Goal: Task Accomplishment & Management: Manage account settings

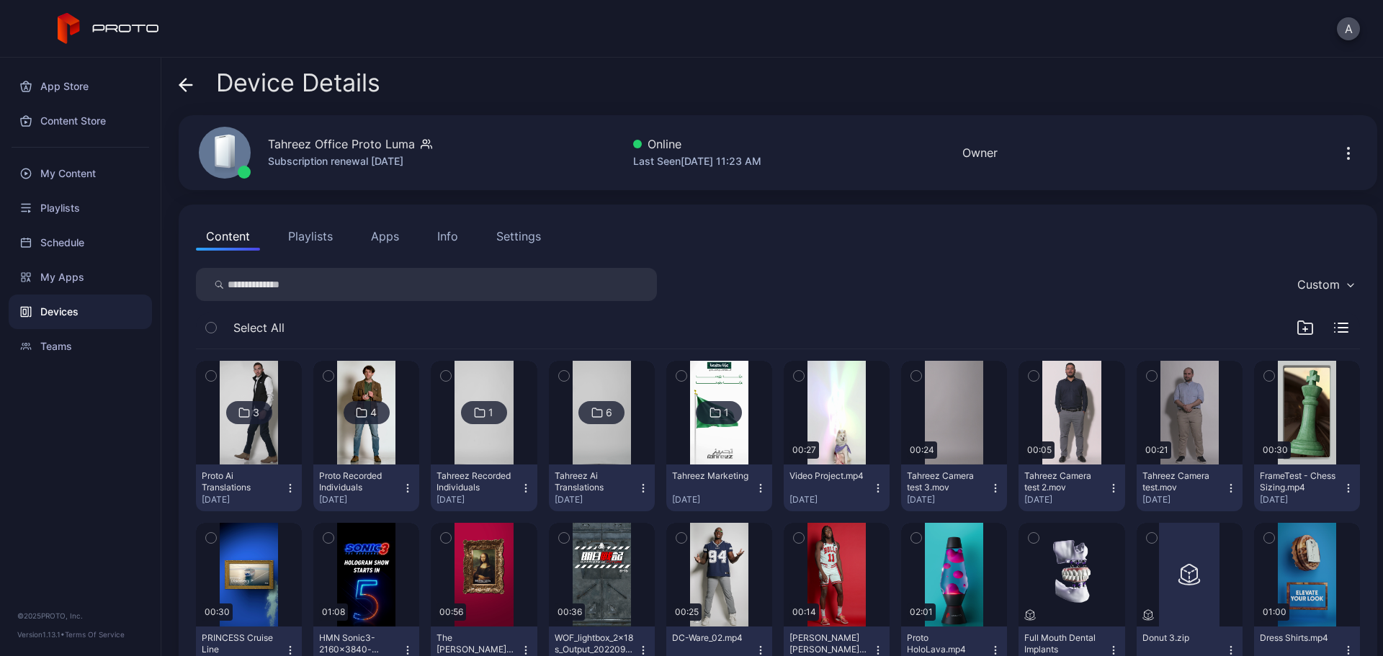
scroll to position [156, 0]
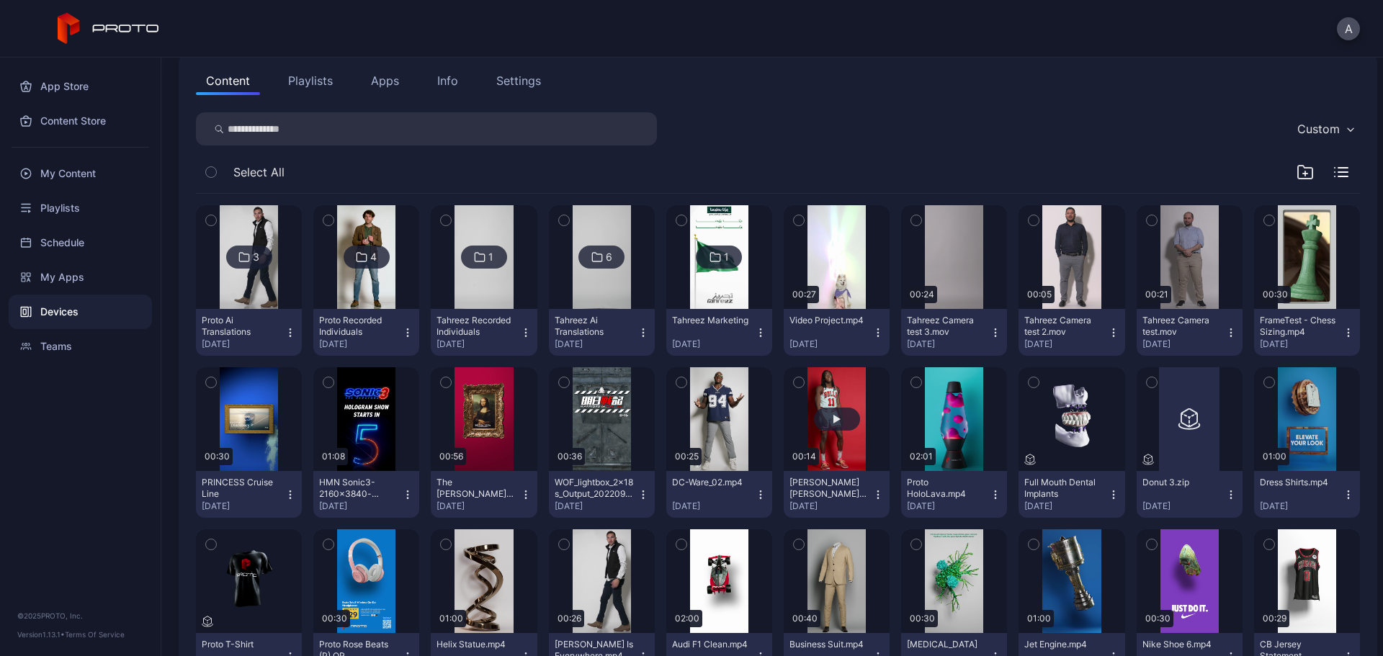
click at [838, 455] on button "button" at bounding box center [837, 419] width 106 height 104
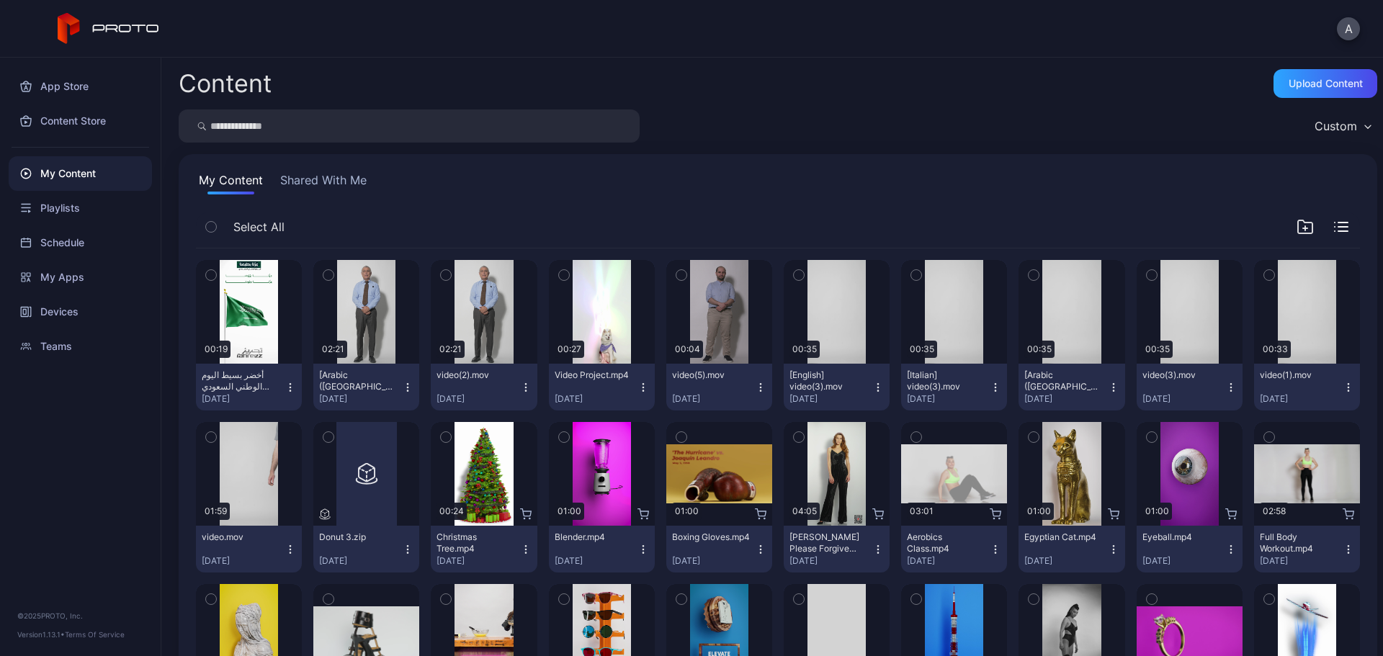
click at [1315, 128] on div "Custom" at bounding box center [1336, 126] width 43 height 14
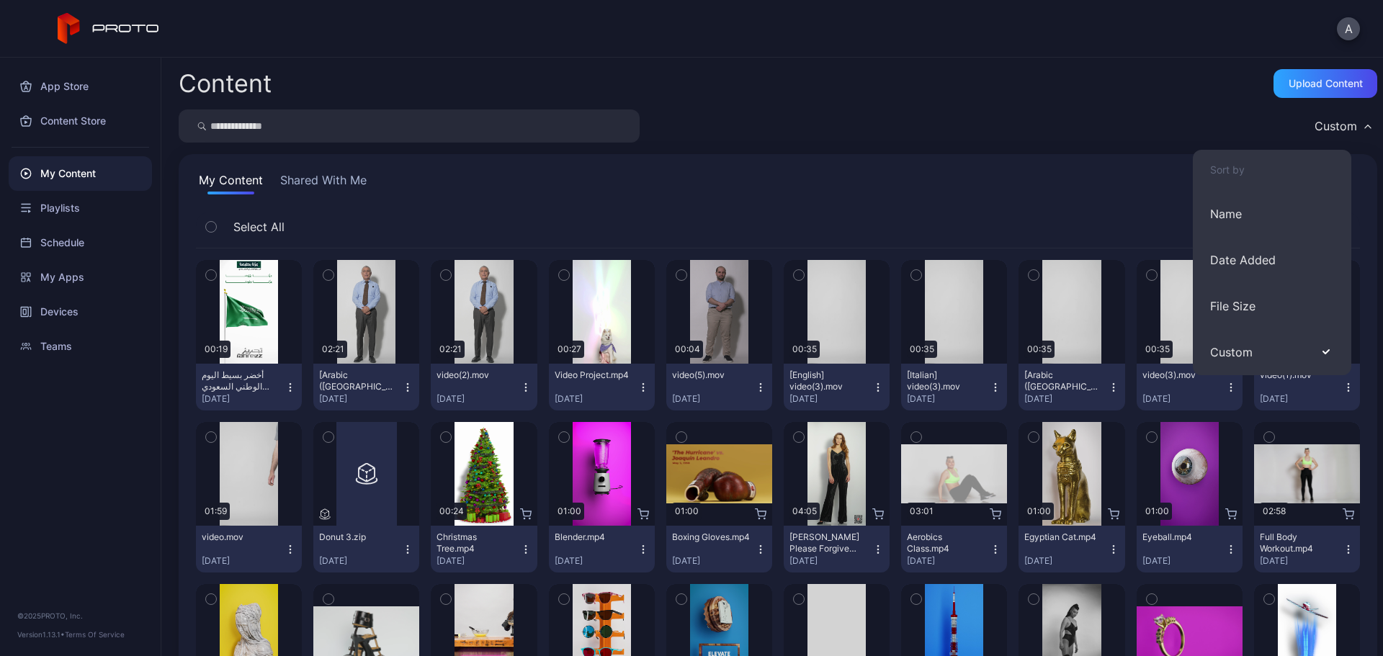
click at [1161, 129] on div "Custom" at bounding box center [778, 126] width 1199 height 33
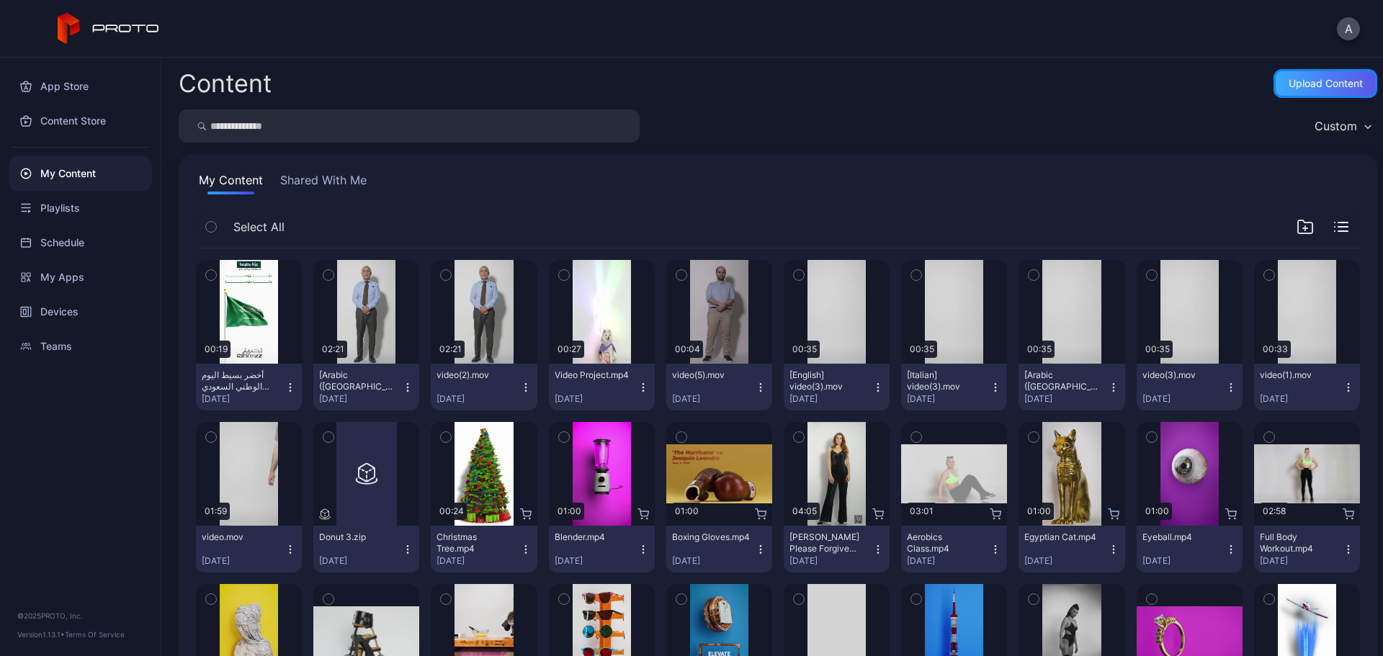
click at [1291, 86] on div "Upload Content" at bounding box center [1326, 84] width 74 height 12
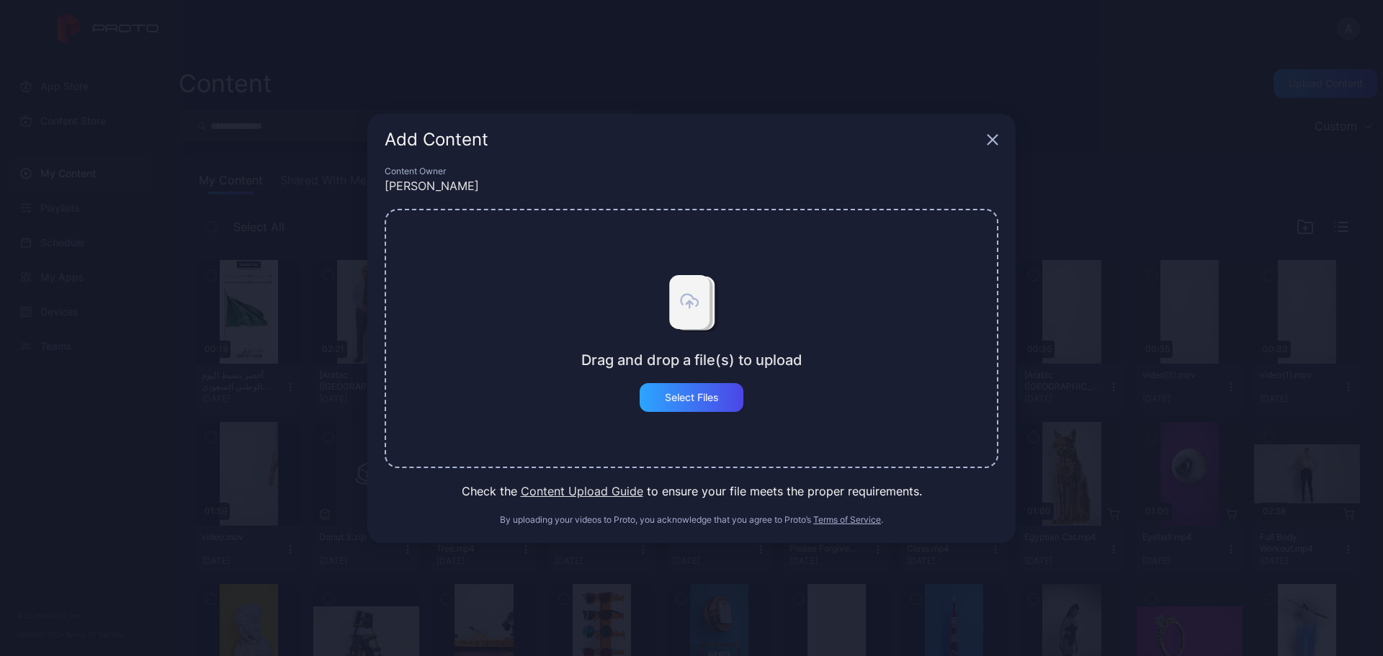
click at [558, 489] on button "Content Upload Guide" at bounding box center [582, 491] width 122 height 17
click at [986, 140] on div "Add Content" at bounding box center [691, 140] width 648 height 52
click at [996, 140] on icon "button" at bounding box center [993, 140] width 12 height 12
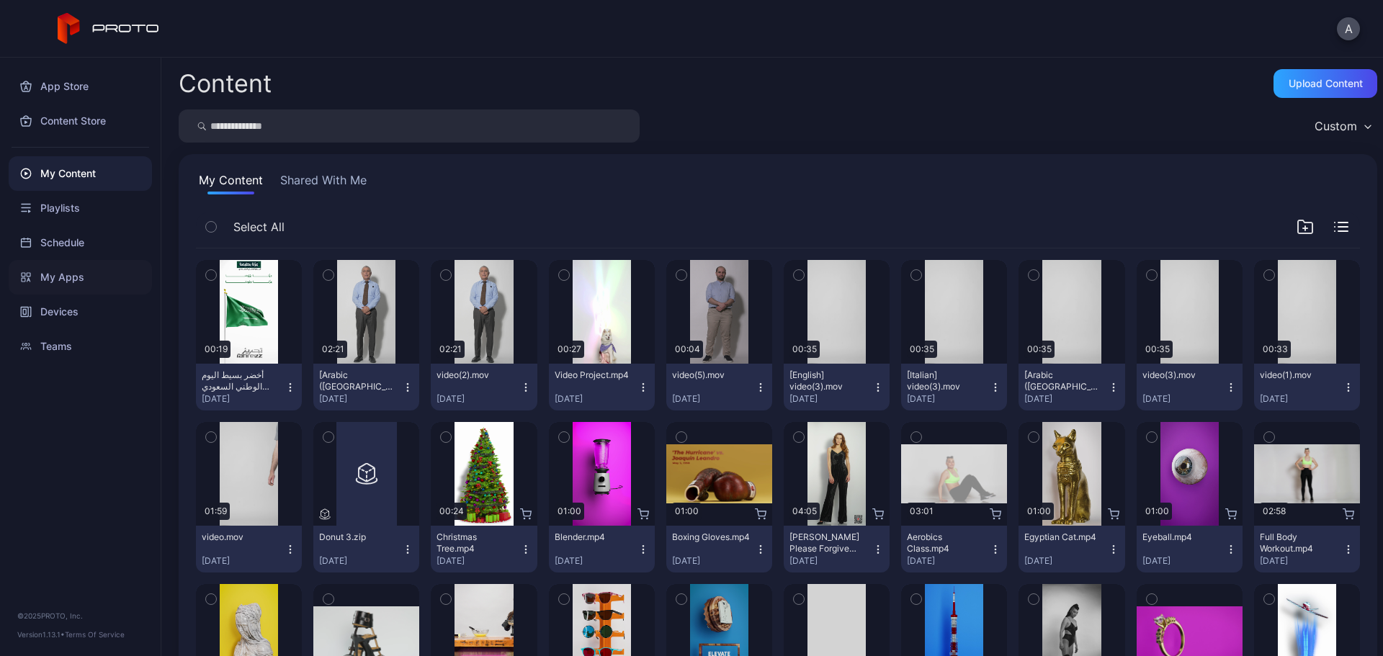
click at [89, 280] on div "My Apps" at bounding box center [80, 277] width 143 height 35
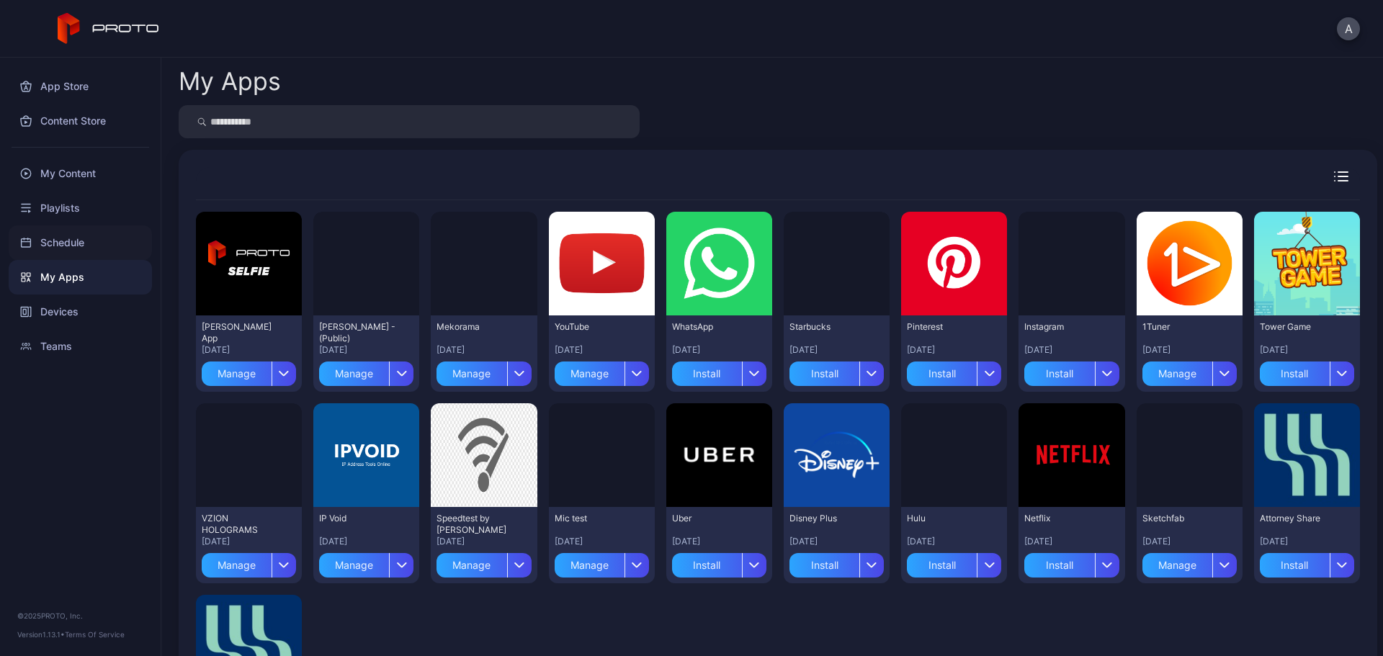
click at [83, 247] on div "Schedule" at bounding box center [80, 243] width 143 height 35
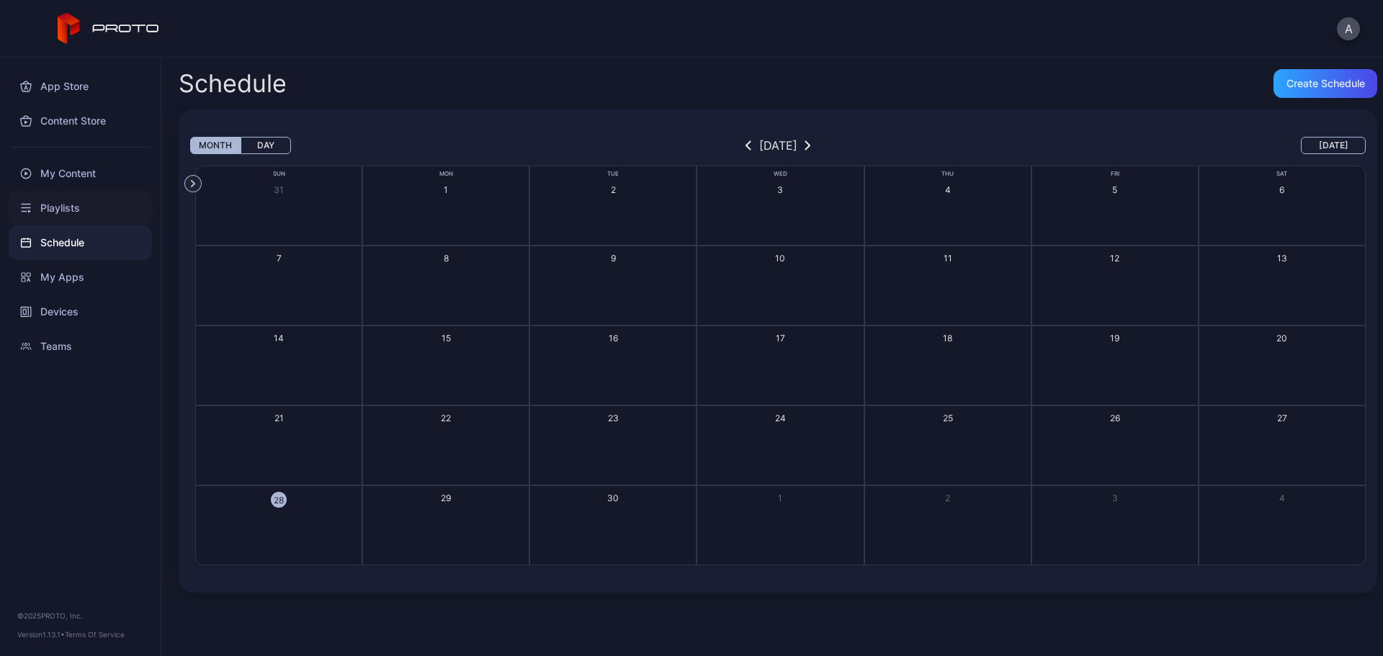
click at [82, 202] on div "Playlists" at bounding box center [80, 208] width 143 height 35
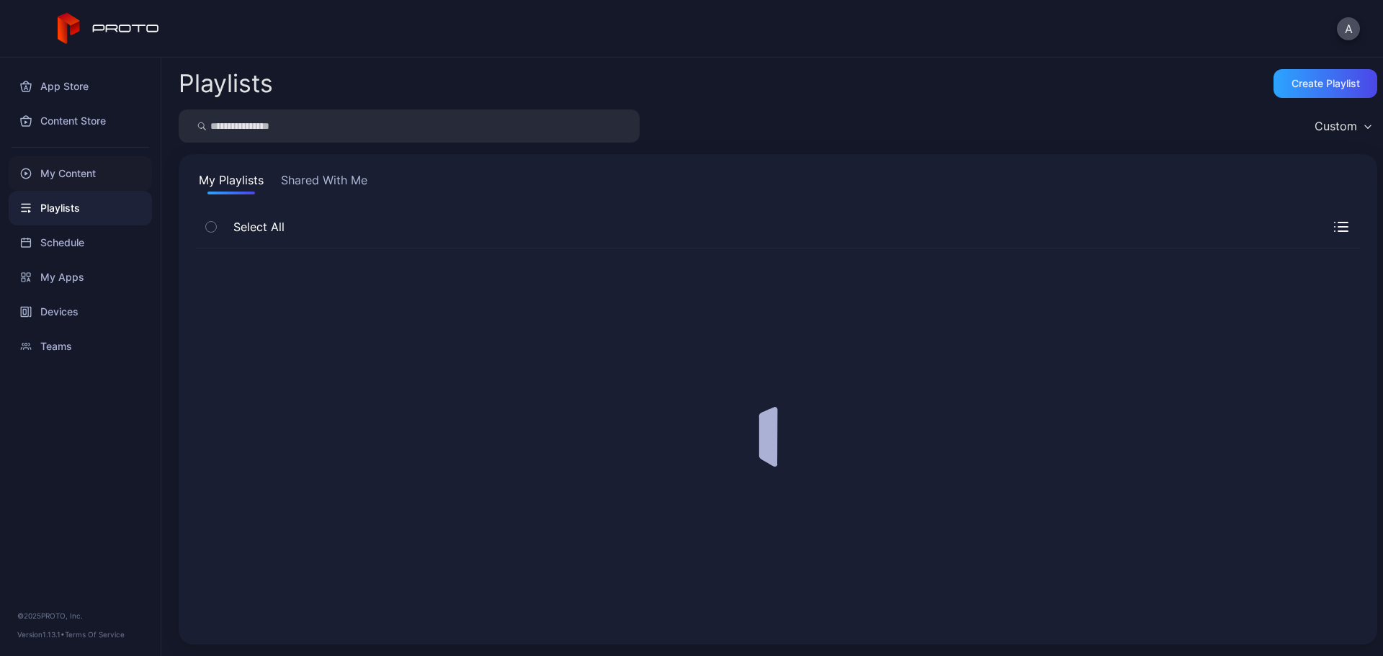
click at [82, 177] on div "My Content" at bounding box center [80, 173] width 143 height 35
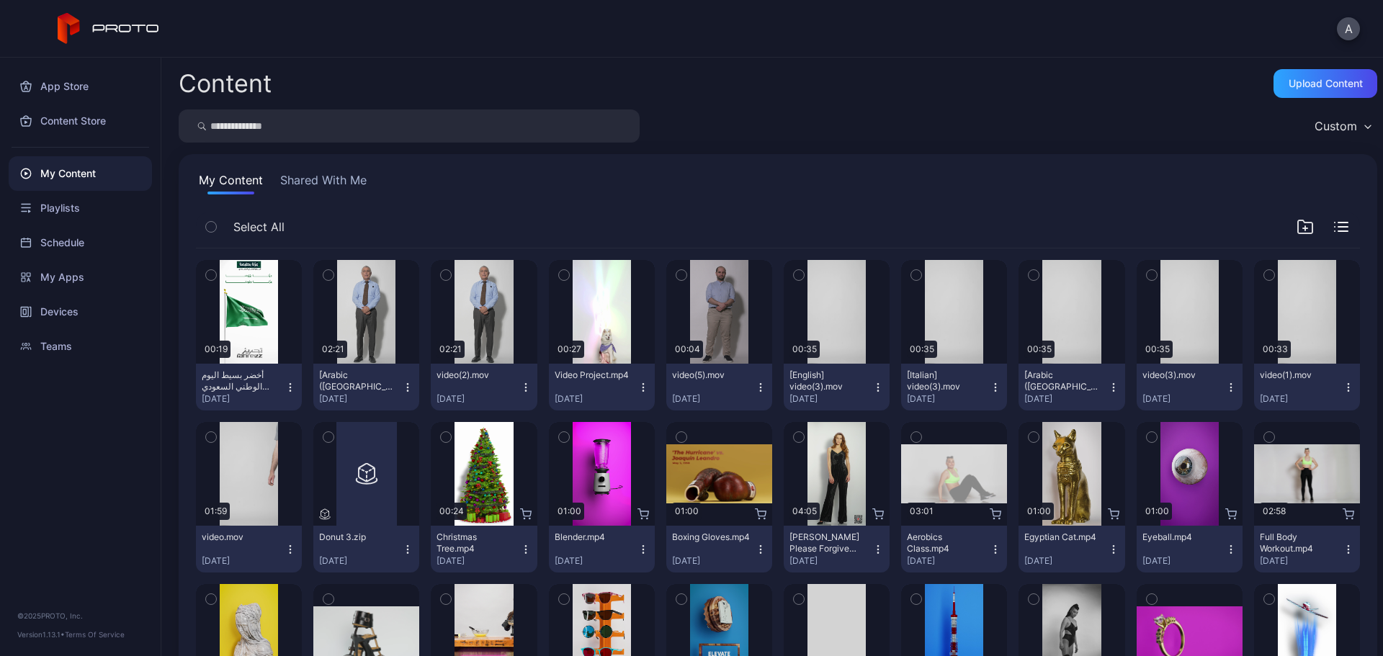
click at [406, 385] on icon "button" at bounding box center [408, 388] width 12 height 12
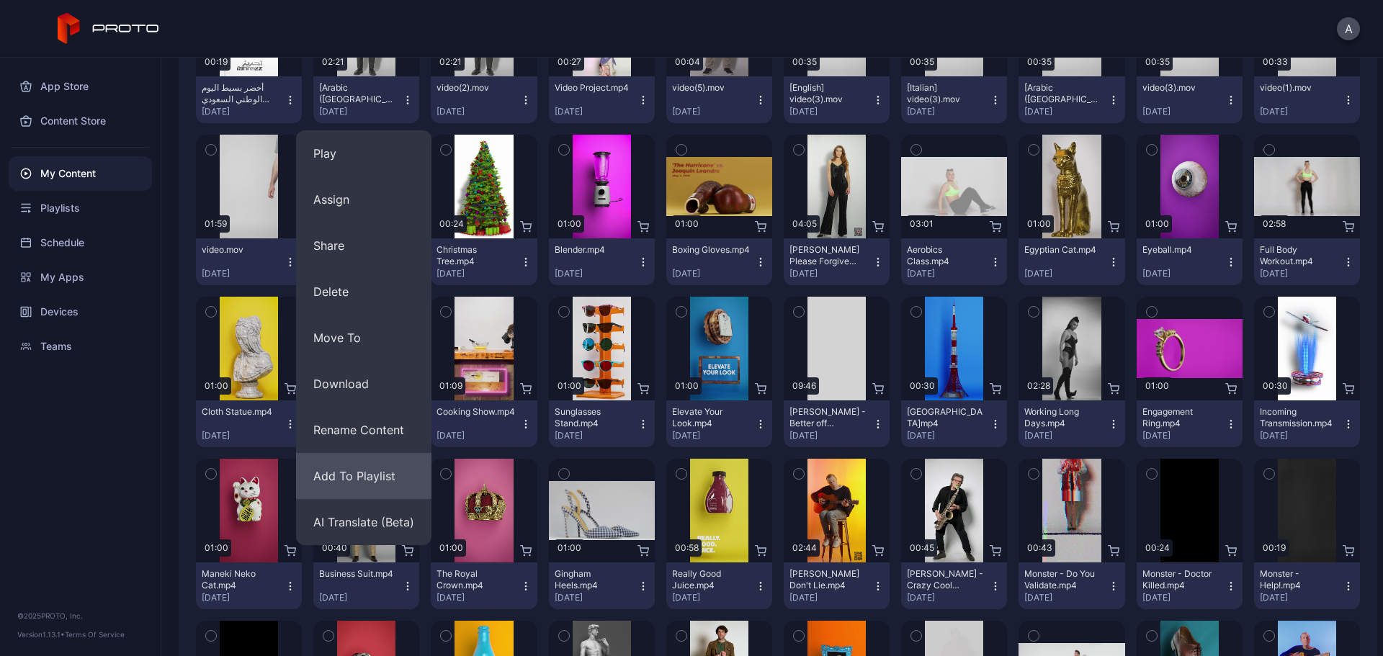
scroll to position [288, 0]
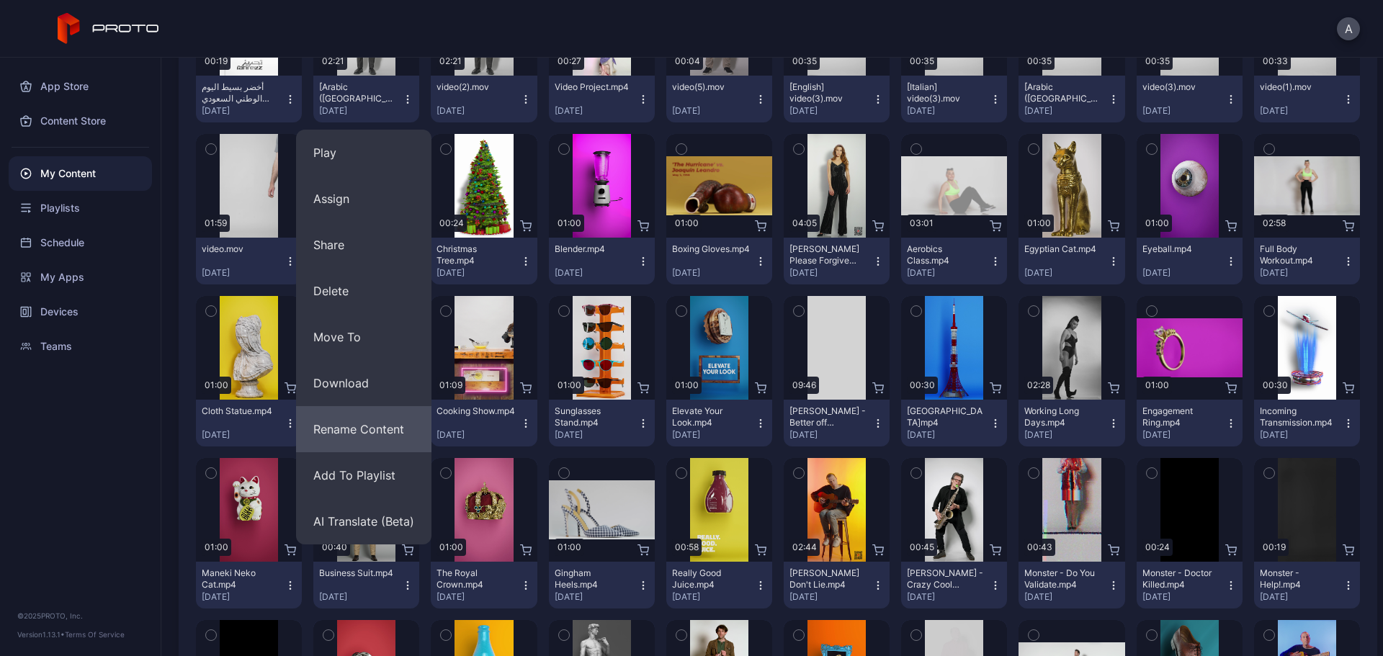
click at [372, 434] on button "Rename Content" at bounding box center [363, 429] width 135 height 46
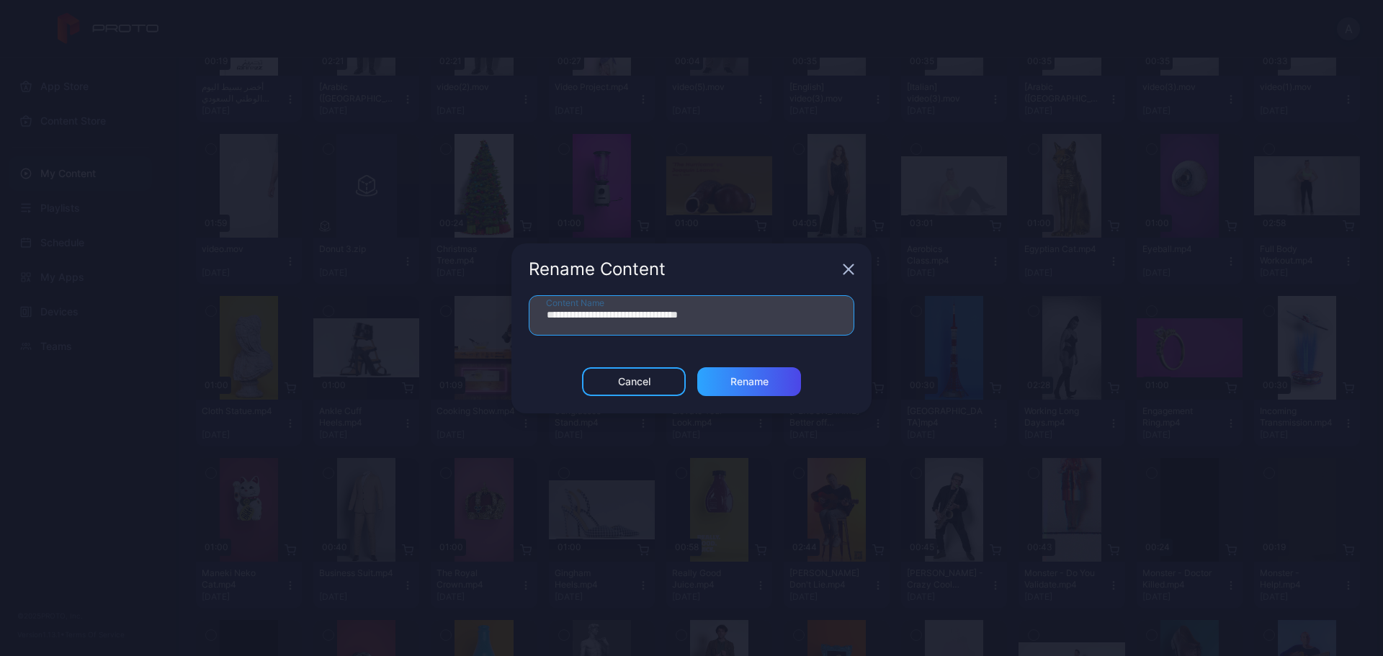
click at [744, 320] on input "**********" at bounding box center [692, 315] width 326 height 40
drag, startPoint x: 699, startPoint y: 318, endPoint x: 531, endPoint y: 321, distance: 167.9
click at [531, 321] on input "**********" at bounding box center [692, 315] width 326 height 40
type input "**********"
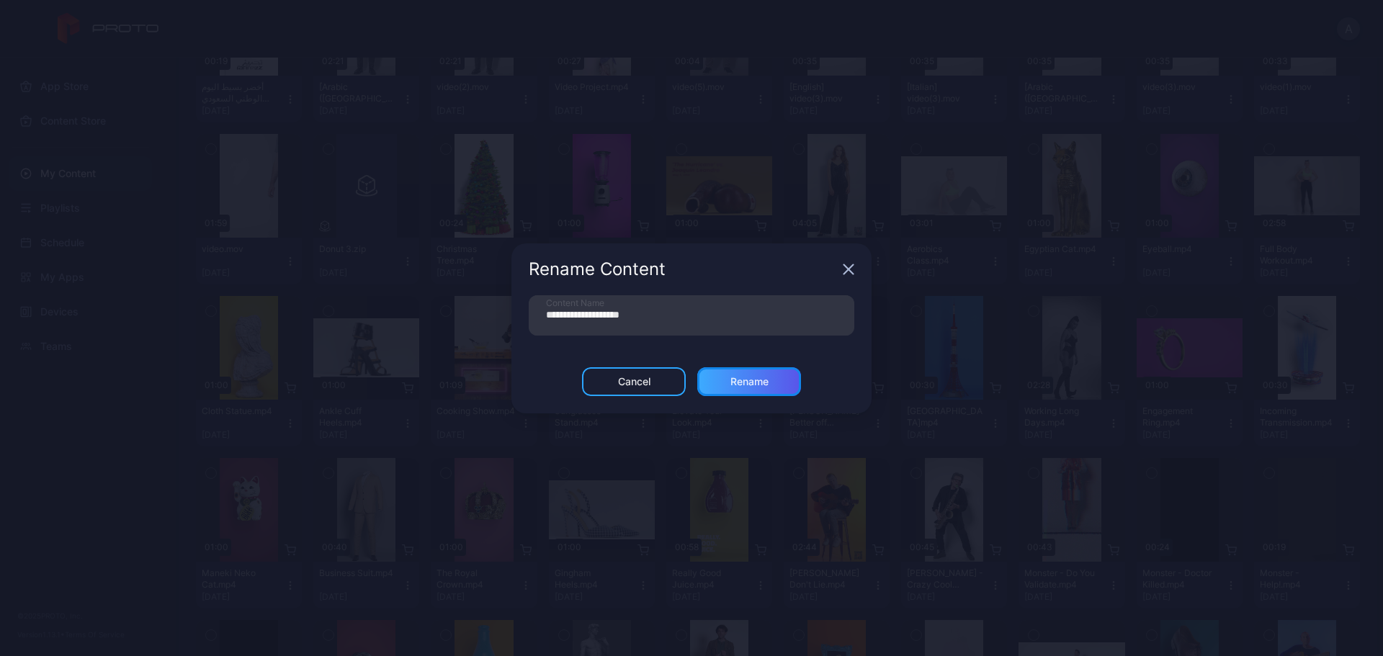
click at [740, 380] on div "Rename" at bounding box center [750, 382] width 38 height 12
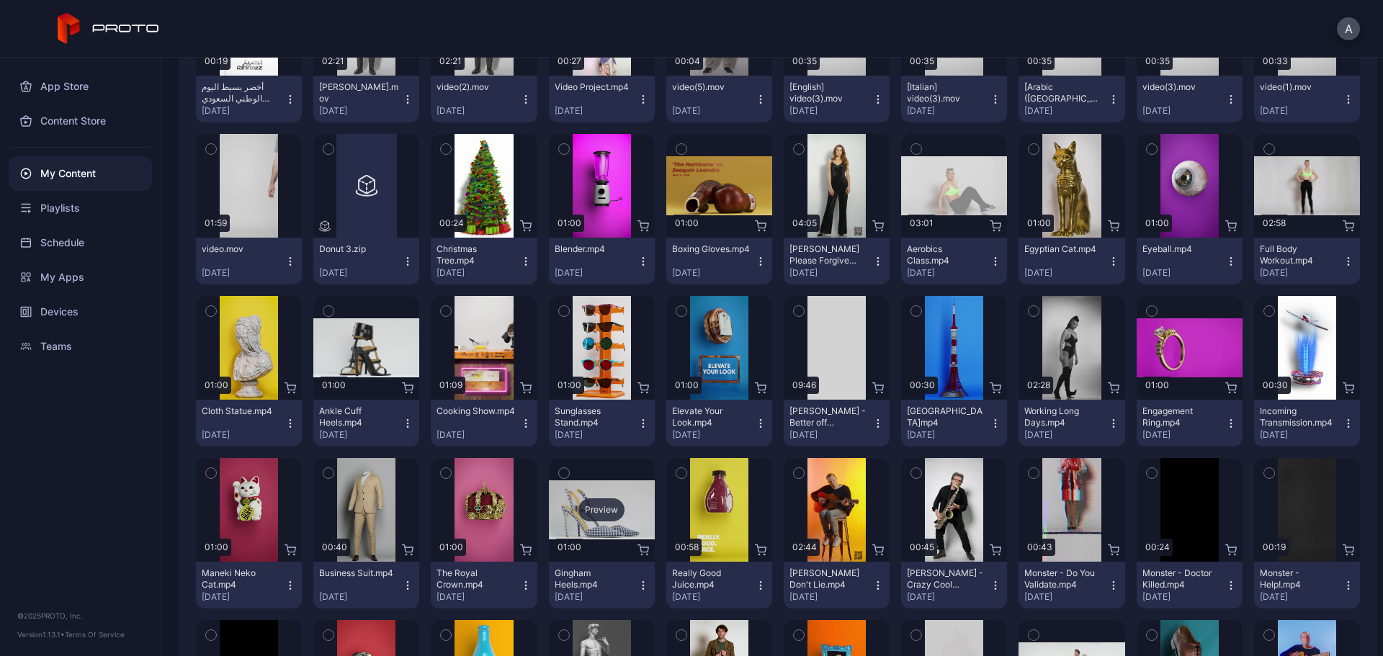
scroll to position [0, 0]
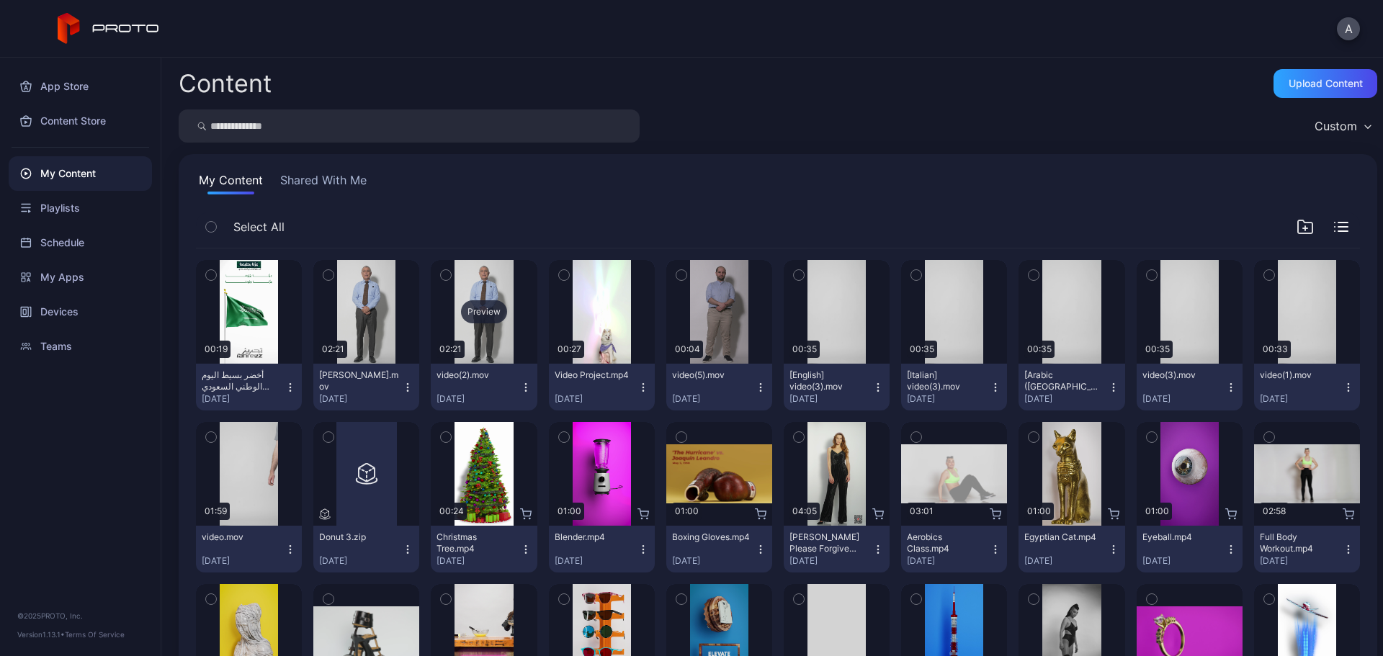
click at [480, 309] on div "Preview" at bounding box center [484, 311] width 46 height 23
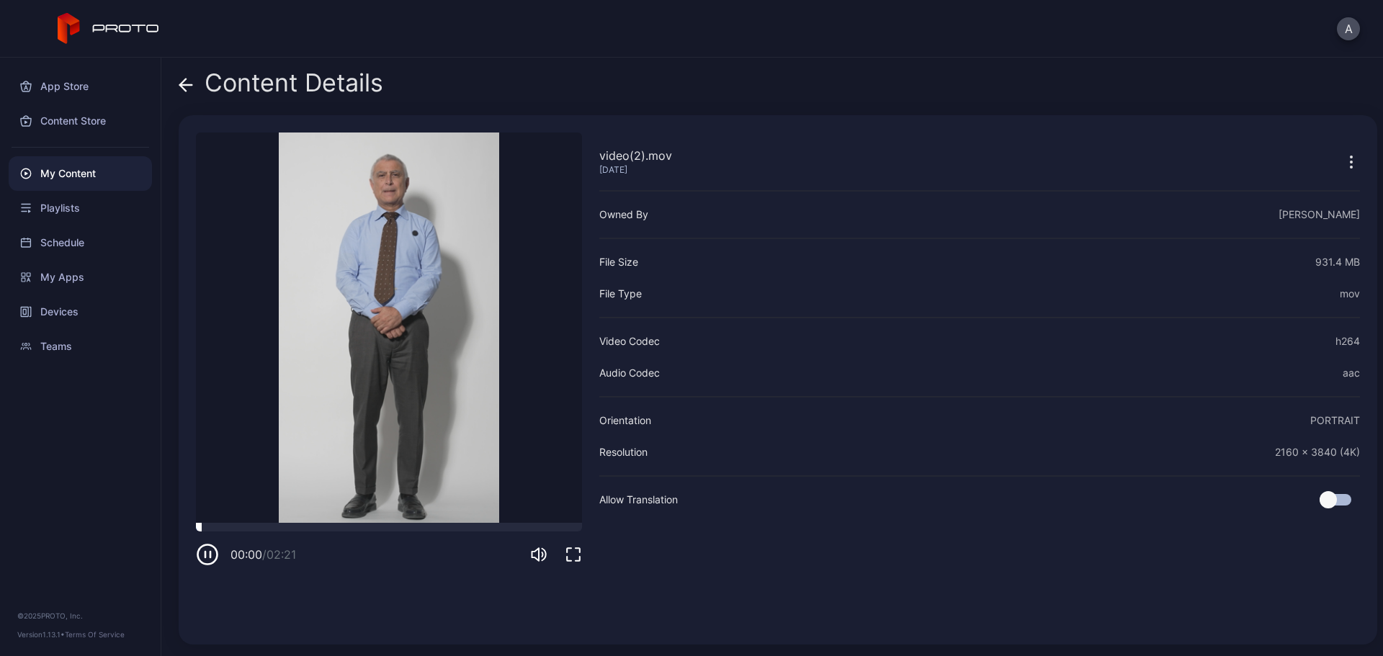
click at [269, 528] on div at bounding box center [389, 527] width 386 height 9
click at [215, 525] on div at bounding box center [389, 527] width 386 height 9
click at [249, 527] on div at bounding box center [389, 527] width 386 height 9
click at [313, 527] on div at bounding box center [389, 527] width 386 height 9
click at [384, 522] on video "Sorry, your browser doesn‘t support embedded videos" at bounding box center [389, 328] width 386 height 391
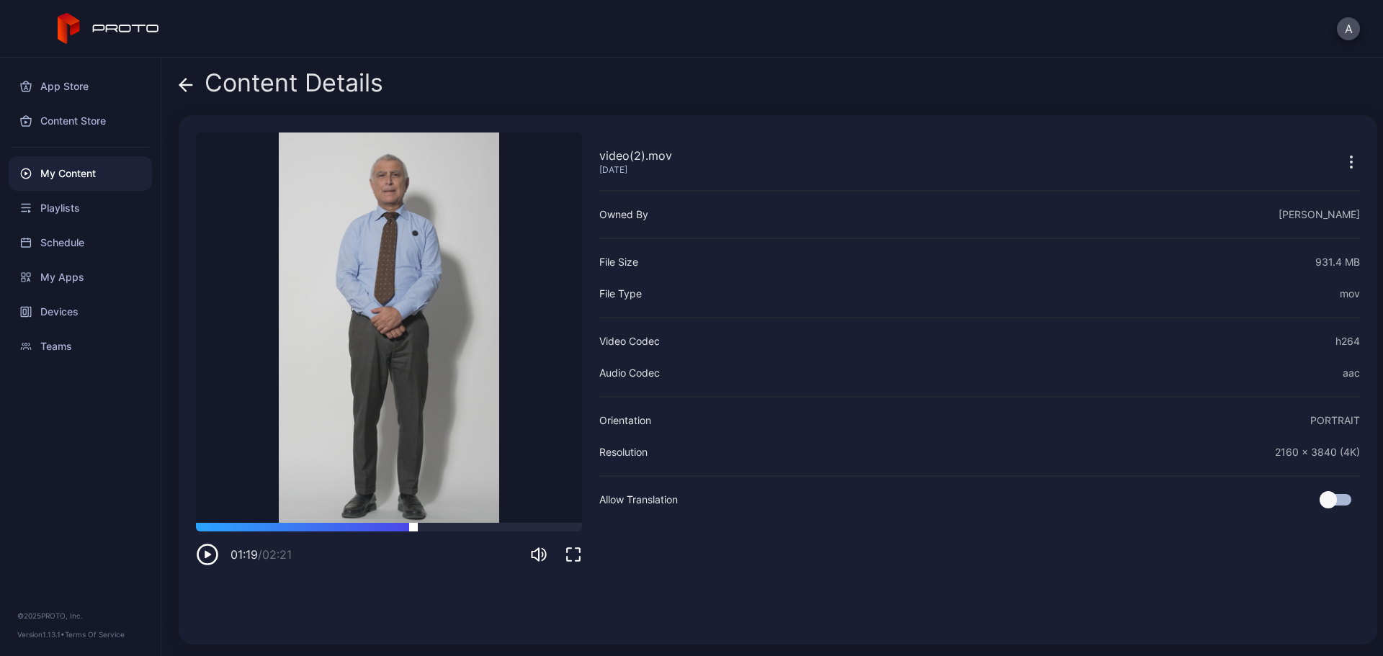
drag, startPoint x: 414, startPoint y: 525, endPoint x: 439, endPoint y: 526, distance: 25.2
click at [414, 526] on div at bounding box center [389, 527] width 386 height 9
click at [478, 526] on div at bounding box center [389, 527] width 386 height 9
click at [531, 526] on div at bounding box center [389, 527] width 386 height 9
click at [563, 526] on div at bounding box center [389, 527] width 386 height 9
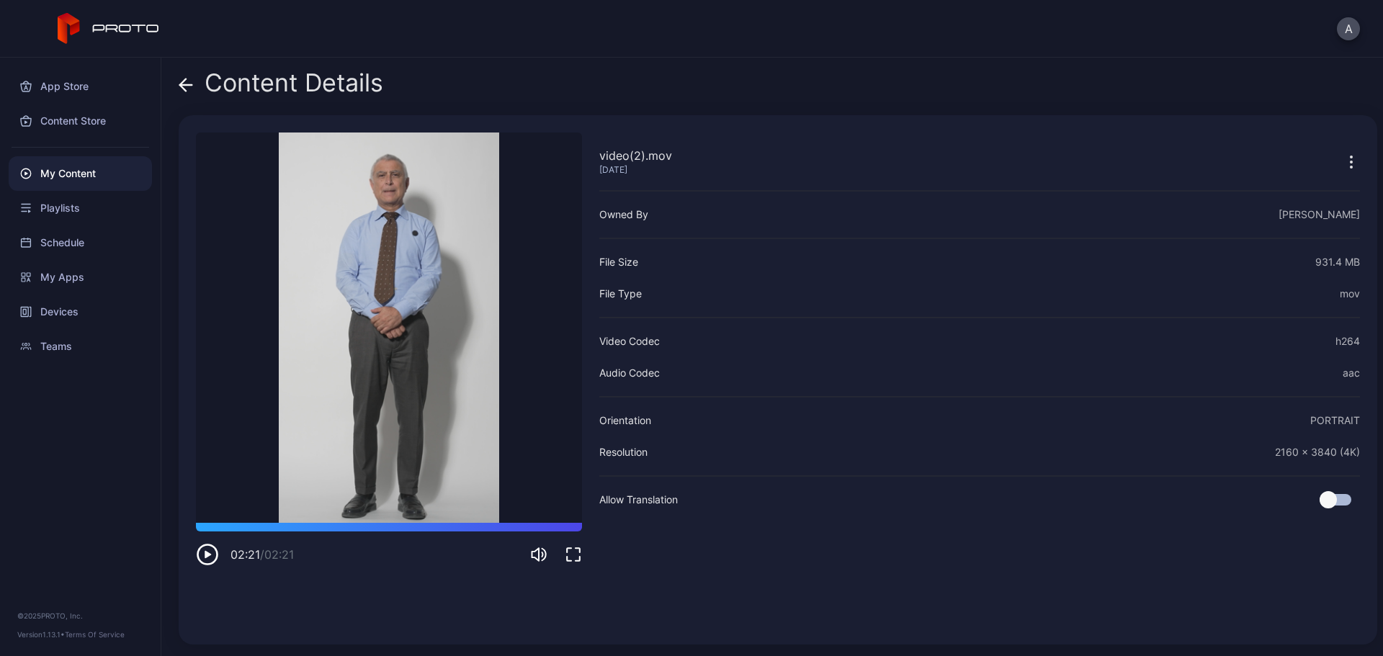
click at [1343, 169] on icon "button" at bounding box center [1351, 161] width 17 height 17
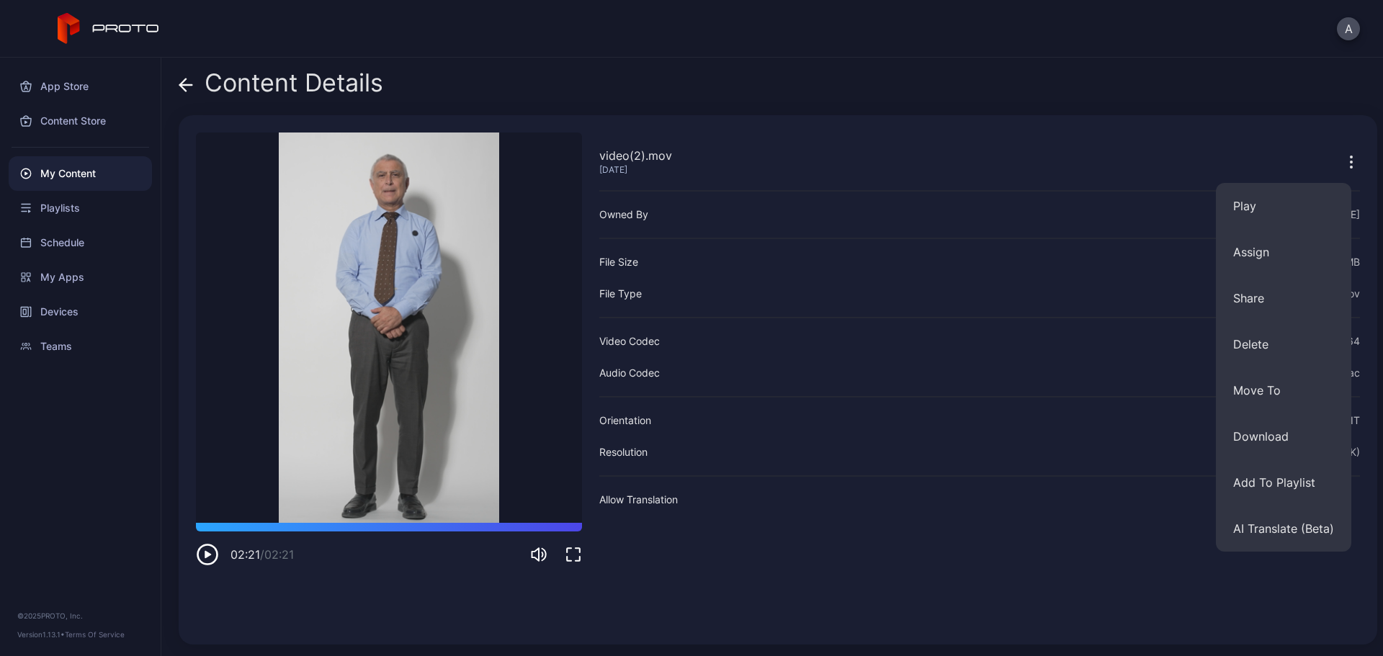
click at [1160, 525] on div "video(2).mov [DATE] Owned By [PERSON_NAME] File Size 931.4 MB File Type mov Vid…" at bounding box center [979, 380] width 761 height 495
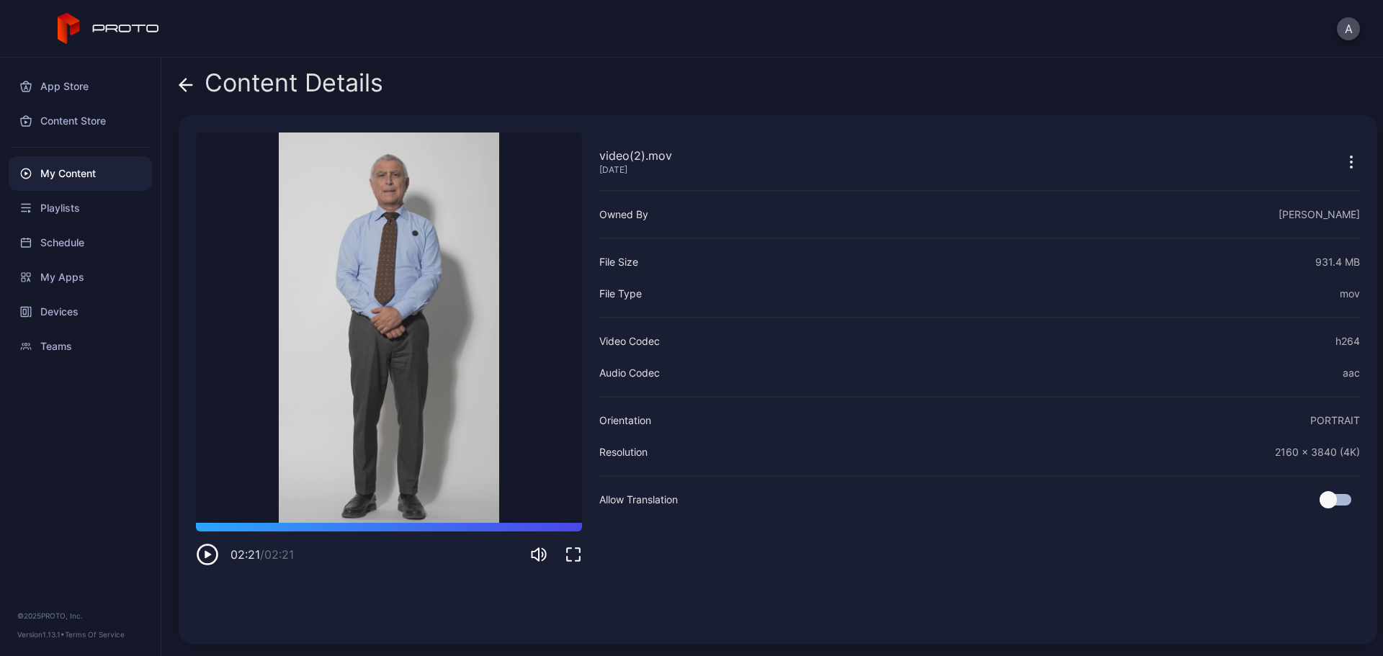
click at [176, 84] on div "Content Details video(2).mov [DATE] Sorry, your browser doesn‘t support embedde…" at bounding box center [772, 357] width 1222 height 599
click at [184, 86] on icon at bounding box center [186, 85] width 14 height 14
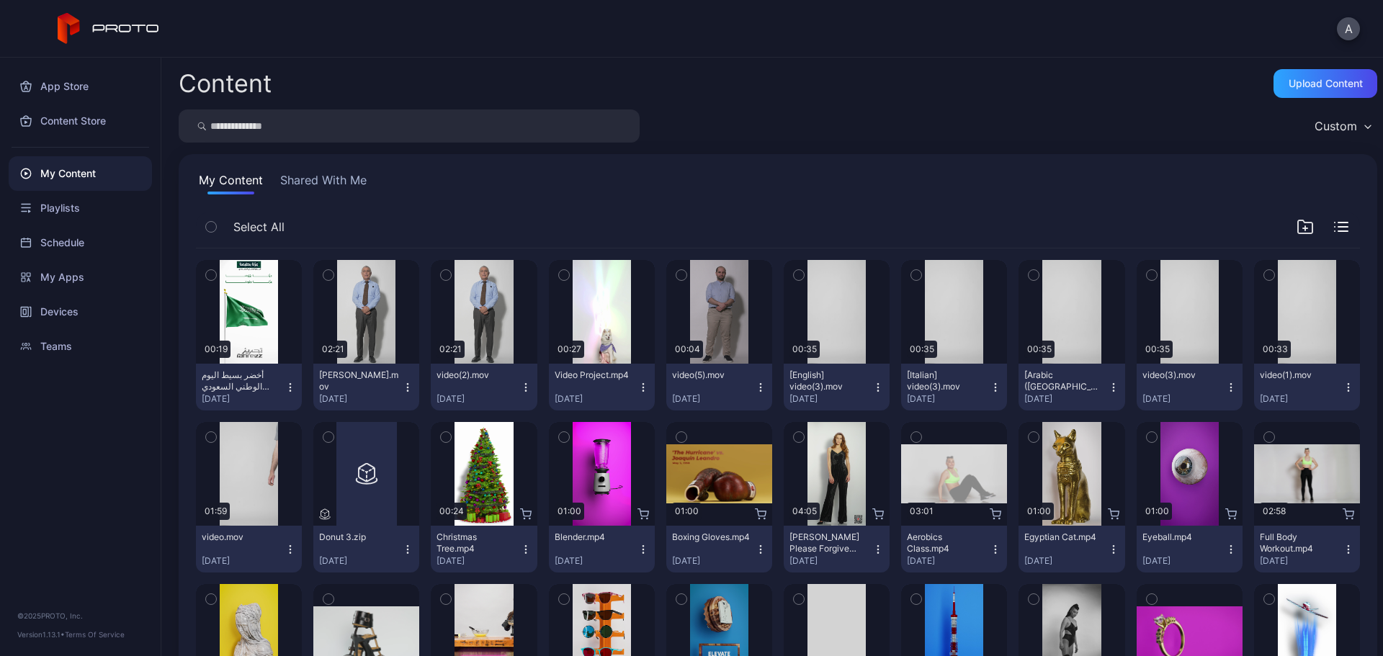
click at [520, 383] on icon "button" at bounding box center [526, 388] width 12 height 12
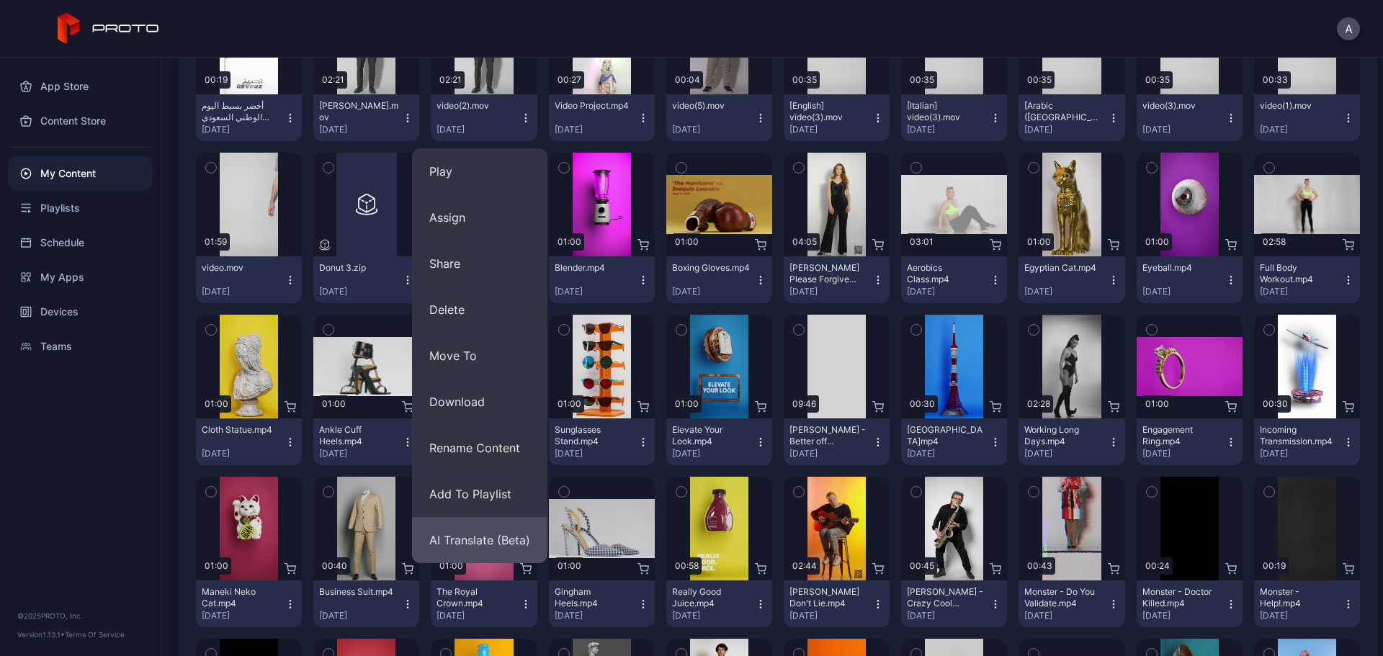
scroll to position [288, 0]
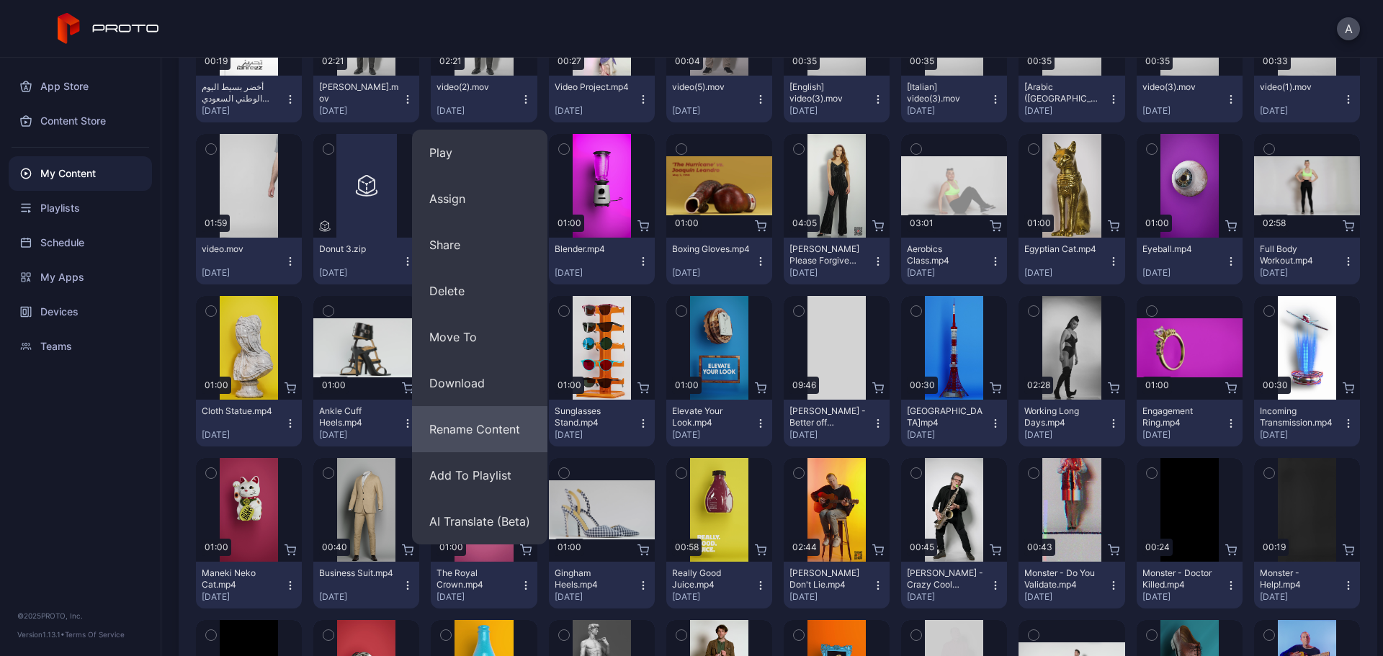
click at [489, 440] on button "Rename Content" at bounding box center [479, 429] width 135 height 46
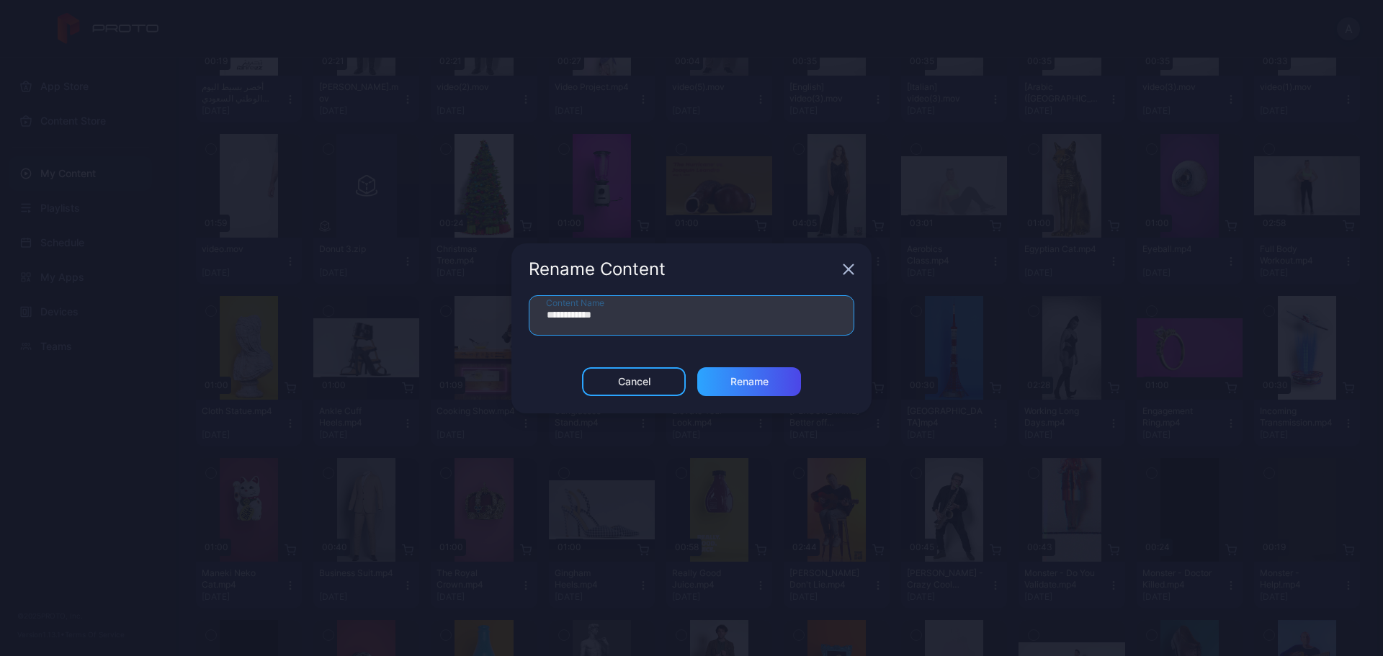
drag, startPoint x: 585, startPoint y: 317, endPoint x: 527, endPoint y: 318, distance: 58.4
click at [527, 318] on div "**********" at bounding box center [692, 331] width 360 height 72
type input "**********"
click at [725, 383] on div "Rename" at bounding box center [749, 381] width 104 height 29
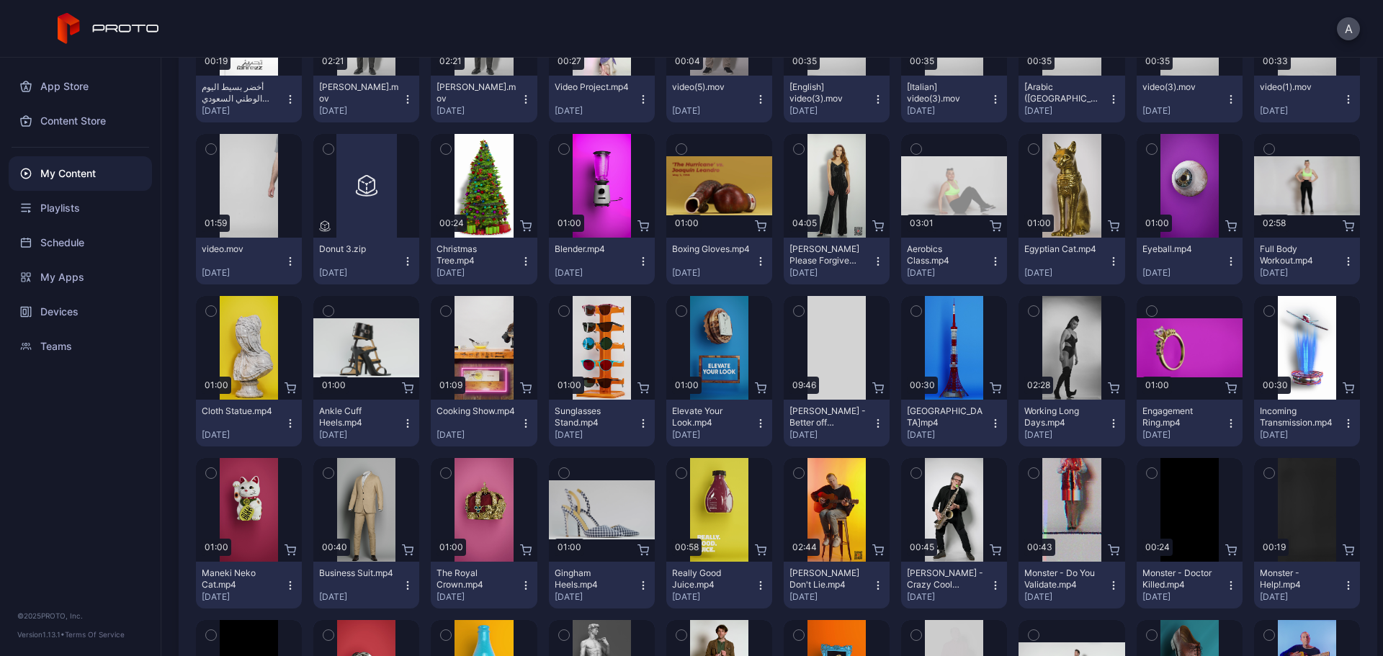
scroll to position [0, 0]
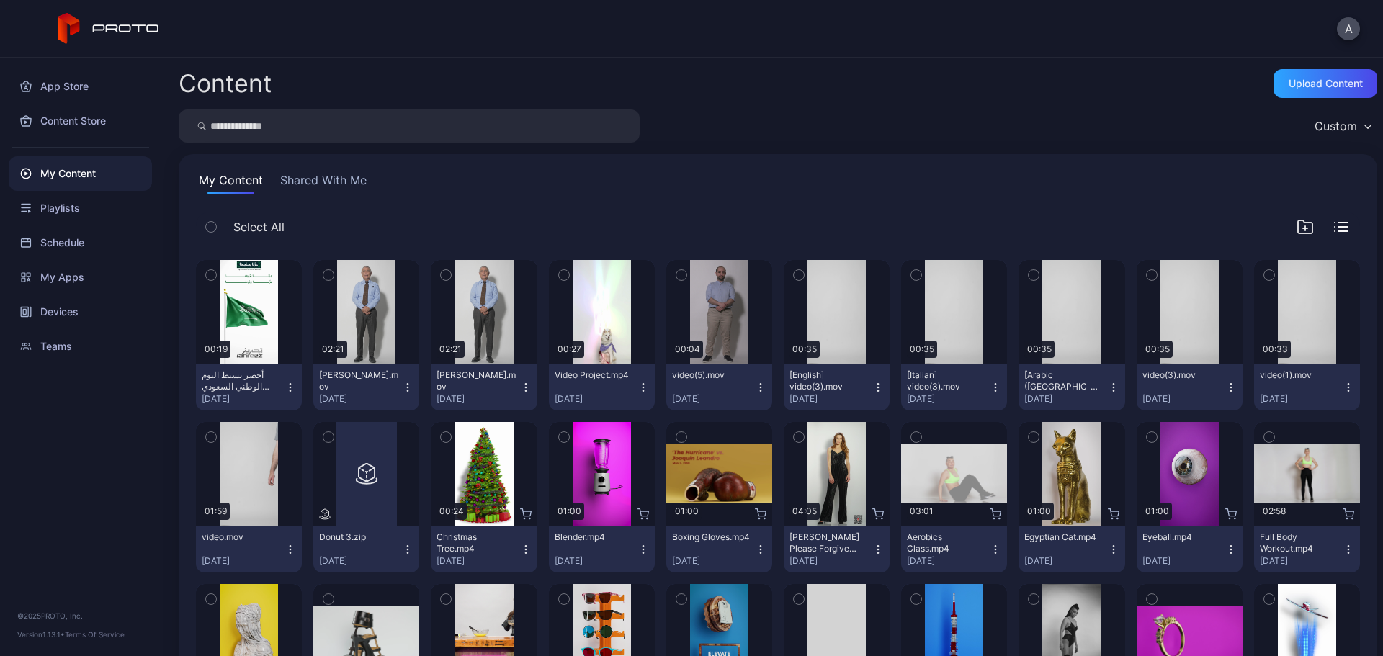
click at [643, 388] on icon "button" at bounding box center [643, 387] width 1 height 1
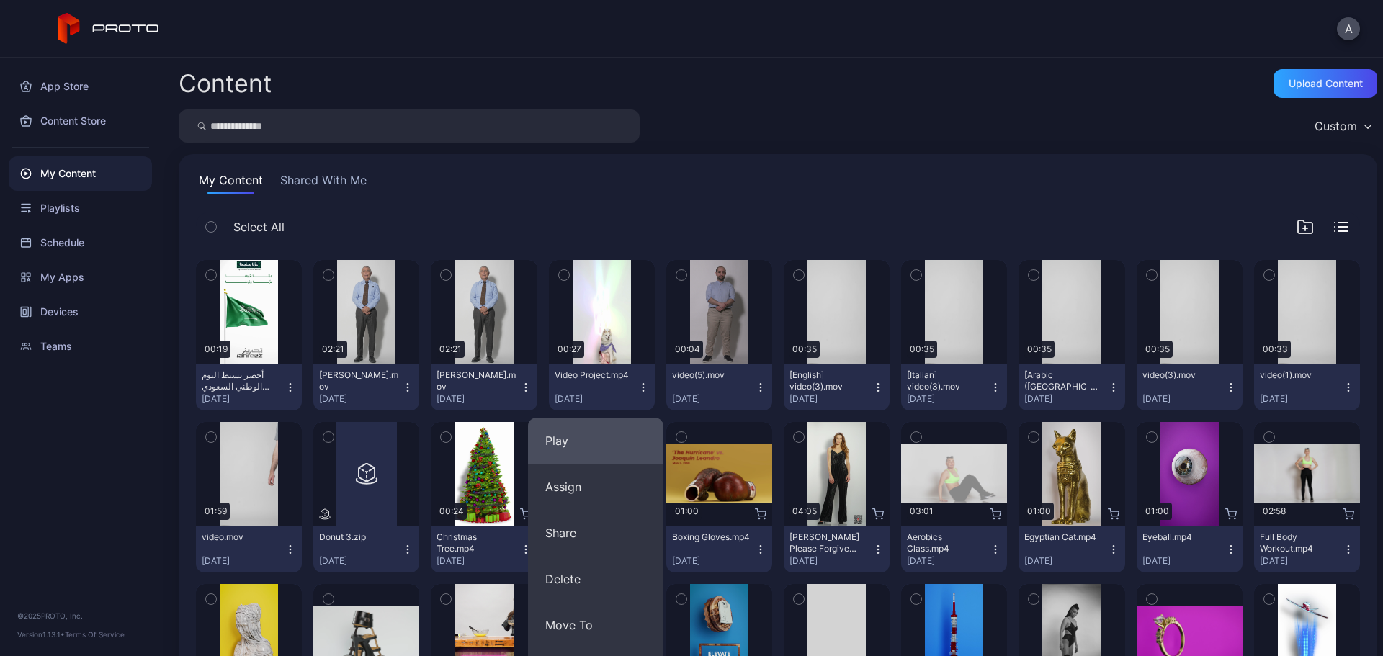
click at [605, 439] on button "Play" at bounding box center [595, 441] width 135 height 46
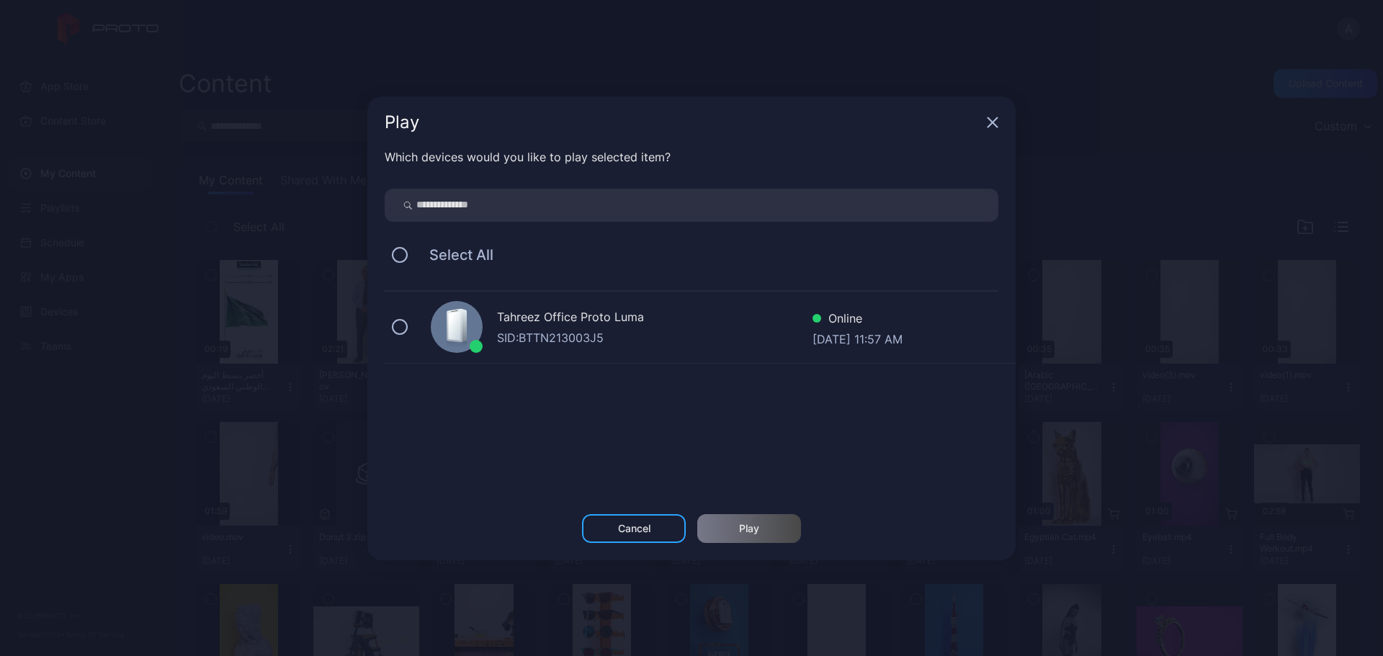
click at [996, 117] on icon "button" at bounding box center [993, 123] width 12 height 12
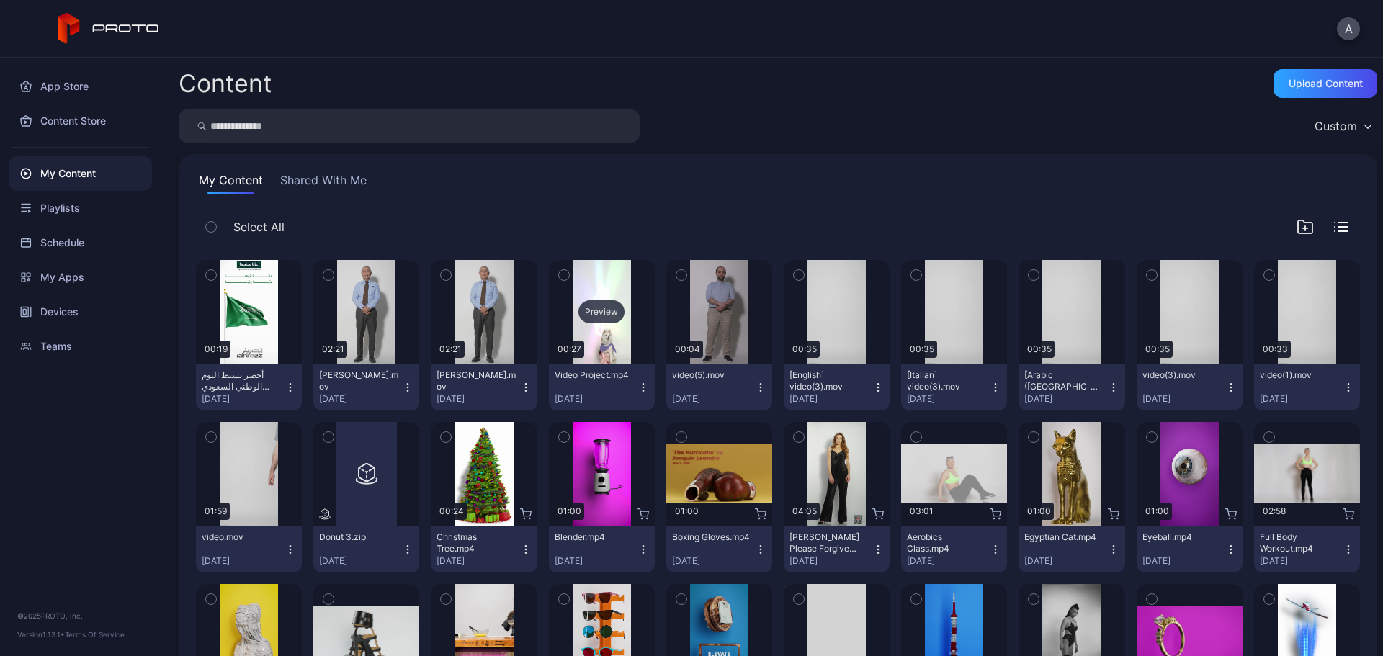
click at [591, 314] on div "Preview" at bounding box center [602, 311] width 46 height 23
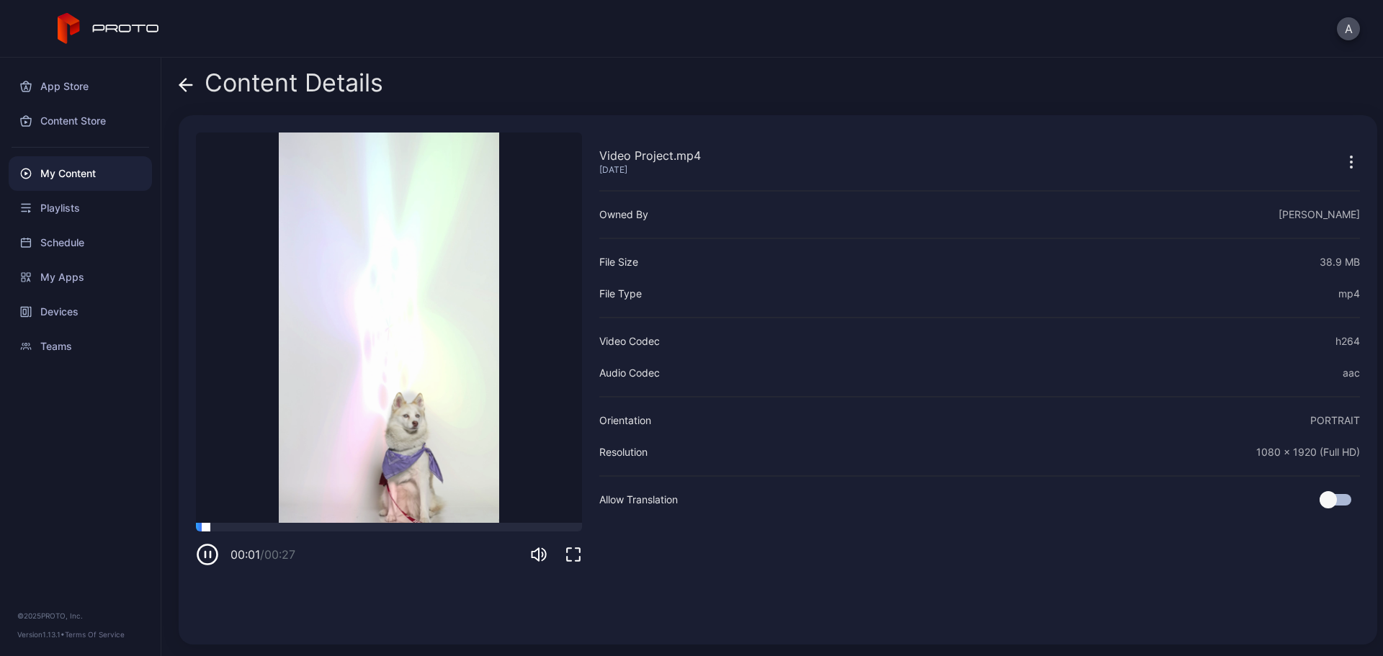
click at [267, 529] on div at bounding box center [389, 527] width 386 height 9
click at [347, 522] on video "Sorry, your browser doesn‘t support embedded videos" at bounding box center [389, 328] width 386 height 391
click at [404, 527] on div at bounding box center [389, 527] width 386 height 9
click at [486, 528] on div at bounding box center [389, 527] width 386 height 9
click at [525, 532] on div "00:21 / 00:27" at bounding box center [389, 544] width 386 height 43
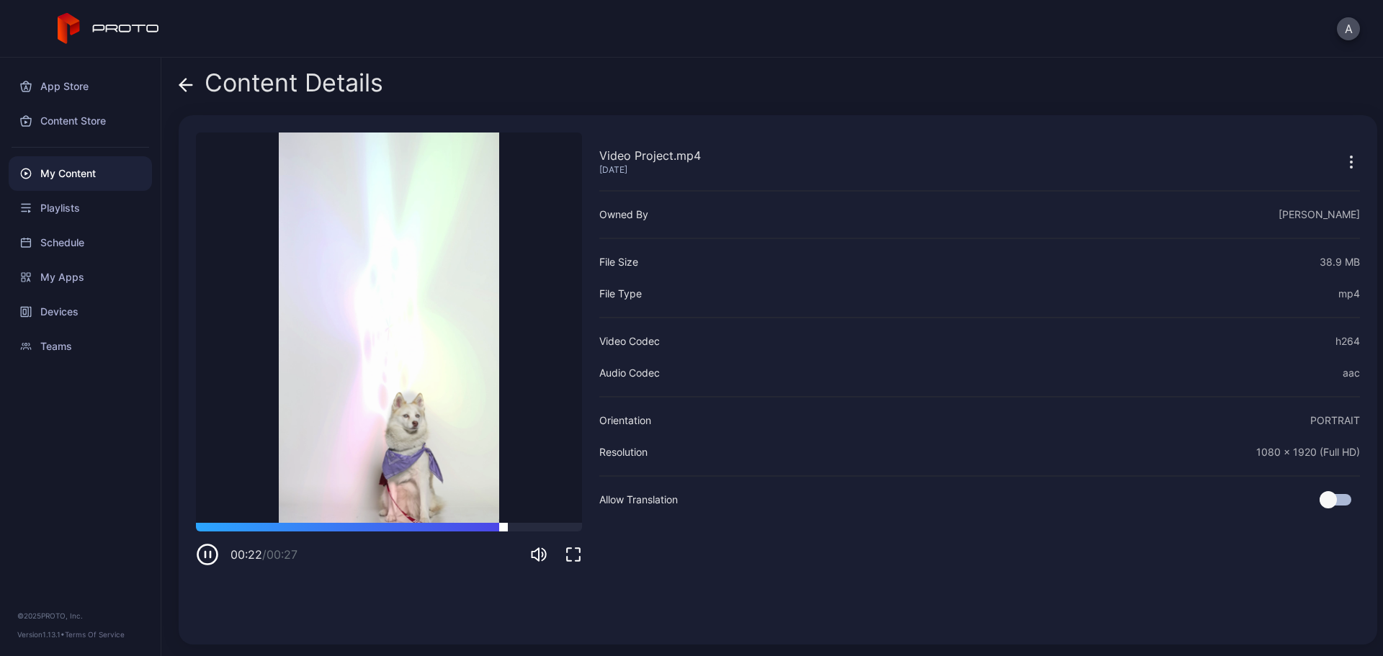
click at [552, 525] on div at bounding box center [389, 527] width 386 height 9
drag, startPoint x: 566, startPoint y: 529, endPoint x: 545, endPoint y: 527, distance: 20.9
click at [560, 529] on div at bounding box center [389, 527] width 386 height 9
drag, startPoint x: 429, startPoint y: 530, endPoint x: 342, endPoint y: 530, distance: 87.2
click at [352, 531] on div at bounding box center [389, 527] width 386 height 9
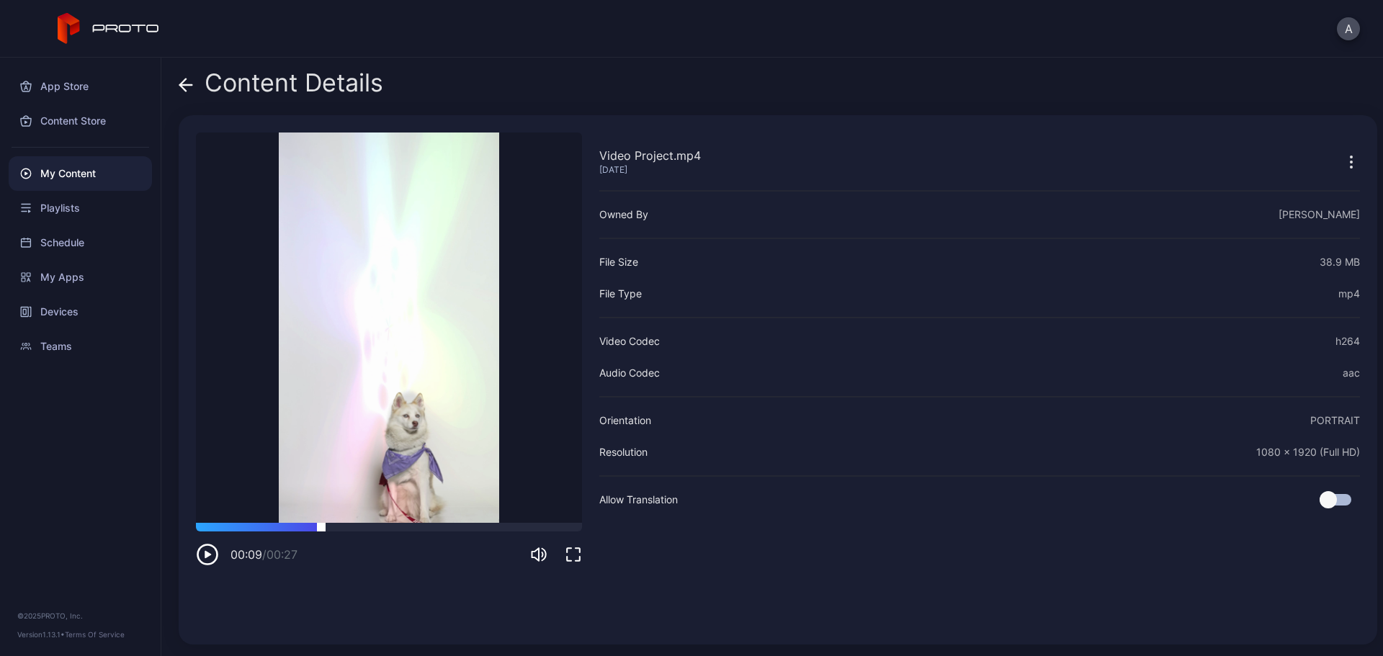
drag, startPoint x: 315, startPoint y: 530, endPoint x: 265, endPoint y: 527, distance: 49.8
click at [294, 530] on div at bounding box center [389, 527] width 386 height 9
drag, startPoint x: 265, startPoint y: 527, endPoint x: 223, endPoint y: 529, distance: 41.8
click at [231, 529] on div at bounding box center [389, 527] width 386 height 9
drag, startPoint x: 218, startPoint y: 529, endPoint x: 179, endPoint y: 528, distance: 39.6
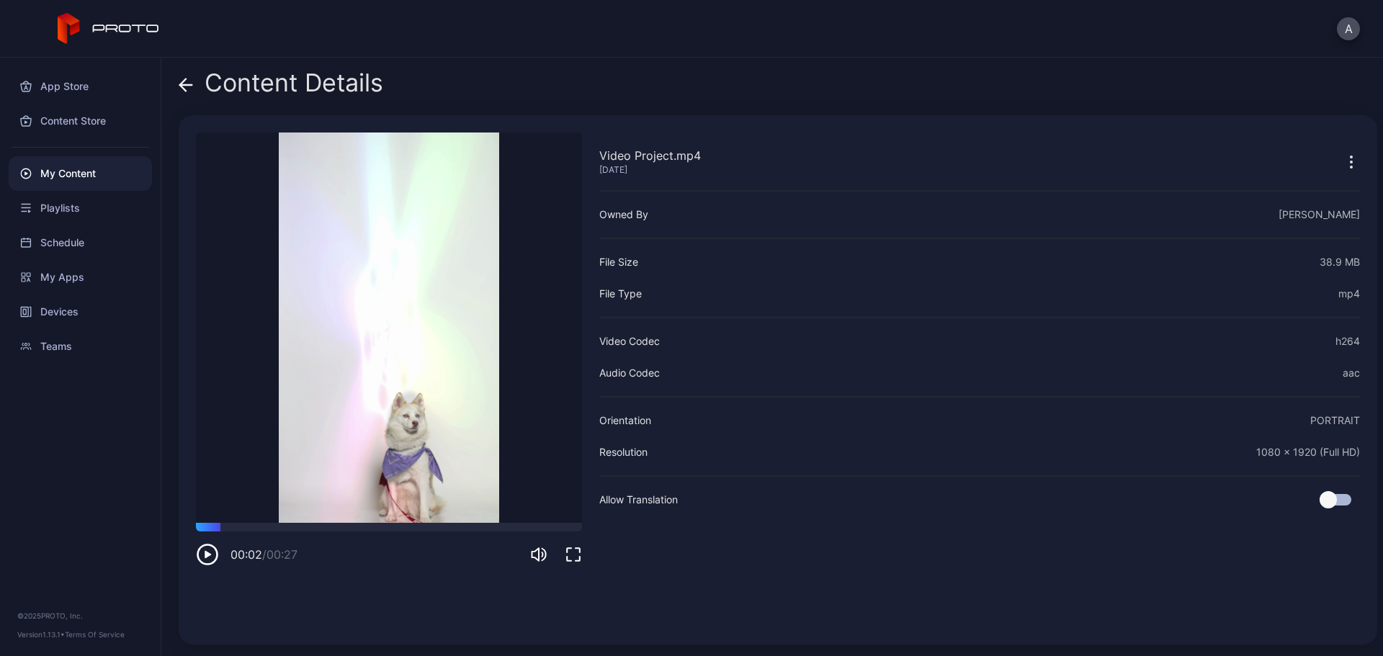
click at [188, 529] on div "Video Project.mp4 [DATE] Sorry, your browser doesn‘t support embedded videos 00…" at bounding box center [778, 380] width 1199 height 530
drag, startPoint x: 259, startPoint y: 526, endPoint x: 196, endPoint y: 527, distance: 63.4
click at [196, 527] on div at bounding box center [389, 527] width 386 height 9
drag, startPoint x: 286, startPoint y: 527, endPoint x: 193, endPoint y: 526, distance: 92.9
click at [193, 526] on div "Video Project.mp4 [DATE] Sorry, your browser doesn‘t support embedded videos 00…" at bounding box center [778, 380] width 1199 height 530
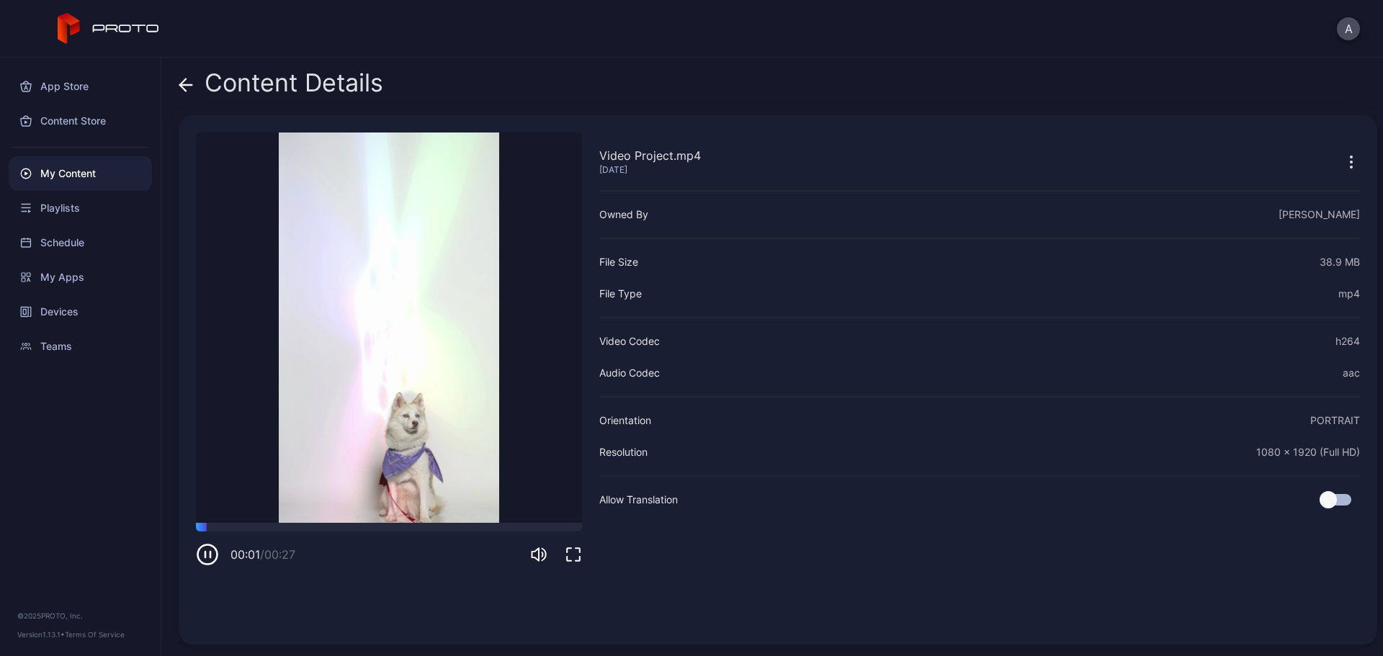
click at [188, 79] on icon at bounding box center [186, 85] width 14 height 14
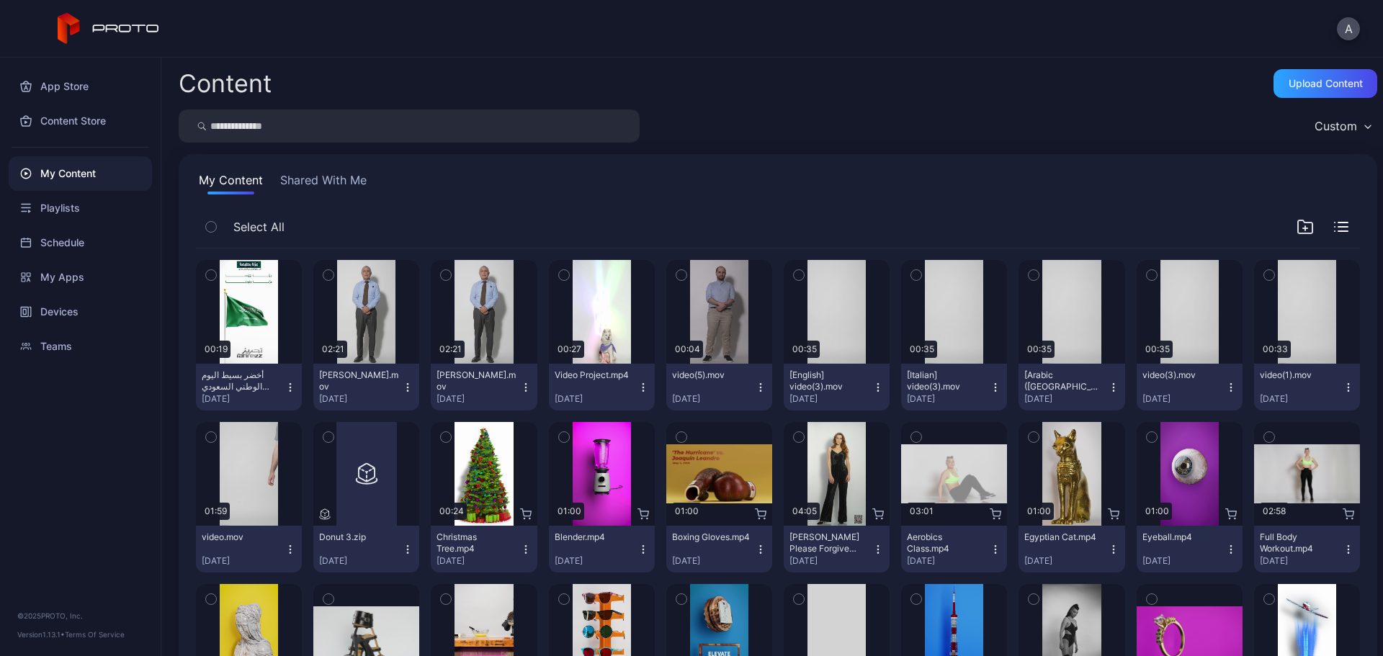
click at [638, 387] on icon "button" at bounding box center [644, 388] width 12 height 12
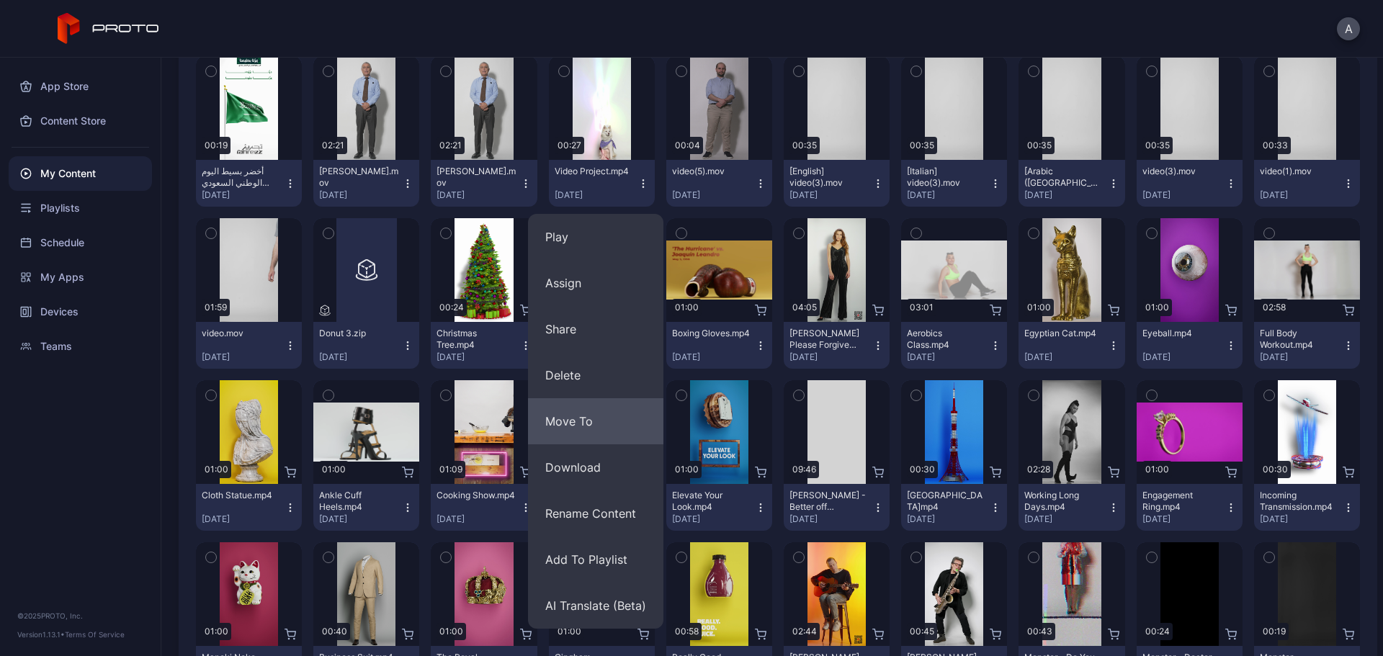
scroll to position [216, 0]
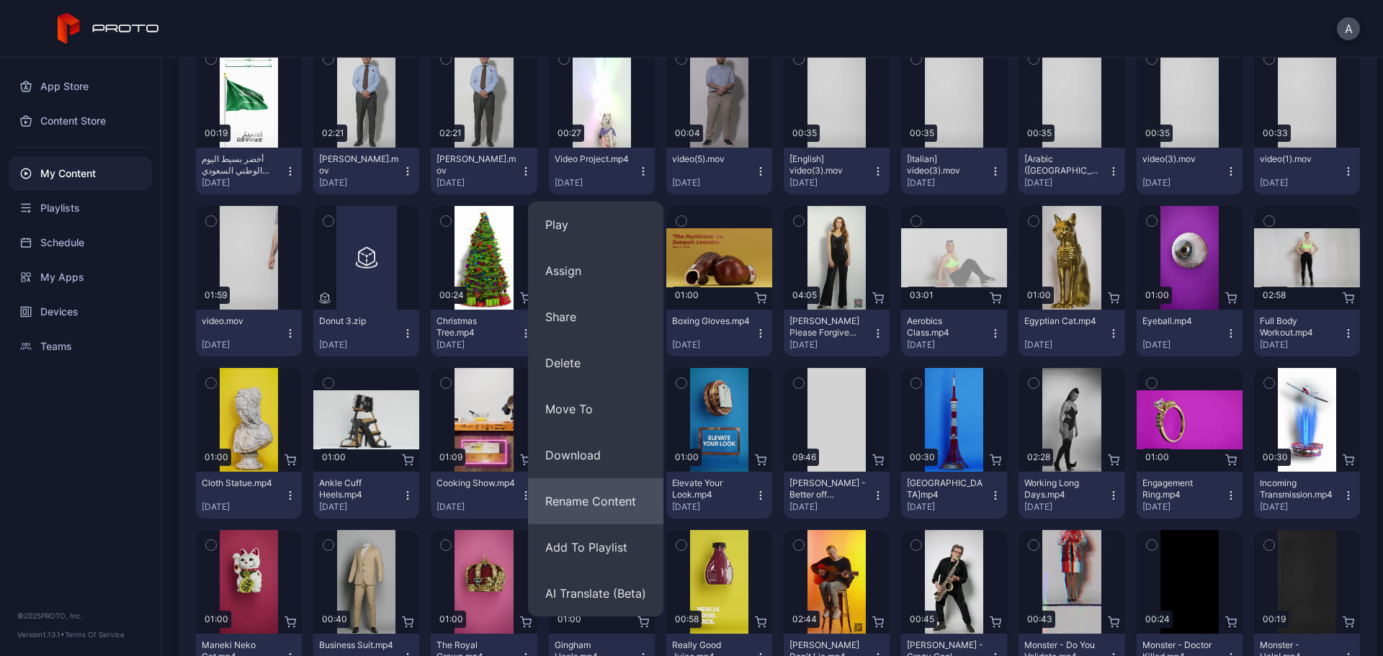
click at [609, 504] on button "Rename Content" at bounding box center [595, 501] width 135 height 46
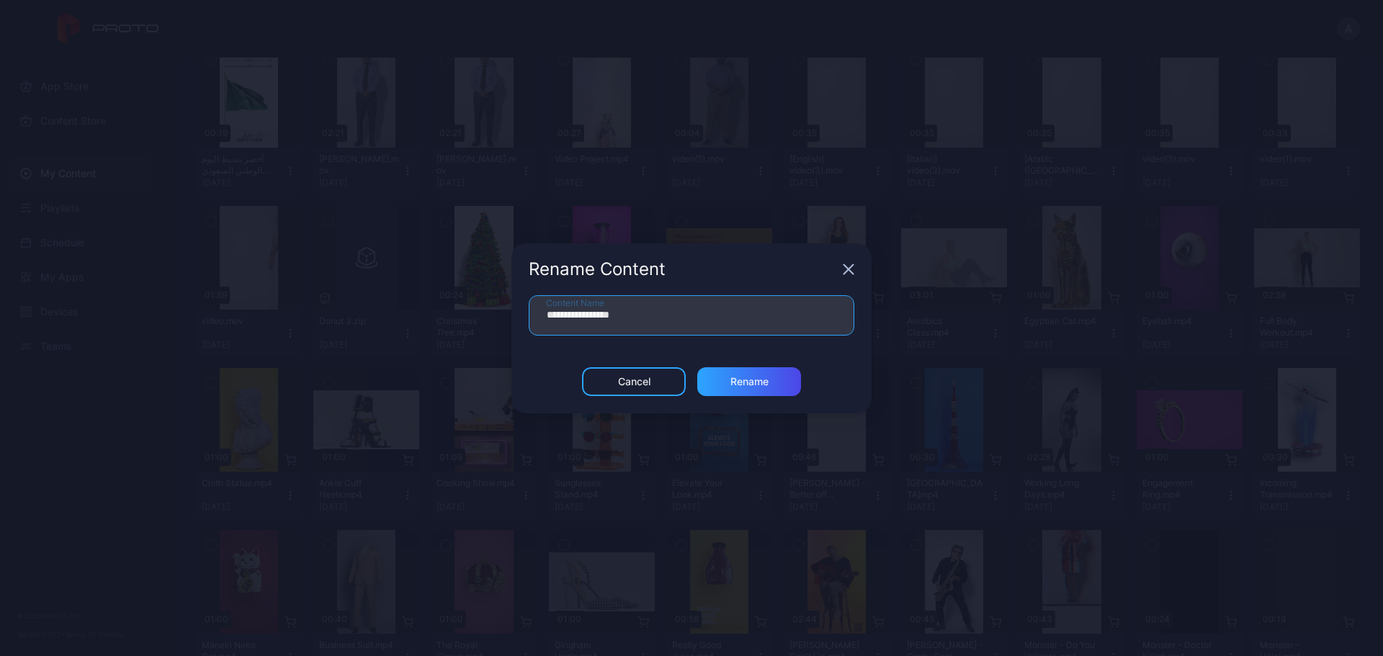
drag, startPoint x: 610, startPoint y: 317, endPoint x: 525, endPoint y: 317, distance: 84.3
click at [526, 317] on div "**********" at bounding box center [692, 331] width 360 height 72
click at [759, 397] on div "Cancel Rename" at bounding box center [692, 390] width 360 height 46
click at [759, 388] on div "Rename" at bounding box center [749, 381] width 104 height 29
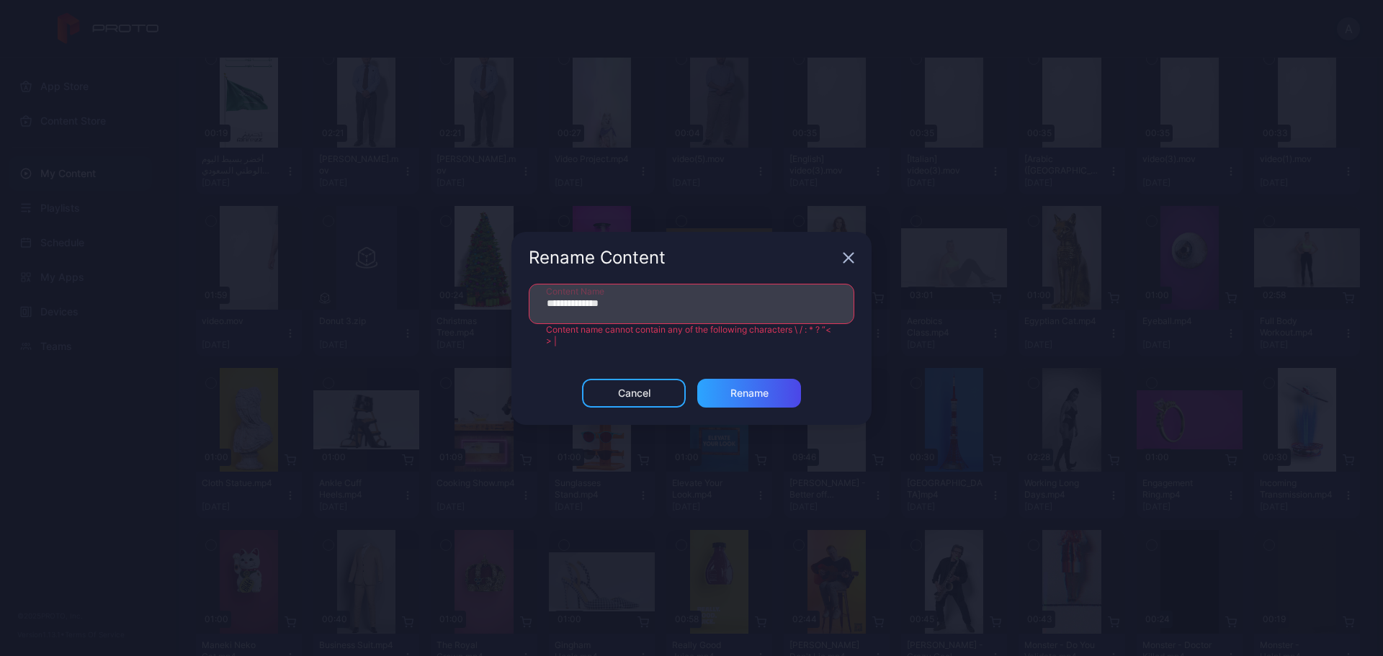
click at [575, 304] on input "**********" at bounding box center [692, 304] width 326 height 40
type input "**********"
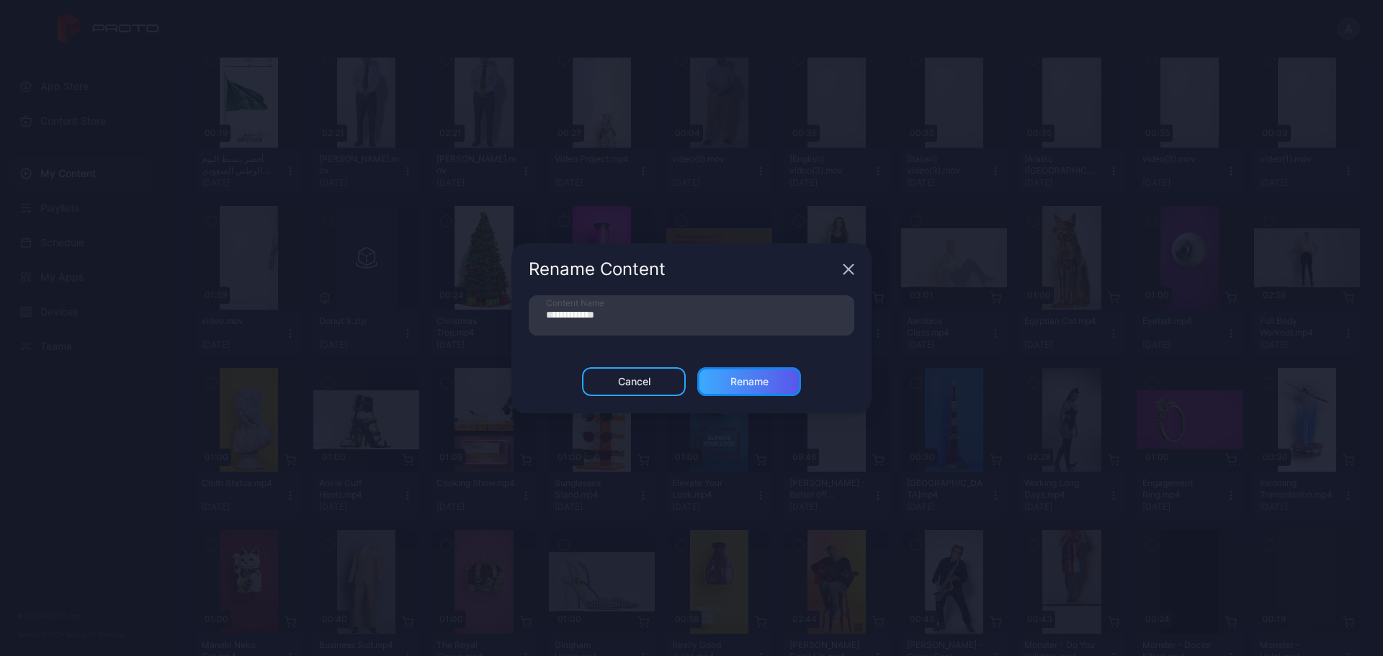
click at [739, 383] on div "Rename" at bounding box center [749, 381] width 104 height 29
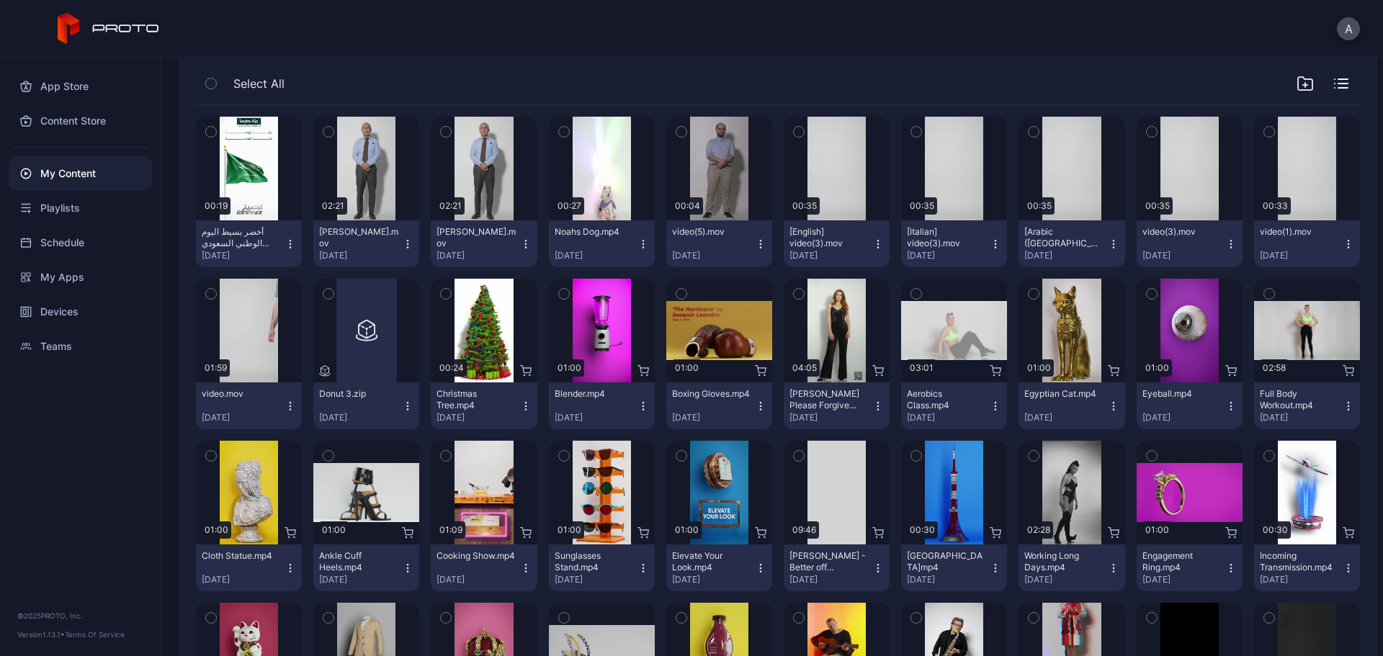
scroll to position [0, 0]
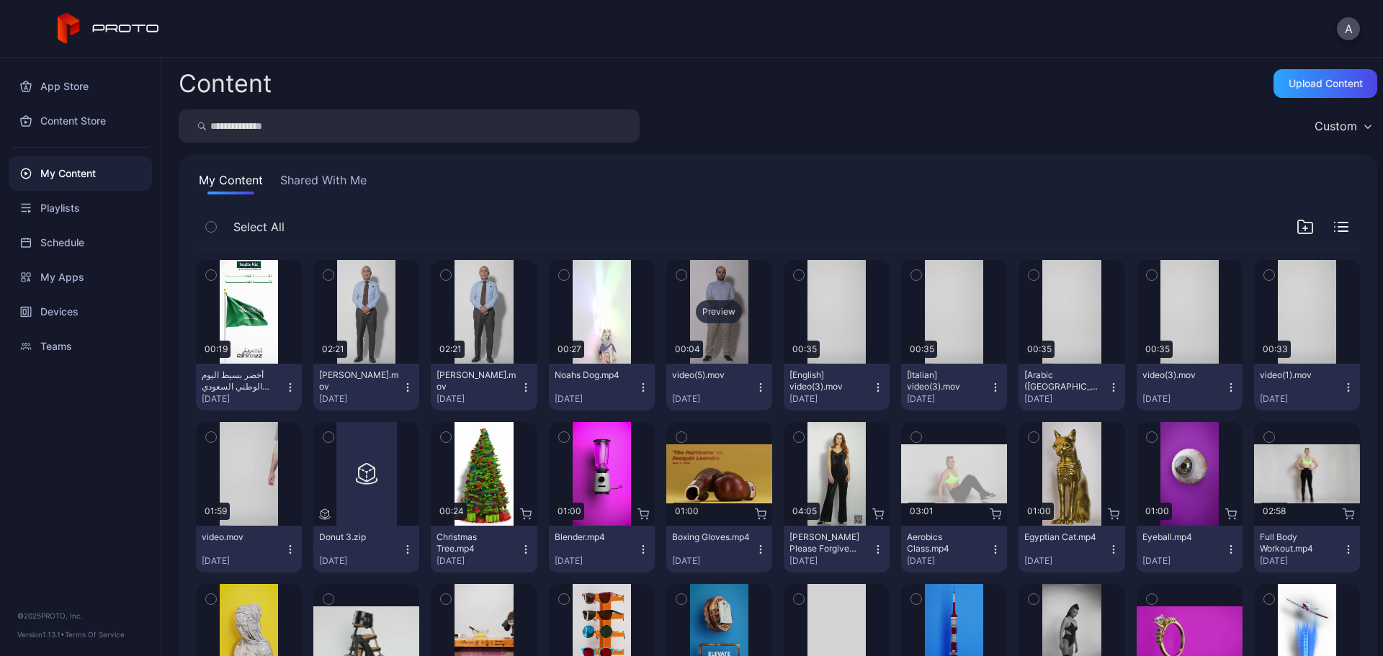
click at [710, 312] on div "Preview" at bounding box center [719, 311] width 46 height 23
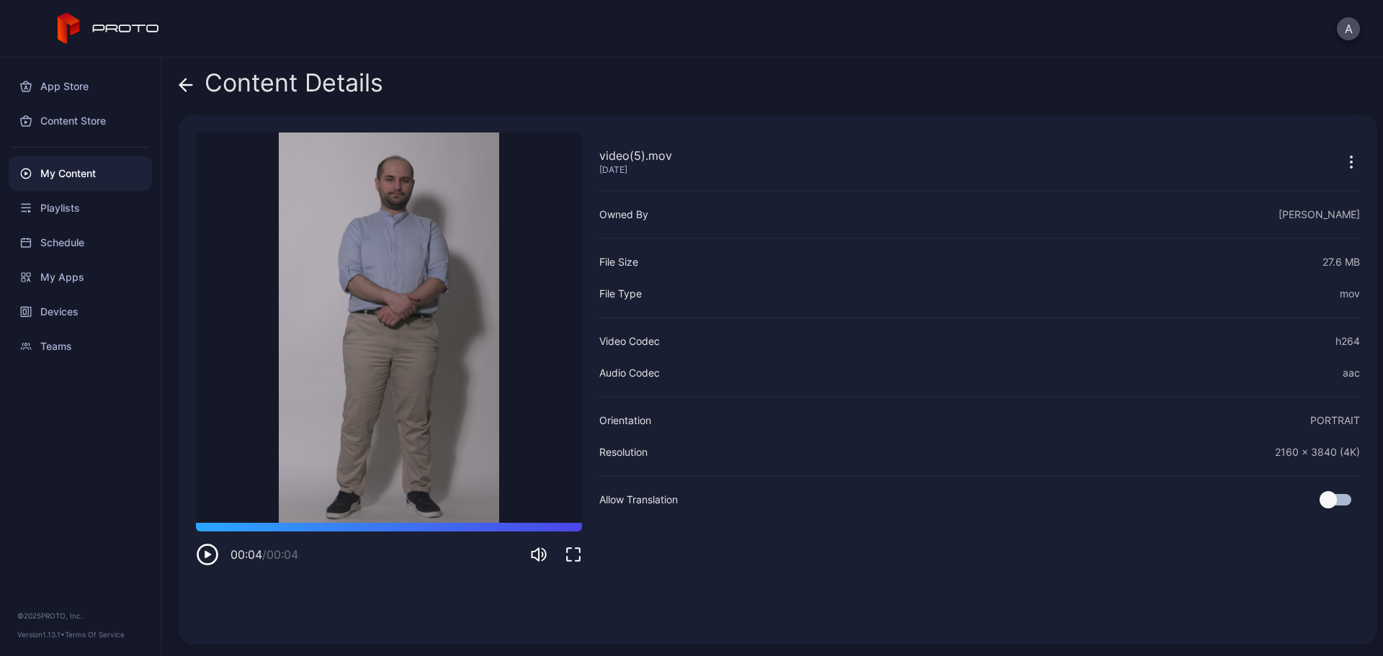
click at [185, 89] on icon at bounding box center [186, 85] width 14 height 14
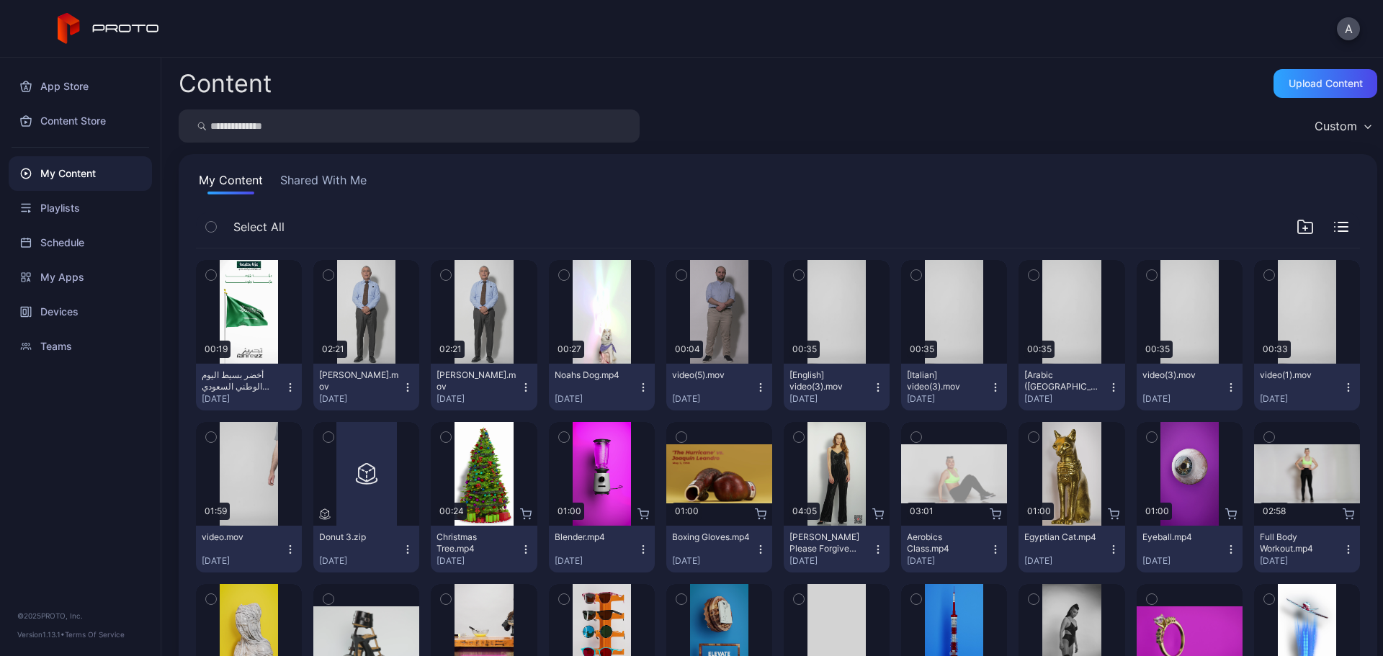
click at [285, 387] on icon "button" at bounding box center [291, 388] width 12 height 12
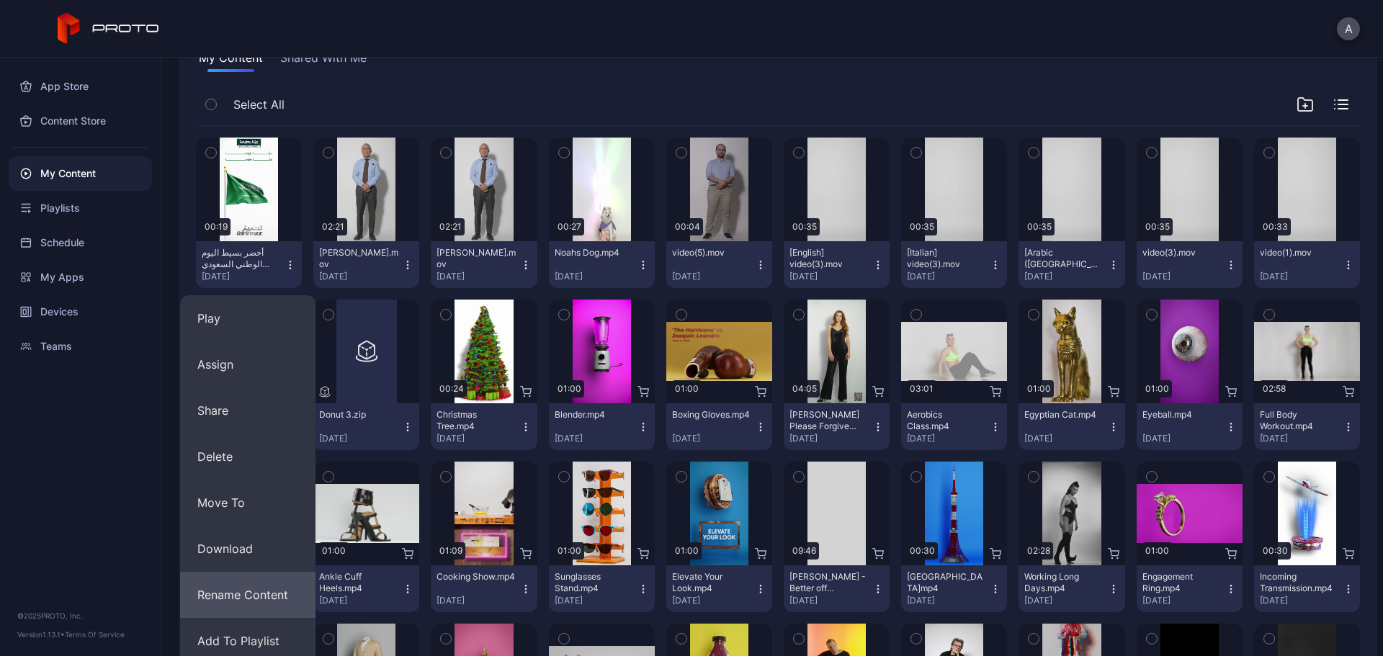
scroll to position [144, 0]
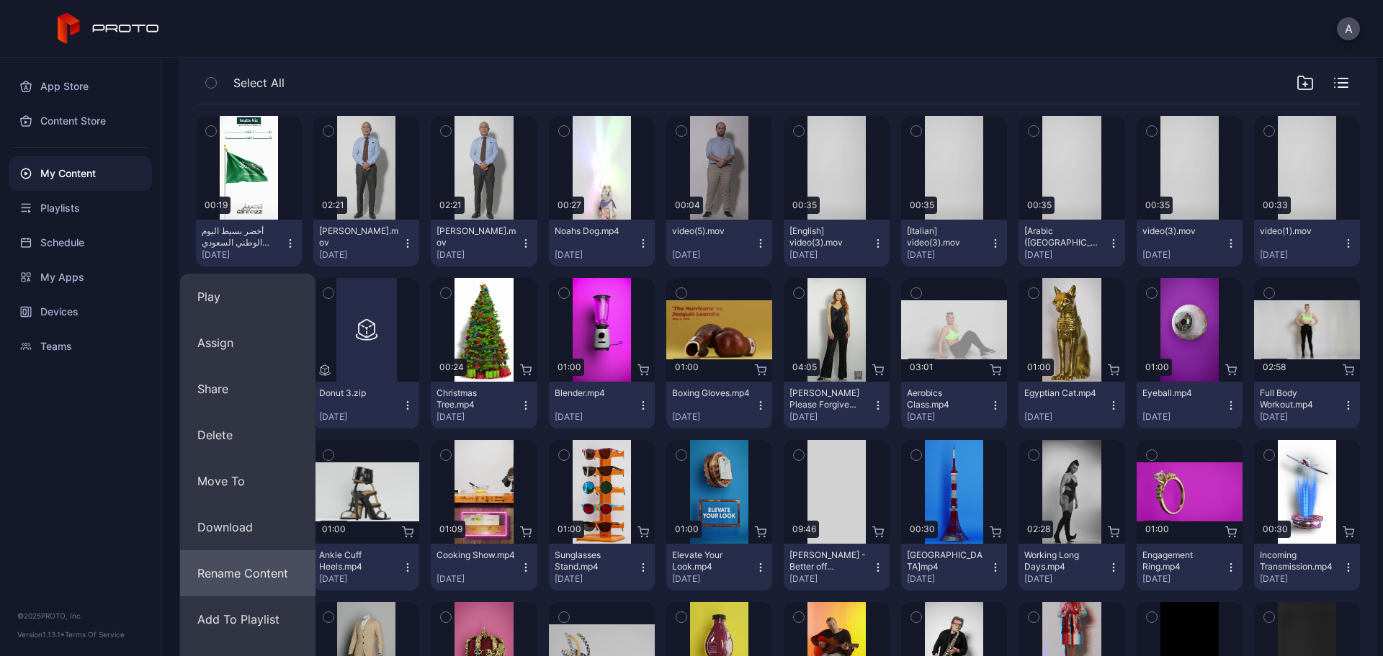
click at [247, 574] on button "Rename Content" at bounding box center [247, 573] width 135 height 46
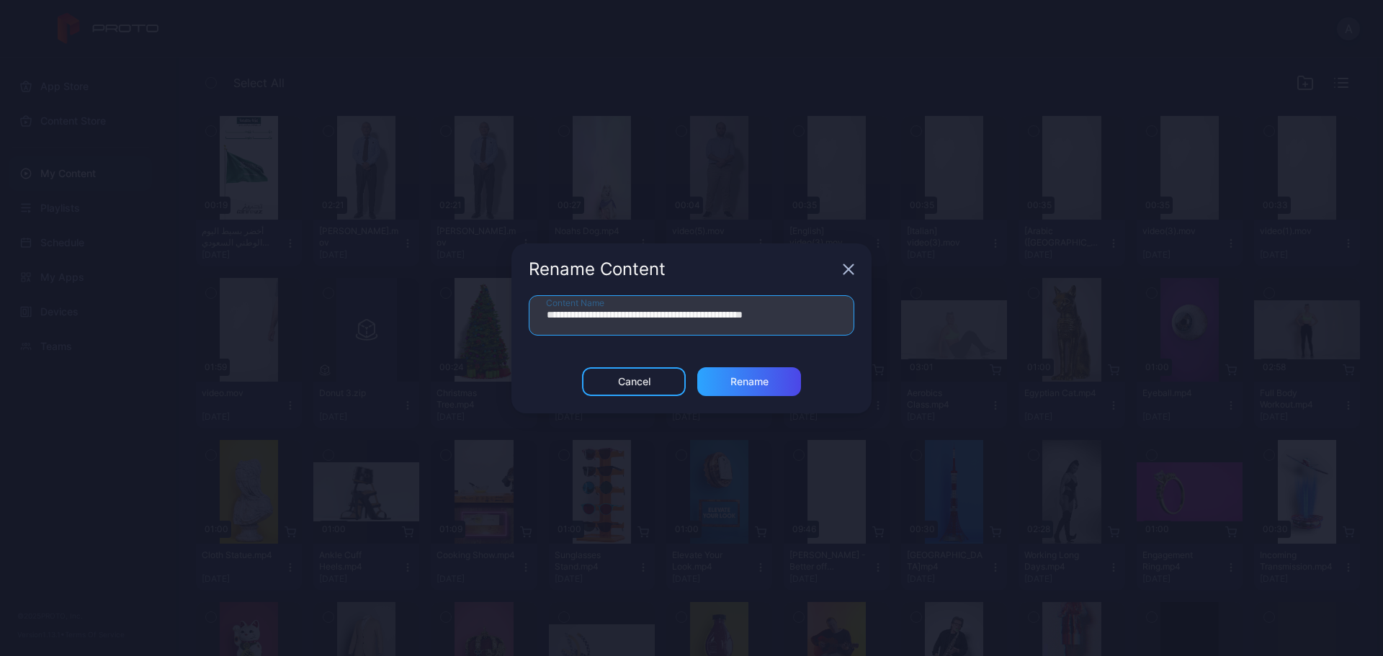
drag, startPoint x: 723, startPoint y: 312, endPoint x: 507, endPoint y: 316, distance: 216.2
click at [507, 316] on div "**********" at bounding box center [691, 328] width 1383 height 656
type input "**********"
click at [771, 383] on div "Rename" at bounding box center [749, 381] width 104 height 29
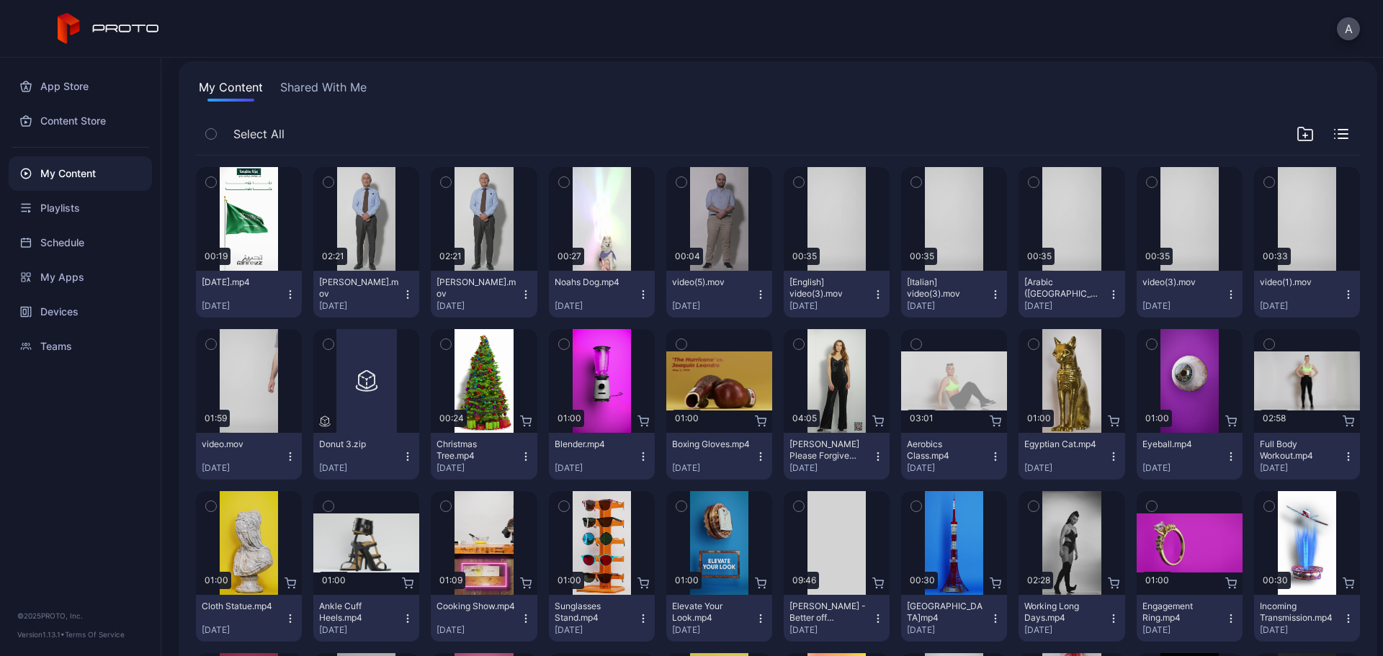
scroll to position [0, 0]
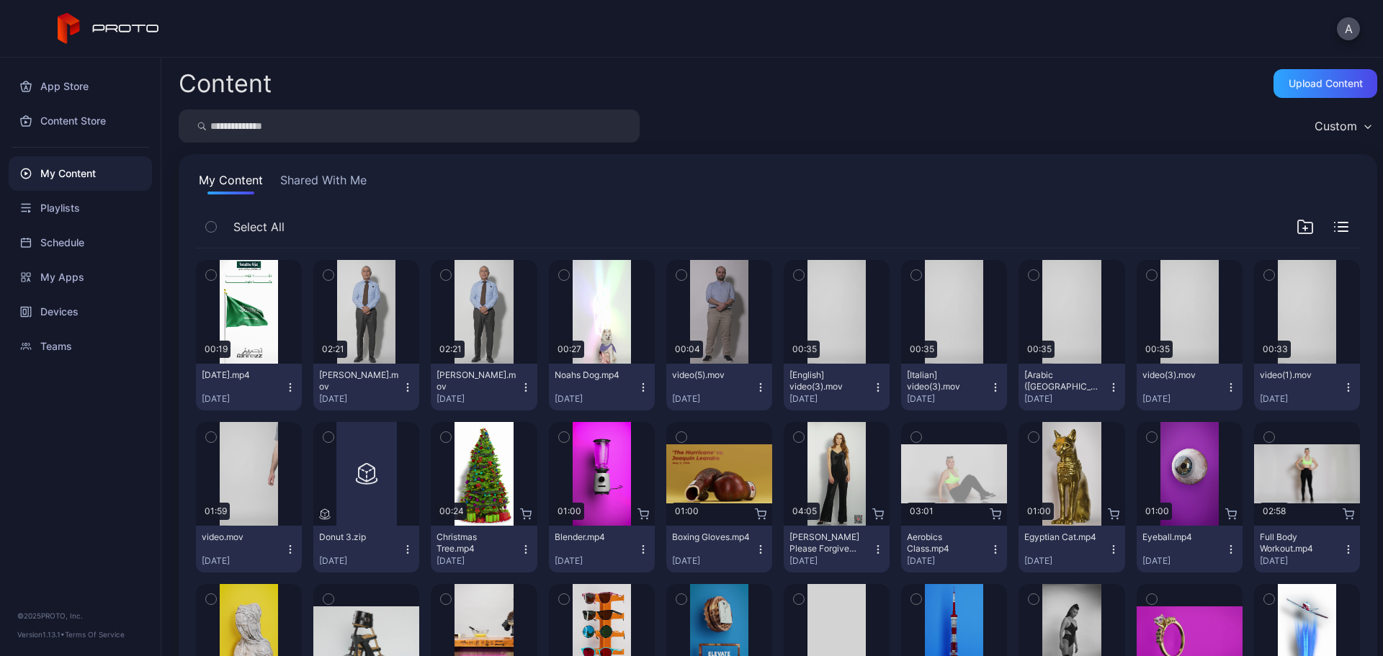
click at [755, 388] on icon "button" at bounding box center [761, 388] width 12 height 12
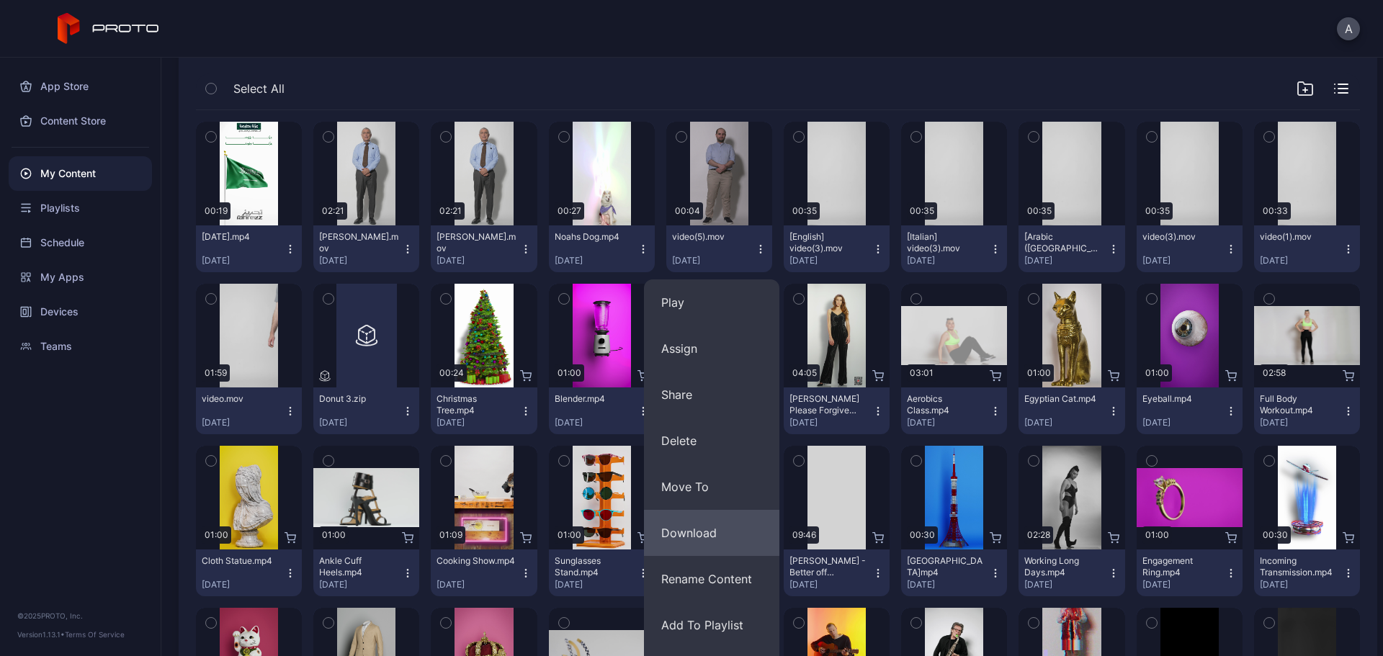
scroll to position [144, 0]
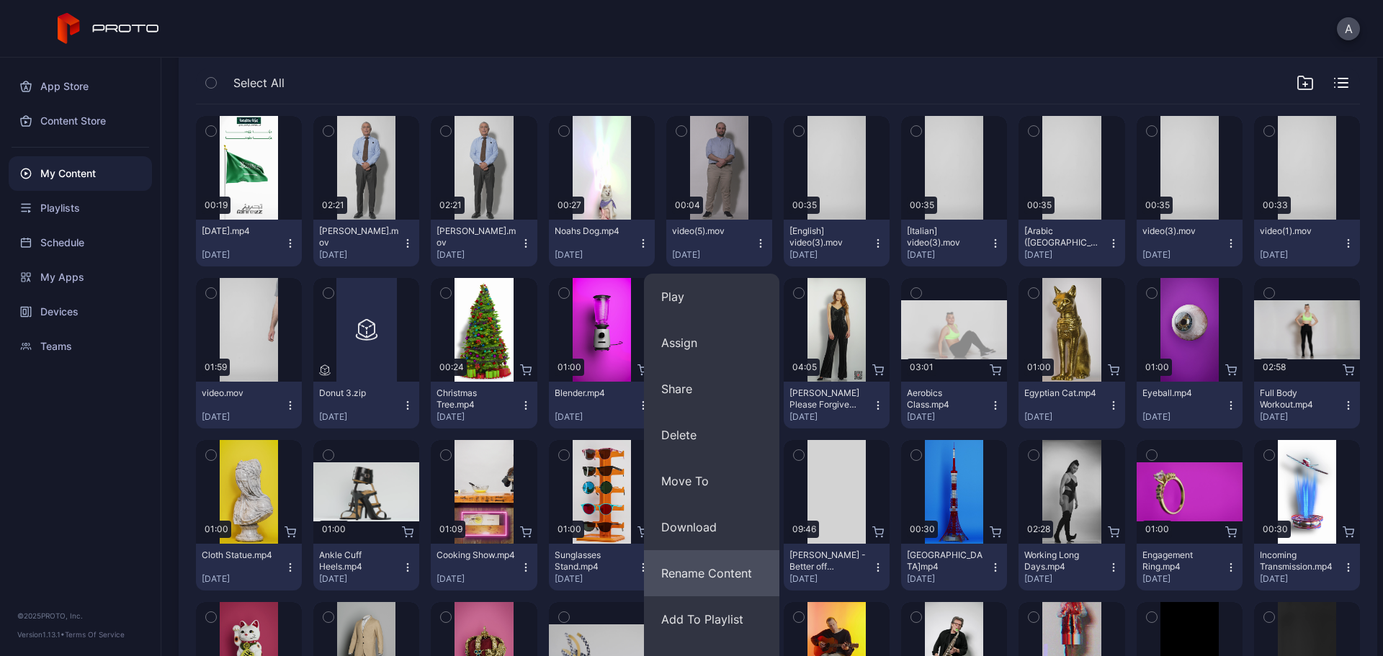
click at [726, 579] on button "Rename Content" at bounding box center [711, 573] width 135 height 46
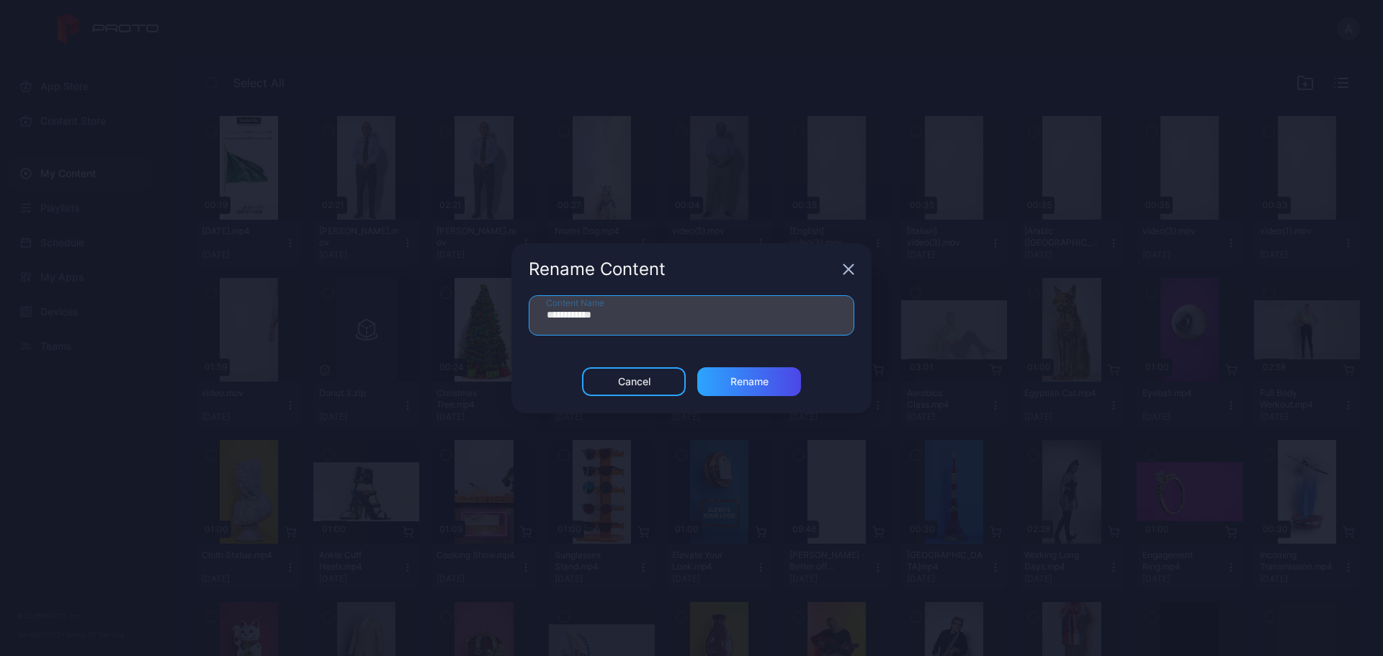
drag, startPoint x: 585, startPoint y: 316, endPoint x: 541, endPoint y: 316, distance: 44.0
click at [541, 316] on input "**********" at bounding box center [692, 315] width 326 height 40
type input "**********"
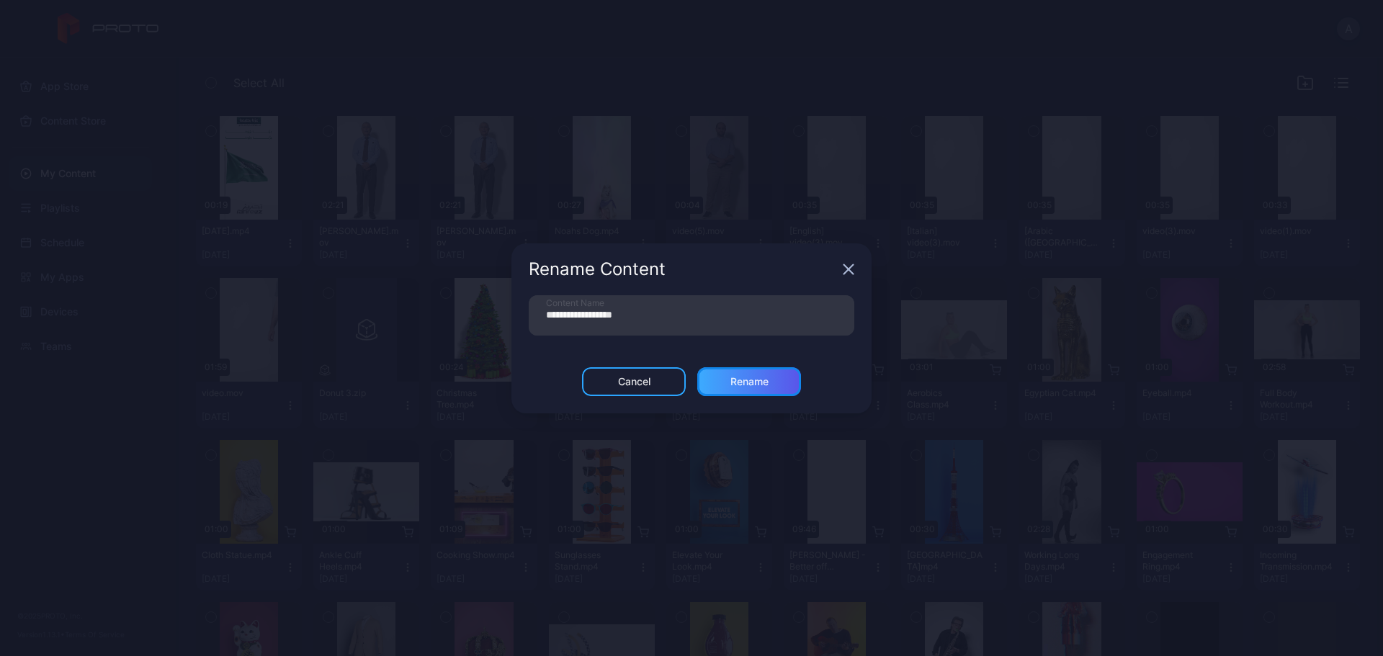
click at [767, 387] on div "Rename" at bounding box center [750, 382] width 38 height 12
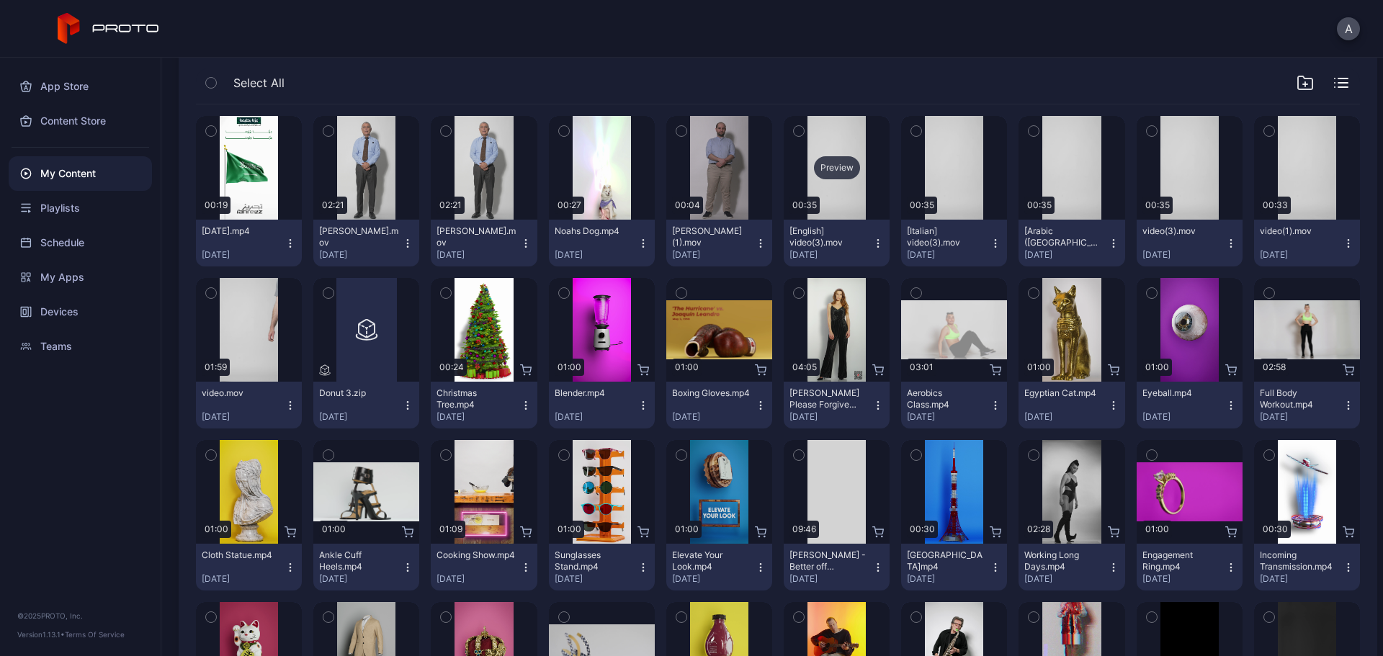
click at [834, 169] on div "Preview" at bounding box center [837, 167] width 46 height 23
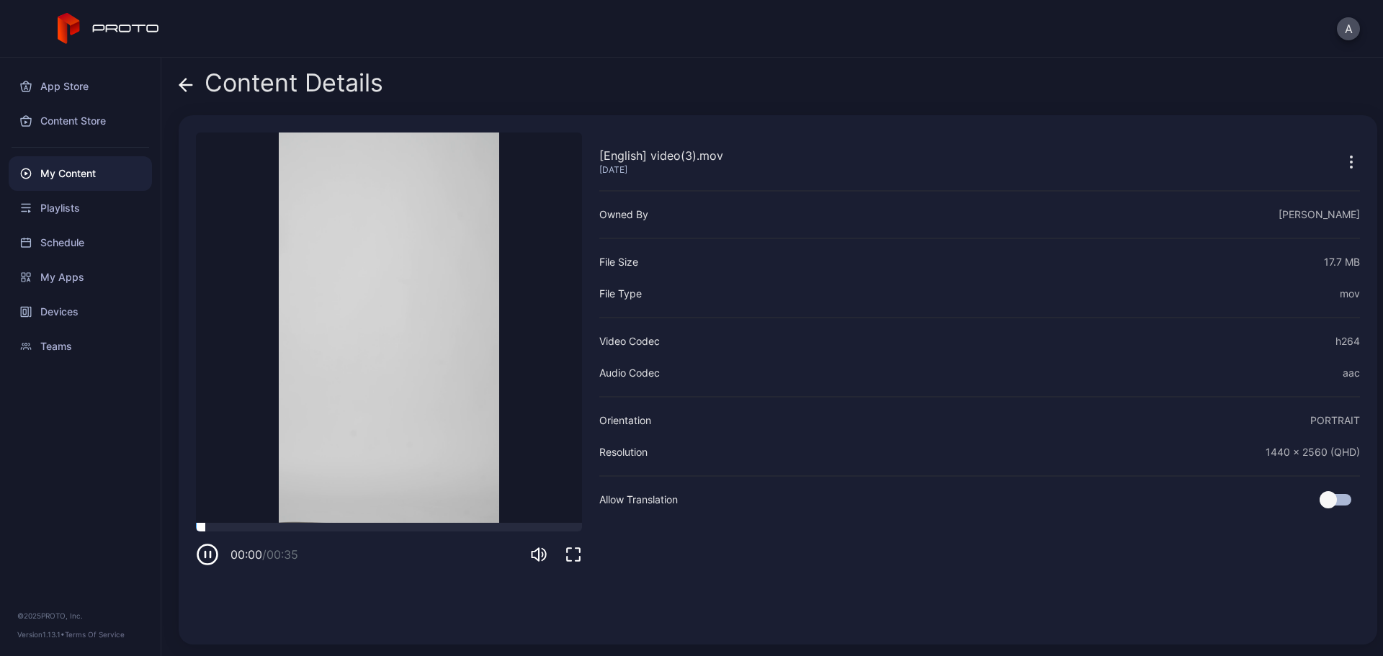
click at [294, 527] on div at bounding box center [389, 527] width 386 height 9
drag, startPoint x: 340, startPoint y: 527, endPoint x: 352, endPoint y: 527, distance: 12.2
click at [342, 527] on div at bounding box center [389, 527] width 386 height 9
click at [188, 84] on icon at bounding box center [186, 85] width 14 height 14
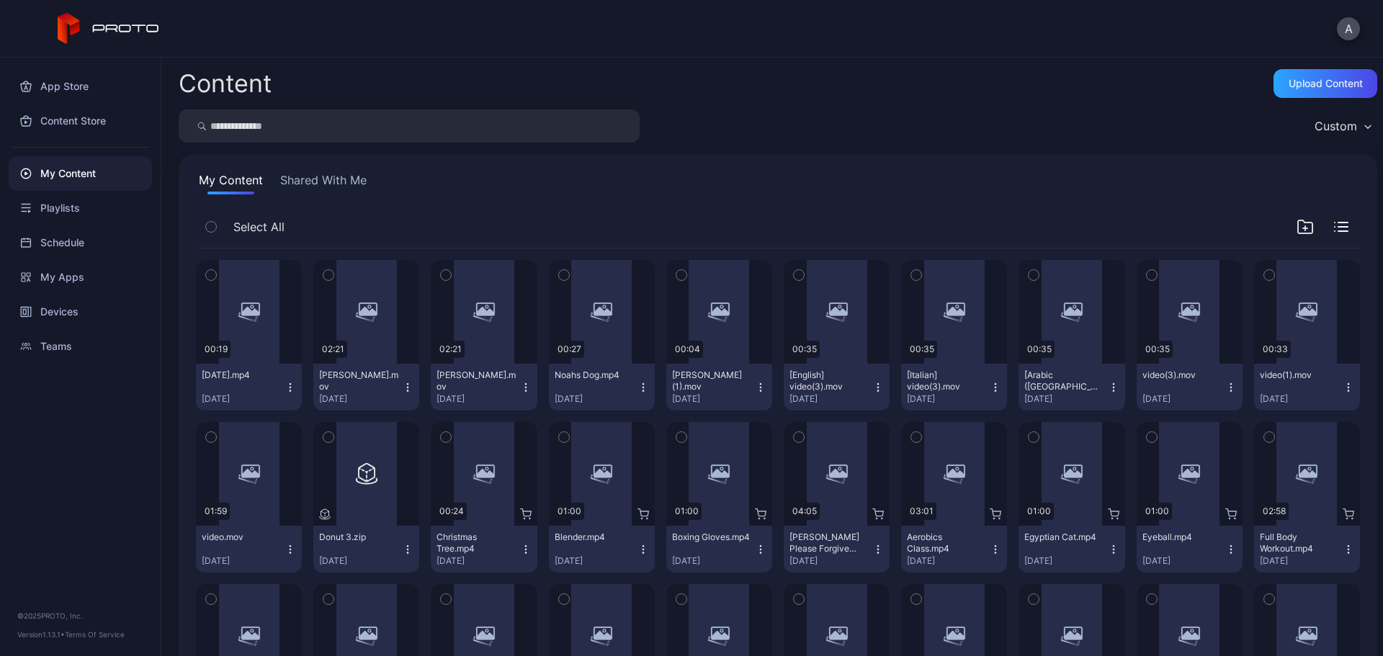
scroll to position [144, 0]
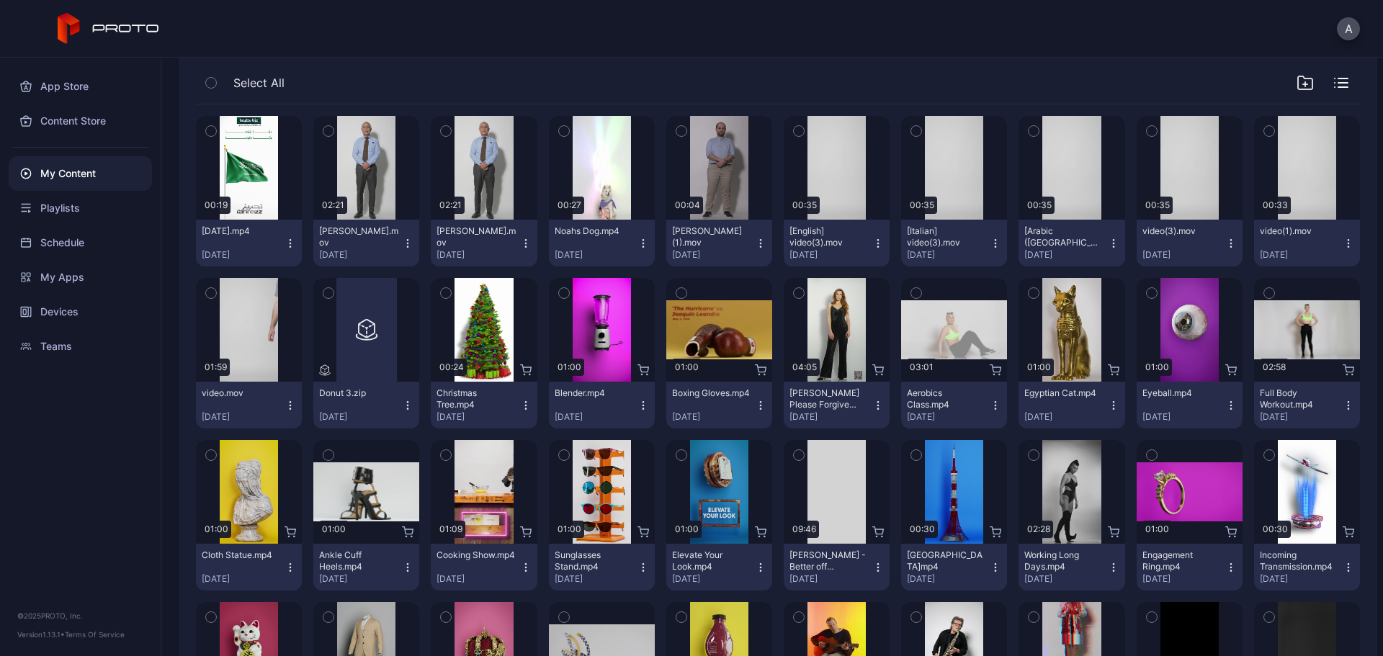
click at [873, 243] on icon "button" at bounding box center [879, 244] width 12 height 12
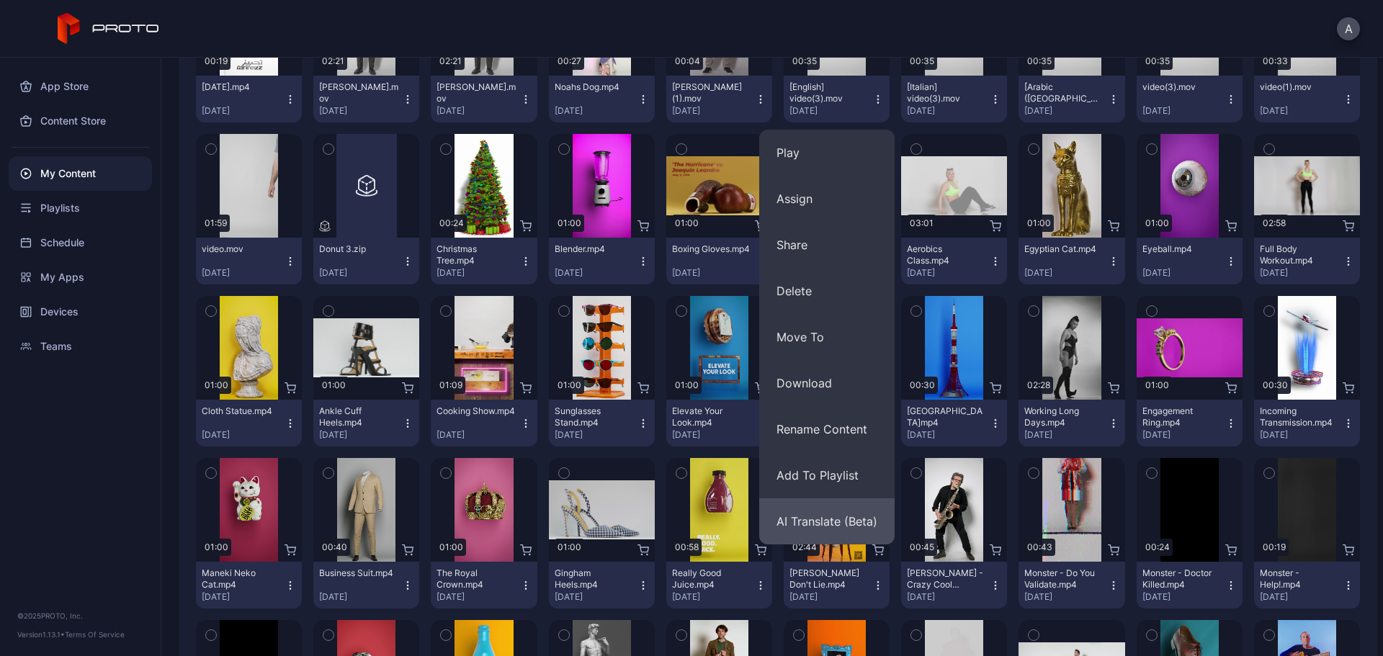
scroll to position [216, 0]
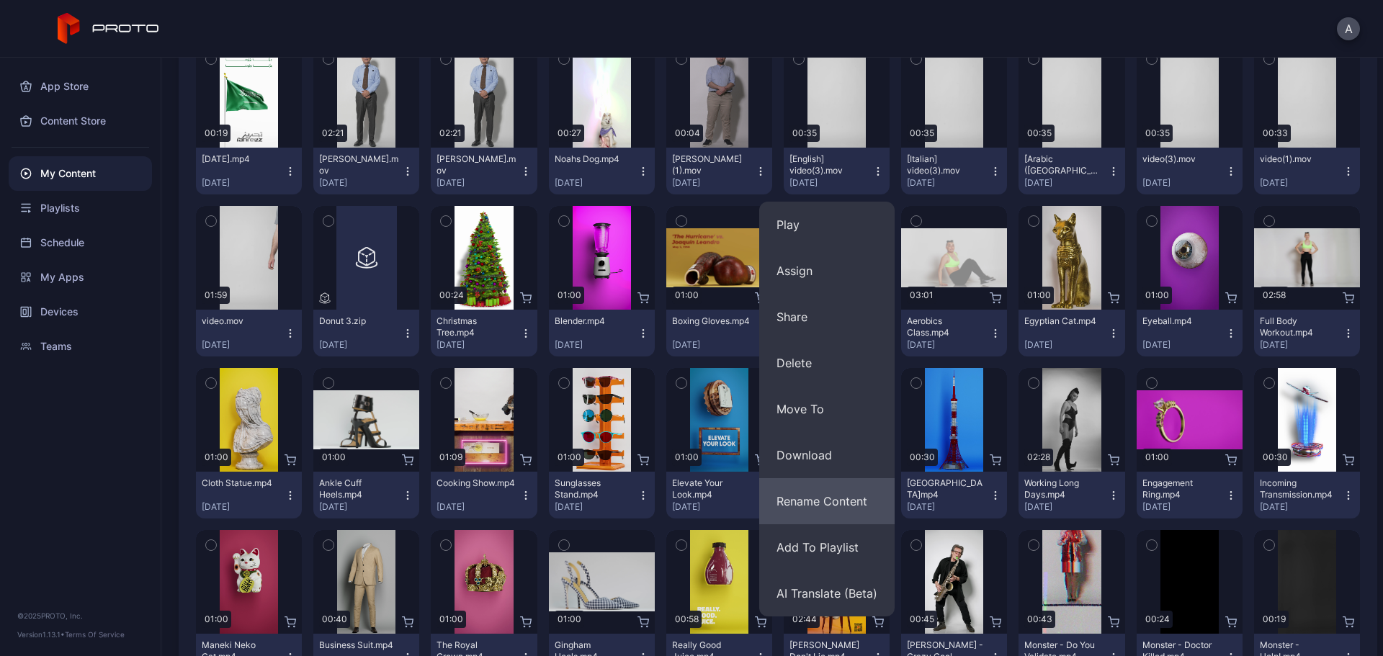
click at [824, 511] on button "Rename Content" at bounding box center [826, 501] width 135 height 46
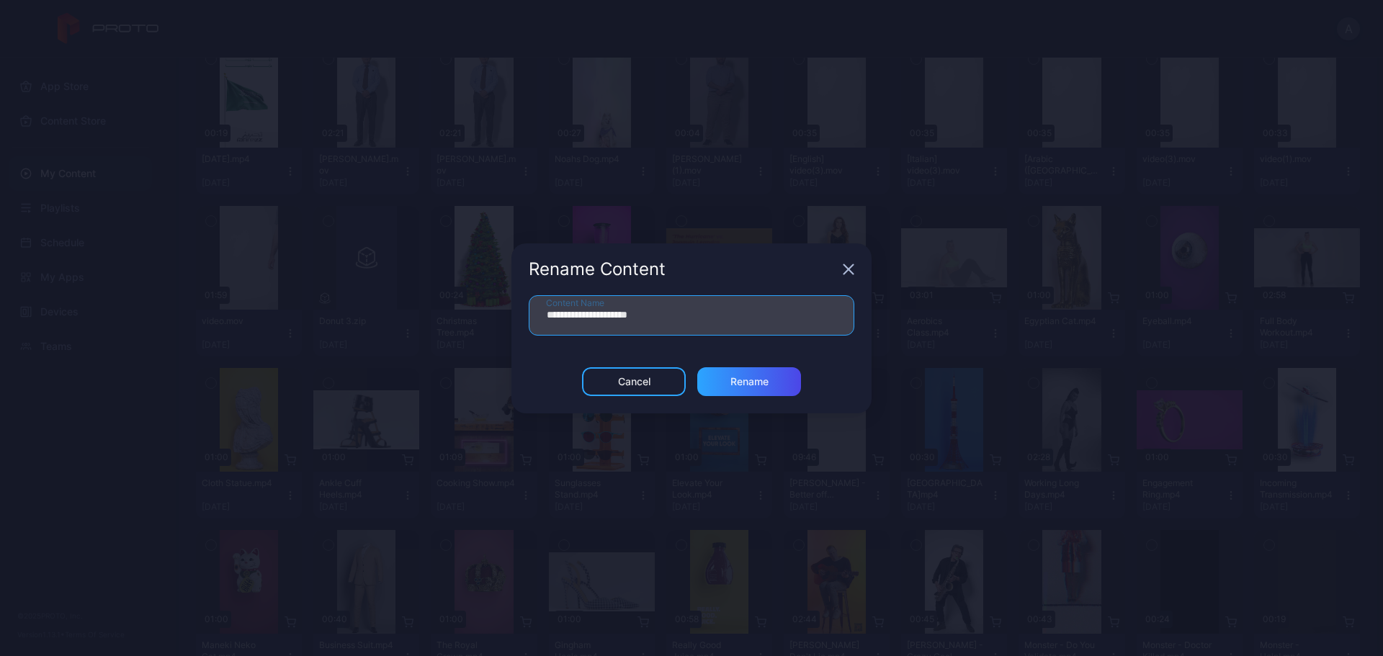
drag, startPoint x: 631, startPoint y: 317, endPoint x: 534, endPoint y: 318, distance: 97.3
click at [534, 318] on input "**********" at bounding box center [692, 315] width 326 height 40
type input "**********"
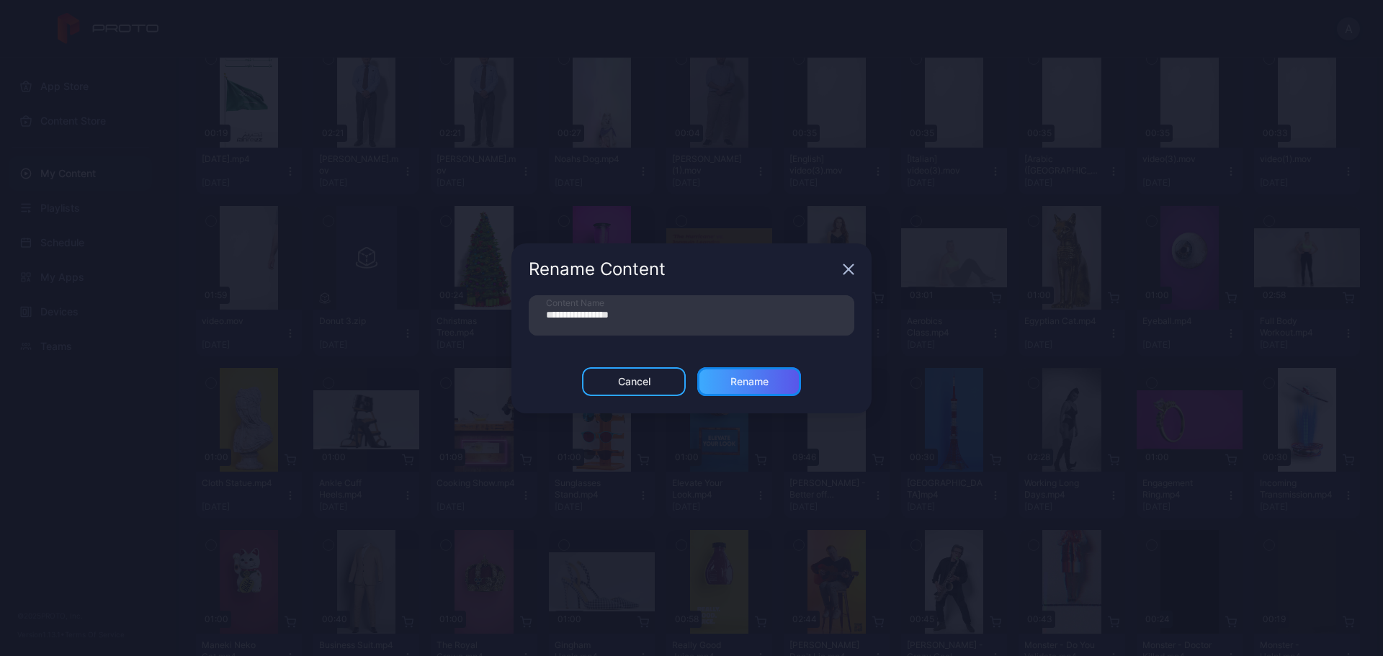
click at [746, 378] on div "Rename" at bounding box center [750, 382] width 38 height 12
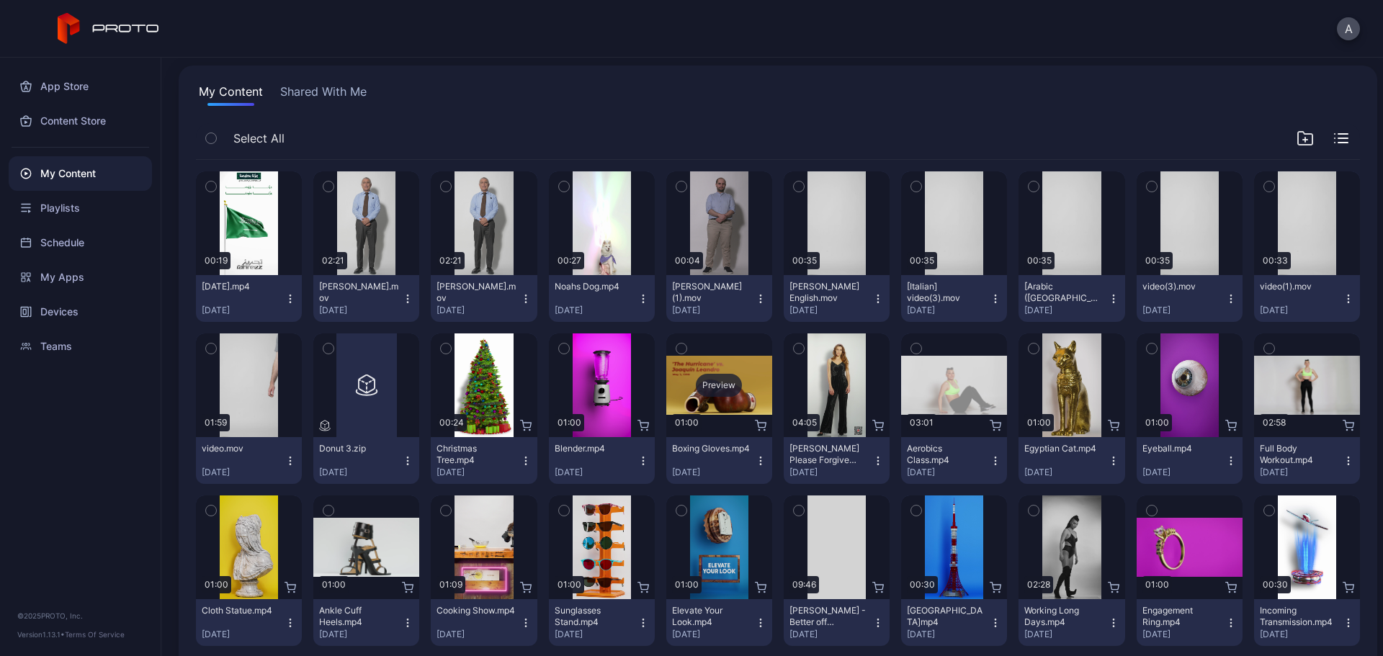
scroll to position [72, 0]
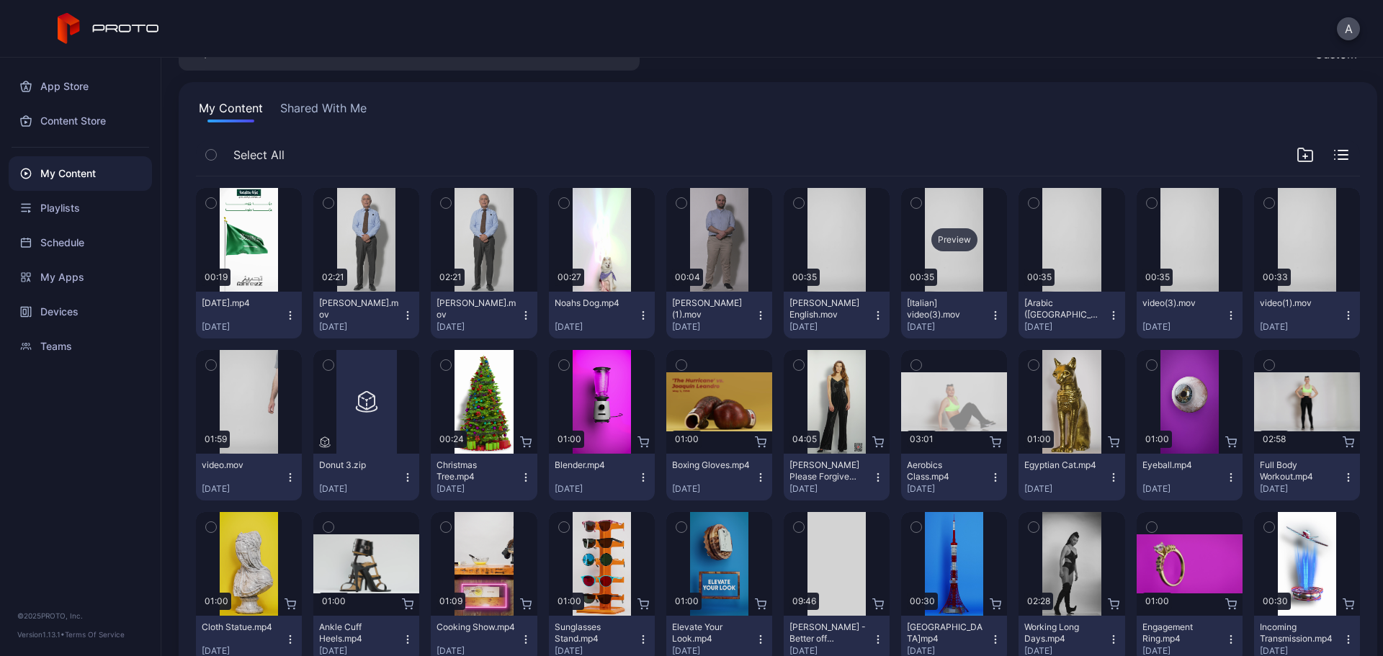
click at [932, 238] on div "Preview" at bounding box center [955, 239] width 46 height 23
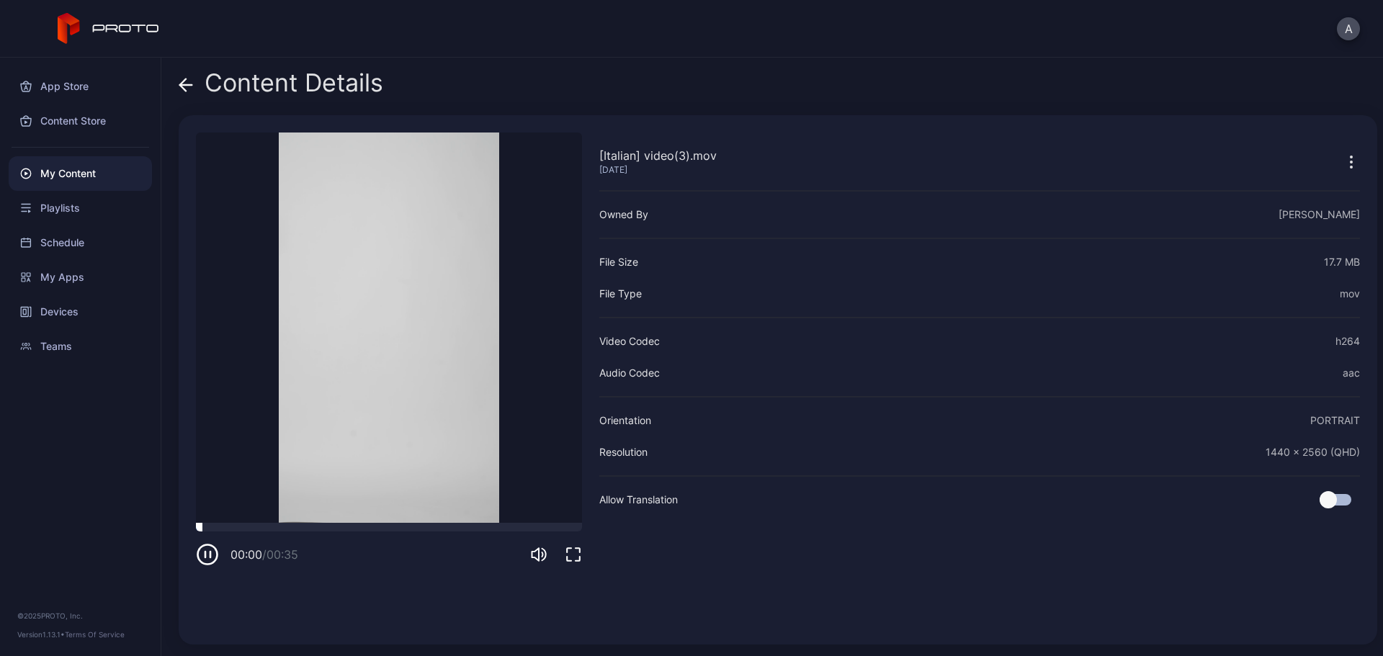
click at [266, 525] on div at bounding box center [389, 527] width 386 height 9
click at [335, 527] on div at bounding box center [389, 527] width 386 height 9
click at [182, 87] on icon at bounding box center [183, 85] width 6 height 12
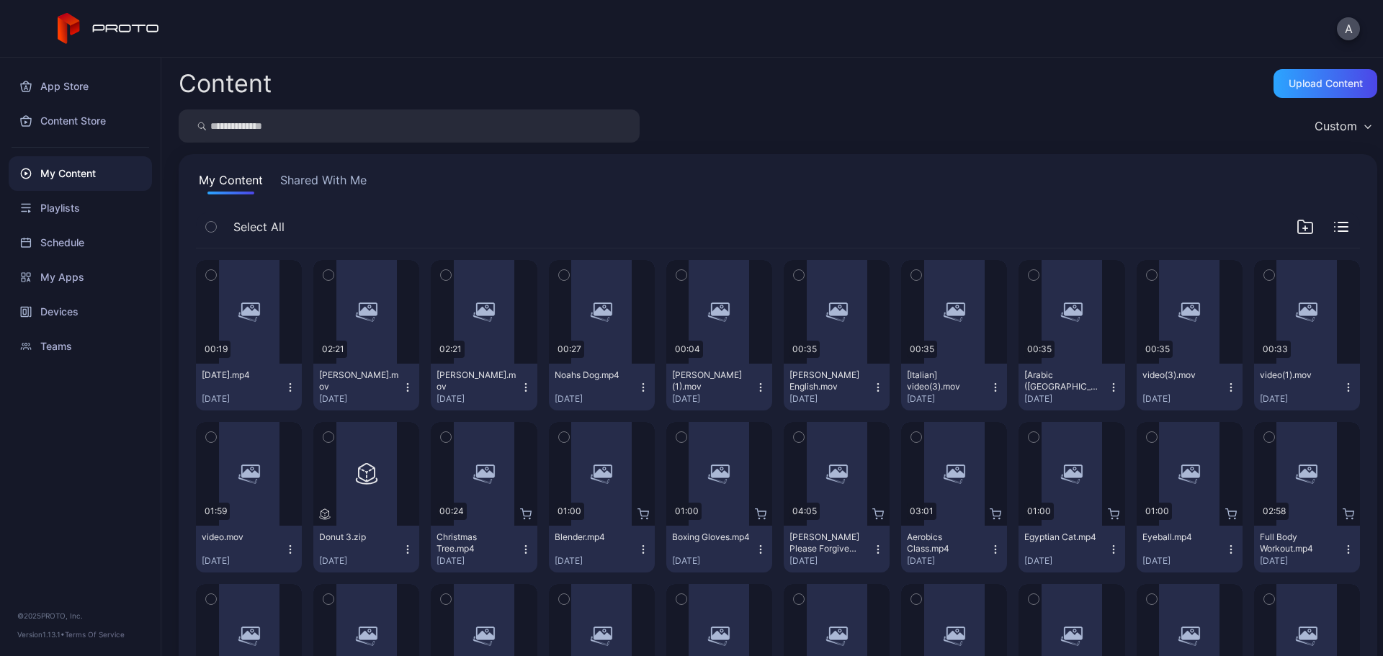
scroll to position [72, 0]
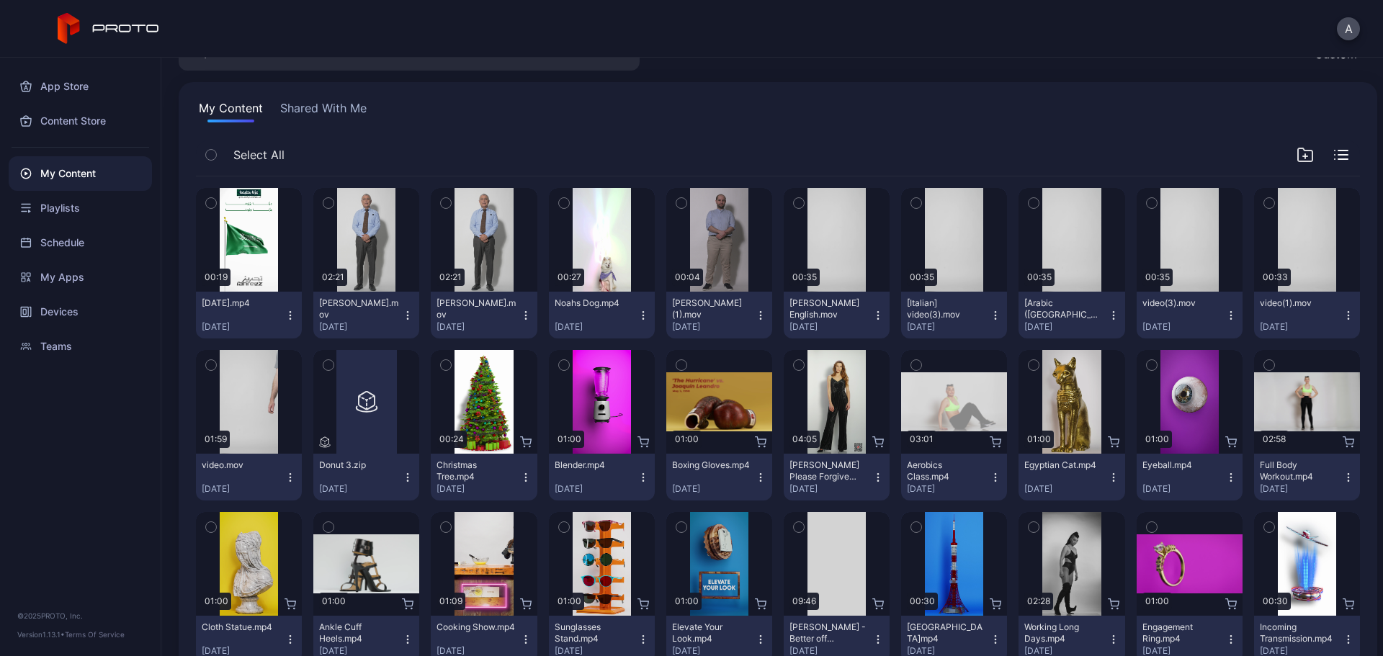
click at [990, 316] on icon "button" at bounding box center [996, 316] width 12 height 12
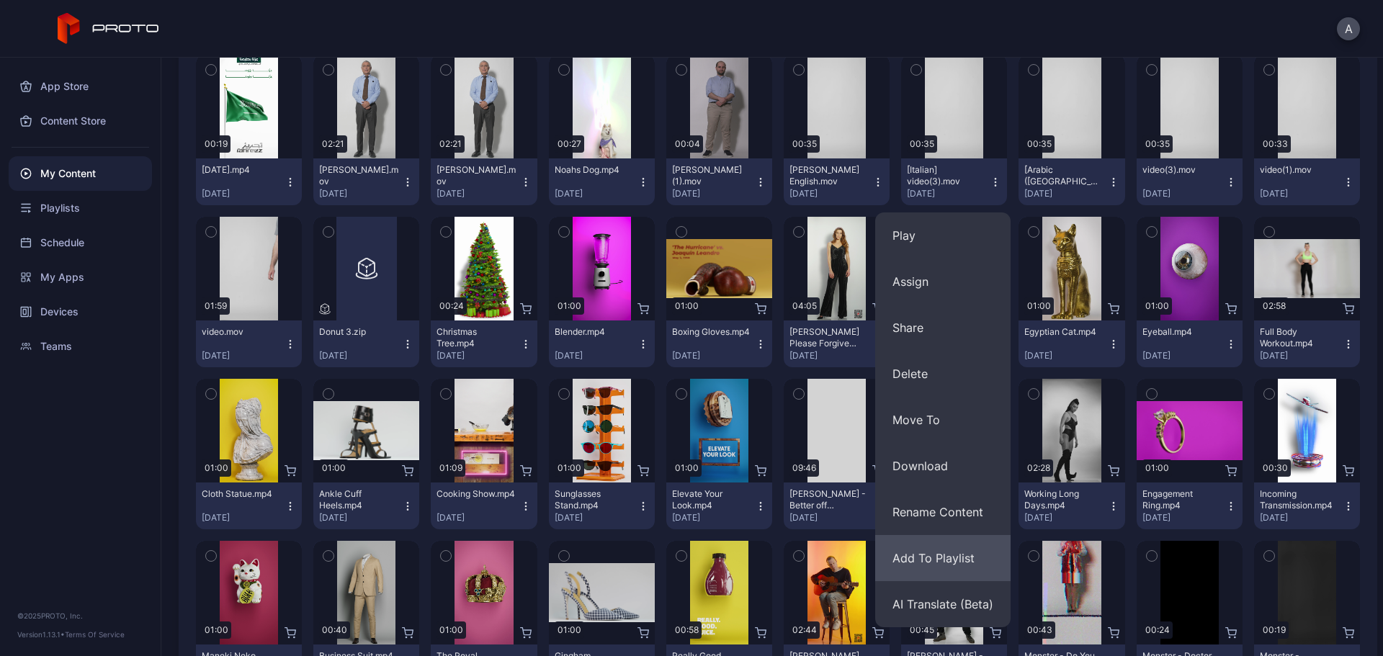
scroll to position [216, 0]
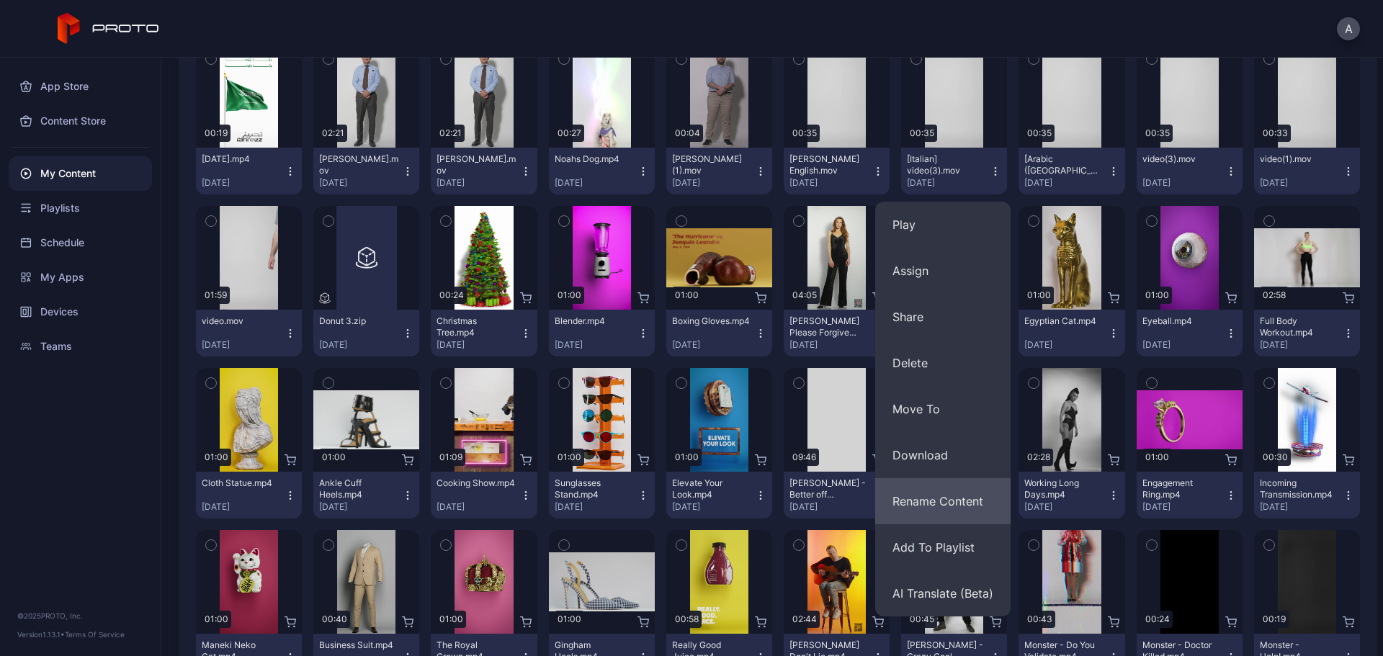
click at [945, 510] on button "Rename Content" at bounding box center [942, 501] width 135 height 46
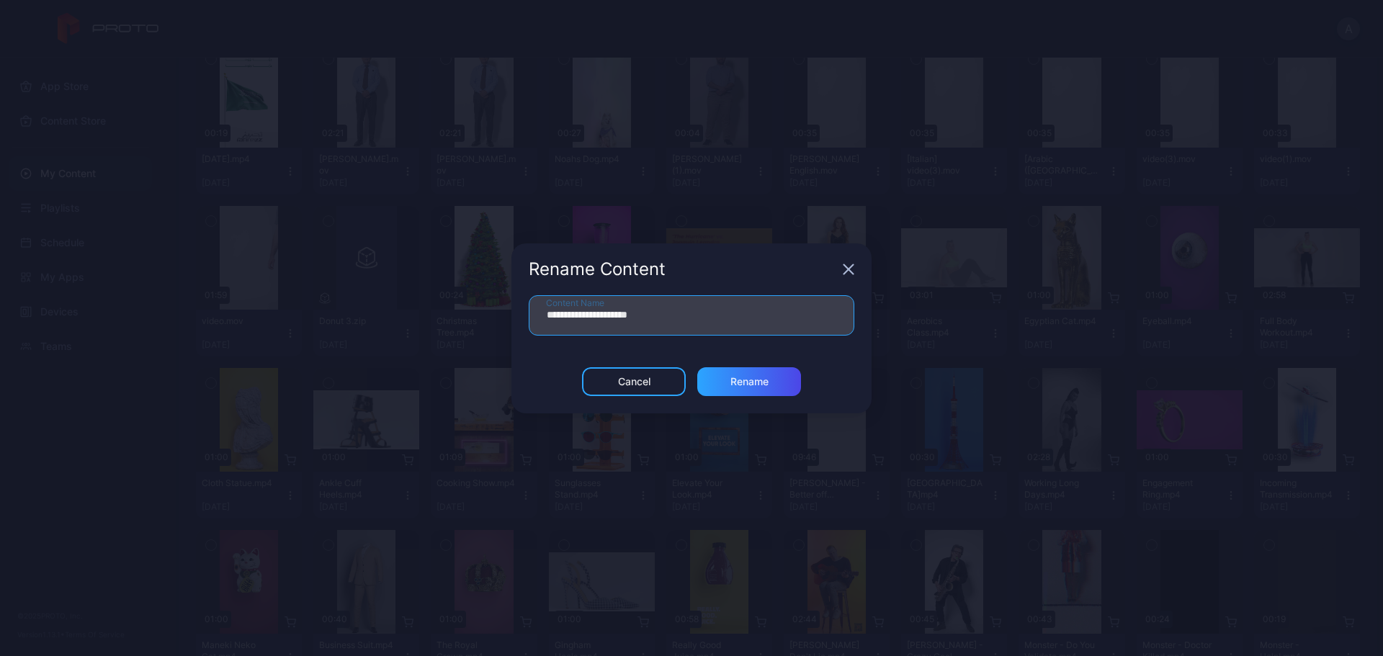
click at [625, 318] on input "**********" at bounding box center [692, 315] width 326 height 40
drag, startPoint x: 626, startPoint y: 318, endPoint x: 512, endPoint y: 320, distance: 113.8
click at [512, 320] on div "**********" at bounding box center [692, 331] width 360 height 72
type input "**********"
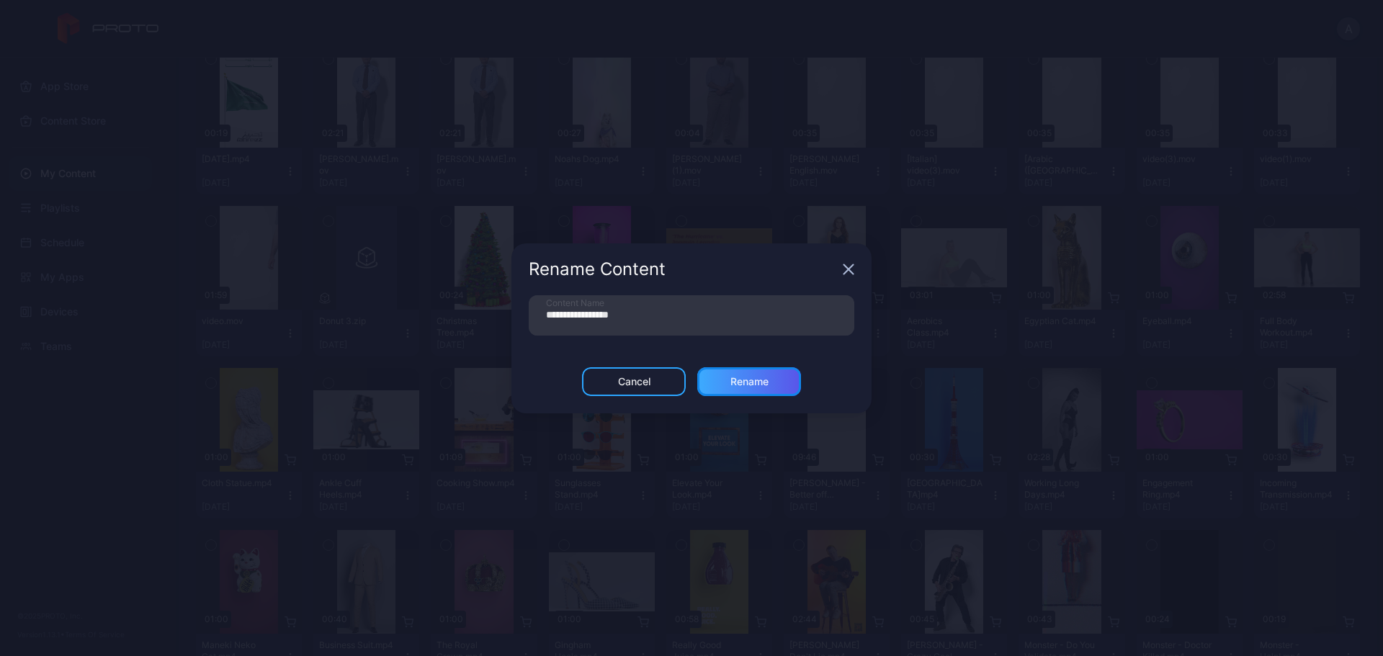
click at [770, 389] on div "Rename" at bounding box center [749, 381] width 104 height 29
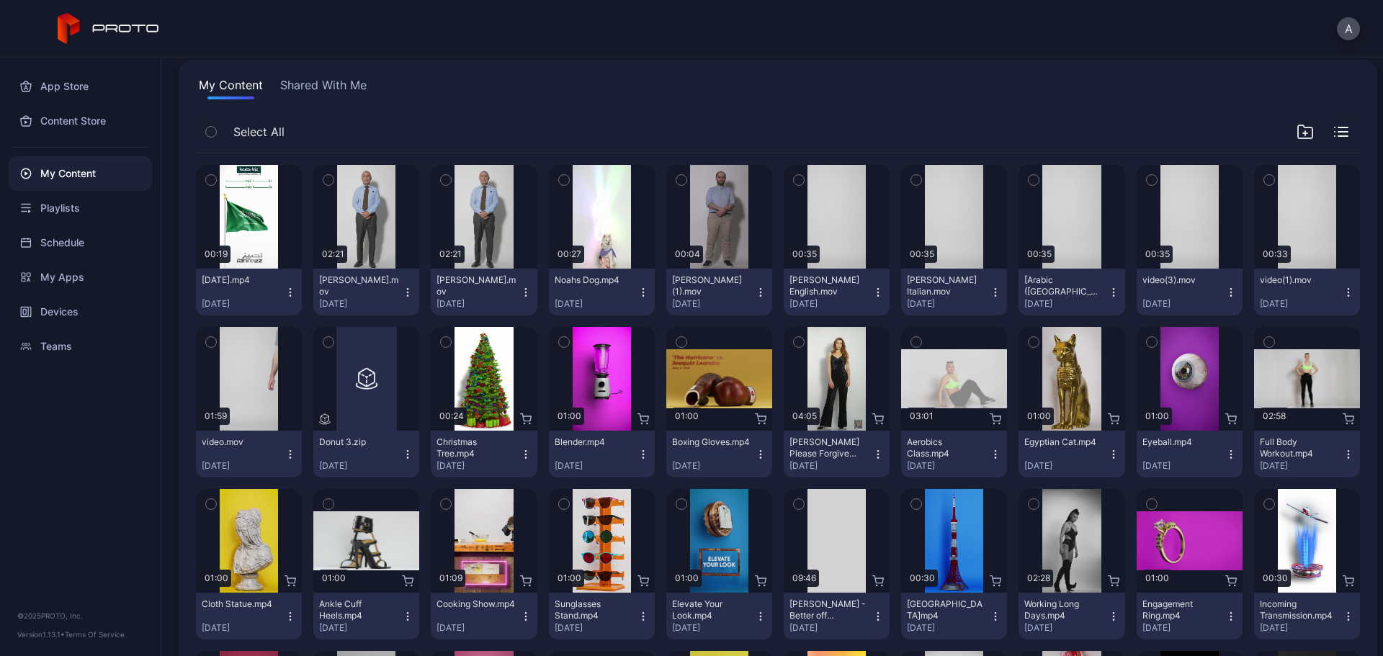
scroll to position [72, 0]
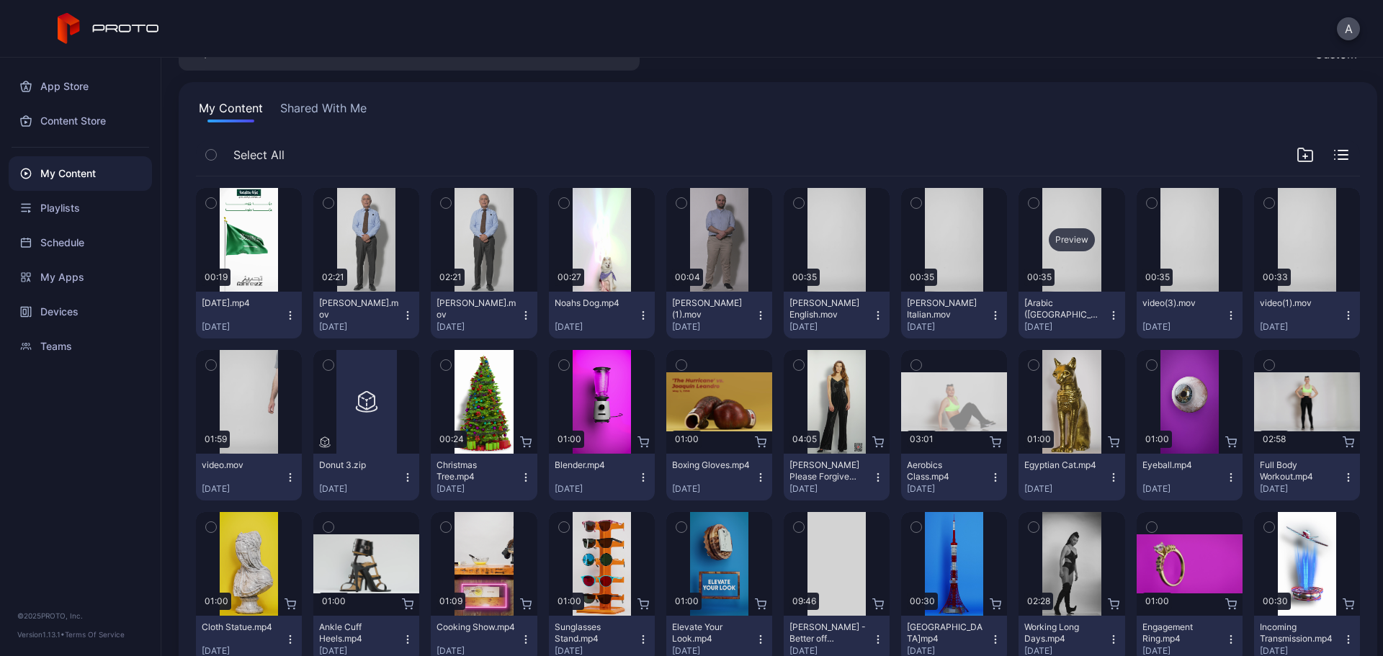
click at [1054, 239] on div "Preview" at bounding box center [1072, 239] width 46 height 23
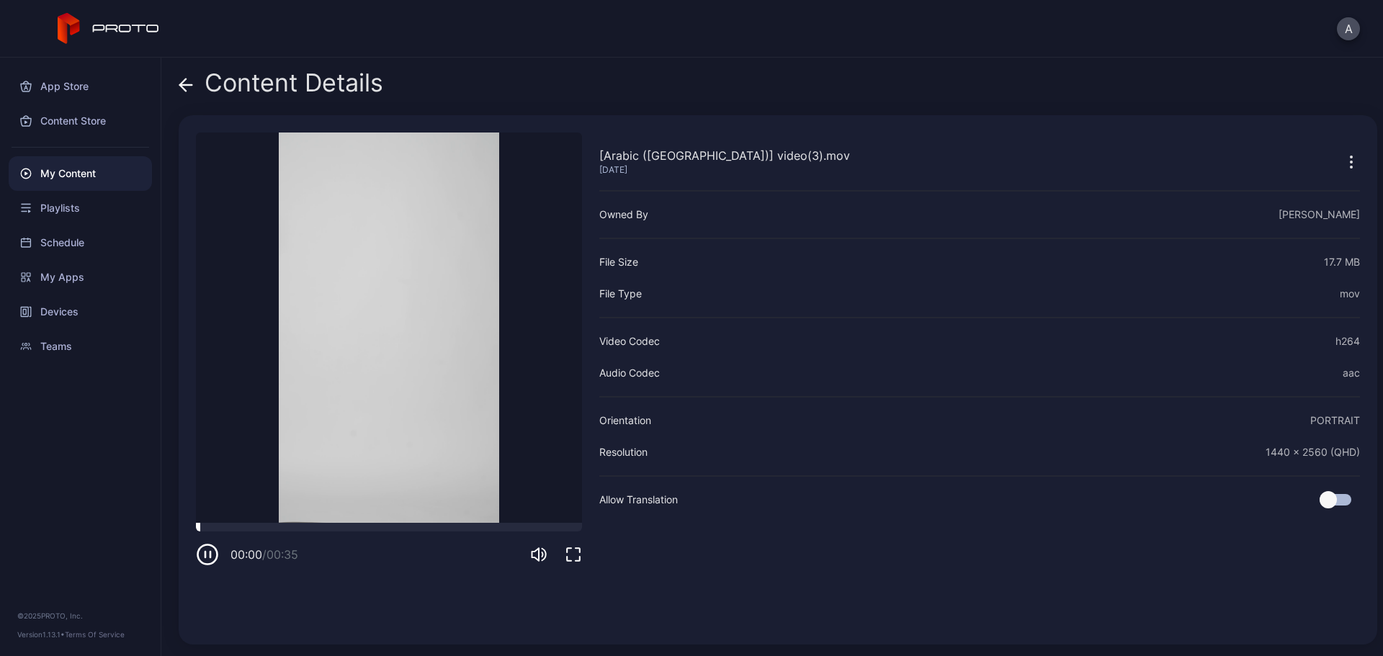
click at [373, 530] on div at bounding box center [389, 527] width 386 height 9
click at [187, 84] on icon at bounding box center [186, 85] width 14 height 14
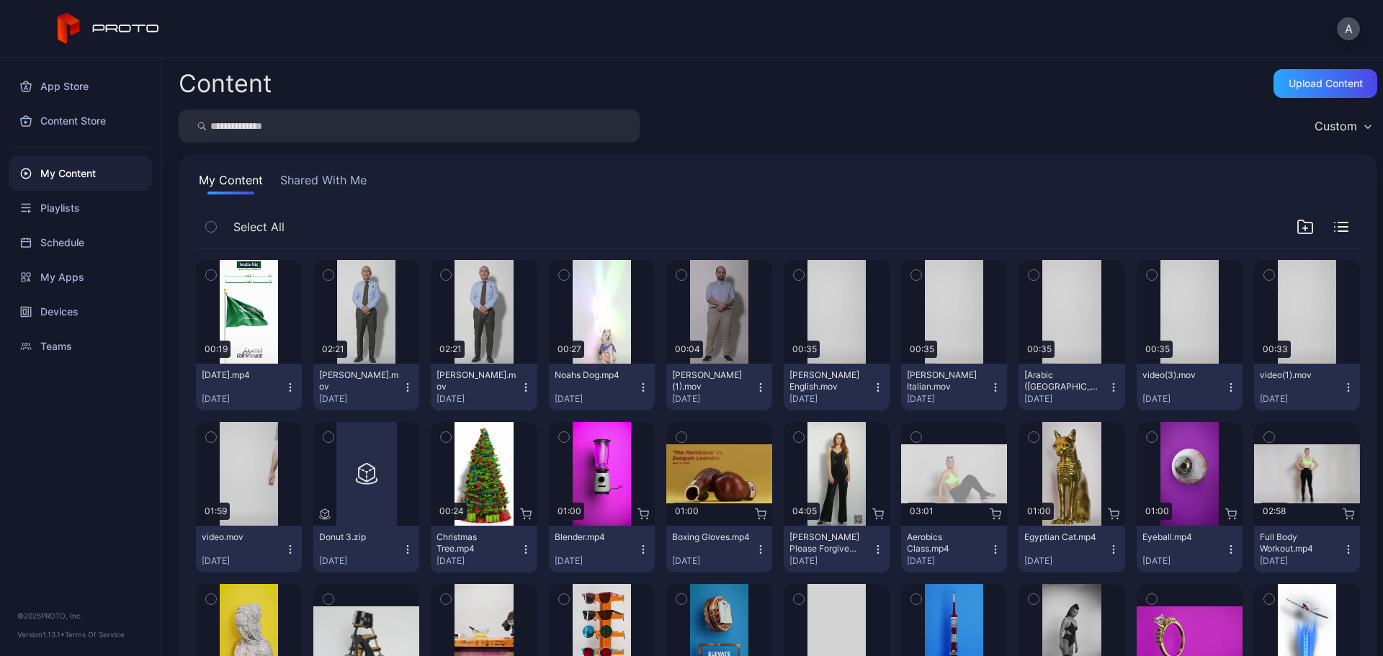
scroll to position [72, 0]
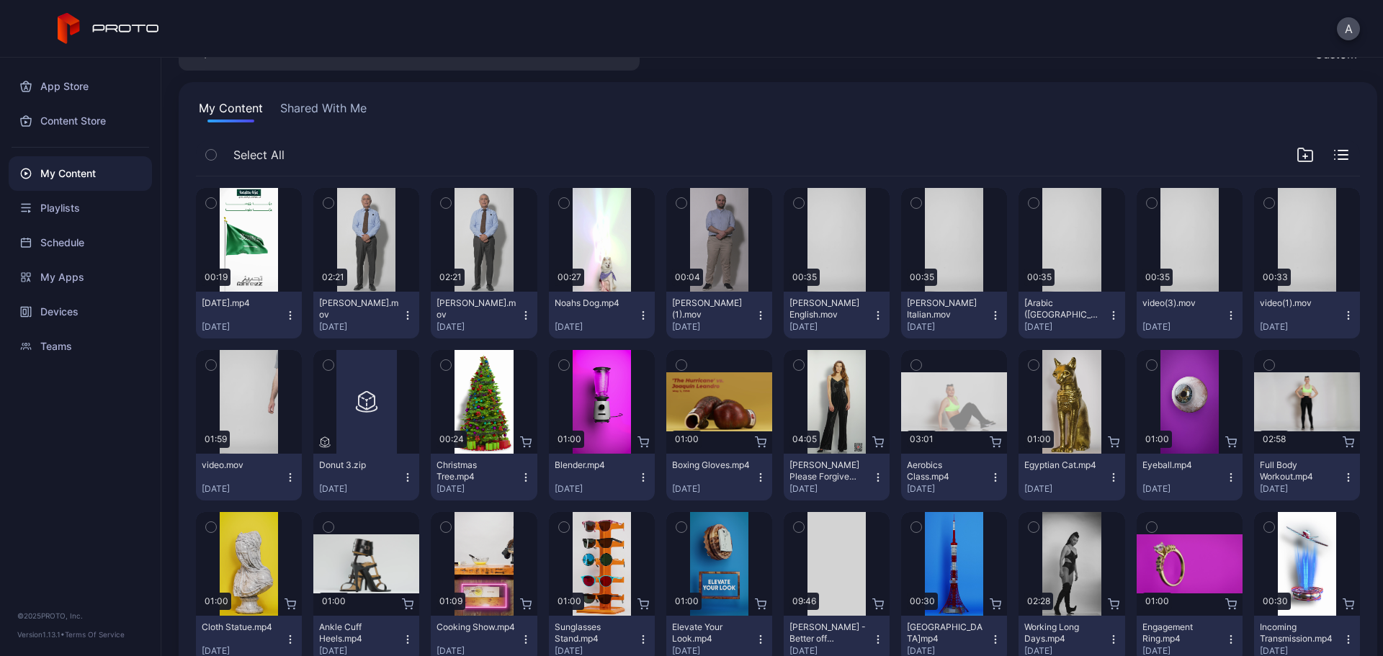
click at [1108, 316] on icon "button" at bounding box center [1114, 316] width 12 height 12
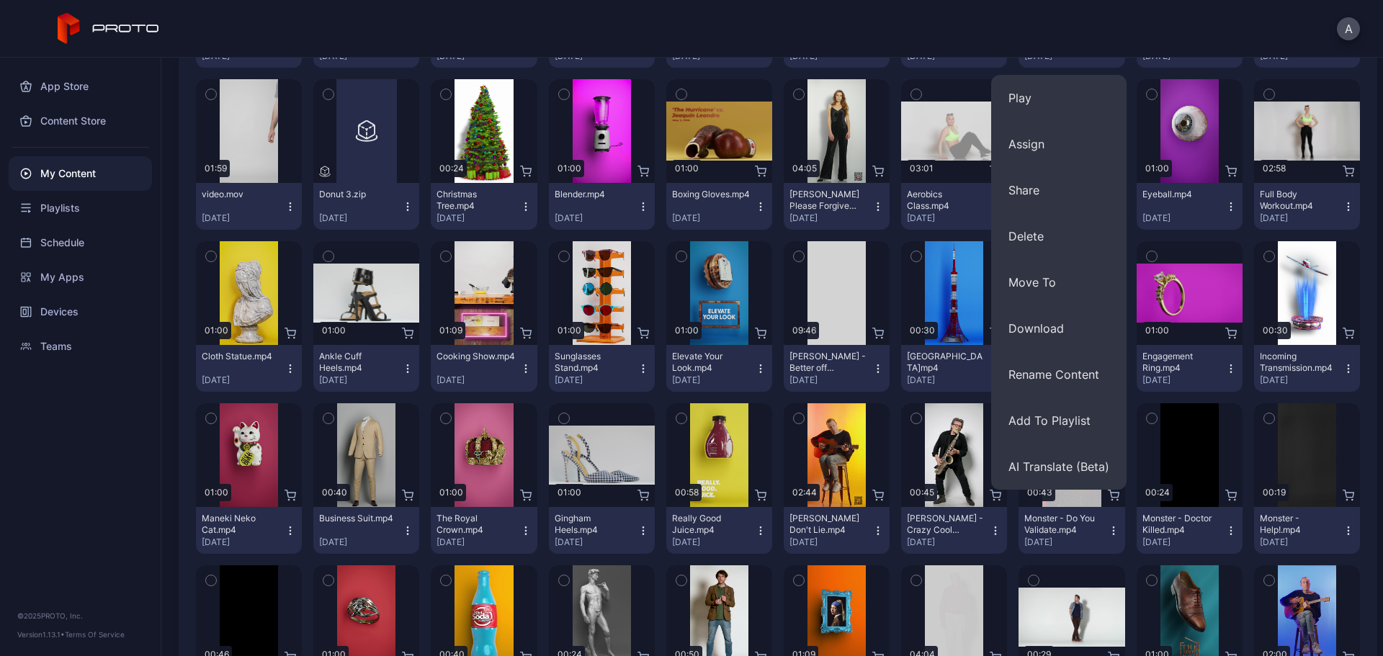
scroll to position [360, 0]
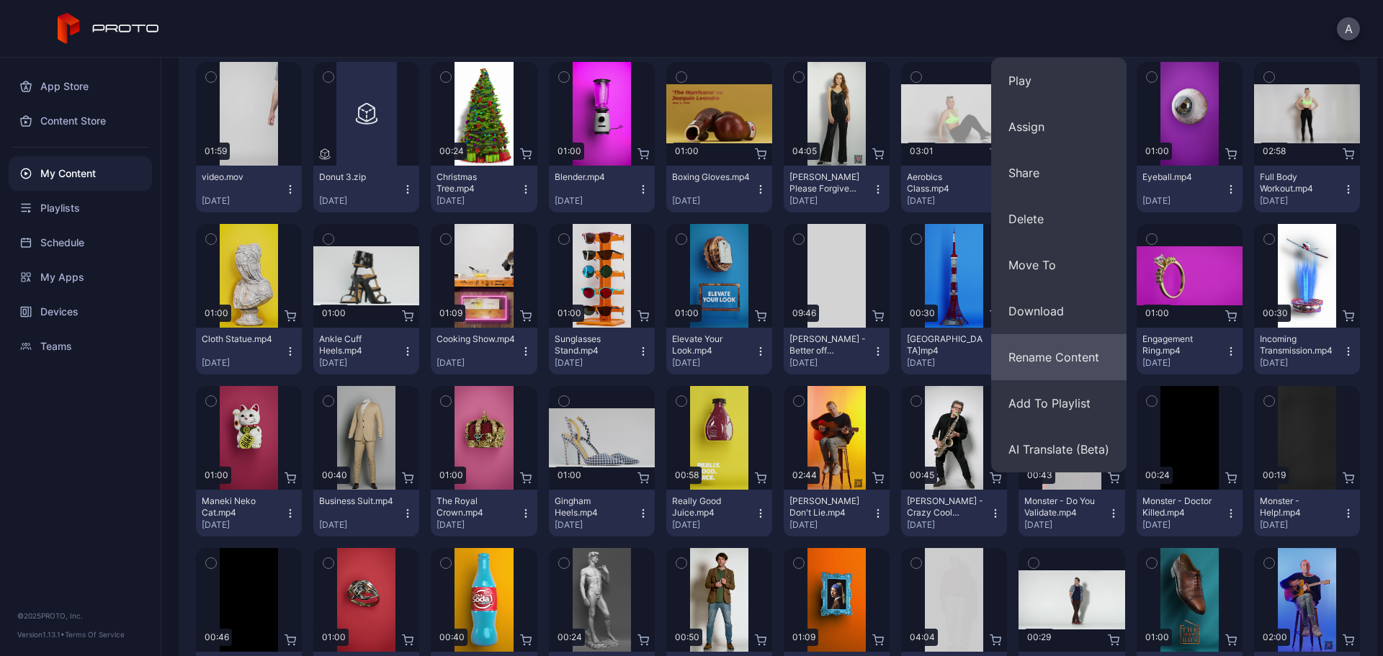
click at [1053, 361] on button "Rename Content" at bounding box center [1058, 357] width 135 height 46
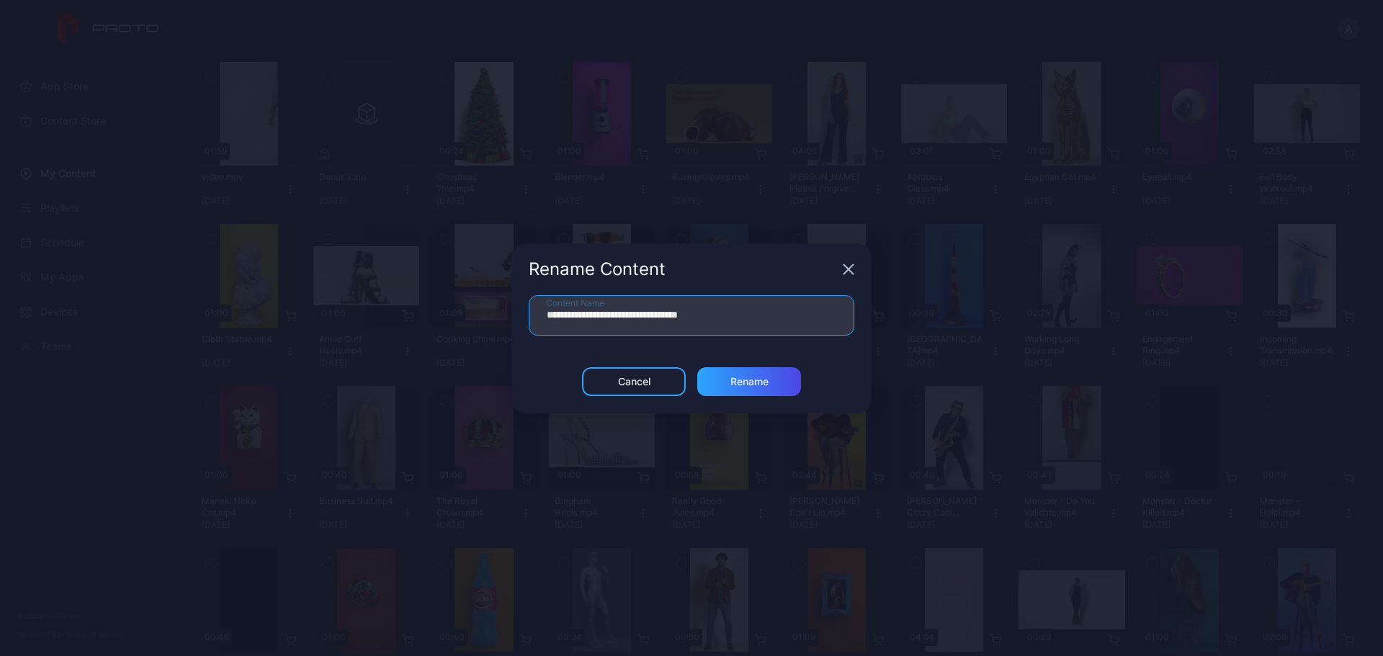
drag, startPoint x: 698, startPoint y: 317, endPoint x: 514, endPoint y: 320, distance: 184.5
click at [514, 320] on div "**********" at bounding box center [692, 331] width 360 height 72
type input "**********"
click at [772, 378] on div "Rename" at bounding box center [749, 381] width 104 height 29
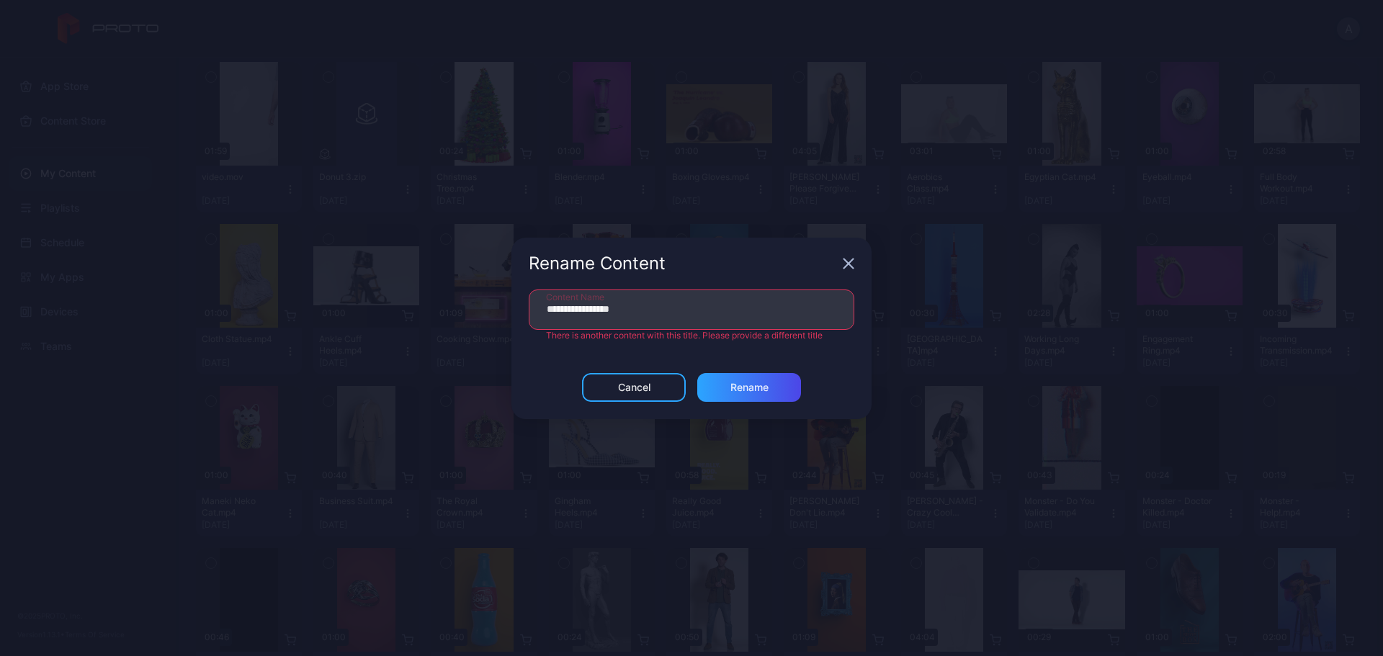
click at [846, 264] on icon "button" at bounding box center [849, 264] width 12 height 12
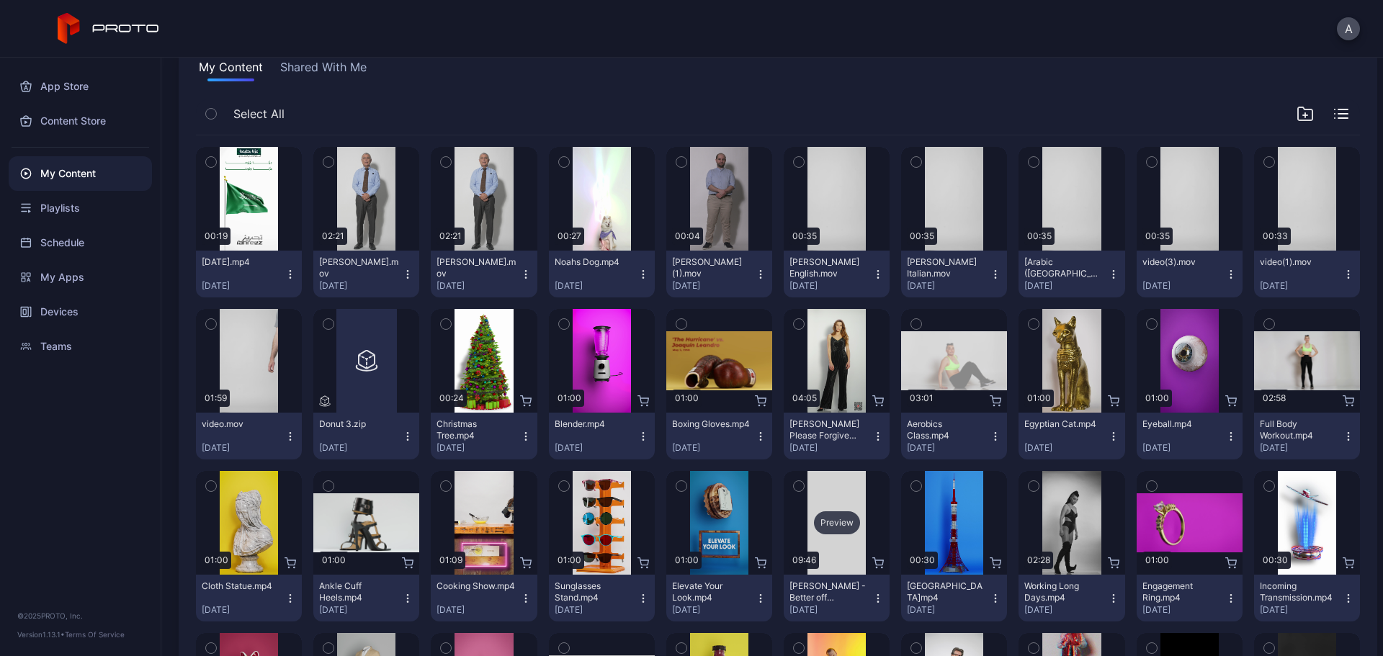
scroll to position [72, 0]
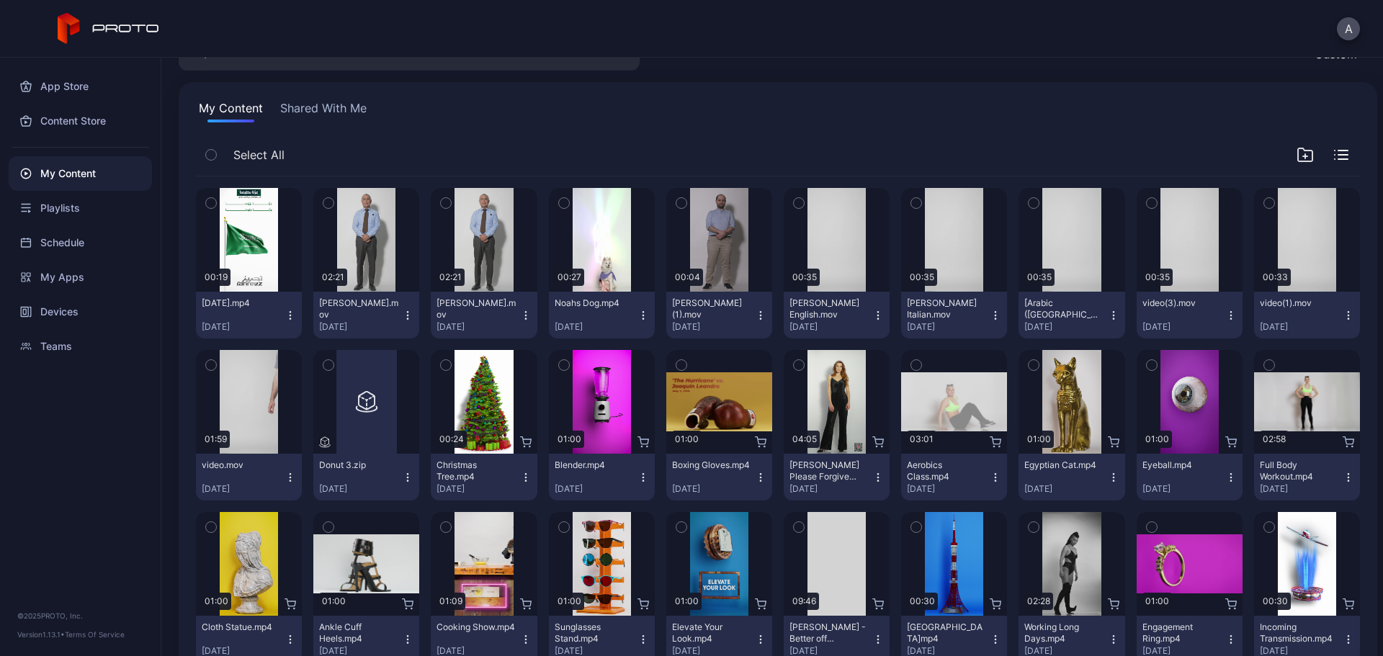
click at [1108, 315] on icon "button" at bounding box center [1114, 316] width 12 height 12
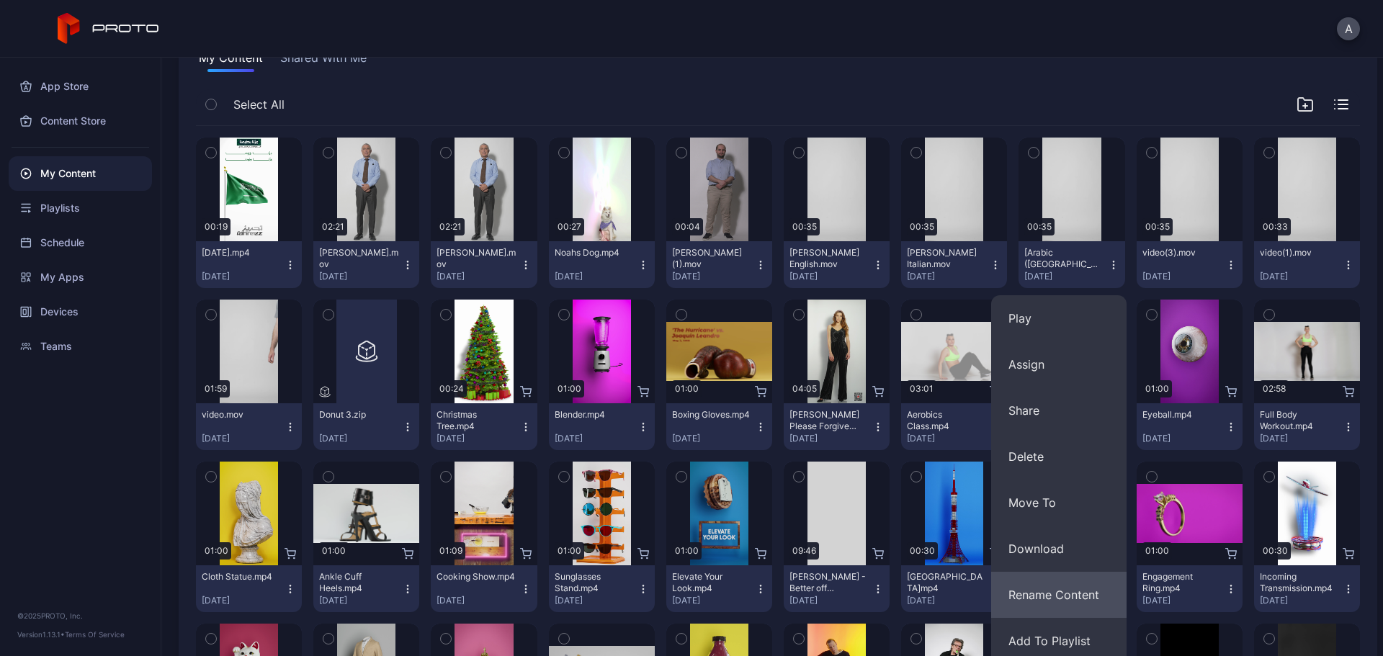
scroll to position [144, 0]
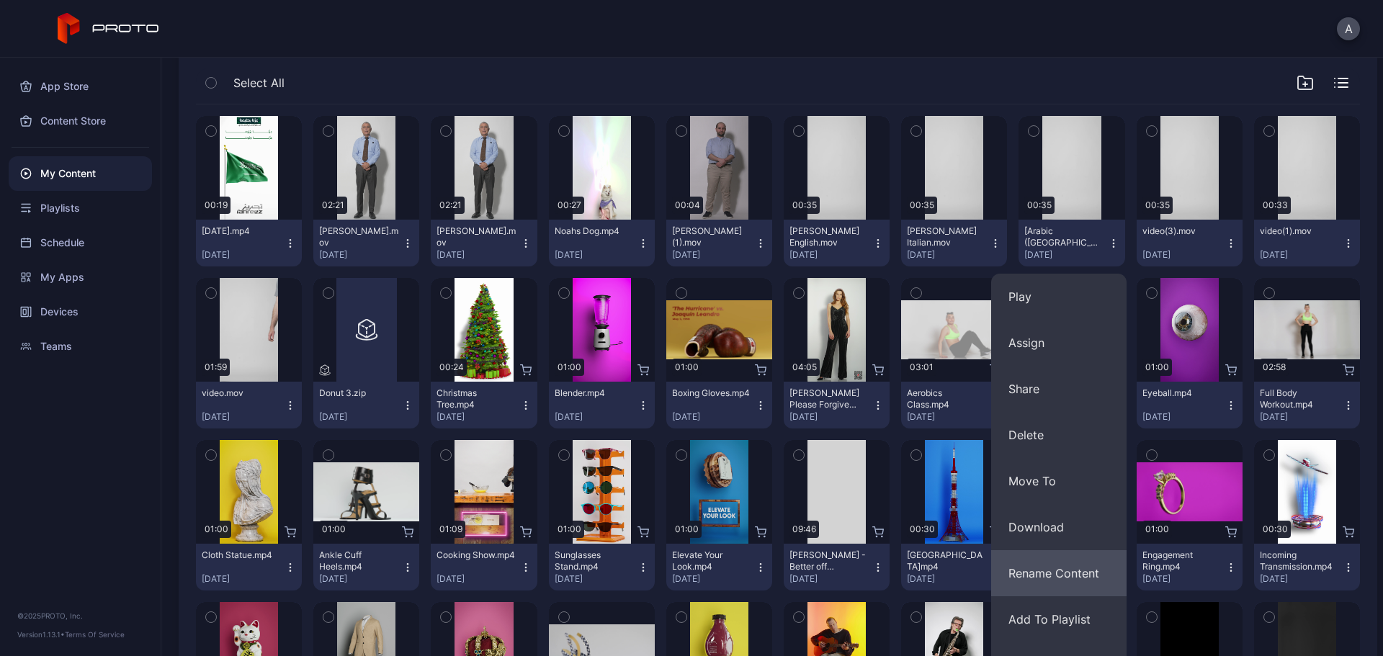
click at [1067, 571] on button "Rename Content" at bounding box center [1058, 573] width 135 height 46
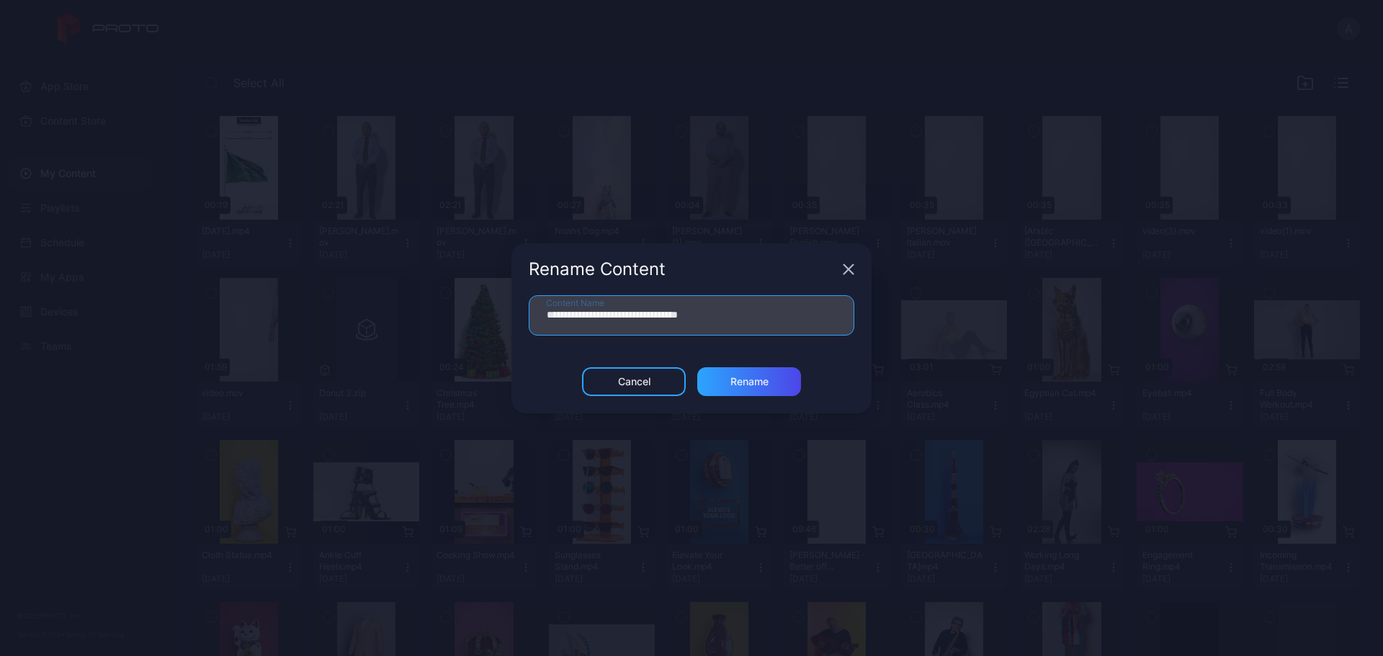
drag, startPoint x: 699, startPoint y: 316, endPoint x: 538, endPoint y: 318, distance: 161.4
click at [538, 318] on input "**********" at bounding box center [692, 315] width 326 height 40
type input "**********"
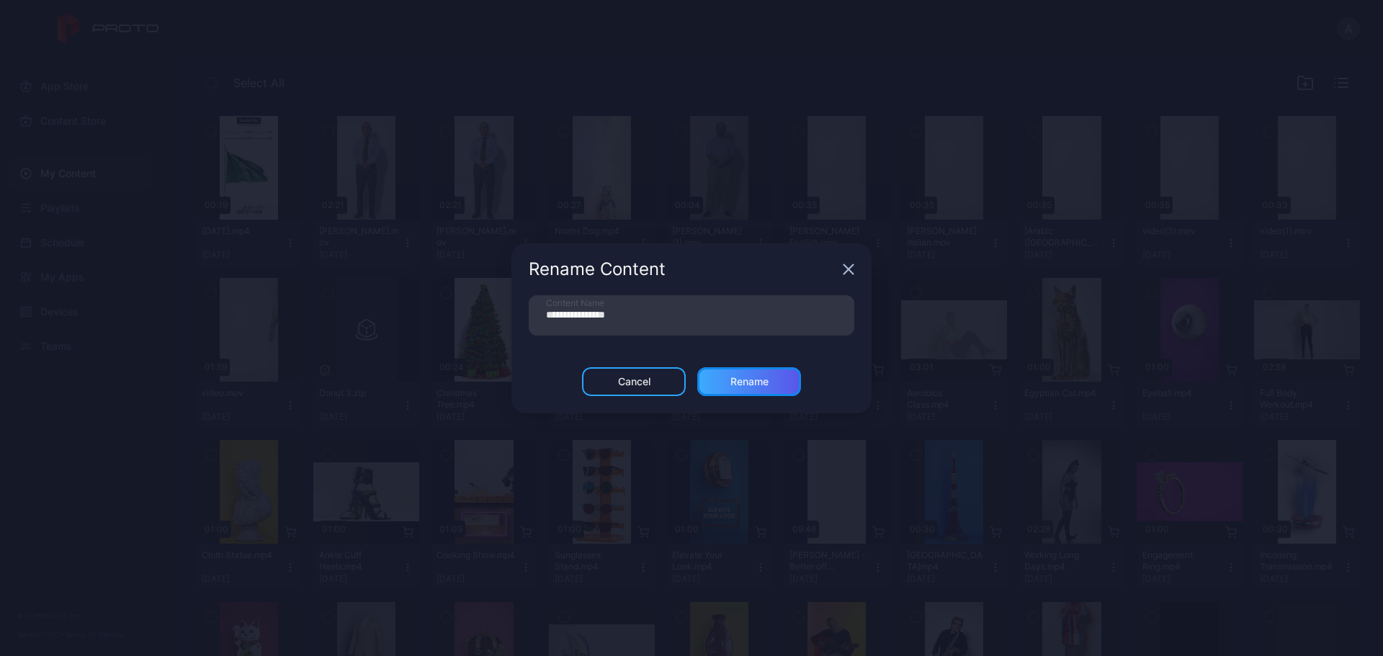
click at [739, 373] on div "Rename" at bounding box center [749, 381] width 104 height 29
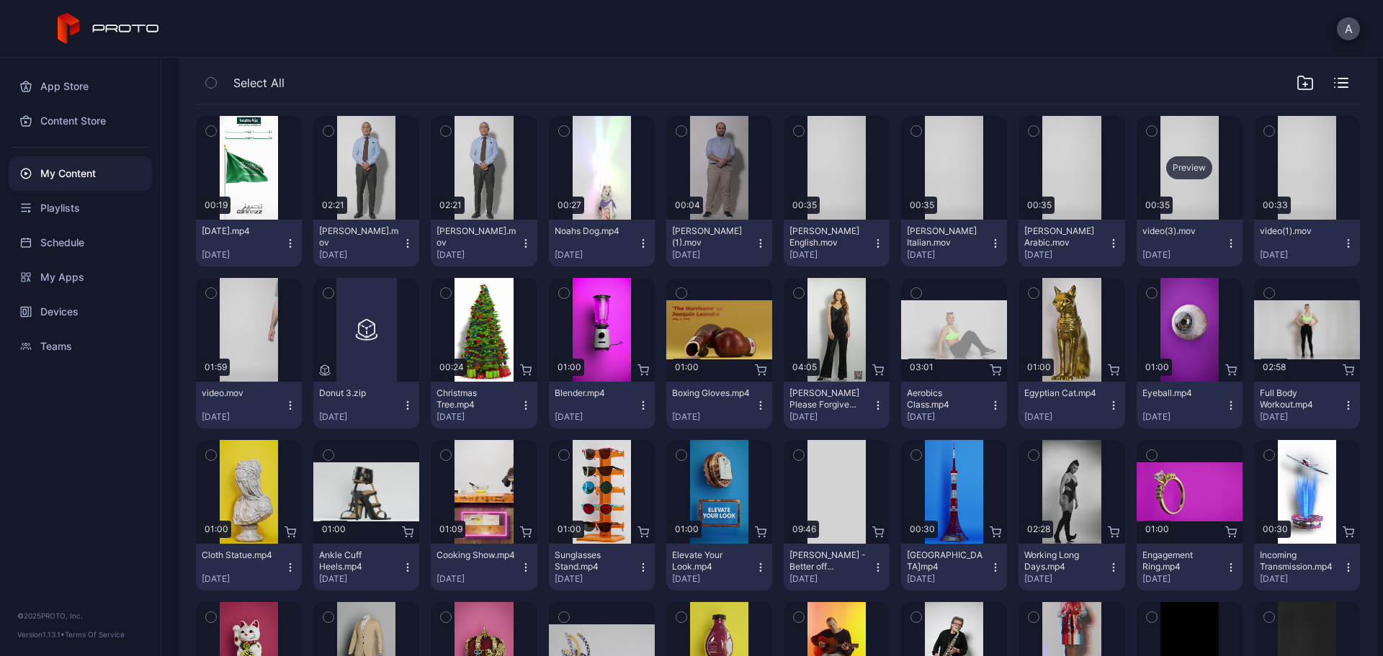
click at [1177, 166] on div "Preview" at bounding box center [1190, 167] width 46 height 23
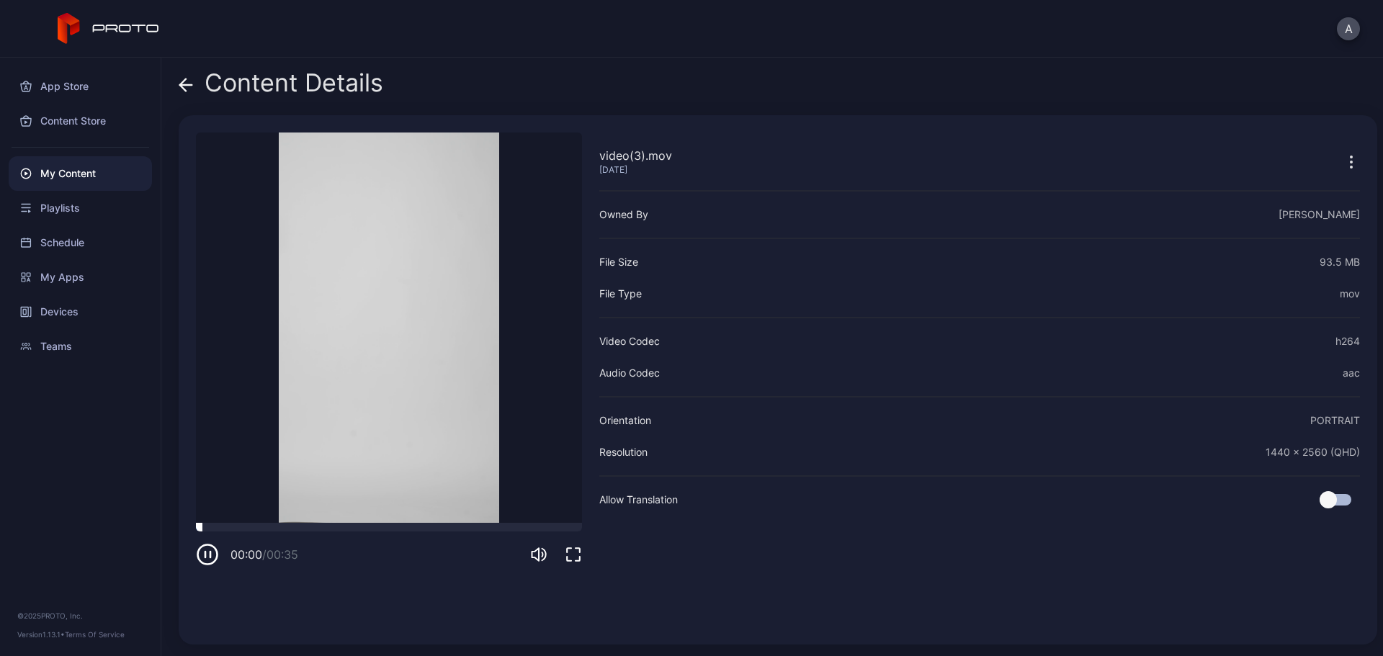
click at [289, 527] on div at bounding box center [389, 527] width 386 height 9
click at [192, 89] on icon at bounding box center [186, 85] width 14 height 14
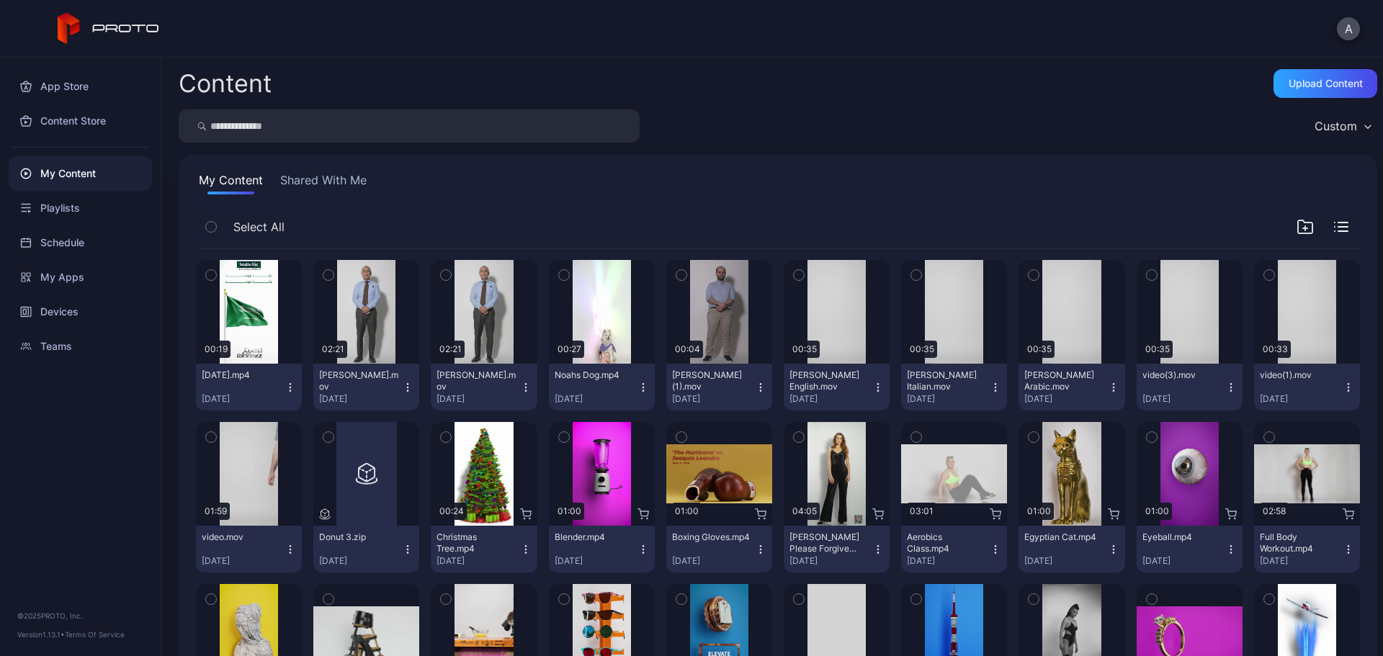
scroll to position [144, 0]
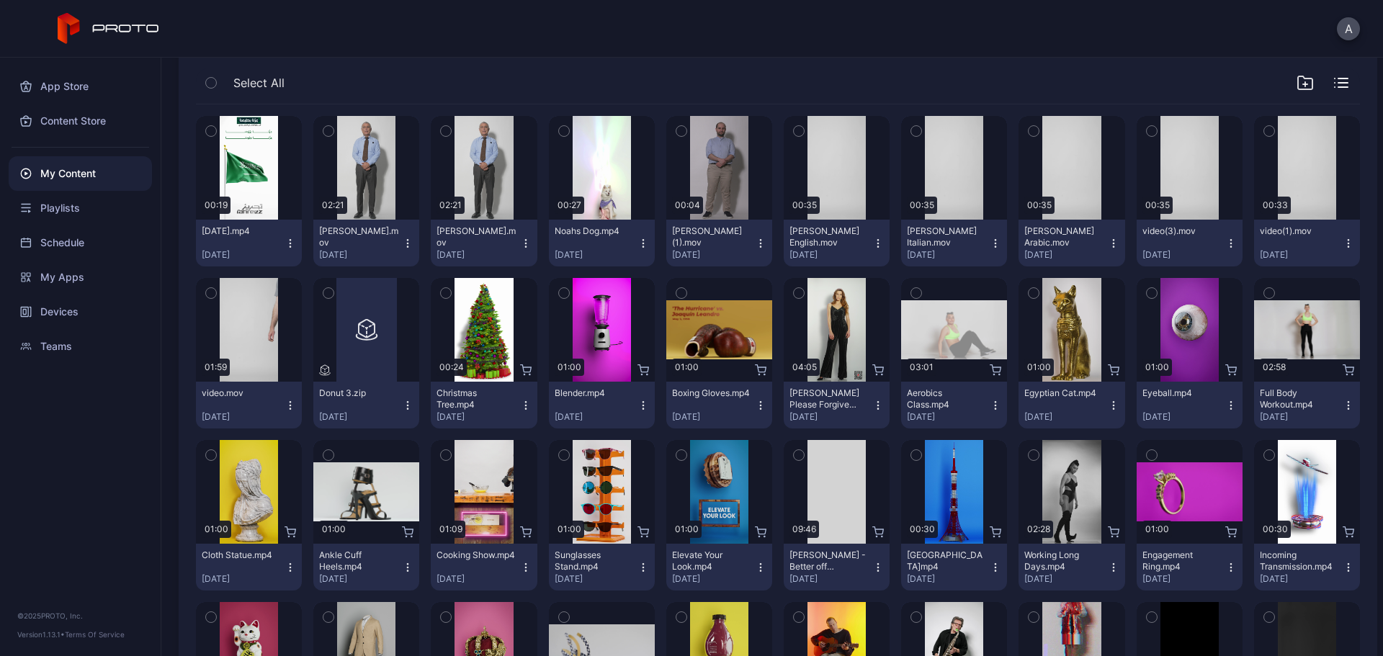
click at [1231, 243] on icon "button" at bounding box center [1231, 243] width 1 height 1
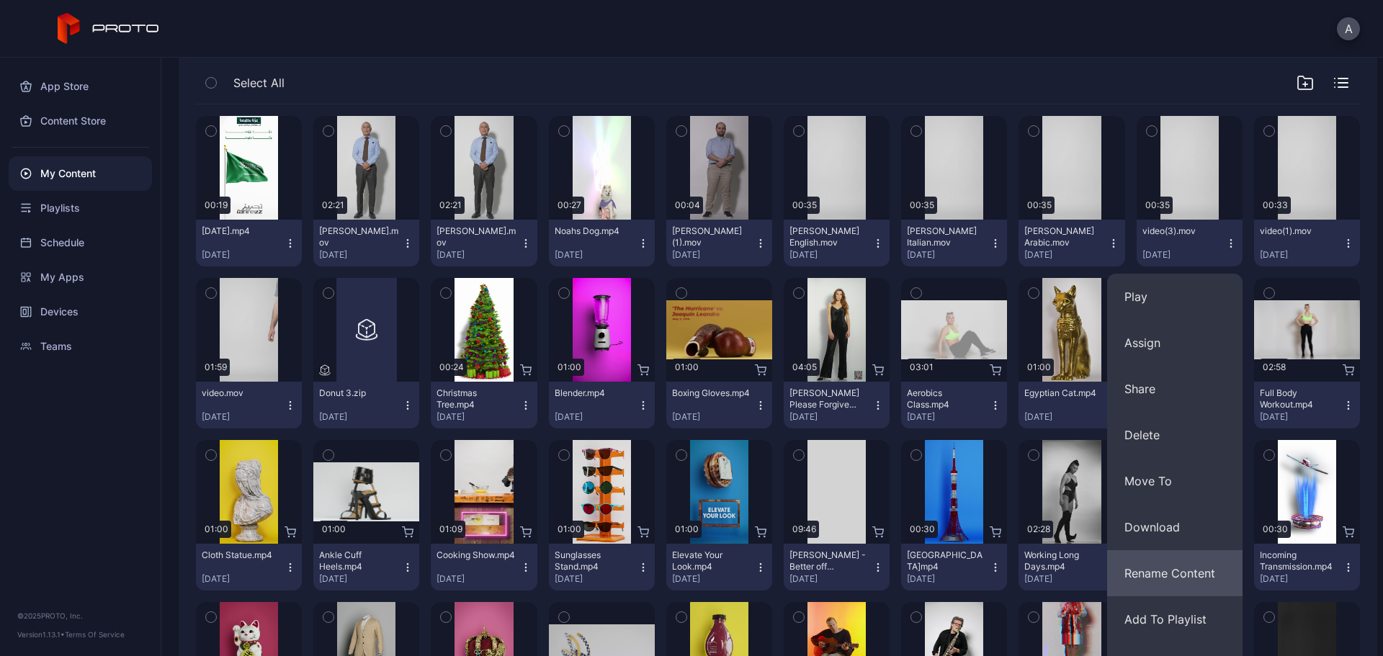
click at [1172, 577] on button "Rename Content" at bounding box center [1174, 573] width 135 height 46
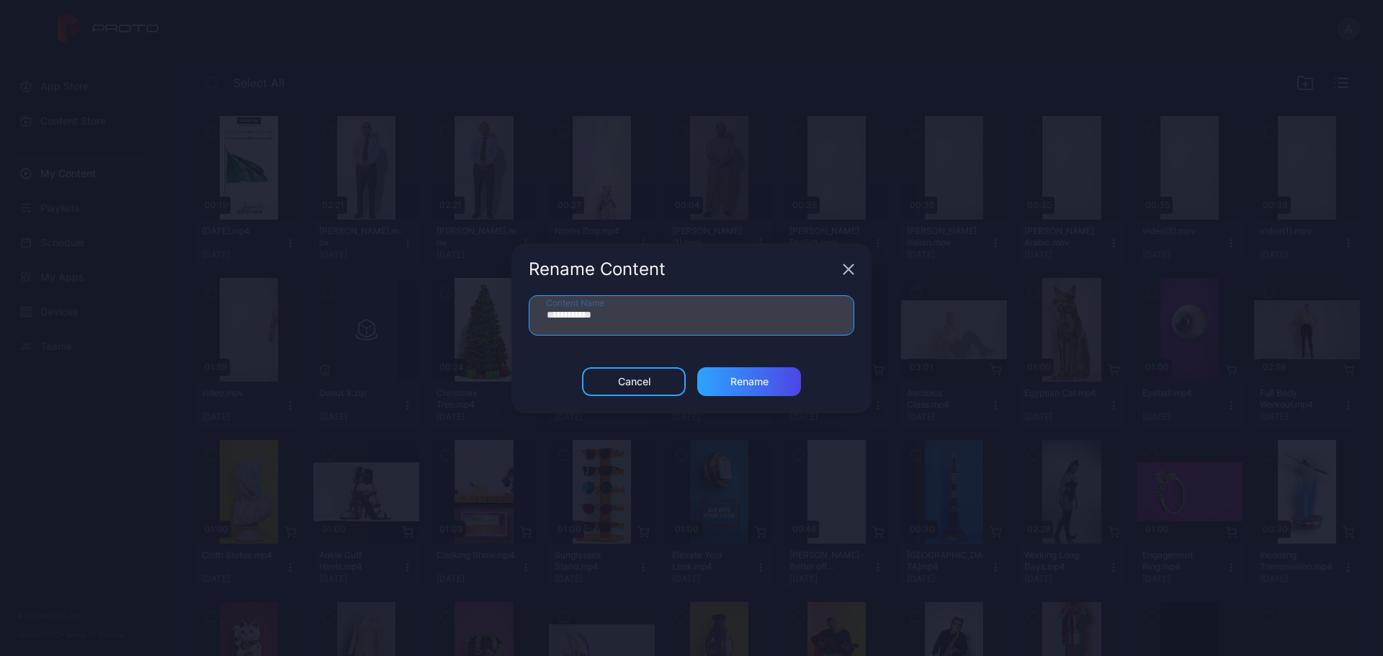
drag, startPoint x: 586, startPoint y: 315, endPoint x: 560, endPoint y: 330, distance: 30.7
click at [540, 315] on input "**********" at bounding box center [692, 315] width 326 height 40
type input "**********"
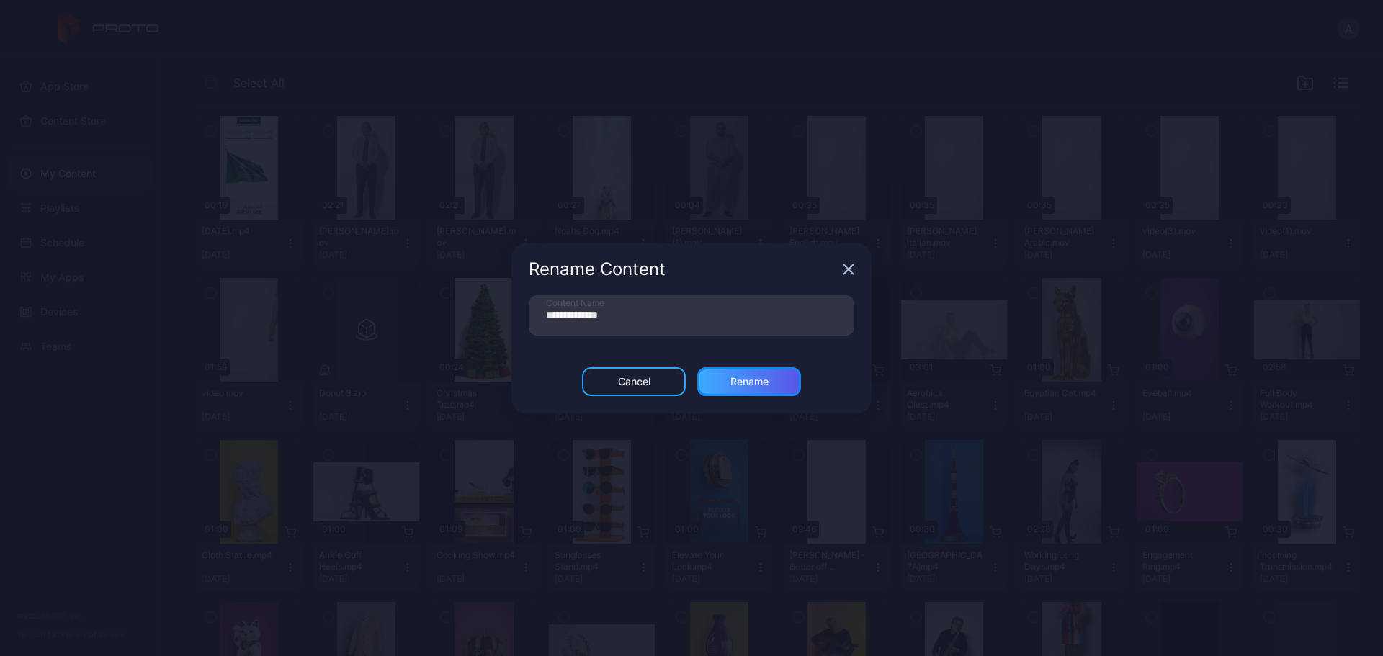
click at [786, 382] on div "Rename" at bounding box center [749, 381] width 104 height 29
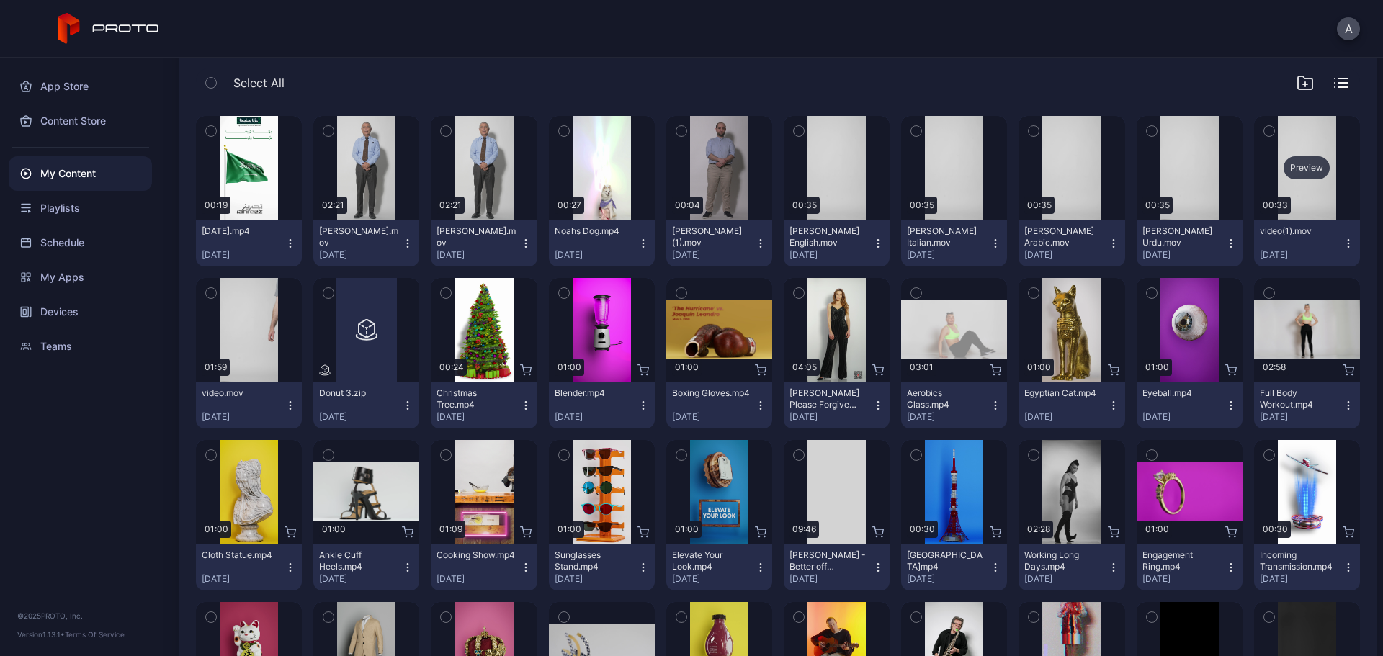
click at [1291, 169] on div "Preview" at bounding box center [1307, 167] width 46 height 23
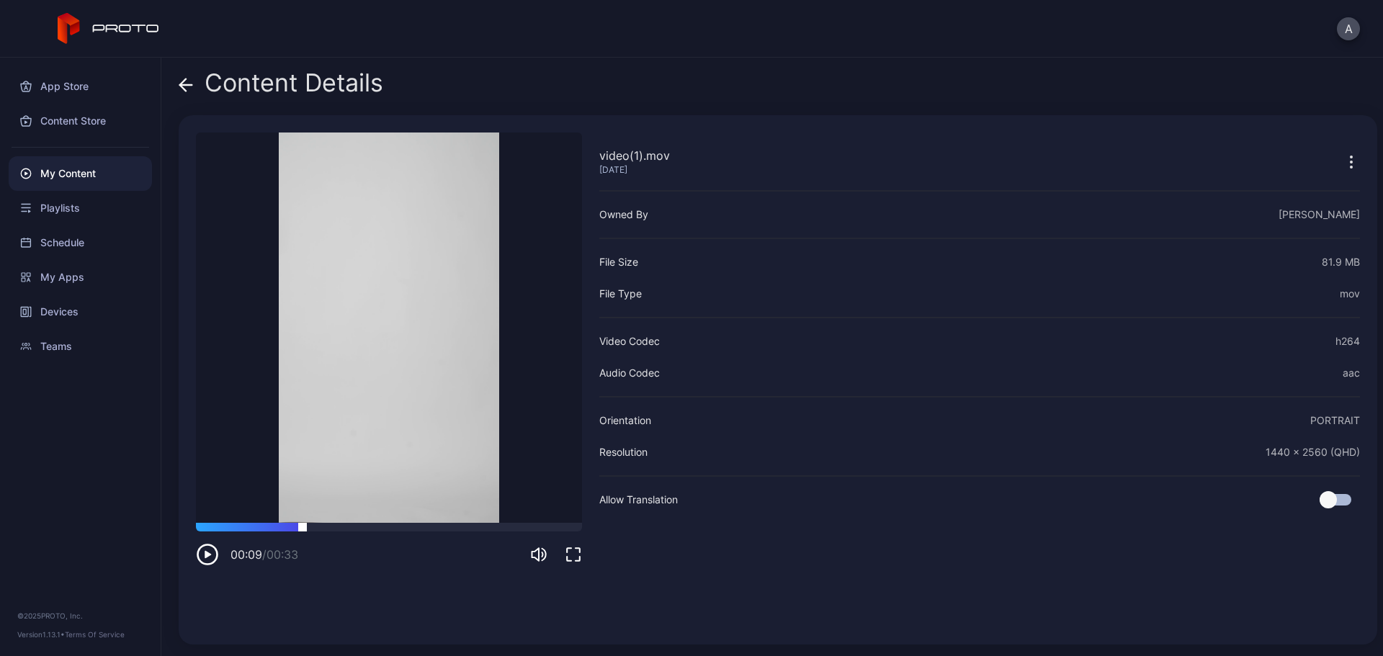
click at [303, 527] on div at bounding box center [389, 527] width 386 height 9
click at [363, 524] on div at bounding box center [389, 527] width 386 height 9
click at [438, 526] on div at bounding box center [389, 527] width 386 height 9
click at [486, 524] on div at bounding box center [389, 527] width 386 height 9
click at [545, 527] on div at bounding box center [389, 527] width 386 height 9
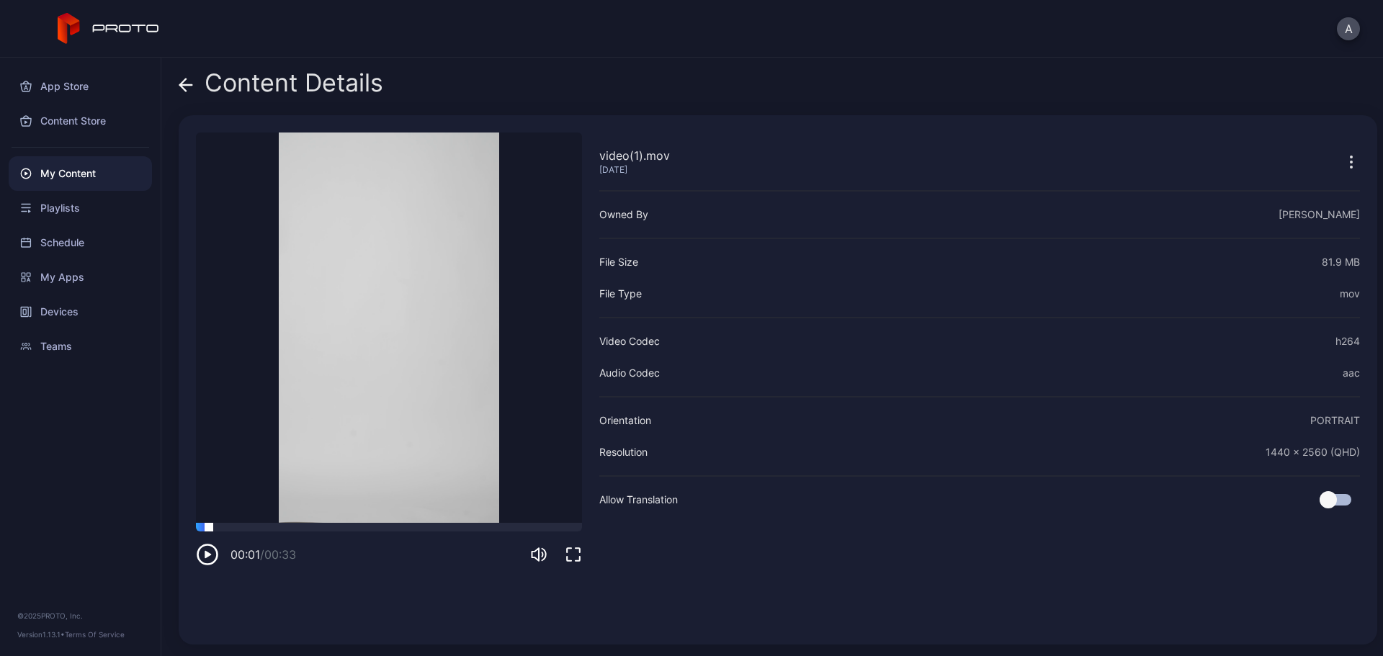
click at [208, 527] on div at bounding box center [389, 527] width 386 height 9
drag, startPoint x: 207, startPoint y: 527, endPoint x: 192, endPoint y: 531, distance: 15.0
click at [192, 531] on div "video(1).mov [DATE] Sorry, your browser doesn‘t support embedded videos 00:01 /…" at bounding box center [778, 380] width 1199 height 530
click at [187, 88] on icon at bounding box center [186, 85] width 14 height 14
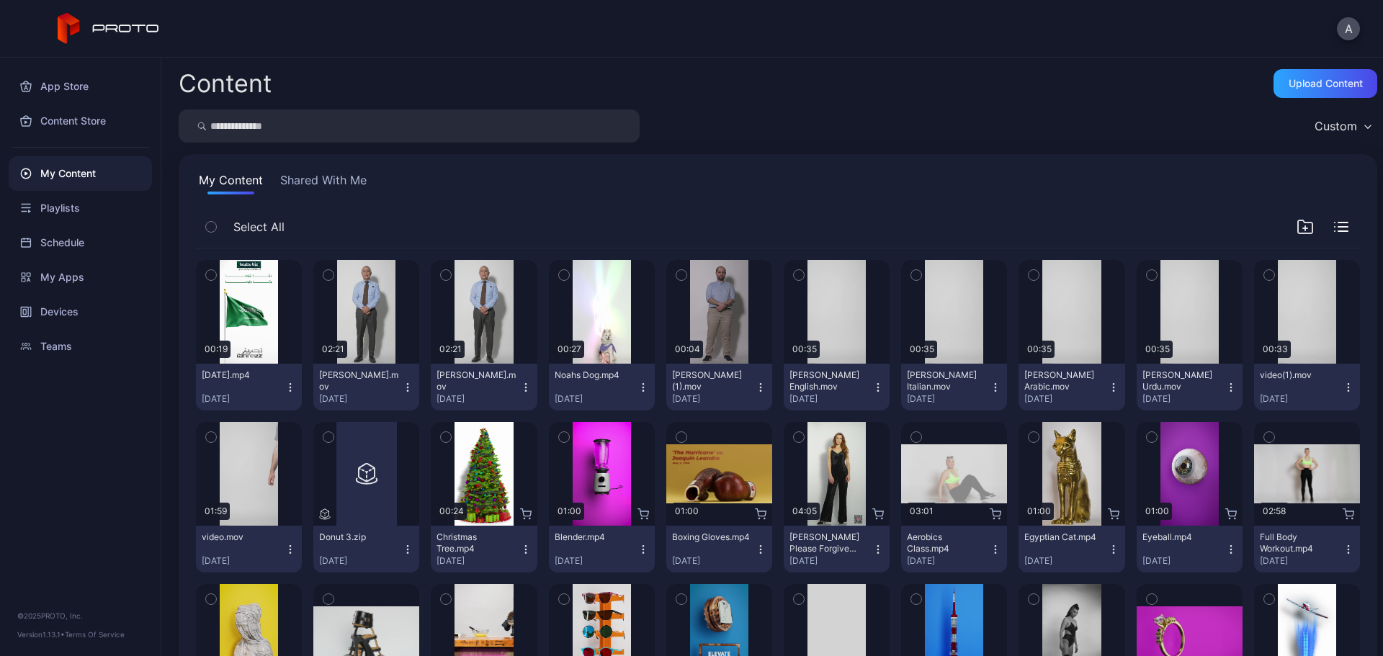
scroll to position [72, 0]
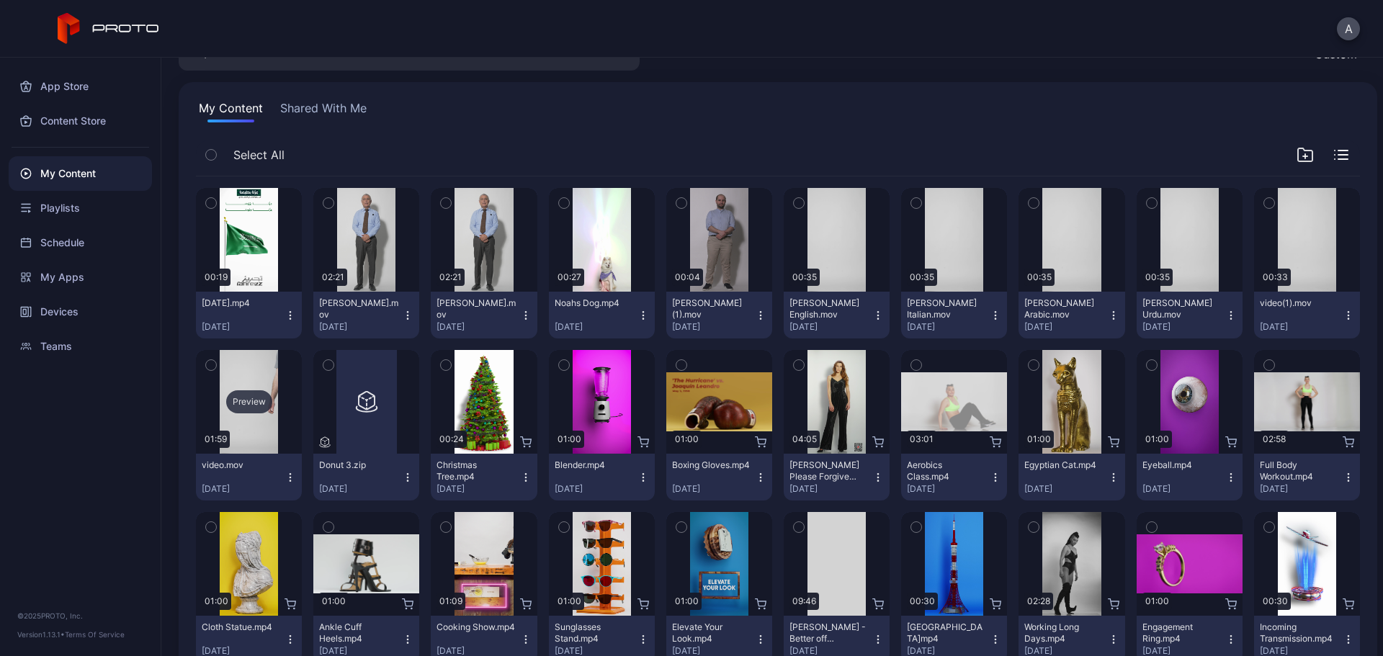
click at [246, 396] on div "Preview" at bounding box center [249, 402] width 46 height 23
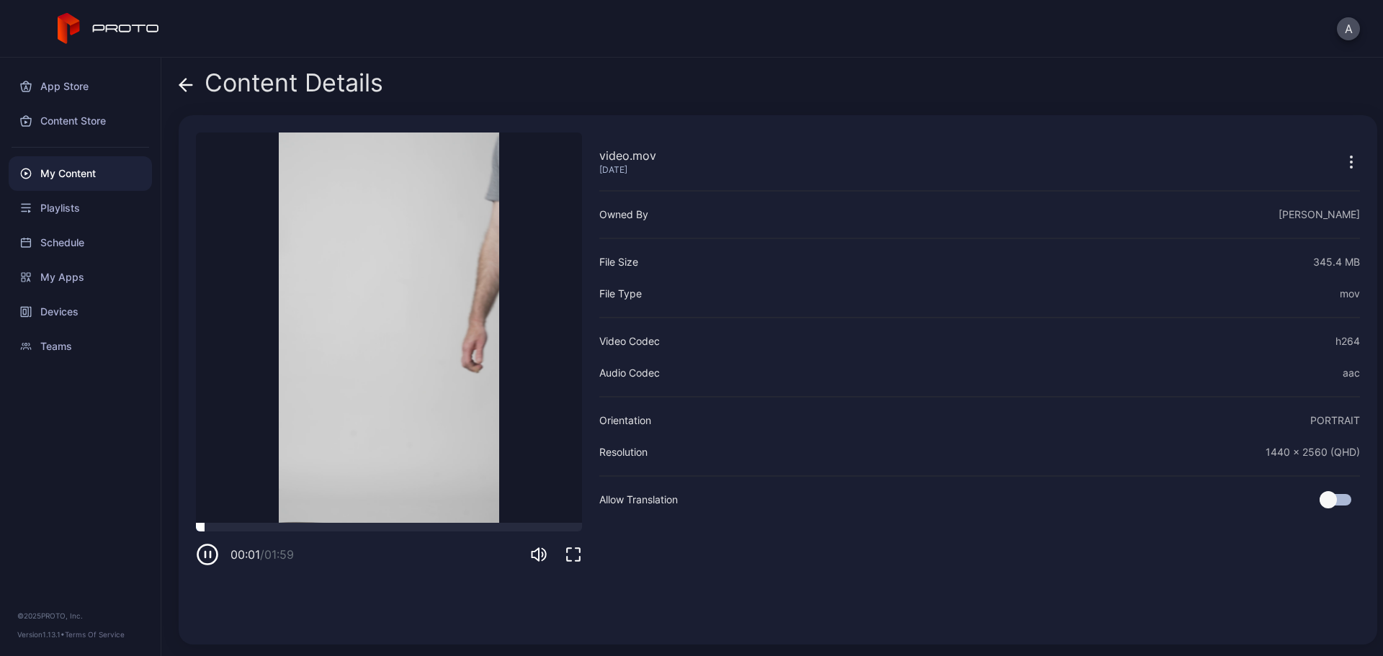
click at [223, 527] on div at bounding box center [389, 527] width 386 height 9
click at [255, 526] on div at bounding box center [389, 527] width 386 height 9
click at [329, 522] on video "Sorry, your browser doesn‘t support embedded videos" at bounding box center [389, 328] width 386 height 391
click at [353, 529] on div at bounding box center [389, 527] width 386 height 9
click at [183, 87] on icon at bounding box center [183, 85] width 6 height 12
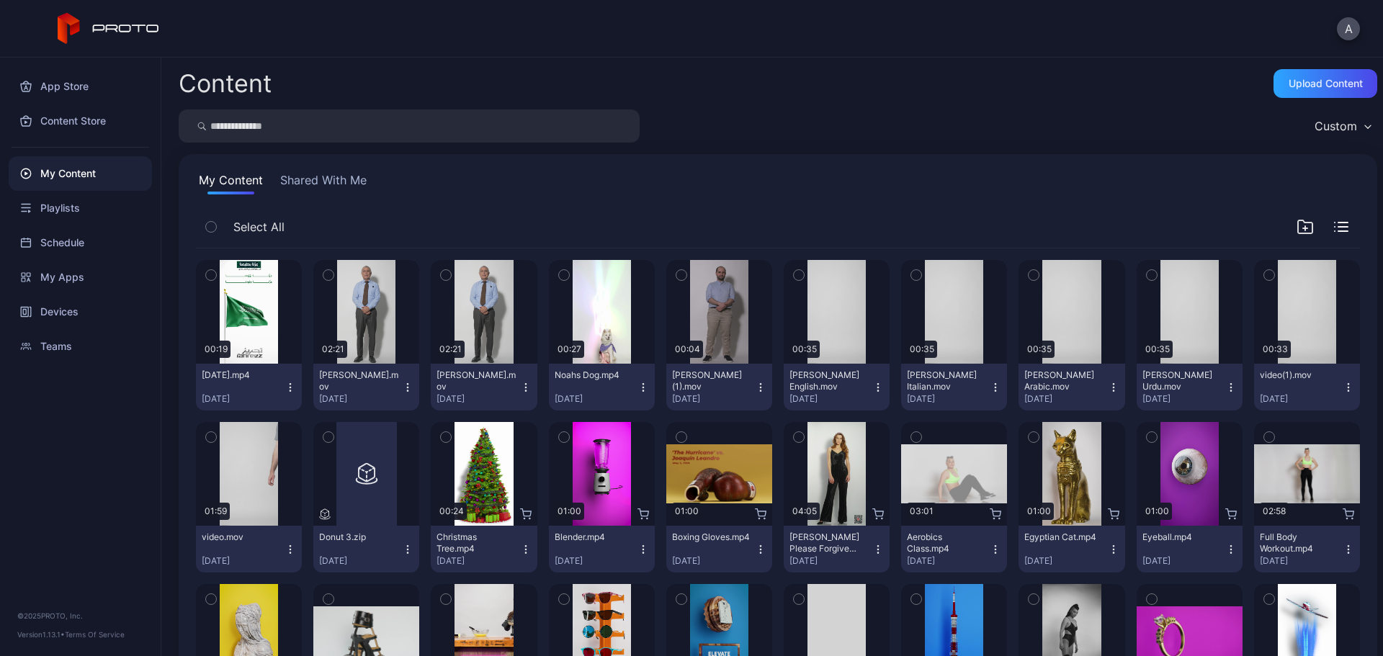
scroll to position [72, 0]
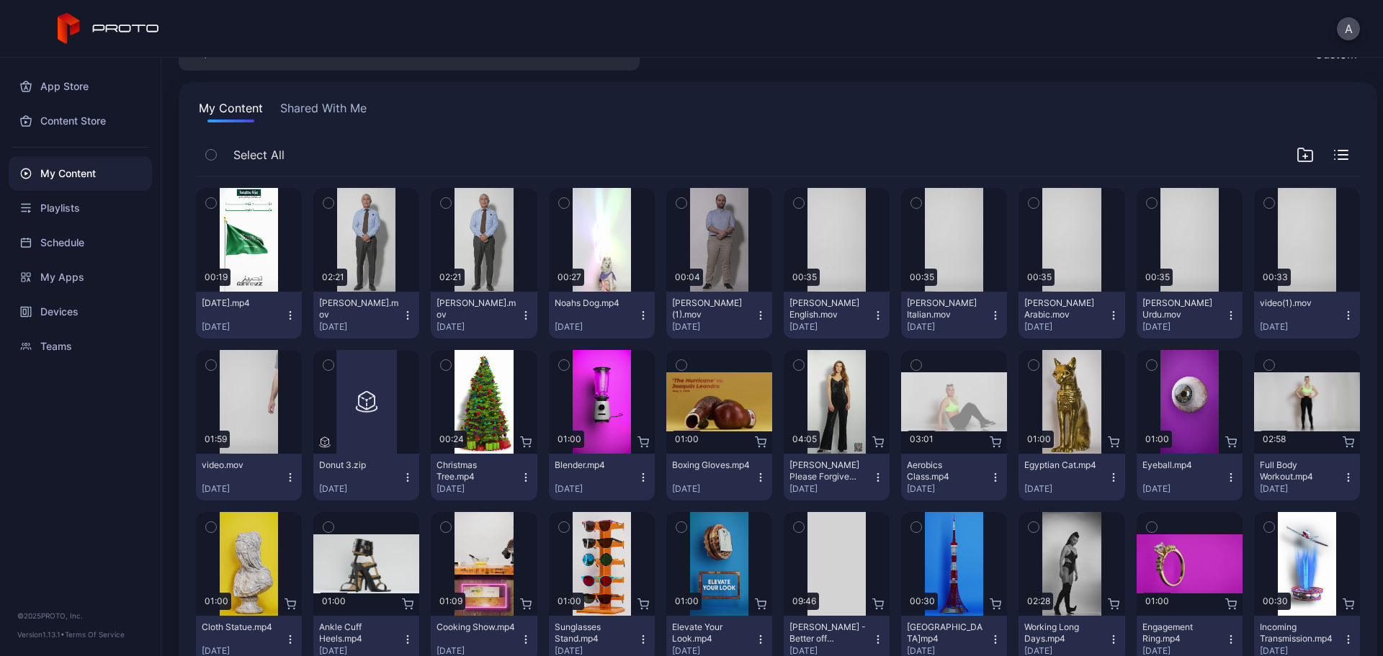
click at [293, 477] on icon "button" at bounding box center [291, 478] width 12 height 12
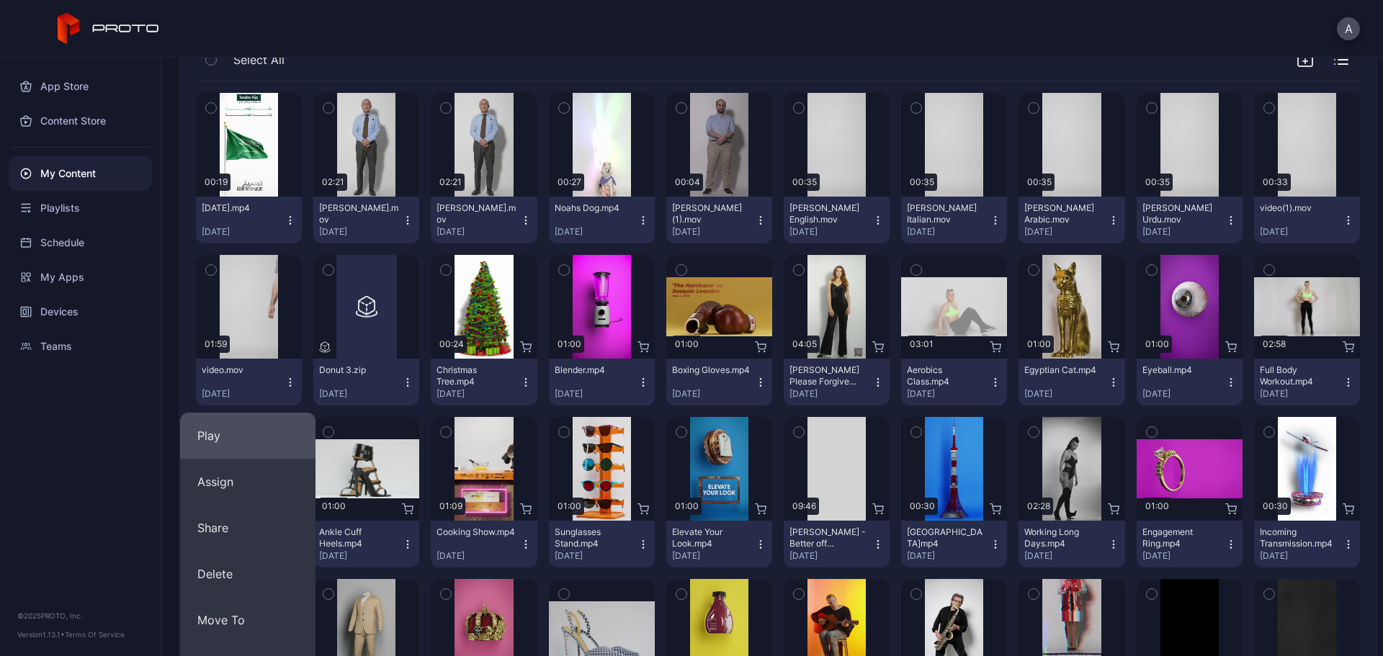
scroll to position [216, 0]
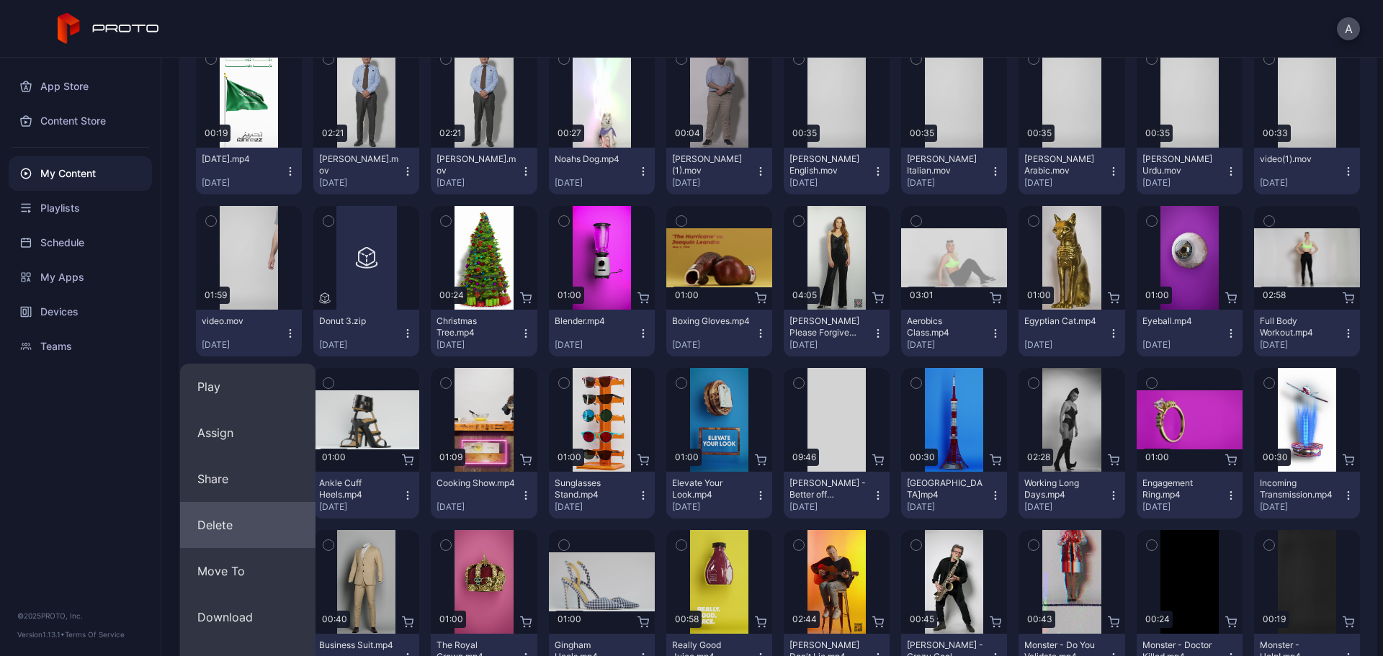
click at [254, 524] on button "Delete" at bounding box center [247, 525] width 135 height 46
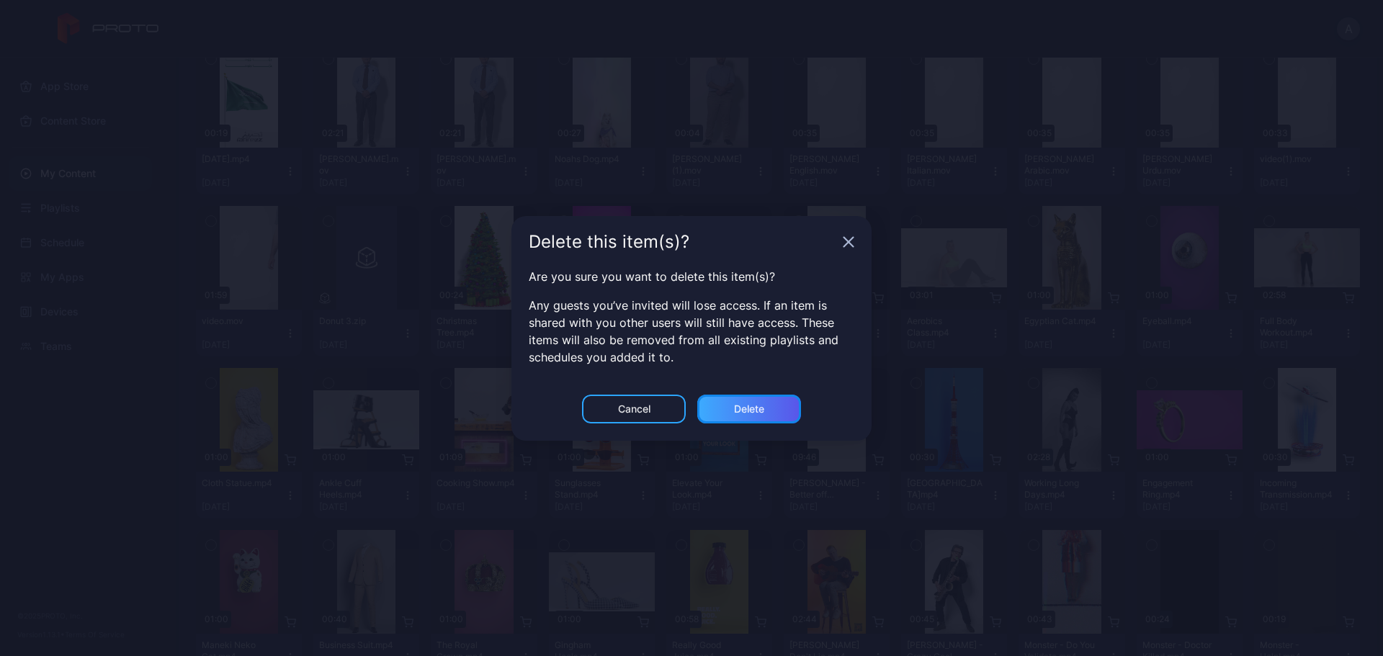
click at [765, 409] on div "Delete" at bounding box center [749, 409] width 104 height 29
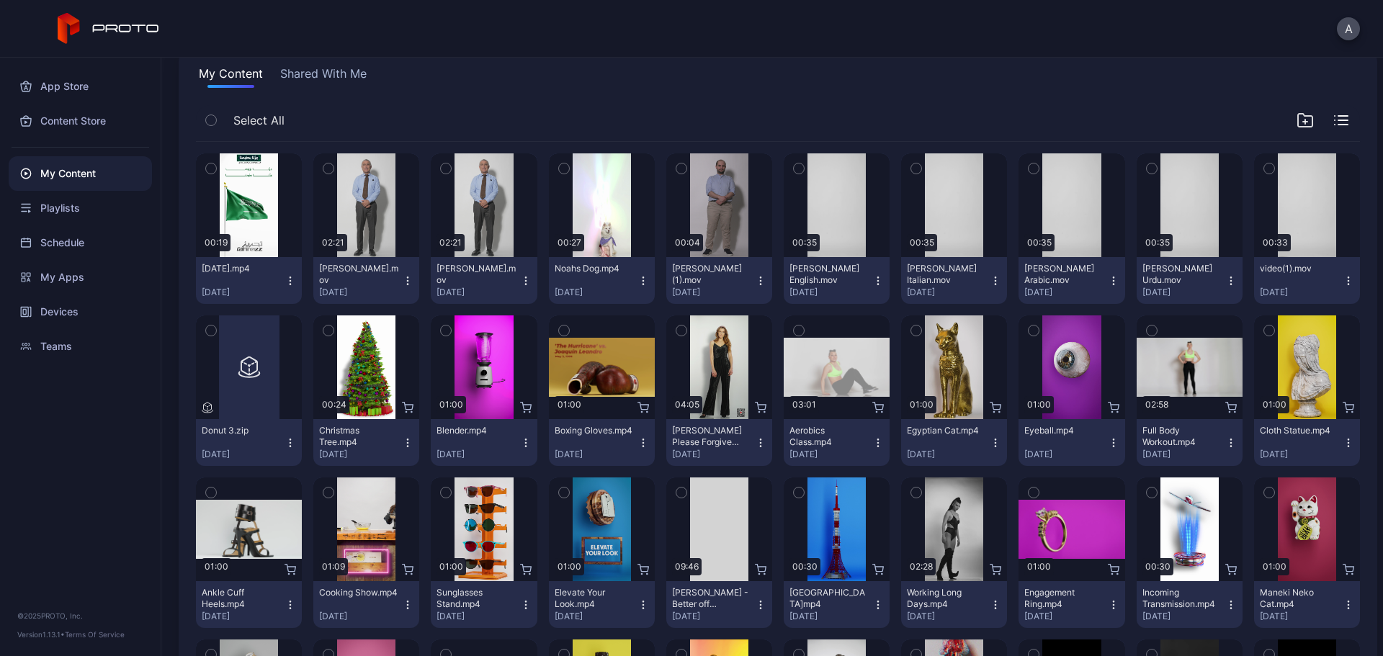
scroll to position [0, 0]
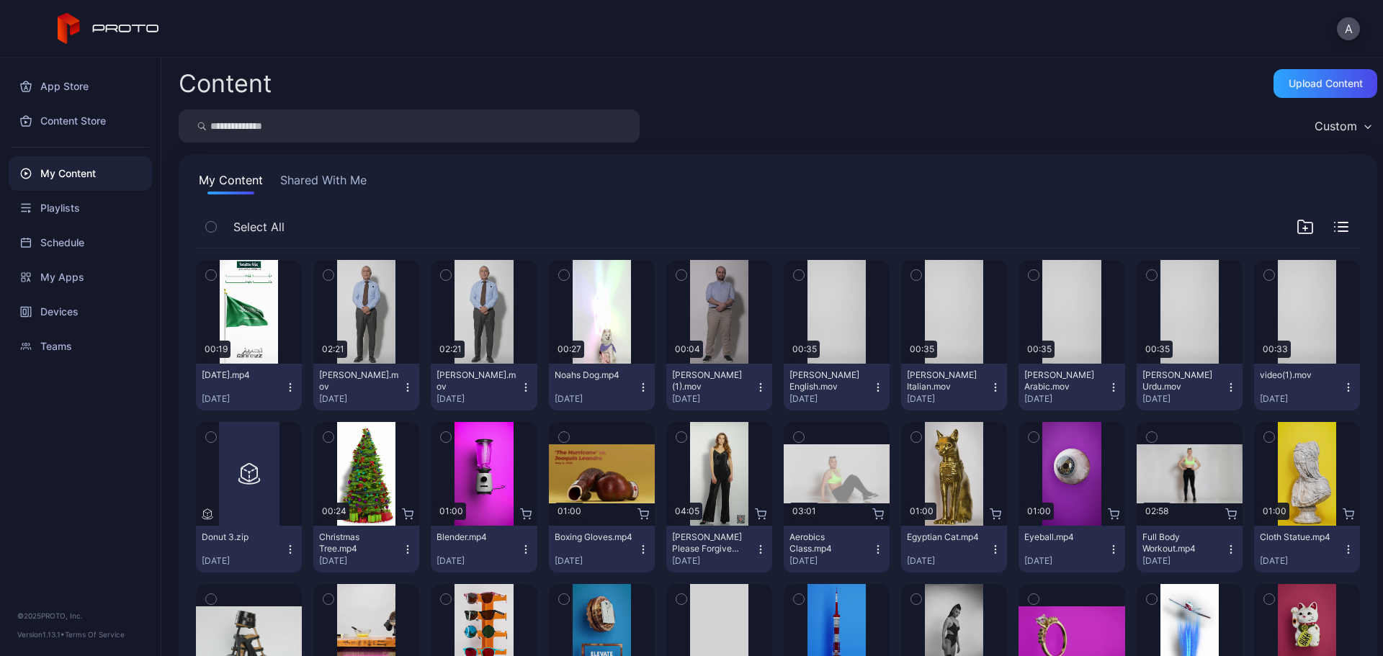
click at [1298, 221] on icon "button" at bounding box center [1305, 226] width 14 height 13
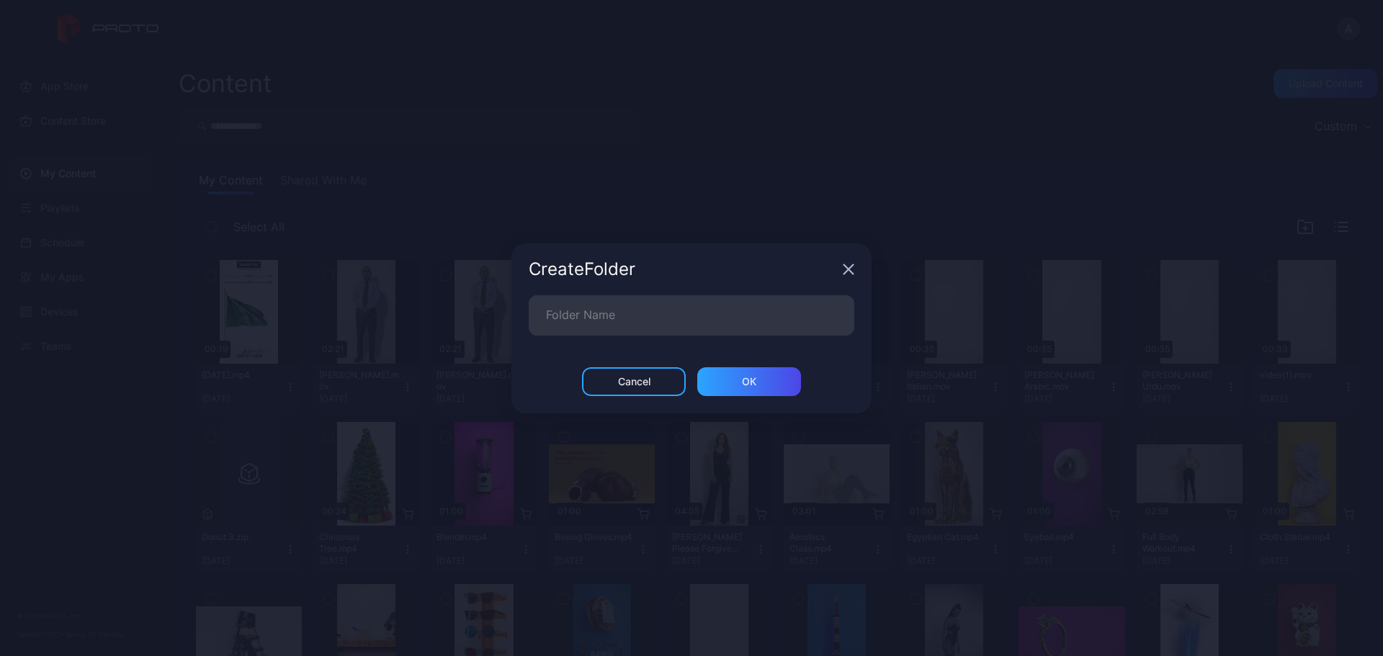
click at [834, 277] on div "Create Folder" at bounding box center [683, 269] width 308 height 17
click at [846, 274] on icon "button" at bounding box center [849, 270] width 12 height 12
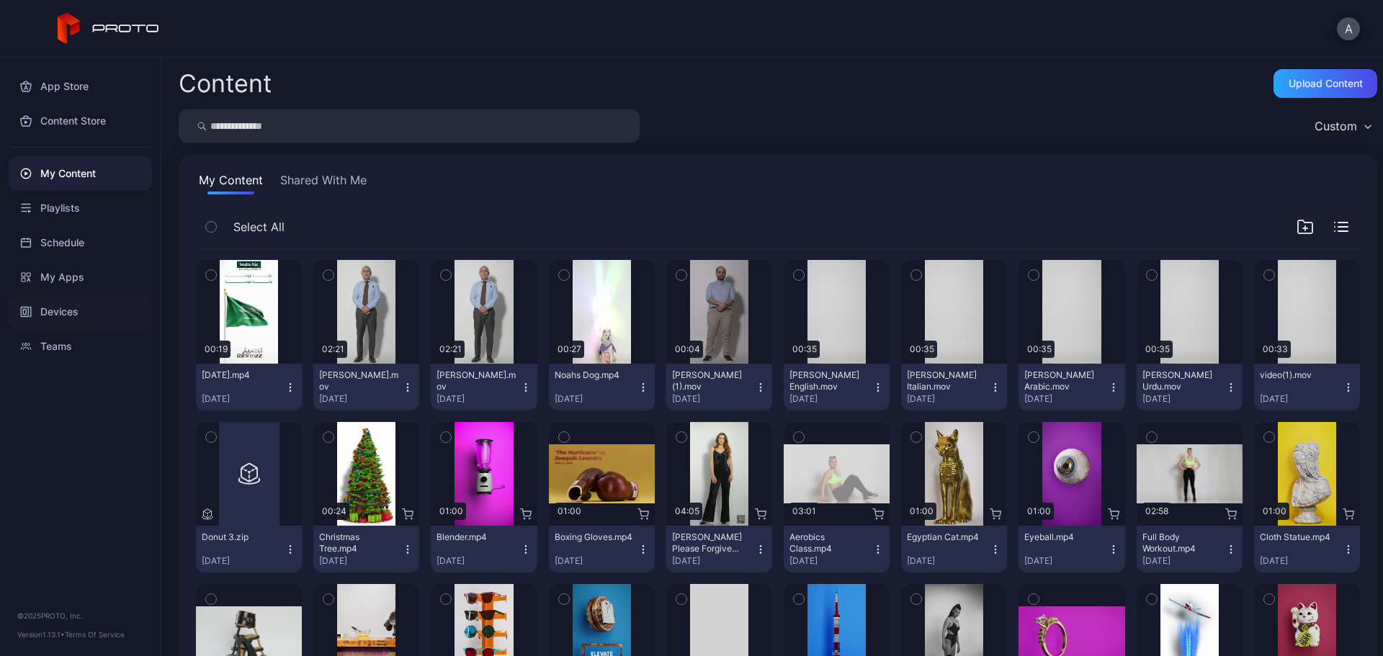
click at [81, 307] on div "Devices" at bounding box center [80, 312] width 143 height 35
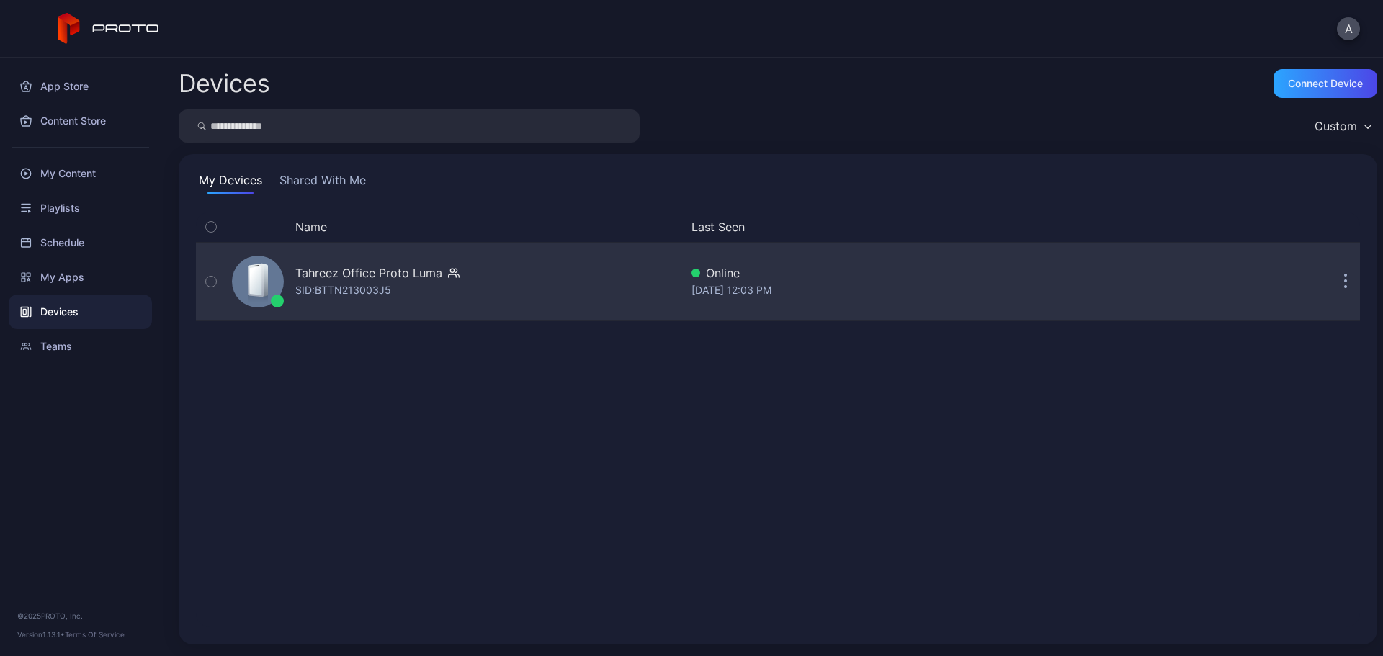
click at [334, 282] on div "SID: BTTN213003J5" at bounding box center [343, 290] width 96 height 17
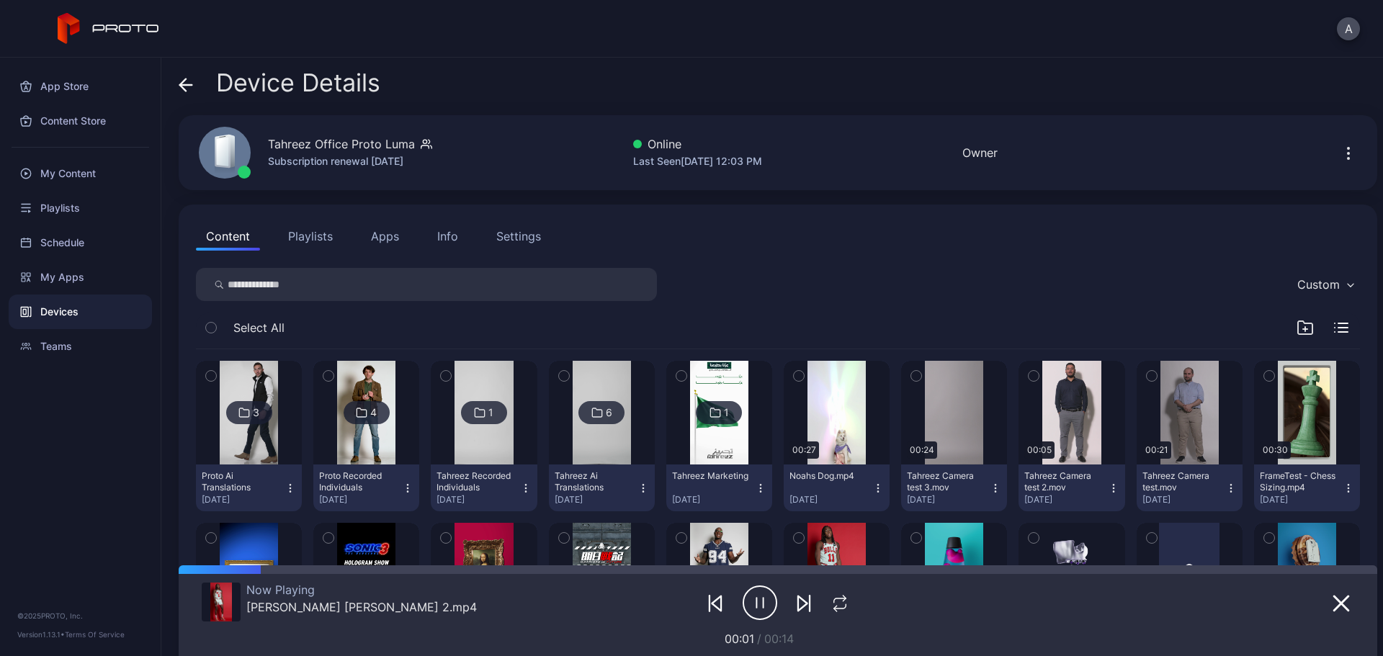
click at [192, 89] on icon at bounding box center [186, 85] width 14 height 14
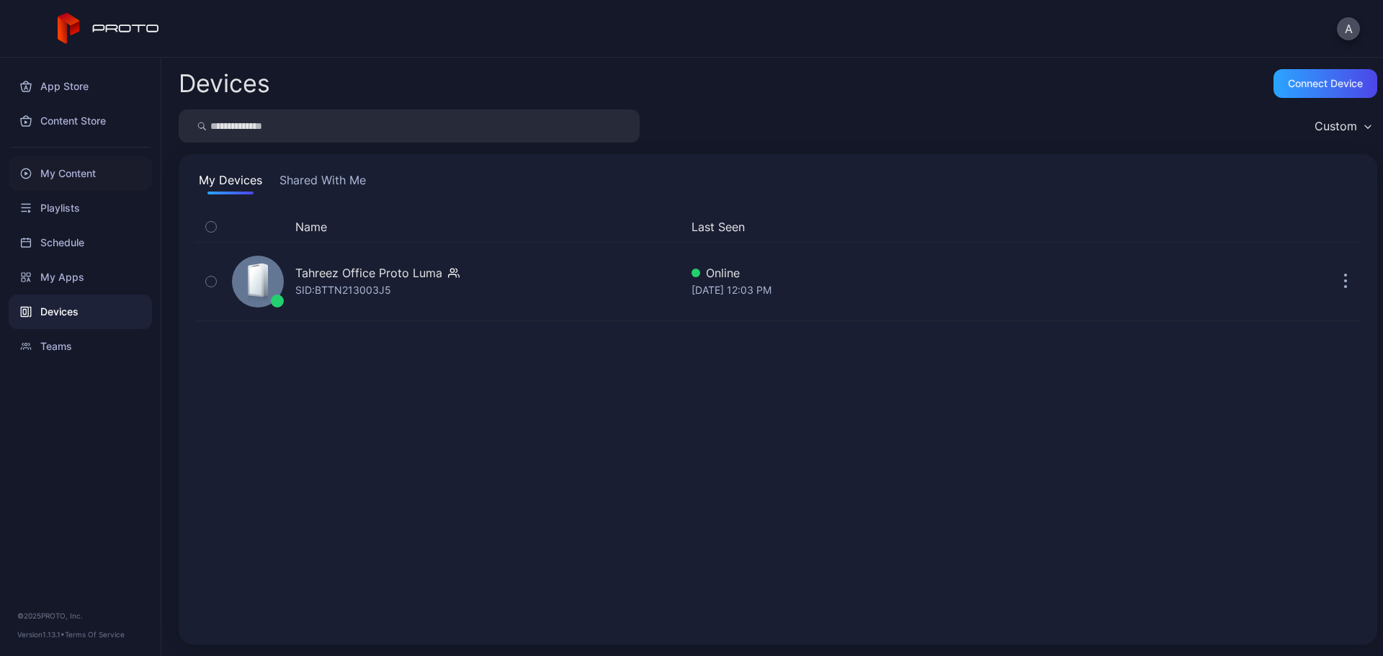
click at [77, 173] on div "My Content" at bounding box center [80, 173] width 143 height 35
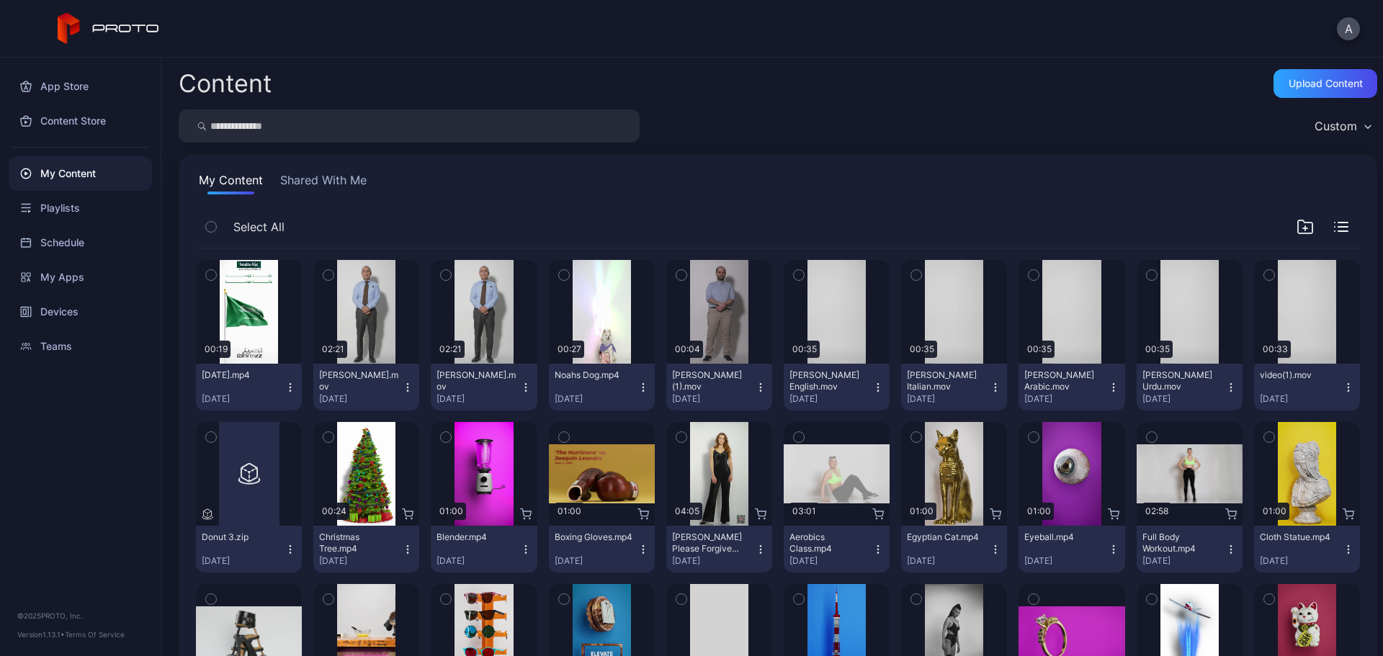
click at [1297, 226] on icon "button" at bounding box center [1305, 226] width 17 height 17
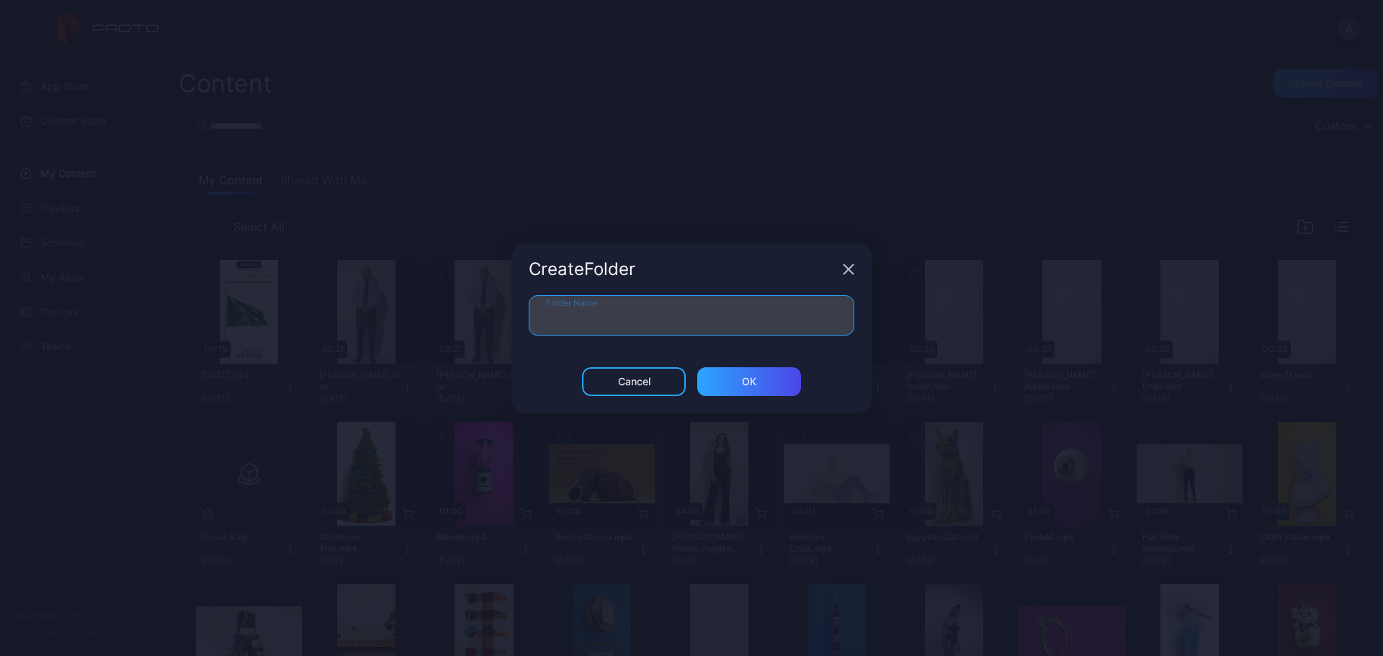
click at [672, 320] on input "Folder Name" at bounding box center [692, 315] width 326 height 40
type input "**********"
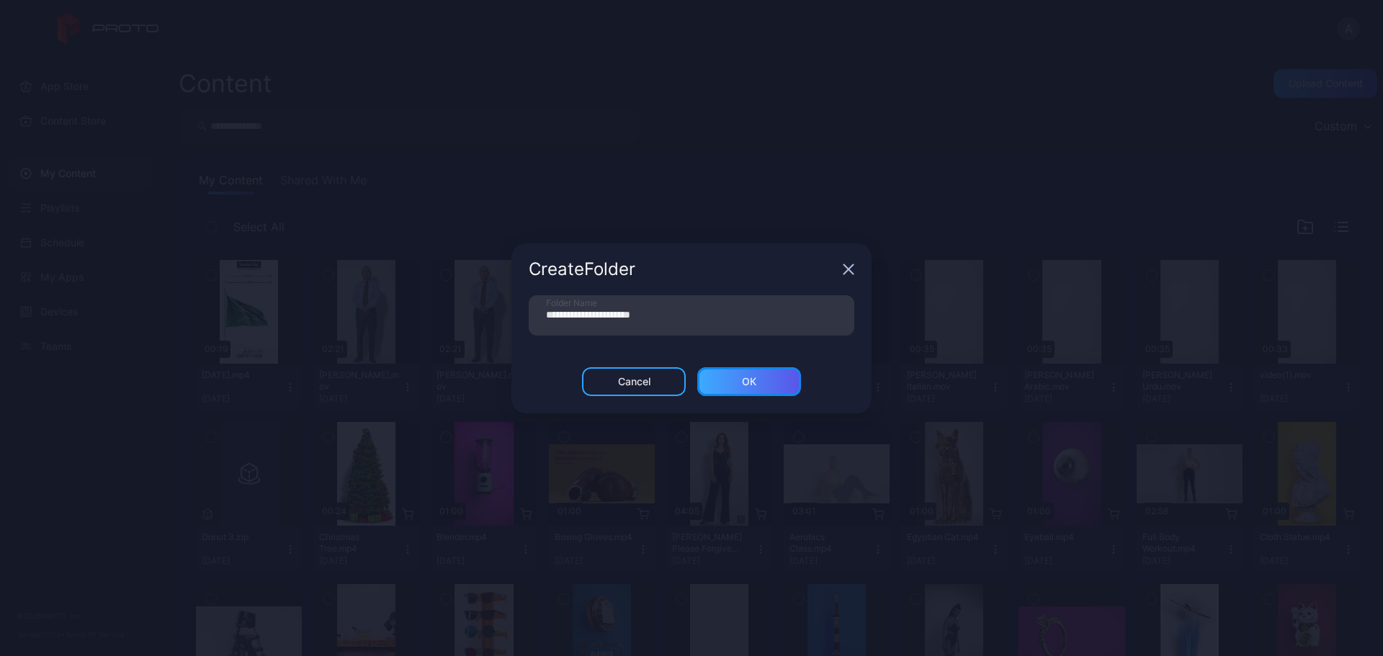
click at [761, 378] on div "ОК" at bounding box center [749, 381] width 104 height 29
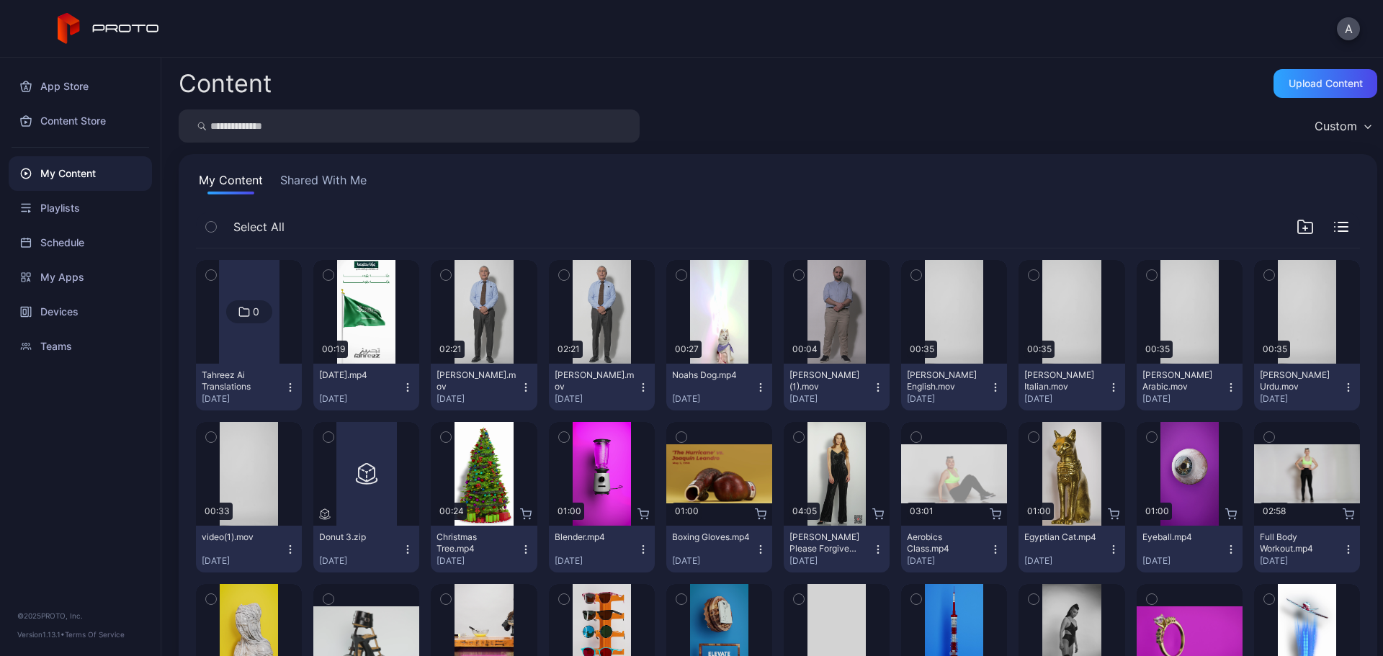
click at [1297, 231] on icon "button" at bounding box center [1305, 226] width 17 height 17
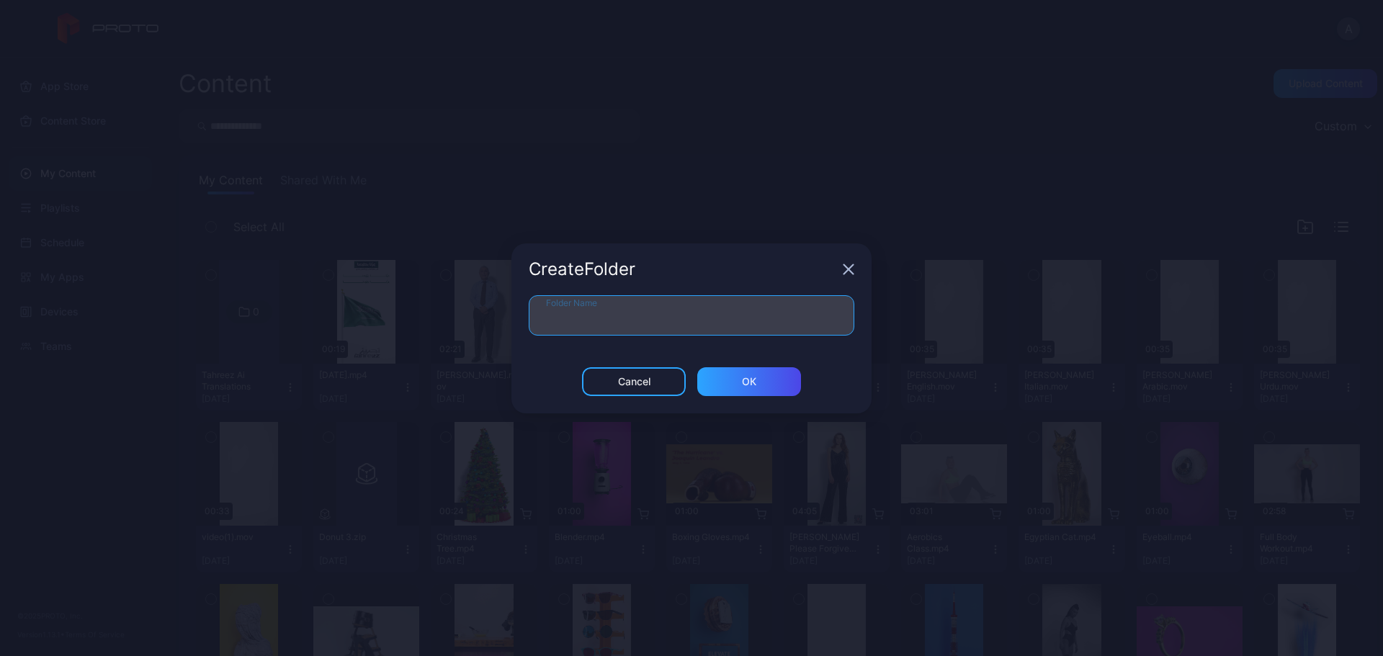
click at [684, 321] on input "Folder Name" at bounding box center [692, 315] width 326 height 40
type input "**********"
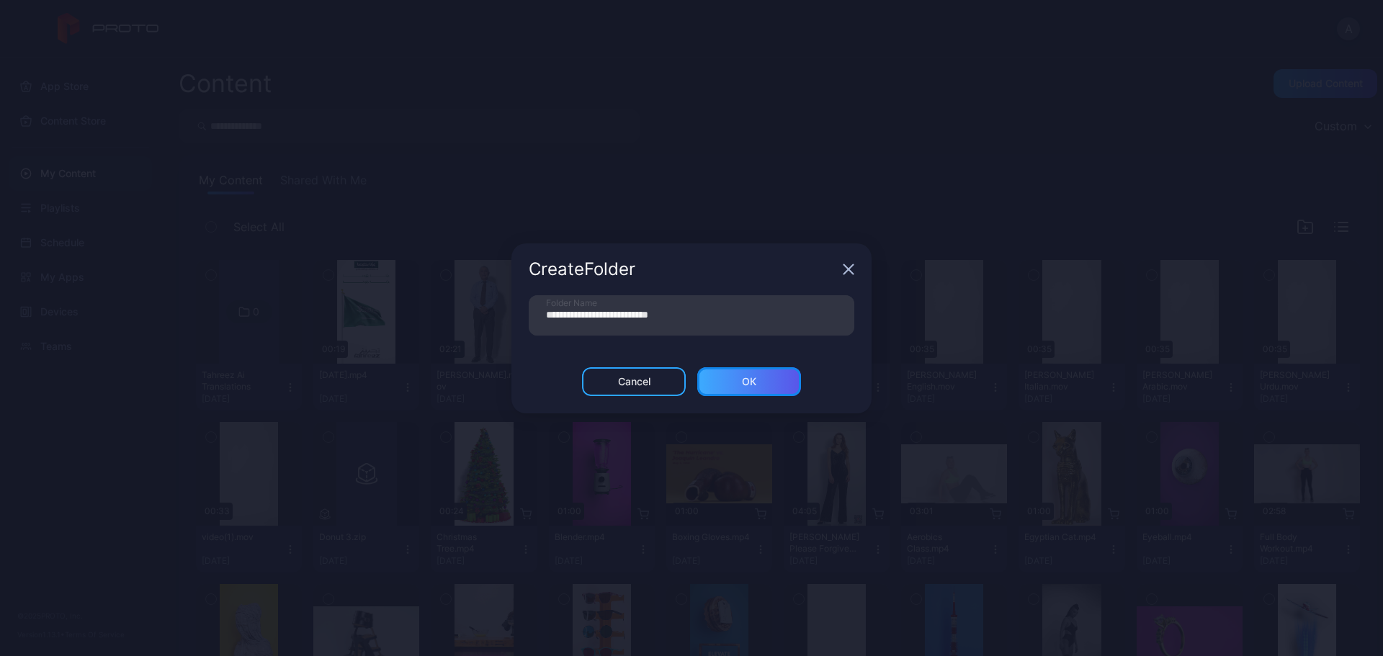
click at [742, 376] on div "ОК" at bounding box center [749, 382] width 14 height 12
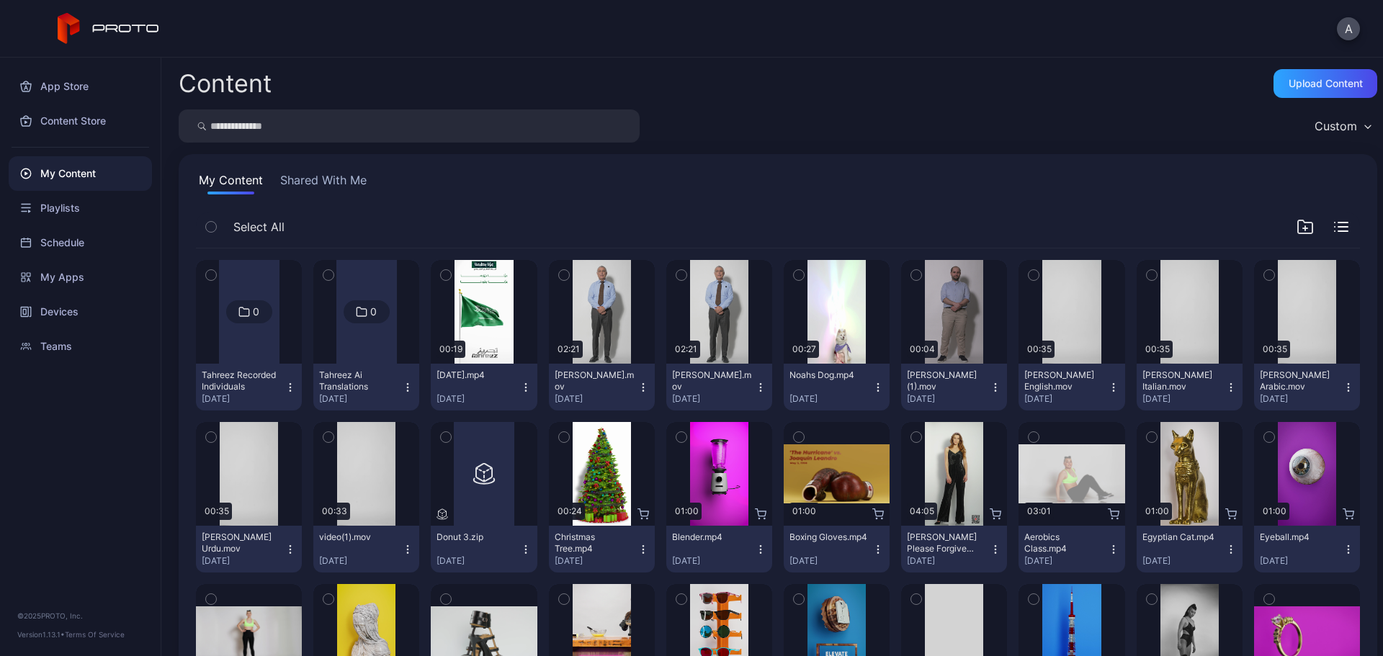
click at [562, 275] on icon "button" at bounding box center [564, 276] width 4 height 2
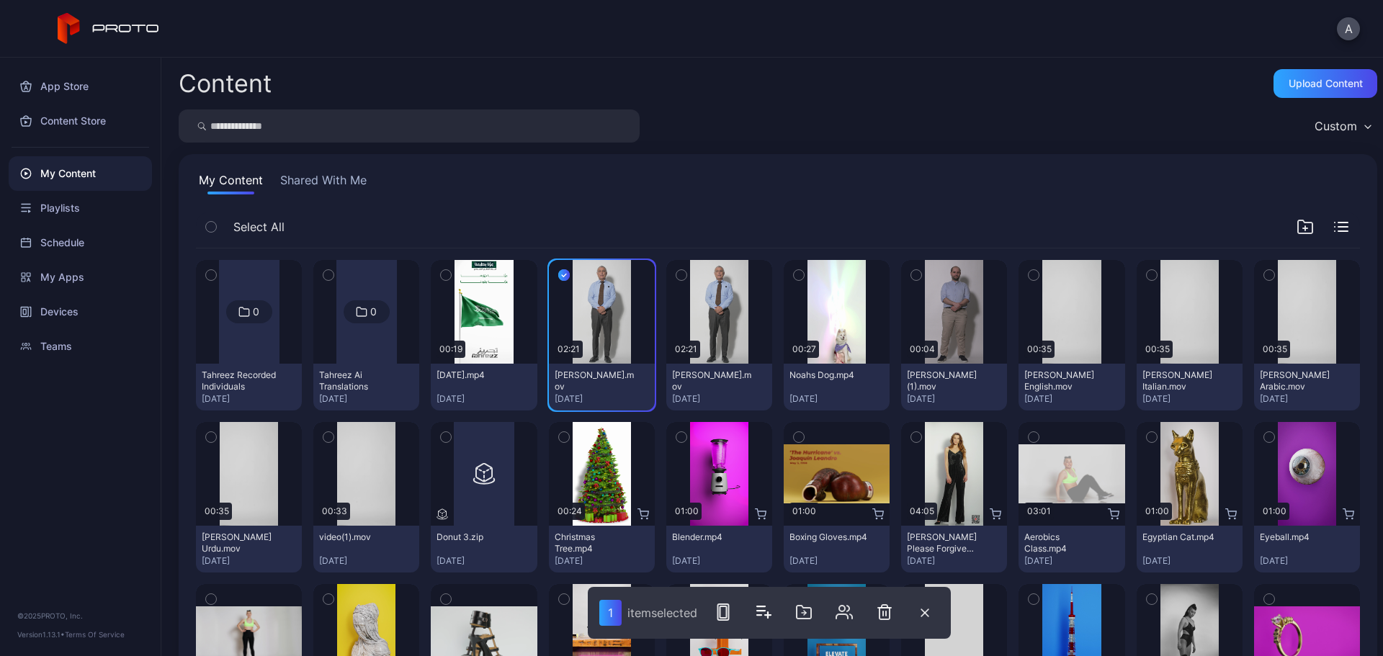
click at [677, 275] on icon "button" at bounding box center [682, 275] width 10 height 16
click at [676, 277] on icon "button" at bounding box center [682, 275] width 12 height 16
click at [559, 277] on icon "button" at bounding box center [564, 275] width 12 height 16
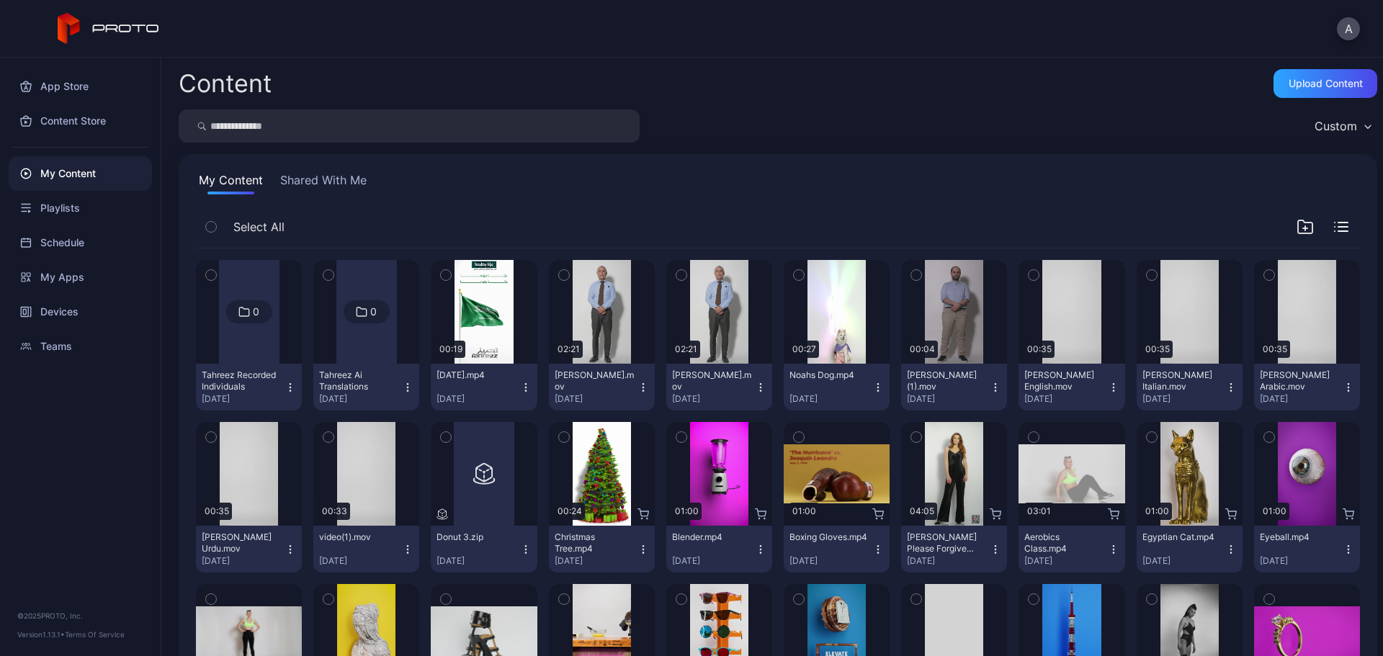
click at [650, 233] on div "Select All" at bounding box center [778, 230] width 1164 height 37
click at [990, 383] on icon "button" at bounding box center [996, 388] width 12 height 12
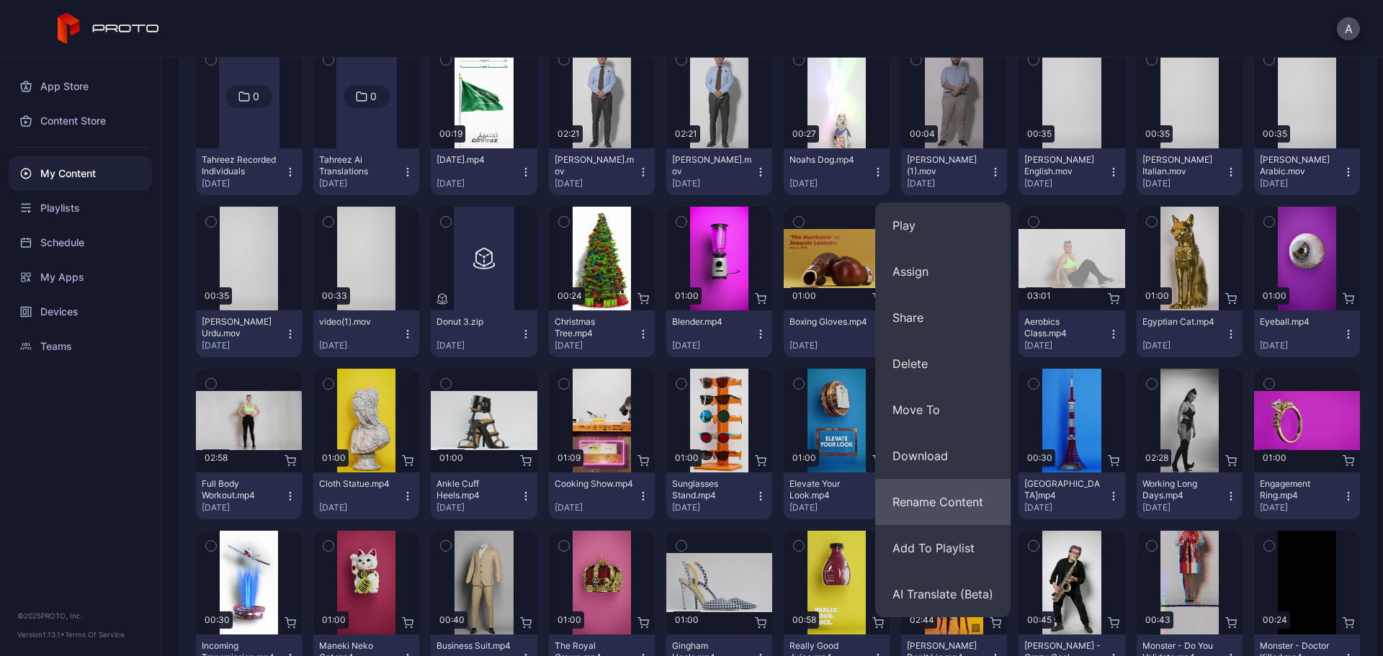
scroll to position [216, 0]
click at [943, 504] on button "Rename Content" at bounding box center [942, 501] width 135 height 46
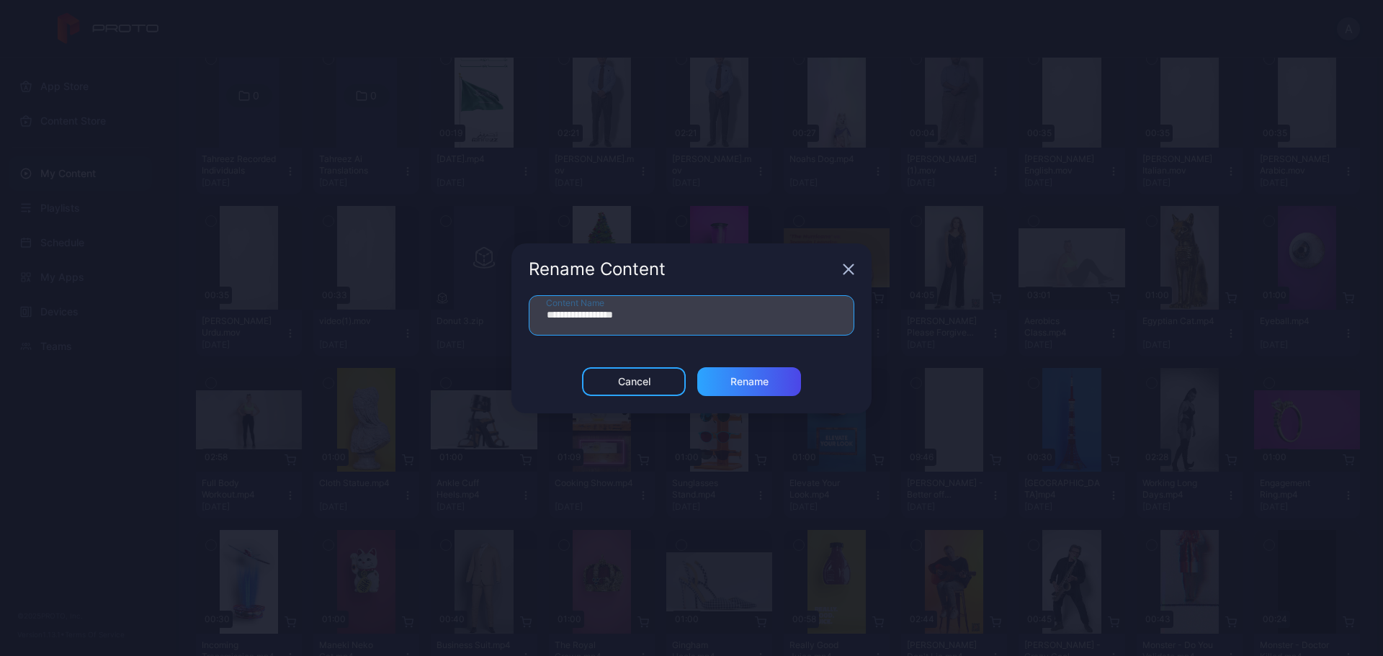
click at [616, 318] on input "**********" at bounding box center [692, 315] width 326 height 40
type input "**********"
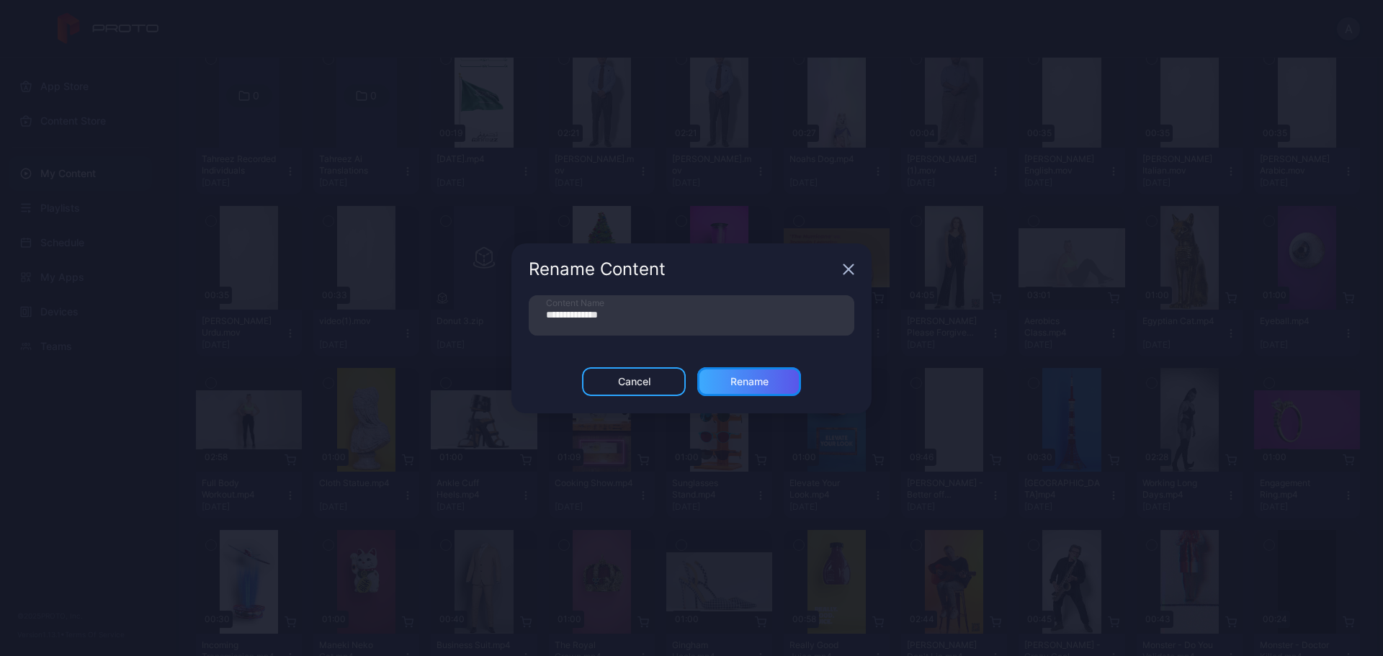
click at [757, 377] on div "Rename" at bounding box center [750, 382] width 38 height 12
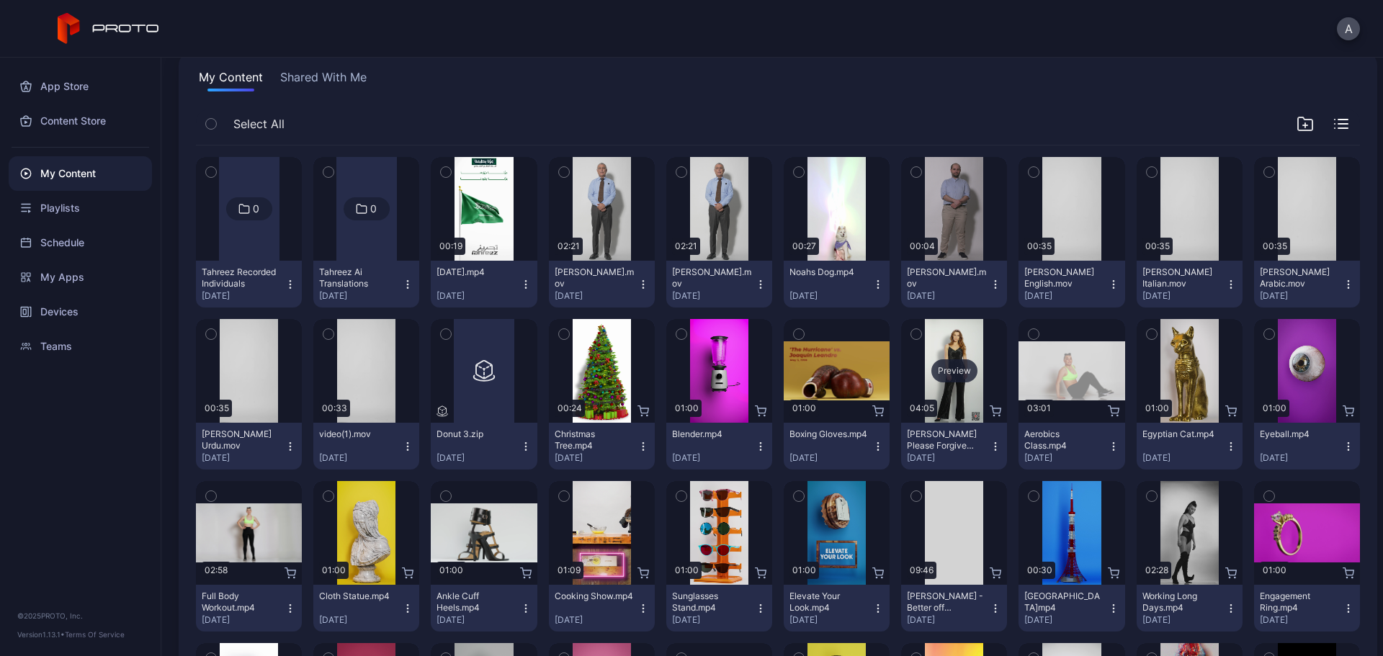
scroll to position [0, 0]
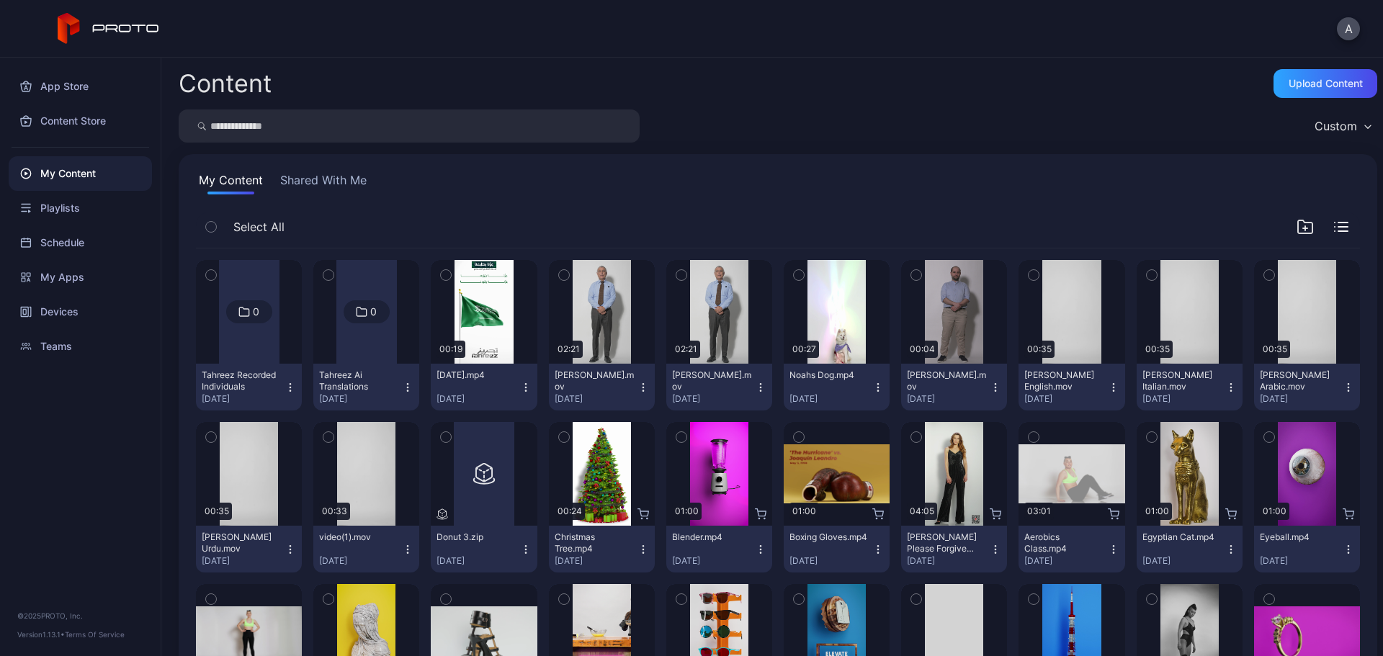
click at [562, 277] on icon "button" at bounding box center [564, 276] width 4 height 2
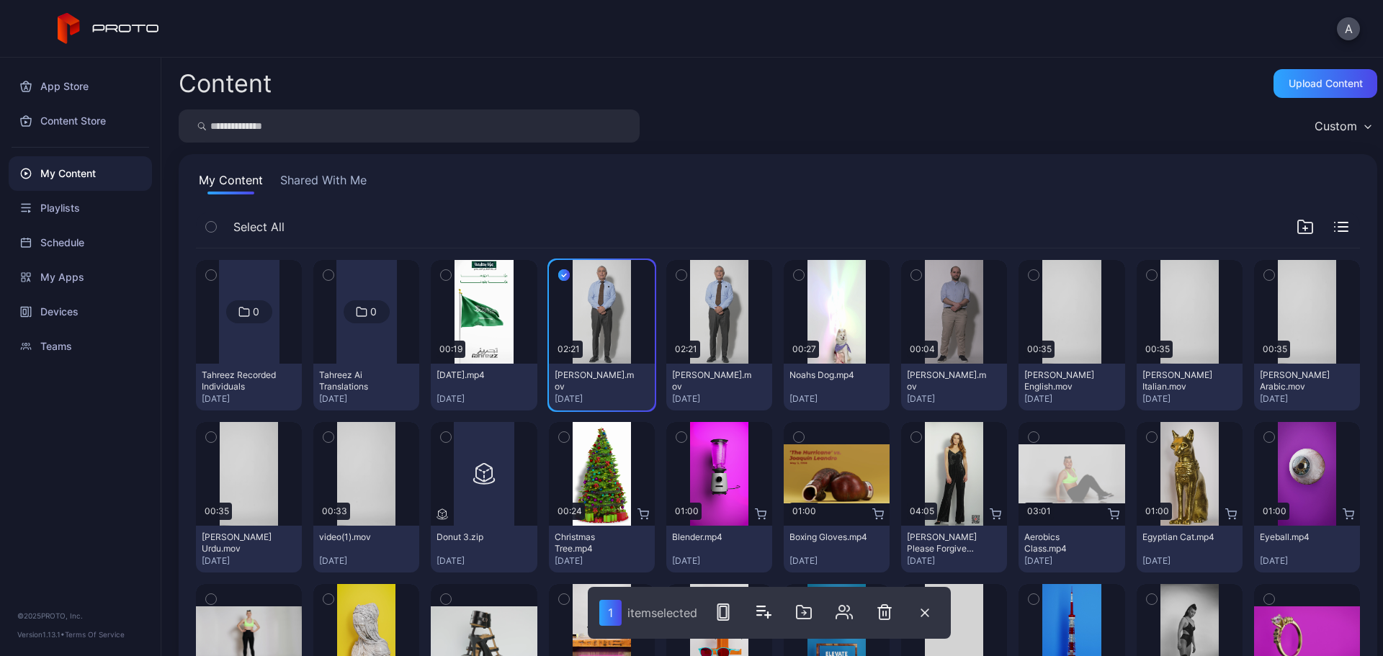
click at [678, 274] on icon "button" at bounding box center [682, 275] width 10 height 16
click at [1029, 274] on icon "button" at bounding box center [1034, 275] width 10 height 16
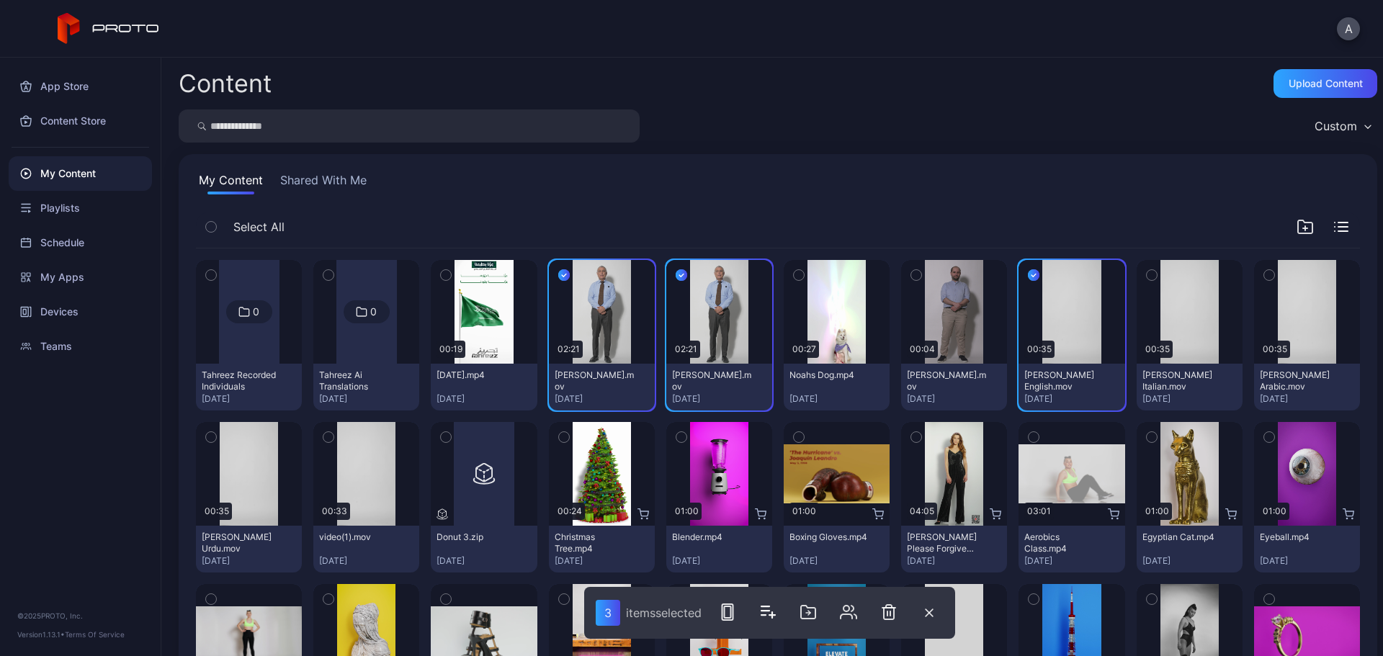
click at [1147, 273] on icon "button" at bounding box center [1152, 275] width 10 height 16
click at [1264, 273] on icon "button" at bounding box center [1269, 275] width 10 height 16
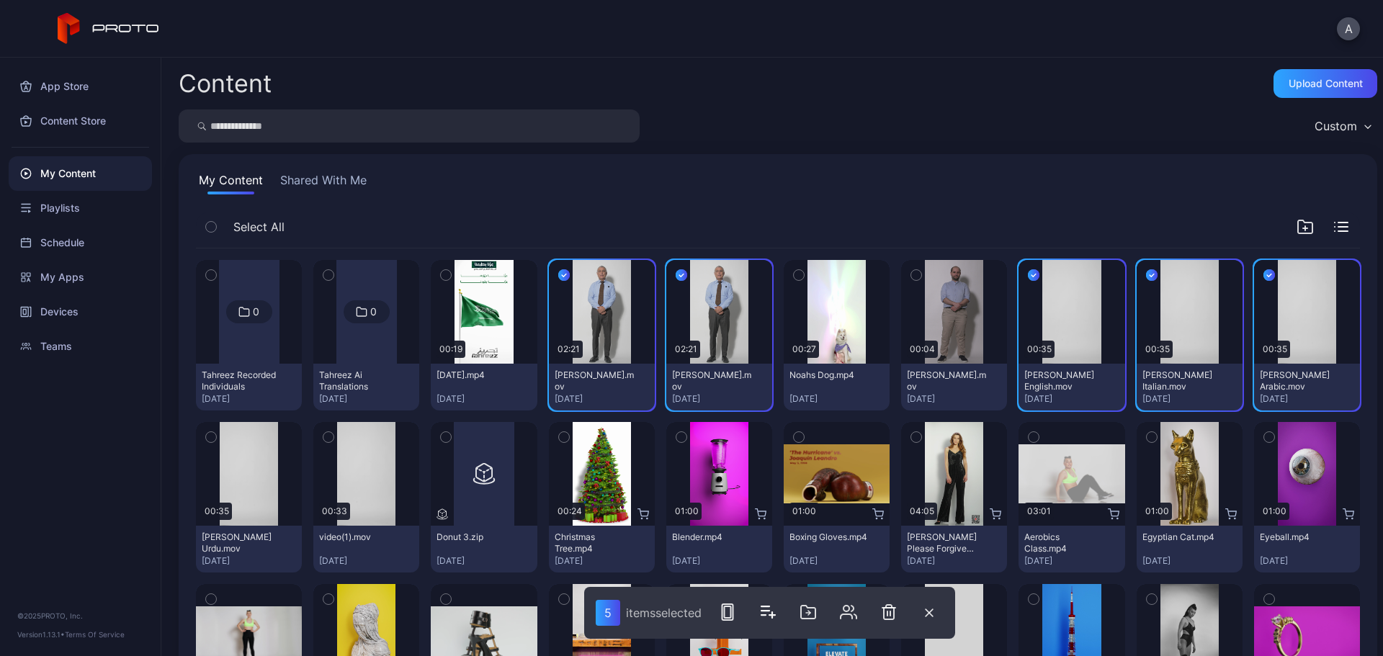
click at [210, 437] on icon "button" at bounding box center [211, 437] width 10 height 16
click at [811, 612] on icon "button" at bounding box center [808, 612] width 17 height 17
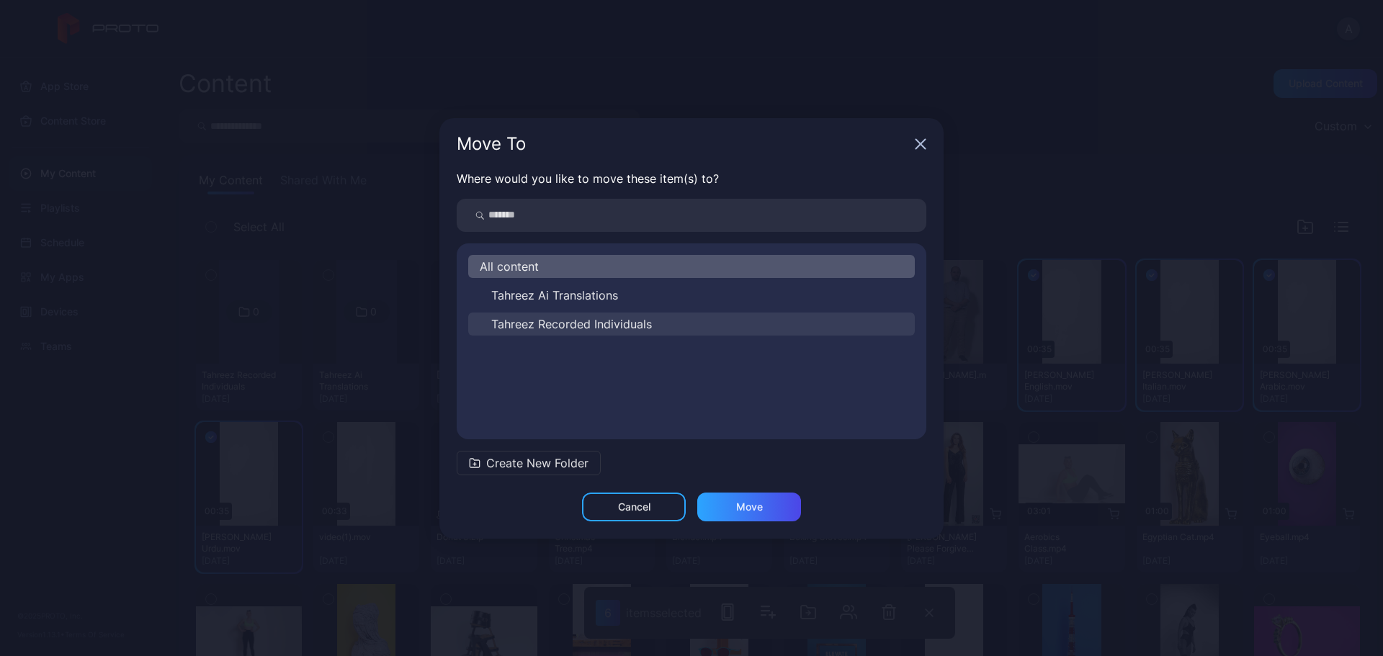
click at [605, 325] on span "Tahreez Recorded Individuals" at bounding box center [571, 324] width 161 height 17
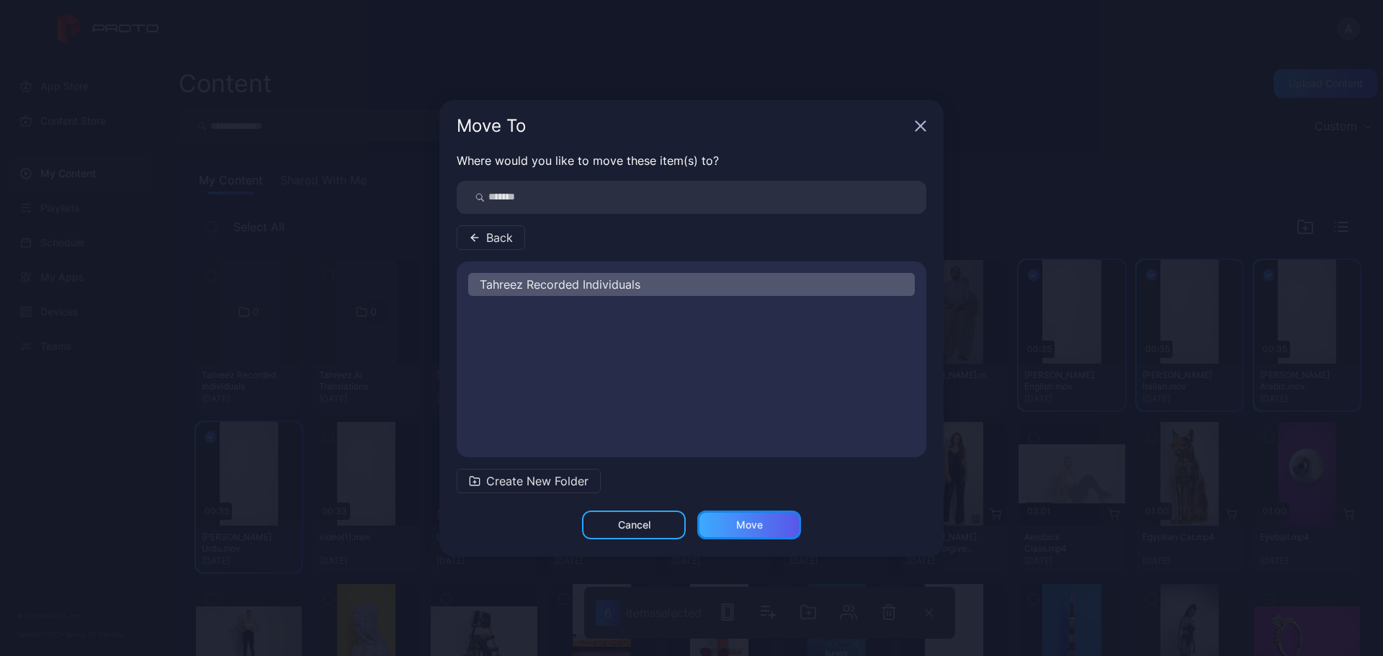
click at [768, 523] on div "Move" at bounding box center [749, 525] width 104 height 29
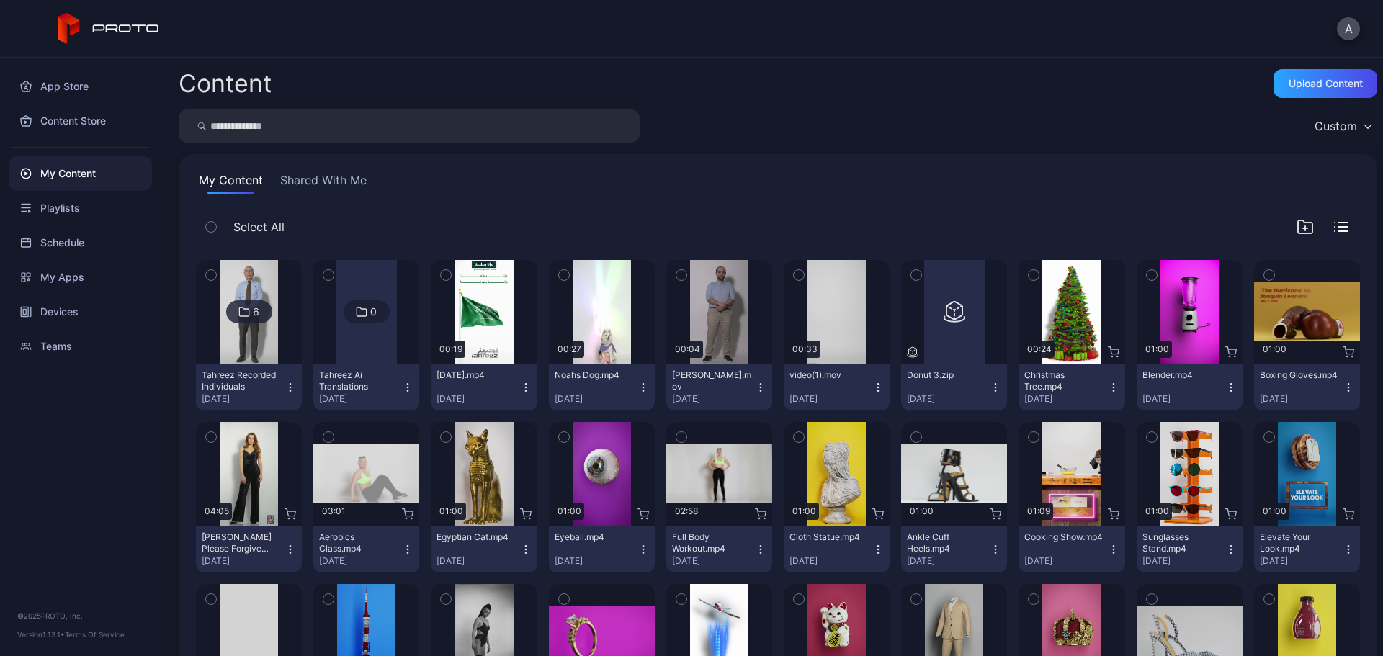
click at [268, 334] on img at bounding box center [249, 312] width 58 height 104
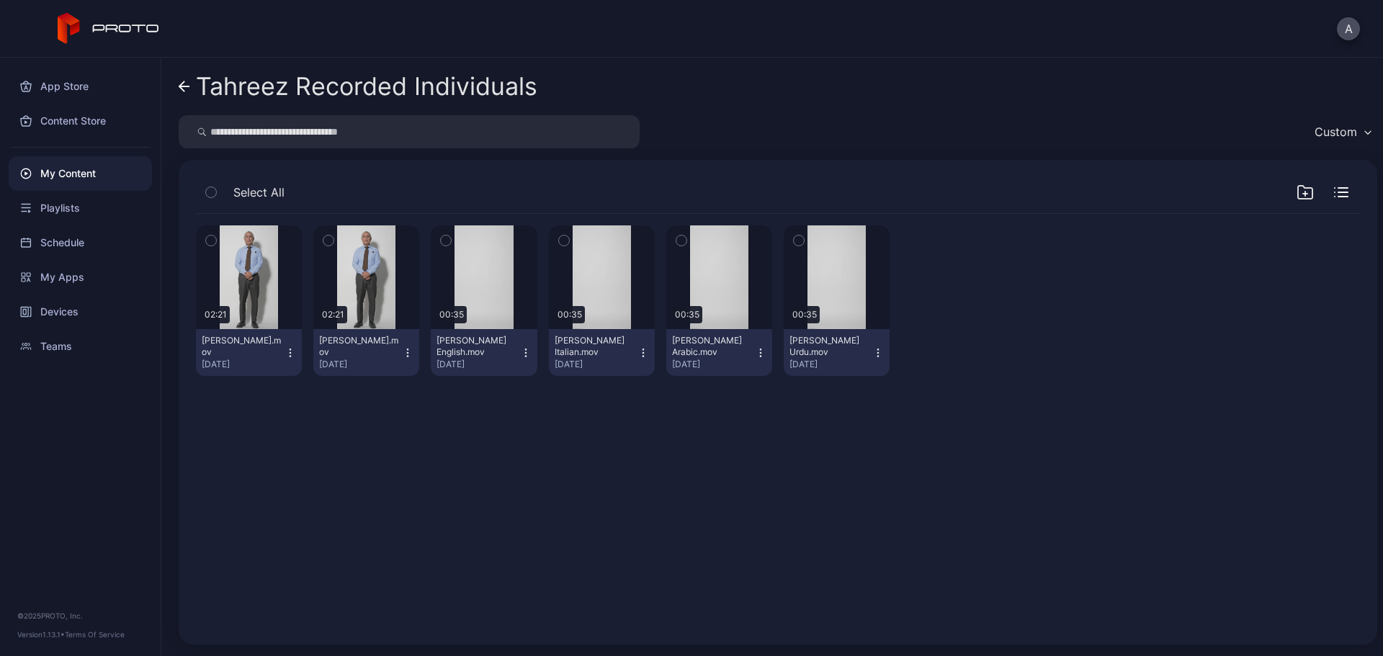
click at [443, 239] on icon "button" at bounding box center [446, 241] width 10 height 16
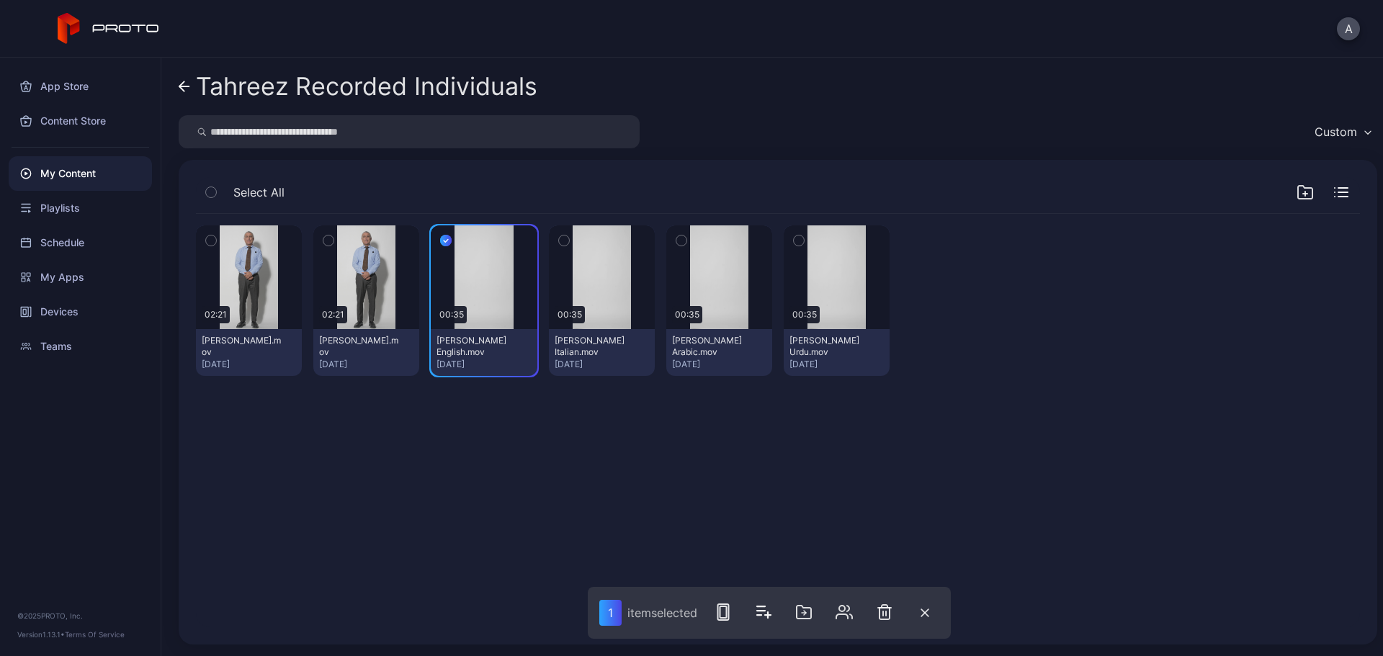
click at [562, 240] on icon "button" at bounding box center [564, 241] width 4 height 2
click at [677, 239] on icon "button" at bounding box center [682, 241] width 10 height 16
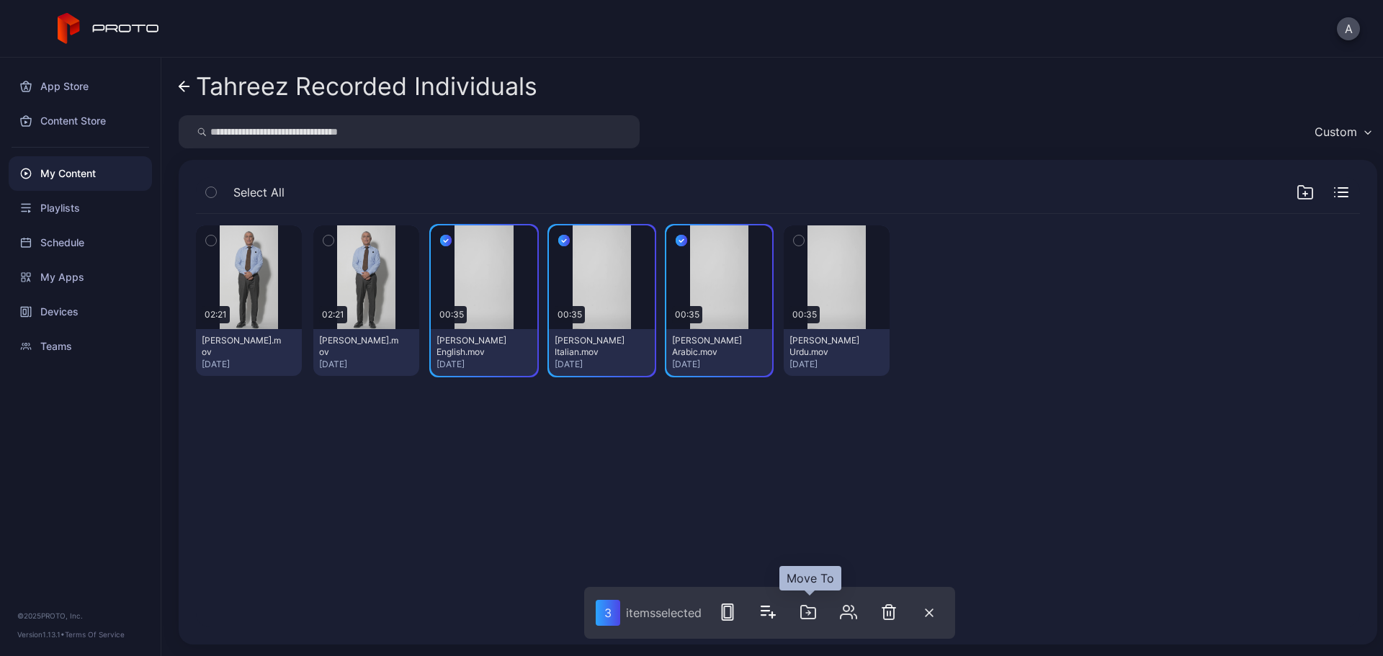
click at [813, 613] on icon "button" at bounding box center [808, 612] width 17 height 17
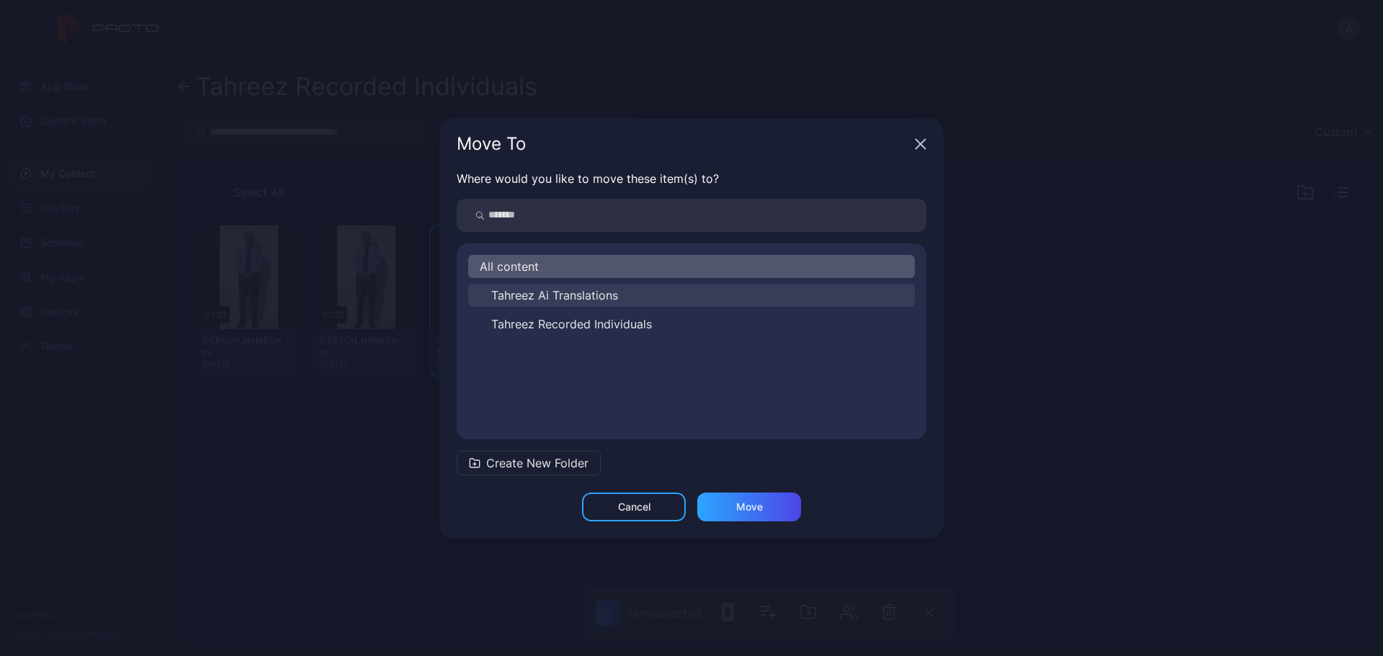
click at [599, 298] on span "Tahreez Ai Translations" at bounding box center [554, 295] width 127 height 17
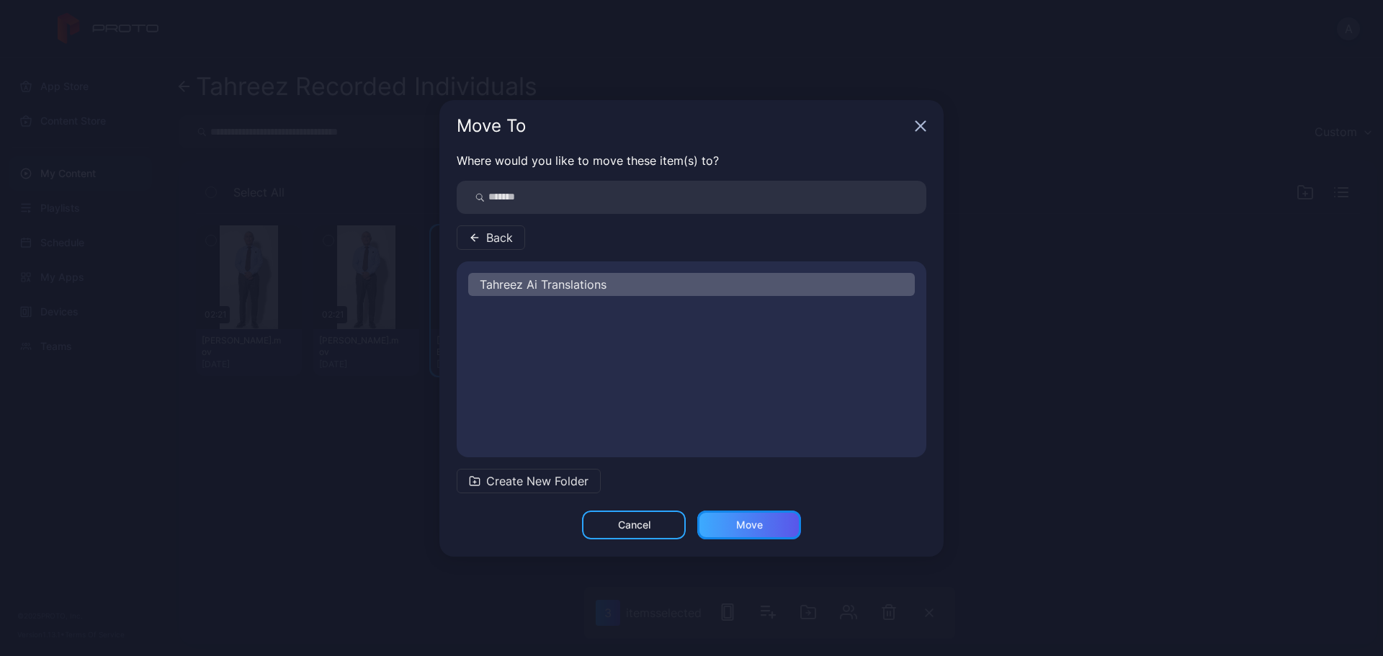
click at [762, 525] on div "Move" at bounding box center [749, 525] width 27 height 12
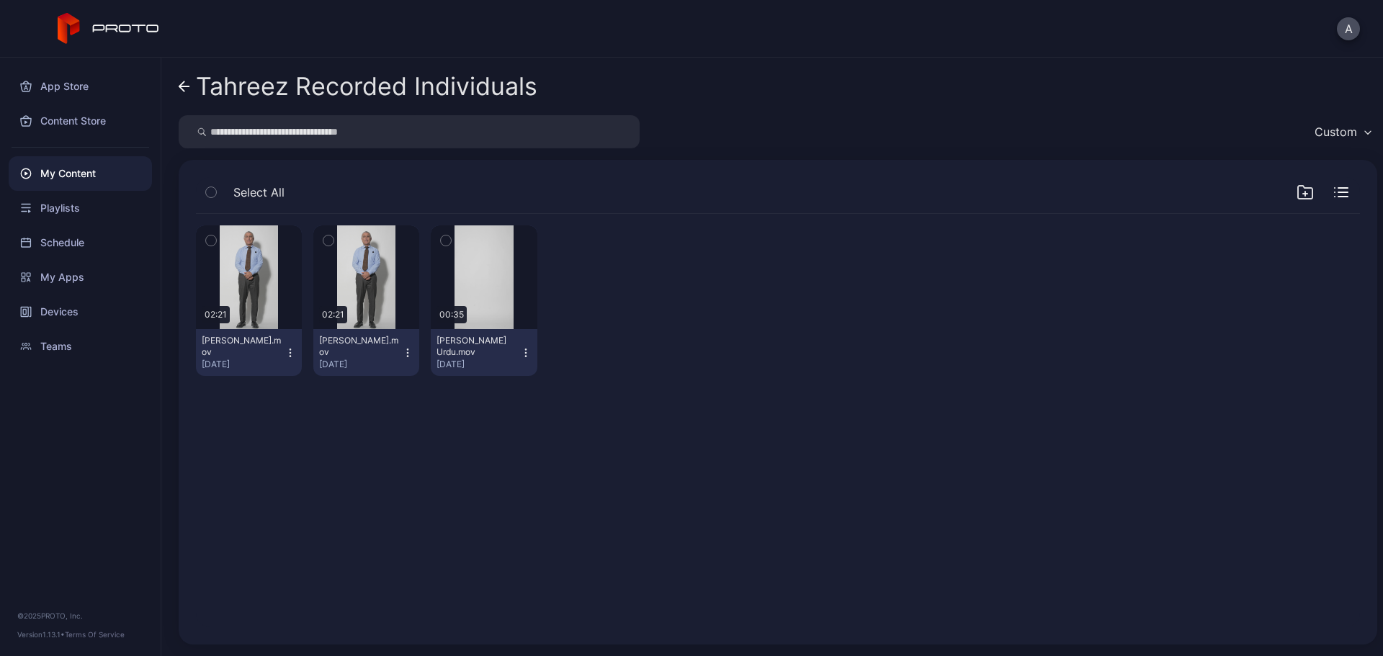
click at [213, 241] on icon "button" at bounding box center [211, 241] width 4 height 2
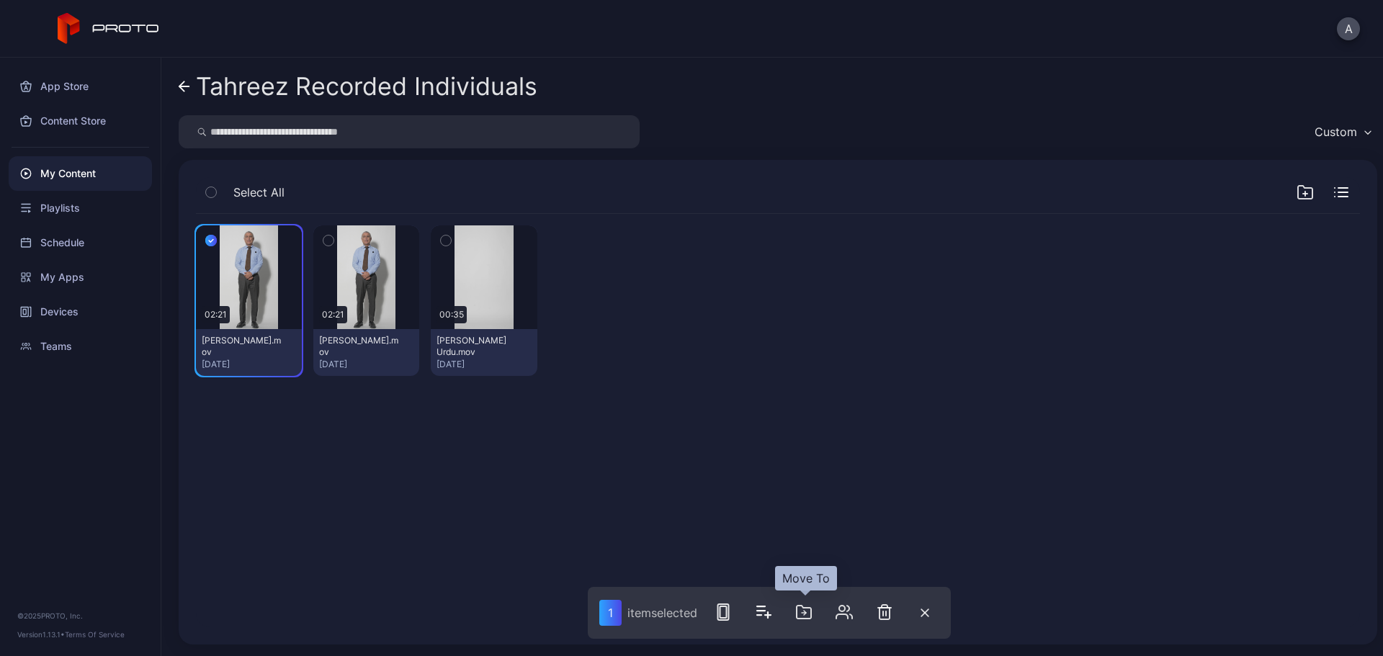
click at [811, 609] on icon "button" at bounding box center [804, 612] width 14 height 13
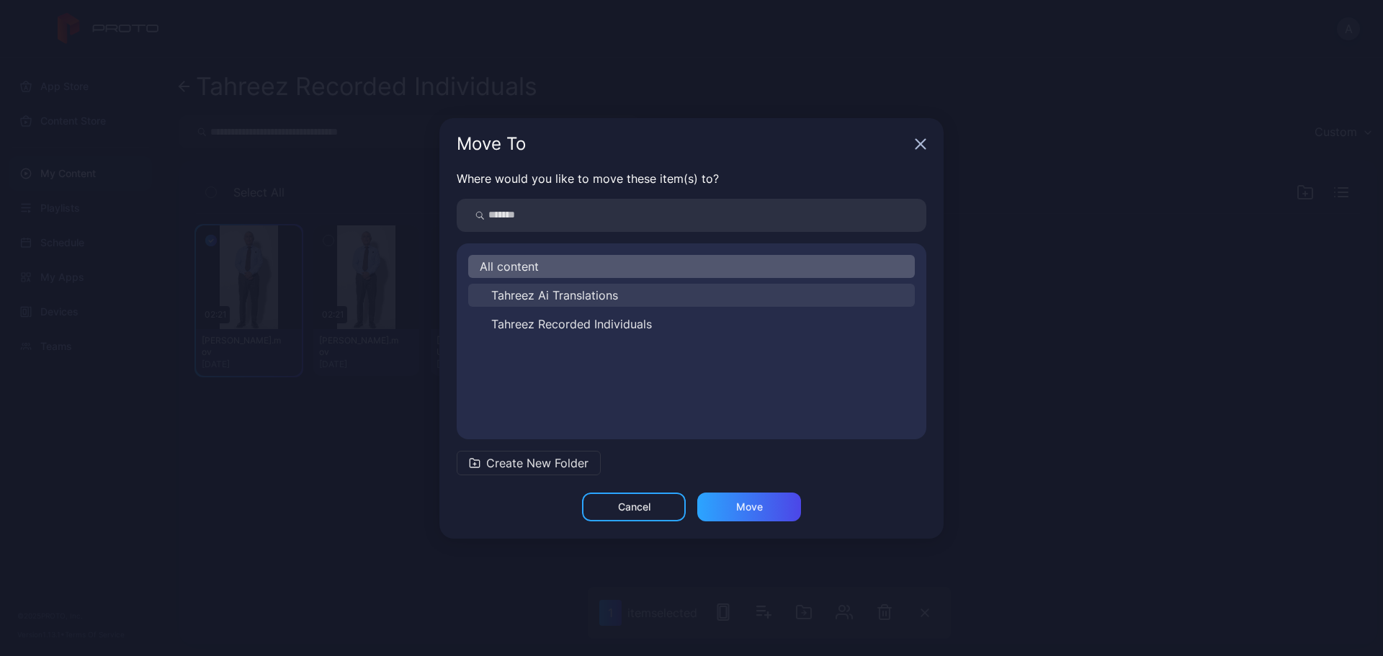
click at [599, 297] on span "Tahreez Ai Translations" at bounding box center [554, 295] width 127 height 17
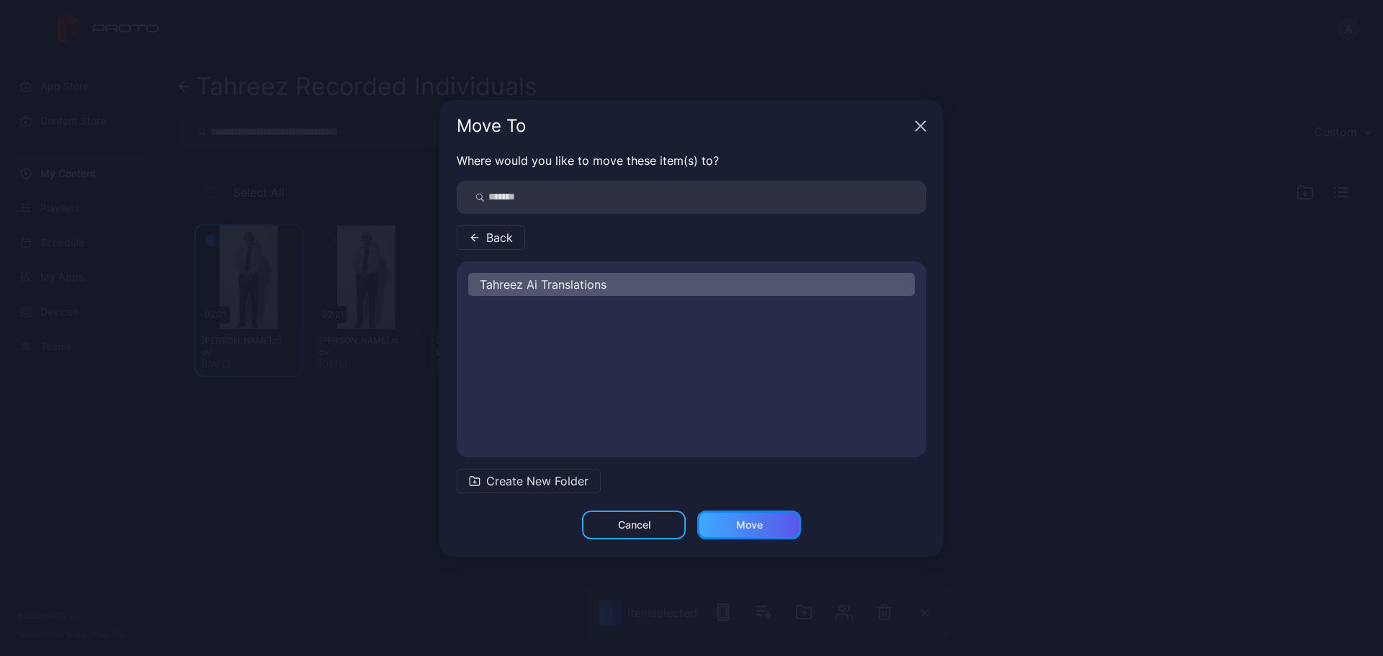
click at [759, 519] on div "Move" at bounding box center [749, 525] width 27 height 12
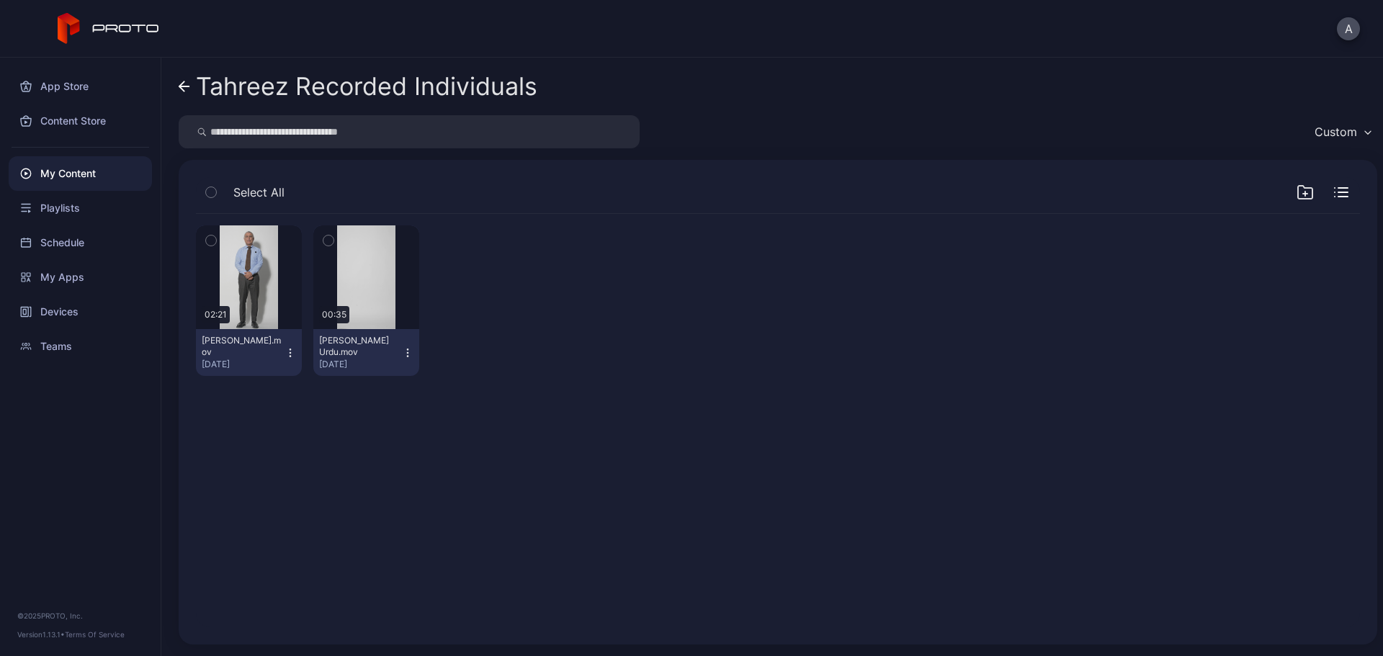
click at [180, 83] on icon at bounding box center [185, 87] width 12 height 12
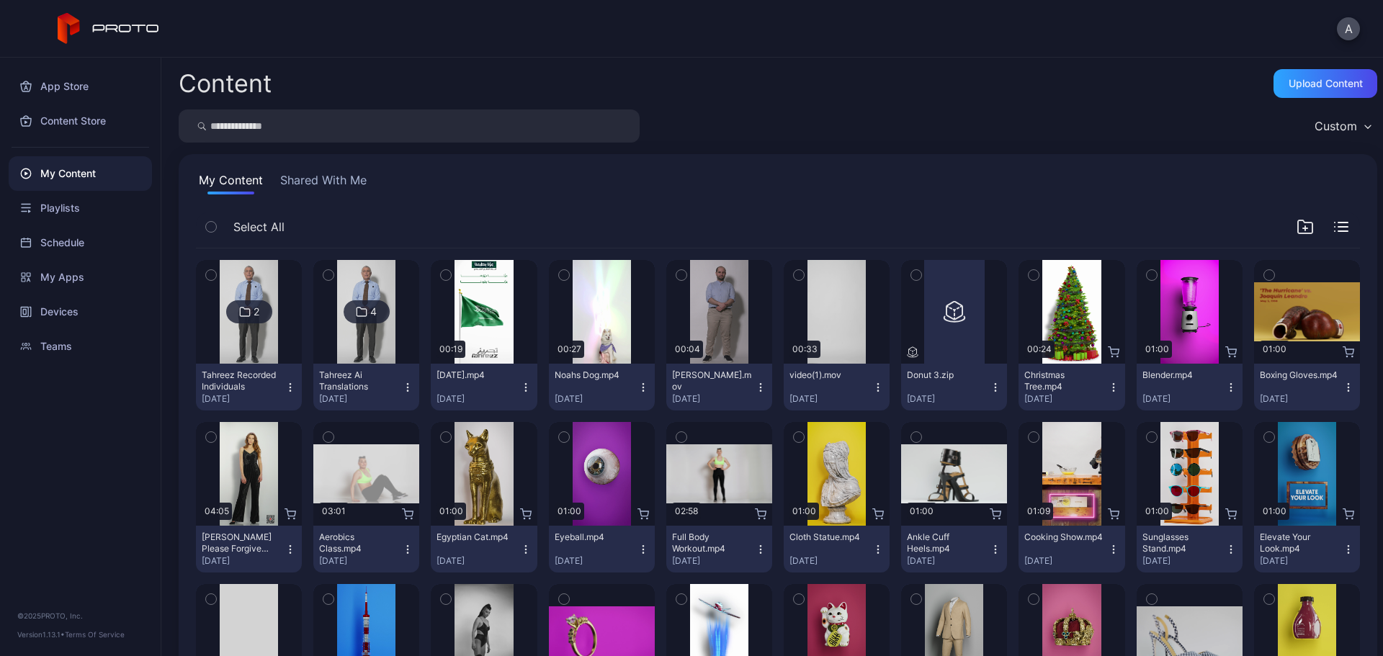
click at [253, 326] on img at bounding box center [249, 312] width 58 height 104
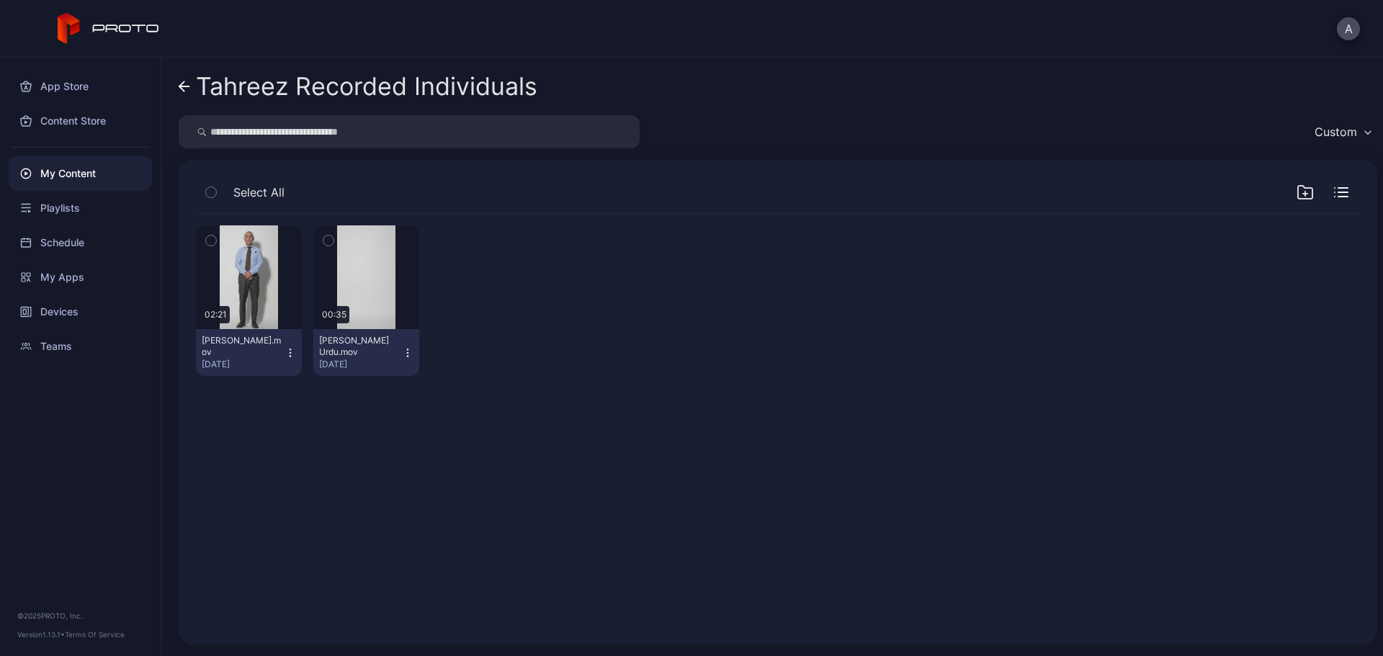
click at [189, 89] on icon at bounding box center [185, 87] width 12 height 12
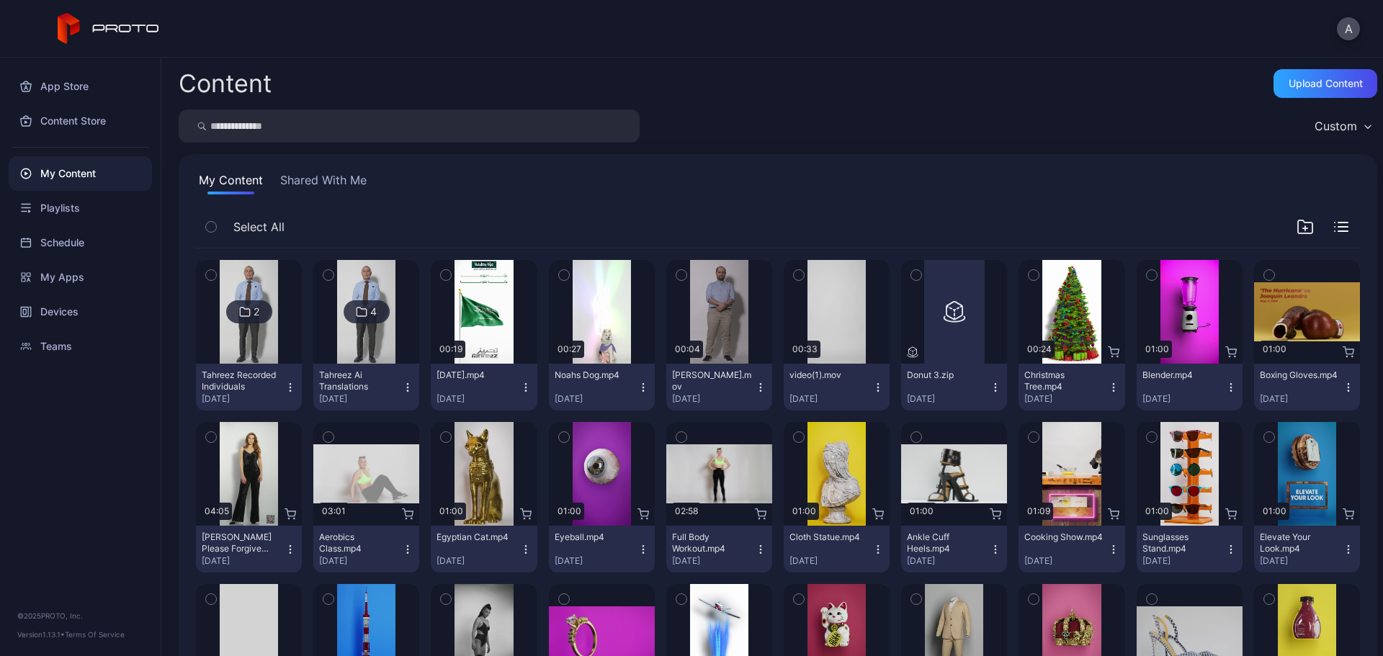
click at [384, 312] on div "4" at bounding box center [367, 311] width 46 height 23
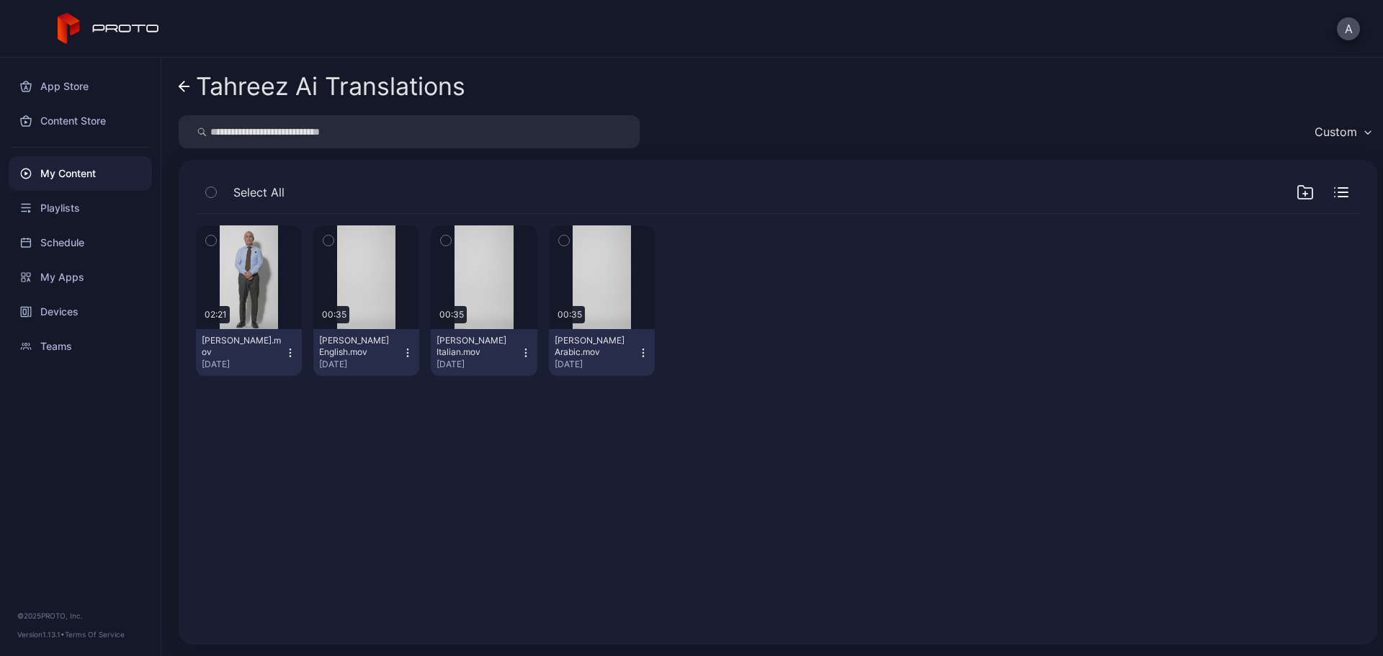
click at [184, 86] on icon at bounding box center [185, 87] width 12 height 12
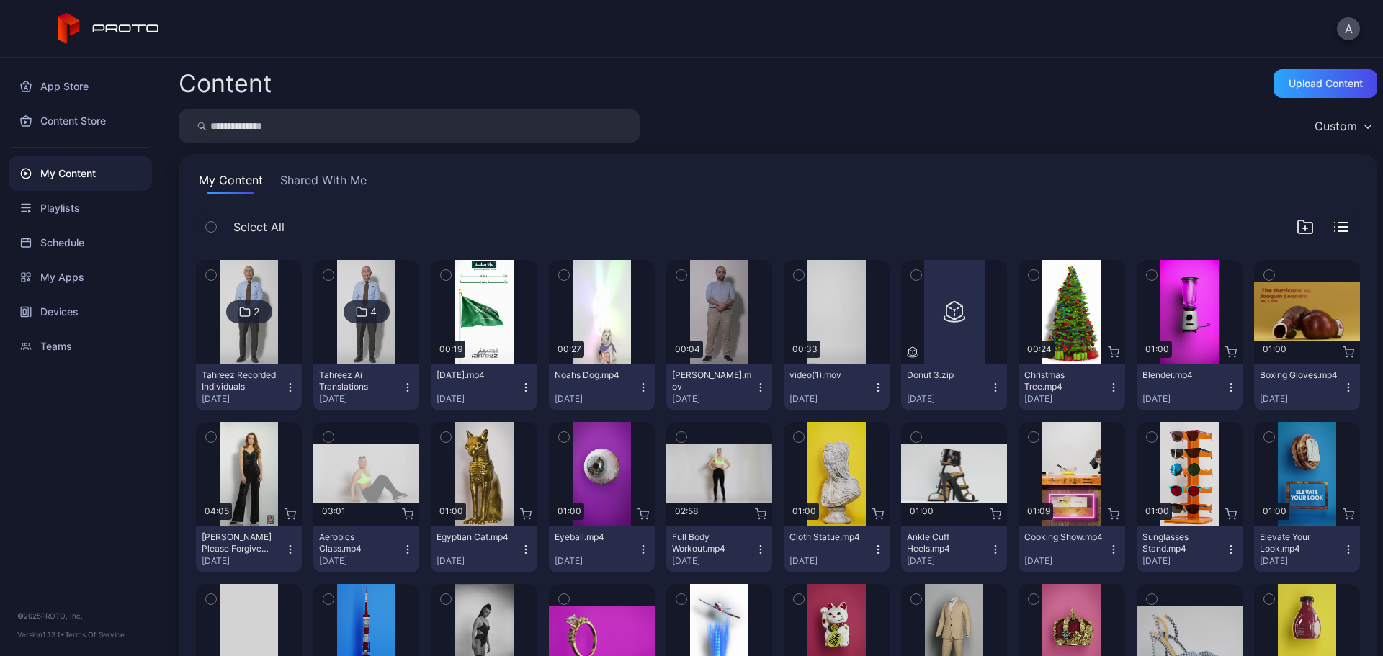
click at [679, 275] on icon "button" at bounding box center [681, 276] width 4 height 2
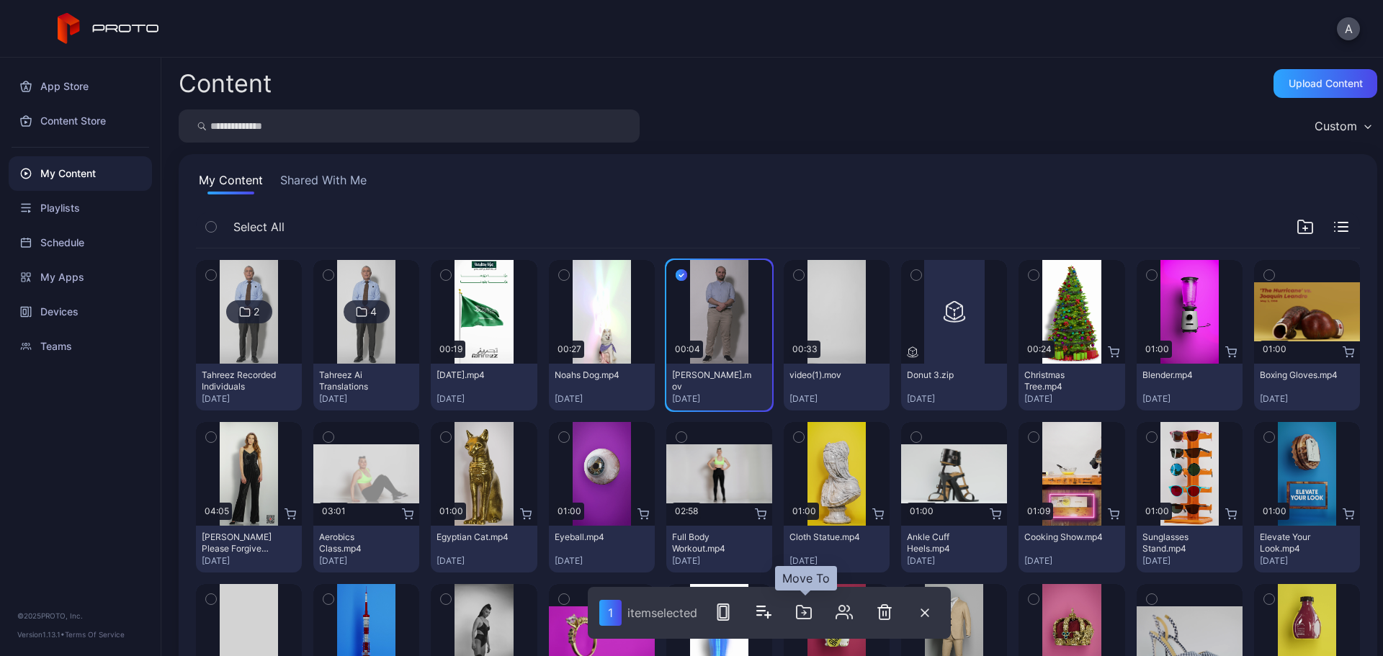
click at [800, 612] on icon "button" at bounding box center [803, 612] width 17 height 17
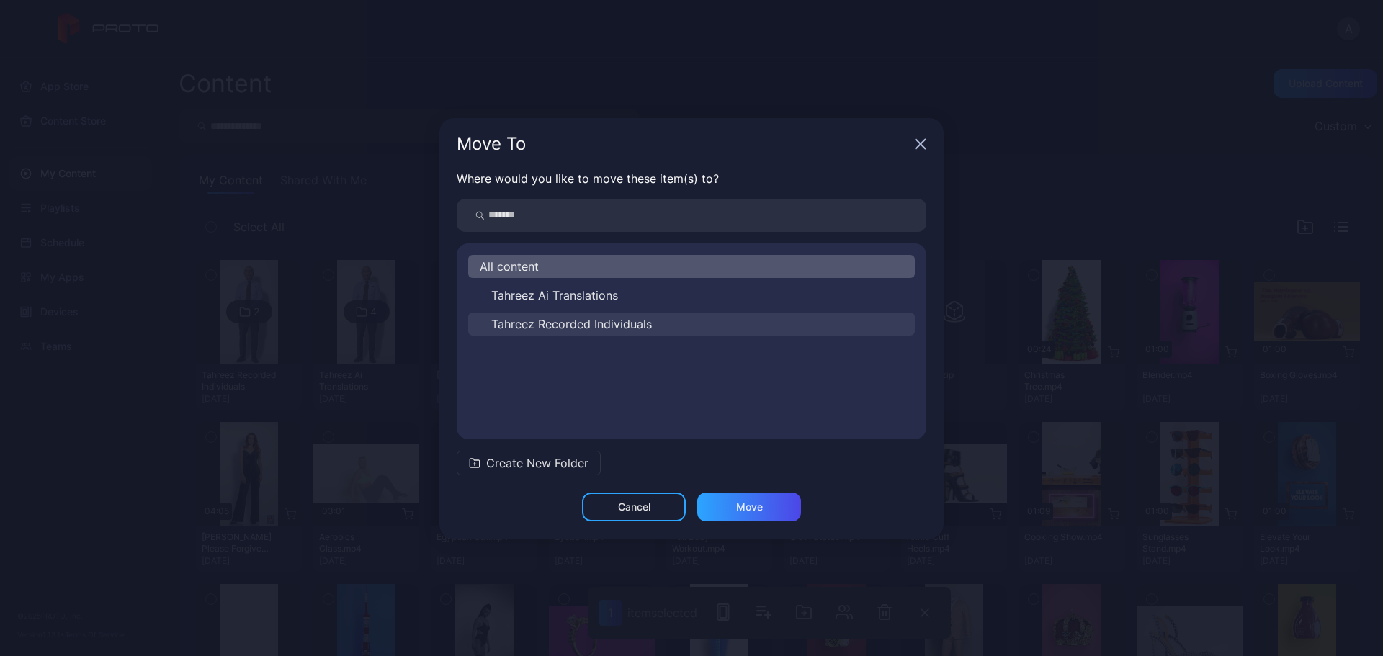
click at [590, 318] on span "Tahreez Recorded Individuals" at bounding box center [571, 324] width 161 height 17
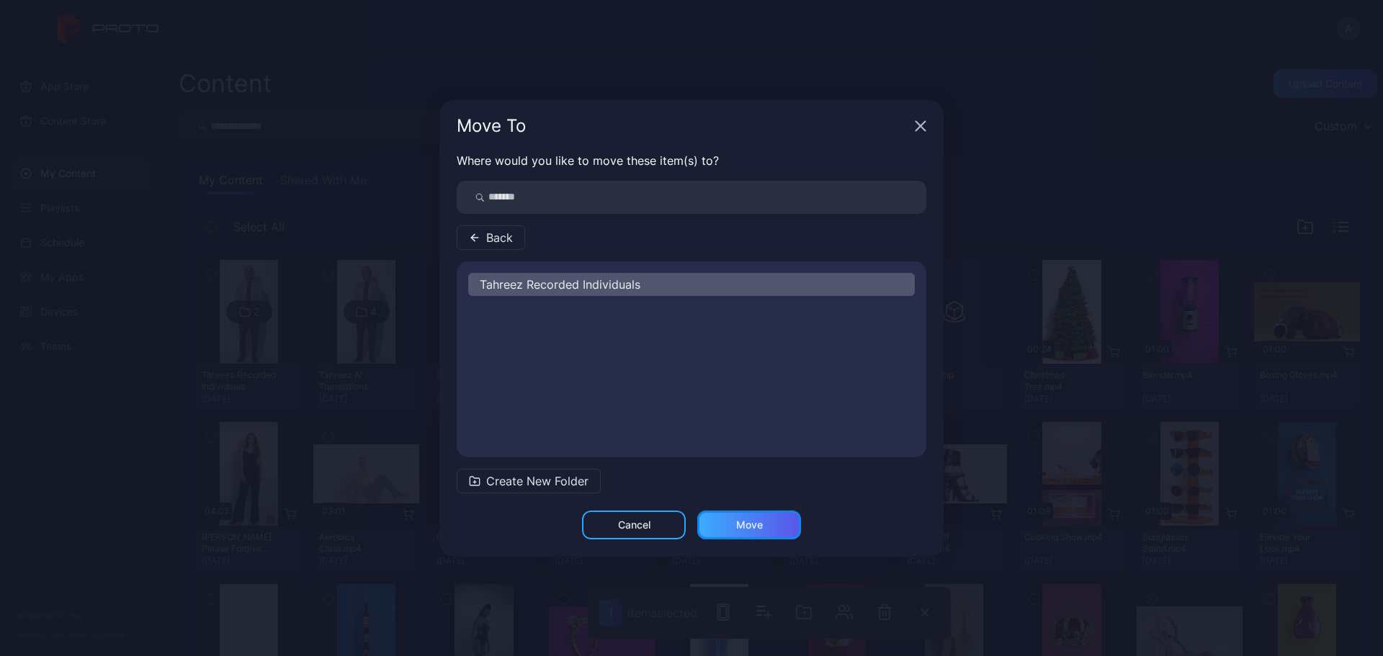
click at [764, 531] on div "Move" at bounding box center [749, 525] width 104 height 29
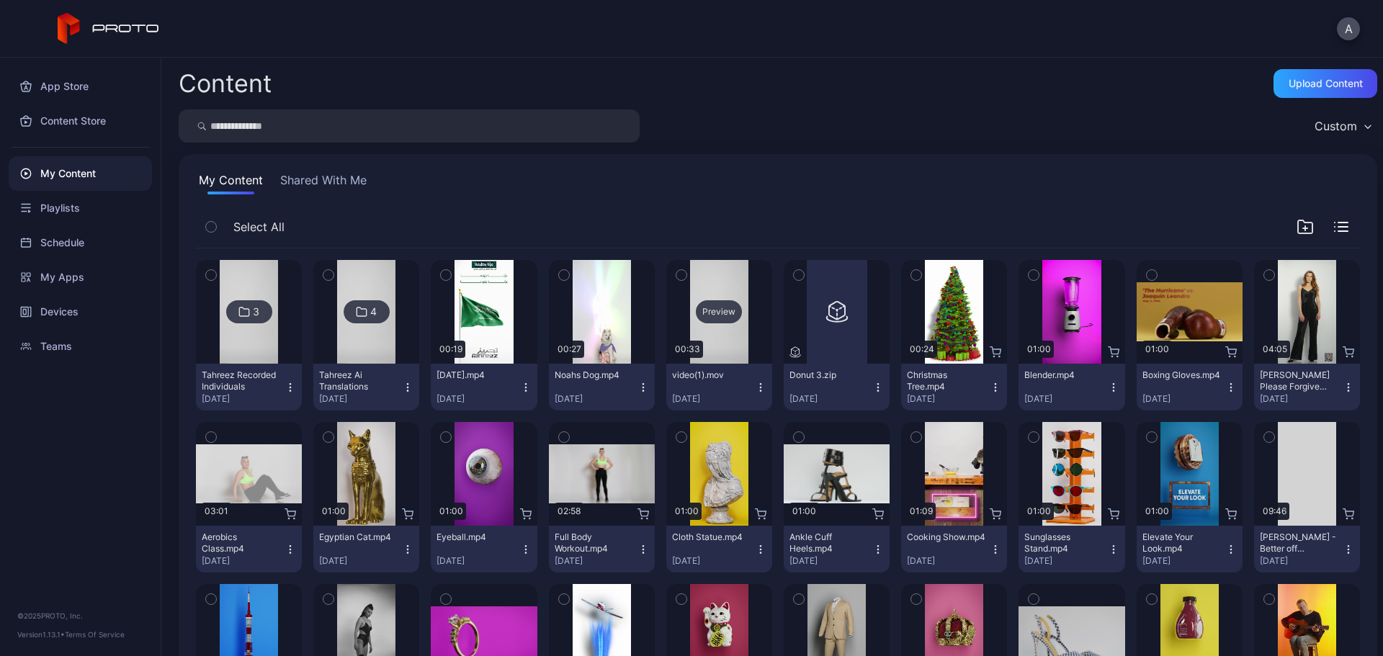
click at [716, 309] on div "Preview" at bounding box center [719, 311] width 46 height 23
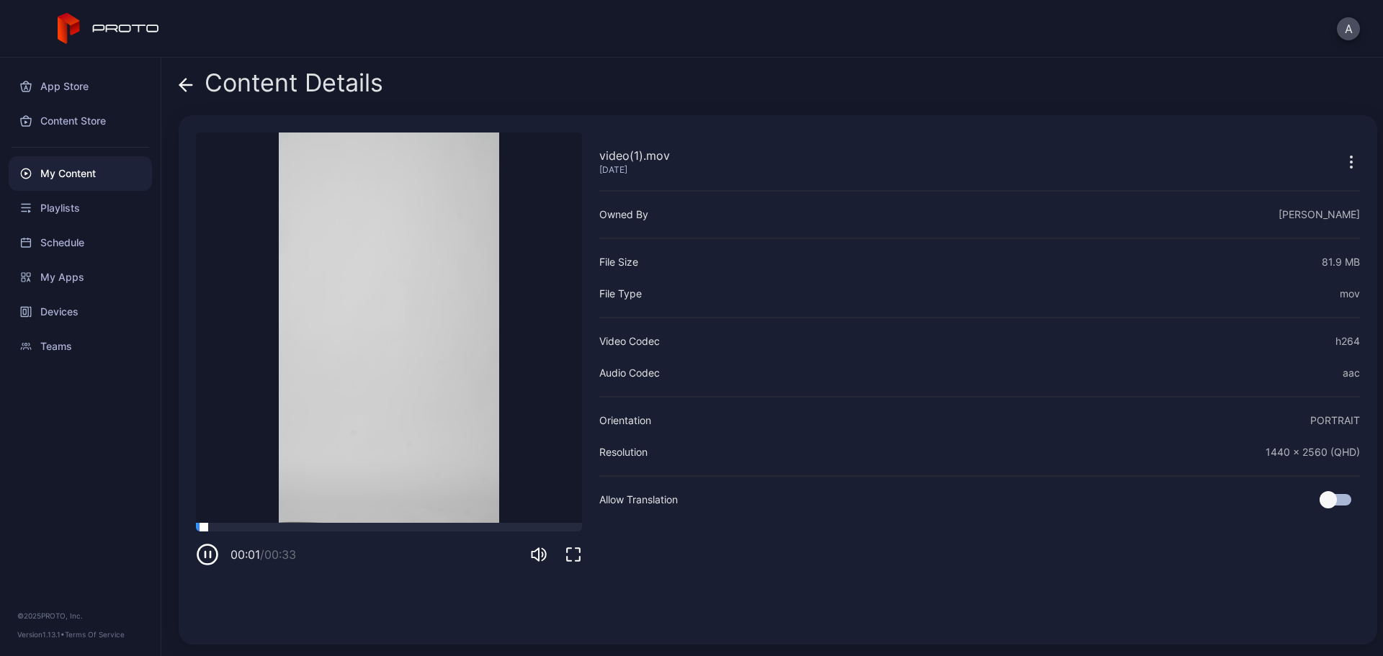
click at [273, 526] on div at bounding box center [389, 527] width 386 height 9
drag, startPoint x: 346, startPoint y: 528, endPoint x: 360, endPoint y: 526, distance: 13.9
click at [347, 528] on div at bounding box center [389, 527] width 386 height 9
click at [404, 525] on div at bounding box center [389, 527] width 386 height 9
click at [471, 523] on div at bounding box center [389, 527] width 386 height 9
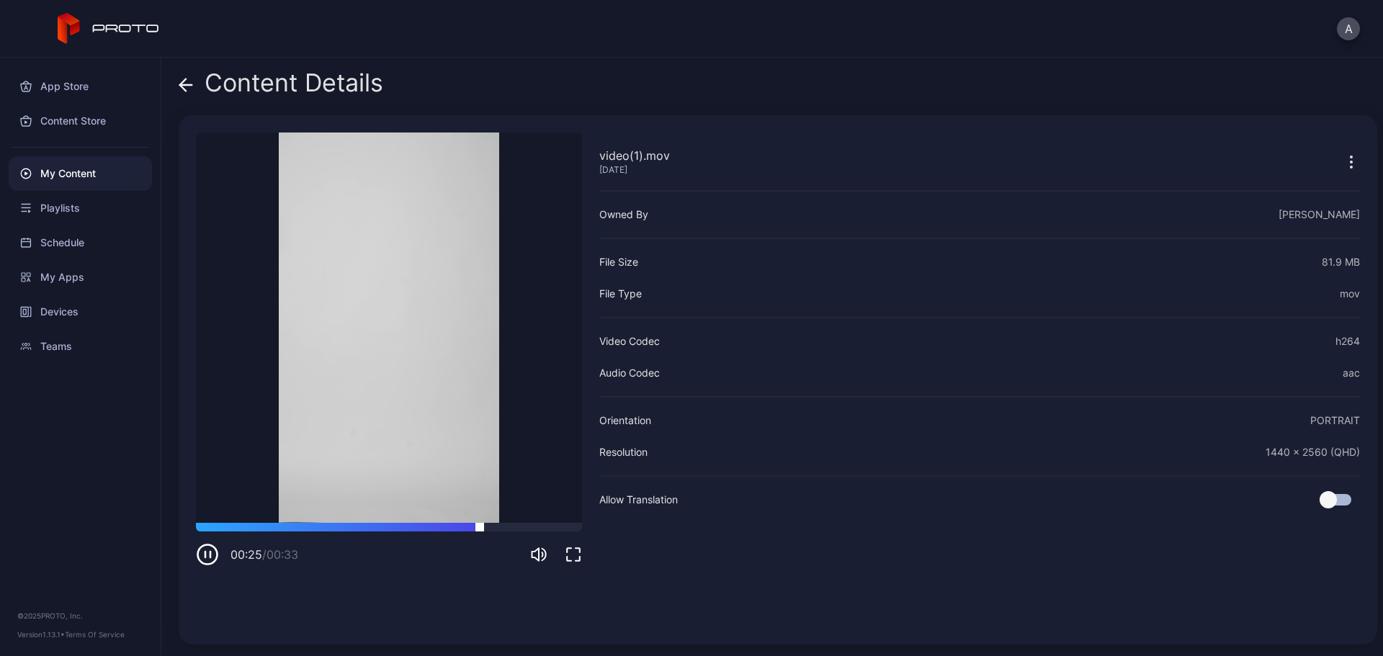
click at [525, 525] on div at bounding box center [389, 527] width 386 height 9
click at [553, 527] on div at bounding box center [389, 527] width 386 height 9
click at [443, 526] on div at bounding box center [389, 527] width 386 height 9
click at [321, 530] on div at bounding box center [389, 527] width 386 height 9
click at [261, 527] on div at bounding box center [389, 527] width 386 height 9
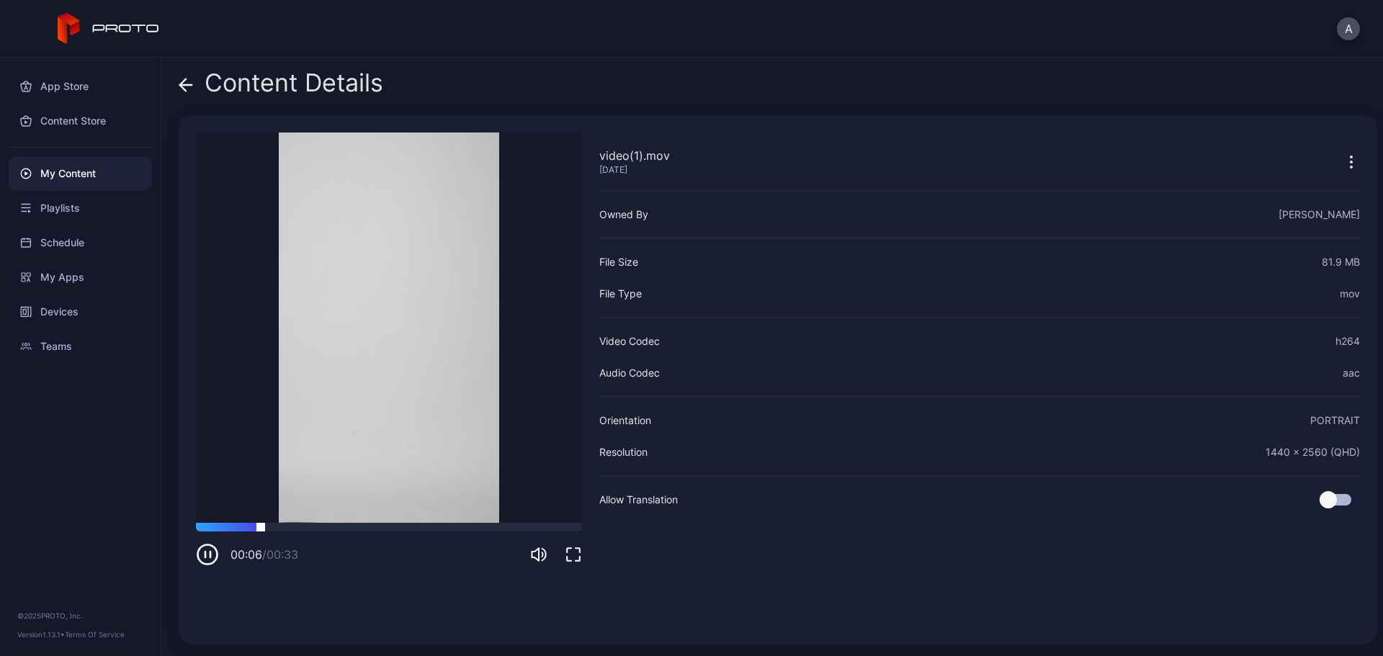
click at [223, 527] on div at bounding box center [389, 527] width 386 height 9
click at [187, 88] on icon at bounding box center [186, 85] width 14 height 14
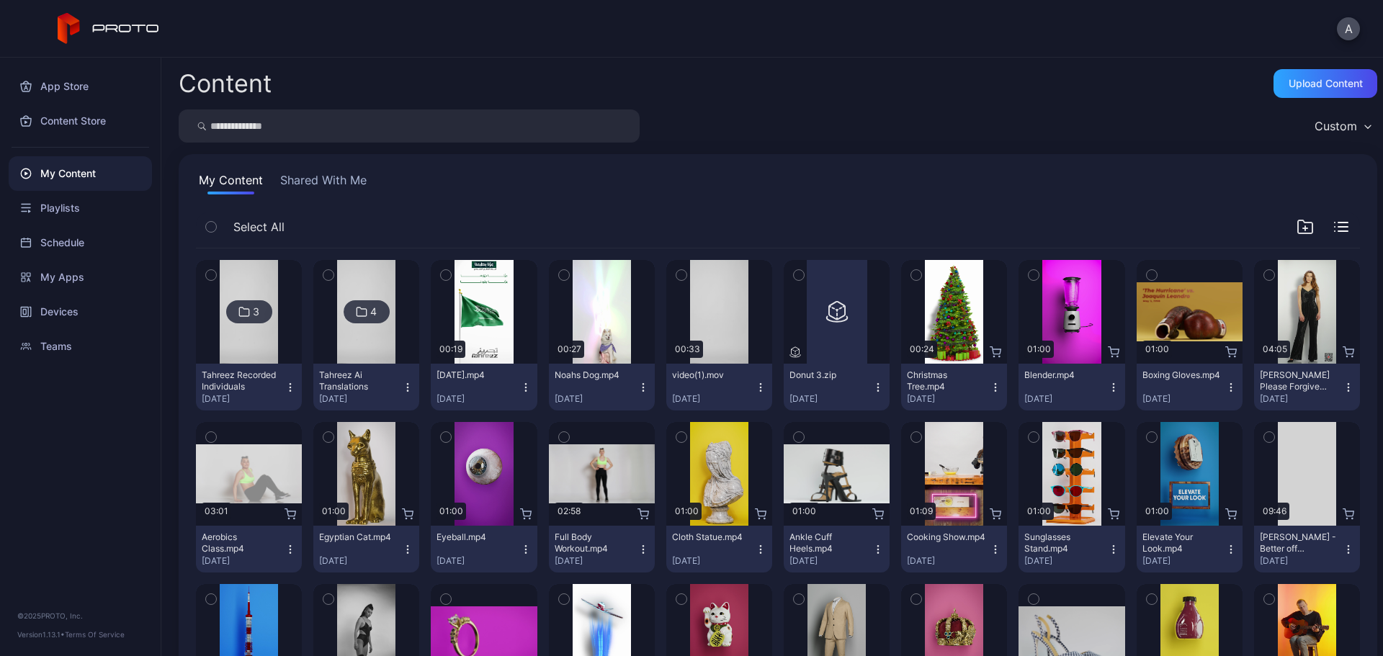
click at [755, 390] on icon "button" at bounding box center [761, 388] width 12 height 12
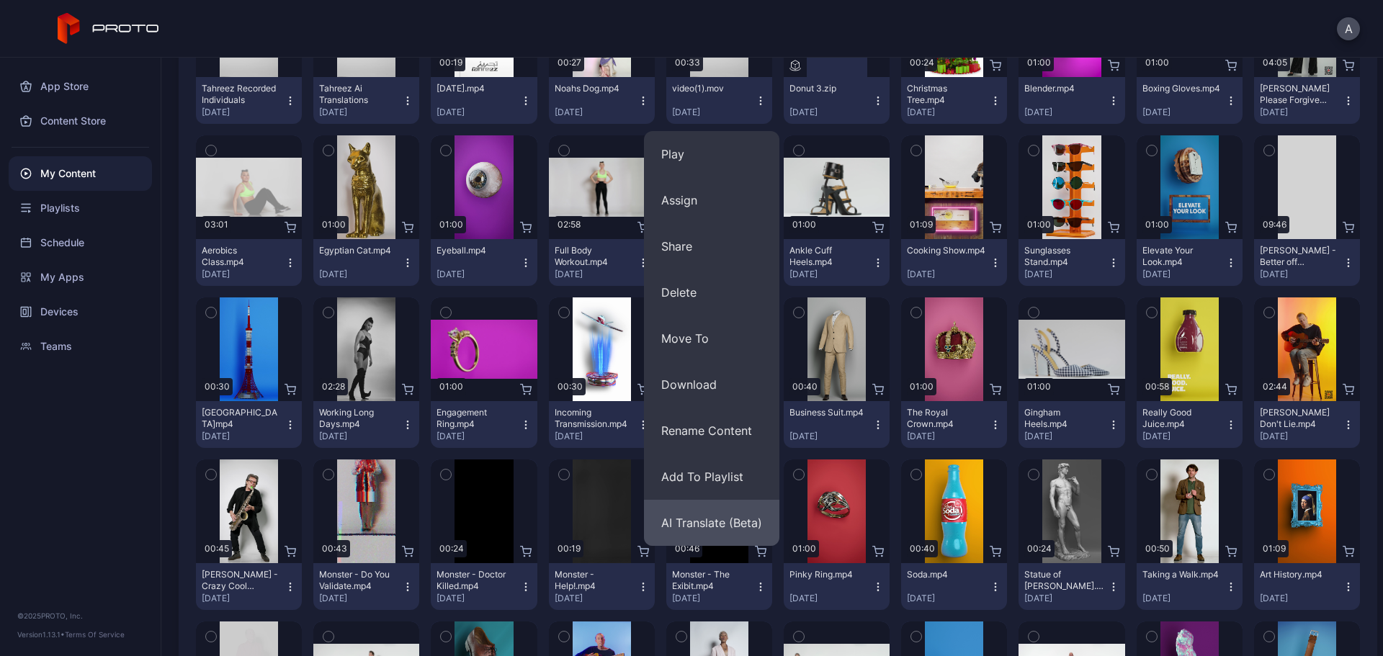
scroll to position [288, 0]
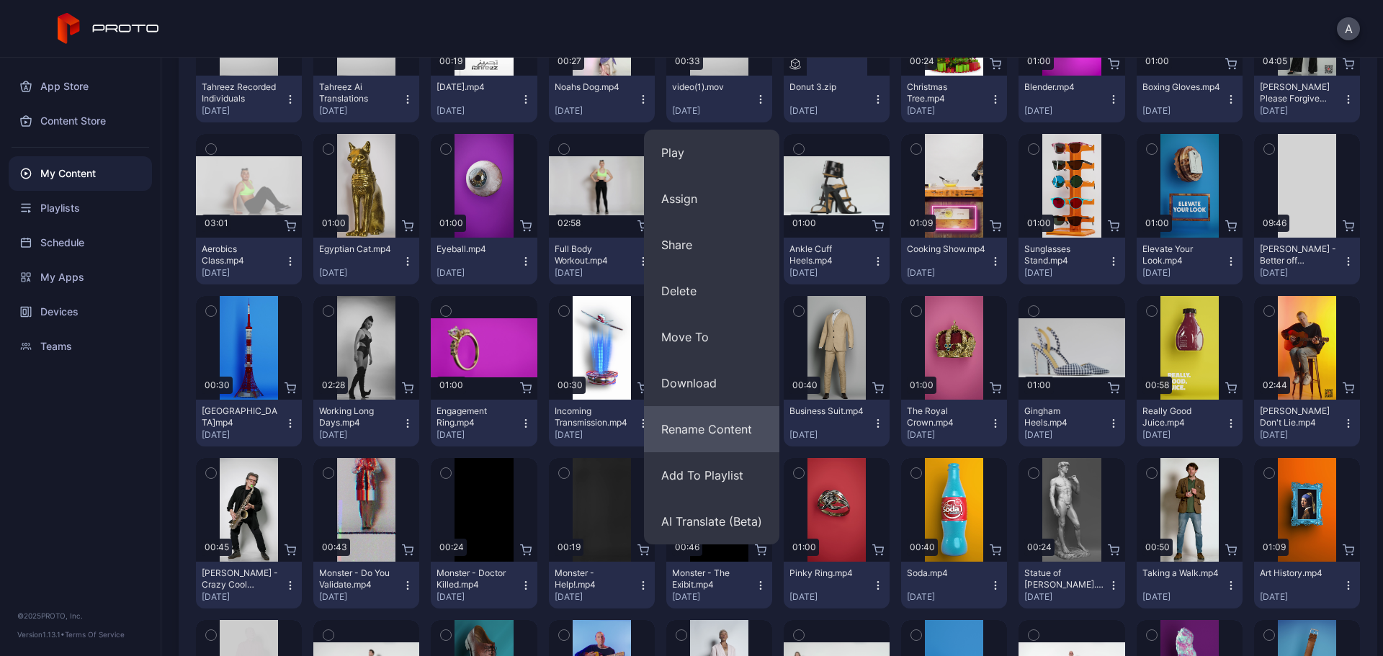
click at [721, 424] on button "Rename Content" at bounding box center [711, 429] width 135 height 46
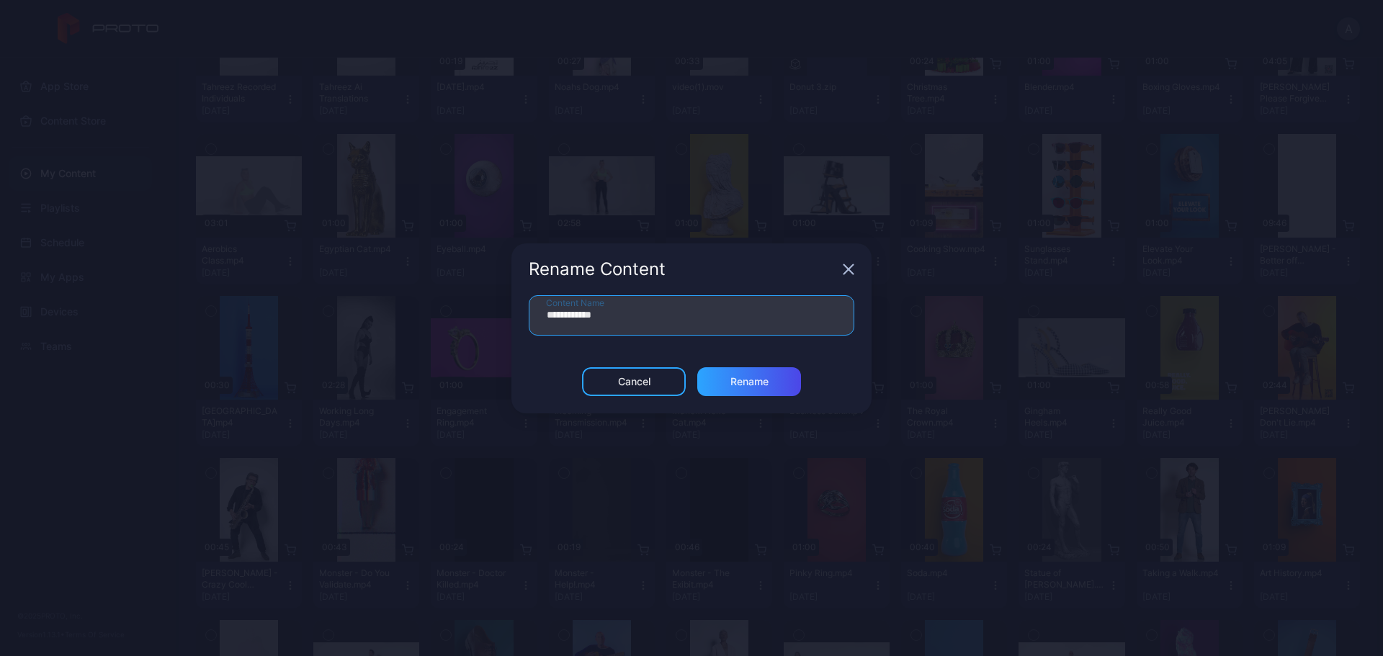
drag, startPoint x: 586, startPoint y: 320, endPoint x: 527, endPoint y: 323, distance: 59.2
click at [527, 323] on div "**********" at bounding box center [692, 331] width 360 height 72
type input "*******"
click at [760, 391] on div "Rename" at bounding box center [749, 381] width 104 height 29
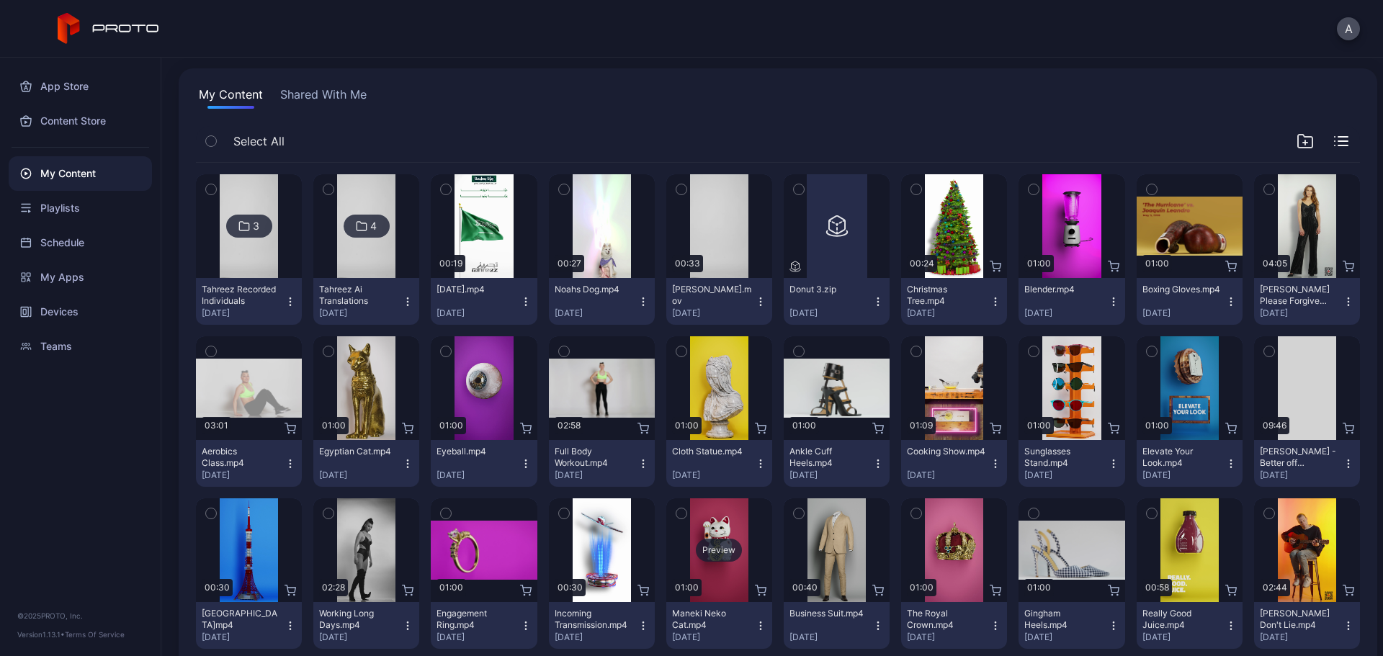
scroll to position [0, 0]
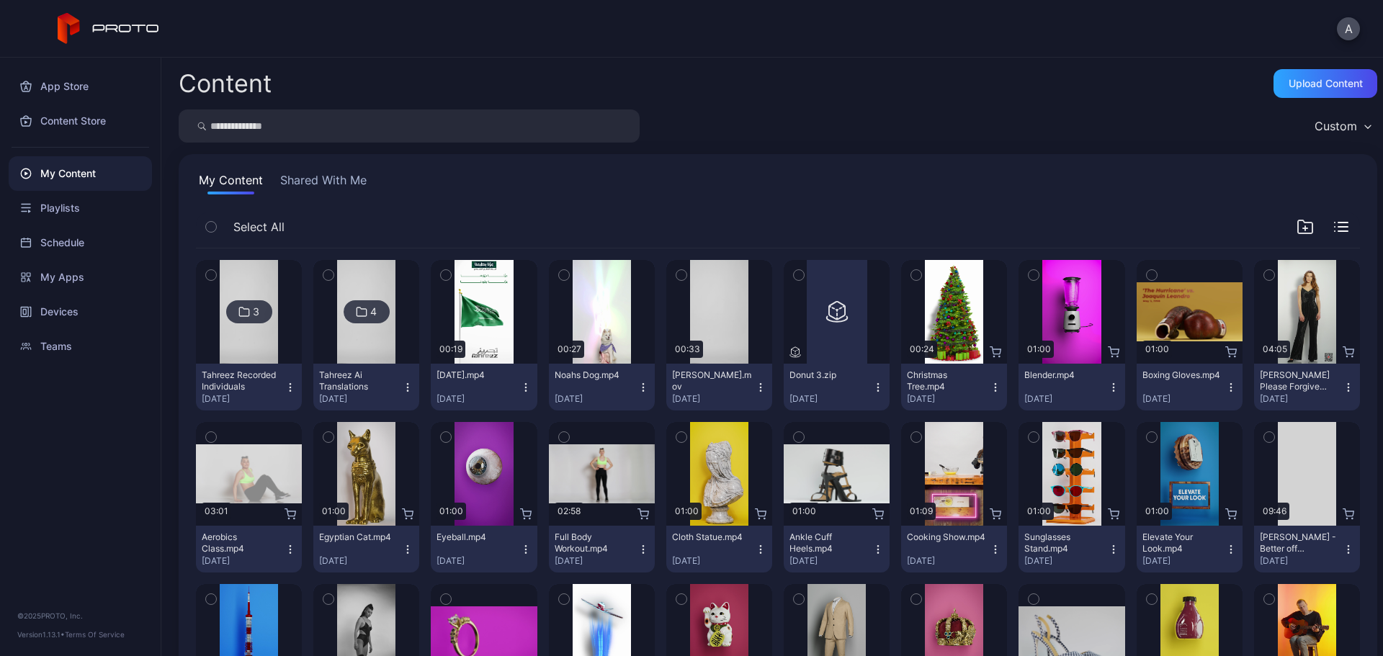
click at [755, 391] on icon "button" at bounding box center [761, 388] width 12 height 12
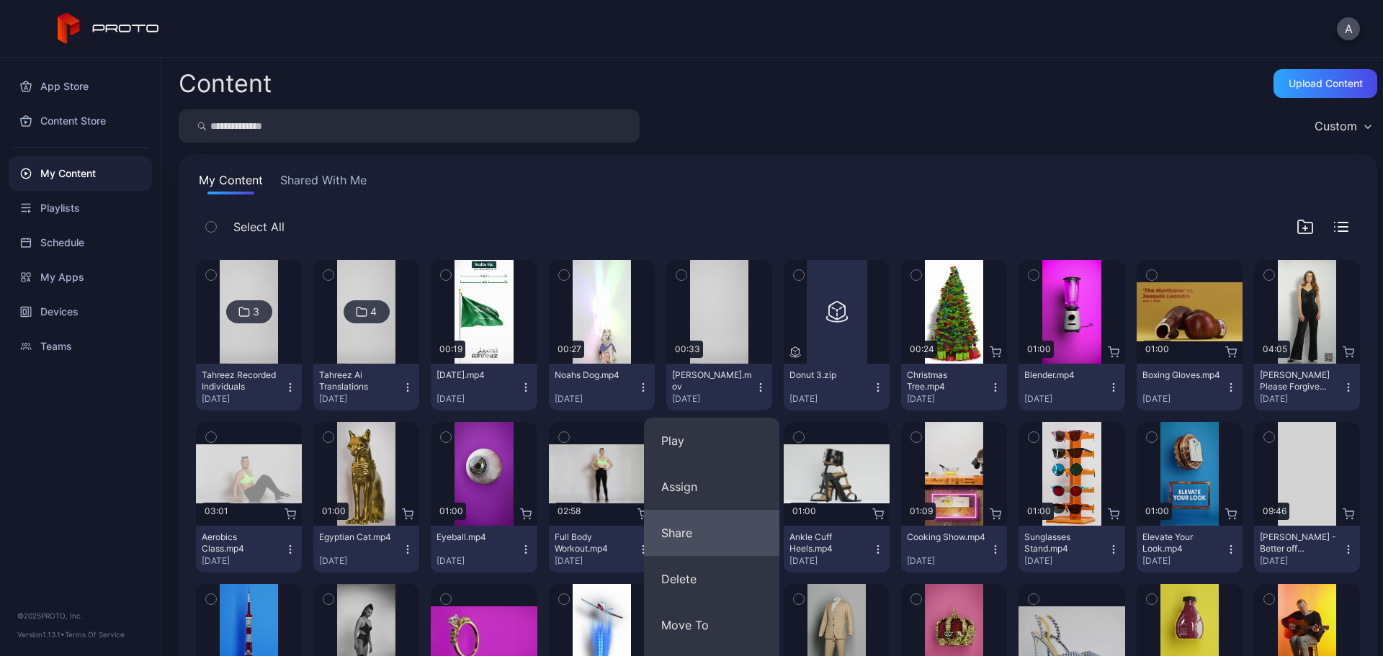
scroll to position [72, 0]
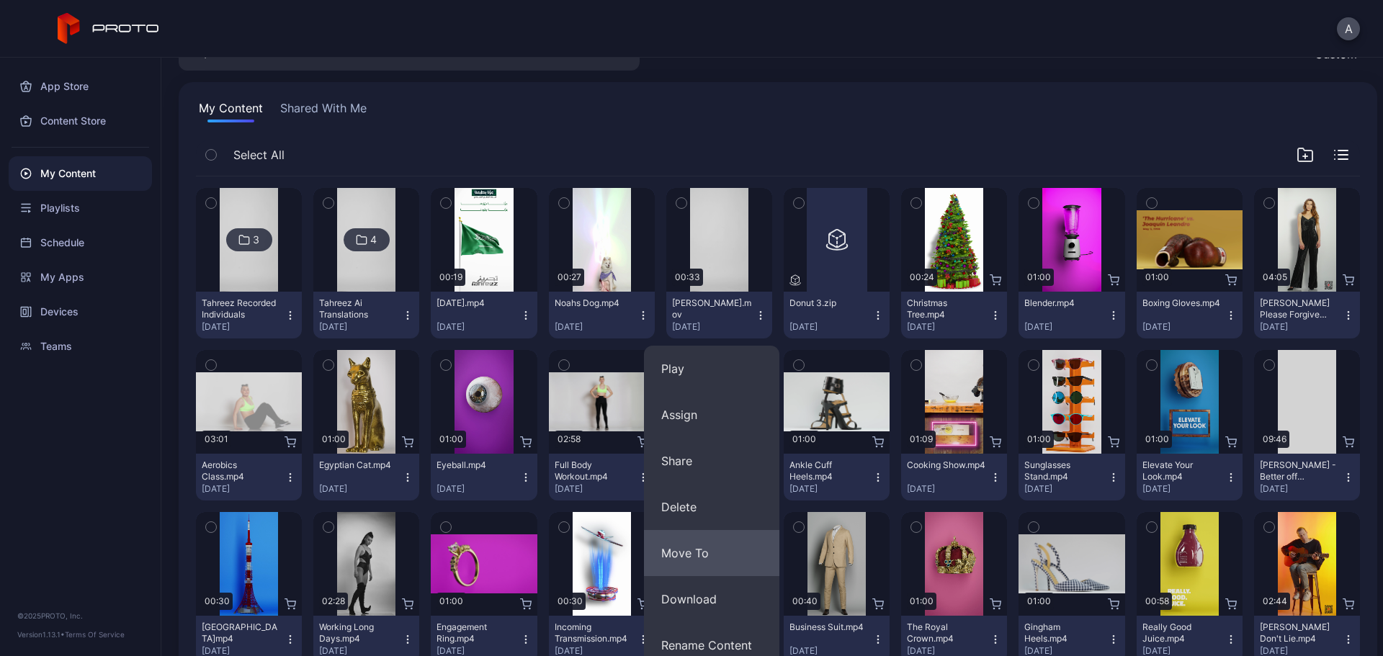
click at [730, 552] on button "Move To" at bounding box center [711, 553] width 135 height 46
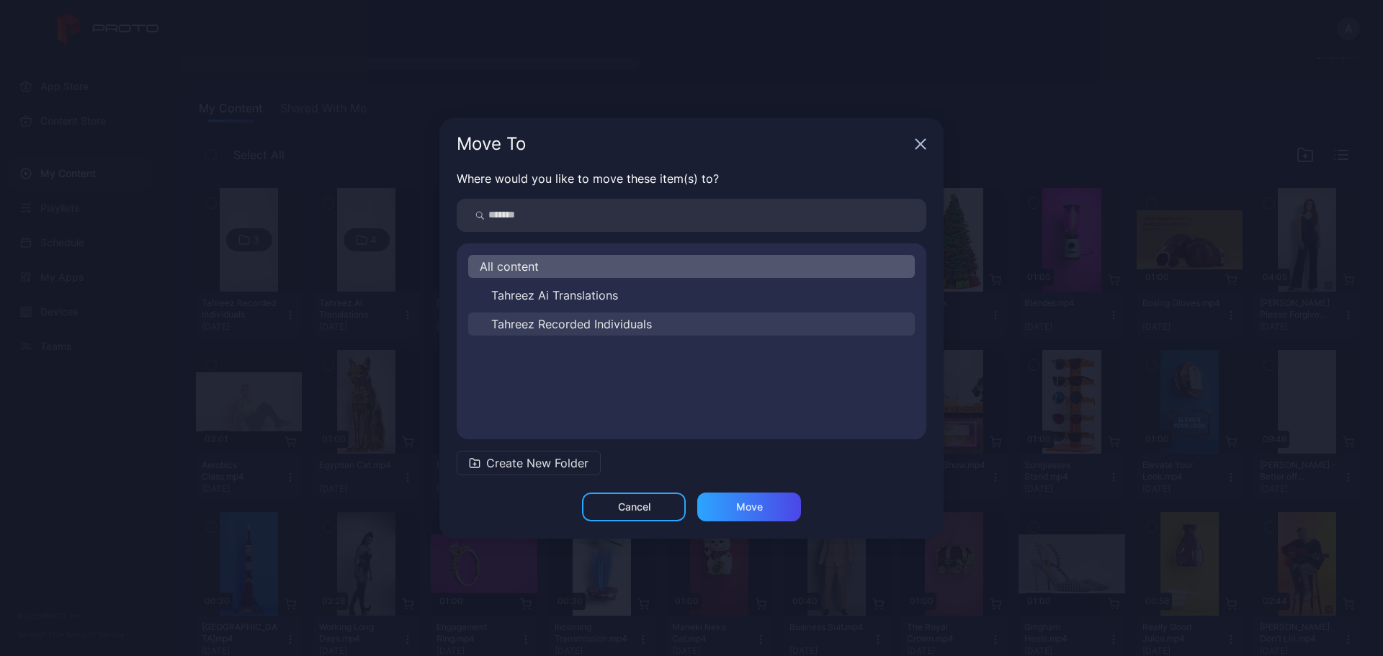
click at [584, 320] on span "Tahreez Recorded Individuals" at bounding box center [571, 324] width 161 height 17
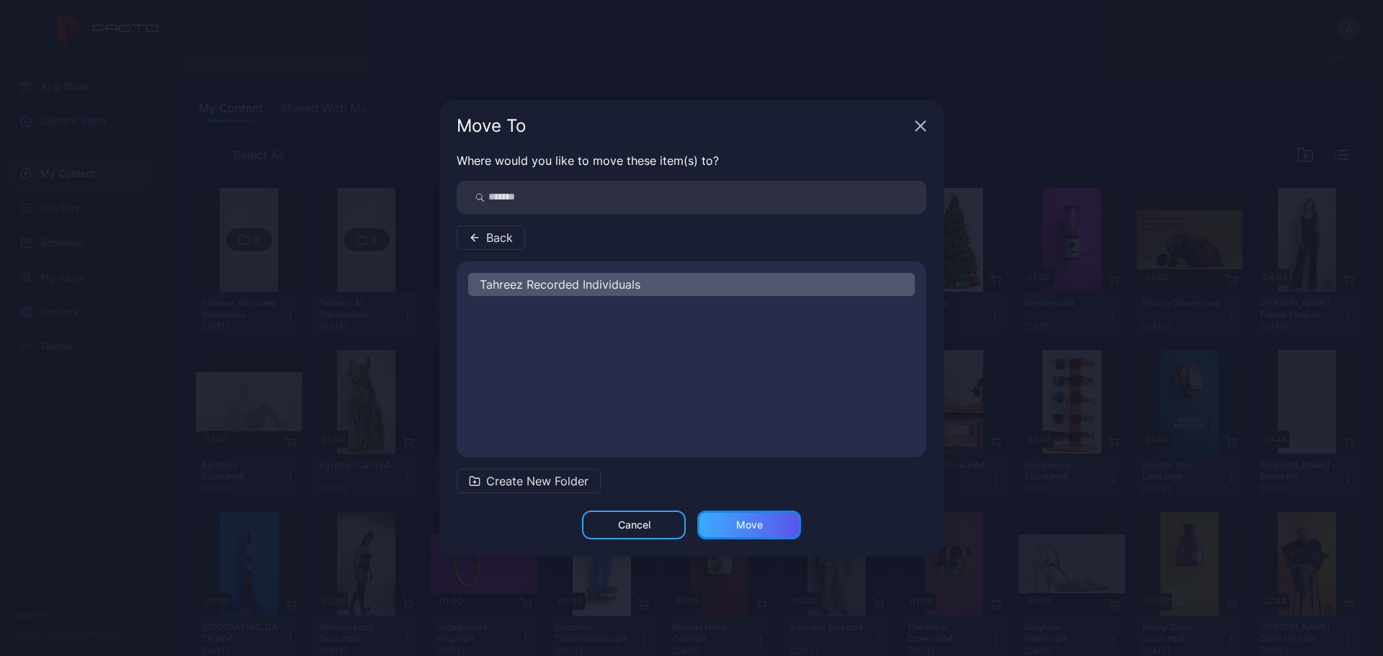
click at [736, 520] on div "Move" at bounding box center [749, 525] width 27 height 12
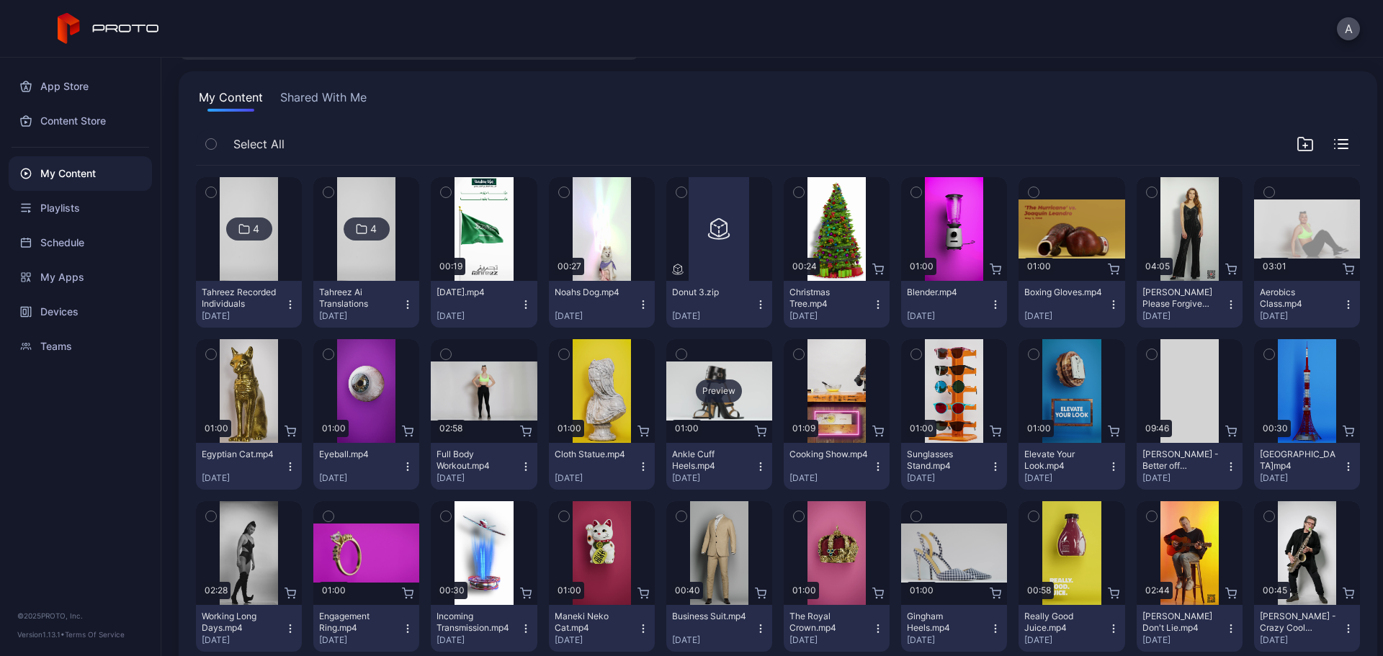
scroll to position [0, 0]
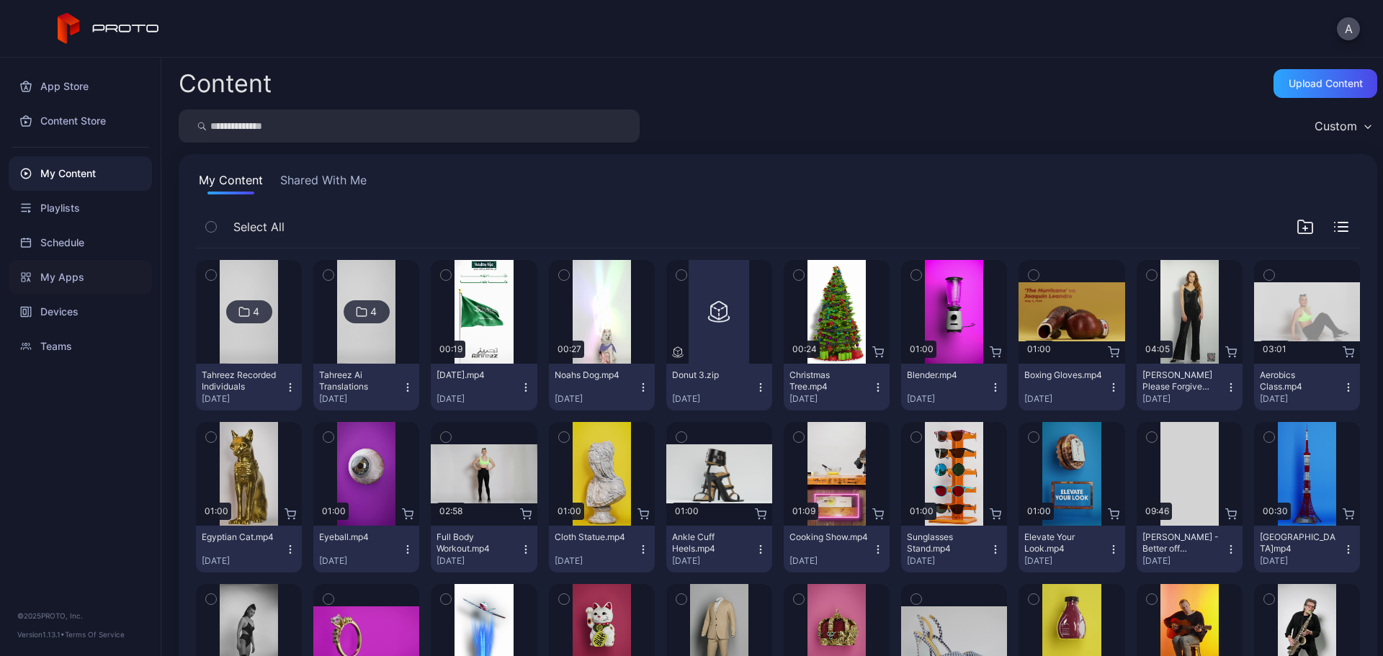
click at [125, 278] on div "My Apps" at bounding box center [80, 277] width 143 height 35
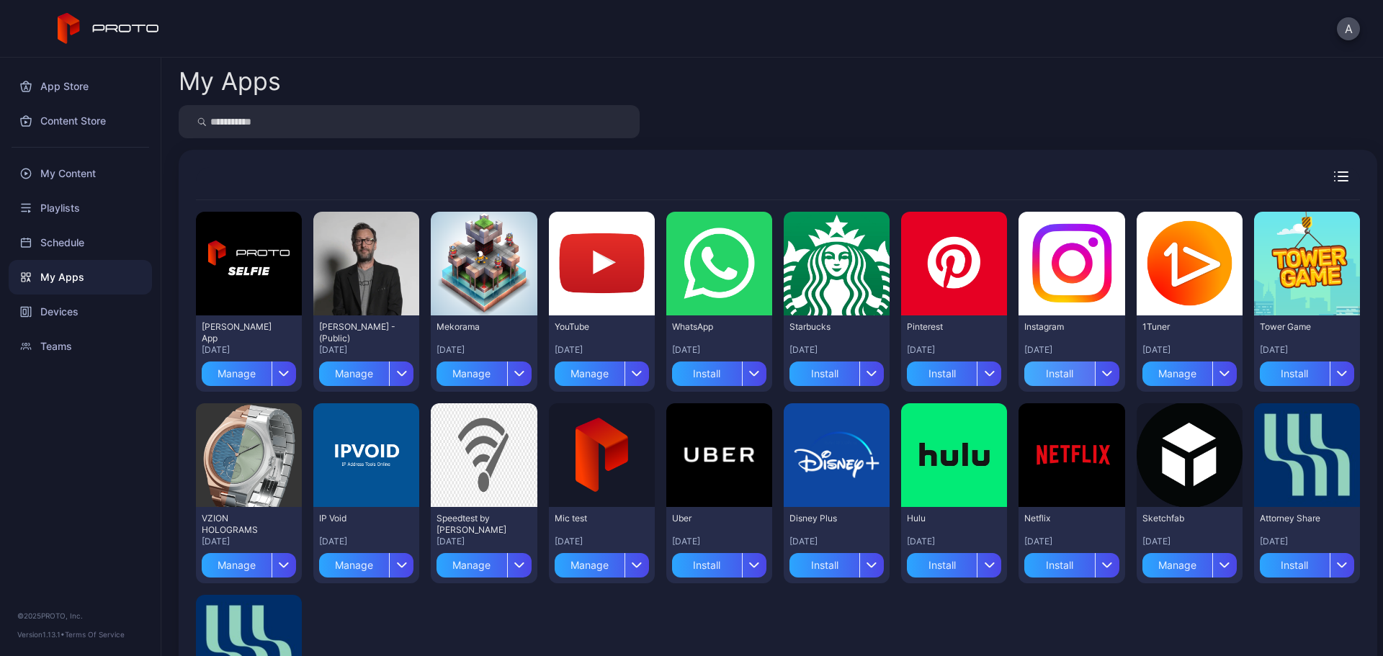
click at [1045, 373] on div "Install" at bounding box center [1060, 374] width 70 height 24
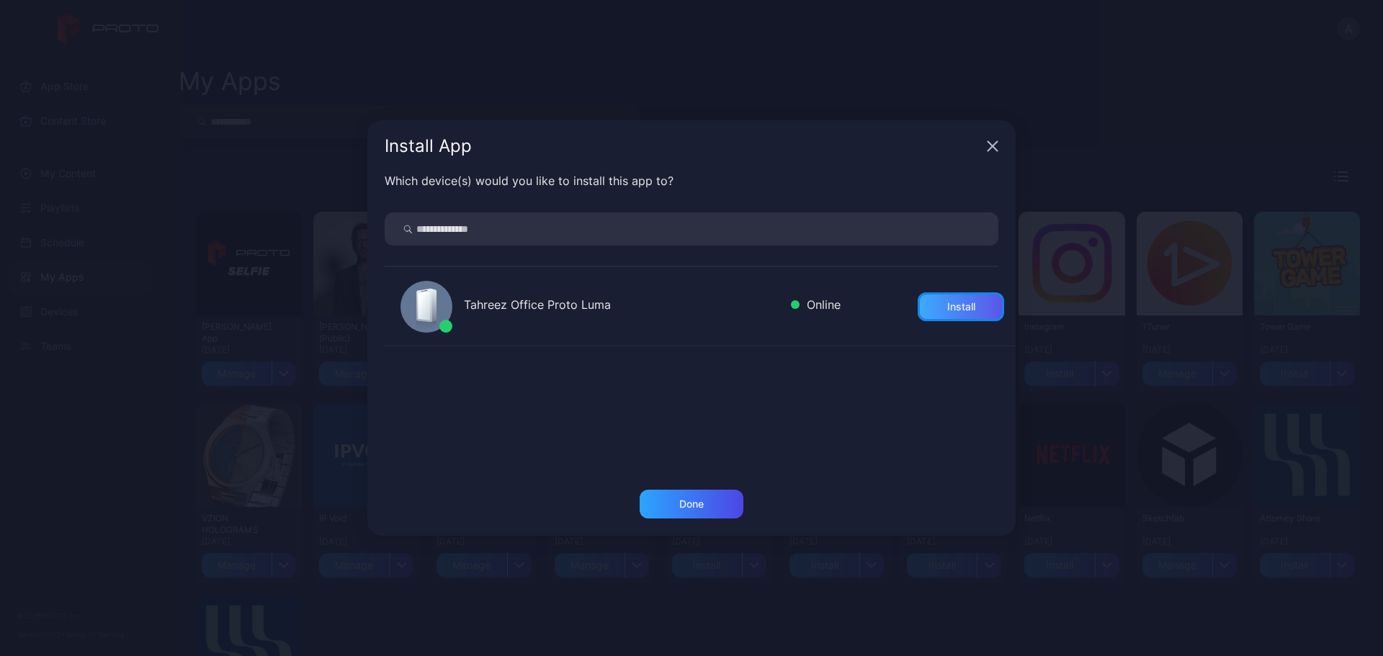
click at [922, 315] on div "Install" at bounding box center [961, 307] width 86 height 29
click at [991, 142] on icon "button" at bounding box center [993, 146] width 12 height 12
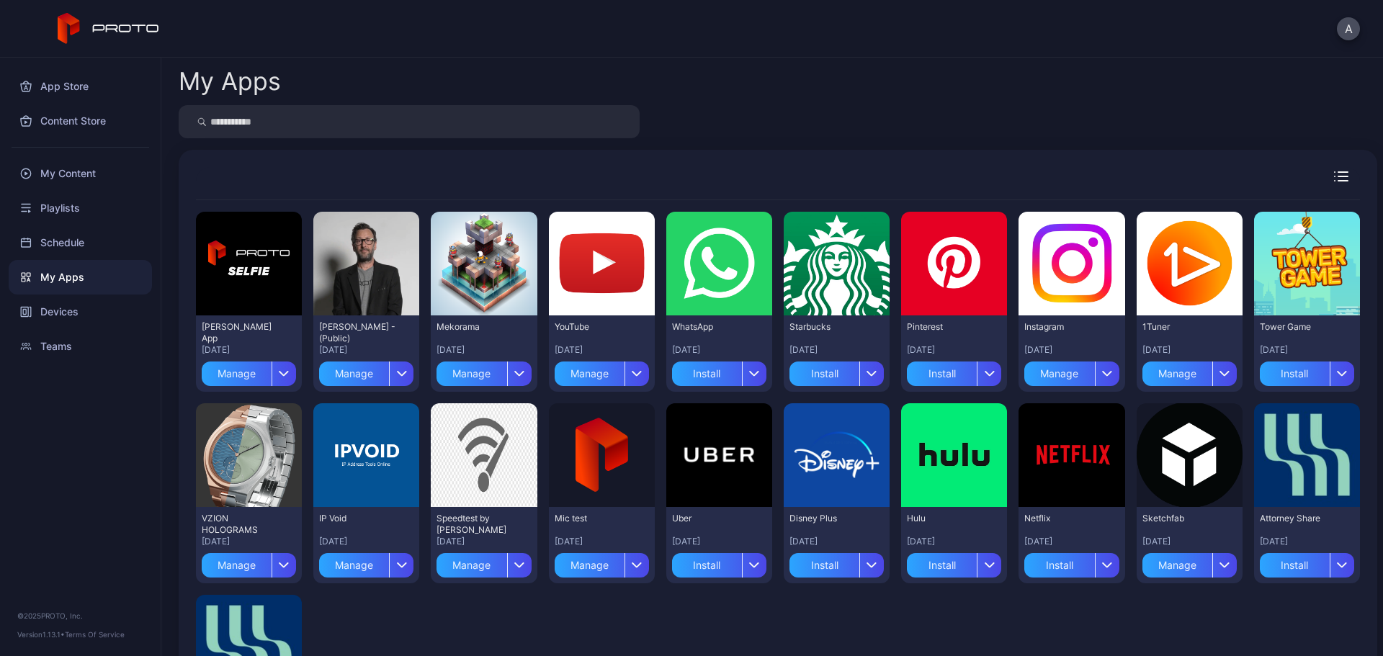
click at [82, 284] on div "My Apps" at bounding box center [80, 277] width 143 height 35
click at [90, 272] on div "My Apps" at bounding box center [80, 277] width 143 height 35
click at [81, 126] on div "Content Store" at bounding box center [80, 121] width 143 height 35
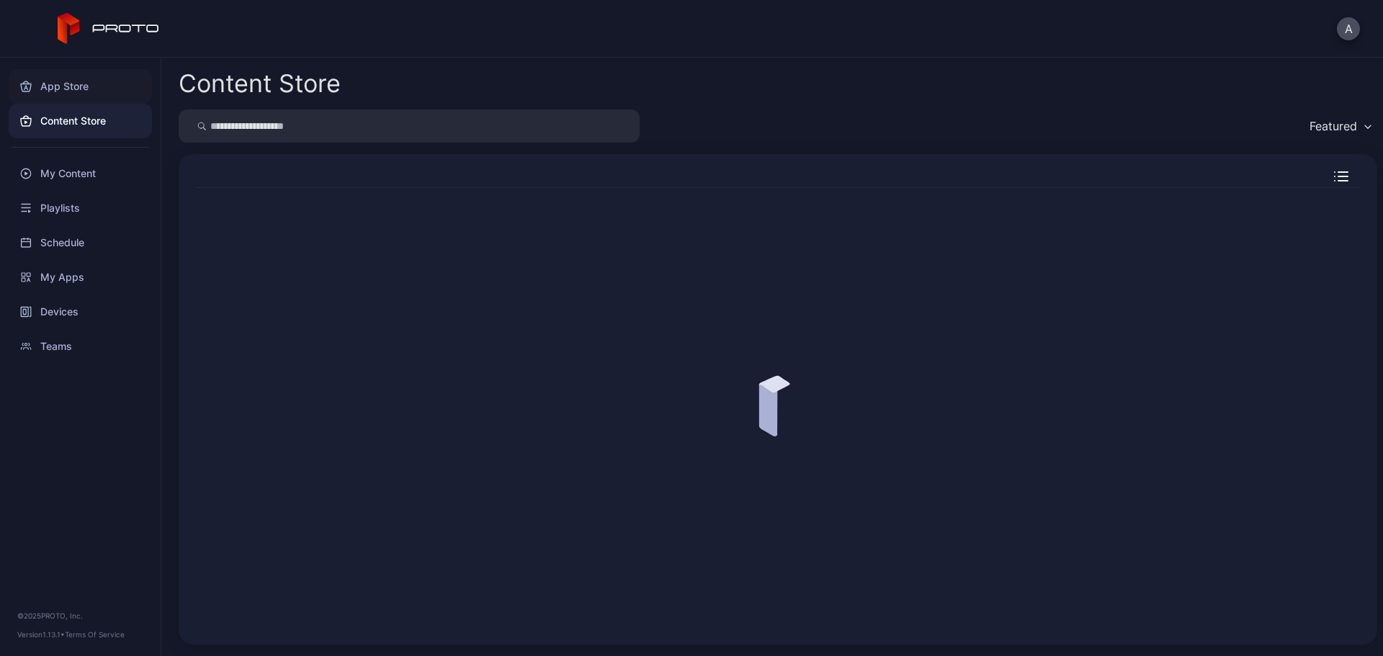
click at [73, 85] on div "App Store" at bounding box center [80, 86] width 143 height 35
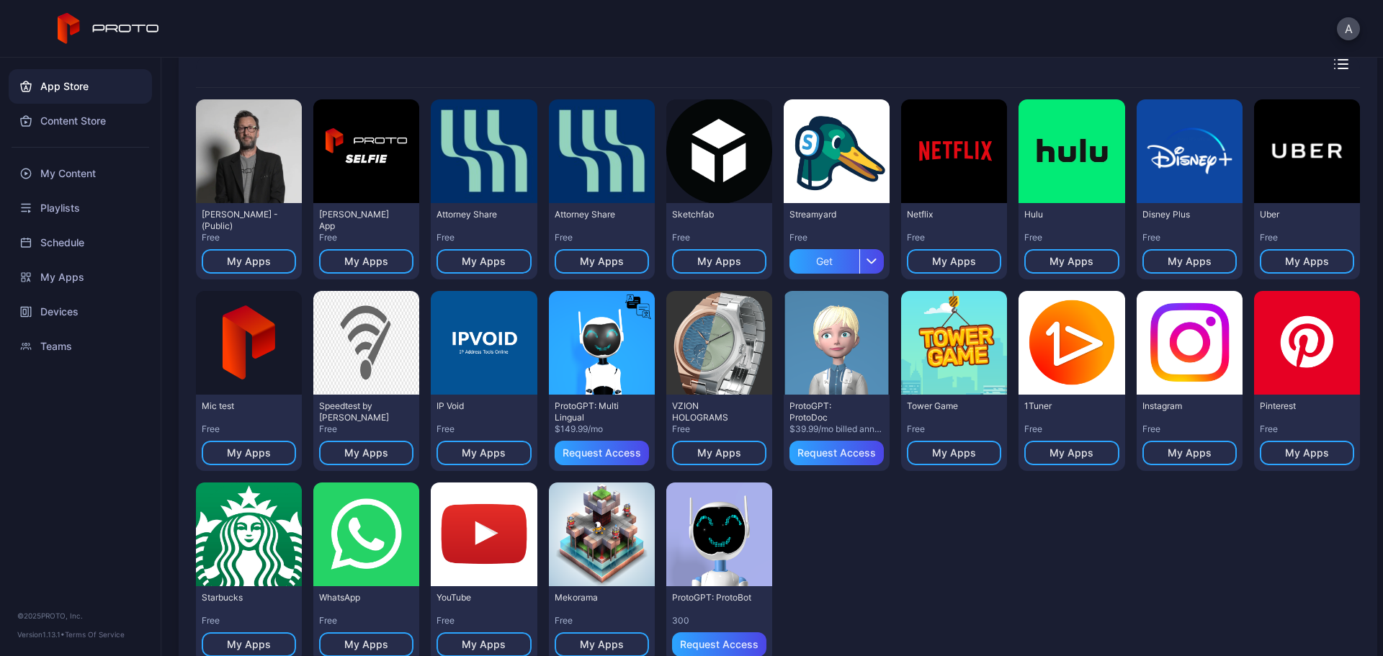
scroll to position [87, 0]
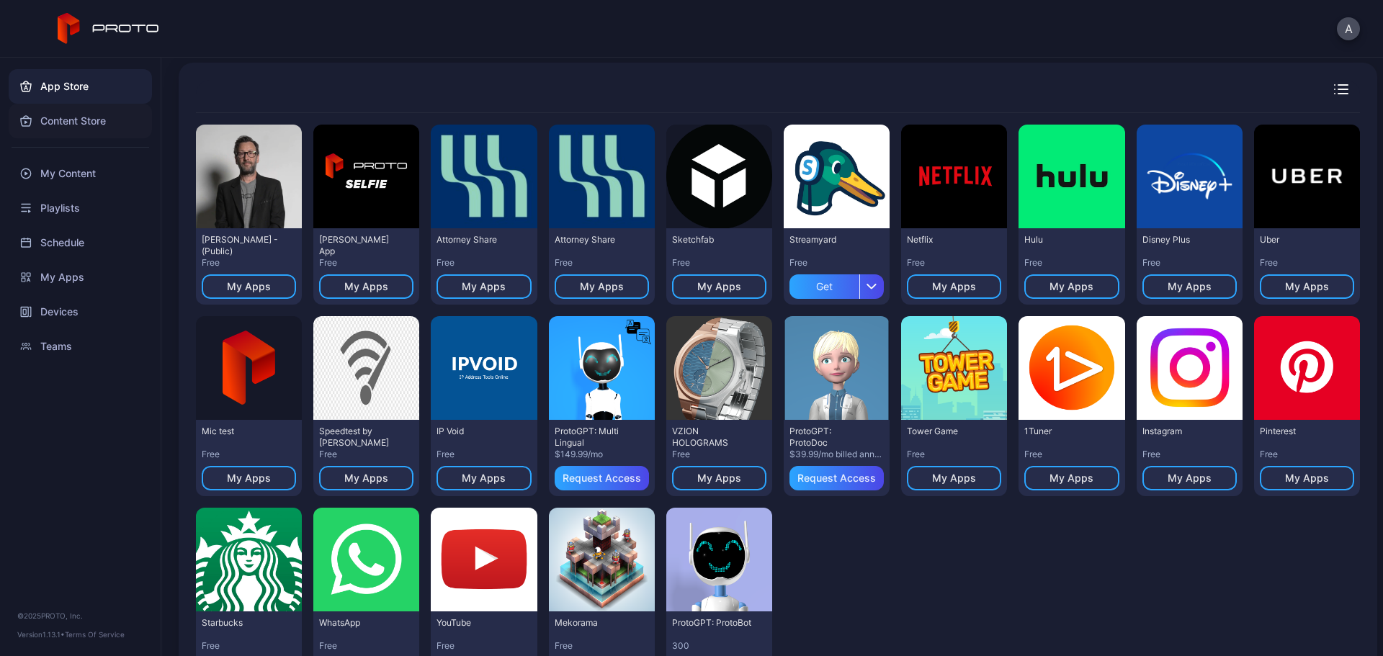
click at [77, 119] on div "Content Store" at bounding box center [80, 121] width 143 height 35
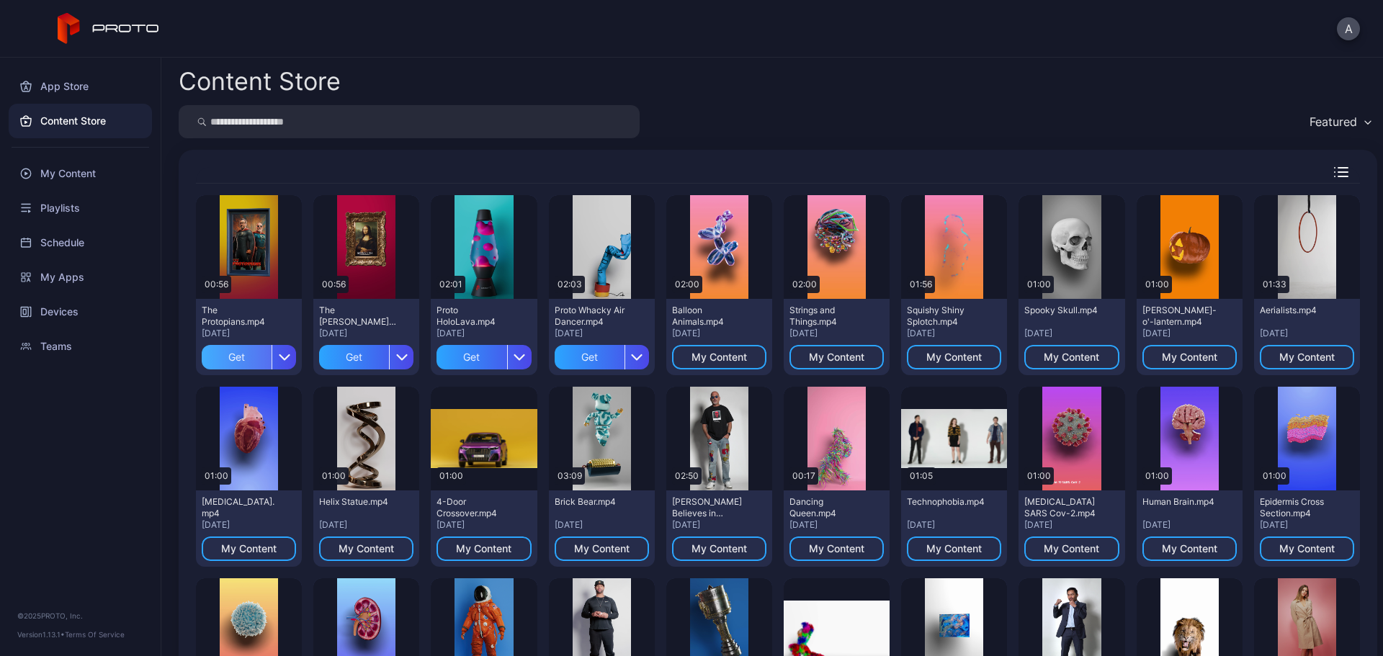
click at [235, 359] on div "Get" at bounding box center [237, 357] width 70 height 24
click at [364, 357] on div "Get" at bounding box center [354, 357] width 70 height 24
click at [482, 360] on div "Get" at bounding box center [472, 357] width 70 height 24
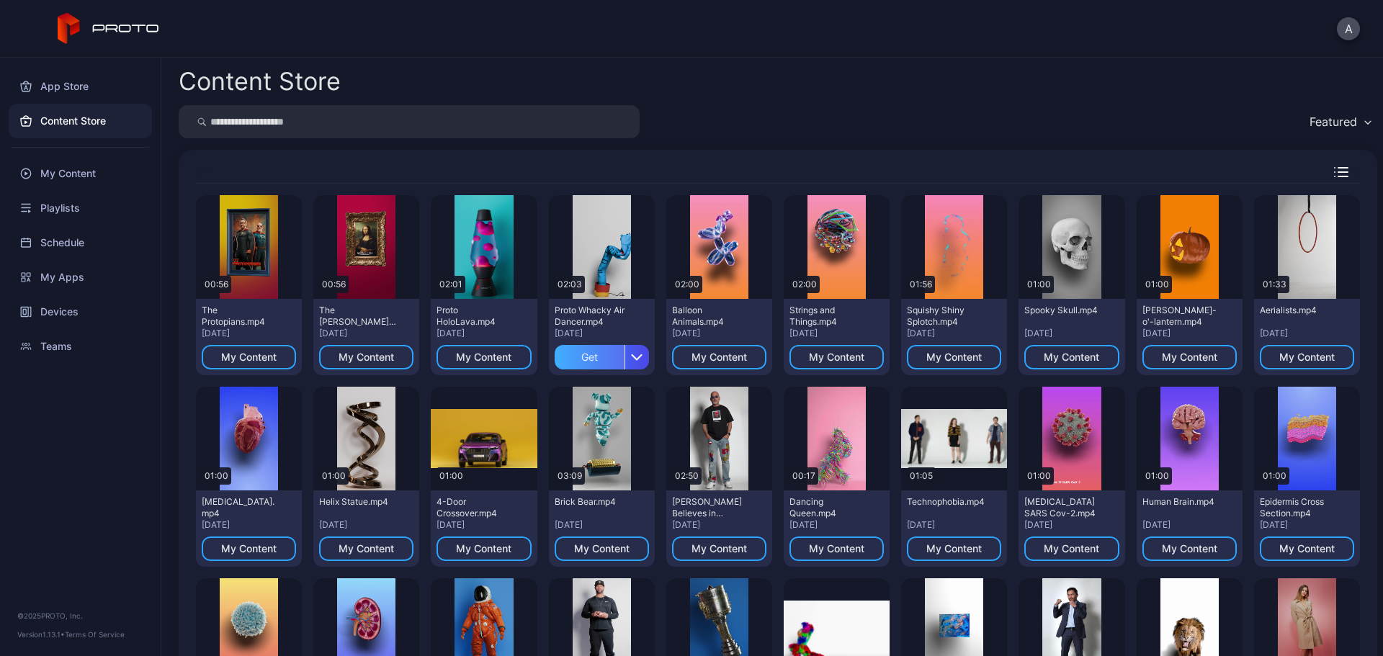
click at [586, 357] on div "Get" at bounding box center [590, 357] width 70 height 24
click at [87, 170] on div "My Content" at bounding box center [80, 173] width 143 height 35
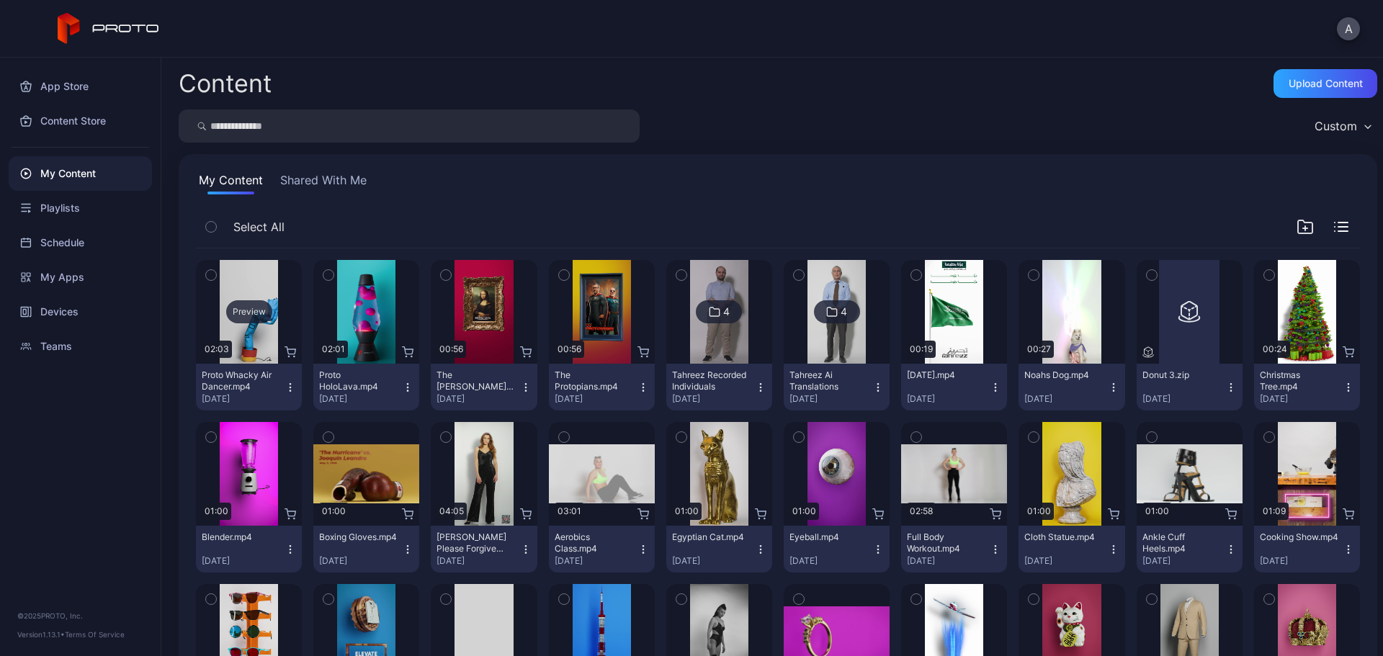
click at [254, 316] on div "Preview" at bounding box center [249, 311] width 46 height 23
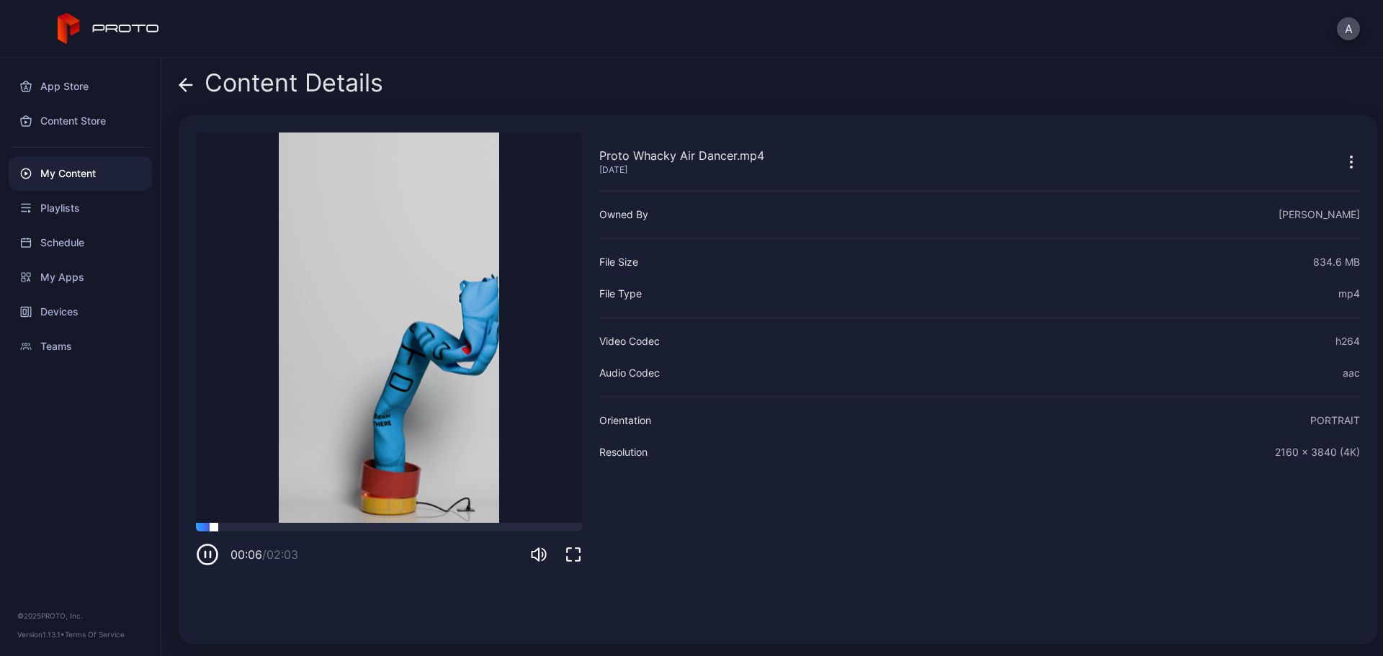
click at [251, 525] on div at bounding box center [389, 527] width 386 height 9
click at [321, 528] on div at bounding box center [389, 527] width 386 height 9
click at [391, 522] on video "Sorry, your browser doesn‘t support embedded videos" at bounding box center [389, 328] width 386 height 391
click at [414, 525] on div at bounding box center [389, 527] width 386 height 9
click at [466, 528] on div at bounding box center [389, 527] width 386 height 9
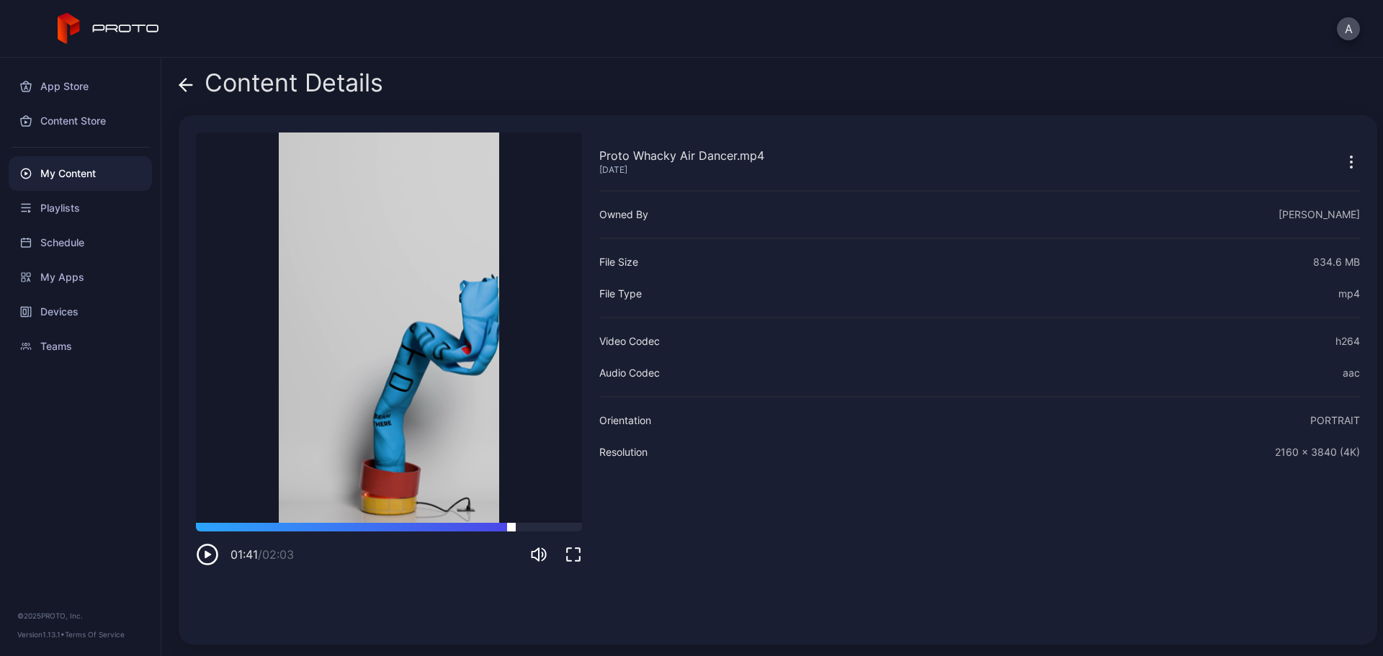
drag, startPoint x: 512, startPoint y: 527, endPoint x: 527, endPoint y: 527, distance: 15.9
click at [513, 527] on div at bounding box center [389, 527] width 386 height 9
click at [548, 527] on div at bounding box center [389, 527] width 386 height 9
click at [561, 528] on div at bounding box center [389, 527] width 386 height 9
click at [221, 527] on div at bounding box center [389, 527] width 386 height 9
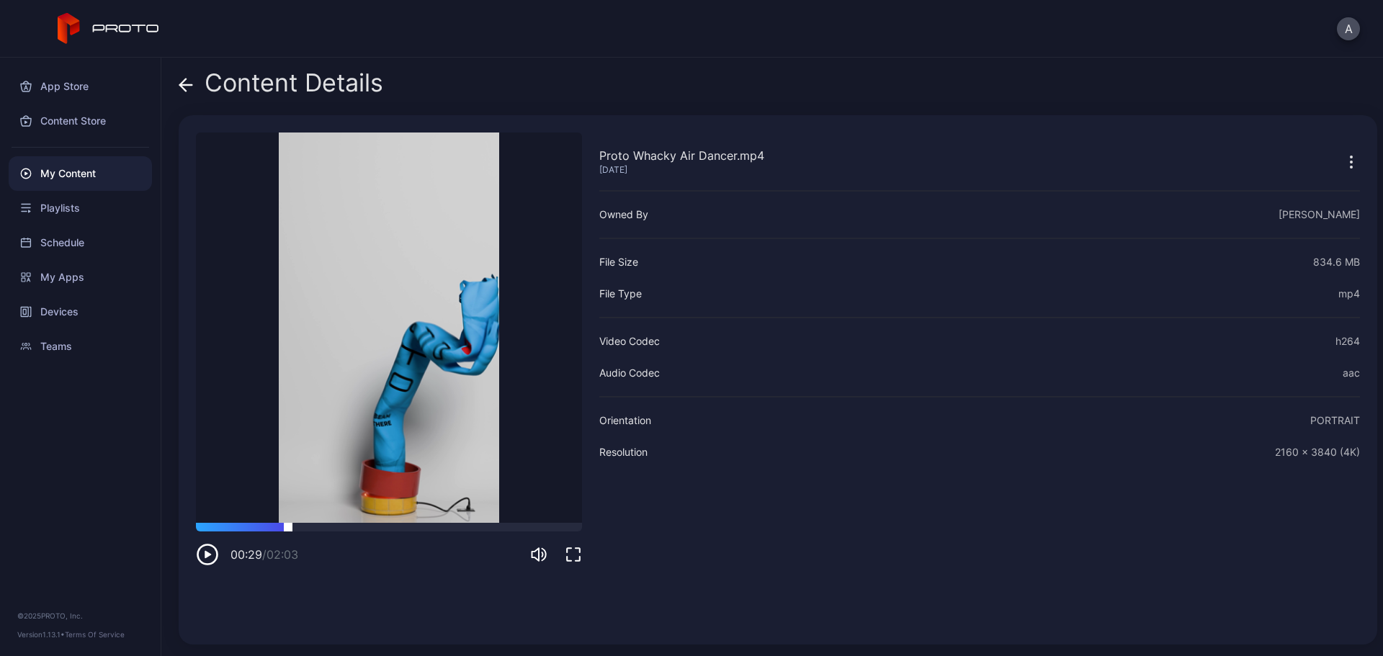
click at [288, 528] on div at bounding box center [389, 527] width 386 height 9
click at [331, 532] on div "00:30 / 02:03" at bounding box center [389, 544] width 386 height 43
click at [368, 528] on div at bounding box center [389, 527] width 386 height 9
click at [422, 526] on div at bounding box center [389, 527] width 386 height 9
click at [465, 527] on div at bounding box center [389, 527] width 386 height 9
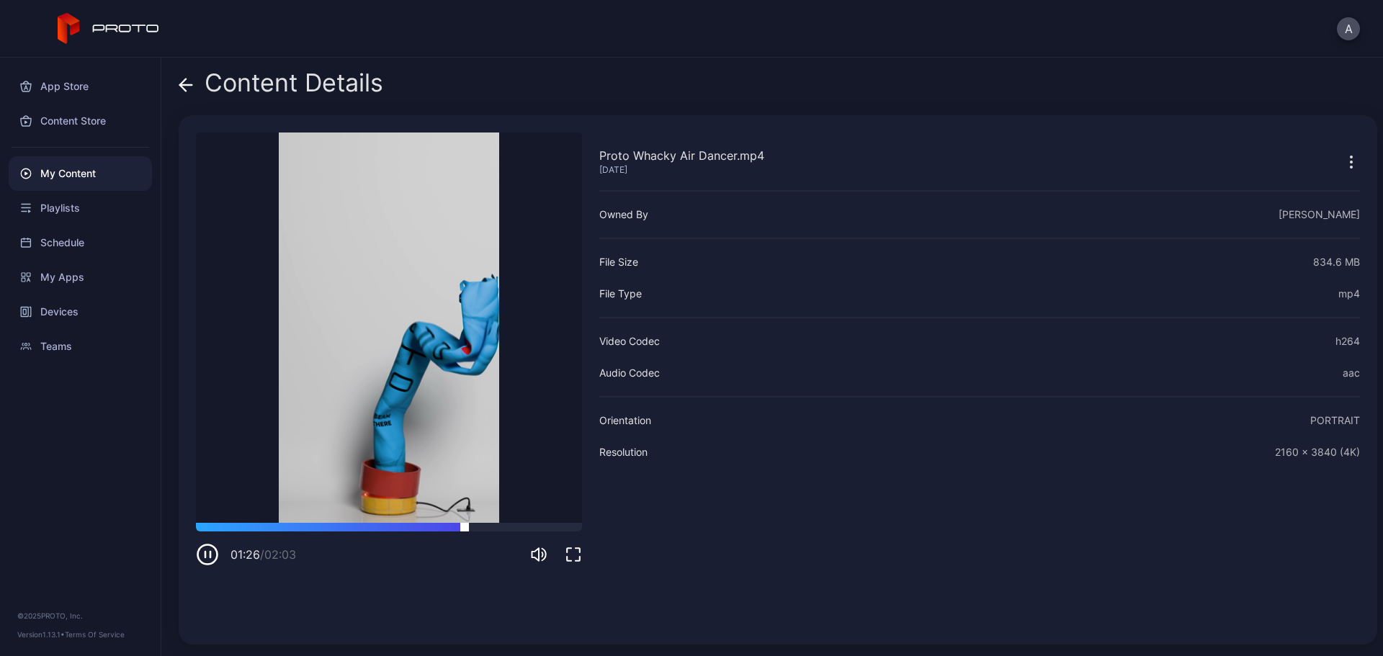
drag, startPoint x: 494, startPoint y: 527, endPoint x: 504, endPoint y: 527, distance: 10.1
click at [496, 527] on div at bounding box center [389, 527] width 386 height 9
click at [530, 527] on div at bounding box center [389, 527] width 386 height 9
drag, startPoint x: 535, startPoint y: 527, endPoint x: 217, endPoint y: 519, distance: 317.8
click at [217, 519] on div "Proto Whacky Air Dancer.mp4 [DATE] Sorry, your browser doesn‘t support embedded…" at bounding box center [389, 380] width 386 height 495
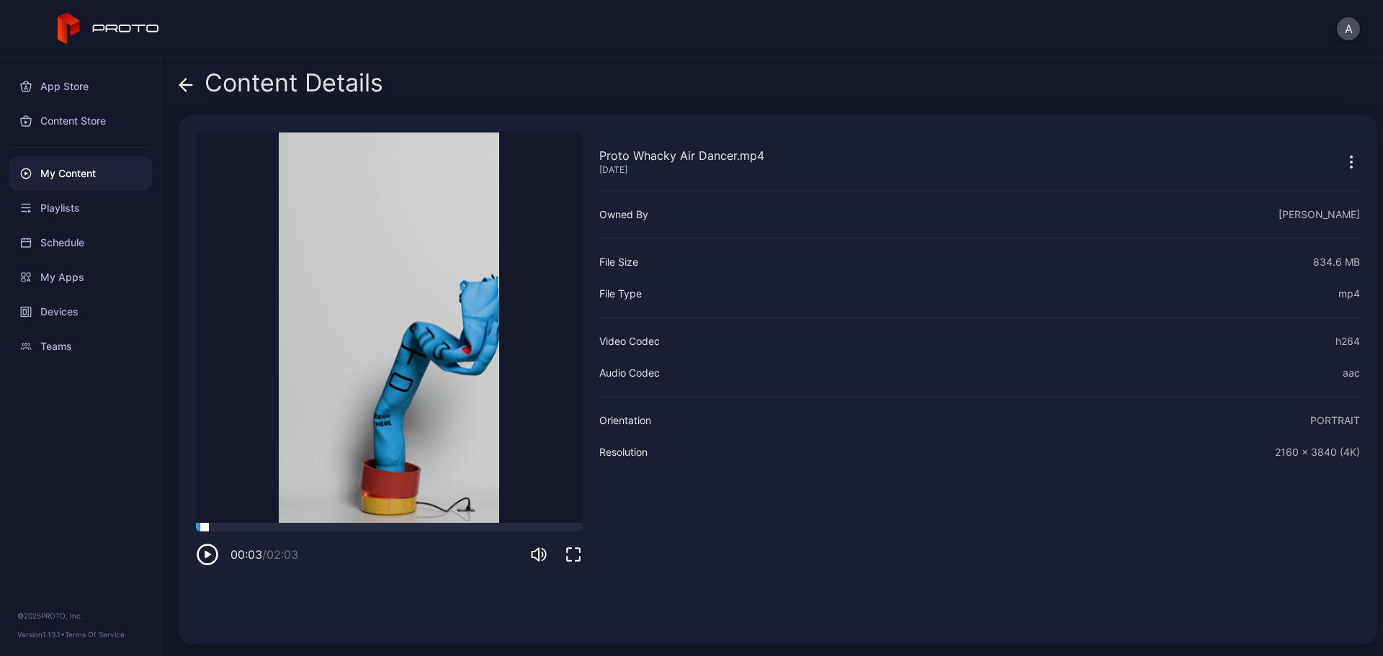
drag, startPoint x: 224, startPoint y: 528, endPoint x: 199, endPoint y: 529, distance: 25.2
click at [205, 523] on div at bounding box center [205, 523] width 0 height 0
click at [202, 556] on icon "button" at bounding box center [207, 554] width 23 height 23
click at [188, 82] on icon at bounding box center [186, 85] width 14 height 14
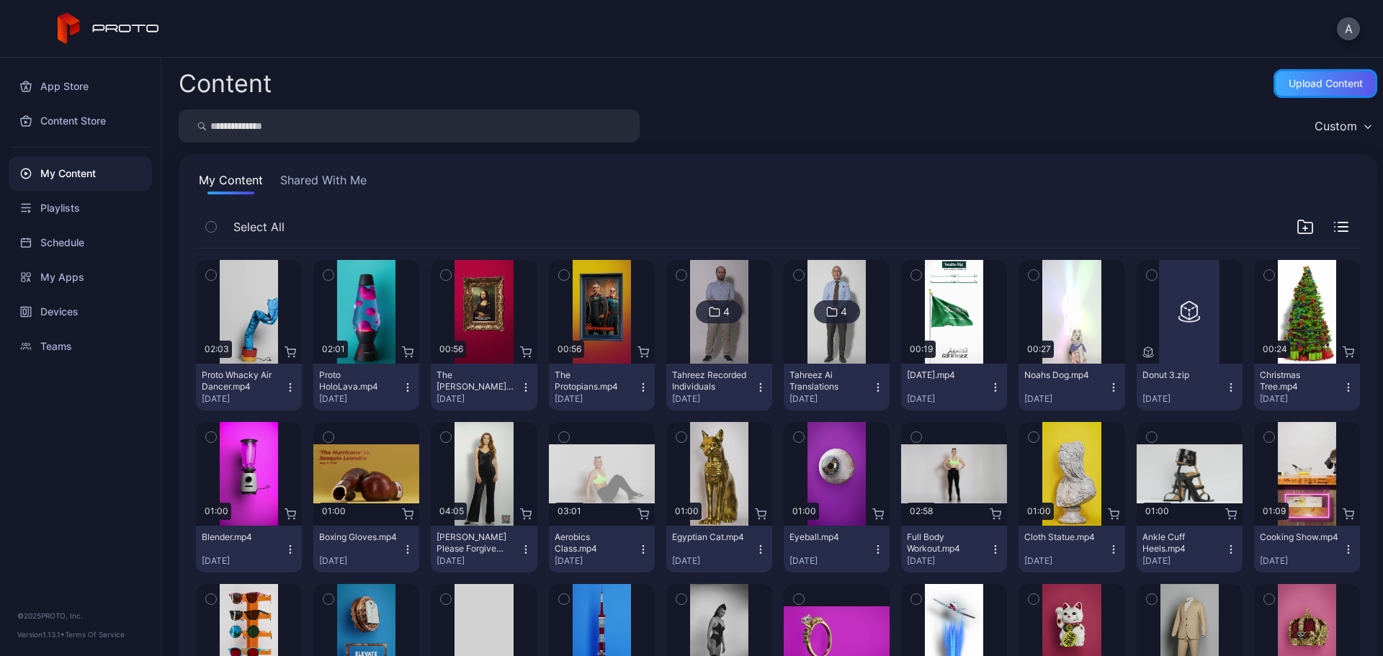
click at [1289, 84] on div "Upload Content" at bounding box center [1326, 84] width 74 height 12
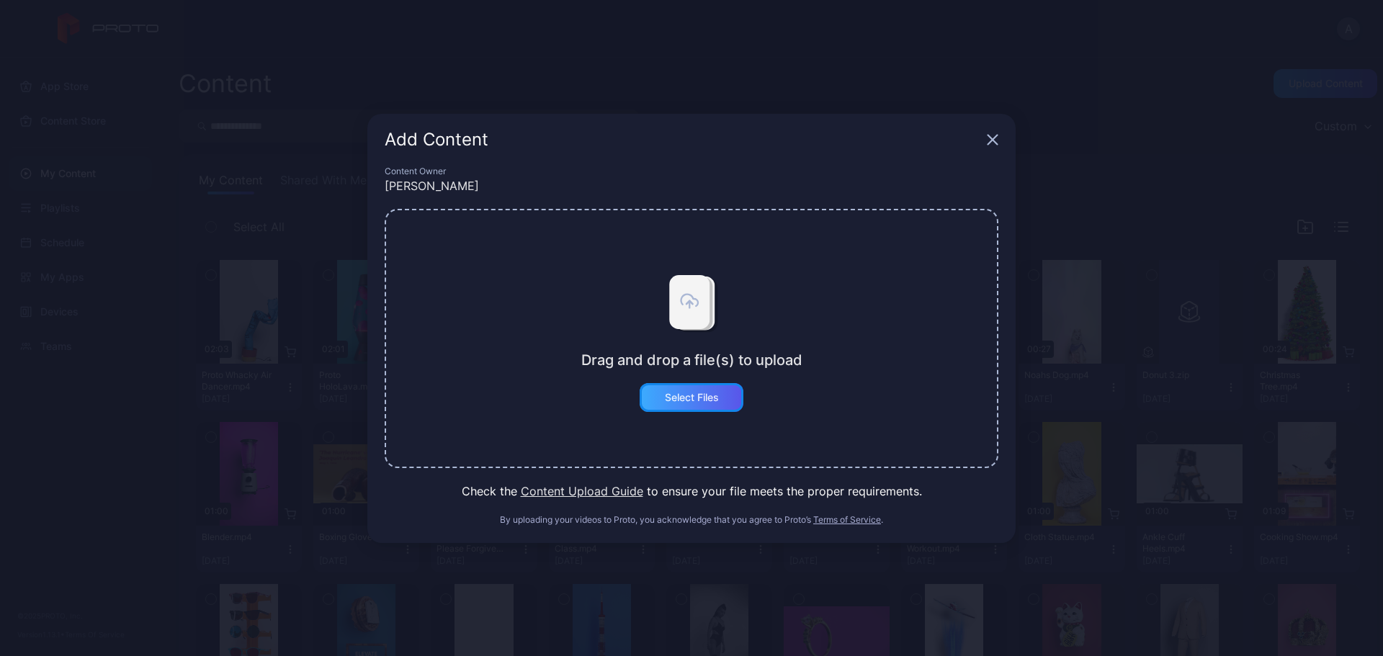
click at [705, 393] on div "Select Files" at bounding box center [692, 398] width 54 height 12
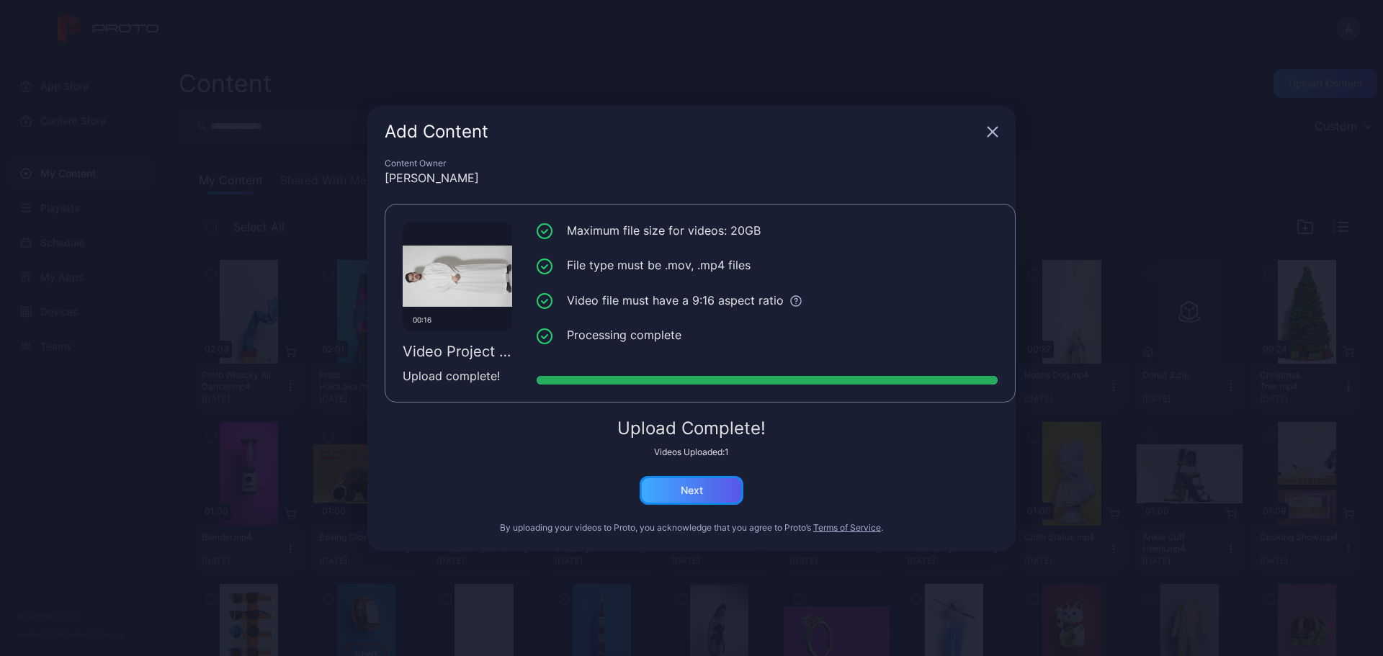
click at [692, 487] on div "Next" at bounding box center [692, 491] width 22 height 12
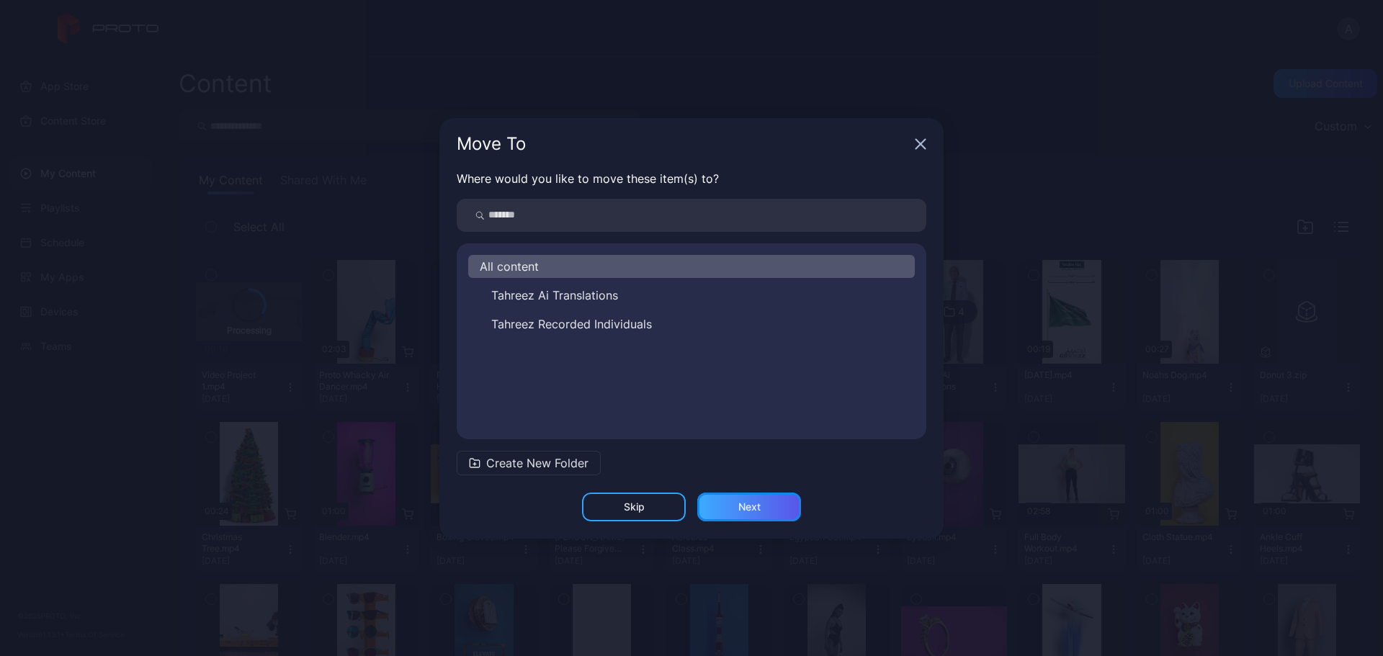
click at [743, 508] on div "Next" at bounding box center [750, 507] width 22 height 12
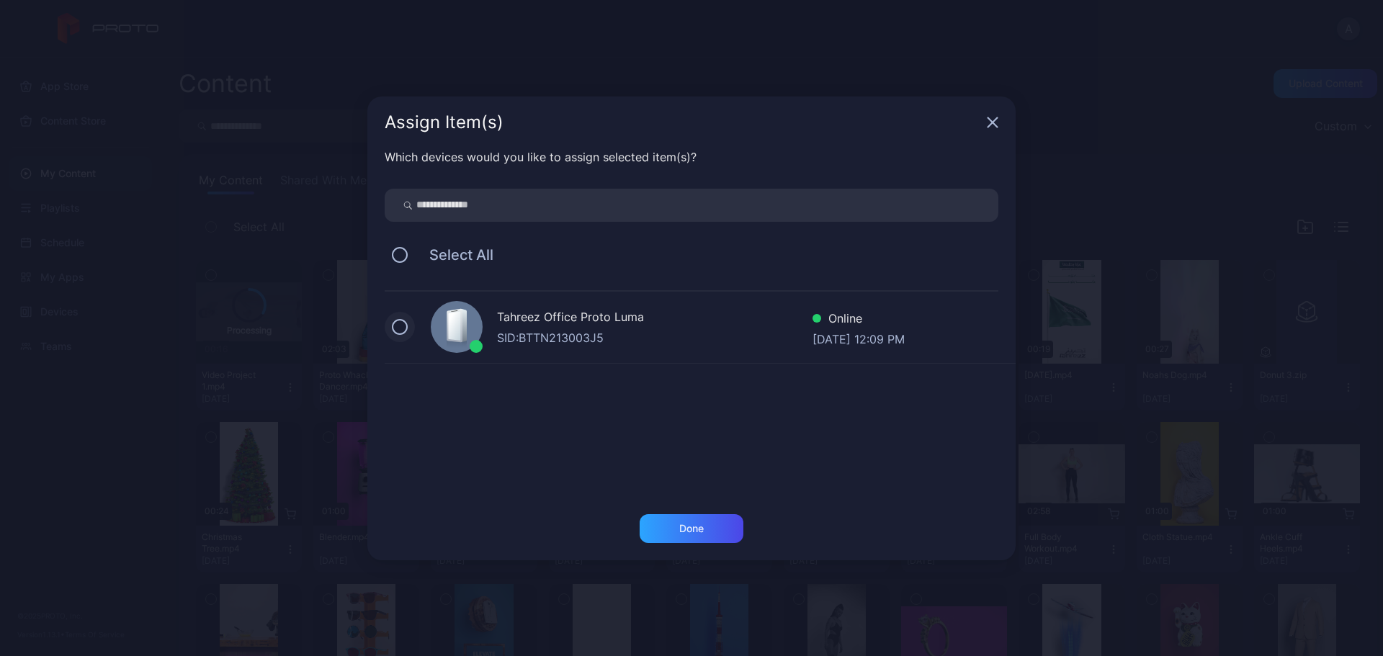
click at [399, 326] on button at bounding box center [400, 327] width 16 height 16
click at [686, 528] on div "Done" at bounding box center [691, 529] width 24 height 12
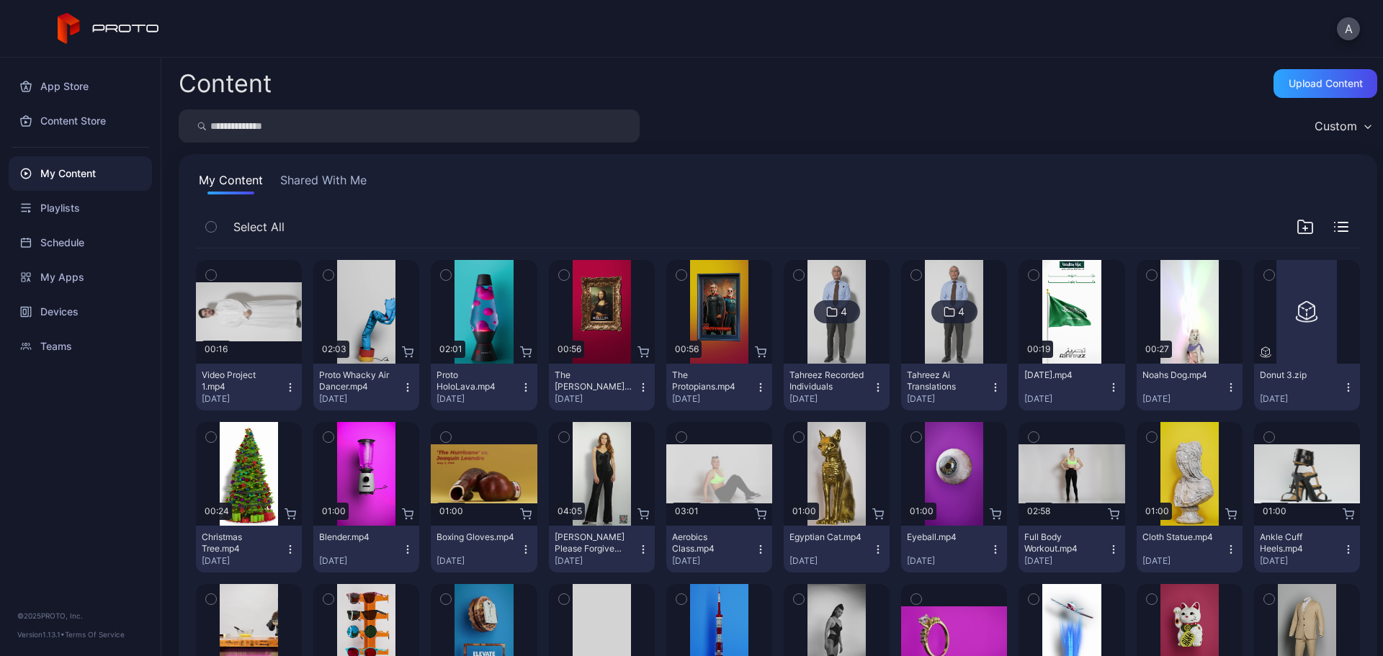
click at [821, 343] on img at bounding box center [837, 312] width 58 height 104
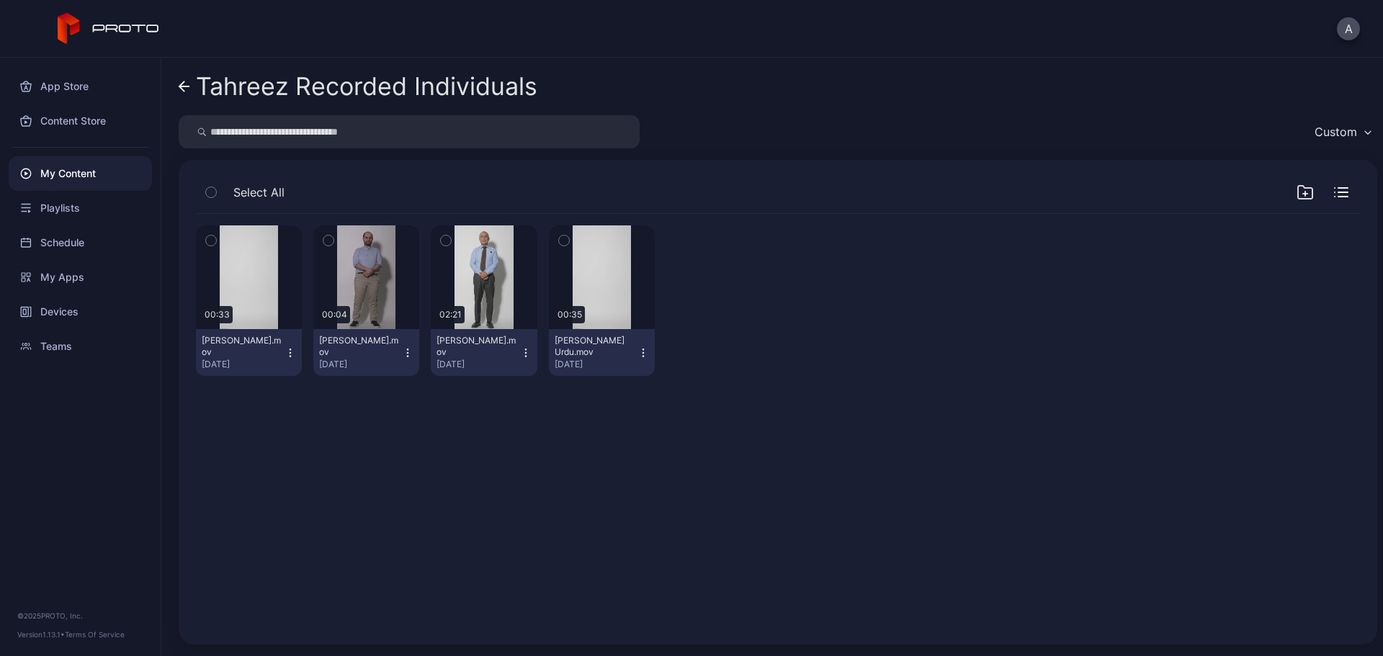
click at [183, 86] on icon at bounding box center [184, 86] width 10 height 0
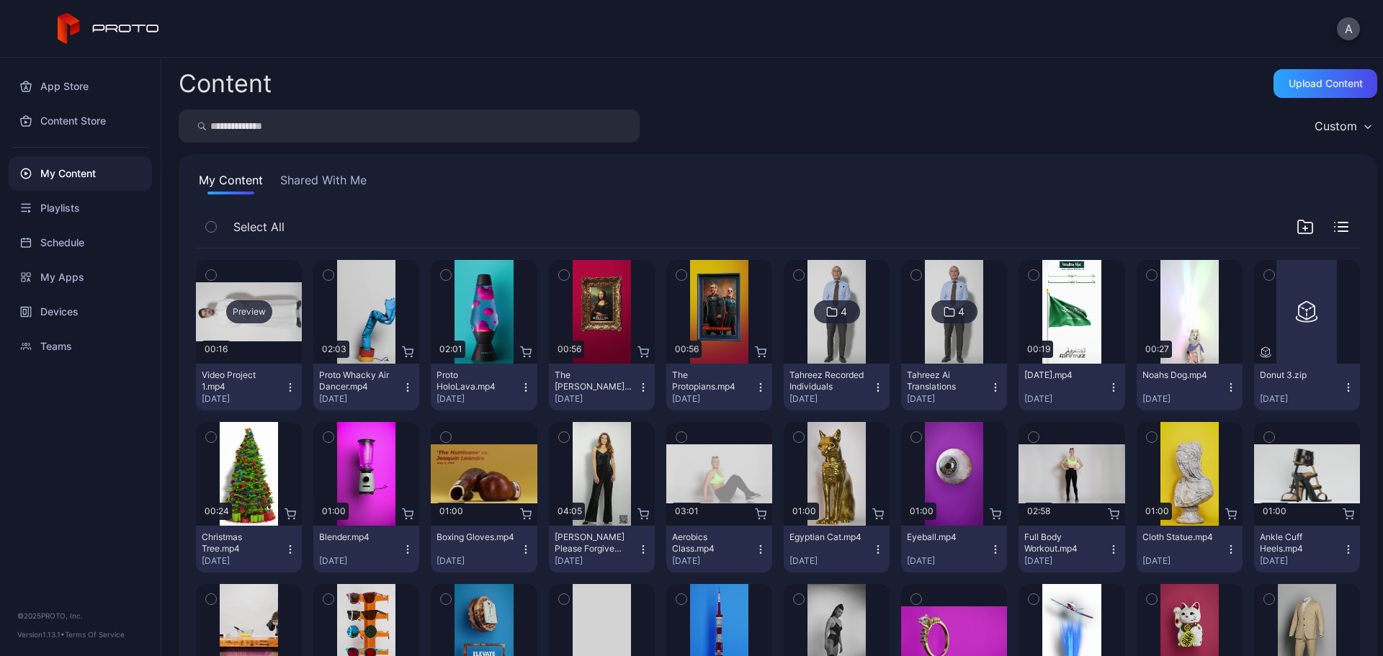
click at [252, 314] on div "Preview" at bounding box center [249, 311] width 46 height 23
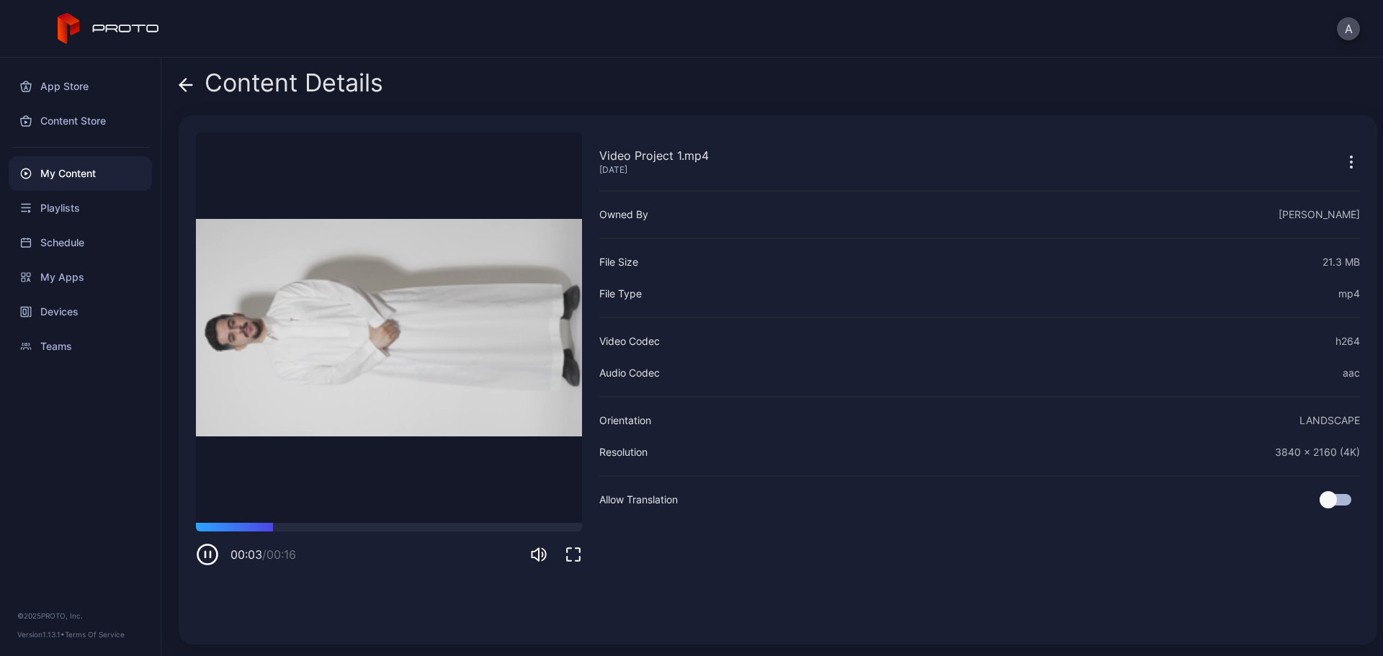
click at [184, 86] on icon at bounding box center [186, 85] width 14 height 14
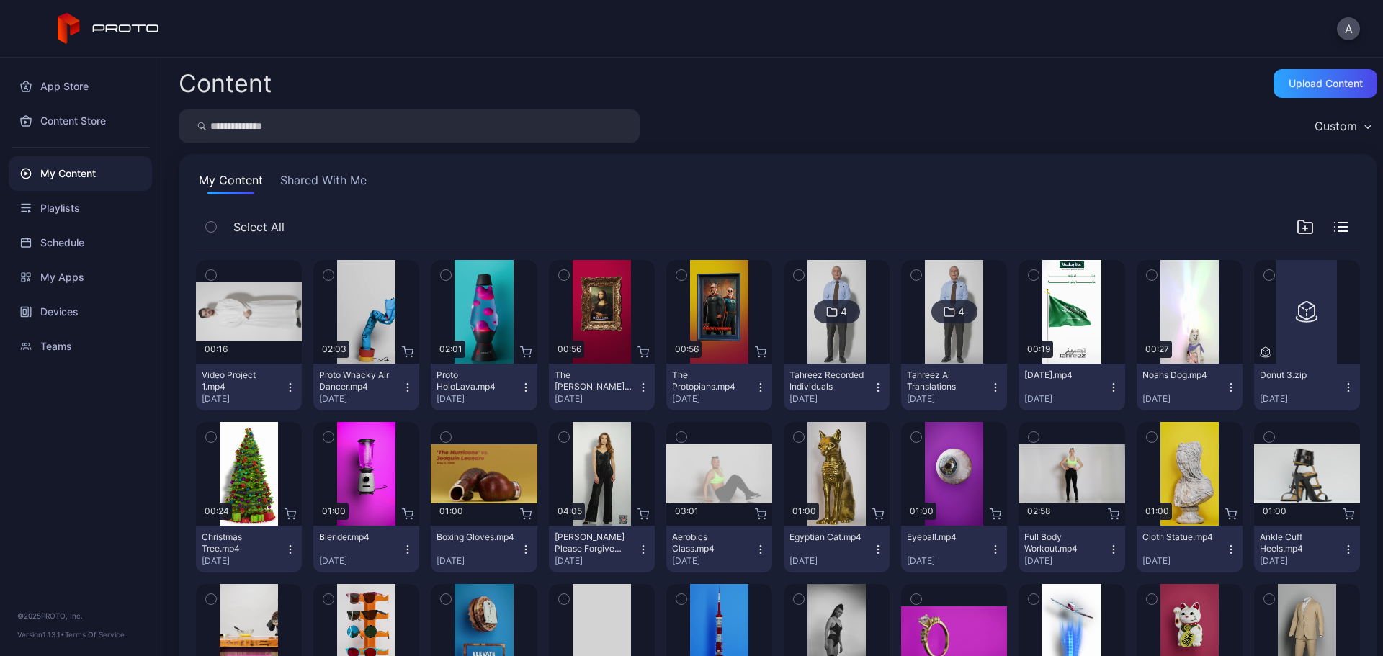
click at [214, 277] on icon "button" at bounding box center [211, 275] width 10 height 16
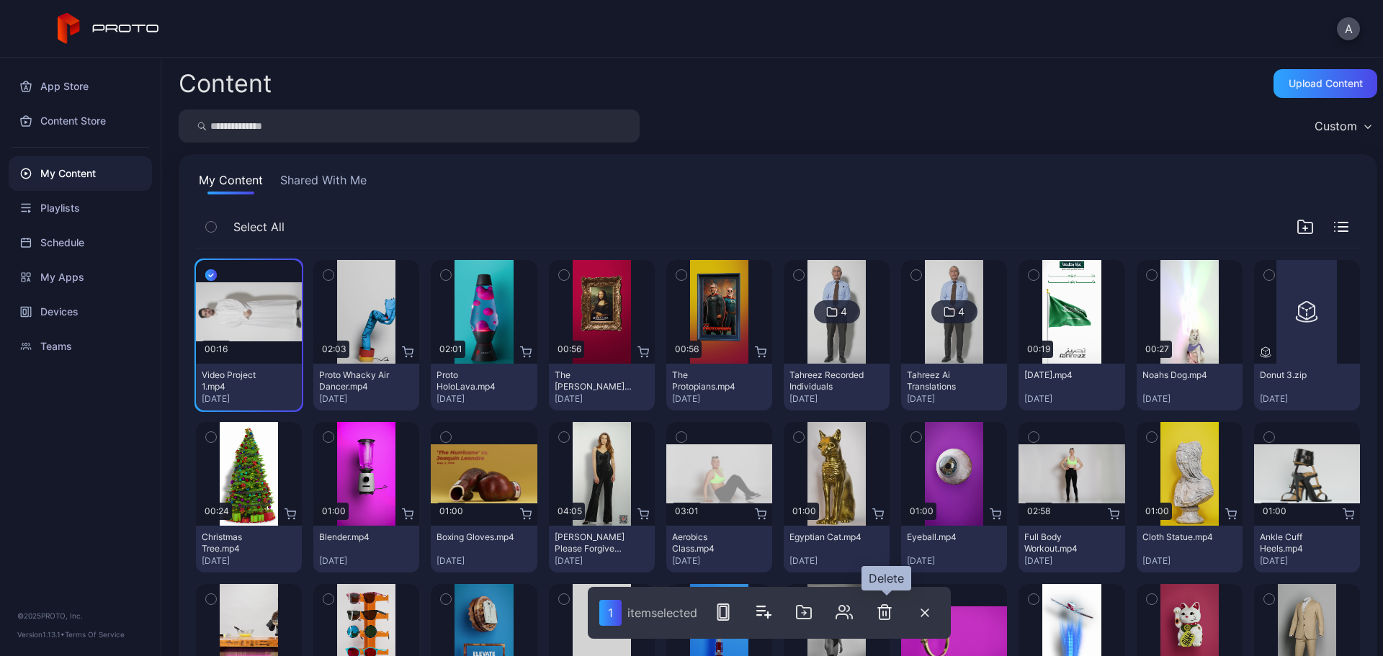
click at [887, 615] on icon "button" at bounding box center [884, 612] width 17 height 17
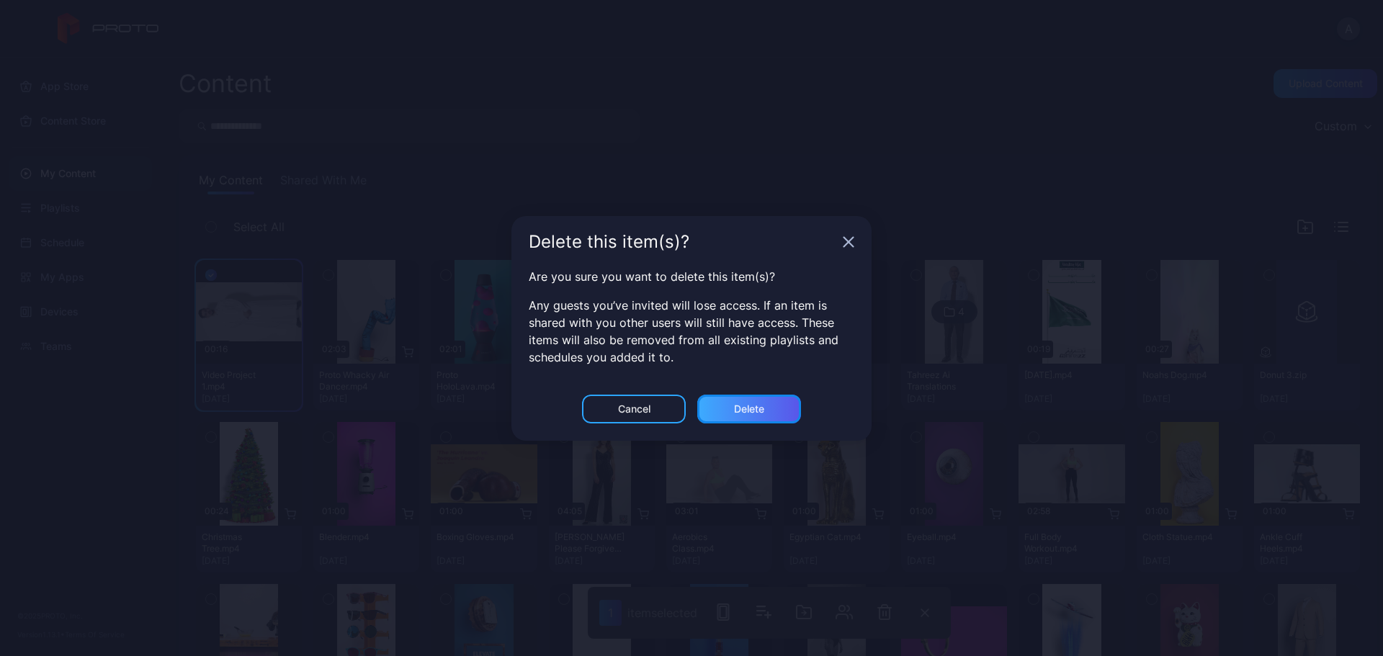
click at [759, 411] on div "Delete" at bounding box center [749, 409] width 30 height 12
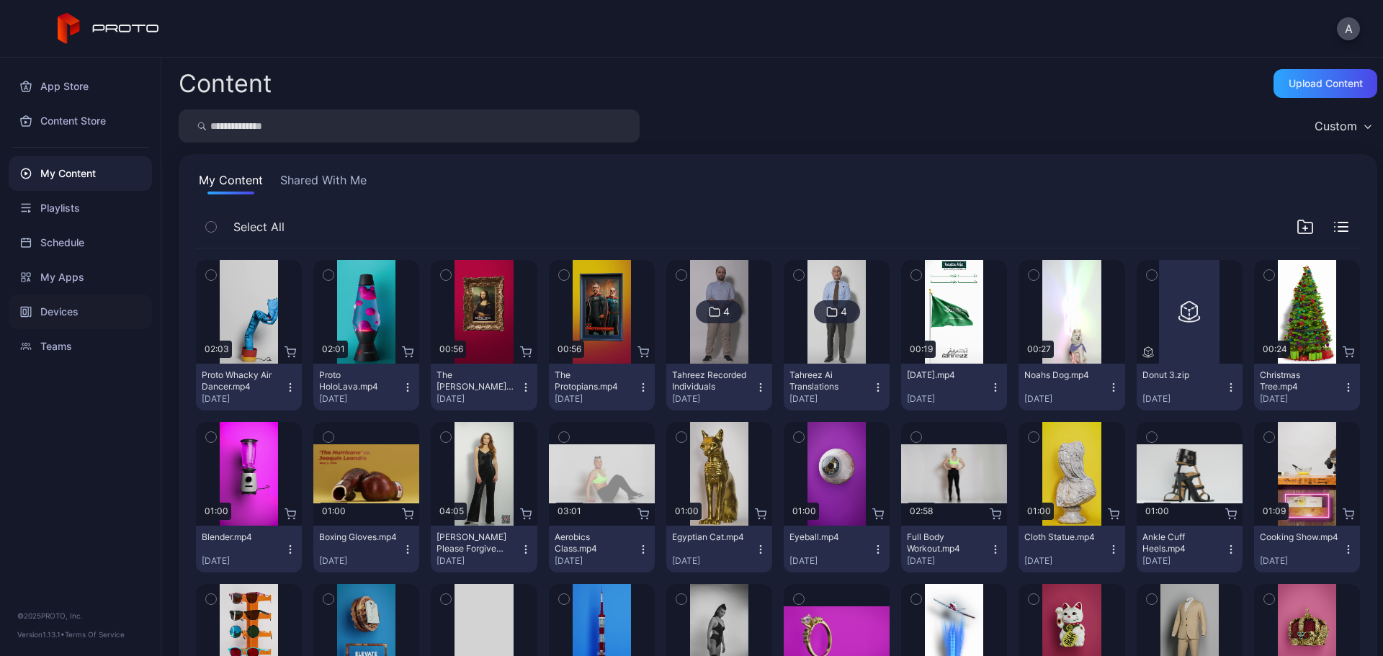
click at [85, 306] on div "Devices" at bounding box center [80, 312] width 143 height 35
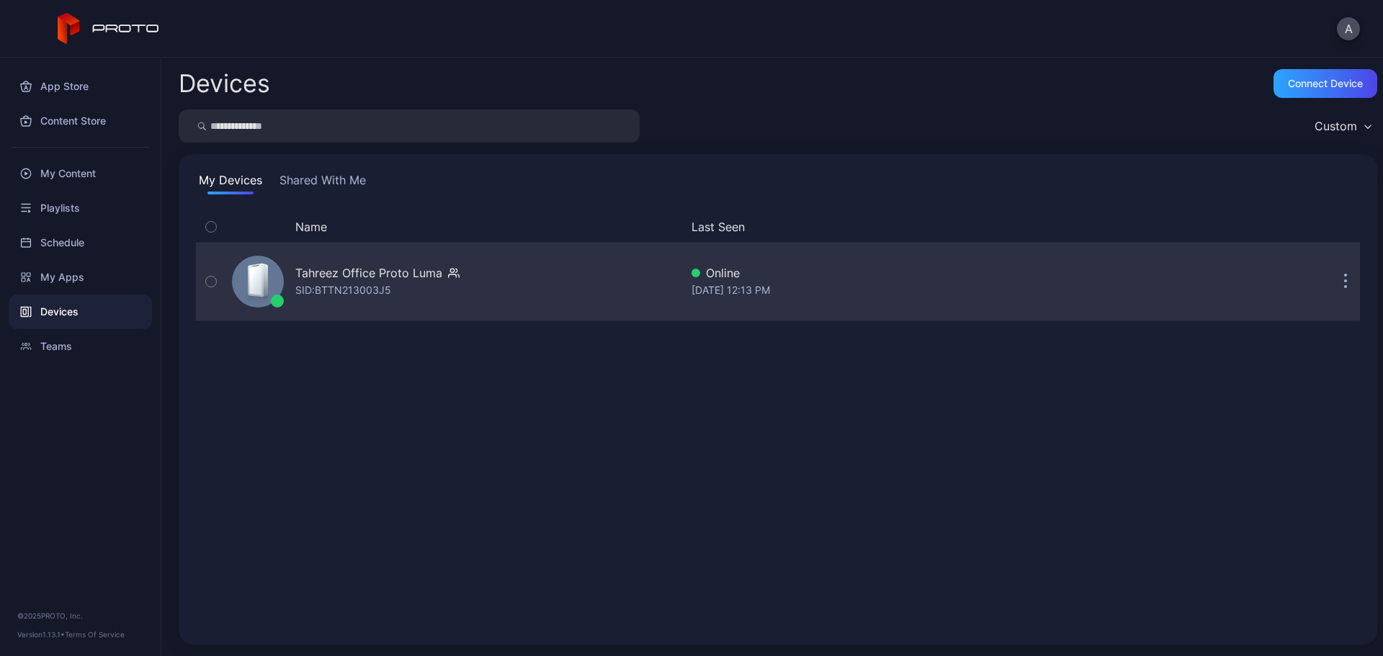
click at [396, 269] on div "Tahreez Office Proto Luma" at bounding box center [368, 272] width 147 height 17
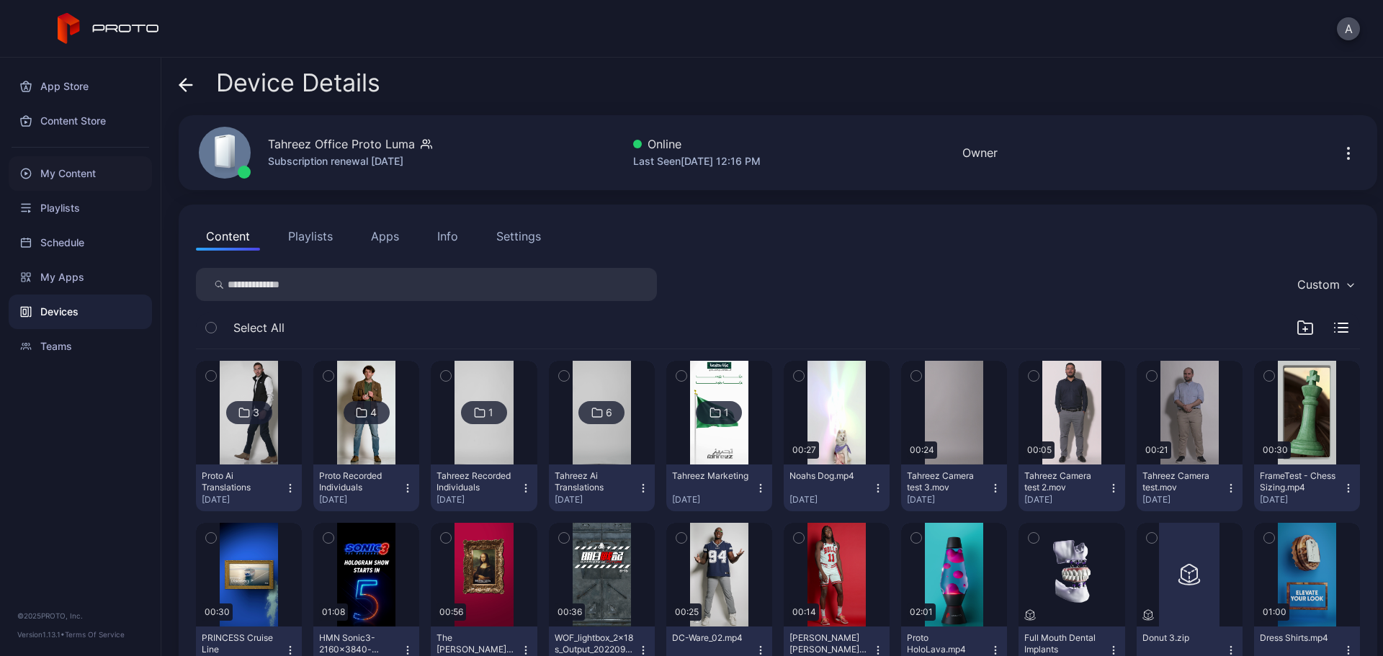
click at [79, 171] on div "My Content" at bounding box center [80, 173] width 143 height 35
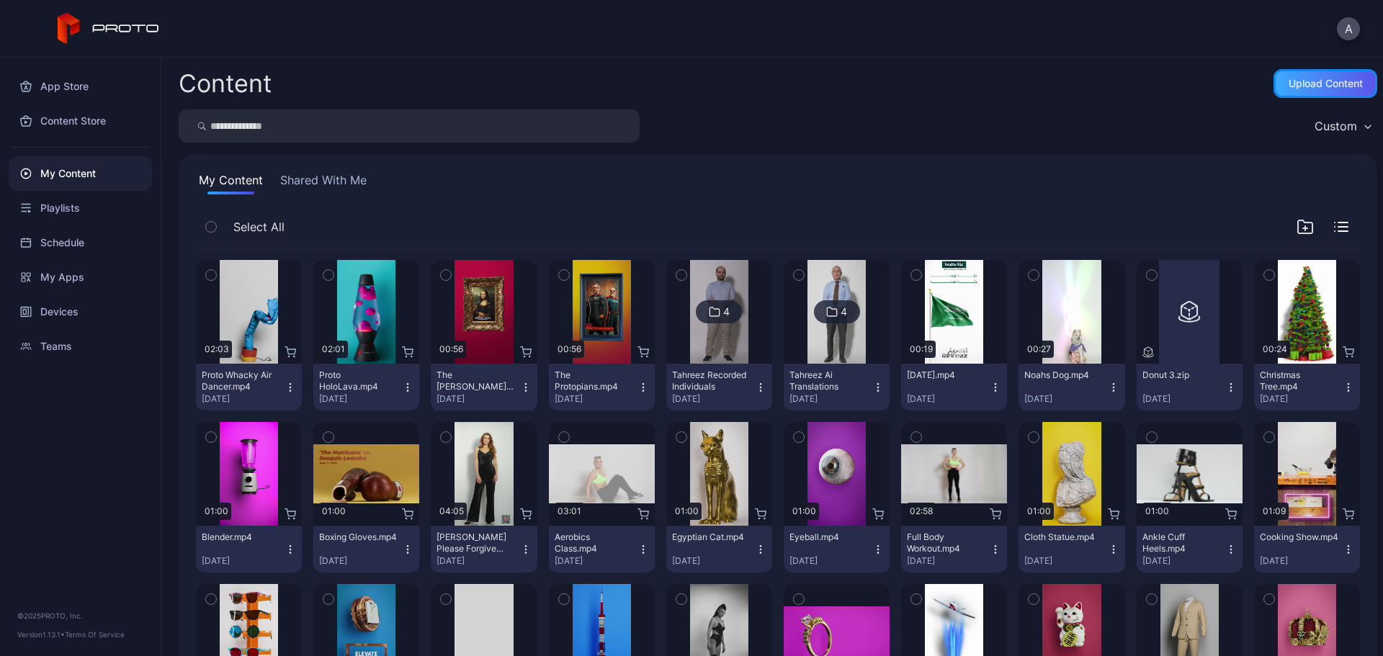
click at [1316, 85] on div "Upload Content" at bounding box center [1326, 84] width 74 height 12
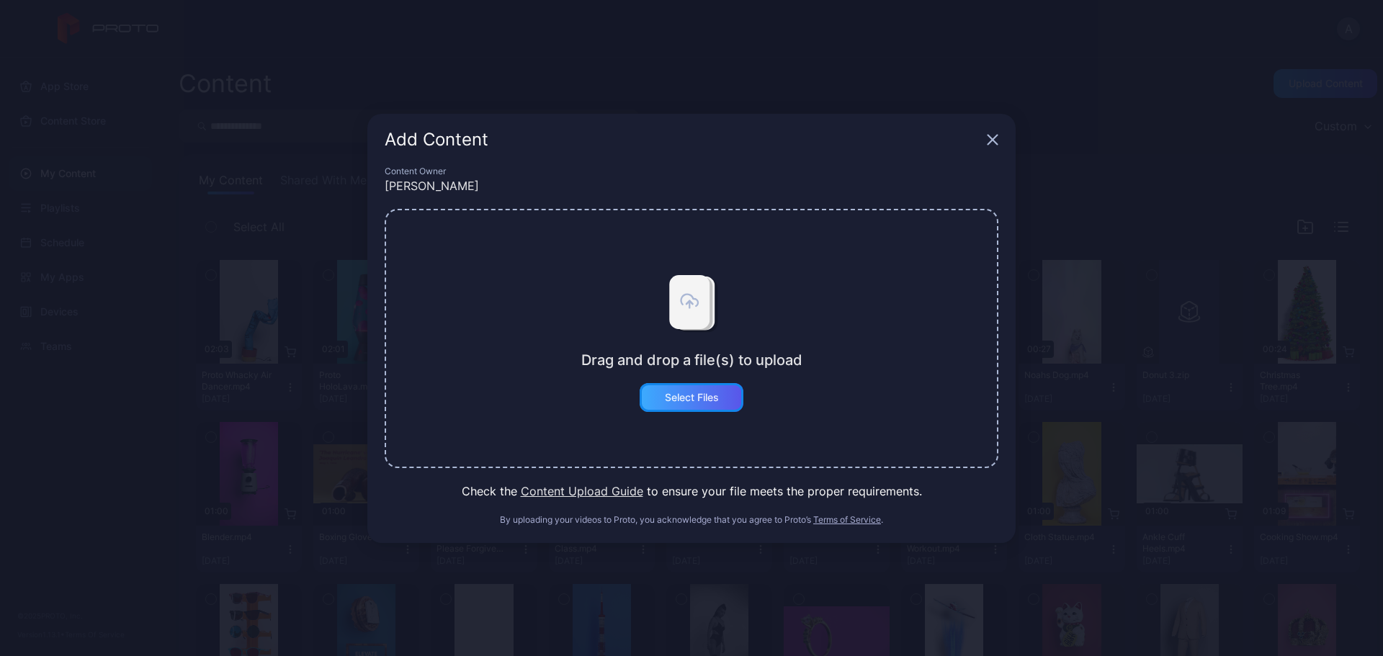
click at [709, 395] on div "Select Files" at bounding box center [692, 398] width 54 height 12
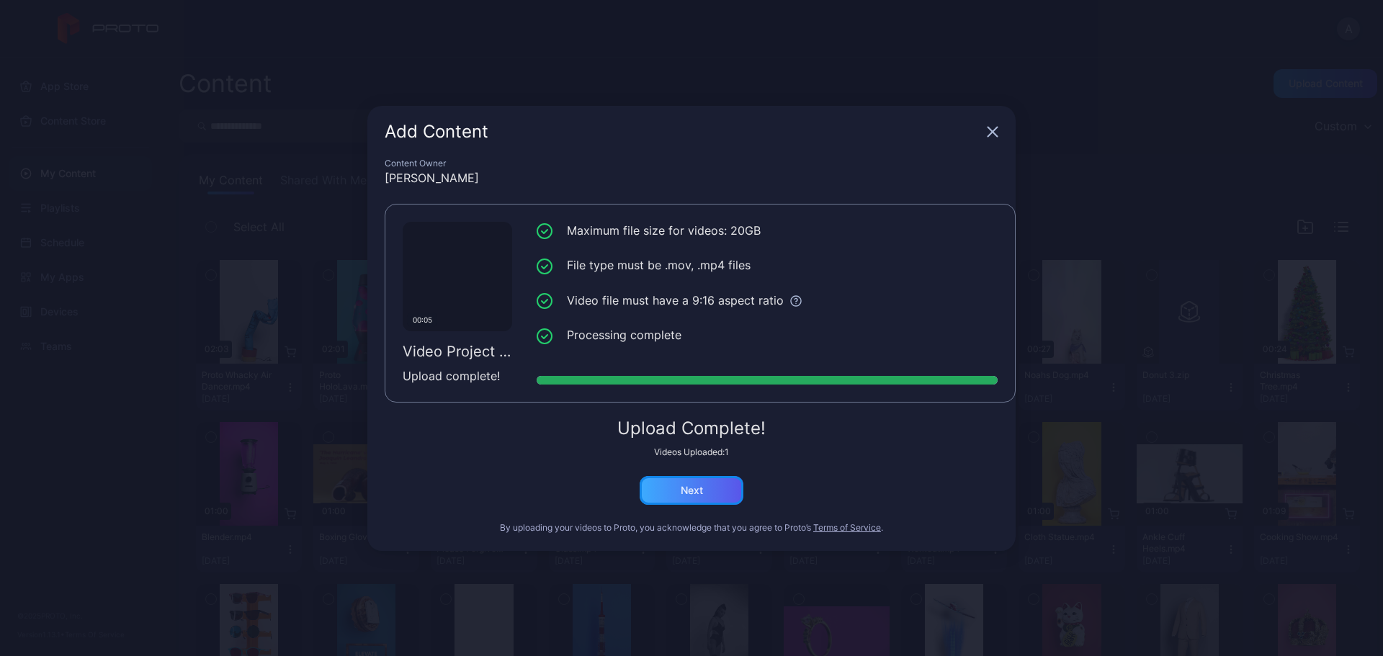
click at [690, 487] on div "Next" at bounding box center [692, 491] width 22 height 12
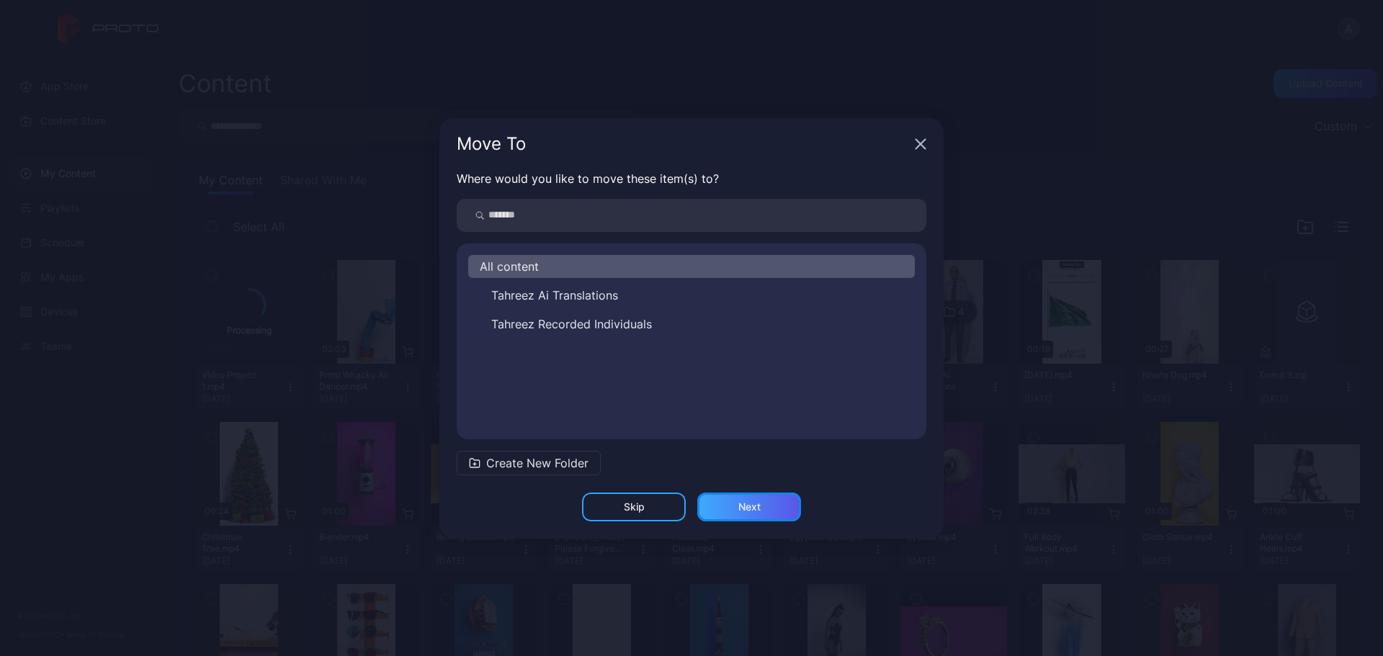
click at [754, 517] on div "Next" at bounding box center [749, 507] width 104 height 29
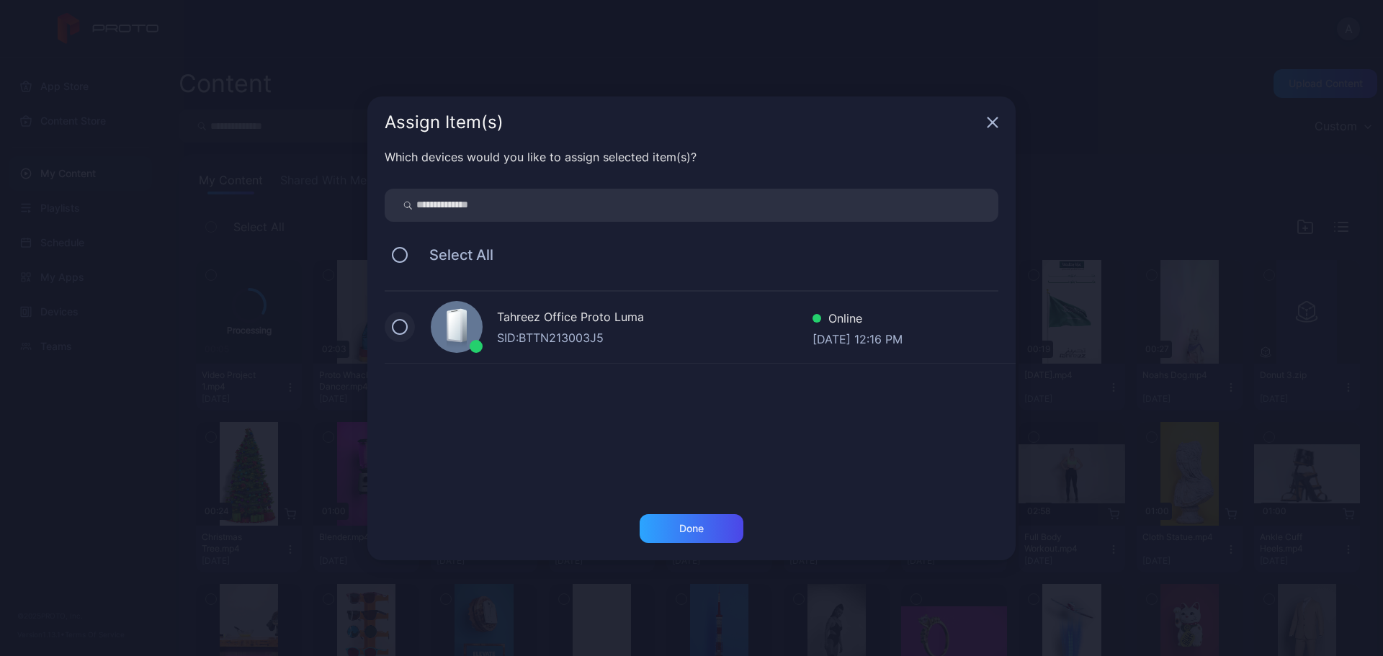
click at [395, 324] on button at bounding box center [400, 327] width 16 height 16
click at [713, 528] on div "Done" at bounding box center [692, 528] width 104 height 29
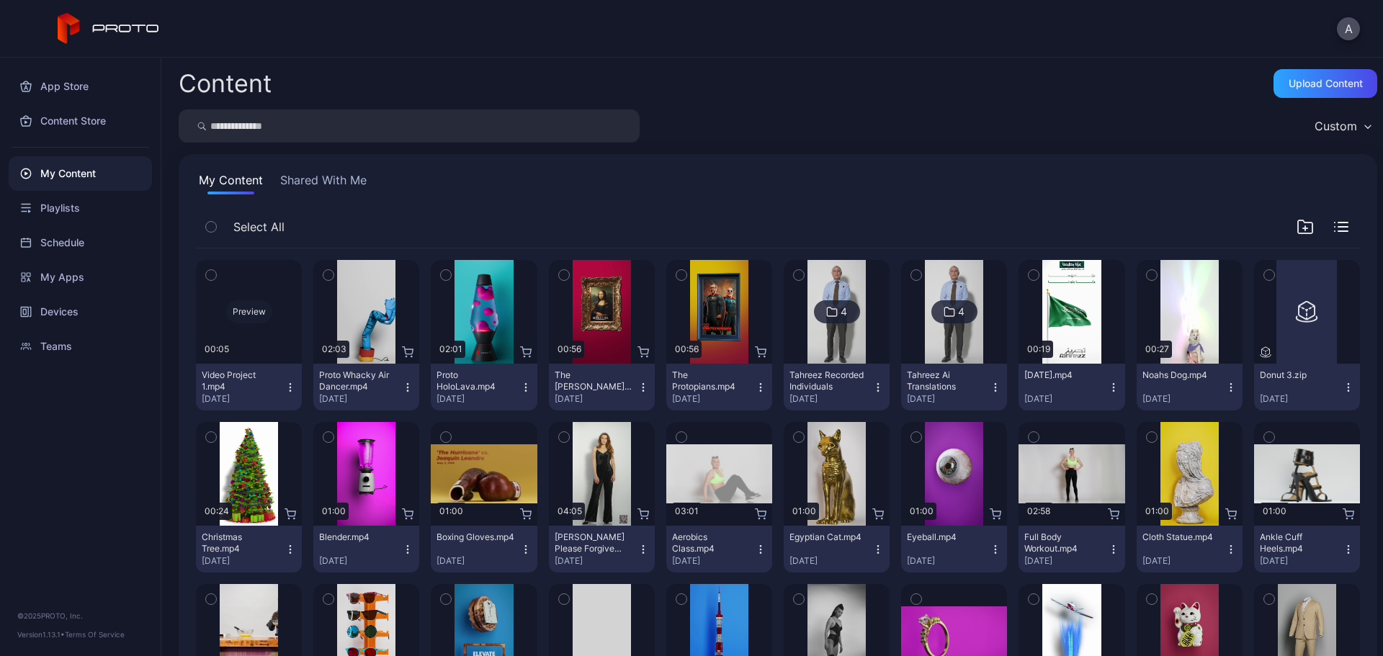
click at [241, 305] on div "Preview" at bounding box center [249, 311] width 46 height 23
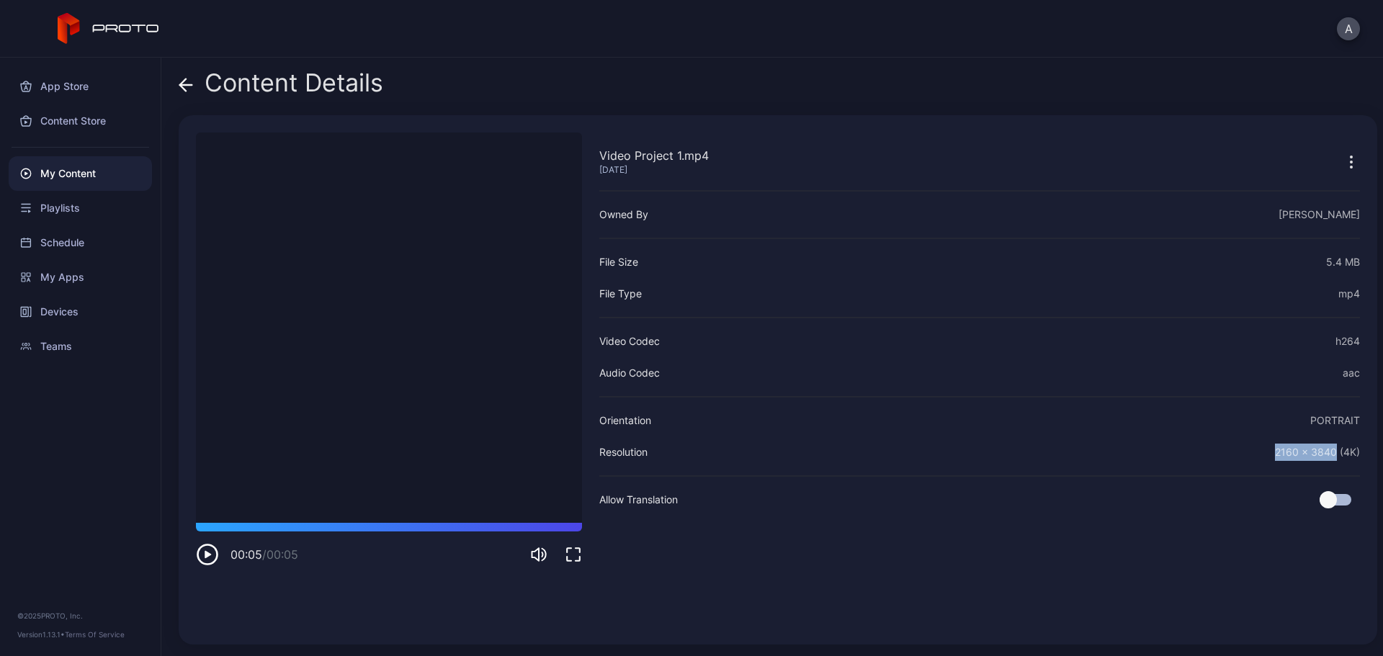
drag, startPoint x: 1321, startPoint y: 447, endPoint x: 1217, endPoint y: 460, distance: 104.5
click at [1217, 460] on div "Resolution 2160 x 3840 (4K)" at bounding box center [979, 452] width 761 height 17
click at [1216, 460] on div "Resolution 2160 x 3840 (4K)" at bounding box center [979, 452] width 761 height 17
click at [194, 81] on div "Content Details" at bounding box center [281, 86] width 205 height 35
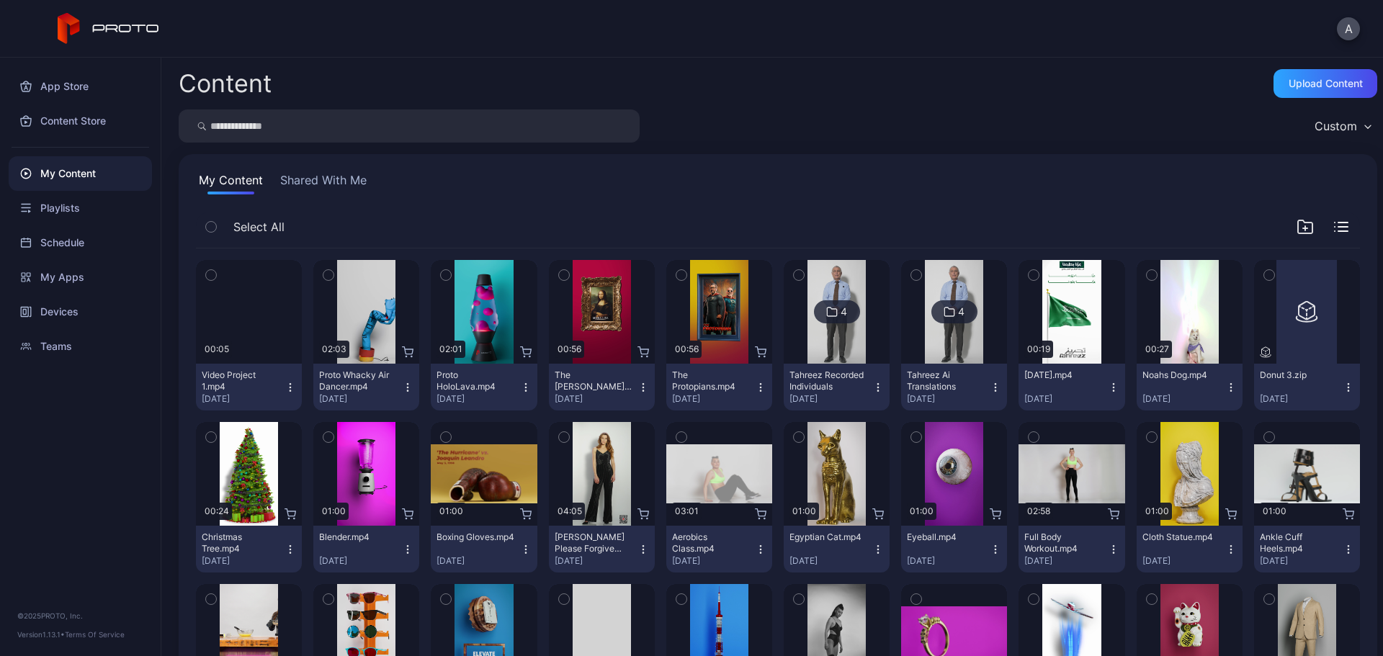
click at [211, 272] on icon "button" at bounding box center [211, 275] width 10 height 16
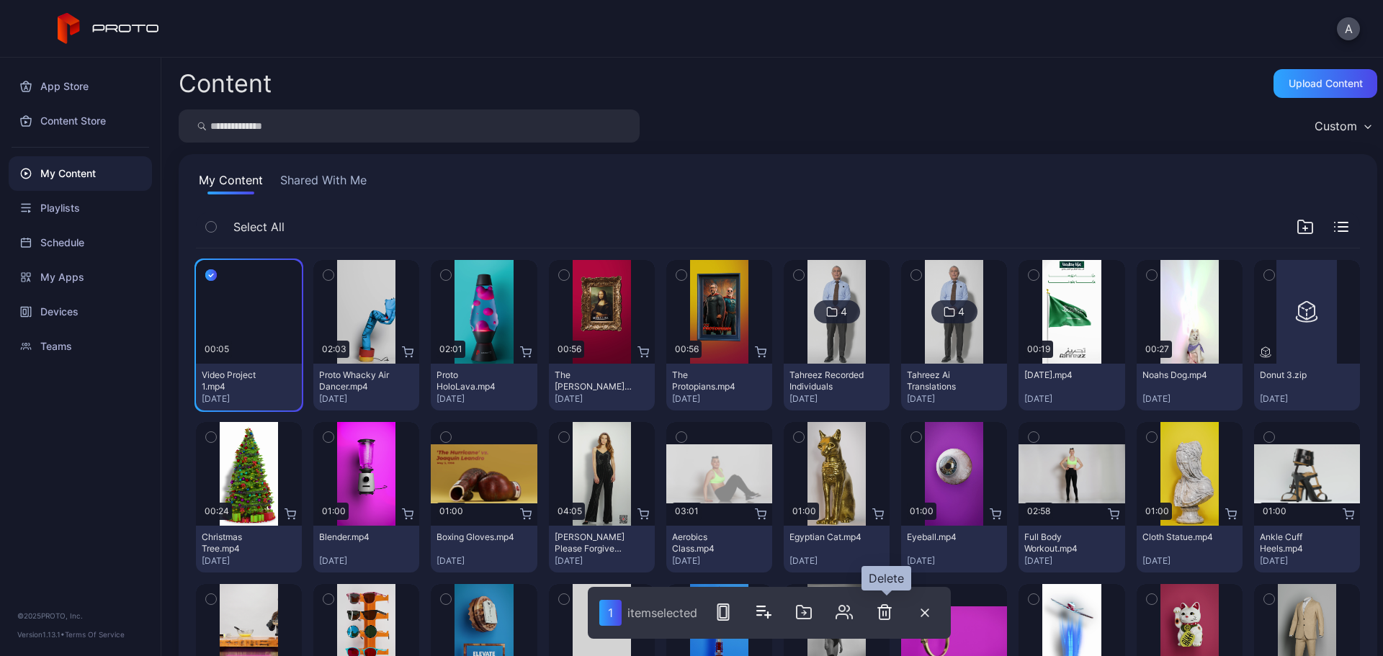
click at [878, 615] on icon "button" at bounding box center [884, 612] width 17 height 17
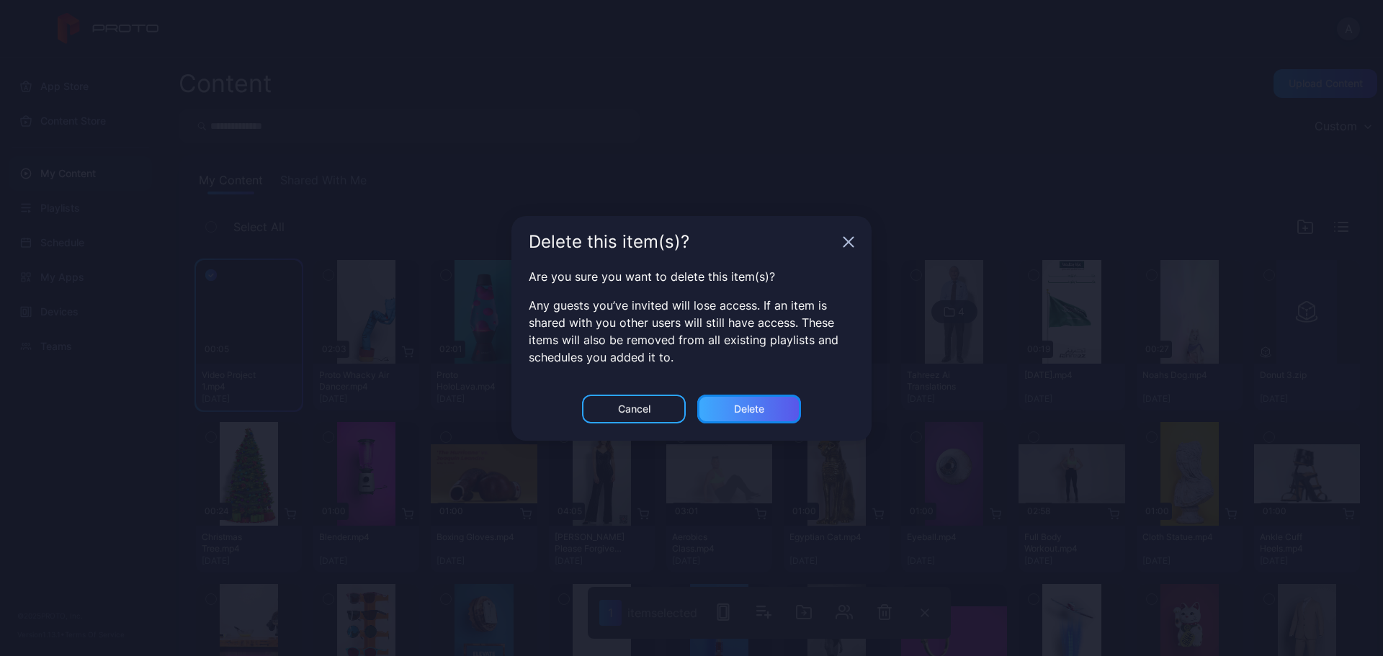
click at [749, 411] on div "Delete" at bounding box center [749, 409] width 30 height 12
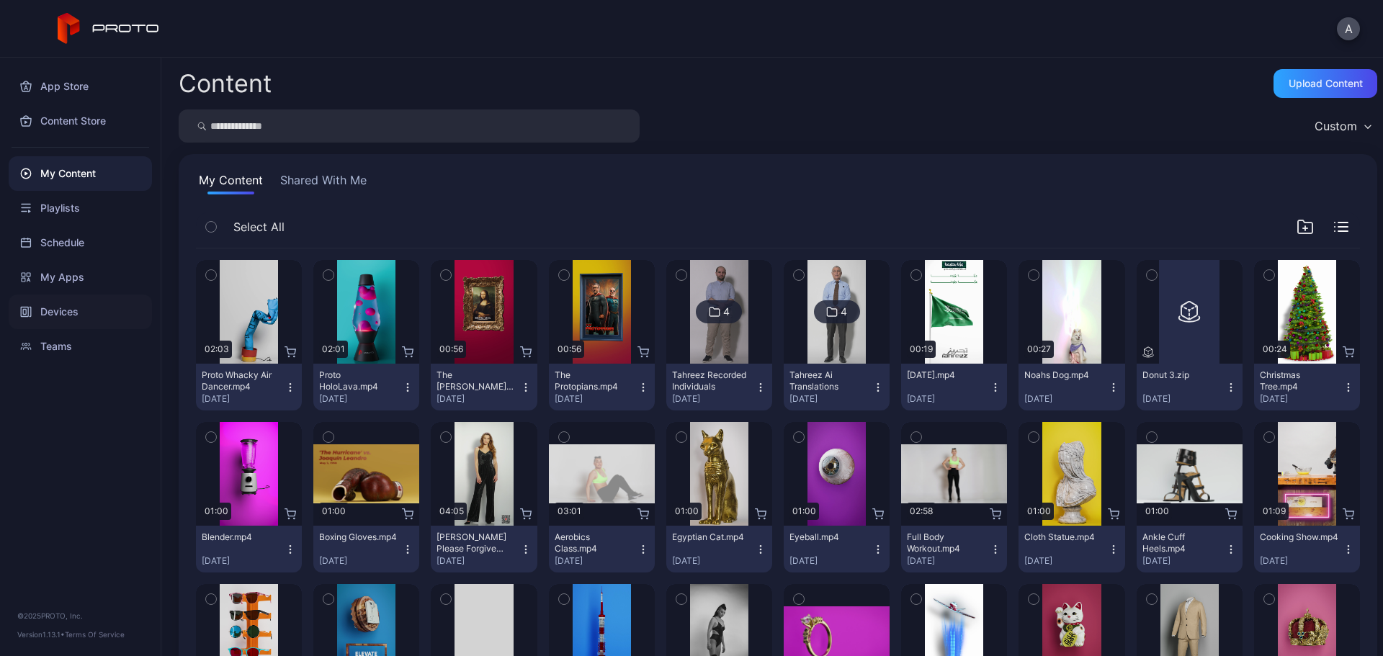
click at [93, 303] on div "Devices" at bounding box center [80, 312] width 143 height 35
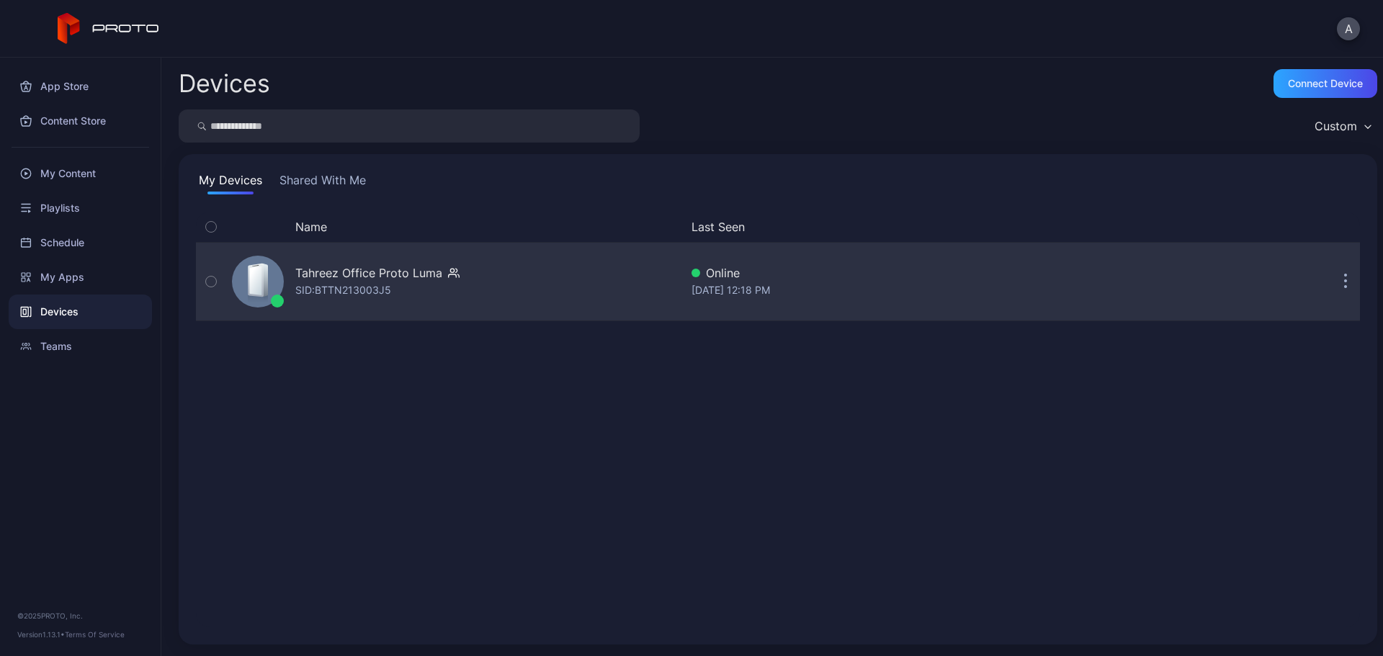
click at [347, 276] on div "Tahreez Office Proto Luma" at bounding box center [368, 272] width 147 height 17
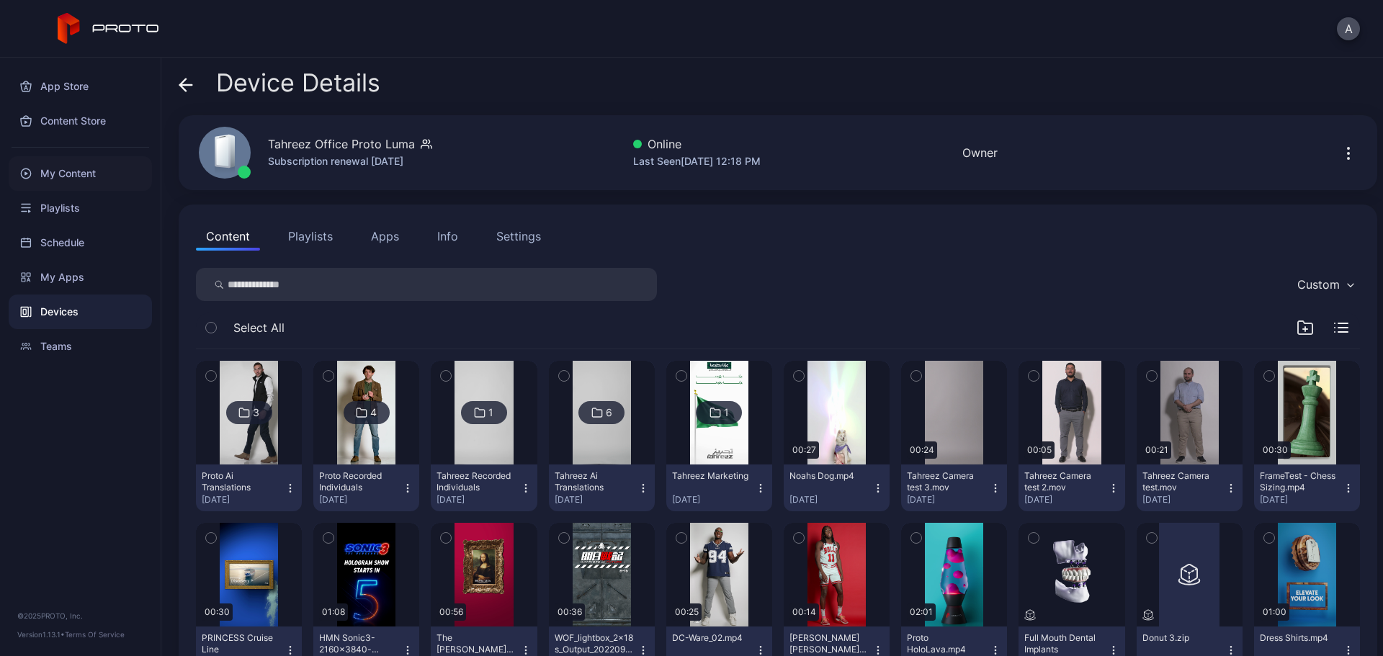
click at [104, 167] on div "My Content" at bounding box center [80, 173] width 143 height 35
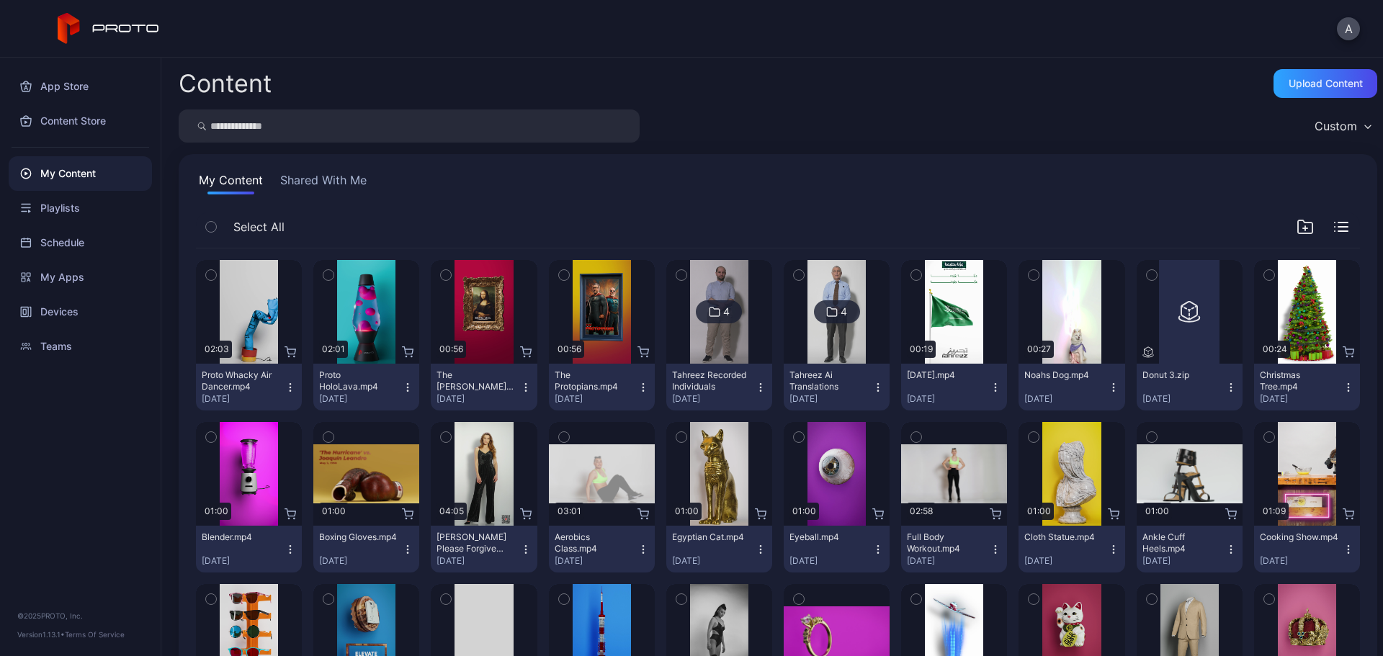
click at [1297, 225] on icon "button" at bounding box center [1305, 226] width 17 height 17
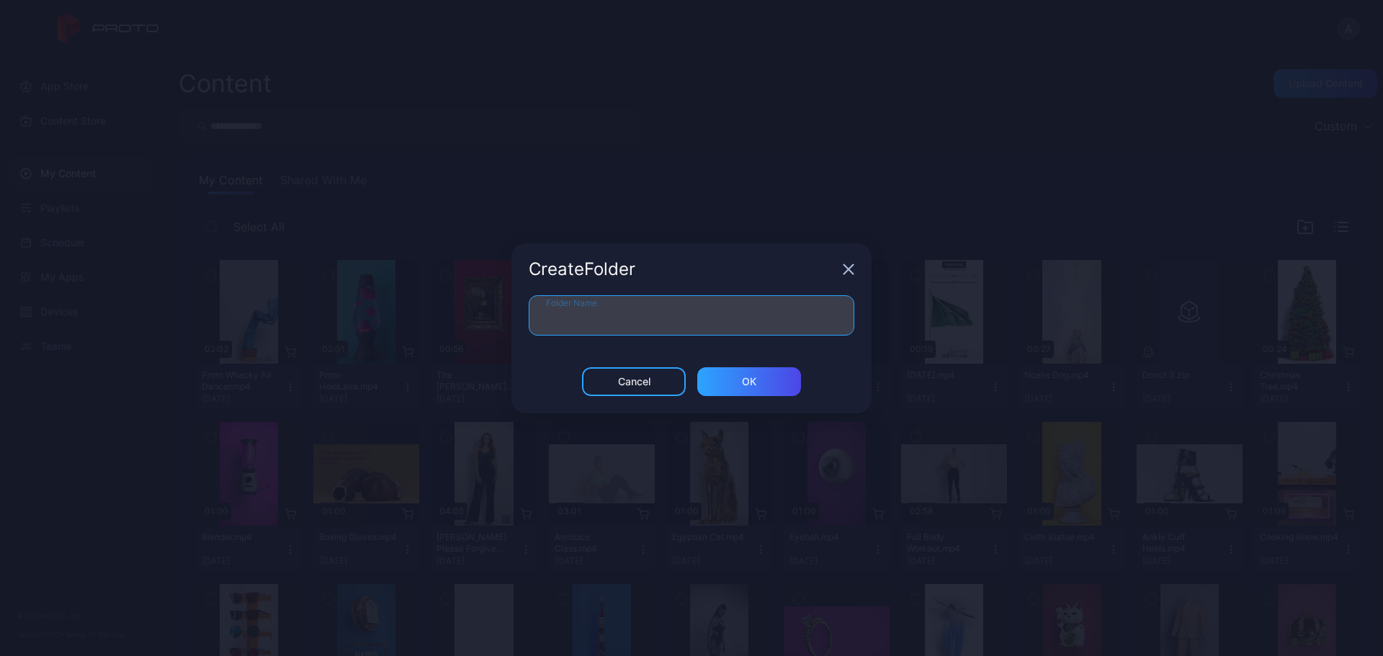
click at [621, 317] on input "Folder Name" at bounding box center [692, 315] width 326 height 40
type input "**********"
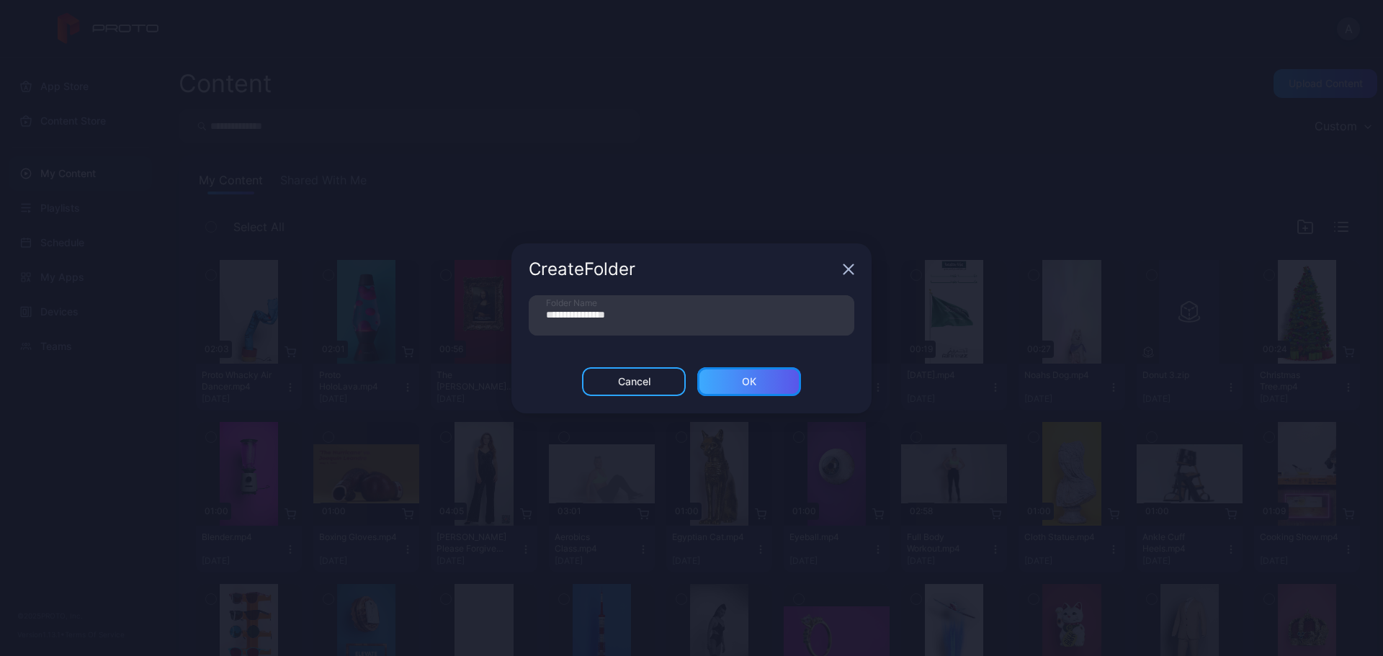
click at [750, 381] on div "ОК" at bounding box center [749, 382] width 14 height 12
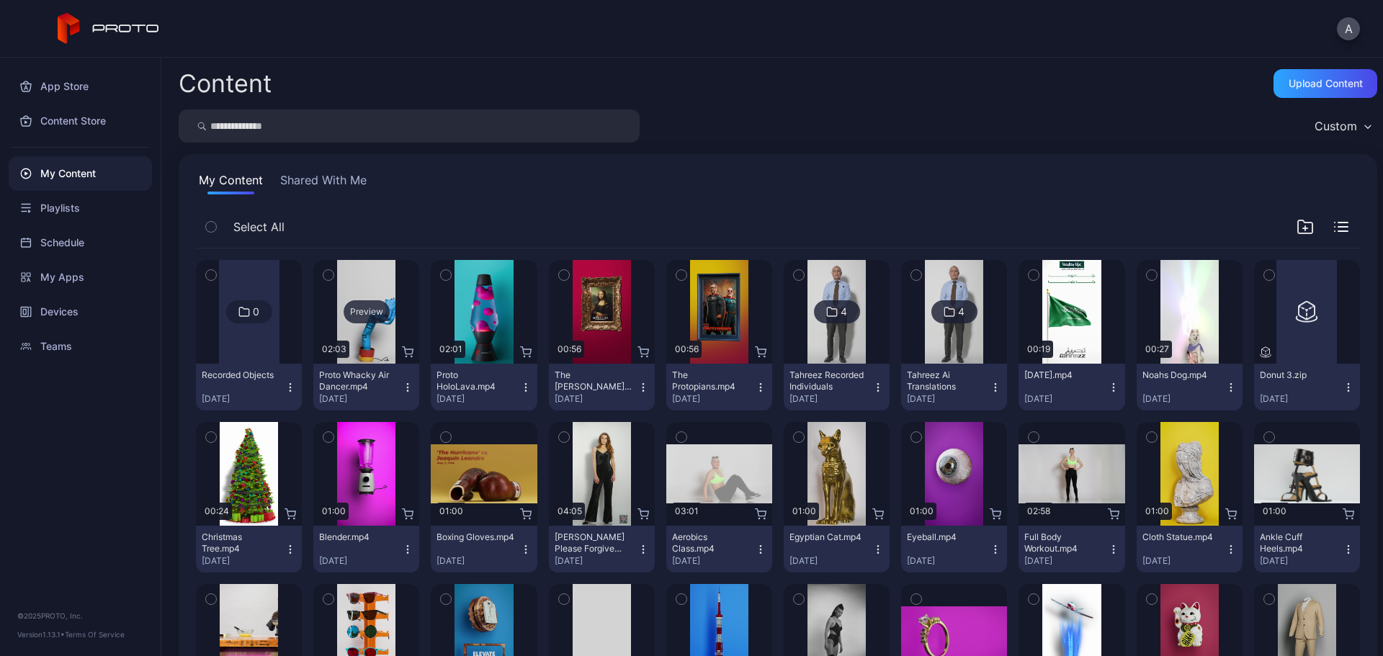
click at [378, 315] on div "Preview" at bounding box center [367, 311] width 46 height 23
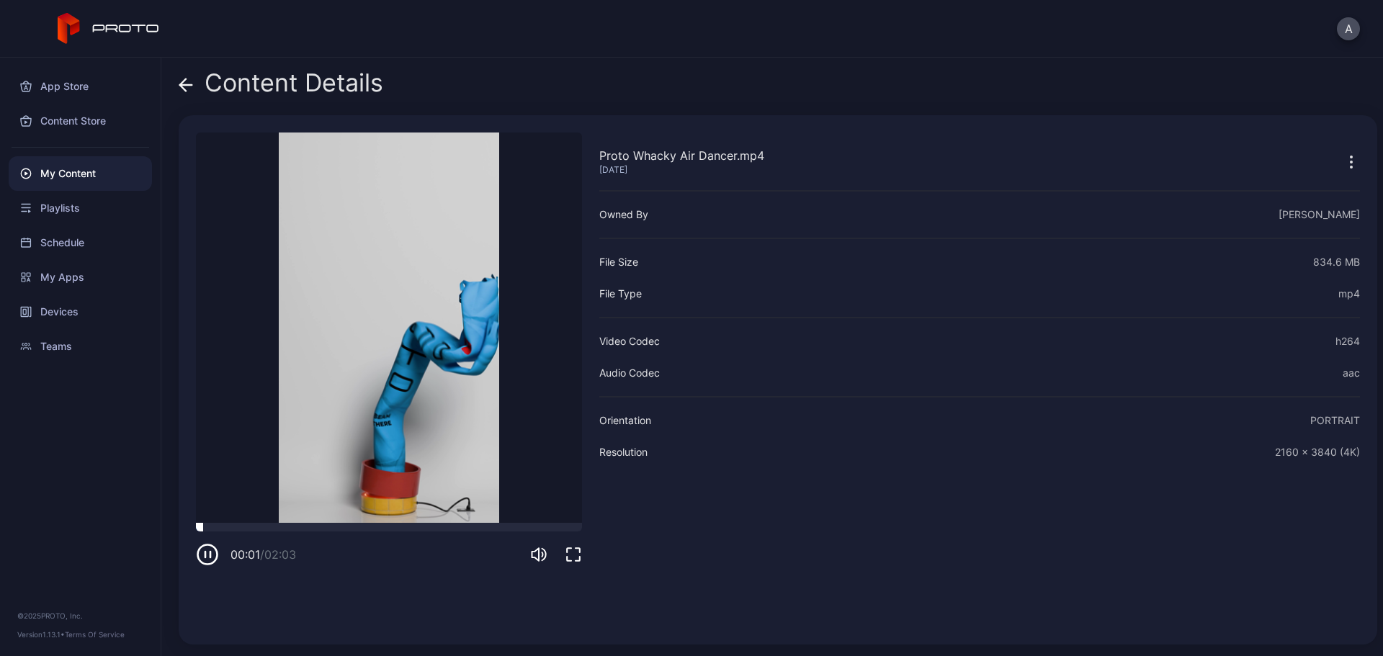
click at [281, 527] on div at bounding box center [389, 527] width 386 height 9
click at [396, 528] on div at bounding box center [389, 527] width 386 height 9
click at [468, 526] on div at bounding box center [389, 527] width 386 height 9
click at [527, 530] on div at bounding box center [389, 527] width 386 height 9
click at [181, 86] on icon at bounding box center [183, 85] width 6 height 12
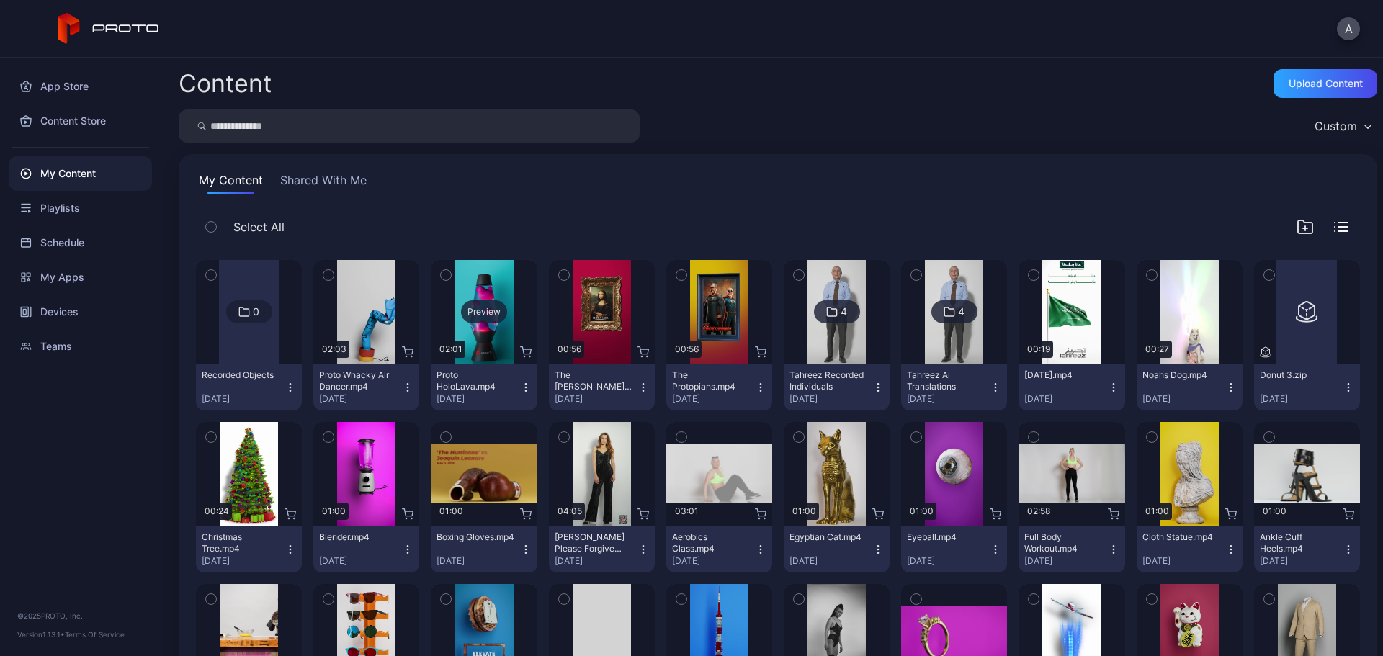
click at [492, 316] on div "Preview" at bounding box center [484, 311] width 46 height 23
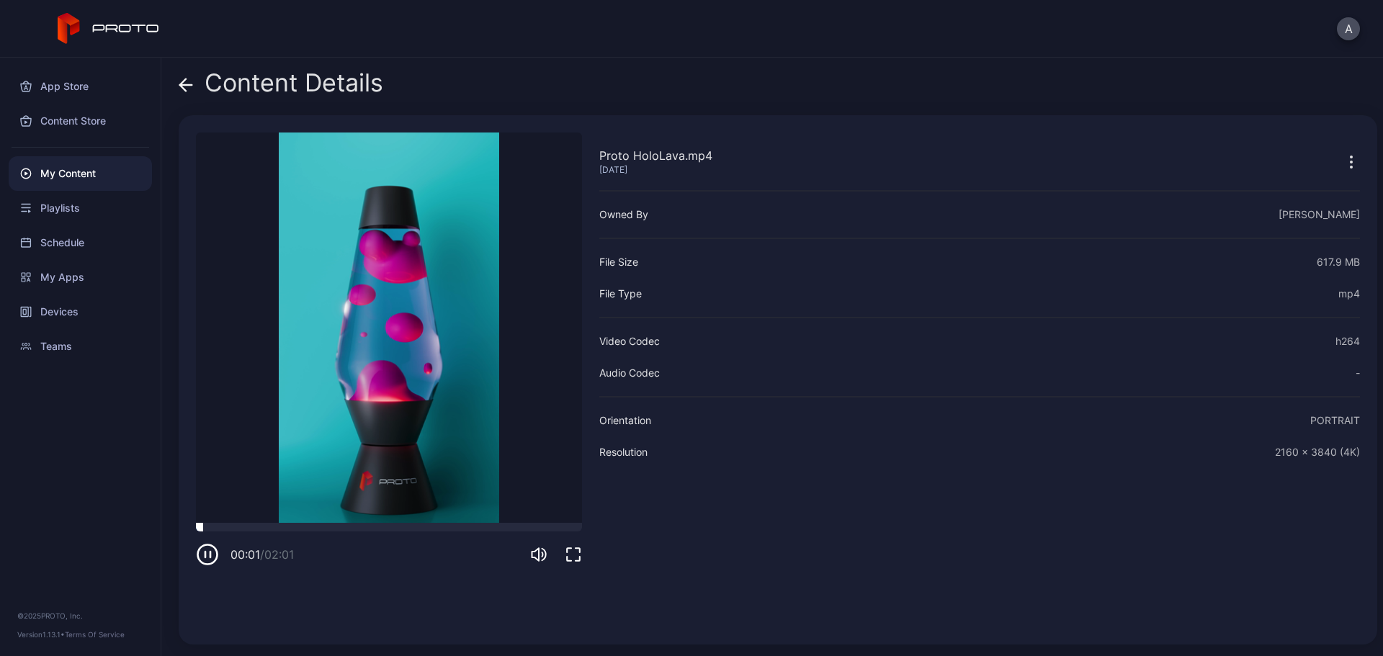
click at [347, 526] on div at bounding box center [389, 527] width 386 height 9
click at [403, 527] on div at bounding box center [389, 527] width 386 height 9
click at [463, 527] on div at bounding box center [389, 527] width 386 height 9
drag, startPoint x: 509, startPoint y: 527, endPoint x: 519, endPoint y: 527, distance: 9.4
click at [516, 527] on div at bounding box center [389, 527] width 386 height 9
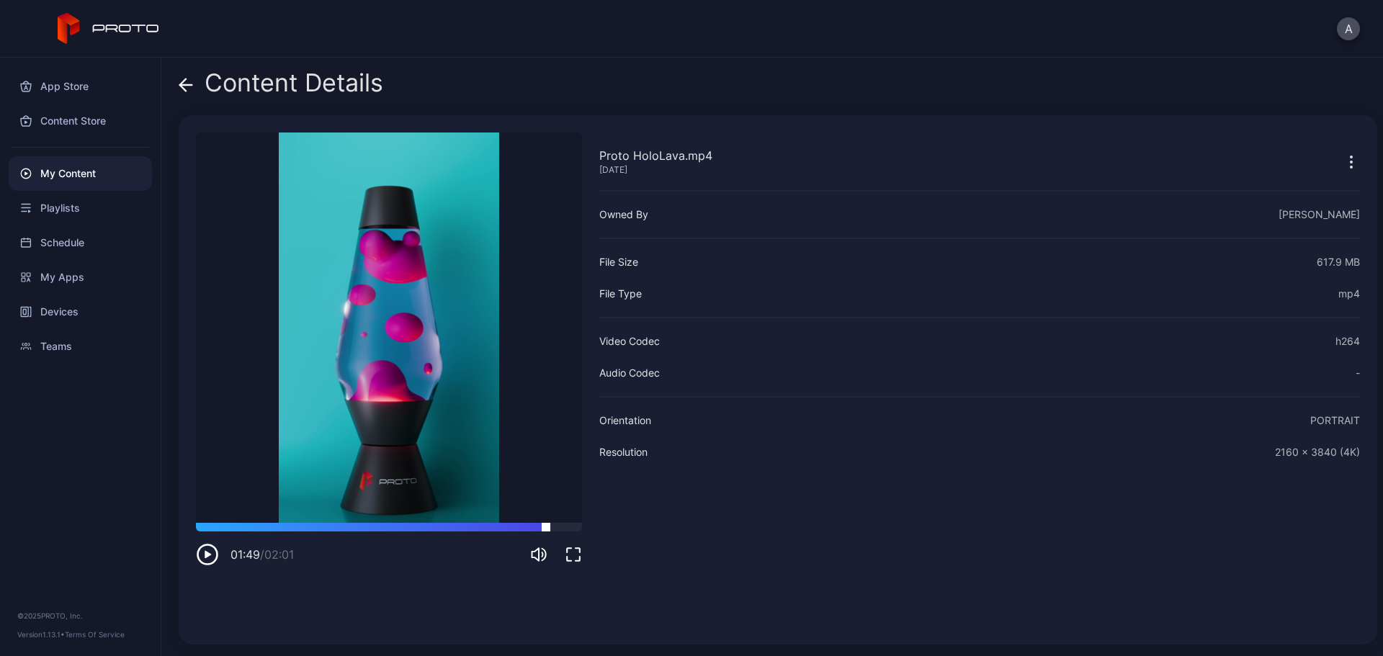
click at [546, 526] on div at bounding box center [389, 527] width 386 height 9
drag, startPoint x: 547, startPoint y: 525, endPoint x: 228, endPoint y: 525, distance: 319.2
click at [228, 523] on div at bounding box center [228, 523] width 0 height 0
click at [184, 83] on icon at bounding box center [186, 85] width 14 height 14
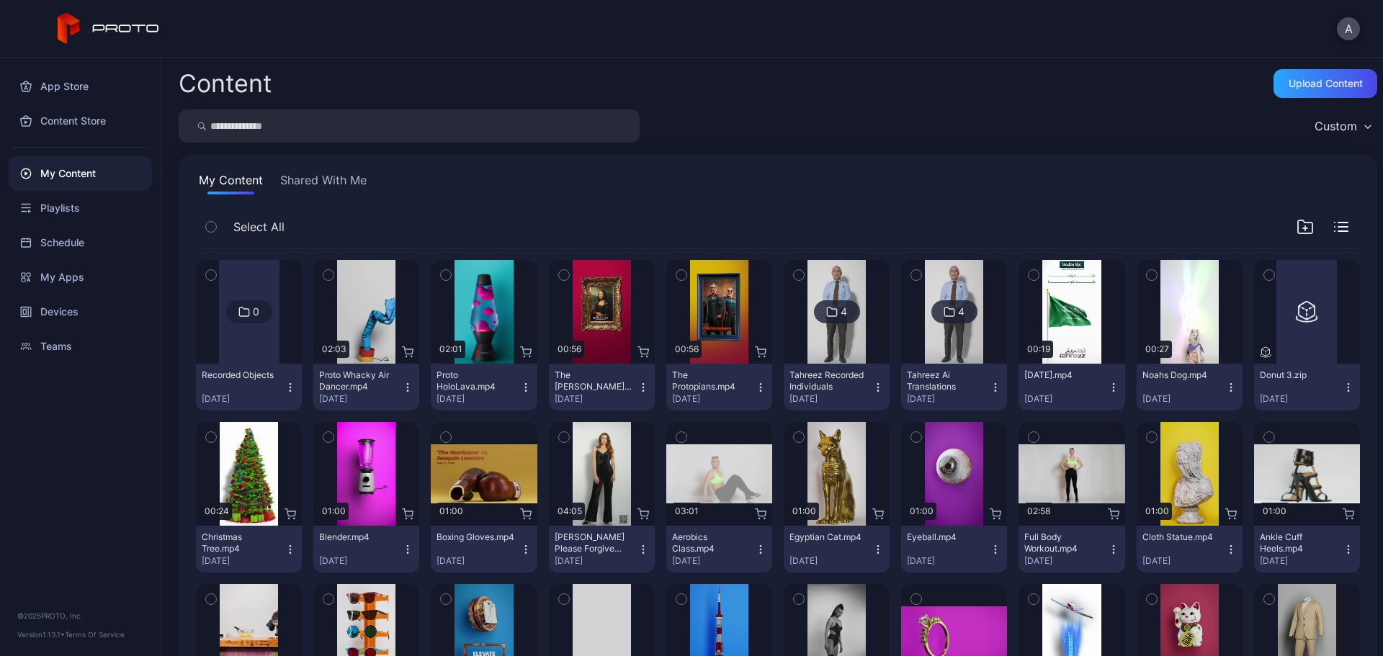
click at [288, 388] on icon "button" at bounding box center [291, 388] width 12 height 12
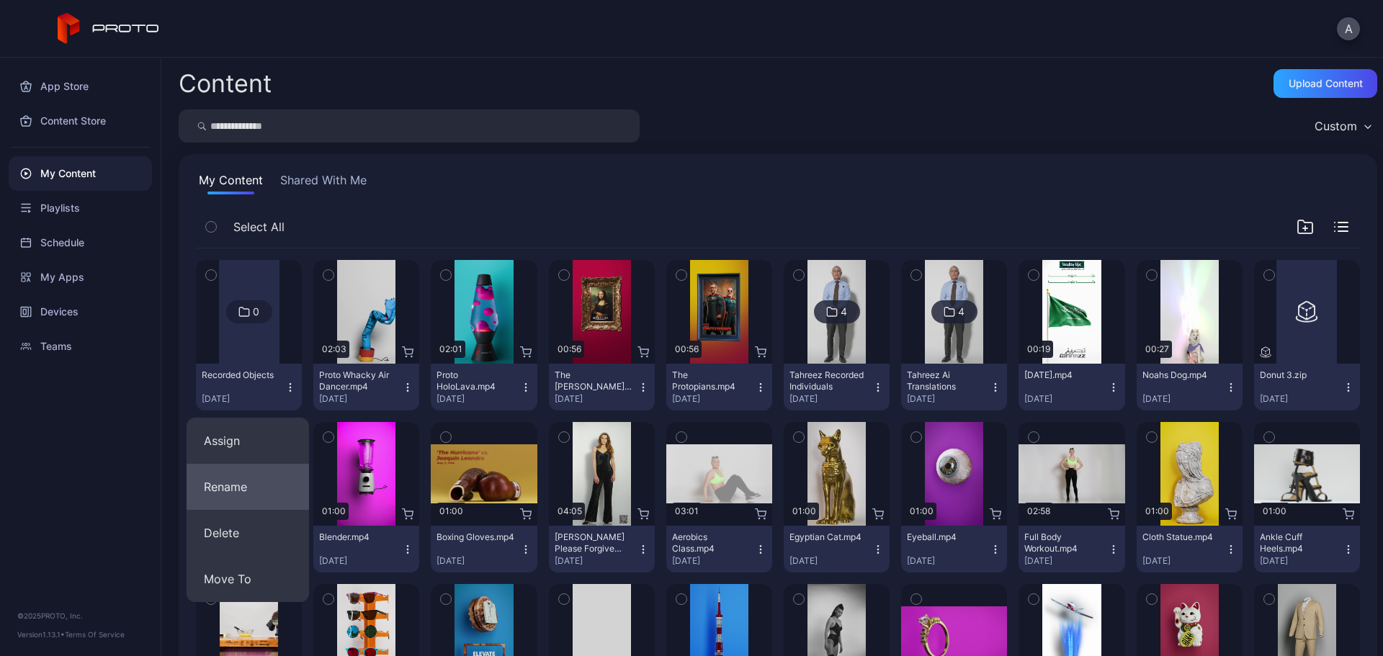
click at [260, 488] on button "Rename" at bounding box center [248, 487] width 122 height 46
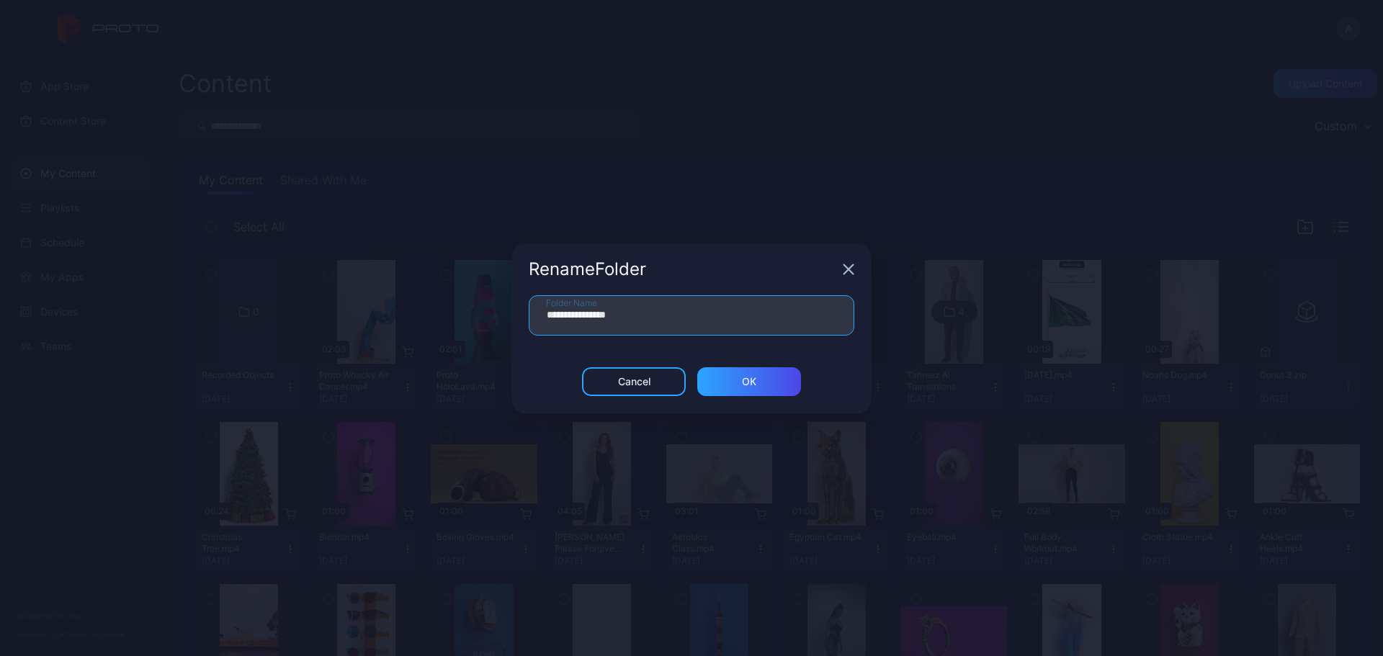
drag, startPoint x: 641, startPoint y: 318, endPoint x: 522, endPoint y: 316, distance: 118.9
click at [522, 316] on div "**********" at bounding box center [692, 331] width 360 height 72
type input "**********"
click at [744, 384] on div "ОК" at bounding box center [749, 382] width 14 height 12
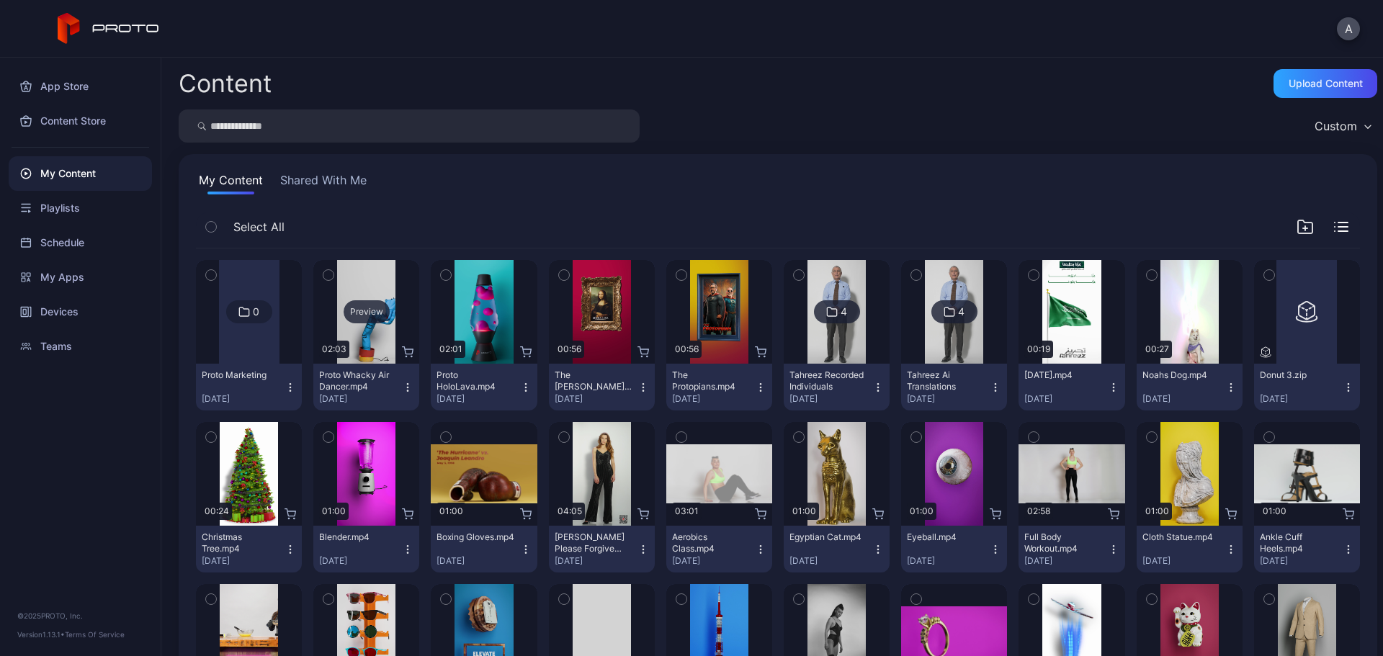
click at [368, 313] on div "Preview" at bounding box center [367, 311] width 46 height 23
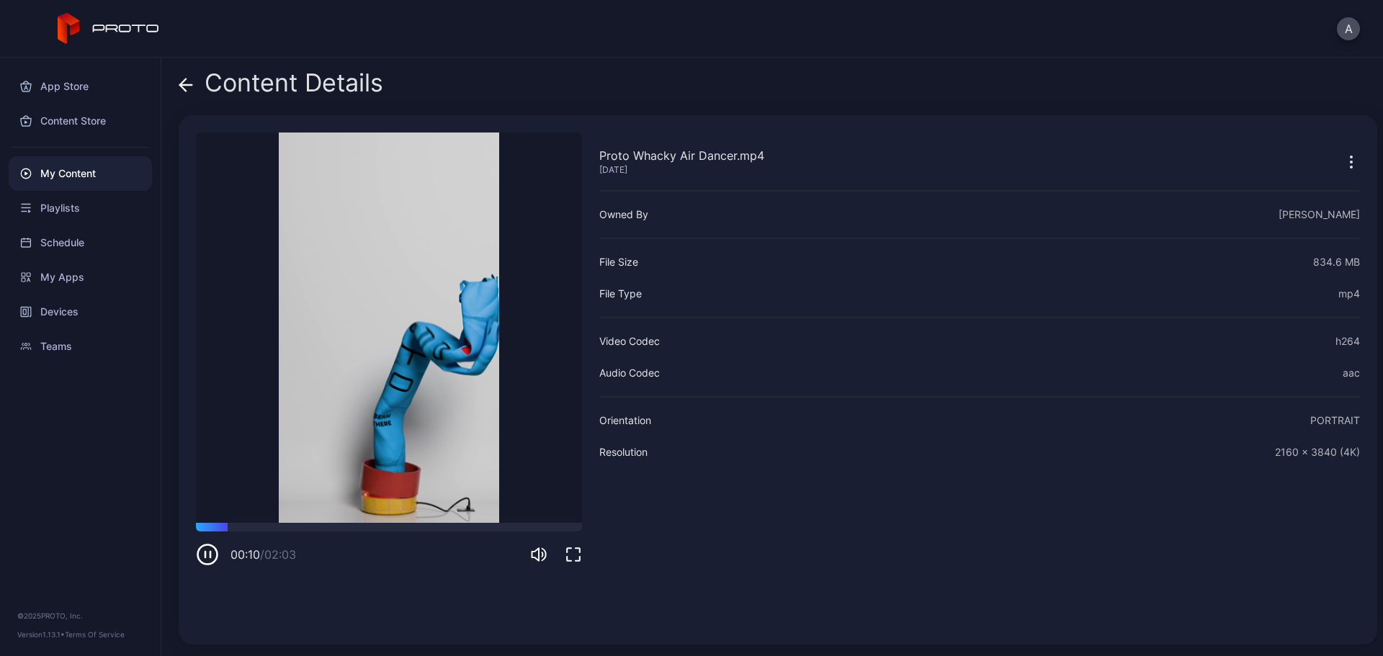
click at [192, 84] on icon at bounding box center [186, 85] width 14 height 14
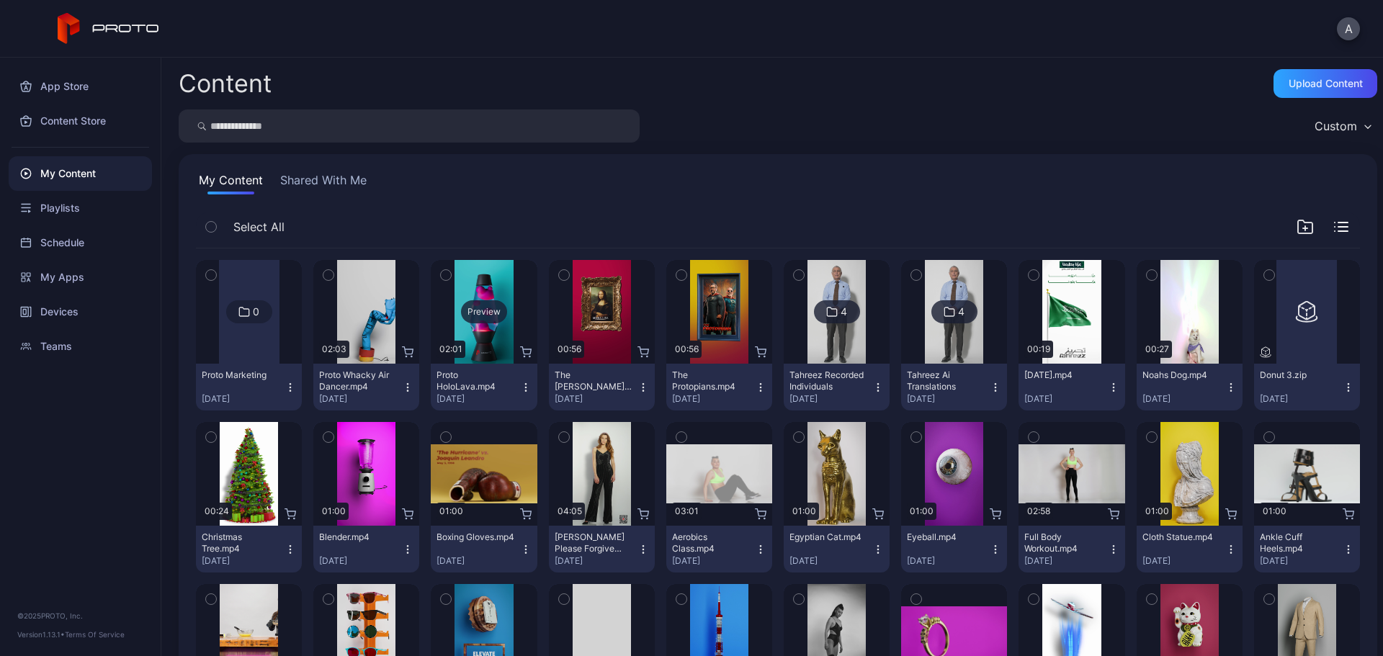
click at [471, 313] on div "Preview" at bounding box center [484, 311] width 46 height 23
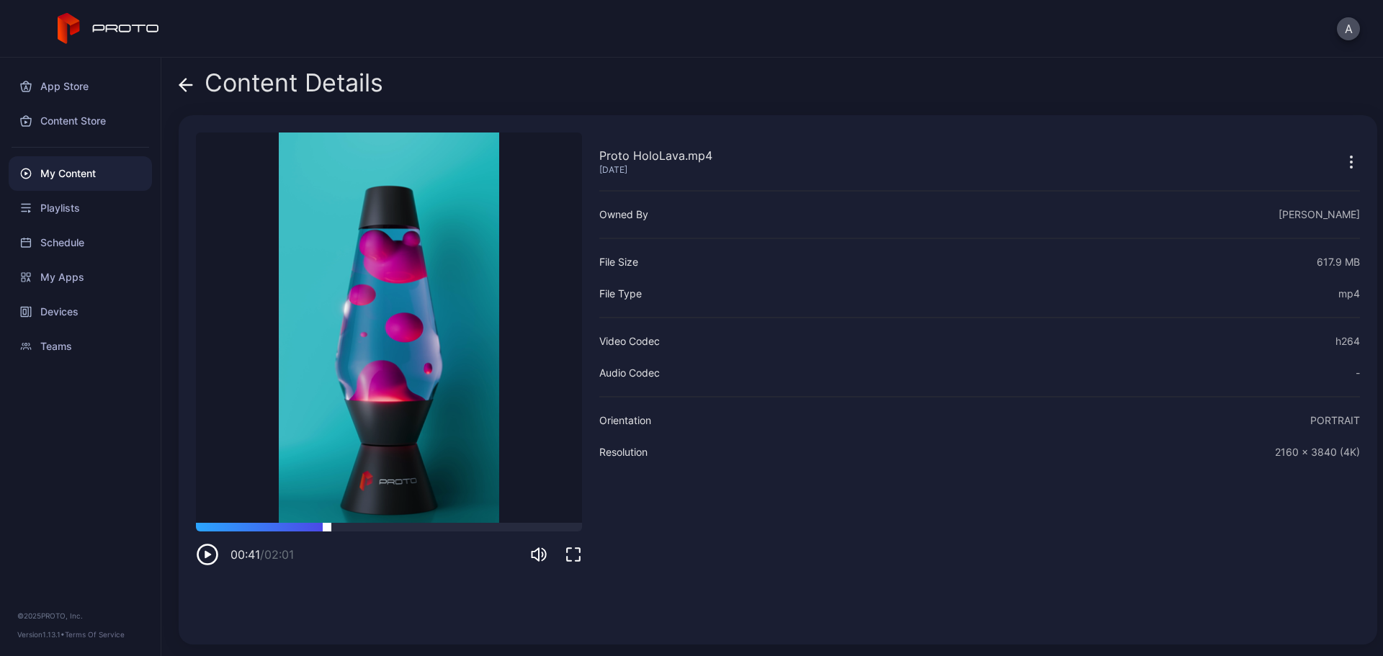
click at [327, 524] on div at bounding box center [389, 527] width 386 height 9
click at [411, 525] on div at bounding box center [389, 527] width 386 height 9
click at [479, 527] on div at bounding box center [389, 527] width 386 height 9
click at [189, 82] on icon at bounding box center [186, 85] width 14 height 14
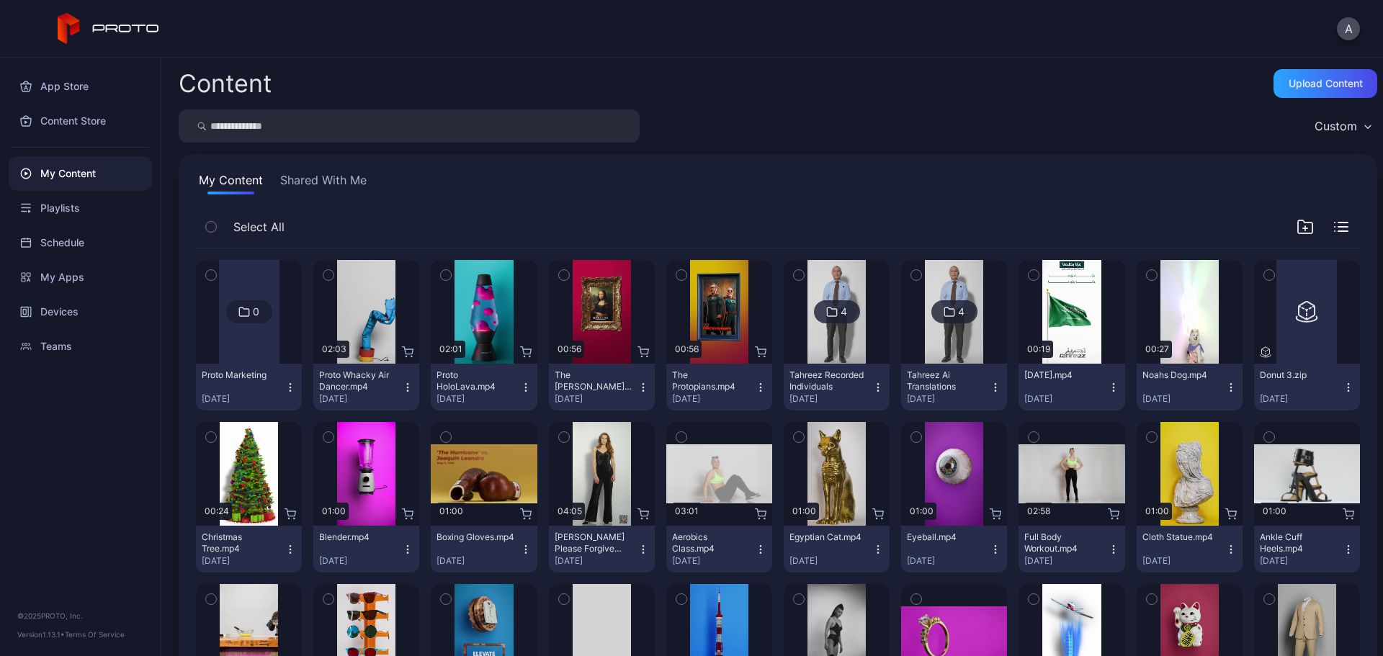
click at [287, 391] on icon "button" at bounding box center [291, 388] width 12 height 12
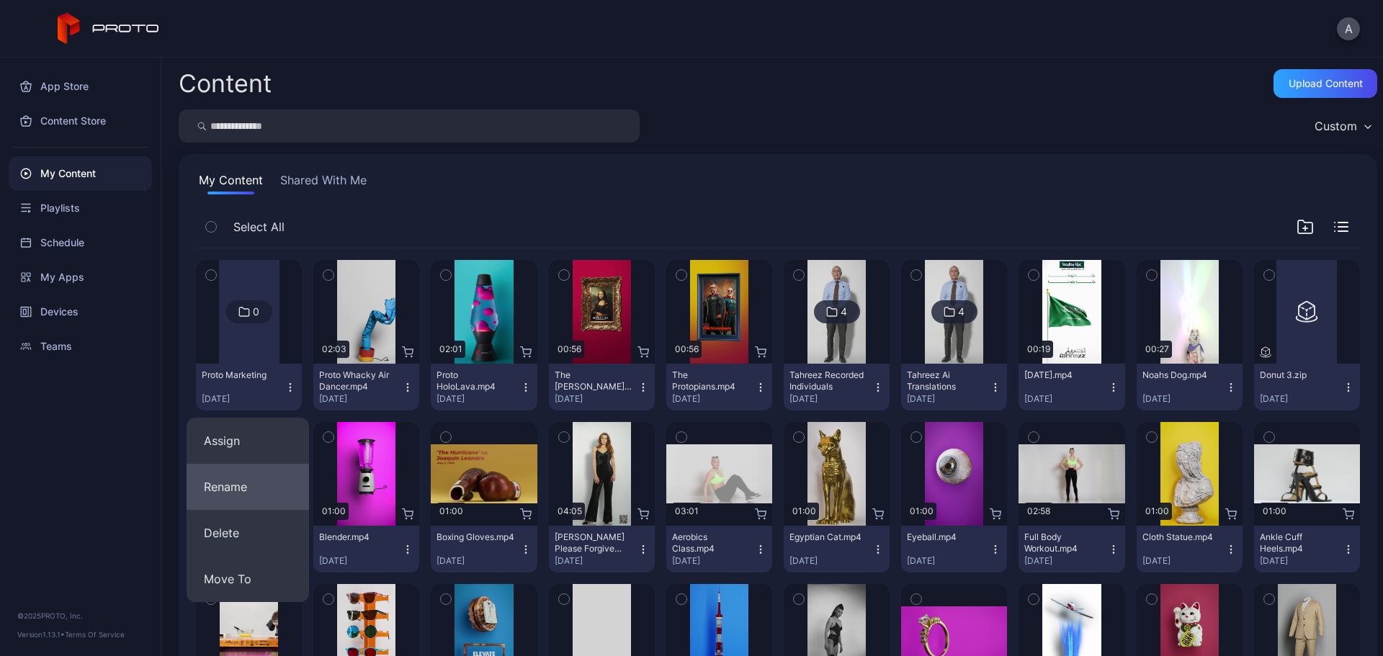
click at [259, 501] on button "Rename" at bounding box center [248, 487] width 122 height 46
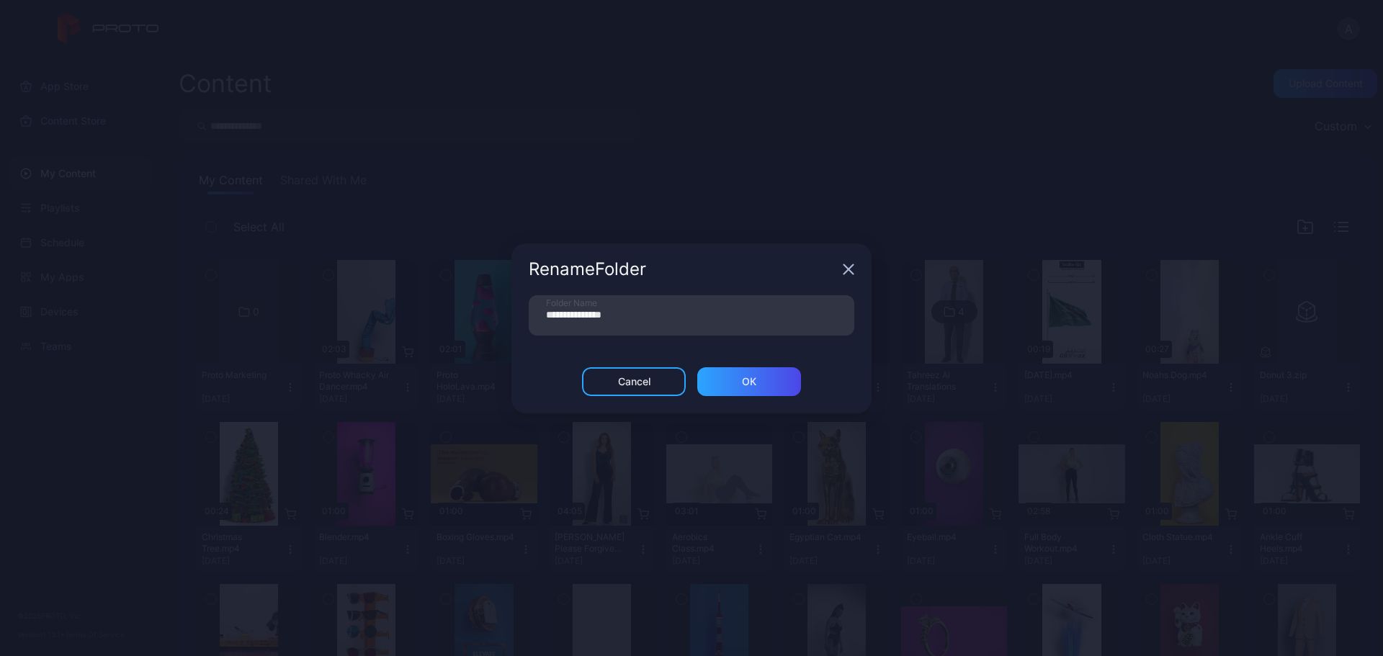
click at [853, 274] on icon "button" at bounding box center [848, 268] width 9 height 9
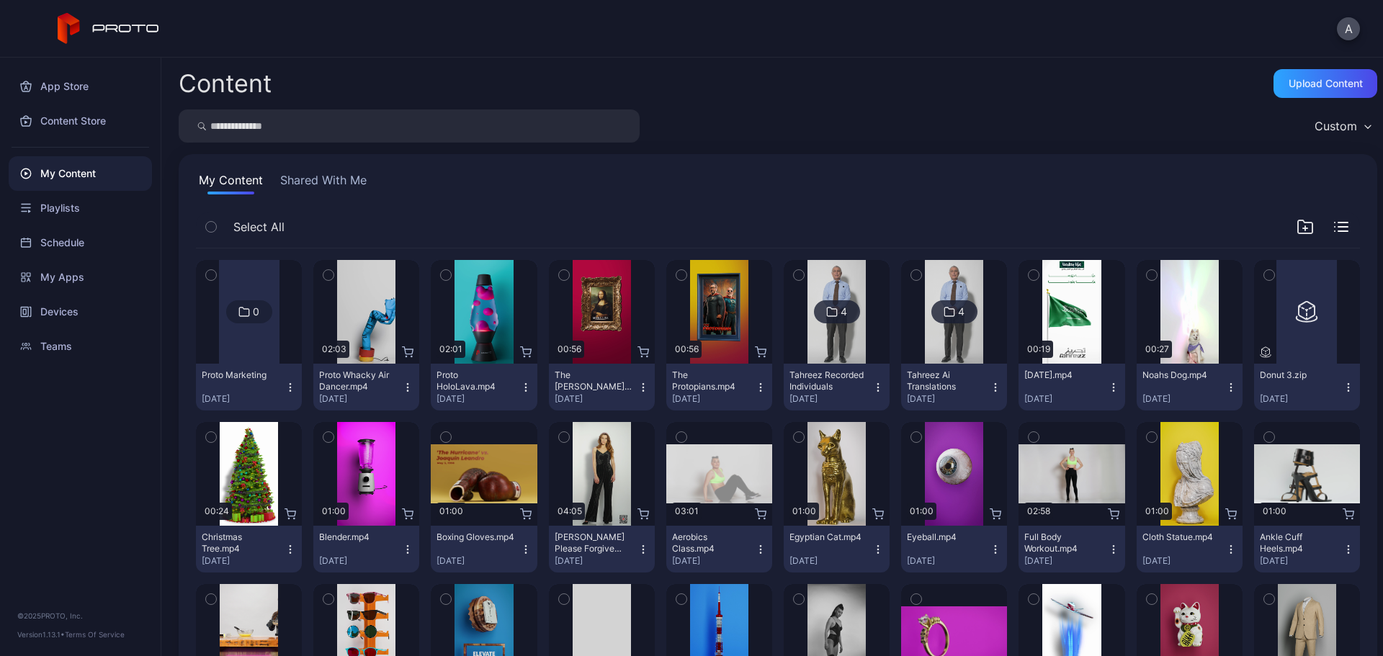
click at [1336, 130] on div "Custom" at bounding box center [1336, 126] width 43 height 14
click at [1297, 231] on icon "button" at bounding box center [1305, 226] width 17 height 17
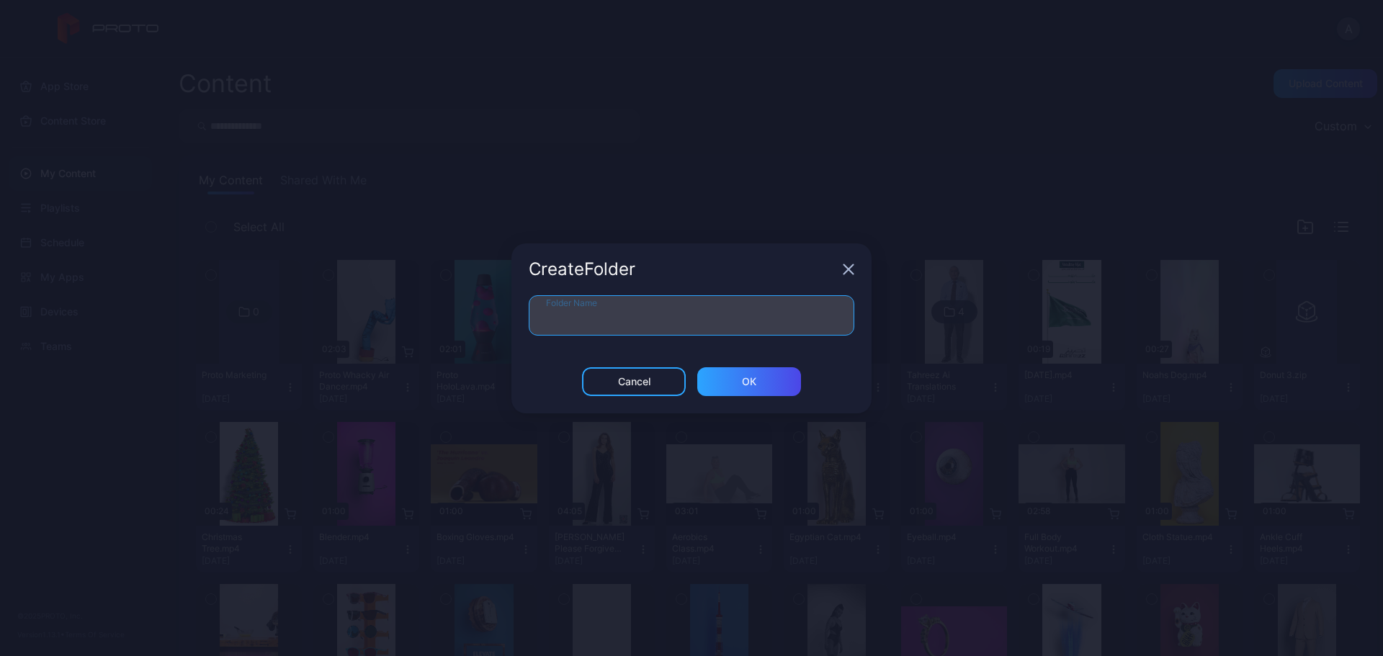
click at [741, 315] on input "Folder Name" at bounding box center [692, 315] width 326 height 40
type input "**********"
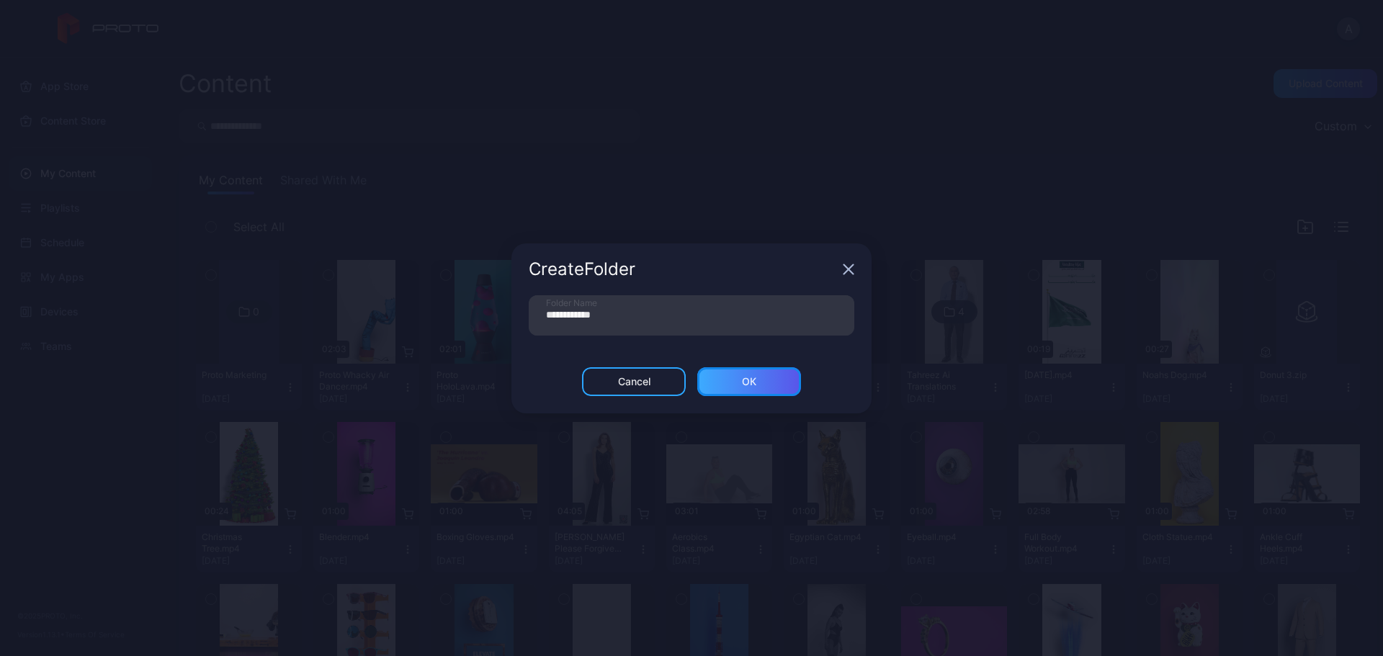
click at [770, 389] on div "ОК" at bounding box center [749, 381] width 104 height 29
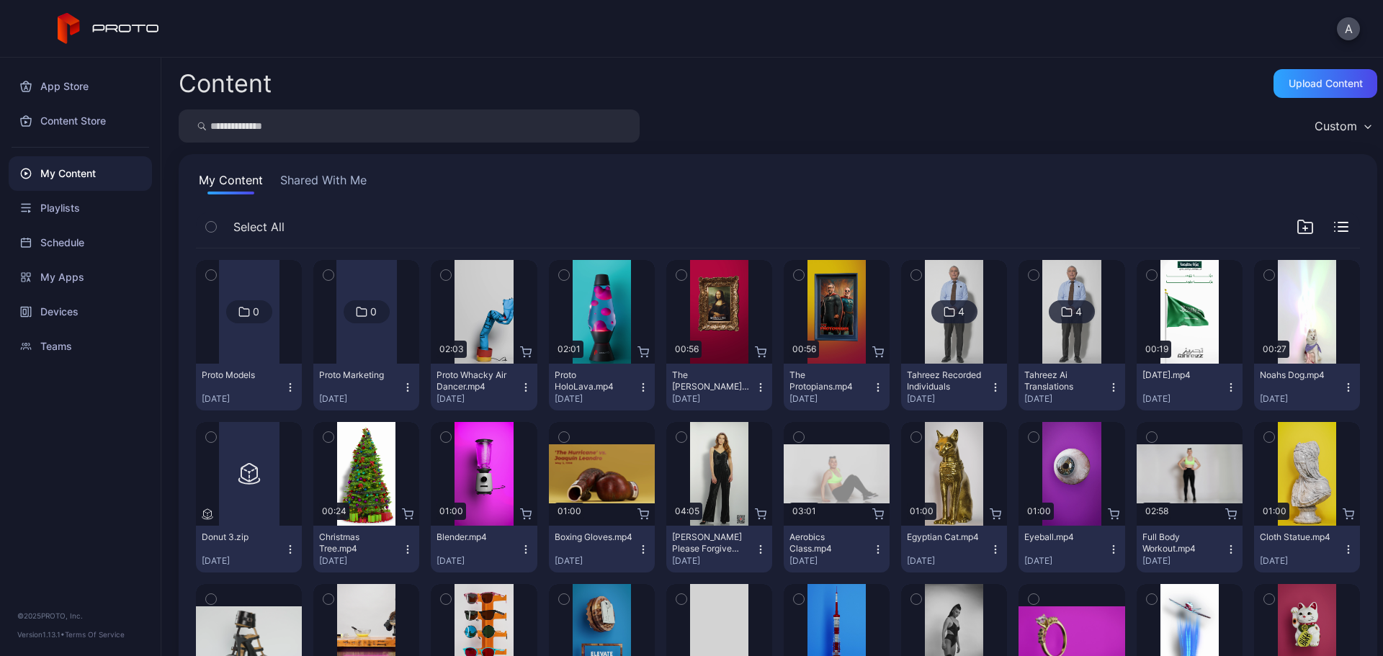
click at [442, 273] on icon "button" at bounding box center [446, 275] width 10 height 16
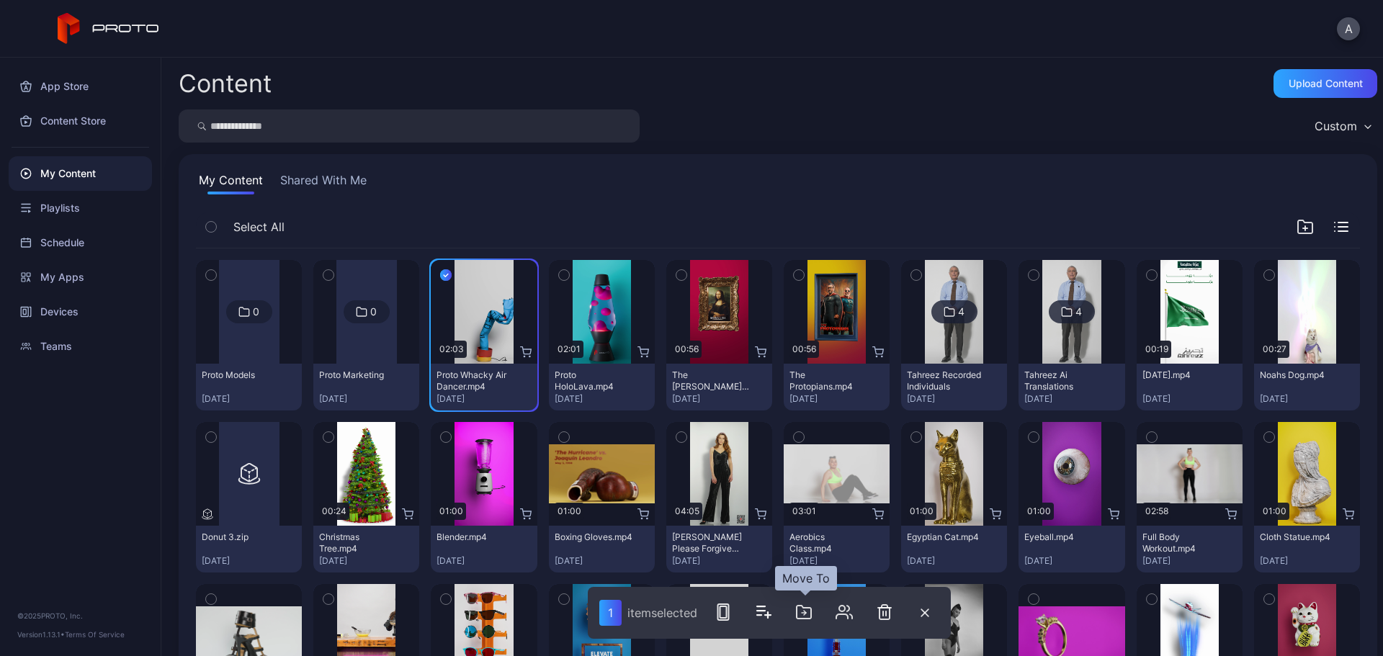
click at [812, 612] on icon "button" at bounding box center [803, 612] width 17 height 17
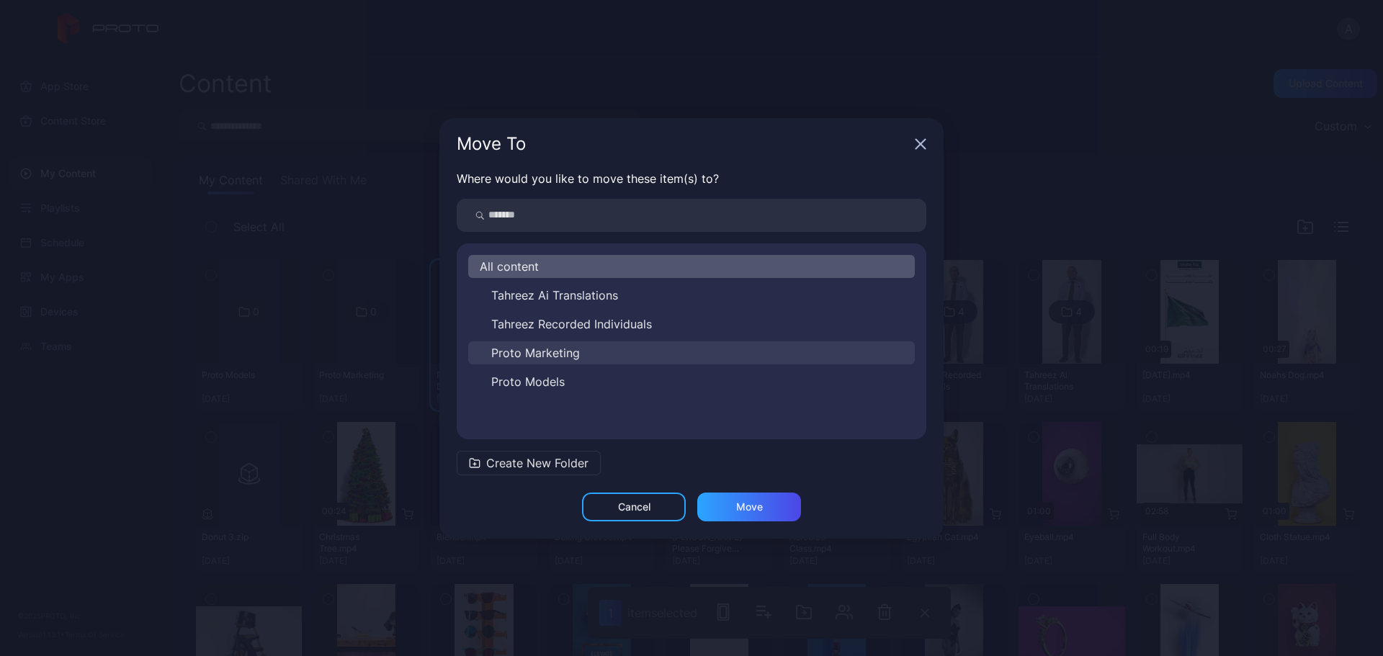
click at [597, 353] on button "Proto Marketing" at bounding box center [691, 353] width 447 height 23
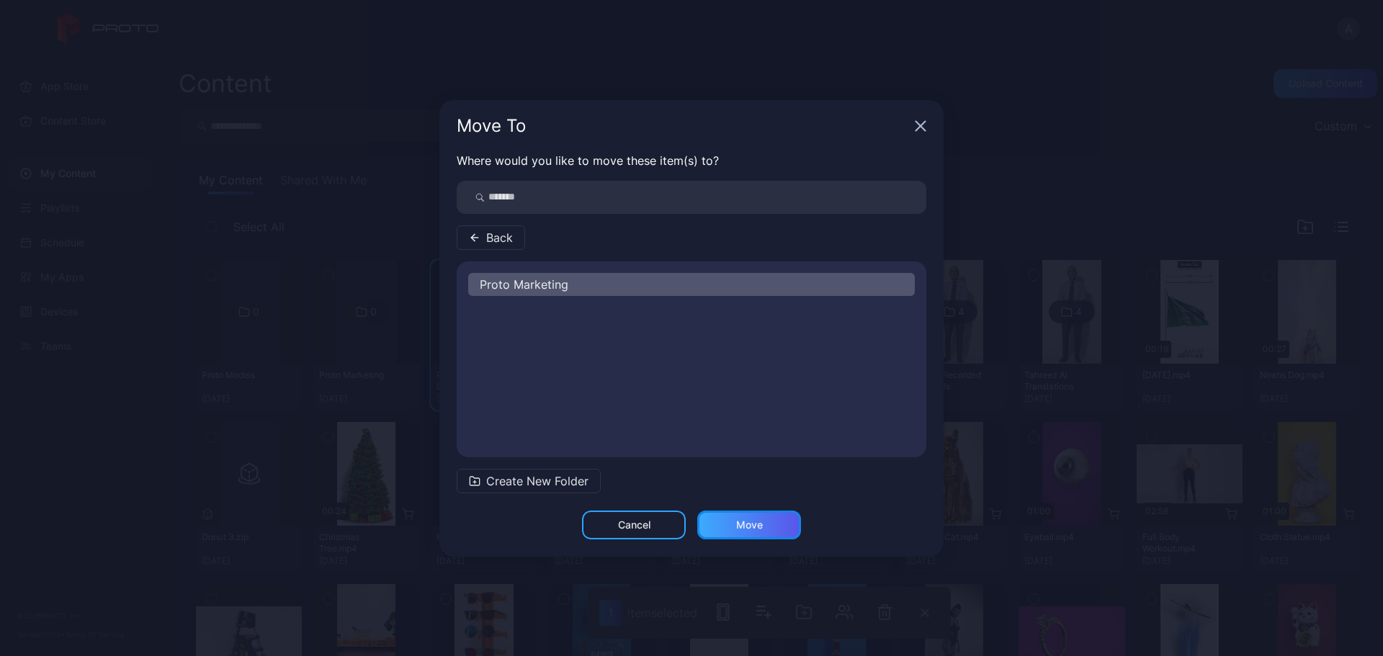
click at [785, 531] on div "Move" at bounding box center [749, 525] width 104 height 29
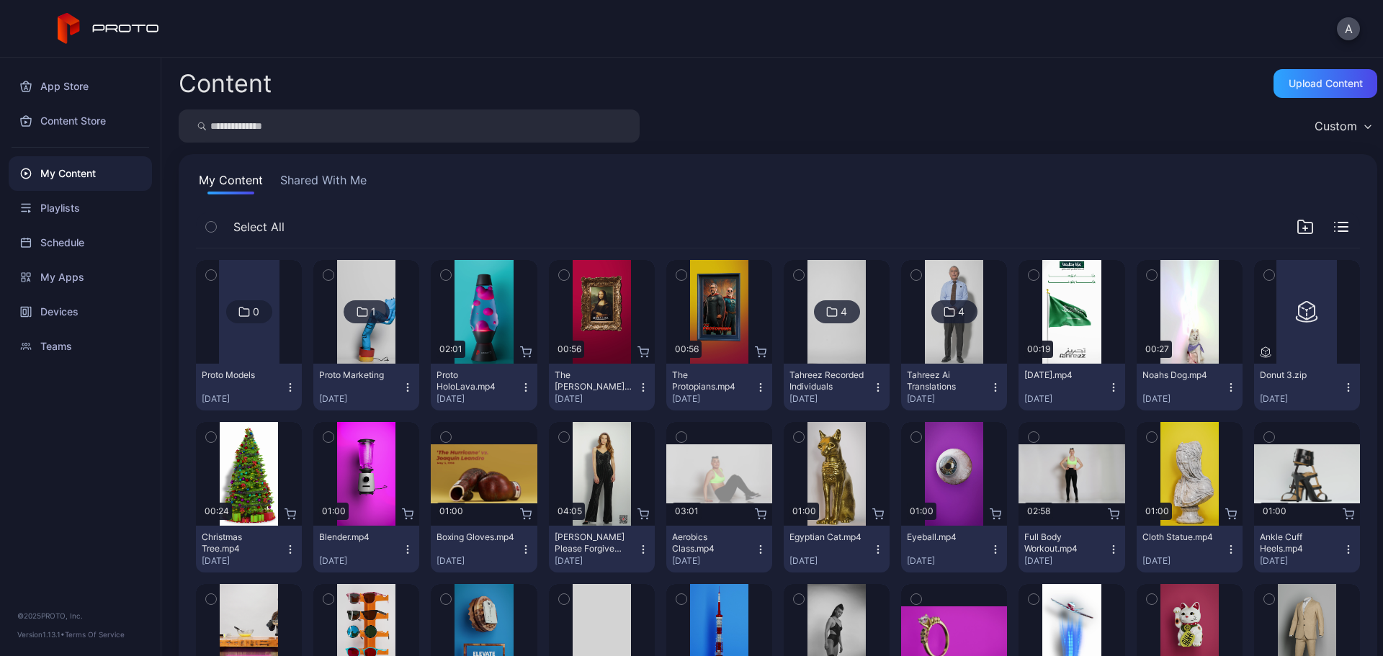
click at [446, 275] on icon "button" at bounding box center [446, 275] width 10 height 16
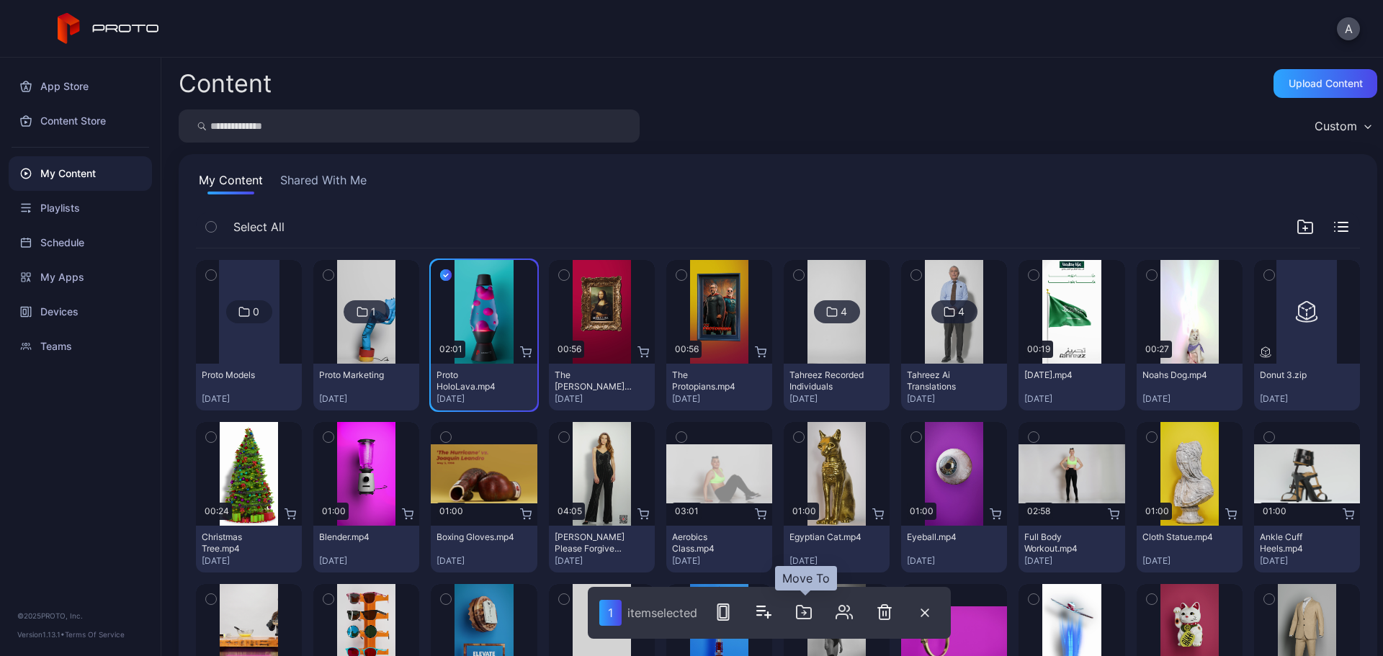
click at [805, 615] on icon "button" at bounding box center [803, 612] width 17 height 17
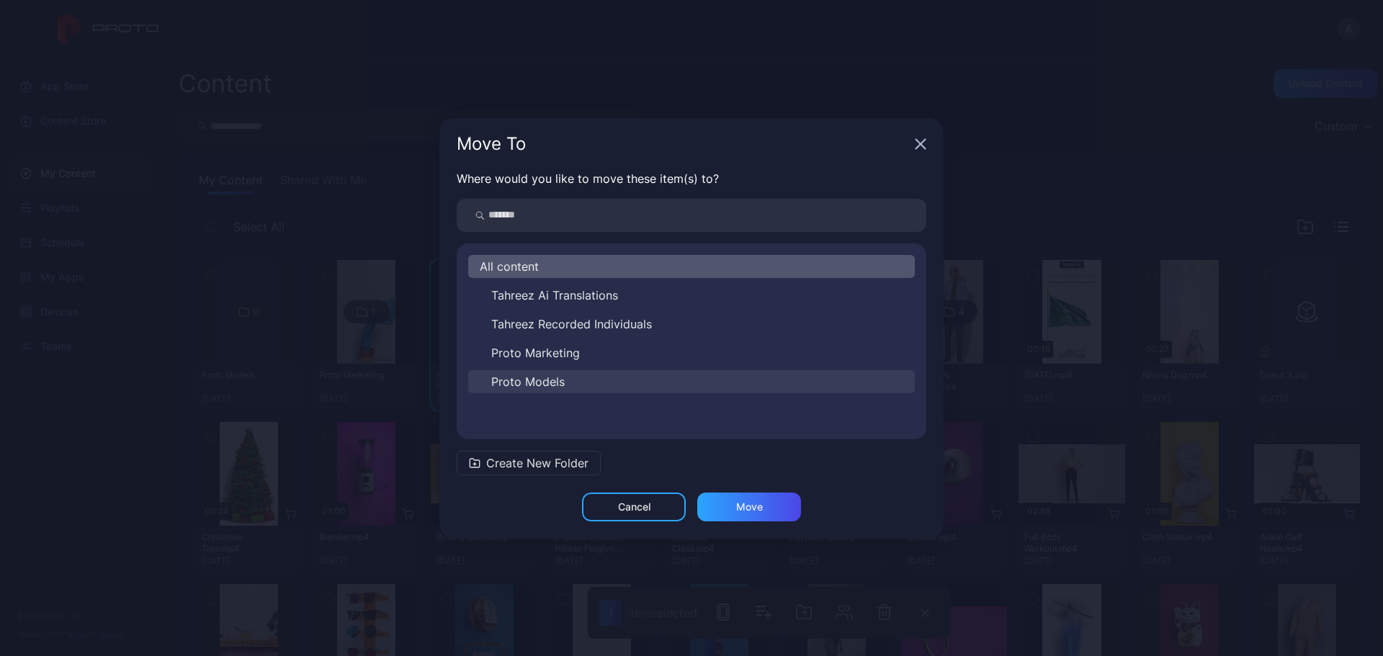
click at [607, 376] on button "Proto Models" at bounding box center [691, 381] width 447 height 23
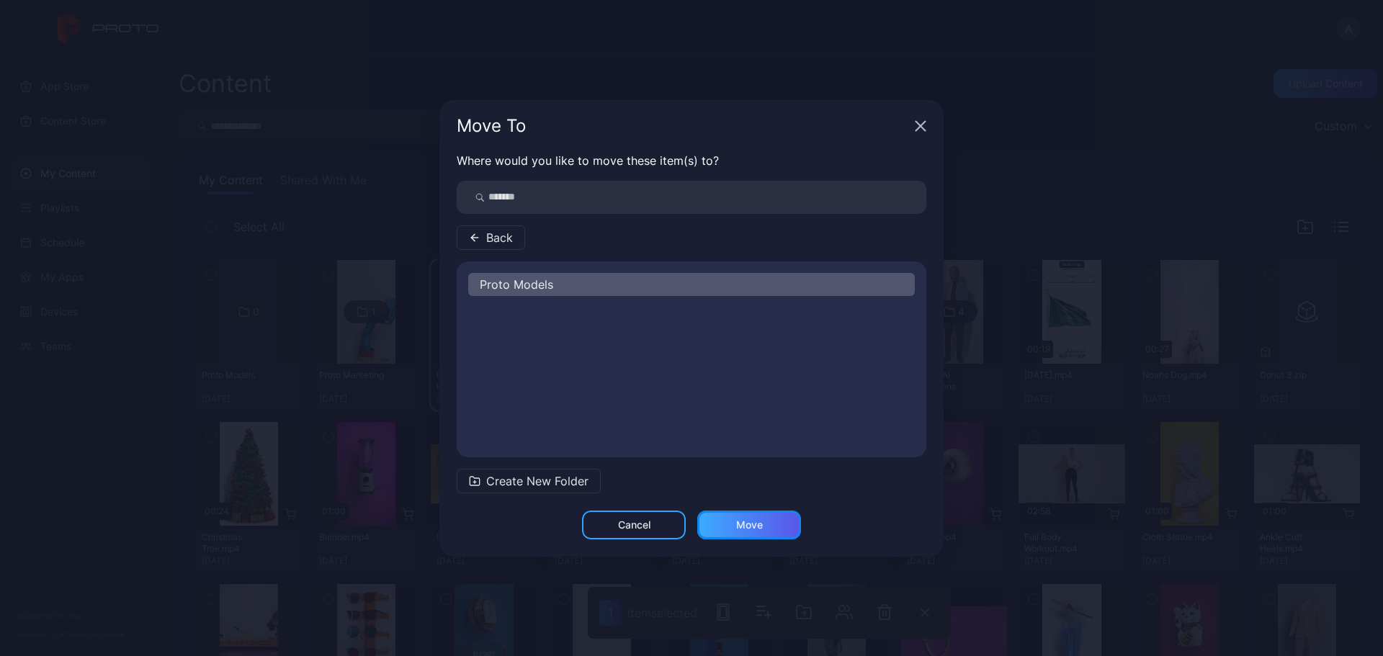
click at [759, 526] on div "Move" at bounding box center [749, 525] width 27 height 12
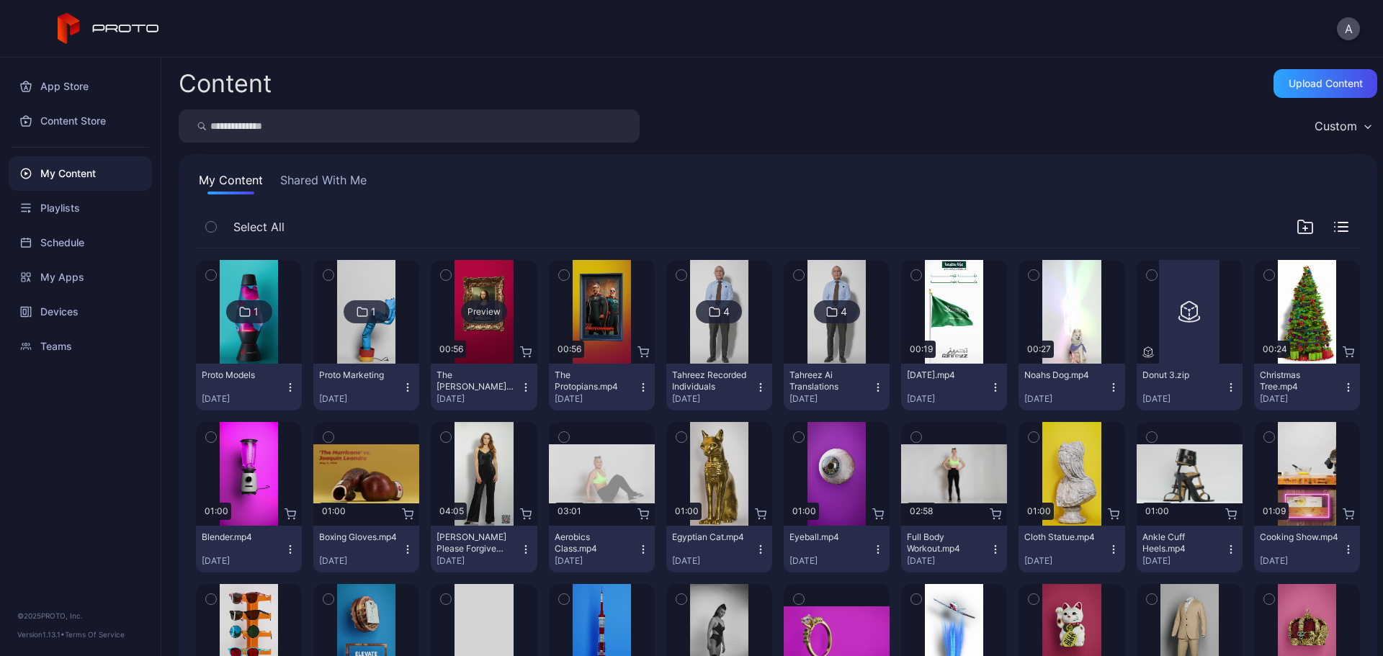
click at [487, 311] on div "Preview" at bounding box center [484, 311] width 46 height 23
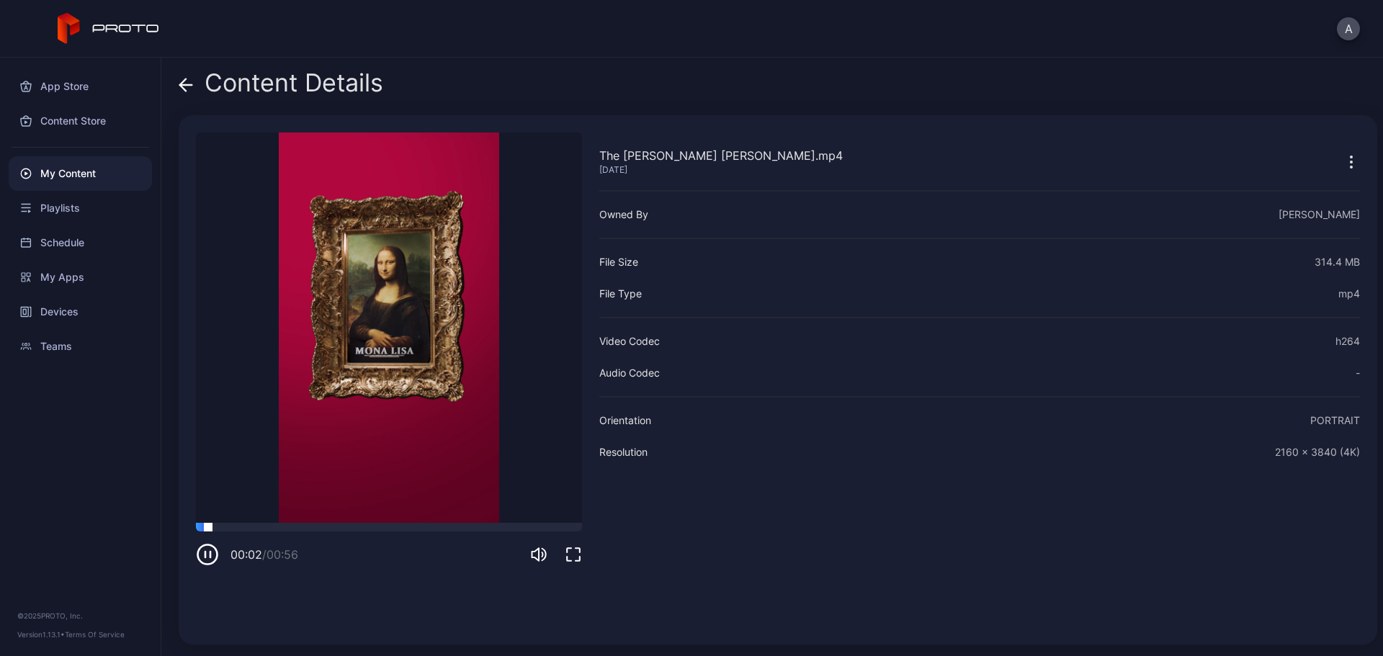
click at [276, 527] on div at bounding box center [389, 527] width 386 height 9
click at [362, 529] on div at bounding box center [389, 527] width 386 height 9
drag, startPoint x: 418, startPoint y: 530, endPoint x: 443, endPoint y: 530, distance: 25.2
click at [430, 530] on div at bounding box center [389, 527] width 386 height 9
drag, startPoint x: 488, startPoint y: 531, endPoint x: 500, endPoint y: 533, distance: 12.4
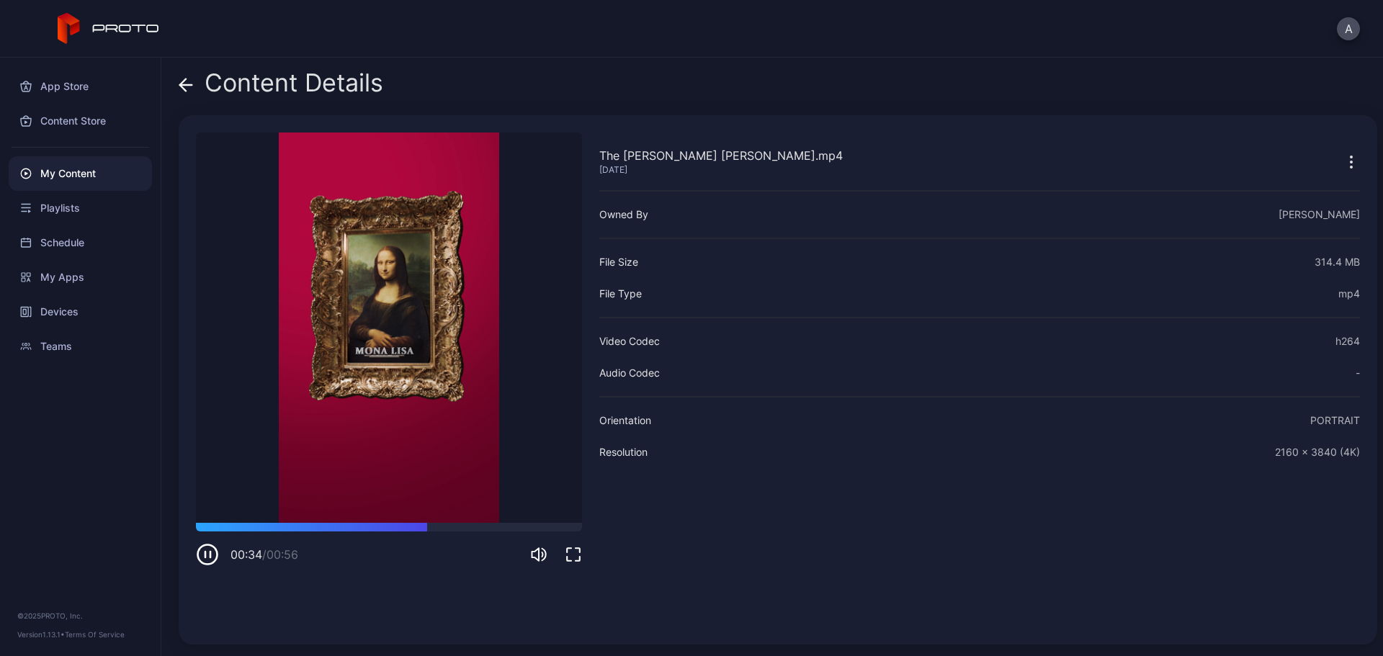
click at [496, 533] on div "00:34 / 00:56" at bounding box center [389, 544] width 386 height 43
click at [183, 80] on icon at bounding box center [186, 85] width 14 height 14
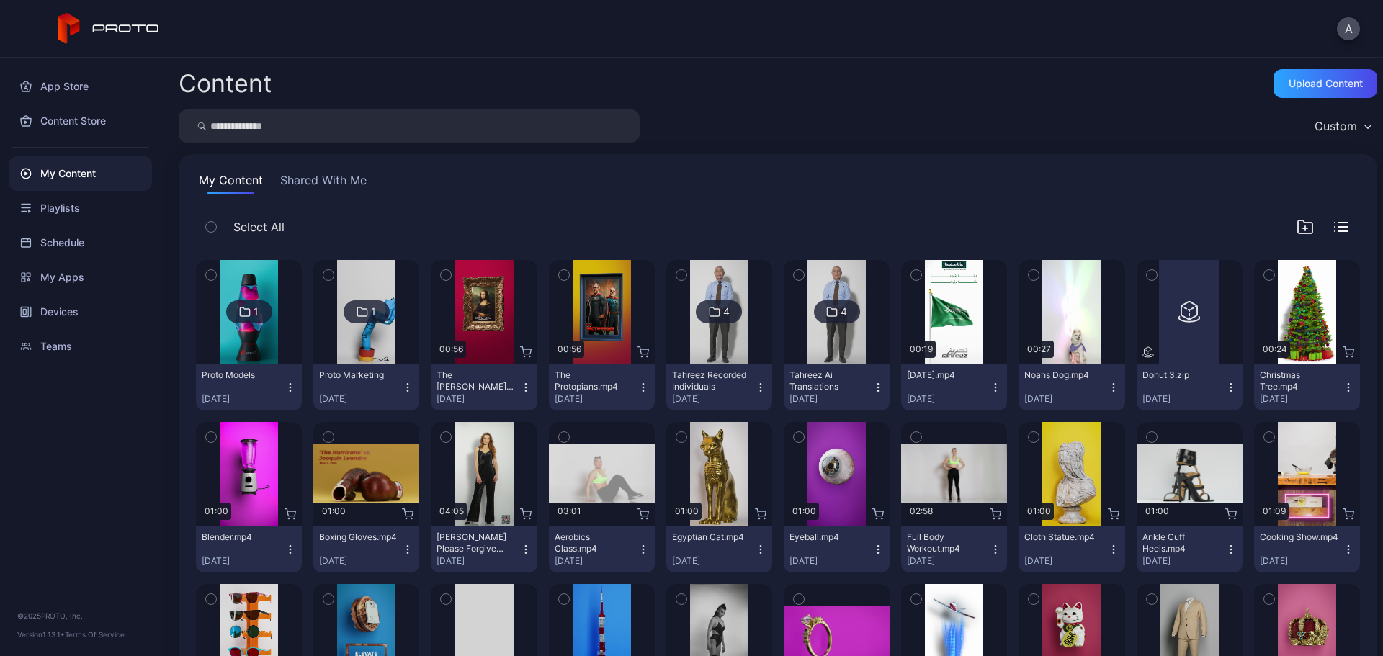
click at [523, 388] on icon "button" at bounding box center [526, 388] width 12 height 12
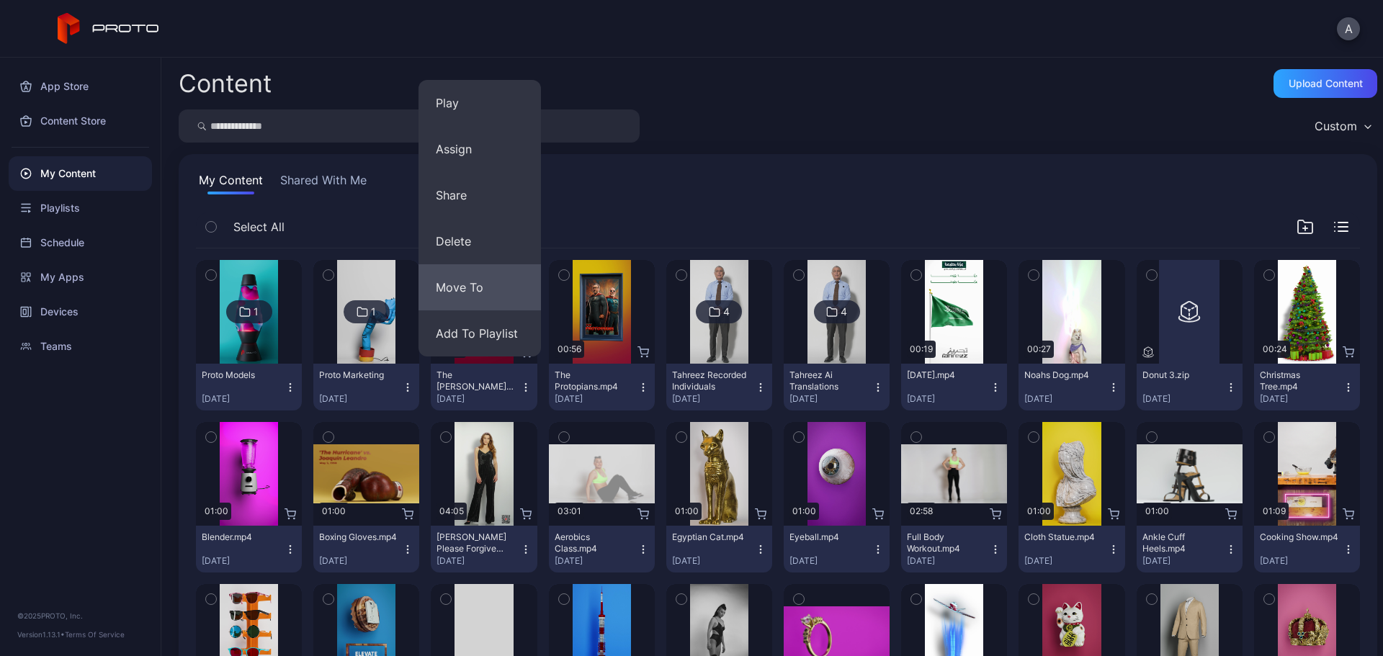
click at [488, 281] on button "Move To" at bounding box center [480, 287] width 122 height 46
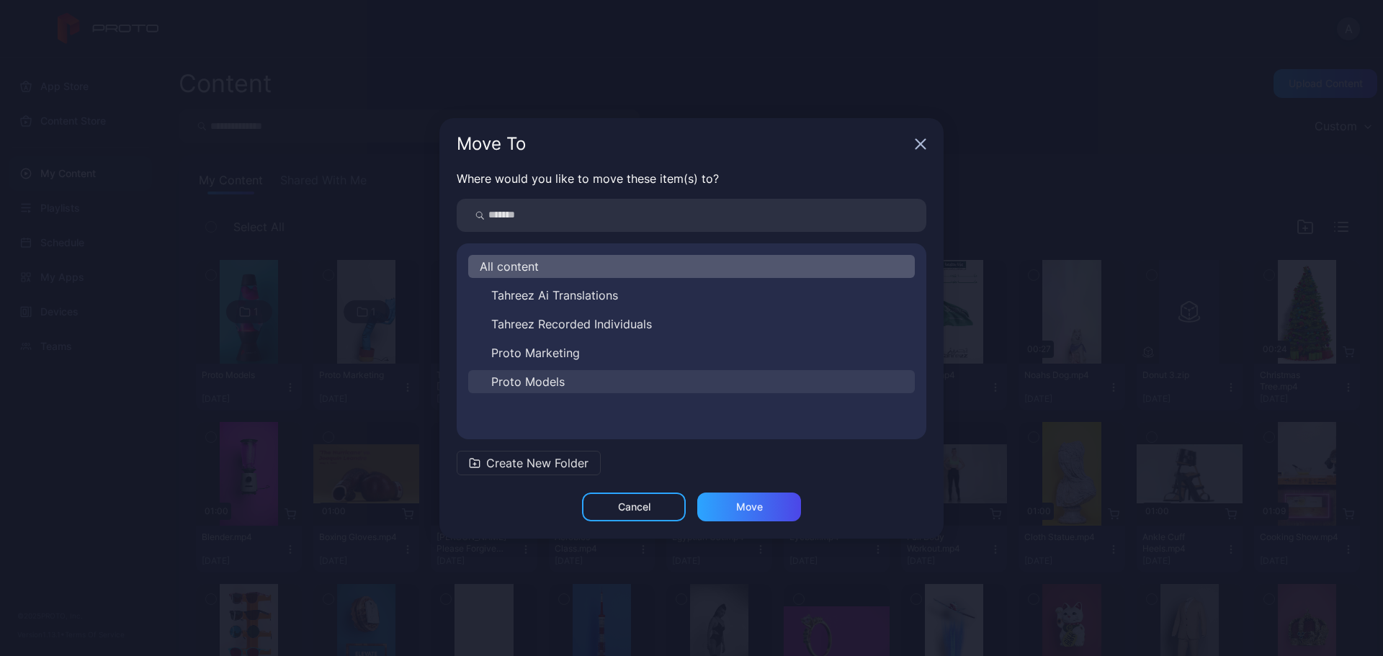
click at [549, 381] on span "Proto Models" at bounding box center [527, 381] width 73 height 17
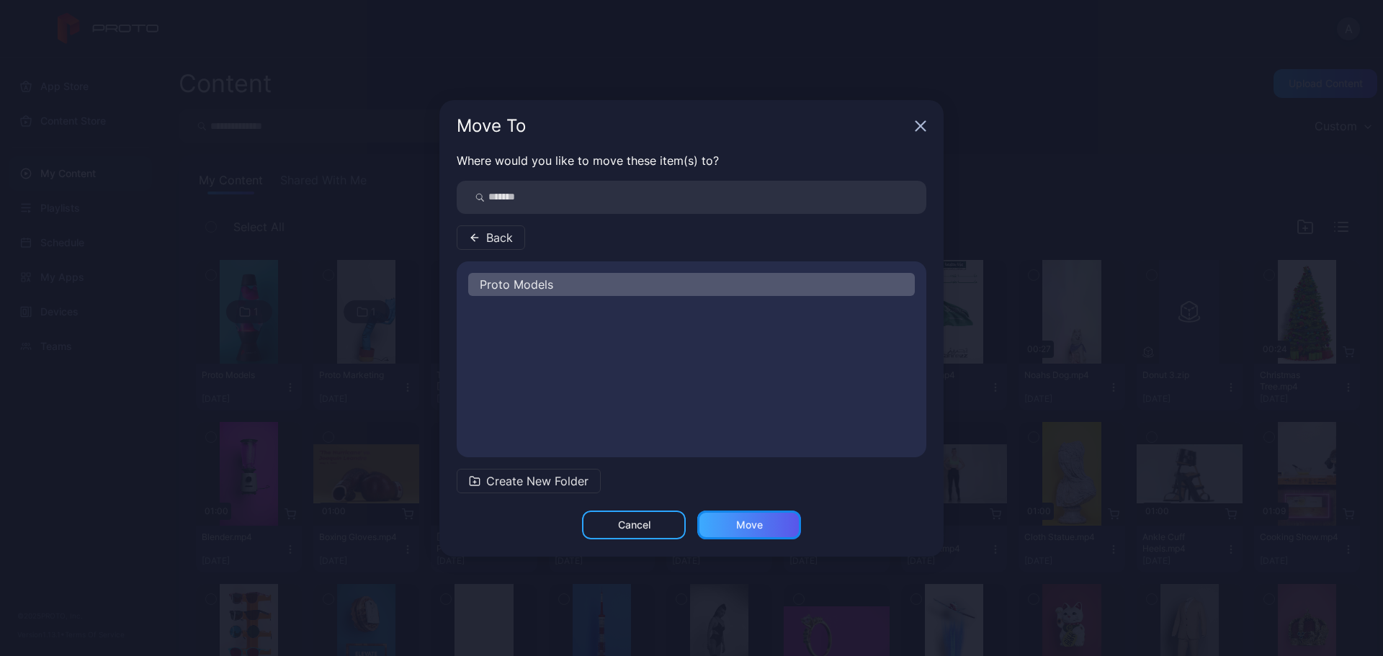
click at [744, 521] on div "Move" at bounding box center [749, 525] width 27 height 12
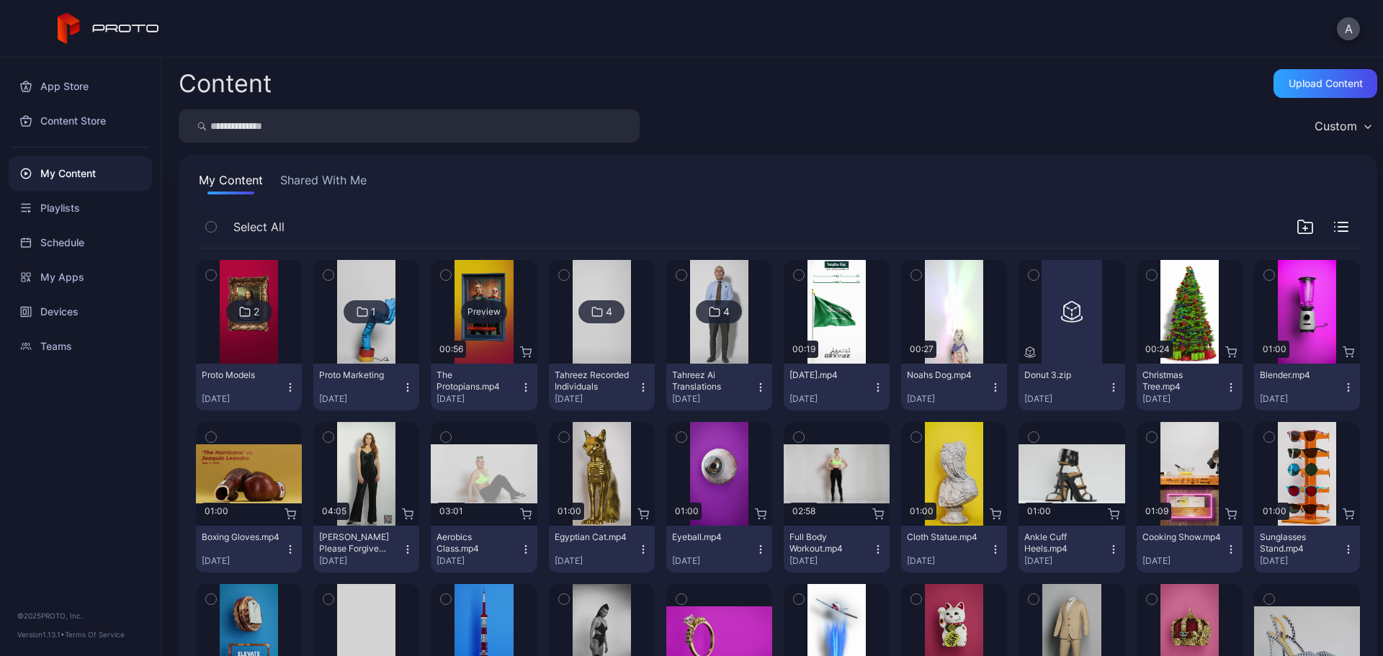
click at [492, 311] on div "Preview" at bounding box center [484, 311] width 46 height 23
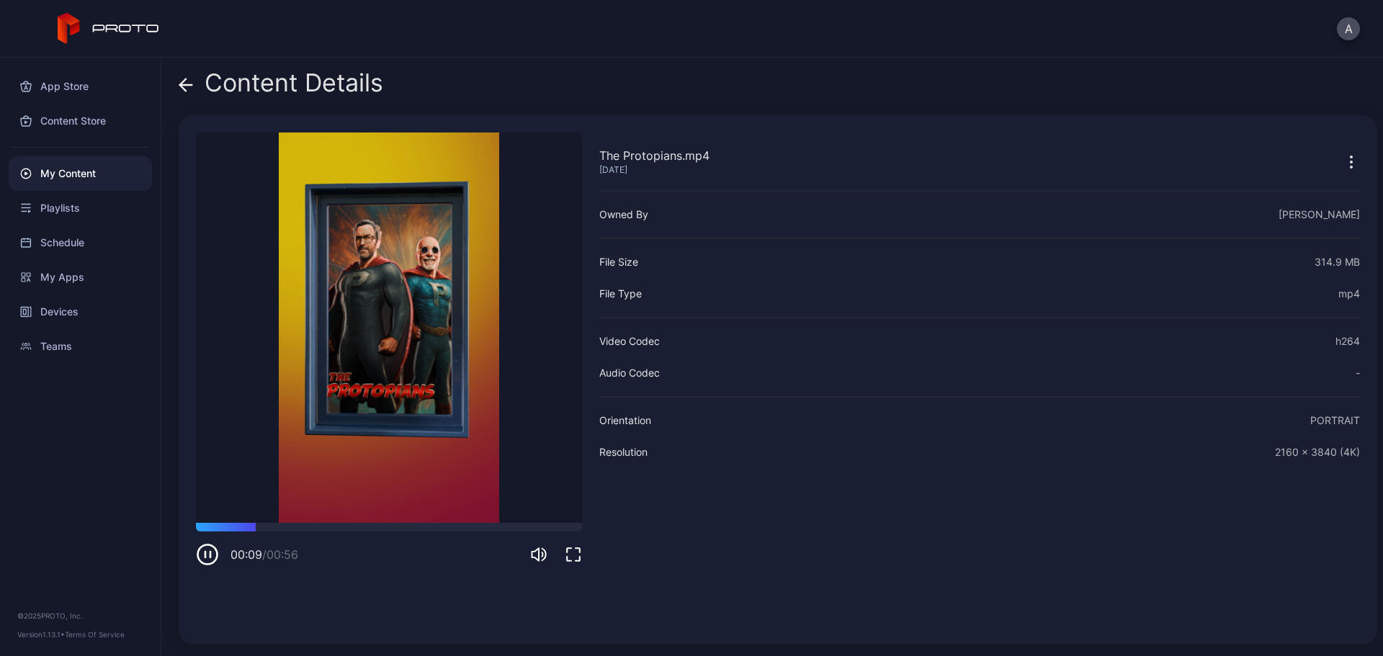
click at [187, 80] on icon at bounding box center [186, 85] width 14 height 14
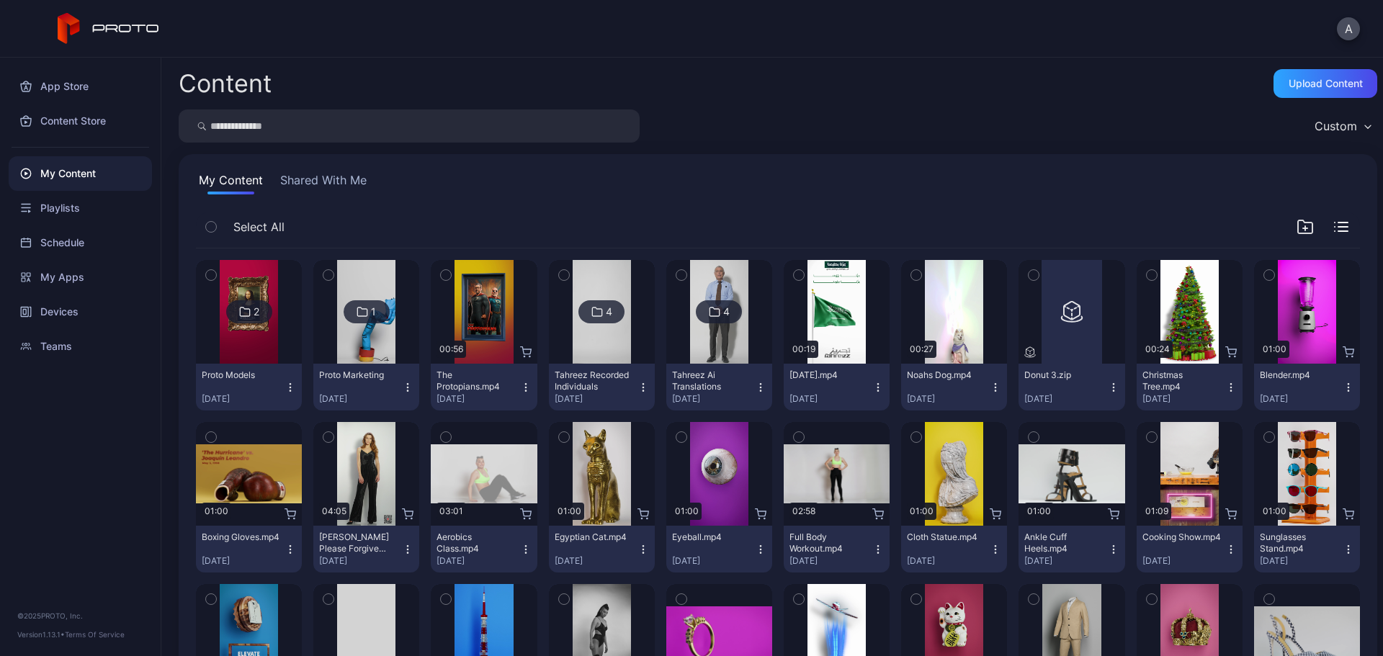
click at [523, 392] on icon "button" at bounding box center [526, 388] width 12 height 12
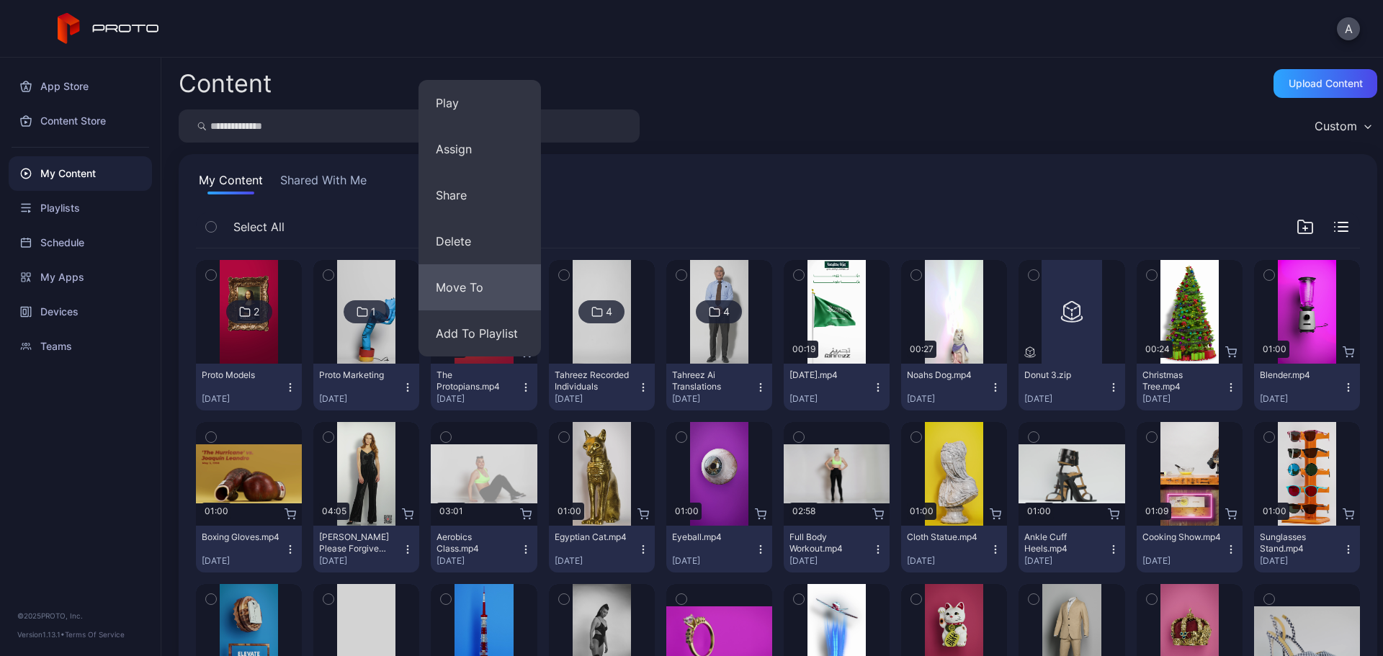
click at [470, 292] on button "Move To" at bounding box center [480, 287] width 122 height 46
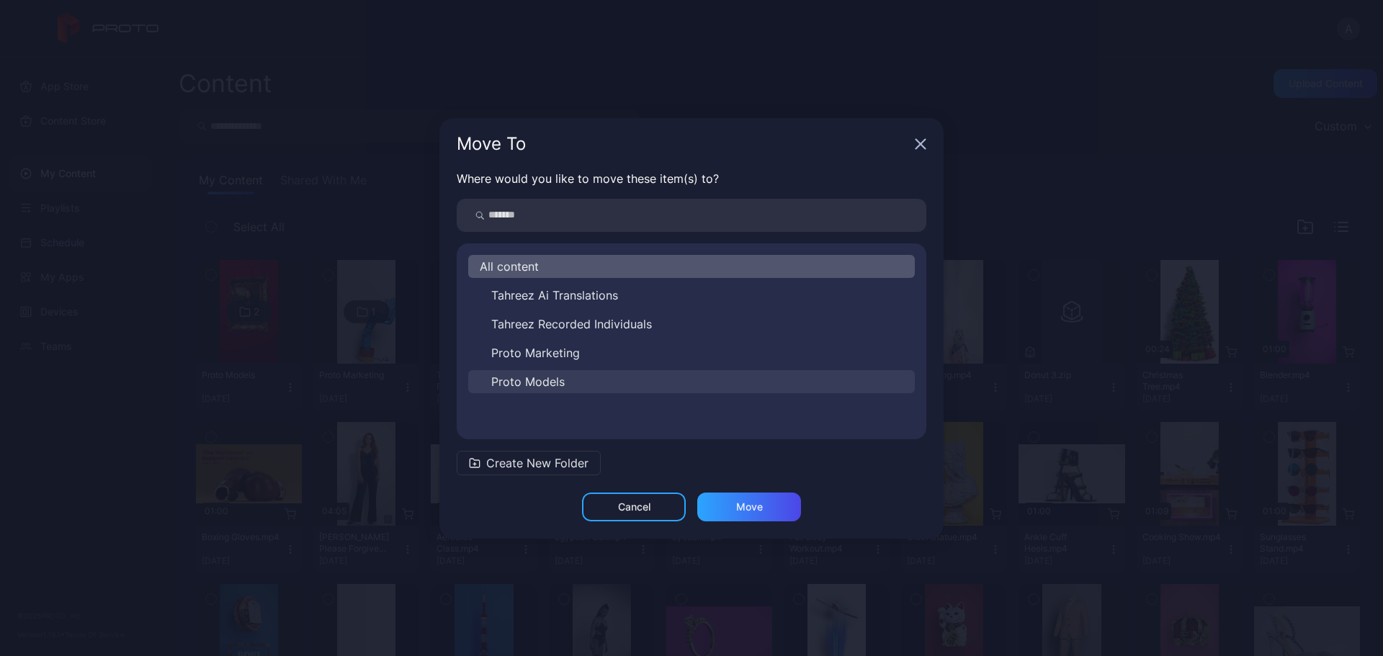
click at [573, 375] on button "Proto Models" at bounding box center [691, 381] width 447 height 23
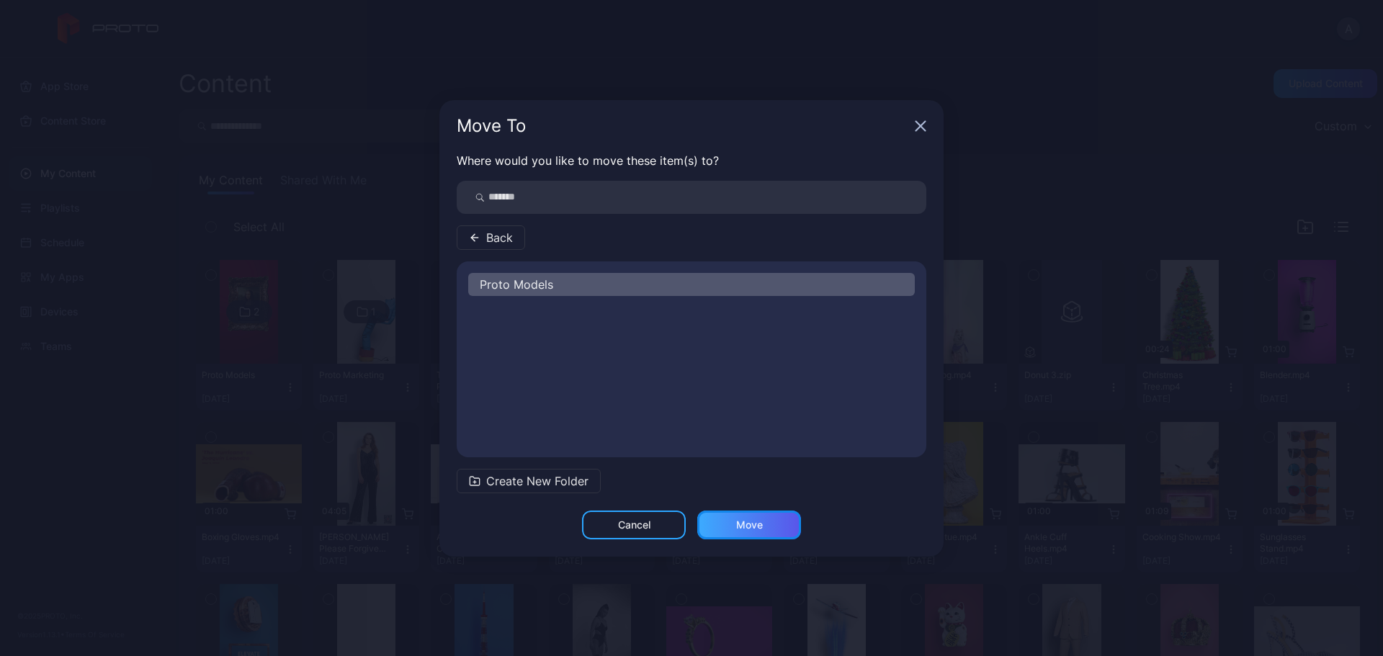
click at [751, 519] on div "Move" at bounding box center [749, 525] width 27 height 12
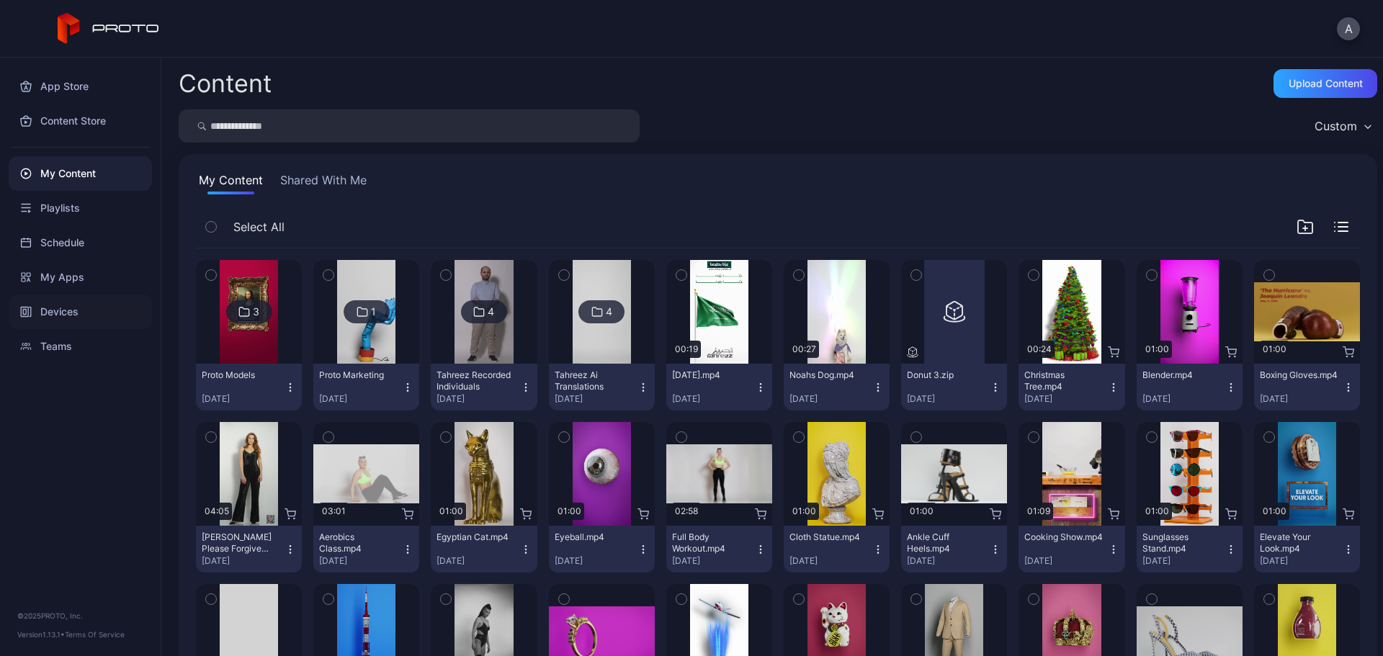
click at [61, 315] on div "Devices" at bounding box center [80, 312] width 143 height 35
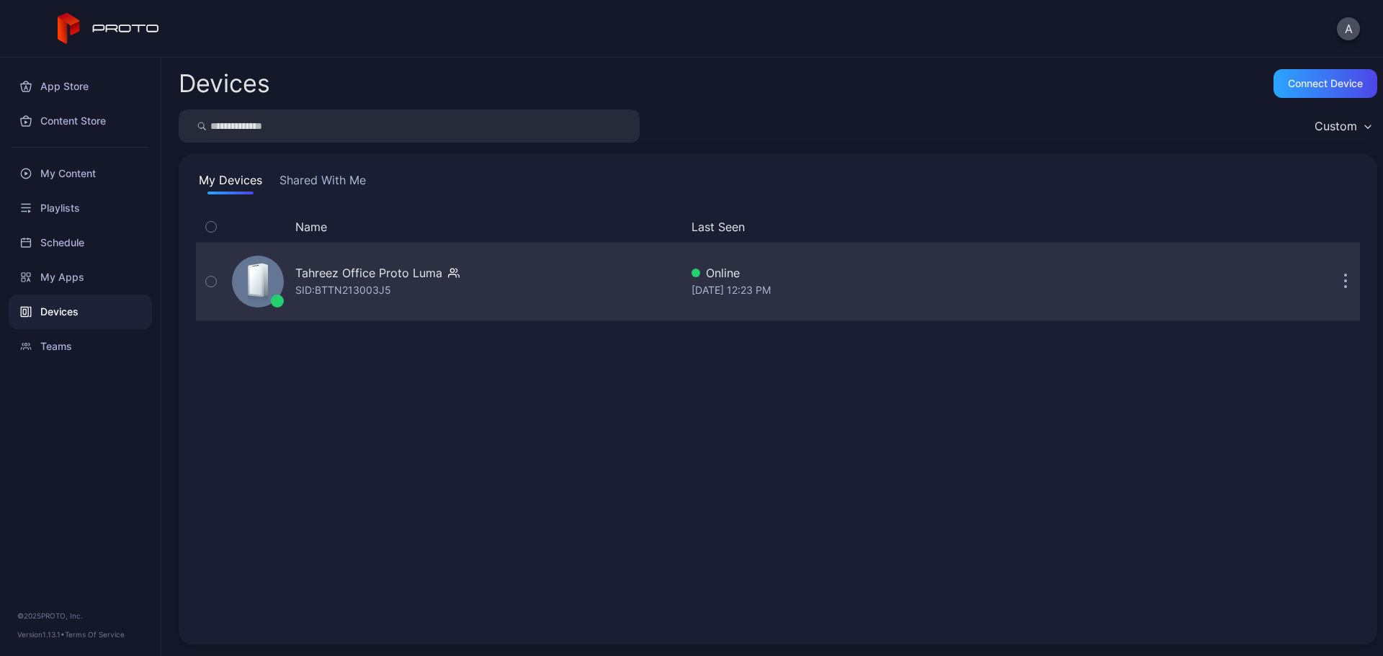
click at [445, 281] on div "Tahreez Office Proto Luma" at bounding box center [377, 272] width 164 height 17
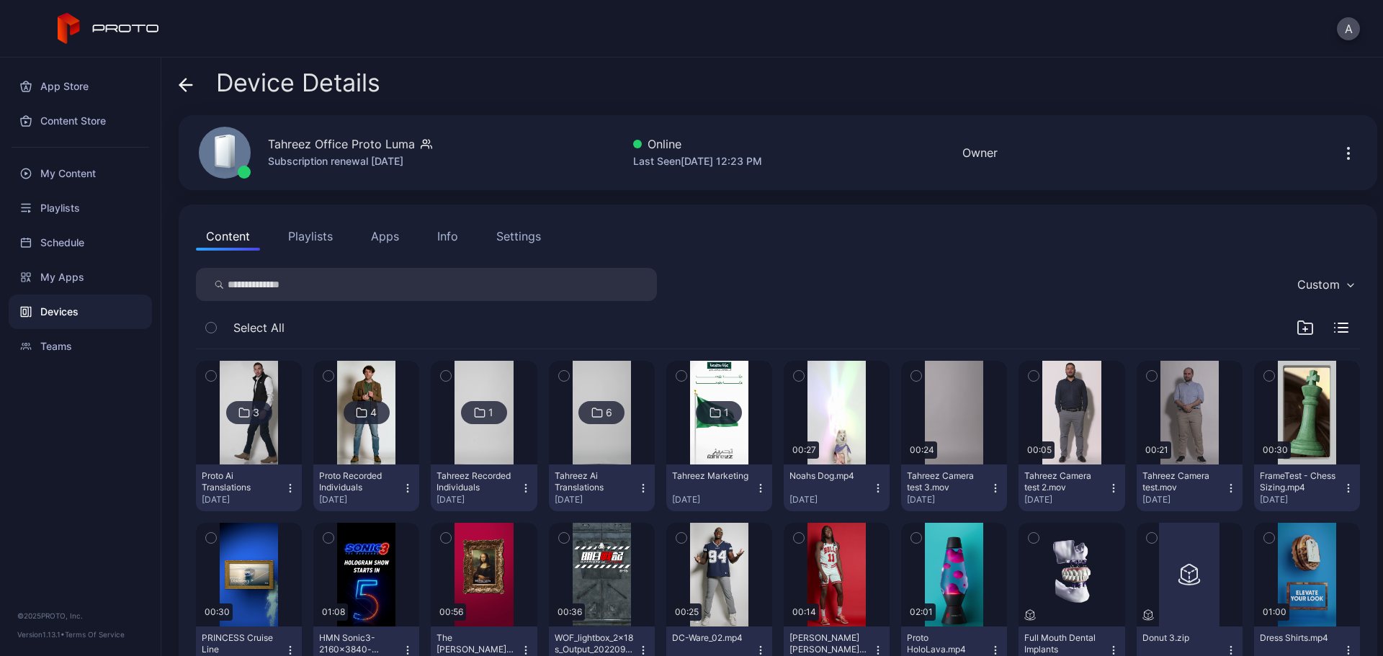
click at [183, 87] on icon at bounding box center [183, 85] width 6 height 12
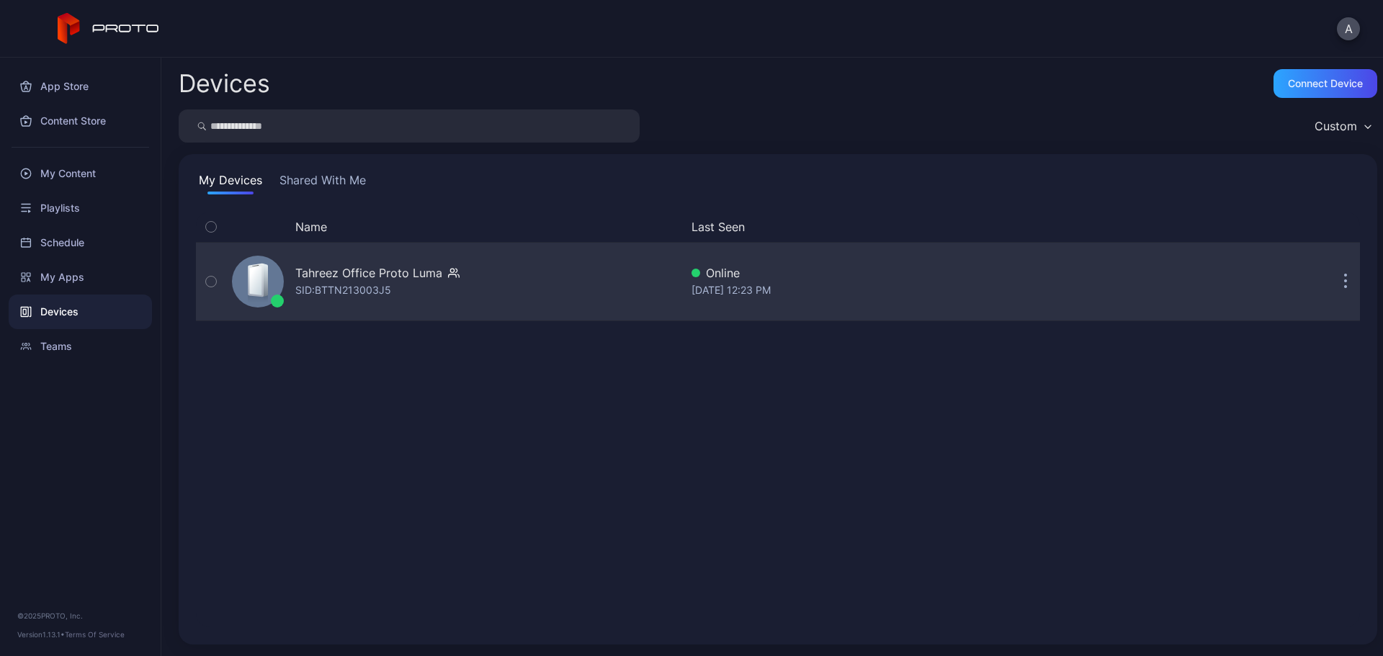
click at [327, 279] on div "Tahreez Office Proto Luma" at bounding box center [368, 272] width 147 height 17
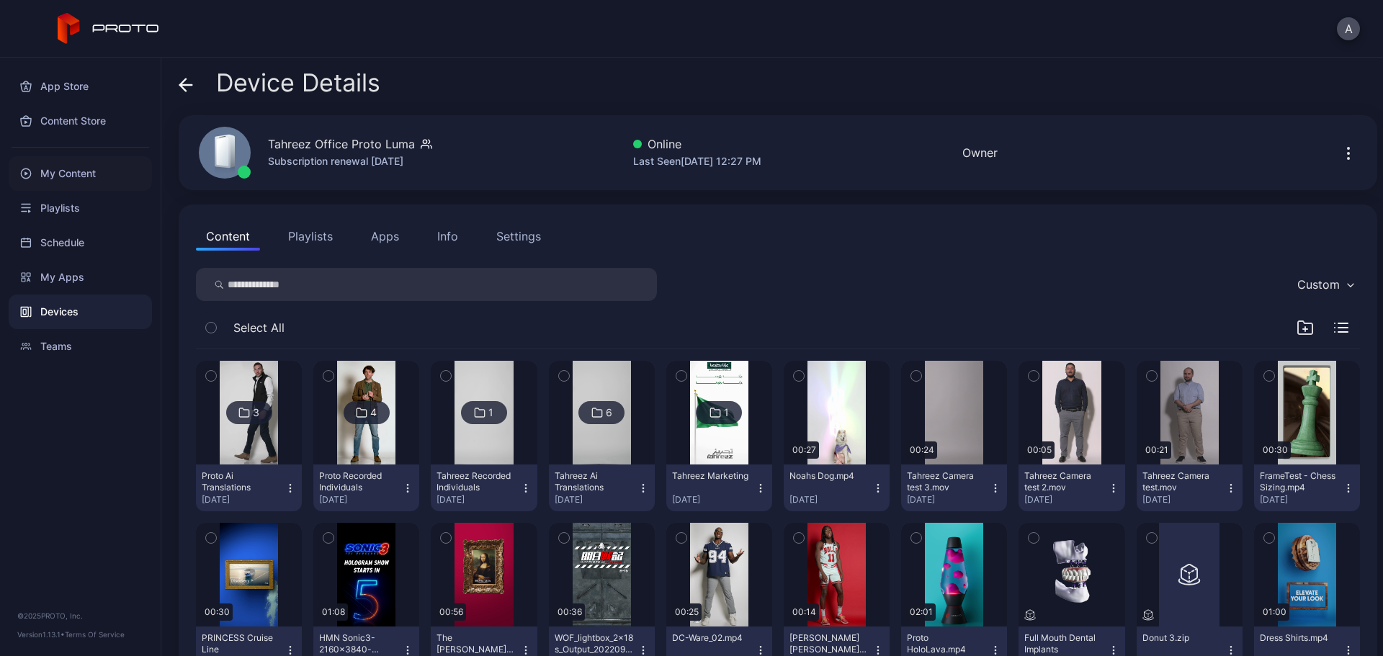
click at [76, 174] on div "My Content" at bounding box center [80, 173] width 143 height 35
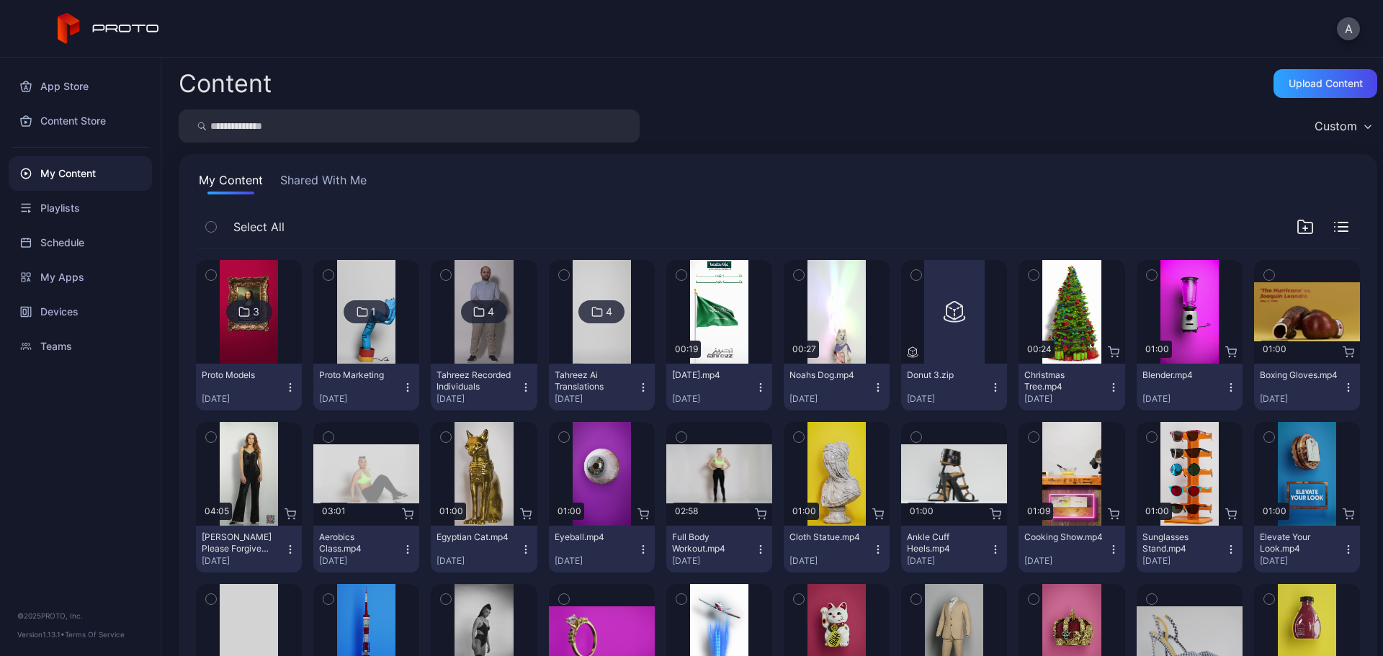
click at [1297, 224] on icon "button" at bounding box center [1305, 226] width 17 height 17
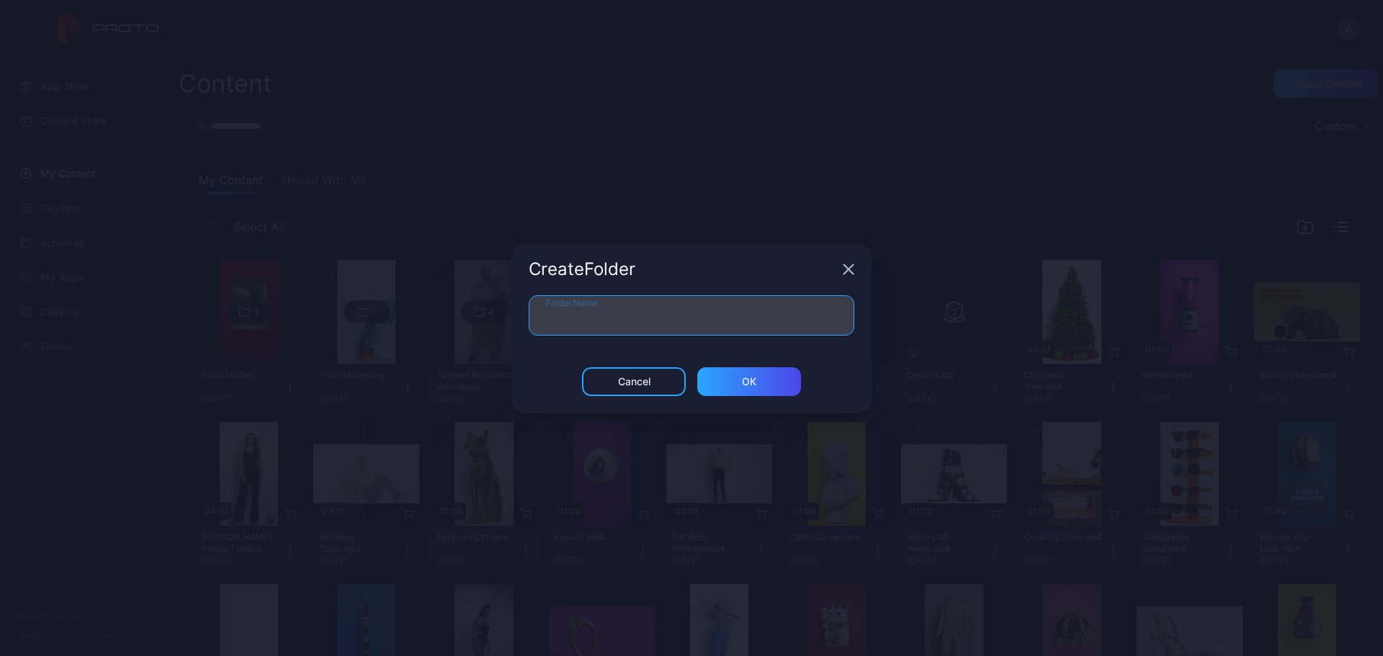
click at [599, 298] on input "Folder Name" at bounding box center [692, 315] width 326 height 40
type input "**********"
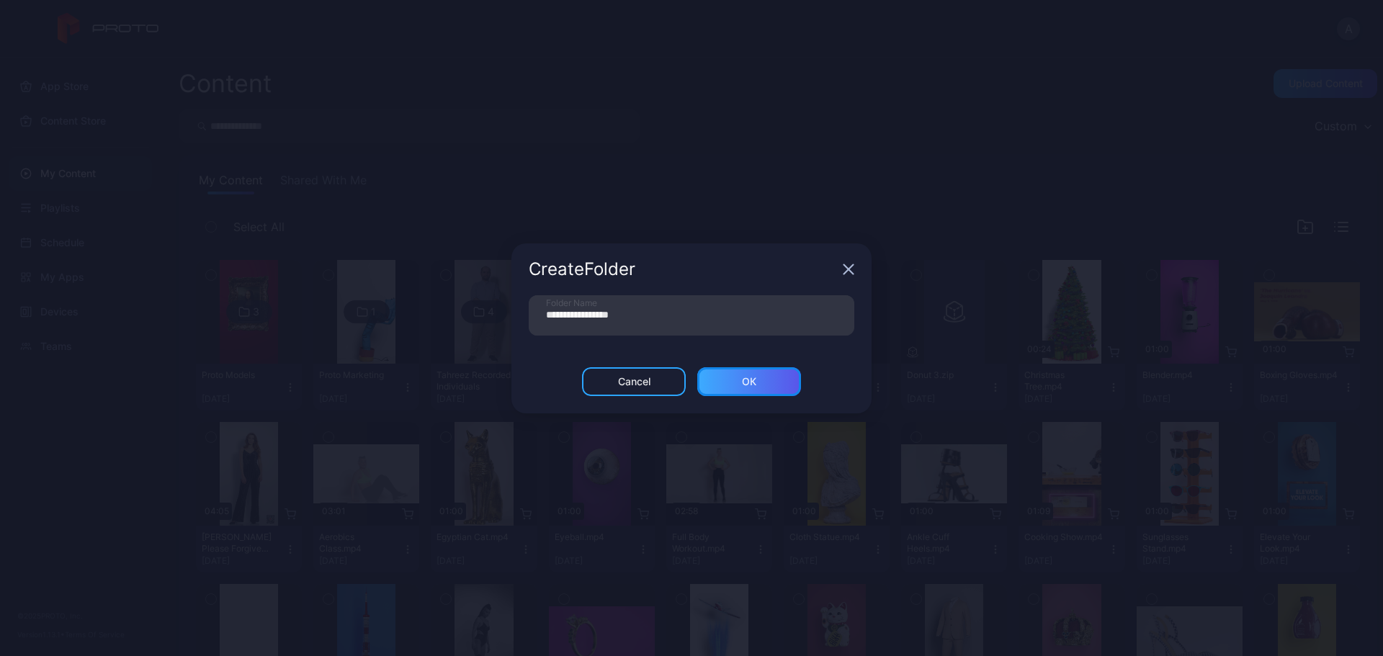
click at [771, 382] on div "ОК" at bounding box center [749, 381] width 104 height 29
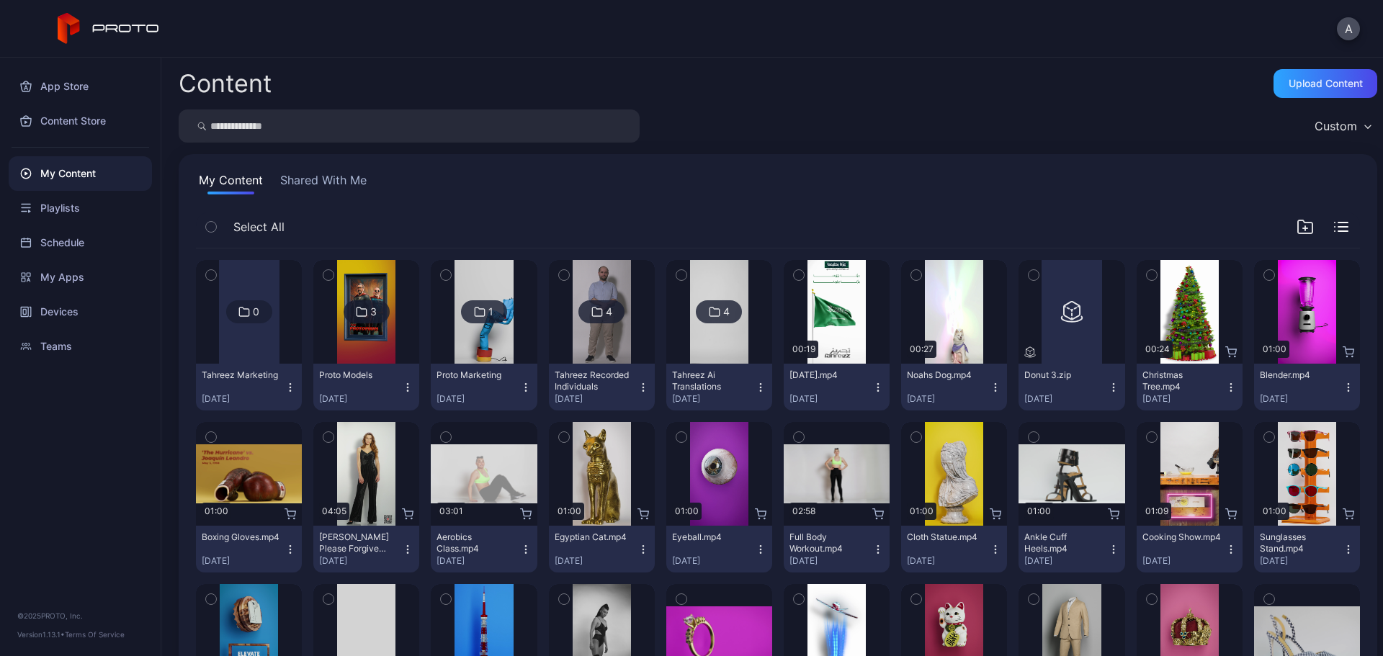
click at [878, 388] on icon "button" at bounding box center [878, 387] width 1 height 1
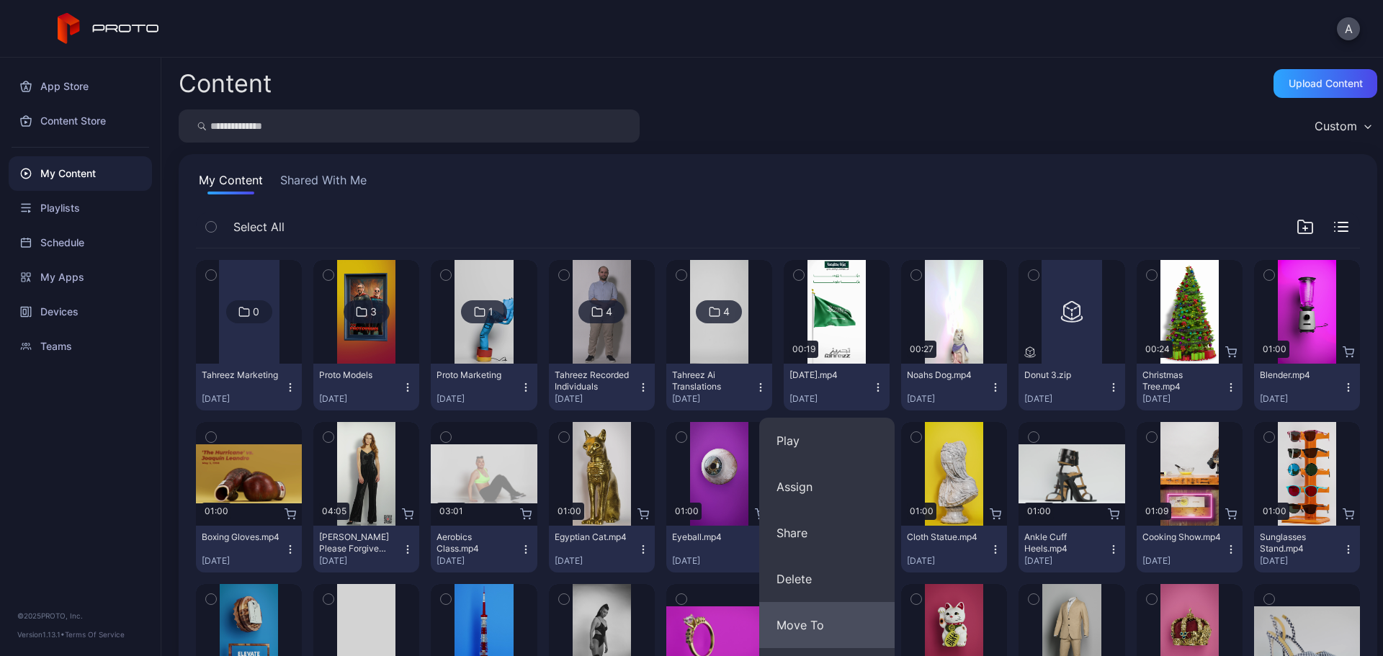
click at [828, 621] on button "Move To" at bounding box center [826, 625] width 135 height 46
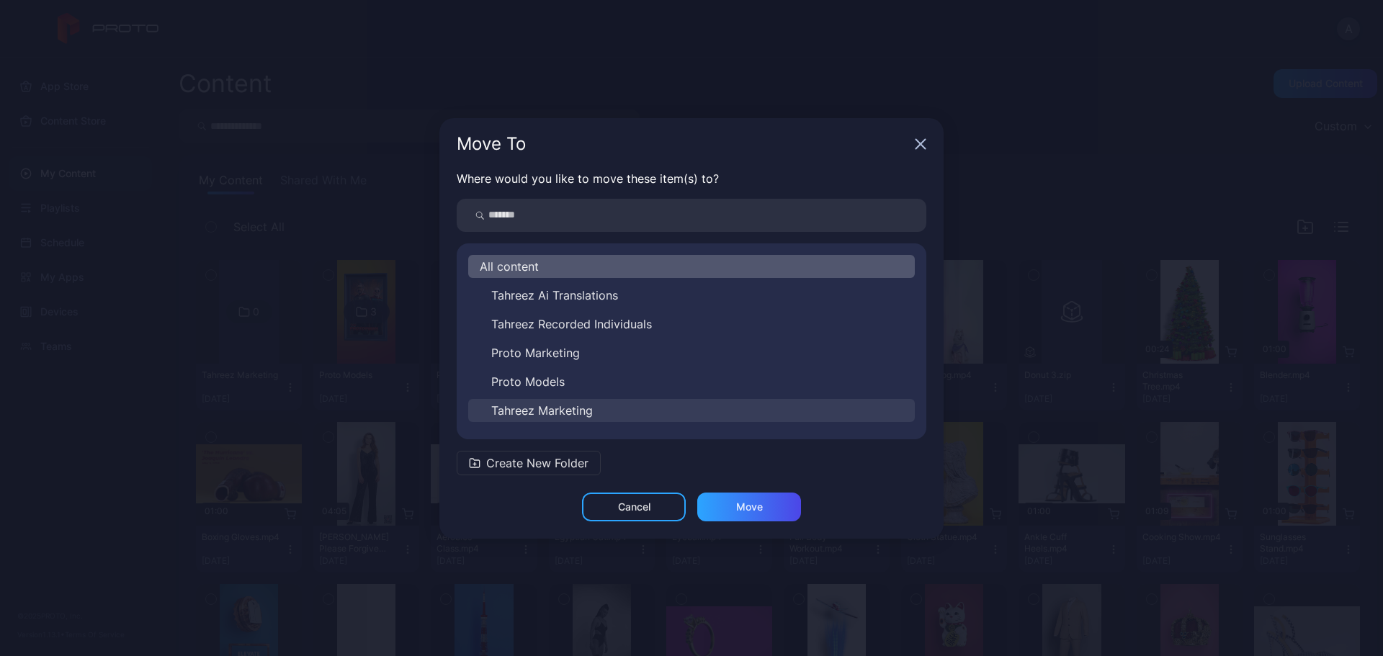
click at [574, 411] on span "Tahreez Marketing" at bounding box center [542, 410] width 102 height 17
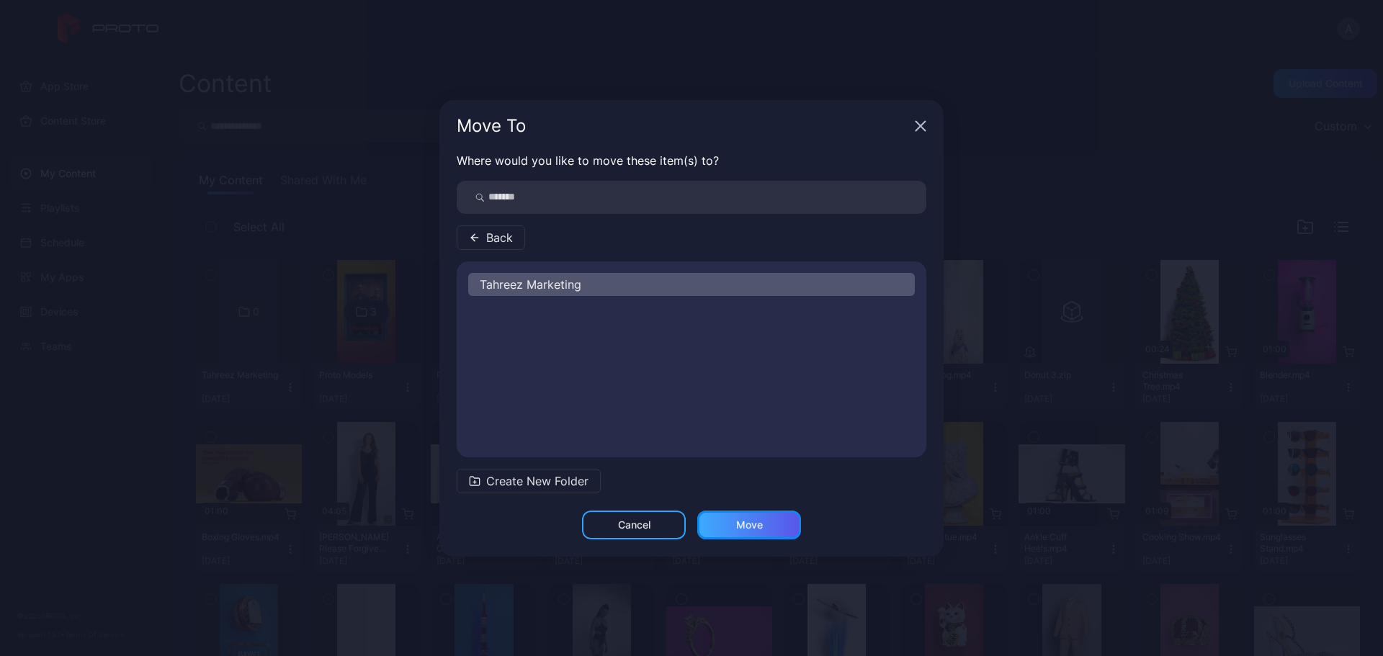
click at [748, 528] on div "Move" at bounding box center [749, 525] width 27 height 12
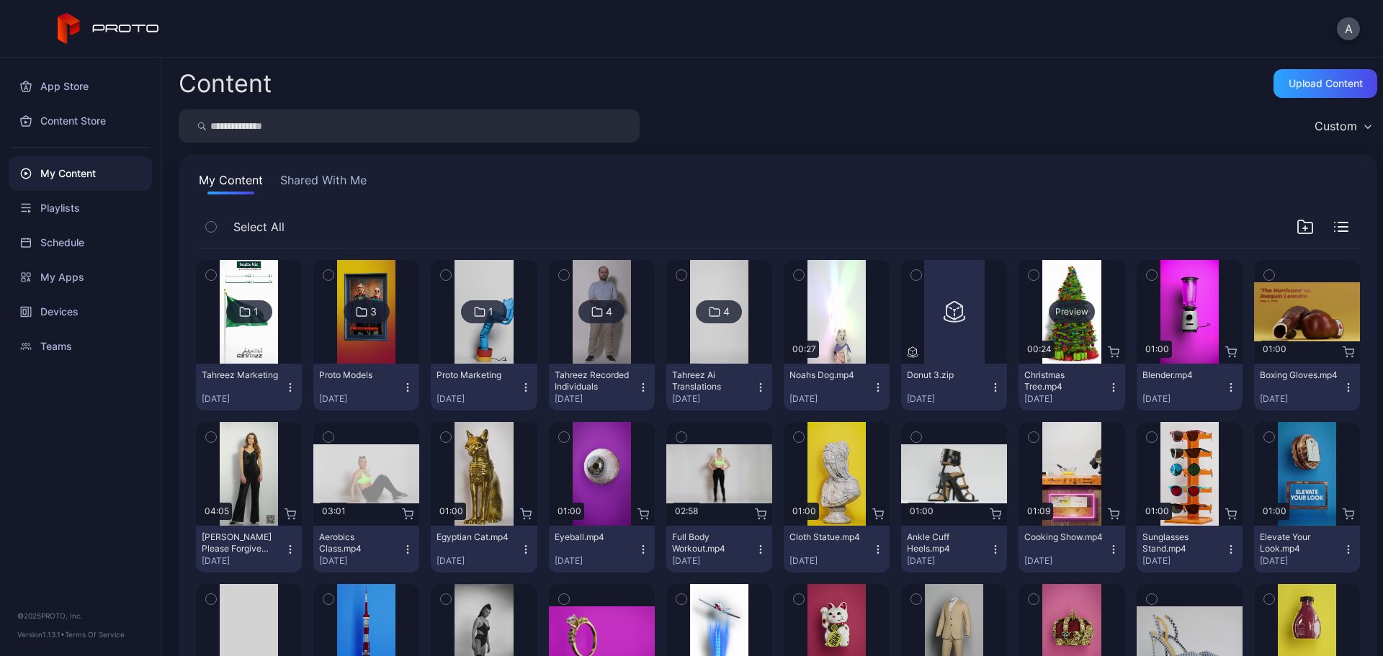
click at [1060, 313] on div "Preview" at bounding box center [1072, 311] width 46 height 23
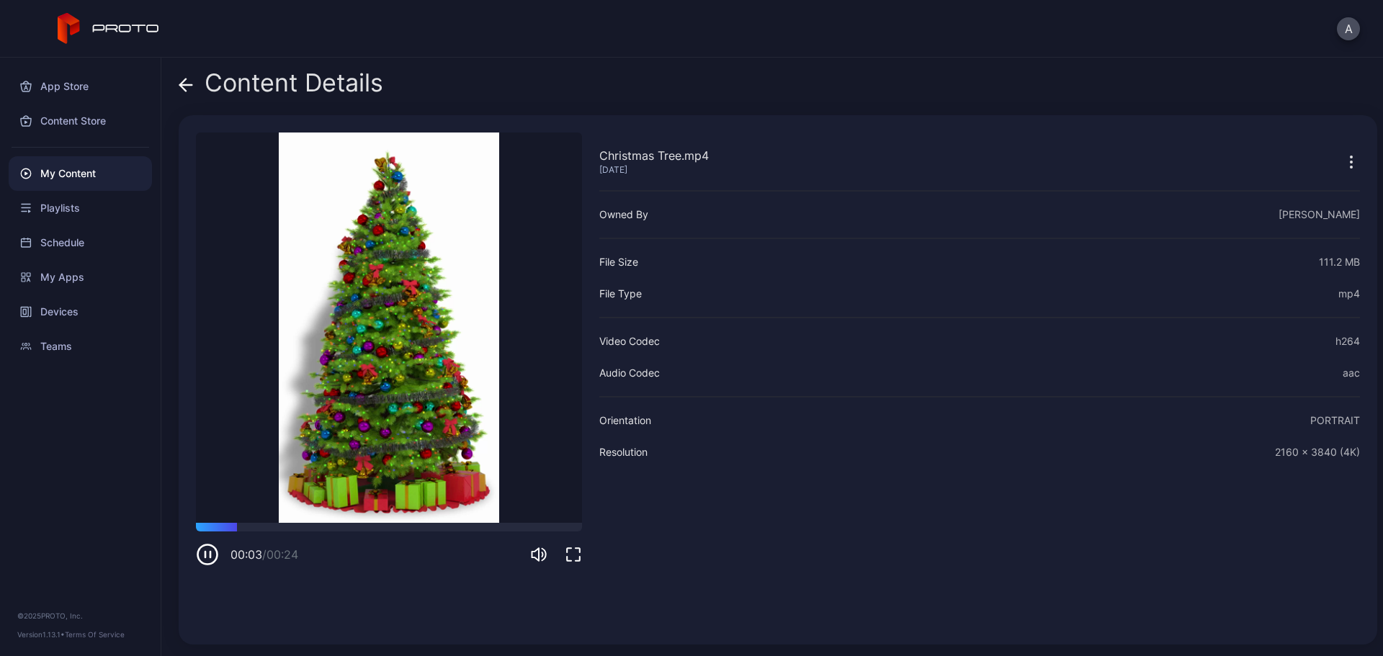
click at [188, 86] on icon at bounding box center [186, 85] width 14 height 14
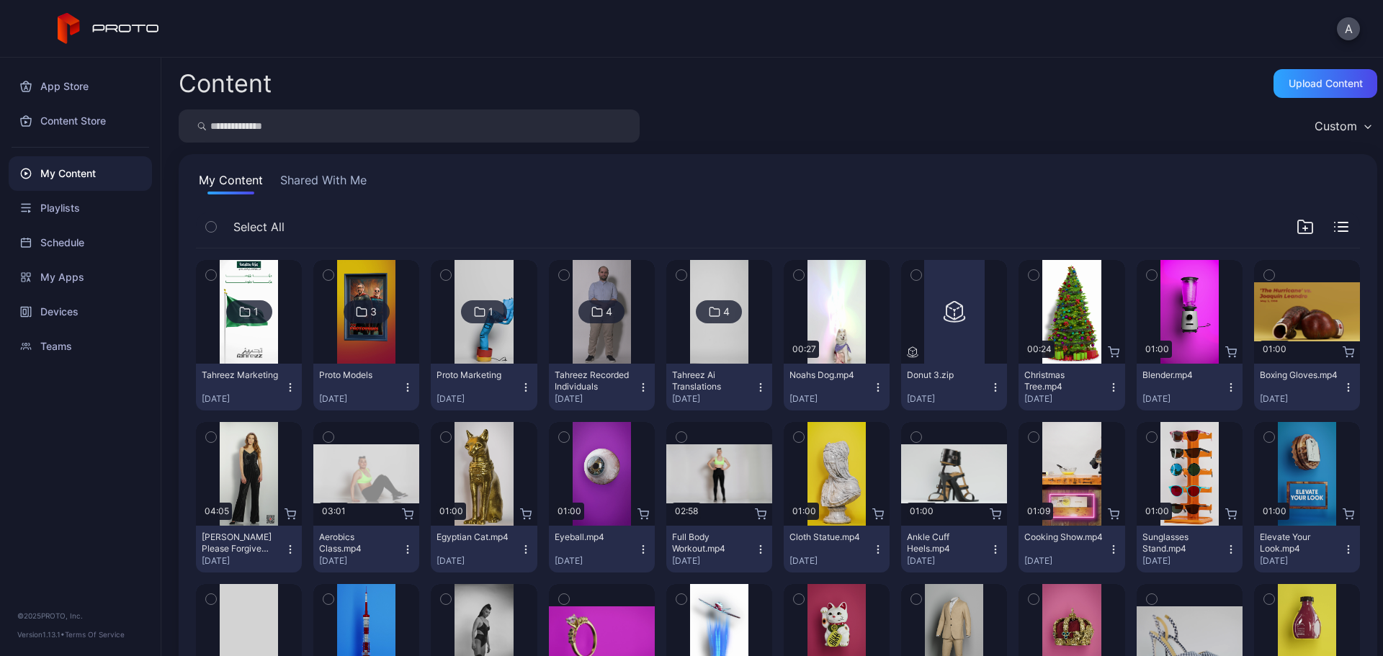
click at [288, 390] on icon "button" at bounding box center [291, 388] width 12 height 12
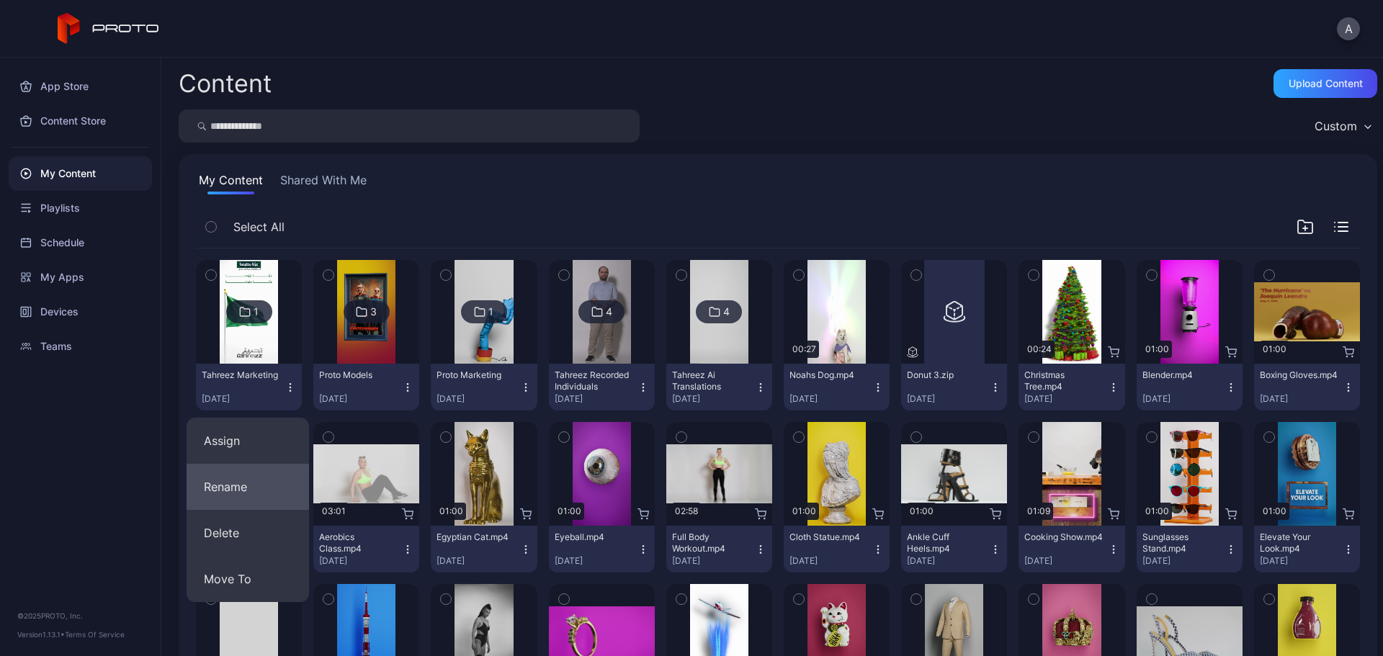
click at [252, 493] on button "Rename" at bounding box center [248, 487] width 122 height 46
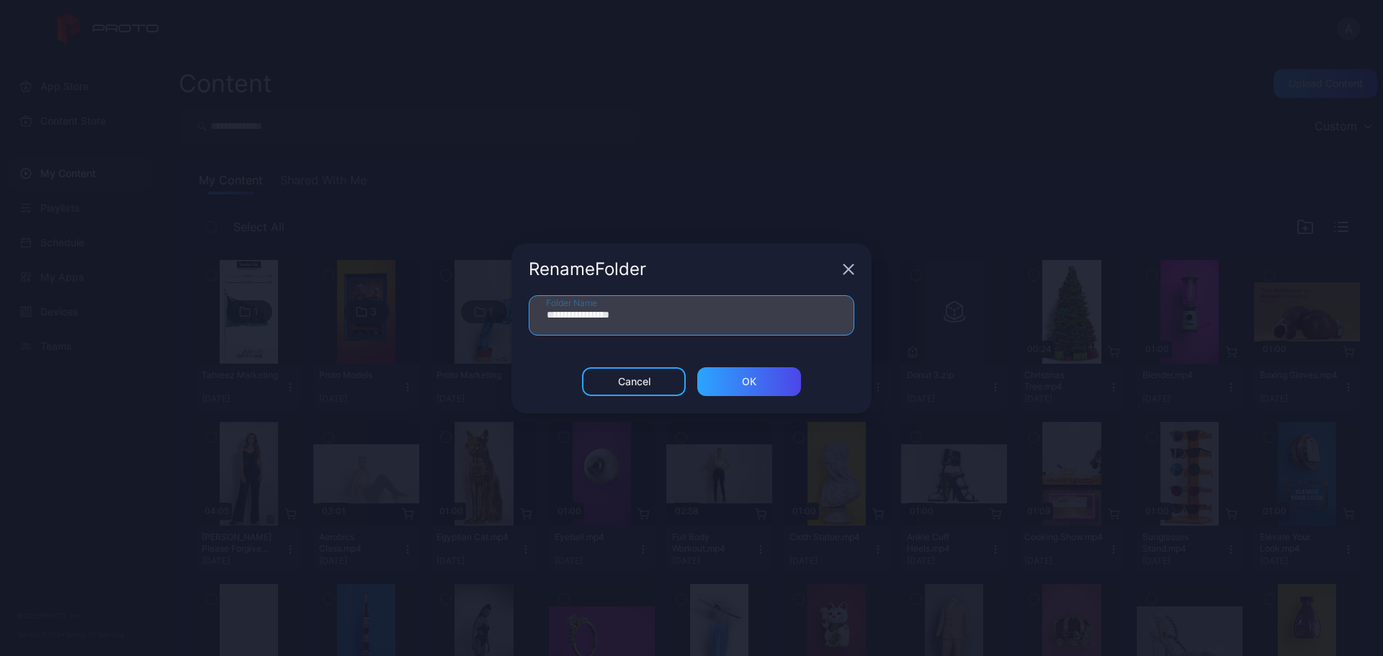
drag, startPoint x: 589, startPoint y: 316, endPoint x: 755, endPoint y: 319, distance: 166.5
click at [754, 319] on input "**********" at bounding box center [692, 315] width 326 height 40
type input "**********"
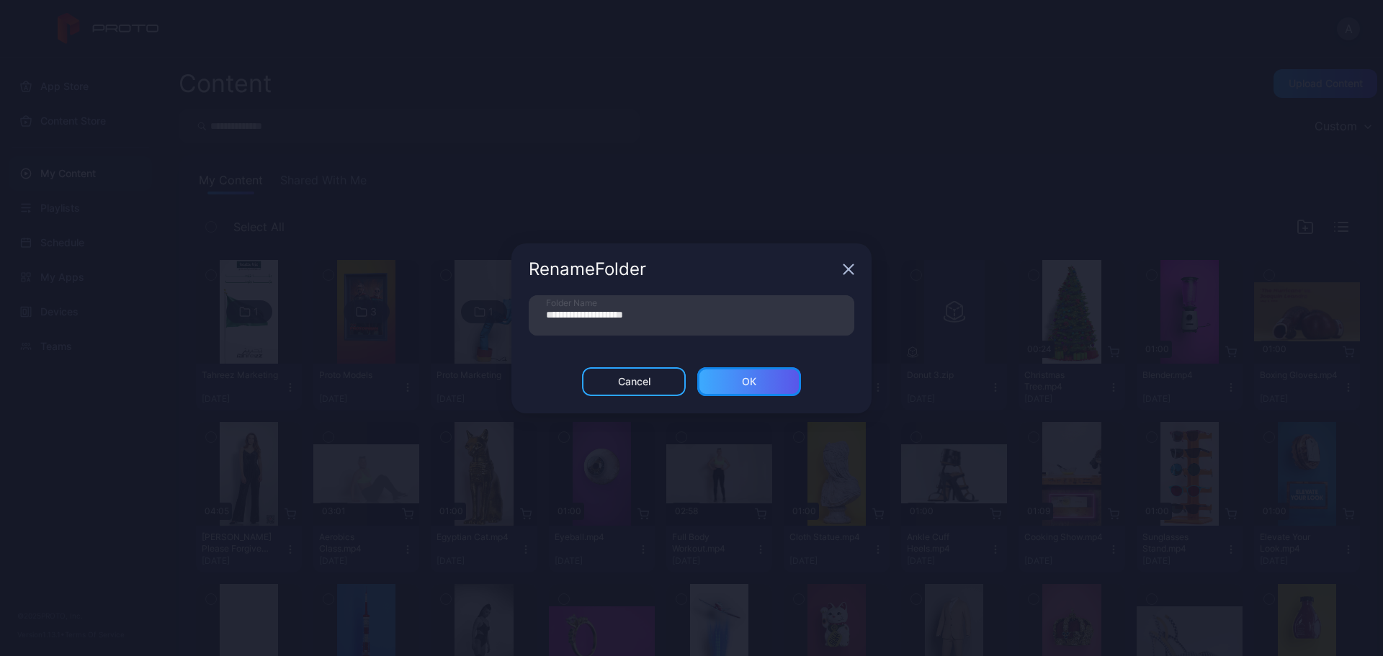
click at [736, 385] on div "ОК" at bounding box center [749, 381] width 104 height 29
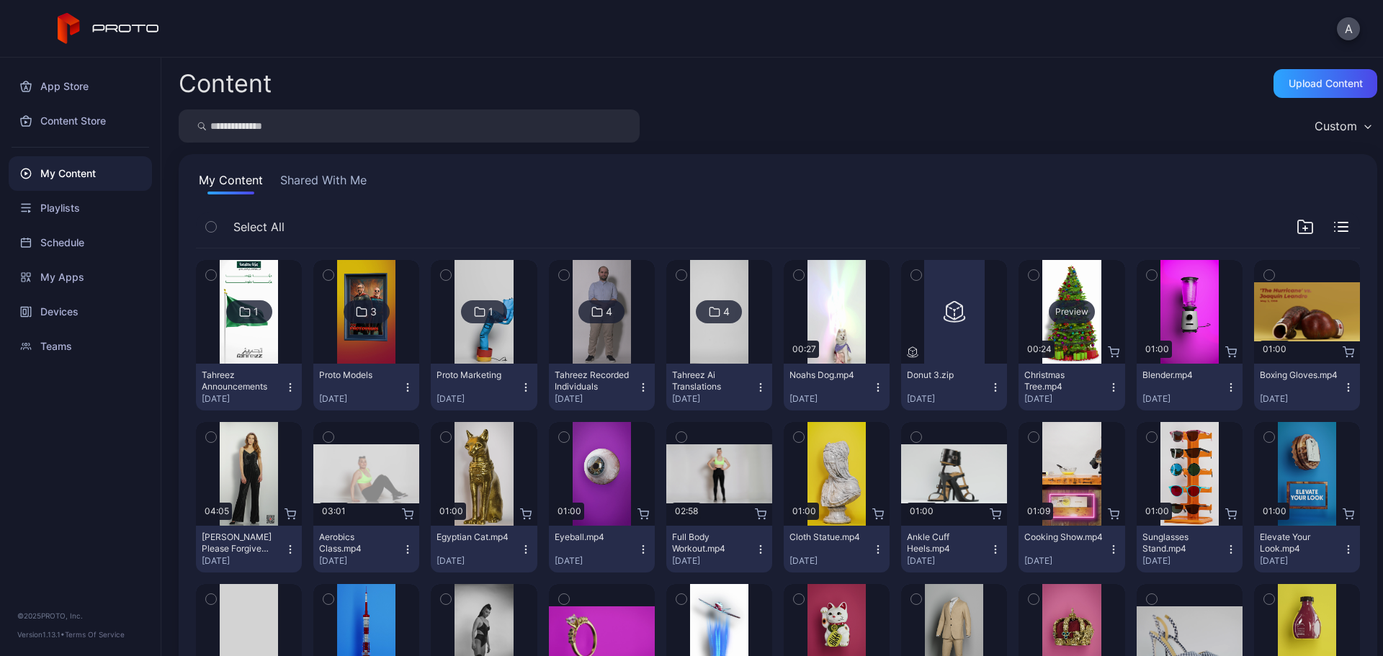
click at [1069, 314] on div "Preview" at bounding box center [1072, 311] width 46 height 23
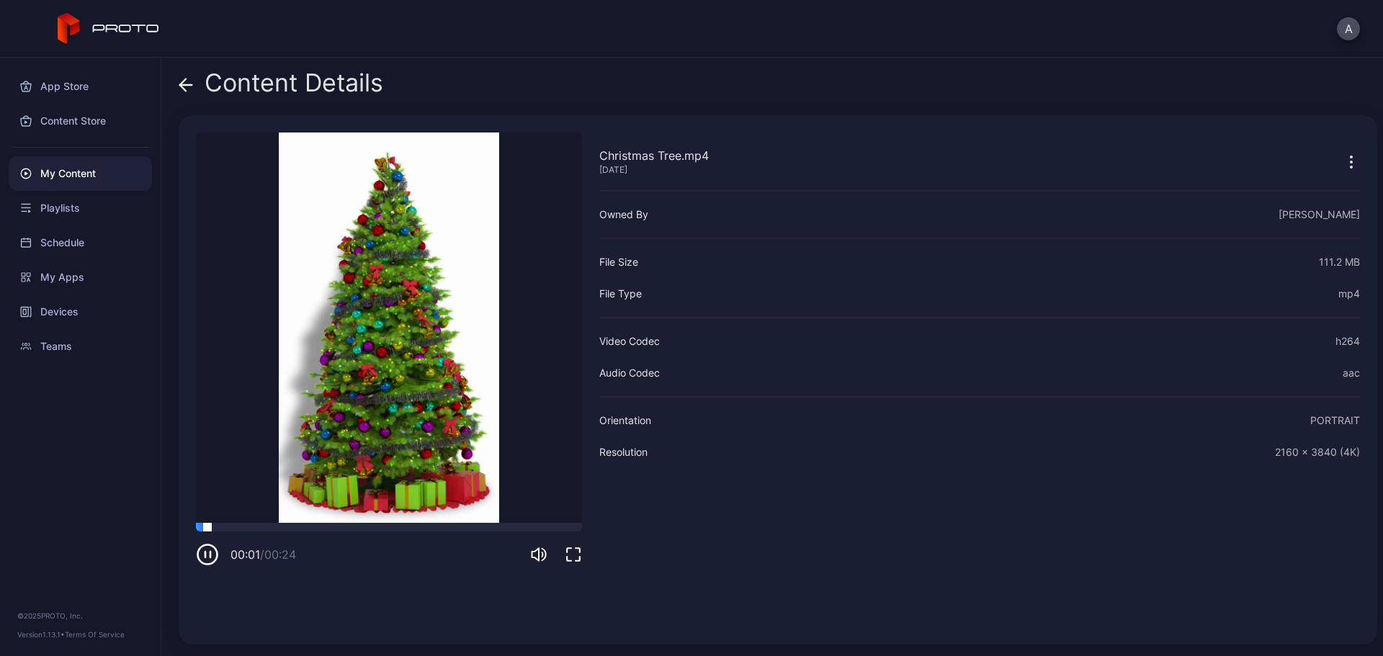
click at [335, 528] on div at bounding box center [389, 527] width 386 height 9
click at [181, 86] on icon at bounding box center [183, 85] width 6 height 12
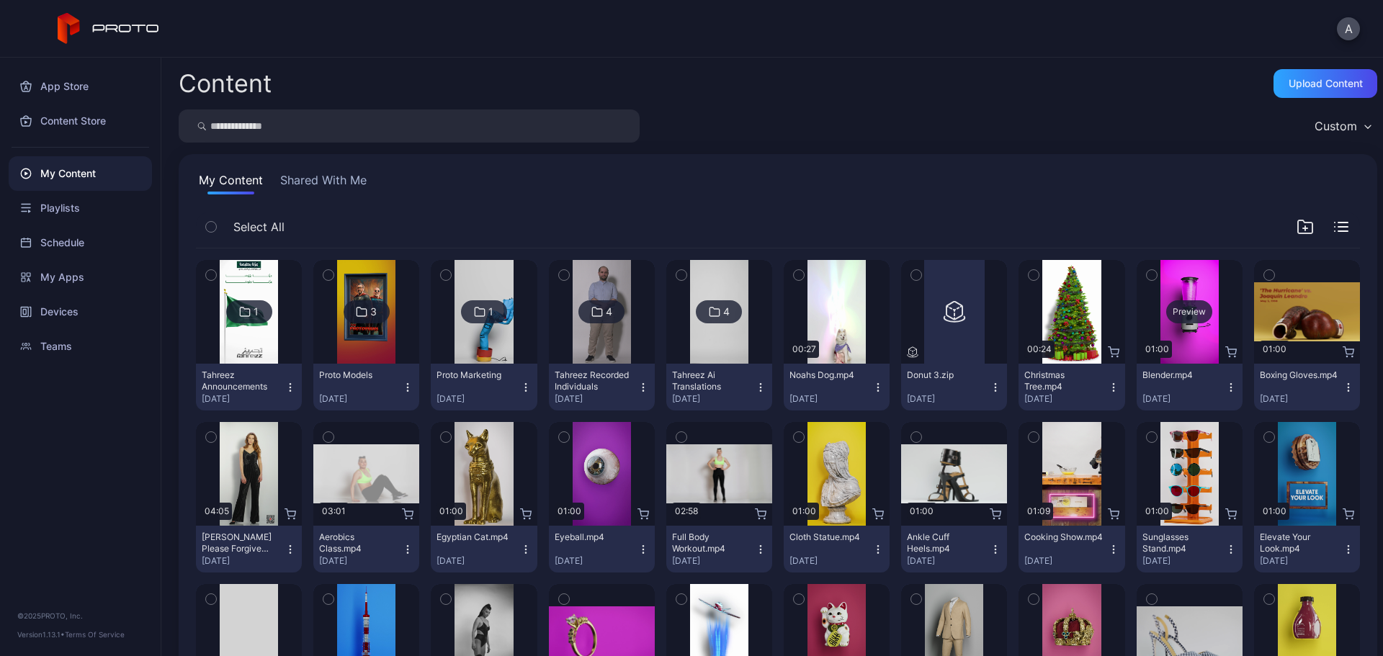
click at [1171, 314] on div "Preview" at bounding box center [1190, 311] width 46 height 23
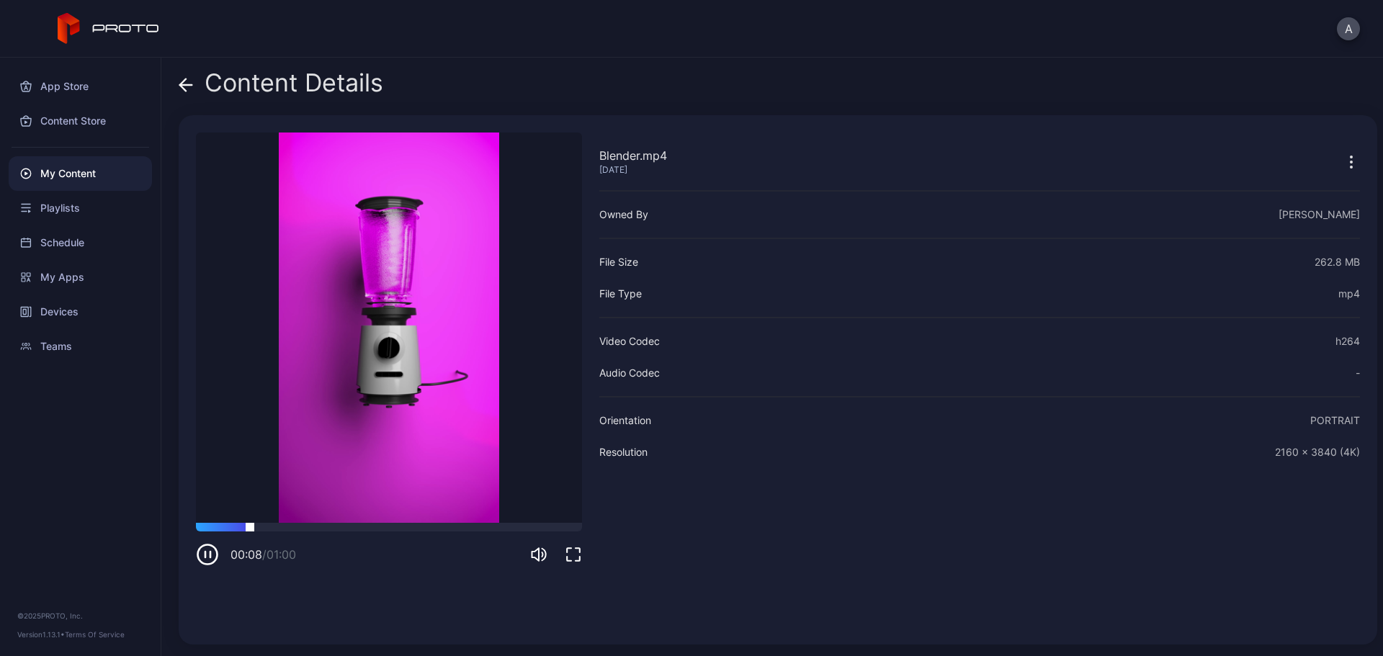
click at [364, 529] on div at bounding box center [389, 527] width 386 height 9
click at [455, 529] on div at bounding box center [389, 527] width 386 height 9
click at [190, 78] on icon at bounding box center [186, 85] width 14 height 14
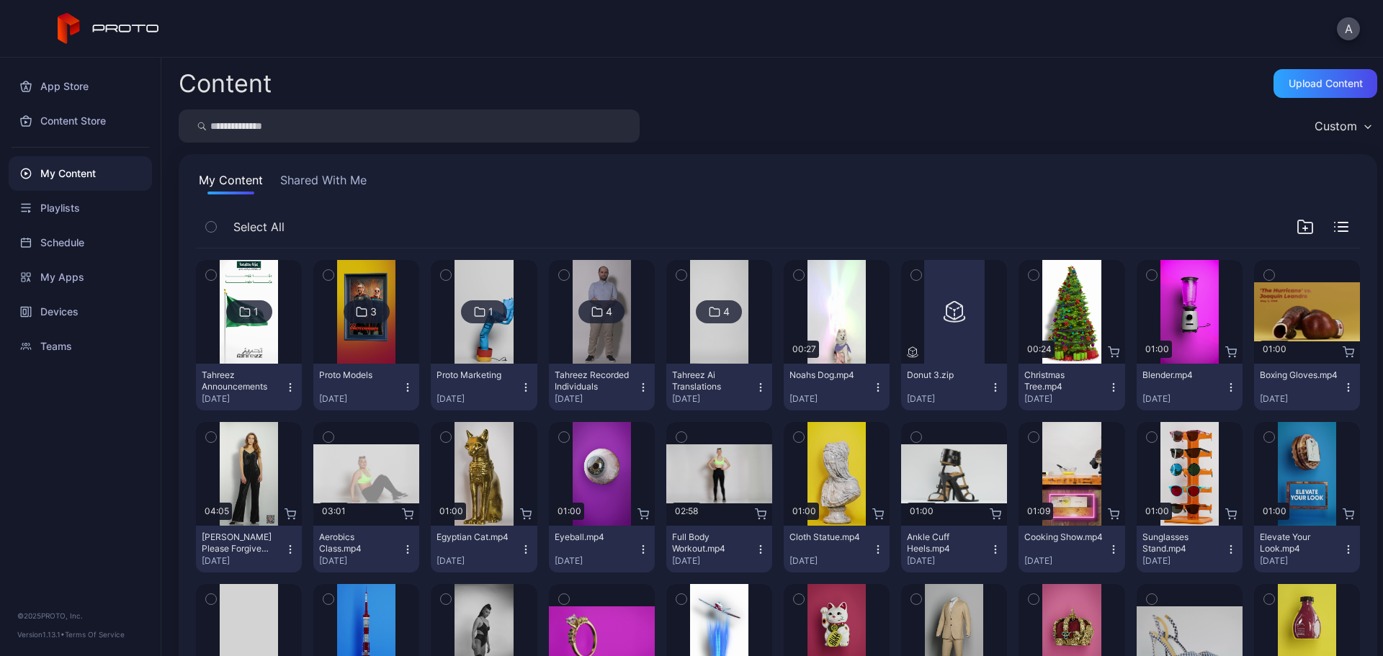
click at [1029, 277] on icon "button" at bounding box center [1034, 275] width 10 height 16
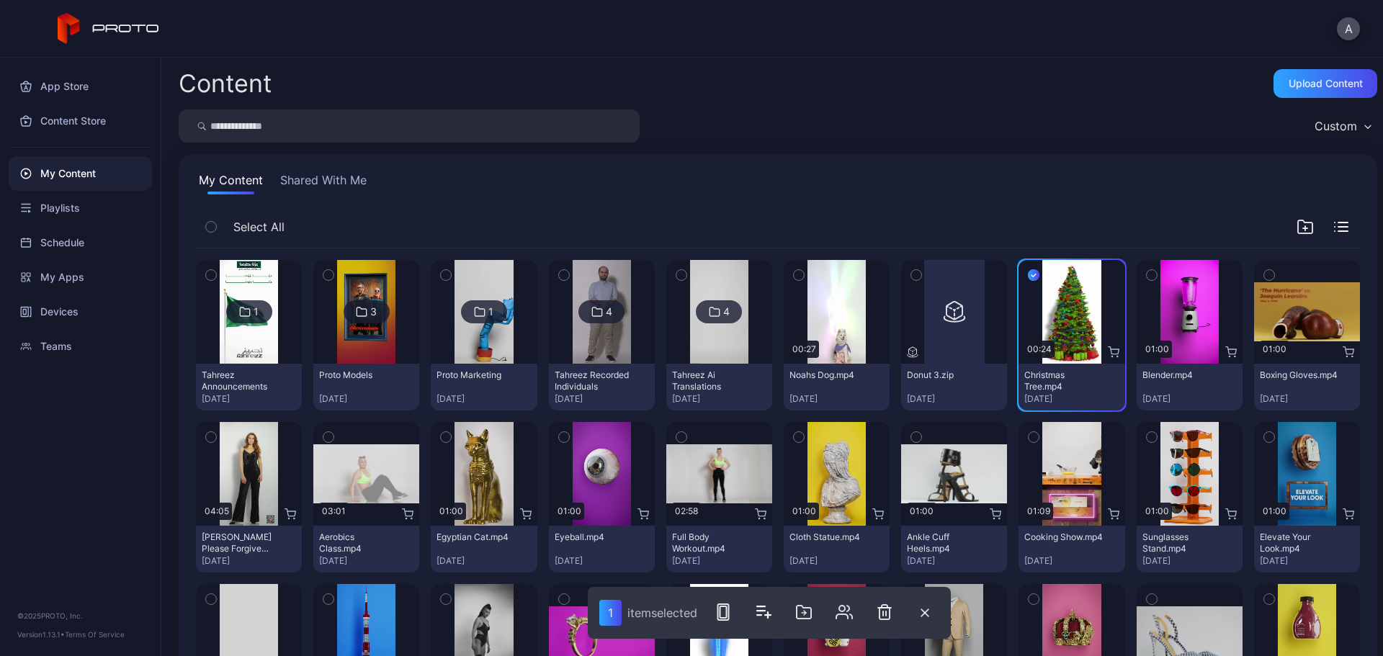
click at [1147, 272] on icon "button" at bounding box center [1152, 275] width 10 height 16
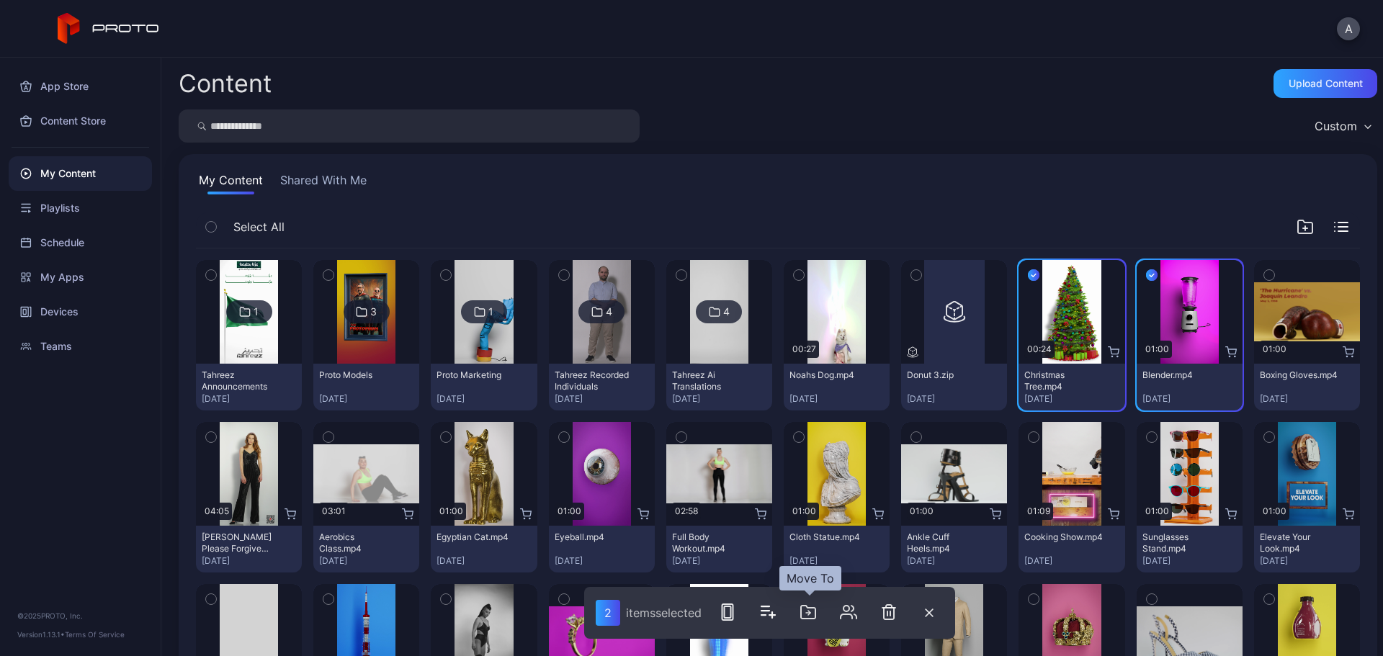
click at [808, 612] on icon "button" at bounding box center [808, 612] width 17 height 17
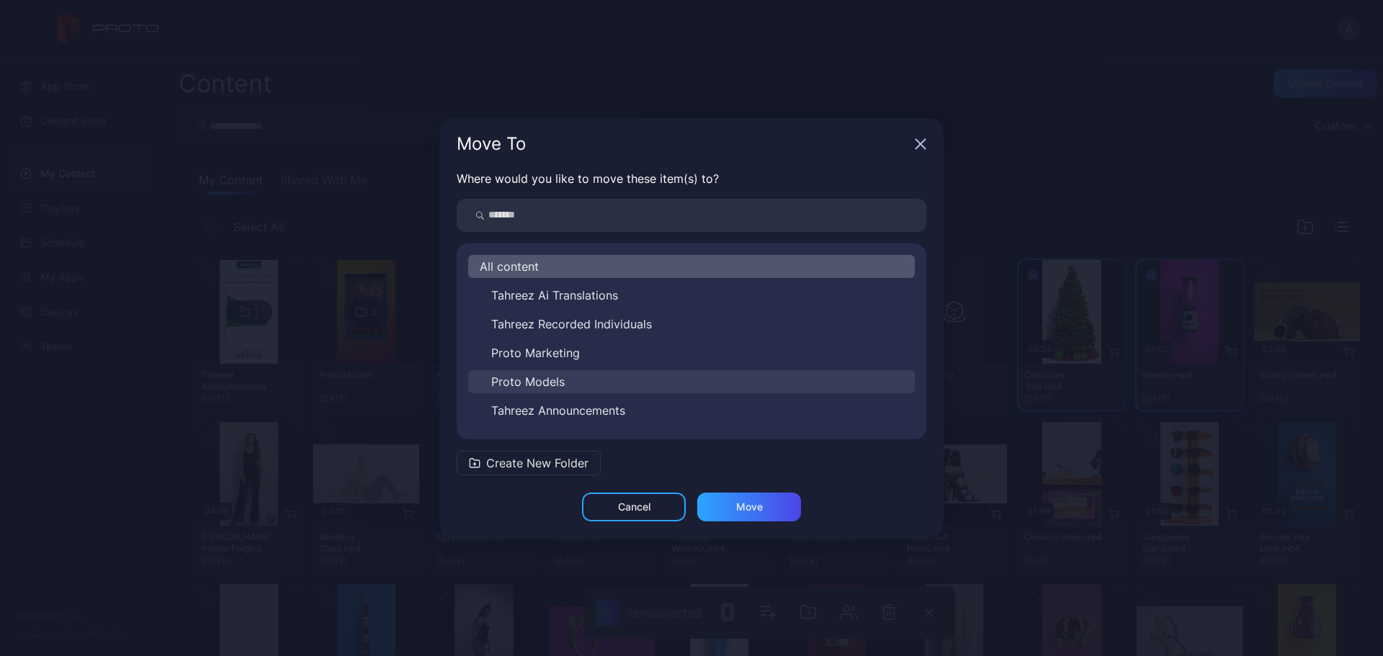
click at [594, 378] on button "Proto Models" at bounding box center [691, 381] width 447 height 23
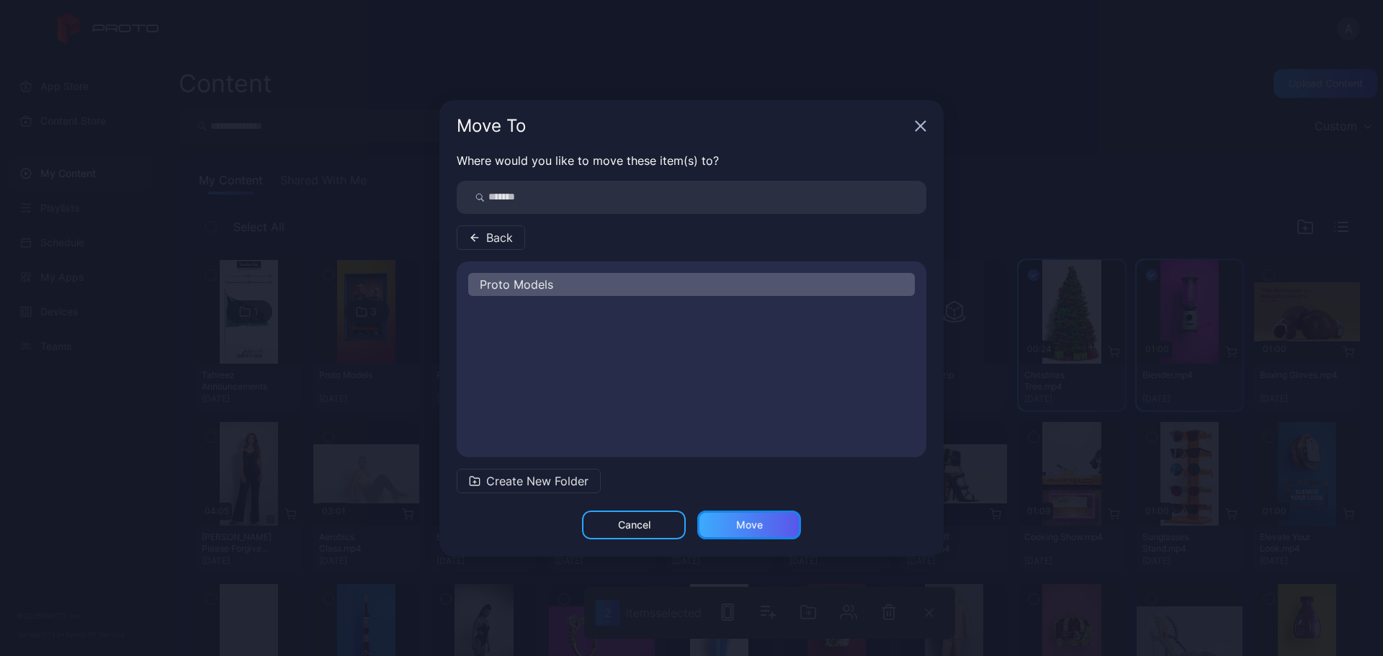
click at [756, 532] on div "Move" at bounding box center [749, 525] width 104 height 29
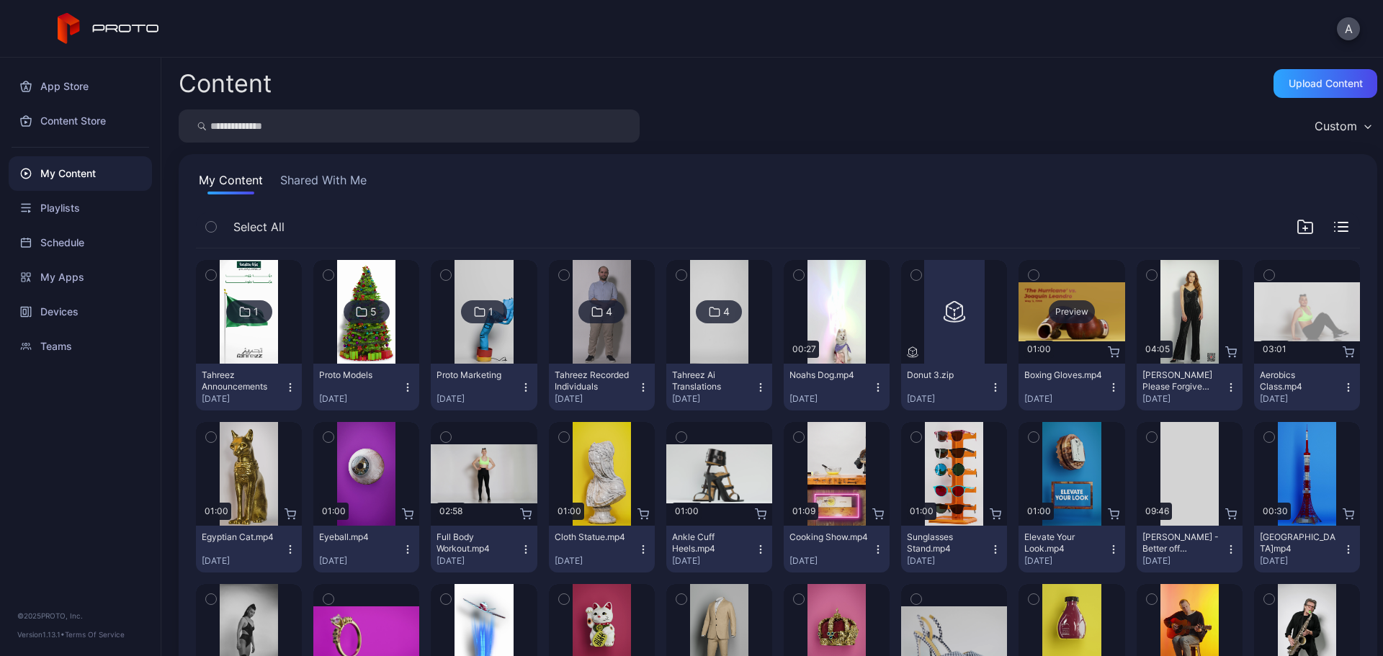
click at [1049, 313] on div "Preview" at bounding box center [1072, 311] width 46 height 23
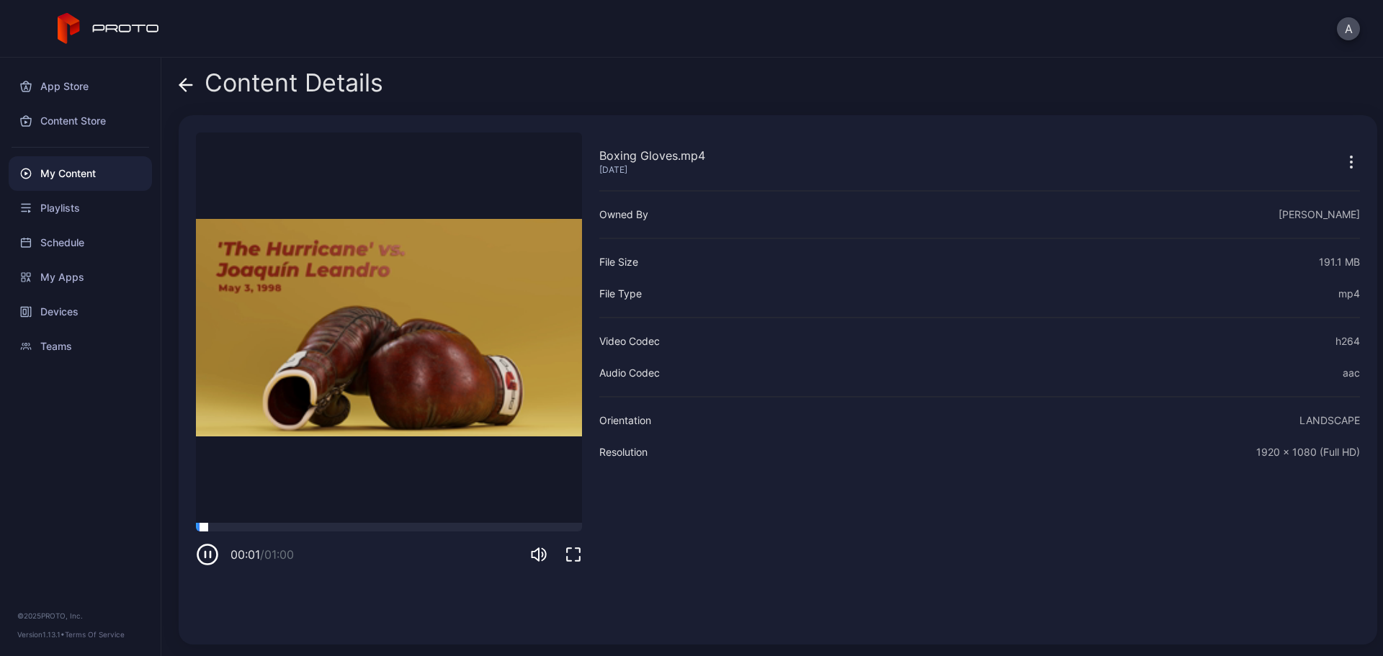
click at [267, 531] on div at bounding box center [389, 527] width 386 height 9
click at [334, 527] on div at bounding box center [389, 527] width 386 height 9
drag, startPoint x: 399, startPoint y: 525, endPoint x: 416, endPoint y: 525, distance: 17.3
click at [410, 525] on div at bounding box center [389, 527] width 386 height 9
click at [497, 529] on div at bounding box center [389, 527] width 386 height 9
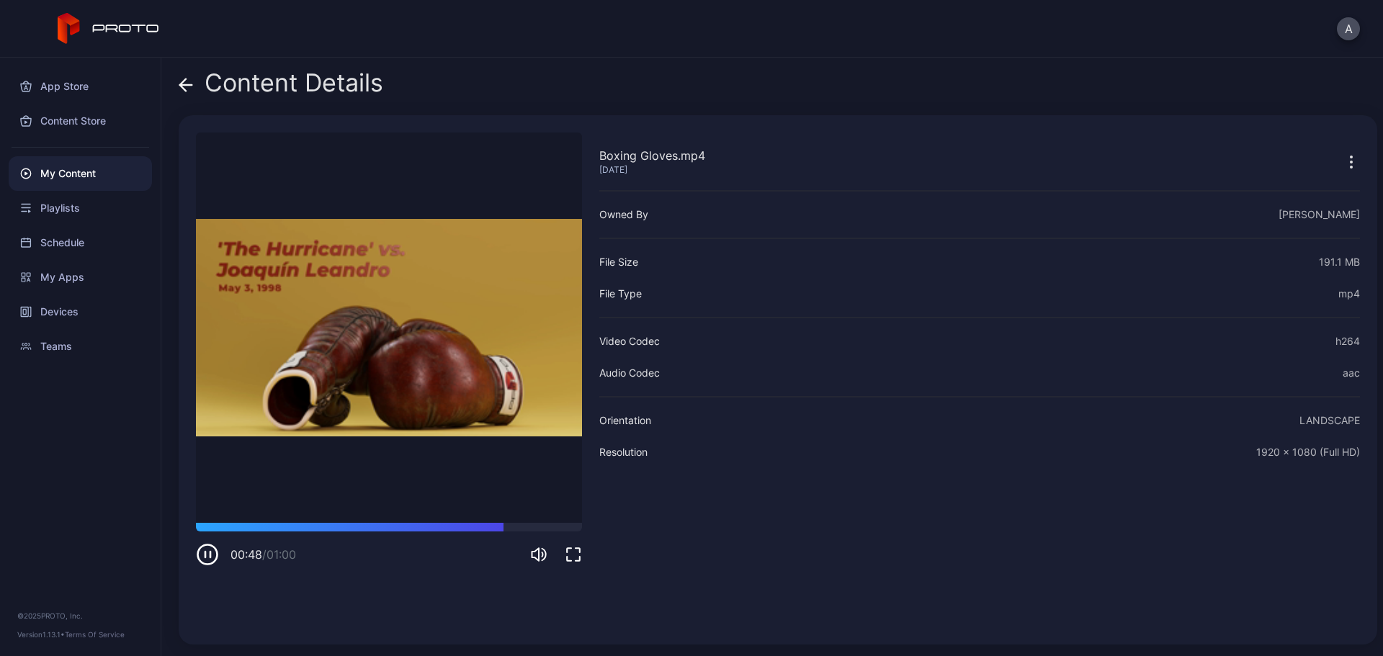
click at [185, 89] on icon at bounding box center [186, 85] width 14 height 14
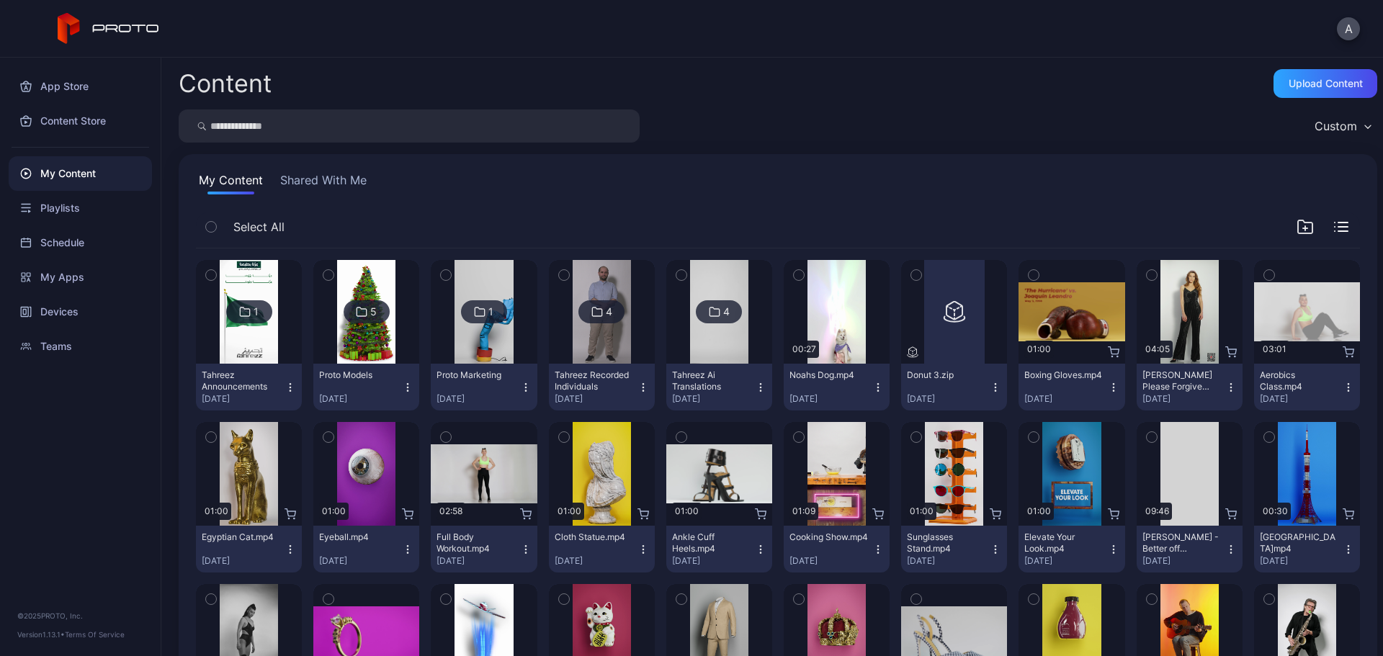
click at [1029, 279] on icon "button" at bounding box center [1034, 275] width 10 height 16
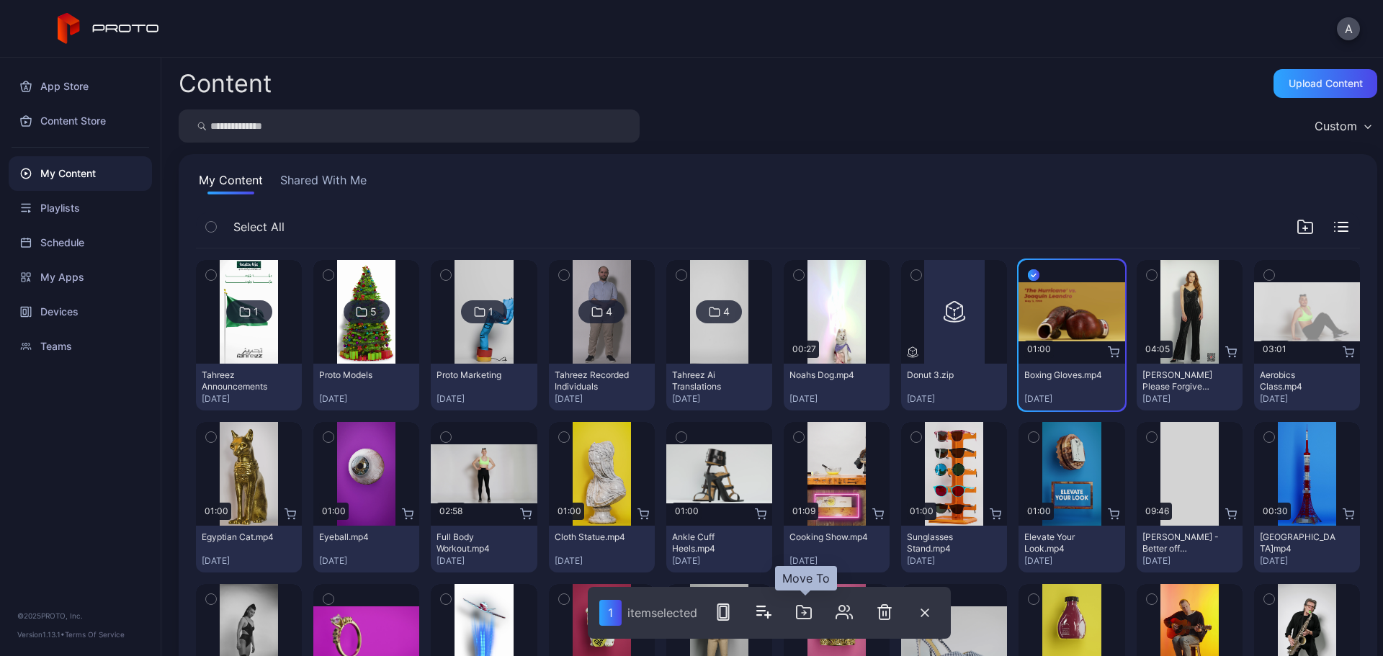
click at [809, 619] on icon "button" at bounding box center [804, 612] width 14 height 13
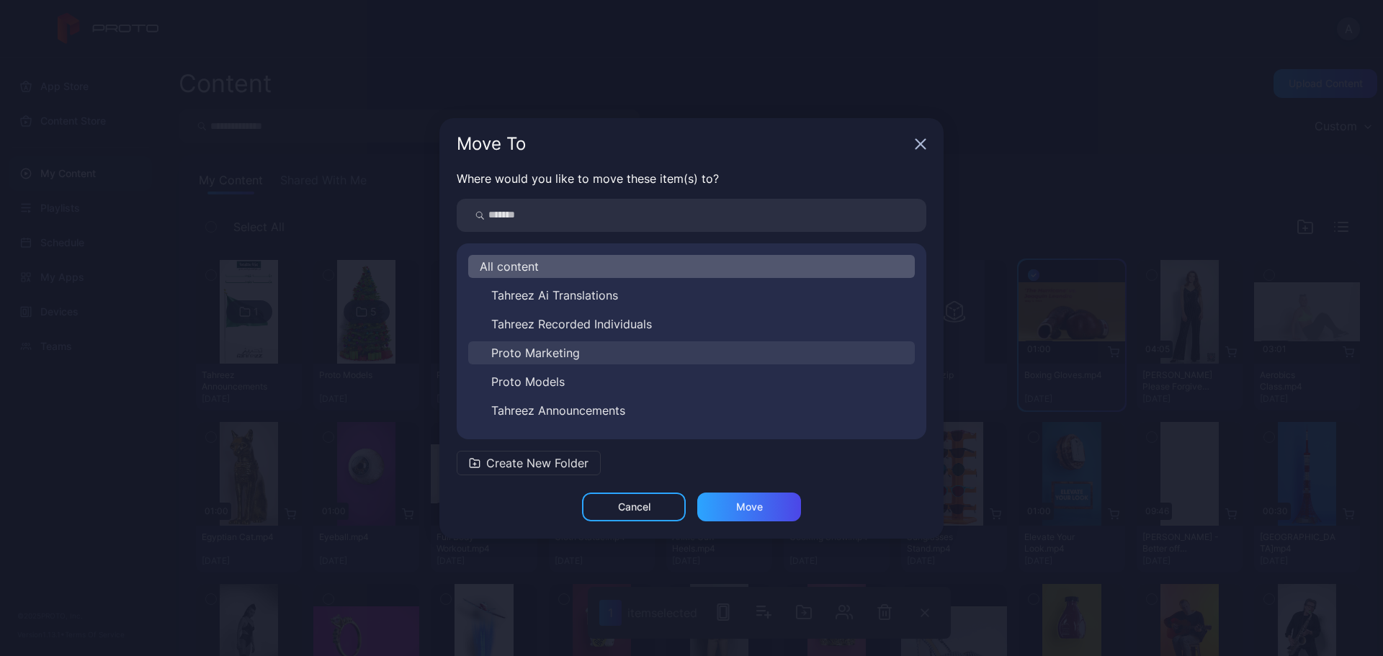
click at [589, 353] on button "Proto Marketing" at bounding box center [691, 353] width 447 height 23
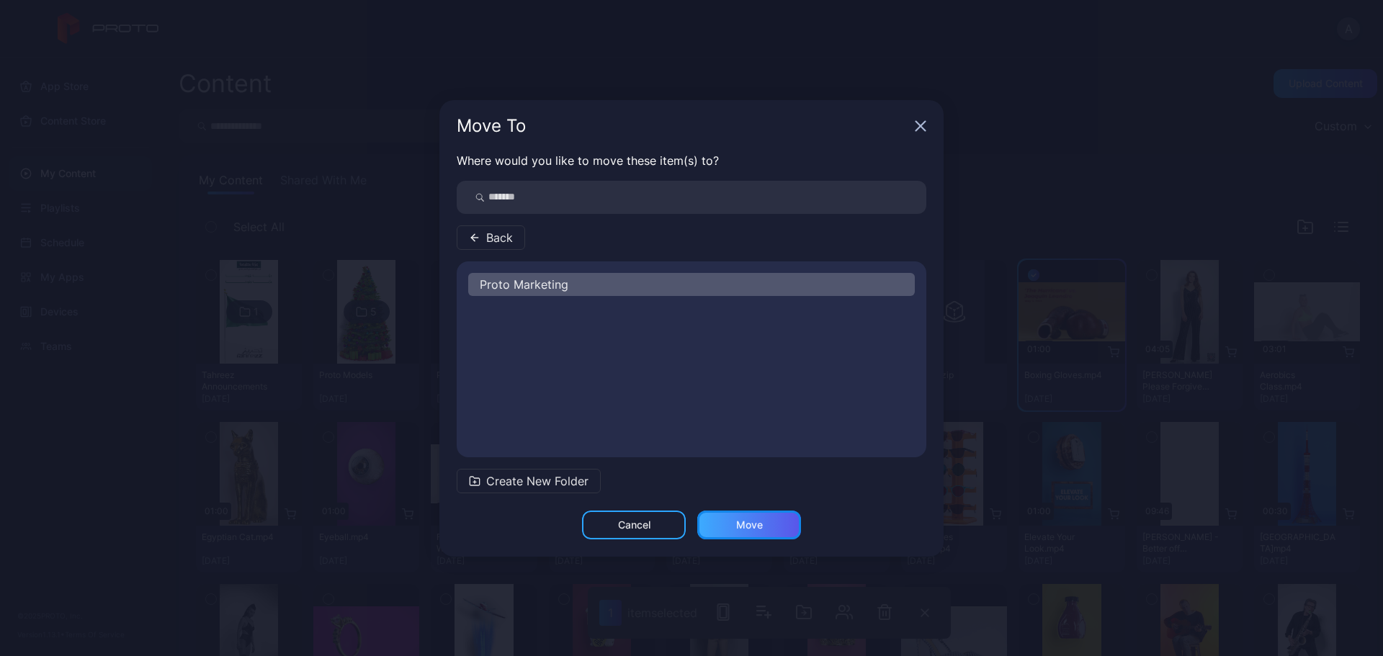
click at [758, 522] on div "Move" at bounding box center [749, 525] width 27 height 12
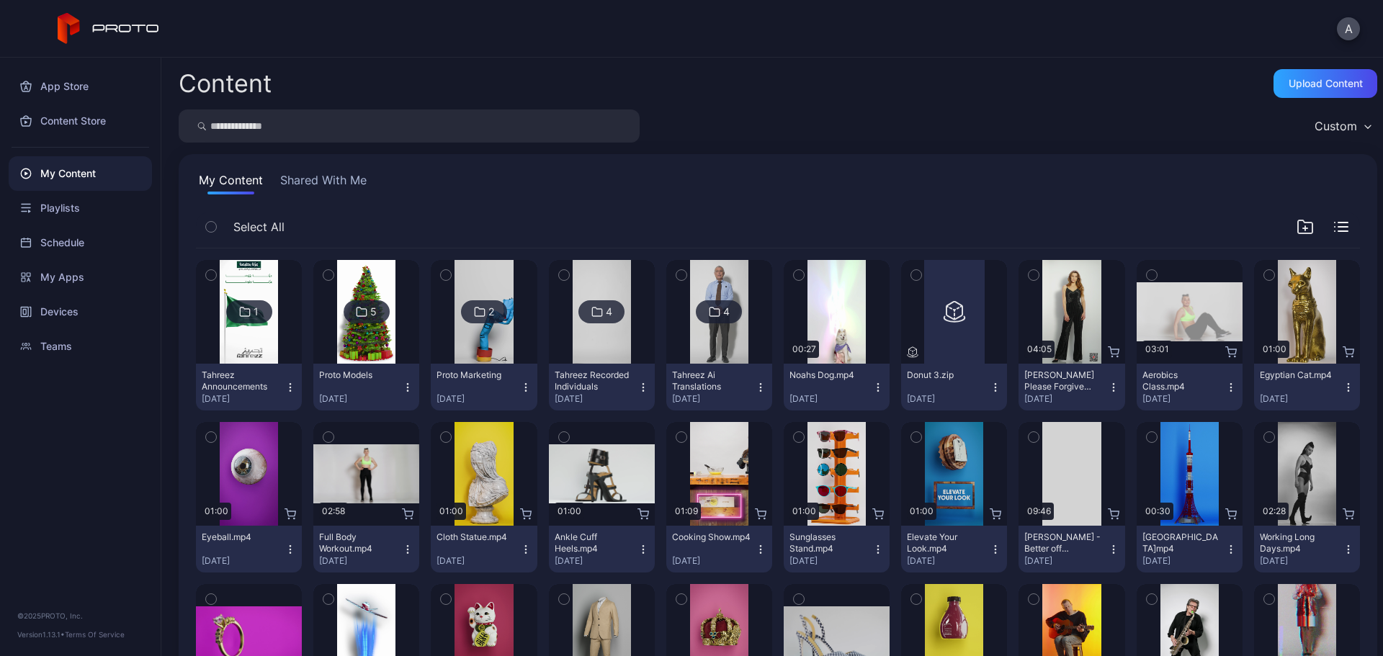
click at [520, 385] on icon "button" at bounding box center [526, 388] width 12 height 12
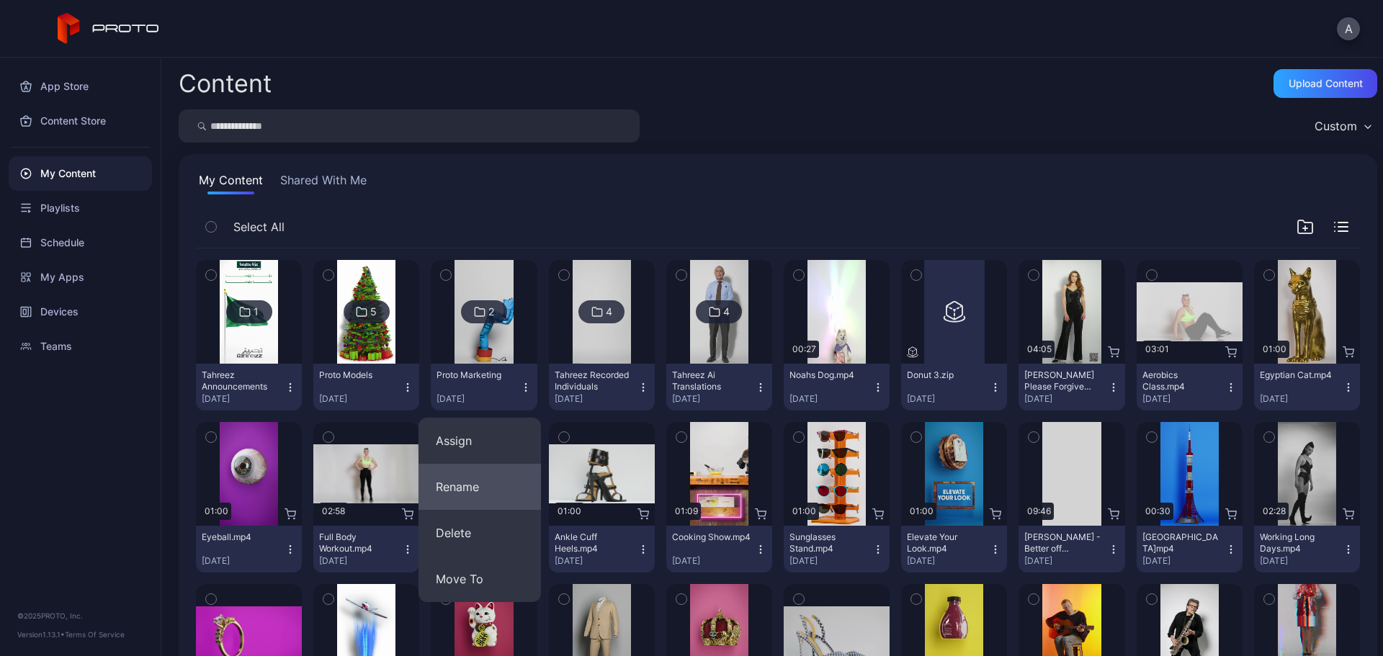
click at [493, 498] on button "Rename" at bounding box center [480, 487] width 122 height 46
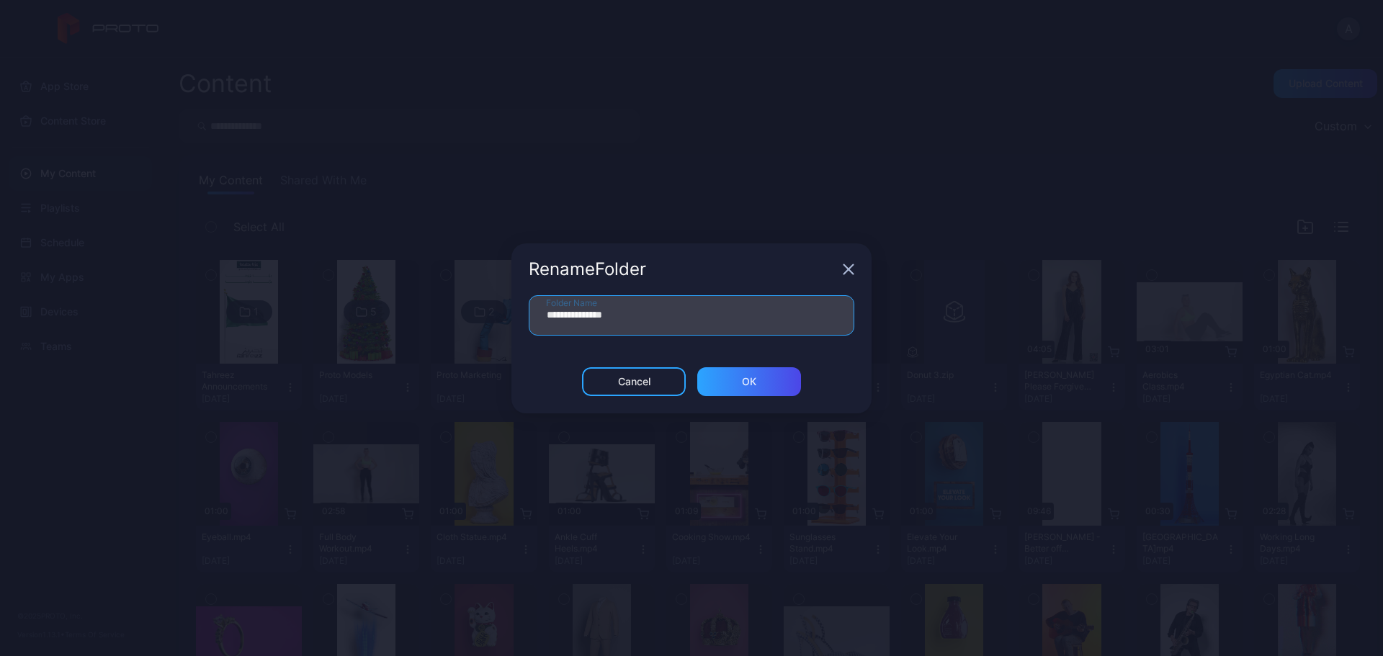
drag, startPoint x: 575, startPoint y: 317, endPoint x: 654, endPoint y: 320, distance: 79.3
click at [654, 320] on input "**********" at bounding box center [692, 315] width 326 height 40
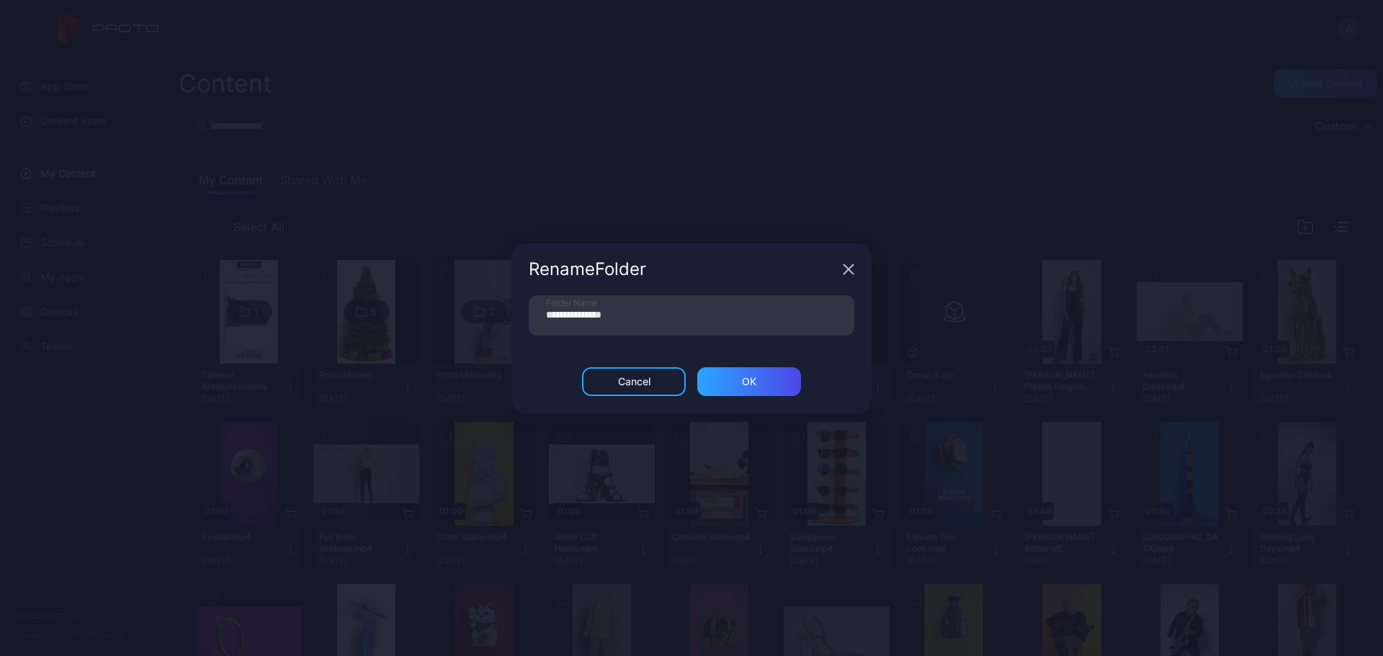
click at [847, 274] on icon "button" at bounding box center [849, 270] width 12 height 12
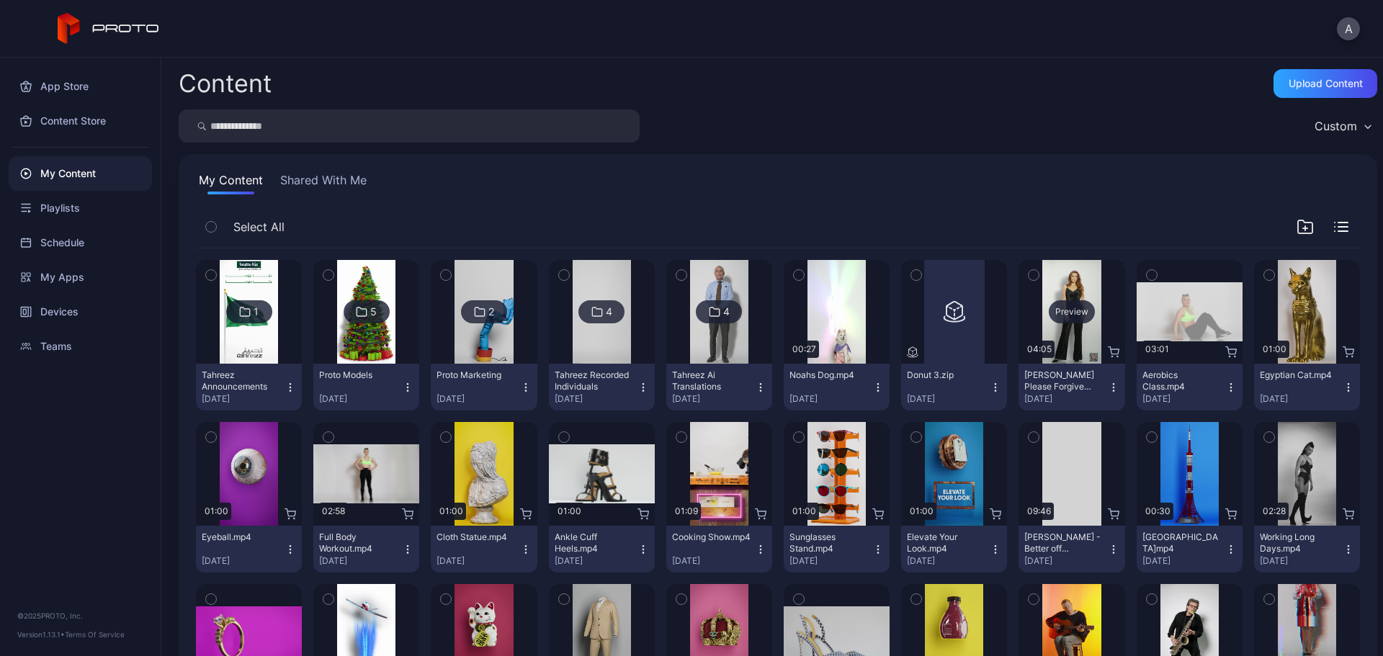
click at [1070, 311] on div "Preview" at bounding box center [1072, 311] width 46 height 23
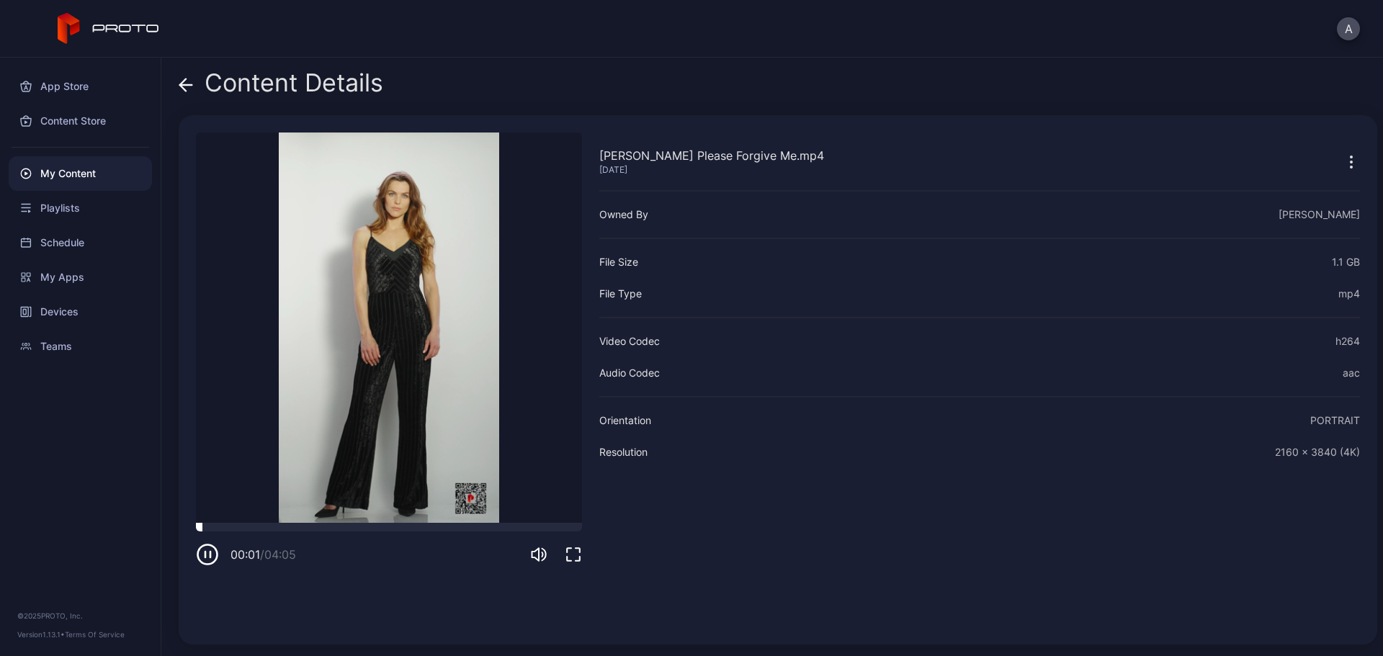
click at [334, 525] on div at bounding box center [389, 527] width 386 height 9
click at [396, 526] on div at bounding box center [389, 527] width 386 height 9
click at [185, 87] on icon at bounding box center [186, 85] width 14 height 14
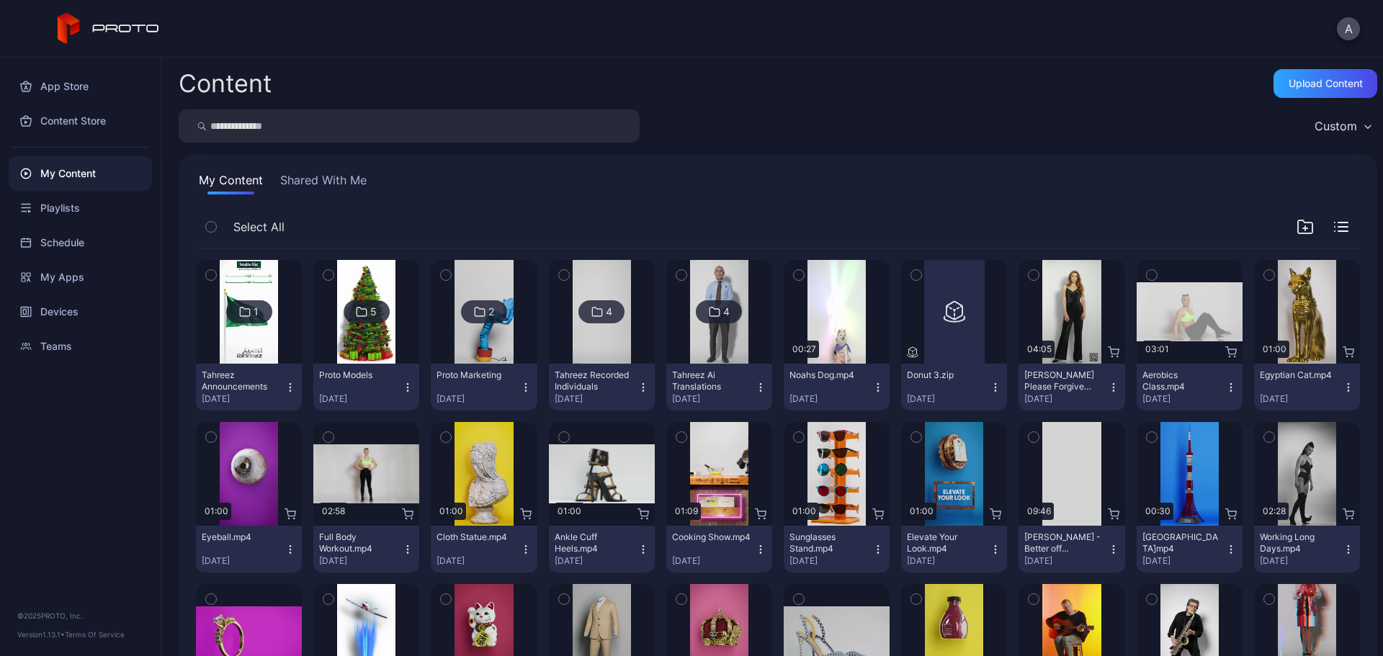
click at [1303, 228] on icon "button" at bounding box center [1305, 228] width 4 height 0
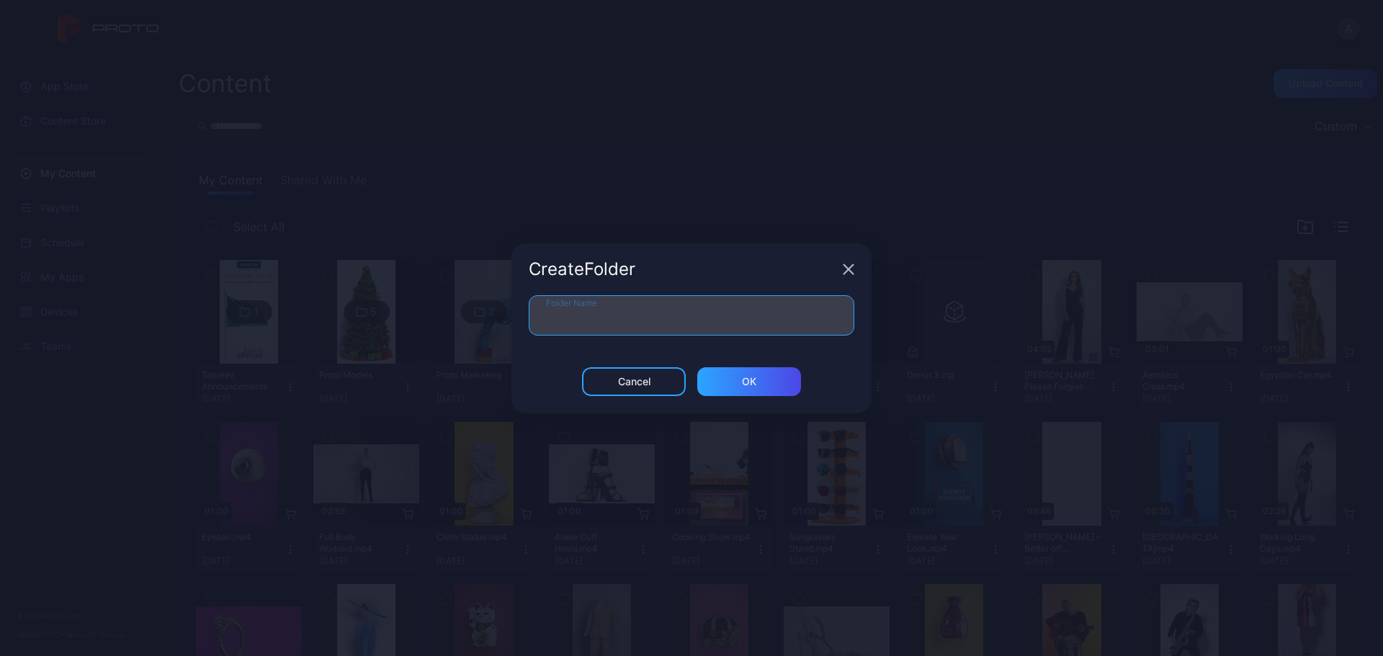
click at [700, 324] on input "Folder Name" at bounding box center [692, 315] width 326 height 40
type input "*"
type input "*****"
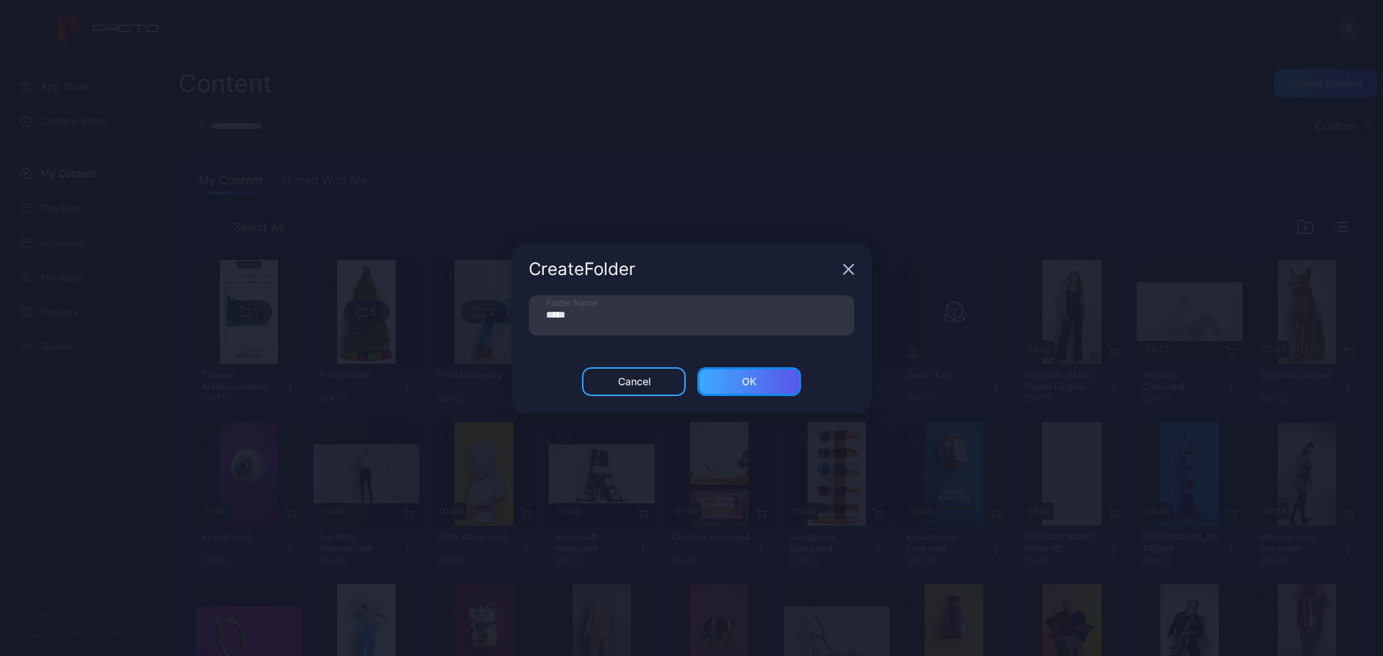
click at [751, 389] on div "ОК" at bounding box center [749, 381] width 104 height 29
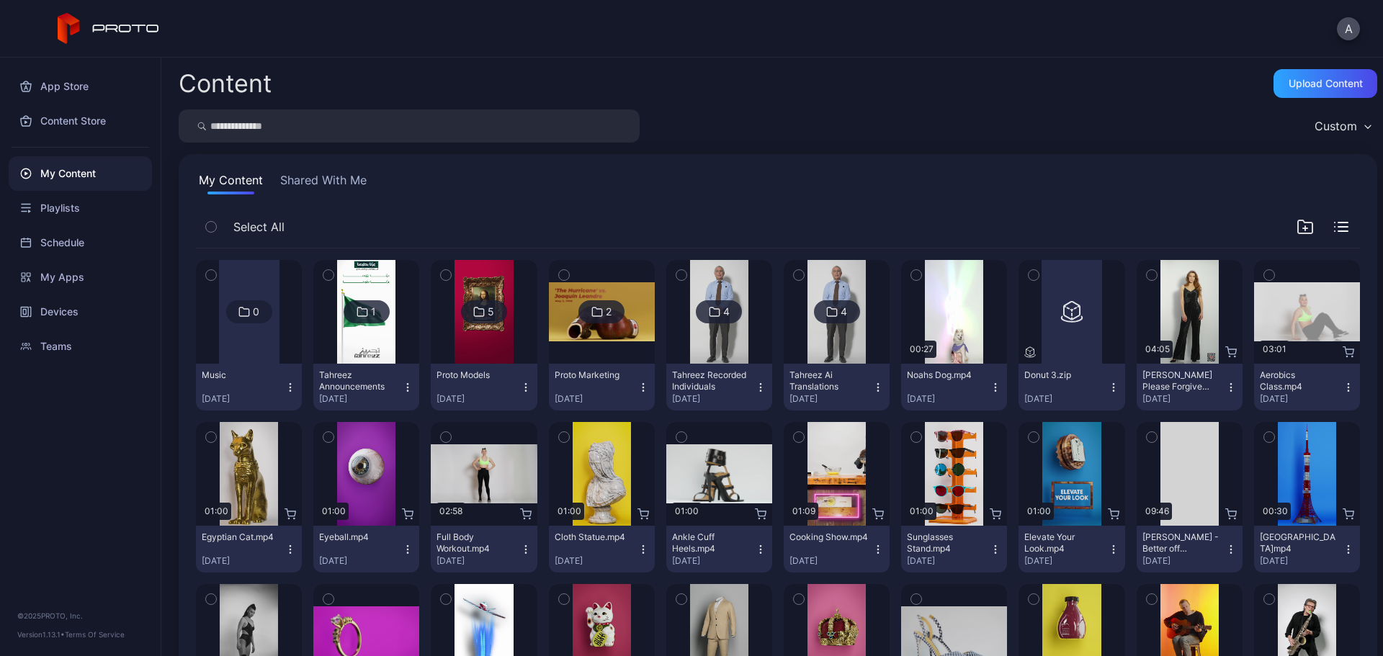
click at [1147, 274] on icon "button" at bounding box center [1152, 275] width 10 height 16
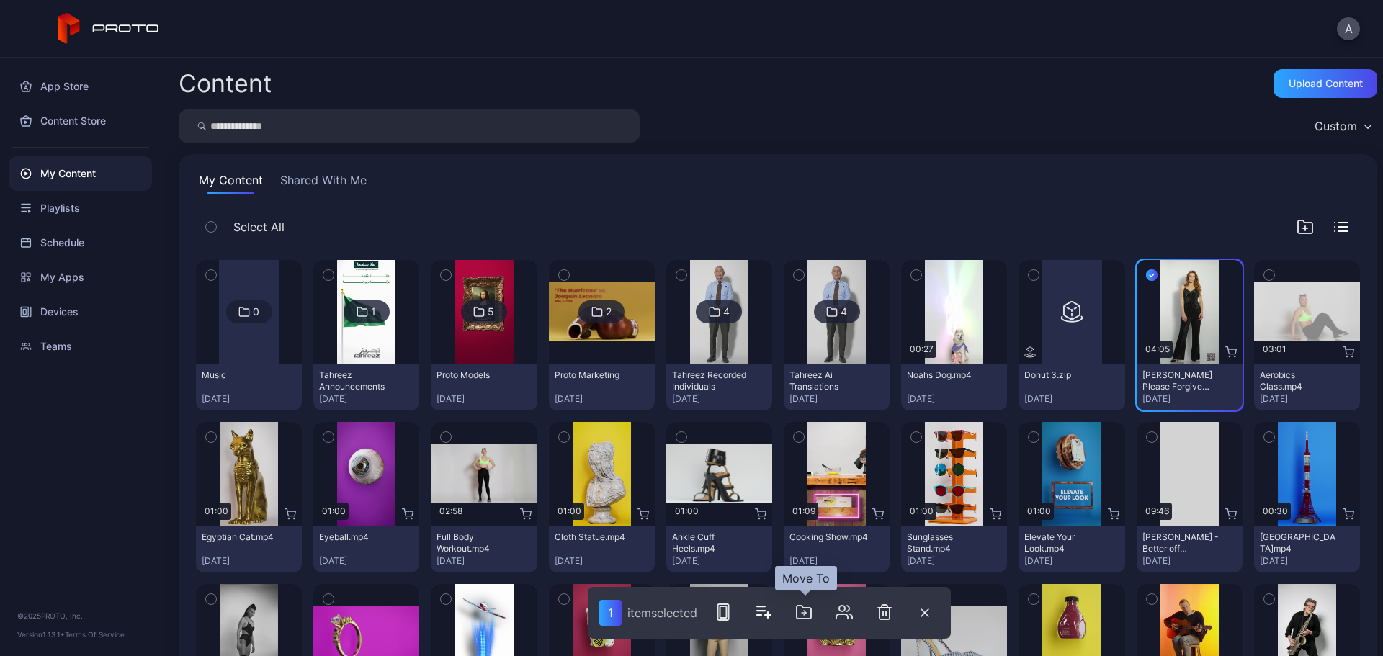
click at [806, 615] on icon "button" at bounding box center [803, 612] width 17 height 17
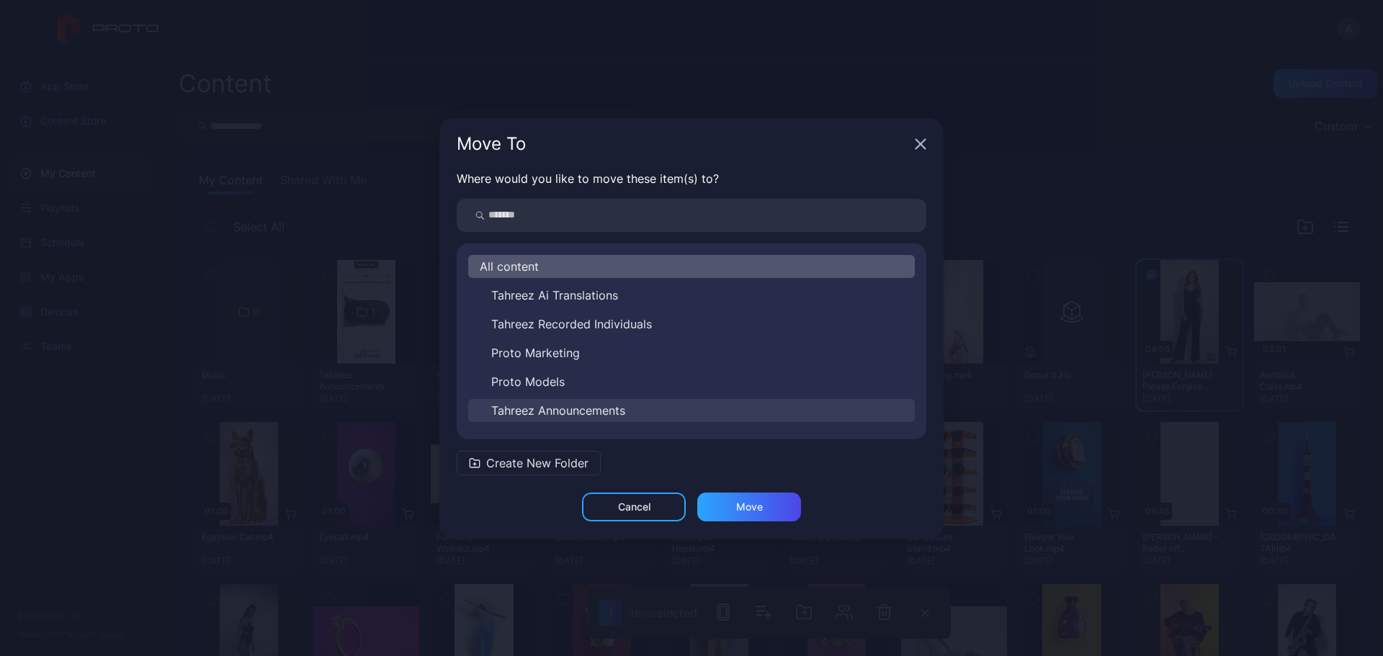
scroll to position [23, 0]
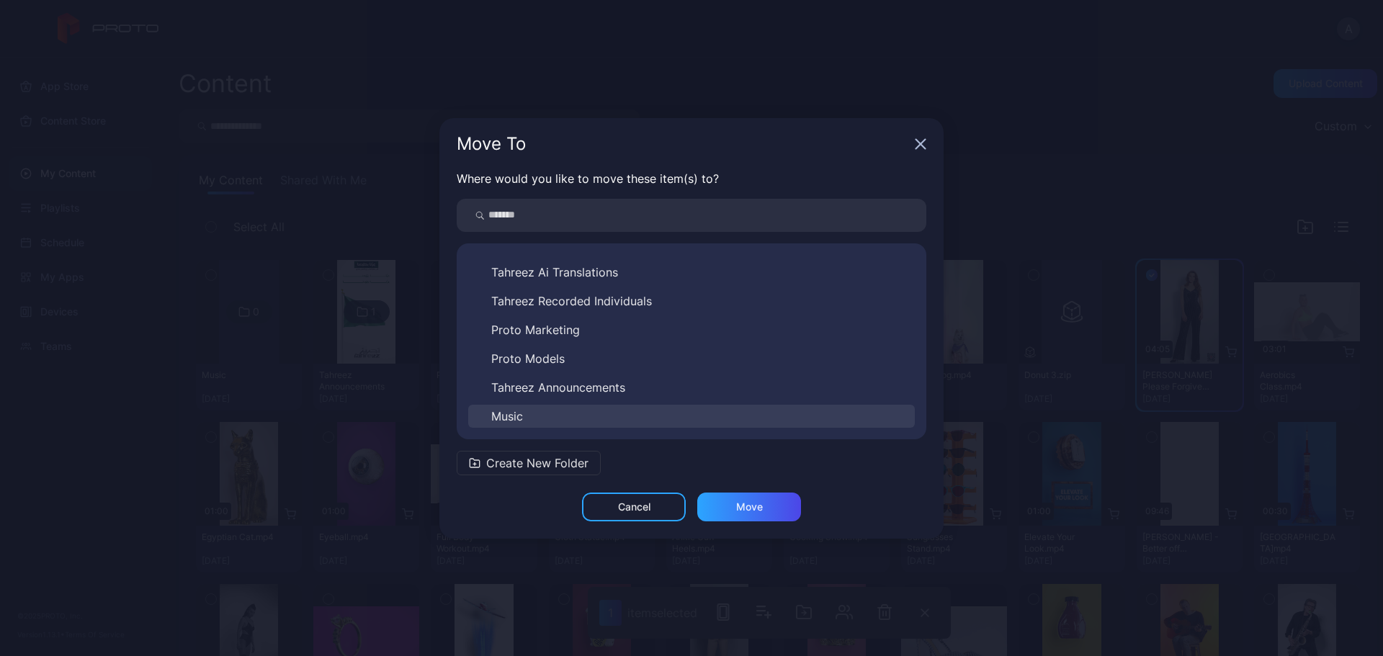
click at [581, 411] on button "Music" at bounding box center [691, 416] width 447 height 23
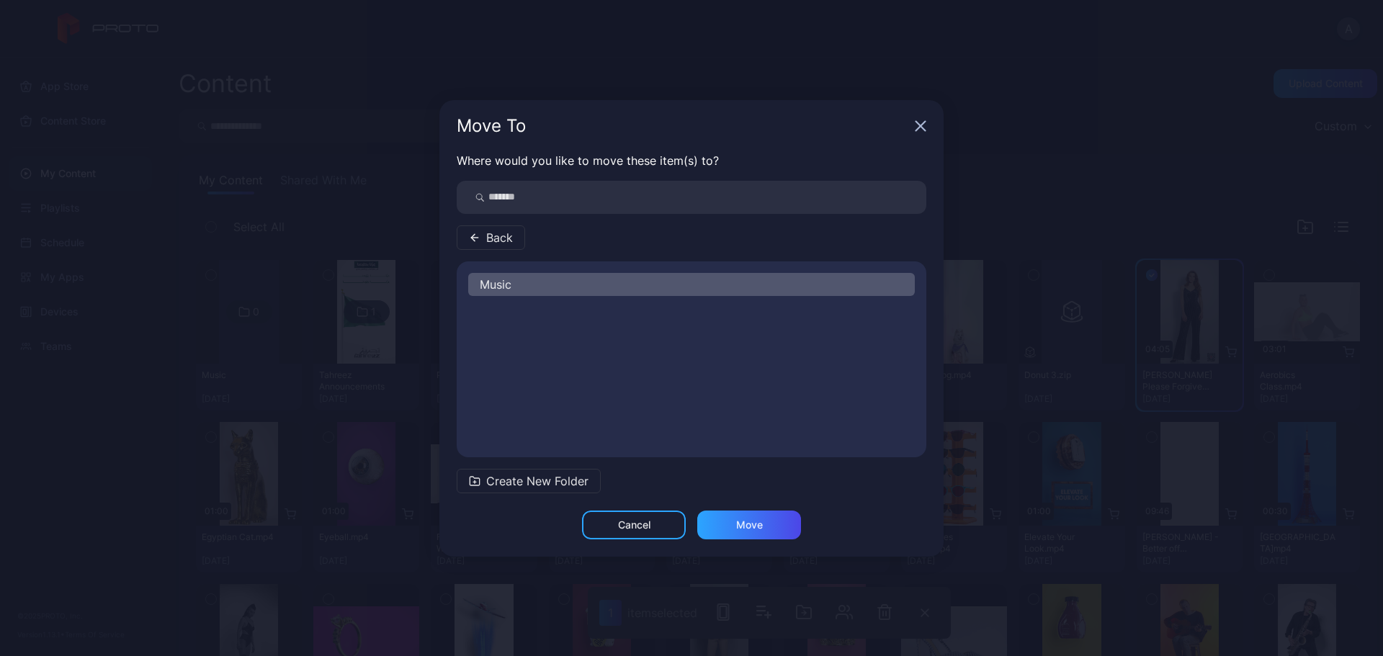
scroll to position [0, 0]
click at [767, 525] on div "Move" at bounding box center [749, 525] width 104 height 29
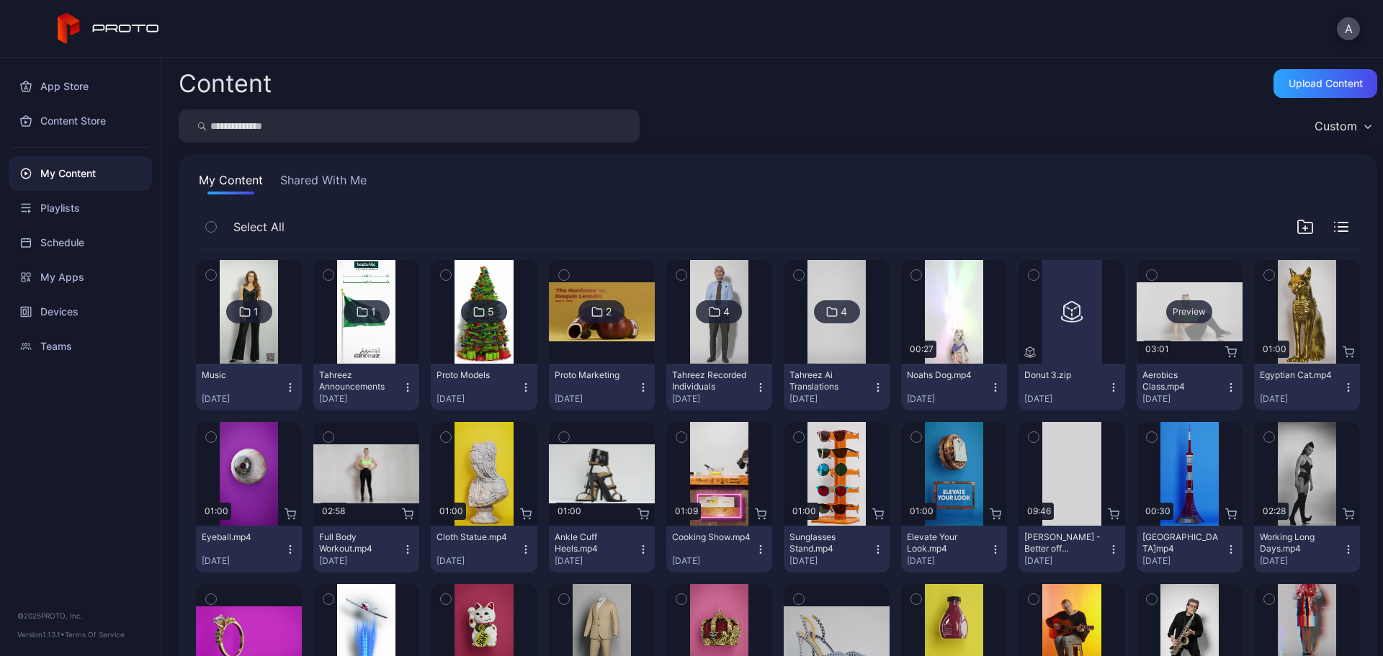
click at [1176, 313] on div "Preview" at bounding box center [1190, 311] width 46 height 23
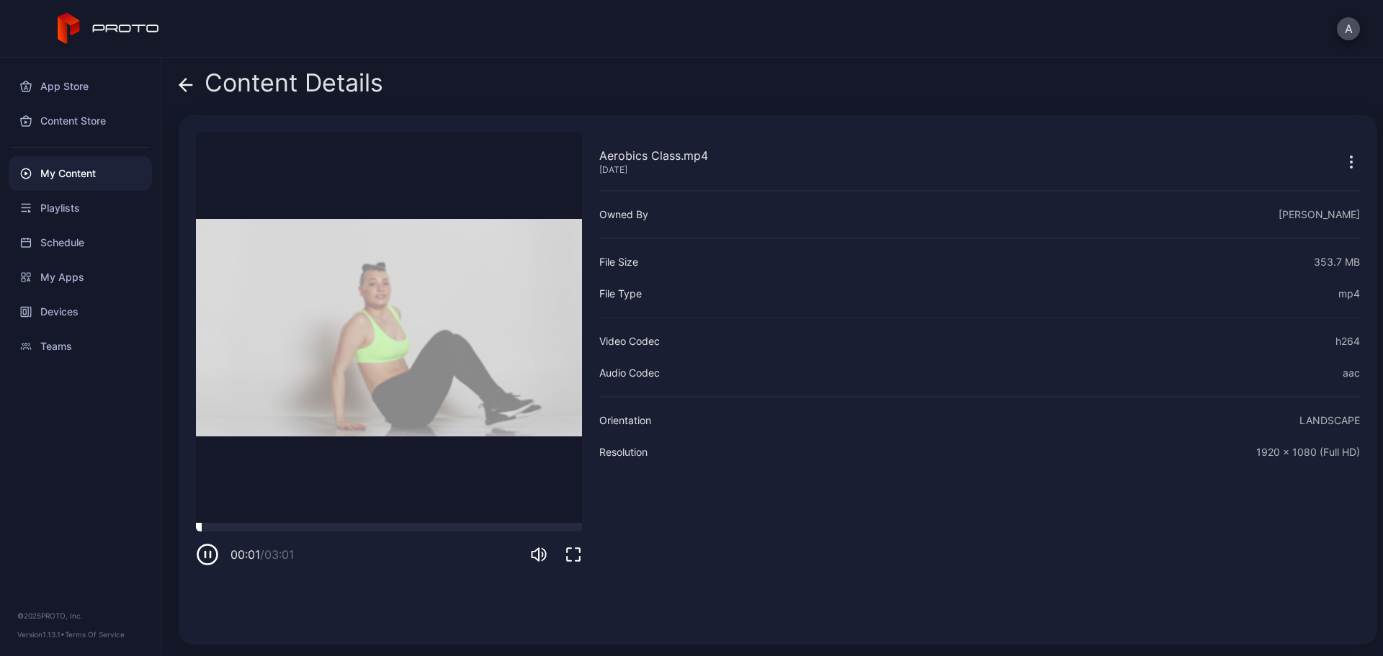
click at [242, 529] on div at bounding box center [389, 527] width 386 height 9
click at [352, 524] on div at bounding box center [389, 527] width 386 height 9
click at [424, 522] on video "Sorry, your browser doesn‘t support embedded videos" at bounding box center [389, 328] width 386 height 391
click at [441, 526] on div at bounding box center [389, 527] width 386 height 9
click at [478, 527] on div at bounding box center [389, 527] width 386 height 9
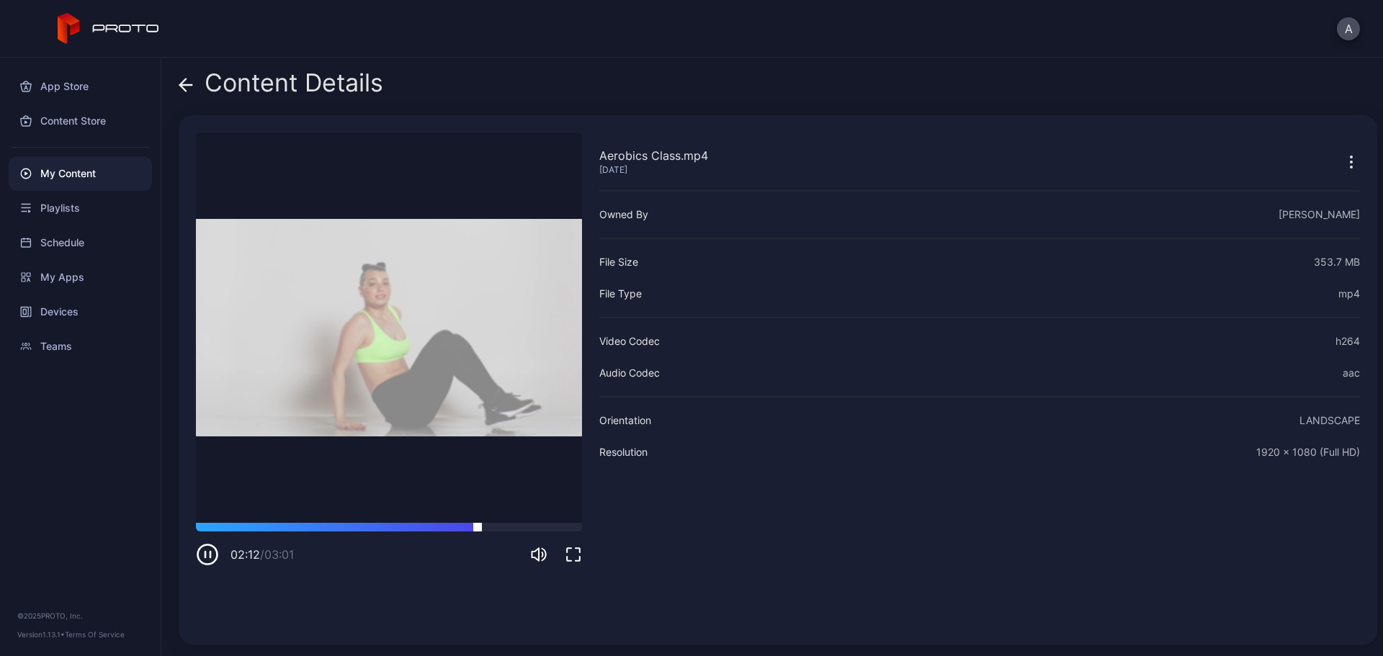
click at [524, 527] on div at bounding box center [389, 527] width 386 height 9
click at [184, 90] on icon at bounding box center [186, 85] width 14 height 14
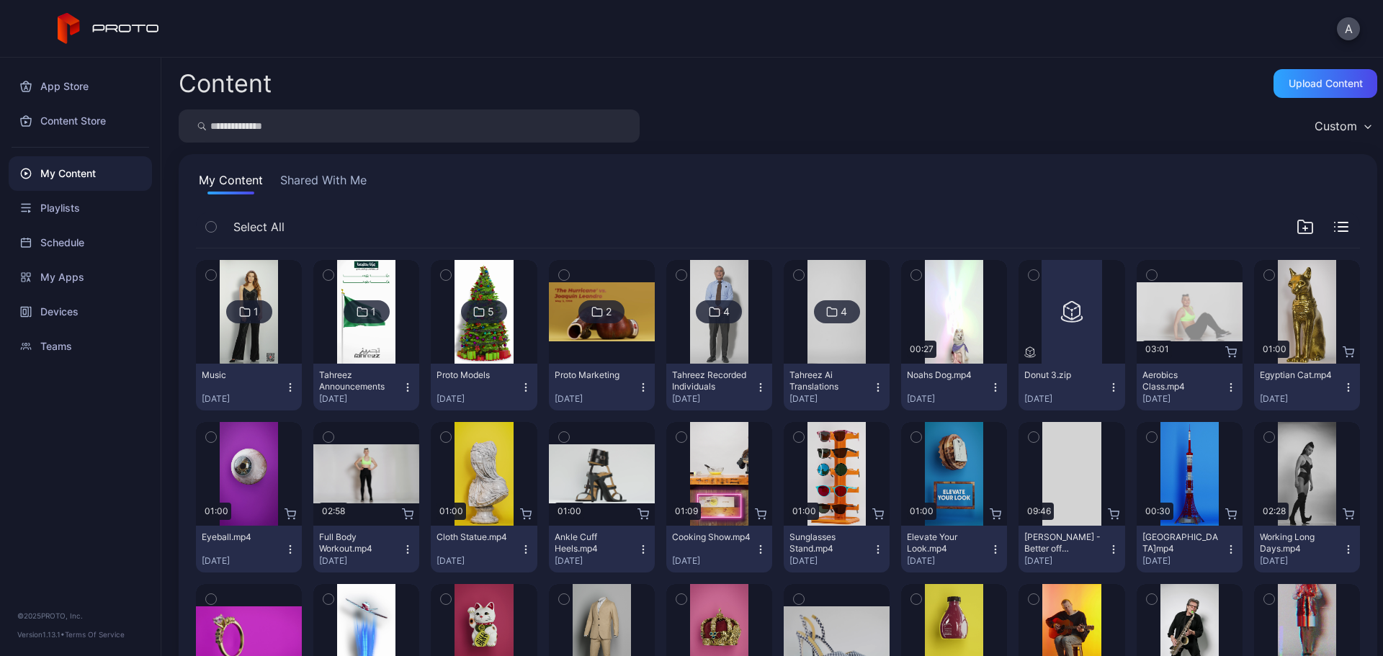
click at [1280, 229] on div "Select All" at bounding box center [778, 230] width 1164 height 37
click at [1297, 231] on icon "button" at bounding box center [1305, 226] width 17 height 17
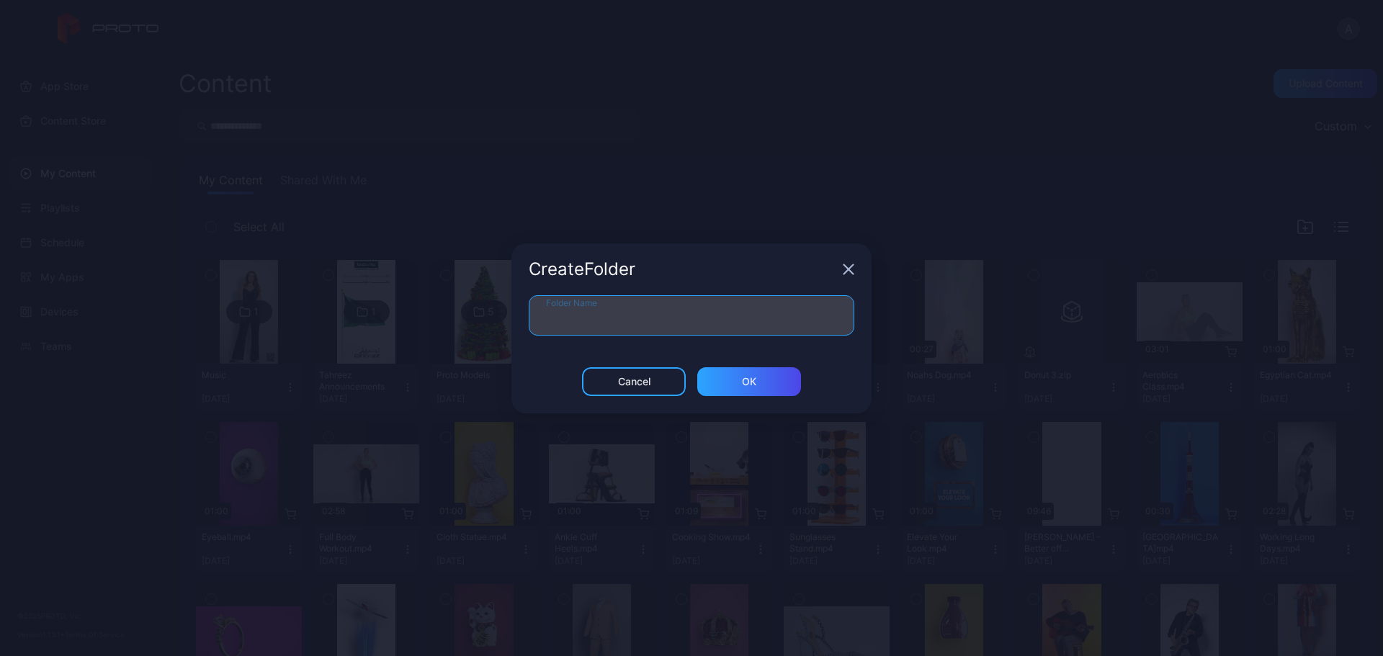
click at [656, 331] on input "Folder Name" at bounding box center [692, 315] width 326 height 40
paste input "**********"
type input "**********"
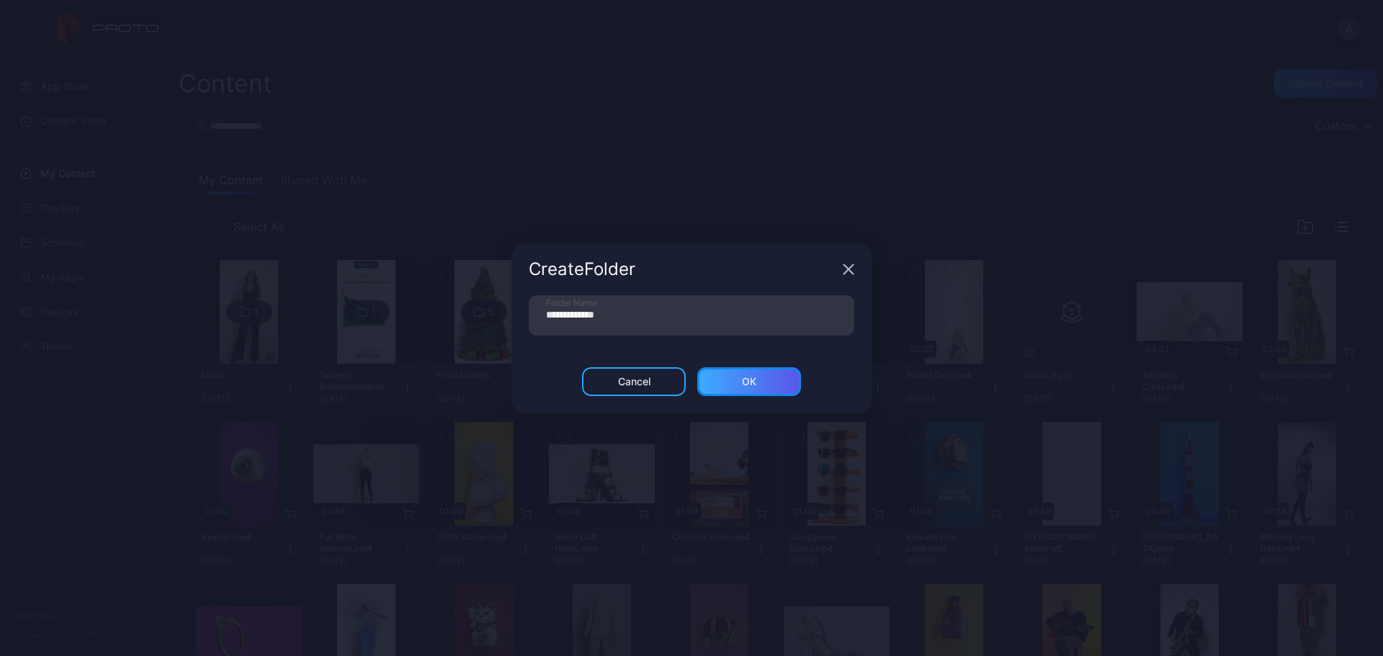
click at [734, 378] on div "ОК" at bounding box center [749, 381] width 104 height 29
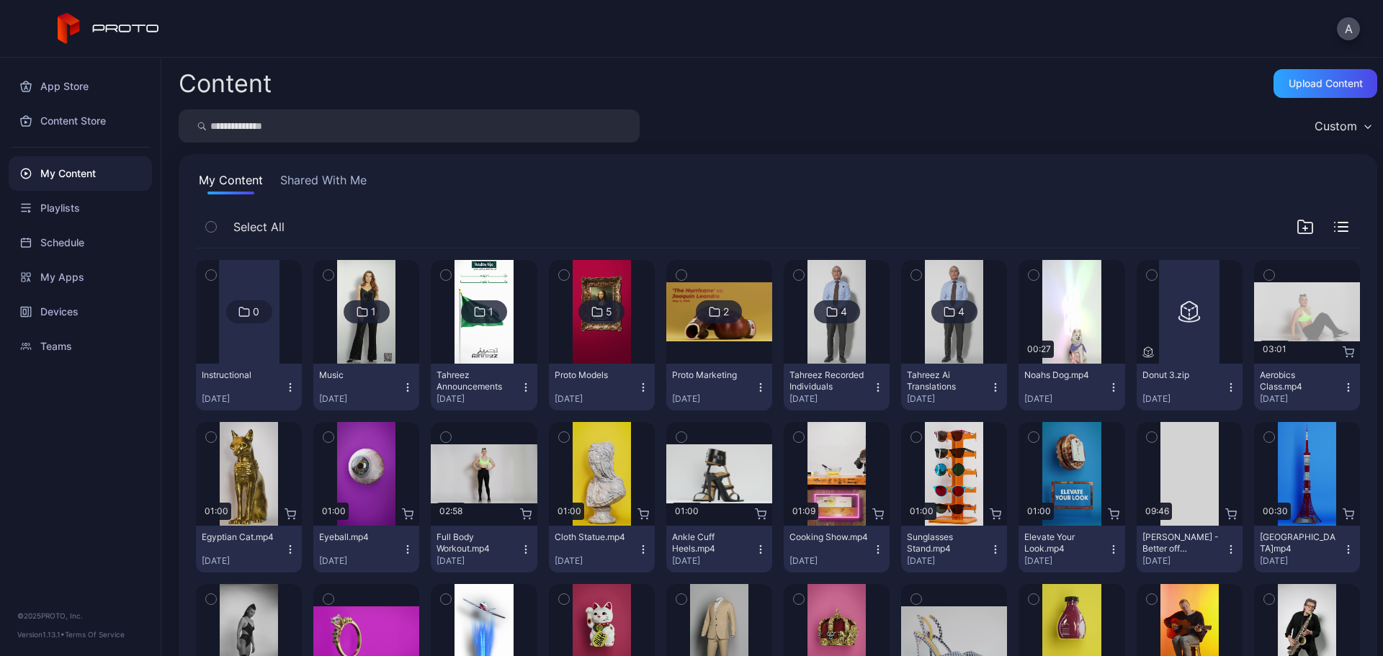
click at [1264, 275] on icon "button" at bounding box center [1269, 275] width 10 height 16
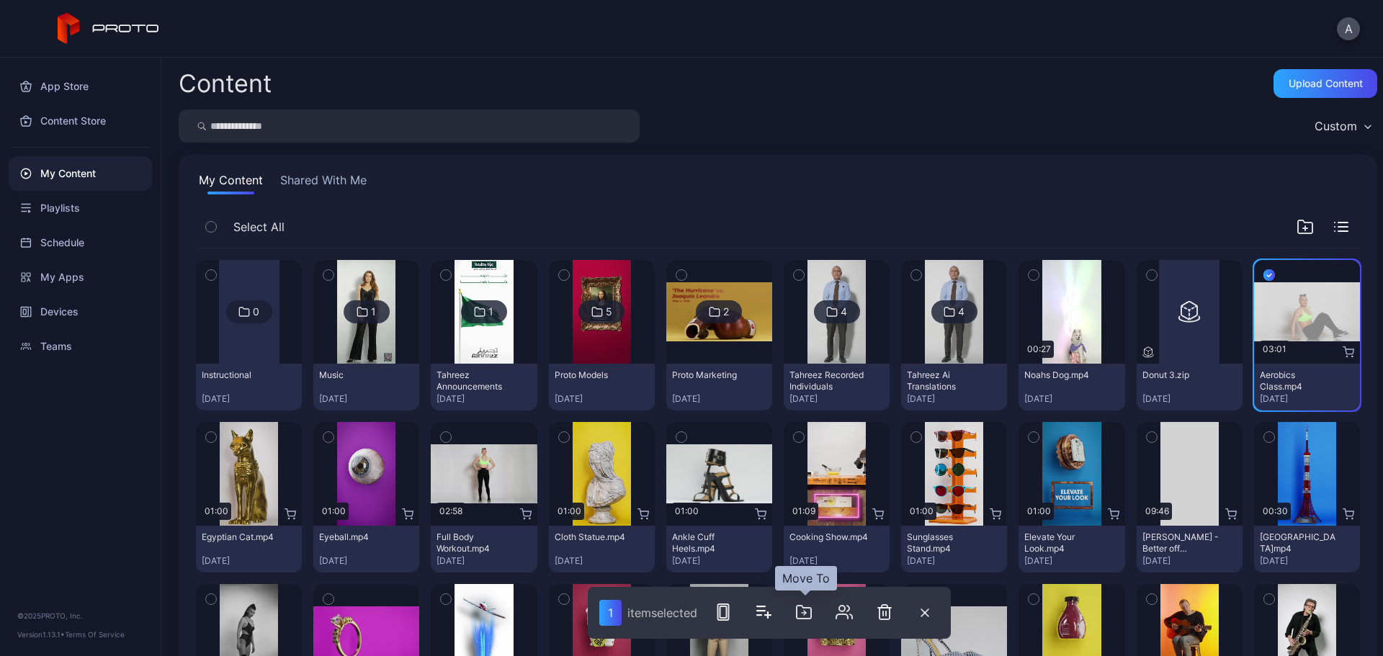
click at [806, 618] on icon "button" at bounding box center [804, 612] width 14 height 13
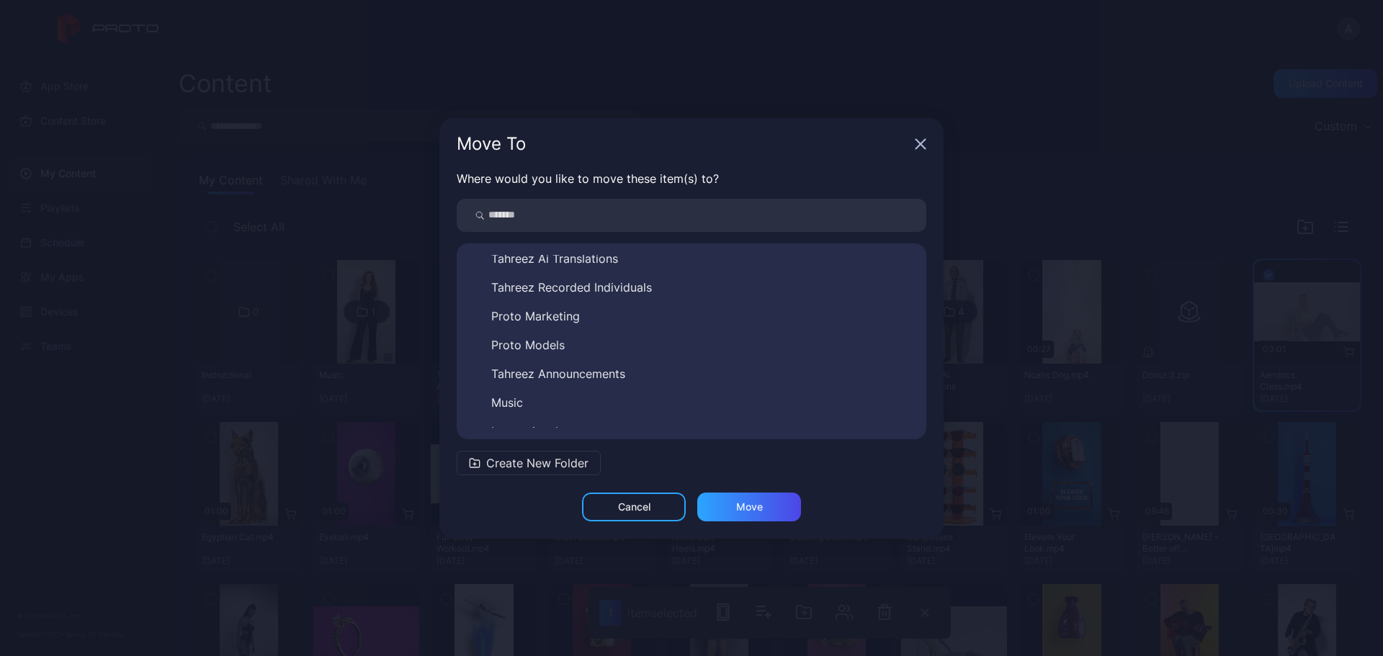
scroll to position [52, 0]
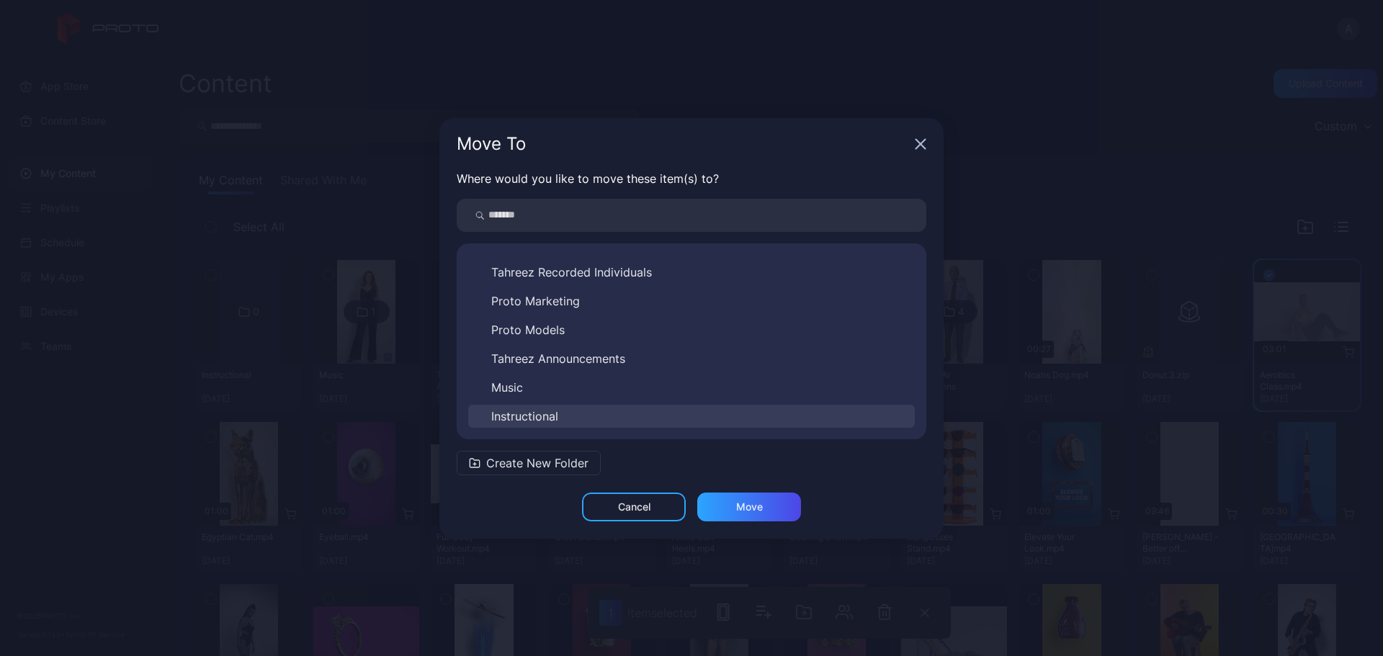
click at [563, 415] on button "Instructional" at bounding box center [691, 416] width 447 height 23
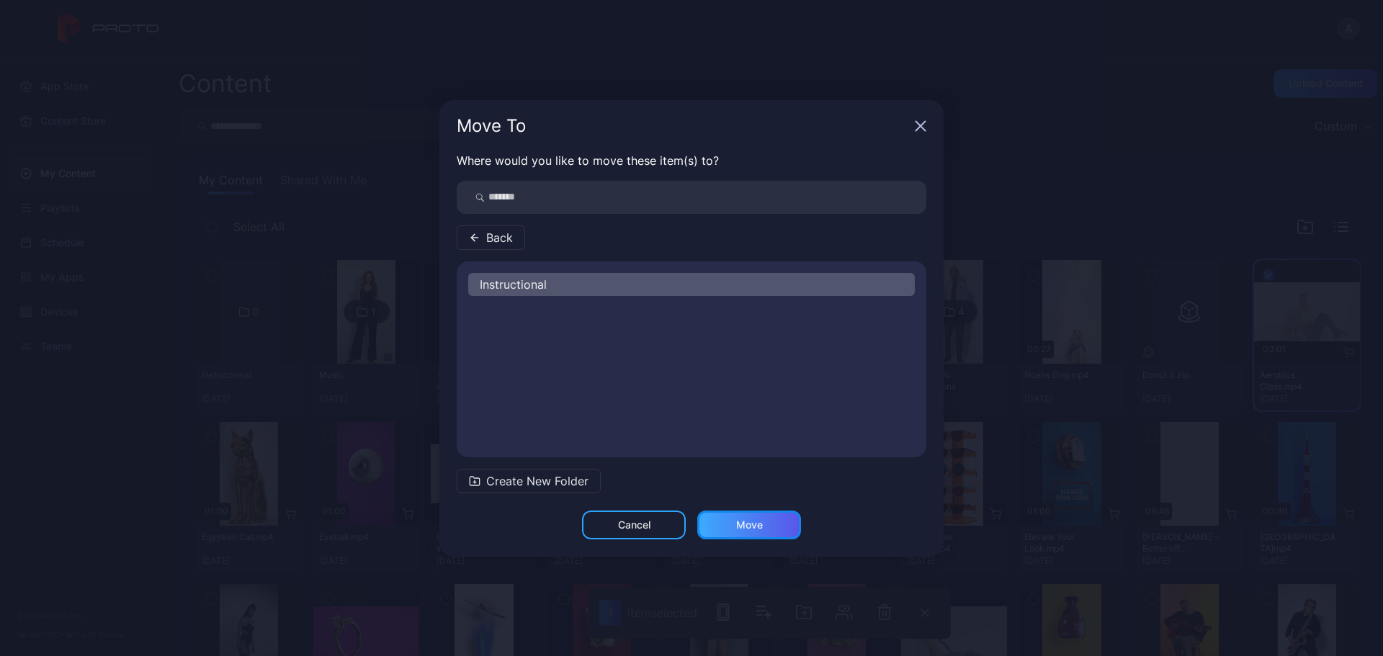
click at [758, 531] on div "Move" at bounding box center [749, 525] width 104 height 29
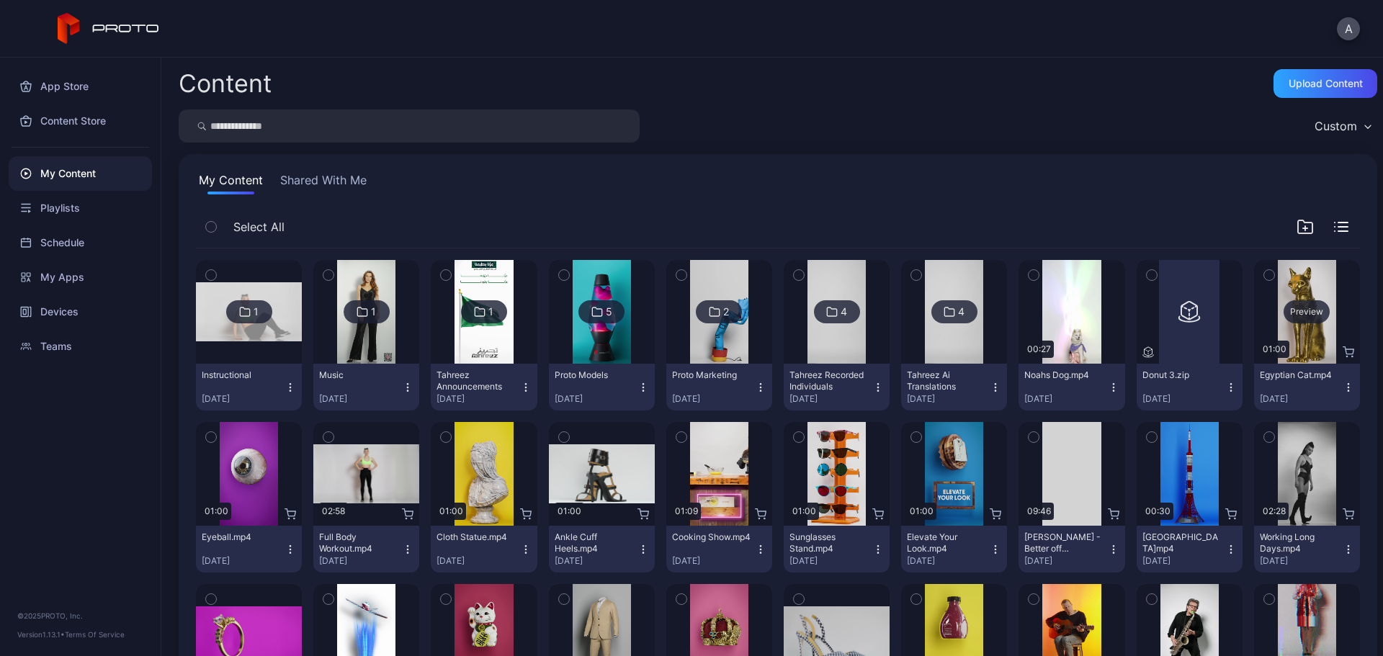
click at [1292, 313] on div "Preview" at bounding box center [1307, 311] width 46 height 23
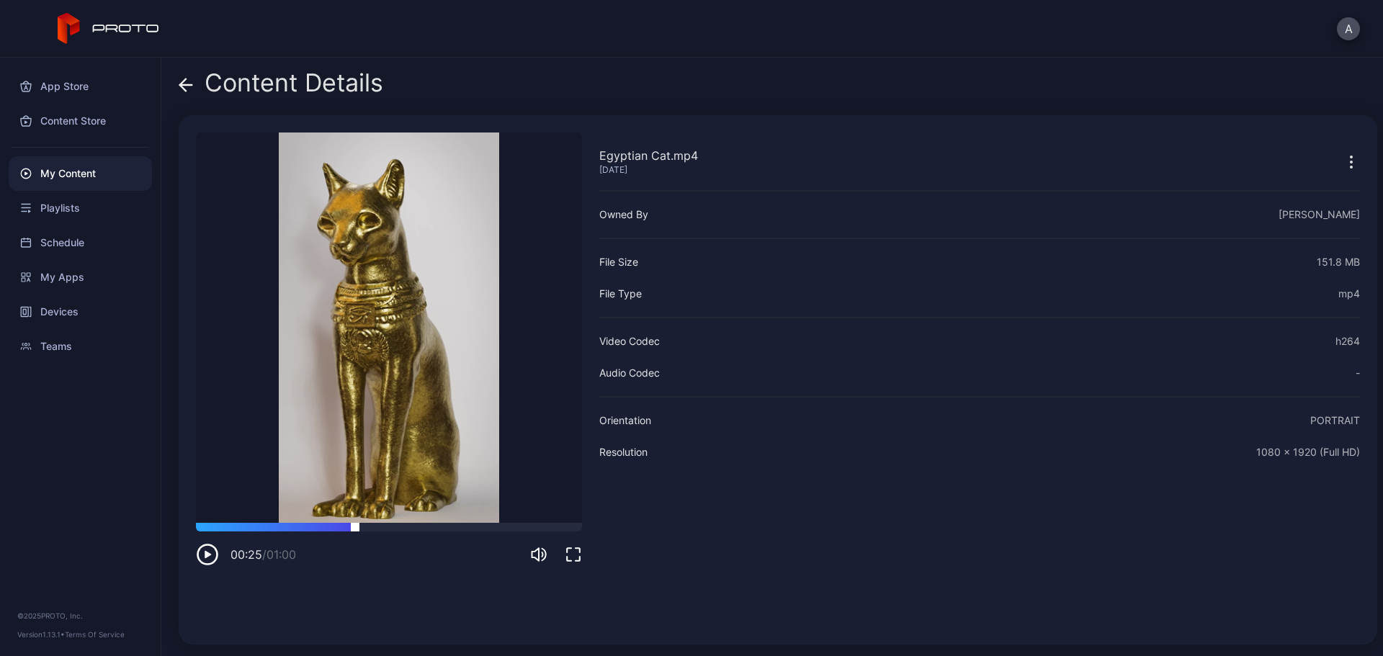
drag, startPoint x: 355, startPoint y: 525, endPoint x: 381, endPoint y: 528, distance: 26.2
click at [355, 525] on div at bounding box center [389, 527] width 386 height 9
click at [195, 81] on div "Content Details" at bounding box center [281, 86] width 205 height 35
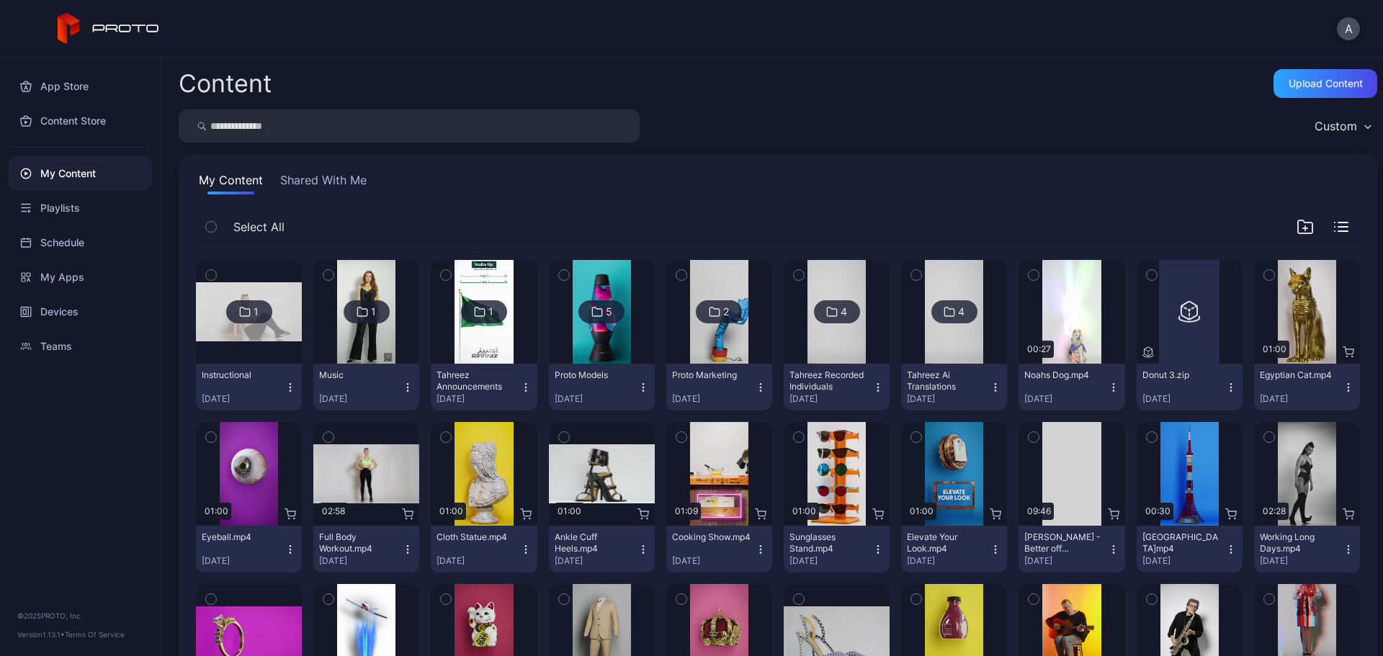
click at [1343, 385] on icon "button" at bounding box center [1349, 388] width 12 height 12
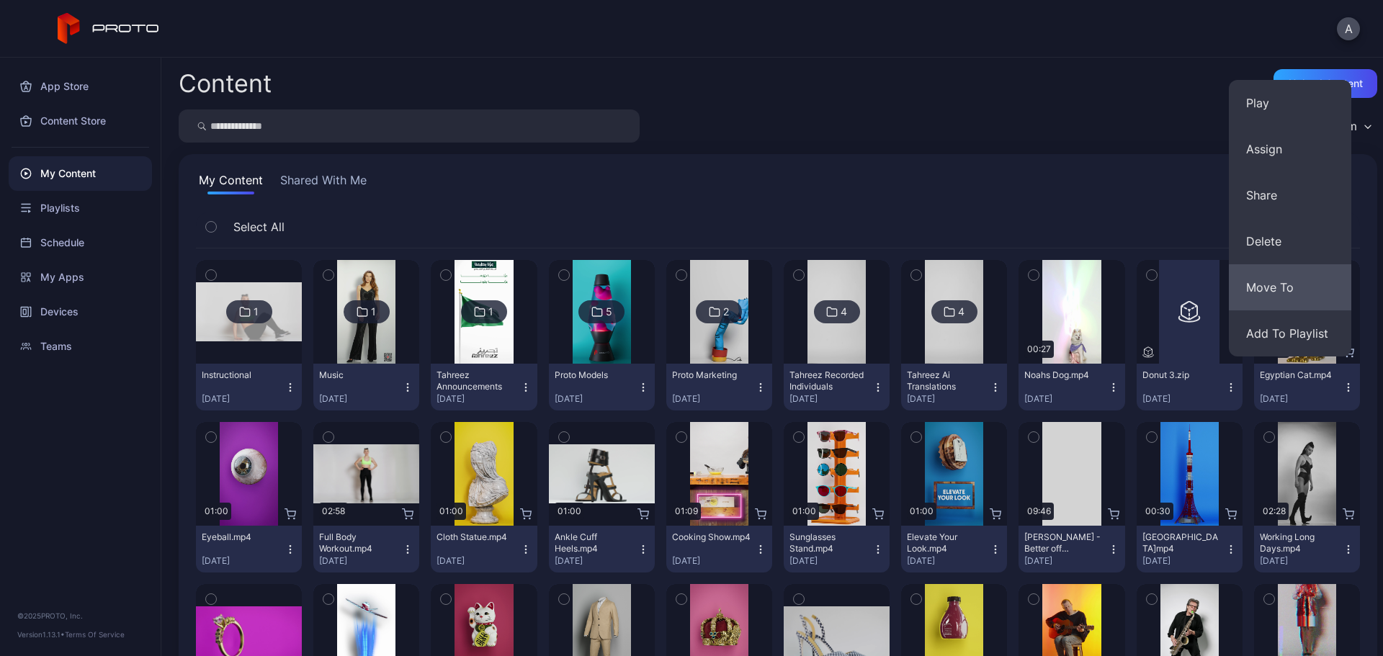
click at [1290, 287] on button "Move To" at bounding box center [1290, 287] width 122 height 46
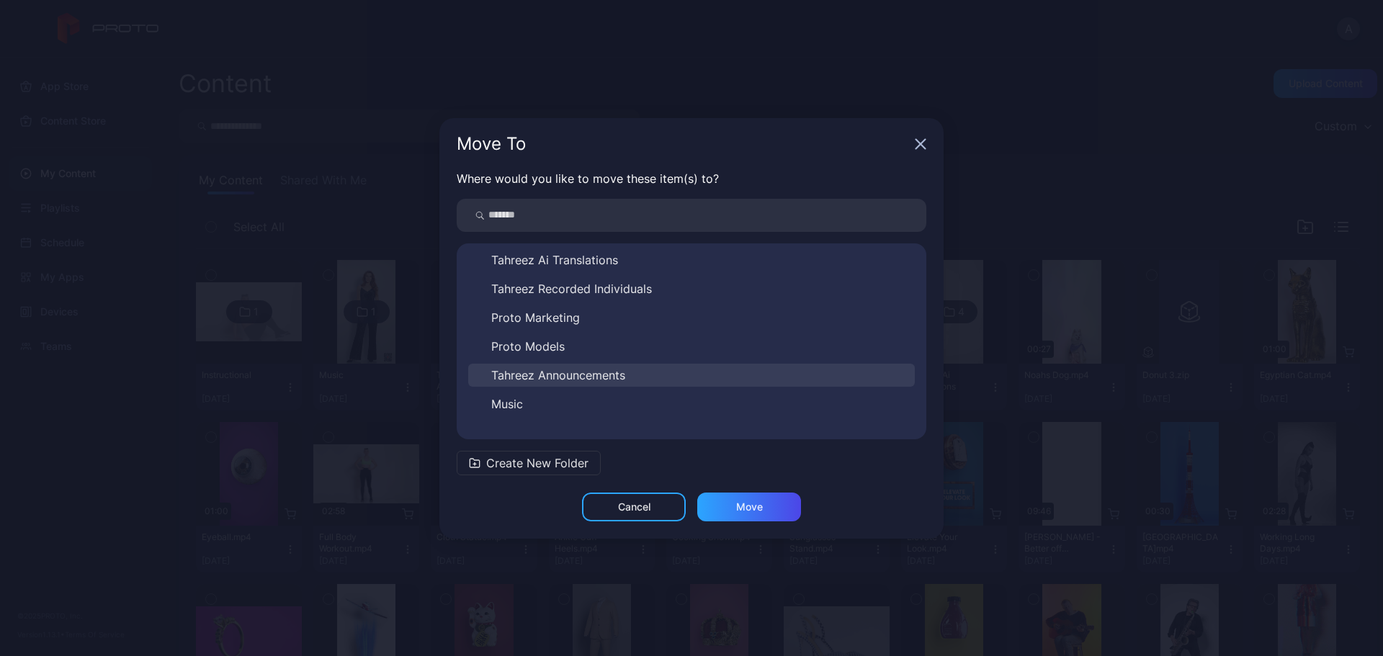
scroll to position [52, 0]
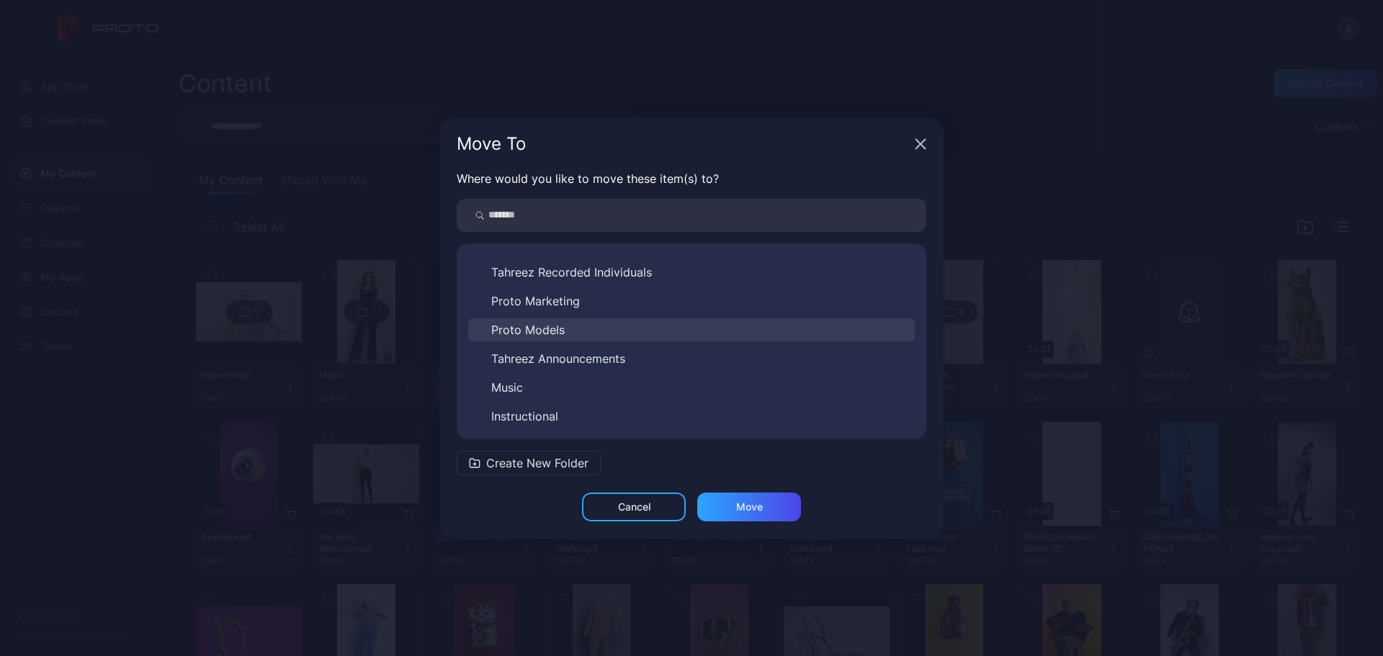
click at [556, 328] on span "Proto Models" at bounding box center [527, 329] width 73 height 17
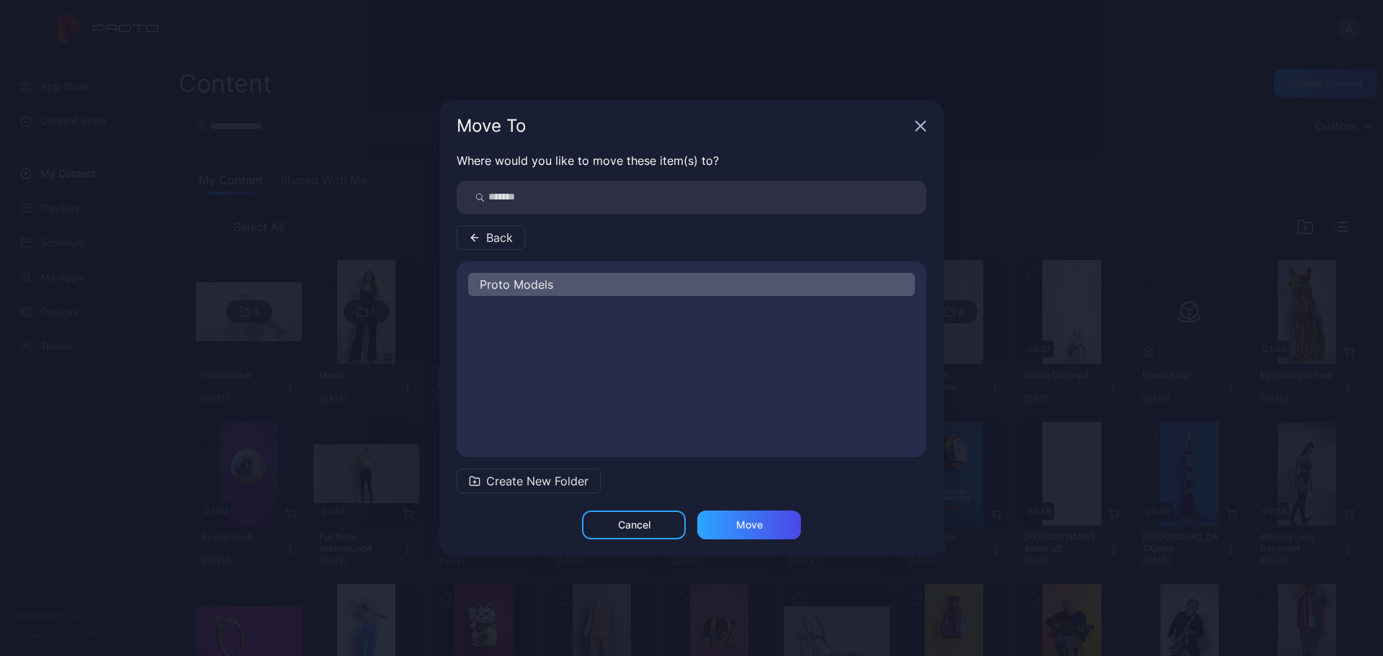
scroll to position [0, 0]
click at [746, 528] on div "Move" at bounding box center [749, 525] width 27 height 12
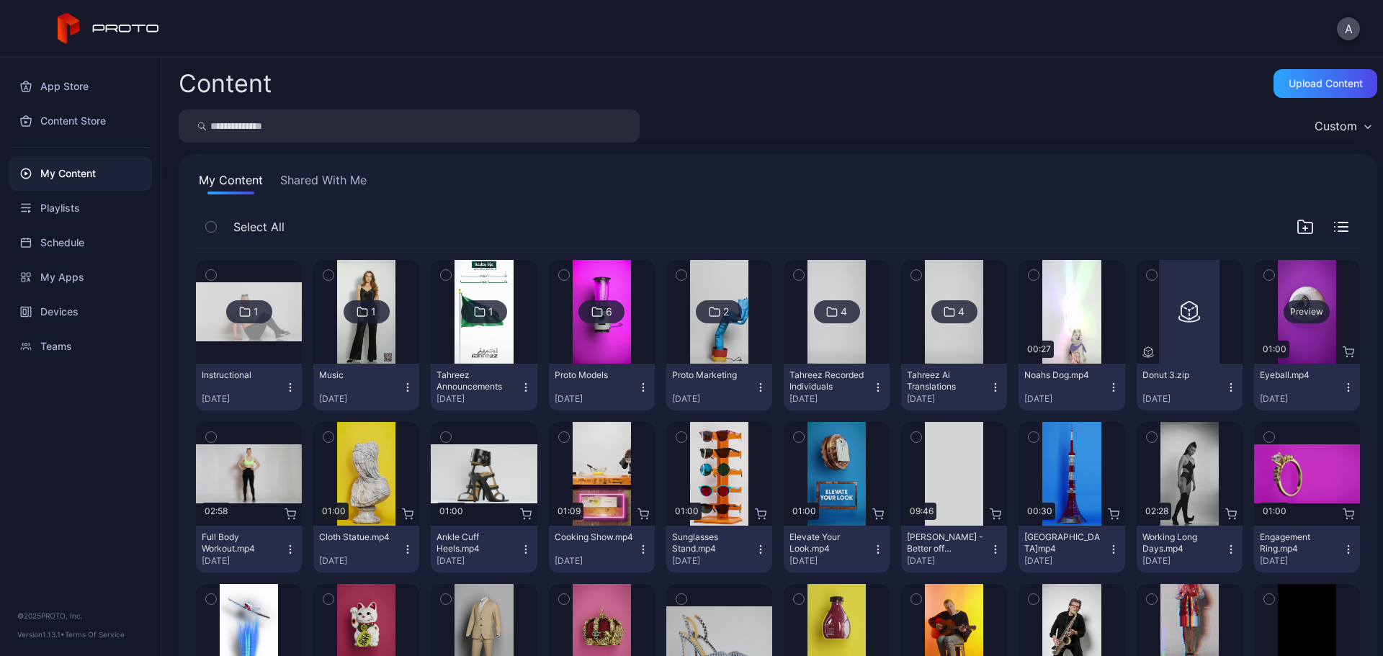
click at [1285, 305] on div "Preview" at bounding box center [1307, 311] width 46 height 23
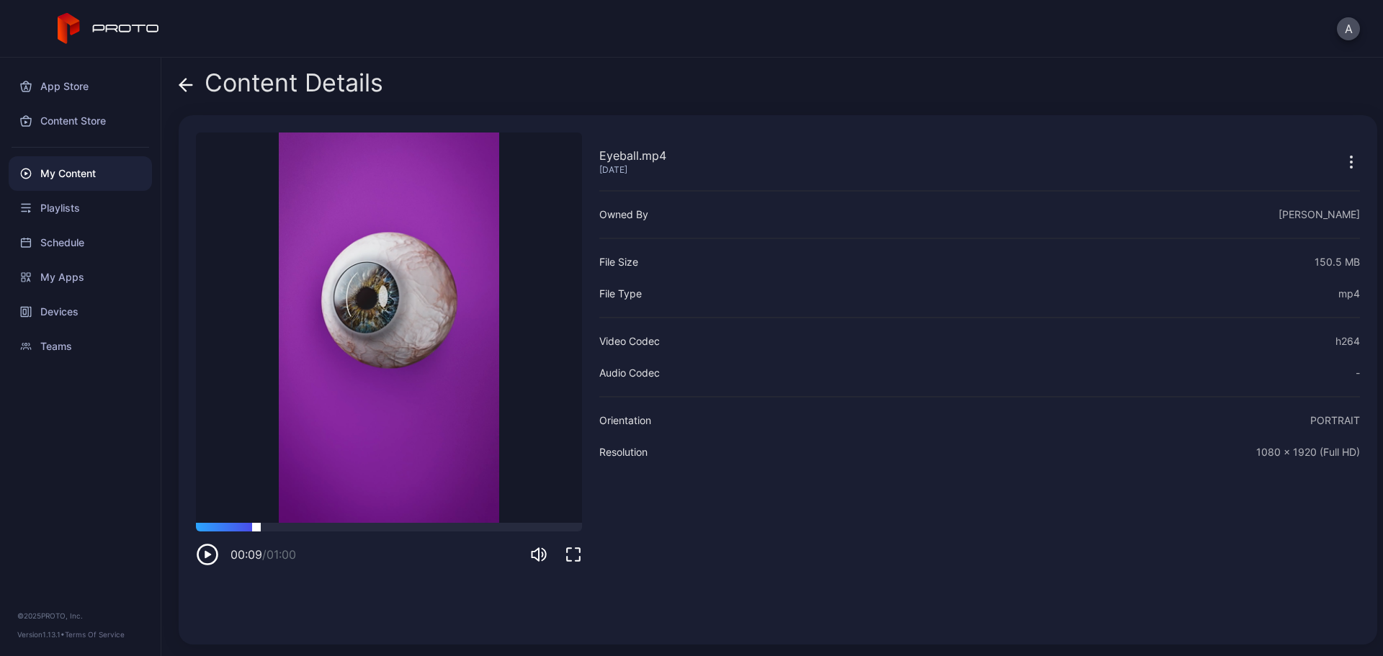
click at [257, 531] on div at bounding box center [389, 527] width 386 height 9
click at [342, 530] on div at bounding box center [389, 527] width 386 height 9
click at [405, 530] on div at bounding box center [389, 527] width 386 height 9
drag, startPoint x: 457, startPoint y: 530, endPoint x: 510, endPoint y: 526, distance: 53.5
click at [463, 530] on div at bounding box center [389, 527] width 386 height 9
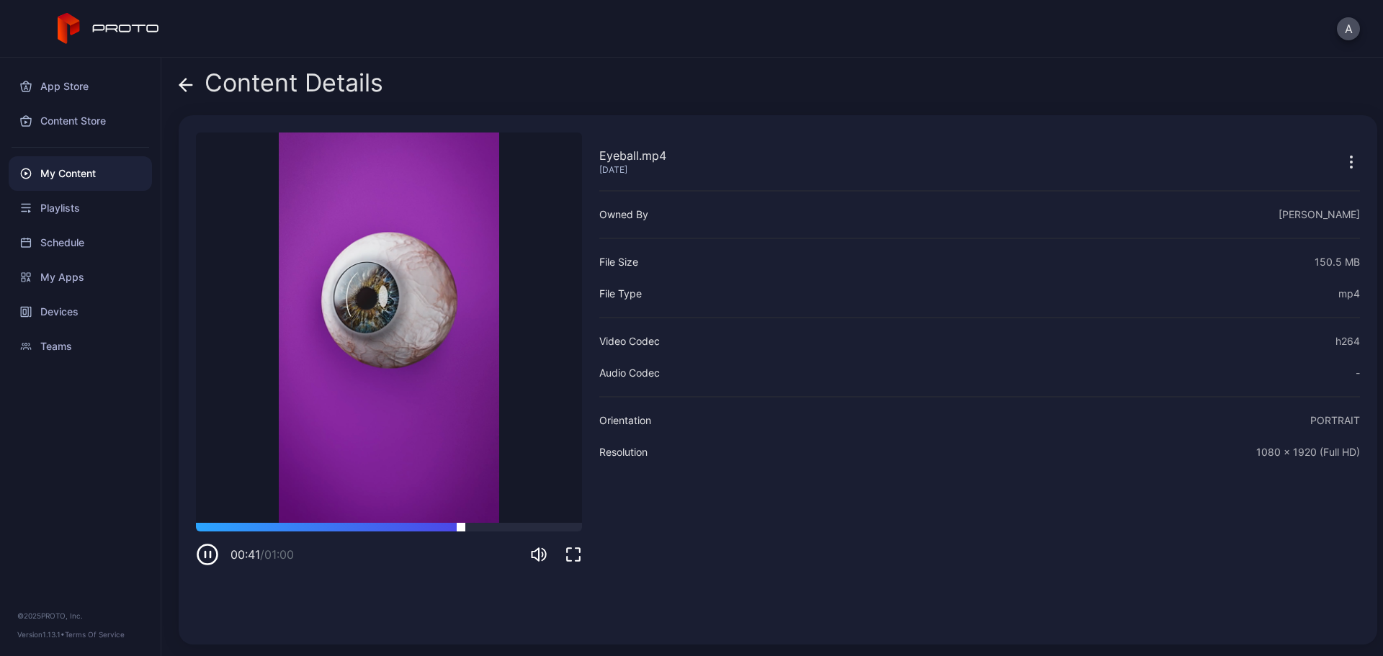
click at [530, 523] on div at bounding box center [389, 527] width 386 height 9
click at [187, 88] on icon at bounding box center [186, 85] width 14 height 14
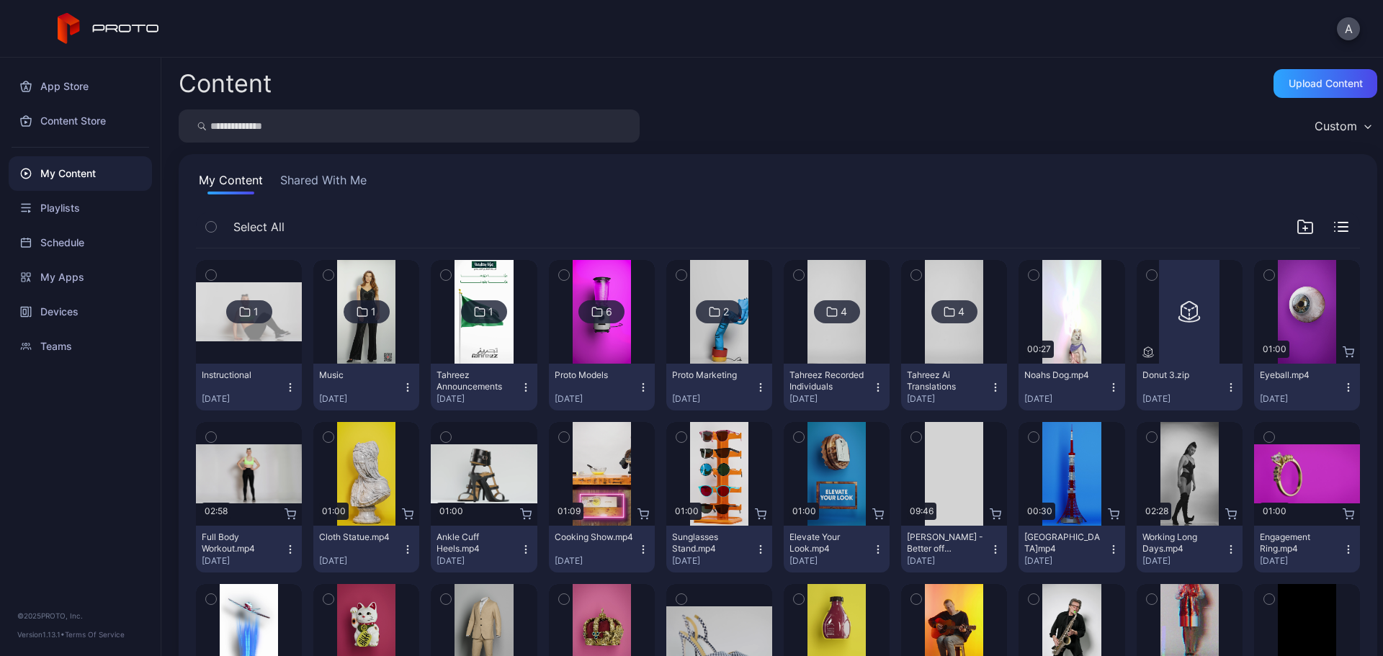
click at [208, 434] on icon "button" at bounding box center [211, 437] width 10 height 16
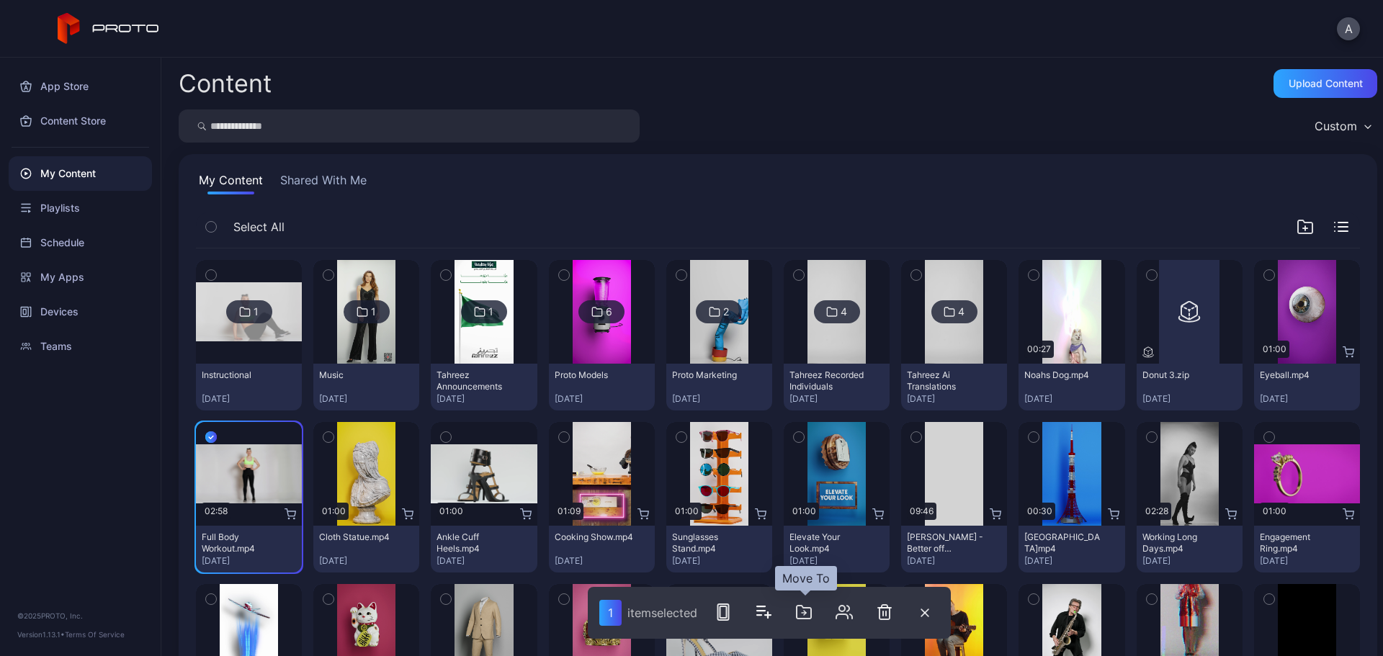
click at [800, 610] on icon "button" at bounding box center [803, 612] width 17 height 17
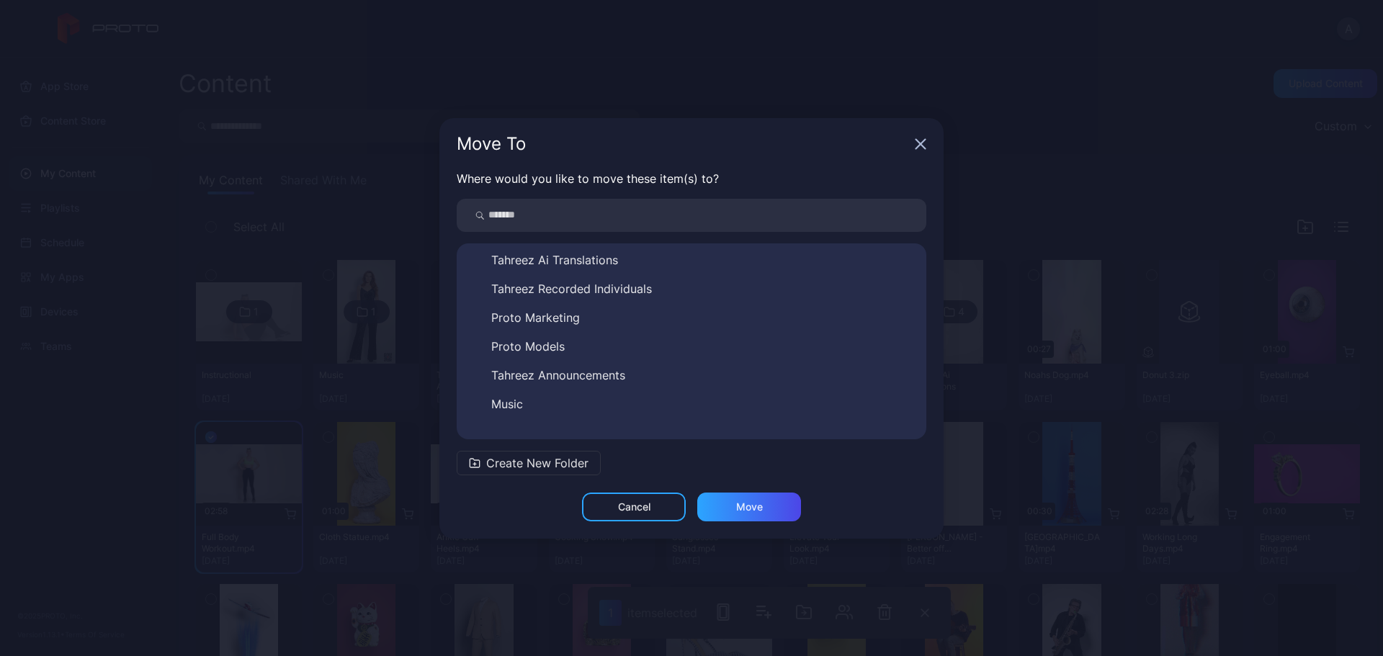
scroll to position [52, 0]
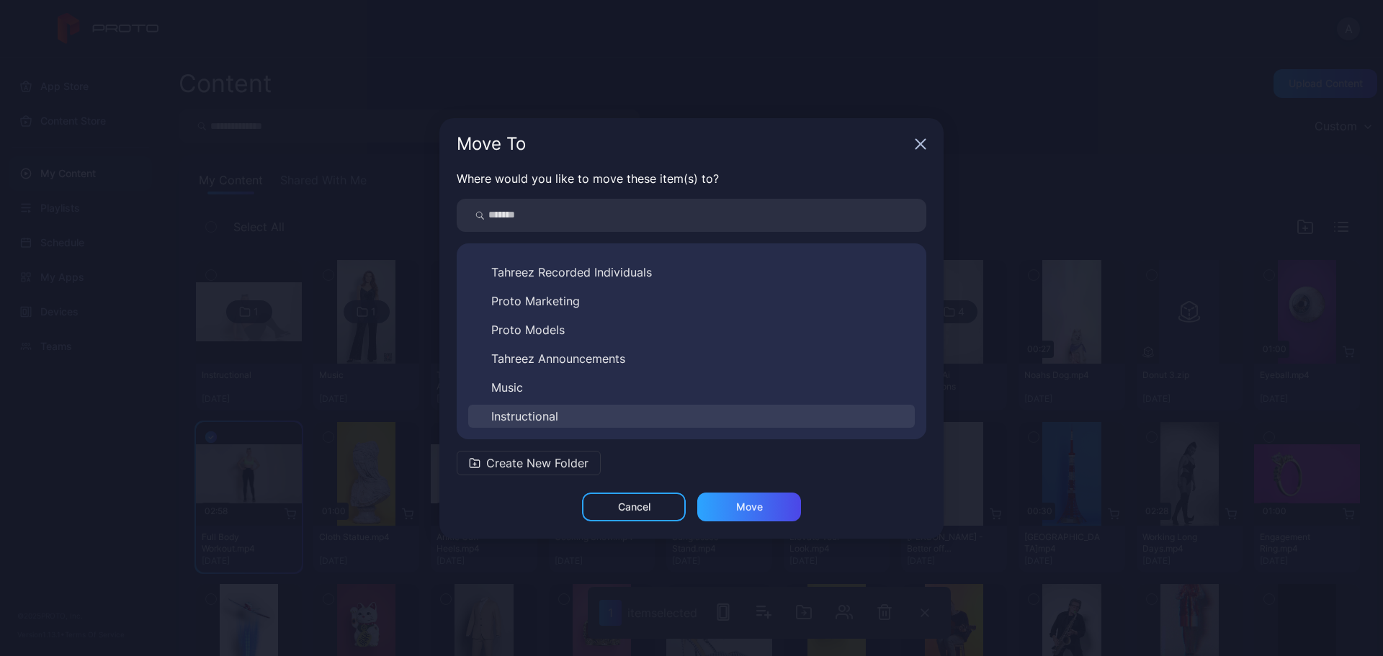
click at [594, 414] on button "Instructional" at bounding box center [691, 416] width 447 height 23
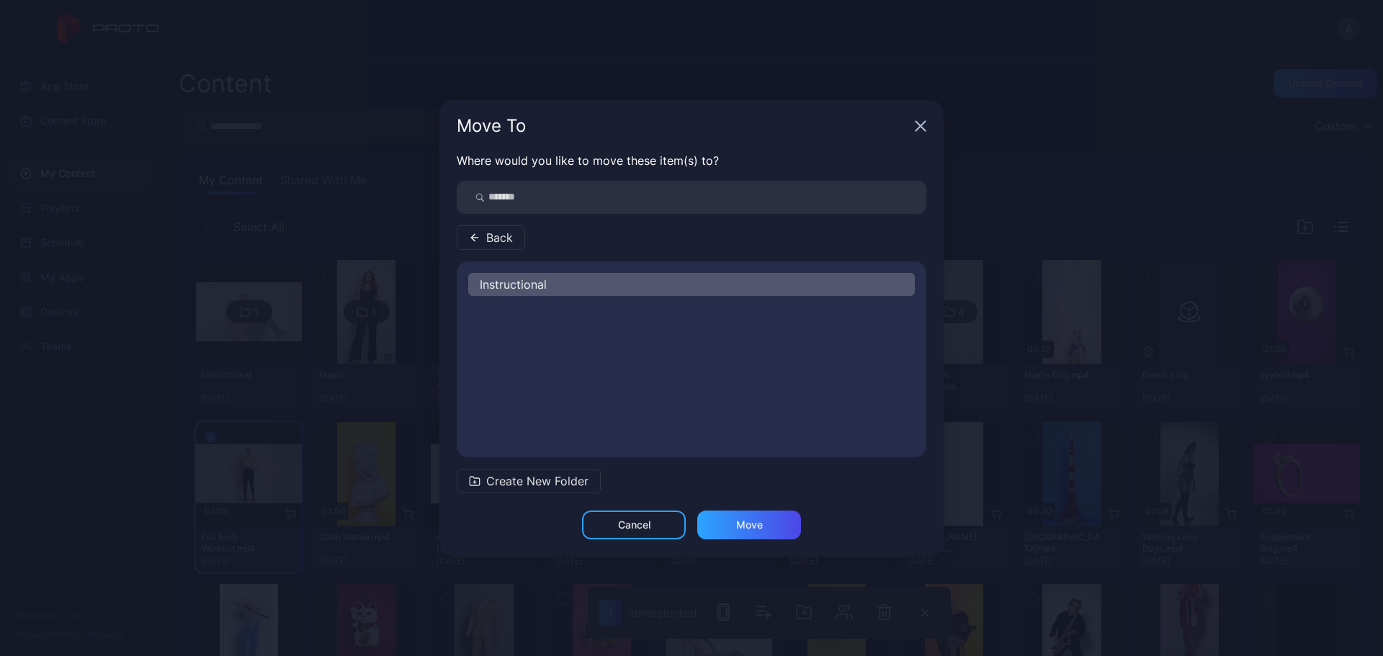
scroll to position [0, 0]
click at [739, 532] on div "Move" at bounding box center [749, 525] width 104 height 29
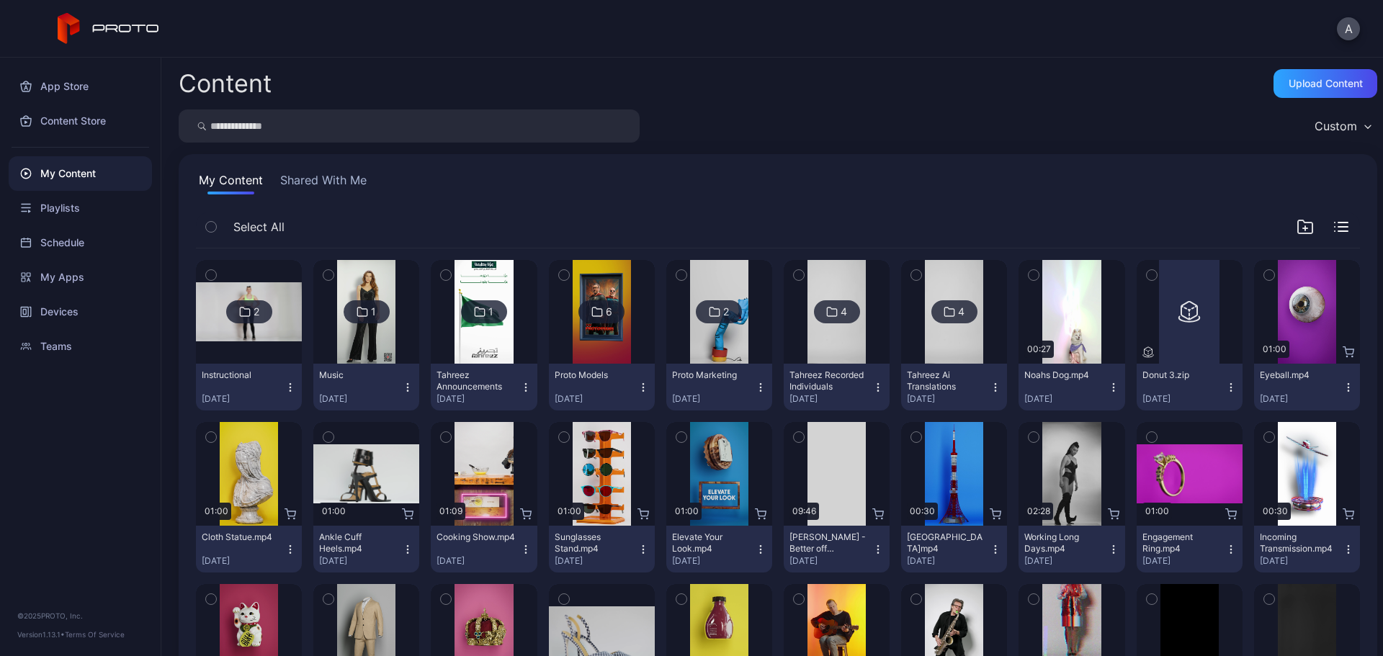
click at [1267, 276] on icon "button" at bounding box center [1269, 276] width 4 height 2
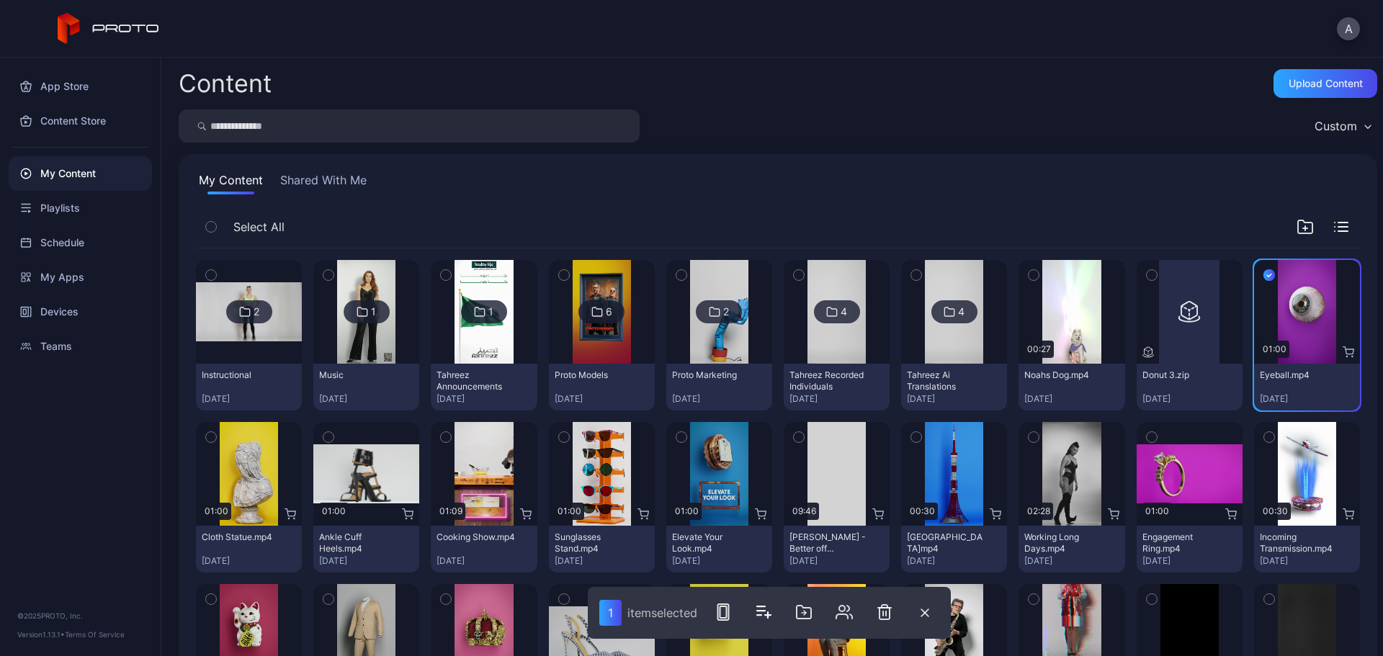
click at [211, 435] on icon "button" at bounding box center [211, 437] width 10 height 16
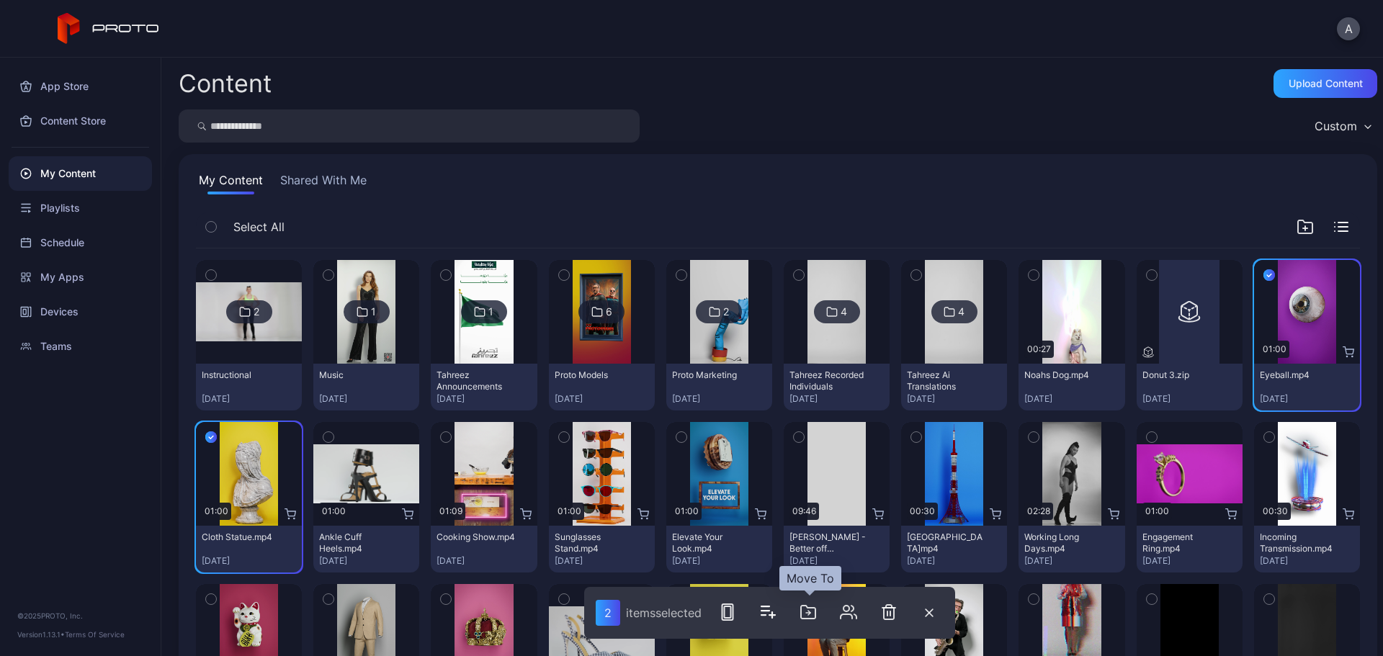
click at [813, 610] on icon "button" at bounding box center [808, 612] width 17 height 17
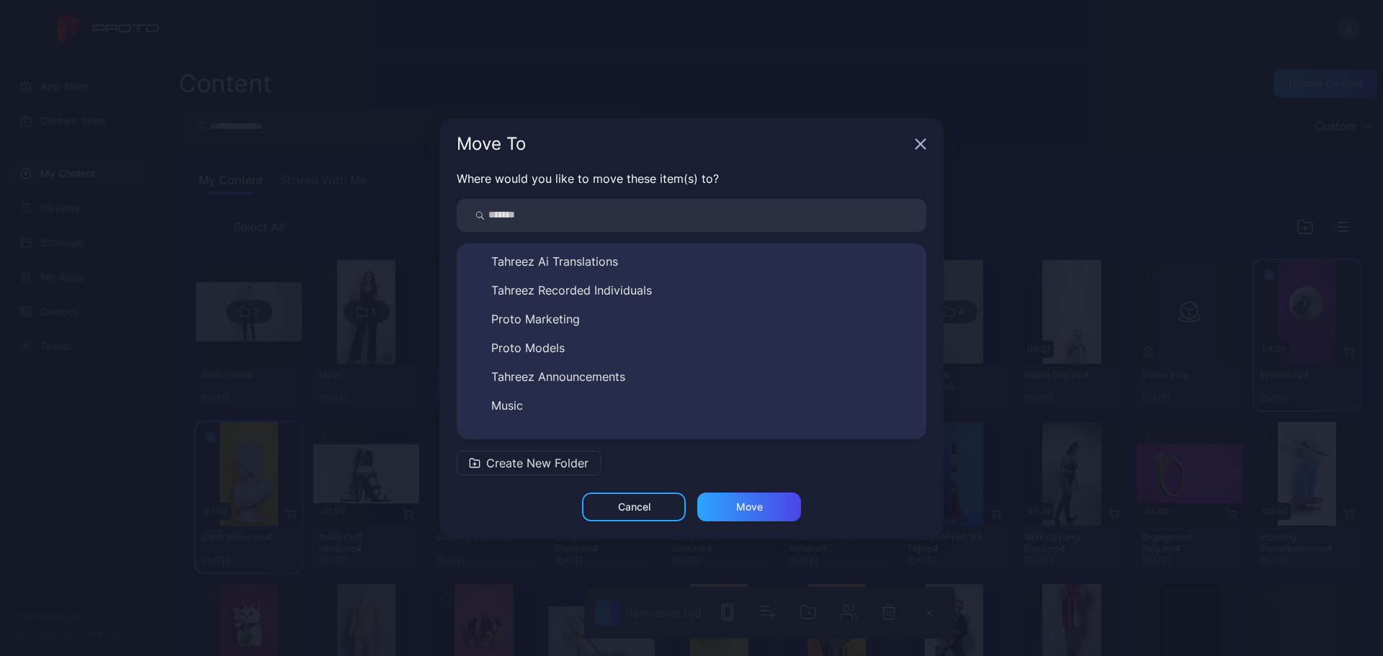
scroll to position [52, 0]
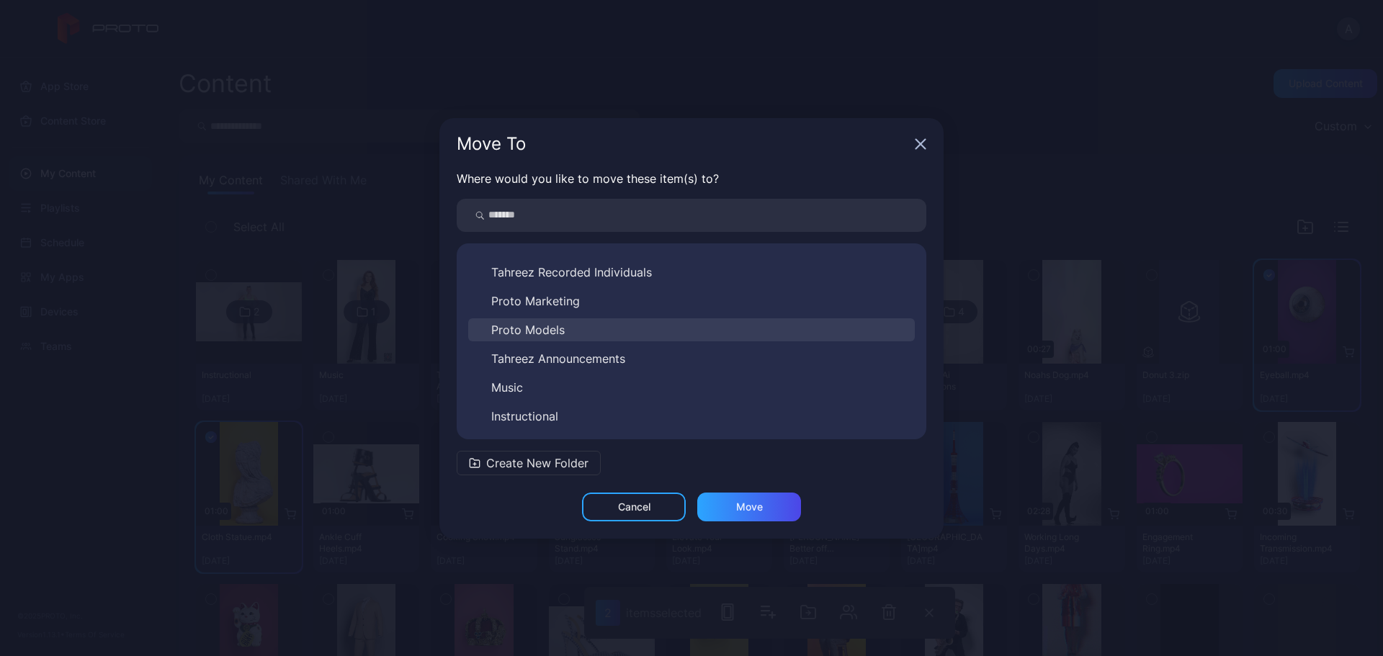
click at [607, 330] on button "Proto Models" at bounding box center [691, 329] width 447 height 23
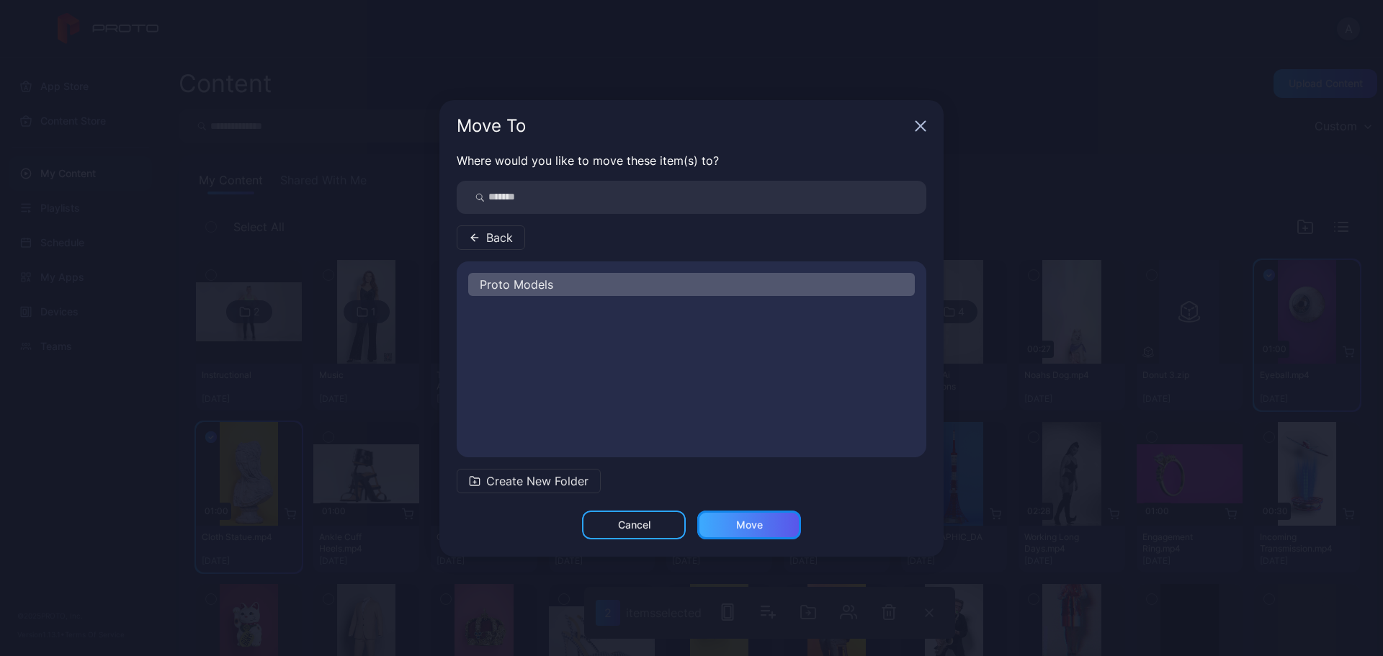
click at [754, 538] on div "Move" at bounding box center [749, 525] width 104 height 29
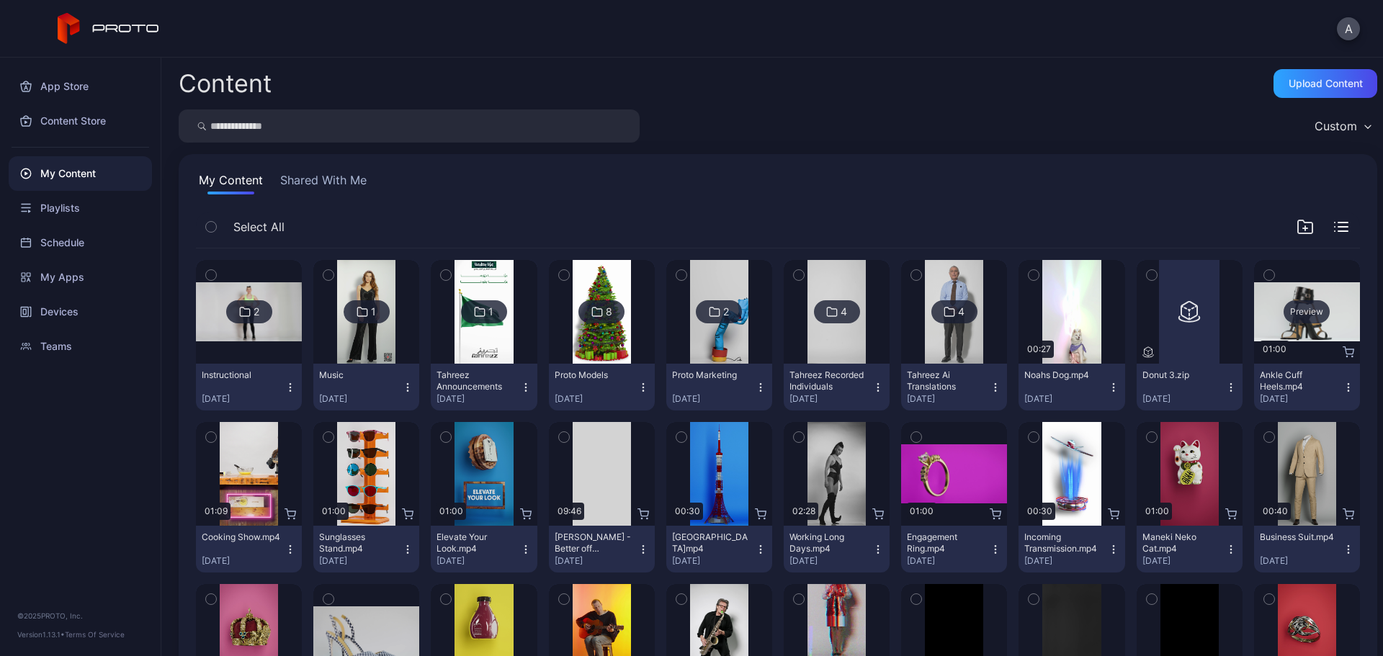
click at [1287, 301] on div "Preview" at bounding box center [1307, 311] width 46 height 23
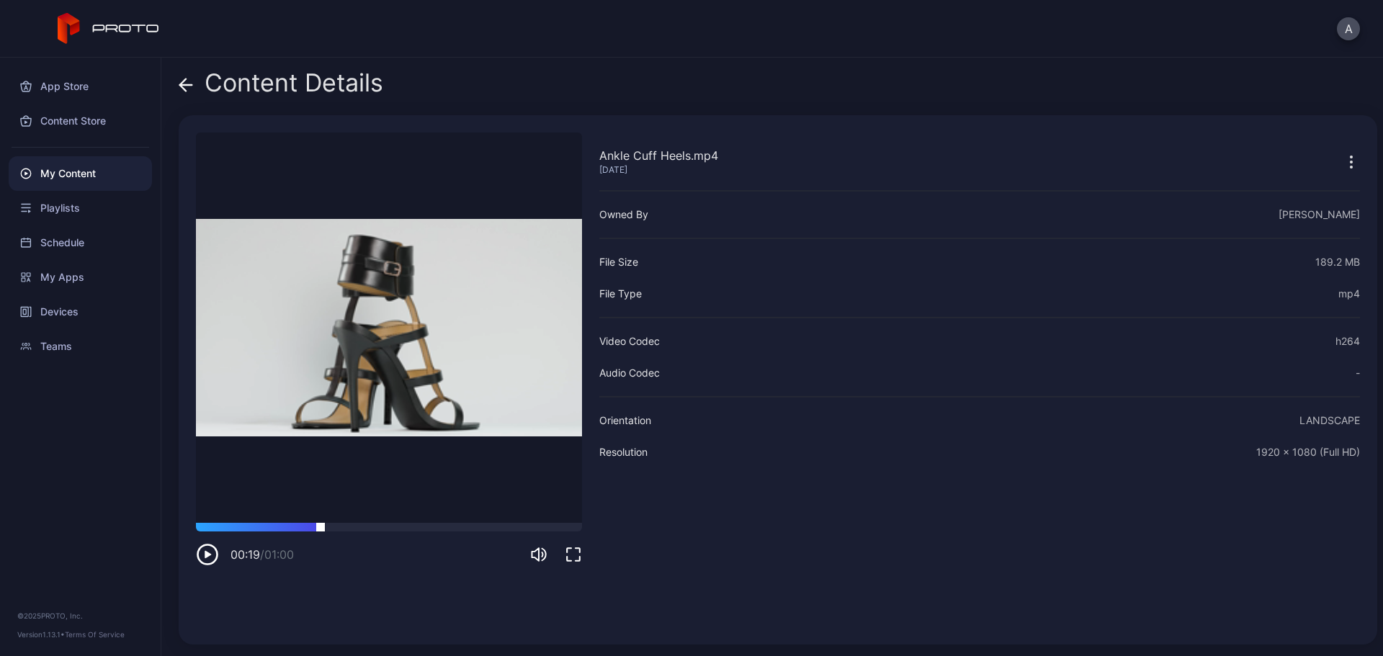
drag, startPoint x: 321, startPoint y: 529, endPoint x: 435, endPoint y: 529, distance: 114.6
click at [323, 529] on div at bounding box center [389, 527] width 386 height 9
click at [452, 529] on div at bounding box center [514, 527] width 135 height 9
drag, startPoint x: 504, startPoint y: 525, endPoint x: 523, endPoint y: 523, distance: 19.5
click at [509, 525] on div at bounding box center [389, 527] width 386 height 9
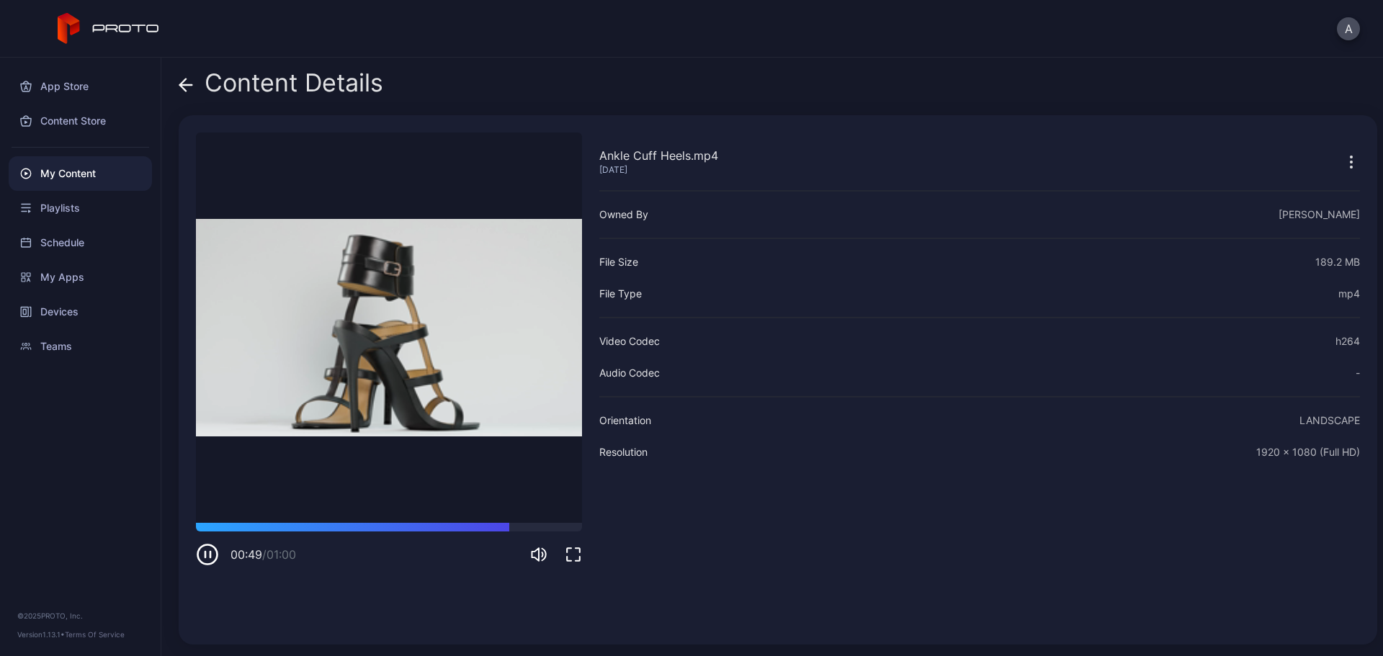
click at [187, 86] on icon at bounding box center [186, 85] width 14 height 14
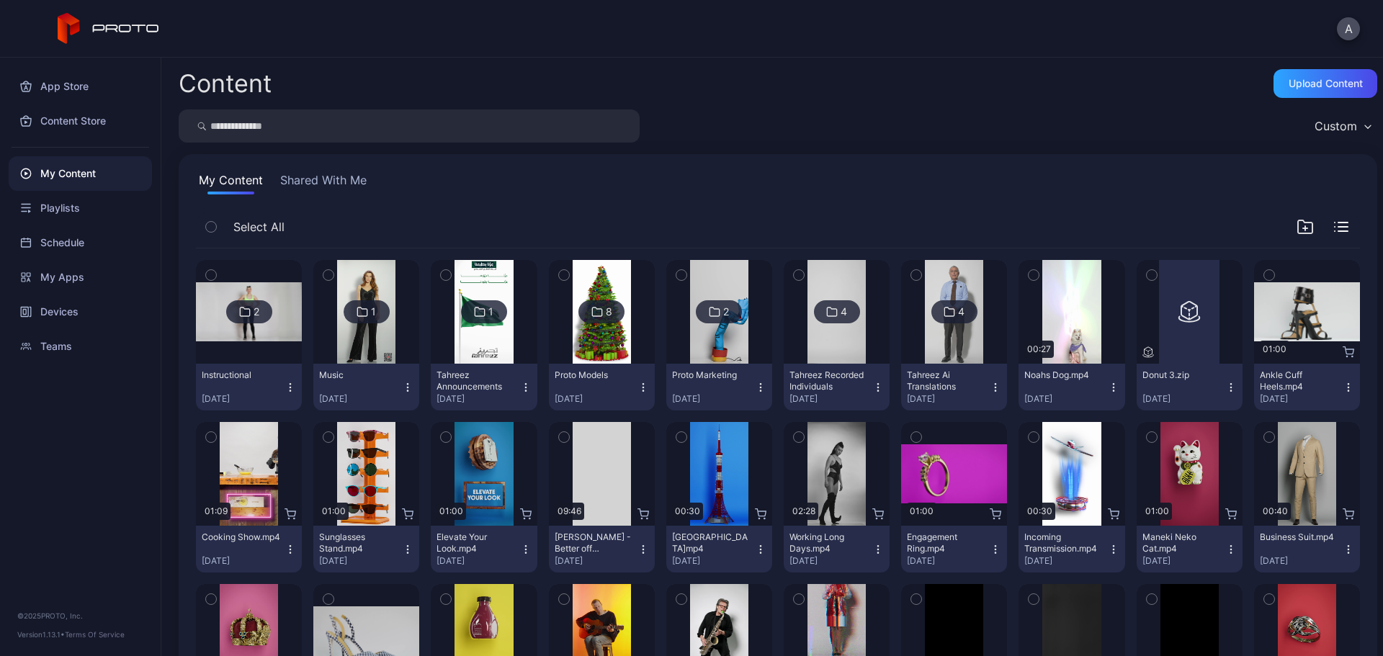
click at [1264, 279] on icon "button" at bounding box center [1269, 275] width 10 height 16
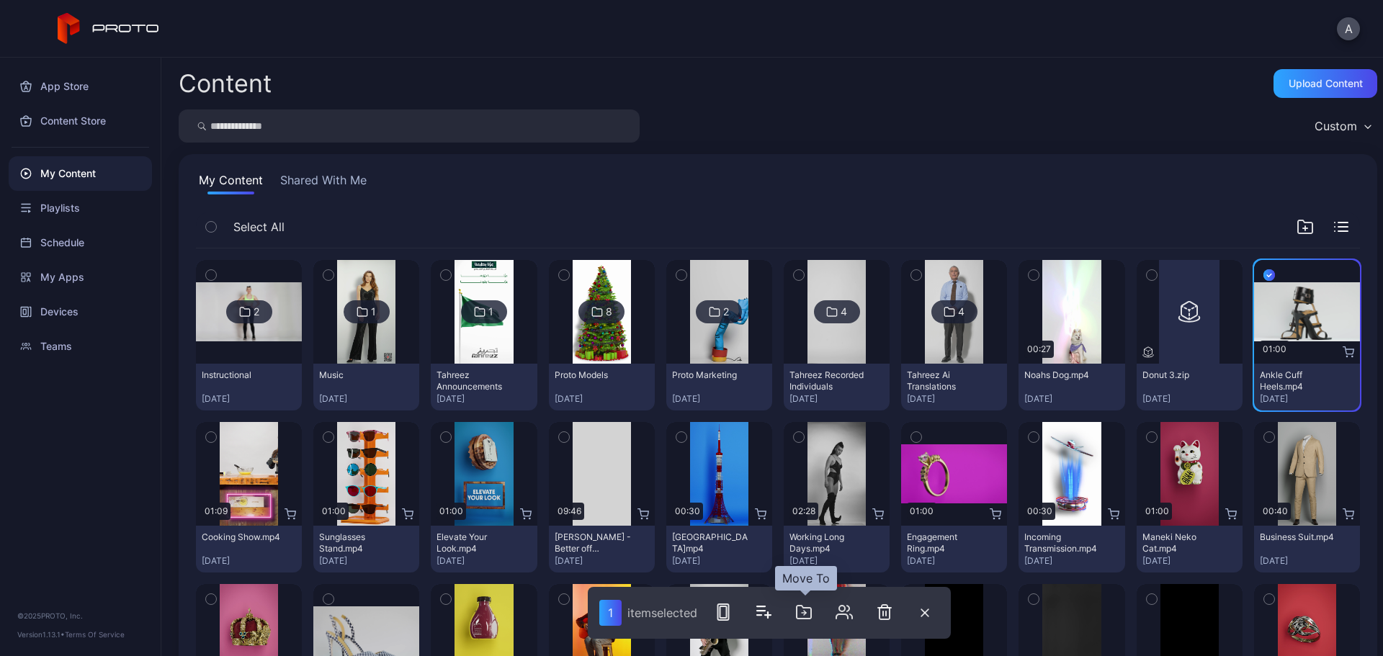
click at [802, 614] on icon "button" at bounding box center [803, 612] width 17 height 17
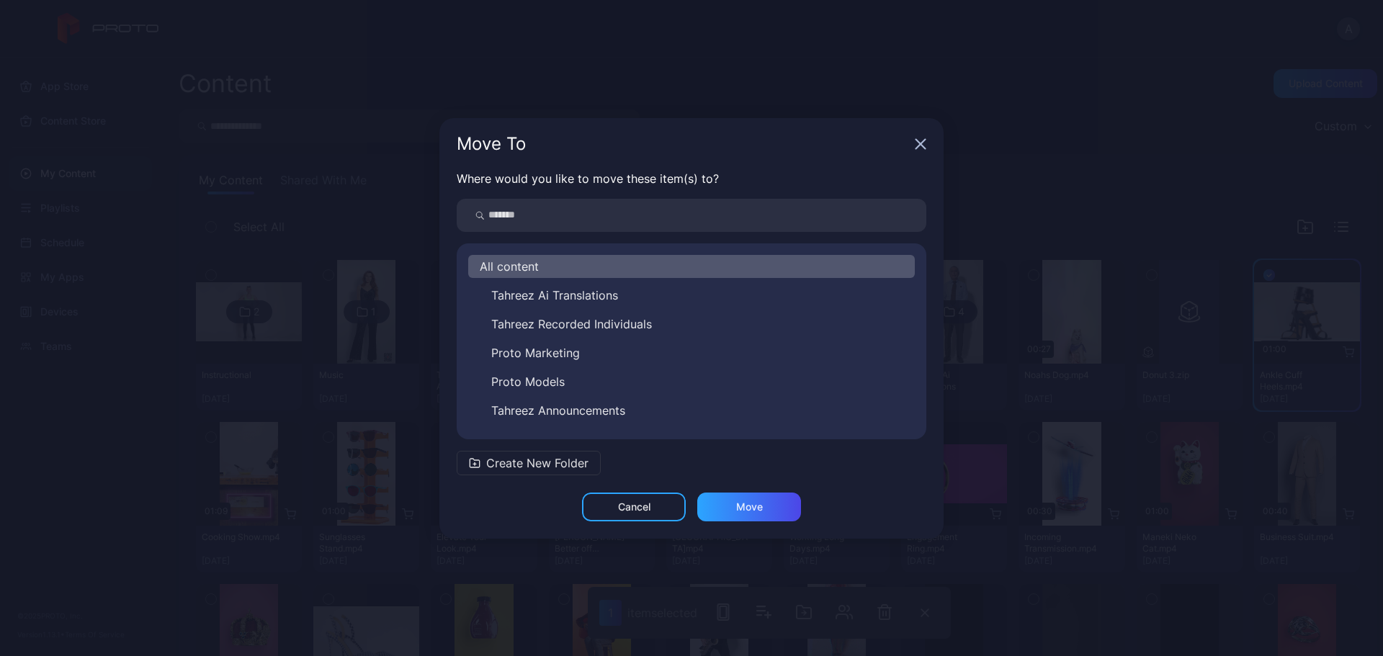
click at [586, 384] on button "Proto Models" at bounding box center [691, 381] width 447 height 23
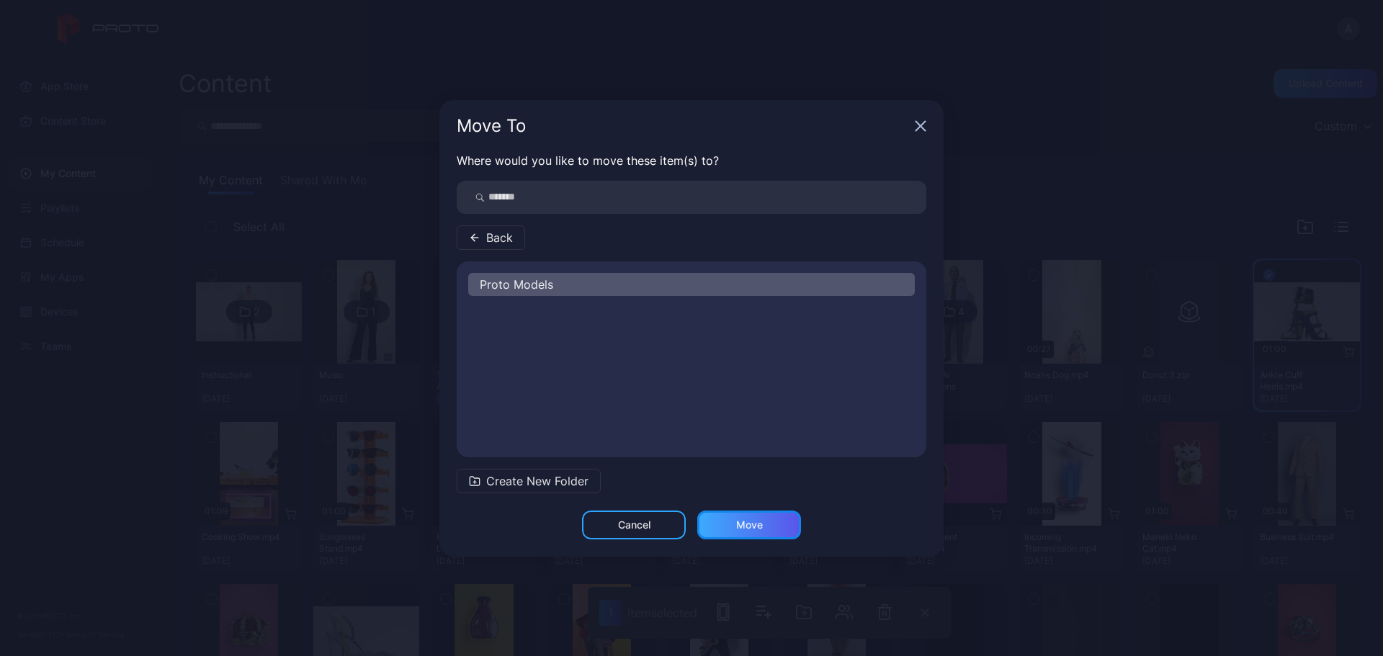
click at [734, 519] on div "Move" at bounding box center [749, 525] width 104 height 29
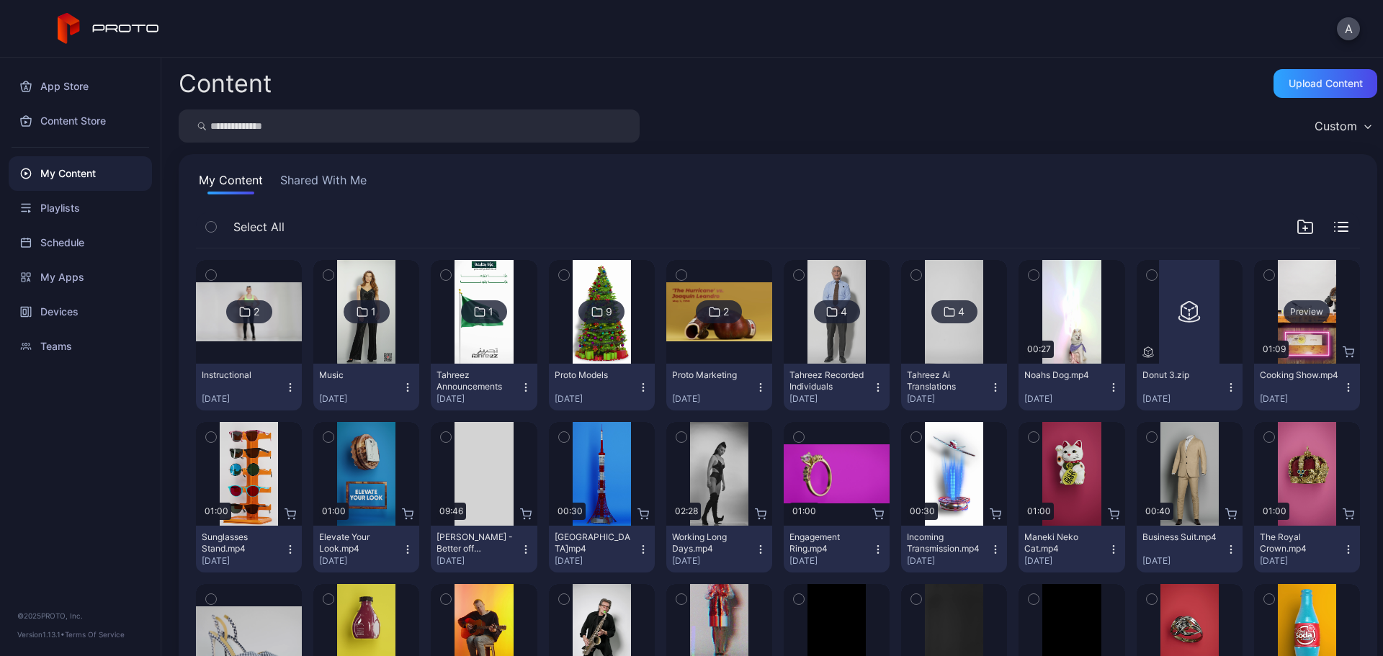
click at [1290, 305] on div "Preview" at bounding box center [1307, 311] width 46 height 23
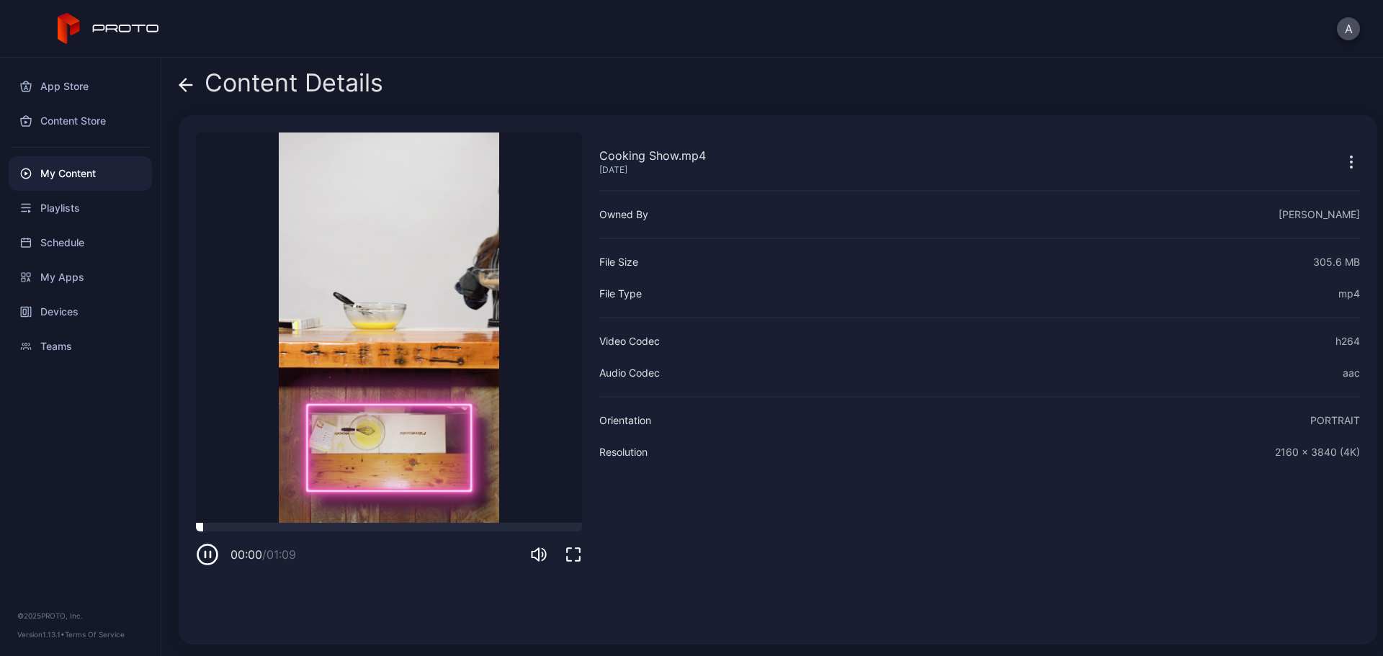
click at [265, 526] on div at bounding box center [389, 527] width 386 height 9
click at [404, 519] on video "Sorry, your browser doesn‘t support embedded videos" at bounding box center [389, 328] width 386 height 391
click at [426, 525] on div at bounding box center [389, 527] width 386 height 9
click at [186, 80] on icon at bounding box center [183, 85] width 6 height 12
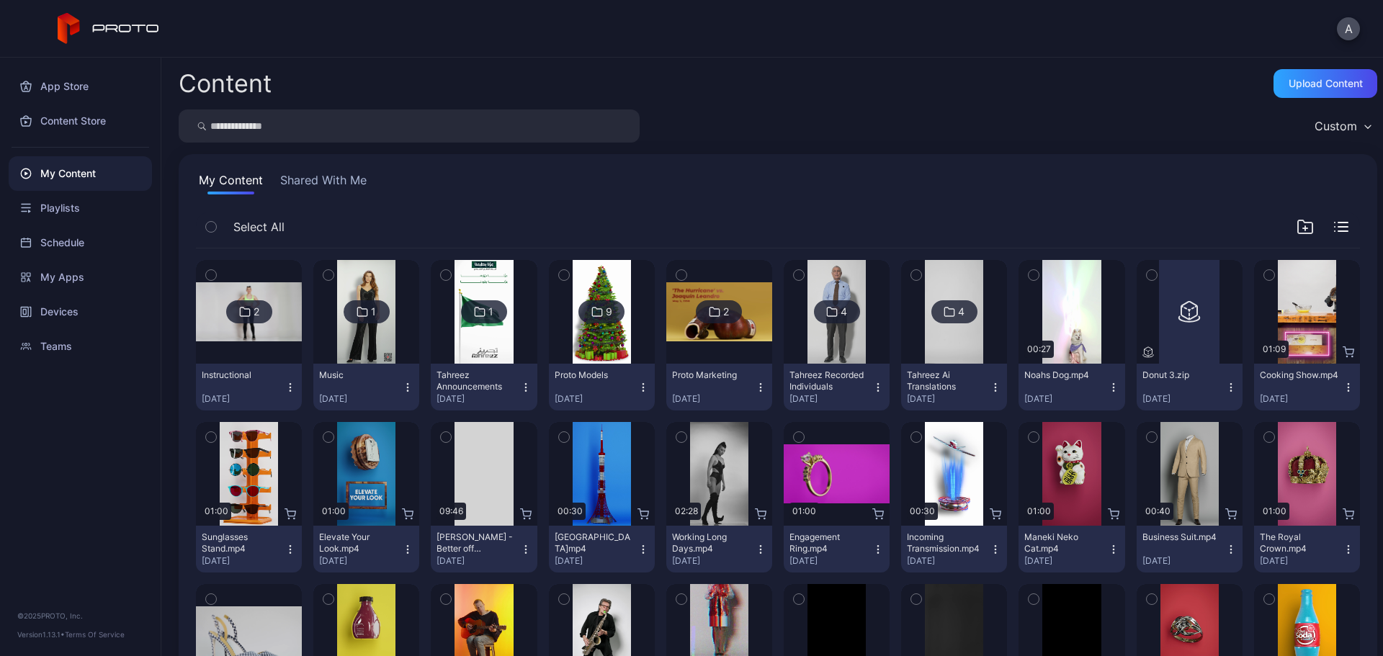
click at [1264, 277] on icon "button" at bounding box center [1269, 275] width 10 height 16
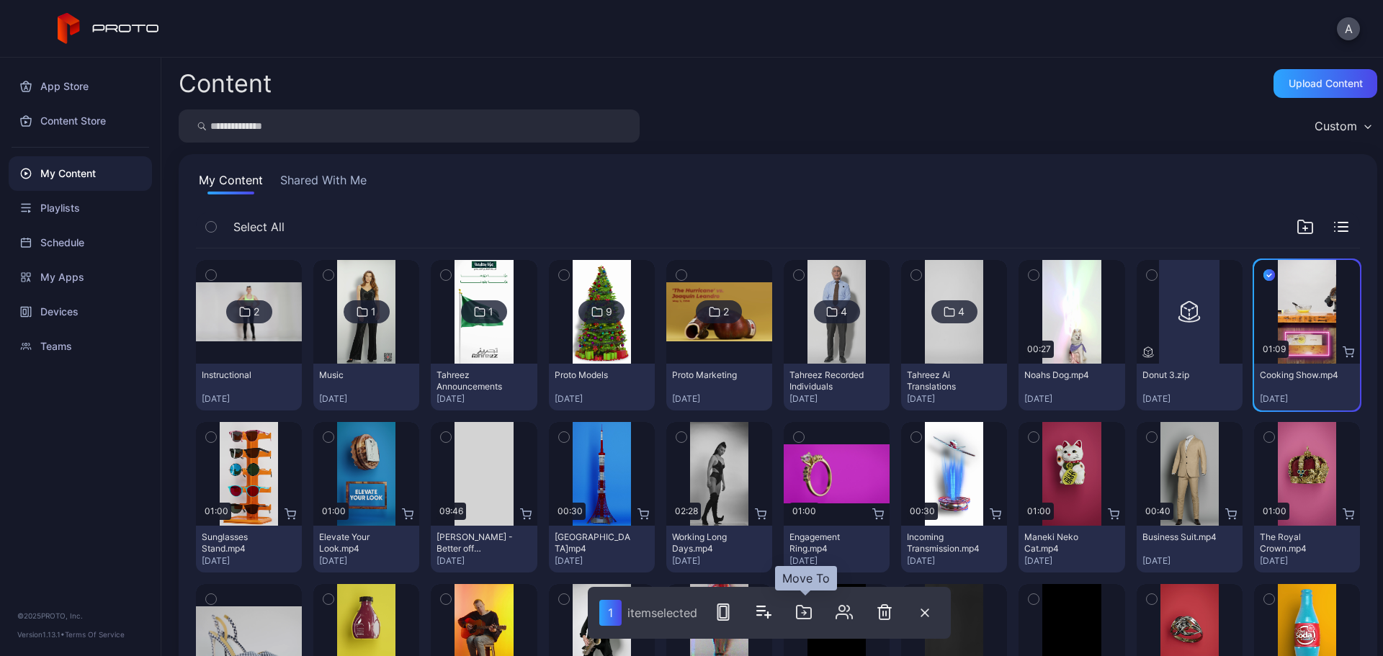
click at [803, 609] on icon "button" at bounding box center [803, 612] width 17 height 17
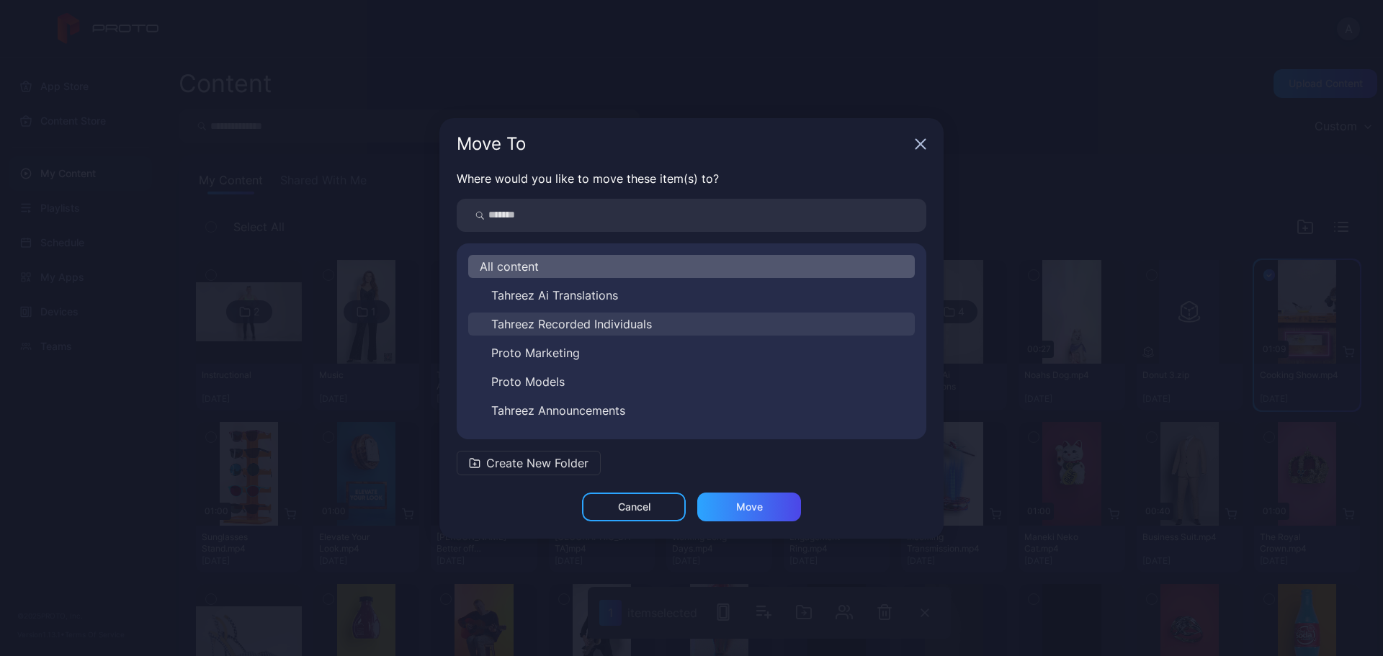
scroll to position [52, 0]
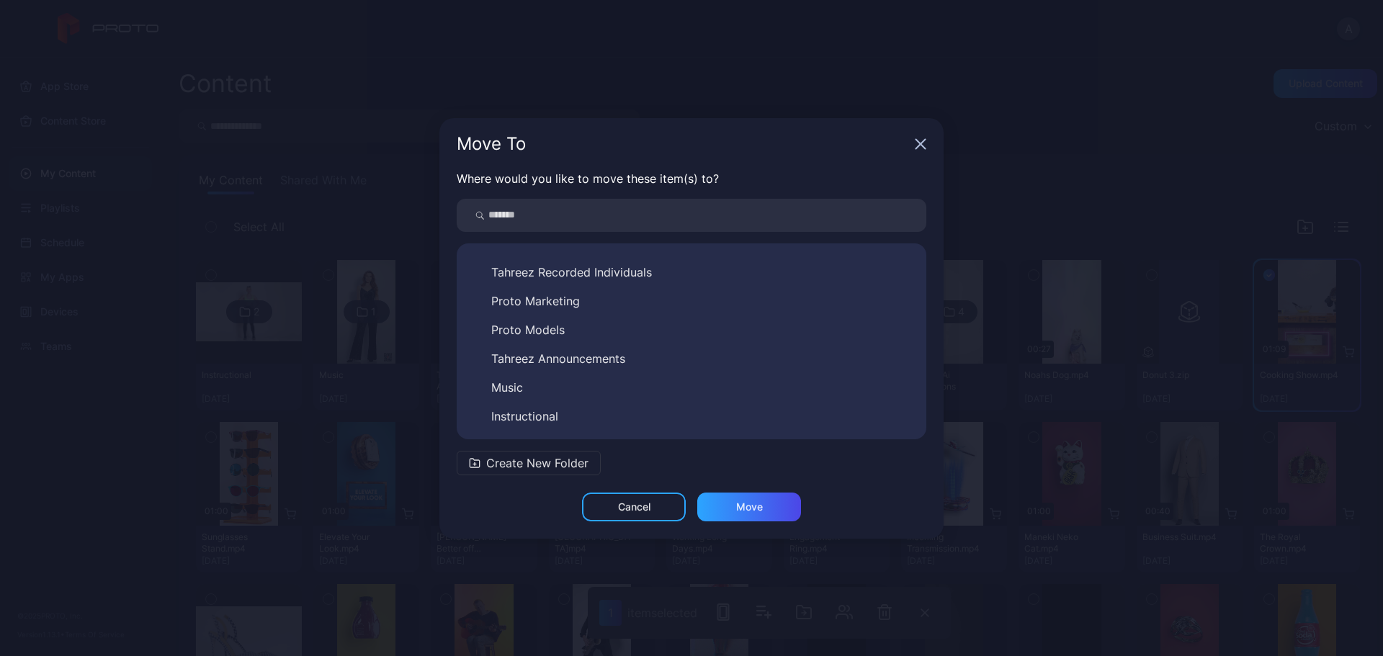
click at [616, 402] on div "Tahreez Ai Translations Tahreez Recorded Individuals Proto Marketing Proto Mode…" at bounding box center [691, 330] width 447 height 196
click at [617, 413] on button "Instructional" at bounding box center [691, 416] width 447 height 23
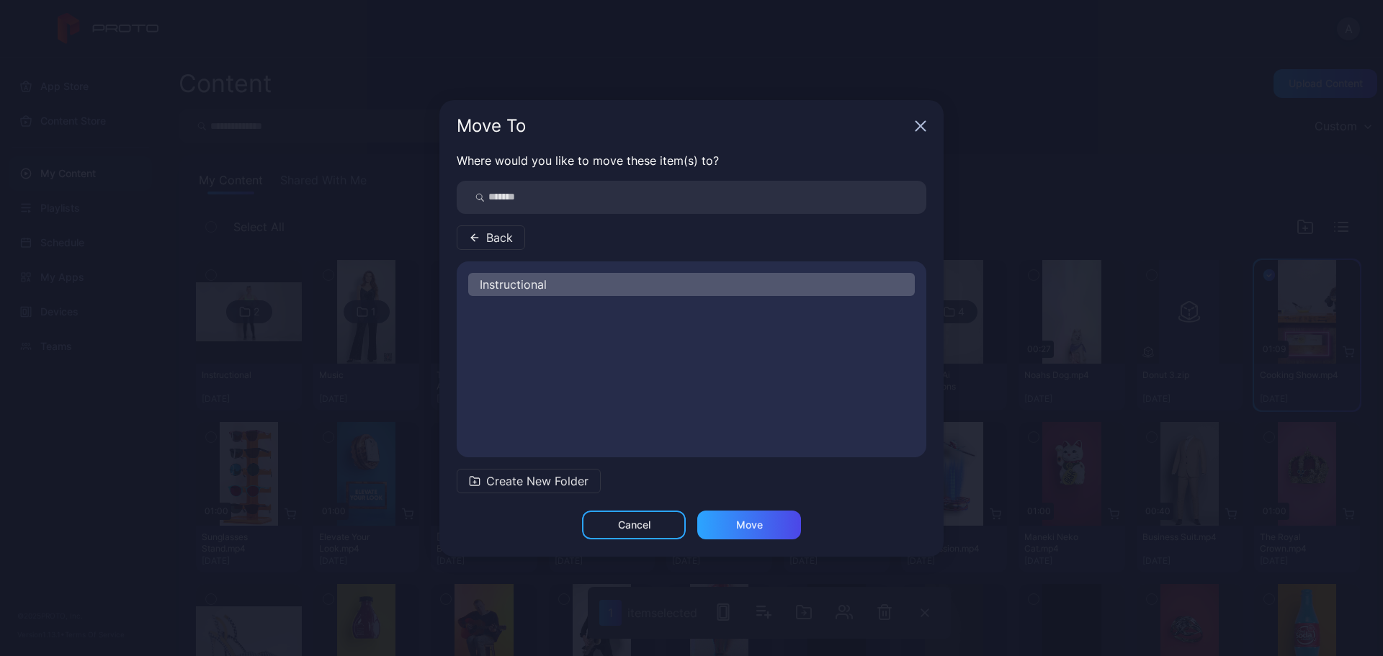
scroll to position [0, 0]
click at [731, 520] on div "Move" at bounding box center [749, 525] width 104 height 29
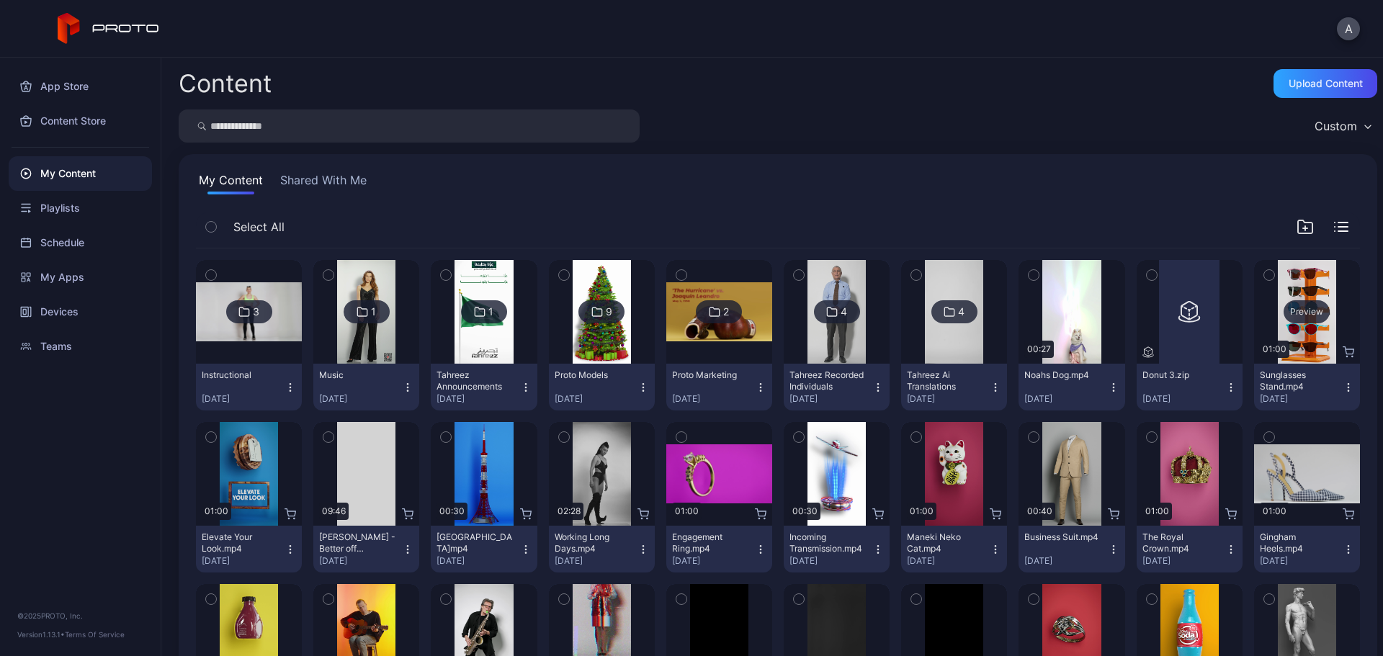
click at [1284, 314] on div "Preview" at bounding box center [1307, 311] width 46 height 23
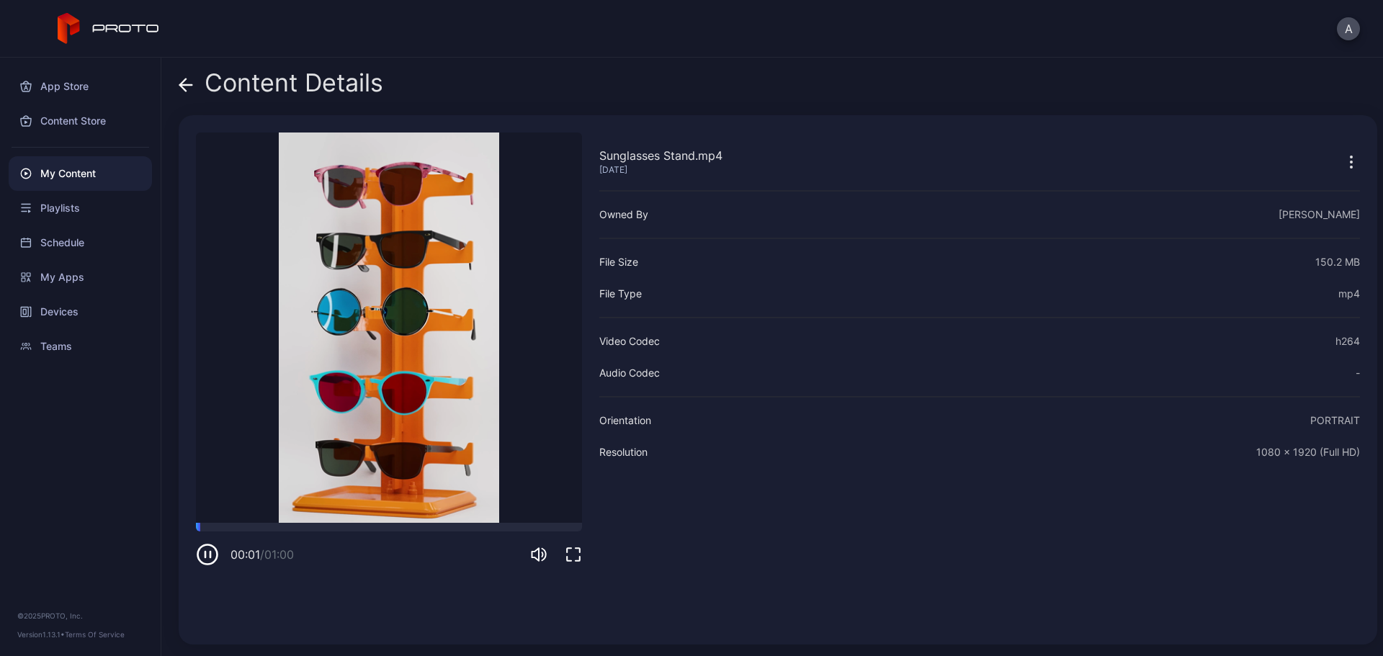
click at [329, 521] on video "Sorry, your browser doesn‘t support embedded videos" at bounding box center [389, 328] width 386 height 391
click at [342, 525] on div at bounding box center [389, 527] width 386 height 9
click at [407, 520] on video "Sorry, your browser doesn‘t support embedded videos" at bounding box center [389, 328] width 386 height 391
click at [453, 524] on div "Sunglasses Stand.mp4 [DATE] Sorry, your browser doesn‘t support embedded videos…" at bounding box center [389, 380] width 386 height 495
click at [453, 524] on div at bounding box center [389, 527] width 386 height 9
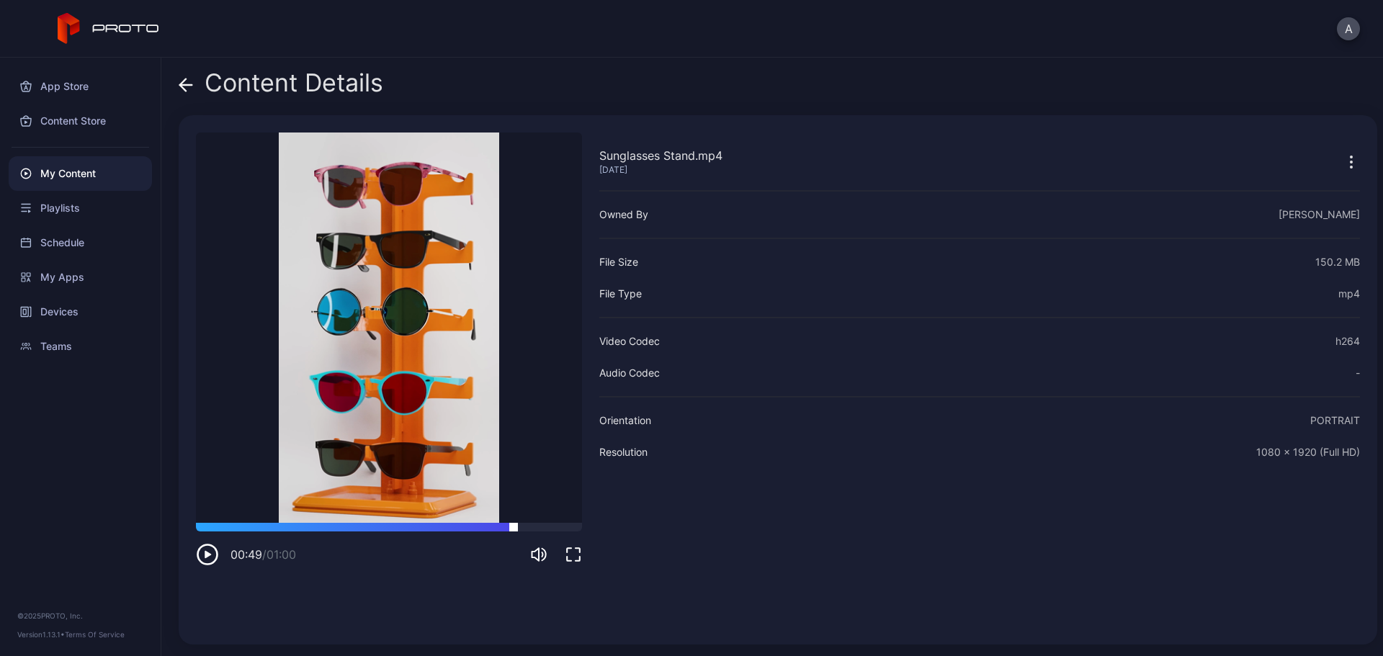
click at [514, 523] on div at bounding box center [389, 527] width 386 height 9
click at [533, 526] on div at bounding box center [389, 527] width 386 height 9
click at [558, 527] on div at bounding box center [389, 527] width 386 height 9
click at [318, 533] on div "00:56 / 01:00" at bounding box center [389, 544] width 386 height 43
click at [315, 525] on div at bounding box center [389, 527] width 386 height 9
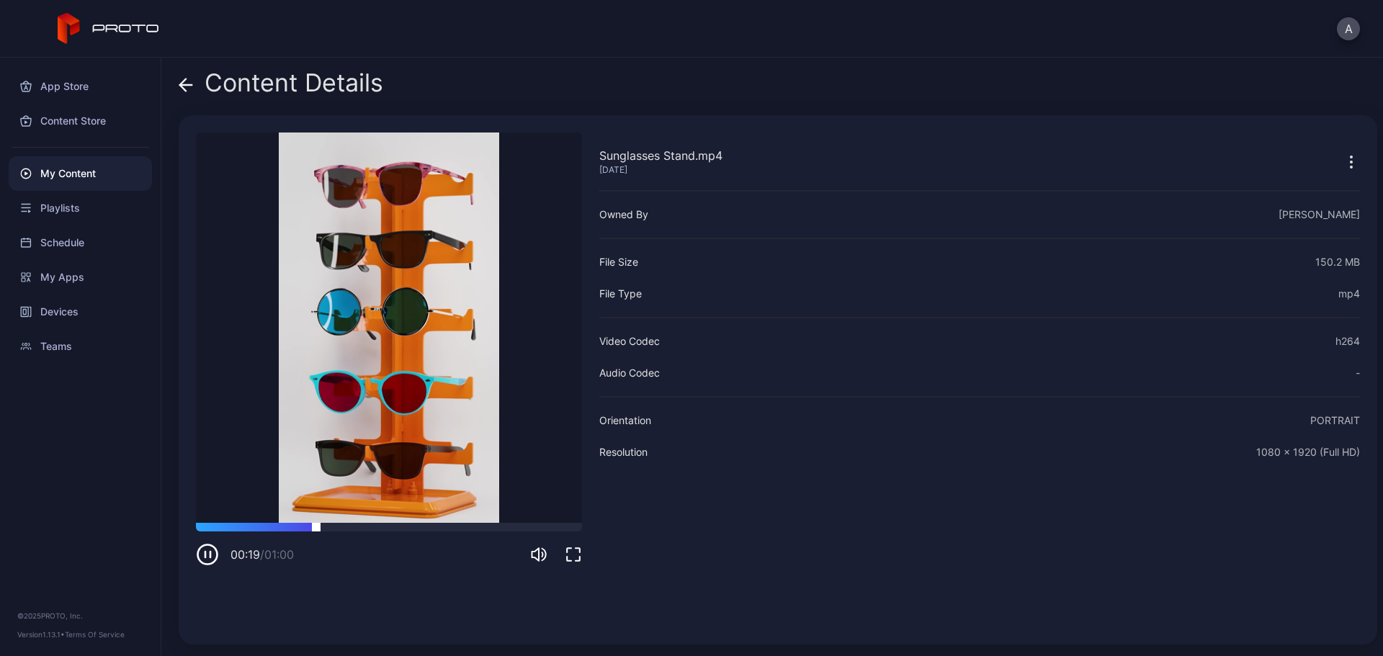
click at [254, 526] on div at bounding box center [389, 527] width 386 height 9
click at [183, 72] on span at bounding box center [186, 82] width 14 height 27
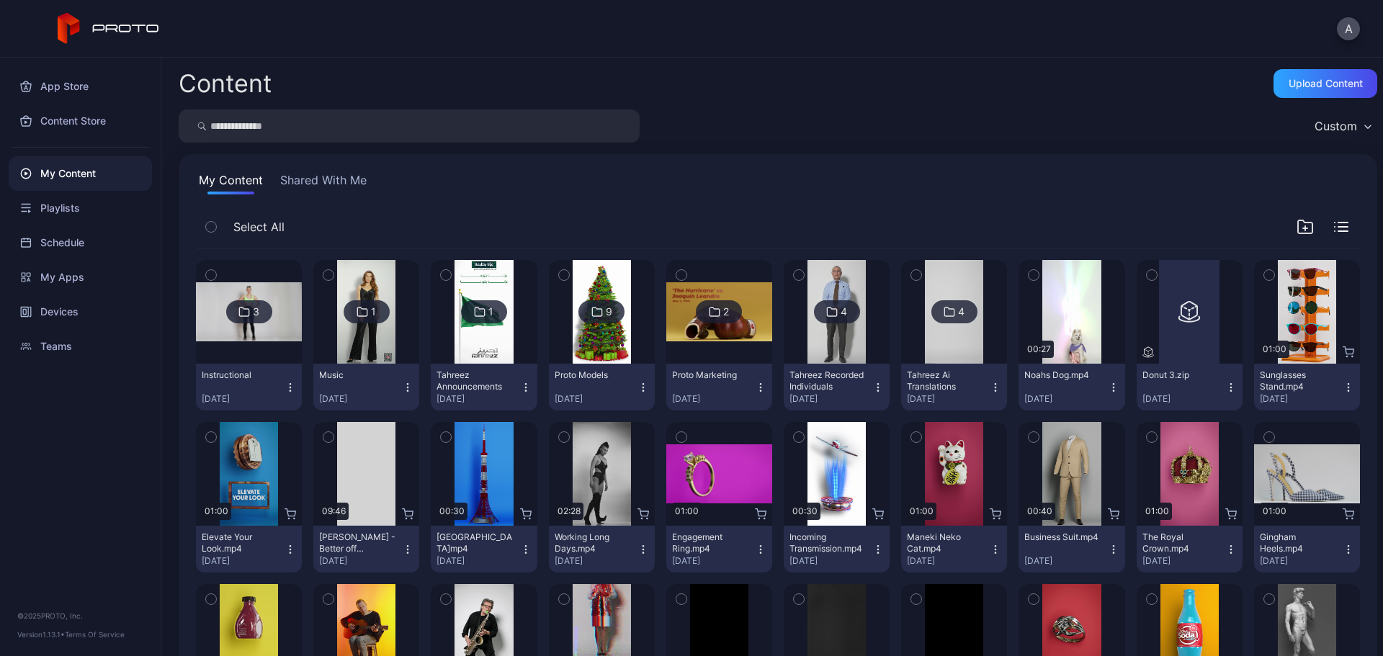
click at [1343, 387] on icon "button" at bounding box center [1349, 388] width 12 height 12
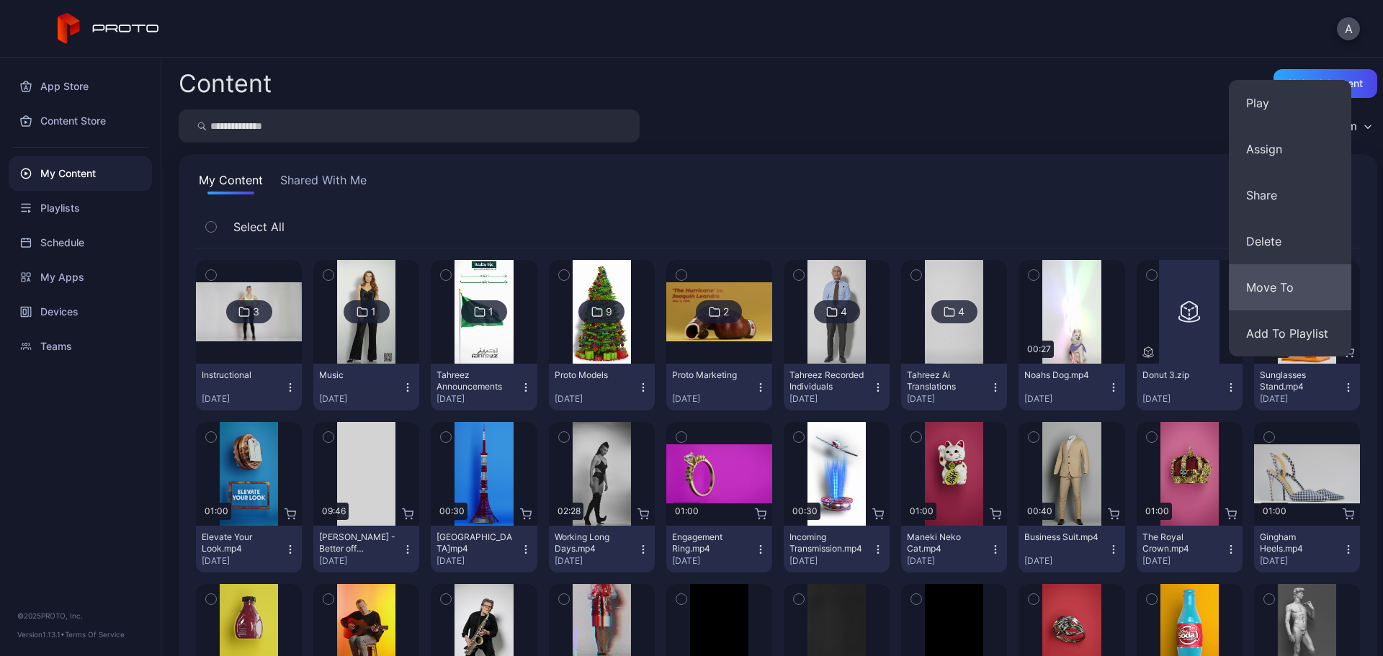
click at [1291, 277] on button "Move To" at bounding box center [1290, 287] width 122 height 46
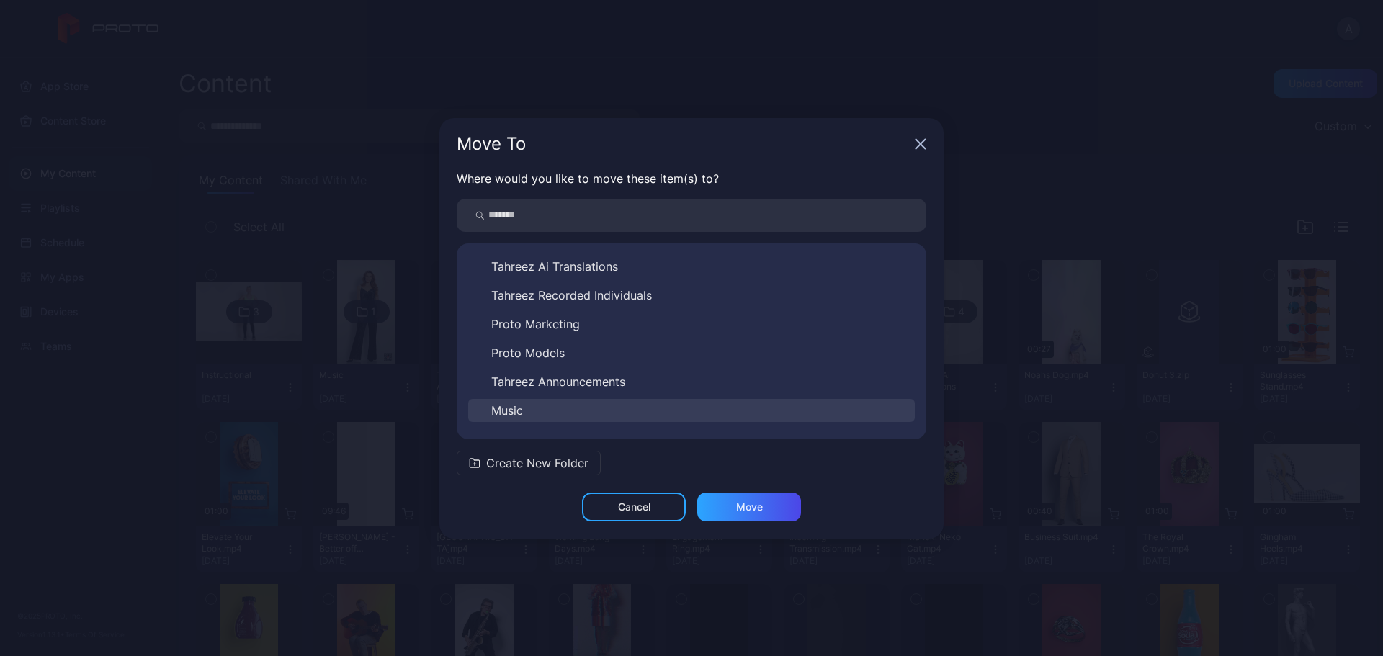
scroll to position [52, 0]
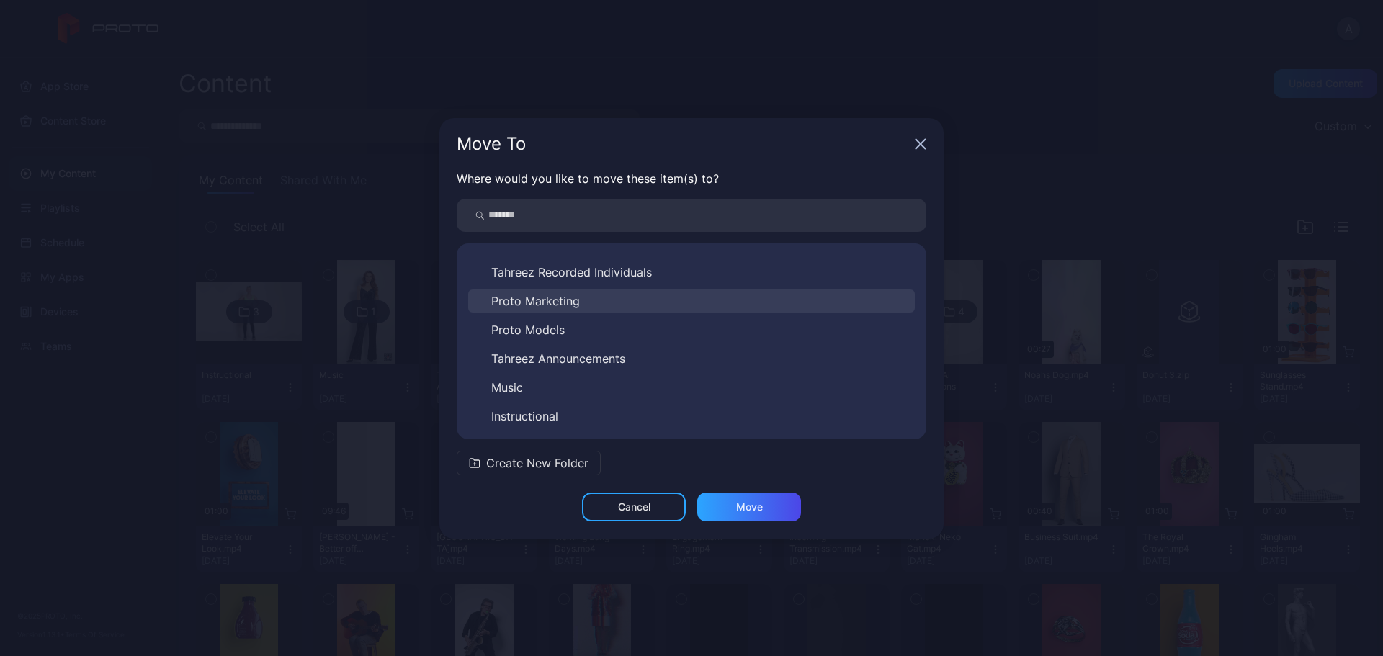
click at [598, 305] on button "Proto Marketing" at bounding box center [691, 301] width 447 height 23
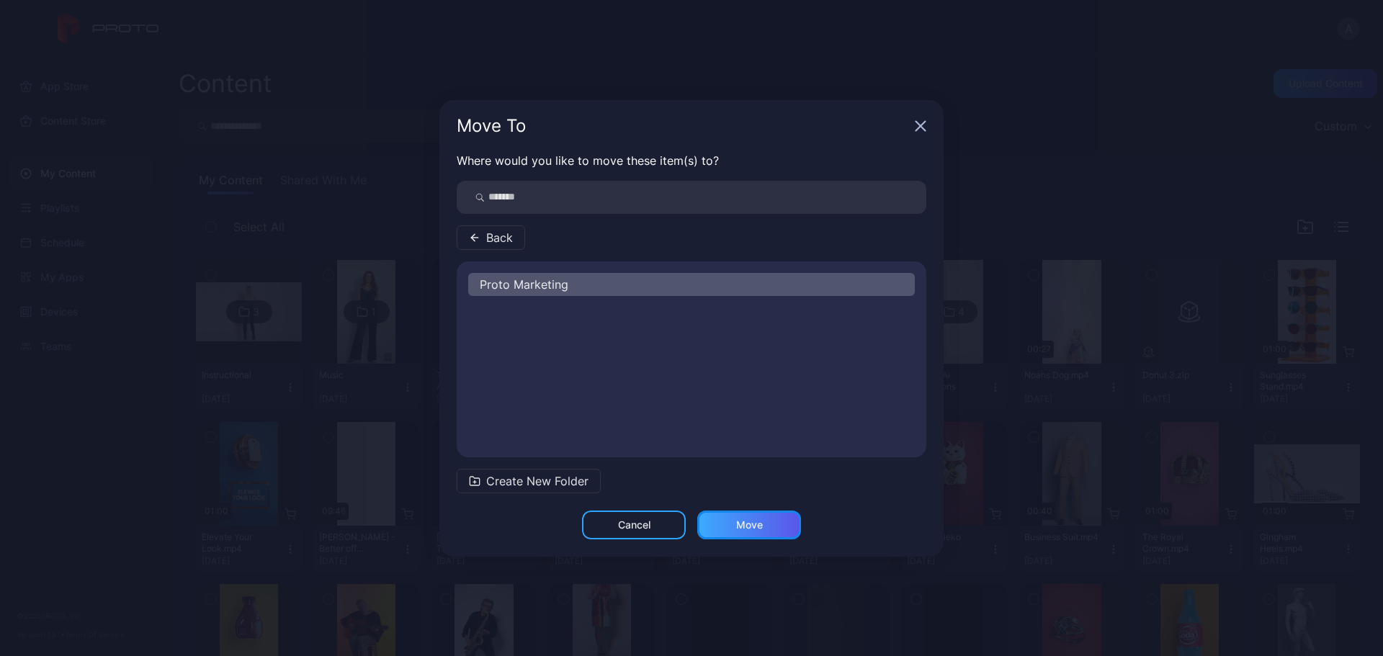
click at [746, 530] on div "Move" at bounding box center [749, 525] width 27 height 12
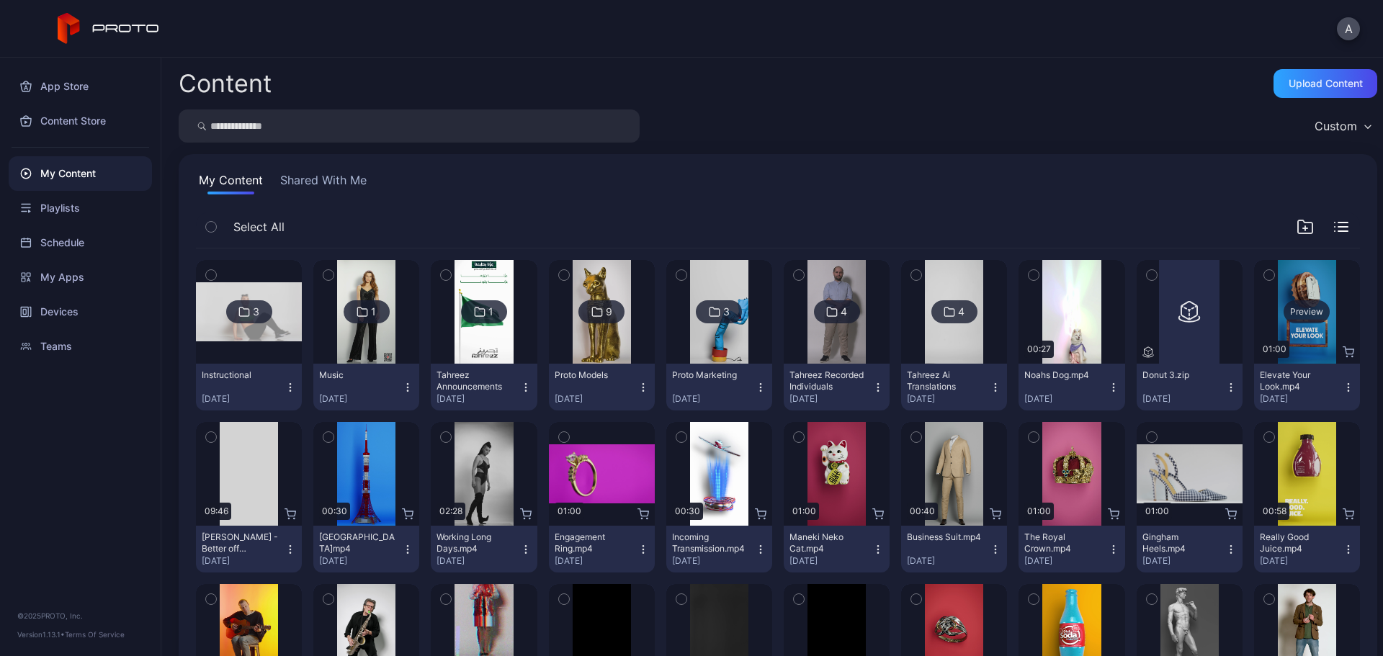
click at [1299, 310] on div "Preview" at bounding box center [1307, 311] width 46 height 23
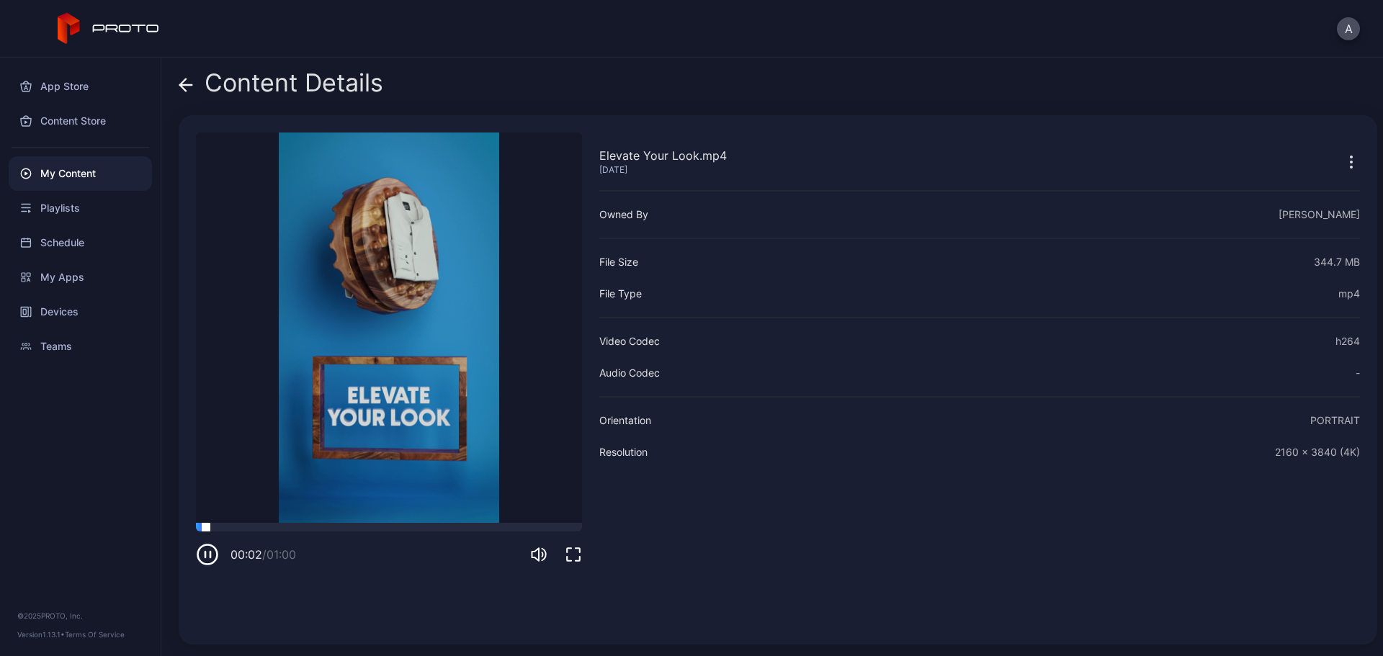
click at [338, 527] on div at bounding box center [389, 527] width 386 height 9
click at [185, 86] on icon at bounding box center [186, 85] width 14 height 14
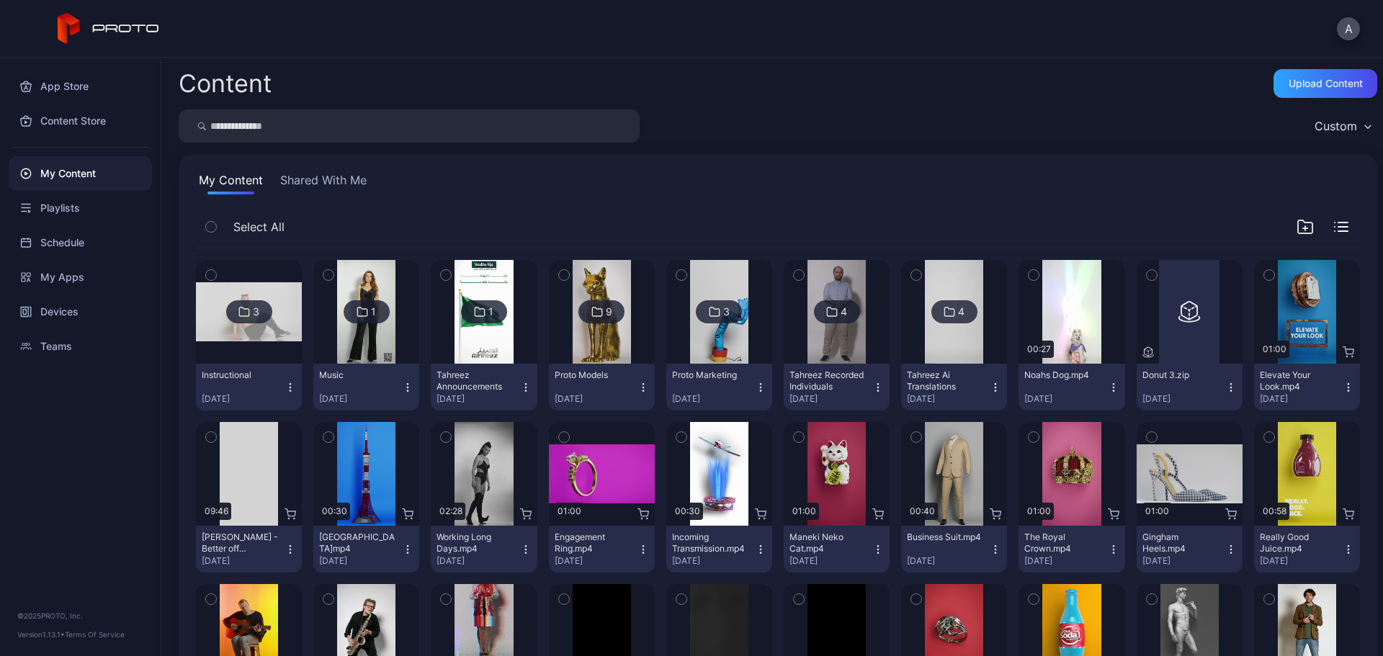
click at [1343, 388] on icon "button" at bounding box center [1349, 388] width 12 height 12
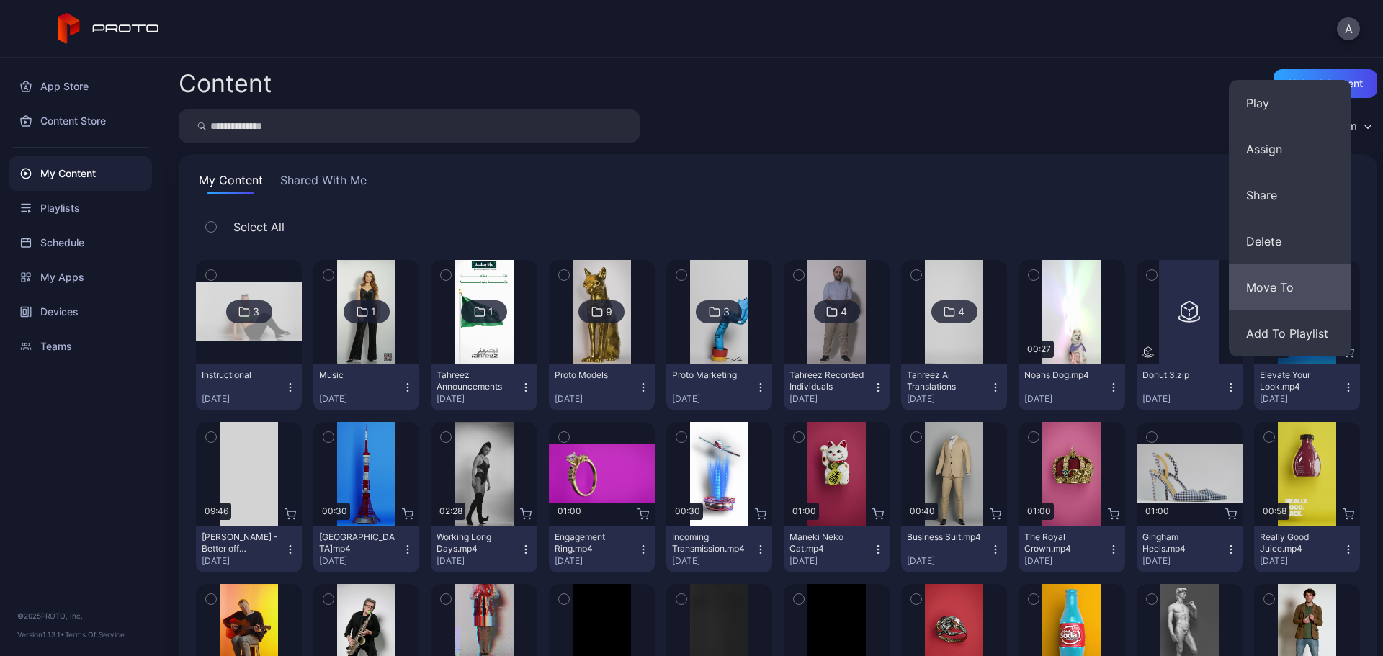
click at [1313, 293] on button "Move To" at bounding box center [1290, 287] width 122 height 46
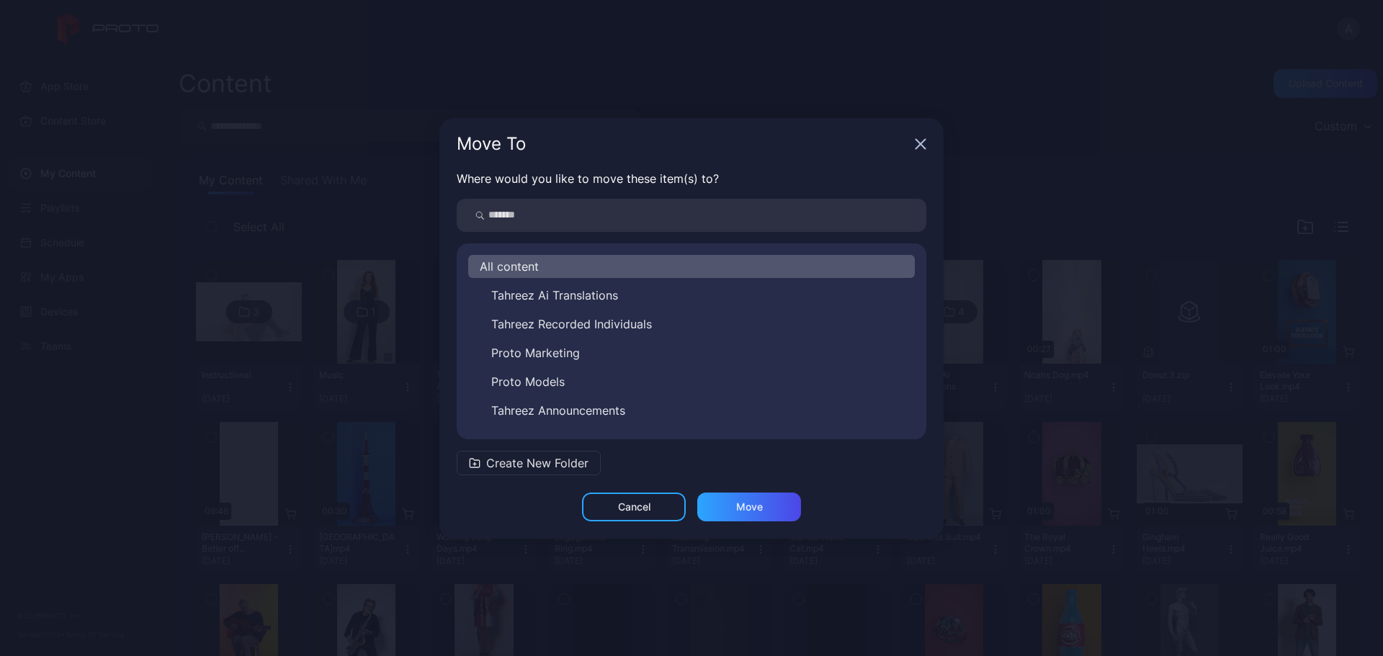
click at [617, 358] on button "Proto Marketing" at bounding box center [691, 353] width 447 height 23
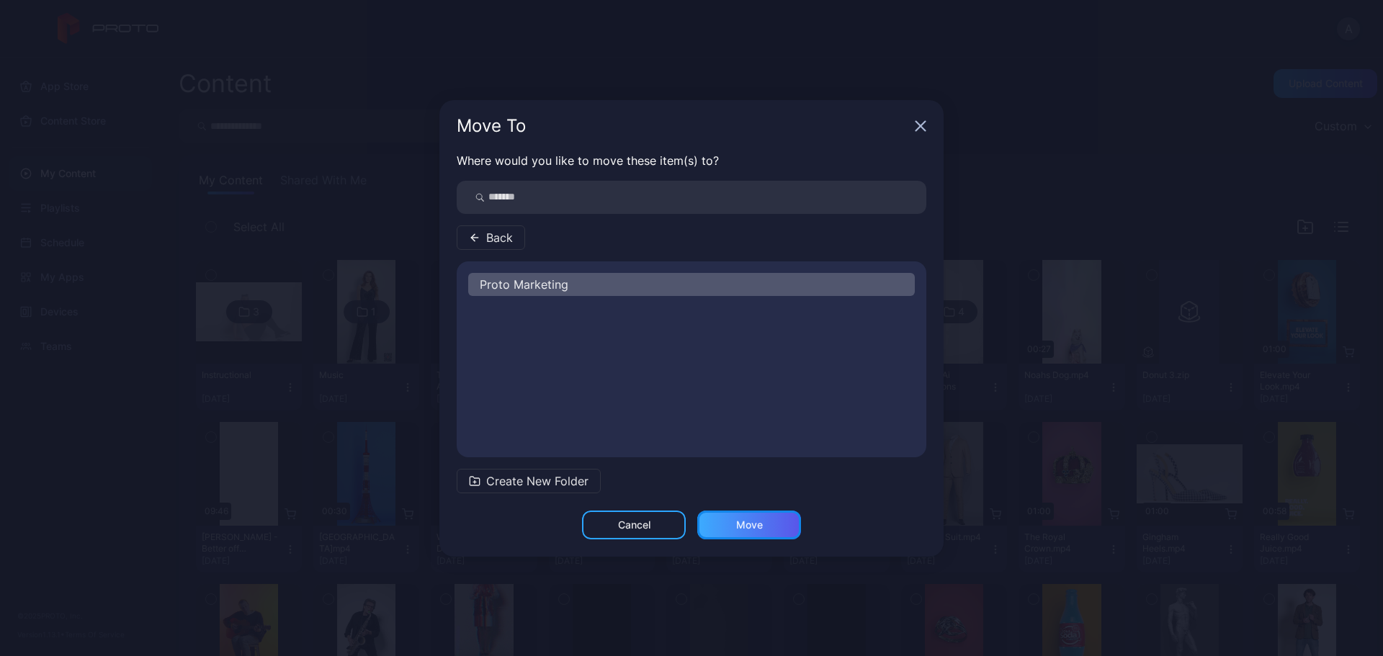
click at [749, 527] on div "Move" at bounding box center [749, 525] width 27 height 12
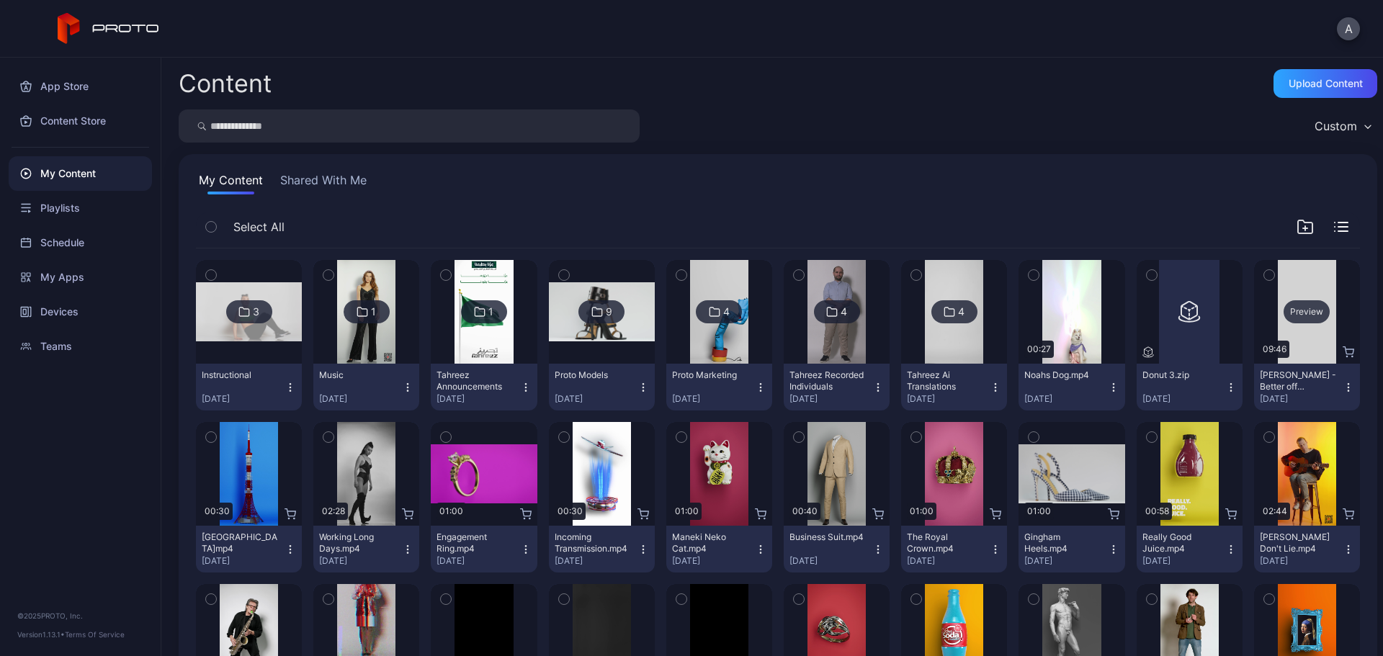
click at [1289, 308] on div "Preview" at bounding box center [1307, 311] width 46 height 23
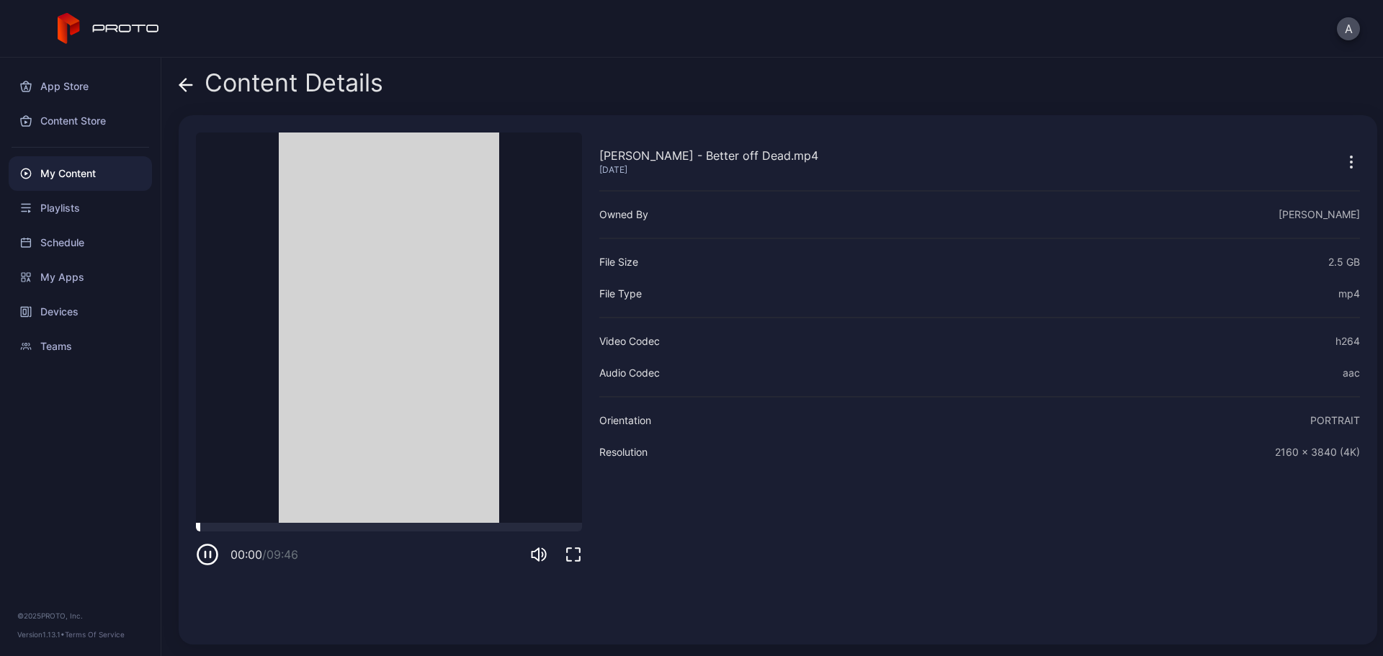
click at [256, 529] on div at bounding box center [389, 527] width 386 height 9
click at [184, 85] on icon at bounding box center [186, 85] width 12 height 0
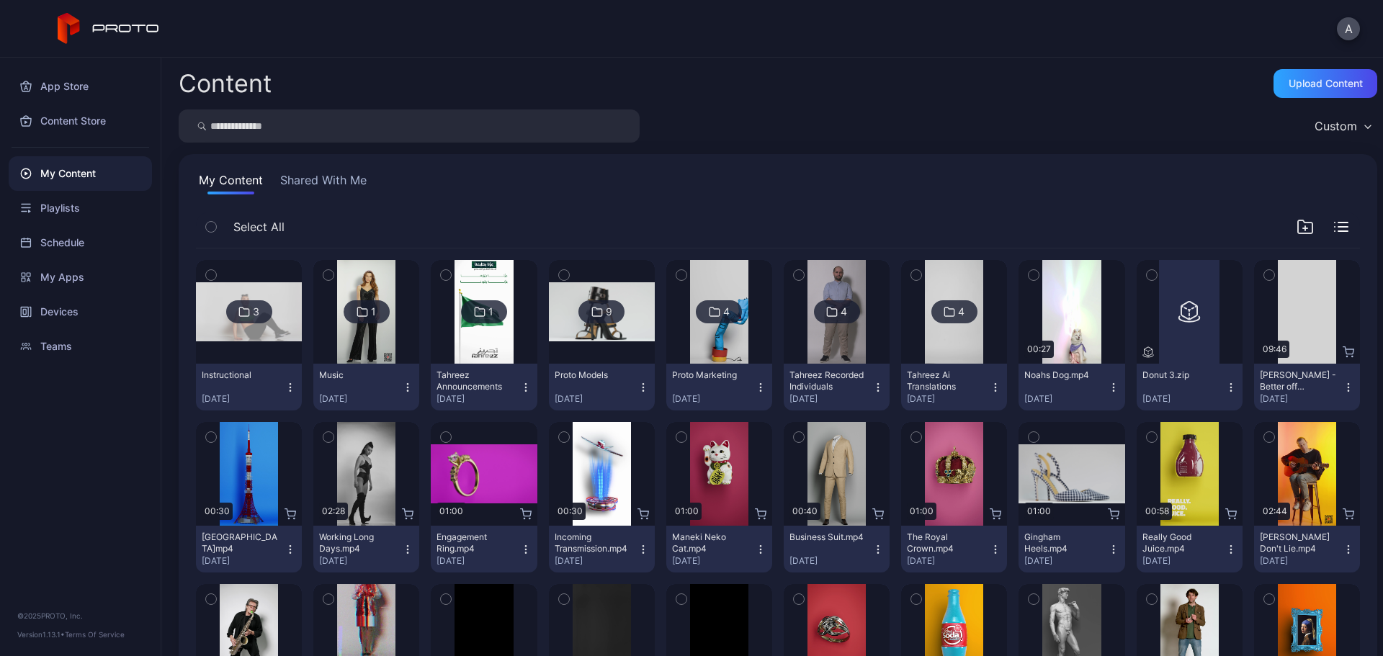
click at [1264, 277] on icon "button" at bounding box center [1269, 275] width 10 height 16
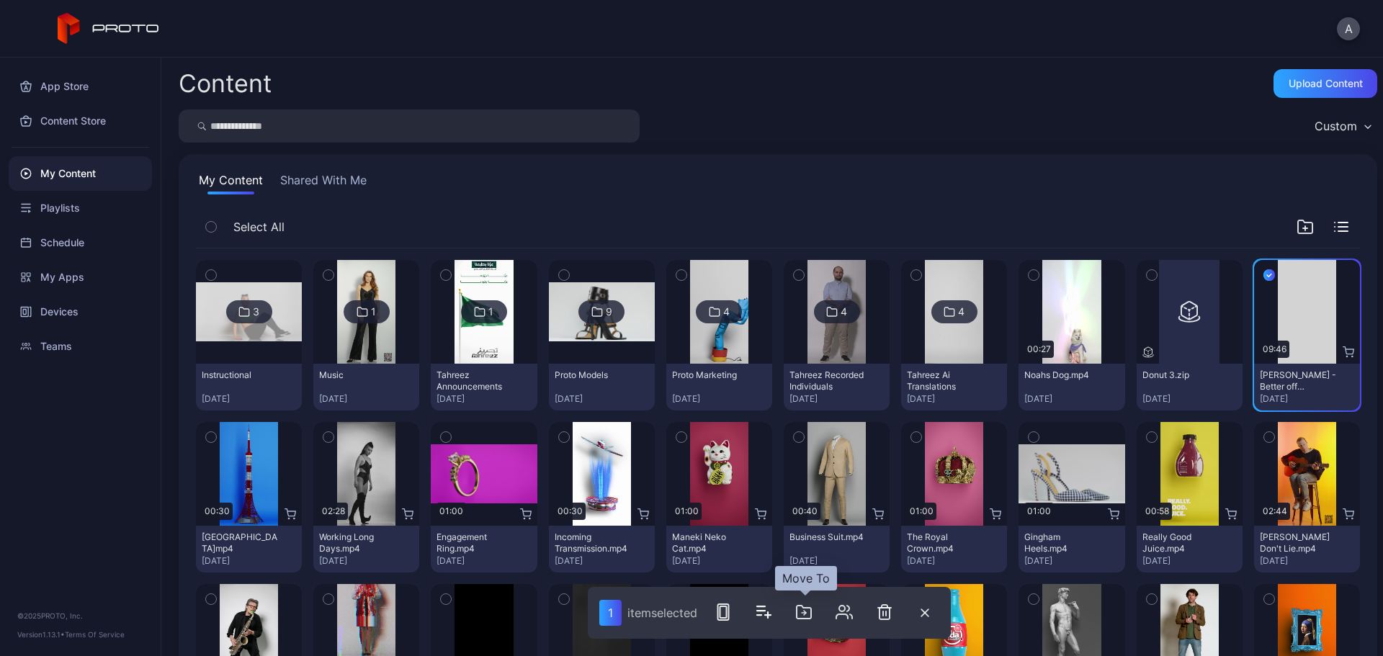
click at [805, 616] on icon "button" at bounding box center [803, 612] width 17 height 17
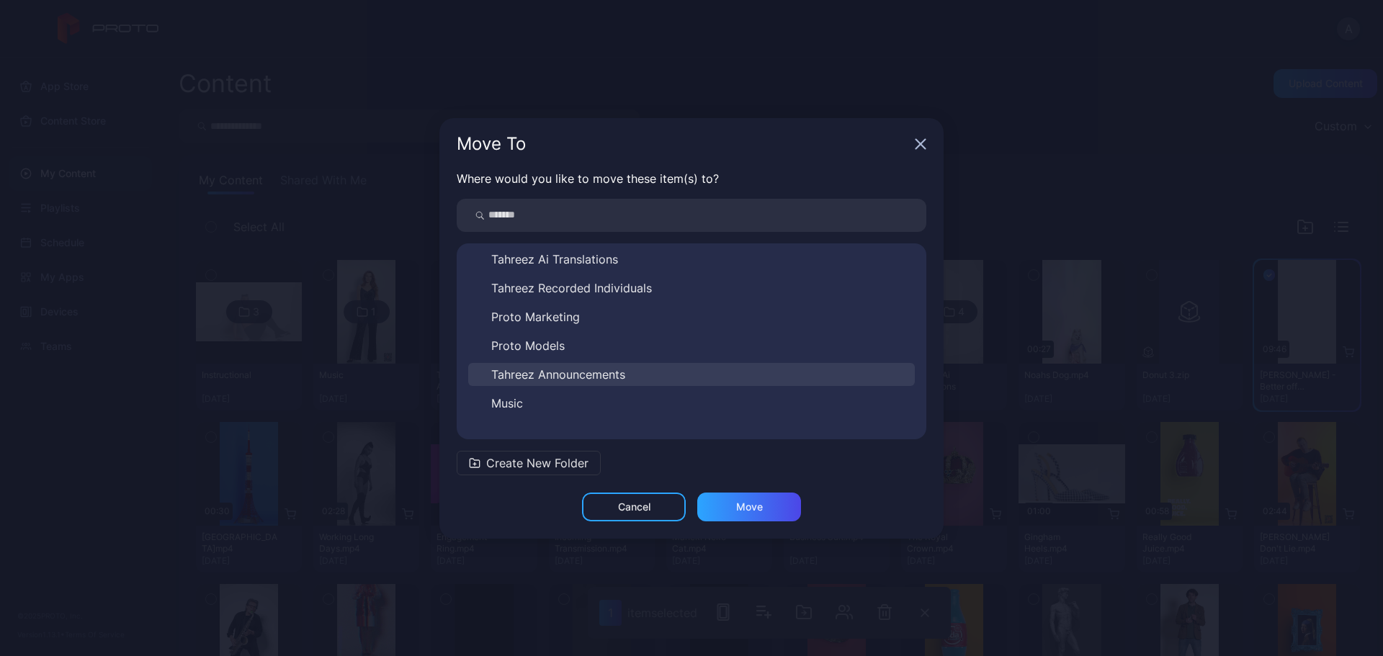
scroll to position [52, 0]
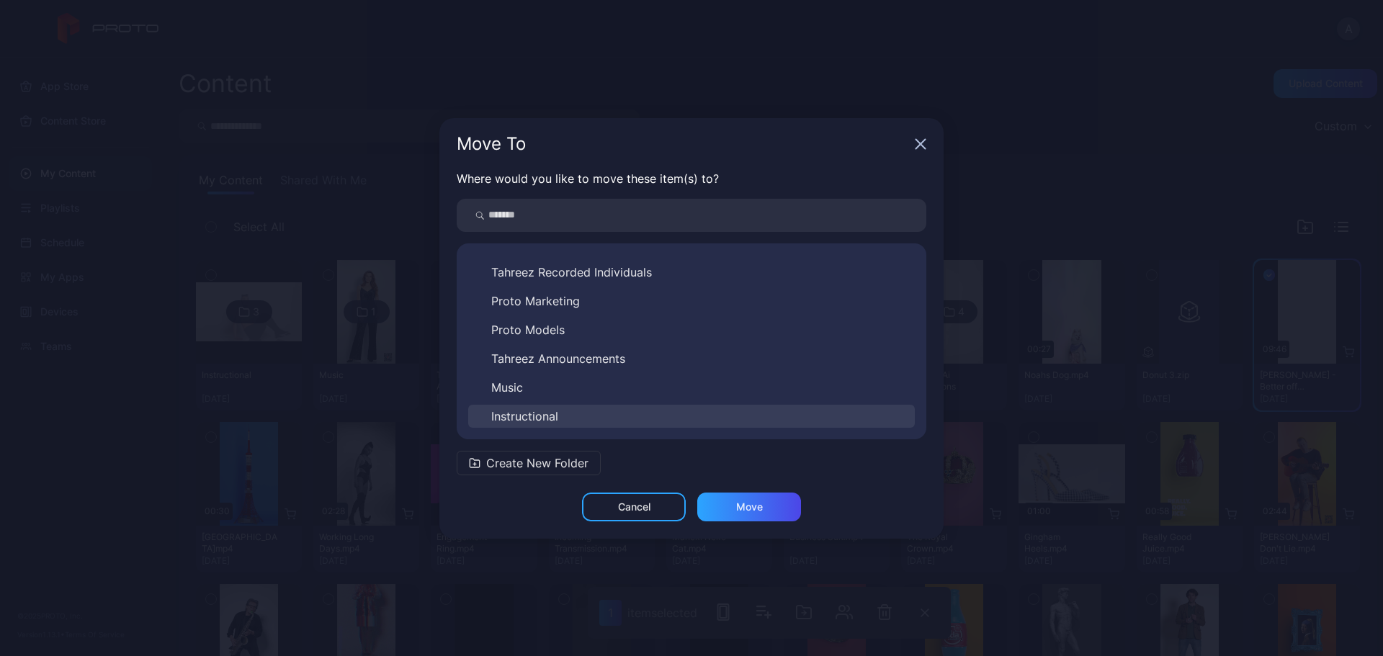
click at [617, 415] on button "Instructional" at bounding box center [691, 416] width 447 height 23
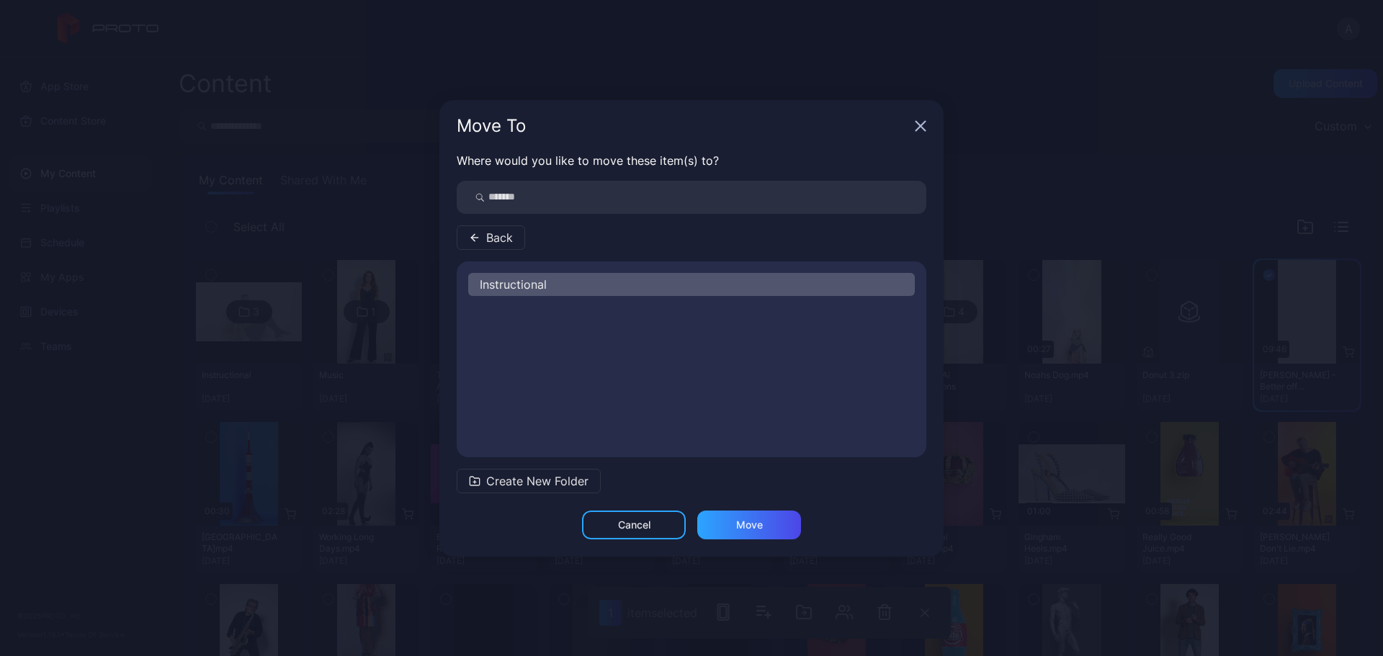
scroll to position [0, 0]
click at [746, 523] on div "Move" at bounding box center [749, 525] width 27 height 12
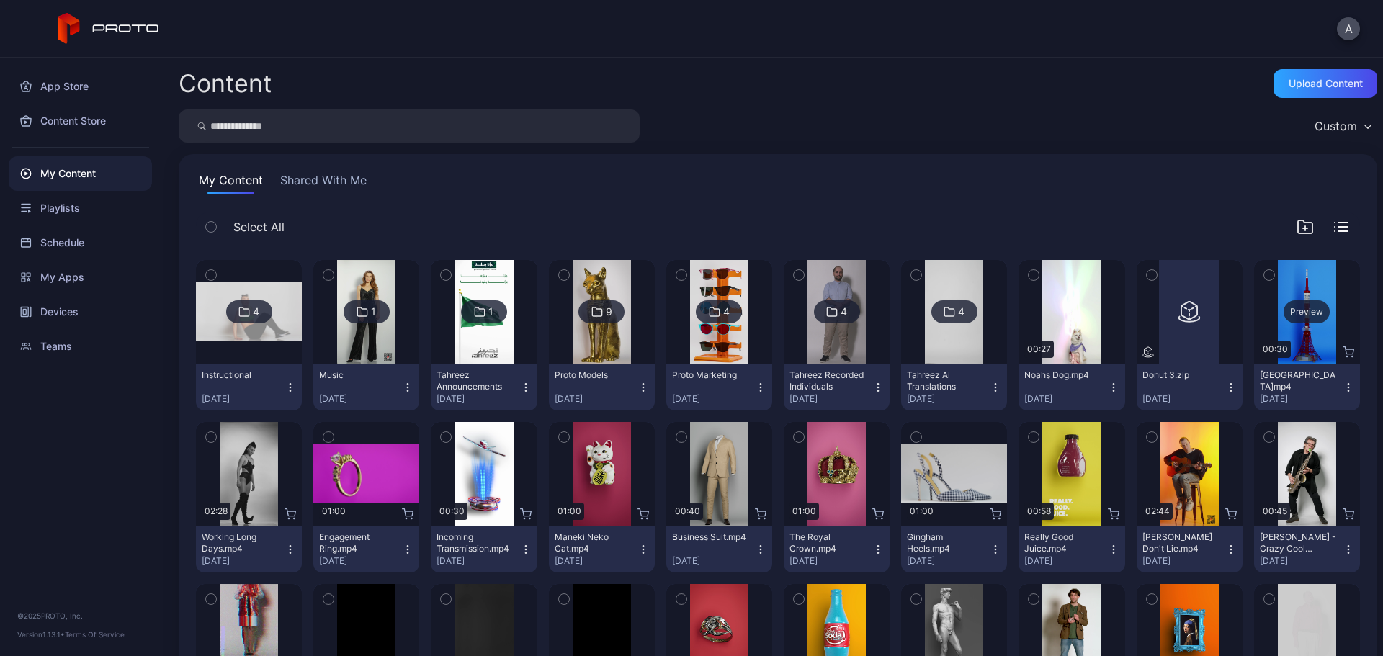
click at [1296, 317] on div "Preview" at bounding box center [1307, 311] width 46 height 23
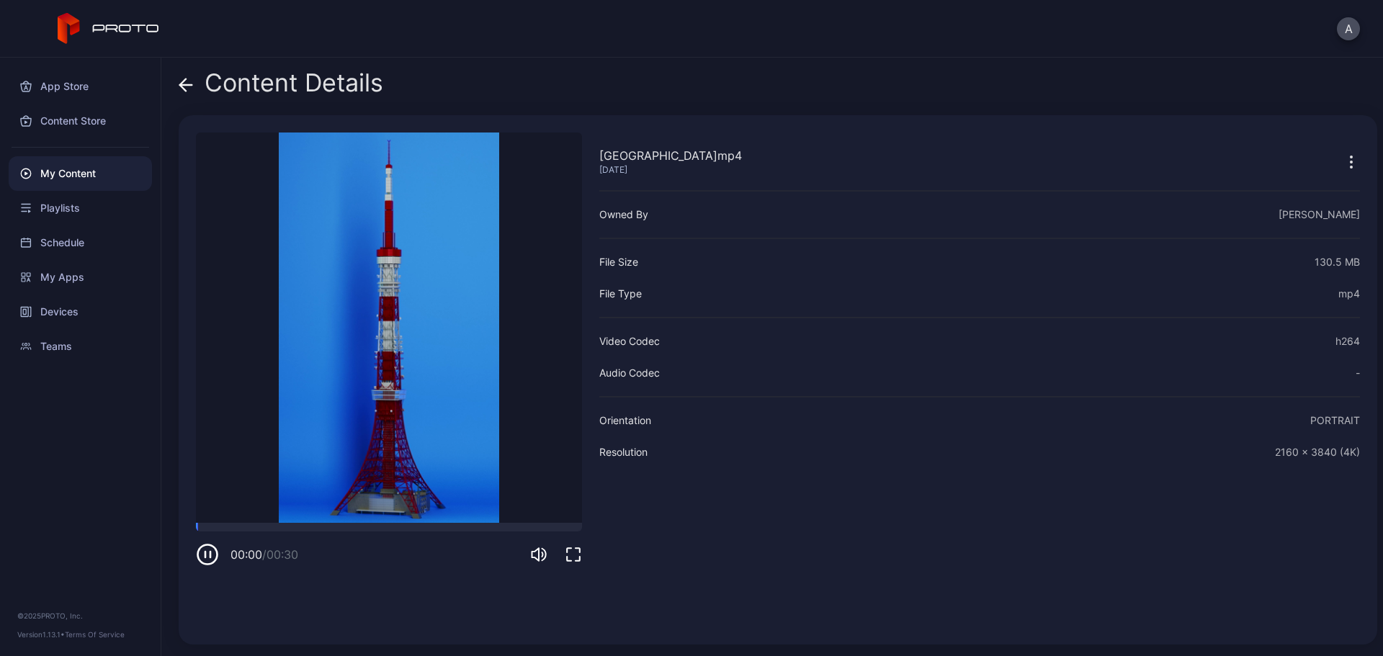
click at [365, 532] on div "00:00 / 00:30" at bounding box center [389, 544] width 386 height 43
click at [378, 523] on div at bounding box center [389, 527] width 386 height 9
click at [189, 86] on icon at bounding box center [186, 85] width 14 height 14
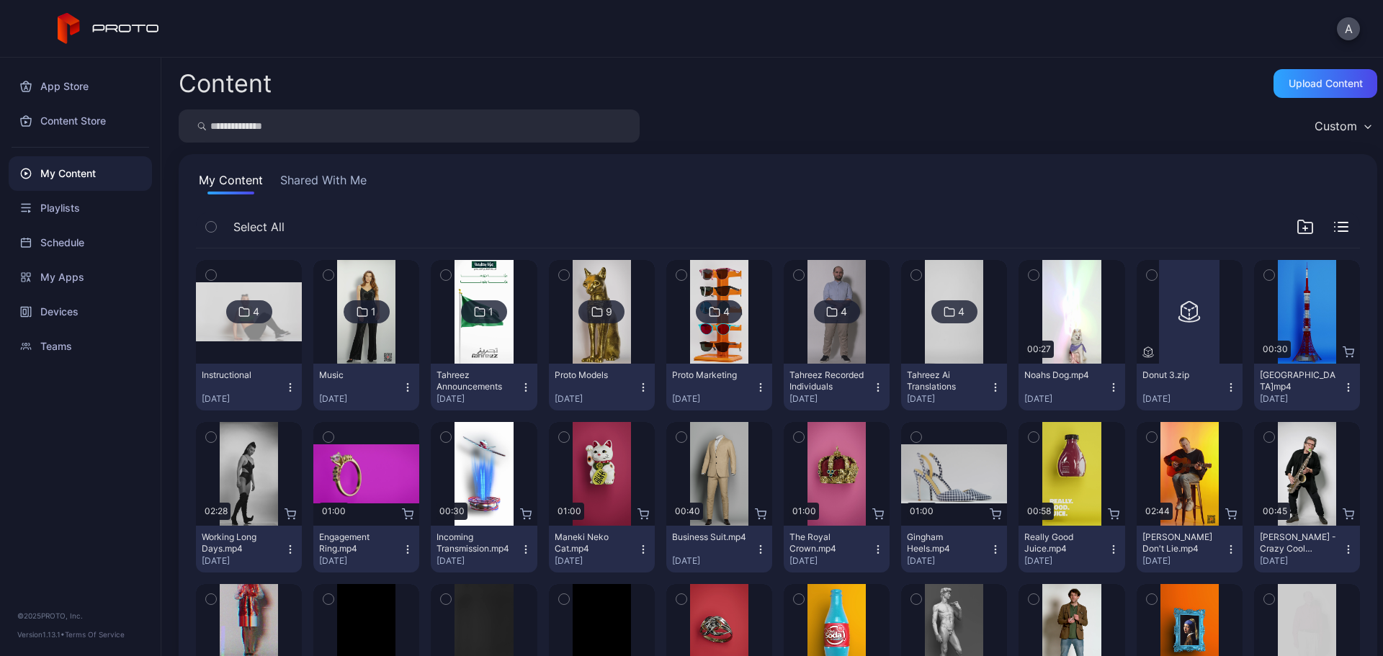
click at [1343, 386] on icon "button" at bounding box center [1349, 388] width 12 height 12
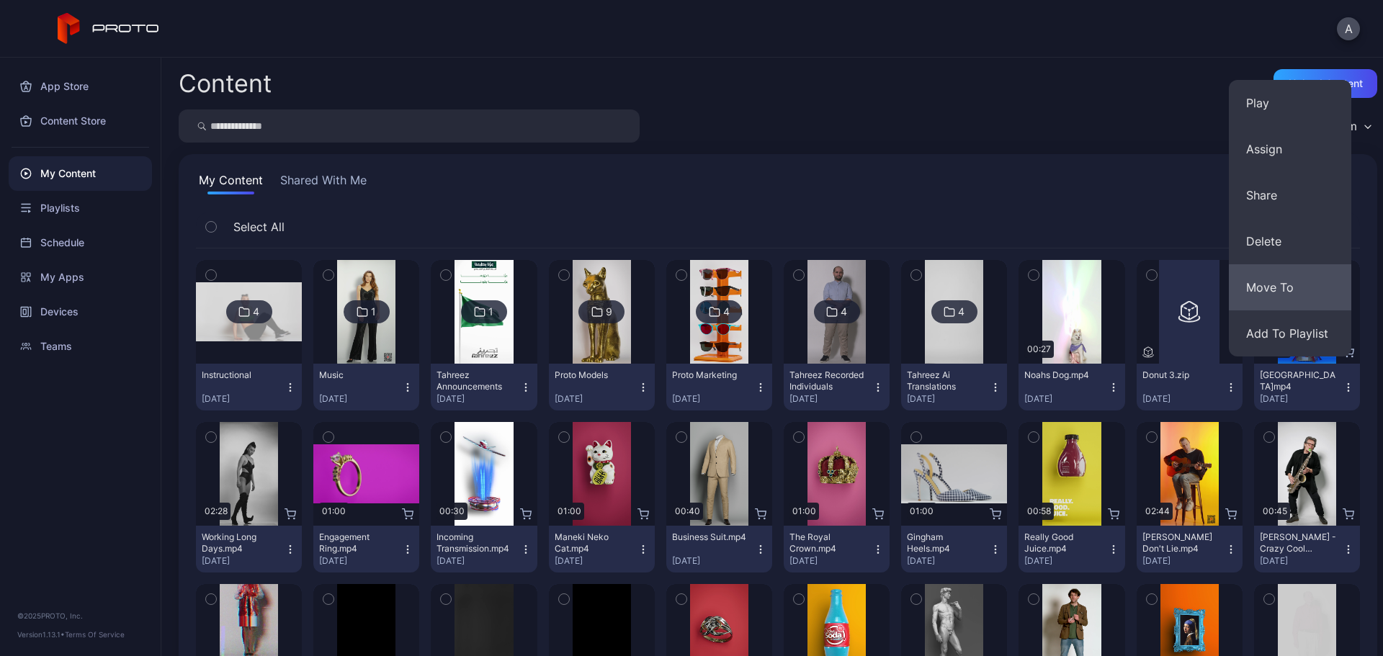
click at [1293, 282] on button "Move To" at bounding box center [1290, 287] width 122 height 46
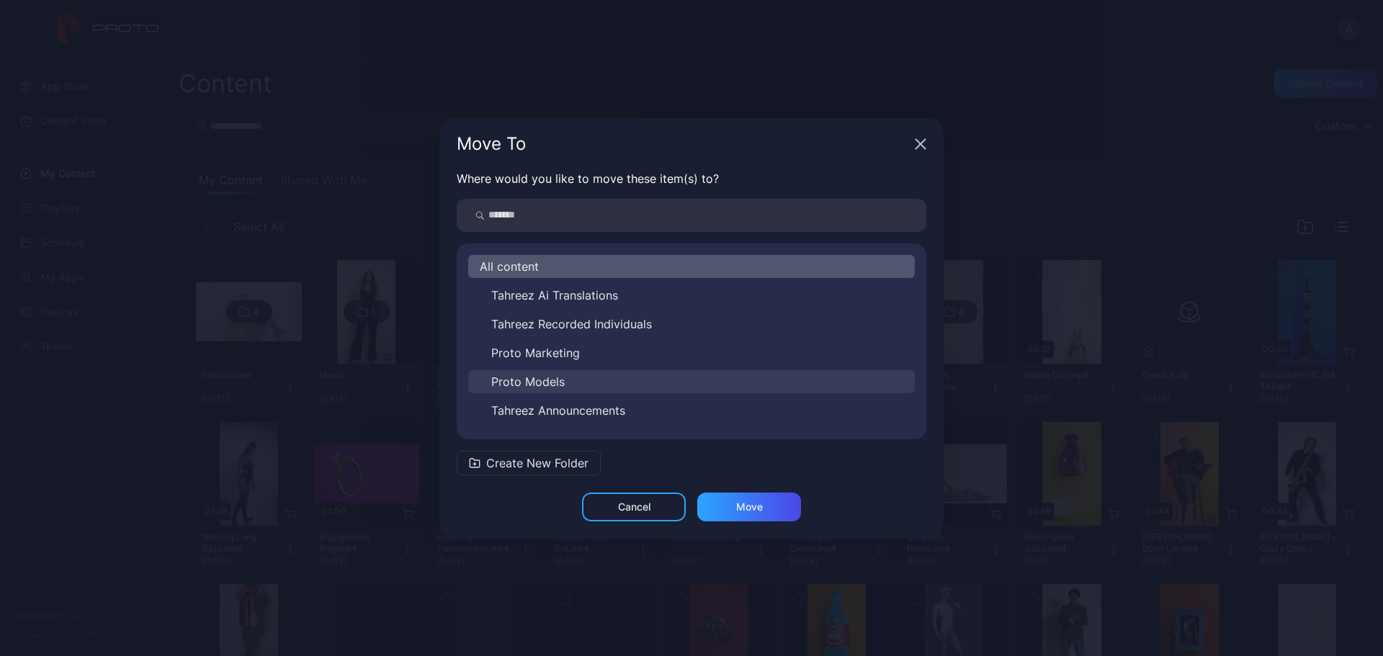
click at [583, 375] on button "Proto Models" at bounding box center [691, 381] width 447 height 23
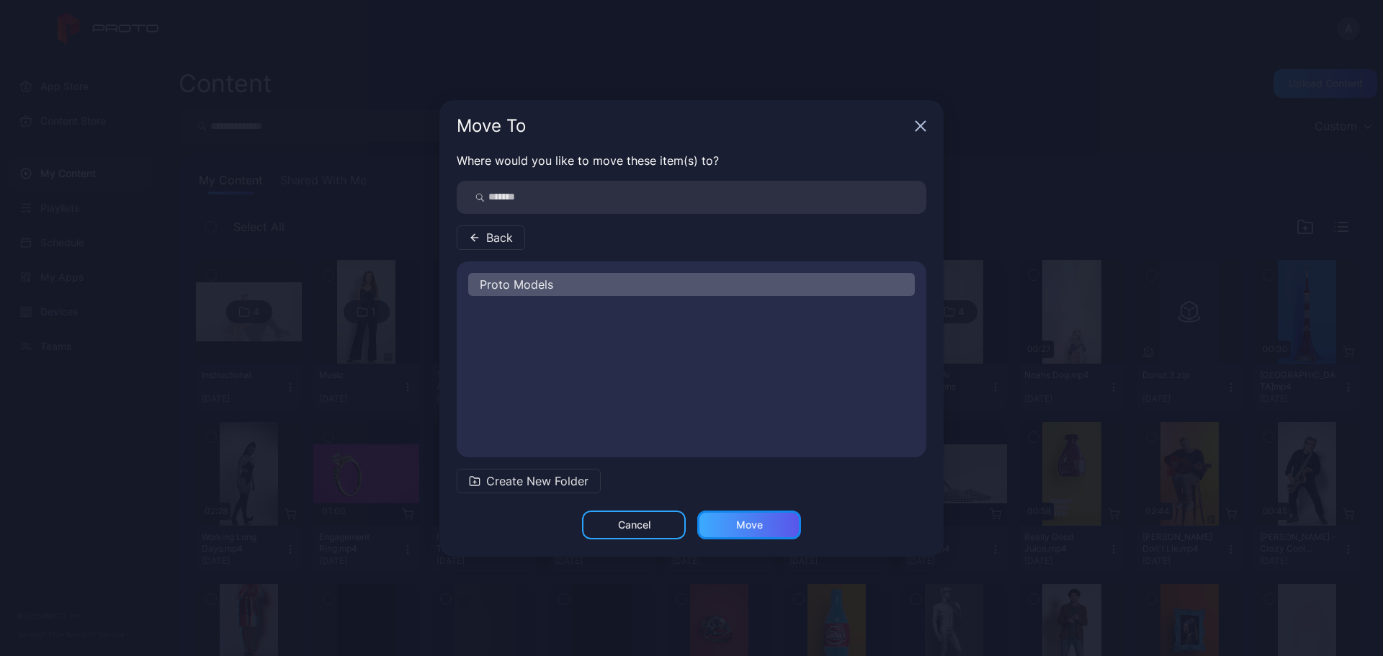
click at [762, 530] on div "Move" at bounding box center [749, 525] width 27 height 12
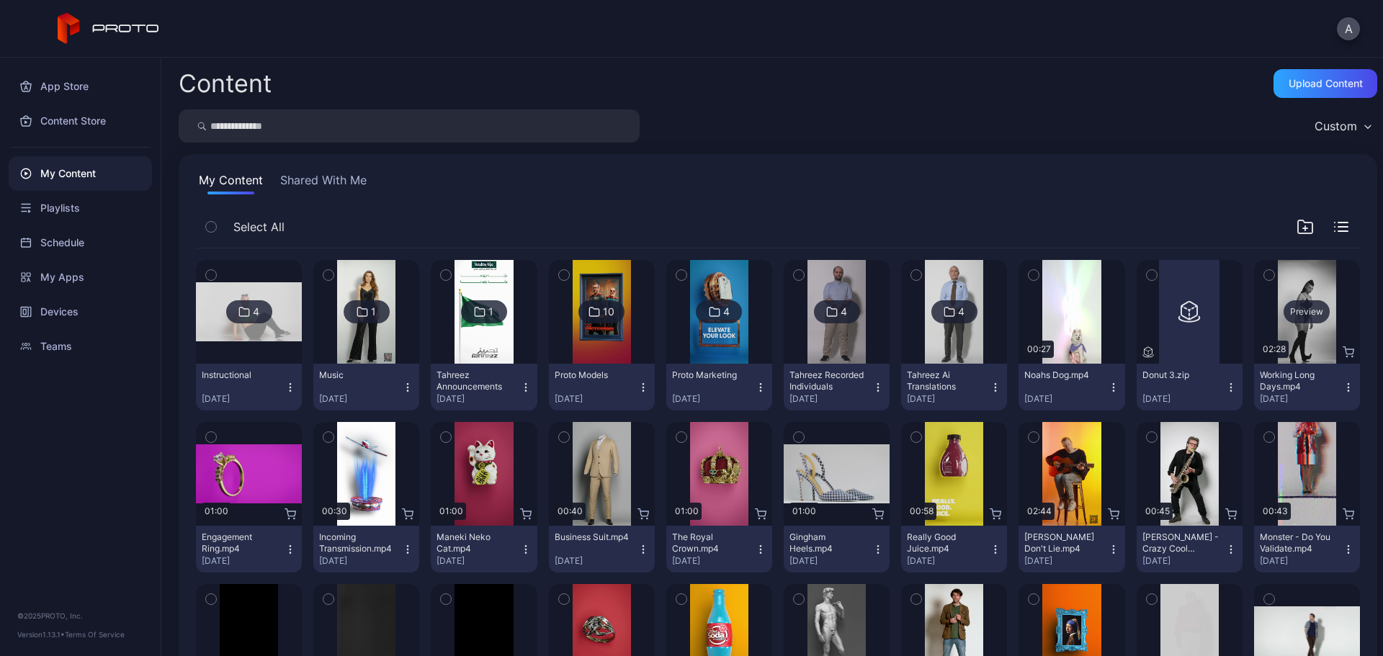
click at [1284, 318] on div "Preview" at bounding box center [1307, 311] width 46 height 23
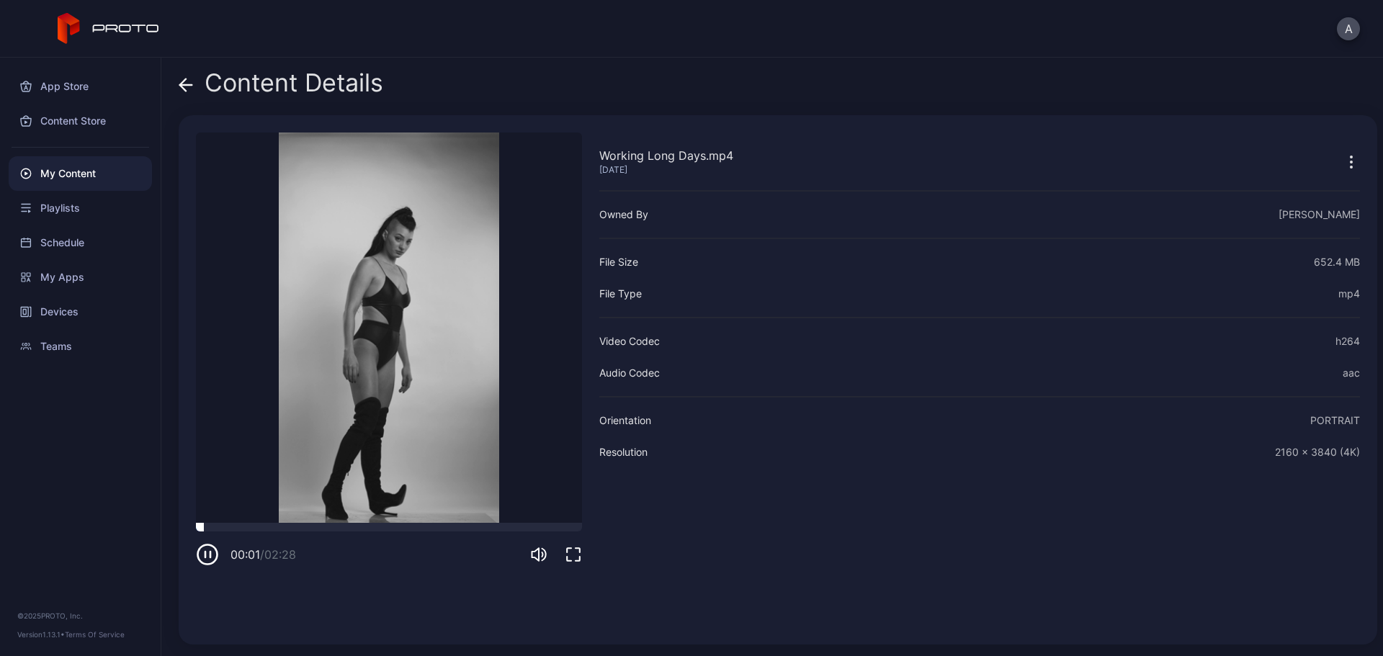
click at [285, 527] on div at bounding box center [389, 527] width 386 height 9
click at [385, 529] on div at bounding box center [389, 527] width 386 height 9
click at [191, 86] on icon at bounding box center [186, 85] width 14 height 14
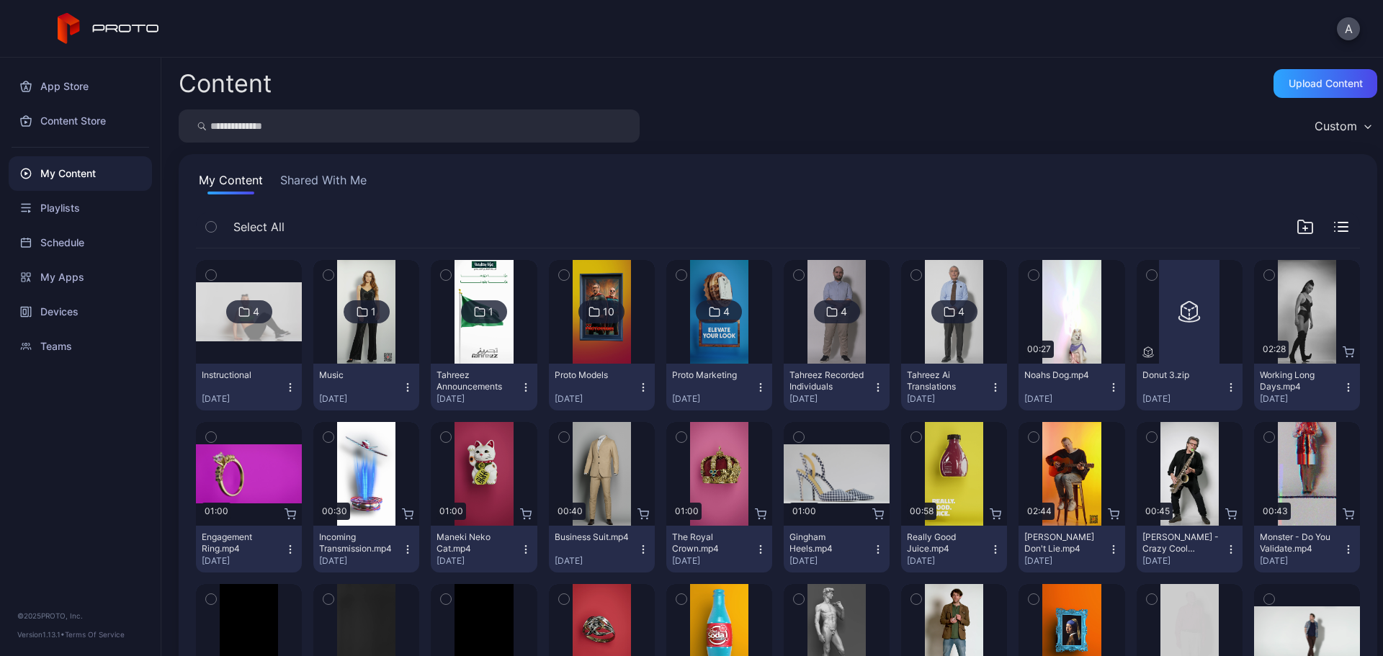
click at [1343, 386] on icon "button" at bounding box center [1349, 388] width 12 height 12
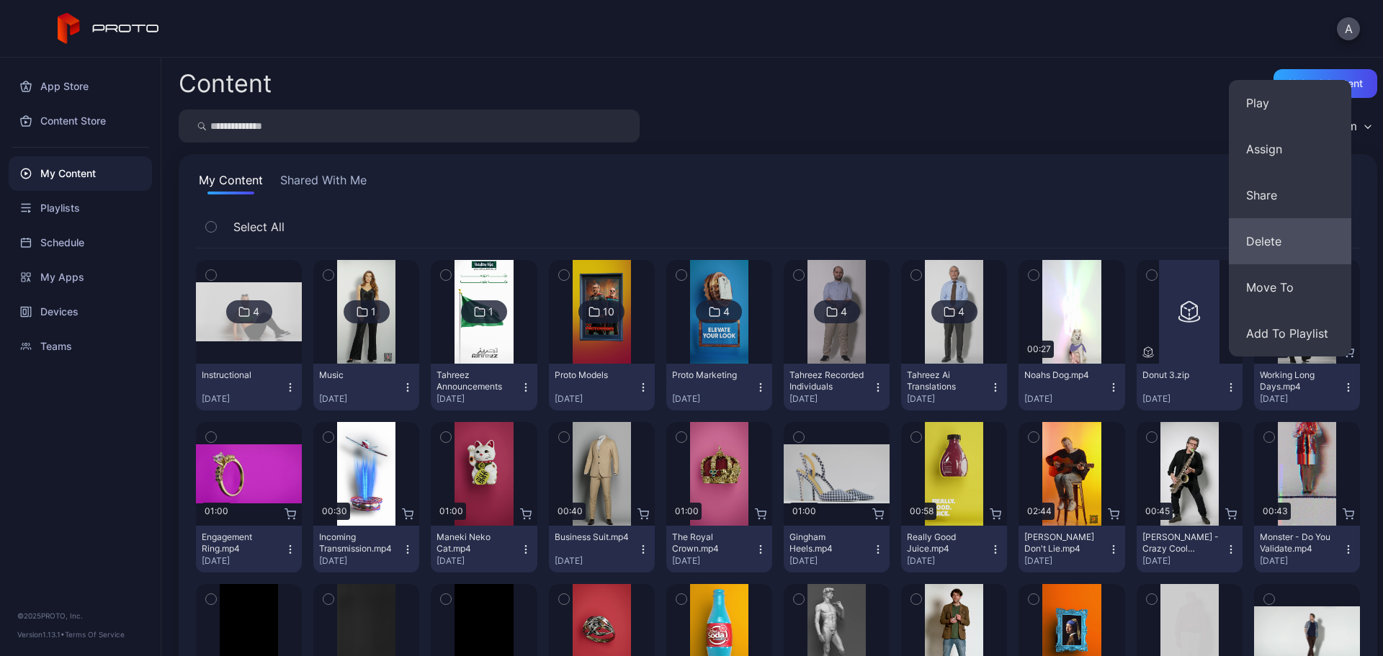
click at [1295, 240] on button "Delete" at bounding box center [1290, 241] width 122 height 46
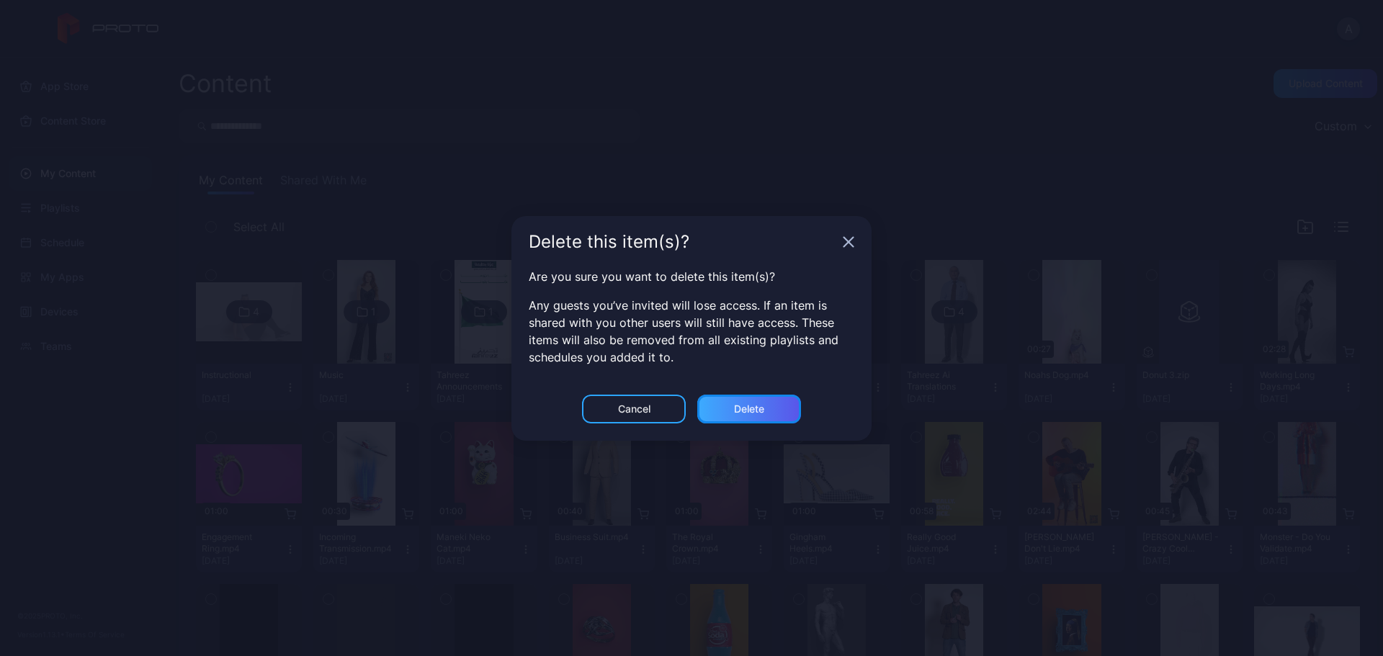
click at [749, 410] on div "Delete" at bounding box center [749, 409] width 30 height 12
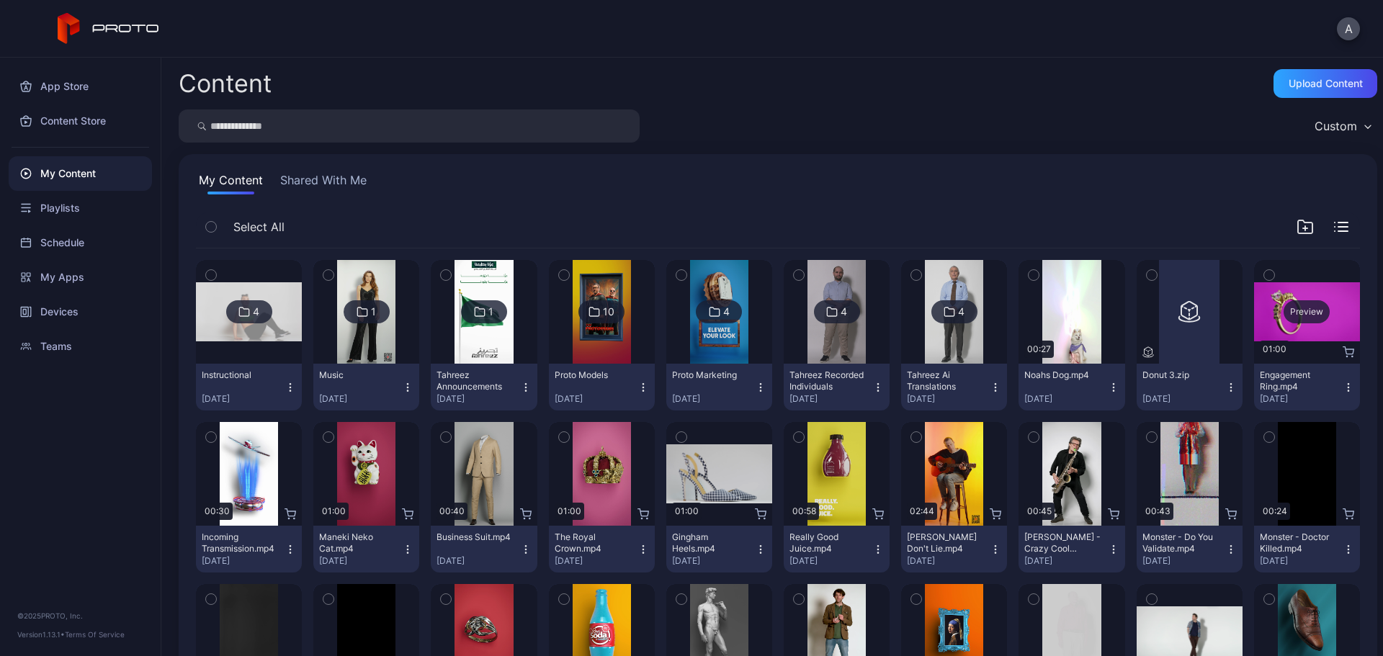
click at [1290, 312] on div "Preview" at bounding box center [1307, 311] width 46 height 23
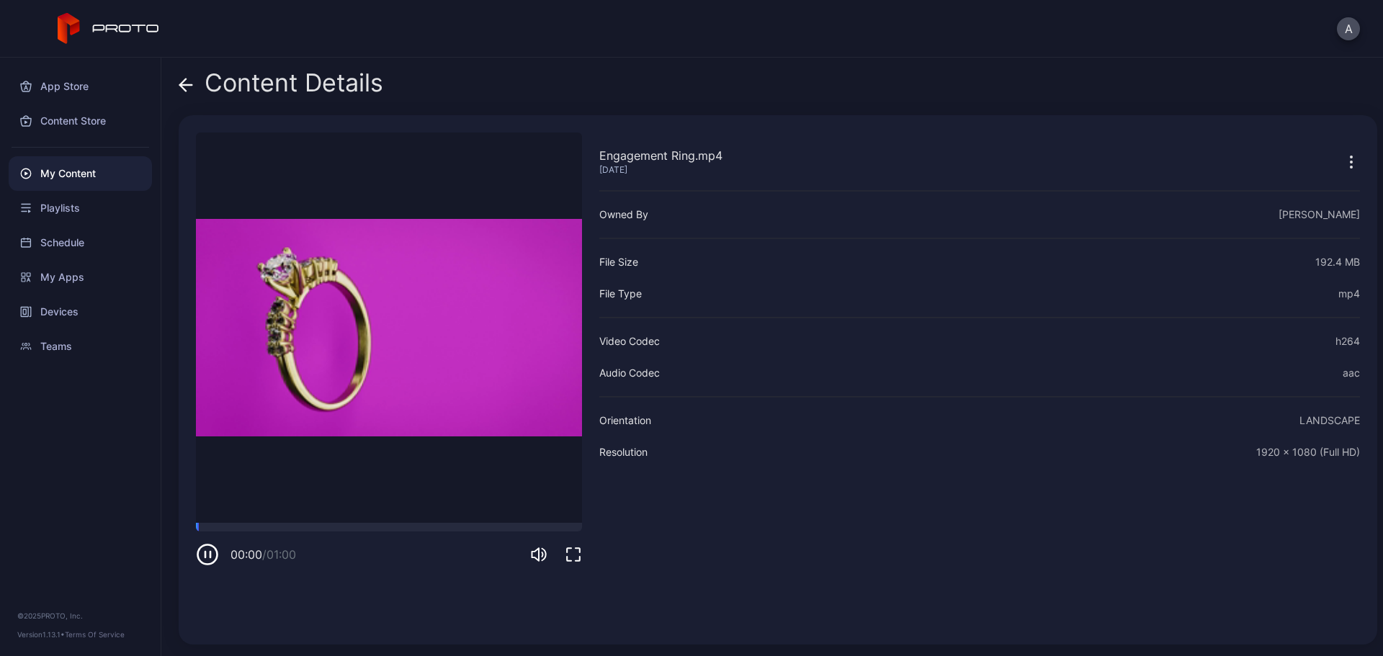
click at [354, 532] on div "00:00 / 01:00" at bounding box center [389, 544] width 386 height 43
click at [382, 529] on div at bounding box center [389, 527] width 386 height 9
drag, startPoint x: 476, startPoint y: 527, endPoint x: 486, endPoint y: 527, distance: 9.4
click at [477, 527] on div at bounding box center [389, 527] width 386 height 9
click at [182, 78] on icon at bounding box center [186, 85] width 14 height 14
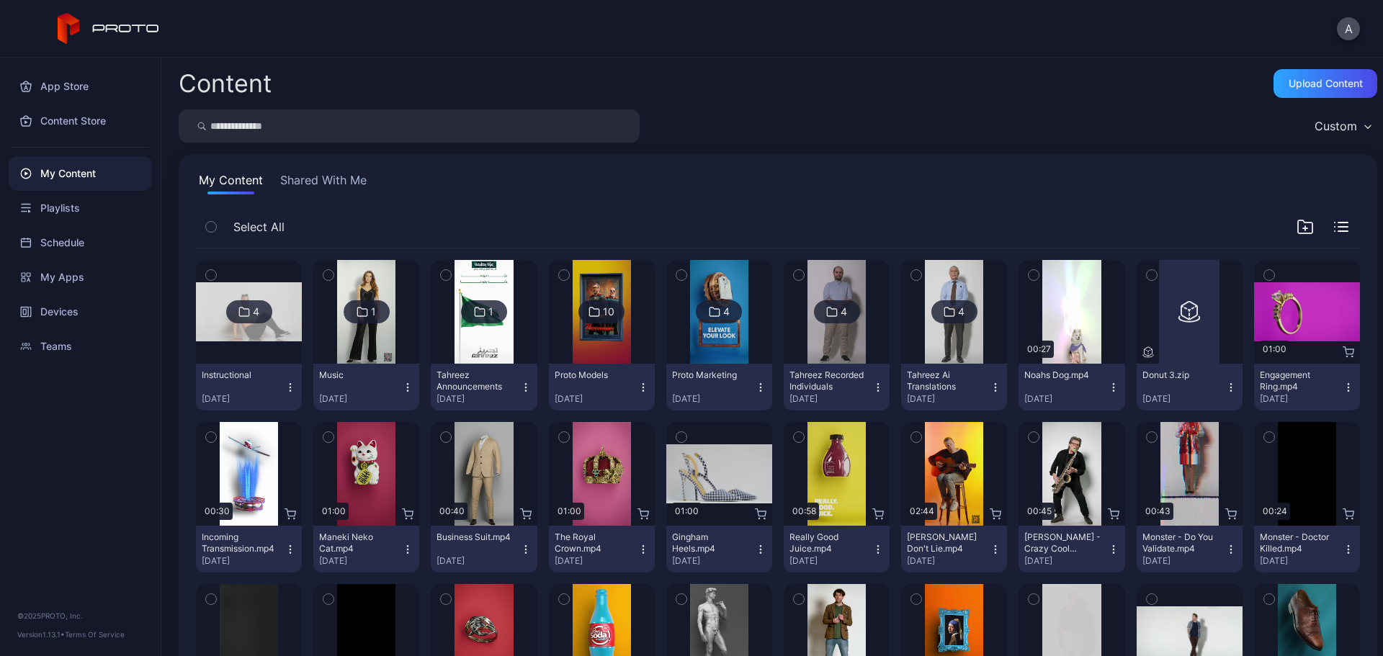
click at [1343, 388] on icon "button" at bounding box center [1349, 388] width 12 height 12
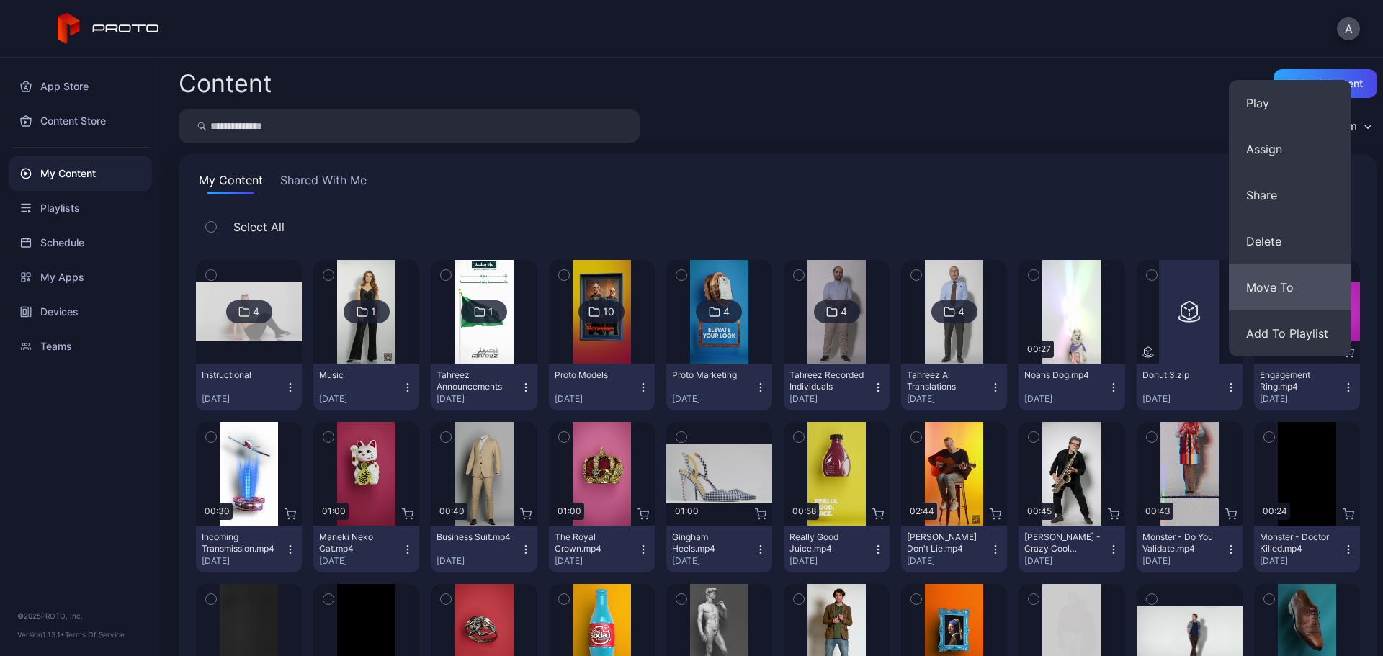
click at [1275, 279] on button "Move To" at bounding box center [1290, 287] width 122 height 46
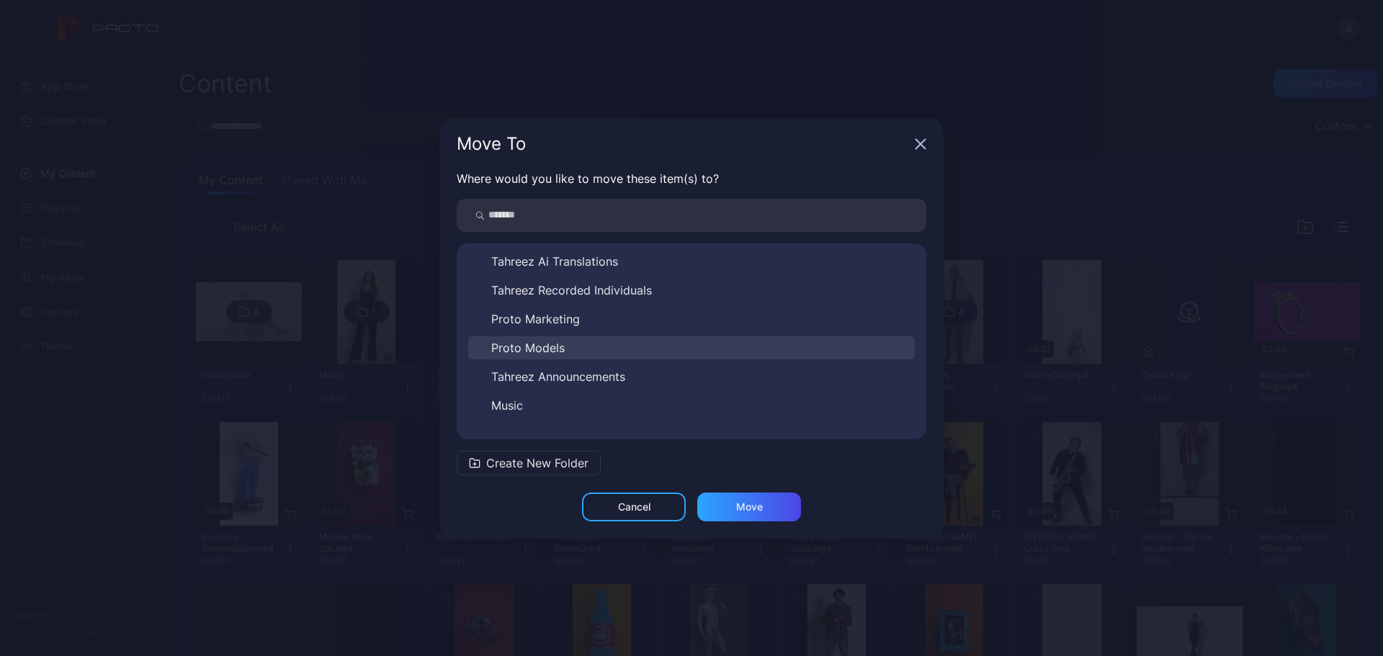
scroll to position [52, 0]
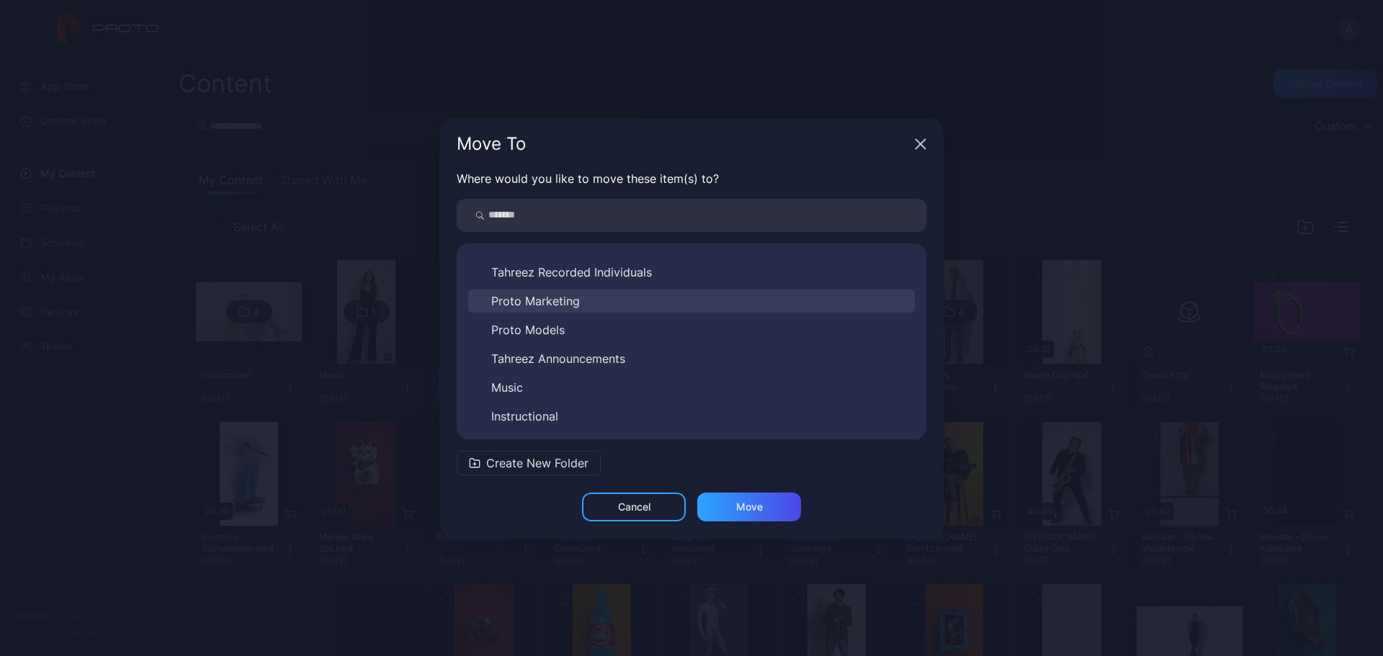
click at [601, 305] on button "Proto Marketing" at bounding box center [691, 301] width 447 height 23
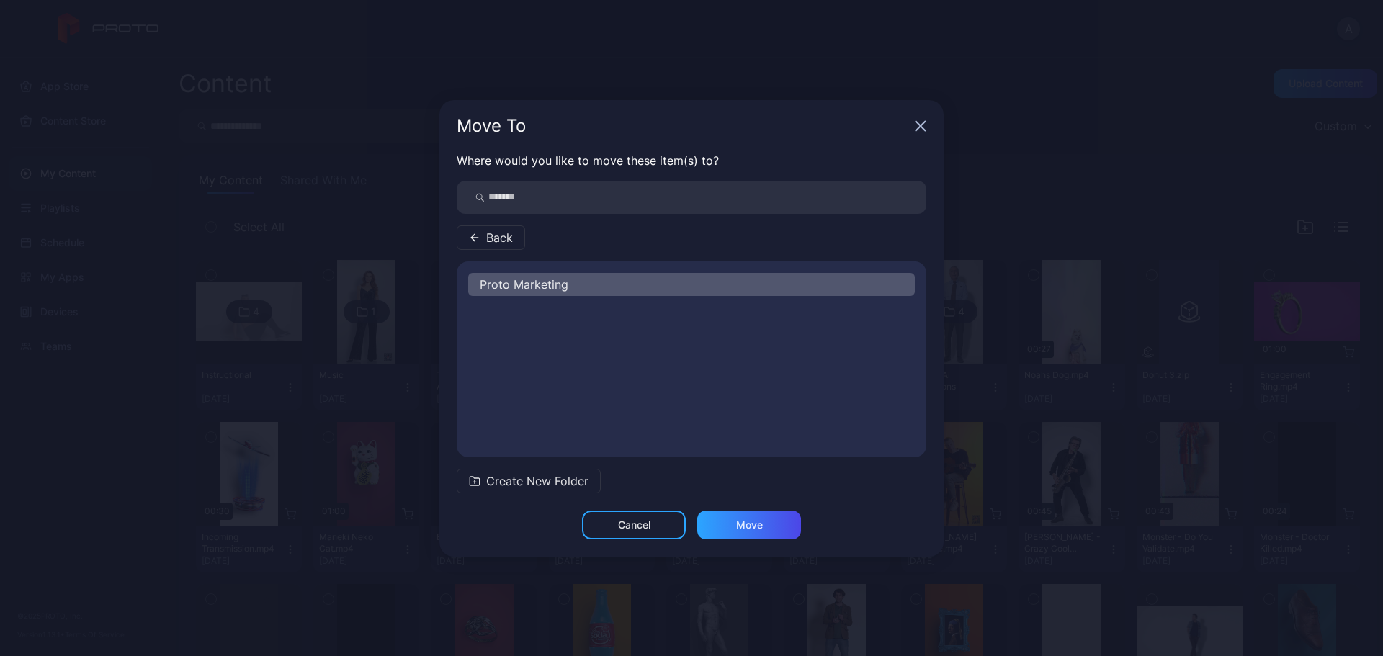
scroll to position [0, 0]
click at [735, 523] on div "Move" at bounding box center [749, 525] width 104 height 29
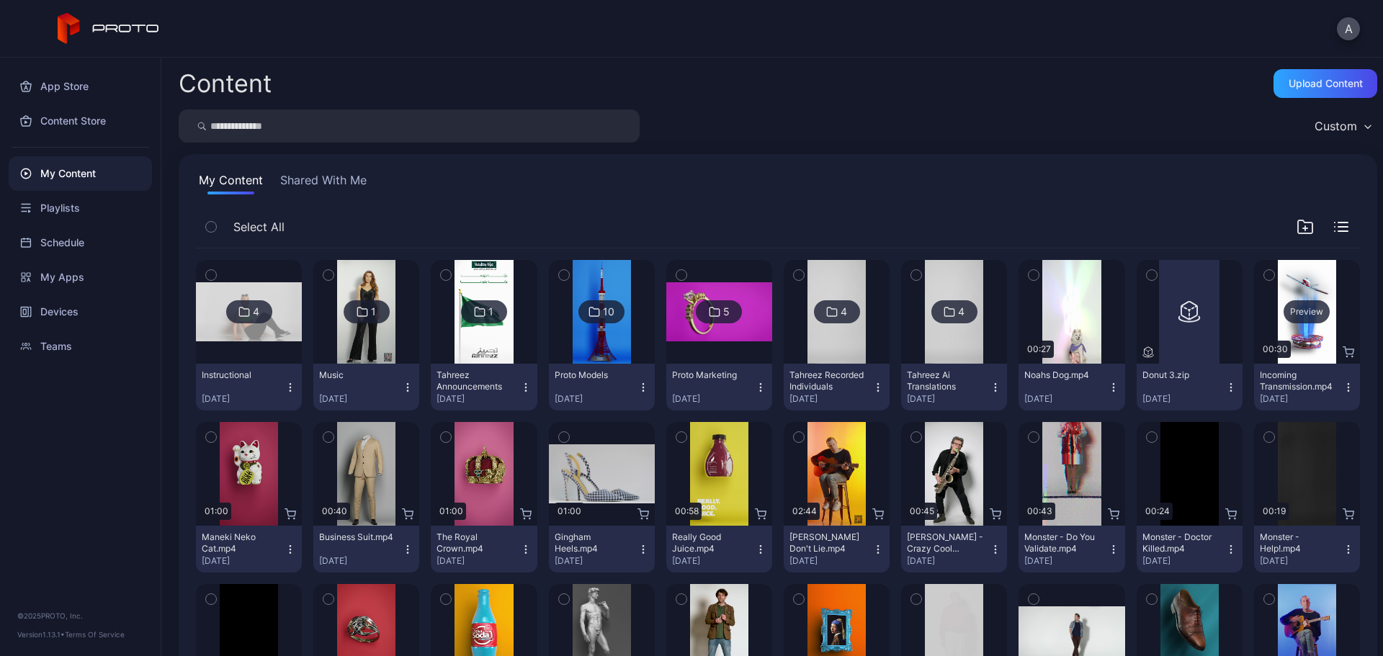
click at [1298, 307] on div "Preview" at bounding box center [1307, 311] width 46 height 23
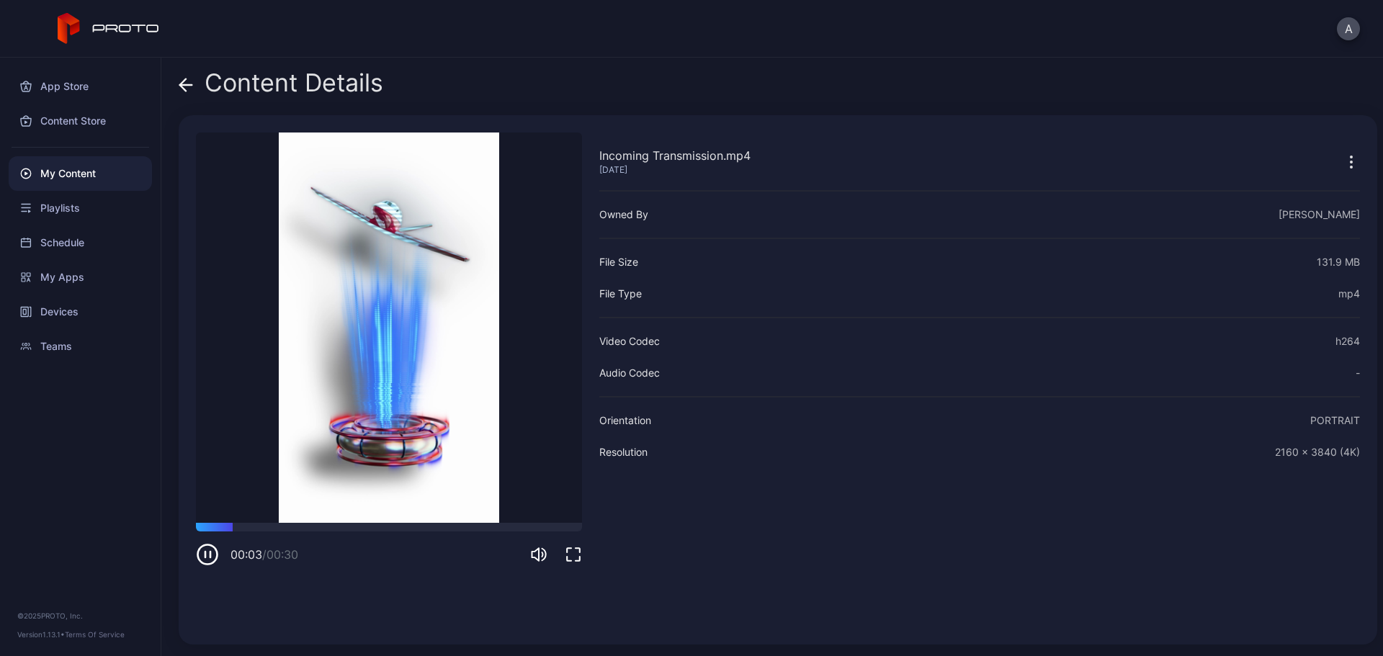
click at [189, 85] on icon at bounding box center [186, 85] width 12 height 0
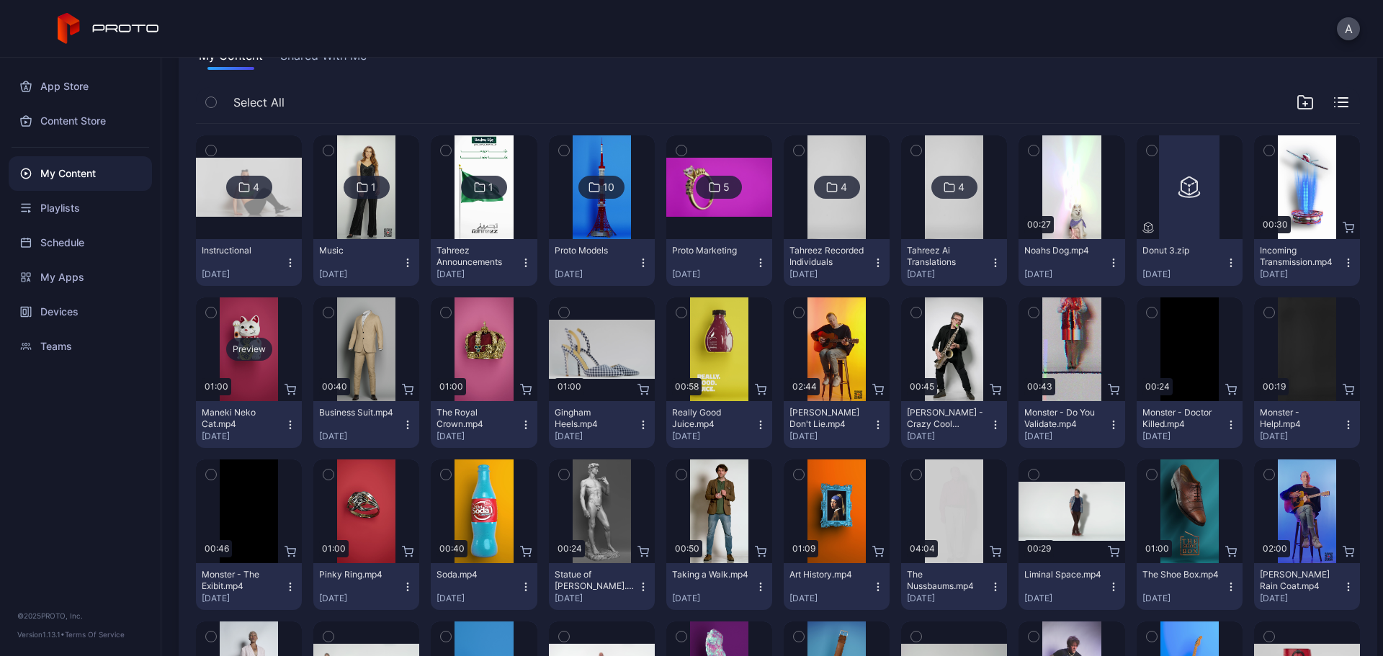
scroll to position [144, 0]
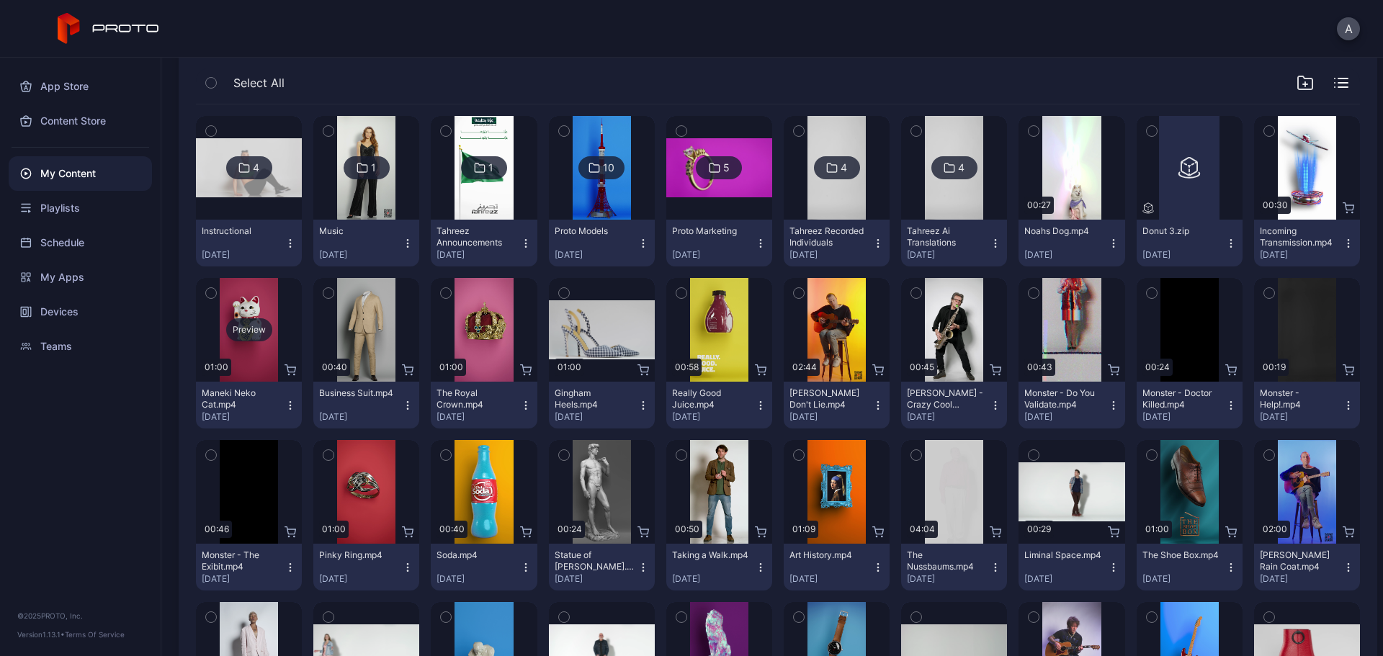
click at [254, 329] on div "Preview" at bounding box center [249, 329] width 46 height 23
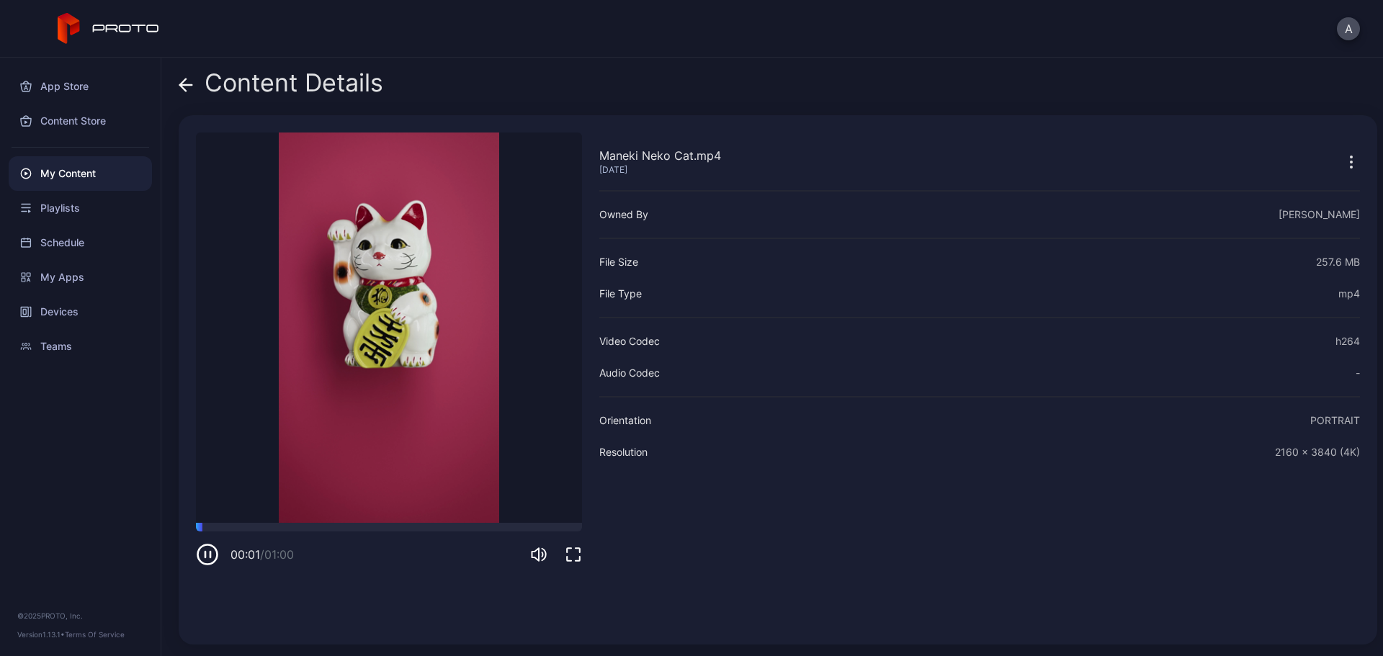
click at [179, 84] on icon at bounding box center [186, 85] width 14 height 14
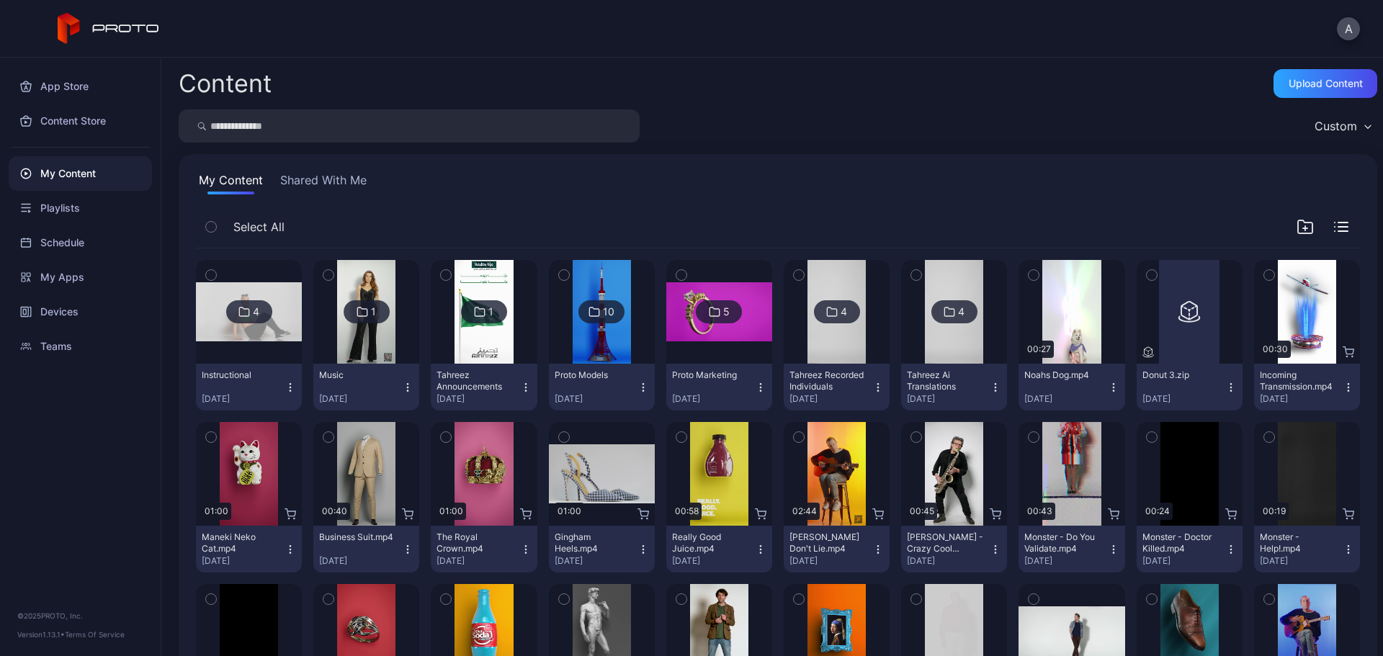
scroll to position [144, 0]
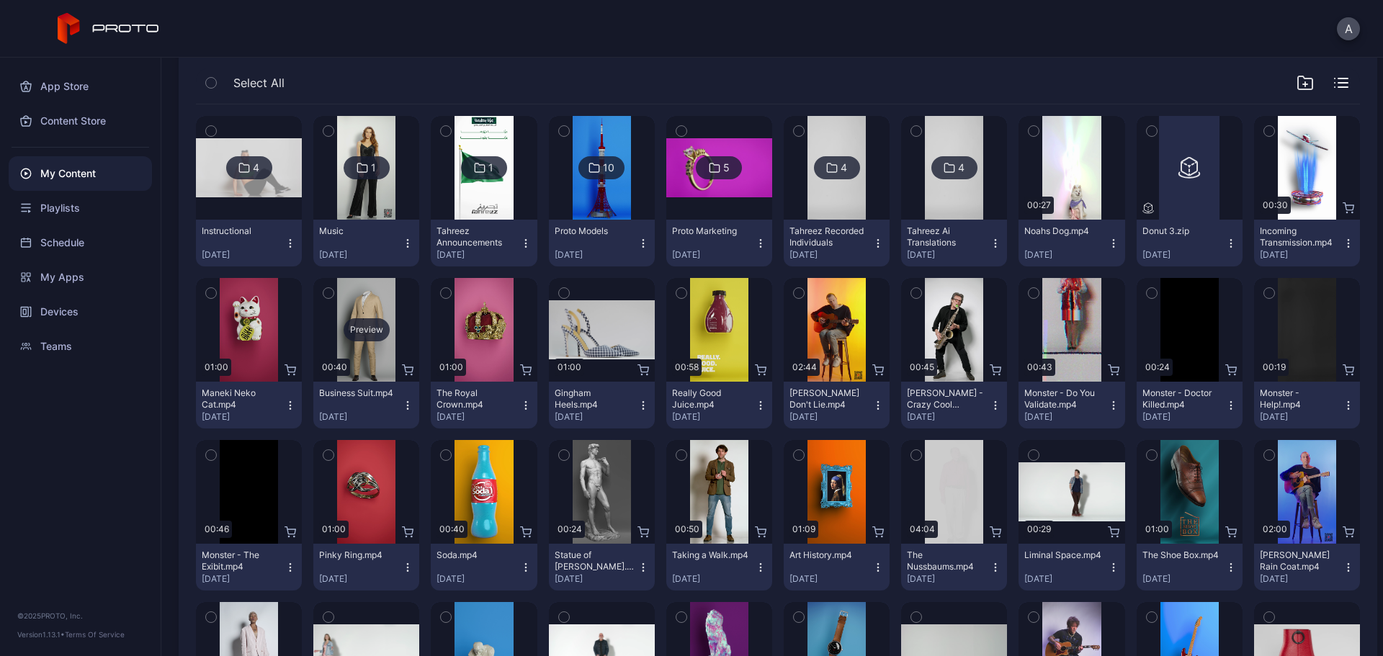
click at [365, 325] on div "Preview" at bounding box center [367, 329] width 46 height 23
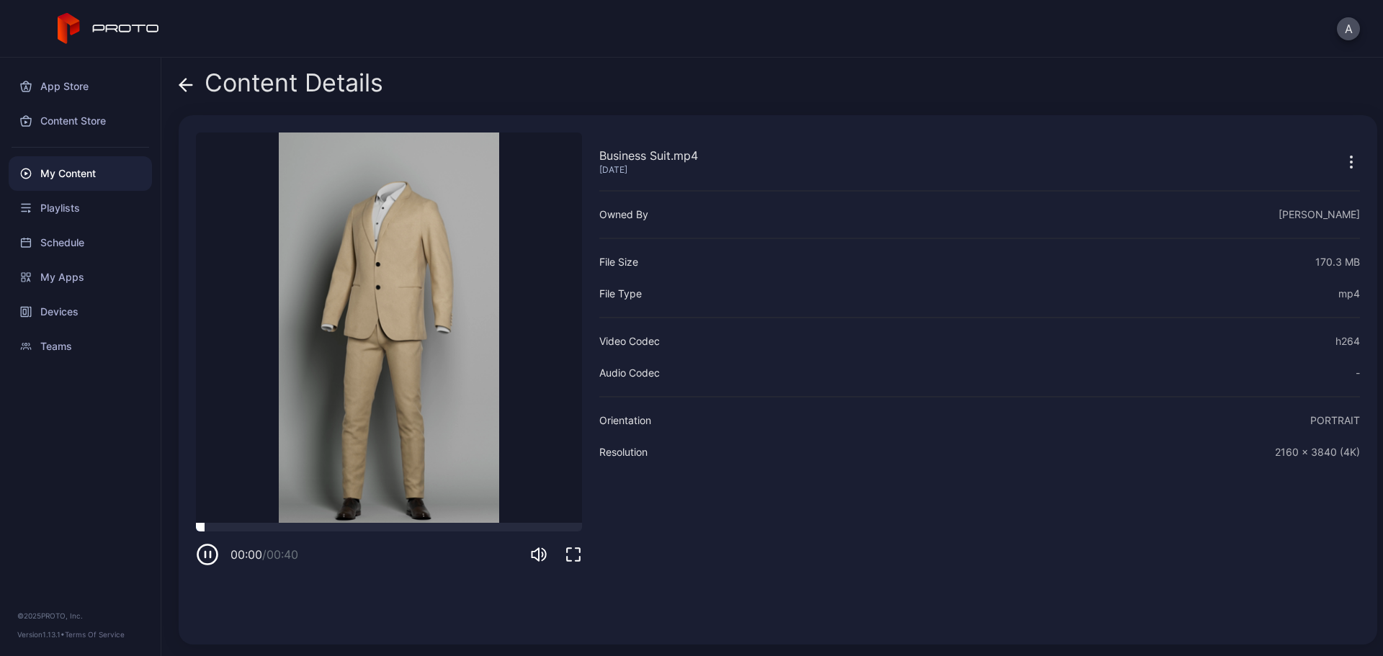
click at [375, 526] on div at bounding box center [389, 527] width 386 height 9
click at [189, 86] on icon at bounding box center [186, 85] width 14 height 14
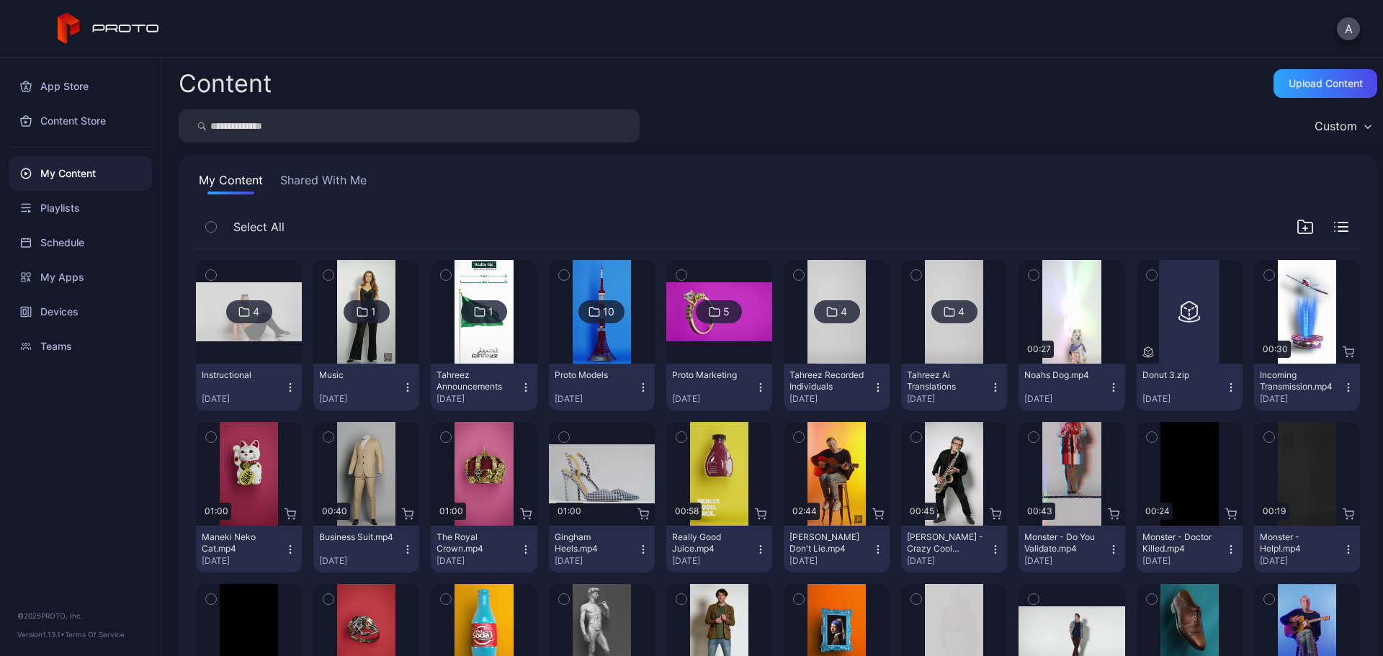
scroll to position [144, 0]
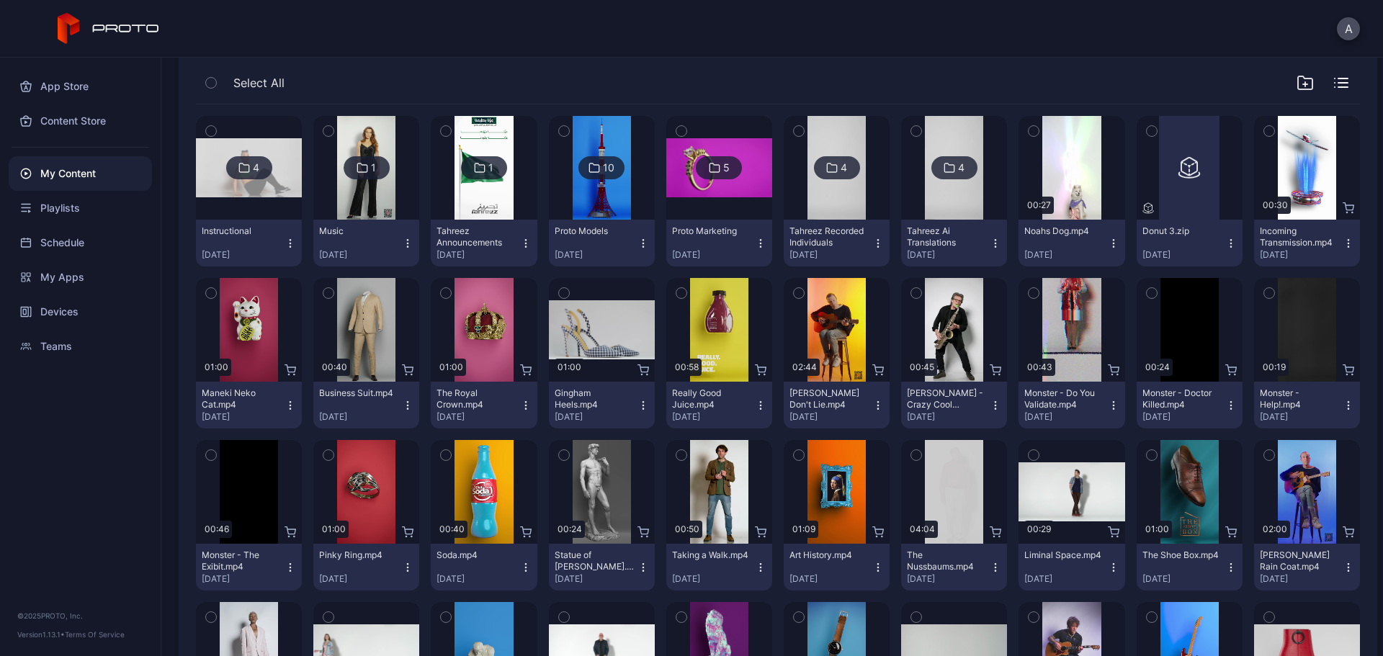
click at [210, 293] on icon "button" at bounding box center [211, 293] width 10 height 16
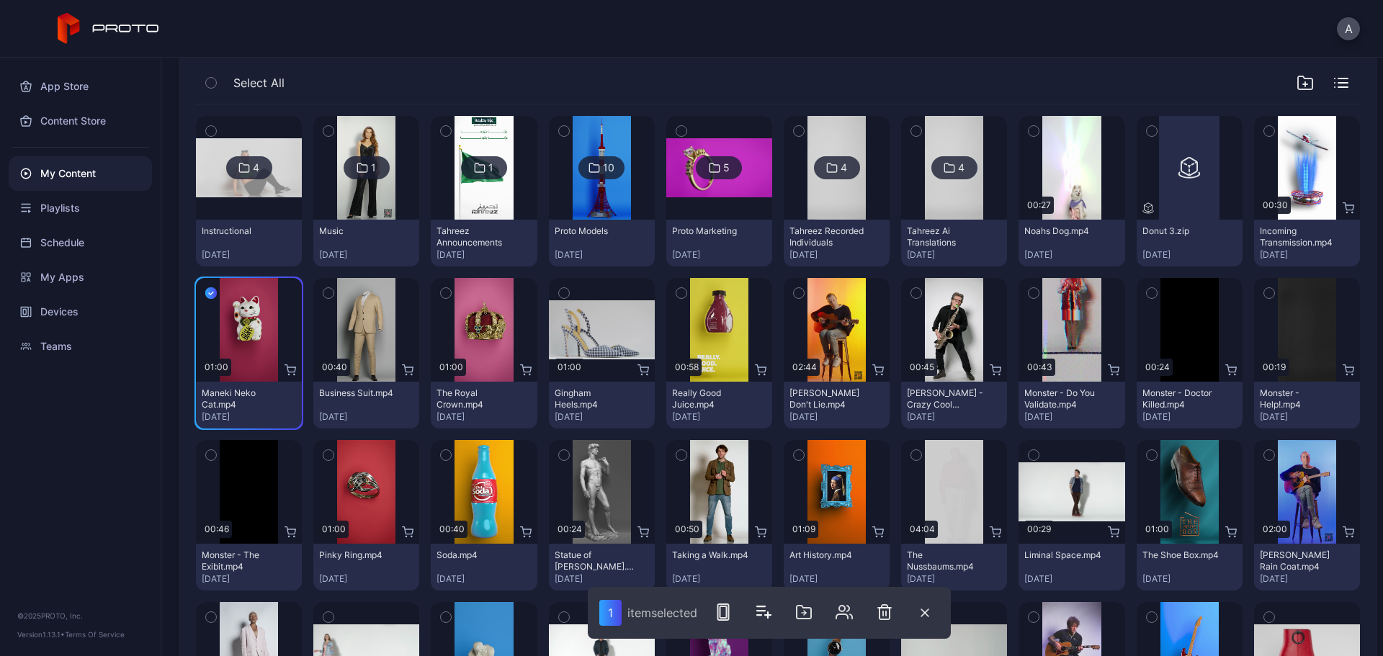
click at [1264, 129] on icon "button" at bounding box center [1269, 131] width 10 height 16
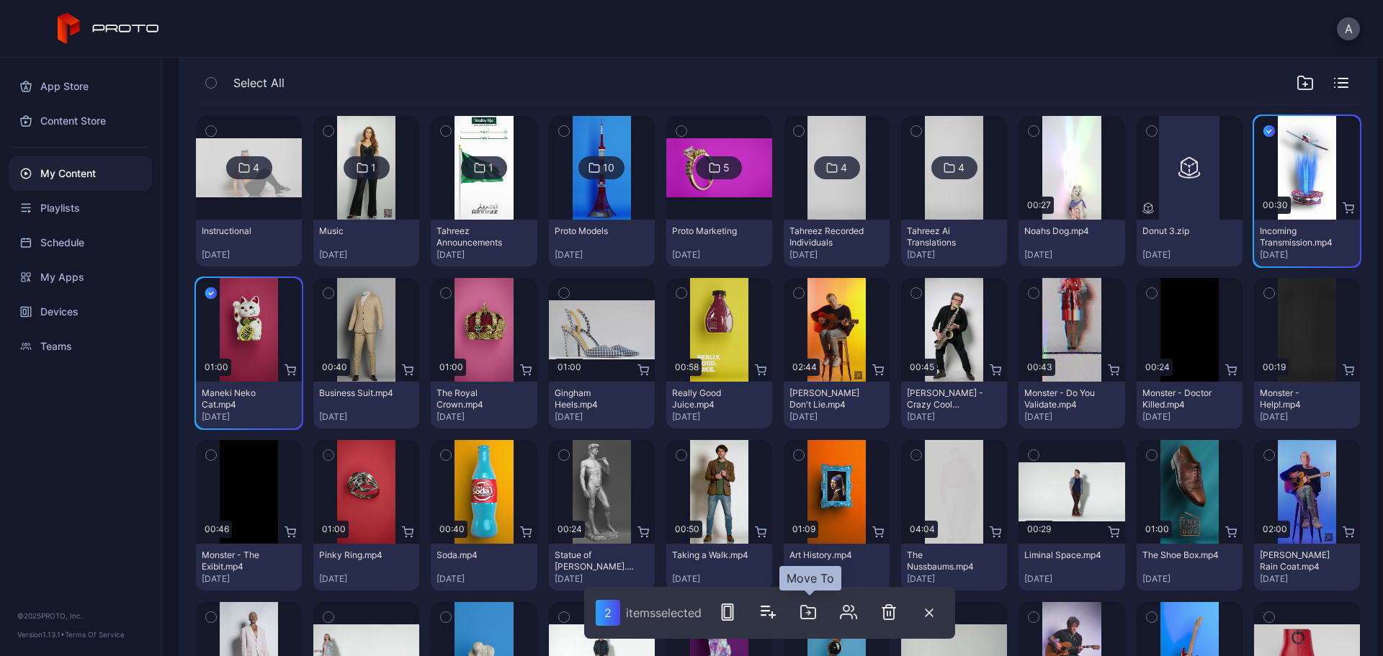
click at [814, 612] on icon "button" at bounding box center [808, 612] width 17 height 17
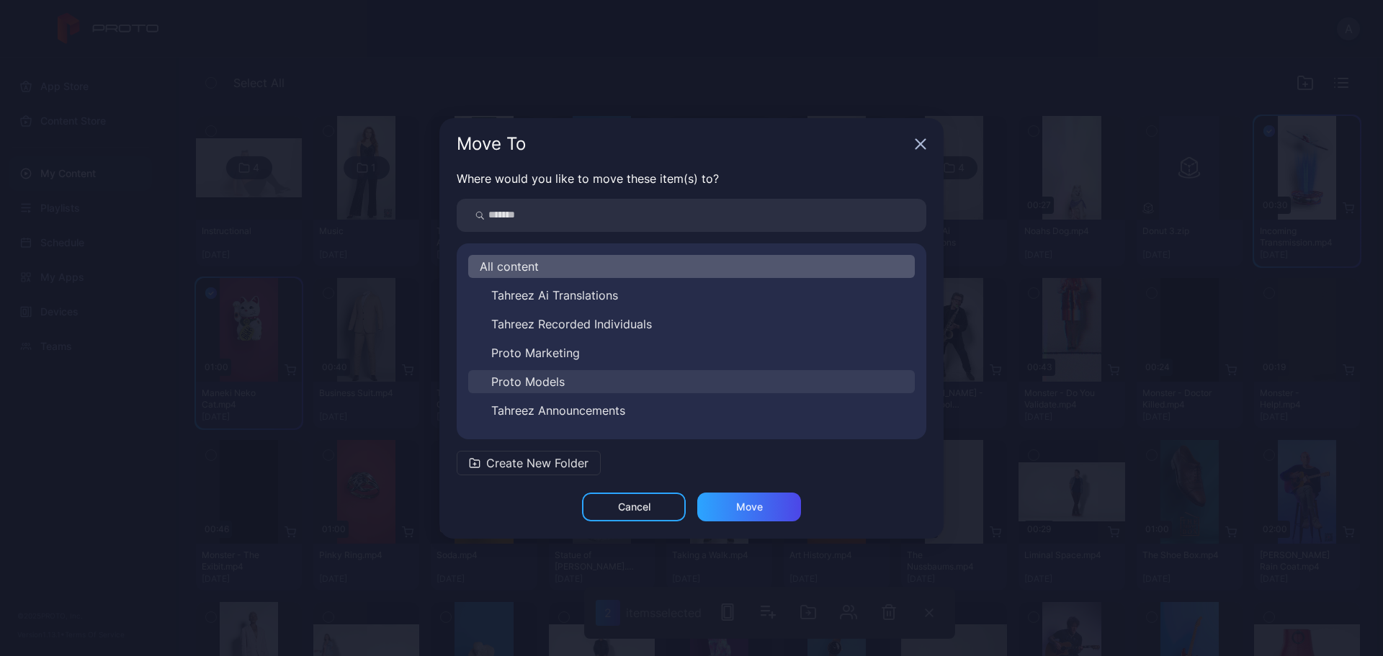
click at [577, 384] on button "Proto Models" at bounding box center [691, 381] width 447 height 23
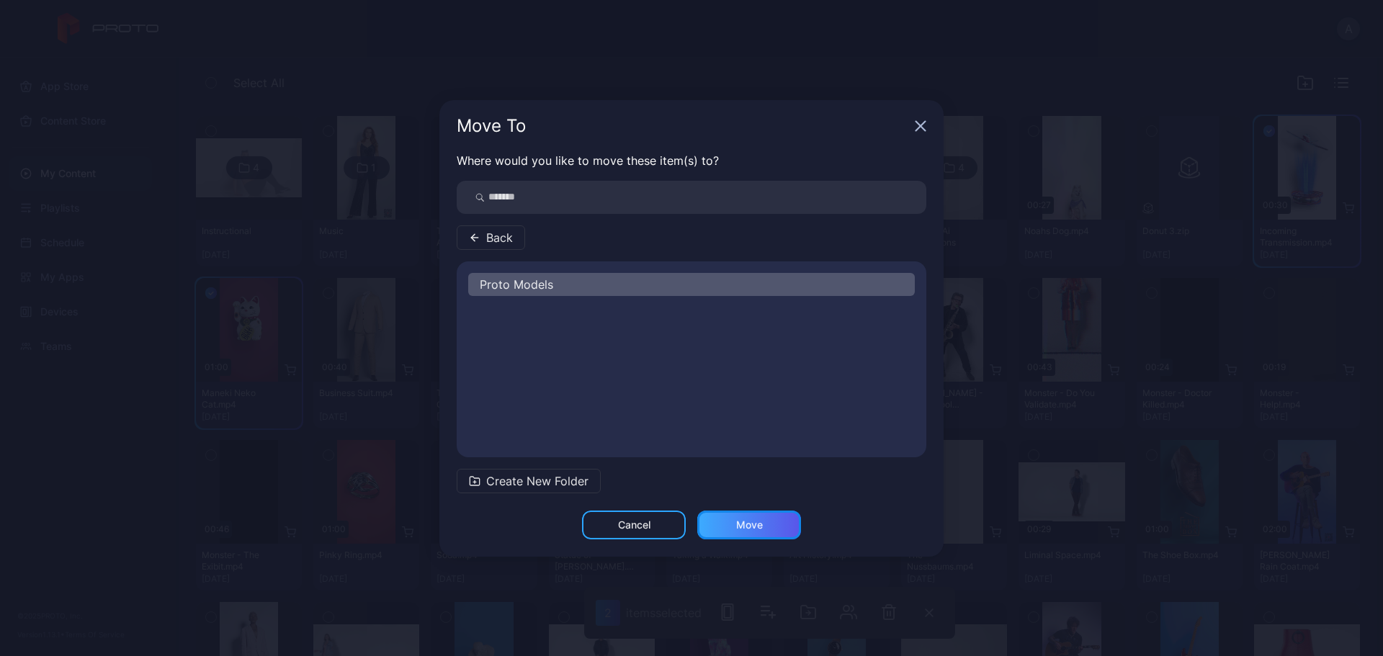
click at [741, 524] on div "Move" at bounding box center [749, 525] width 27 height 12
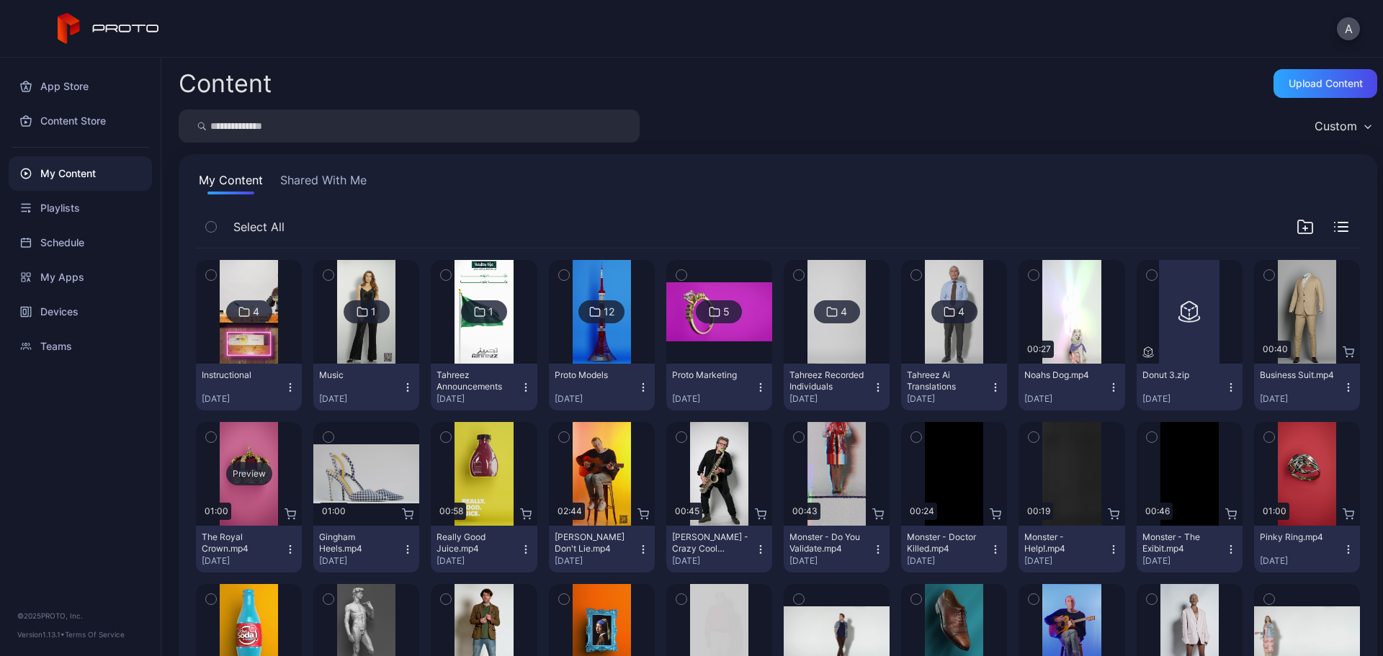
click at [249, 473] on div "Preview" at bounding box center [249, 474] width 46 height 23
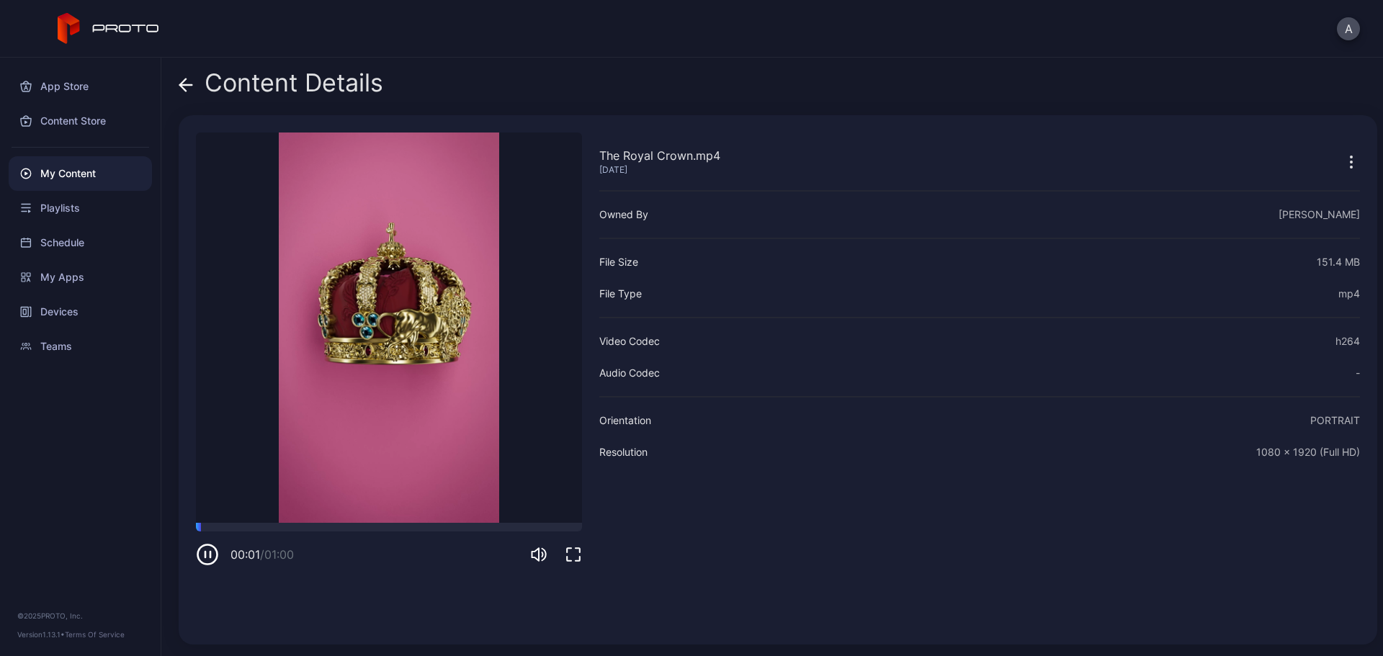
click at [184, 87] on icon at bounding box center [186, 85] width 14 height 14
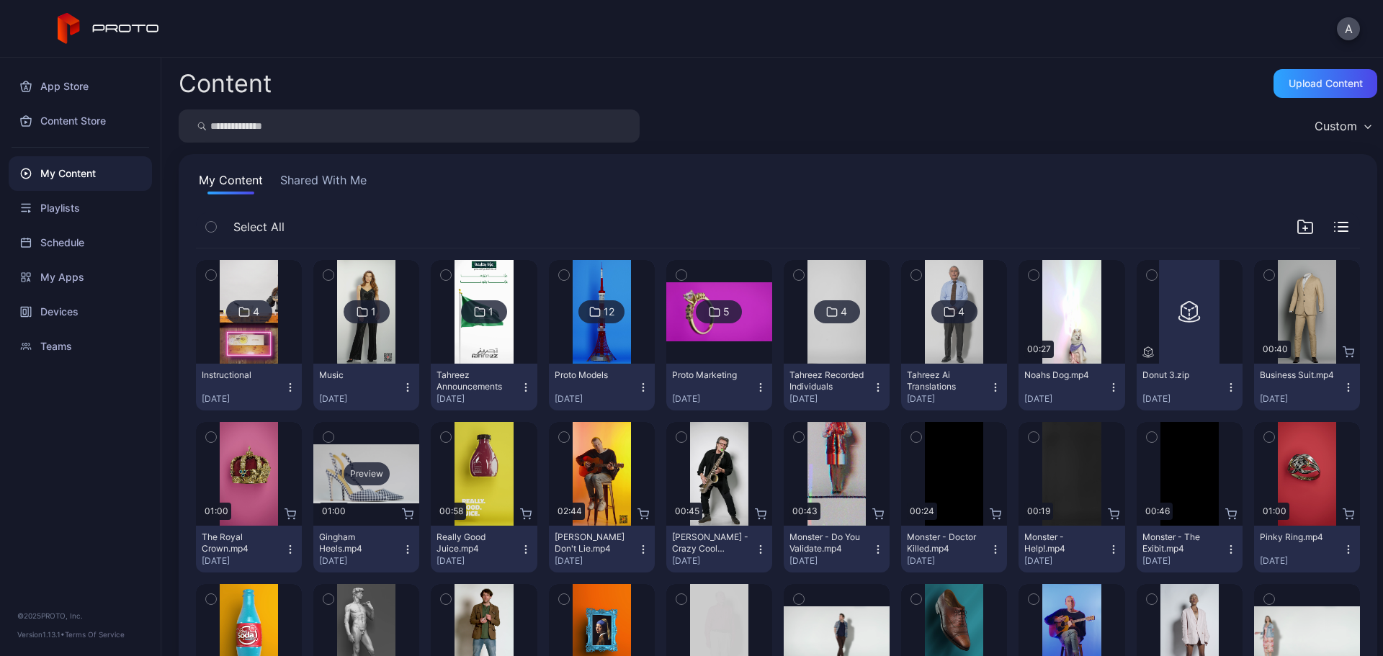
click at [360, 478] on div "Preview" at bounding box center [367, 474] width 46 height 23
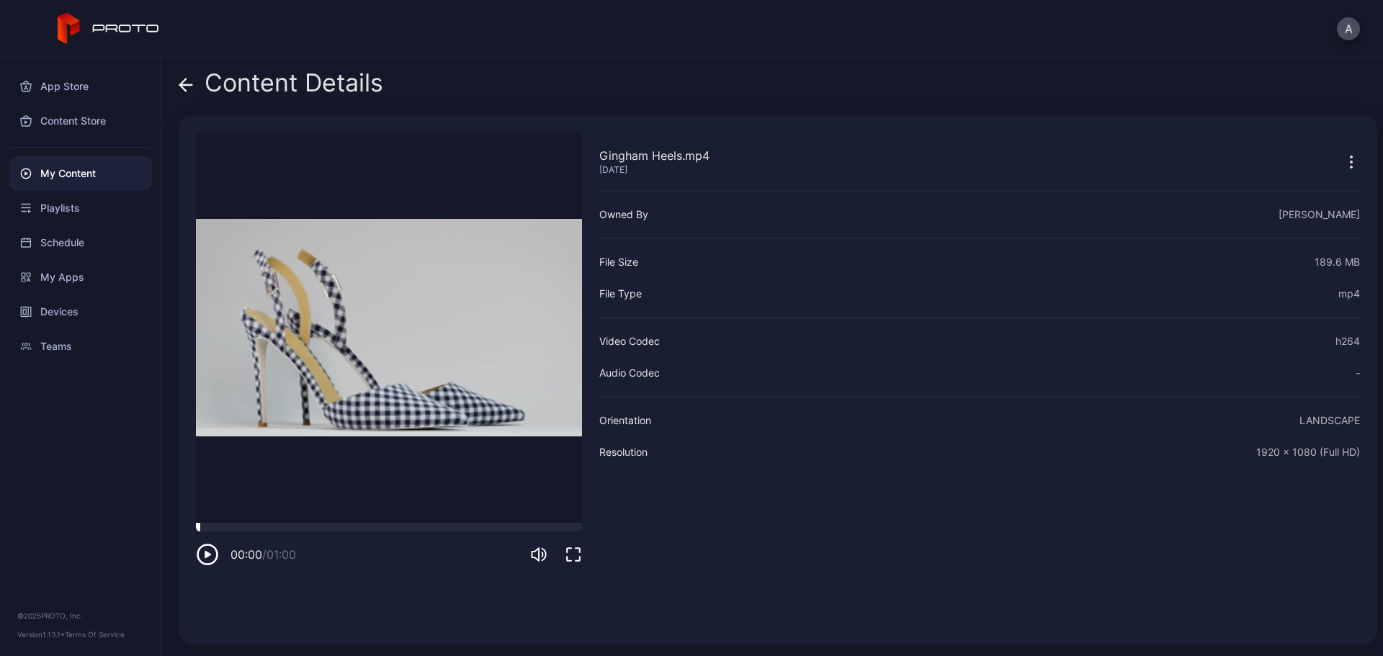
click at [402, 525] on div at bounding box center [389, 527] width 386 height 9
click at [179, 86] on icon at bounding box center [186, 85] width 14 height 14
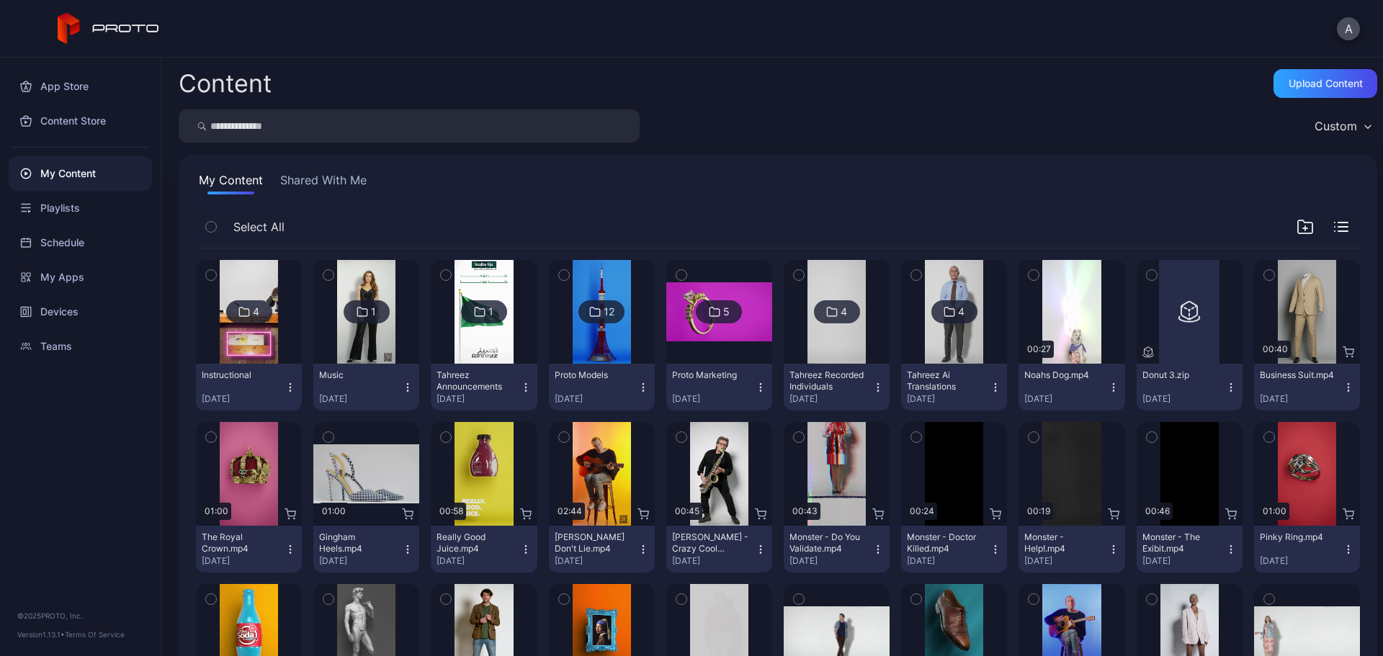
click at [327, 434] on icon "button" at bounding box center [329, 437] width 10 height 16
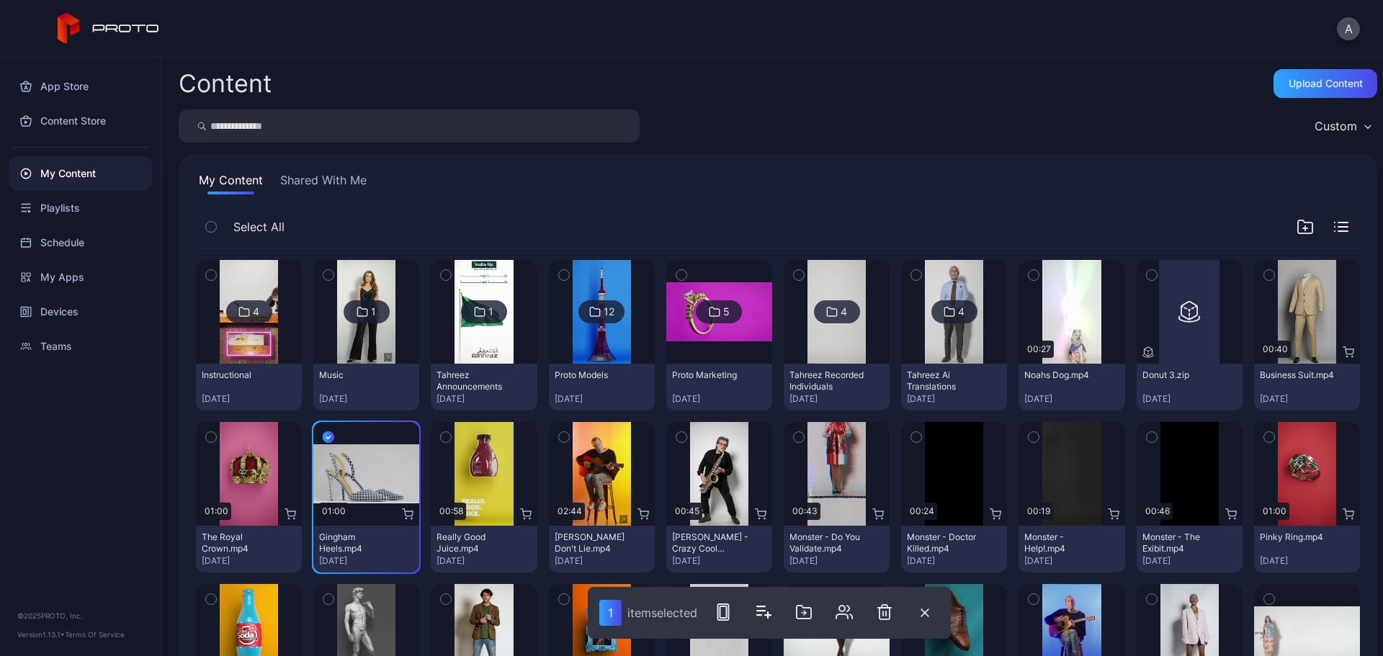
click at [1264, 275] on icon "button" at bounding box center [1269, 275] width 10 height 16
click at [445, 439] on icon "button" at bounding box center [446, 437] width 10 height 16
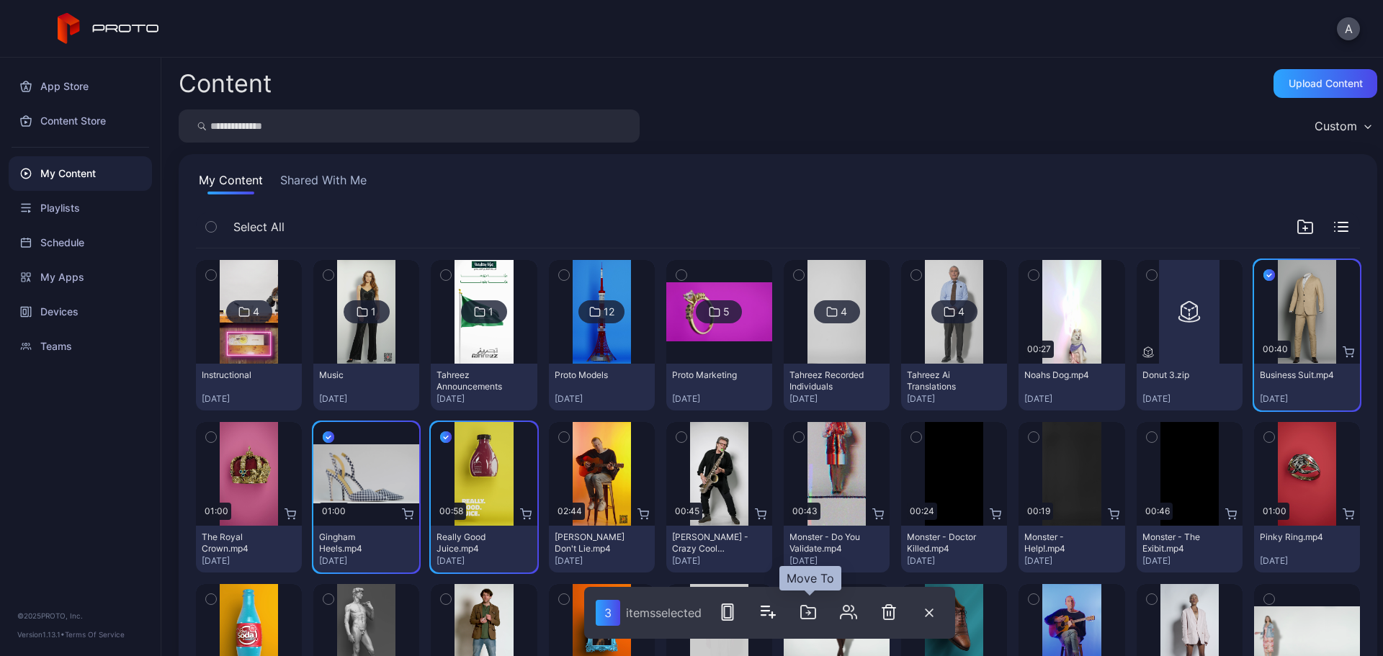
click at [816, 615] on icon "button" at bounding box center [808, 612] width 14 height 13
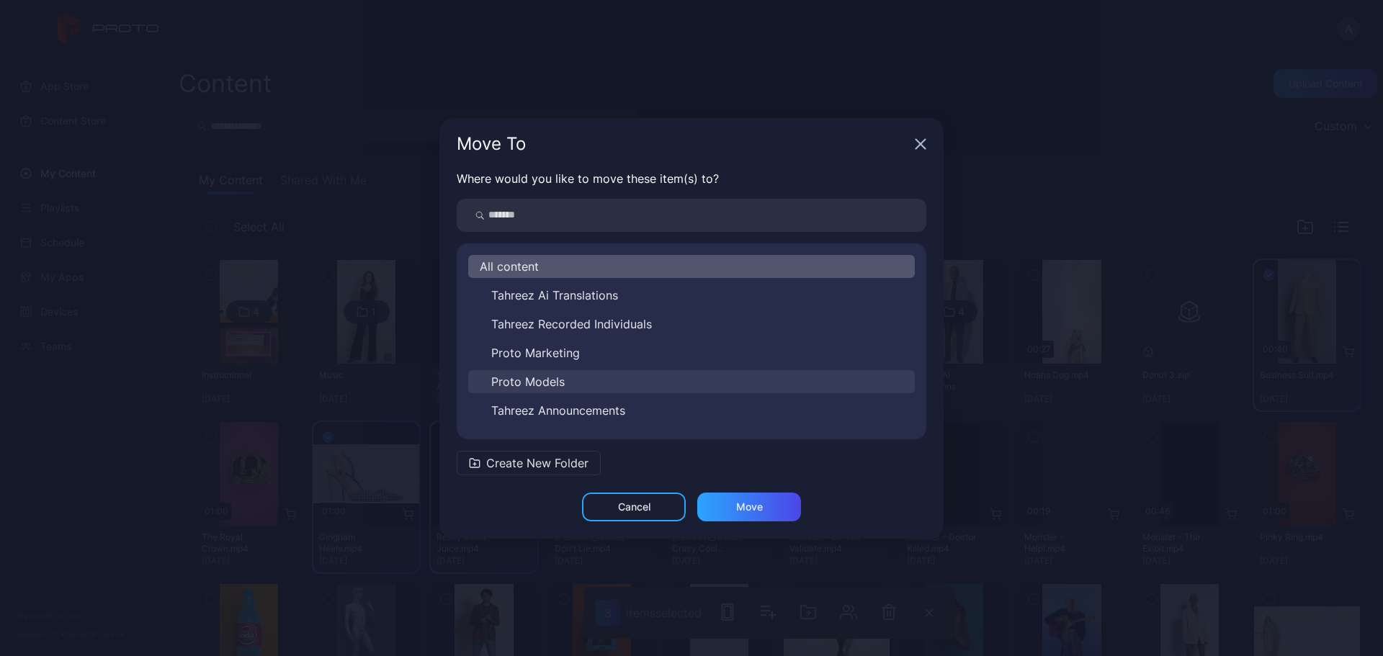
scroll to position [52, 0]
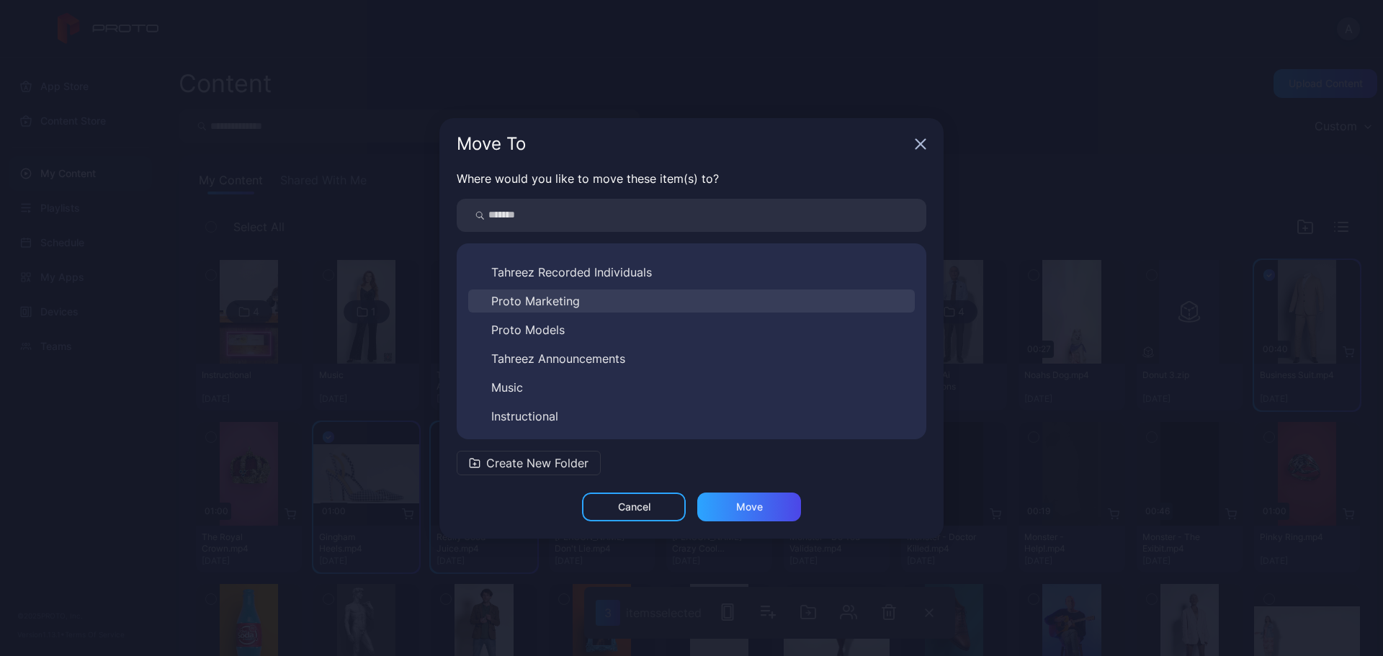
click at [559, 303] on span "Proto Marketing" at bounding box center [535, 301] width 89 height 17
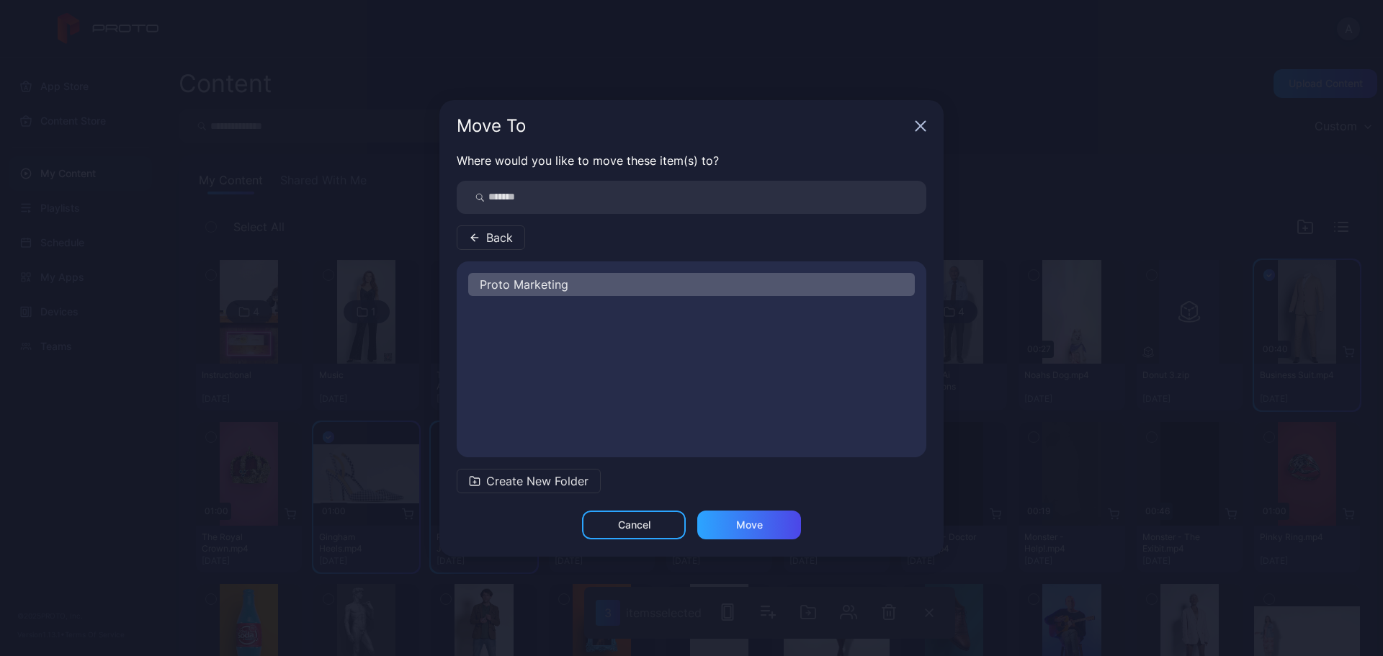
scroll to position [0, 0]
click at [752, 527] on div "Move" at bounding box center [749, 525] width 27 height 12
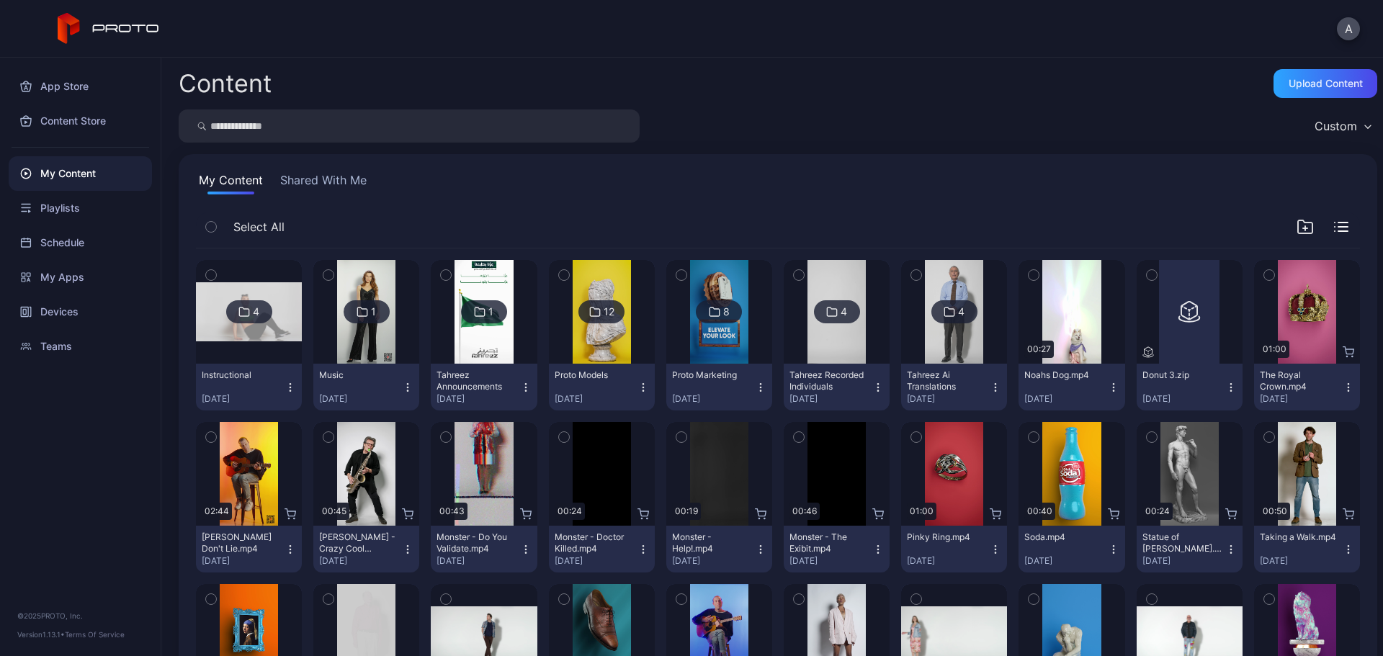
click at [1264, 272] on icon "button" at bounding box center [1269, 275] width 10 height 16
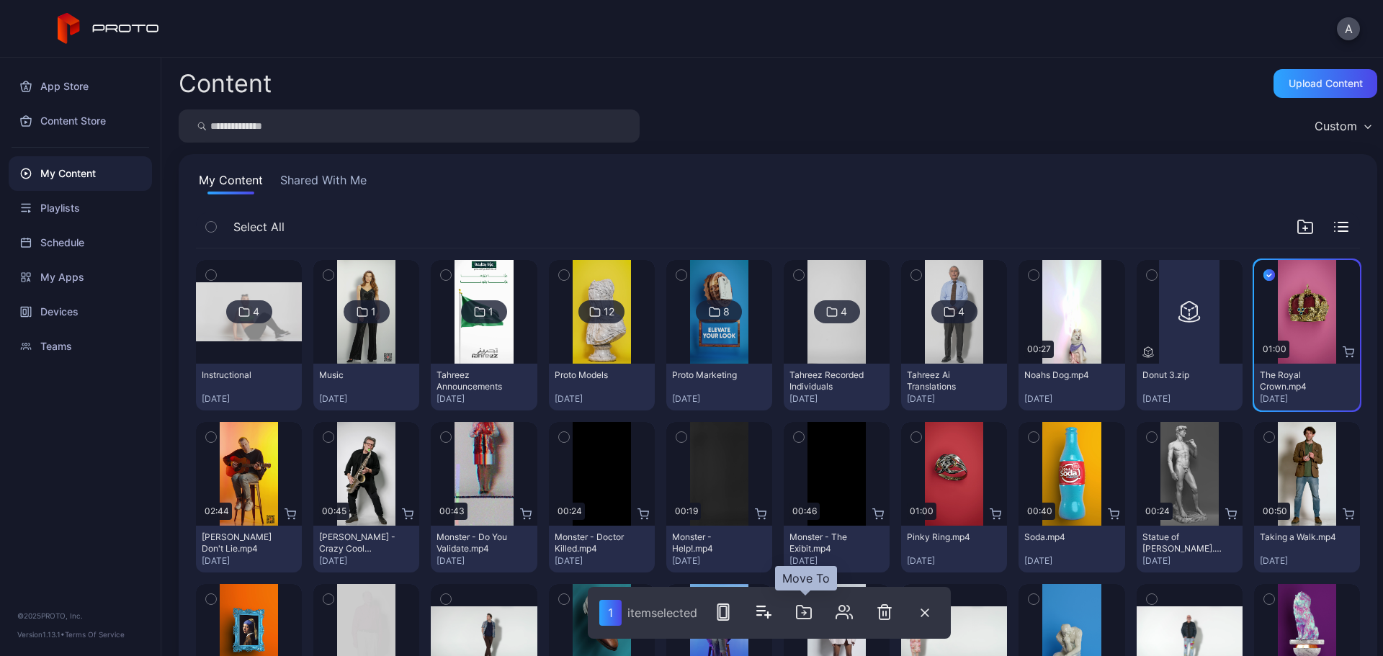
click at [812, 615] on icon "button" at bounding box center [803, 612] width 17 height 17
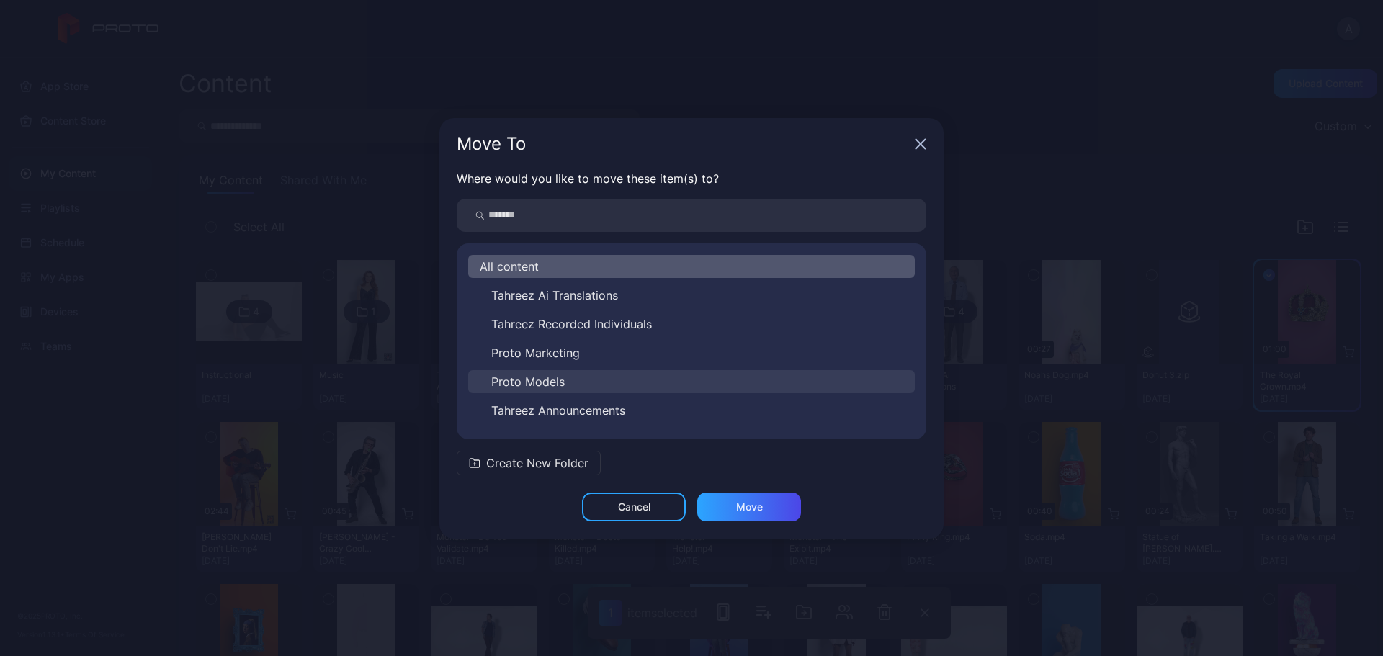
click at [605, 385] on button "Proto Models" at bounding box center [691, 381] width 447 height 23
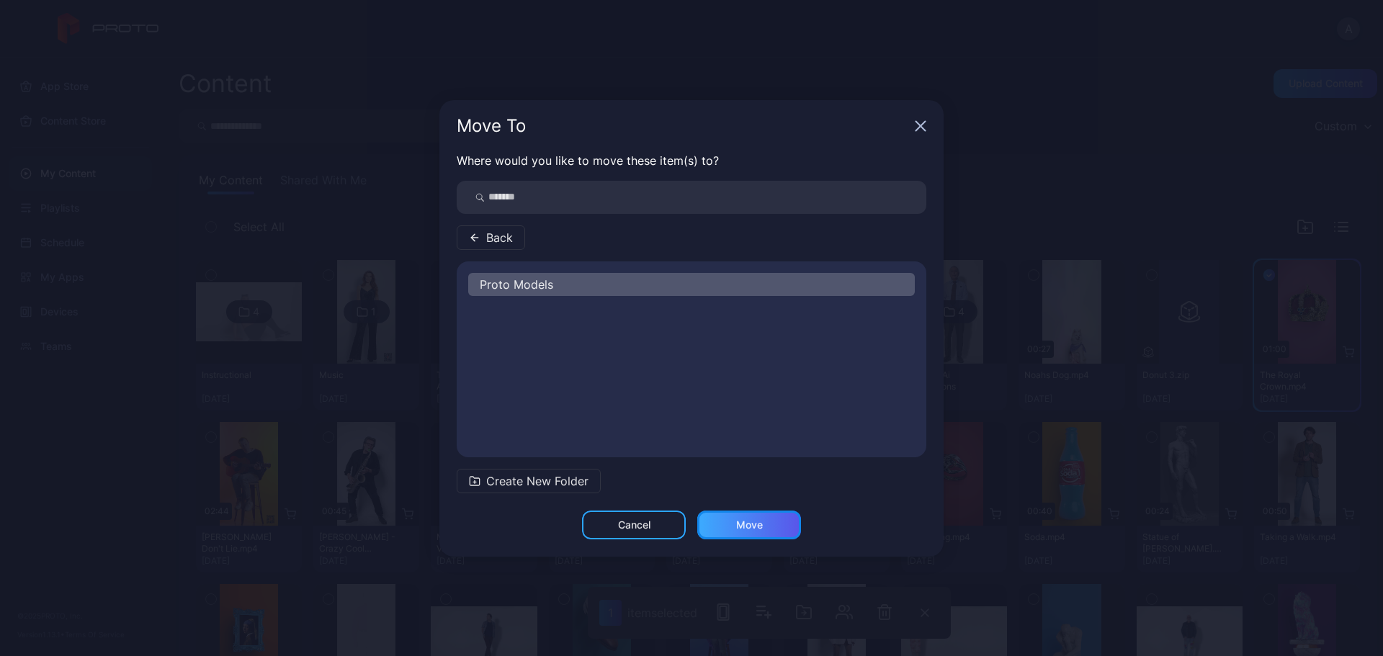
click at [744, 514] on div "Move" at bounding box center [749, 525] width 104 height 29
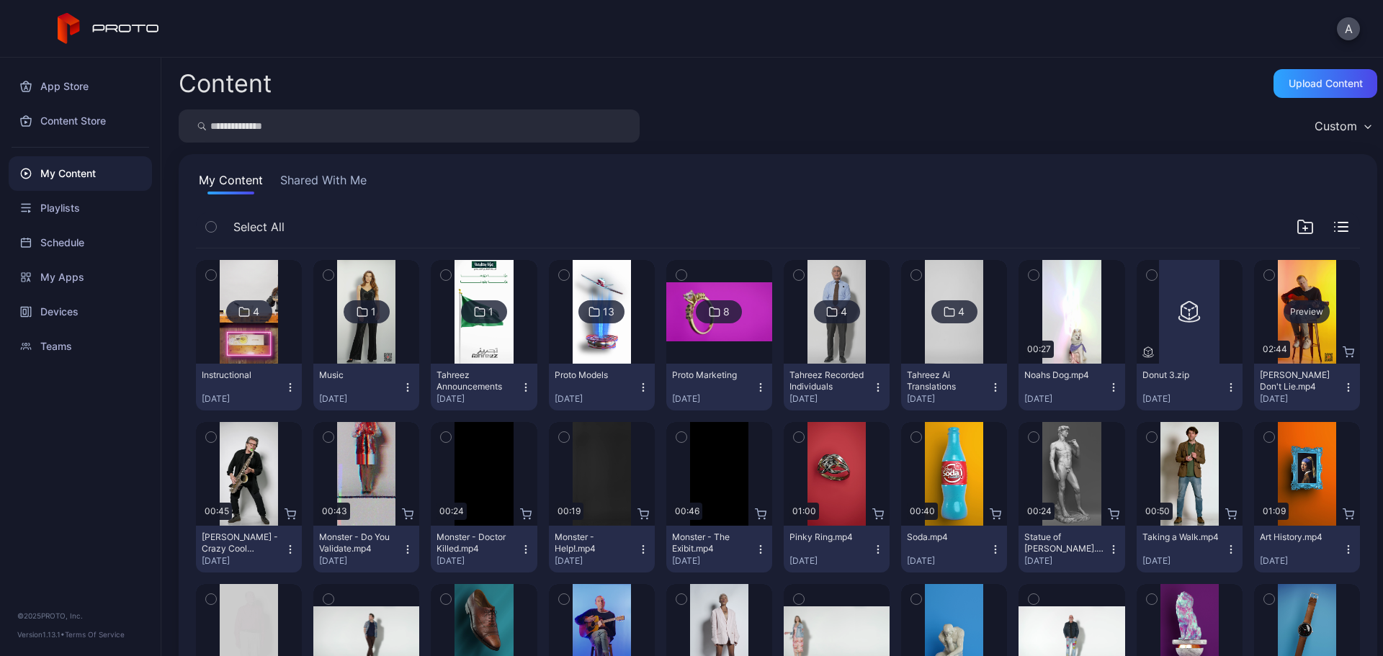
click at [1284, 313] on div "Preview" at bounding box center [1307, 311] width 46 height 23
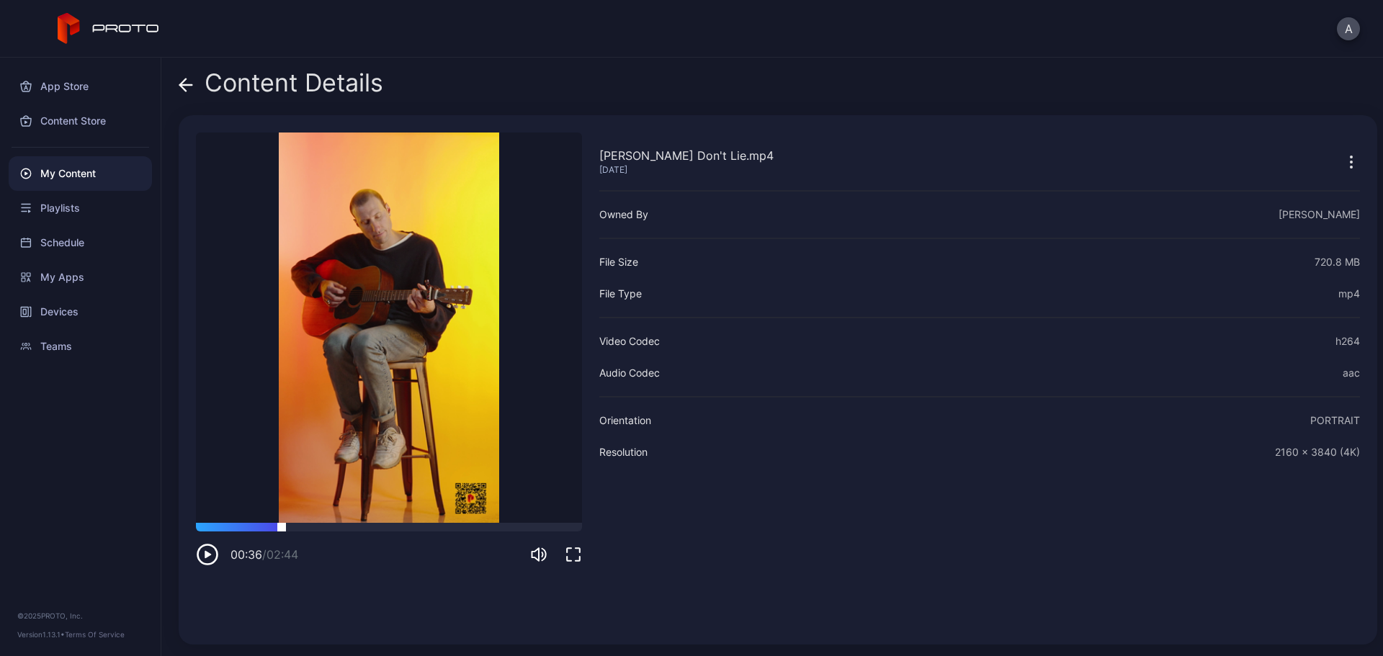
click at [282, 527] on div at bounding box center [389, 527] width 386 height 9
drag, startPoint x: 377, startPoint y: 522, endPoint x: 401, endPoint y: 527, distance: 25.0
click at [378, 522] on video "Sorry, your browser doesn‘t support embedded videos" at bounding box center [389, 328] width 386 height 391
click at [403, 527] on div at bounding box center [389, 527] width 386 height 9
click at [185, 86] on icon at bounding box center [186, 85] width 14 height 14
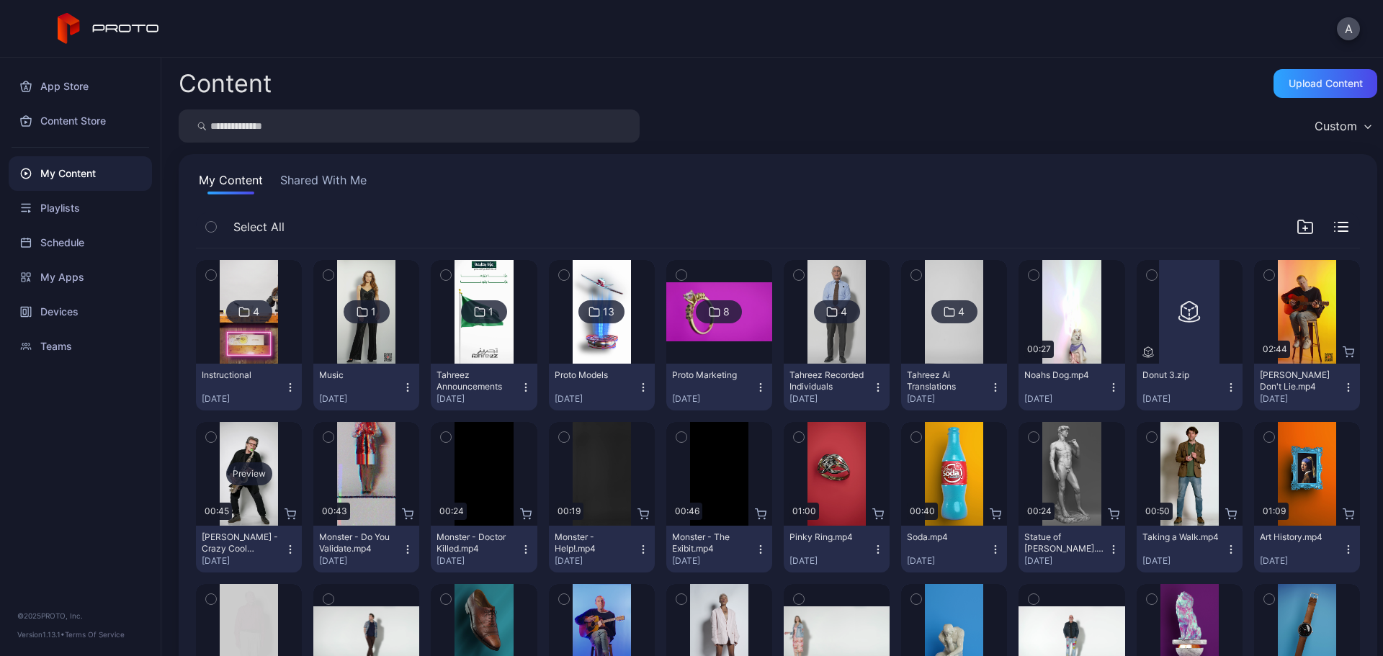
click at [245, 470] on div "Preview" at bounding box center [249, 474] width 46 height 23
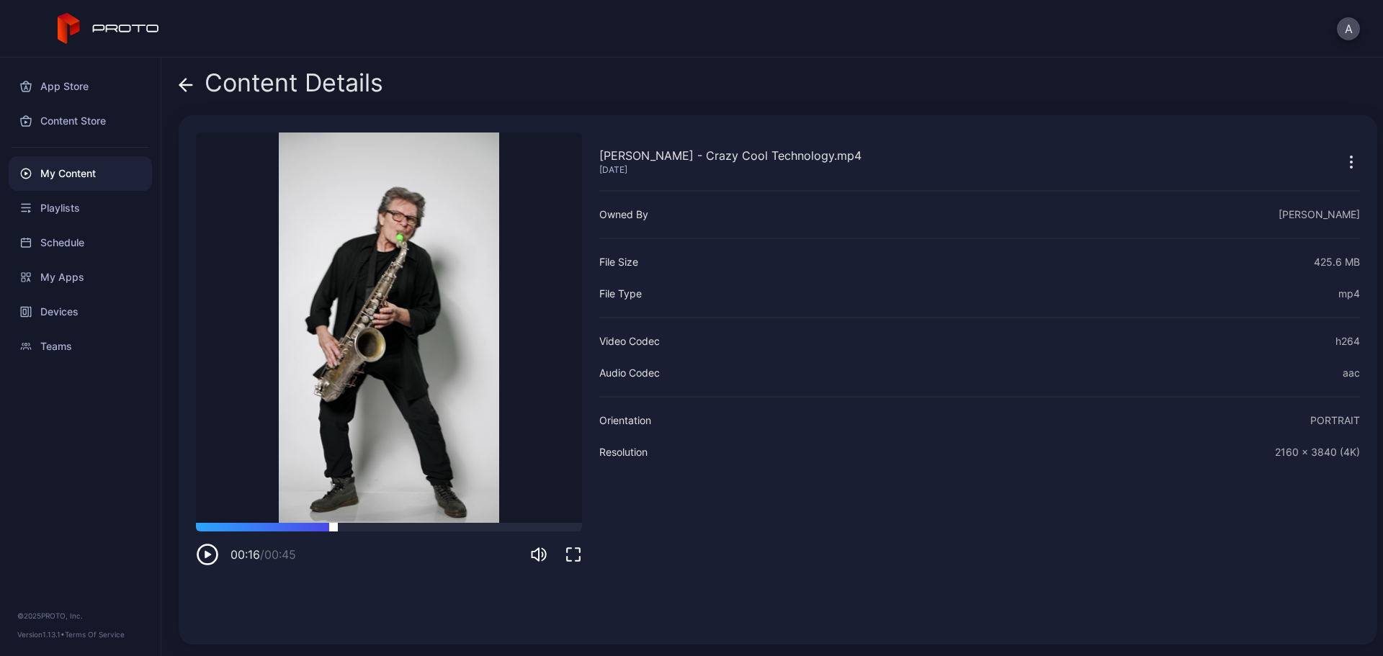
click at [334, 527] on div at bounding box center [389, 527] width 386 height 9
click at [183, 83] on icon at bounding box center [183, 85] width 6 height 12
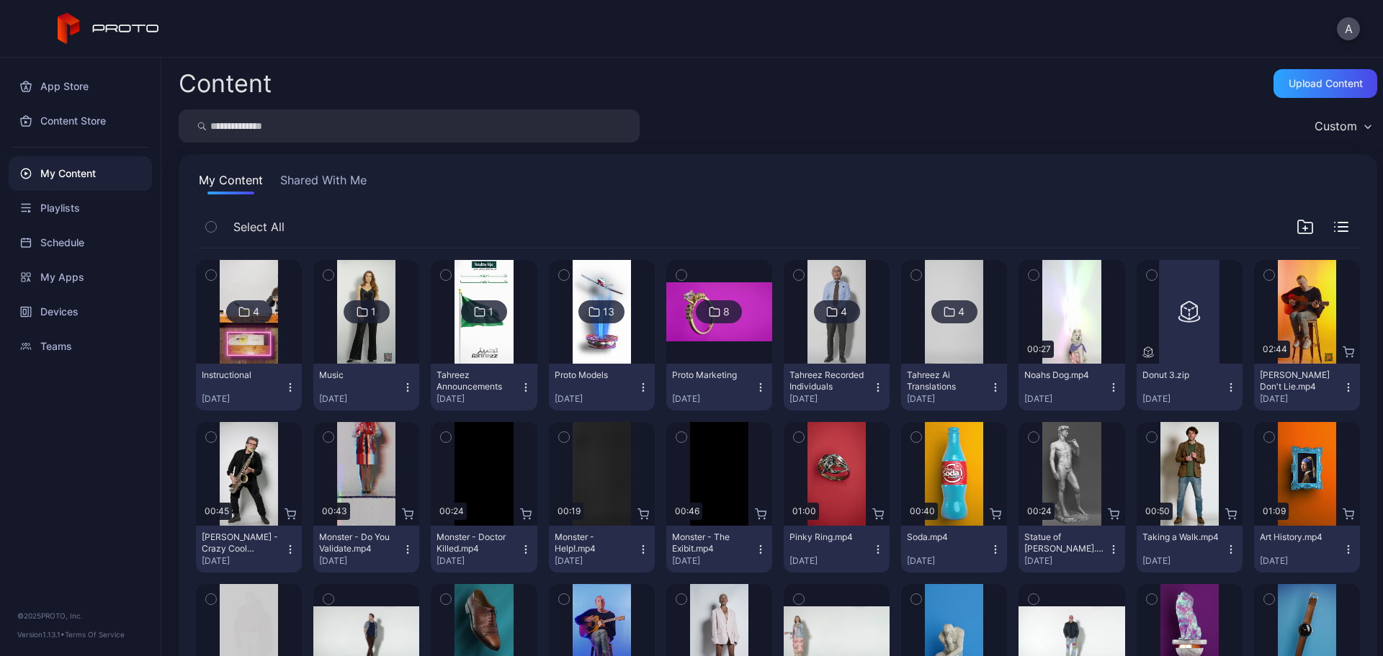
click at [210, 434] on icon "button" at bounding box center [211, 437] width 10 height 16
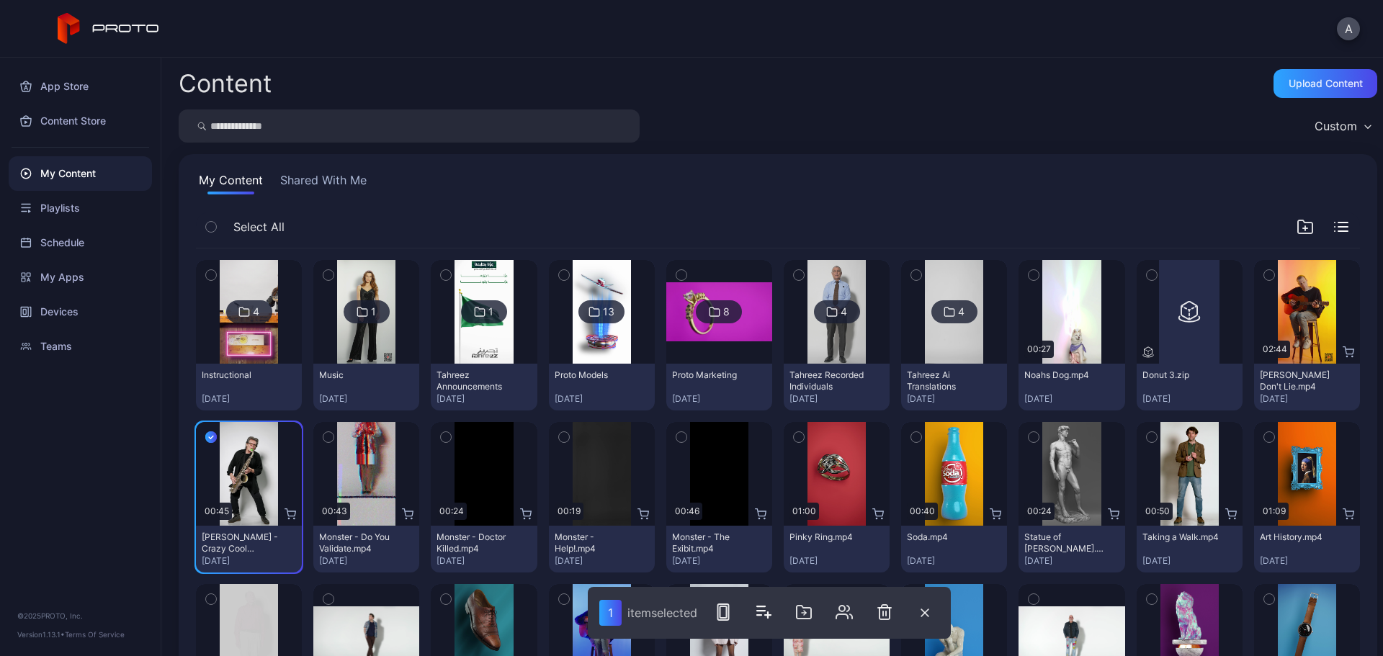
click at [1264, 276] on icon "button" at bounding box center [1269, 275] width 10 height 16
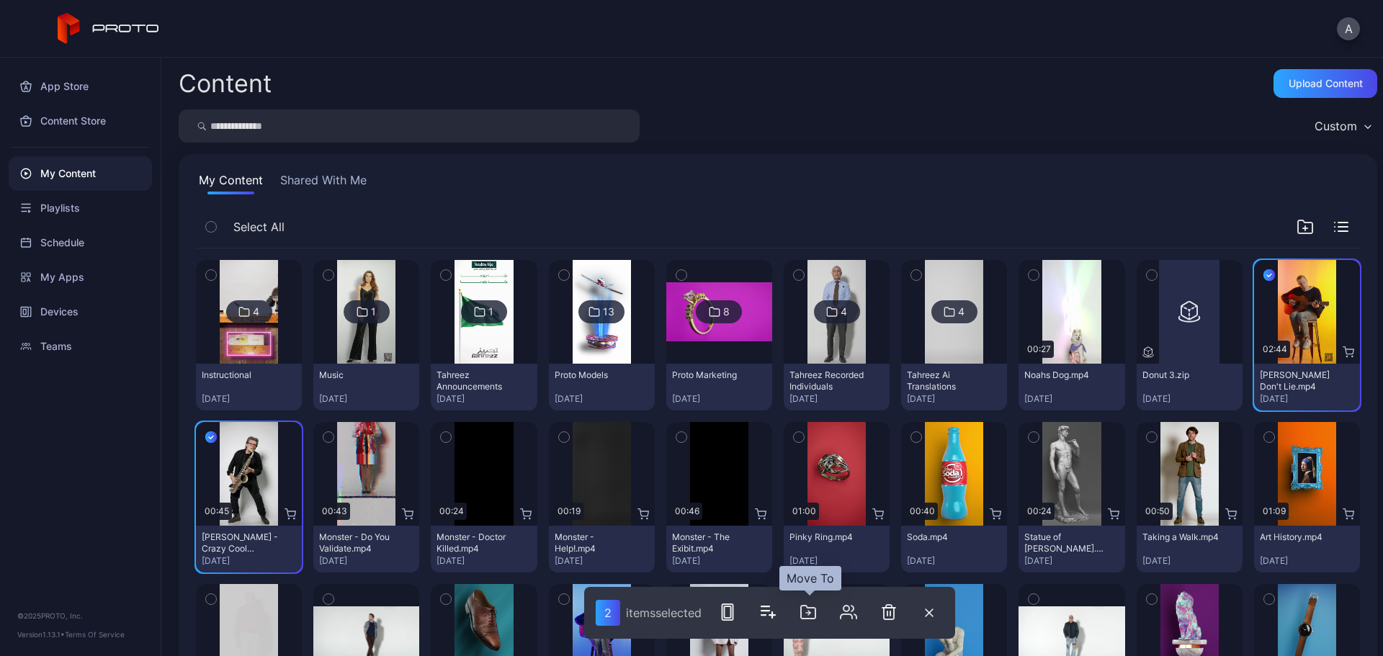
click at [814, 617] on icon "button" at bounding box center [808, 612] width 17 height 17
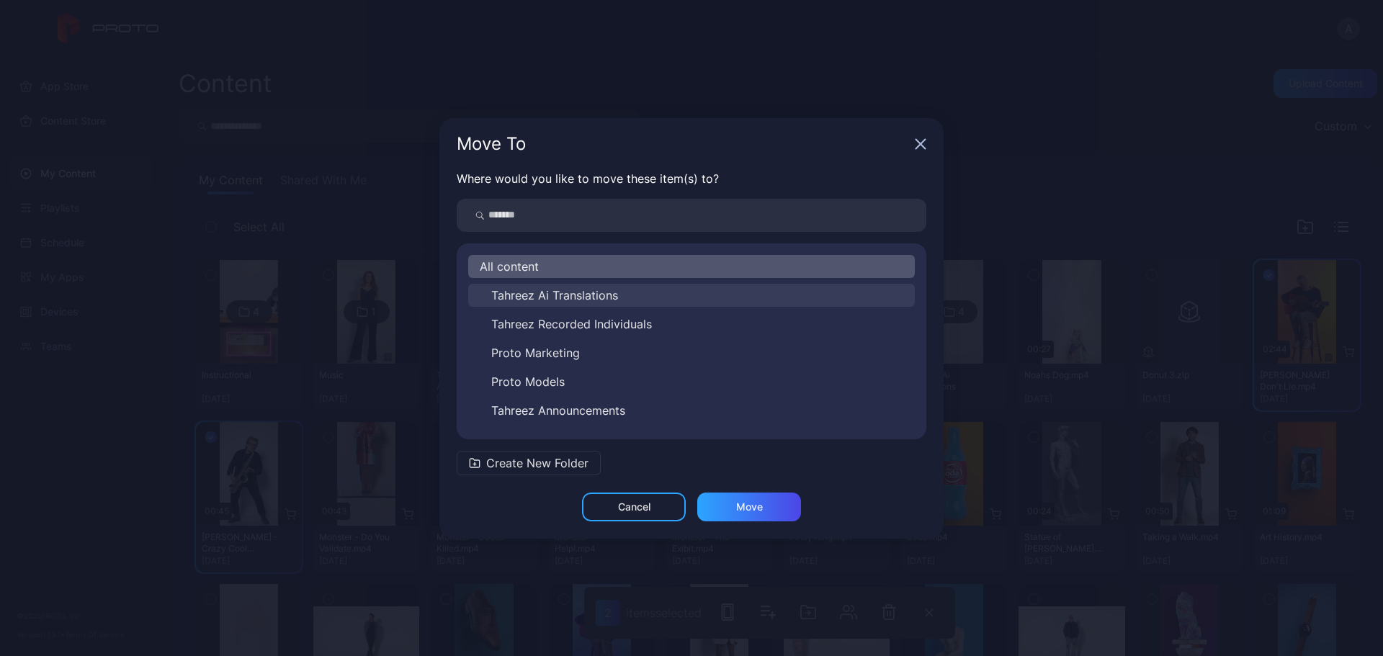
scroll to position [52, 0]
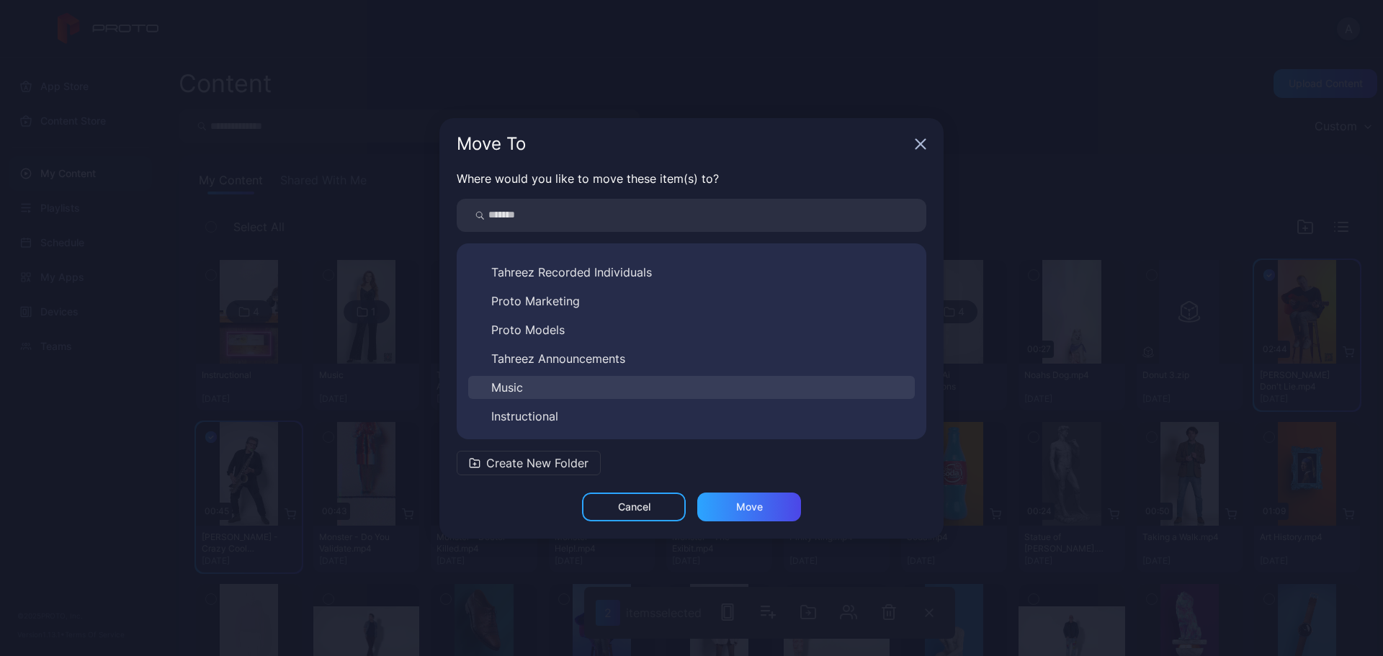
click at [585, 388] on button "Music" at bounding box center [691, 387] width 447 height 23
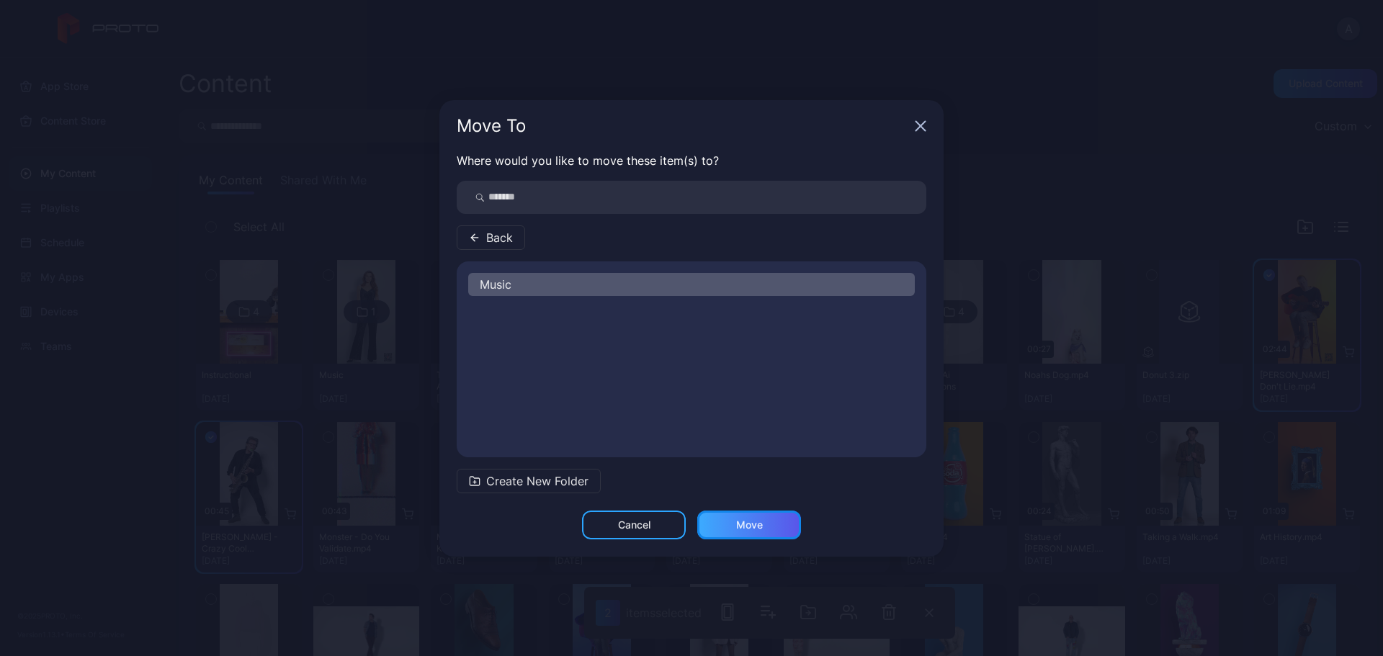
click at [728, 516] on div "Move" at bounding box center [749, 525] width 104 height 29
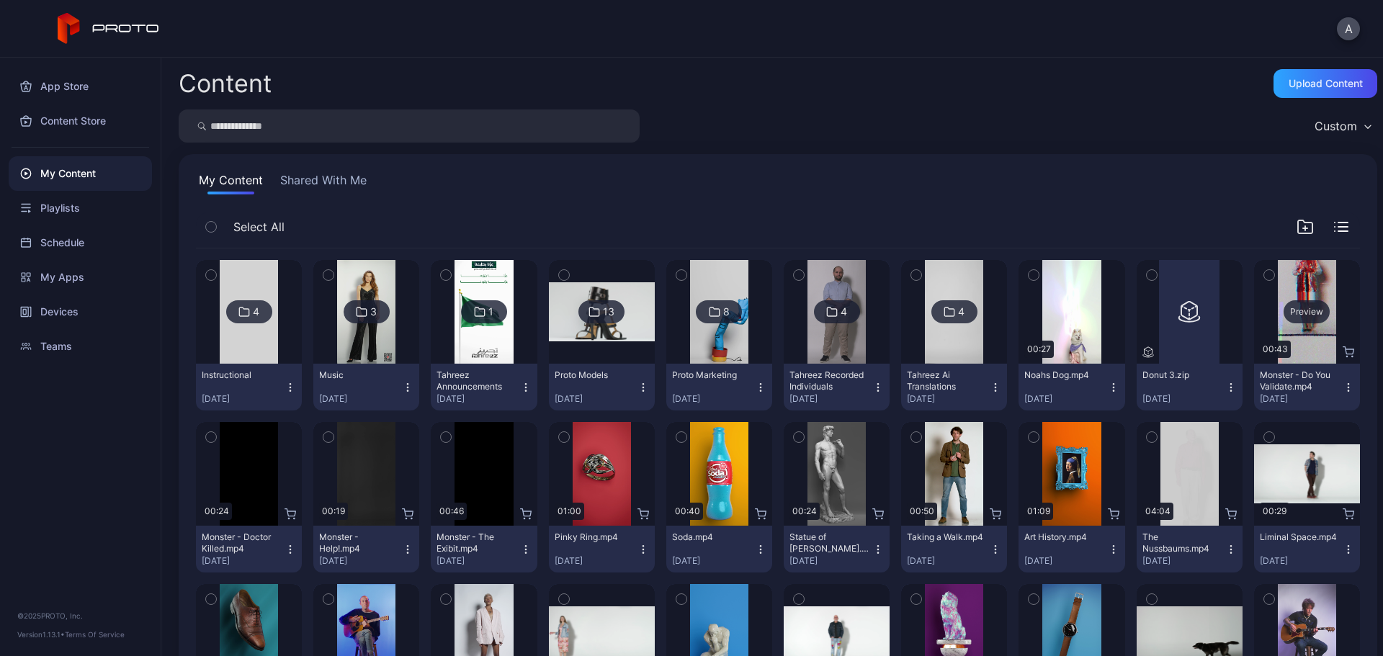
click at [1303, 308] on div "Preview" at bounding box center [1307, 311] width 46 height 23
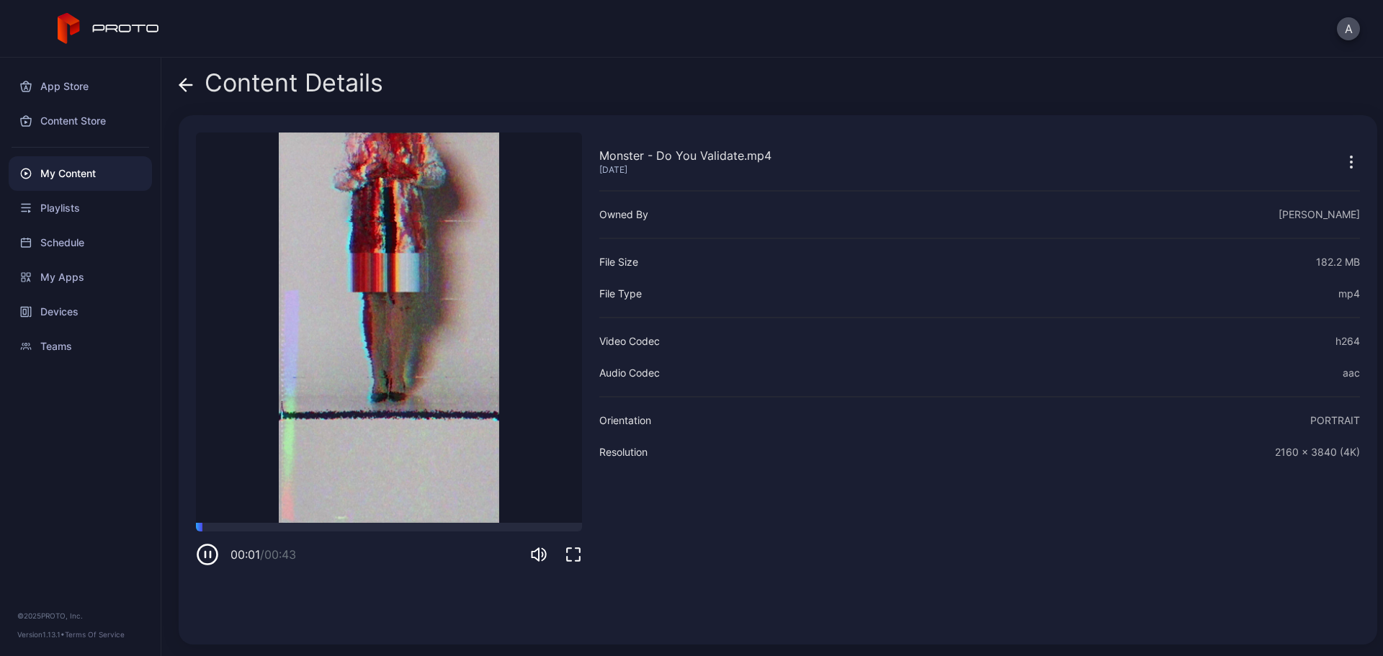
click at [271, 532] on div "00:01 / 00:43" at bounding box center [389, 544] width 386 height 43
click at [295, 527] on div at bounding box center [389, 527] width 386 height 9
drag, startPoint x: 344, startPoint y: 525, endPoint x: 359, endPoint y: 525, distance: 14.4
click at [345, 525] on div at bounding box center [389, 527] width 386 height 9
click at [187, 86] on icon at bounding box center [186, 85] width 14 height 14
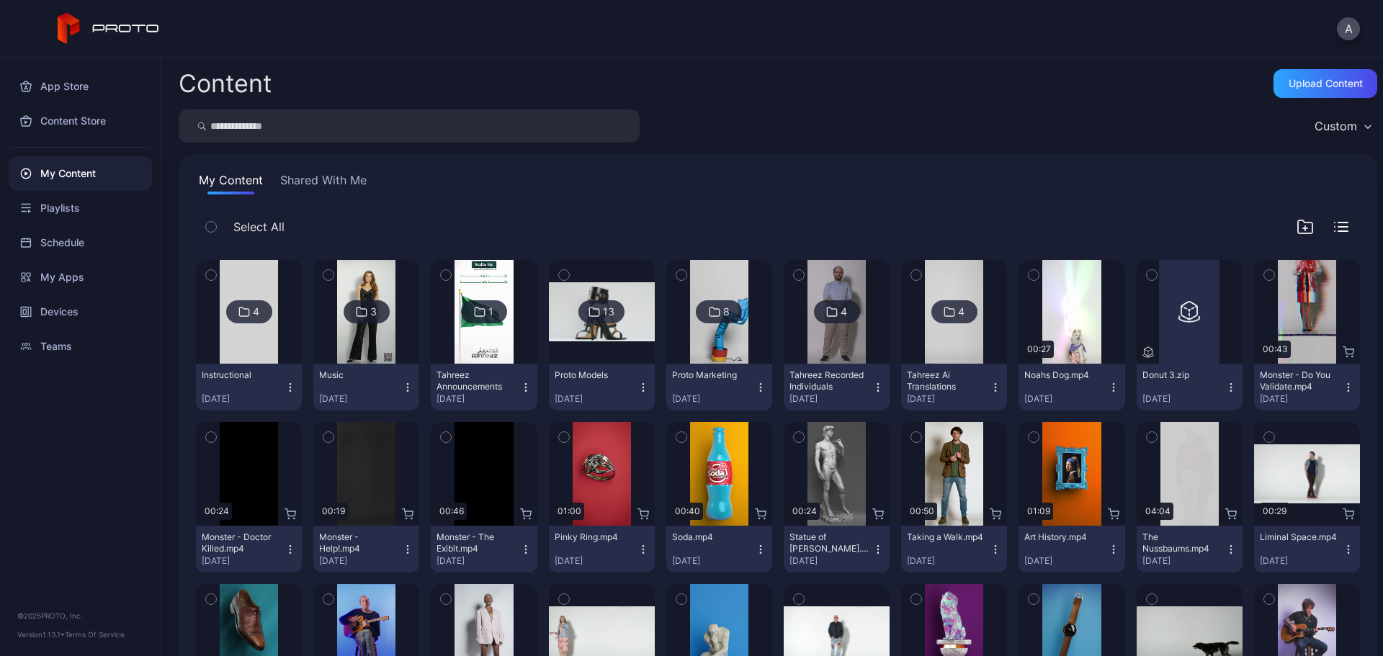
click at [1343, 388] on icon "button" at bounding box center [1349, 388] width 12 height 12
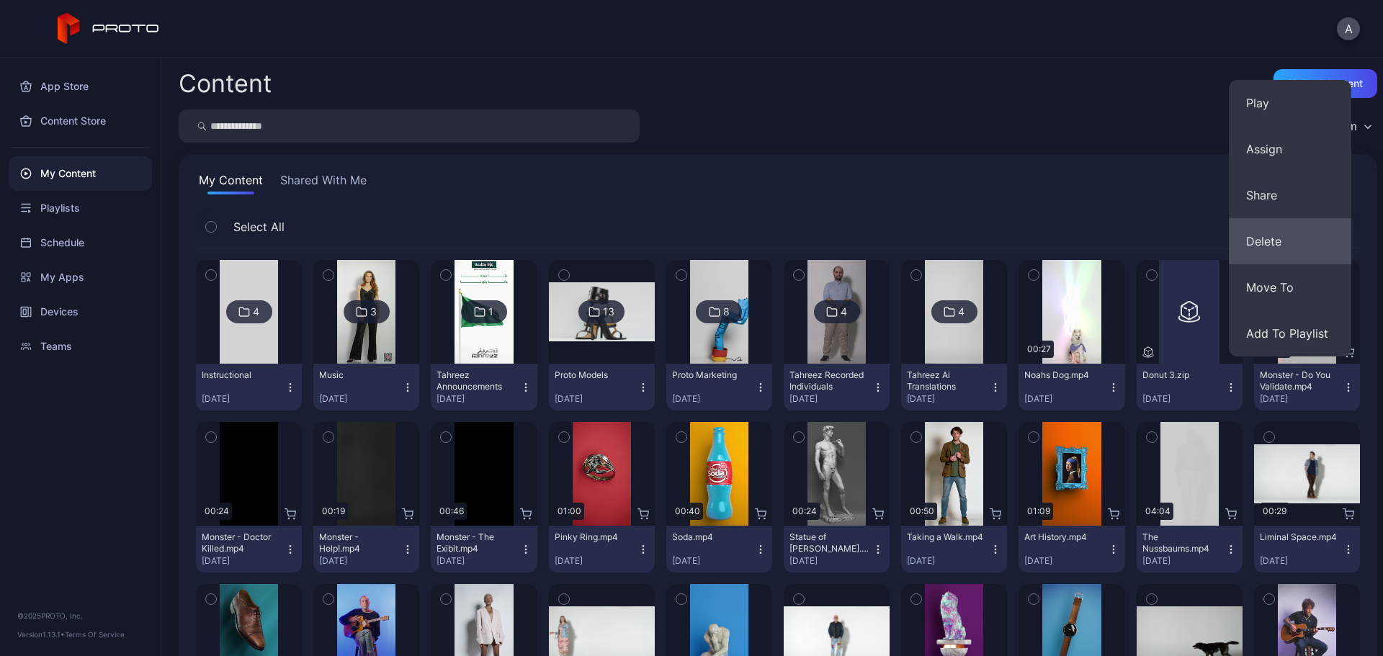
click at [1284, 244] on button "Delete" at bounding box center [1290, 241] width 122 height 46
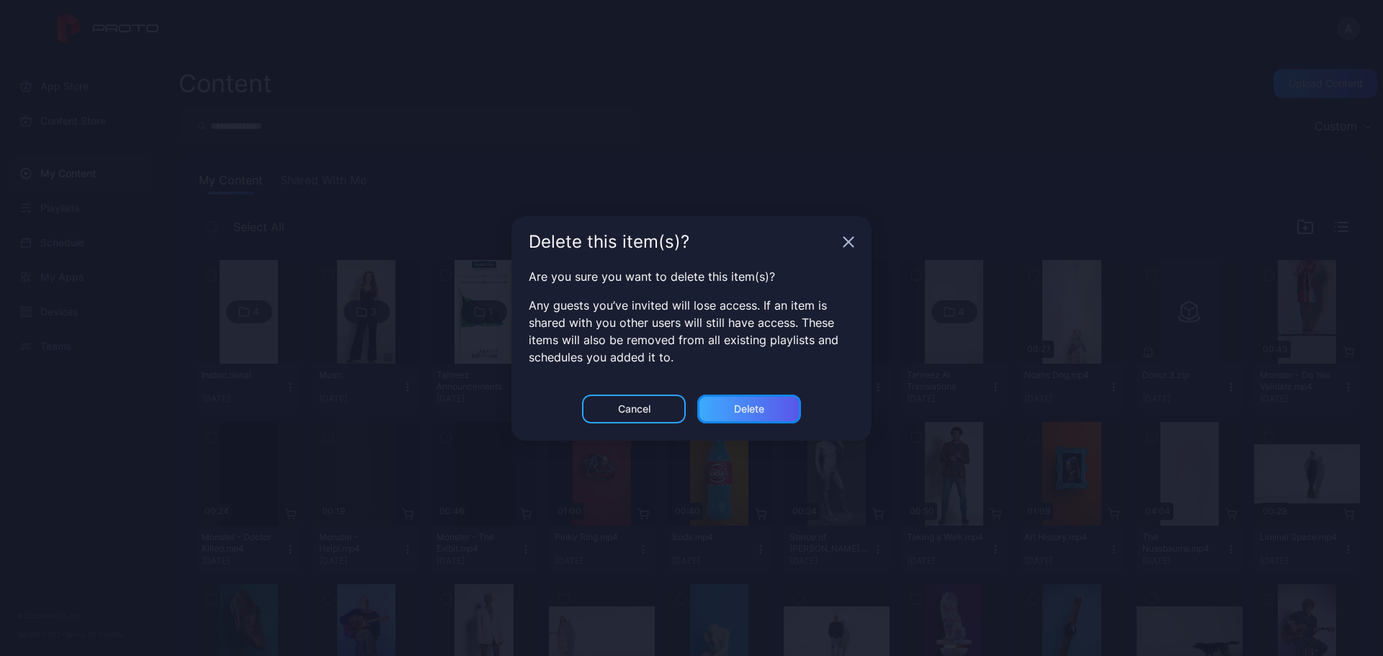
click at [746, 413] on div "Delete" at bounding box center [749, 409] width 30 height 12
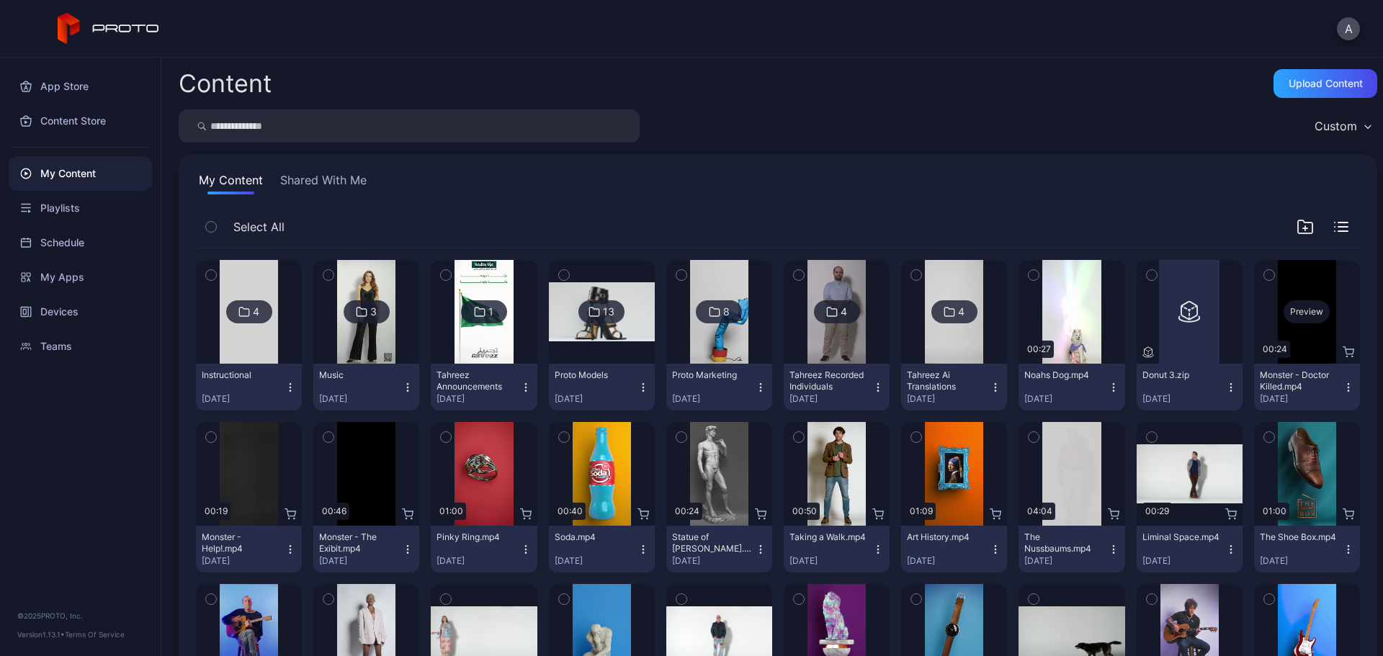
click at [1288, 318] on div "Preview" at bounding box center [1307, 311] width 46 height 23
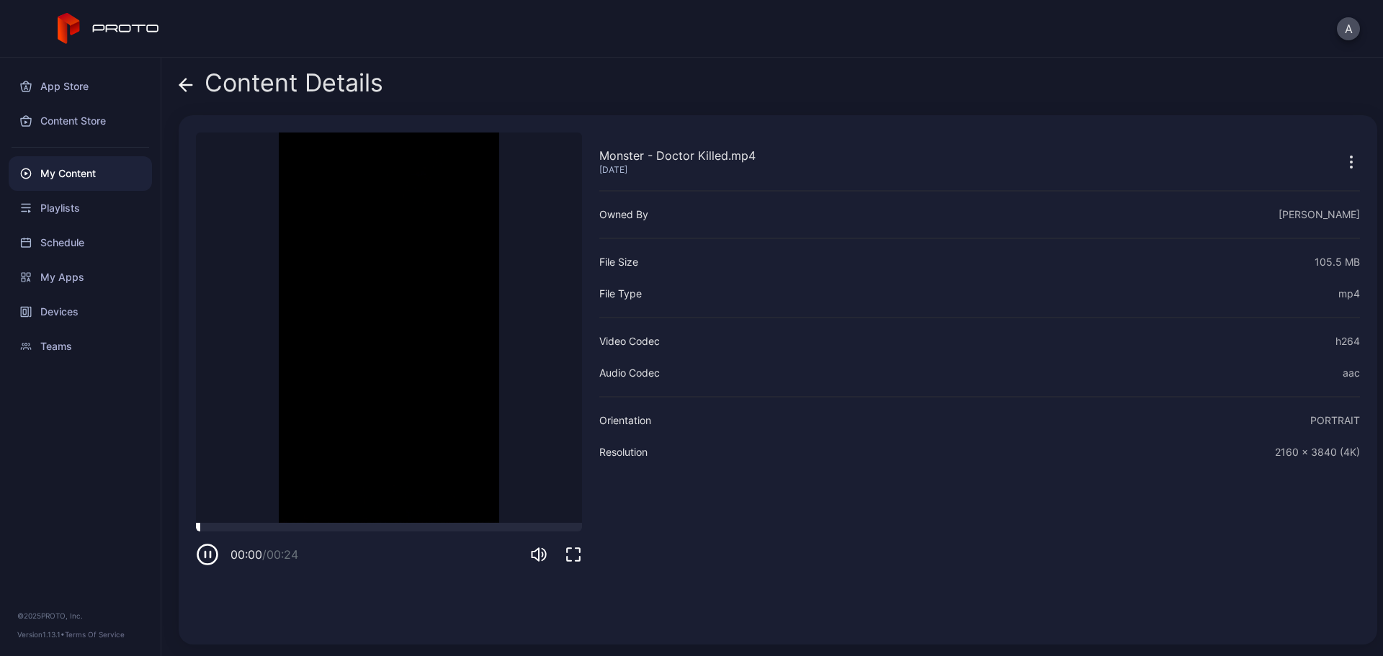
click at [397, 529] on div at bounding box center [389, 527] width 386 height 9
click at [228, 527] on div at bounding box center [389, 527] width 386 height 9
click at [208, 524] on div at bounding box center [389, 527] width 386 height 9
click at [191, 91] on icon at bounding box center [186, 85] width 14 height 14
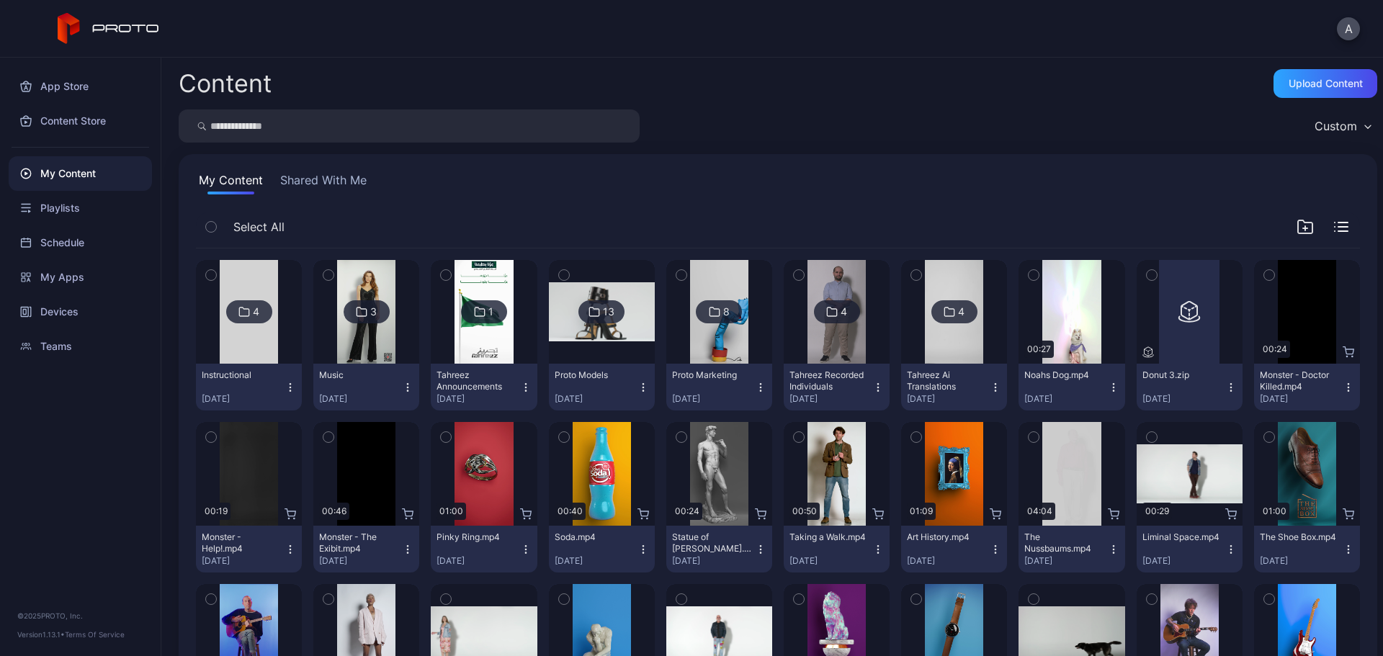
click at [1348, 391] on icon "button" at bounding box center [1348, 391] width 1 height 1
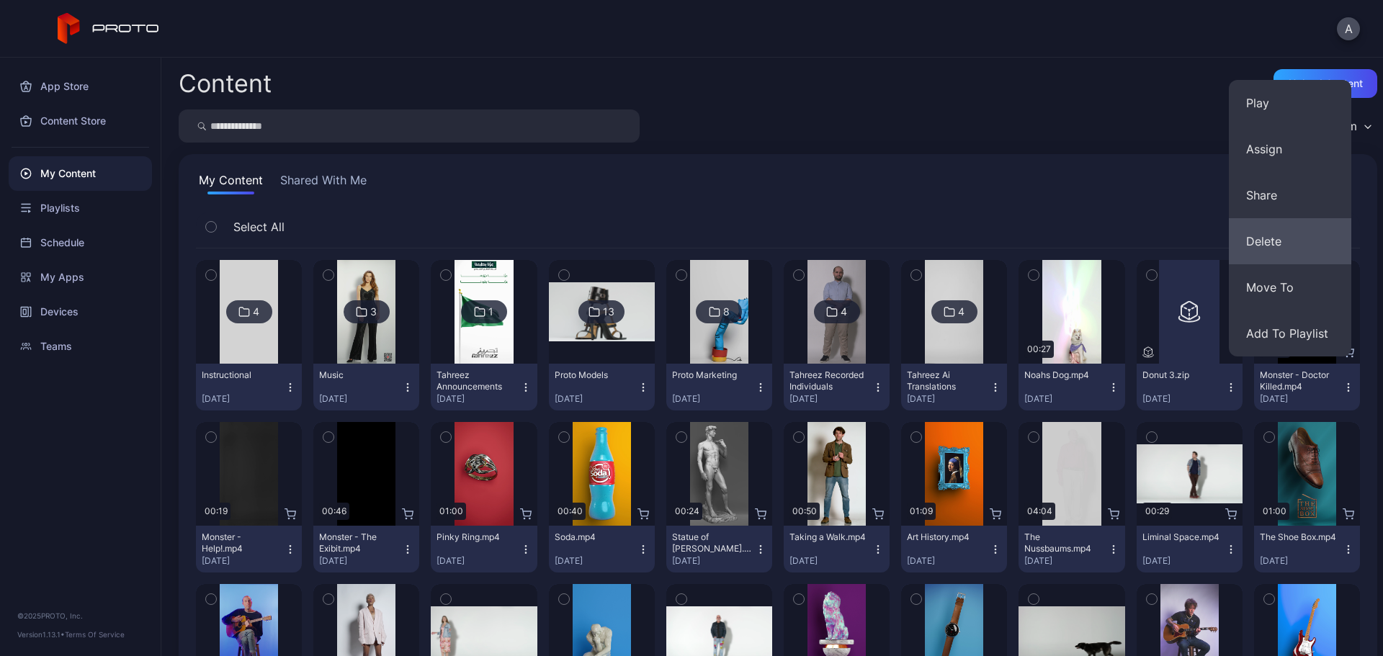
click at [1284, 247] on button "Delete" at bounding box center [1290, 241] width 122 height 46
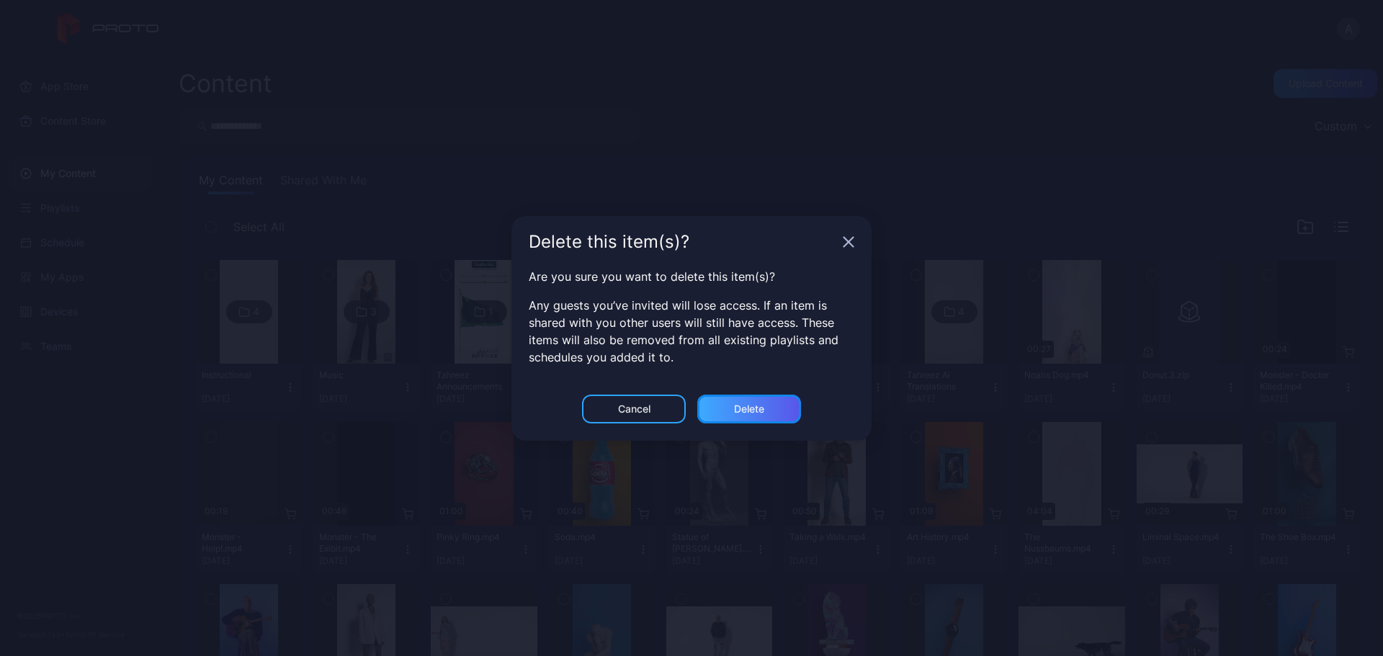
click at [740, 414] on div "Delete" at bounding box center [749, 409] width 30 height 12
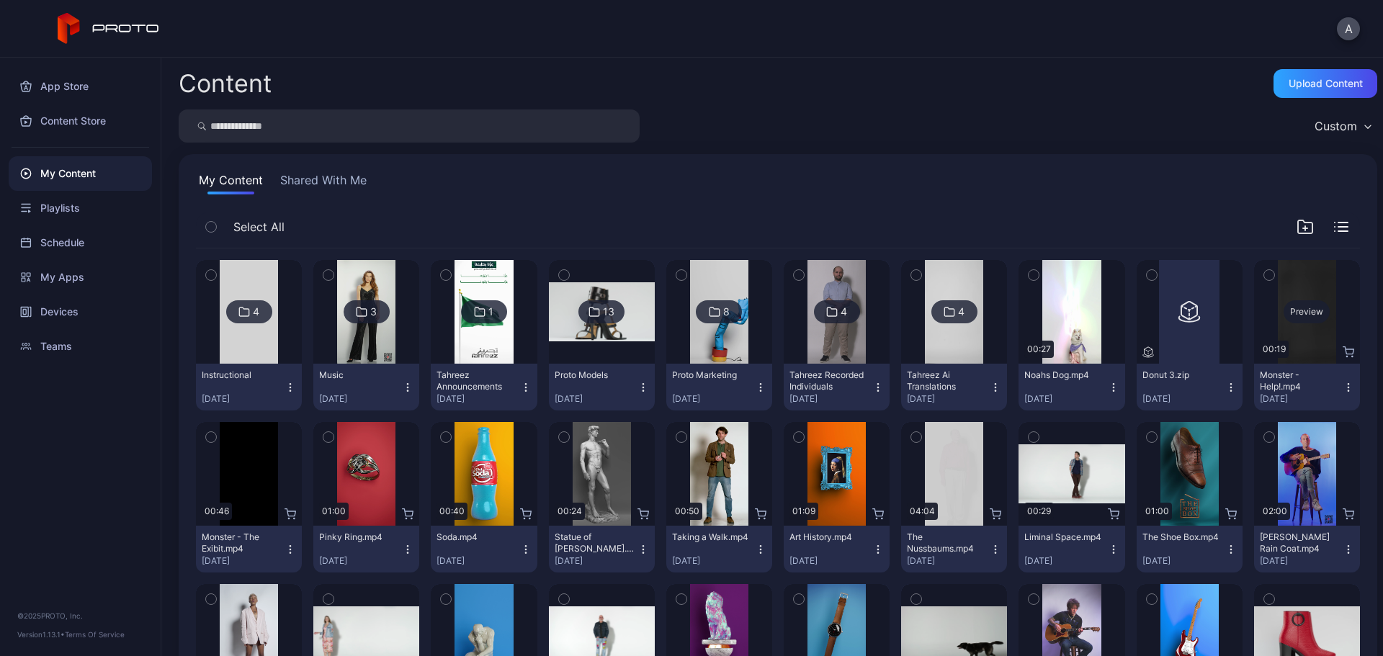
click at [1285, 313] on div "Preview" at bounding box center [1307, 311] width 46 height 23
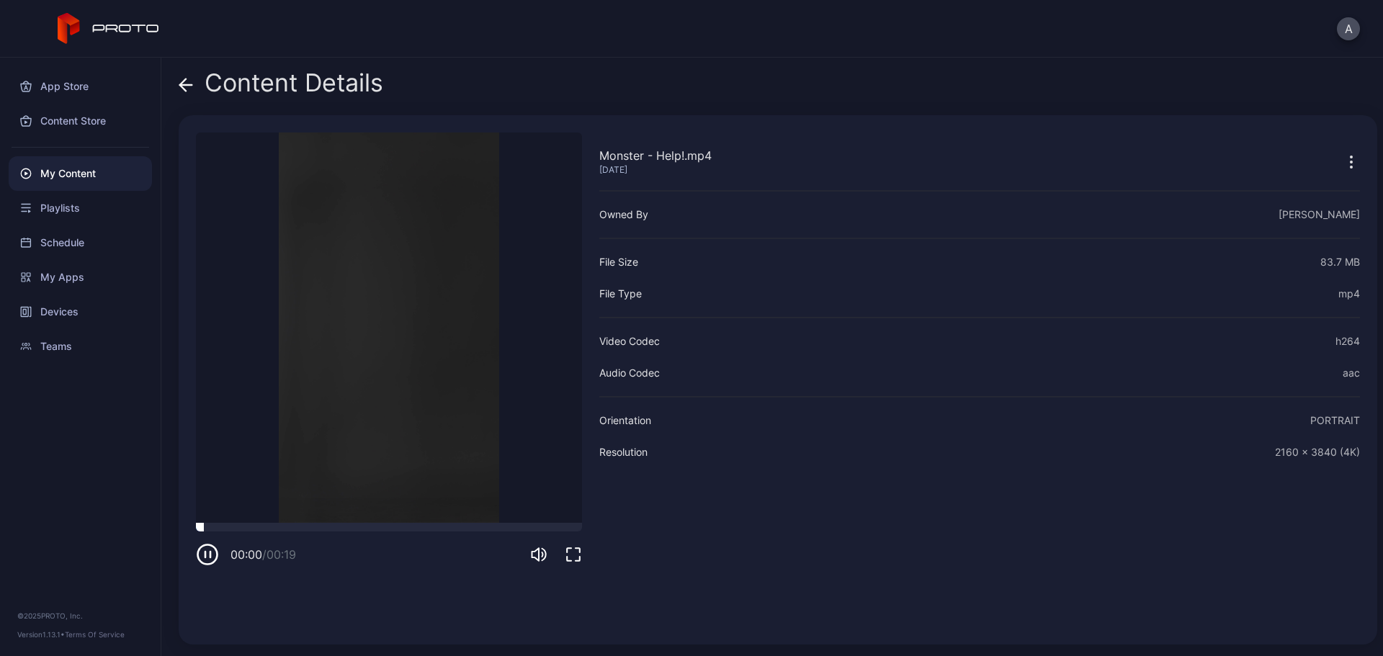
click at [364, 528] on div at bounding box center [389, 527] width 386 height 9
click at [183, 82] on icon at bounding box center [183, 85] width 6 height 12
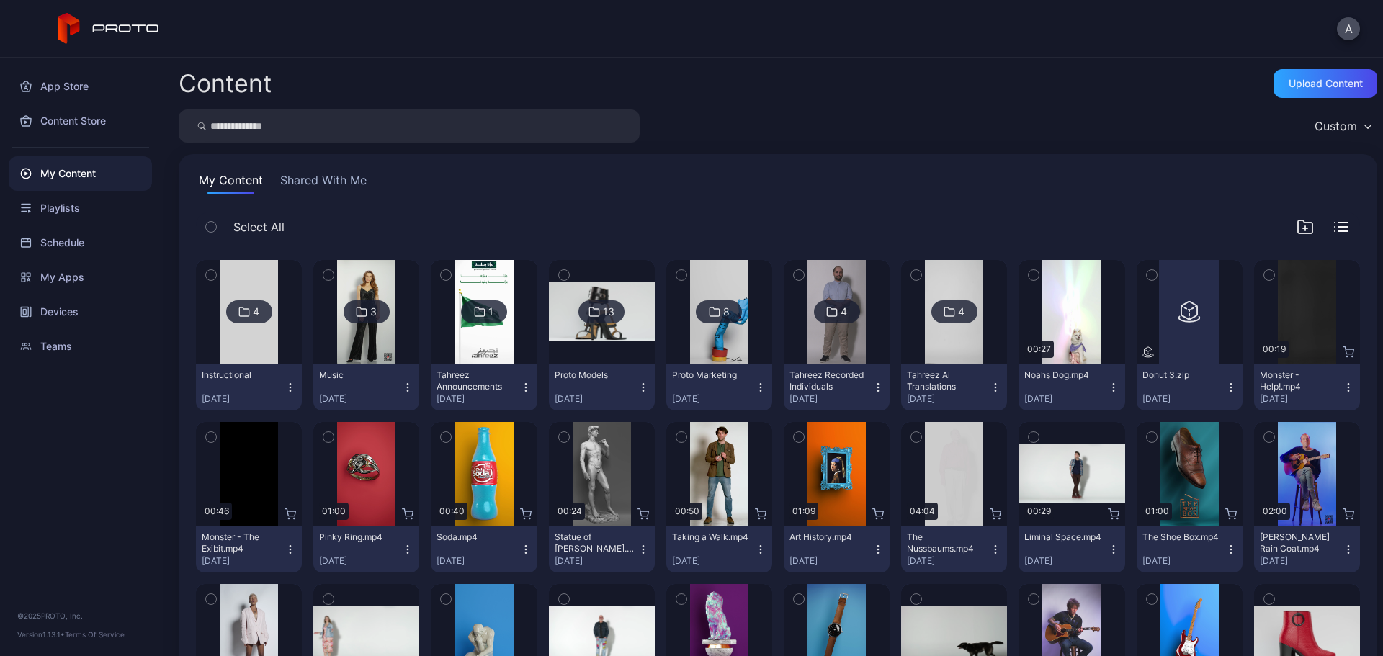
click at [1343, 383] on icon "button" at bounding box center [1349, 388] width 12 height 12
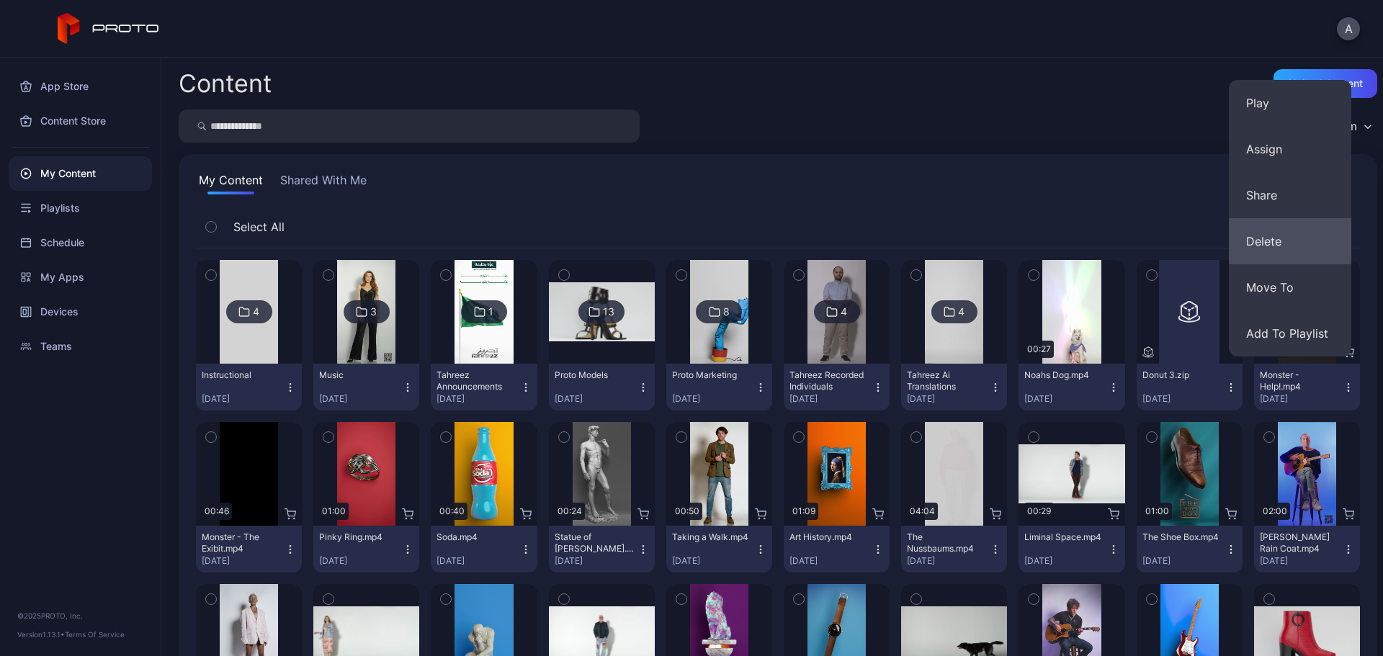
click at [1272, 244] on button "Delete" at bounding box center [1290, 241] width 122 height 46
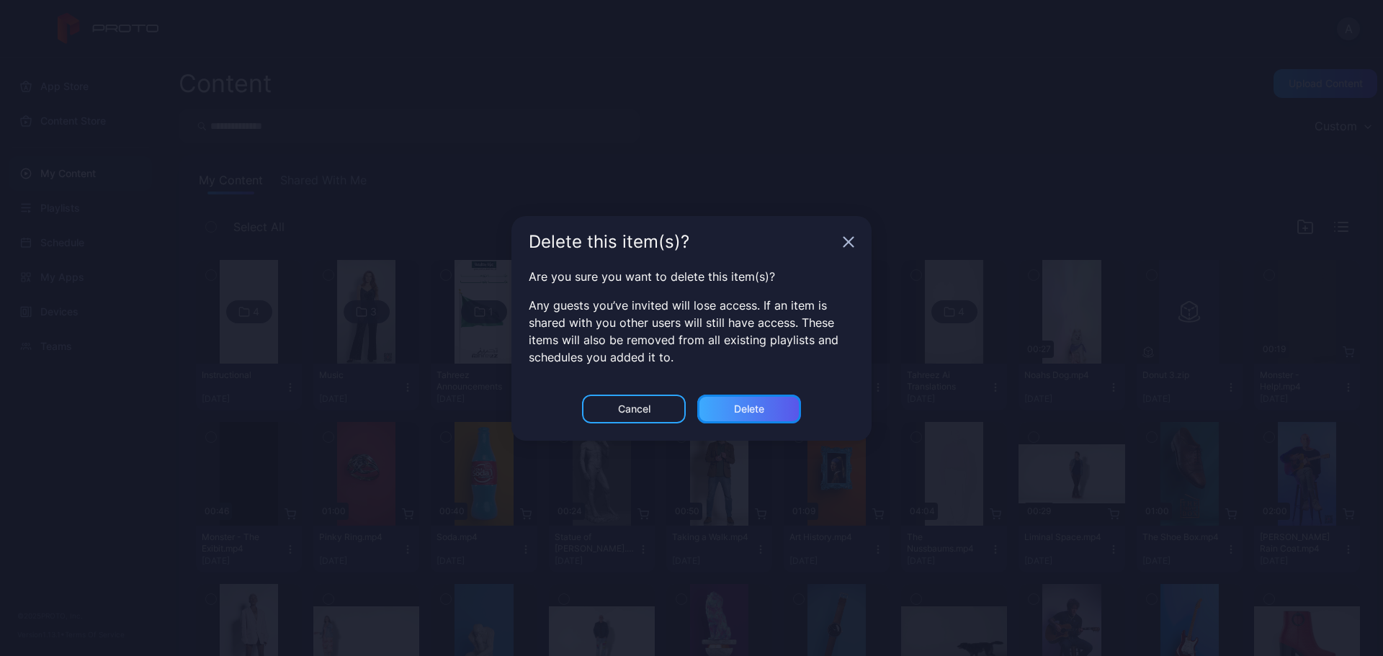
click at [725, 406] on div "Delete" at bounding box center [749, 409] width 104 height 29
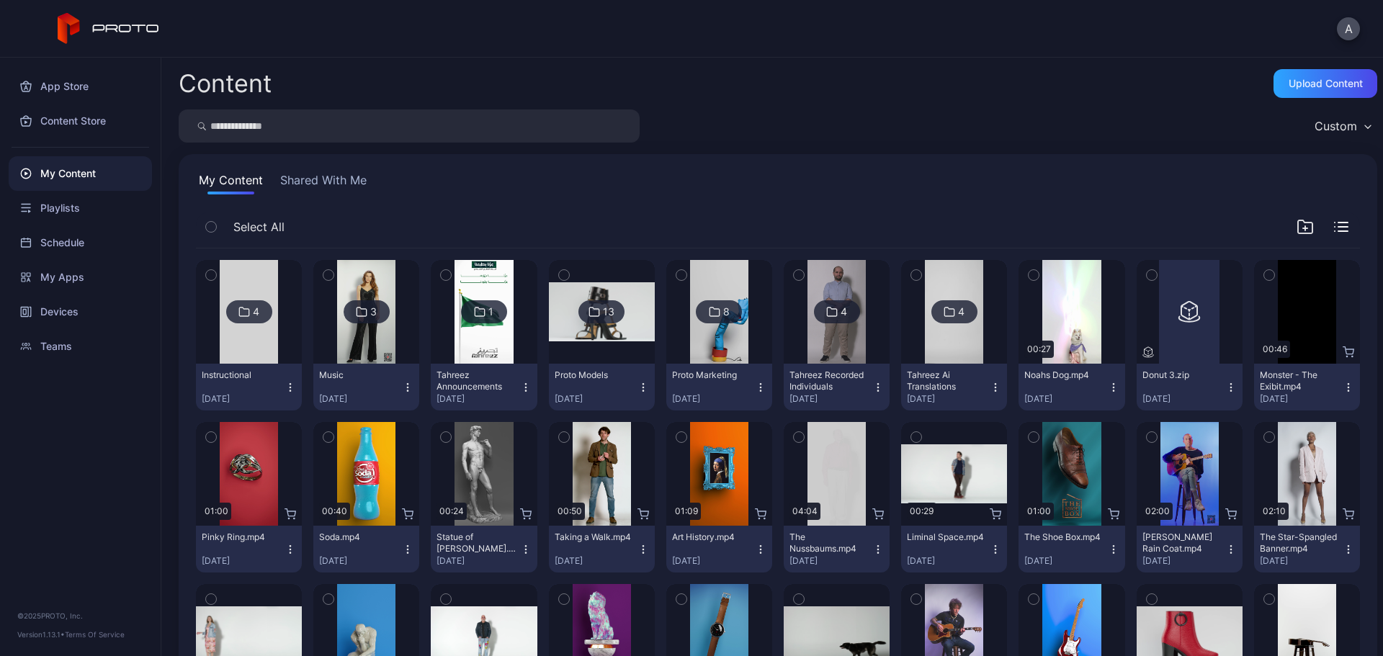
click at [1343, 385] on icon "button" at bounding box center [1349, 388] width 12 height 12
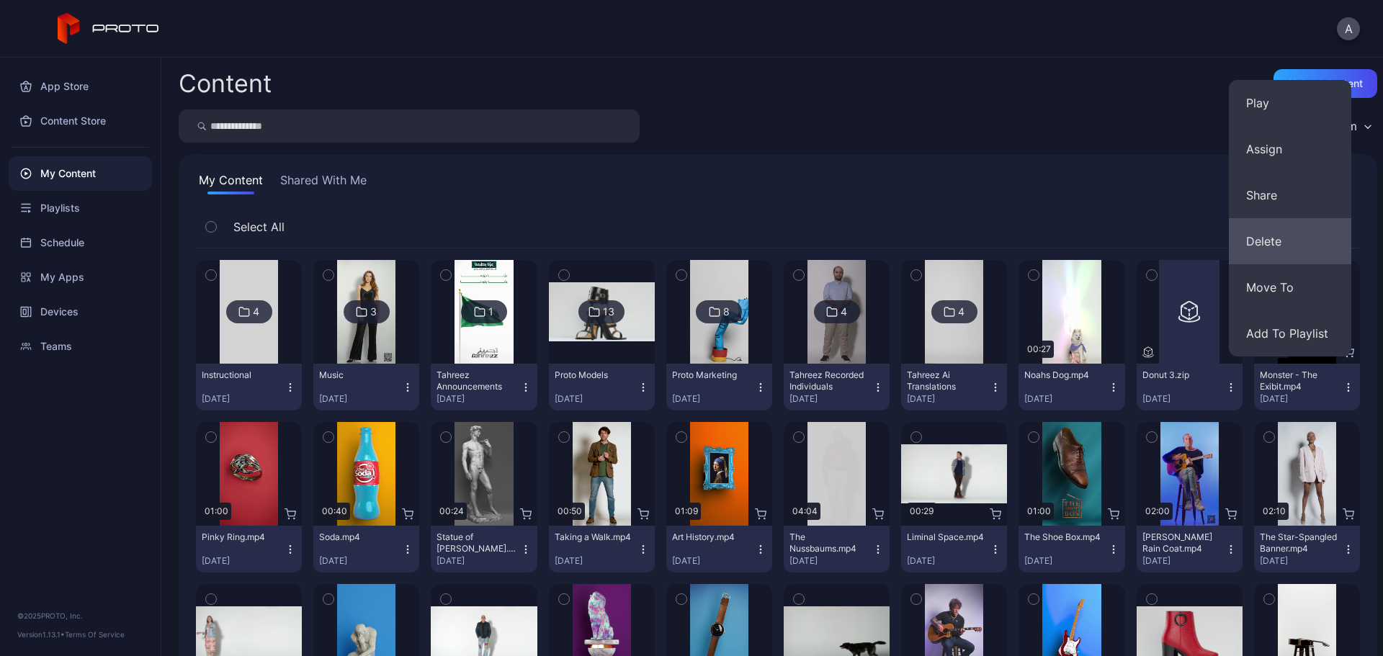
click at [1298, 241] on button "Delete" at bounding box center [1290, 241] width 122 height 46
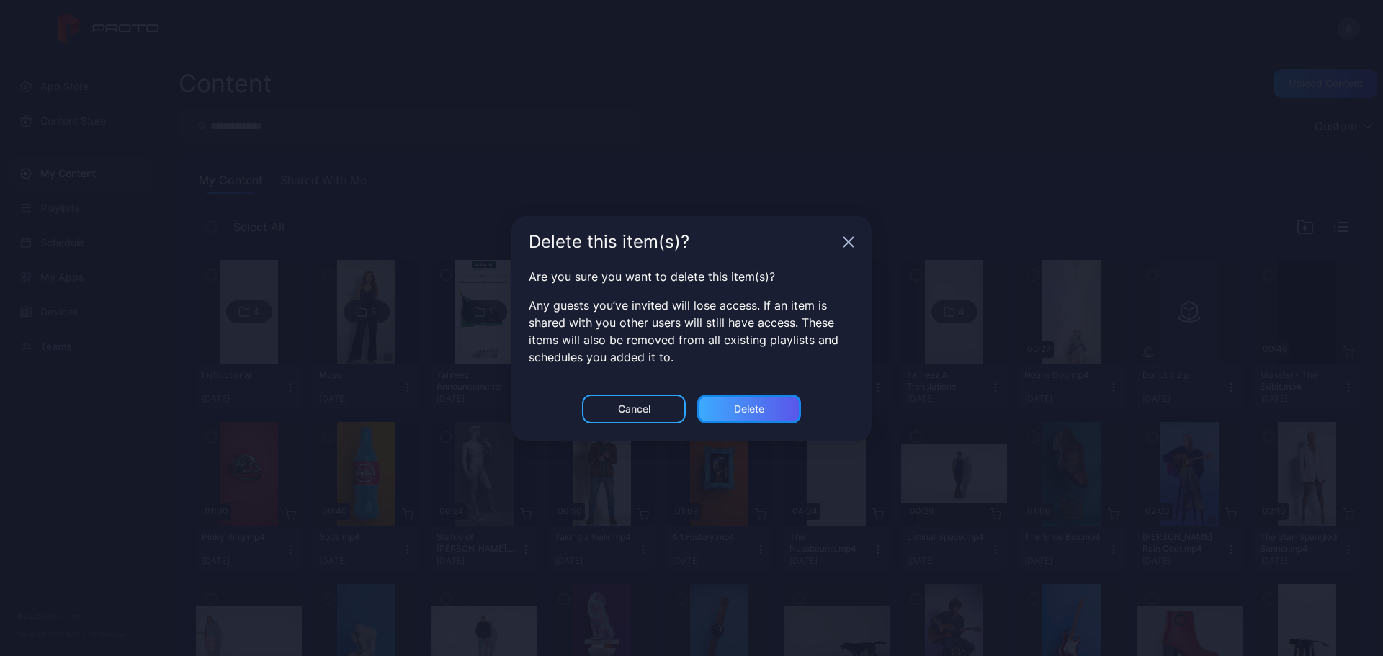
click at [752, 404] on div "Delete" at bounding box center [749, 409] width 30 height 12
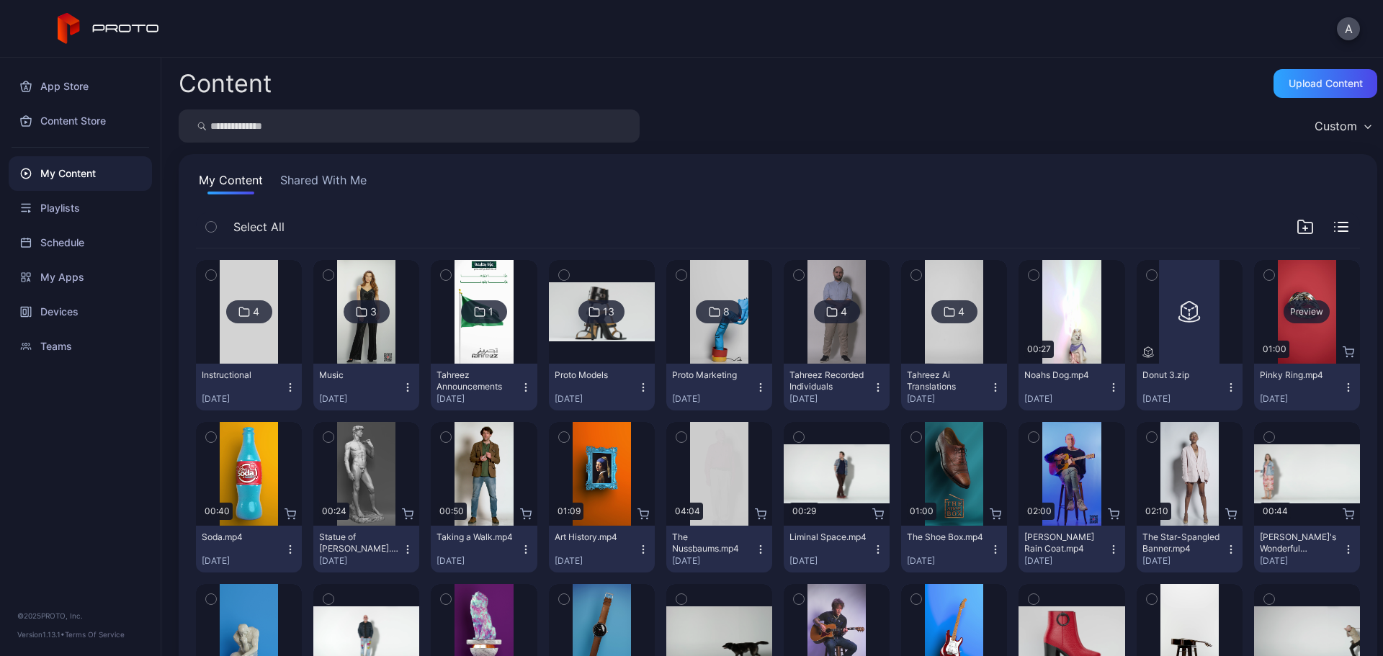
click at [1288, 317] on div "Preview" at bounding box center [1307, 311] width 46 height 23
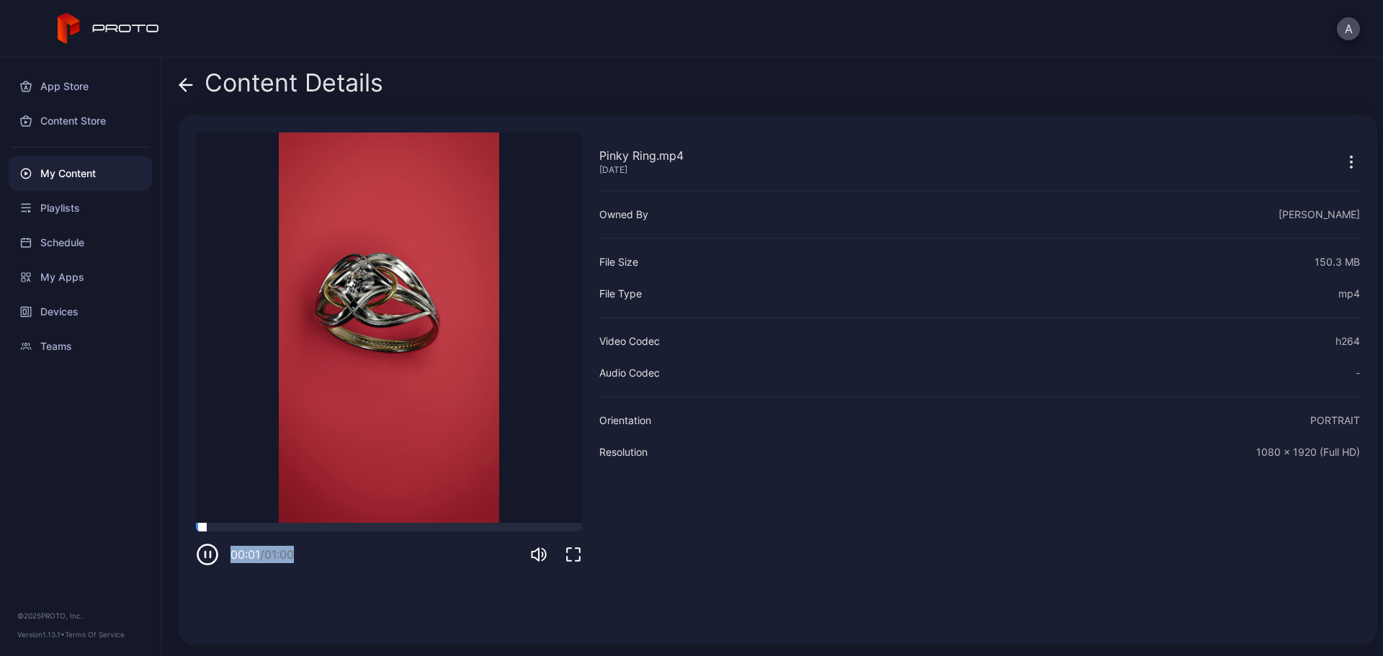
click at [338, 531] on div "00:01 / 01:00" at bounding box center [389, 544] width 386 height 43
click at [350, 530] on div at bounding box center [389, 527] width 386 height 9
click at [183, 88] on icon at bounding box center [186, 85] width 14 height 14
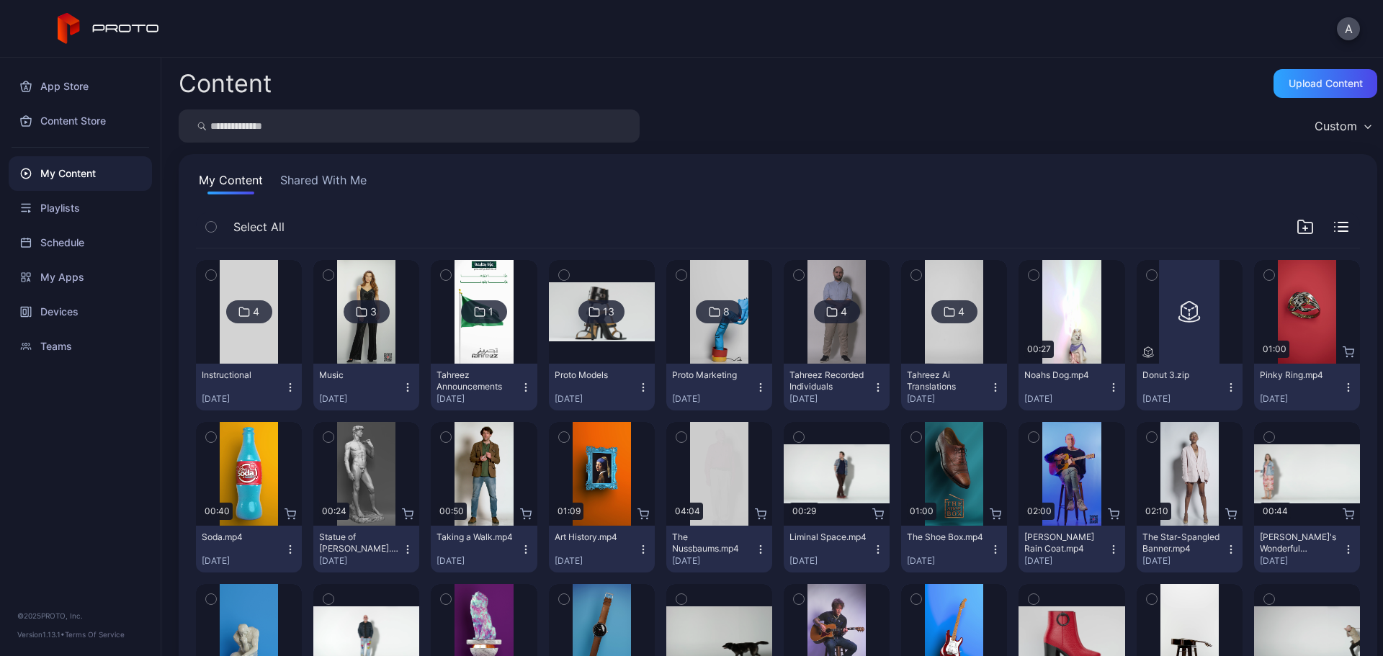
click at [1264, 273] on icon "button" at bounding box center [1269, 275] width 10 height 16
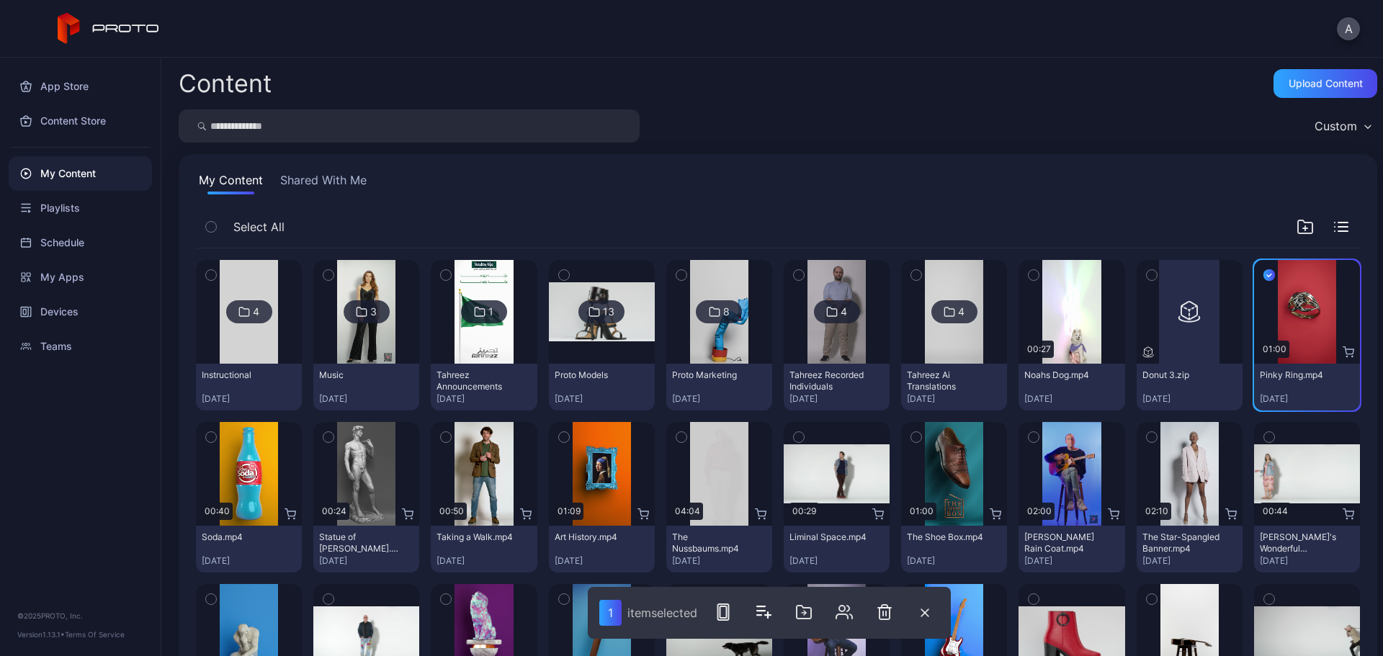
click at [213, 439] on icon "button" at bounding box center [211, 437] width 10 height 16
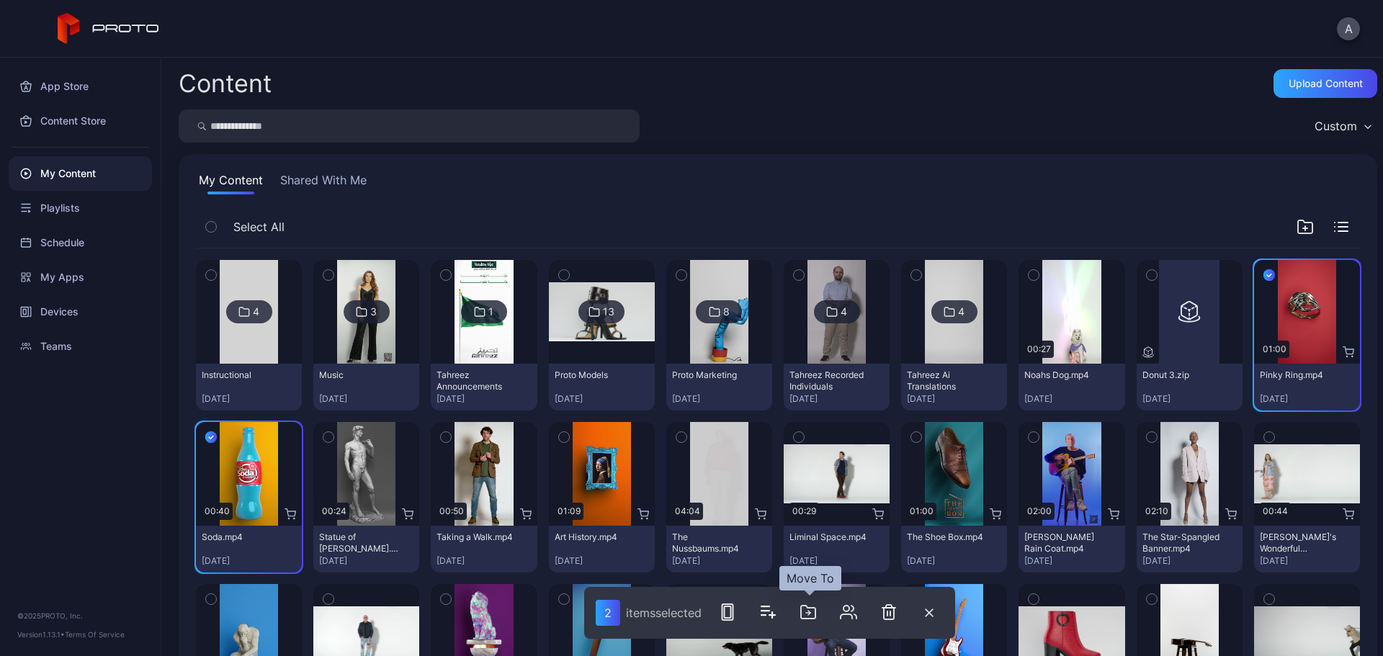
click at [805, 615] on icon "button" at bounding box center [808, 612] width 17 height 17
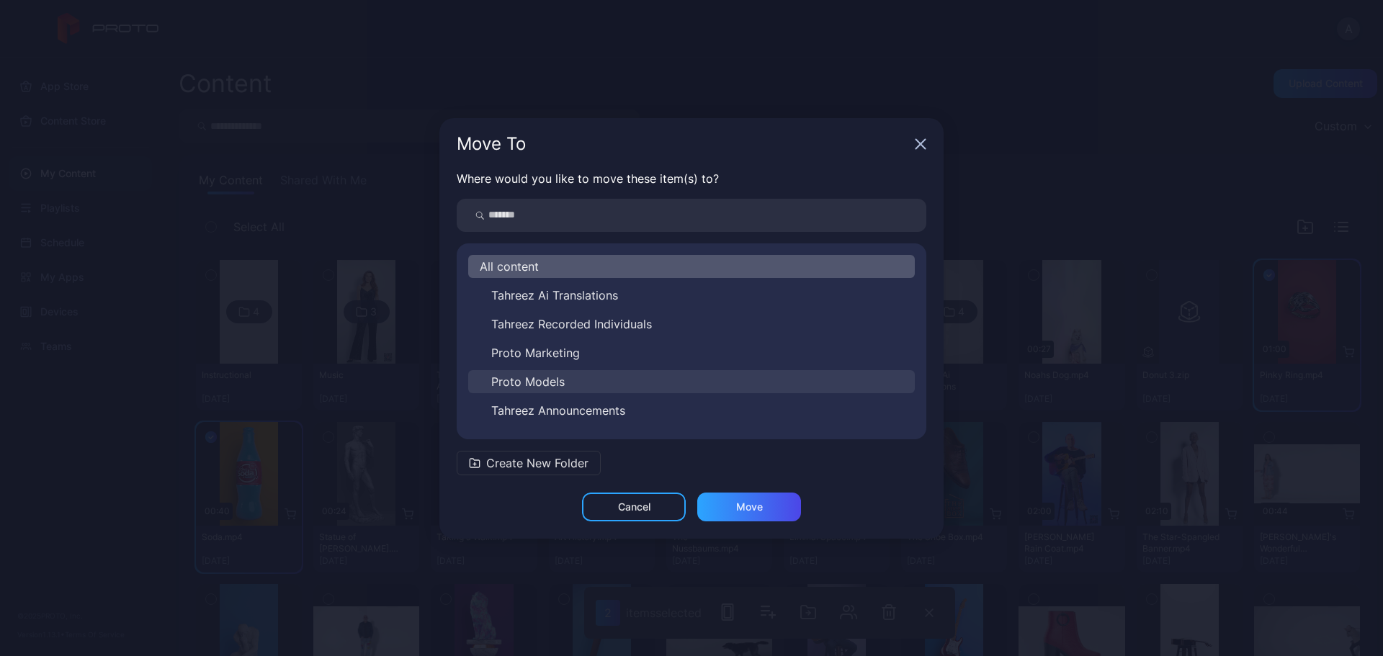
scroll to position [52, 0]
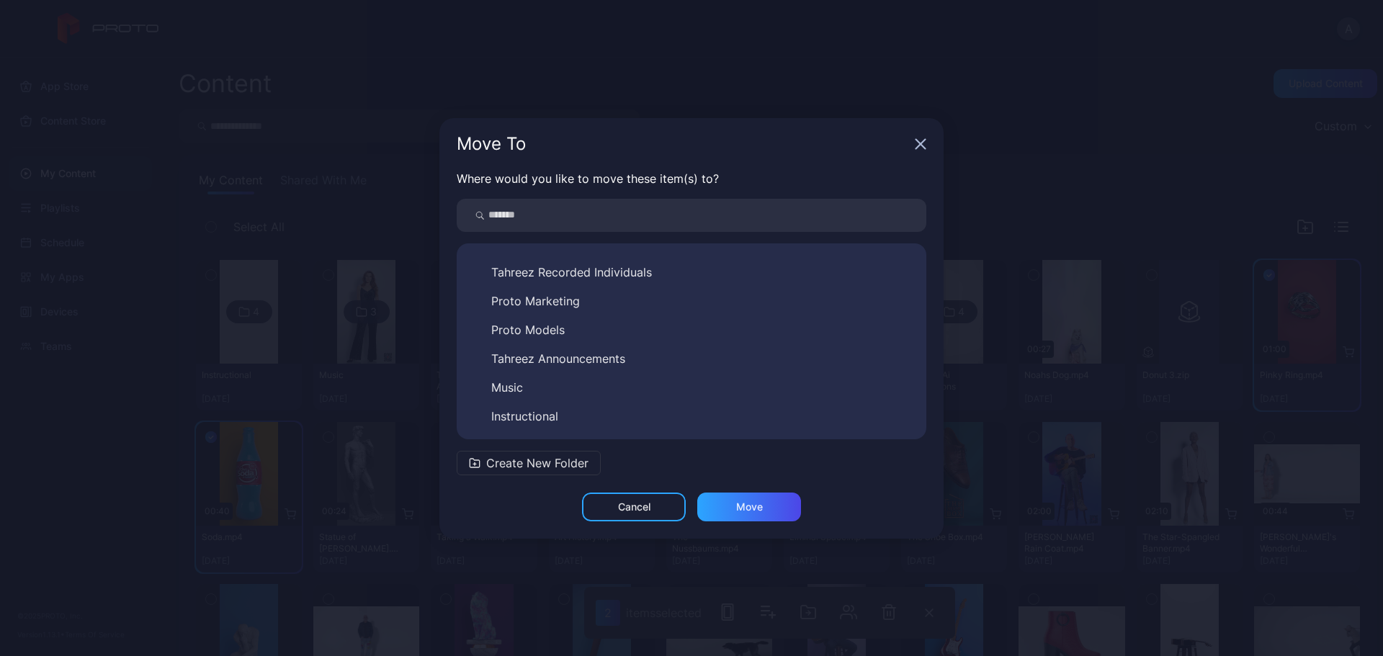
click at [576, 298] on span "Proto Marketing" at bounding box center [535, 301] width 89 height 17
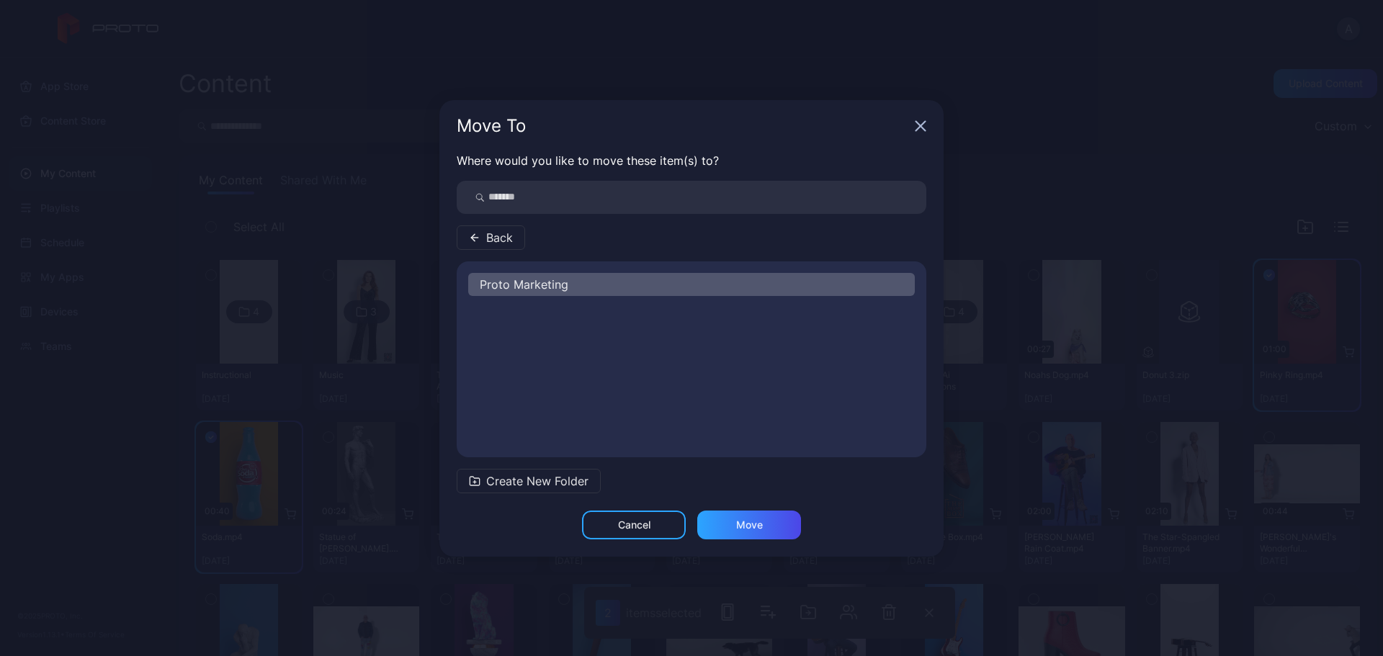
scroll to position [0, 0]
click at [764, 531] on div "Move" at bounding box center [749, 525] width 104 height 29
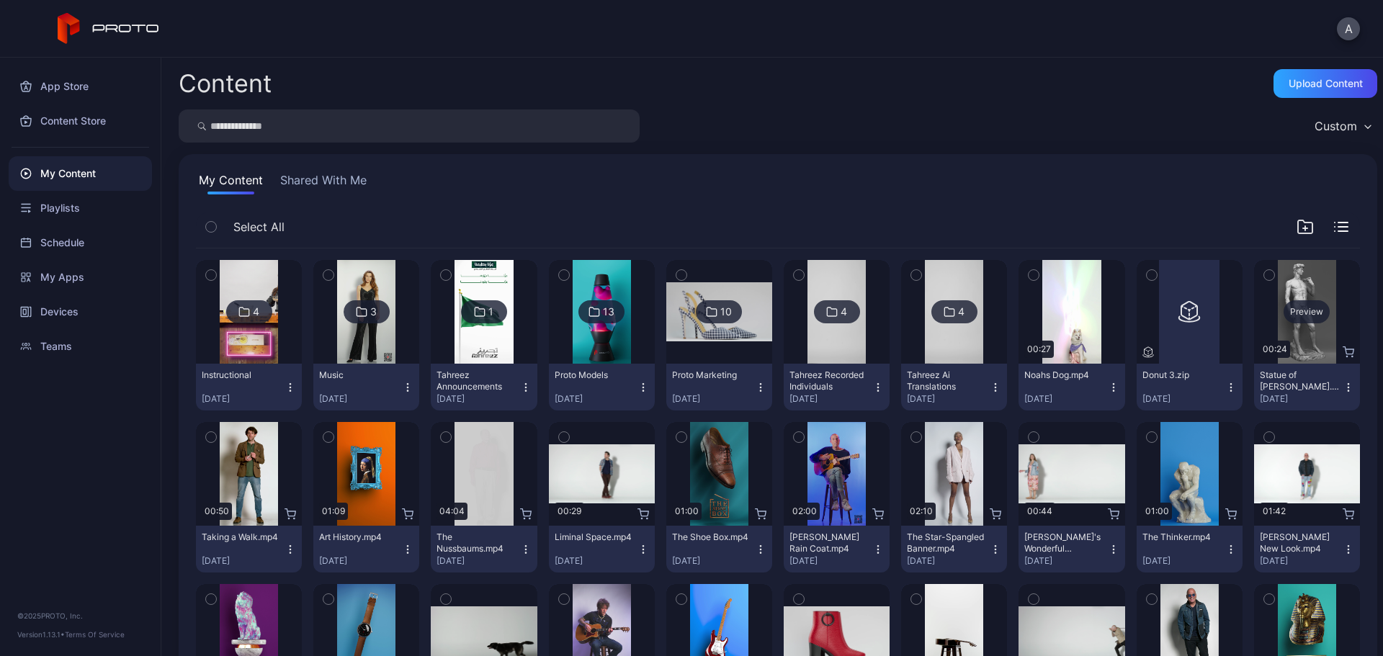
click at [1285, 312] on div "Preview" at bounding box center [1307, 311] width 46 height 23
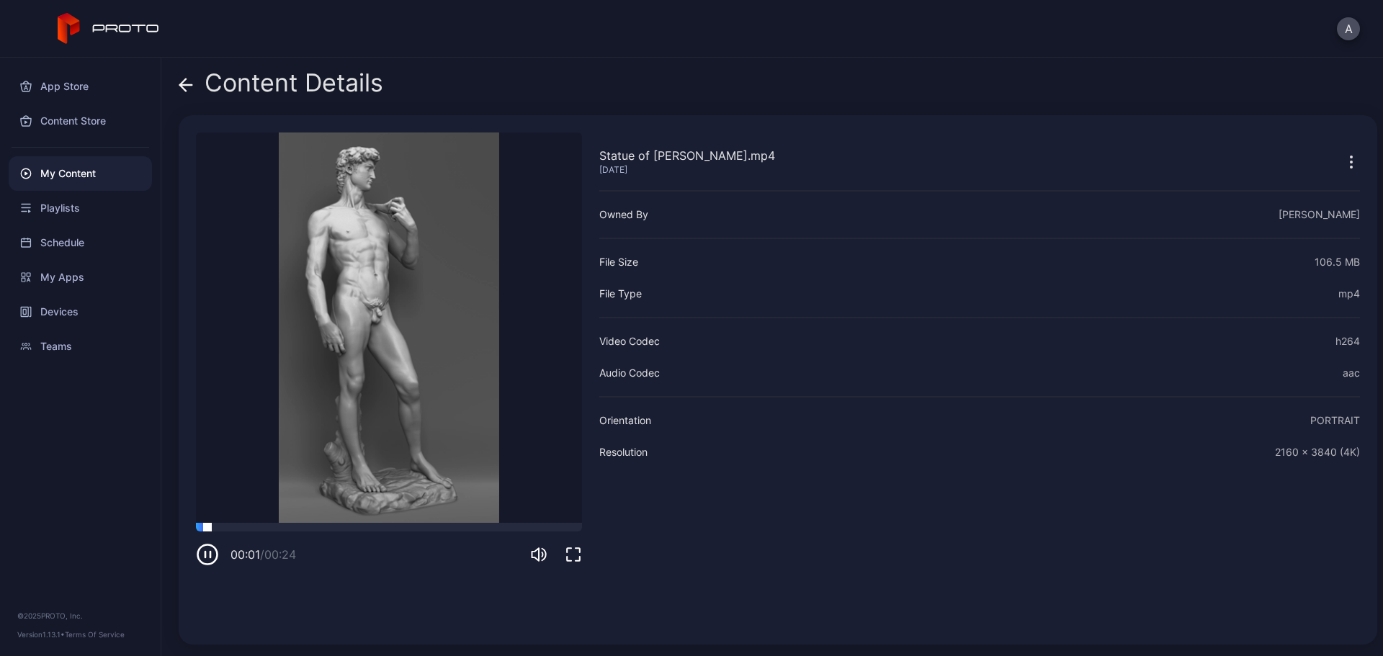
click at [335, 523] on div at bounding box center [389, 527] width 386 height 9
click at [184, 85] on icon at bounding box center [186, 85] width 12 height 0
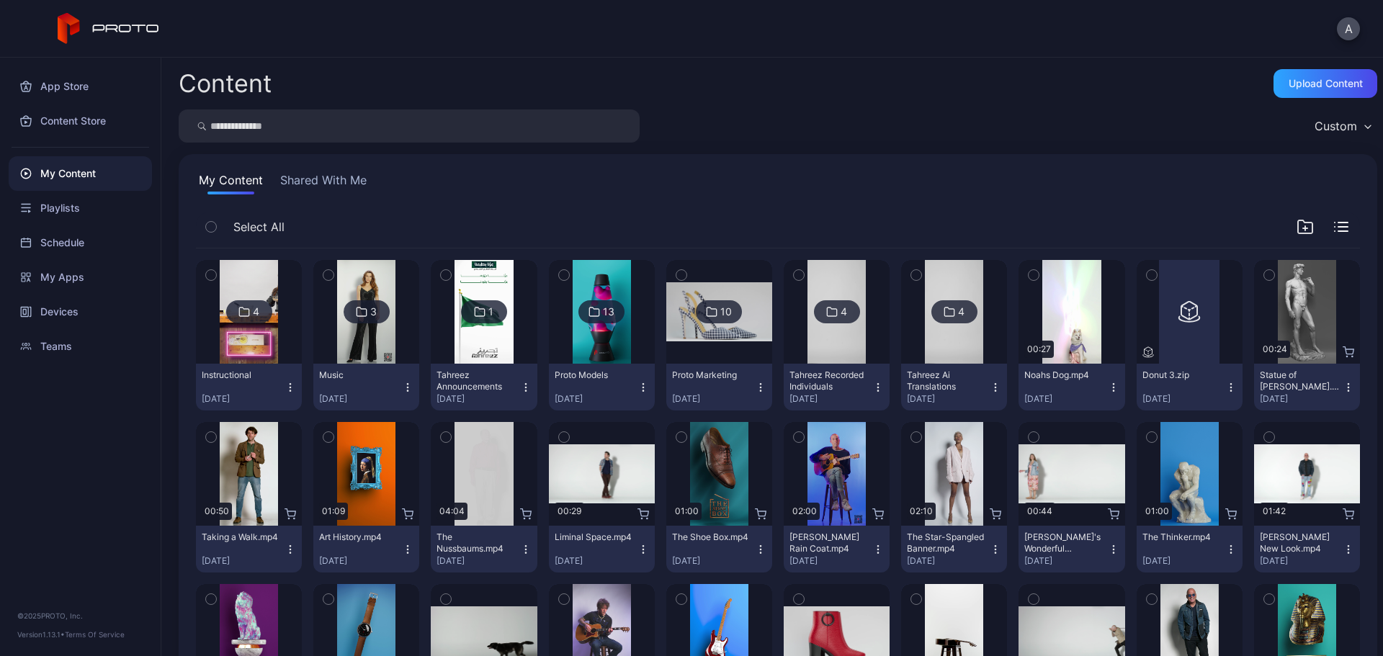
click at [1343, 386] on icon "button" at bounding box center [1349, 388] width 12 height 12
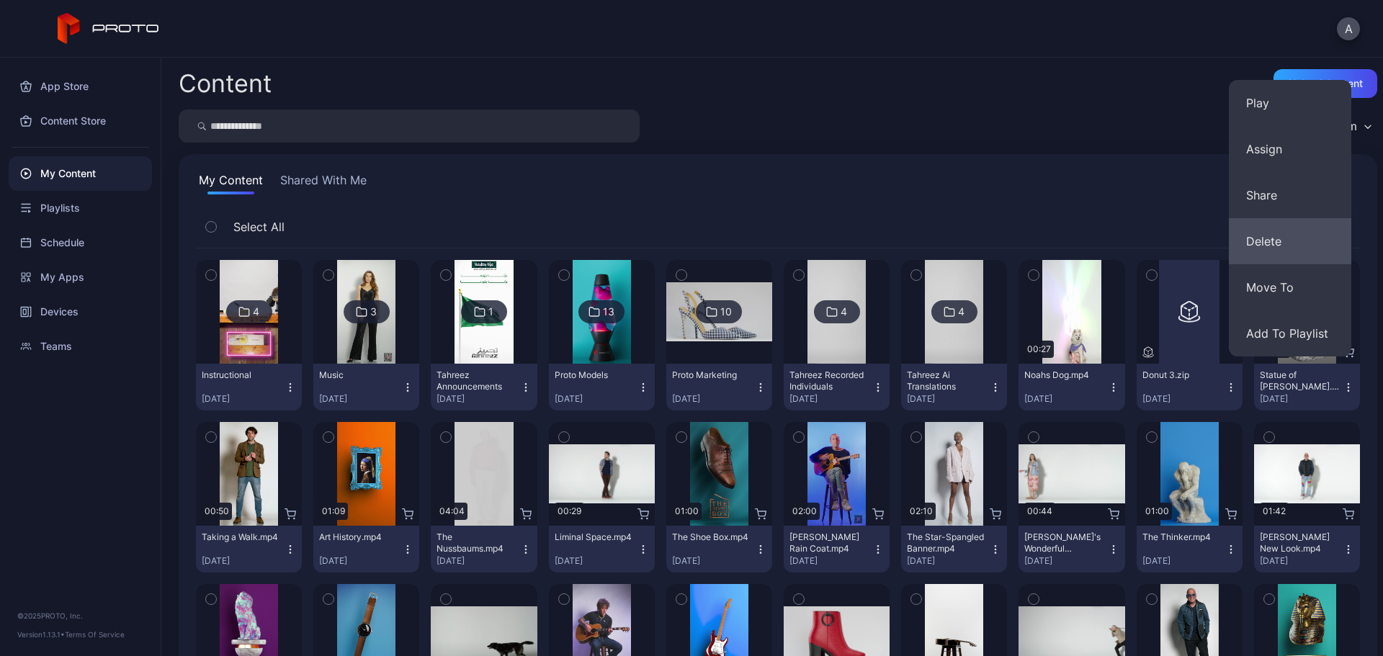
click at [1293, 241] on button "Delete" at bounding box center [1290, 241] width 122 height 46
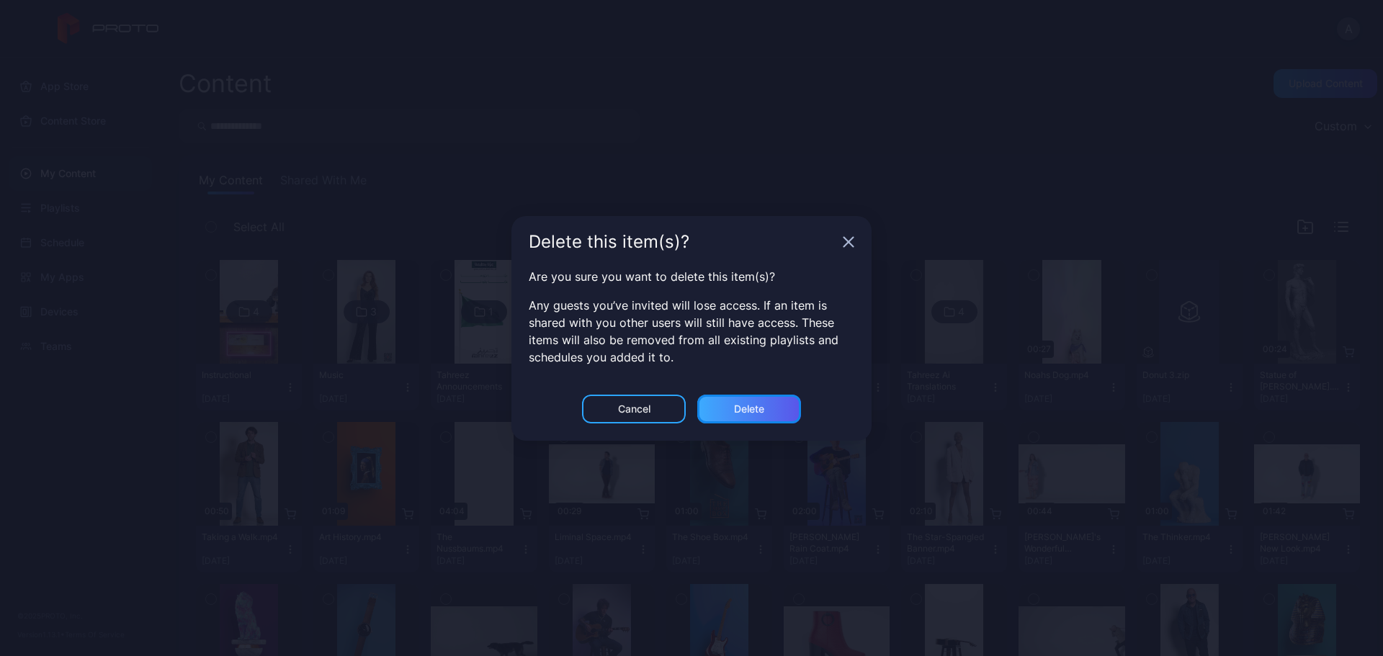
click at [747, 403] on div "Delete" at bounding box center [749, 409] width 30 height 12
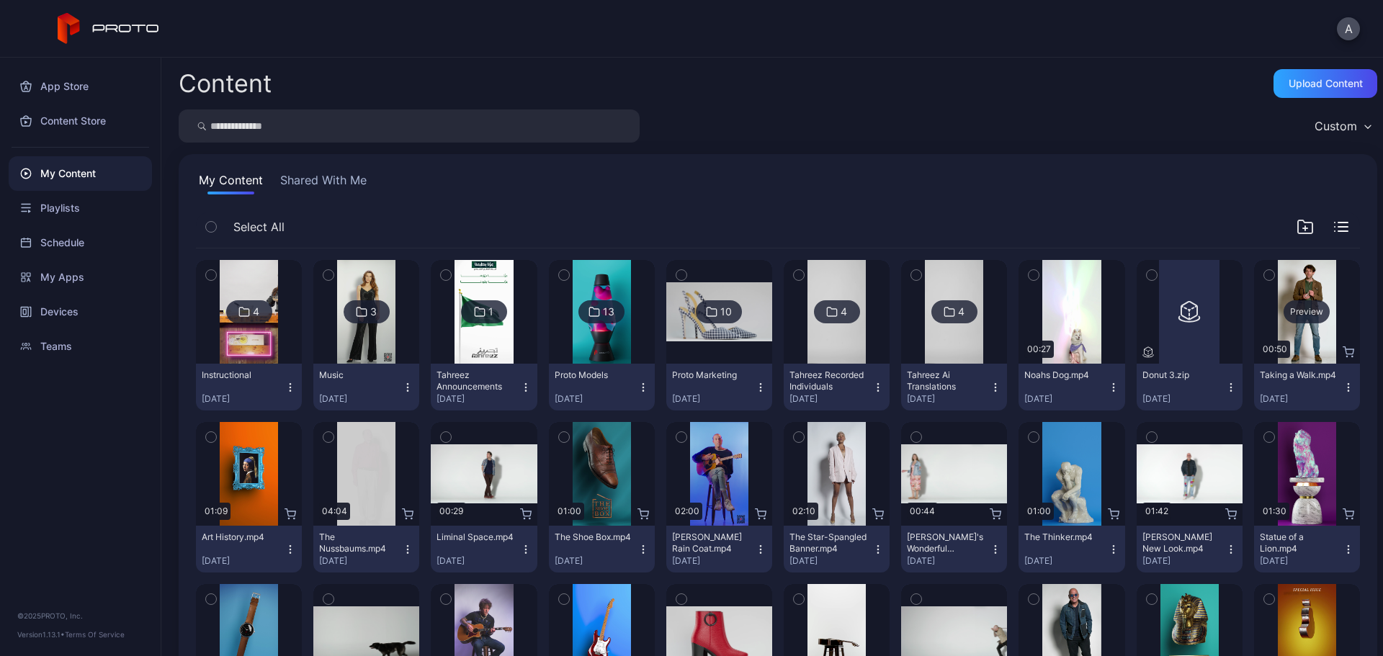
click at [1293, 316] on div "Preview" at bounding box center [1307, 311] width 46 height 23
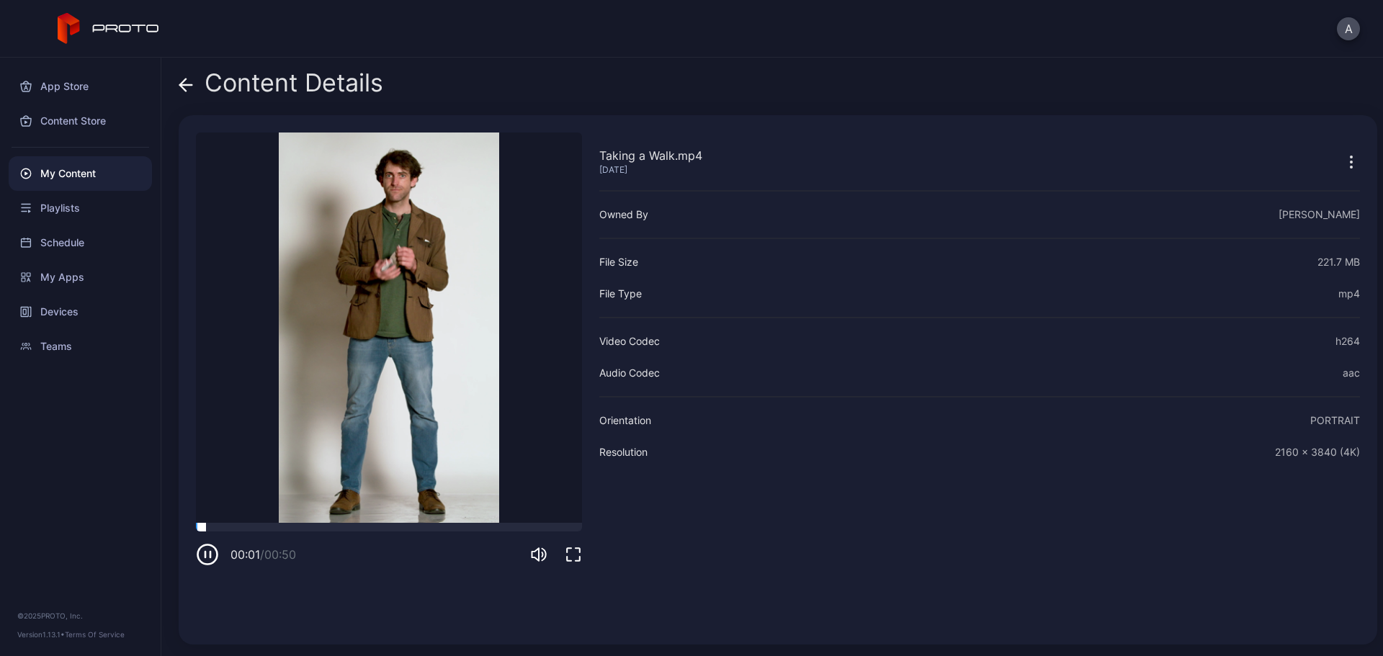
click at [295, 528] on div at bounding box center [389, 527] width 386 height 9
click at [365, 527] on div at bounding box center [389, 527] width 386 height 9
click at [431, 527] on div at bounding box center [389, 527] width 386 height 9
click at [475, 524] on div at bounding box center [389, 527] width 386 height 9
click at [185, 79] on icon at bounding box center [183, 85] width 6 height 12
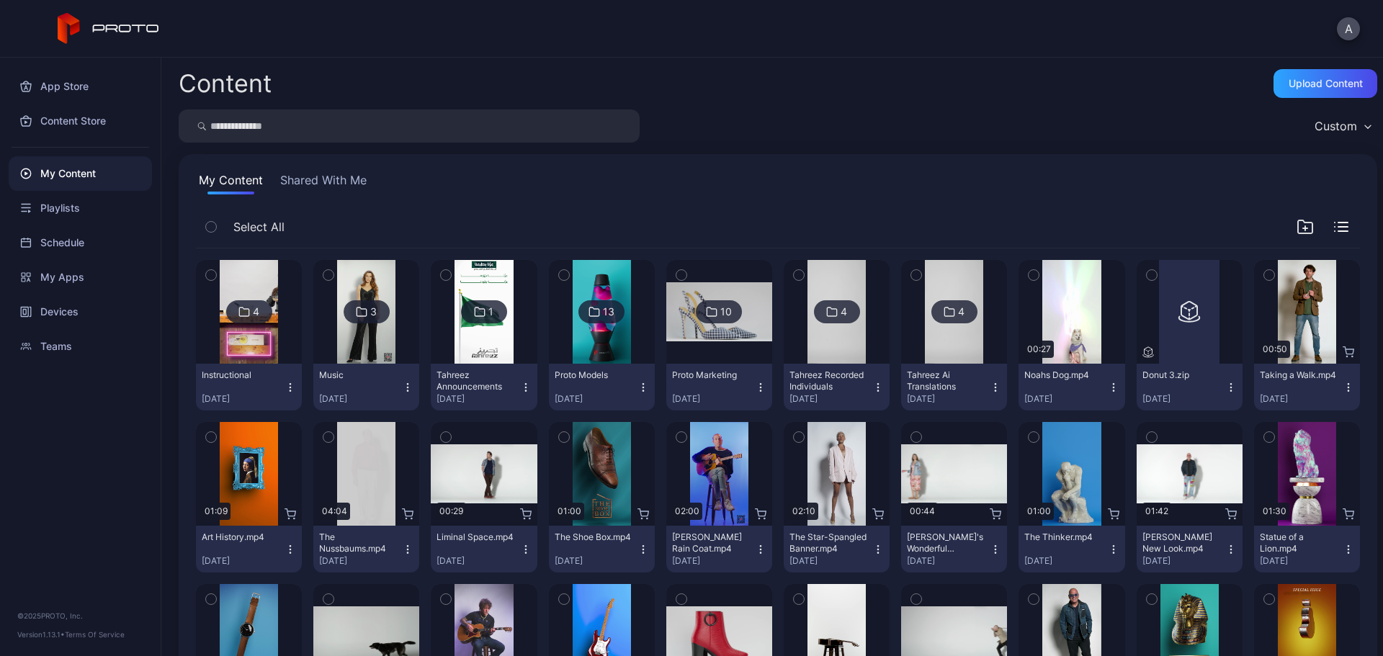
click at [1297, 228] on icon "button" at bounding box center [1305, 226] width 17 height 17
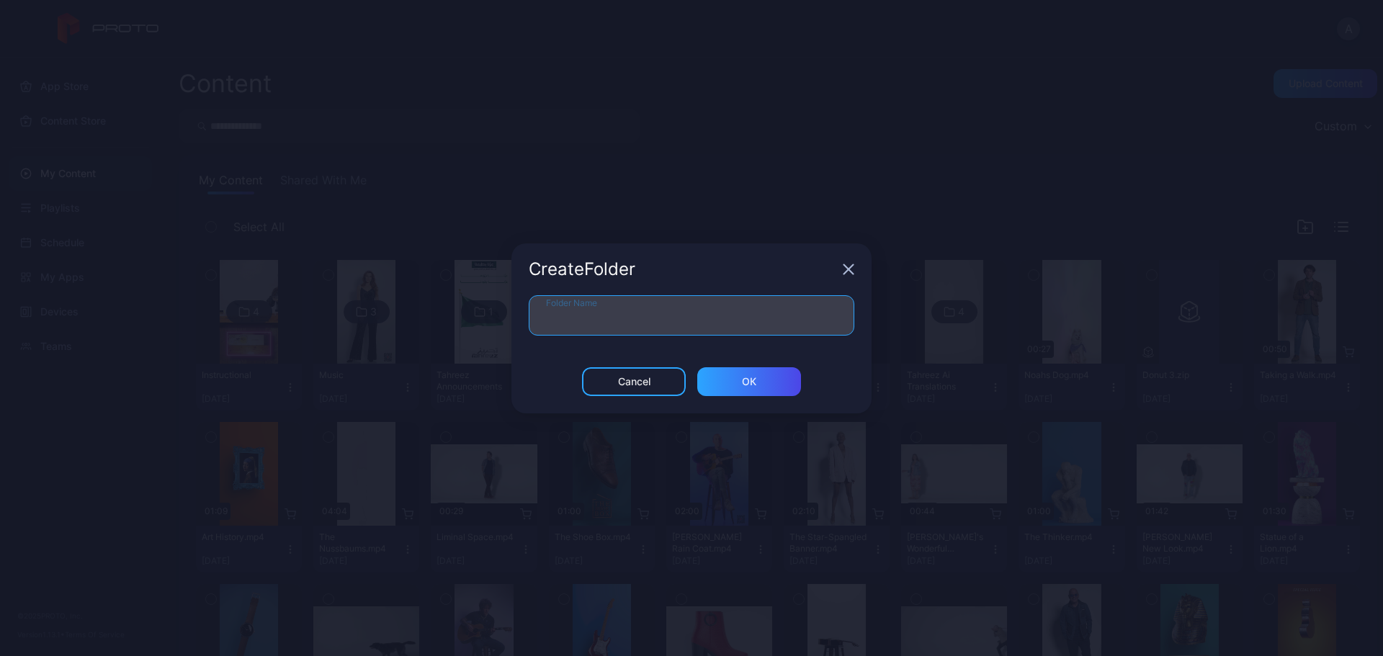
click at [683, 334] on input "Folder Name" at bounding box center [692, 315] width 326 height 40
type input "**********"
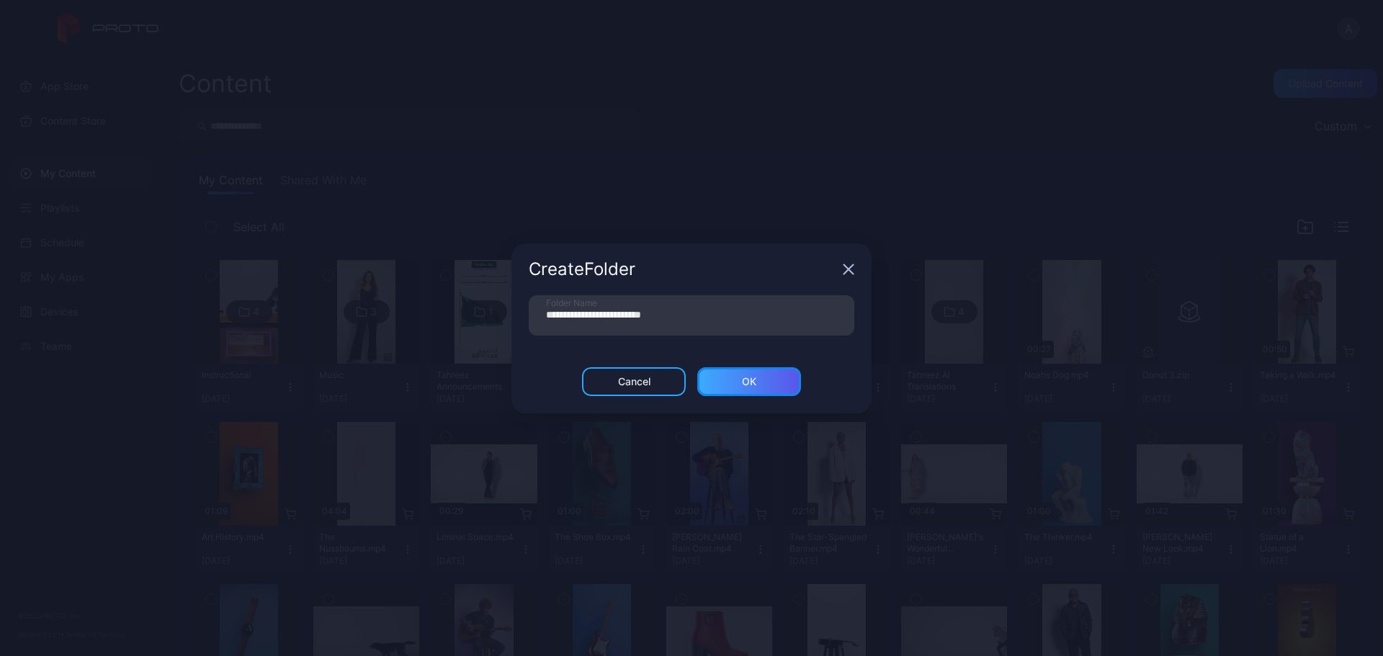
click at [739, 375] on div "ОК" at bounding box center [749, 381] width 104 height 29
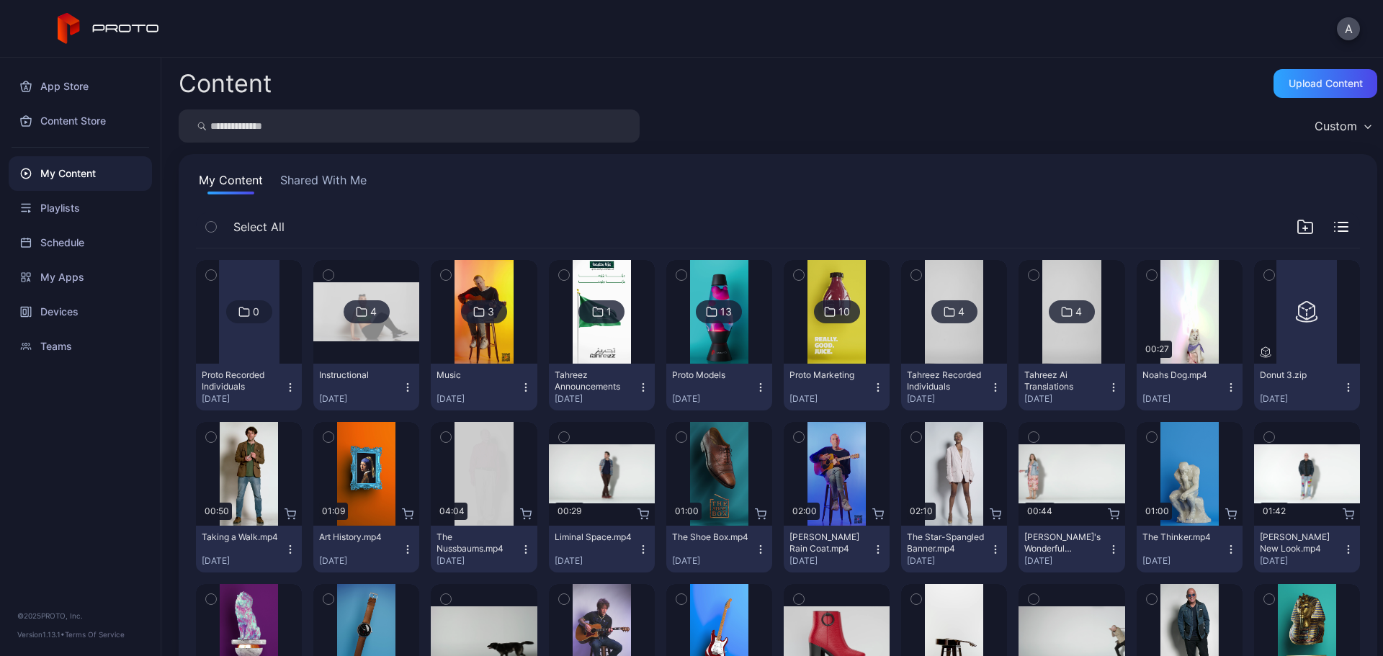
click at [214, 439] on icon "button" at bounding box center [211, 437] width 10 height 16
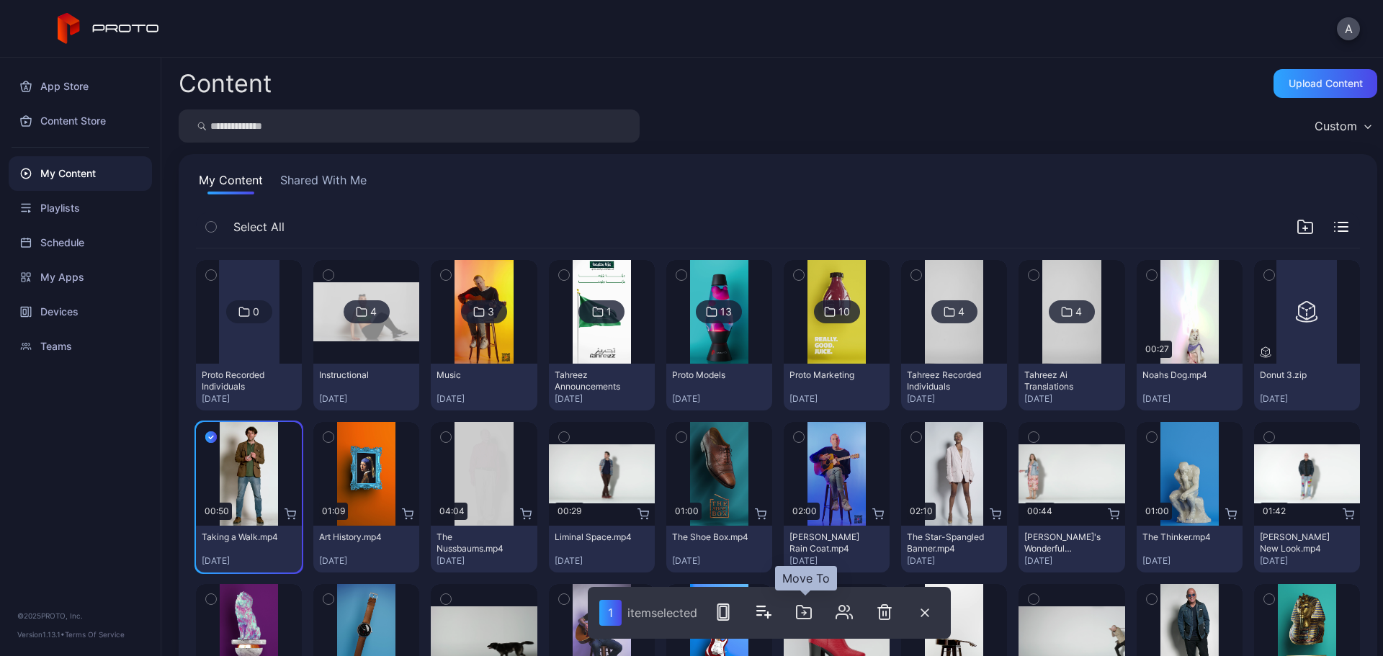
click at [813, 617] on icon "button" at bounding box center [803, 612] width 17 height 17
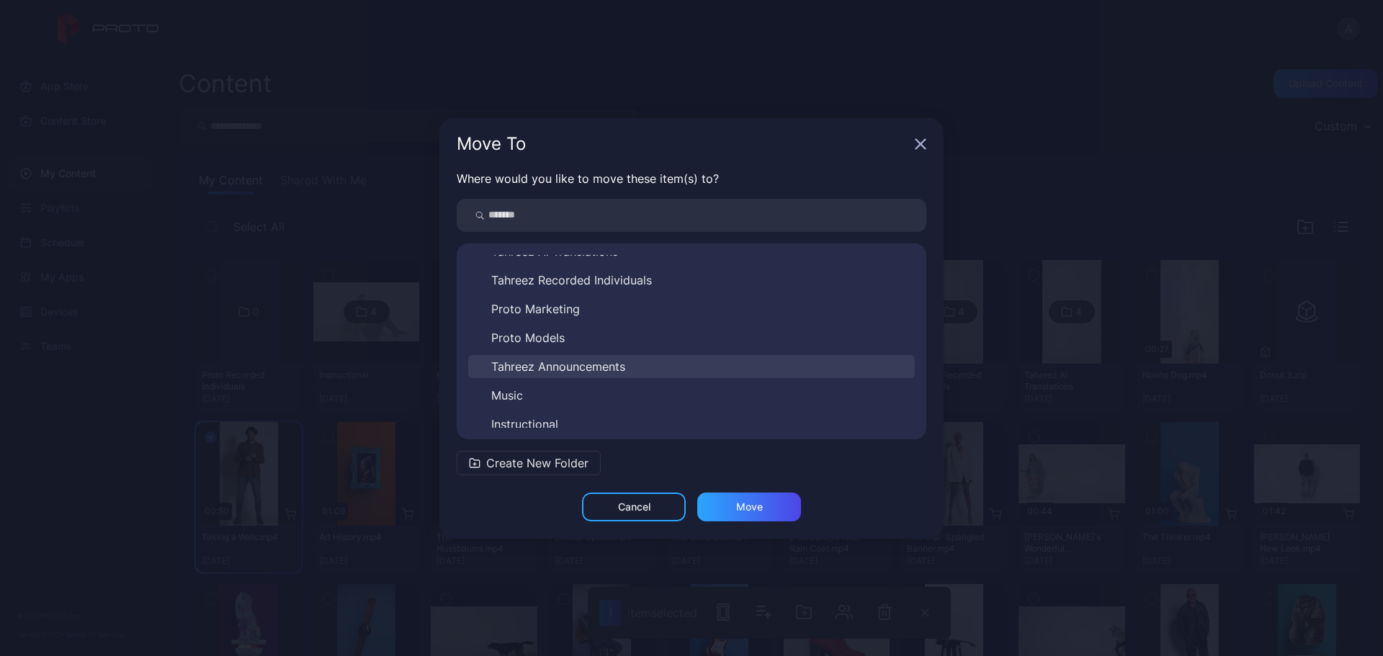
scroll to position [81, 0]
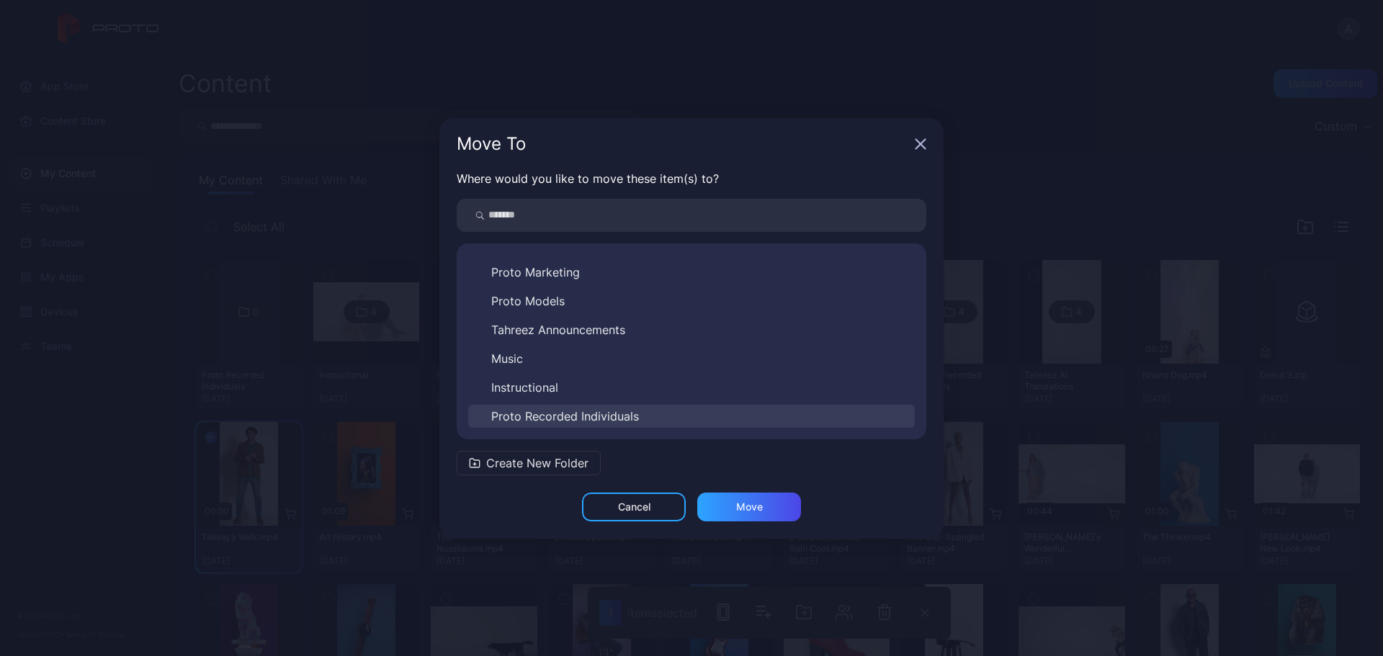
click at [612, 416] on span "Proto Recorded Individuals" at bounding box center [565, 416] width 148 height 17
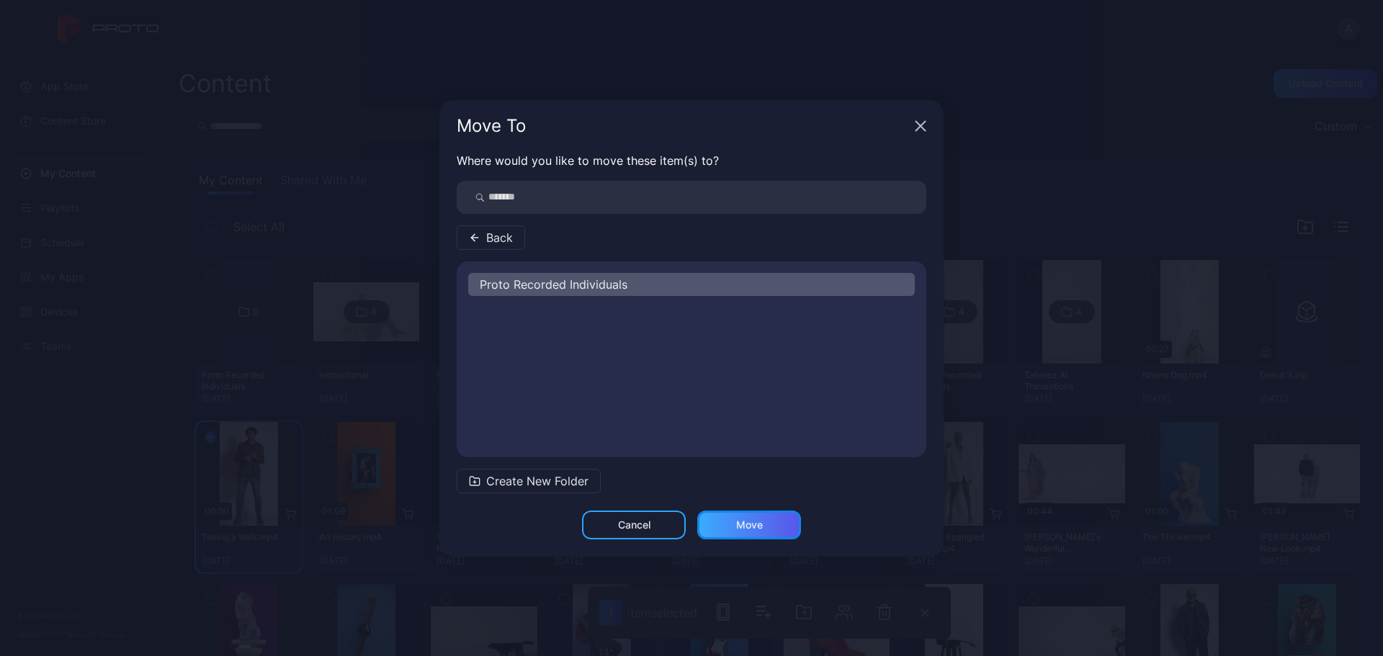
click at [755, 526] on div "Move" at bounding box center [749, 525] width 27 height 12
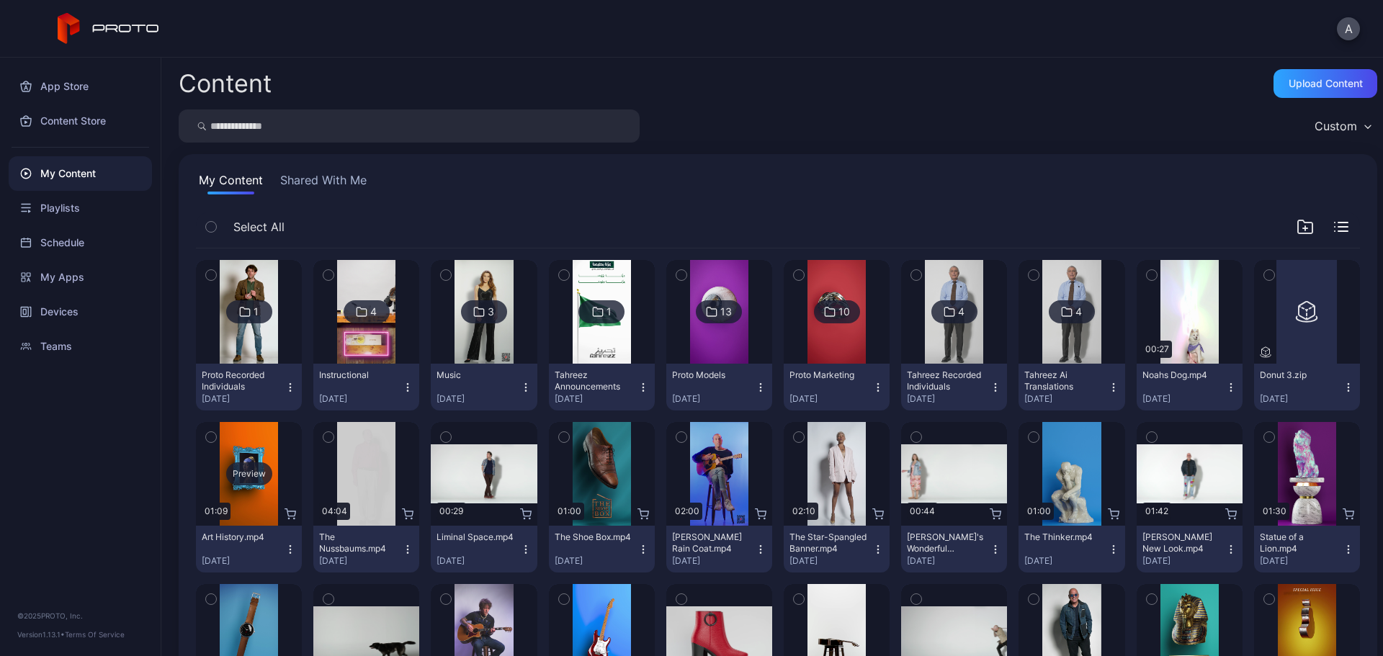
click at [245, 472] on div "Preview" at bounding box center [249, 474] width 46 height 23
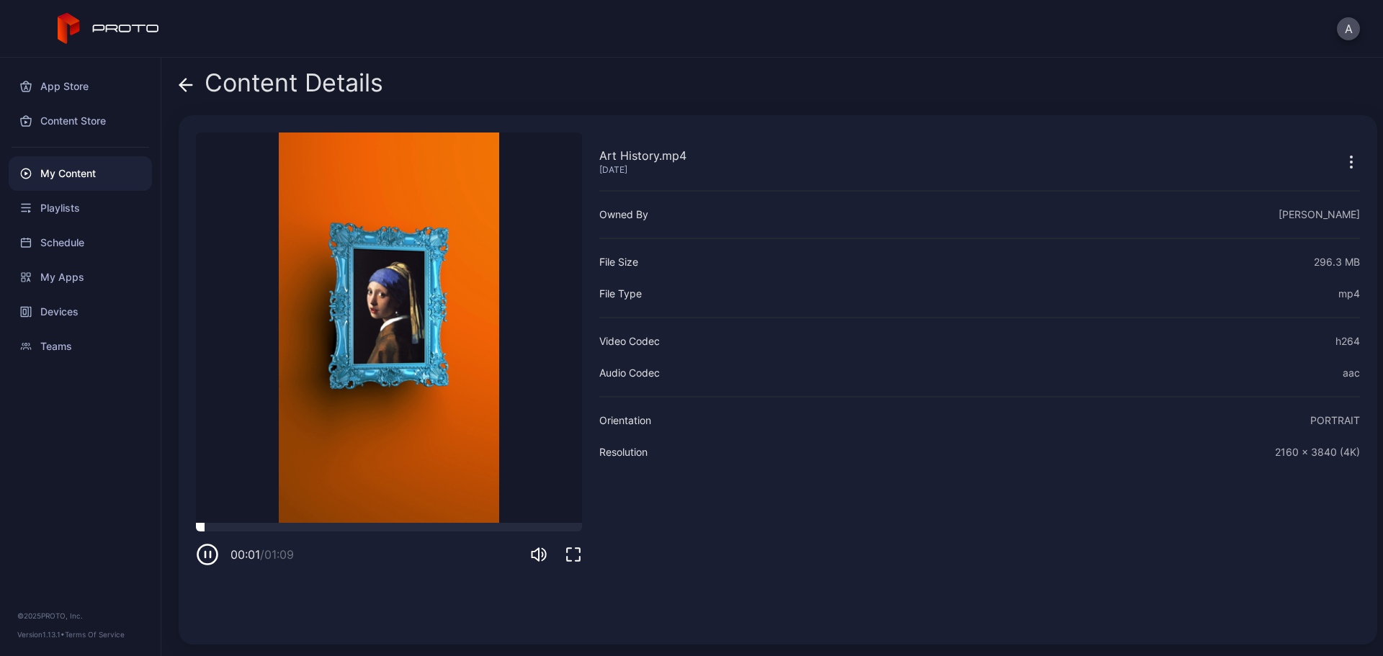
click at [313, 530] on div at bounding box center [389, 527] width 386 height 9
click at [393, 527] on div at bounding box center [389, 527] width 386 height 9
drag, startPoint x: 452, startPoint y: 526, endPoint x: 501, endPoint y: 532, distance: 49.3
click at [457, 527] on div at bounding box center [389, 527] width 386 height 9
click at [189, 86] on icon at bounding box center [186, 85] width 14 height 14
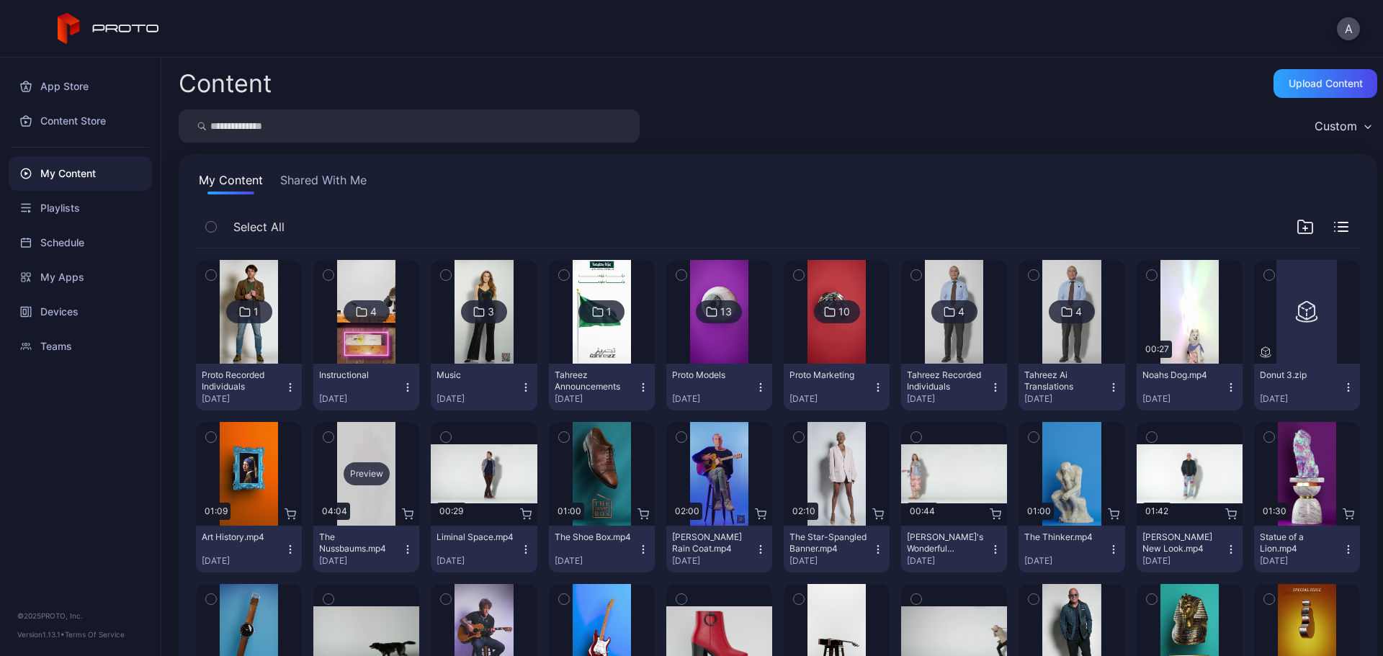
click at [364, 470] on div "Preview" at bounding box center [367, 474] width 46 height 23
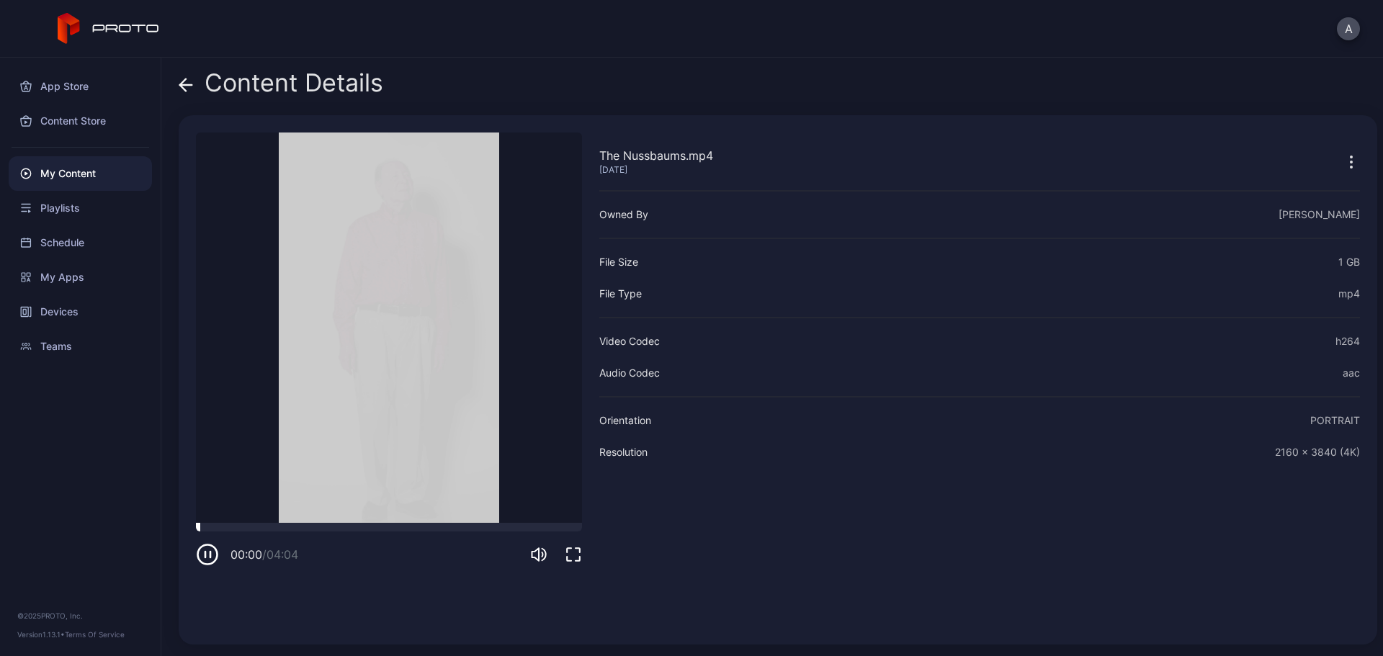
click at [232, 525] on div at bounding box center [389, 527] width 386 height 9
click at [312, 526] on div at bounding box center [389, 527] width 386 height 9
drag, startPoint x: 384, startPoint y: 523, endPoint x: 403, endPoint y: 522, distance: 19.5
click at [390, 522] on div "The Nussbaums.mp4 [DATE] Sorry, your browser doesn‘t support embedded videos 01…" at bounding box center [389, 380] width 386 height 495
click at [450, 523] on div at bounding box center [389, 527] width 386 height 9
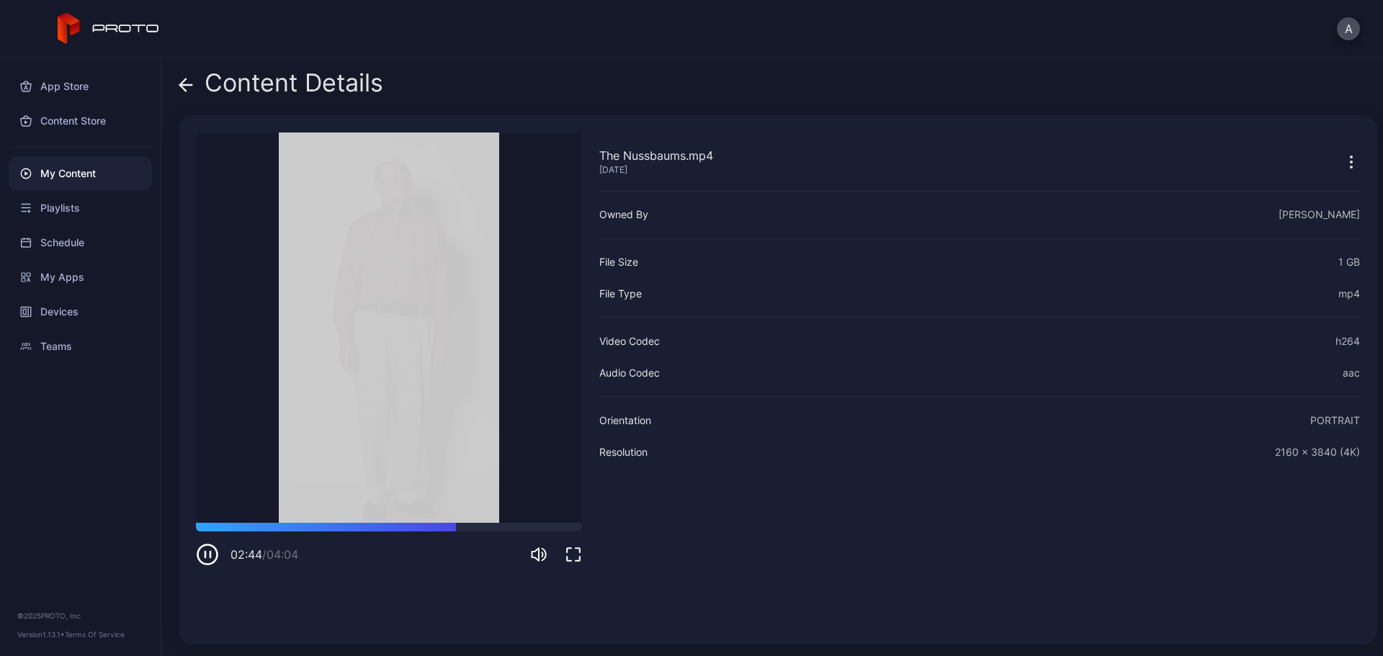
click at [179, 84] on icon at bounding box center [186, 85] width 14 height 14
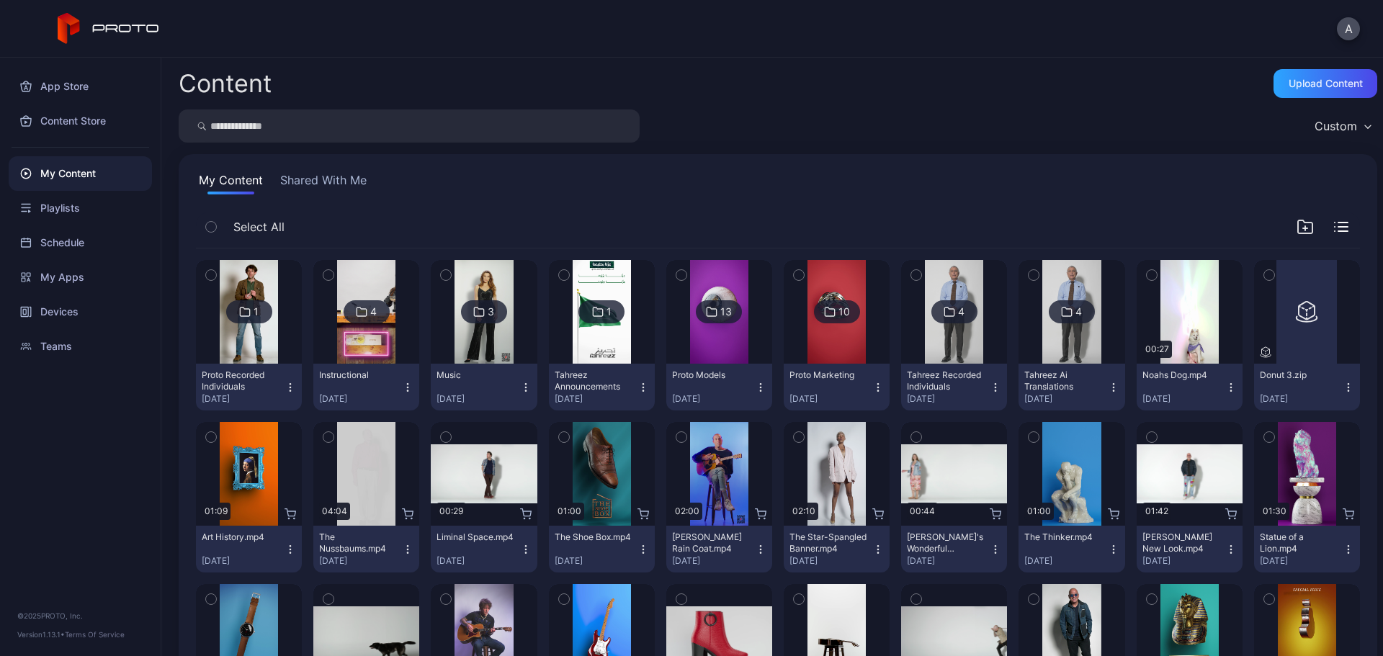
click at [327, 435] on icon "button" at bounding box center [329, 437] width 10 height 16
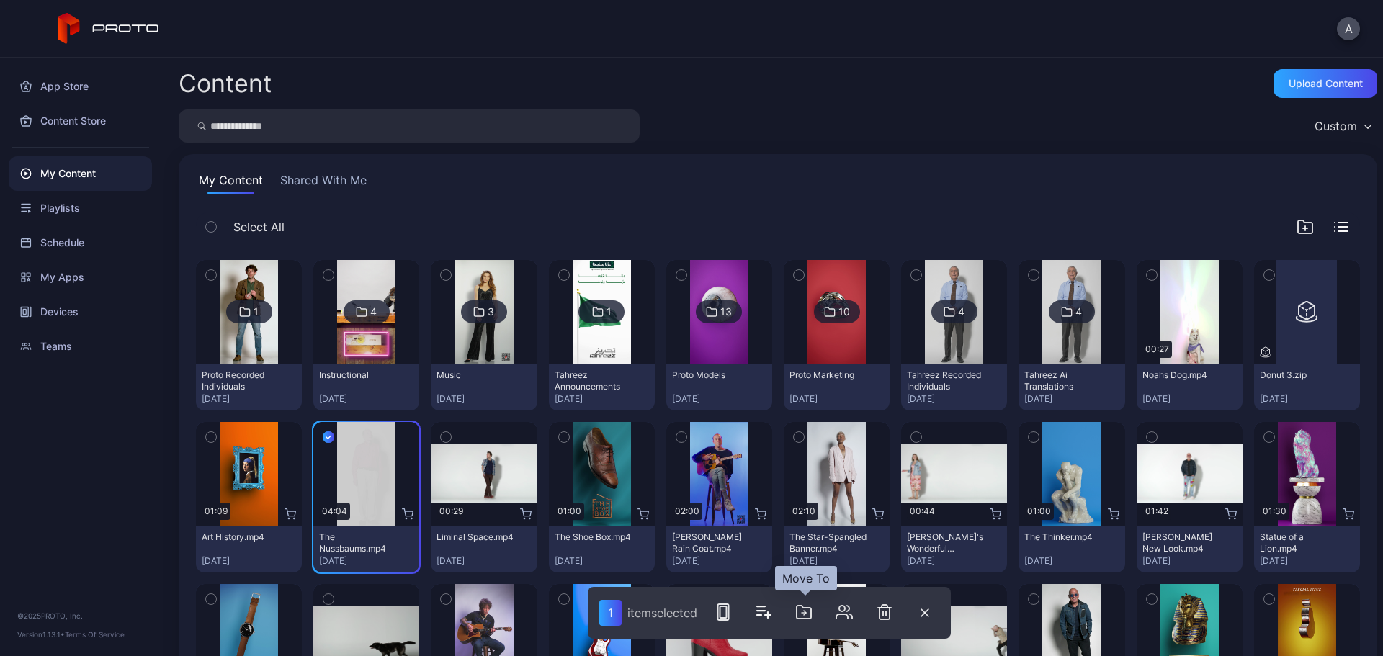
click at [798, 617] on icon "button" at bounding box center [804, 612] width 14 height 13
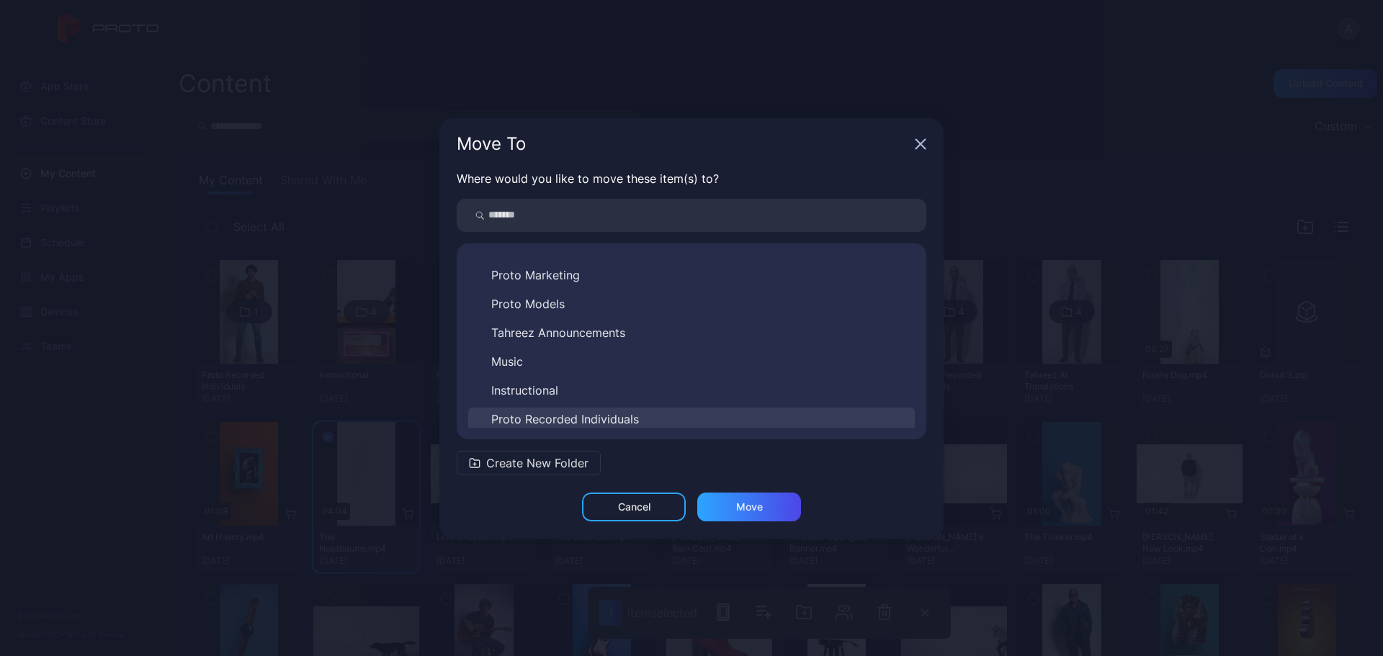
scroll to position [81, 0]
click at [576, 416] on span "Proto Recorded Individuals" at bounding box center [565, 416] width 148 height 17
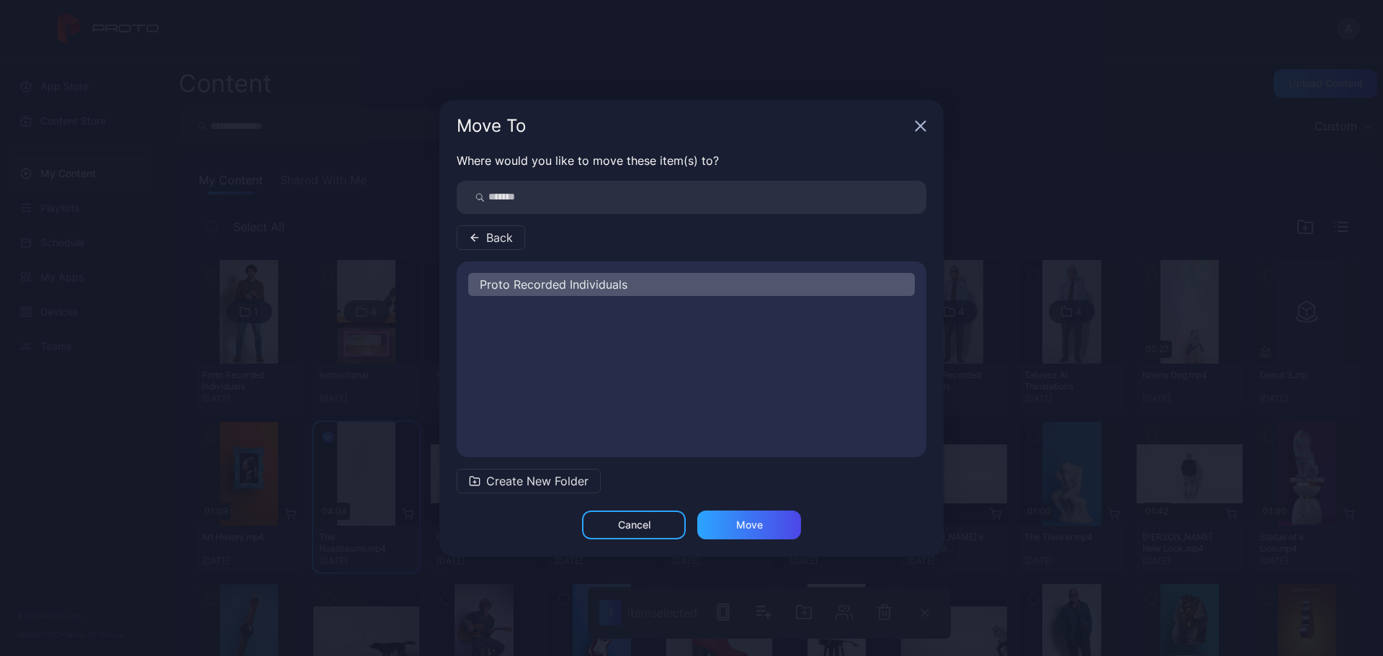
scroll to position [0, 0]
click at [741, 527] on div "Move" at bounding box center [749, 525] width 27 height 12
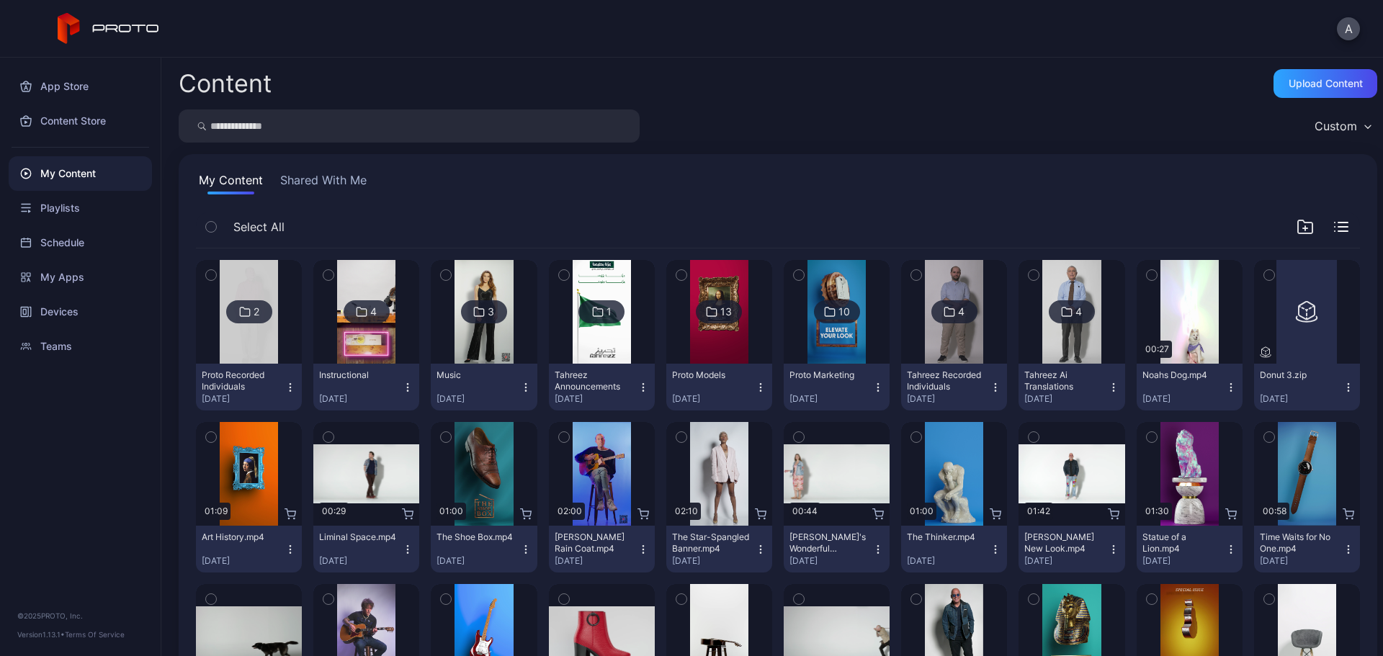
click at [212, 439] on icon "button" at bounding box center [211, 437] width 10 height 16
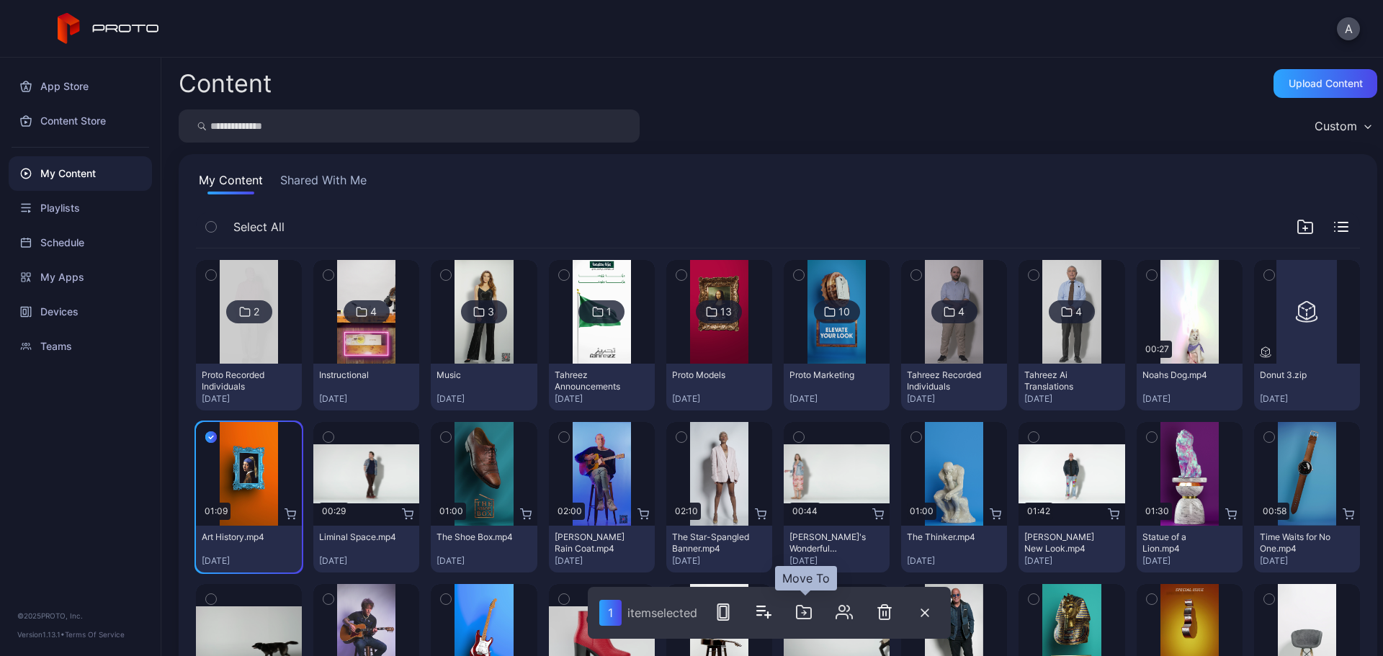
click at [806, 612] on icon "button" at bounding box center [805, 613] width 2 height 4
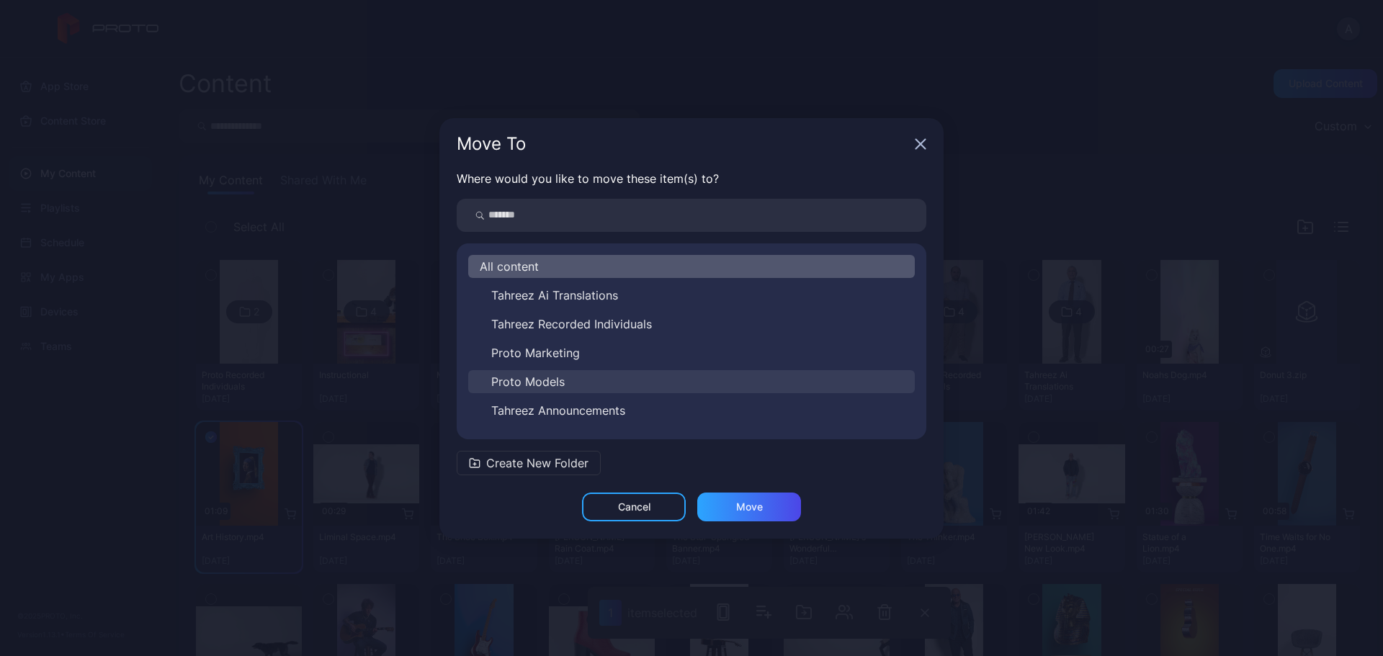
click at [574, 376] on button "Proto Models" at bounding box center [691, 381] width 447 height 23
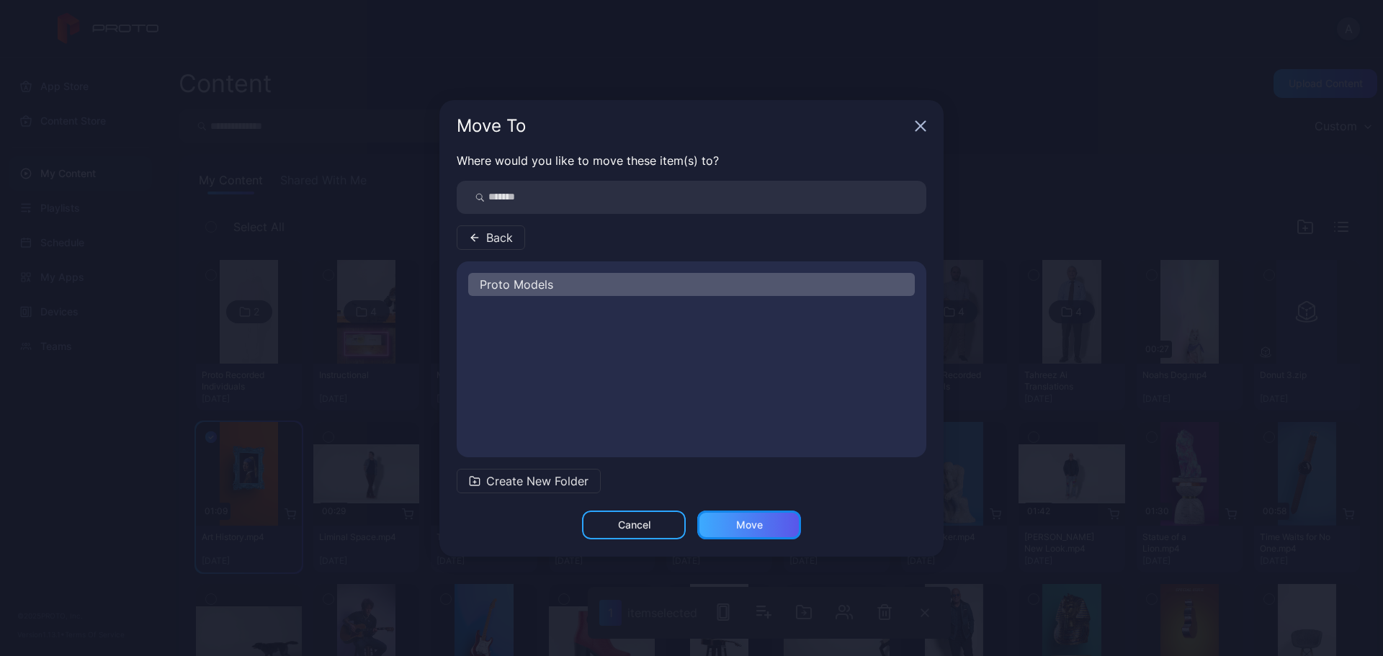
click at [747, 520] on div "Move" at bounding box center [749, 525] width 27 height 12
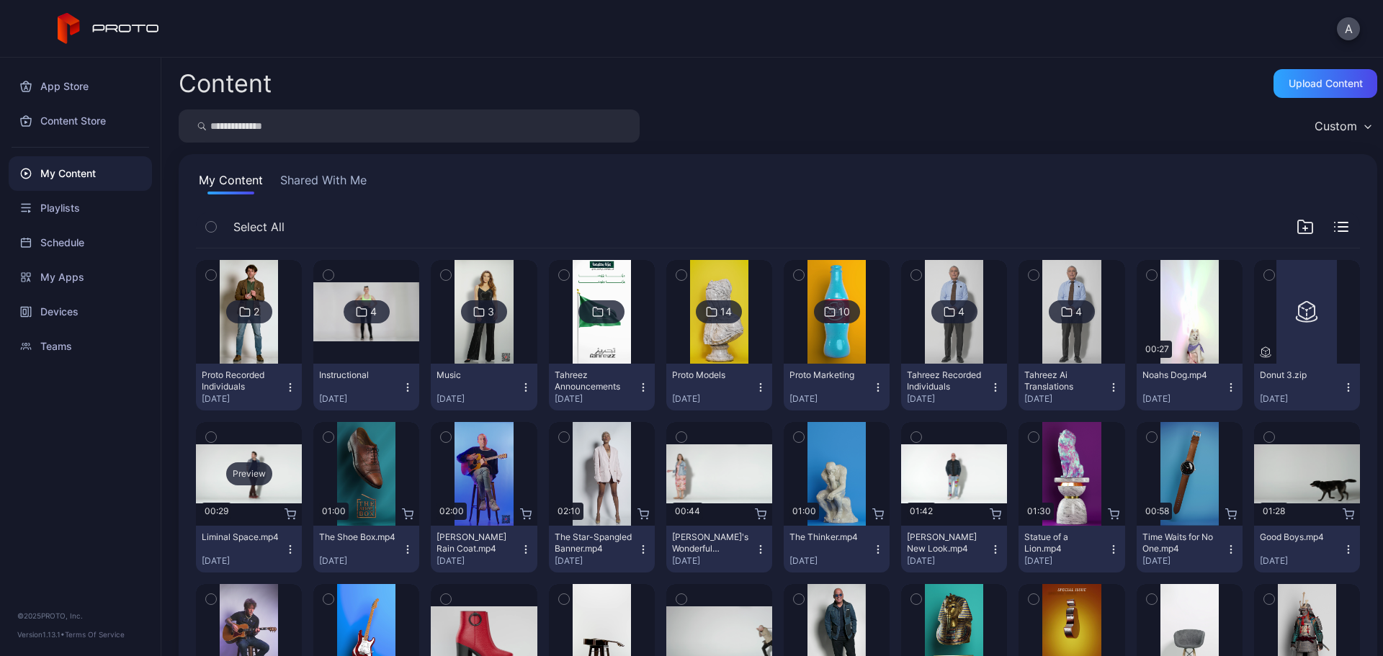
click at [249, 476] on div "Preview" at bounding box center [249, 474] width 46 height 23
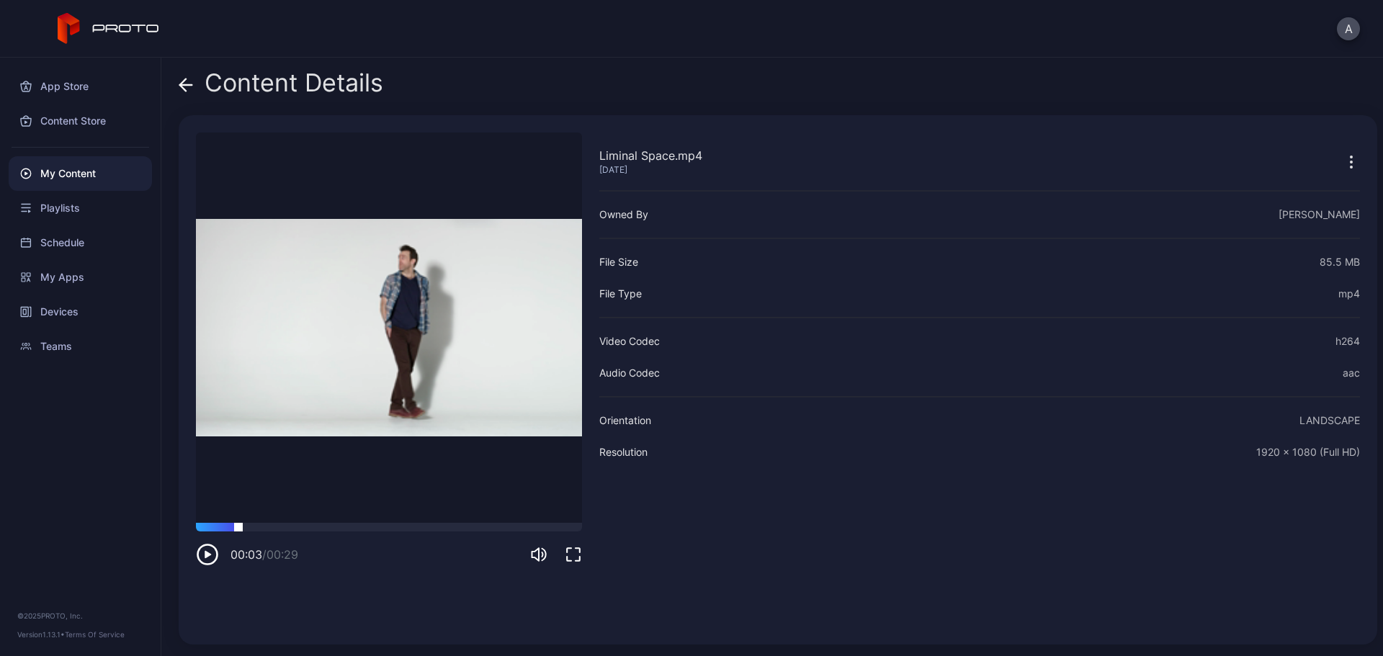
click at [238, 527] on div at bounding box center [389, 527] width 386 height 9
click at [333, 527] on div at bounding box center [389, 527] width 386 height 9
click at [172, 85] on div "Content Details Liminal Space.mp4 [DATE] Sorry, your browser doesn‘t support em…" at bounding box center [772, 357] width 1222 height 599
click at [188, 85] on icon at bounding box center [186, 85] width 12 height 0
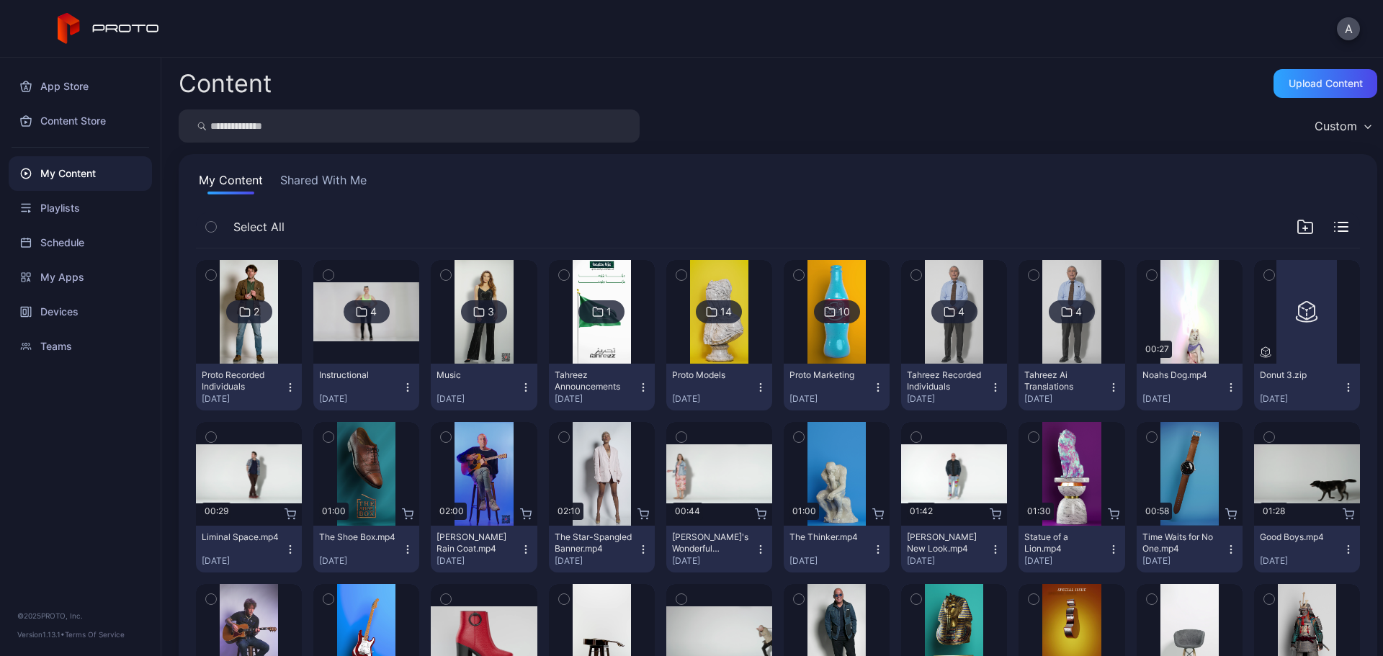
click at [212, 439] on icon "button" at bounding box center [211, 437] width 10 height 16
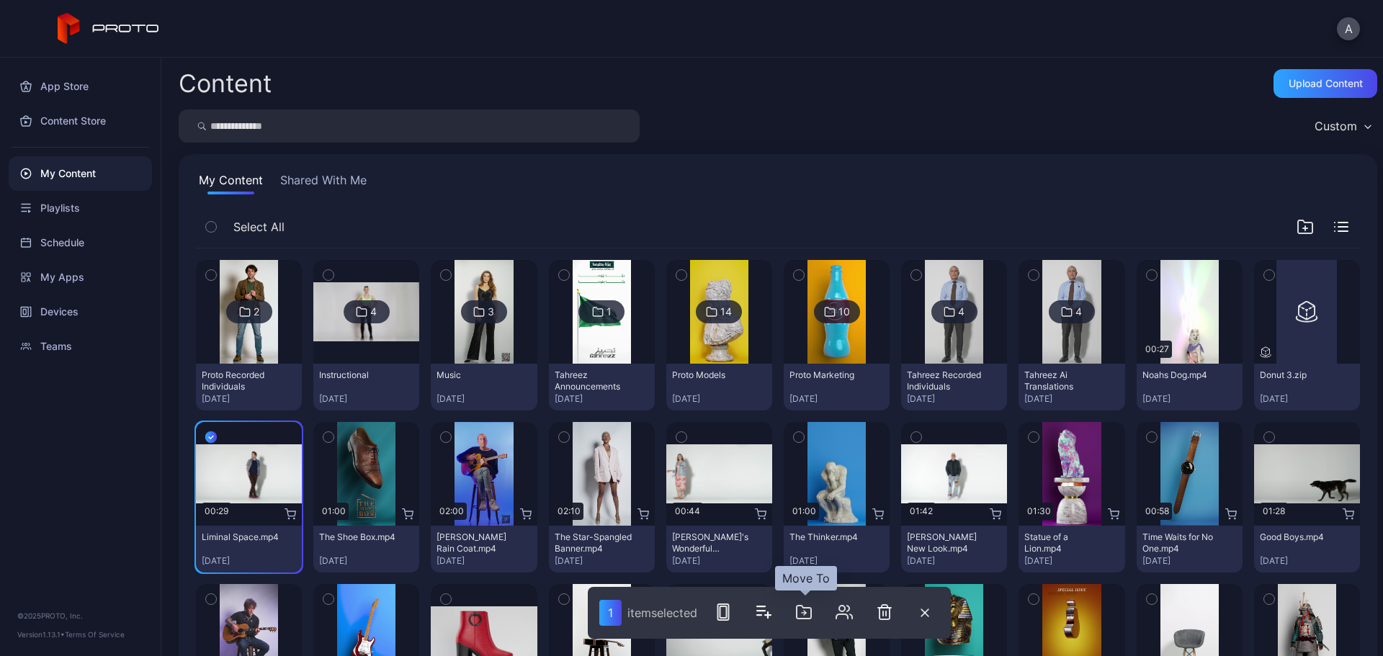
click at [804, 614] on icon "button" at bounding box center [803, 612] width 17 height 17
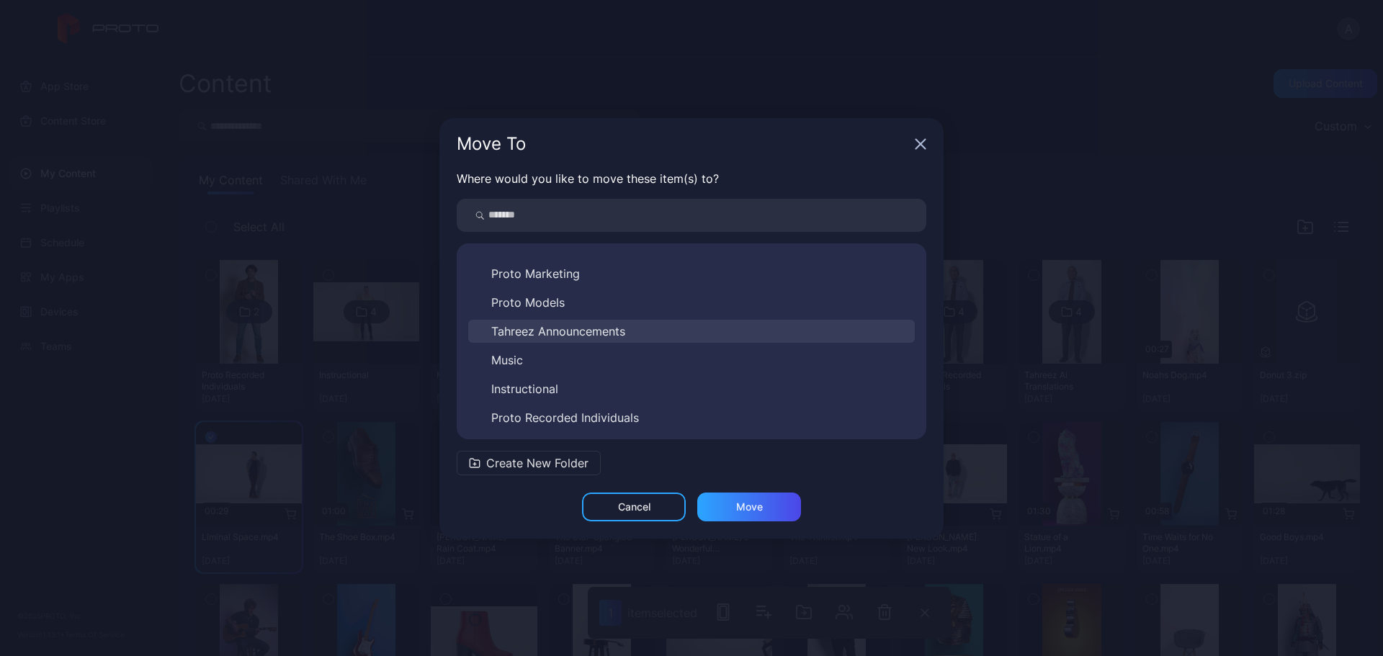
scroll to position [81, 0]
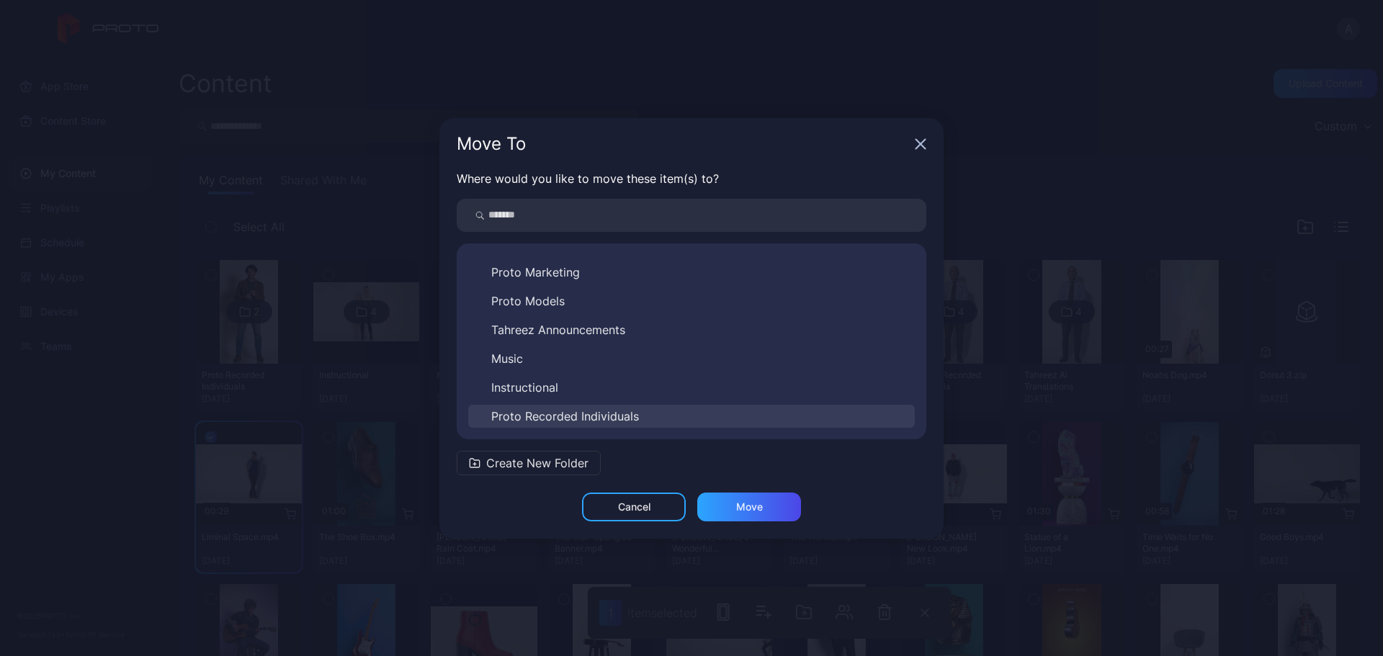
click at [634, 419] on span "Proto Recorded Individuals" at bounding box center [565, 416] width 148 height 17
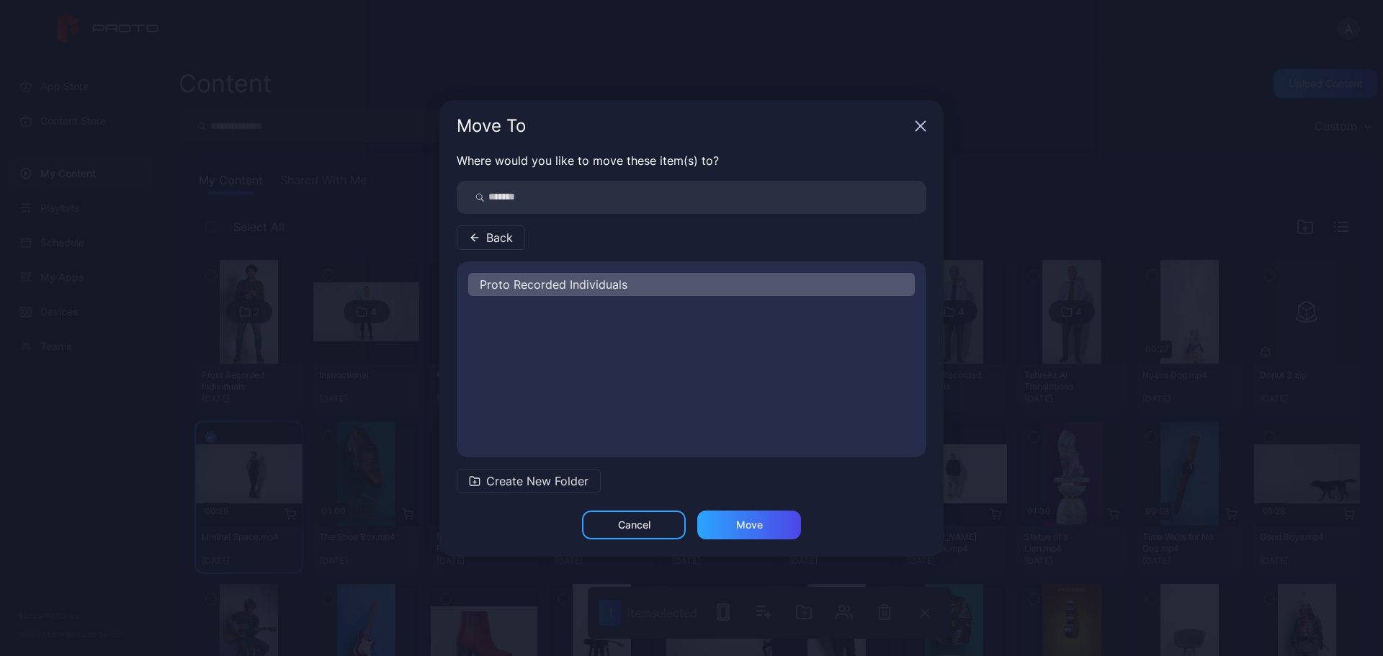
scroll to position [0, 0]
click at [733, 509] on div "Where would you like to move these item(s) to? Back Proto Recorded Individuals …" at bounding box center [692, 331] width 504 height 359
click at [740, 518] on div "Move" at bounding box center [749, 525] width 104 height 29
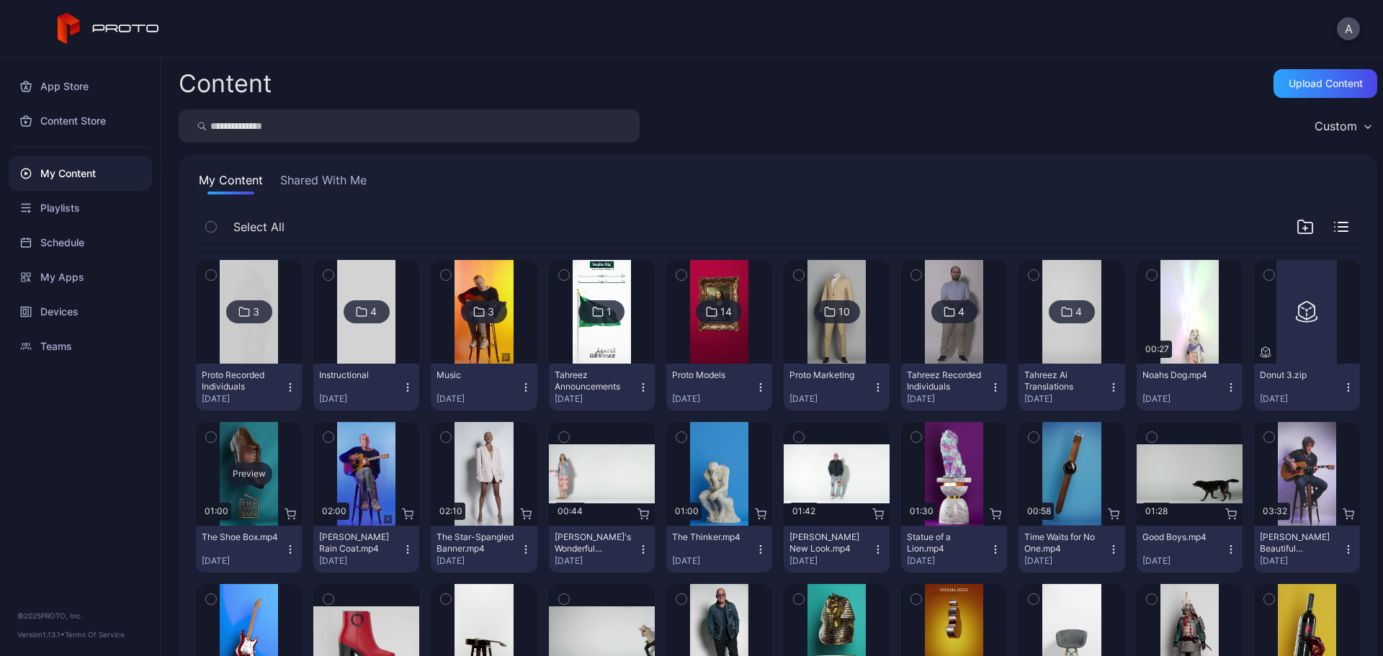
click at [259, 473] on div "Preview" at bounding box center [249, 474] width 46 height 23
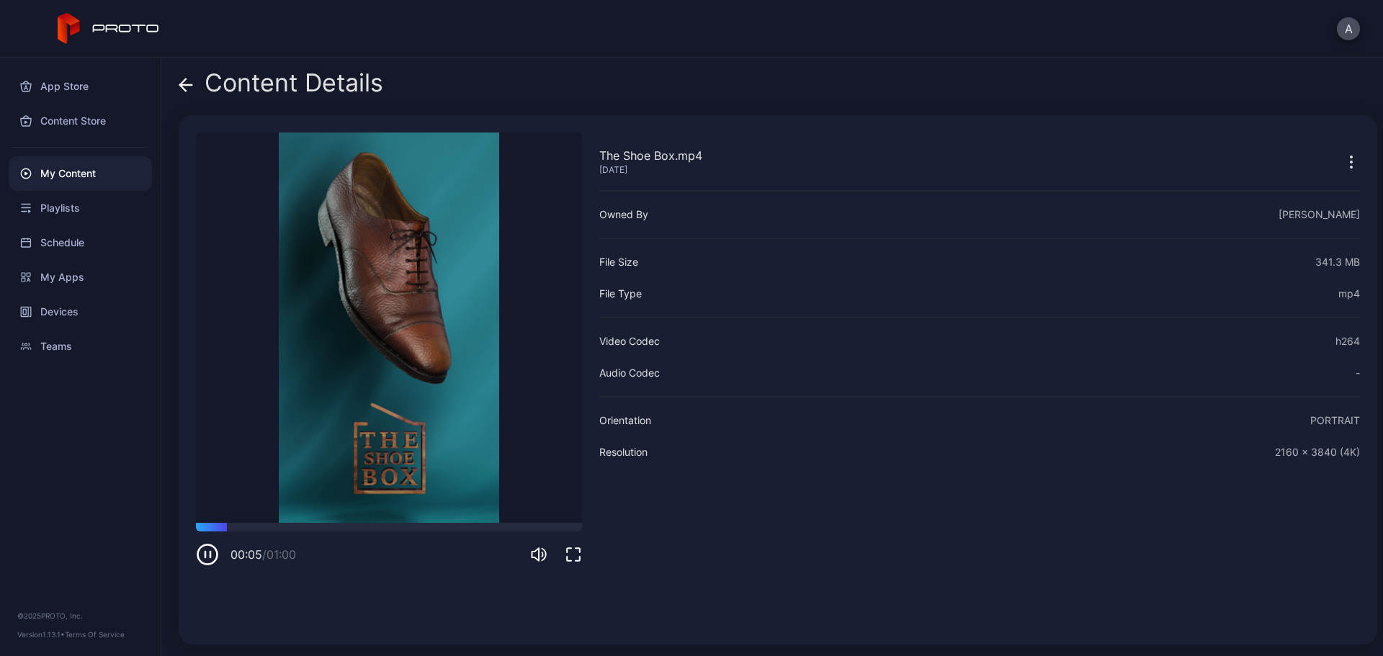
click at [184, 83] on icon at bounding box center [186, 85] width 14 height 14
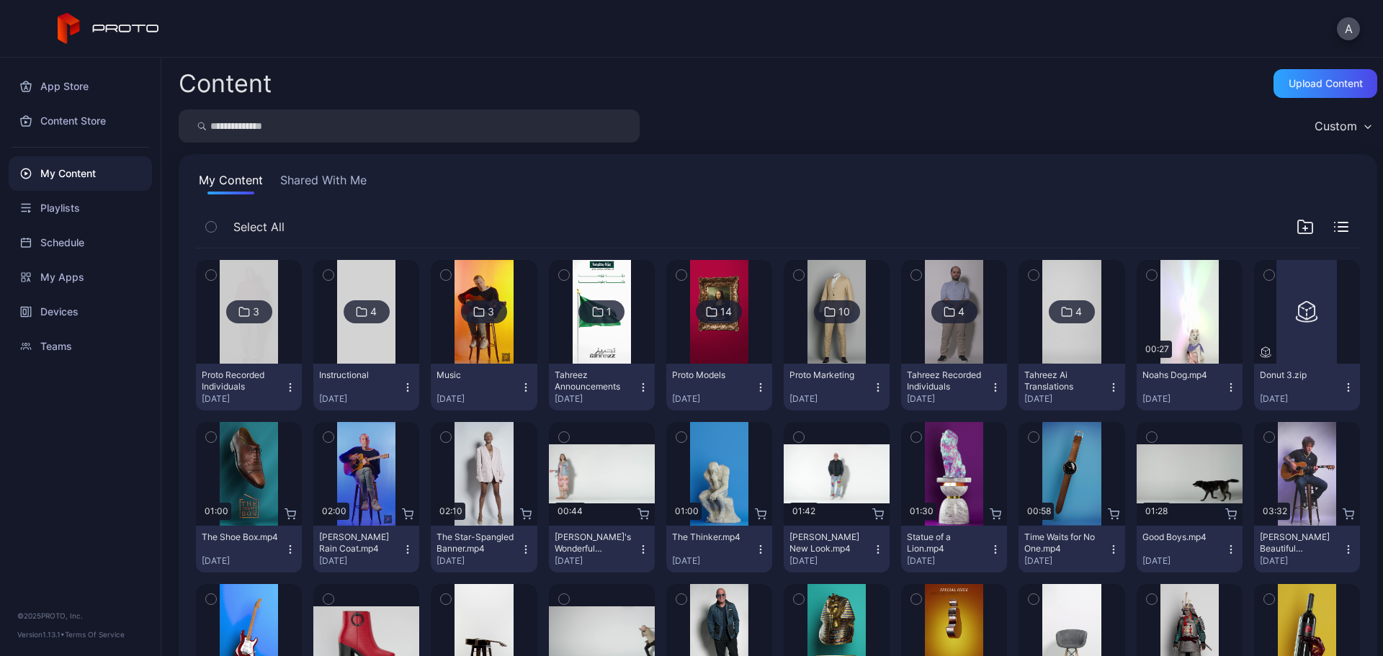
click at [327, 437] on icon "button" at bounding box center [329, 438] width 4 height 2
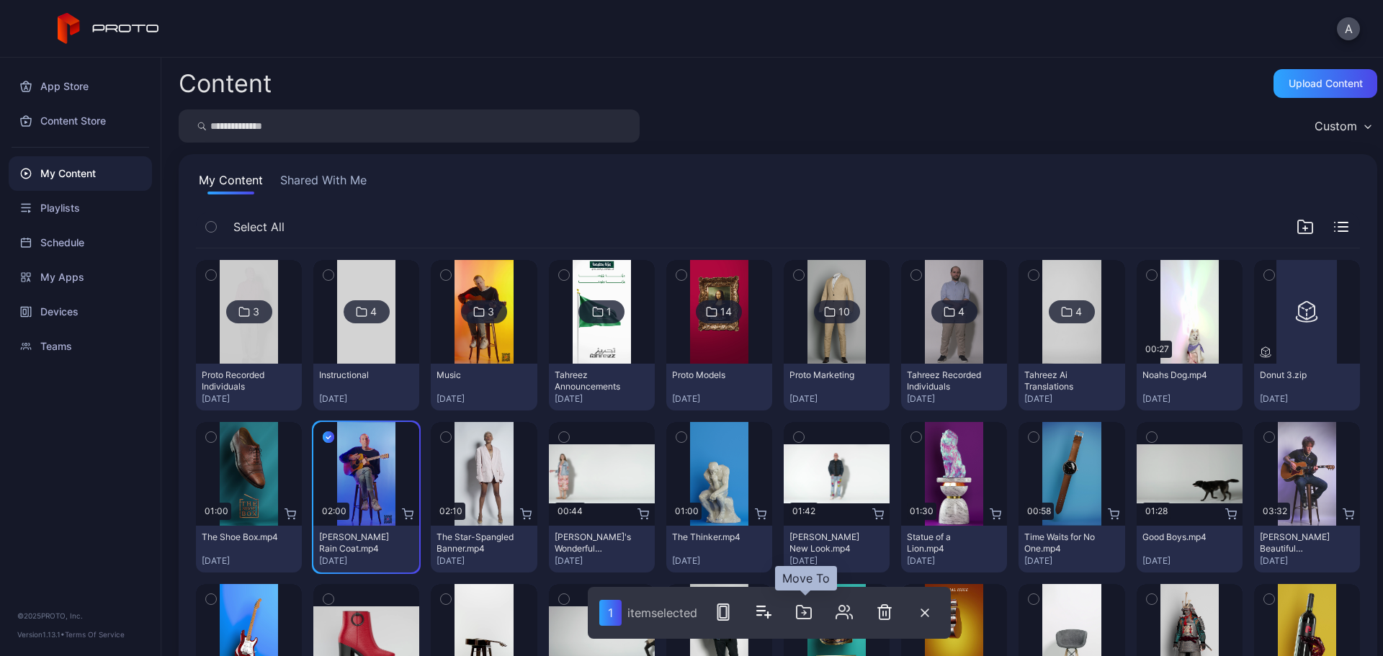
click at [811, 612] on icon "button" at bounding box center [803, 612] width 17 height 17
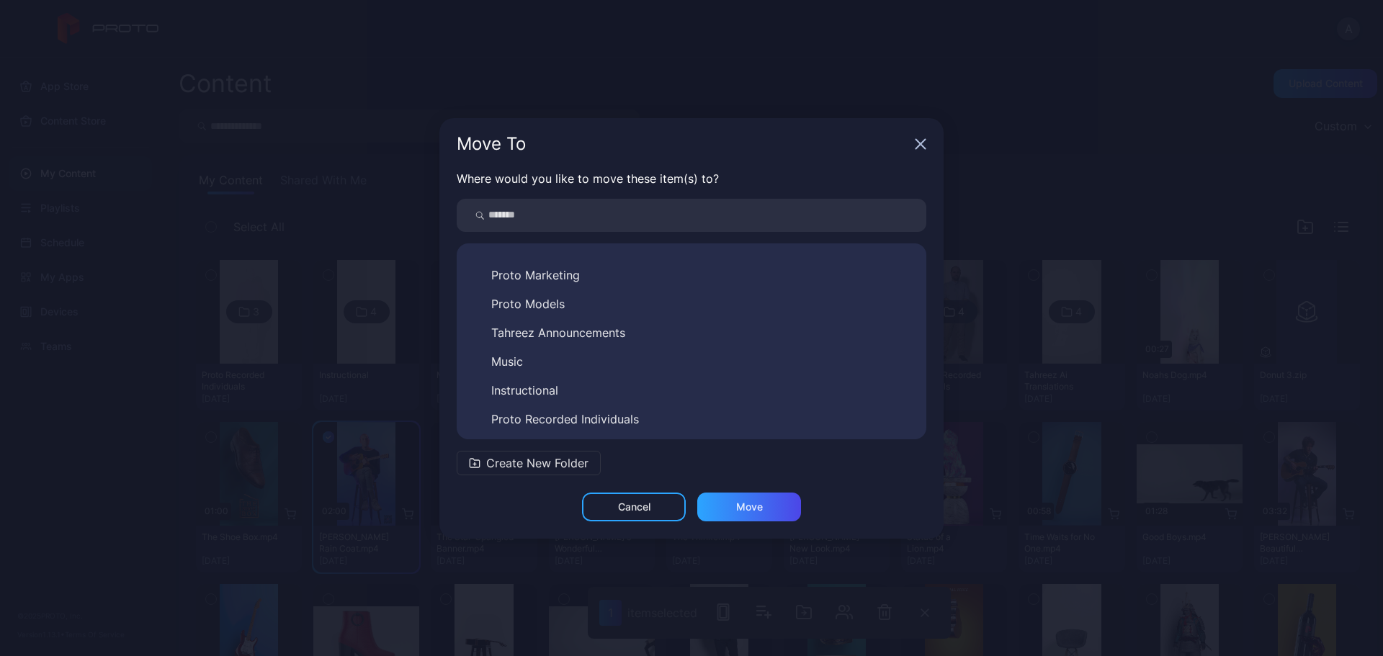
scroll to position [81, 0]
click at [592, 359] on button "Music" at bounding box center [691, 358] width 447 height 23
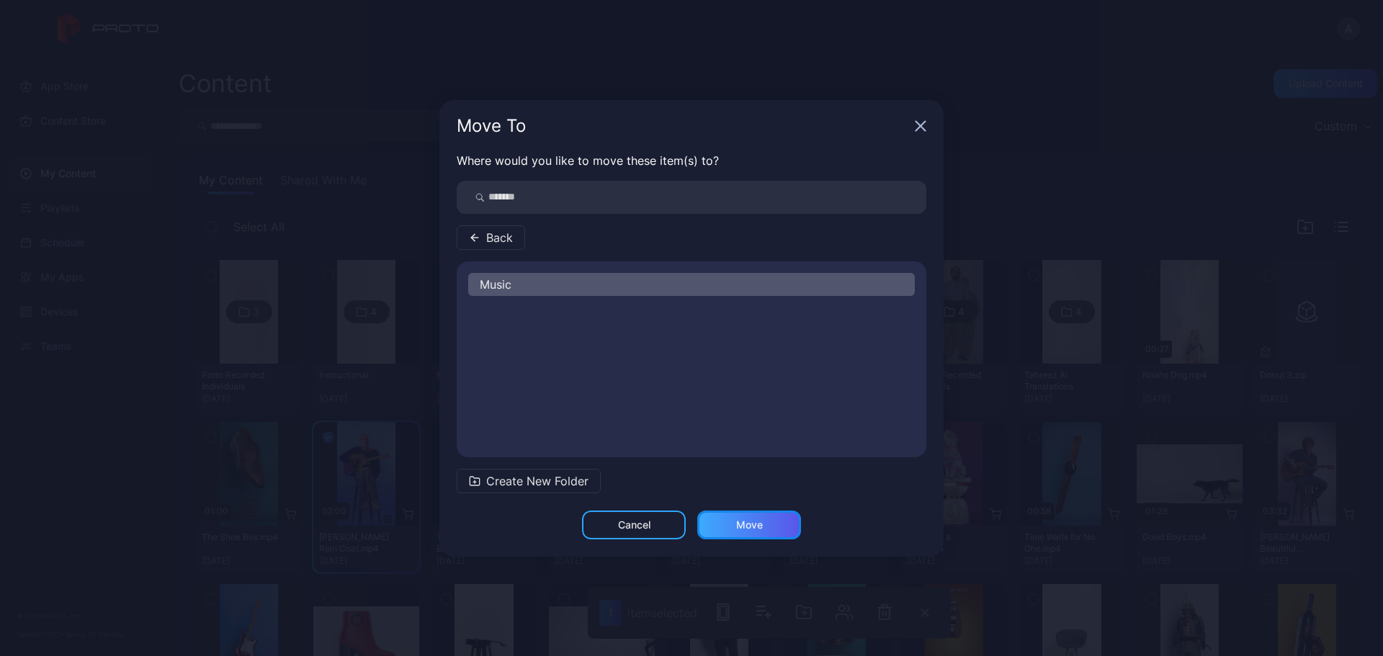
click at [744, 519] on div "Move" at bounding box center [749, 525] width 27 height 12
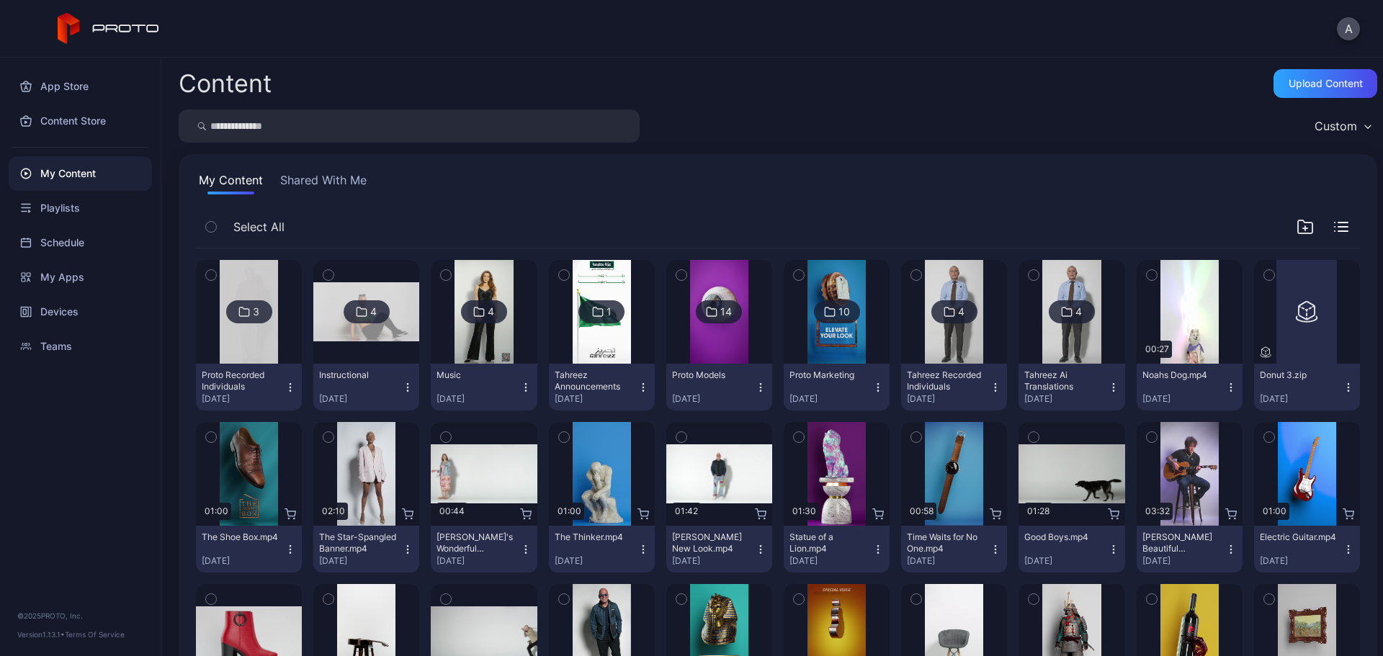
click at [212, 437] on icon "button" at bounding box center [211, 437] width 10 height 16
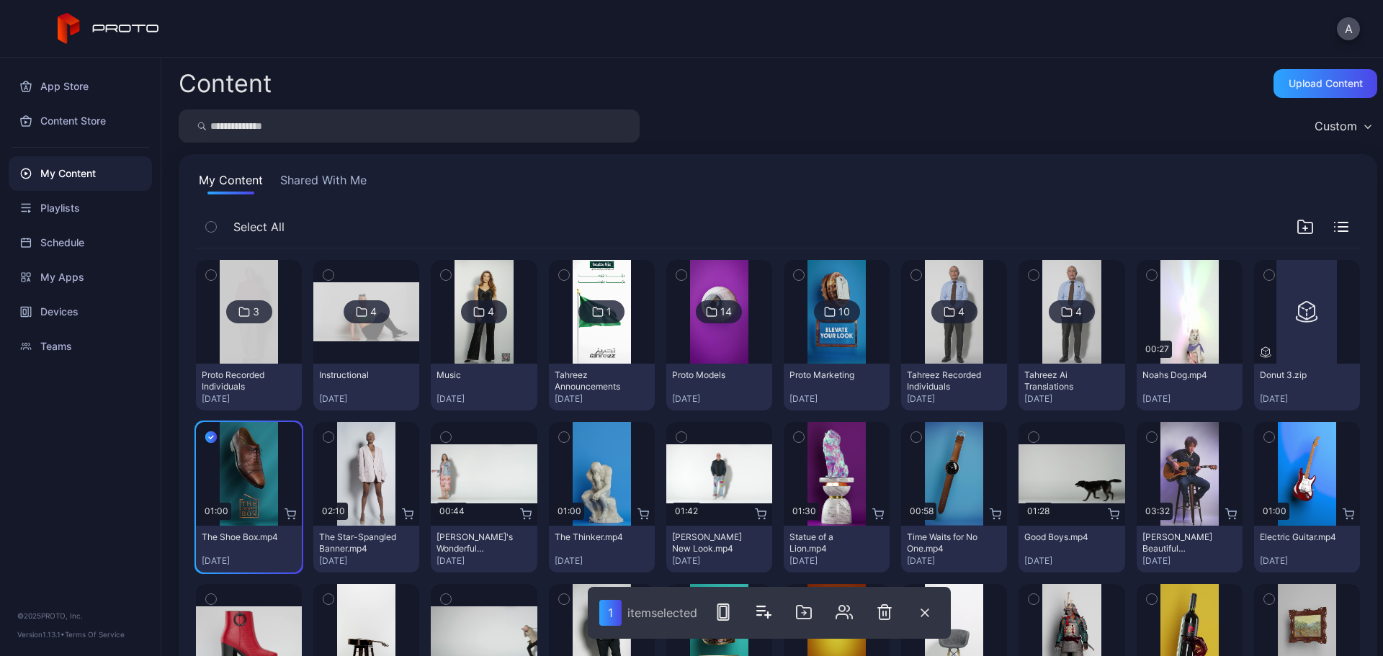
click at [809, 612] on icon "button" at bounding box center [803, 612] width 17 height 17
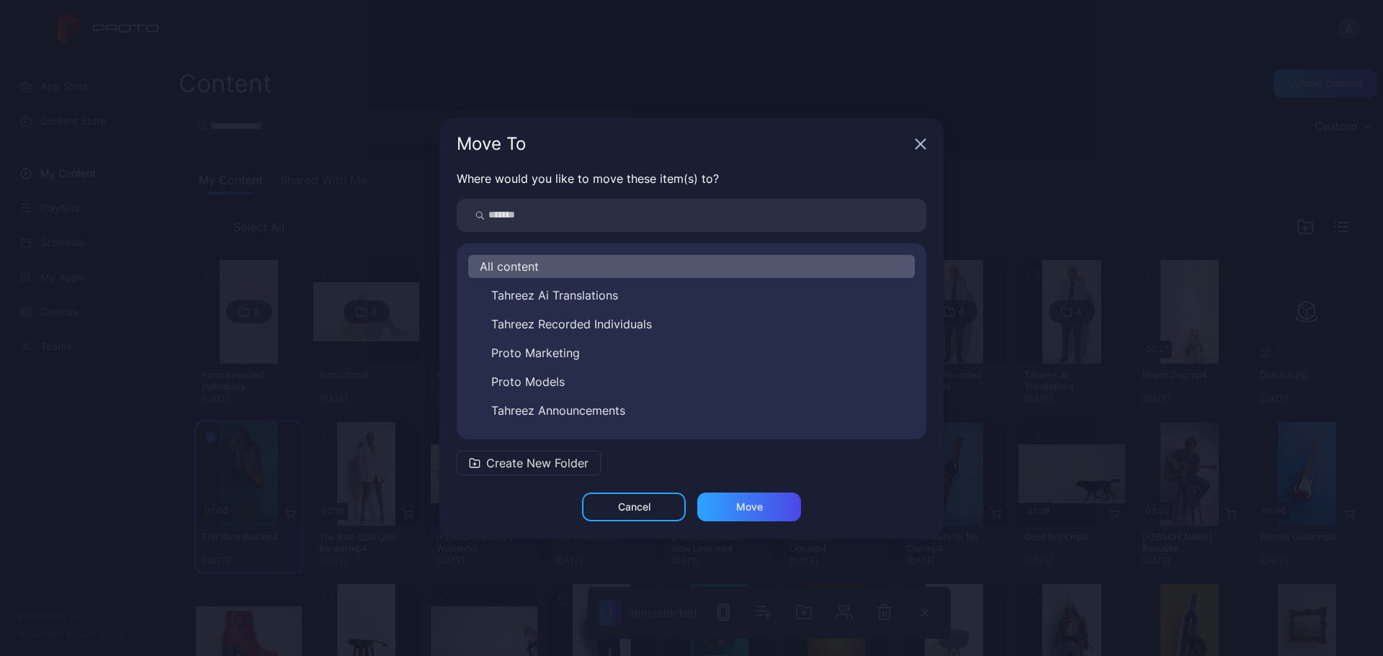
scroll to position [72, 0]
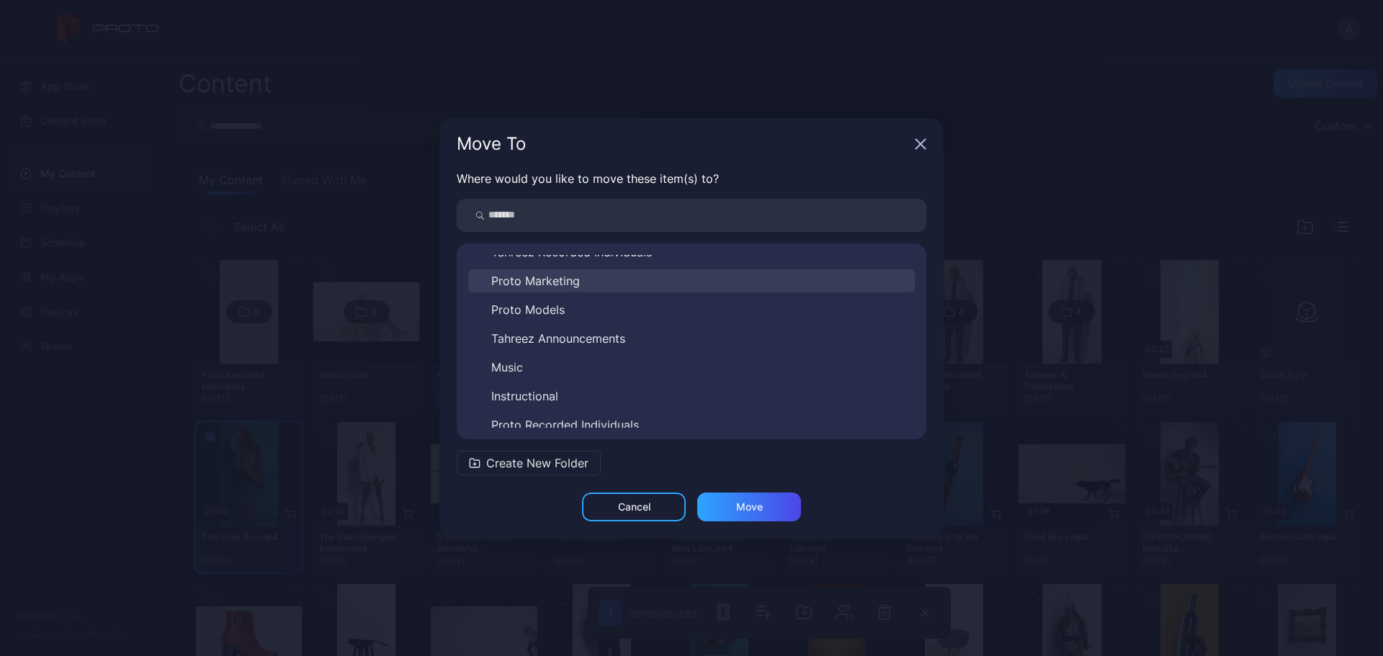
click at [570, 285] on span "Proto Marketing" at bounding box center [535, 280] width 89 height 17
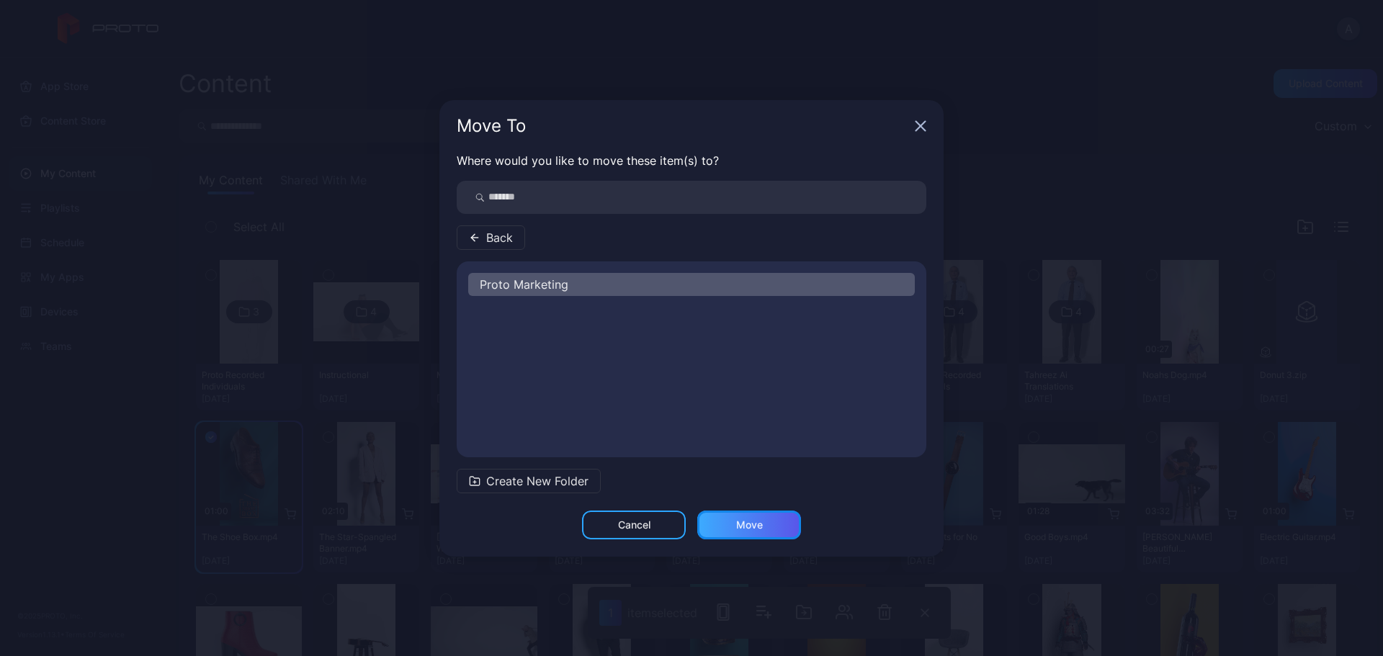
click at [749, 522] on div "Move" at bounding box center [749, 525] width 27 height 12
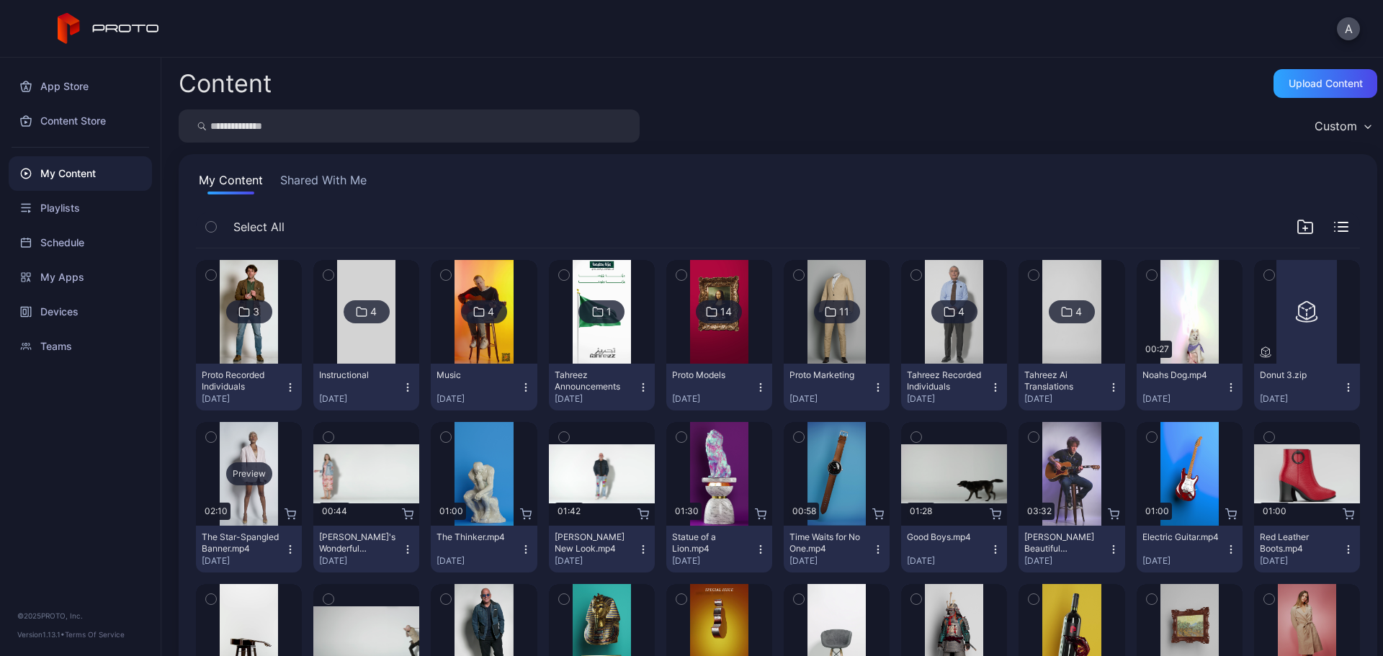
click at [259, 470] on div "Preview" at bounding box center [249, 474] width 46 height 23
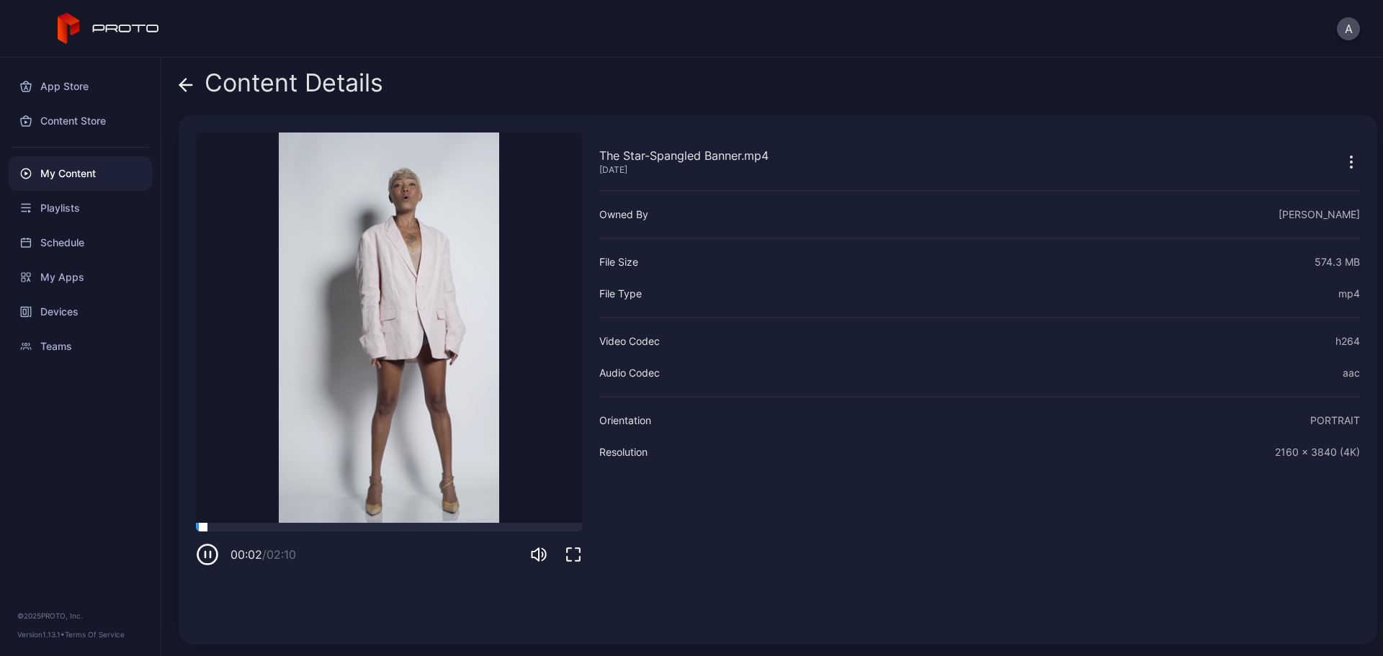
click at [367, 525] on div at bounding box center [389, 527] width 386 height 9
click at [187, 86] on icon at bounding box center [186, 85] width 14 height 14
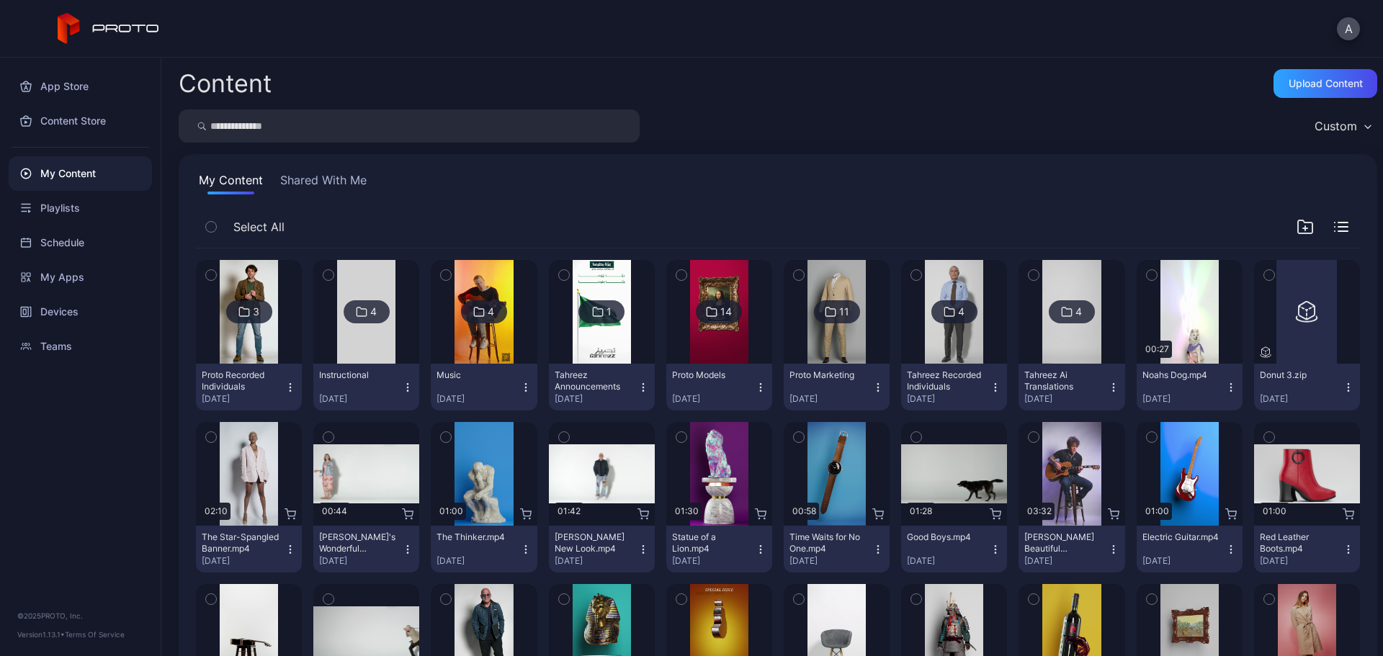
click at [208, 436] on icon "button" at bounding box center [211, 437] width 10 height 16
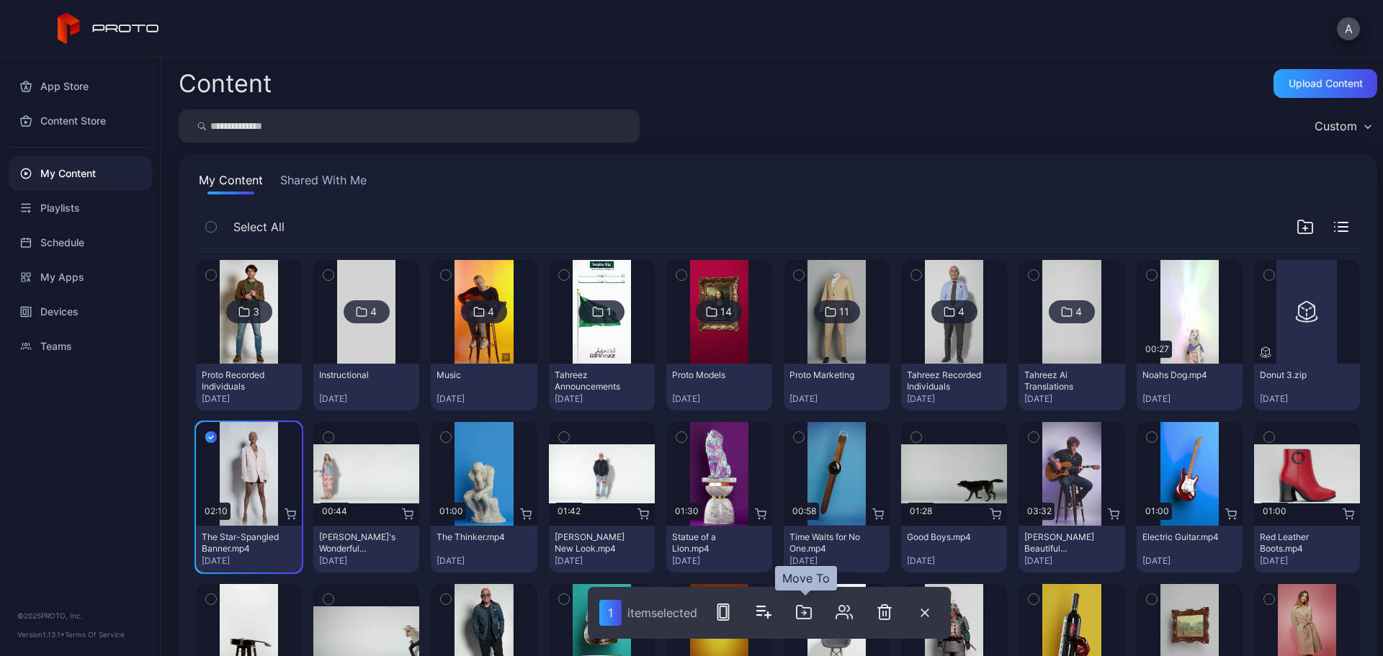
click at [797, 612] on button "button" at bounding box center [804, 612] width 29 height 29
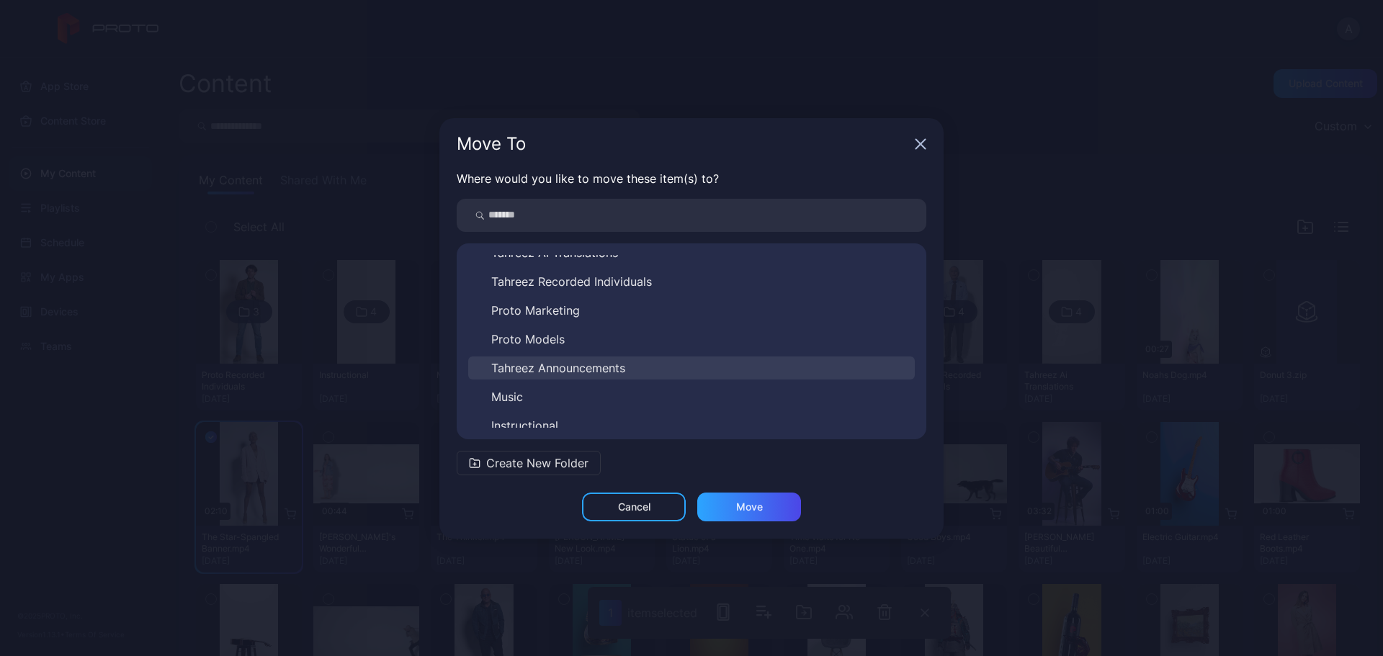
scroll to position [81, 0]
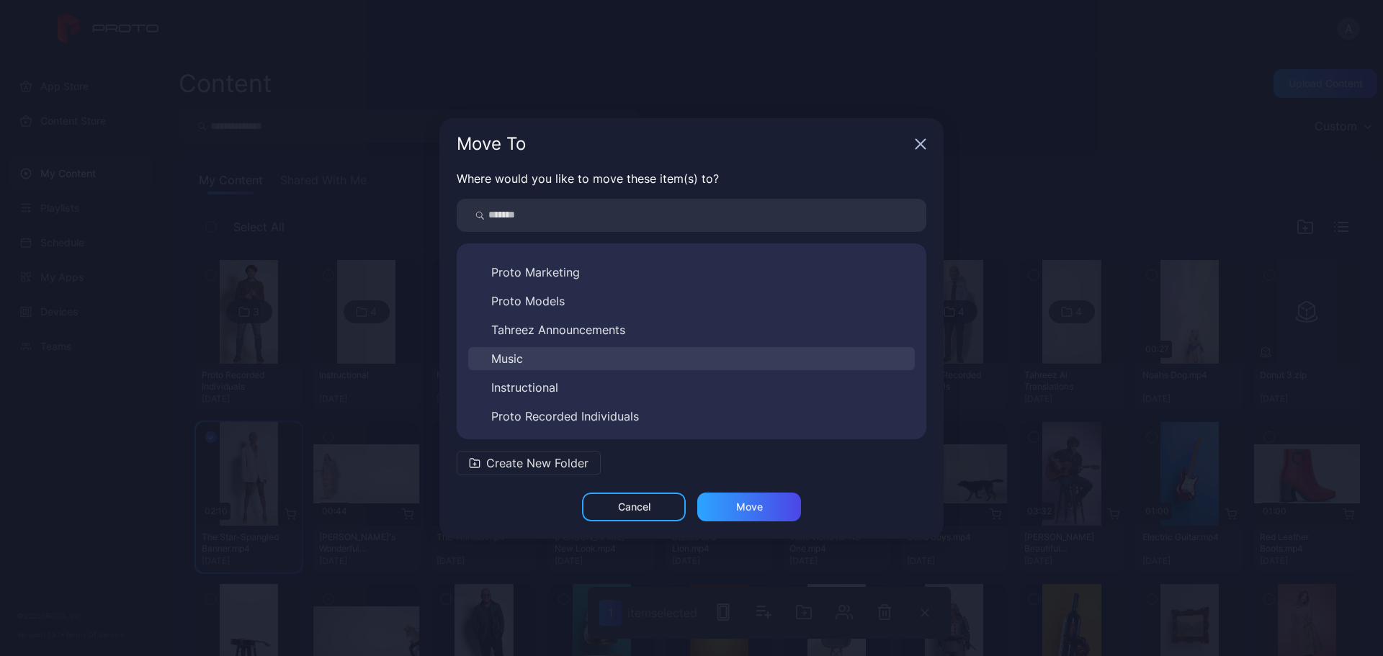
click at [553, 366] on button "Music" at bounding box center [691, 358] width 447 height 23
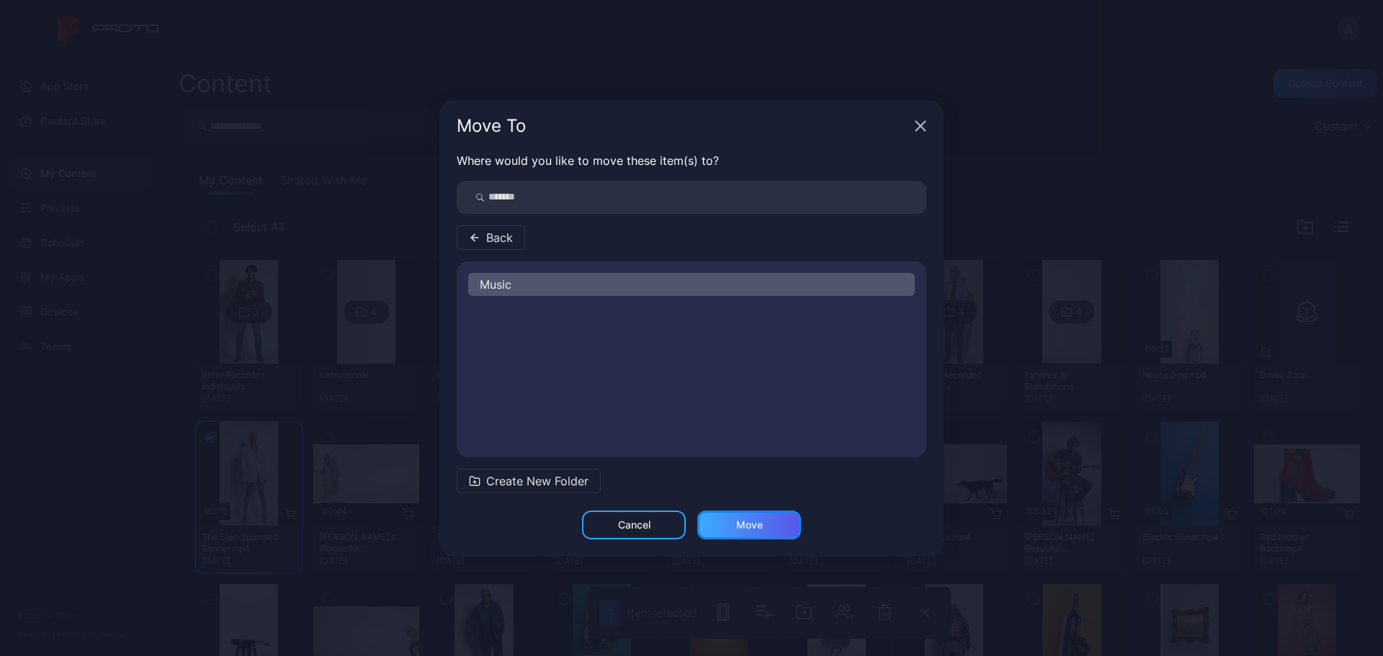
click at [771, 523] on div "Move" at bounding box center [749, 525] width 104 height 29
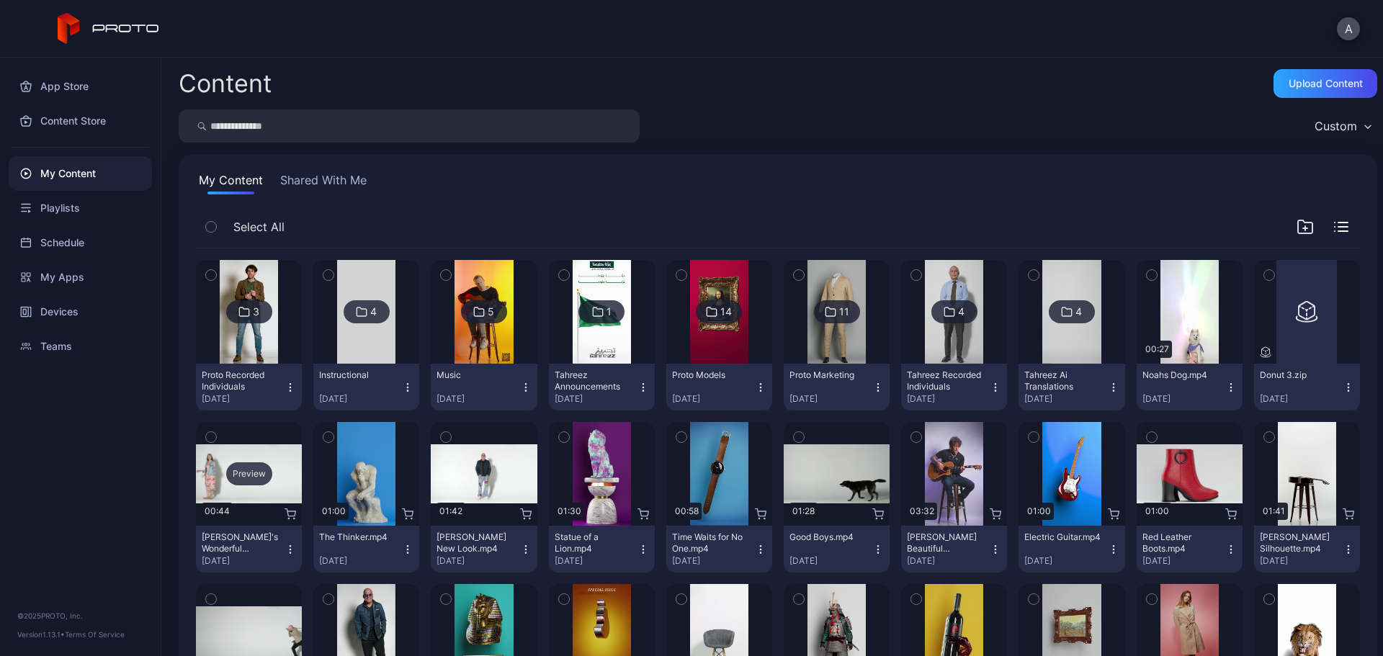
click at [258, 478] on div "Preview" at bounding box center [249, 474] width 46 height 23
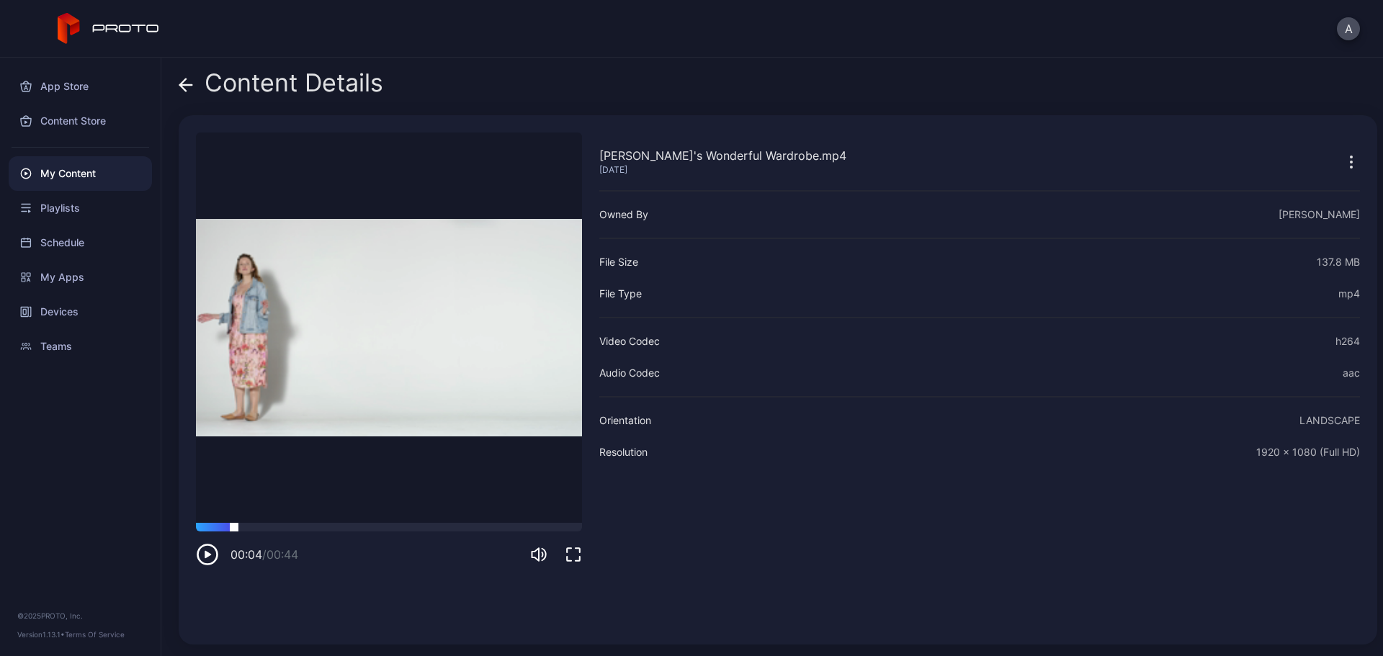
click at [234, 525] on div at bounding box center [389, 527] width 386 height 9
click at [307, 526] on div at bounding box center [389, 527] width 386 height 9
click at [428, 534] on div "00:15 / 00:44" at bounding box center [389, 544] width 386 height 43
click at [432, 526] on div at bounding box center [389, 527] width 386 height 9
click at [185, 85] on icon at bounding box center [186, 85] width 12 height 0
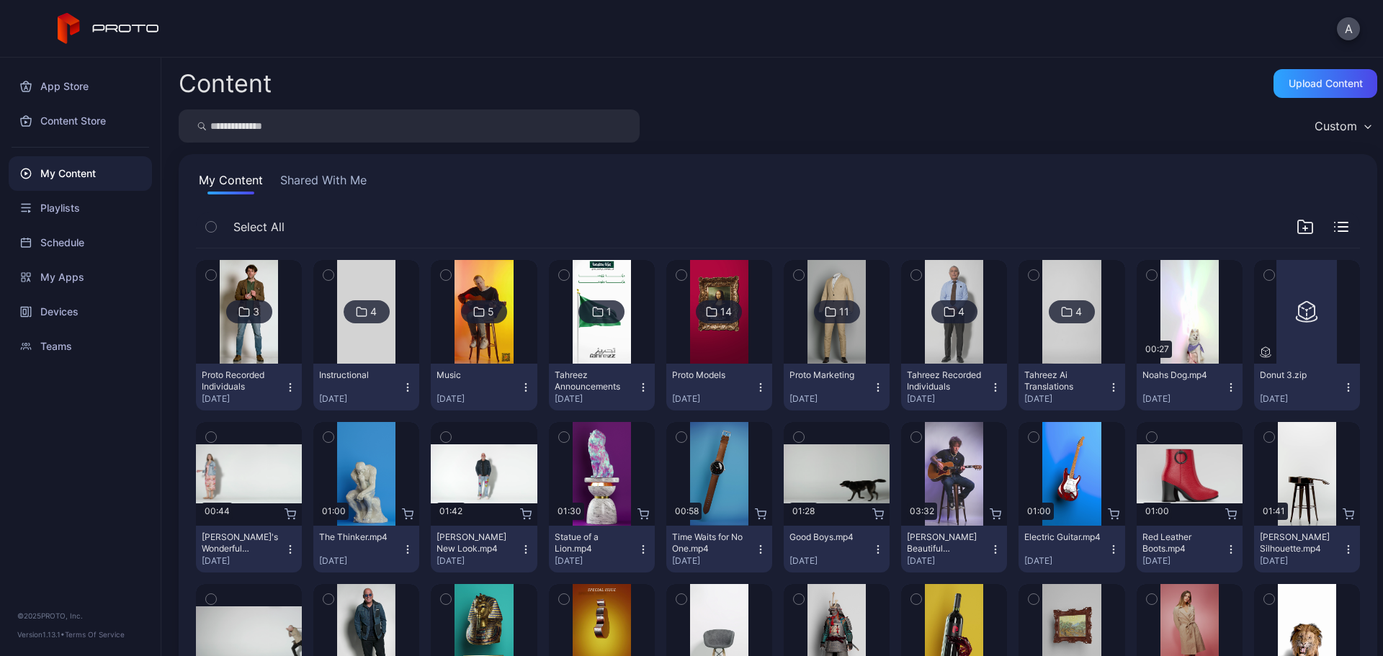
click at [211, 437] on icon "button" at bounding box center [211, 437] width 10 height 16
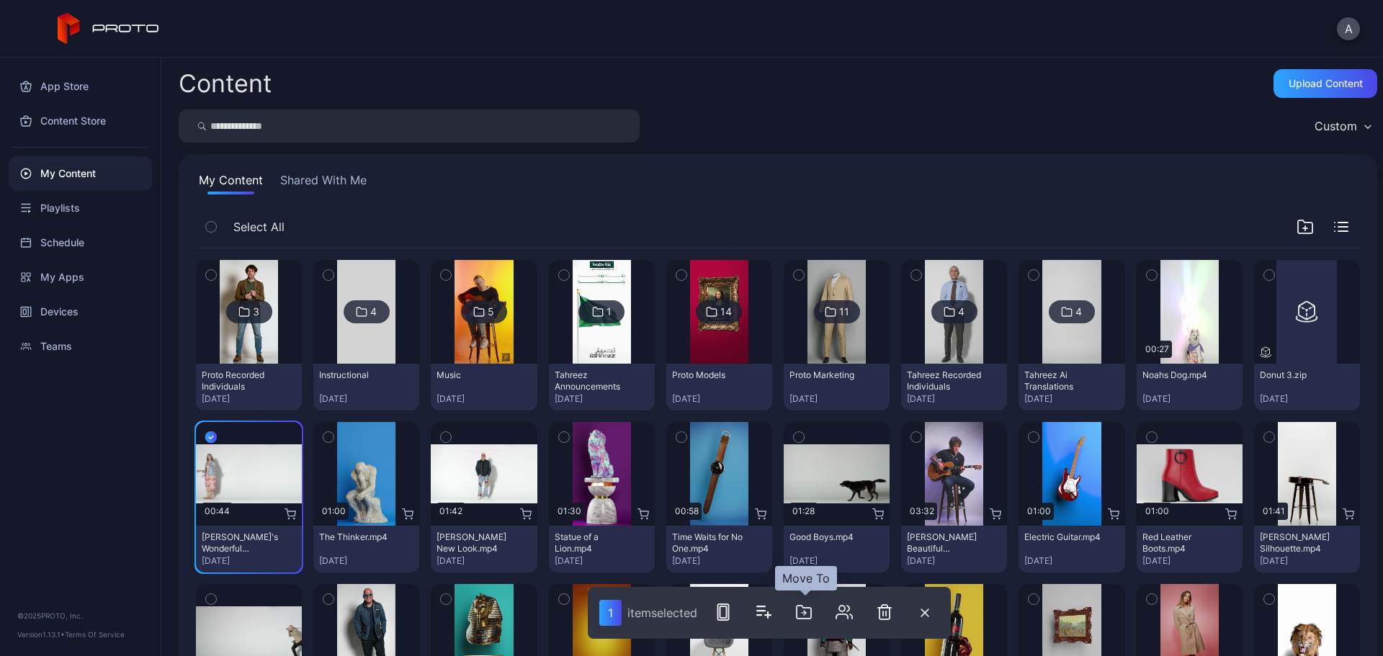
click at [809, 612] on icon "button" at bounding box center [803, 612] width 17 height 17
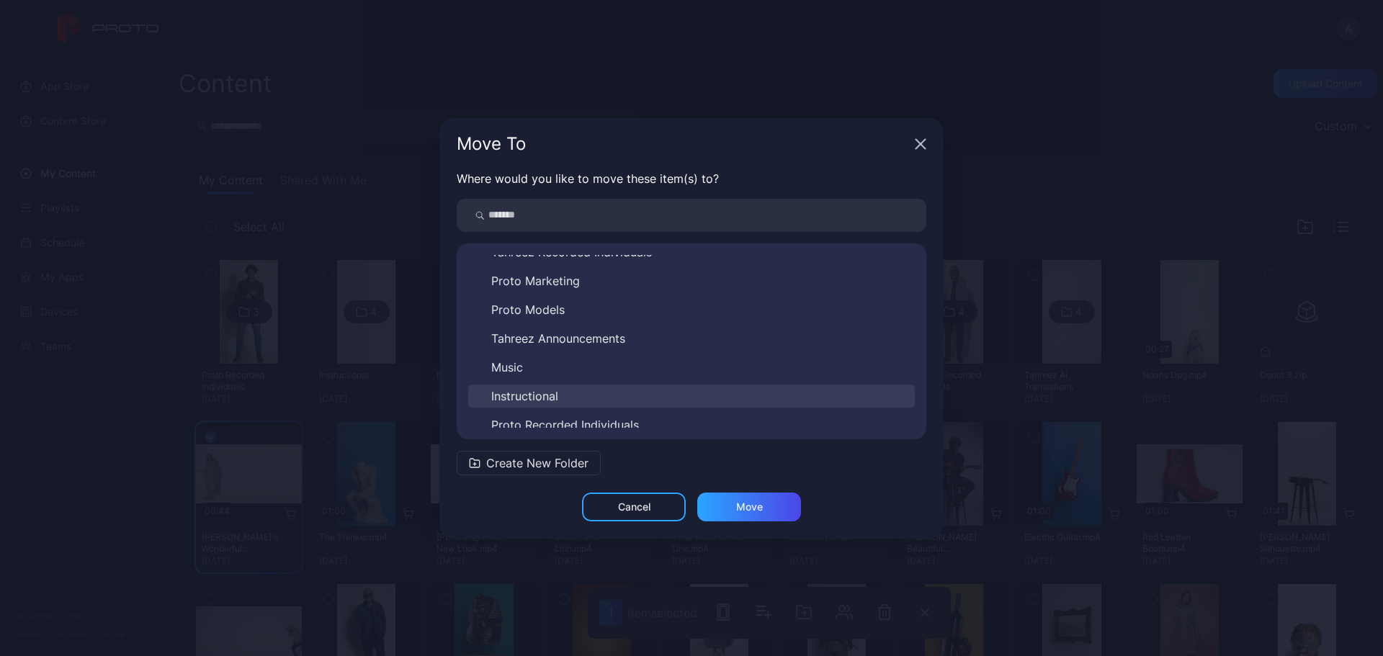
scroll to position [81, 0]
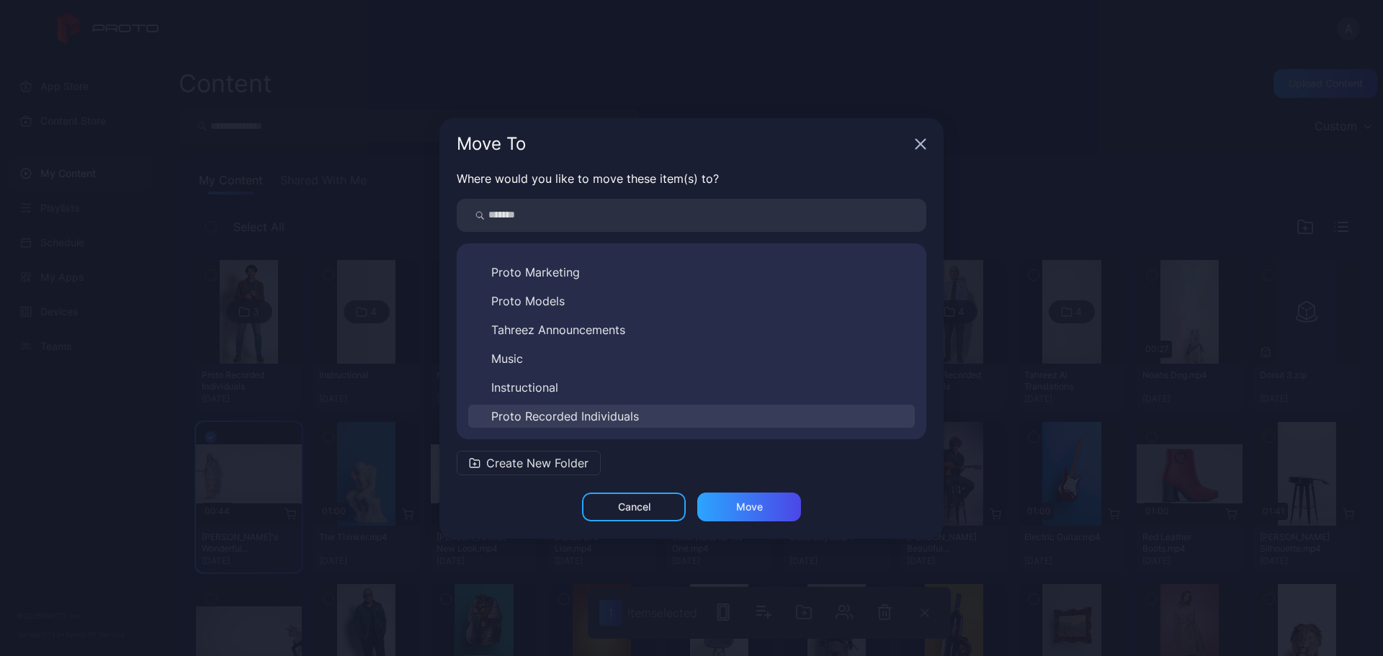
click at [591, 411] on span "Proto Recorded Individuals" at bounding box center [565, 416] width 148 height 17
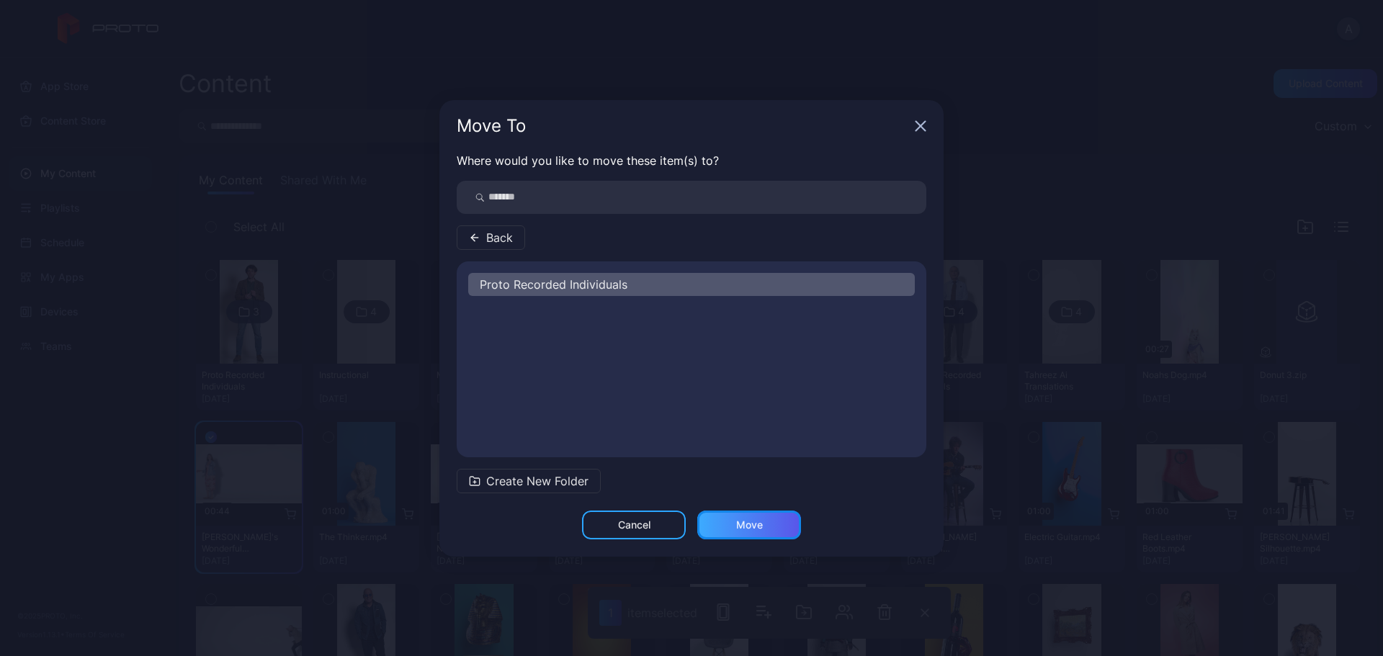
click at [754, 525] on div "Move" at bounding box center [749, 525] width 27 height 12
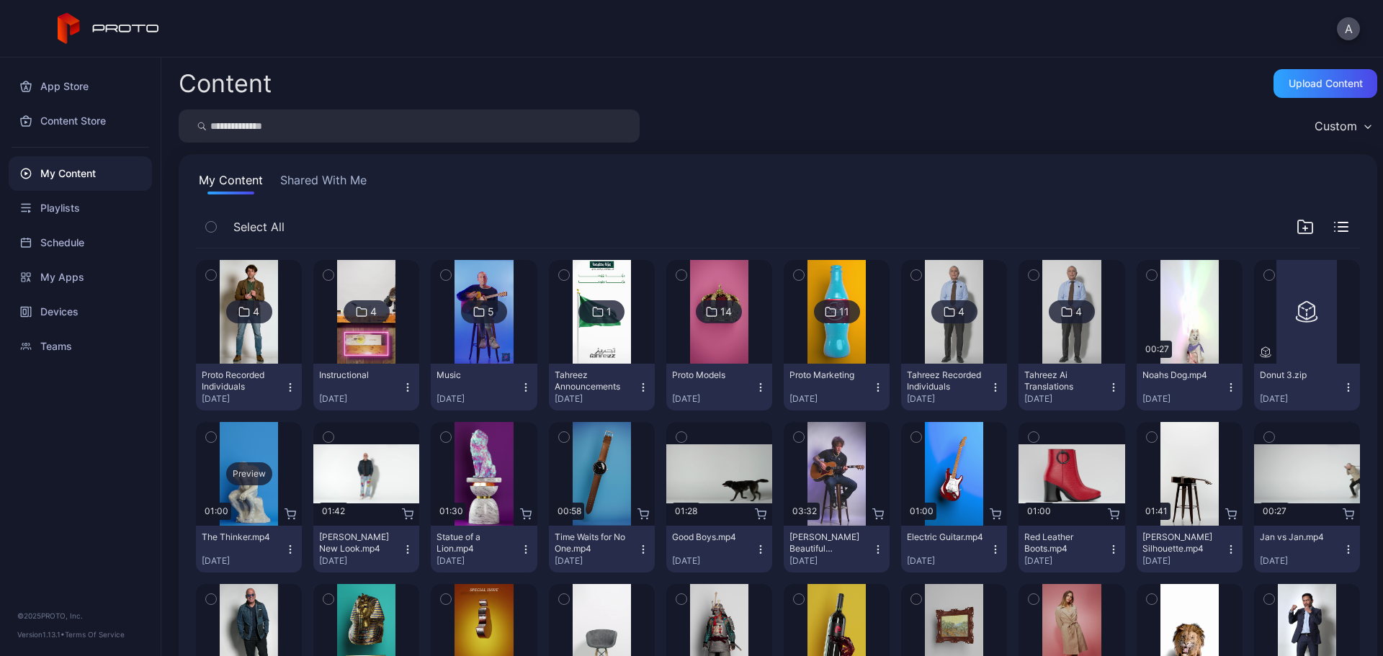
click at [263, 470] on div "Preview" at bounding box center [249, 474] width 46 height 23
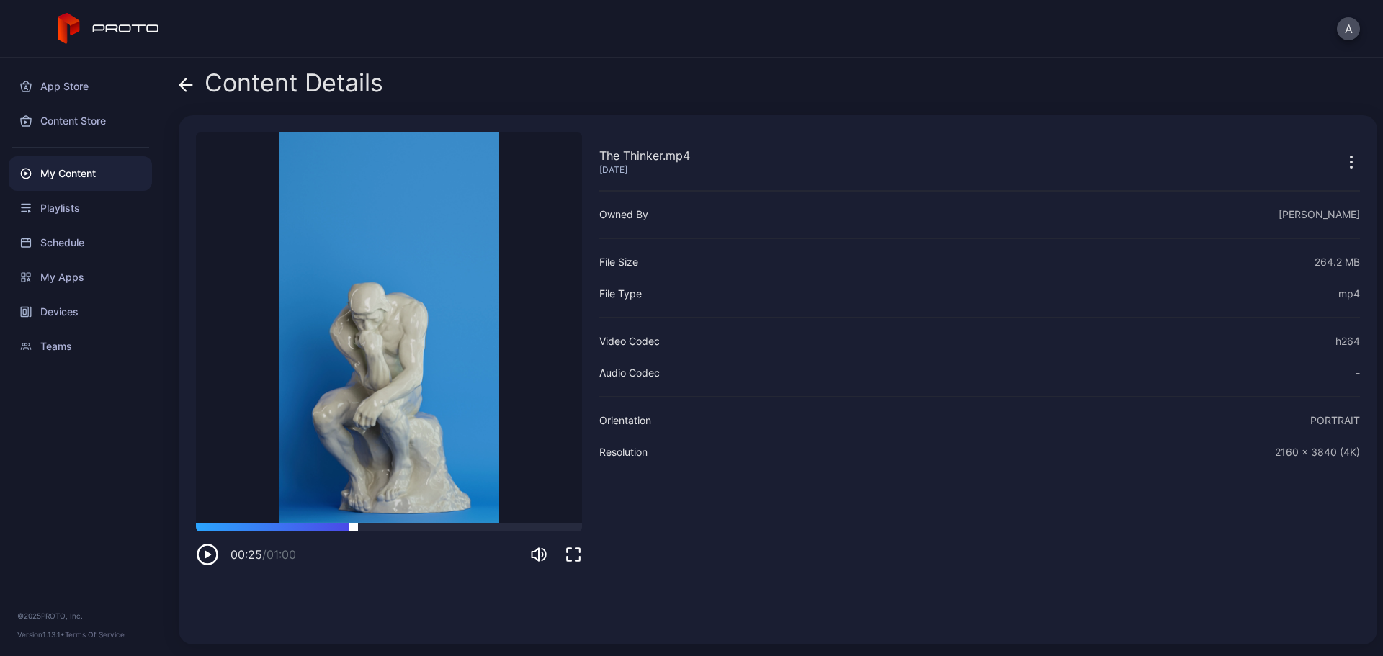
click at [354, 525] on div at bounding box center [389, 527] width 386 height 9
click at [441, 525] on div at bounding box center [389, 527] width 386 height 9
click at [189, 86] on icon at bounding box center [186, 85] width 14 height 14
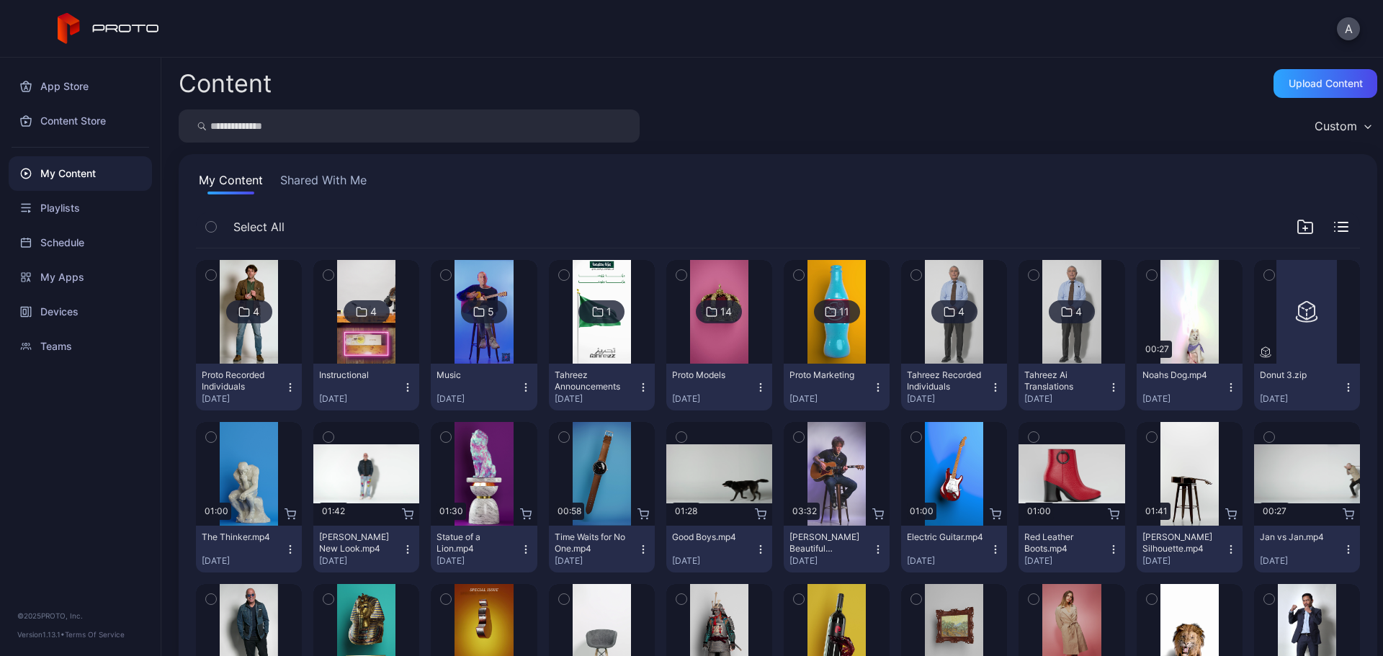
click at [209, 436] on icon "button" at bounding box center [211, 437] width 10 height 16
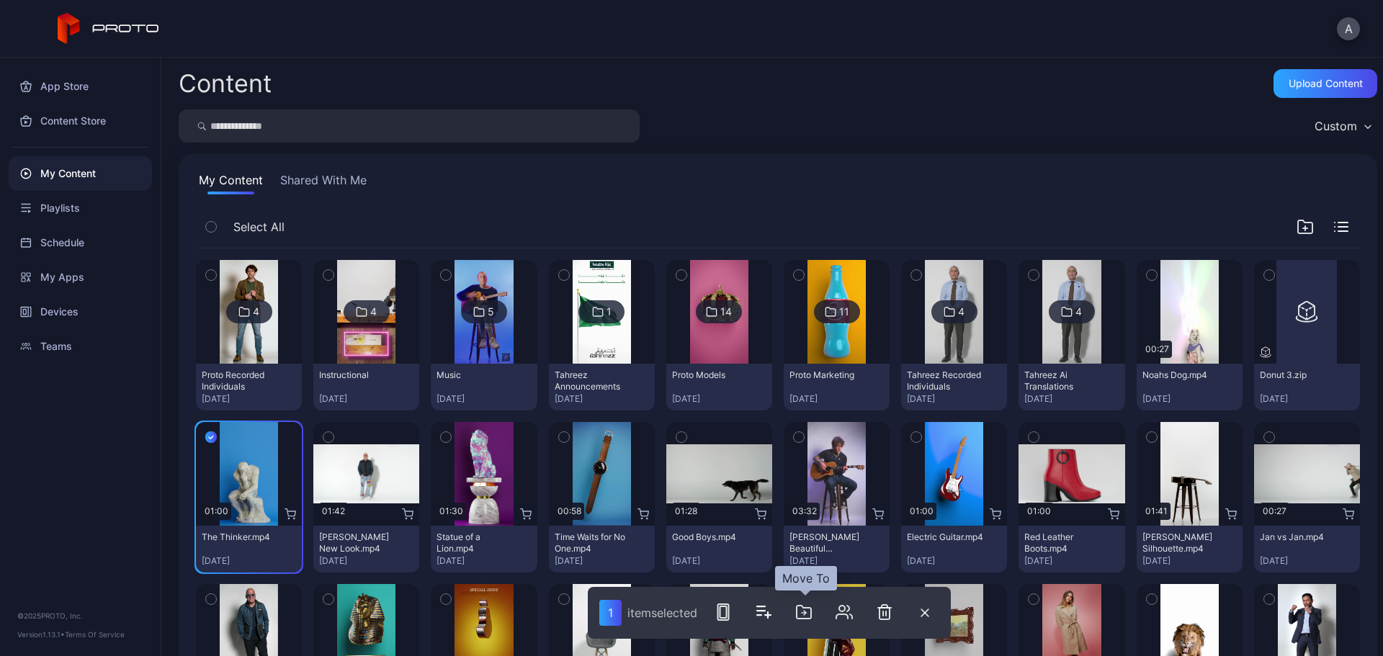
click at [800, 618] on icon "button" at bounding box center [804, 612] width 14 height 13
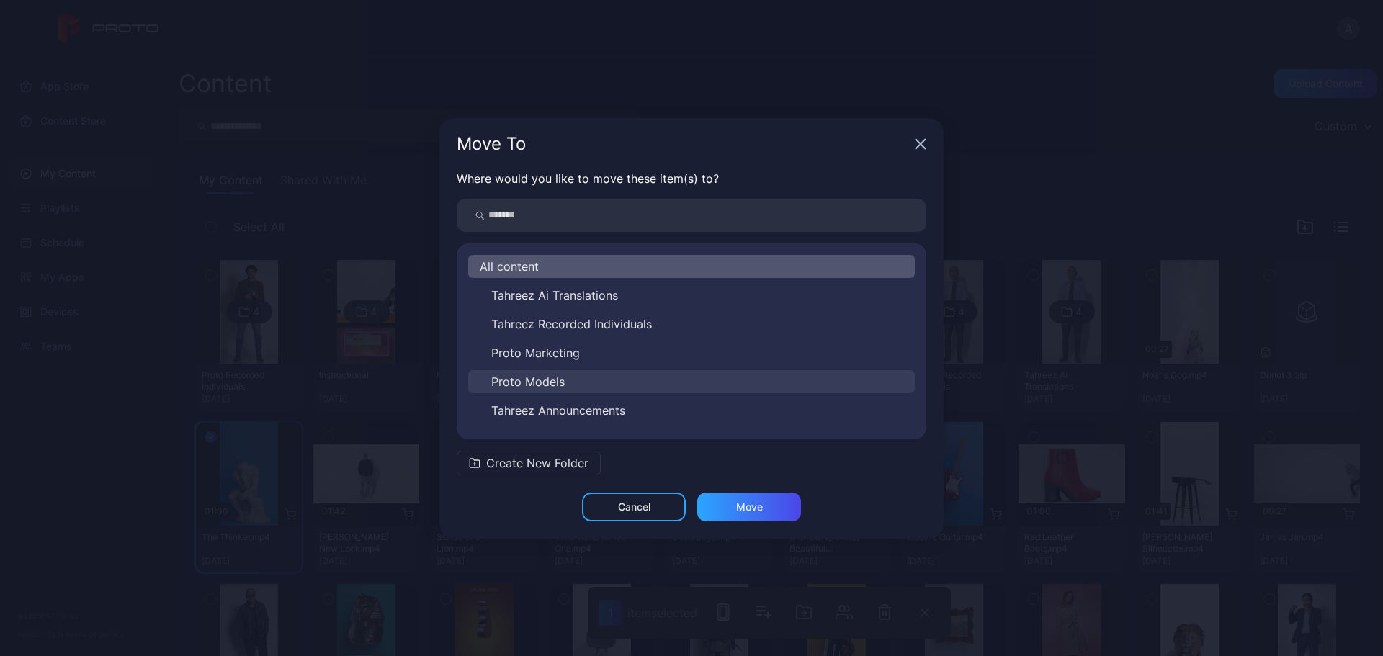
click at [576, 376] on button "Proto Models" at bounding box center [691, 381] width 447 height 23
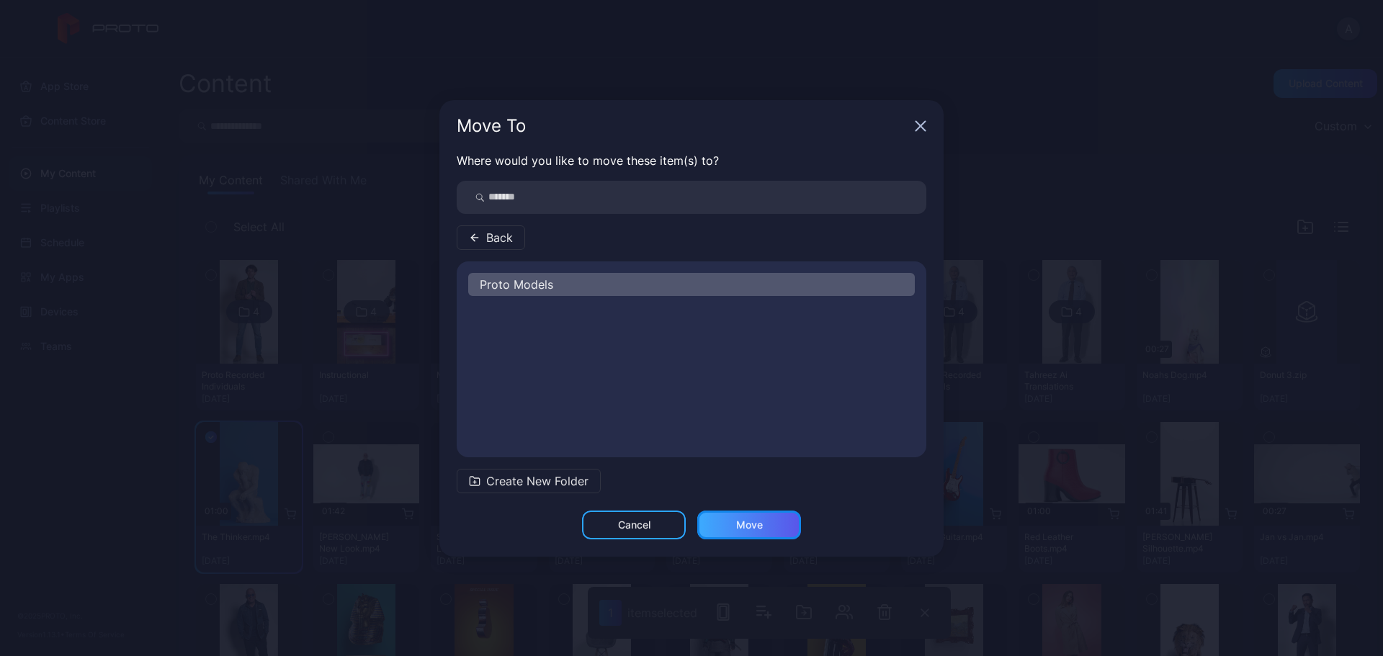
click at [745, 519] on div "Move" at bounding box center [749, 525] width 27 height 12
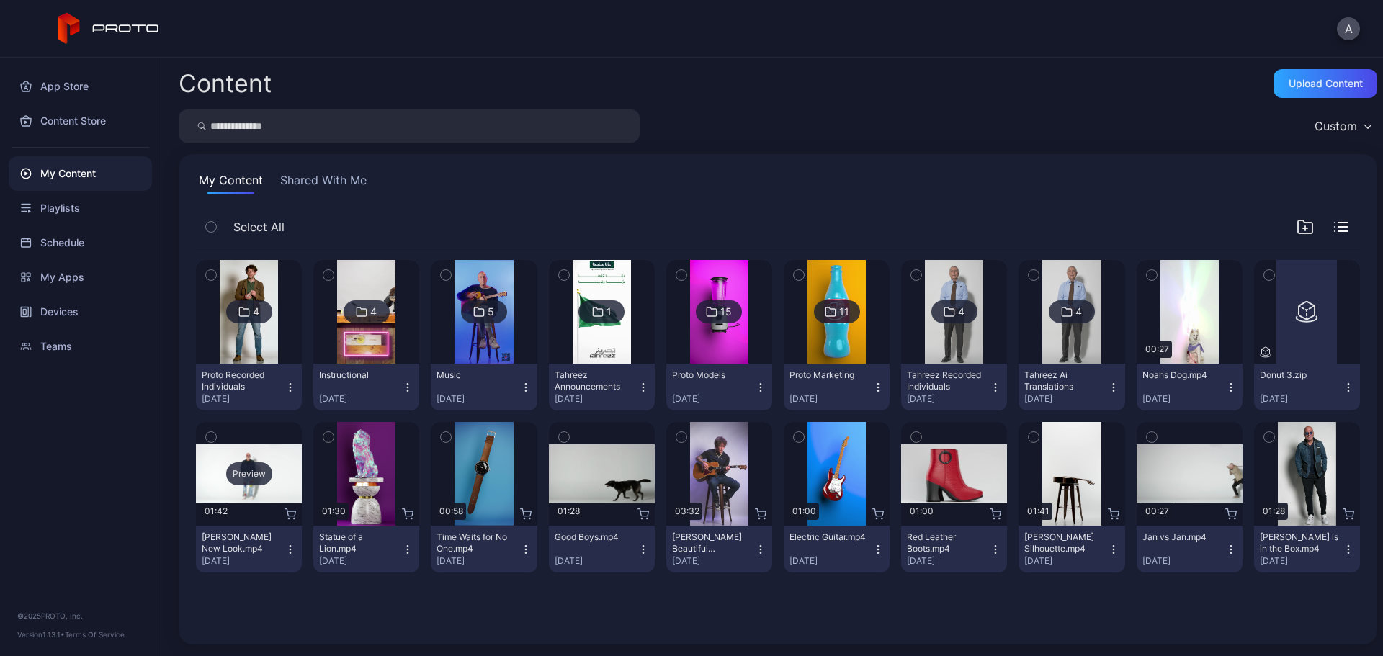
click at [251, 474] on div "Preview" at bounding box center [249, 474] width 46 height 23
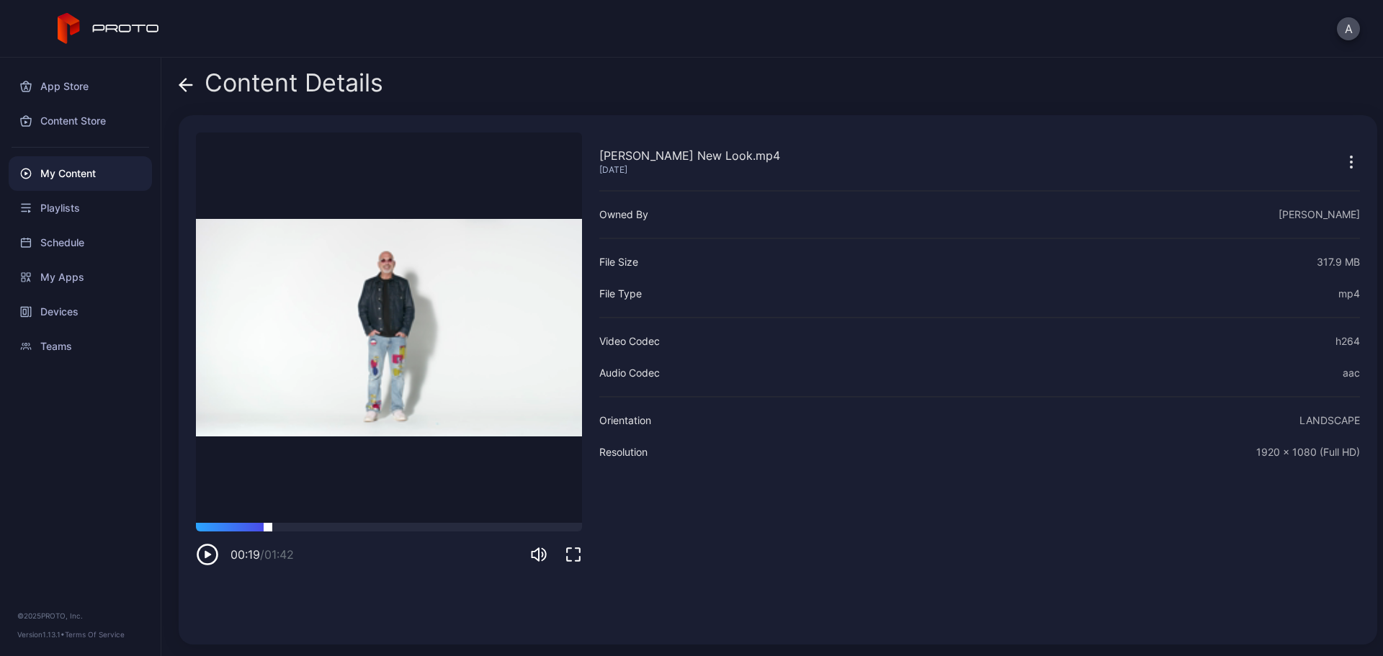
click at [268, 526] on div at bounding box center [389, 527] width 386 height 9
click at [403, 527] on div at bounding box center [389, 527] width 386 height 9
click at [182, 82] on icon at bounding box center [183, 85] width 6 height 12
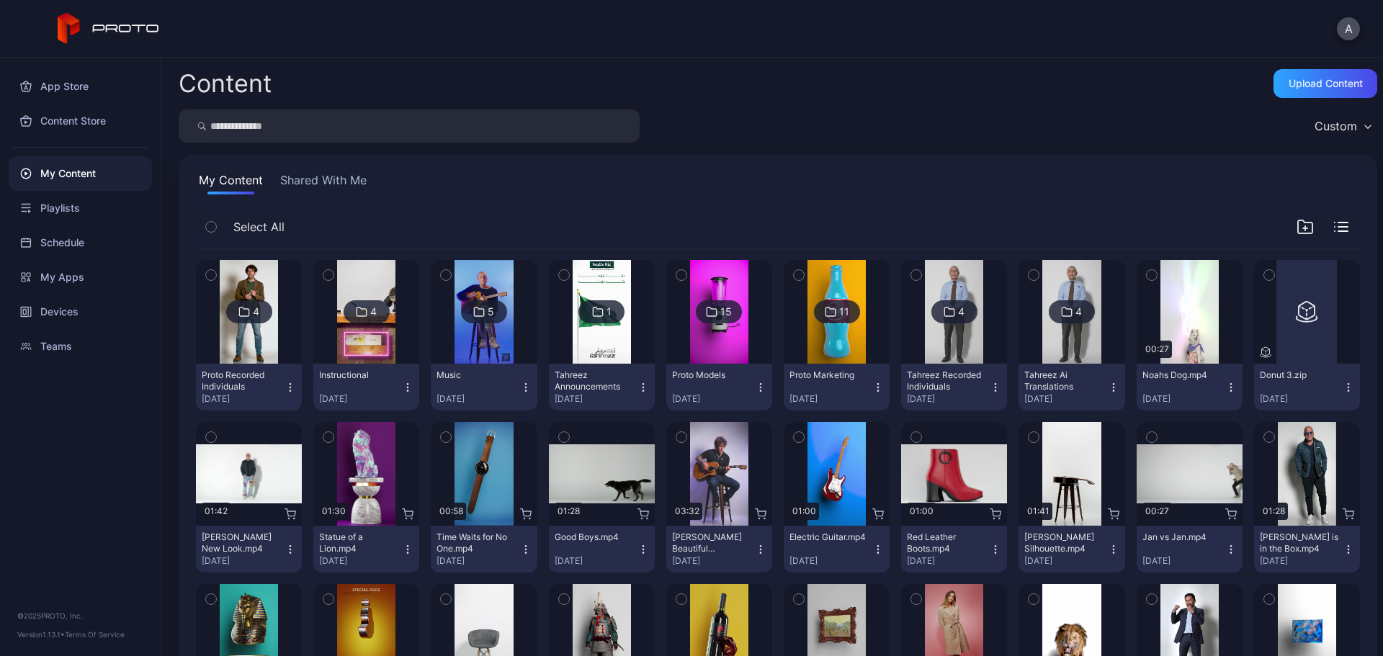
click at [209, 437] on icon "button" at bounding box center [211, 438] width 4 height 2
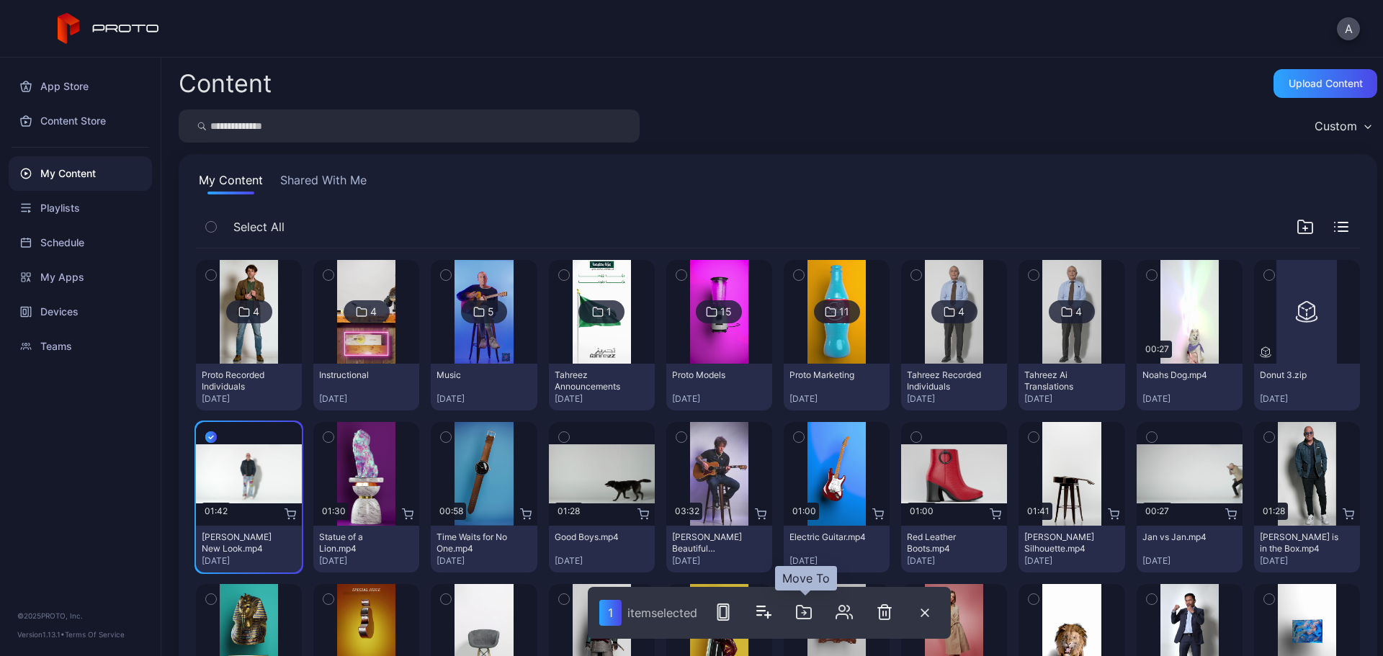
click at [804, 617] on icon "button" at bounding box center [803, 612] width 17 height 17
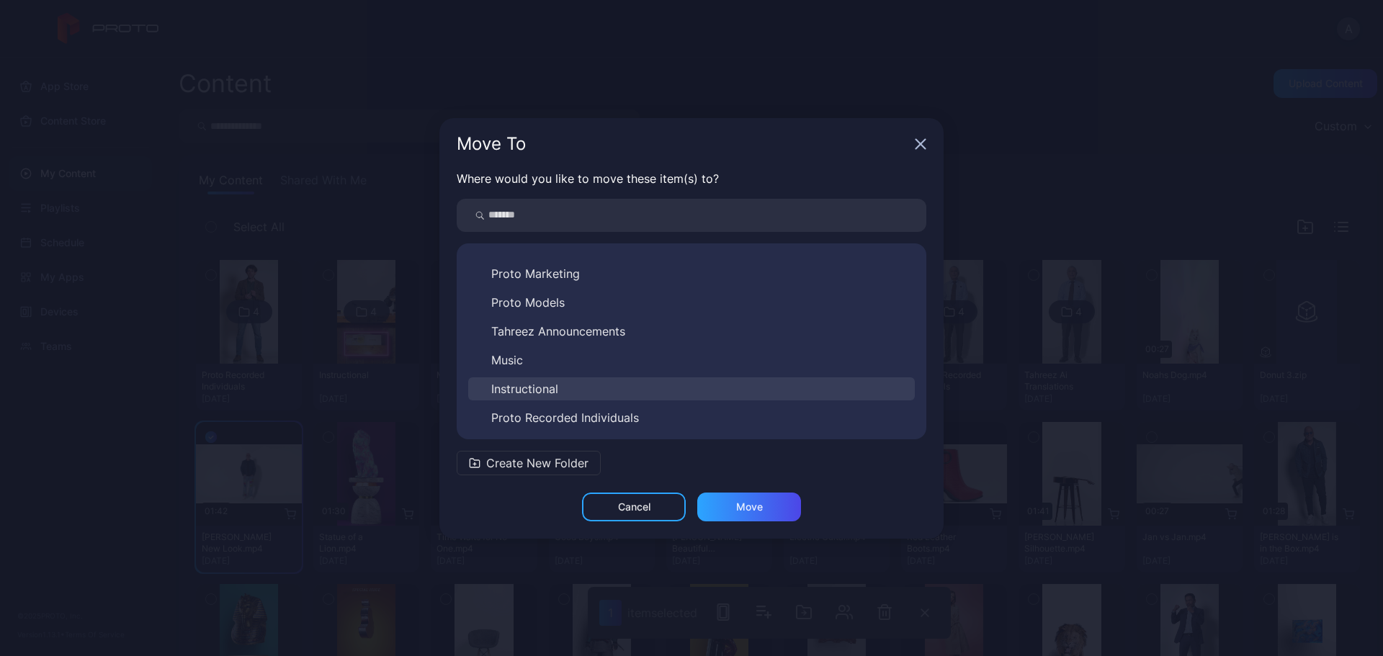
scroll to position [81, 0]
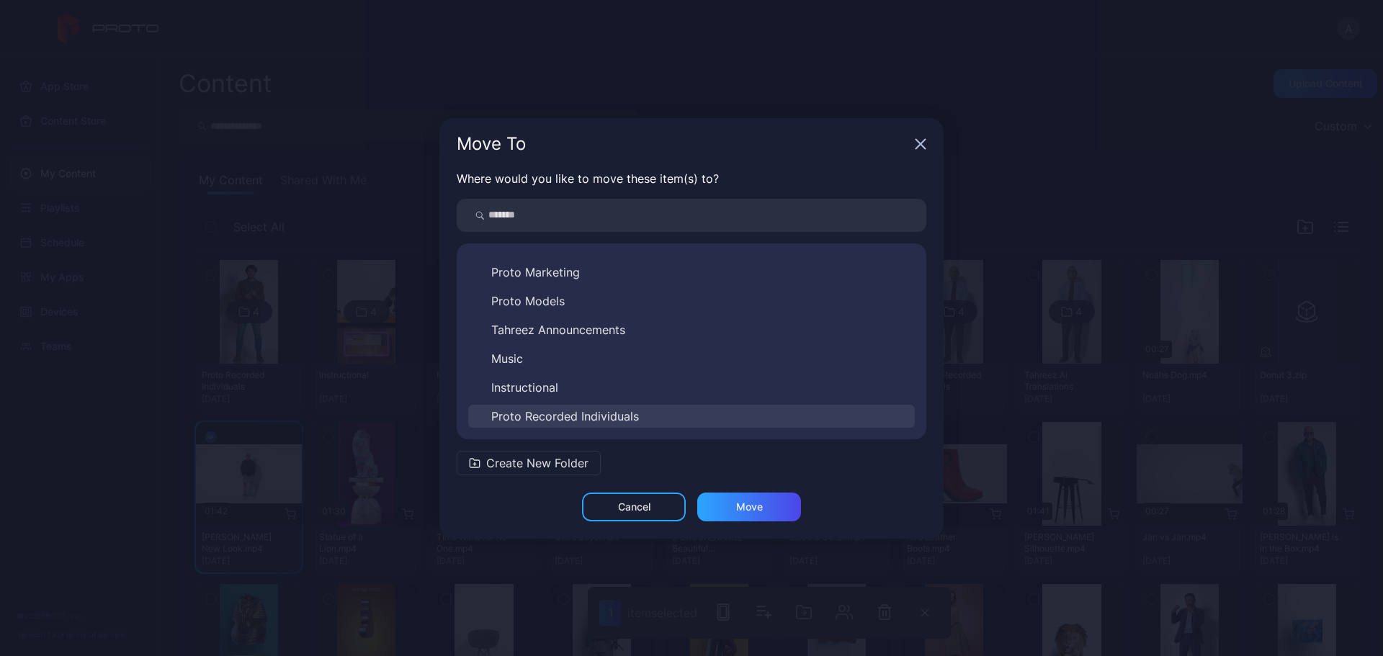
click at [610, 418] on span "Proto Recorded Individuals" at bounding box center [565, 416] width 148 height 17
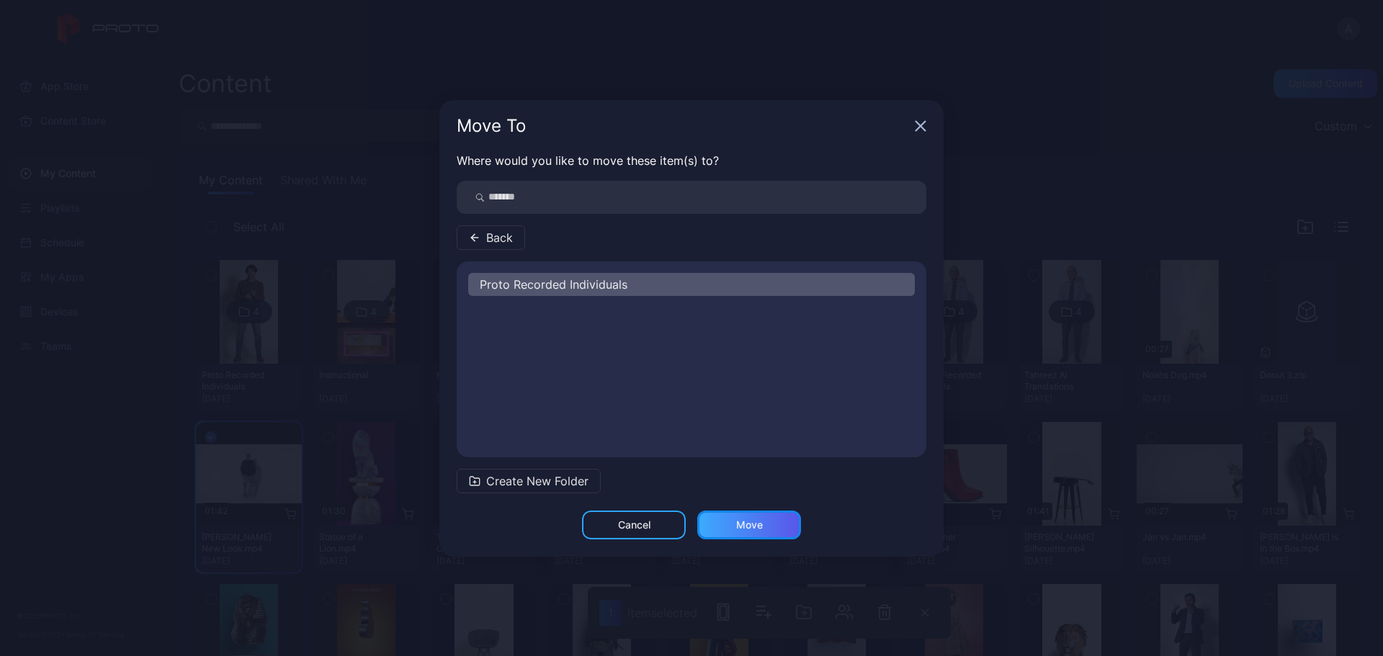
click at [757, 530] on div "Move" at bounding box center [749, 525] width 27 height 12
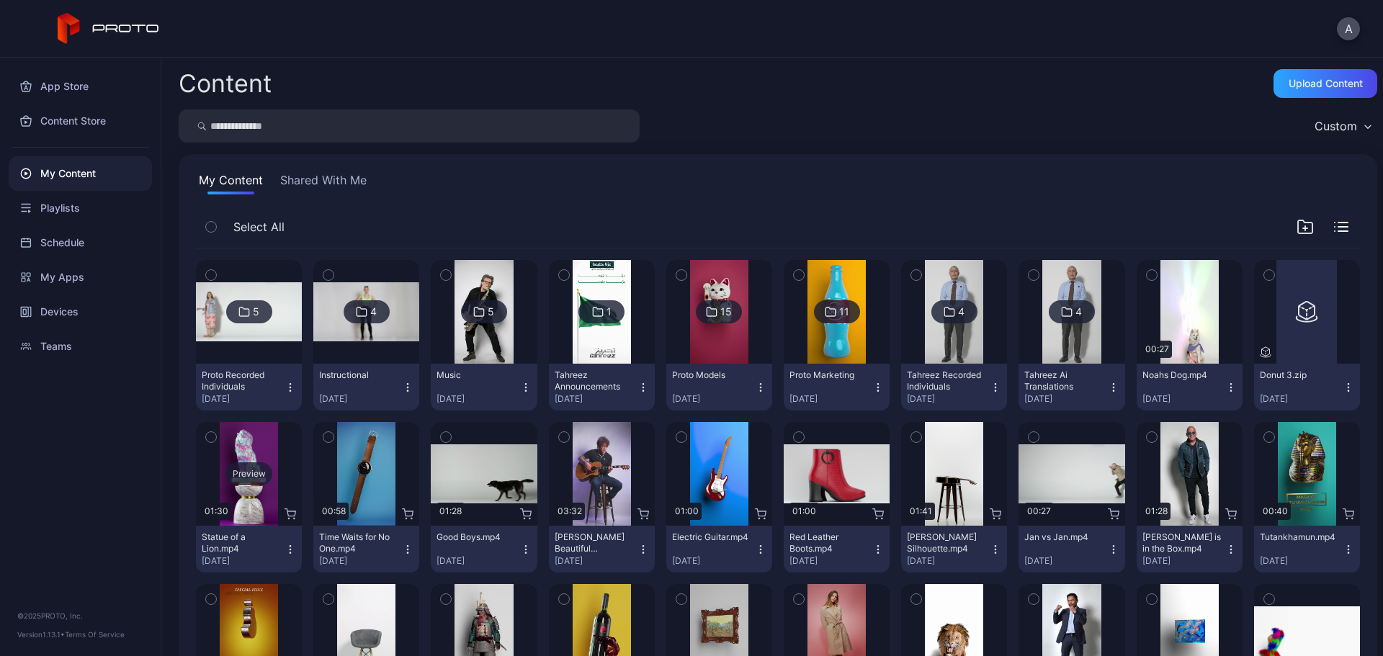
click at [260, 473] on div "Preview" at bounding box center [249, 474] width 46 height 23
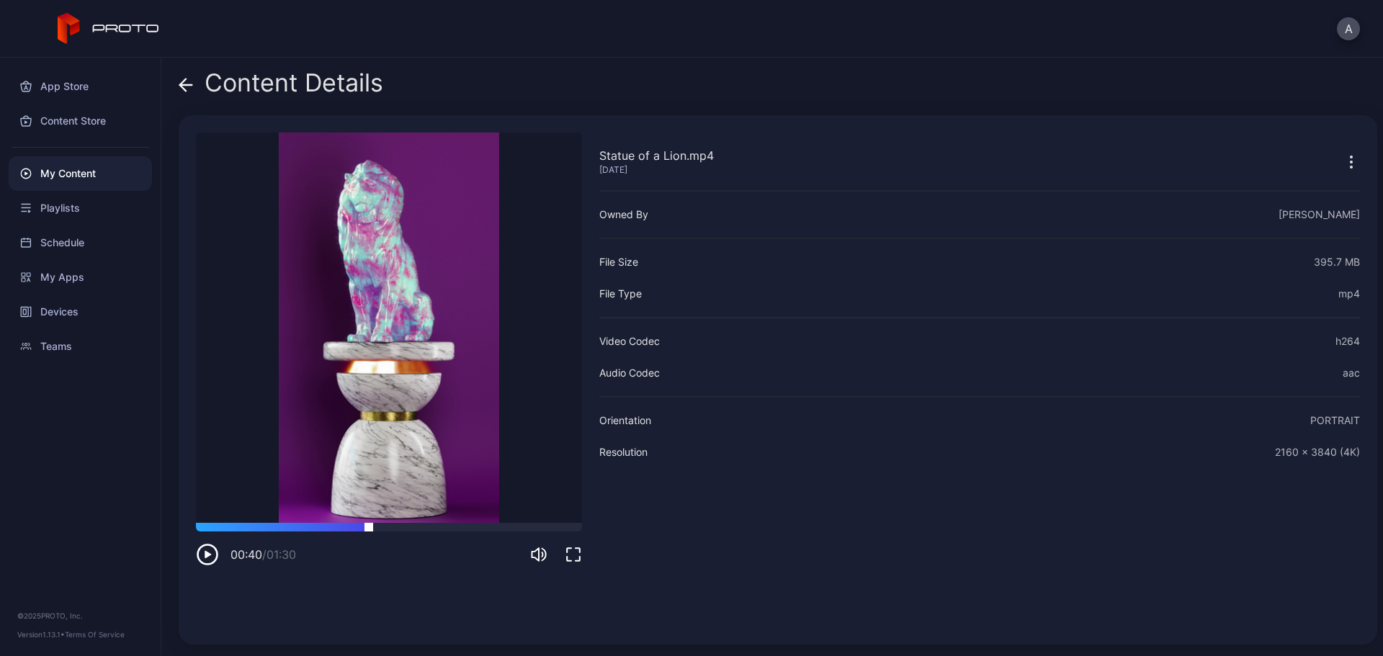
click at [369, 527] on div at bounding box center [389, 527] width 386 height 9
click at [184, 92] on icon at bounding box center [186, 85] width 14 height 14
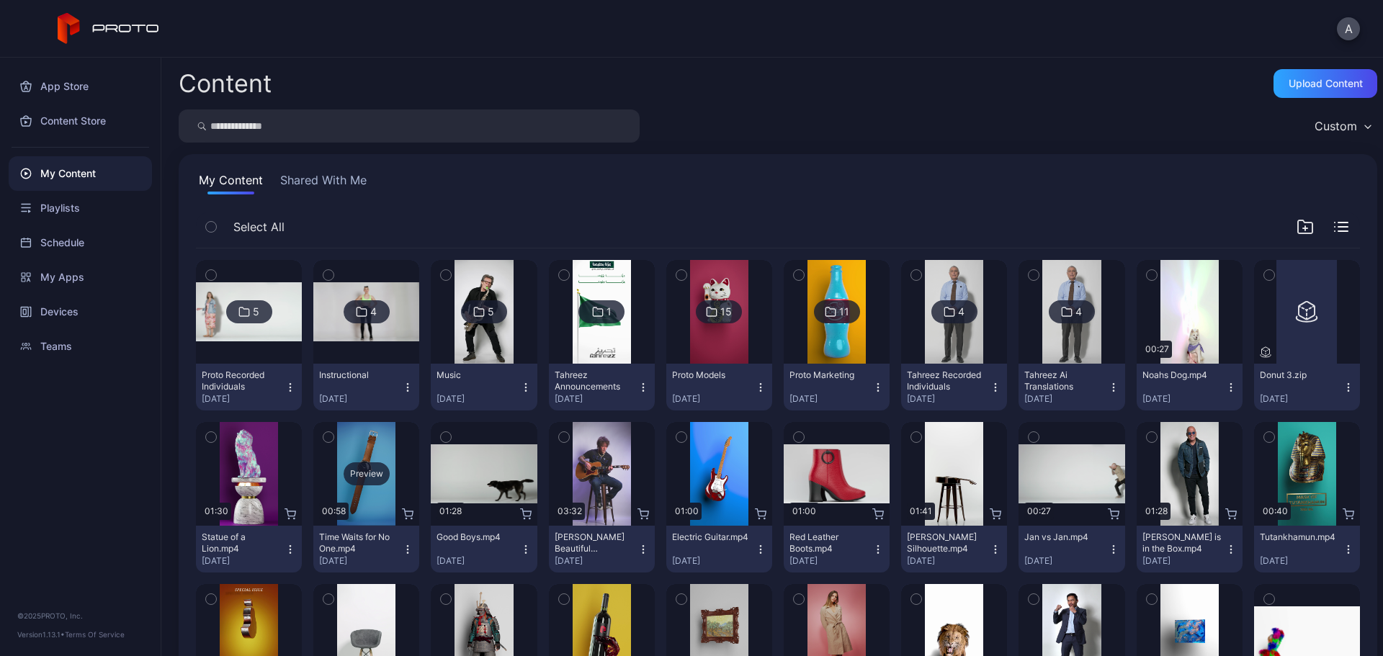
click at [373, 470] on div "Preview" at bounding box center [367, 474] width 46 height 23
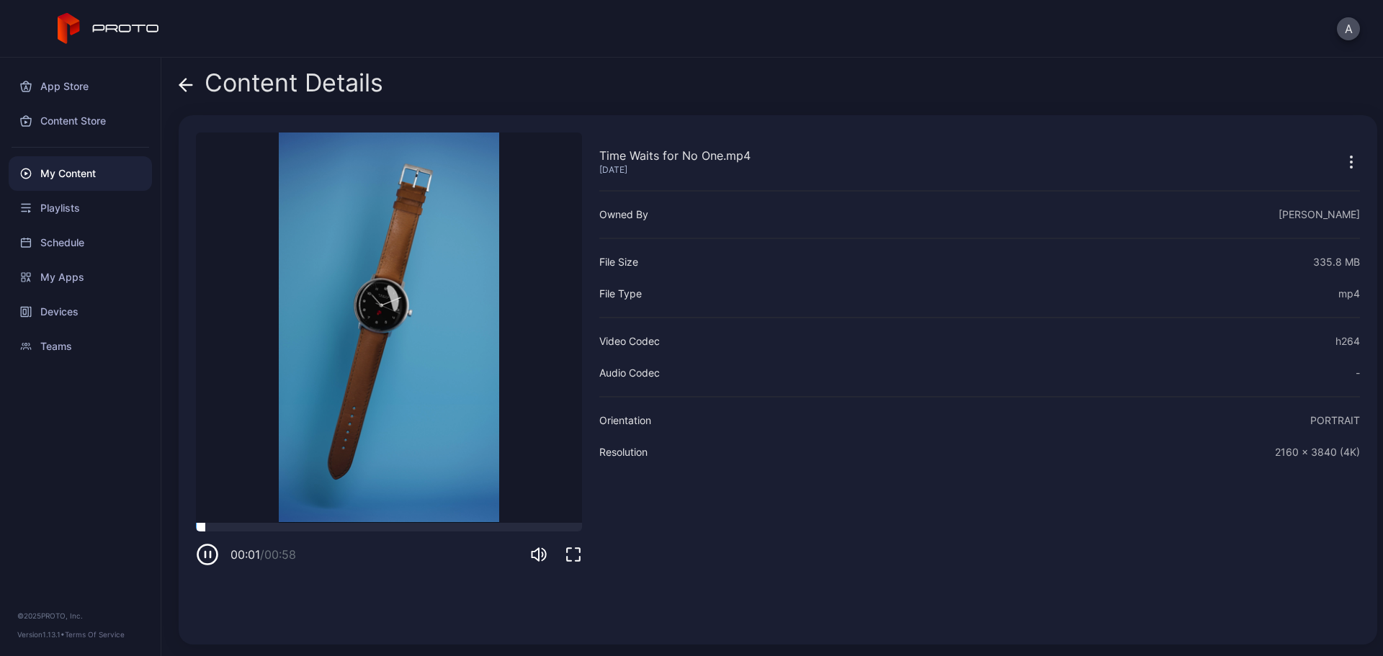
click at [361, 527] on div at bounding box center [389, 527] width 386 height 9
click at [183, 84] on icon at bounding box center [186, 85] width 14 height 14
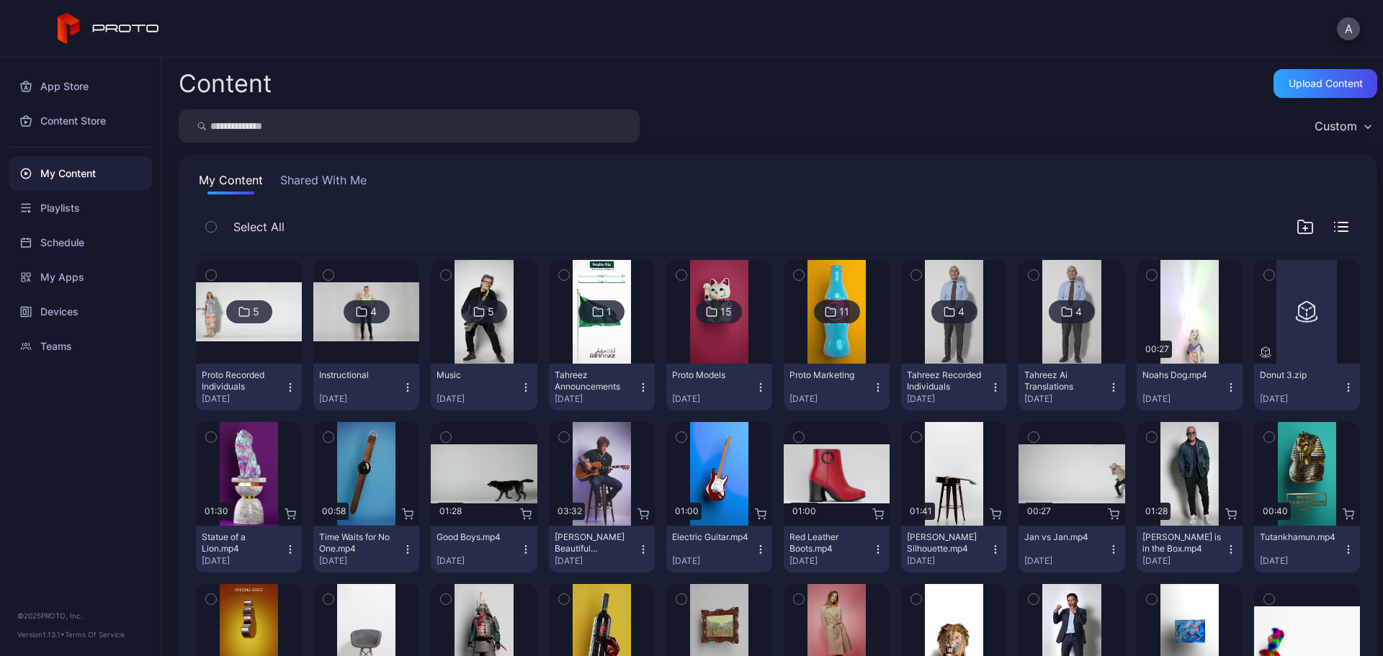
click at [329, 435] on icon "button" at bounding box center [329, 437] width 10 height 16
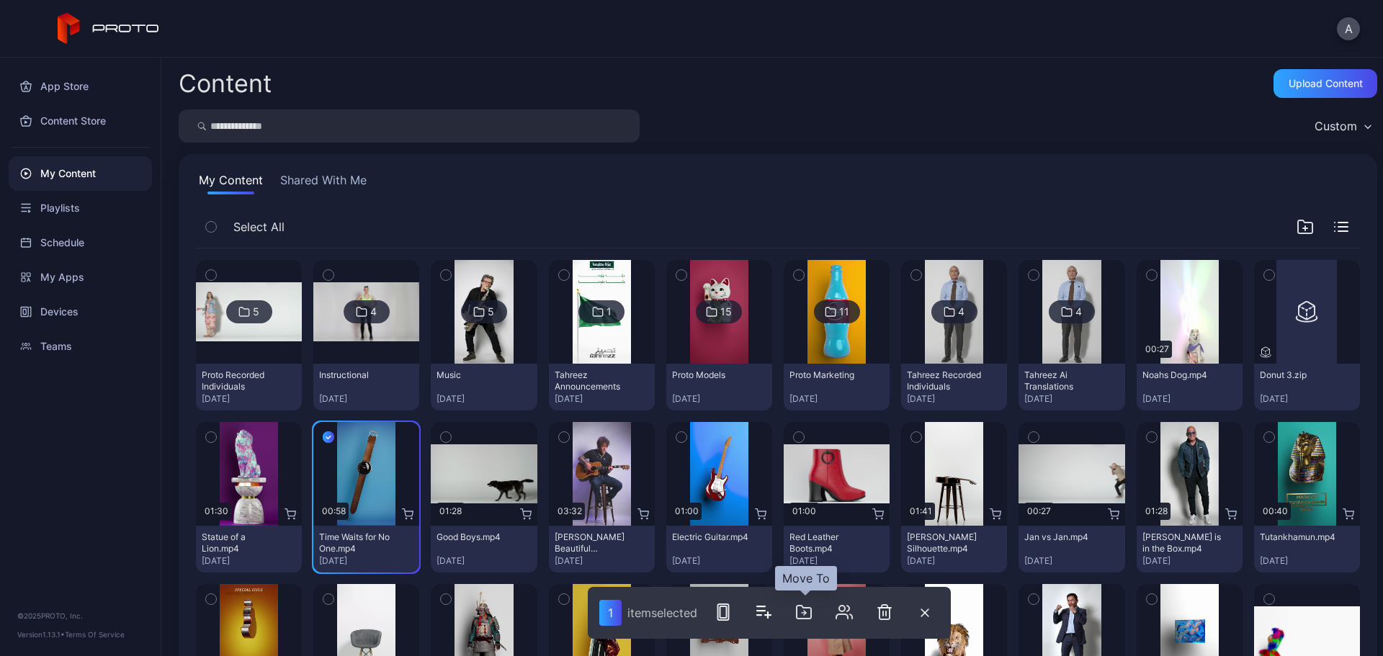
click at [802, 617] on icon "button" at bounding box center [803, 612] width 17 height 17
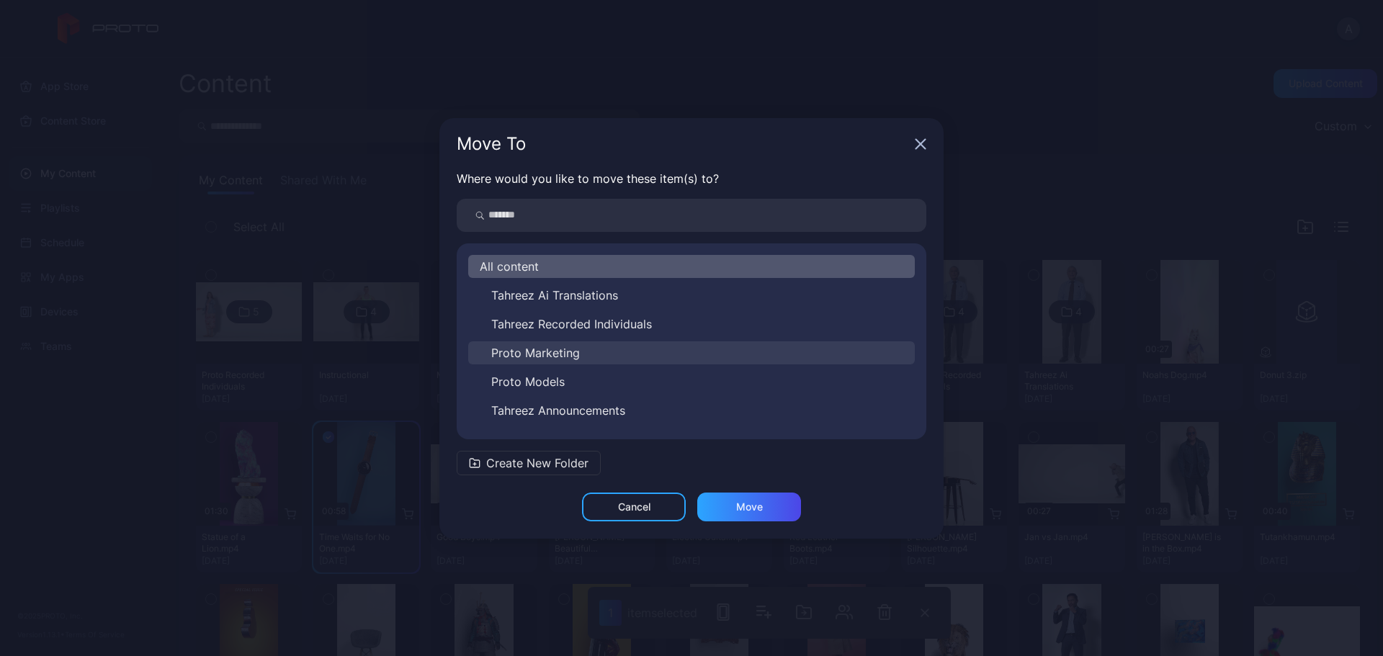
click at [584, 357] on button "Proto Marketing" at bounding box center [691, 353] width 447 height 23
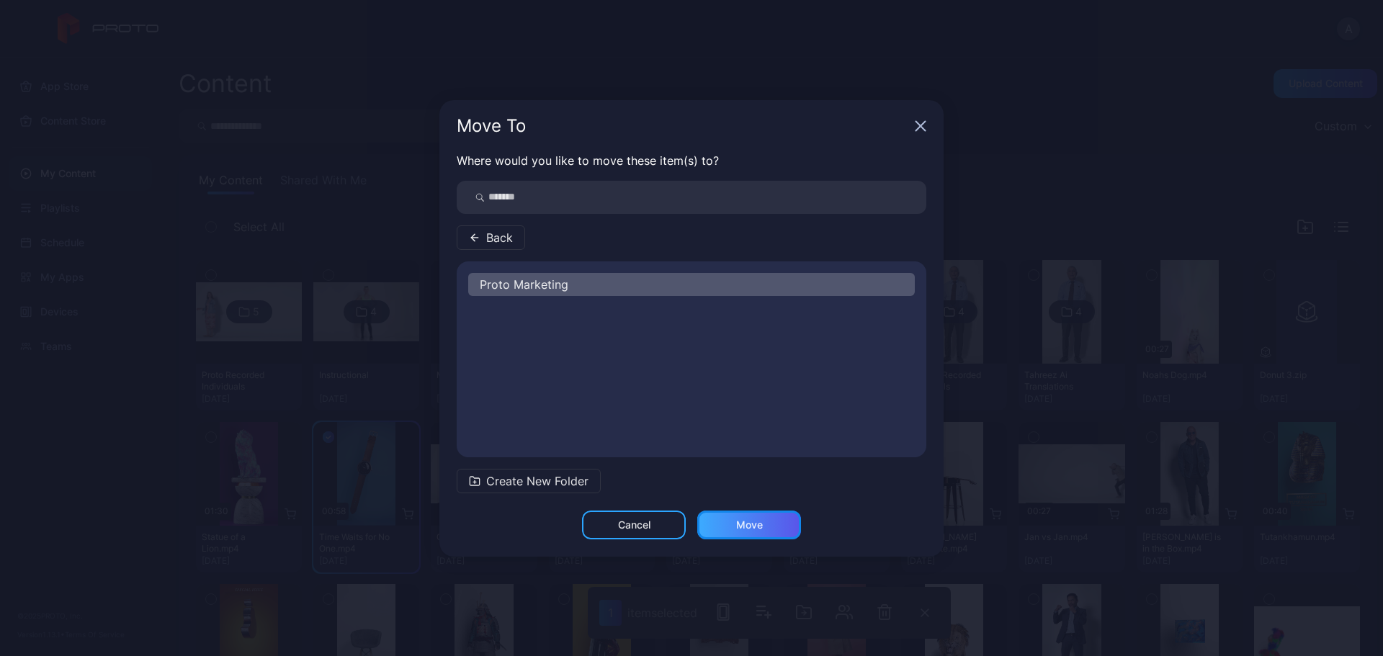
click at [740, 527] on div "Move" at bounding box center [749, 525] width 27 height 12
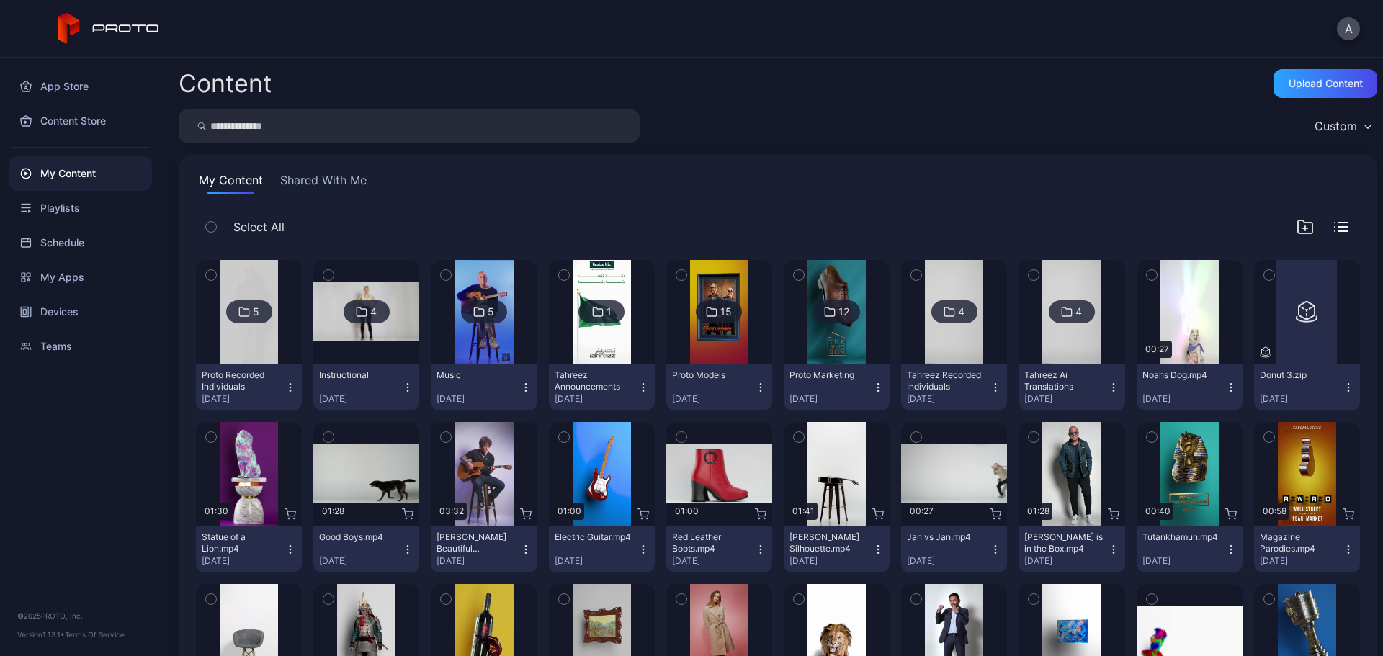
click at [213, 440] on icon "button" at bounding box center [211, 437] width 10 height 16
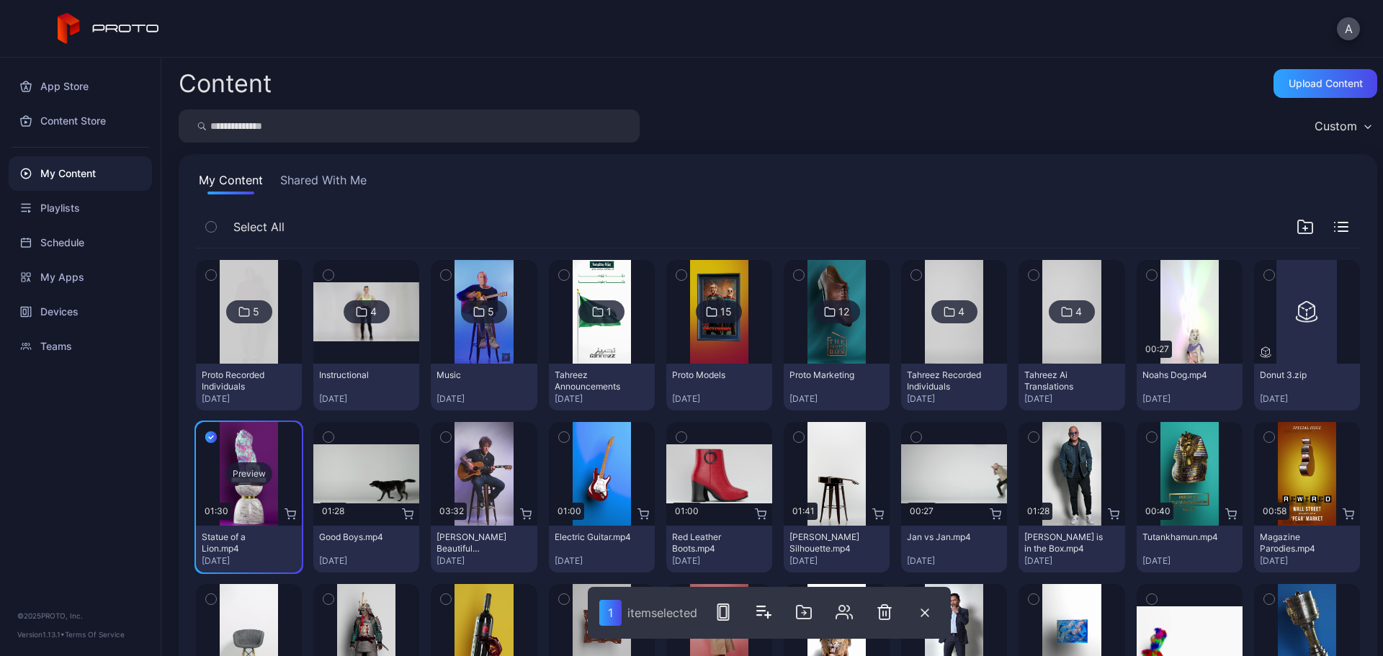
click at [238, 476] on div "Preview" at bounding box center [249, 474] width 46 height 23
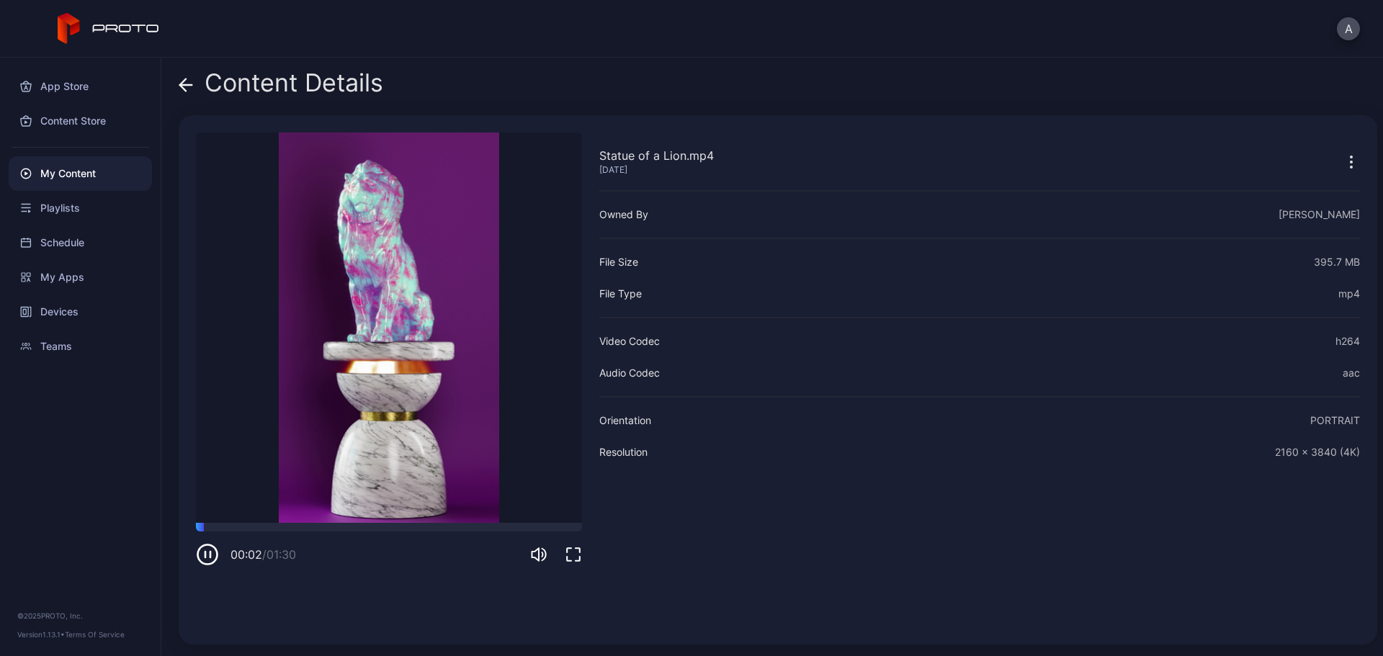
click at [188, 81] on icon at bounding box center [186, 85] width 14 height 14
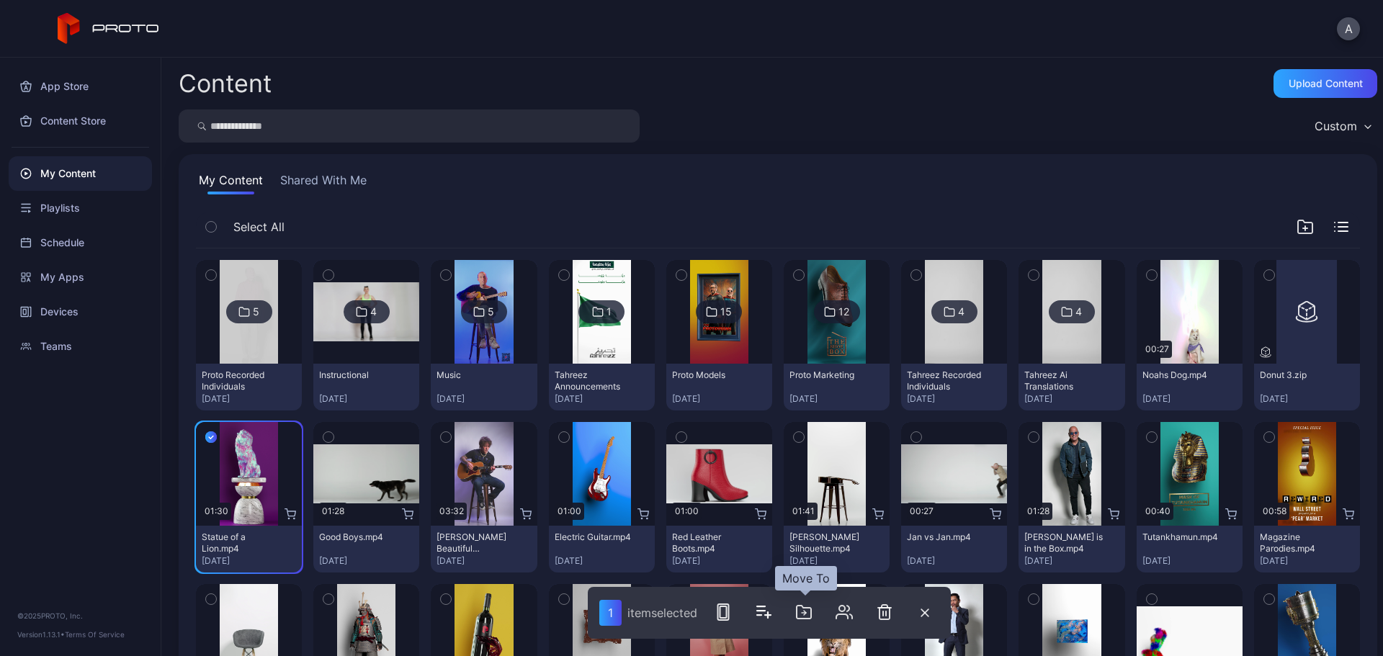
click at [800, 619] on icon "button" at bounding box center [804, 612] width 14 height 13
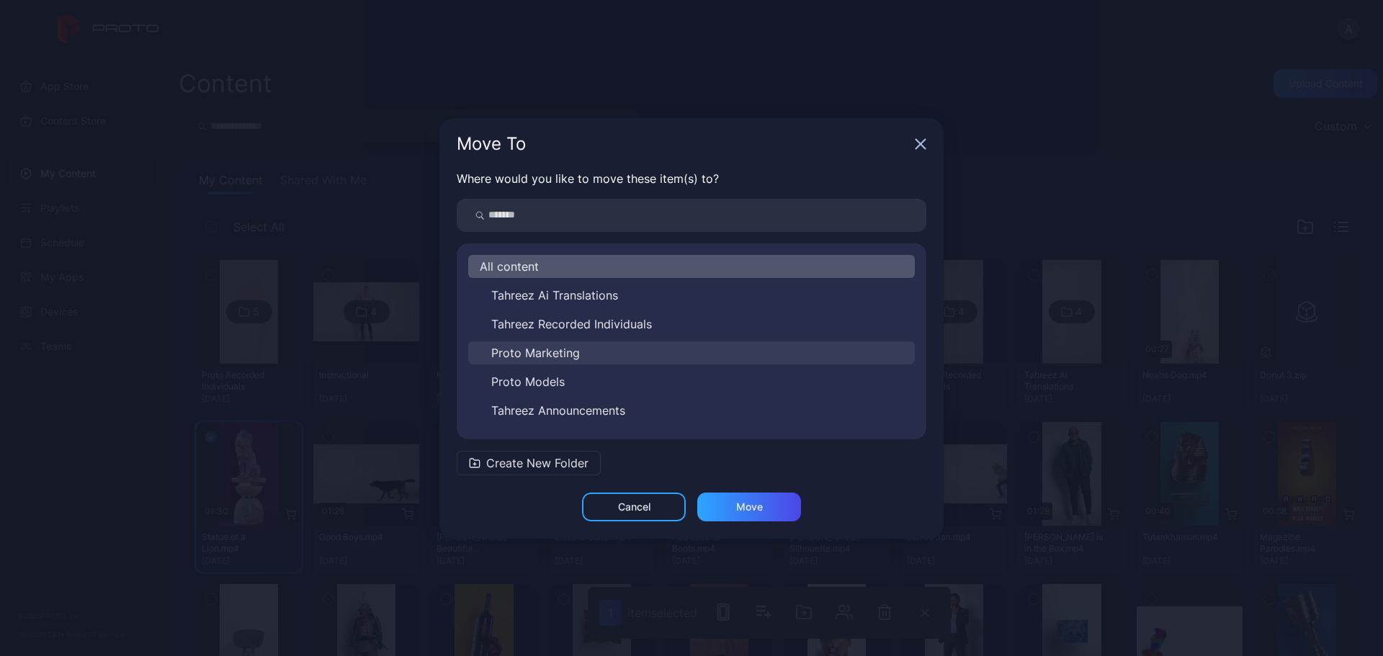
scroll to position [81, 0]
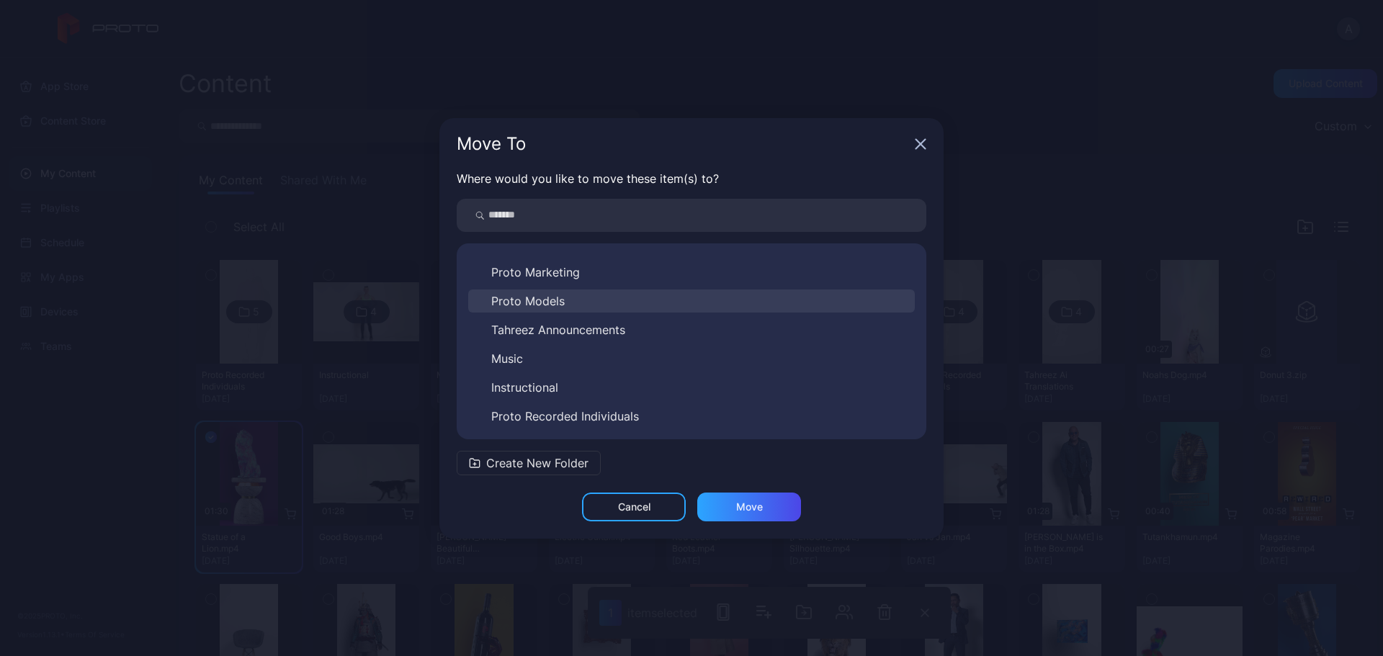
click at [551, 303] on span "Proto Models" at bounding box center [527, 301] width 73 height 17
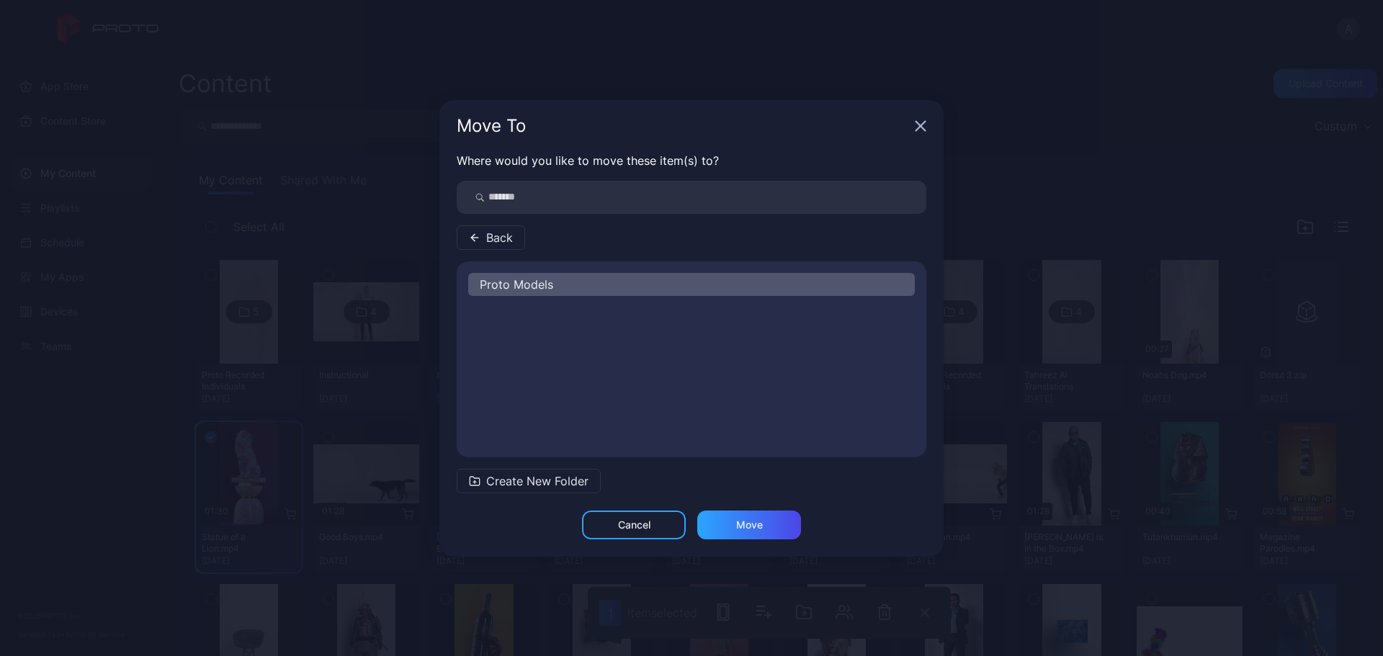
scroll to position [0, 0]
click at [758, 518] on div "Move" at bounding box center [749, 525] width 104 height 29
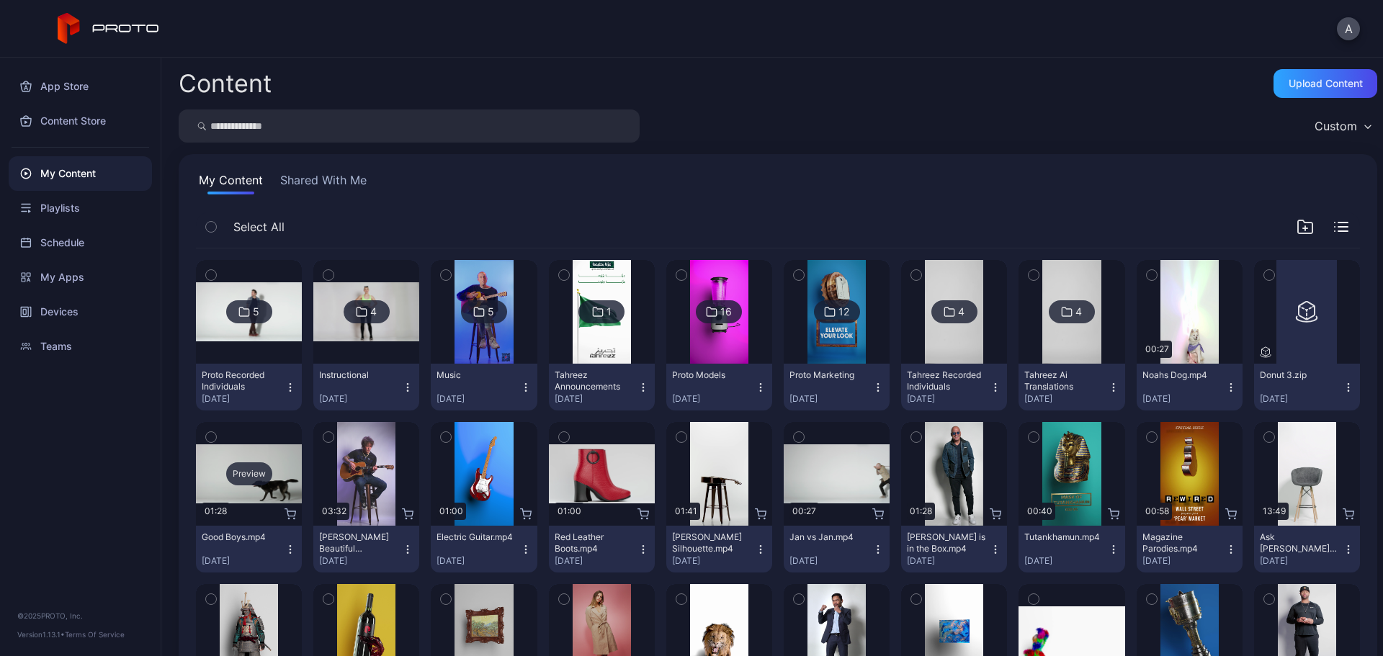
click at [256, 468] on div "Preview" at bounding box center [249, 474] width 46 height 23
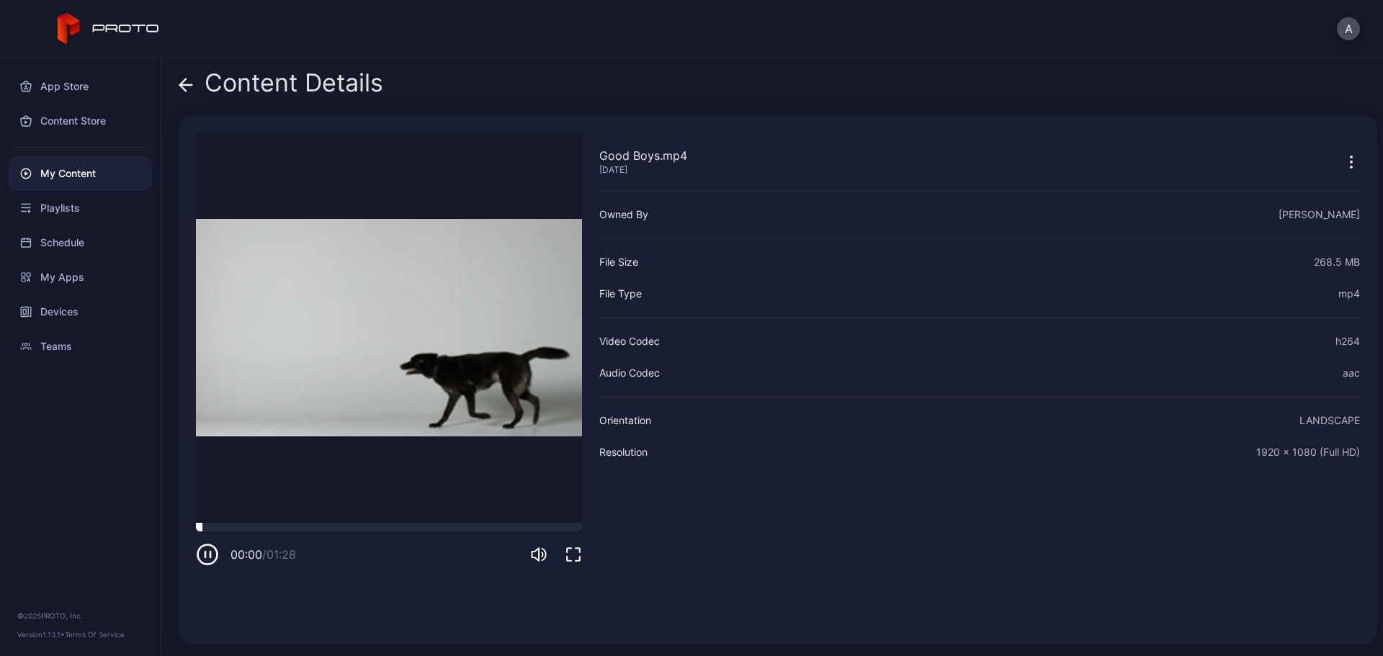
click at [254, 527] on div at bounding box center [389, 527] width 386 height 9
click at [344, 528] on div at bounding box center [389, 527] width 386 height 9
click at [425, 530] on div at bounding box center [389, 527] width 386 height 9
click at [189, 88] on icon at bounding box center [186, 85] width 14 height 14
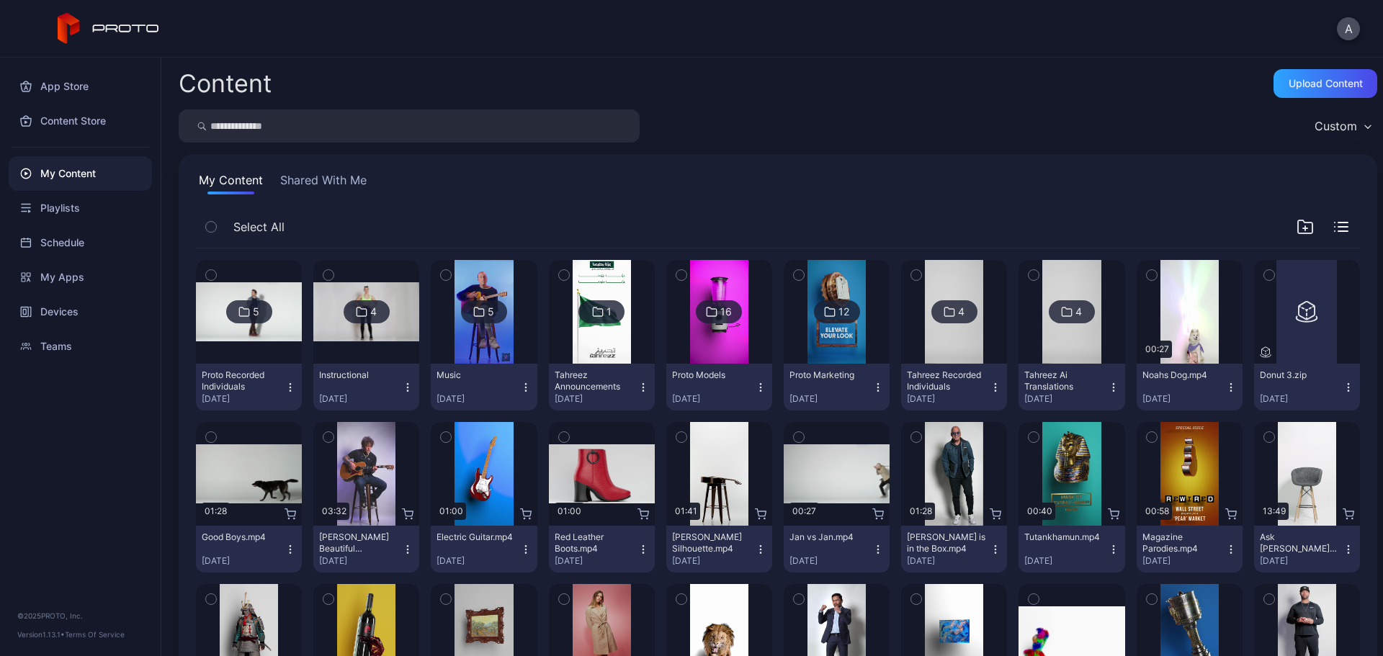
click at [213, 439] on icon "button" at bounding box center [211, 437] width 10 height 16
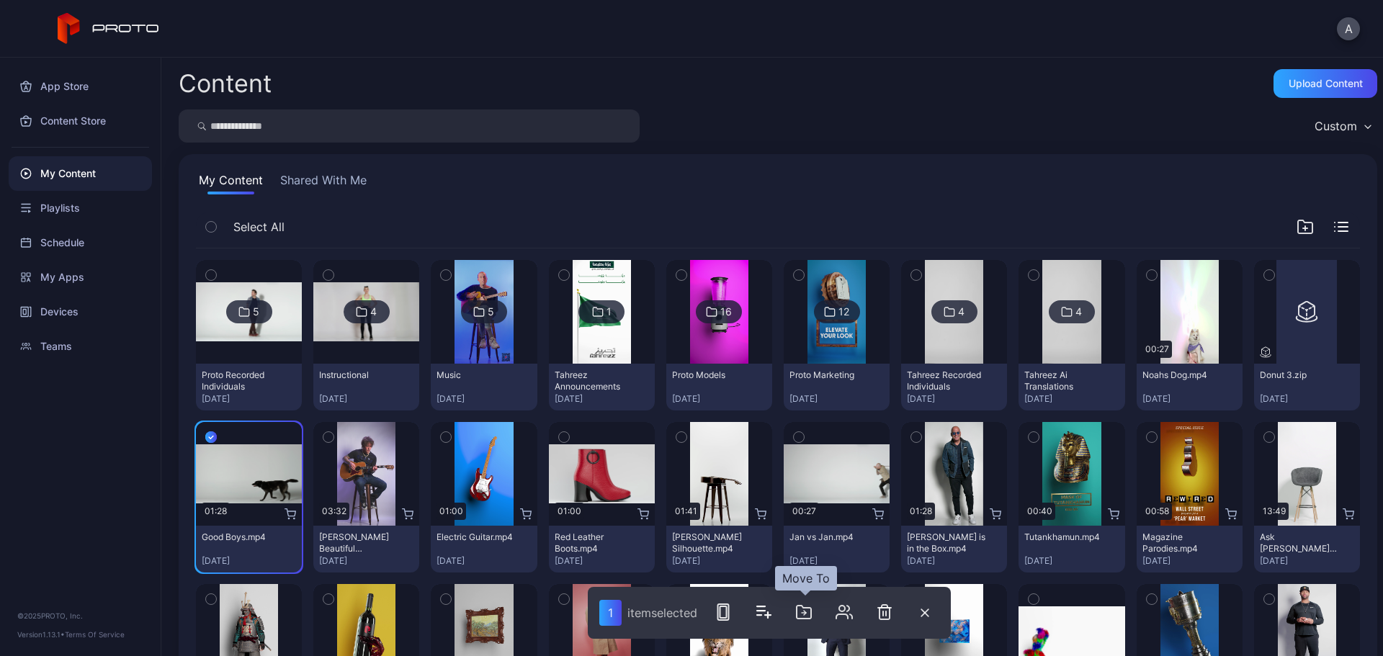
click at [815, 612] on button "button" at bounding box center [804, 612] width 29 height 29
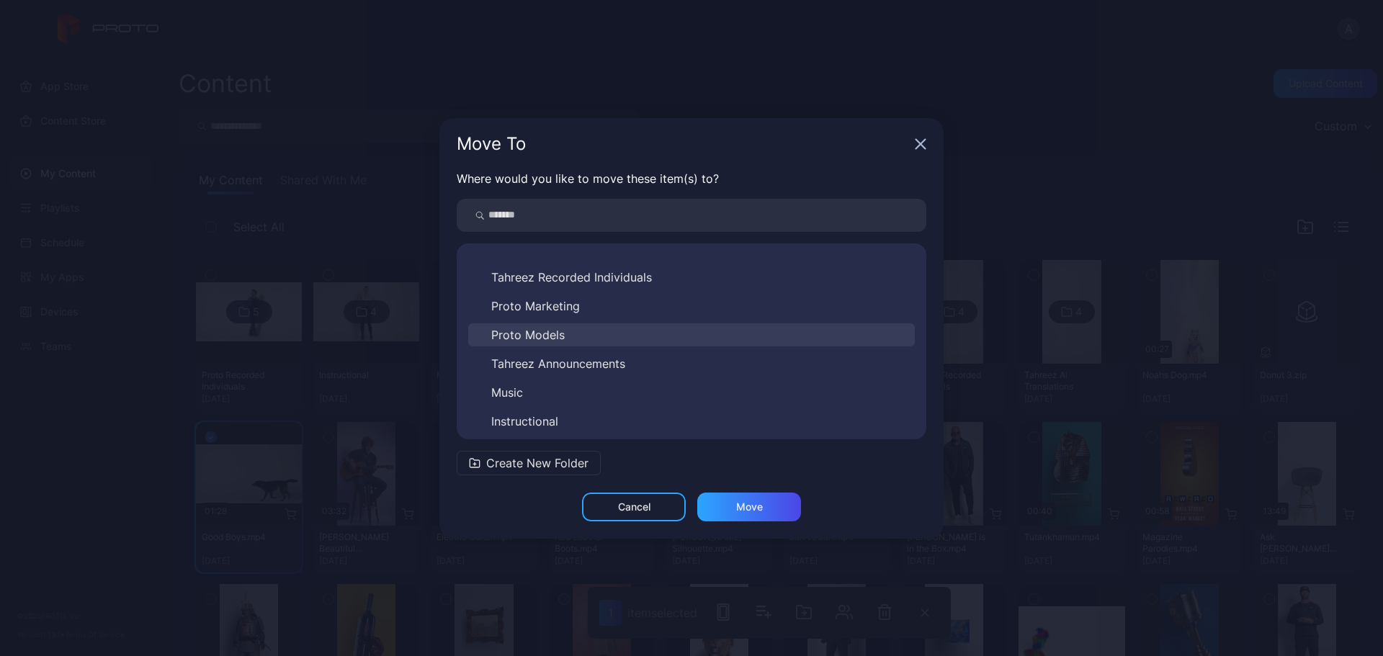
scroll to position [81, 0]
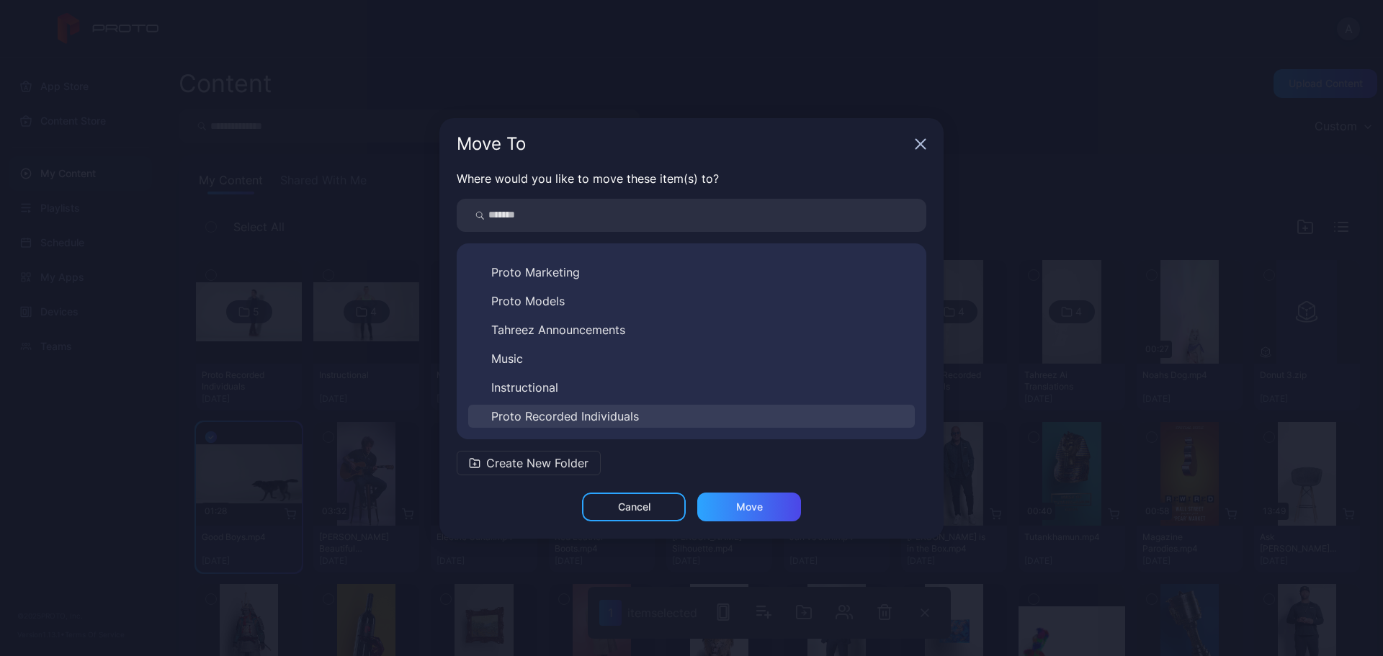
click at [605, 418] on span "Proto Recorded Individuals" at bounding box center [565, 416] width 148 height 17
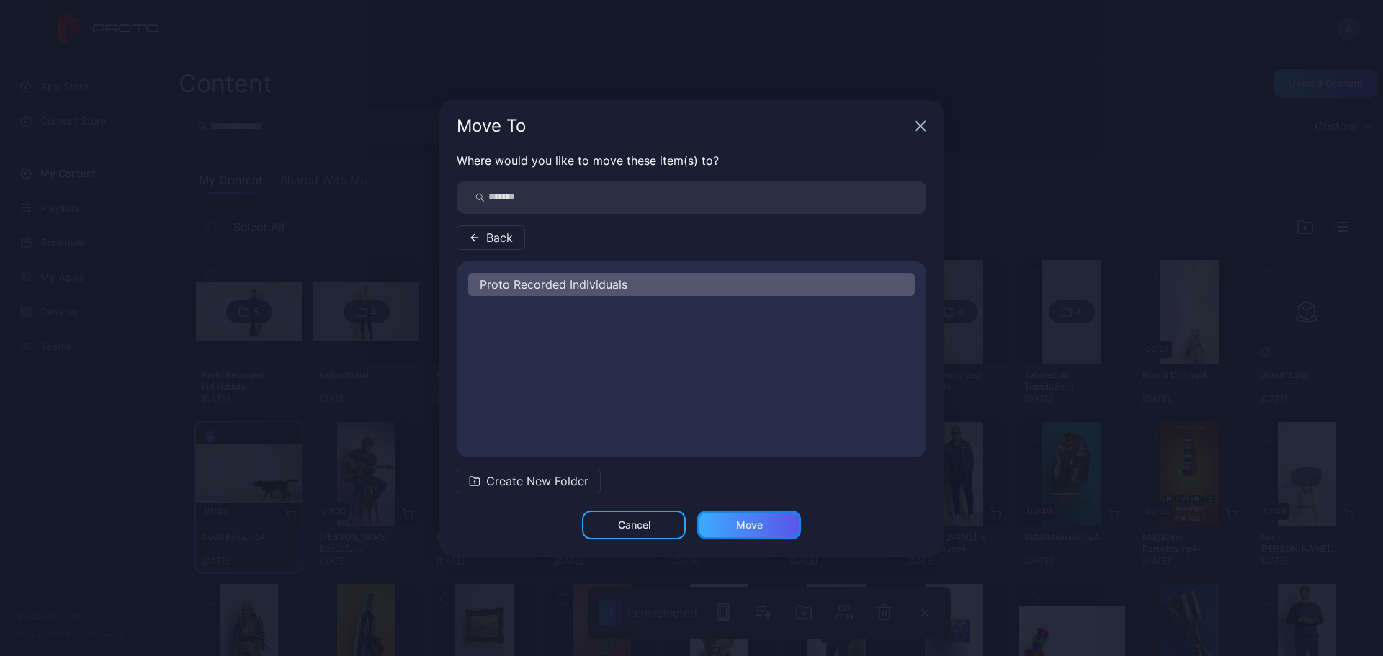
click at [782, 539] on div "Move" at bounding box center [749, 525] width 104 height 29
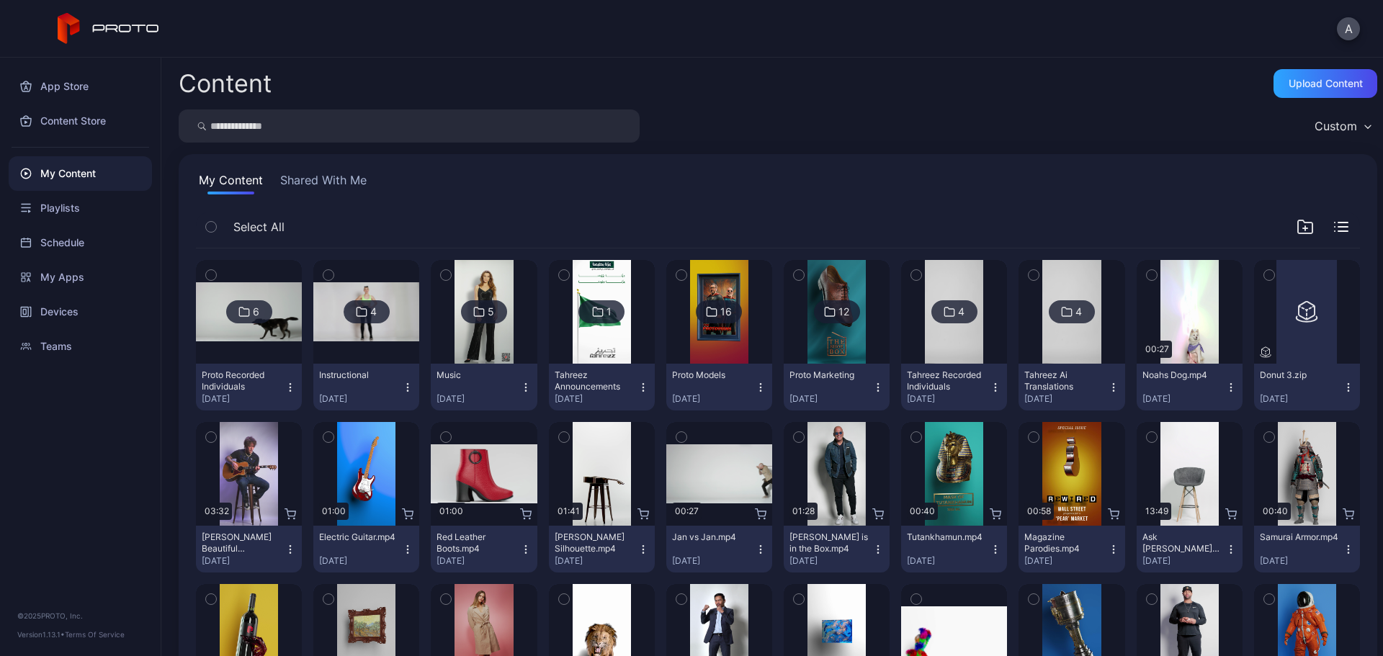
click at [215, 436] on icon "button" at bounding box center [211, 437] width 10 height 16
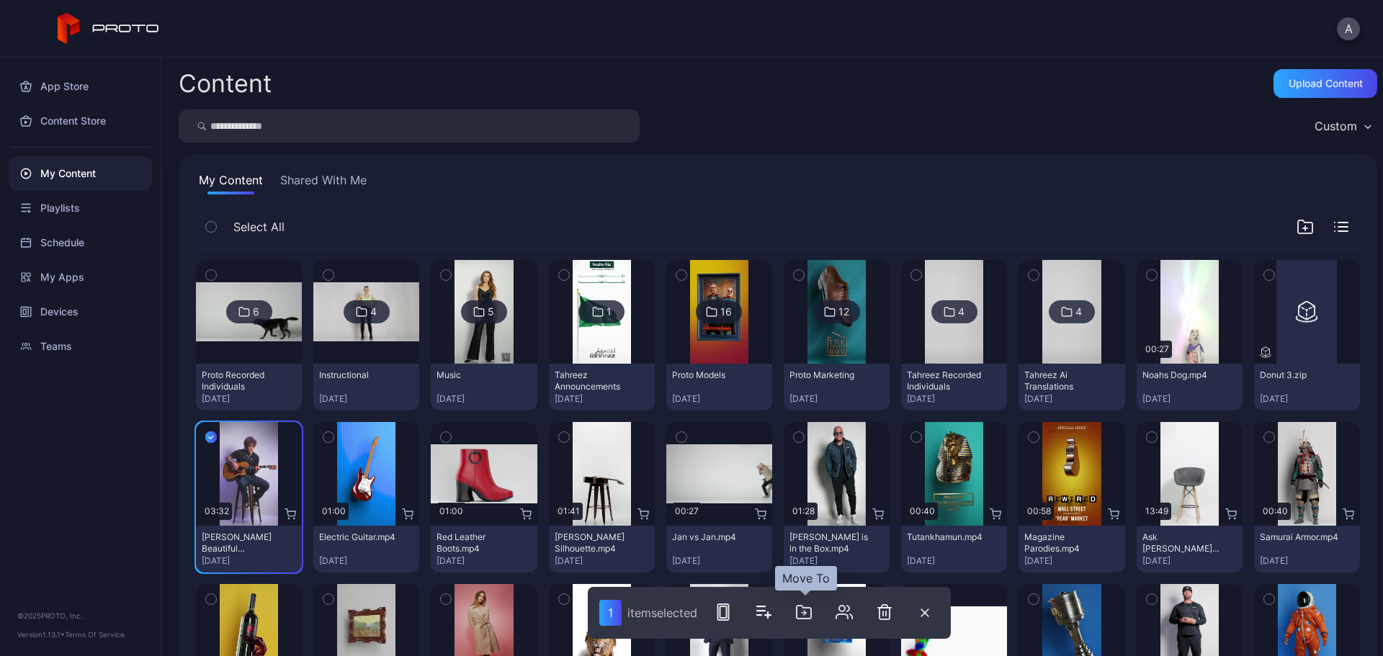
click at [812, 615] on icon "button" at bounding box center [803, 612] width 17 height 17
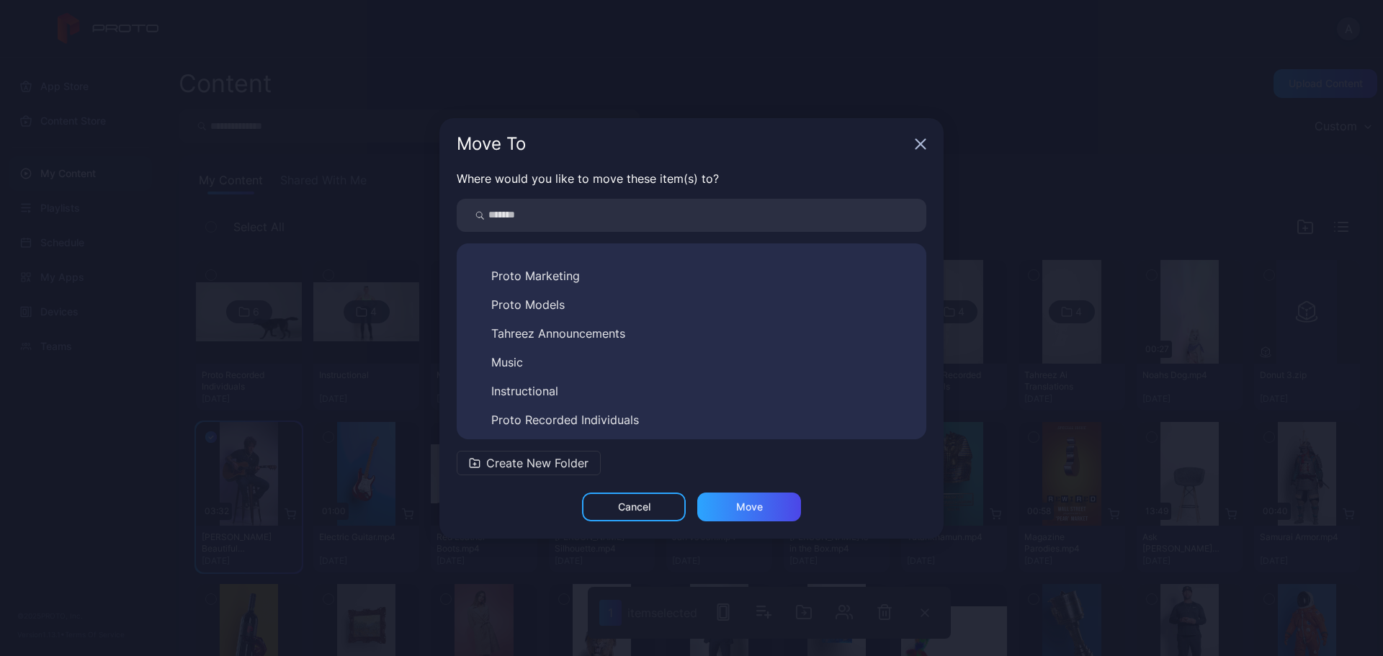
scroll to position [81, 0]
click at [576, 361] on button "Music" at bounding box center [691, 358] width 447 height 23
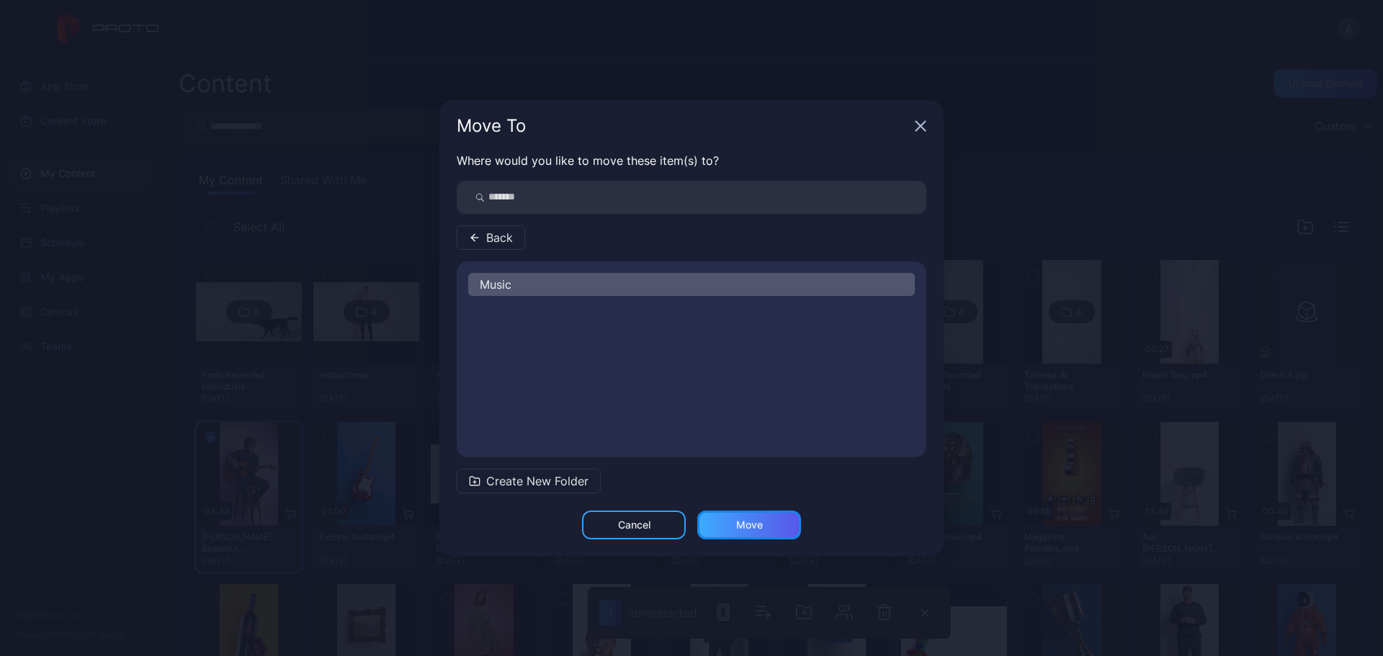
click at [765, 525] on div "Move" at bounding box center [749, 525] width 104 height 29
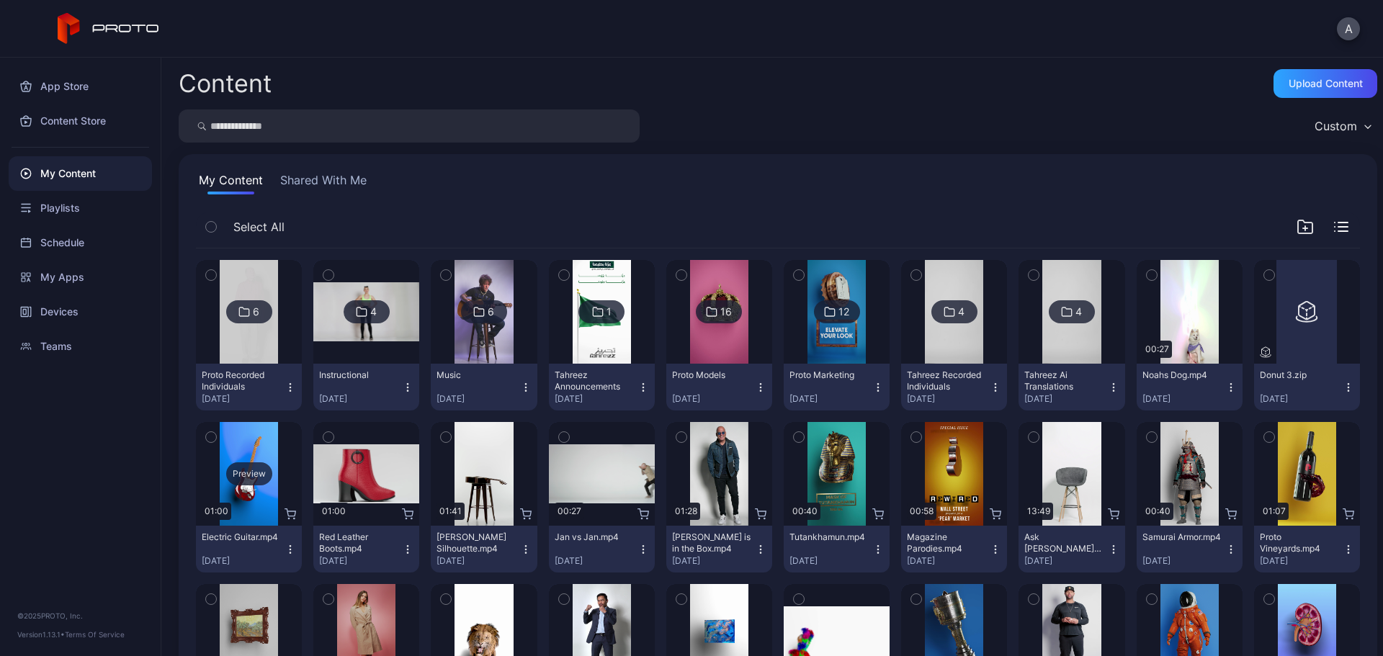
click at [259, 470] on div "Preview" at bounding box center [249, 474] width 46 height 23
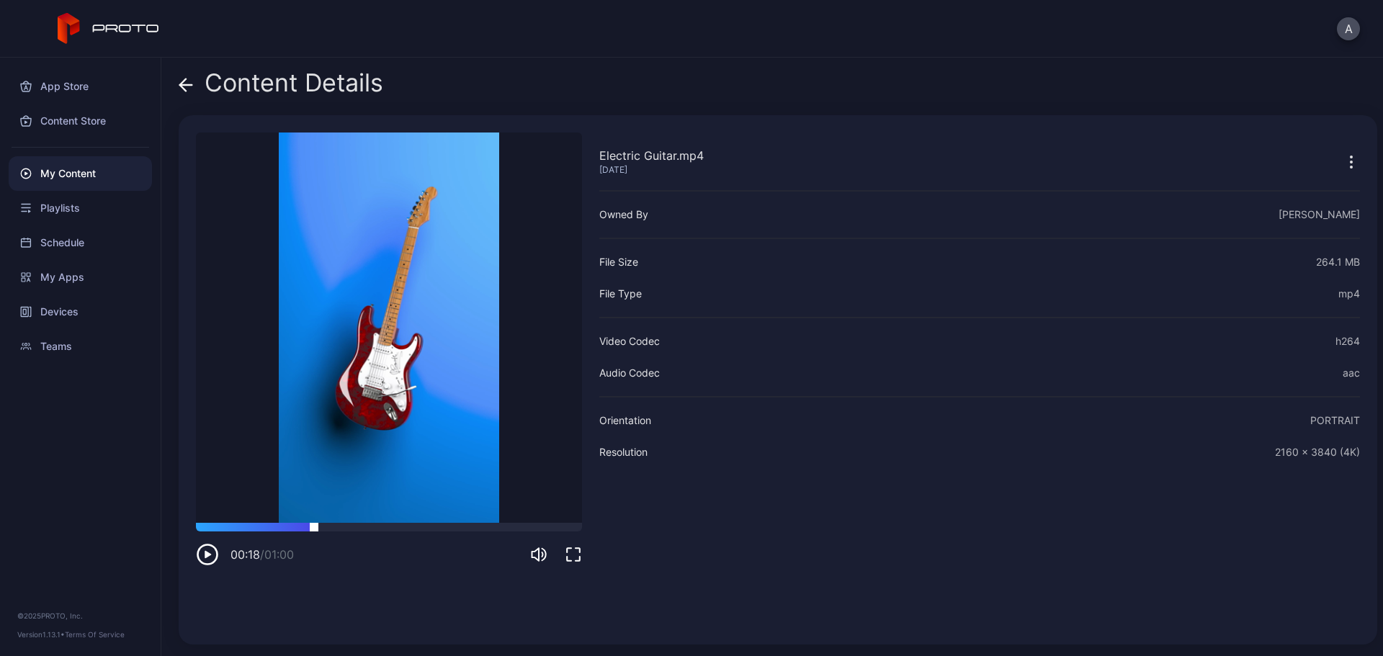
click at [314, 529] on div at bounding box center [389, 527] width 386 height 9
click at [415, 529] on div at bounding box center [389, 527] width 386 height 9
click at [186, 81] on icon at bounding box center [186, 85] width 14 height 14
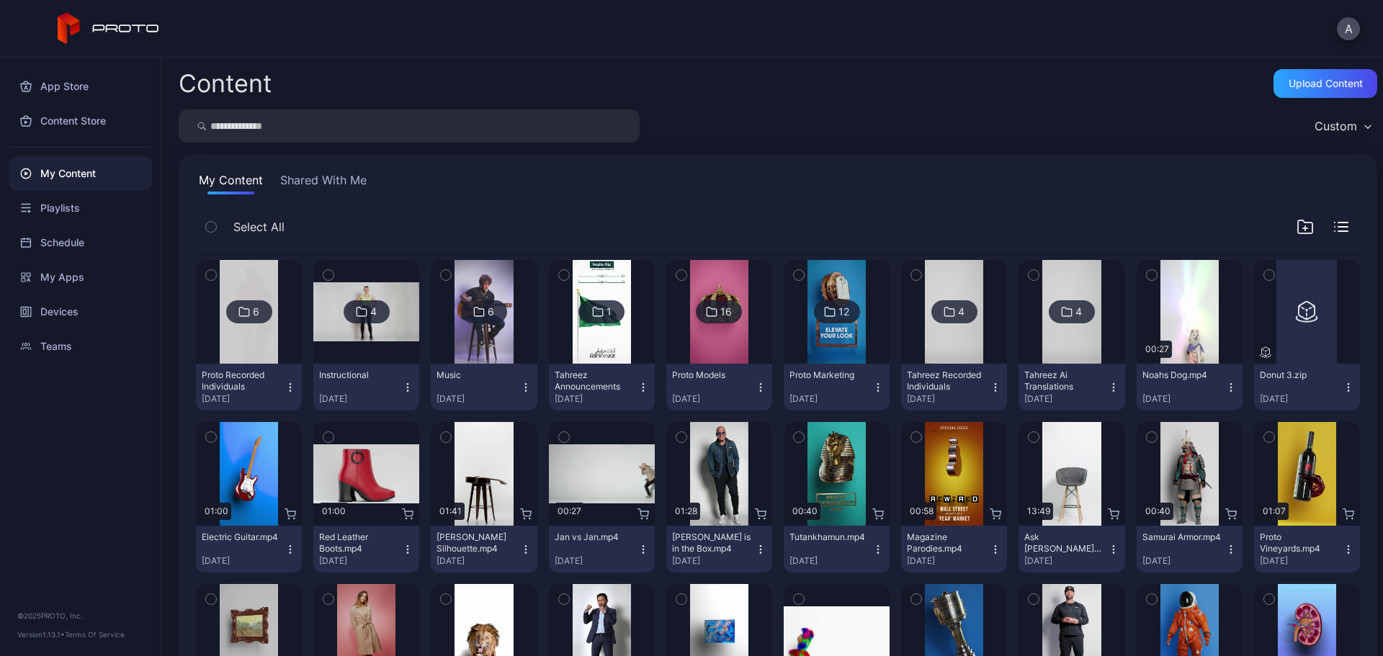
click at [210, 434] on icon "button" at bounding box center [211, 437] width 10 height 16
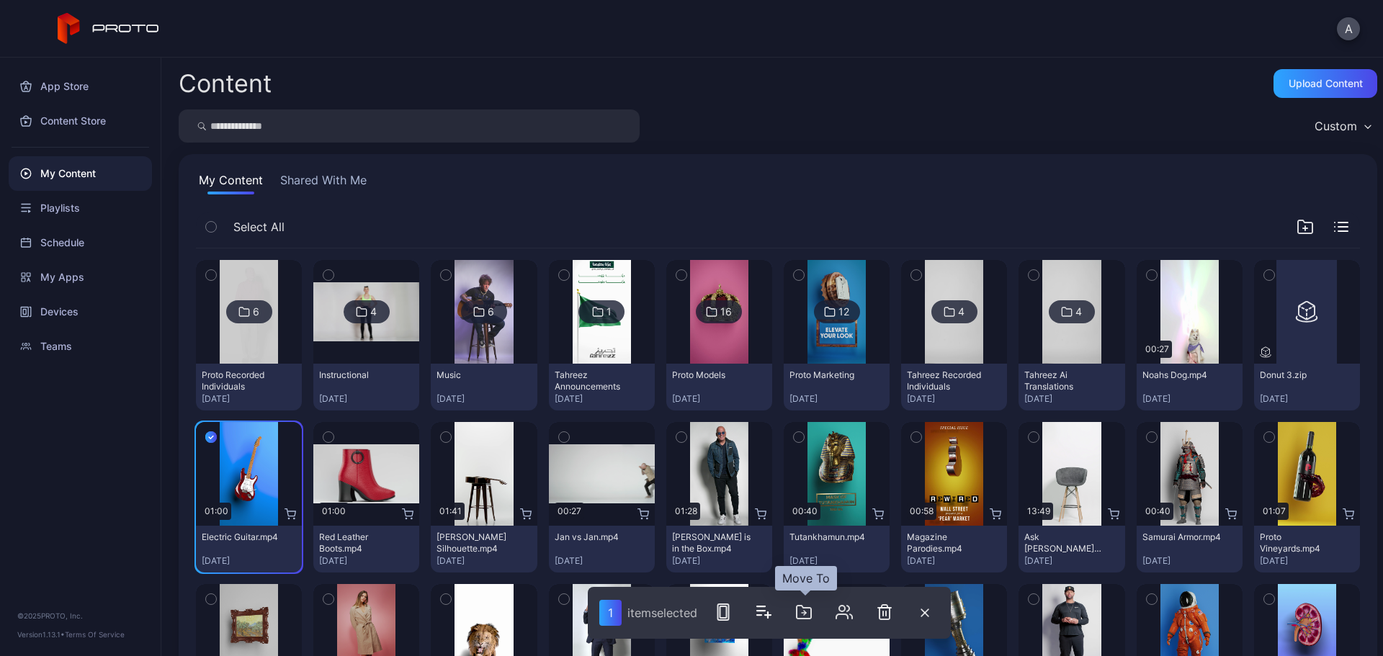
click at [803, 617] on icon "button" at bounding box center [803, 612] width 17 height 17
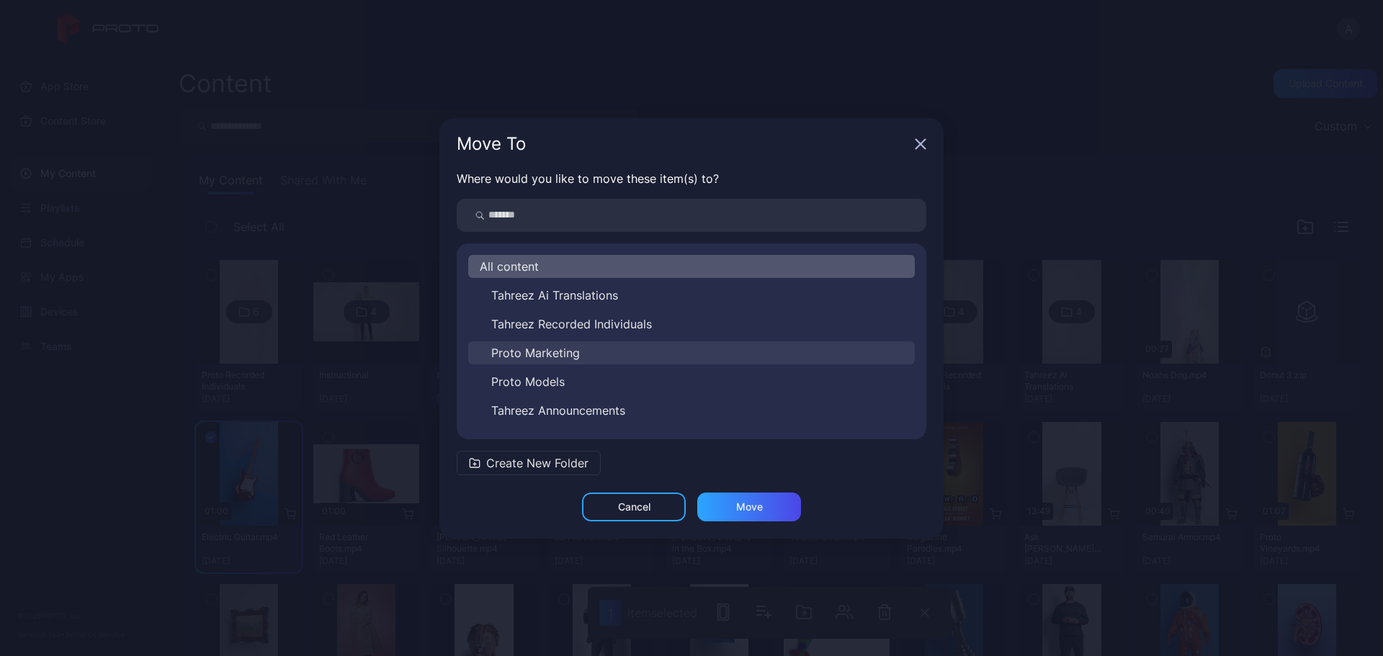
click at [569, 353] on span "Proto Marketing" at bounding box center [535, 352] width 89 height 17
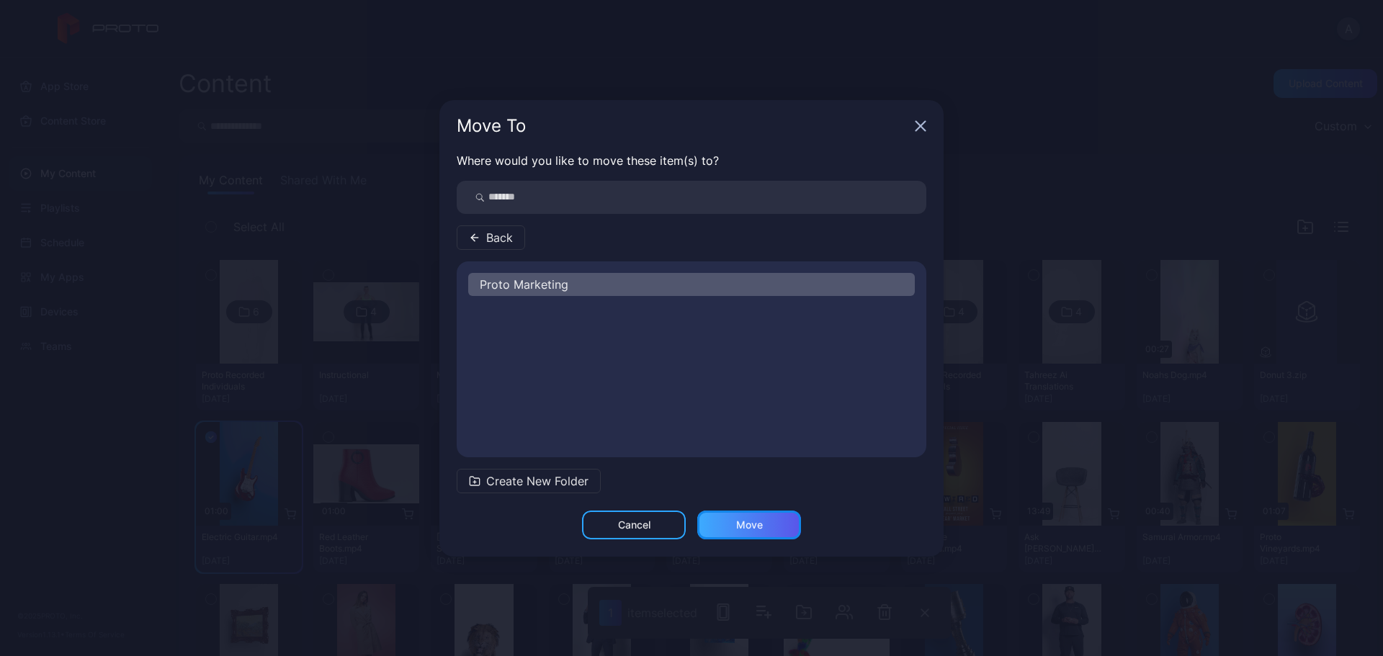
click at [749, 531] on div "Move" at bounding box center [749, 525] width 104 height 29
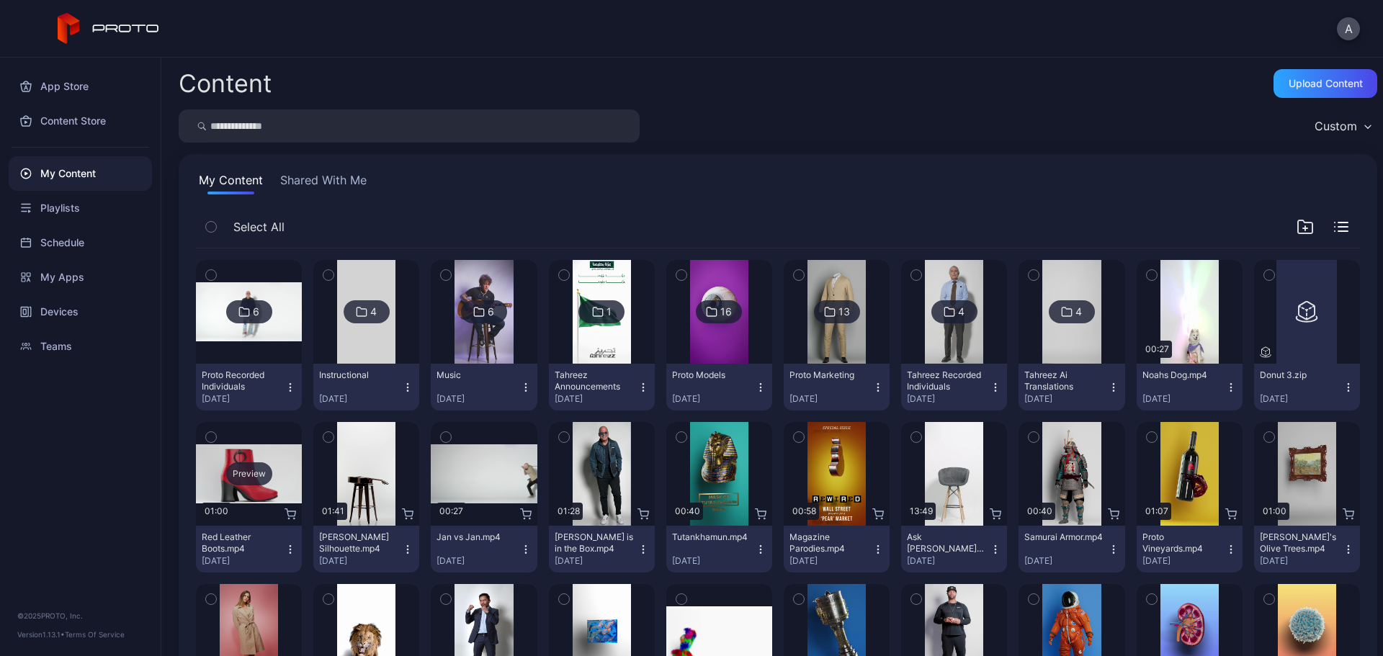
click at [249, 468] on div "Preview" at bounding box center [249, 474] width 46 height 23
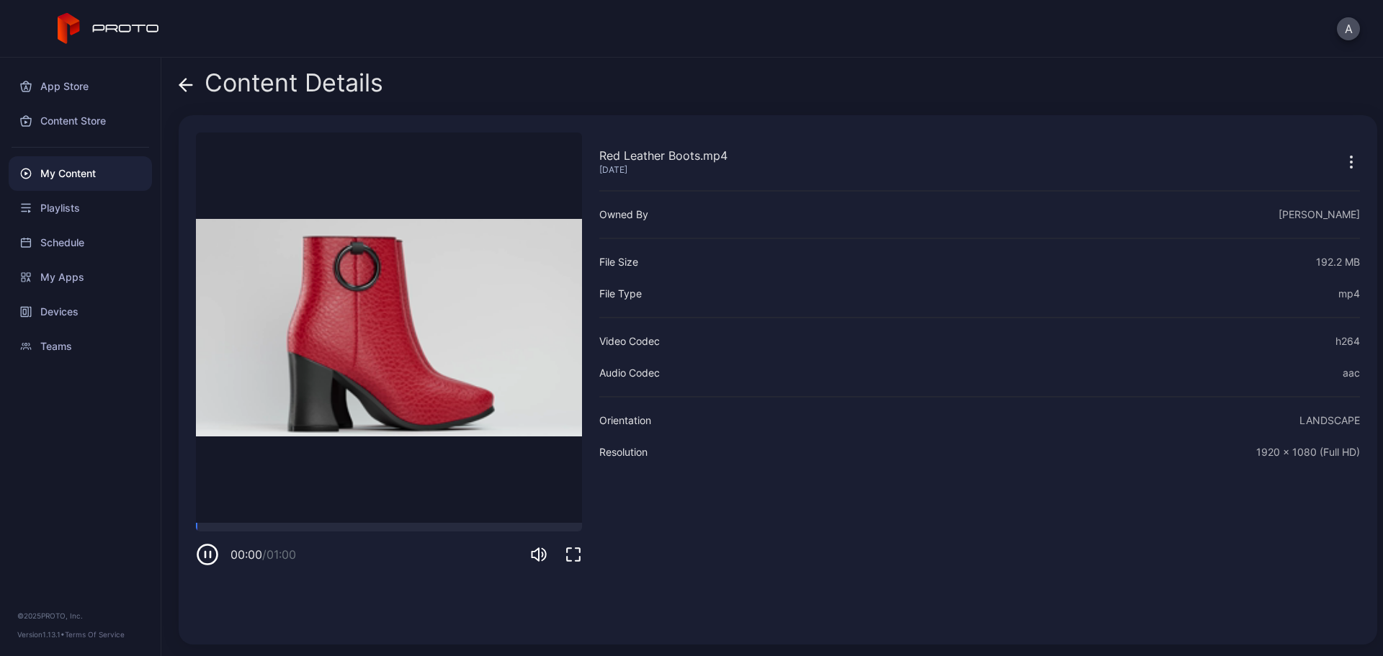
click at [385, 522] on video "Sorry, your browser doesn‘t support embedded videos" at bounding box center [389, 328] width 386 height 391
click at [441, 527] on div at bounding box center [389, 527] width 386 height 9
click at [184, 79] on icon at bounding box center [186, 85] width 14 height 14
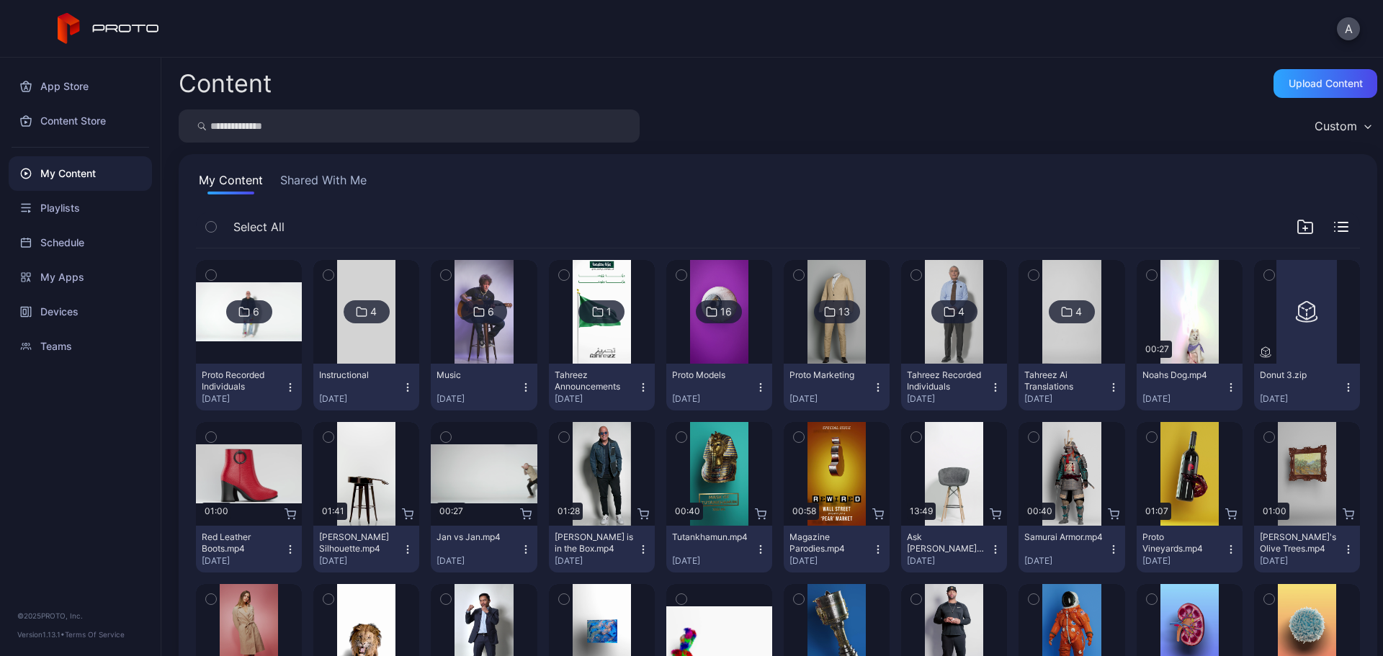
click at [213, 438] on icon "button" at bounding box center [211, 437] width 10 height 16
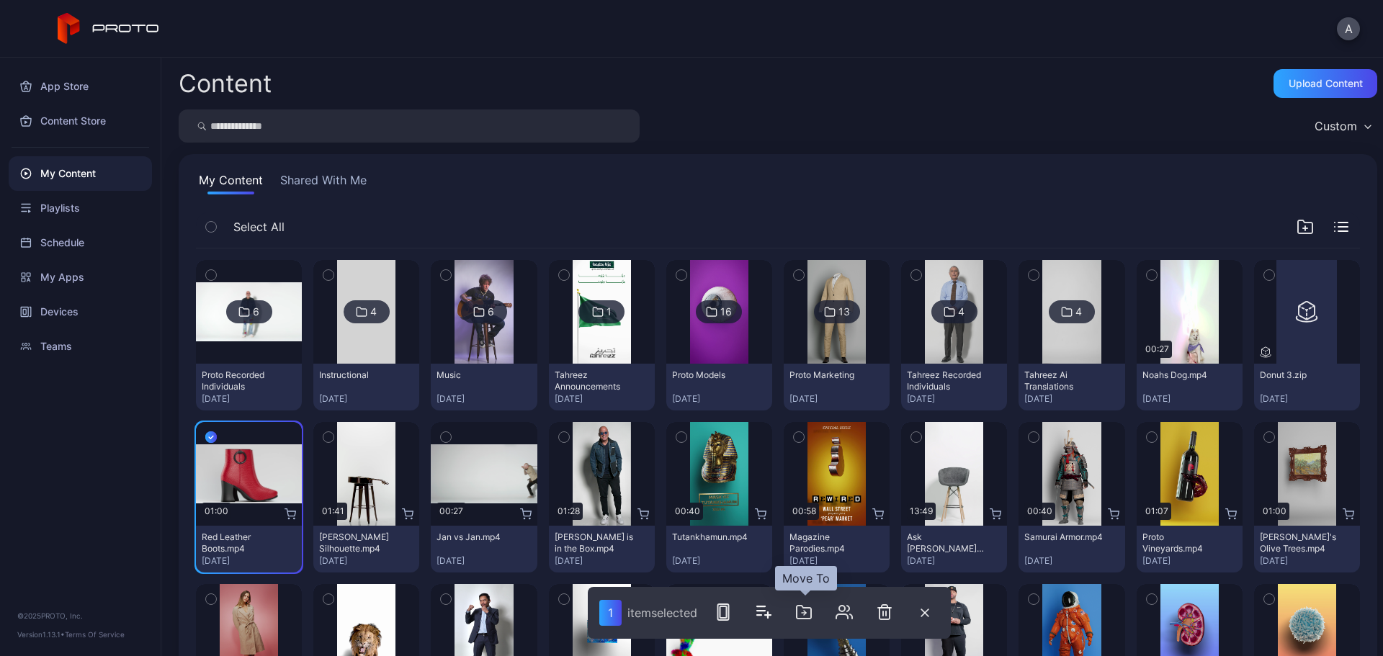
click at [810, 614] on icon "button" at bounding box center [803, 612] width 17 height 17
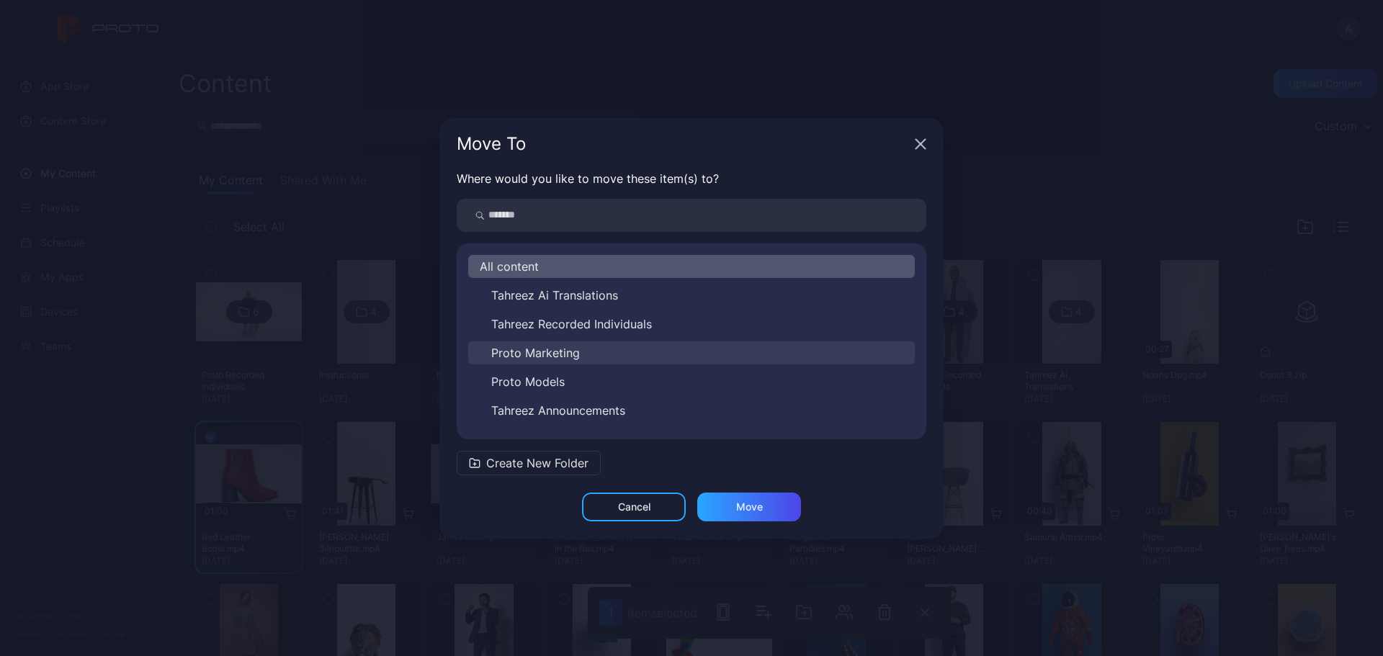
click at [578, 358] on span "Proto Marketing" at bounding box center [535, 352] width 89 height 17
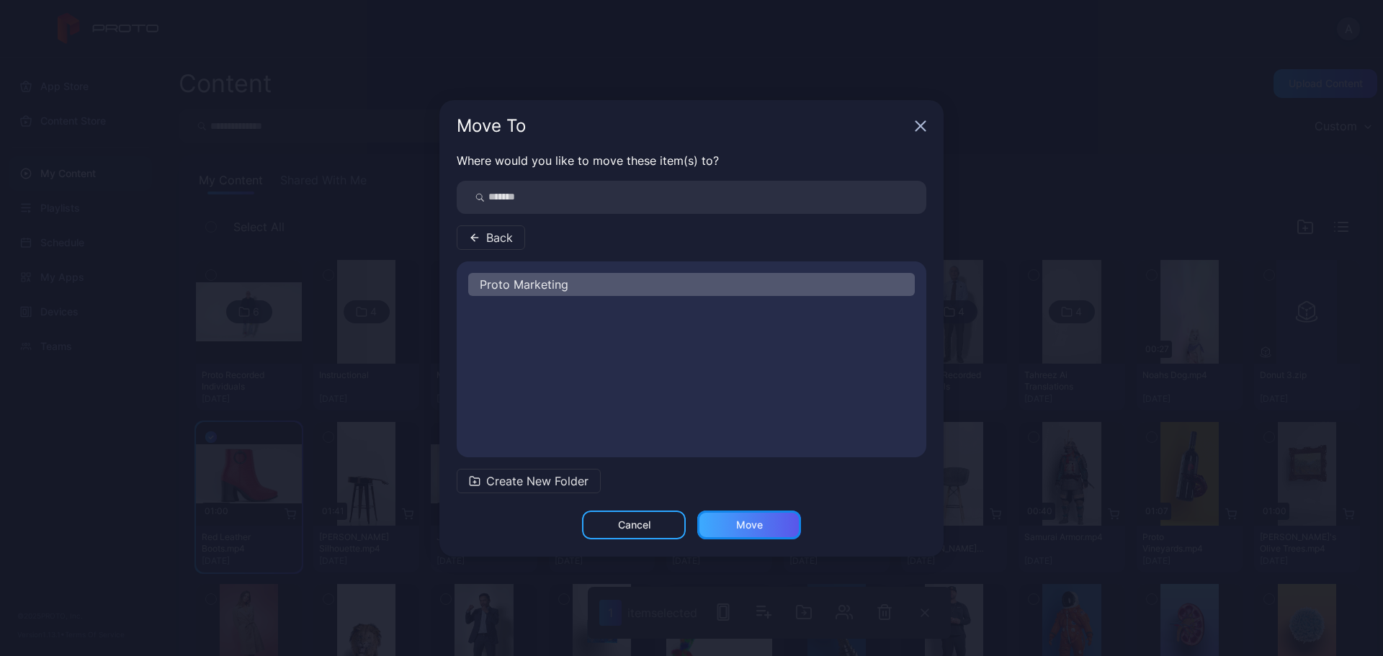
click at [775, 523] on div "Move" at bounding box center [749, 525] width 104 height 29
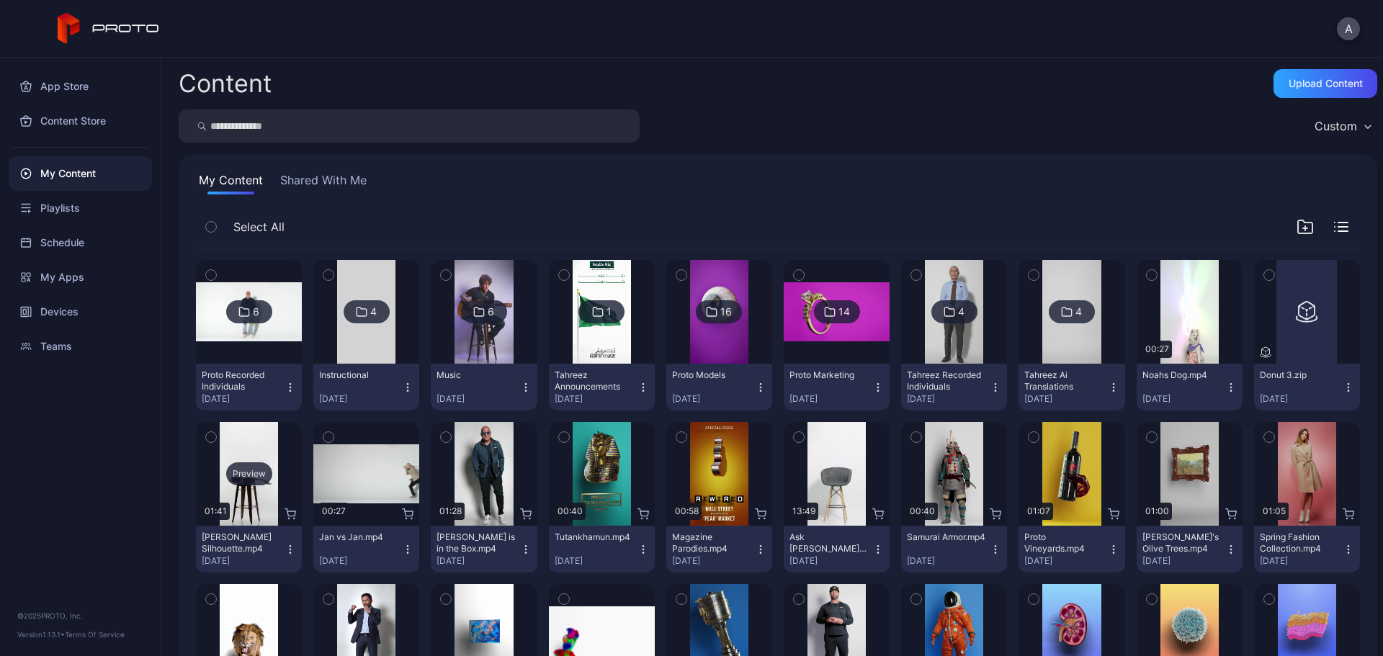
click at [259, 470] on div "Preview" at bounding box center [249, 474] width 46 height 23
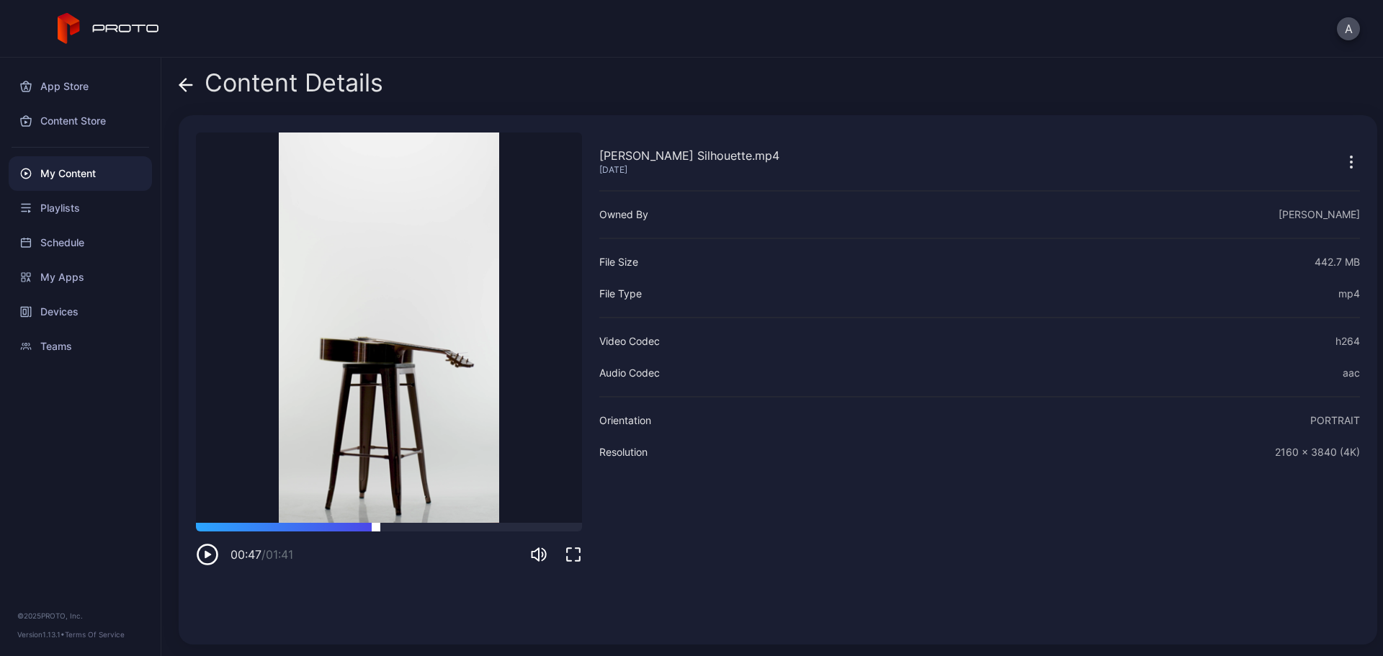
click at [376, 524] on div at bounding box center [389, 527] width 386 height 9
click at [183, 83] on icon at bounding box center [183, 85] width 6 height 12
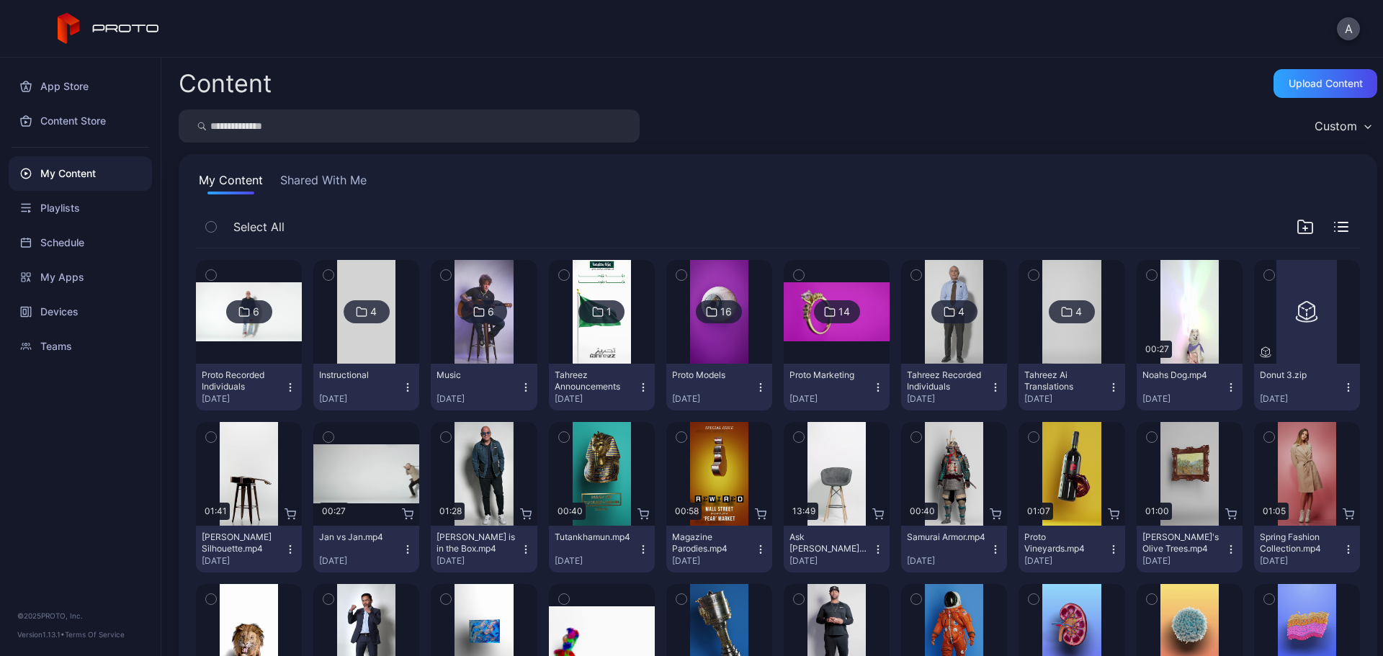
click at [211, 436] on icon "button" at bounding box center [211, 437] width 10 height 16
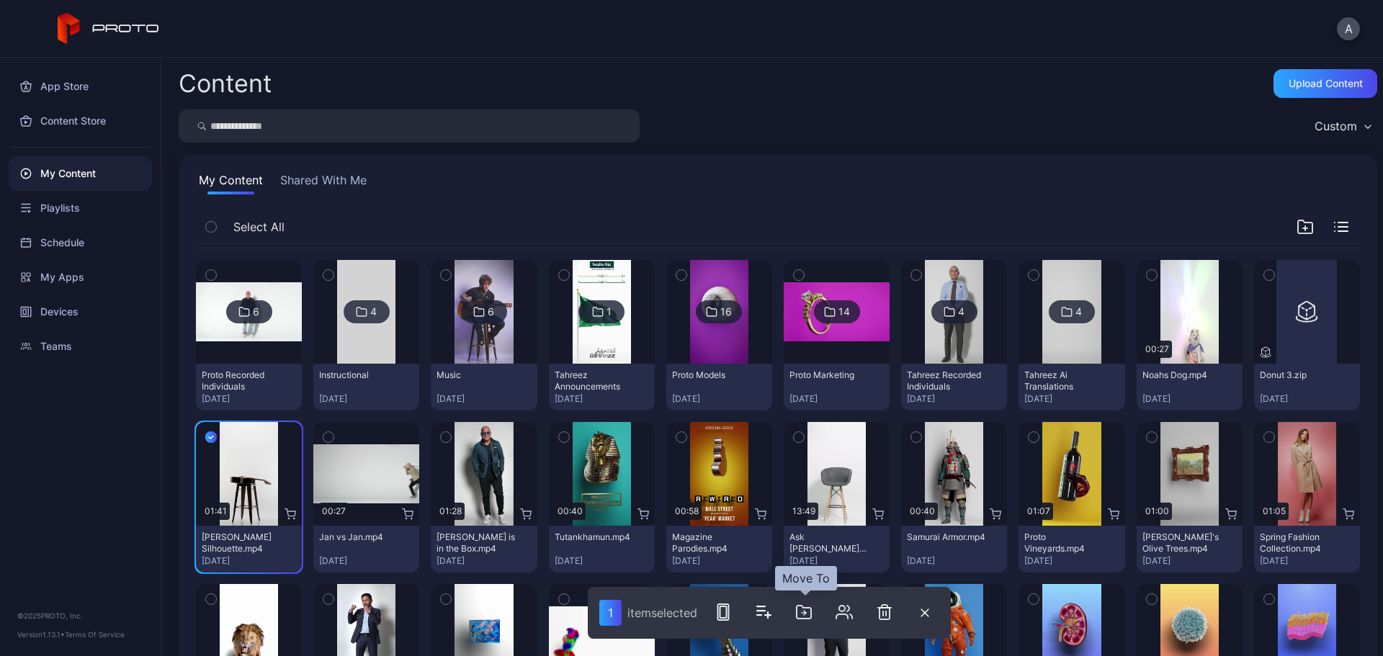
click at [806, 609] on icon "button" at bounding box center [804, 612] width 14 height 13
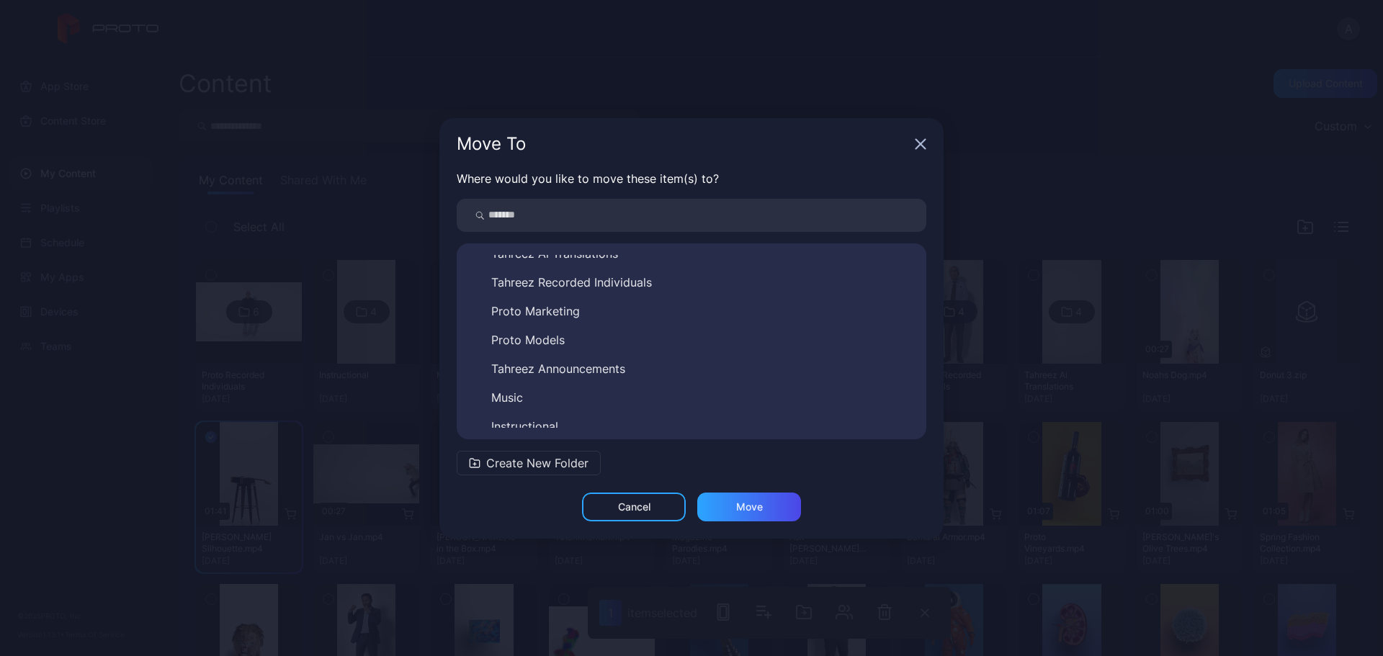
scroll to position [81, 0]
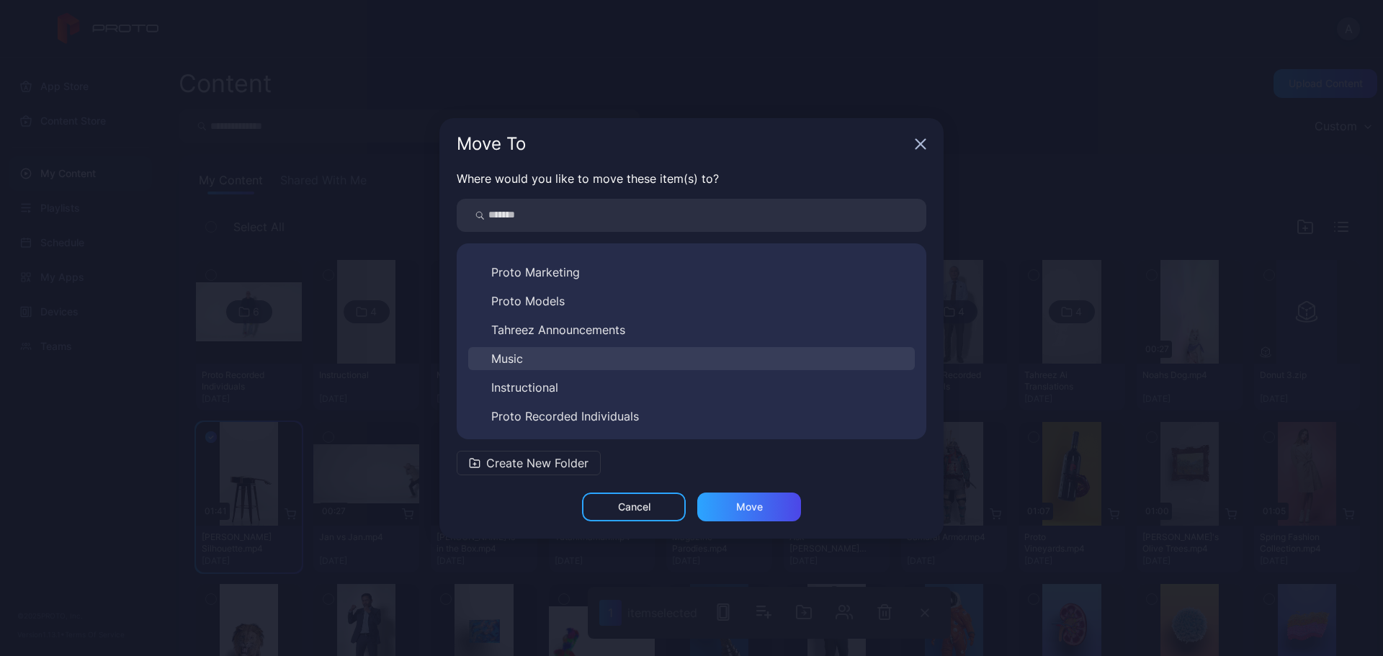
click at [574, 360] on button "Music" at bounding box center [691, 358] width 447 height 23
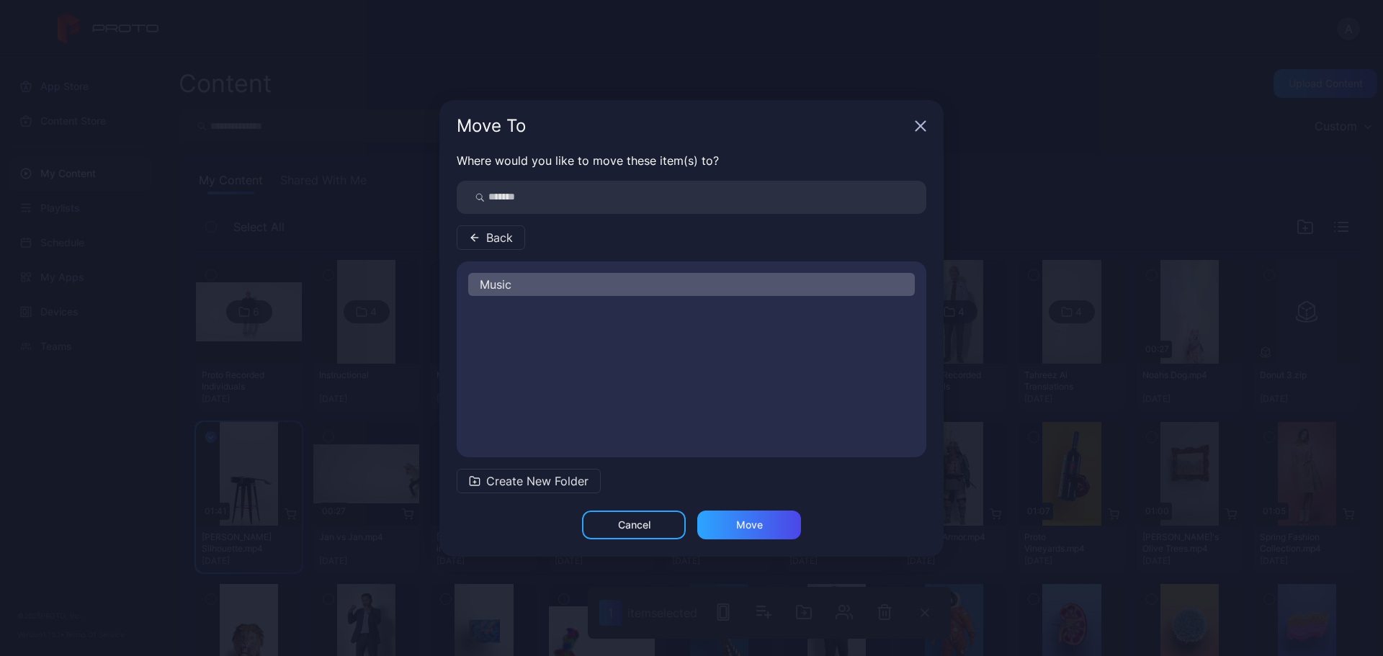
scroll to position [0, 0]
click at [767, 527] on div "Move" at bounding box center [749, 525] width 104 height 29
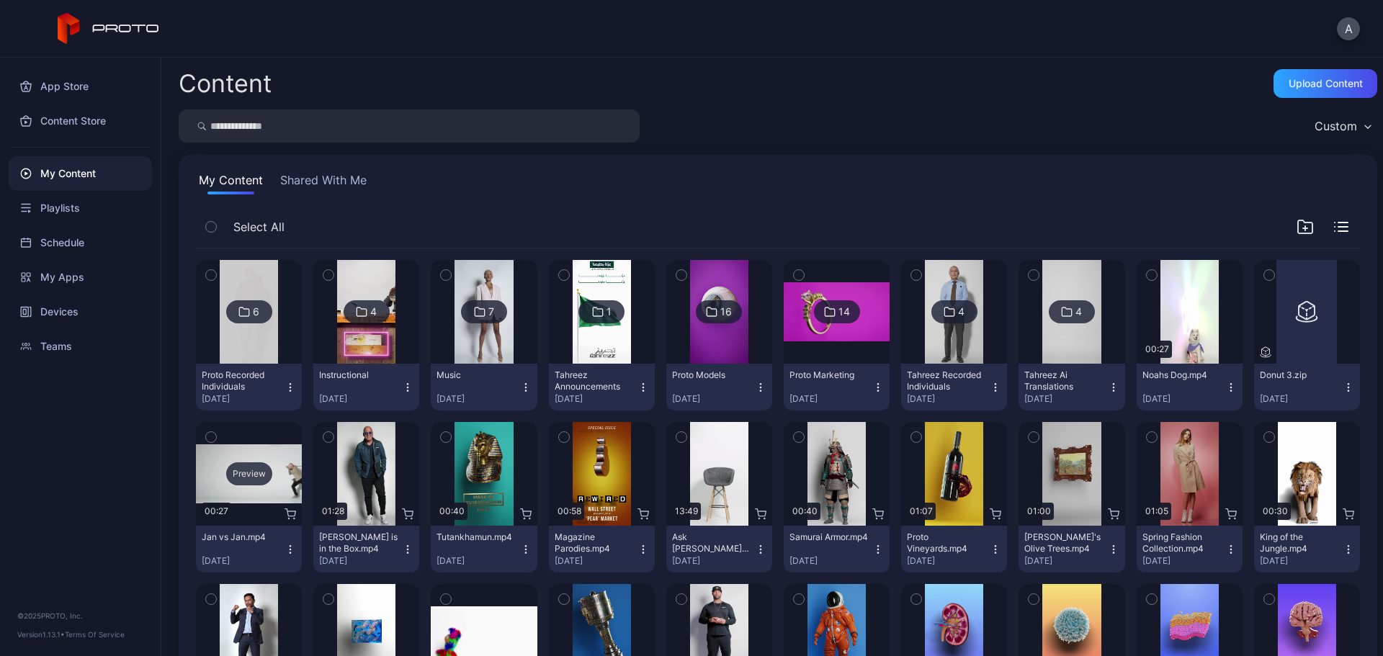
click at [255, 474] on div "Preview" at bounding box center [249, 474] width 46 height 23
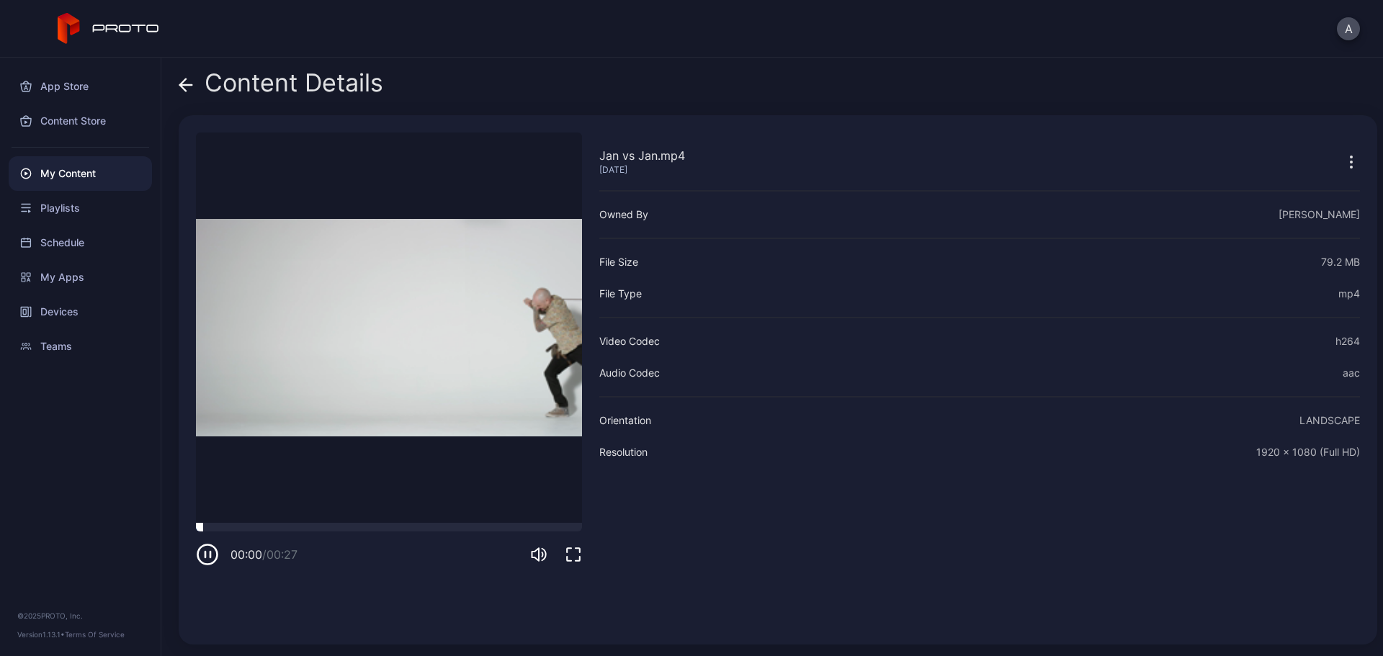
click at [317, 524] on div at bounding box center [389, 527] width 386 height 9
click at [179, 87] on icon at bounding box center [186, 85] width 14 height 14
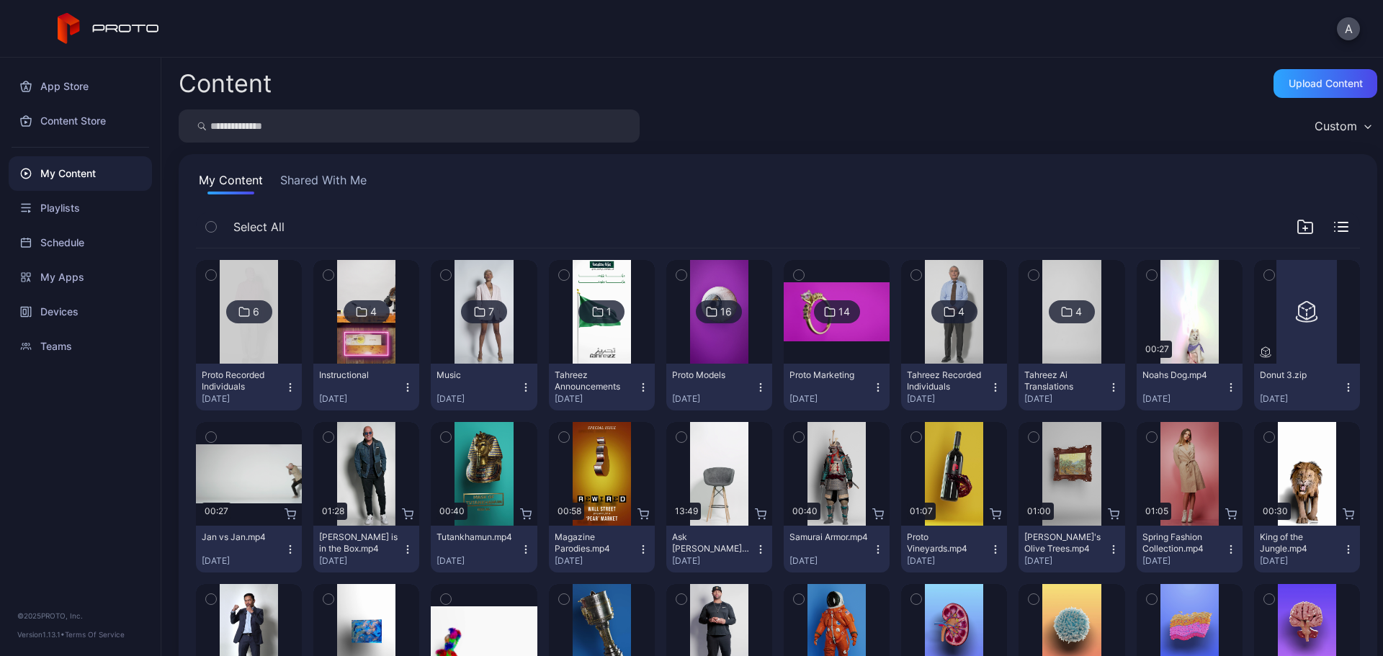
click at [210, 437] on icon "button" at bounding box center [211, 438] width 4 height 2
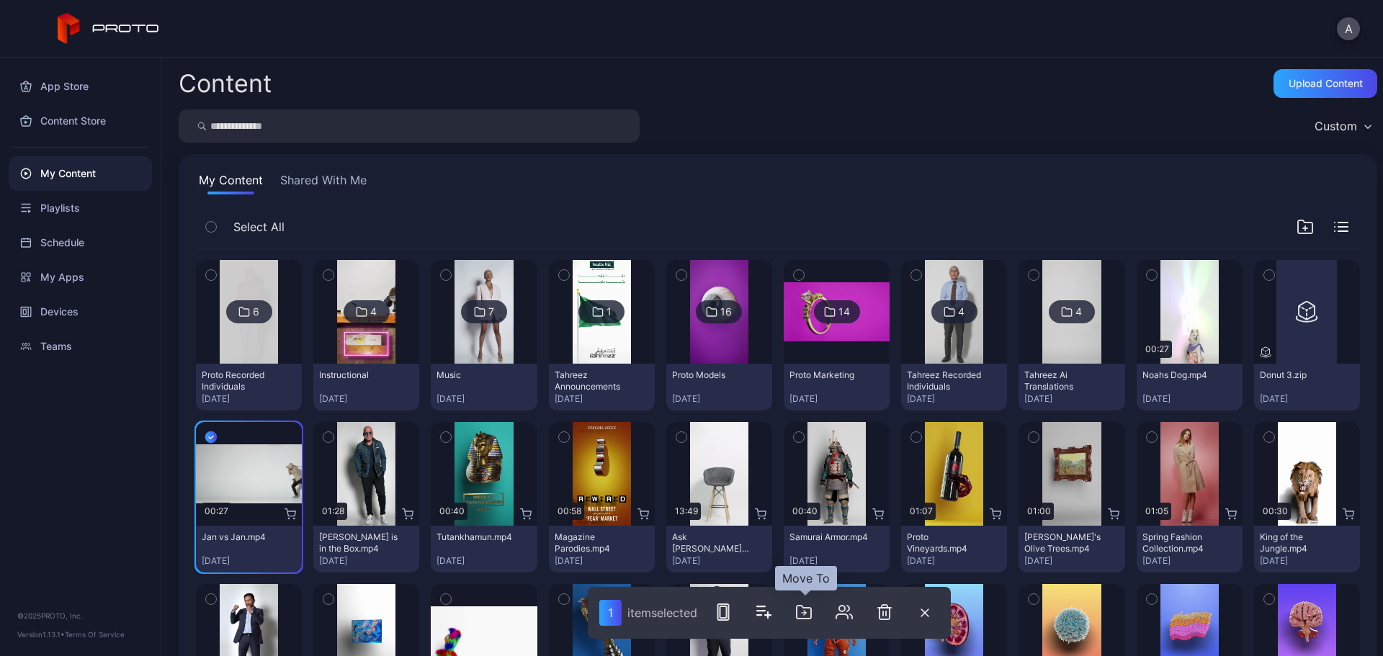
click at [808, 607] on icon "button" at bounding box center [804, 612] width 14 height 13
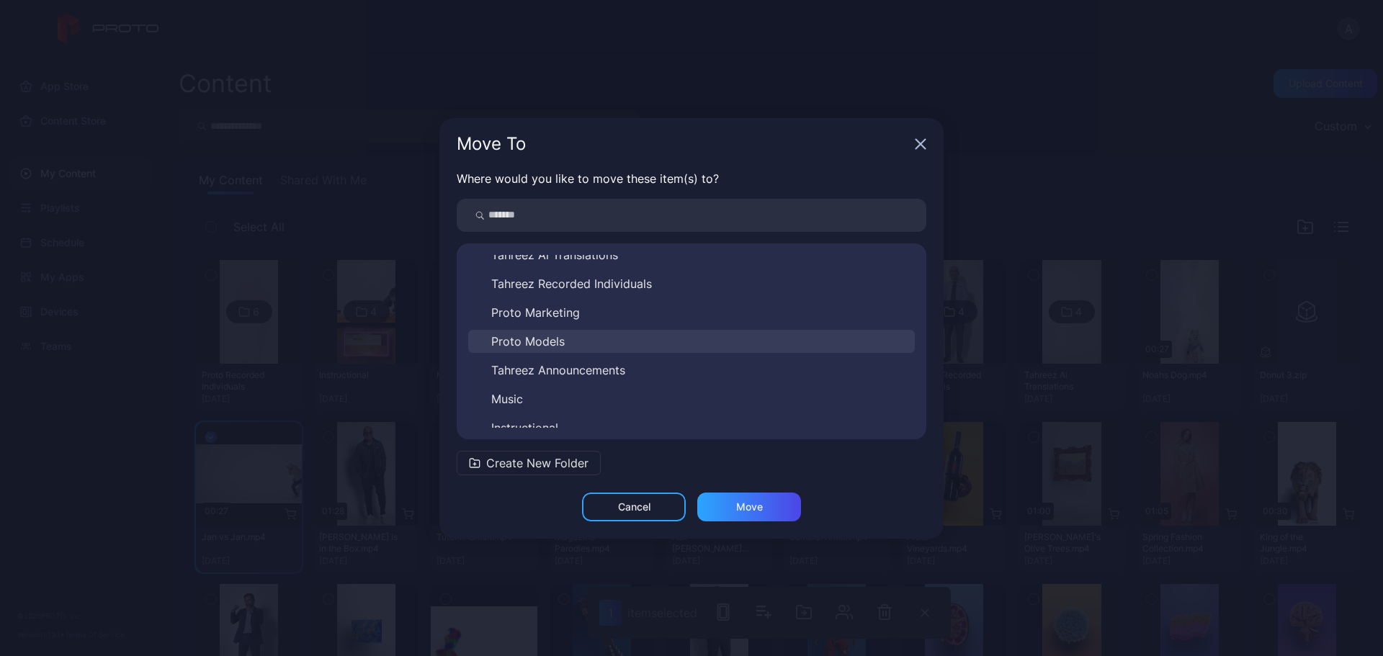
scroll to position [81, 0]
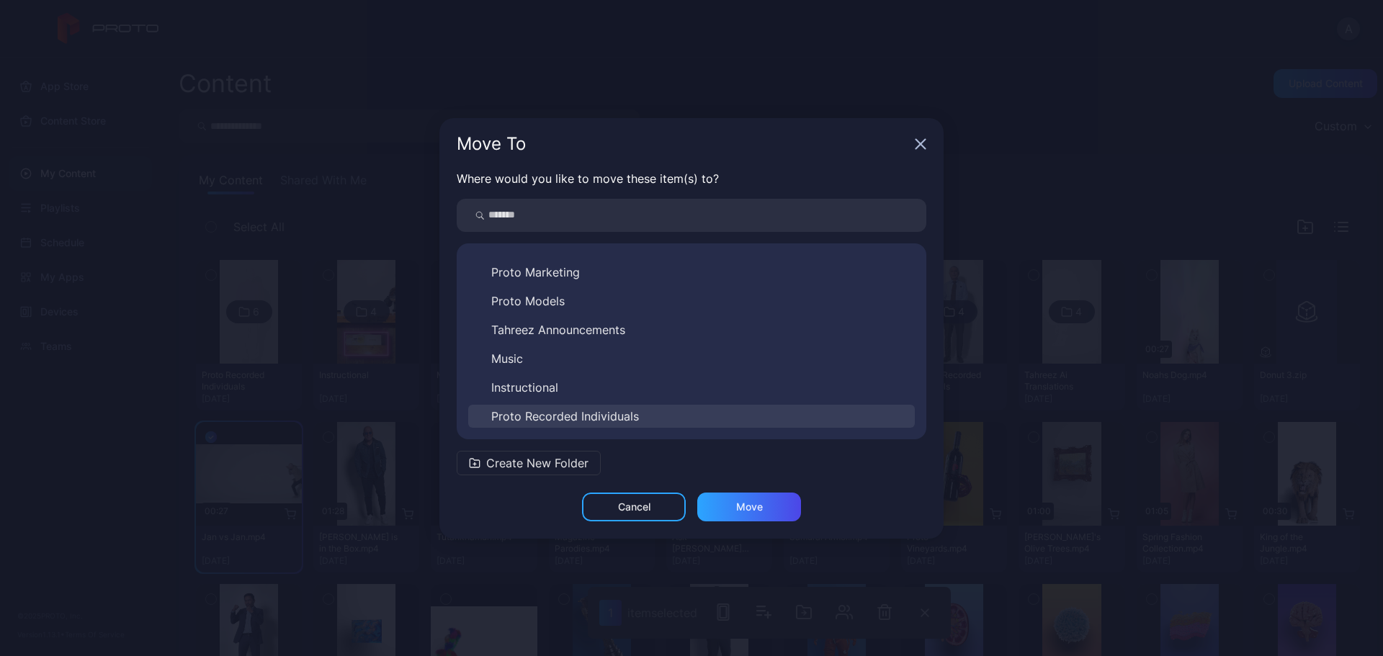
click at [580, 410] on span "Proto Recorded Individuals" at bounding box center [565, 416] width 148 height 17
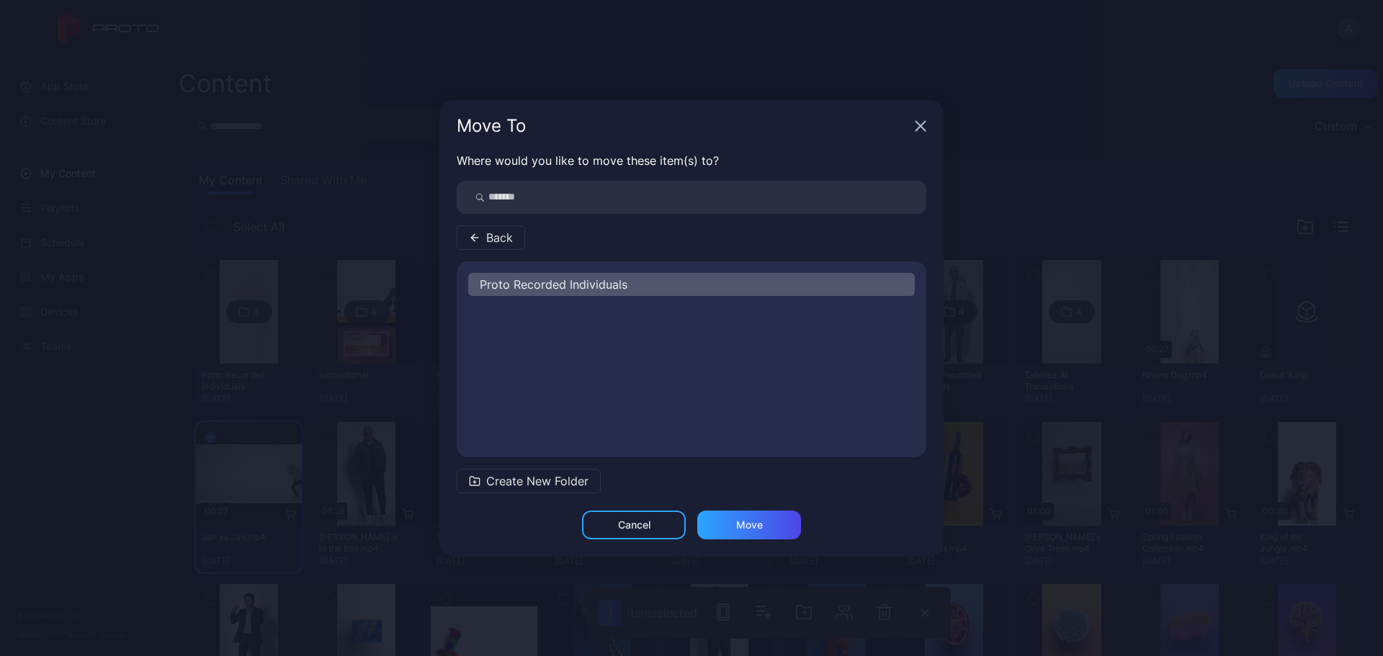
scroll to position [0, 0]
click at [762, 532] on div "Move" at bounding box center [749, 525] width 104 height 29
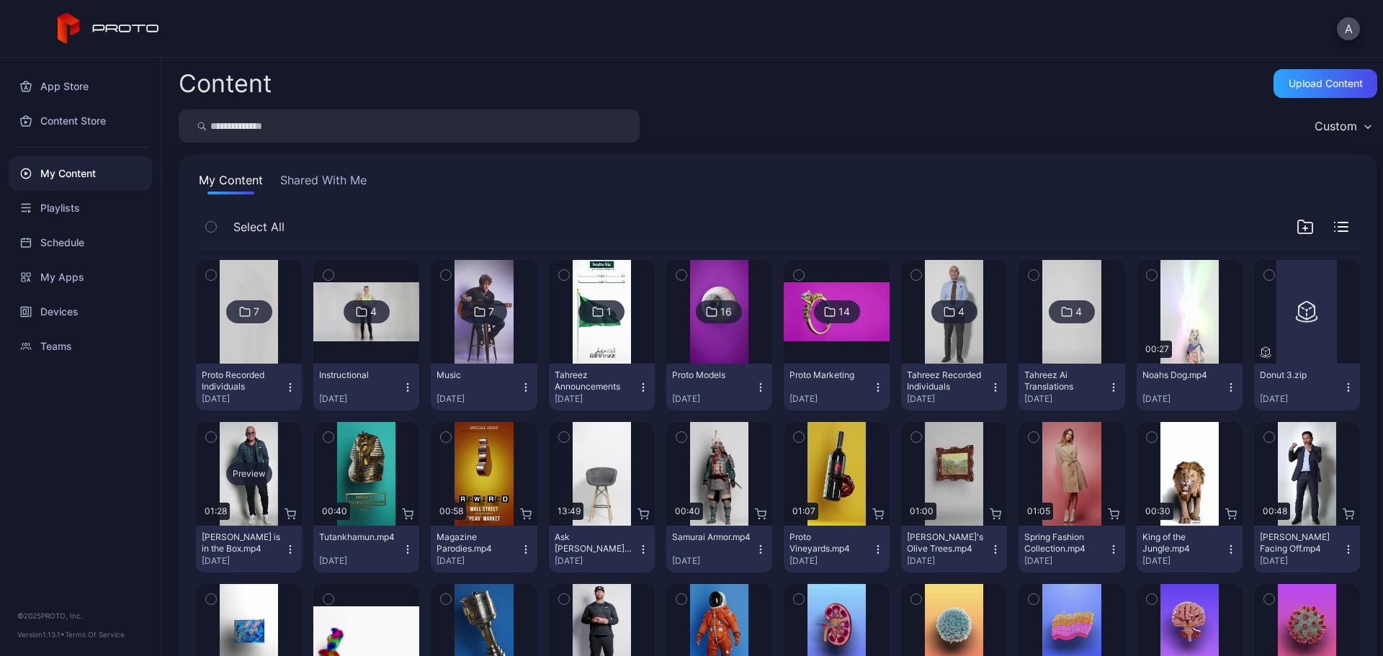
click at [258, 469] on div "Preview" at bounding box center [249, 474] width 46 height 23
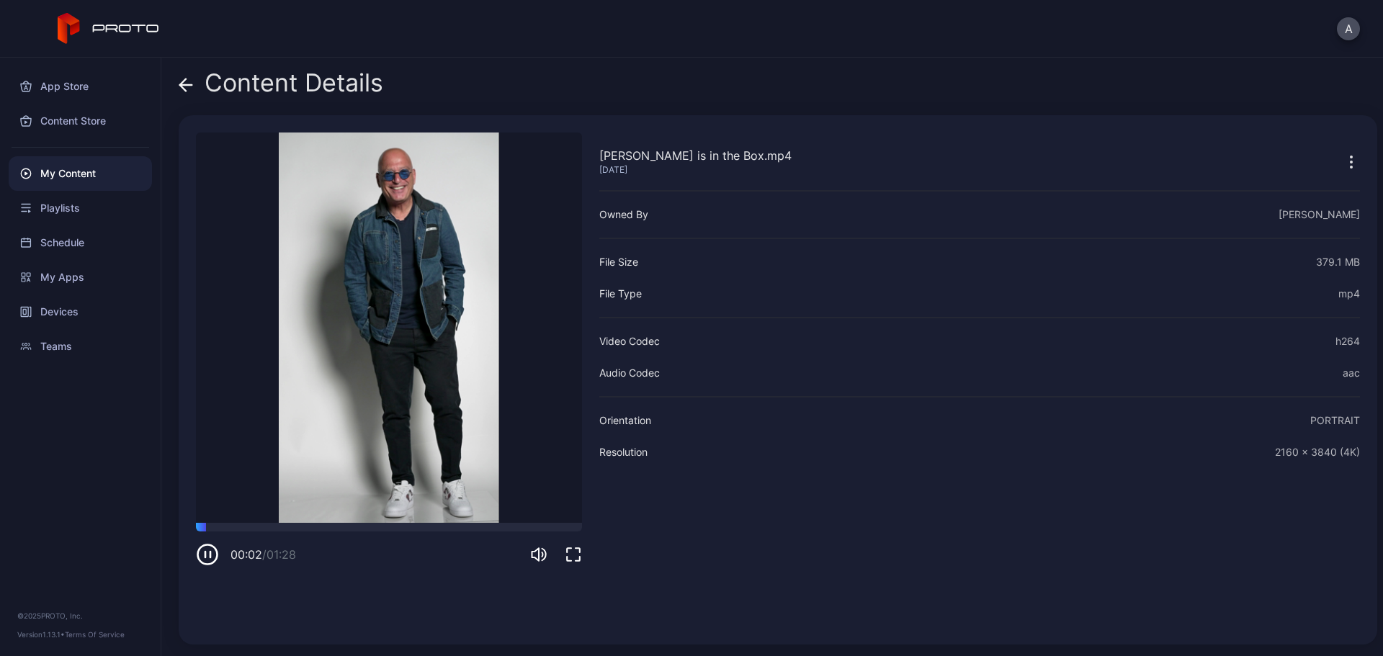
click at [181, 86] on icon at bounding box center [183, 85] width 6 height 12
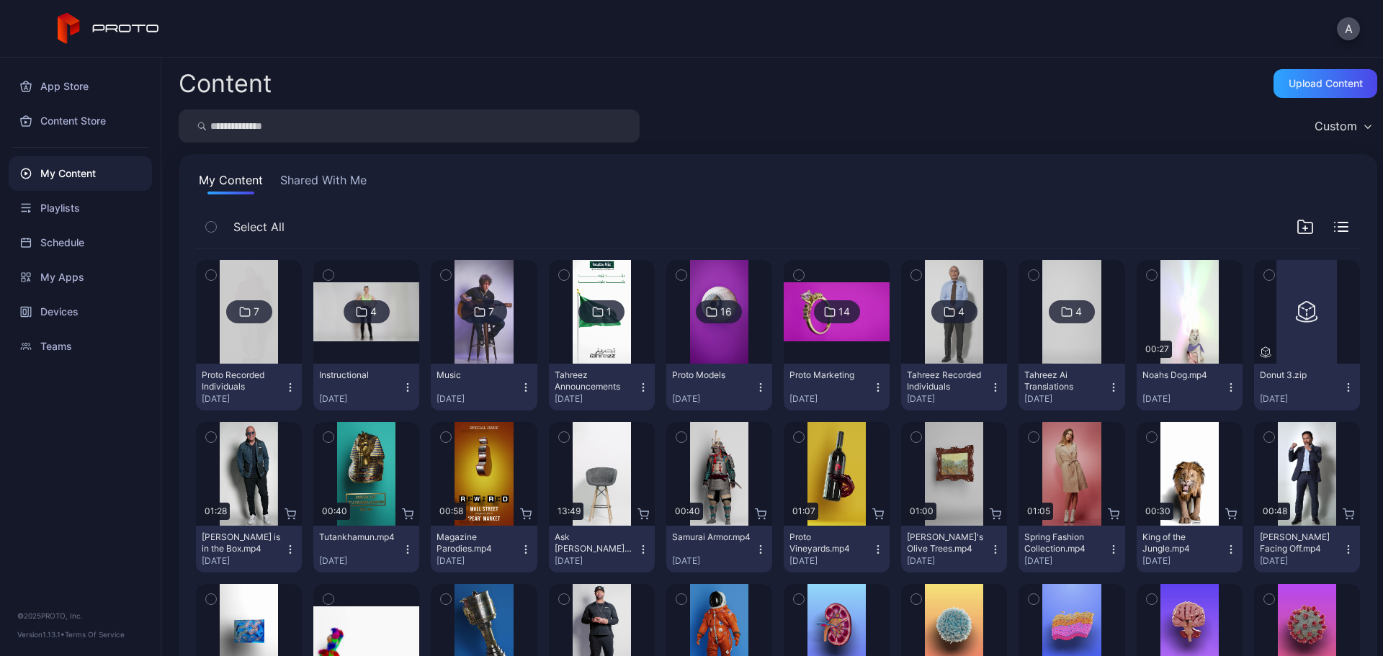
click at [293, 547] on icon "button" at bounding box center [291, 550] width 12 height 12
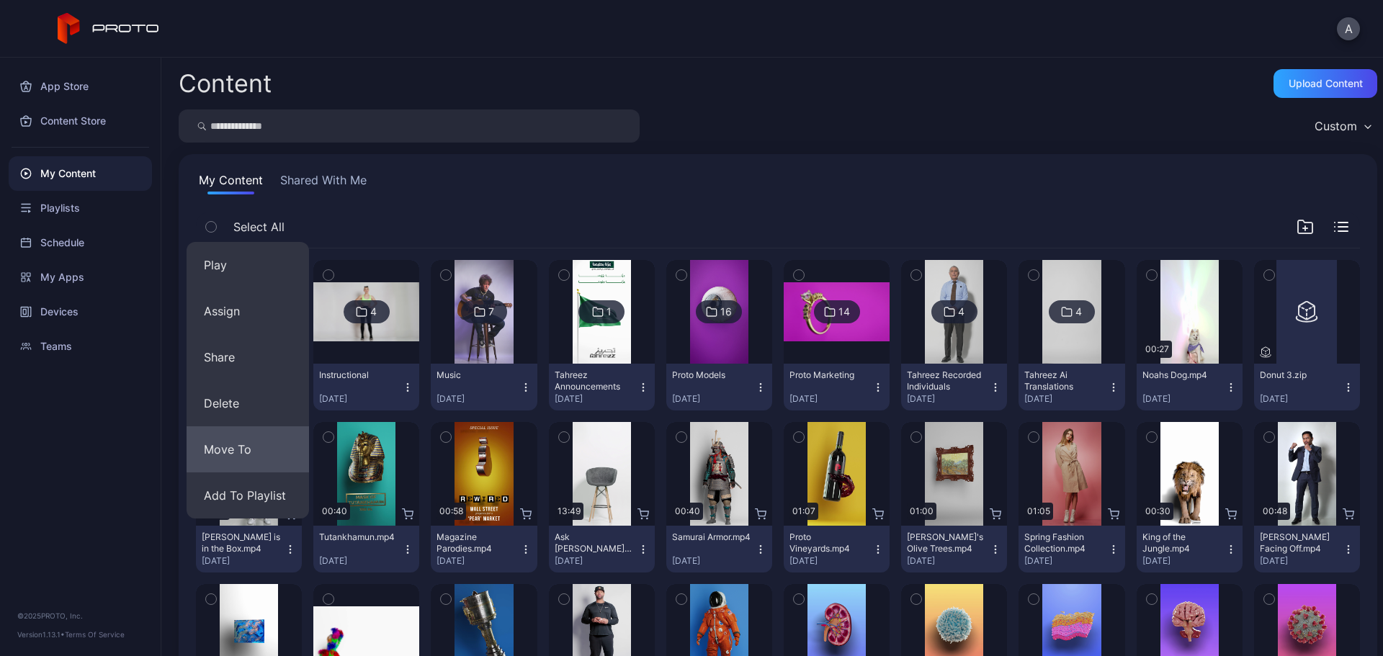
click at [250, 441] on button "Move To" at bounding box center [248, 450] width 122 height 46
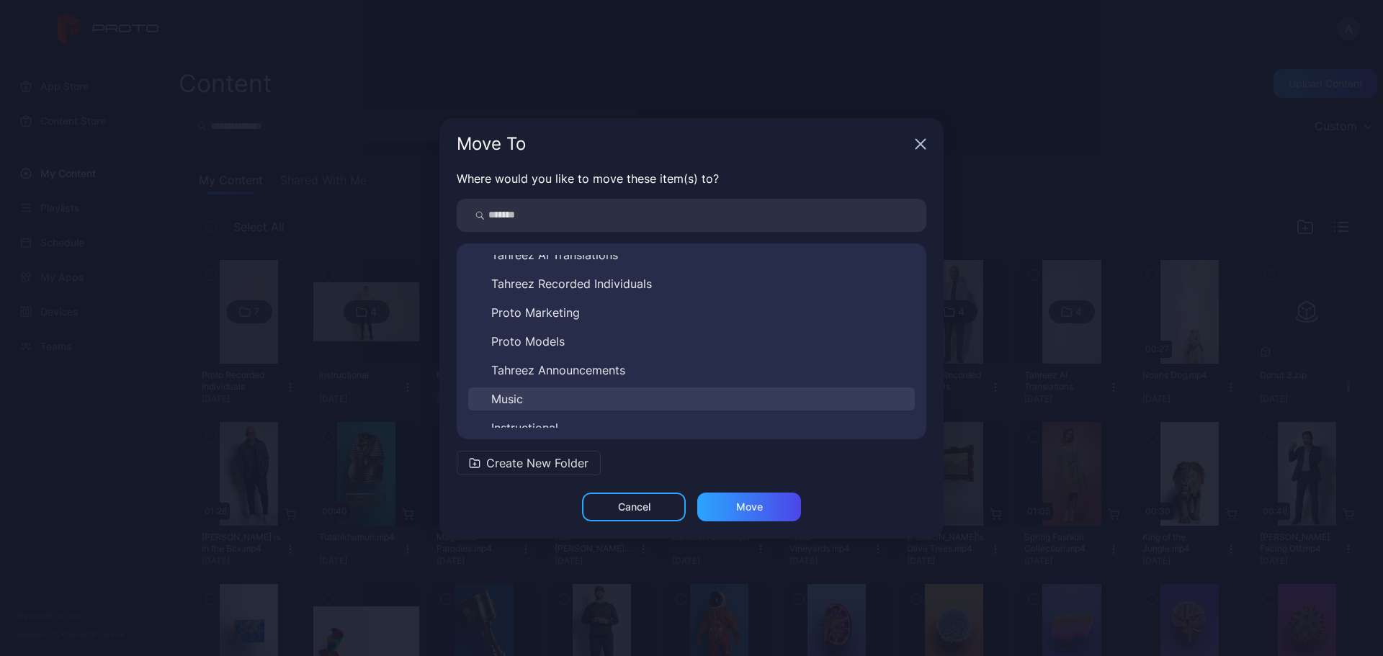
scroll to position [81, 0]
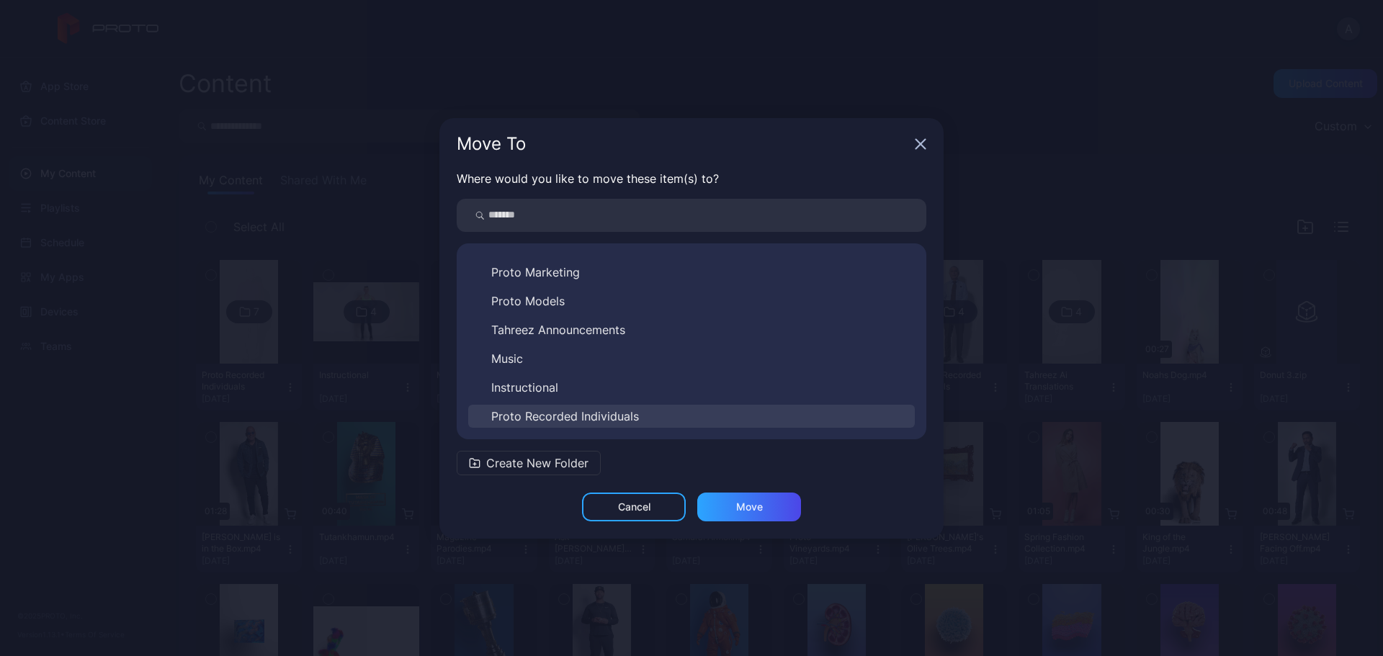
click at [580, 416] on span "Proto Recorded Individuals" at bounding box center [565, 416] width 148 height 17
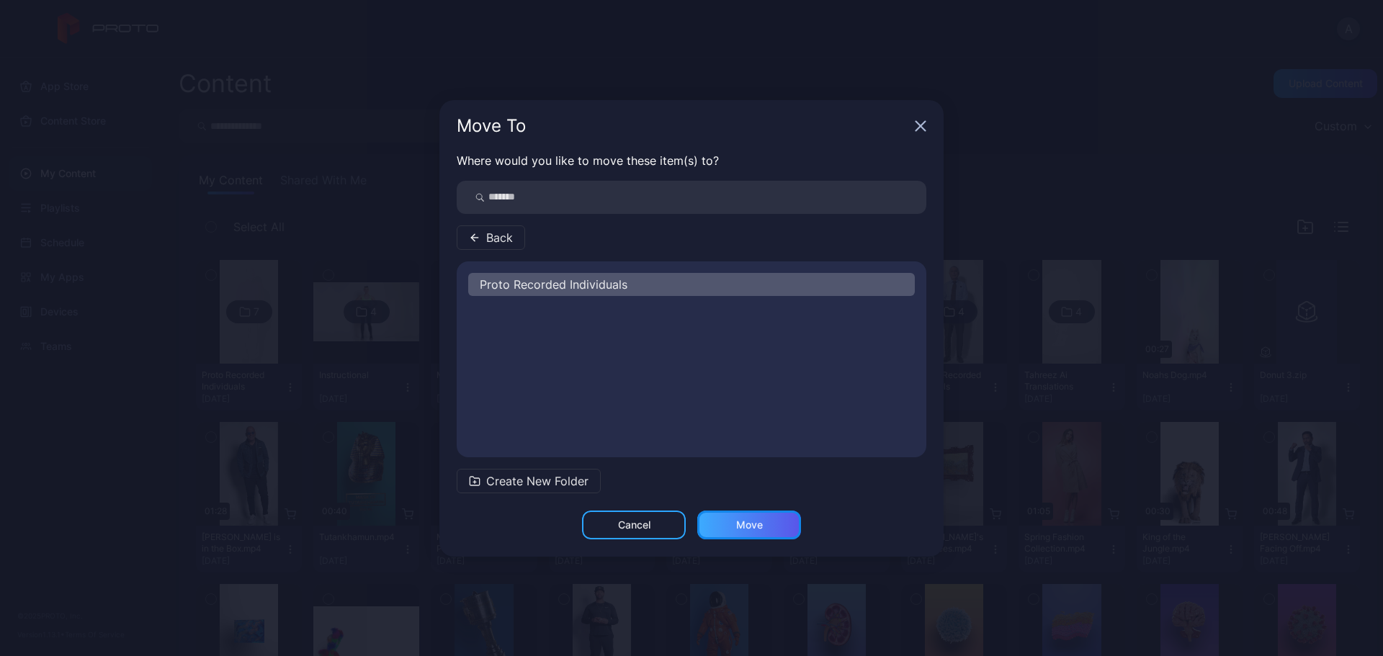
click at [744, 521] on div "Move" at bounding box center [749, 525] width 27 height 12
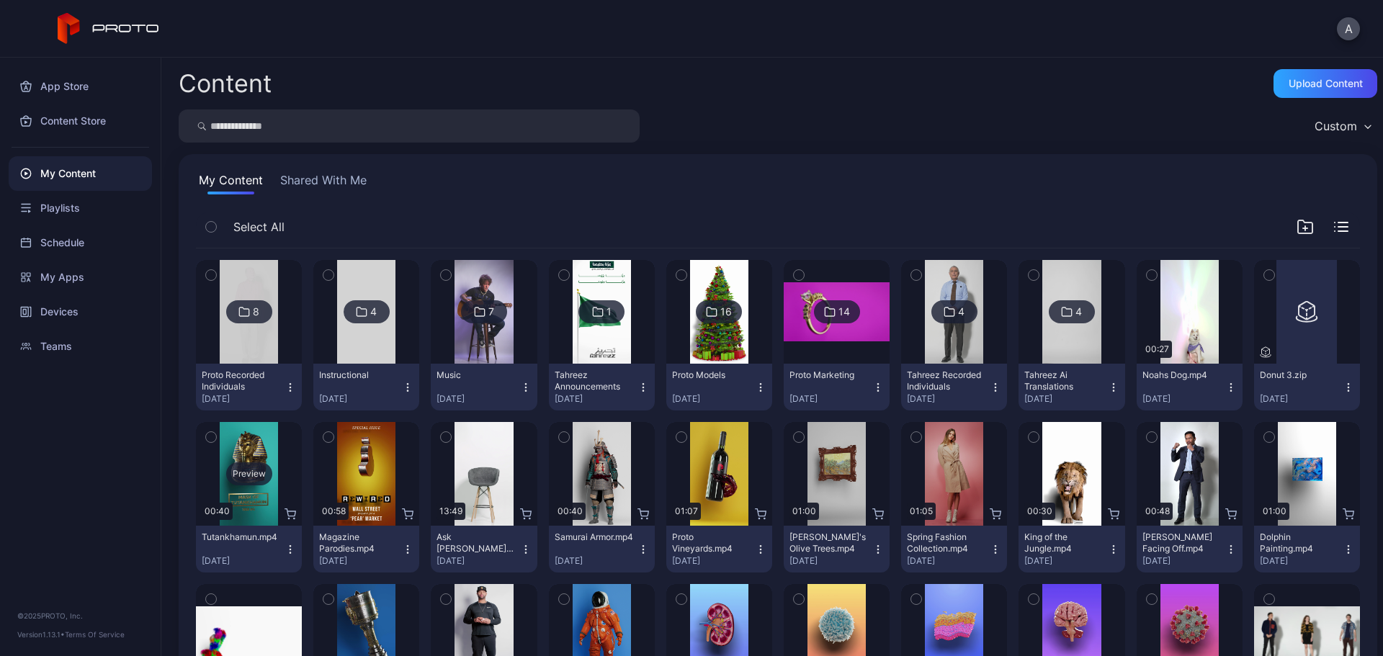
click at [249, 467] on div "Preview" at bounding box center [249, 474] width 46 height 23
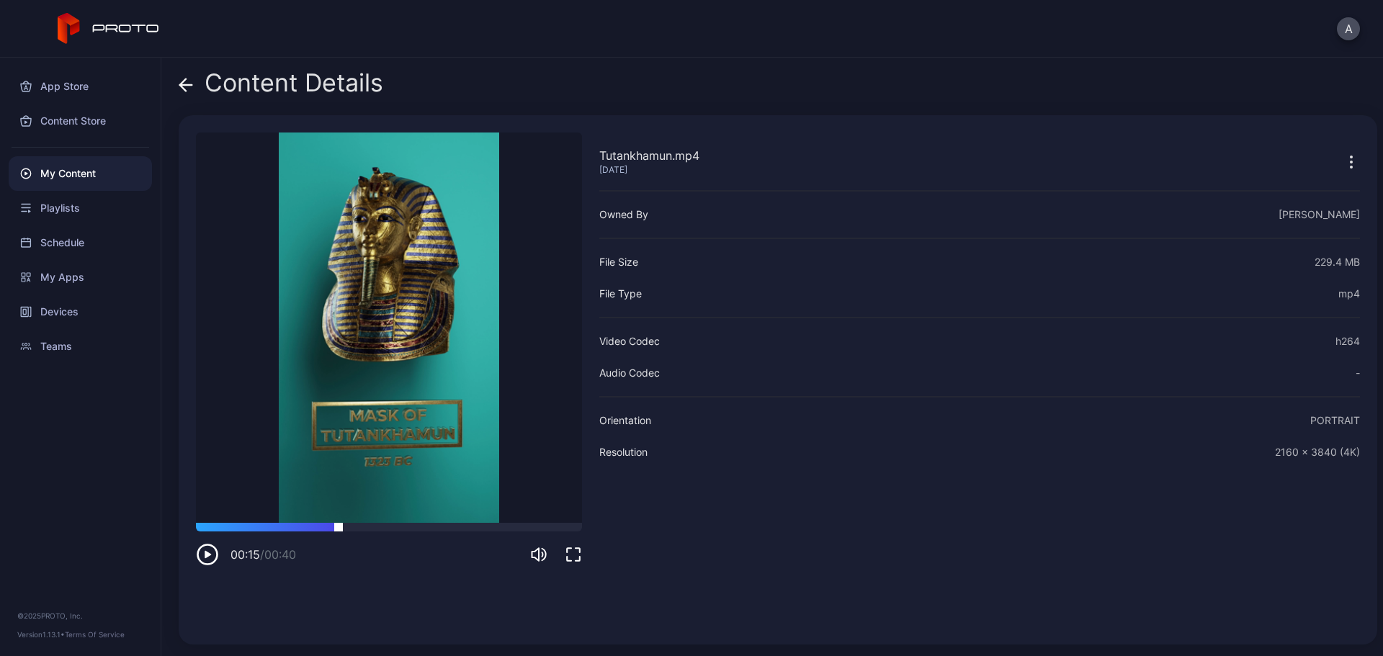
click at [339, 525] on div at bounding box center [389, 527] width 386 height 9
click at [391, 524] on div at bounding box center [389, 527] width 386 height 9
click at [187, 84] on icon at bounding box center [186, 85] width 14 height 14
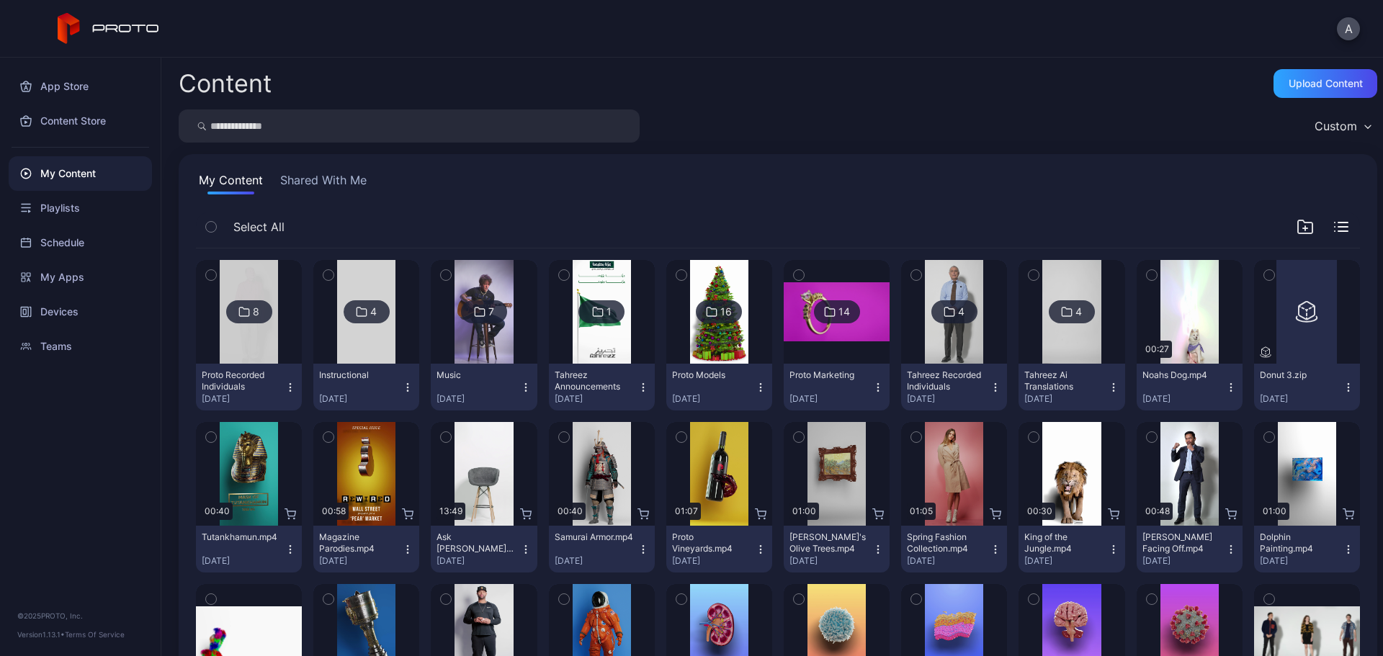
click at [211, 443] on icon "button" at bounding box center [211, 437] width 10 height 16
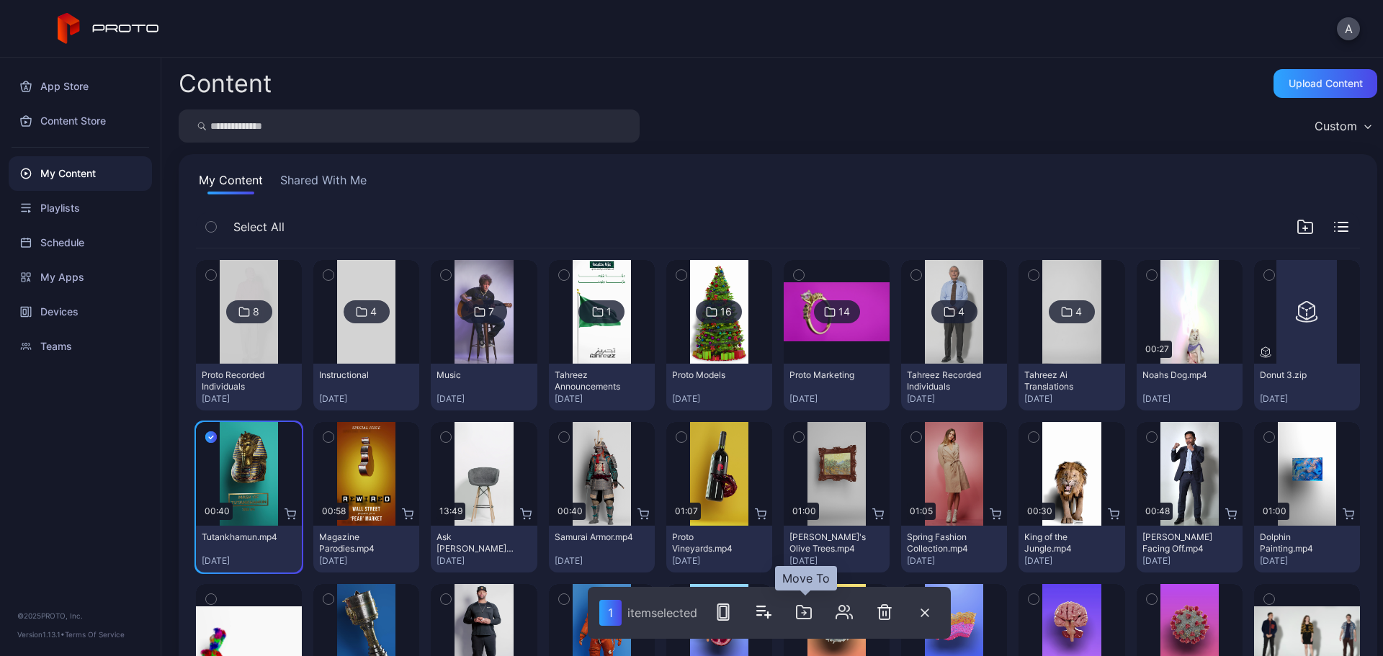
click at [802, 615] on icon "button" at bounding box center [803, 612] width 17 height 17
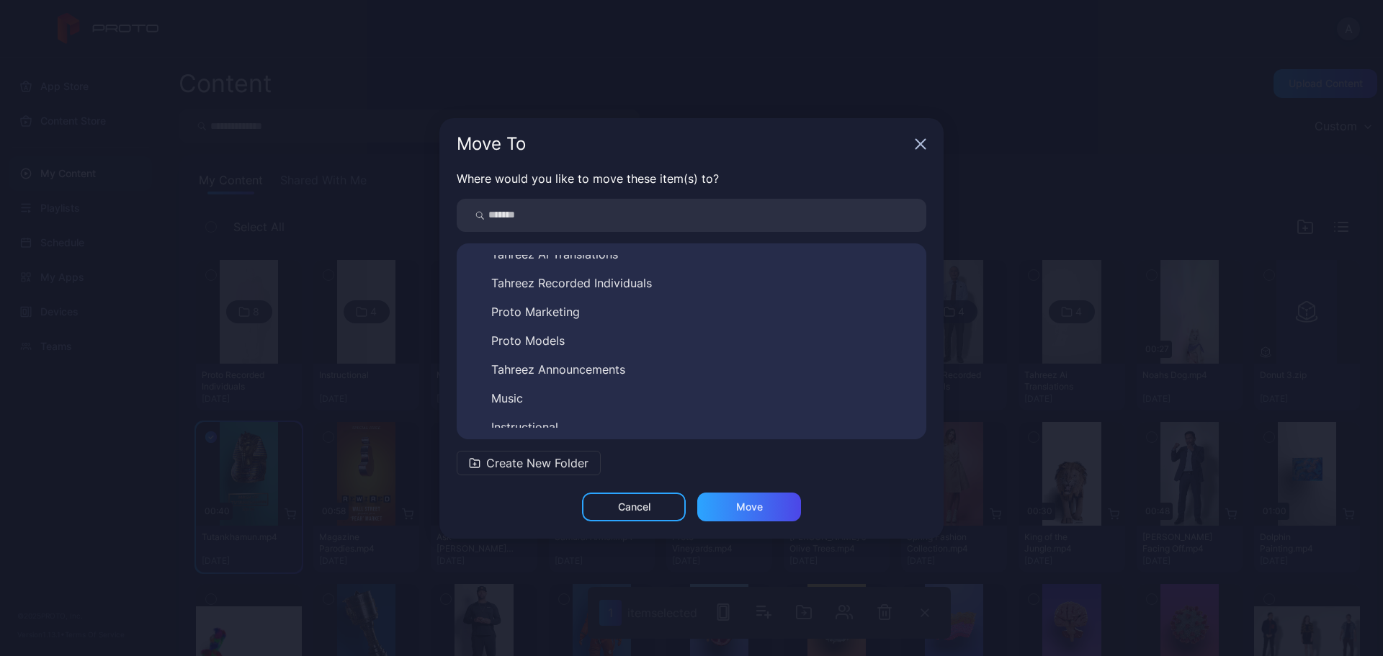
scroll to position [81, 0]
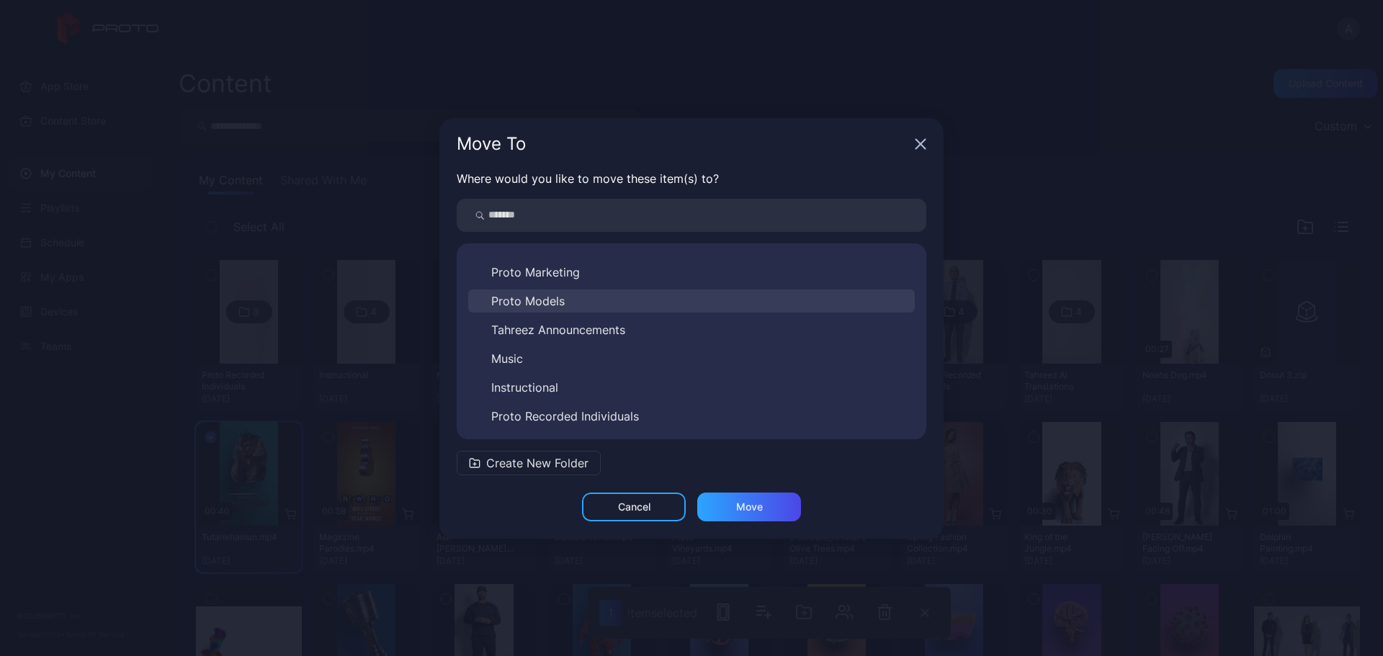
click at [570, 307] on button "Proto Models" at bounding box center [691, 301] width 447 height 23
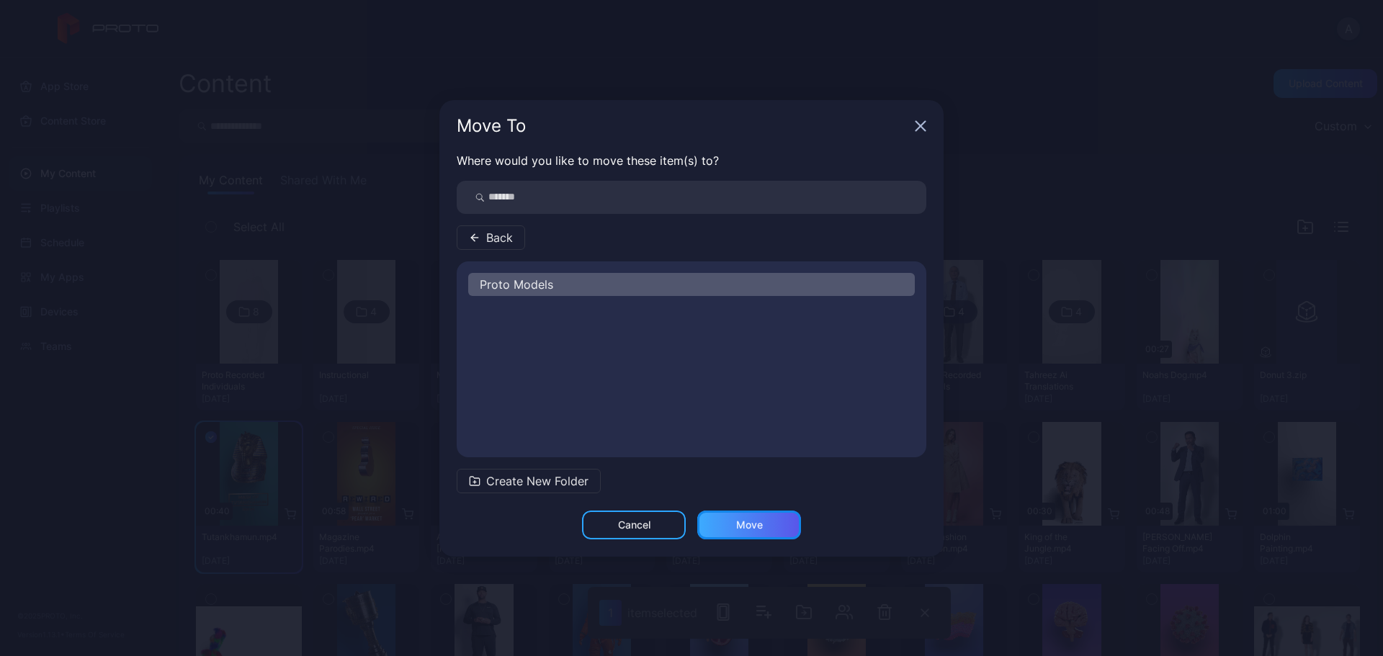
click at [762, 526] on div "Move" at bounding box center [749, 525] width 27 height 12
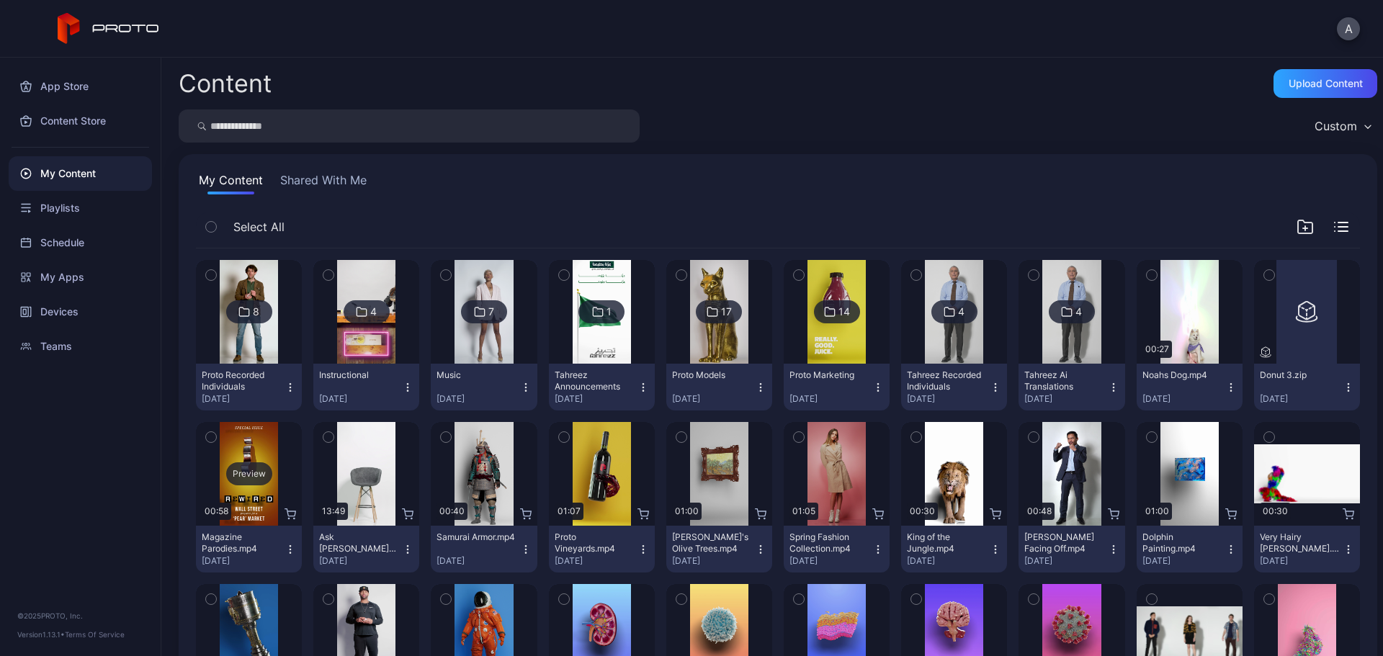
click at [260, 468] on div "Preview" at bounding box center [249, 474] width 46 height 23
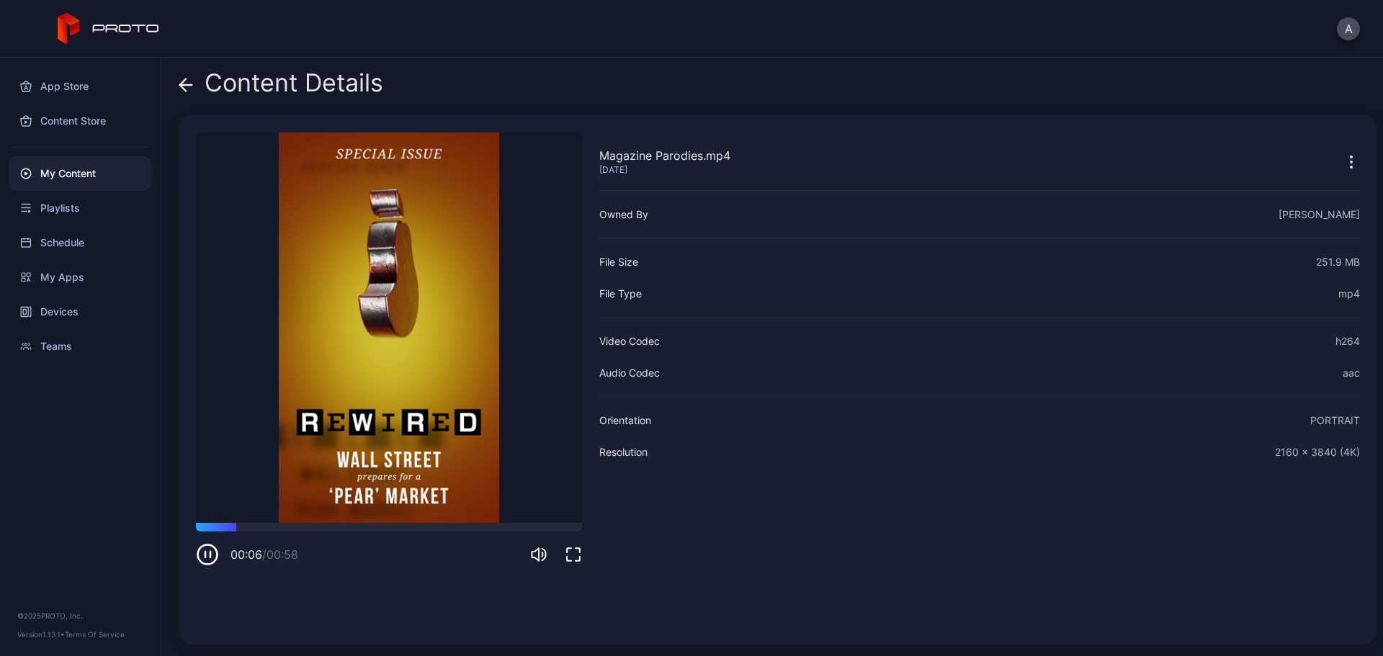
click at [184, 80] on icon at bounding box center [183, 85] width 6 height 12
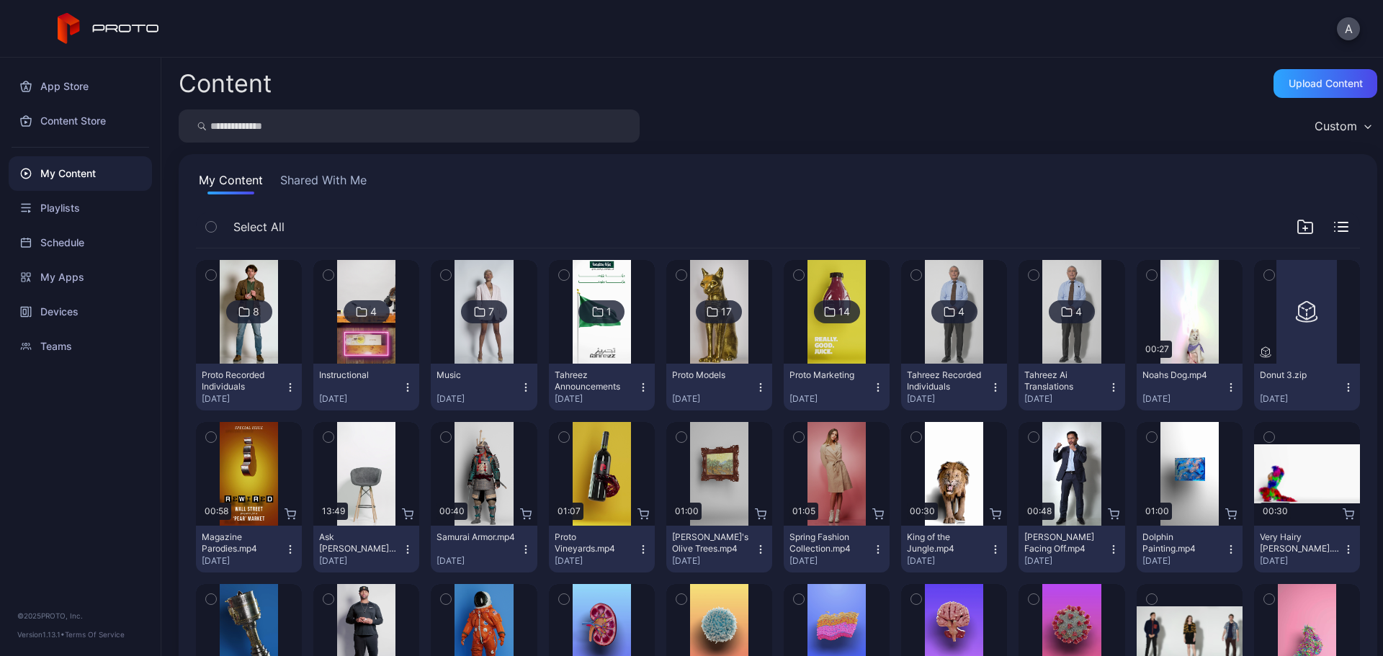
click at [210, 438] on icon "button" at bounding box center [211, 438] width 4 height 2
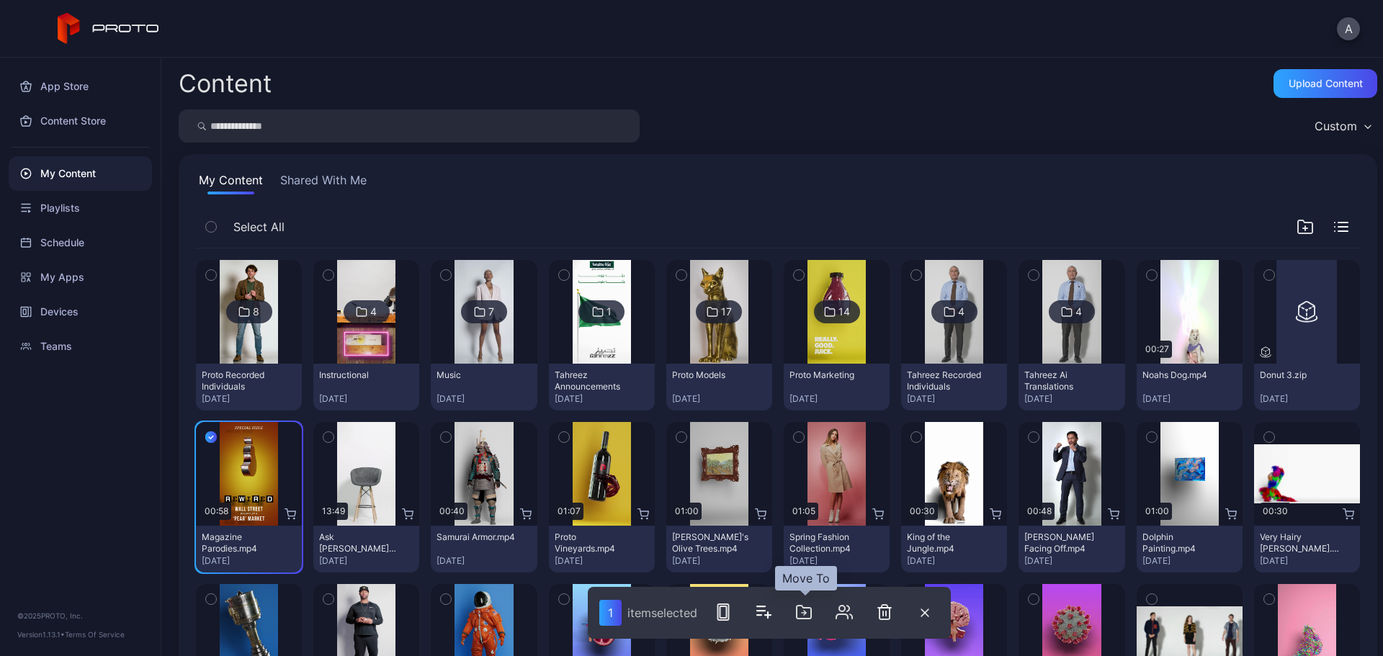
click at [816, 616] on button "button" at bounding box center [804, 612] width 29 height 29
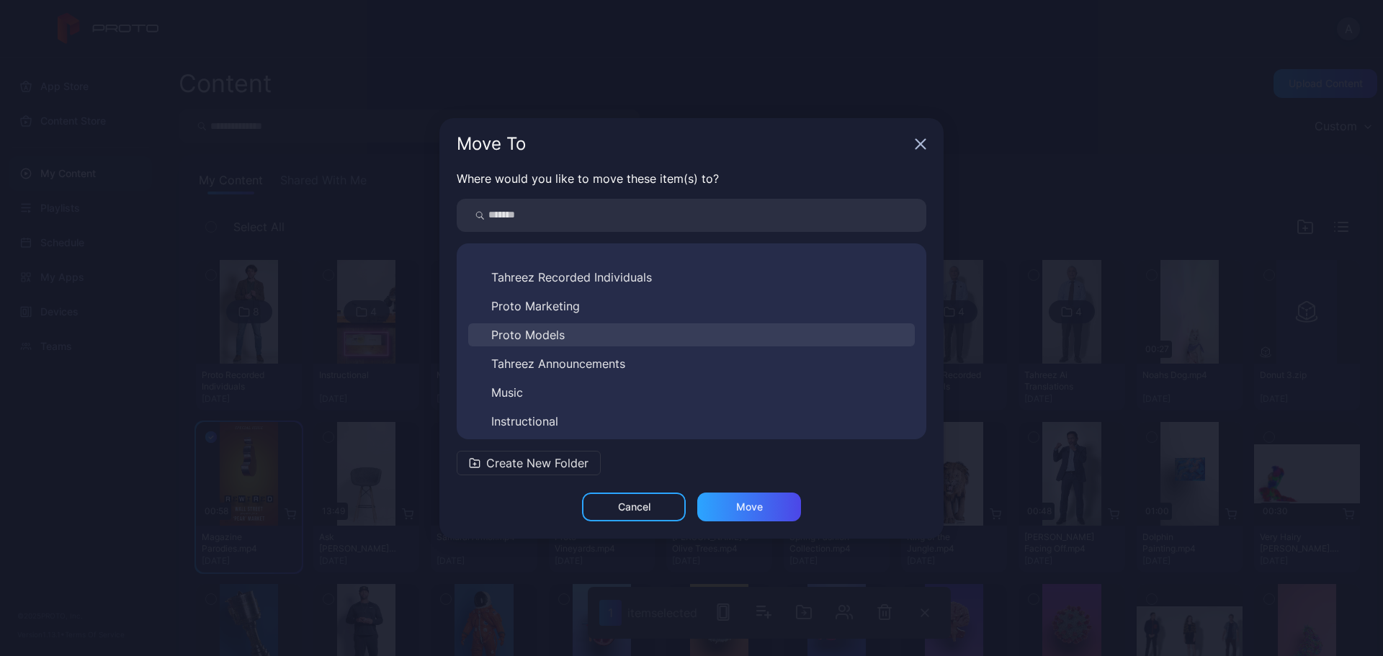
scroll to position [72, 0]
click at [562, 287] on span "Proto Marketing" at bounding box center [535, 280] width 89 height 17
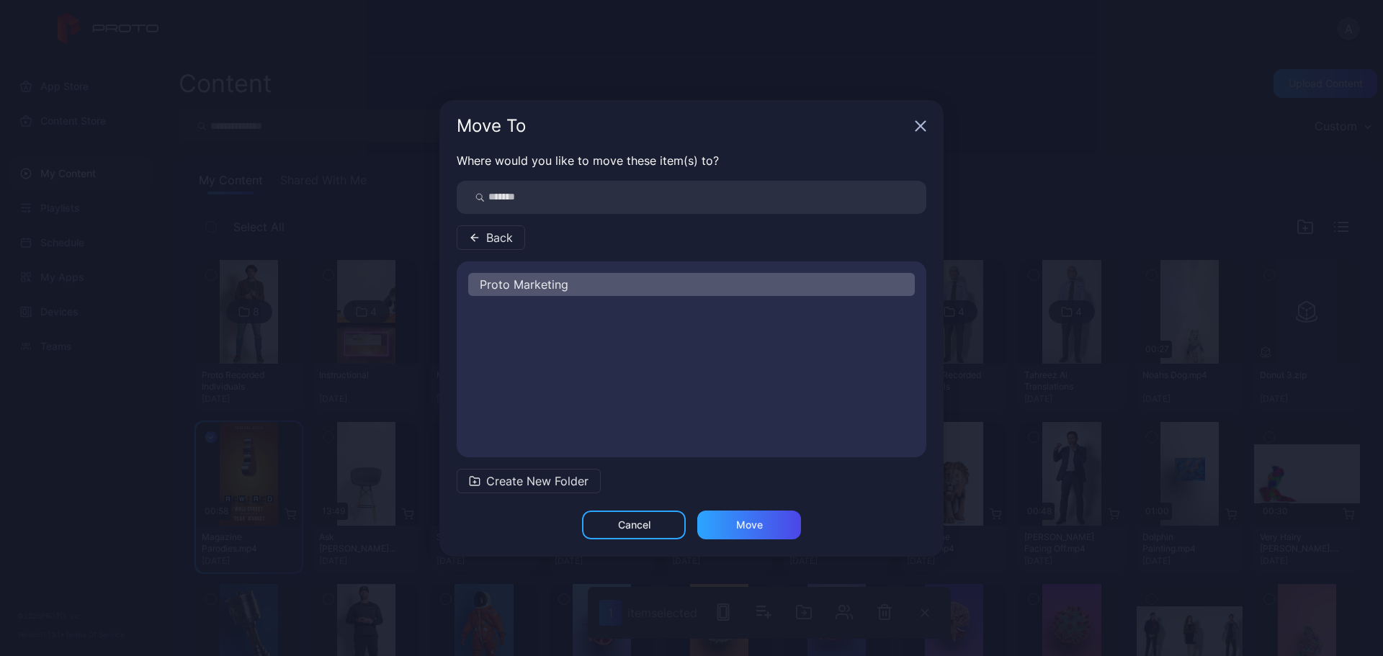
scroll to position [0, 0]
click at [742, 528] on div "Move" at bounding box center [749, 525] width 27 height 12
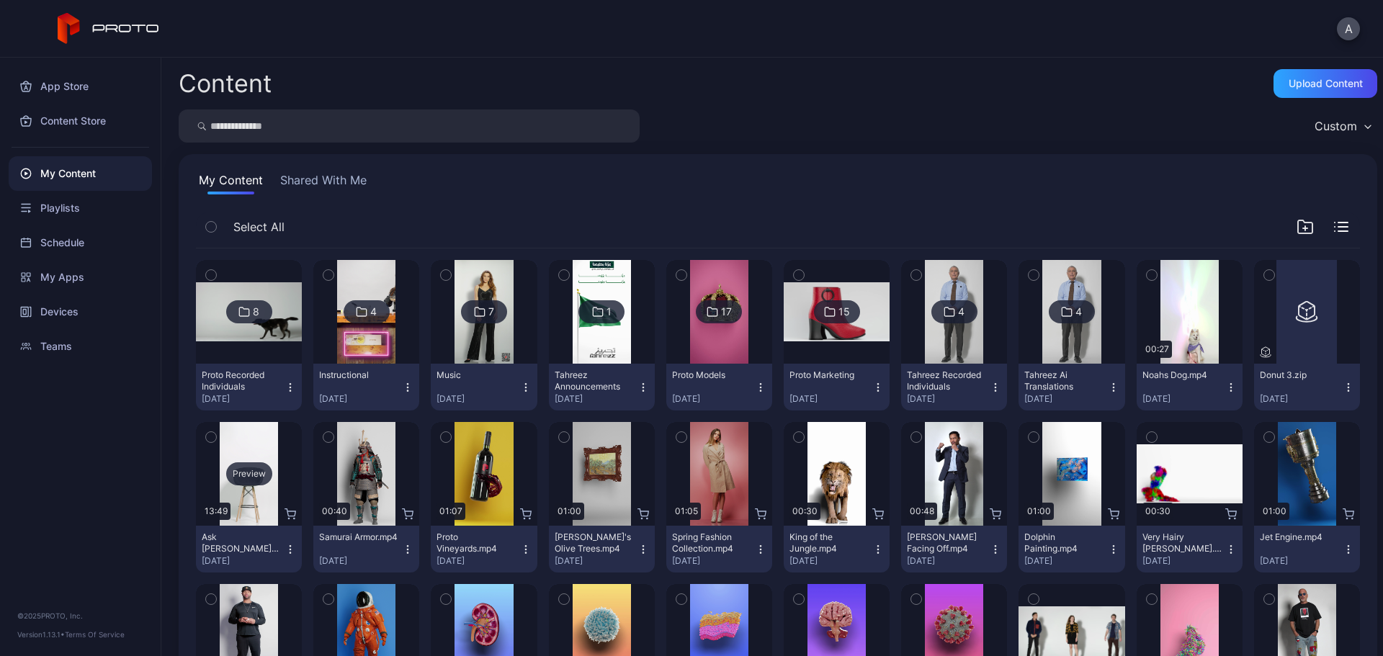
click at [256, 466] on div "Preview" at bounding box center [249, 474] width 46 height 23
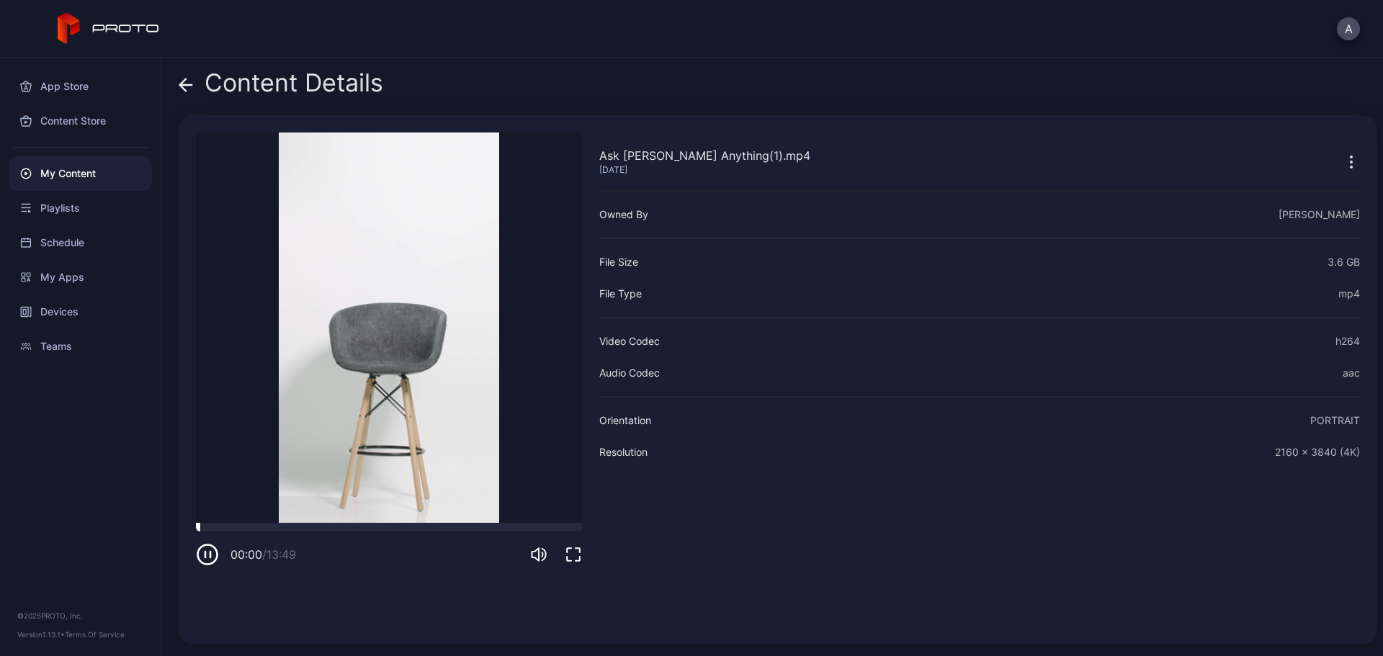
click at [318, 523] on div at bounding box center [389, 527] width 386 height 9
click at [182, 86] on icon at bounding box center [183, 85] width 6 height 12
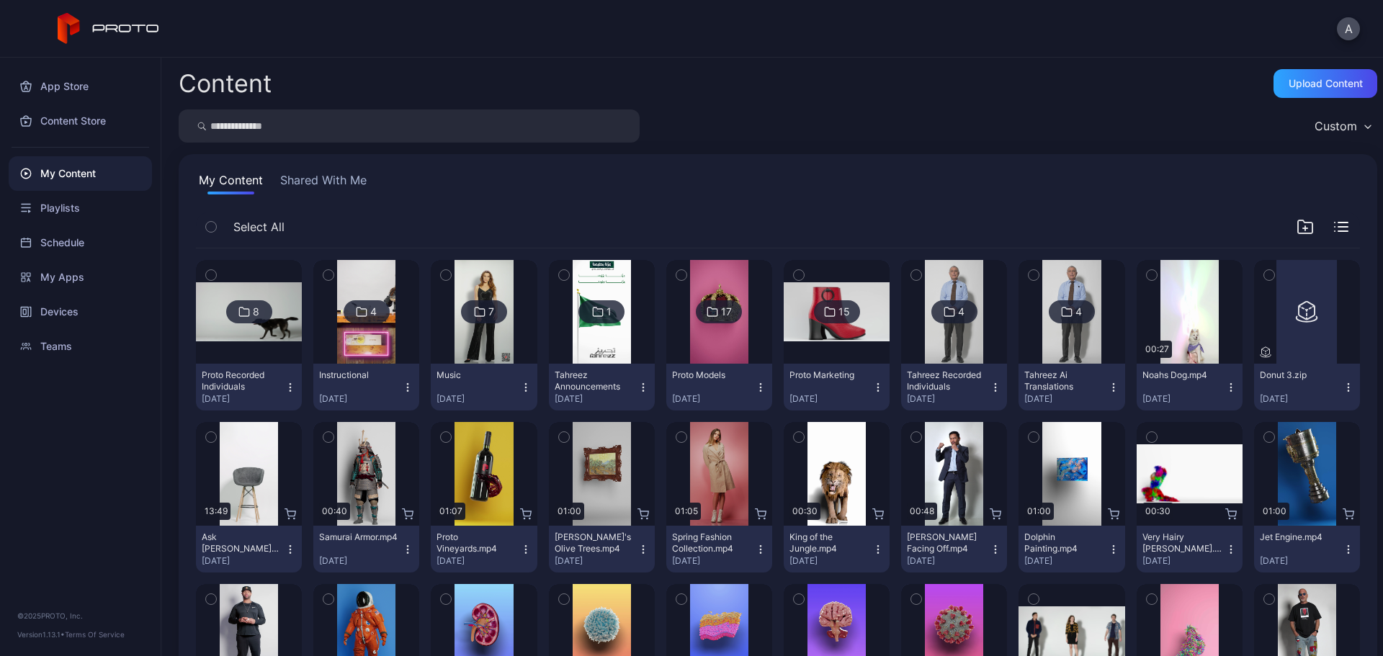
click at [211, 440] on icon "button" at bounding box center [211, 437] width 10 height 16
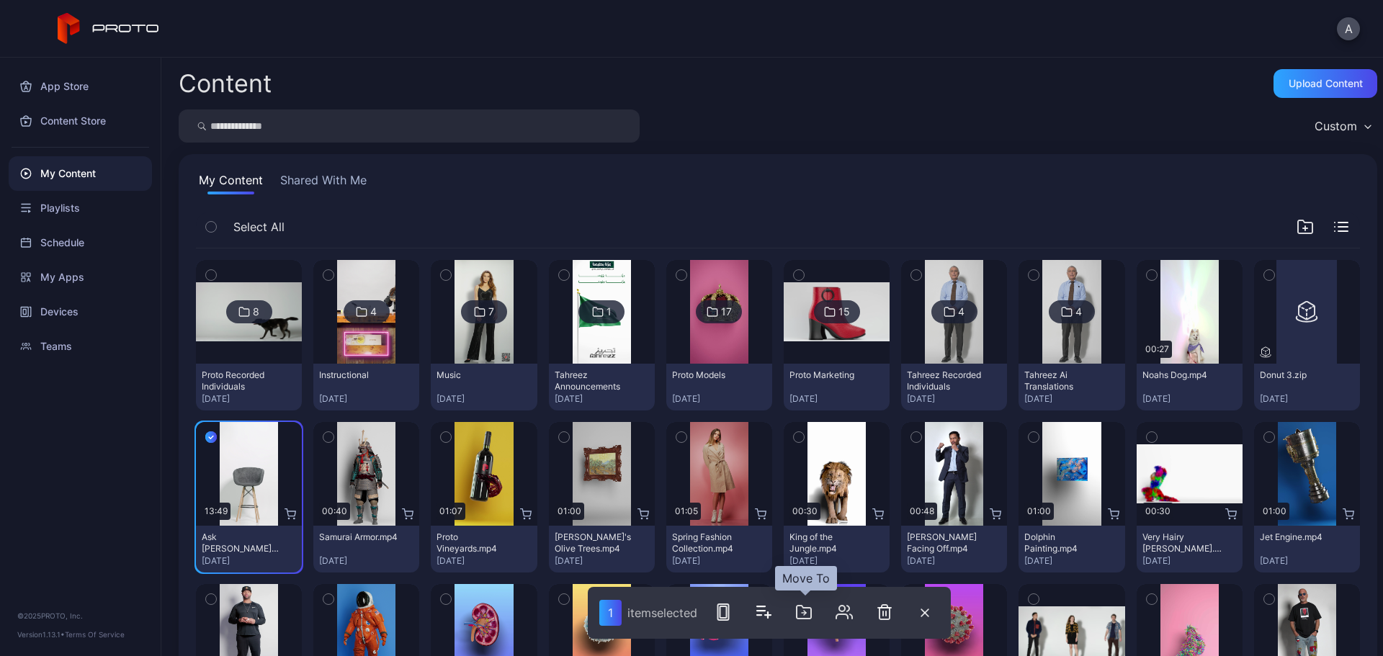
click at [803, 617] on icon "button" at bounding box center [803, 612] width 17 height 17
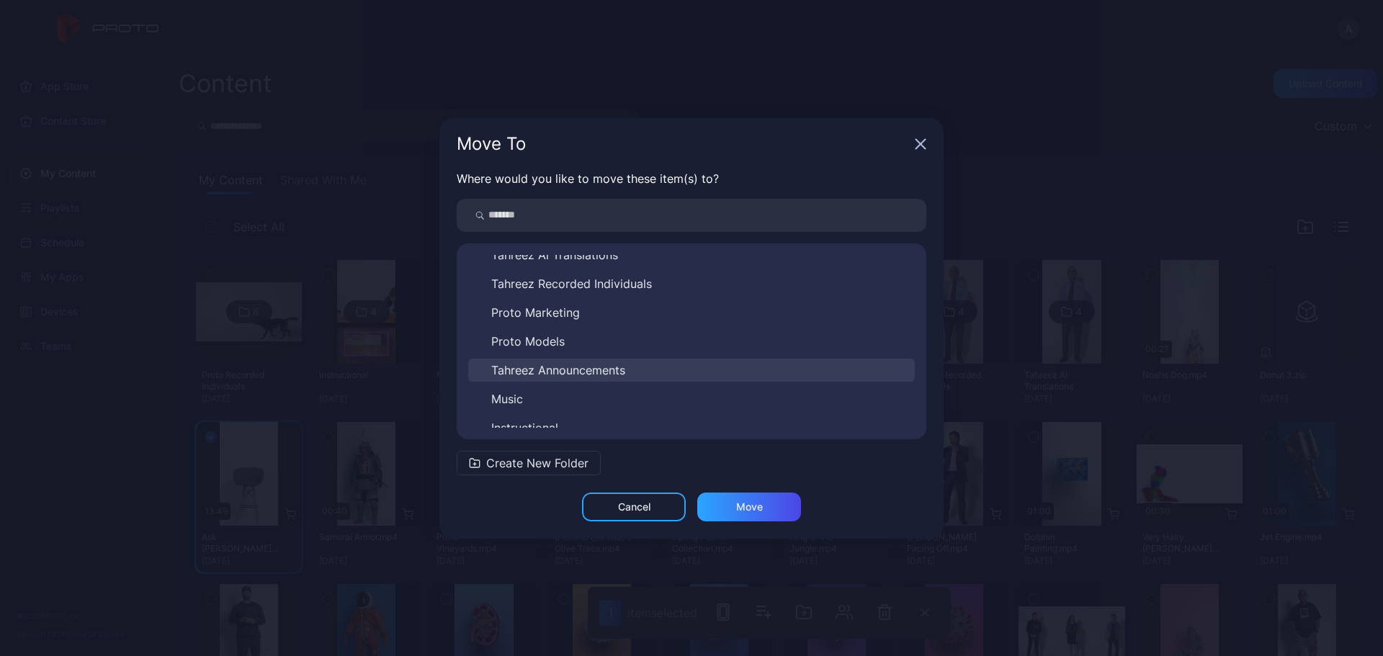
scroll to position [81, 0]
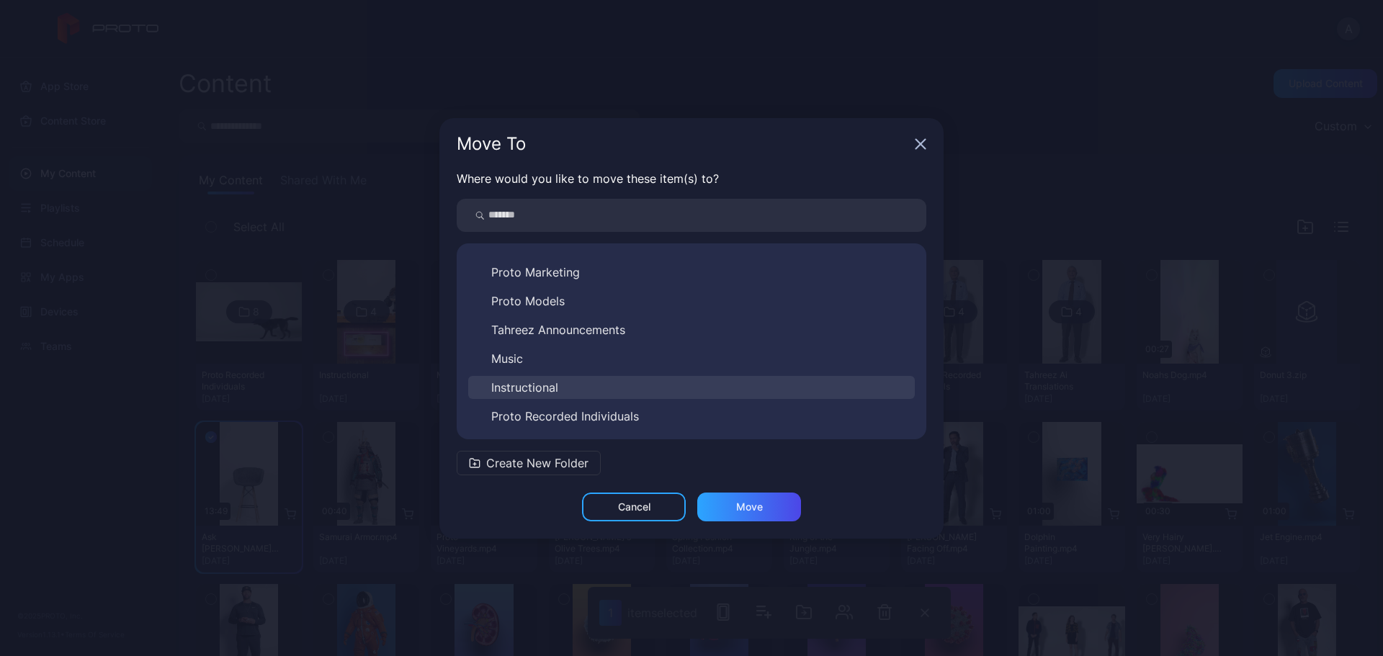
click at [592, 390] on button "Instructional" at bounding box center [691, 387] width 447 height 23
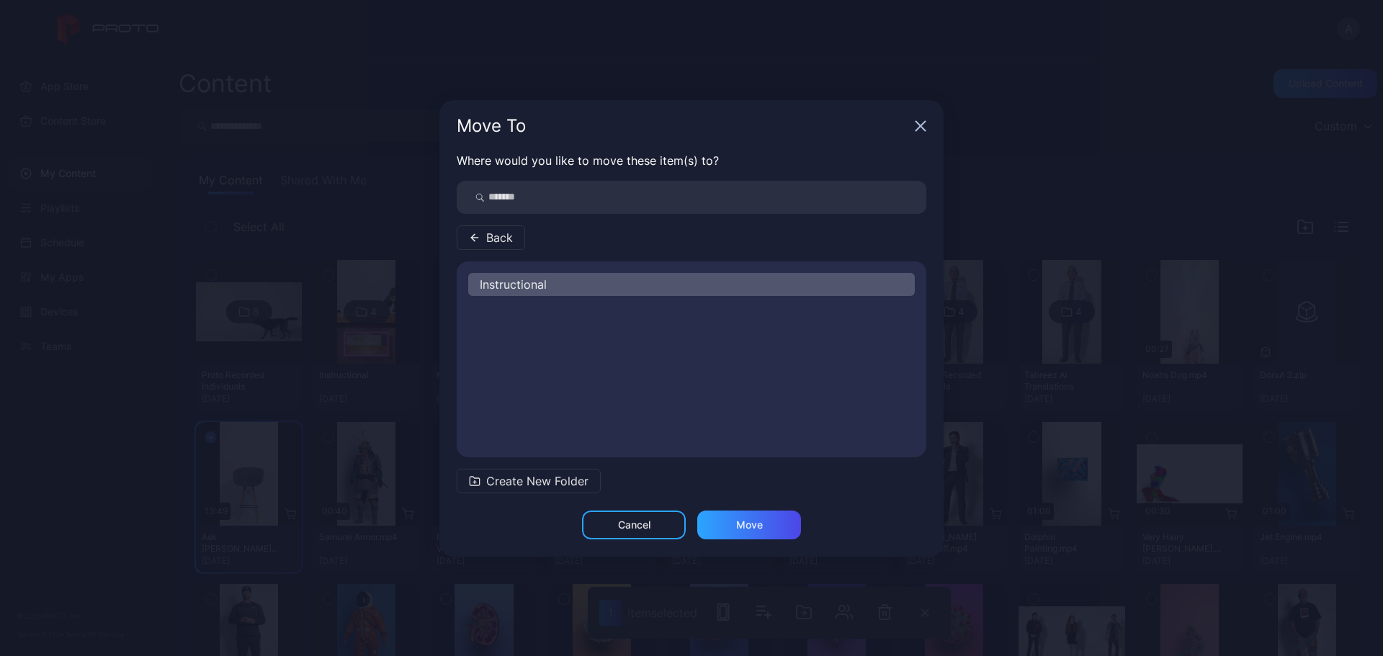
scroll to position [0, 0]
click at [706, 525] on div "Move" at bounding box center [749, 525] width 104 height 29
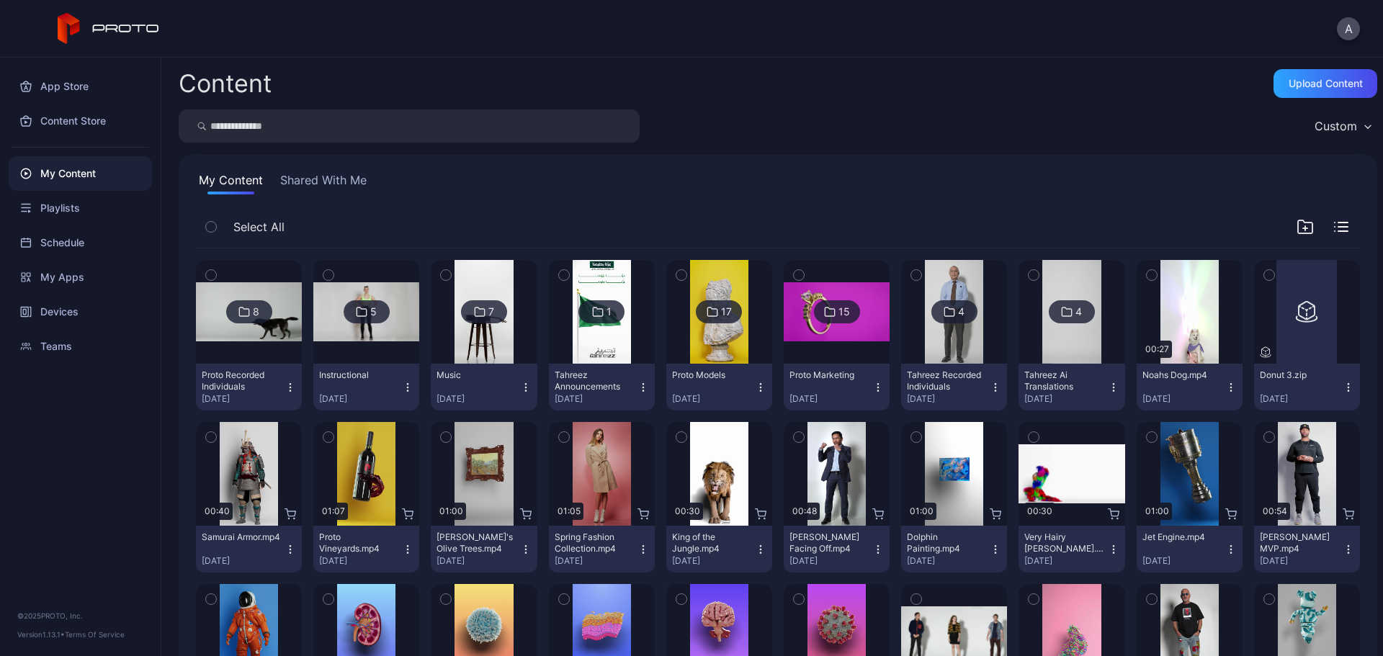
click at [289, 550] on icon "button" at bounding box center [291, 550] width 12 height 12
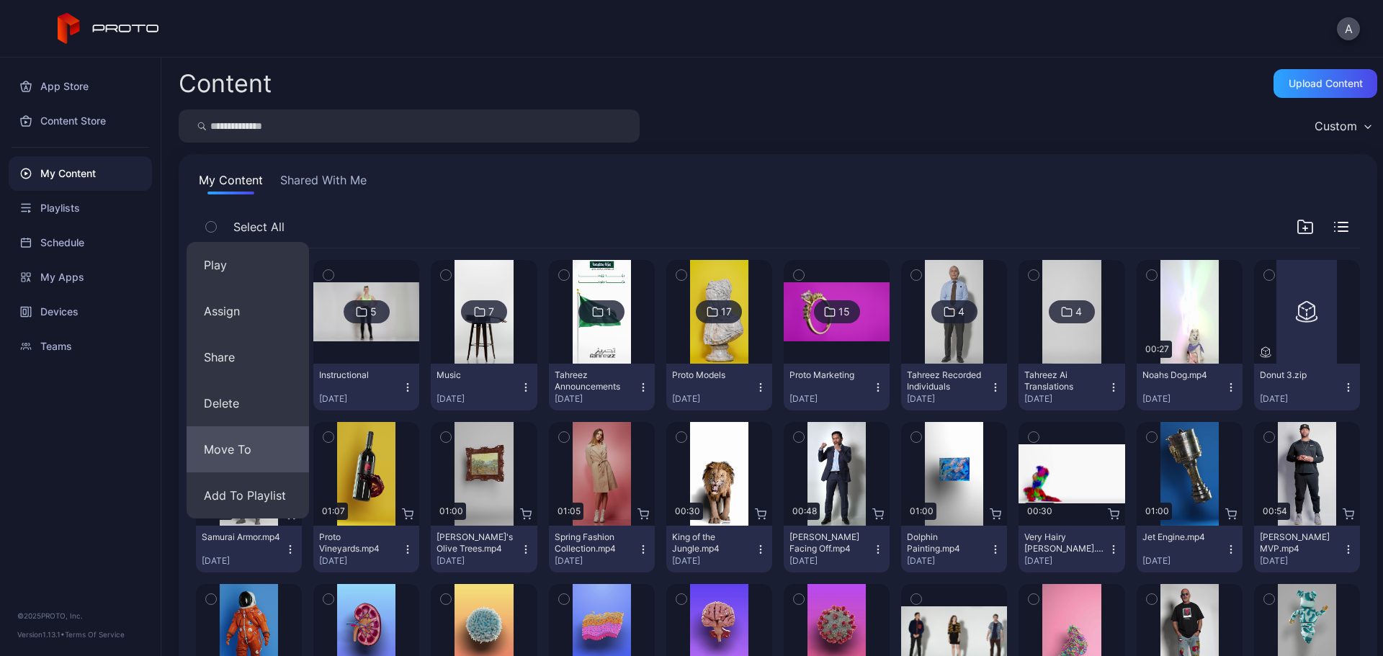
click at [261, 450] on button "Move To" at bounding box center [248, 450] width 122 height 46
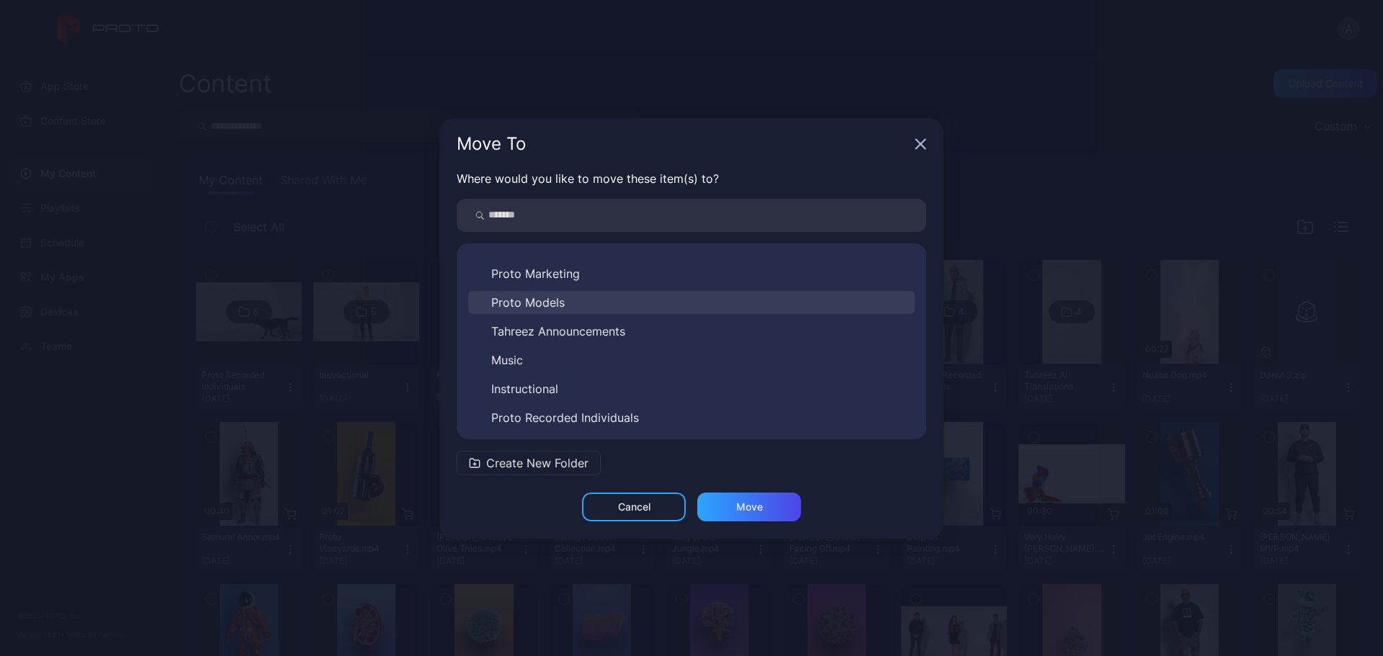
scroll to position [81, 0]
click at [592, 294] on button "Proto Models" at bounding box center [691, 301] width 447 height 23
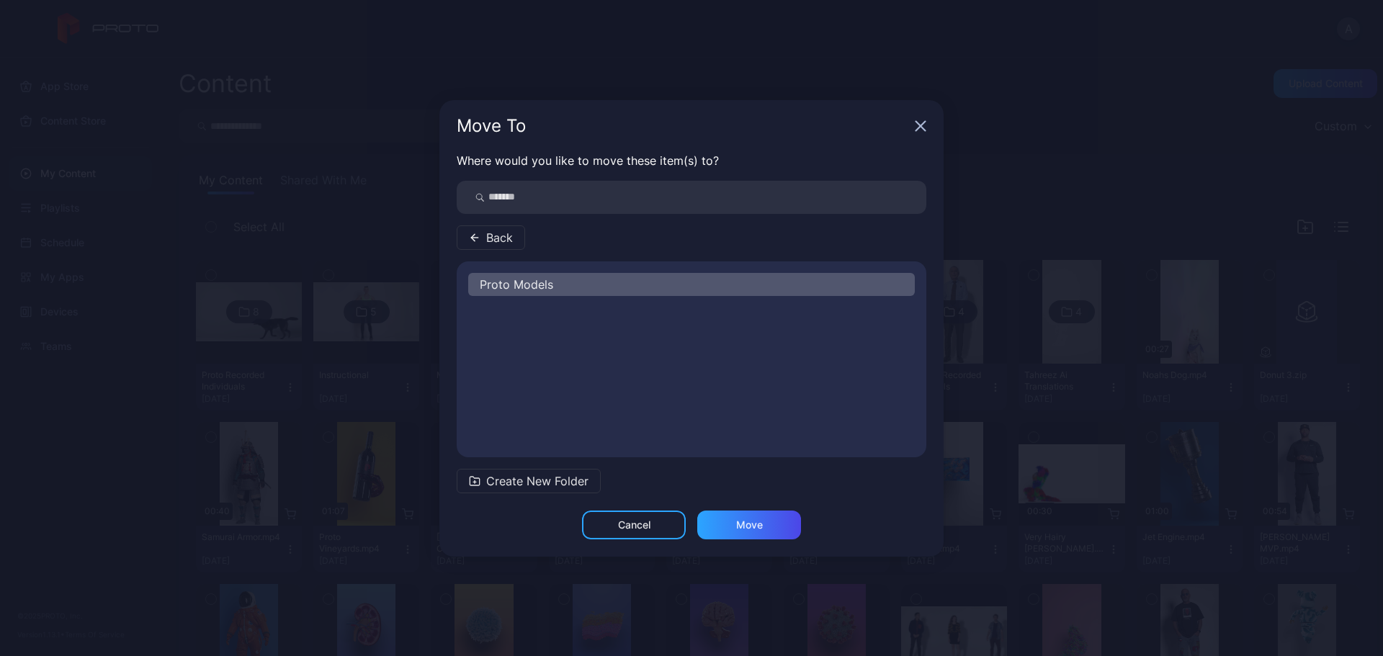
scroll to position [0, 0]
click at [743, 525] on div "Move" at bounding box center [749, 525] width 27 height 12
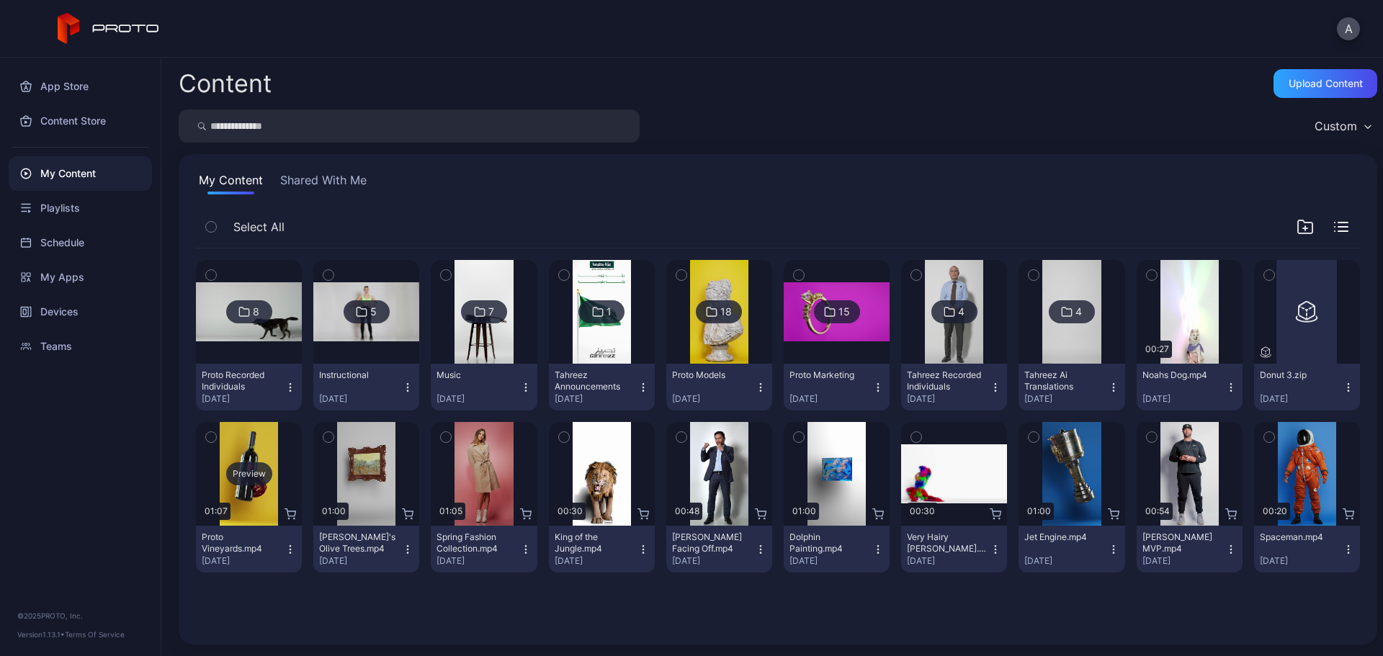
click at [257, 475] on div "Preview" at bounding box center [249, 474] width 46 height 23
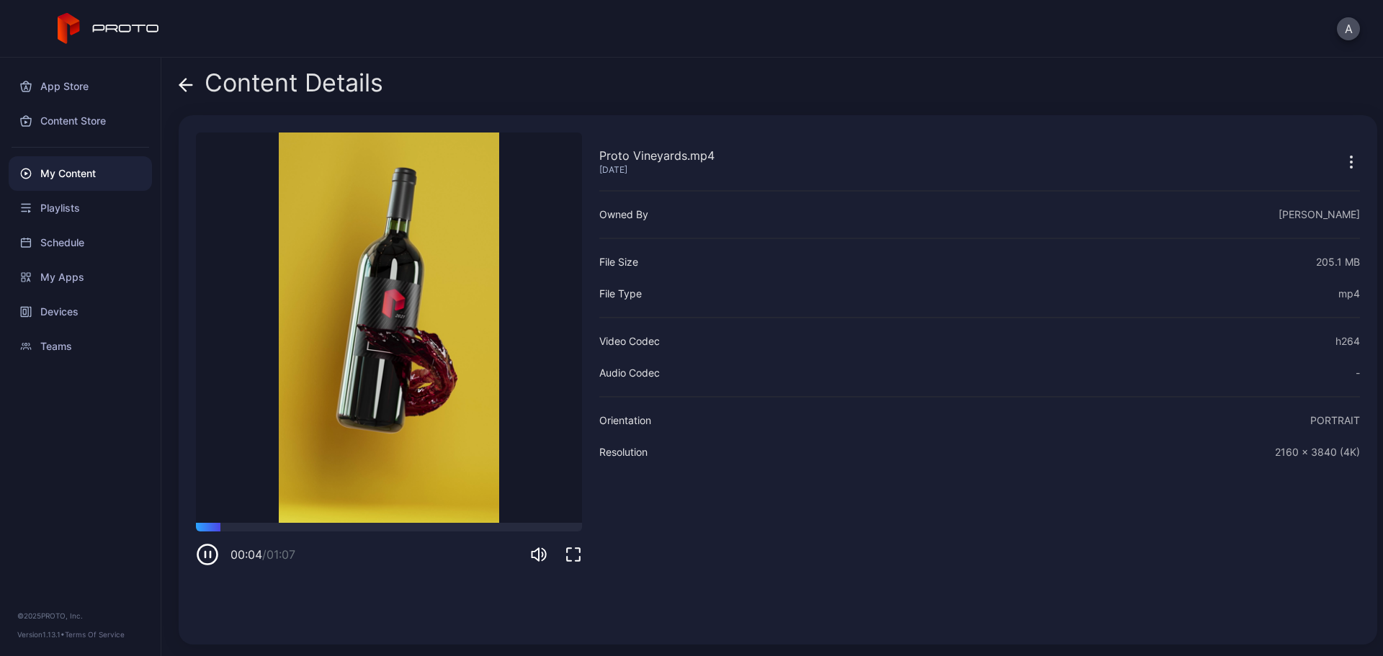
click at [186, 87] on icon at bounding box center [186, 85] width 14 height 14
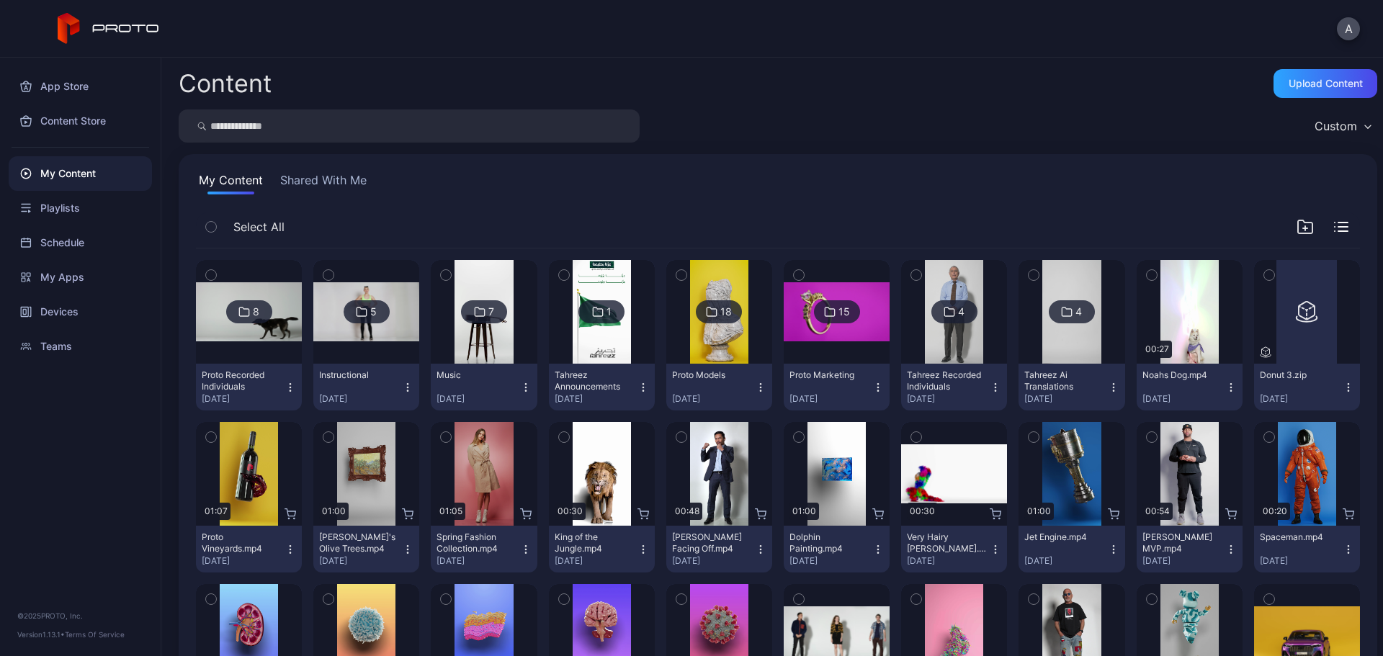
click at [292, 552] on icon "button" at bounding box center [291, 550] width 12 height 12
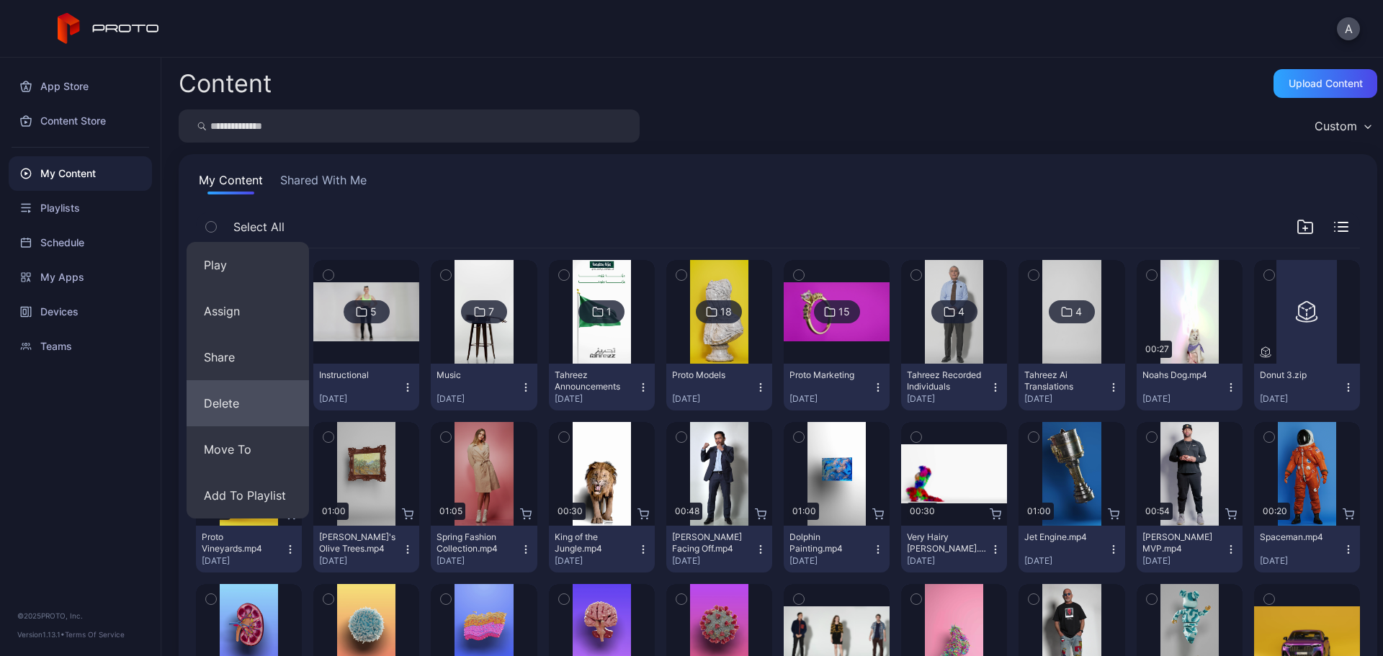
click at [241, 402] on button "Delete" at bounding box center [248, 403] width 122 height 46
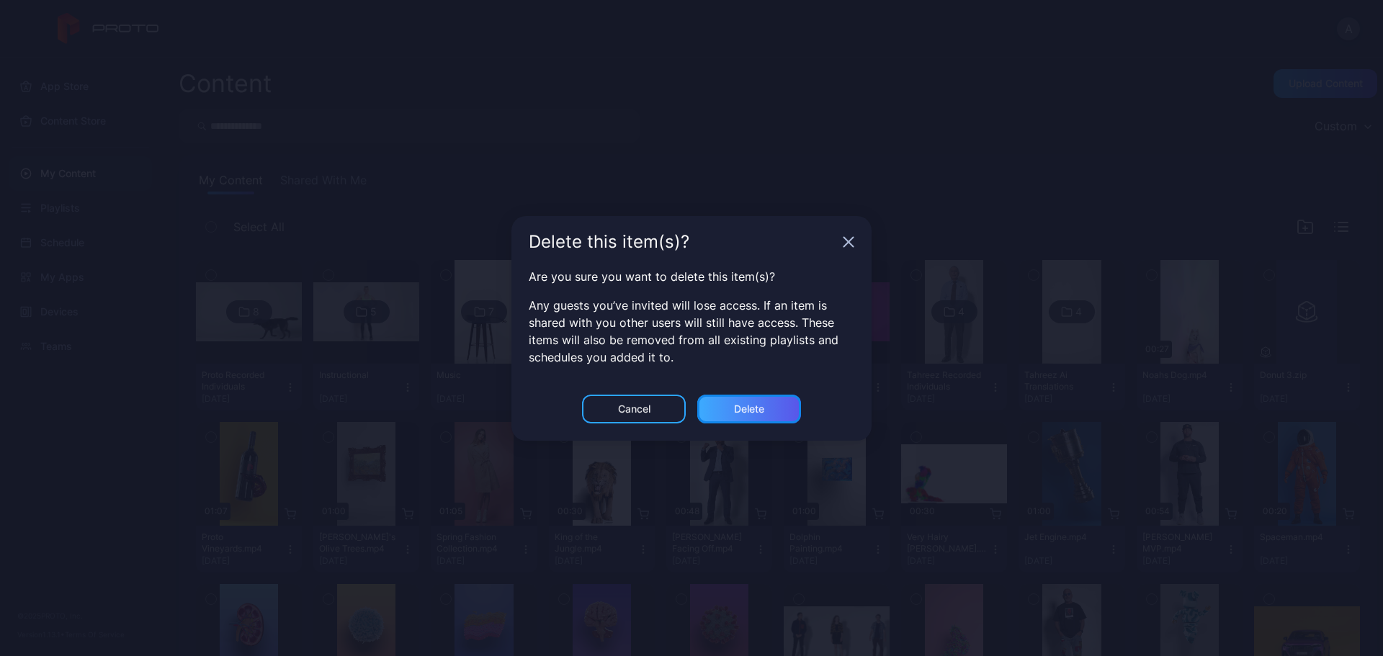
click at [723, 416] on div "Delete" at bounding box center [749, 409] width 104 height 29
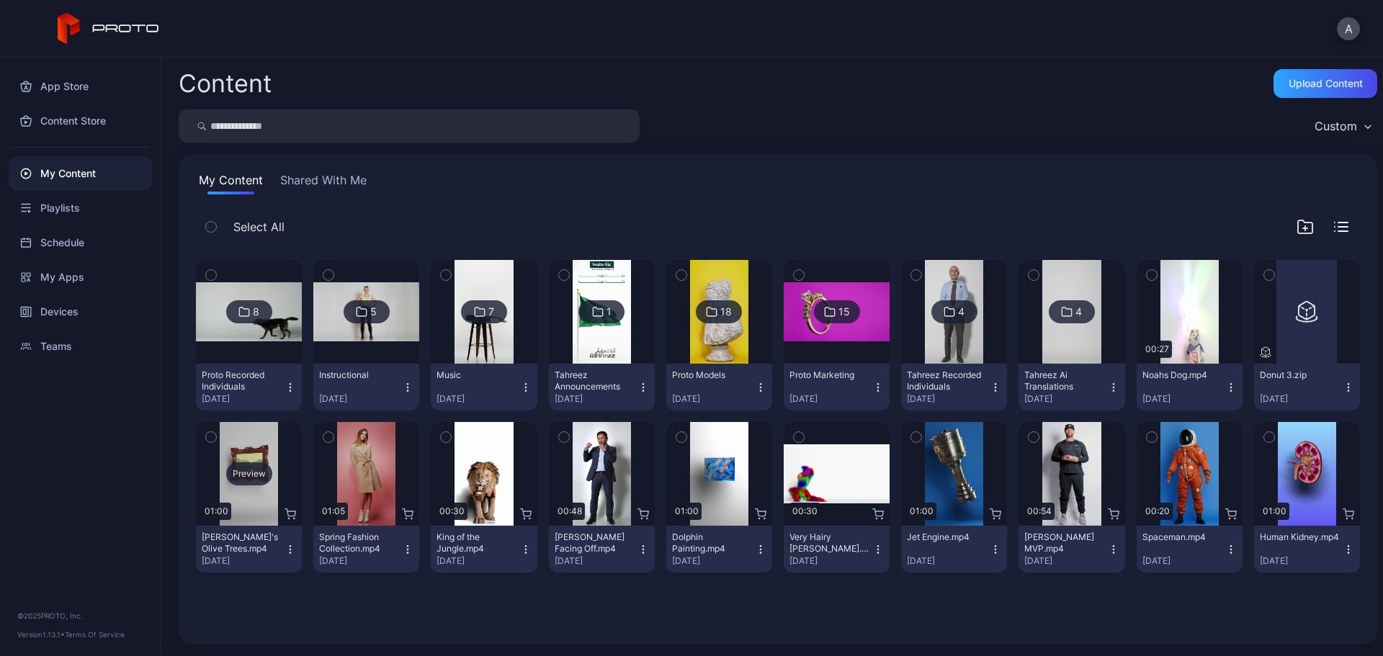
click at [247, 468] on div "Preview" at bounding box center [249, 474] width 46 height 23
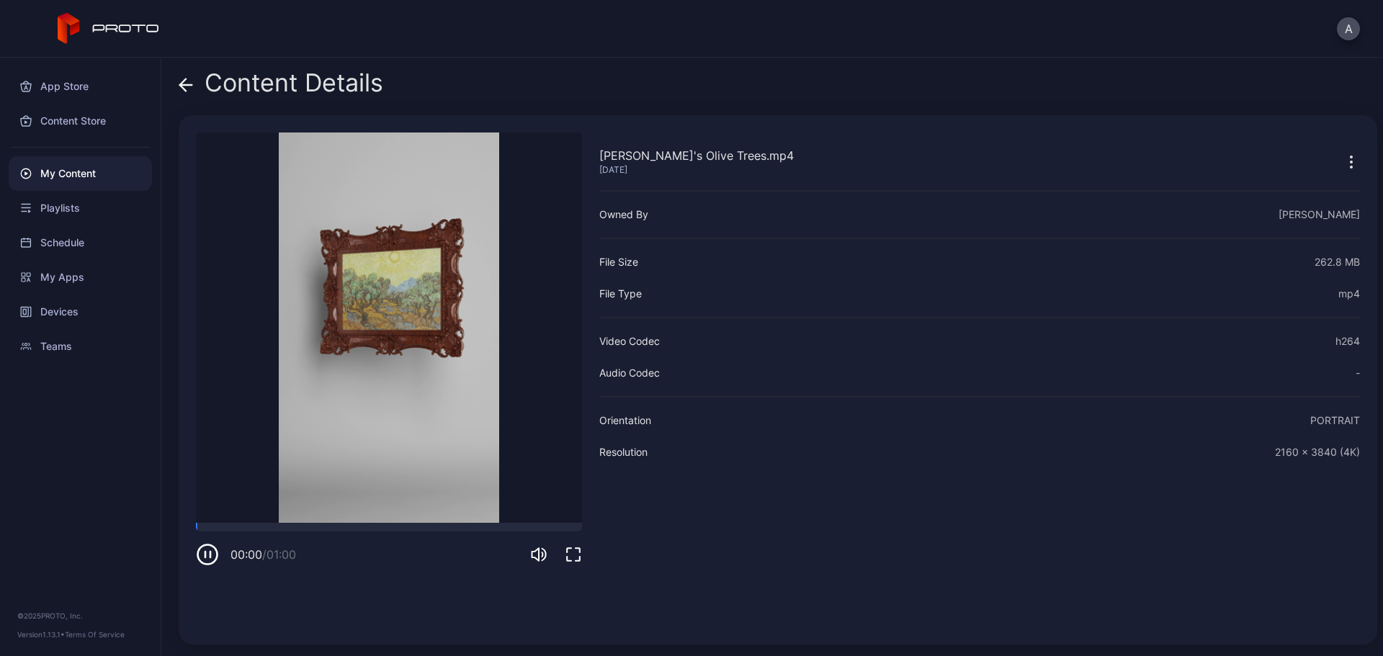
click at [305, 536] on div "00:00 / 01:00" at bounding box center [389, 544] width 386 height 43
drag, startPoint x: 318, startPoint y: 528, endPoint x: 373, endPoint y: 536, distance: 55.3
click at [318, 528] on div at bounding box center [389, 527] width 386 height 9
click at [440, 530] on div at bounding box center [389, 527] width 386 height 9
click at [182, 87] on icon at bounding box center [183, 85] width 6 height 12
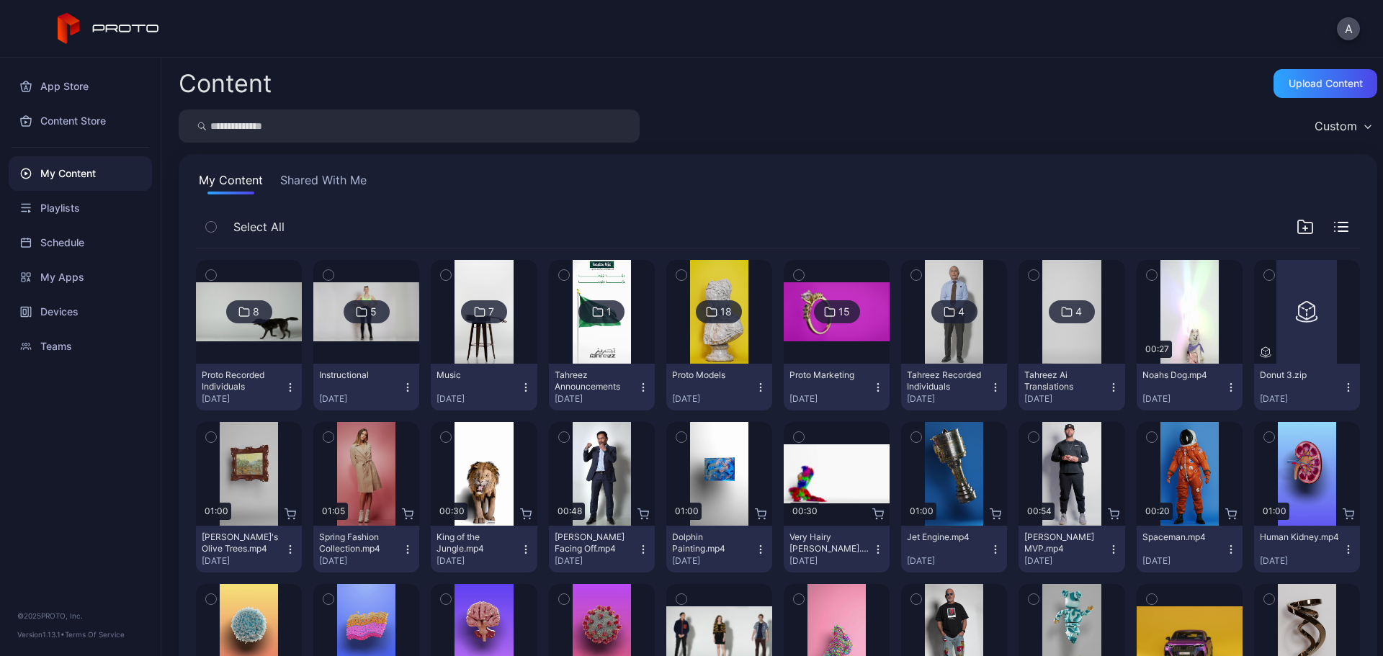
click at [210, 438] on icon "button" at bounding box center [211, 438] width 4 height 2
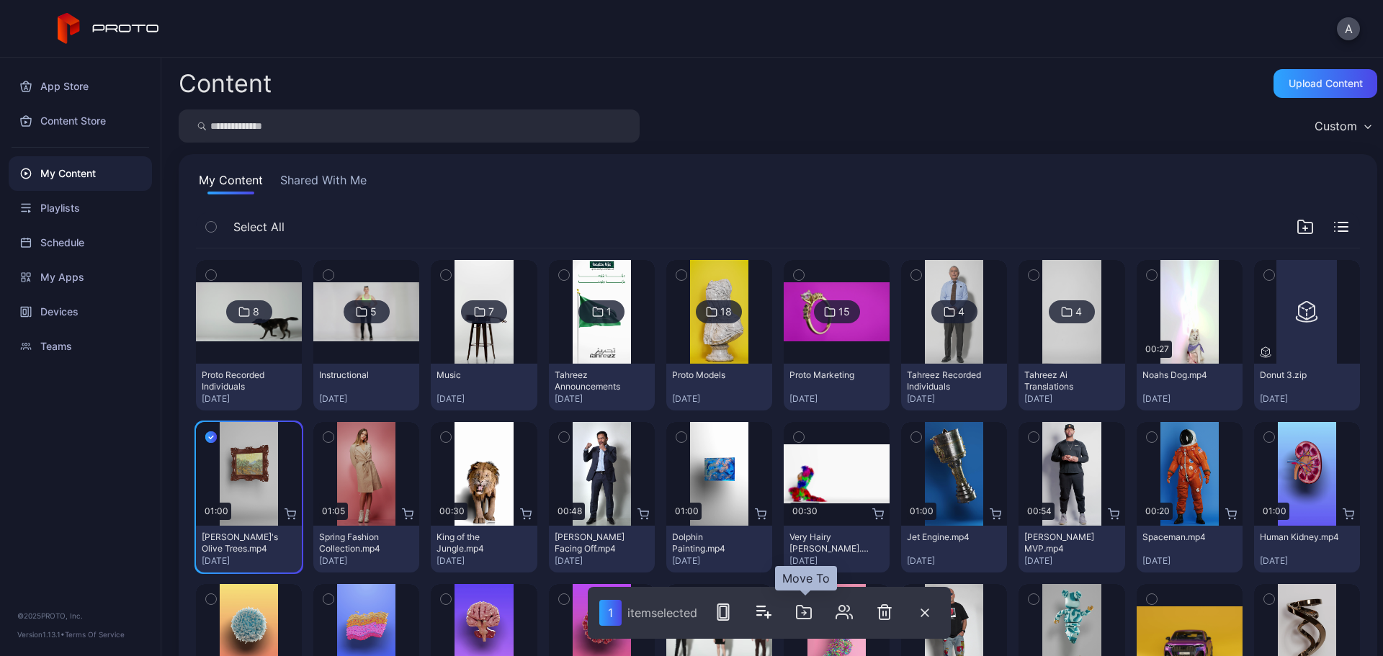
click at [803, 612] on icon "button" at bounding box center [803, 612] width 17 height 17
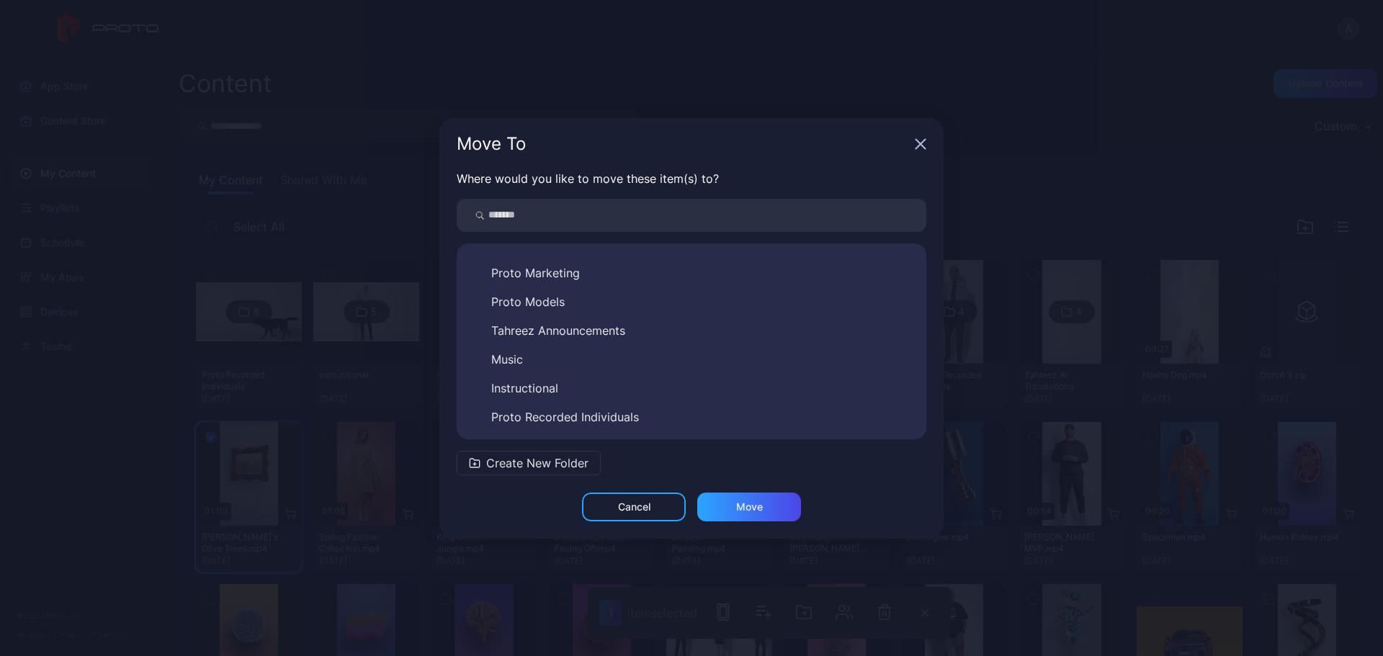
scroll to position [81, 0]
click at [562, 308] on span "Proto Models" at bounding box center [527, 301] width 73 height 17
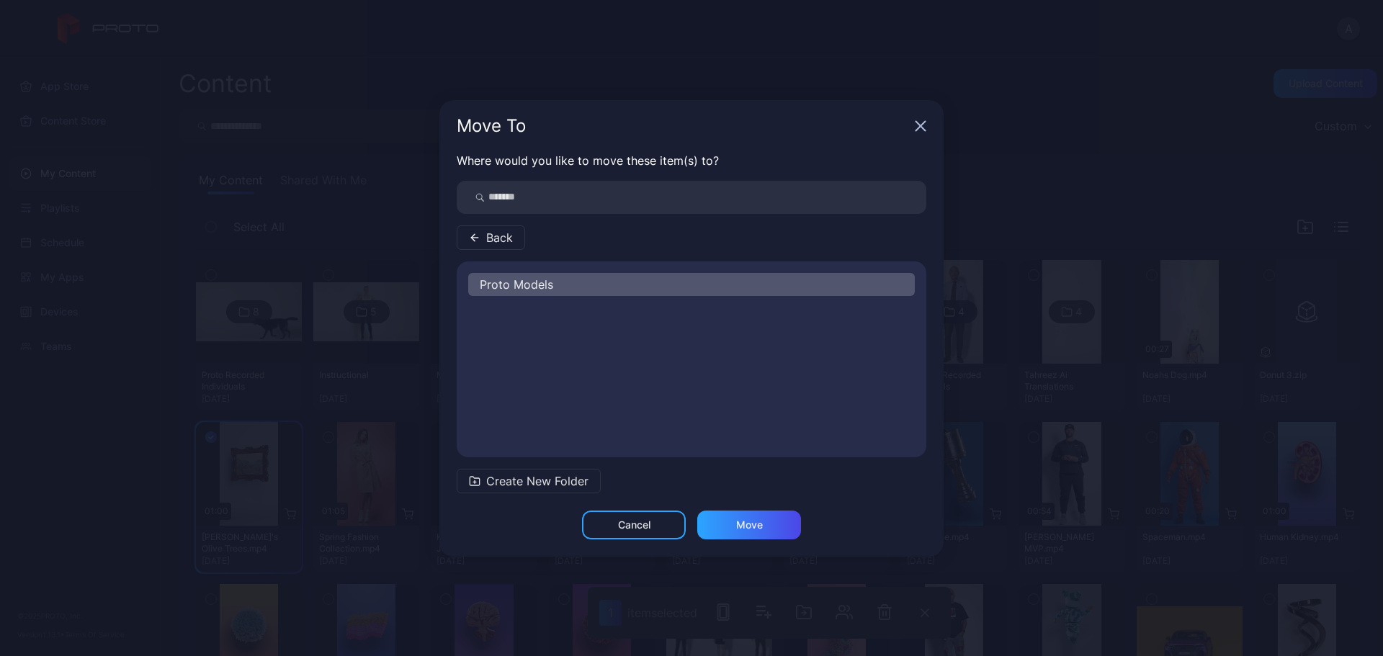
scroll to position [0, 0]
click at [759, 527] on div "Move" at bounding box center [749, 525] width 27 height 12
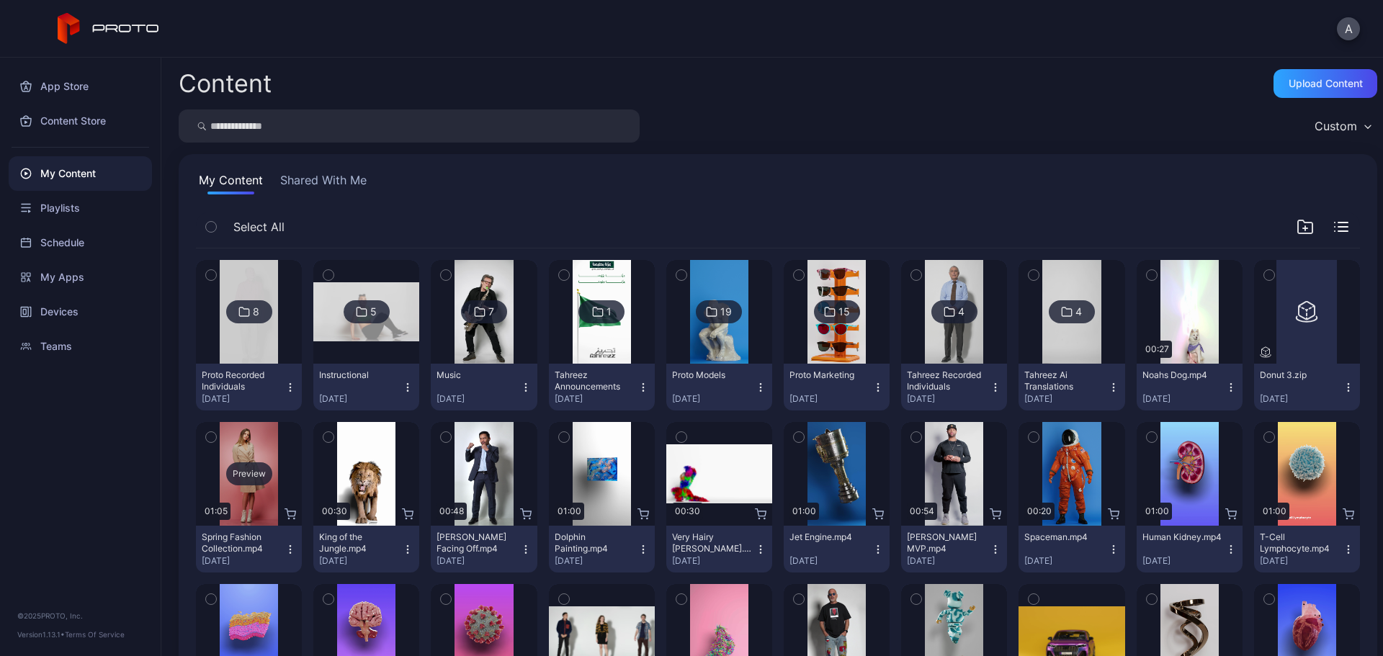
click at [254, 474] on div "Preview" at bounding box center [249, 474] width 46 height 23
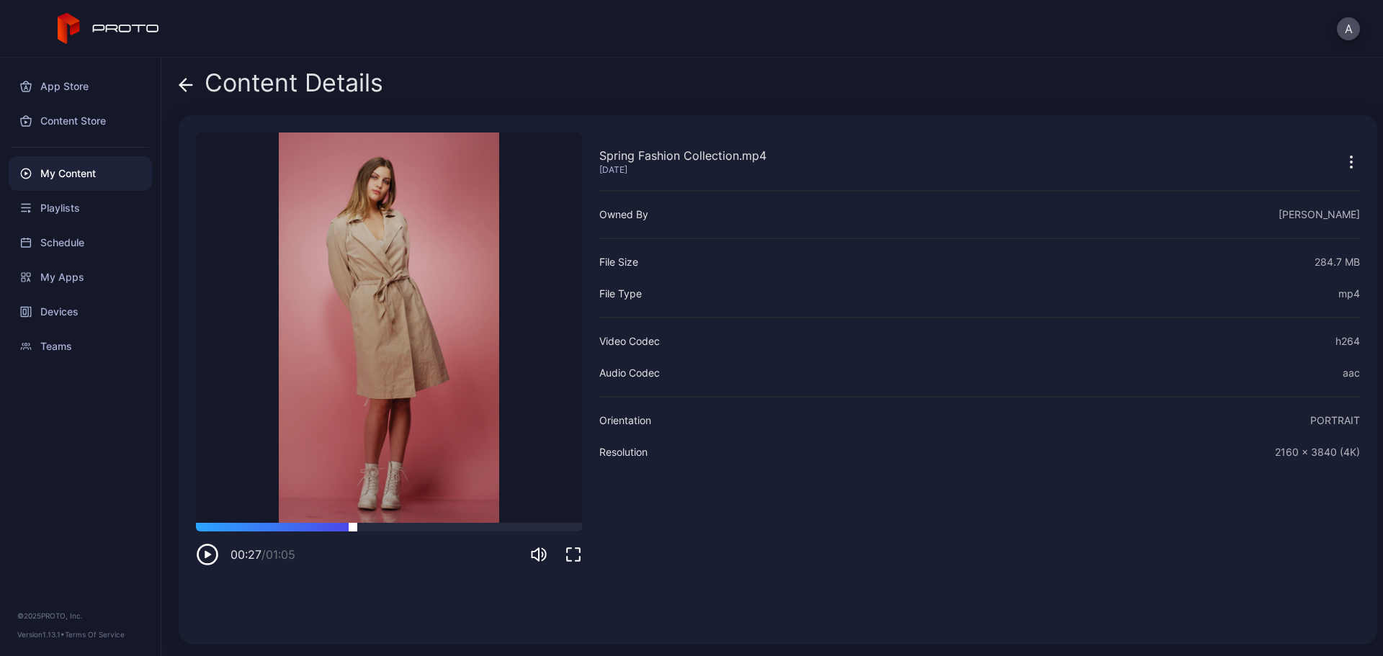
click at [353, 527] on div at bounding box center [389, 527] width 386 height 9
click at [209, 555] on icon "button" at bounding box center [207, 554] width 23 height 23
click at [181, 86] on icon at bounding box center [183, 85] width 6 height 12
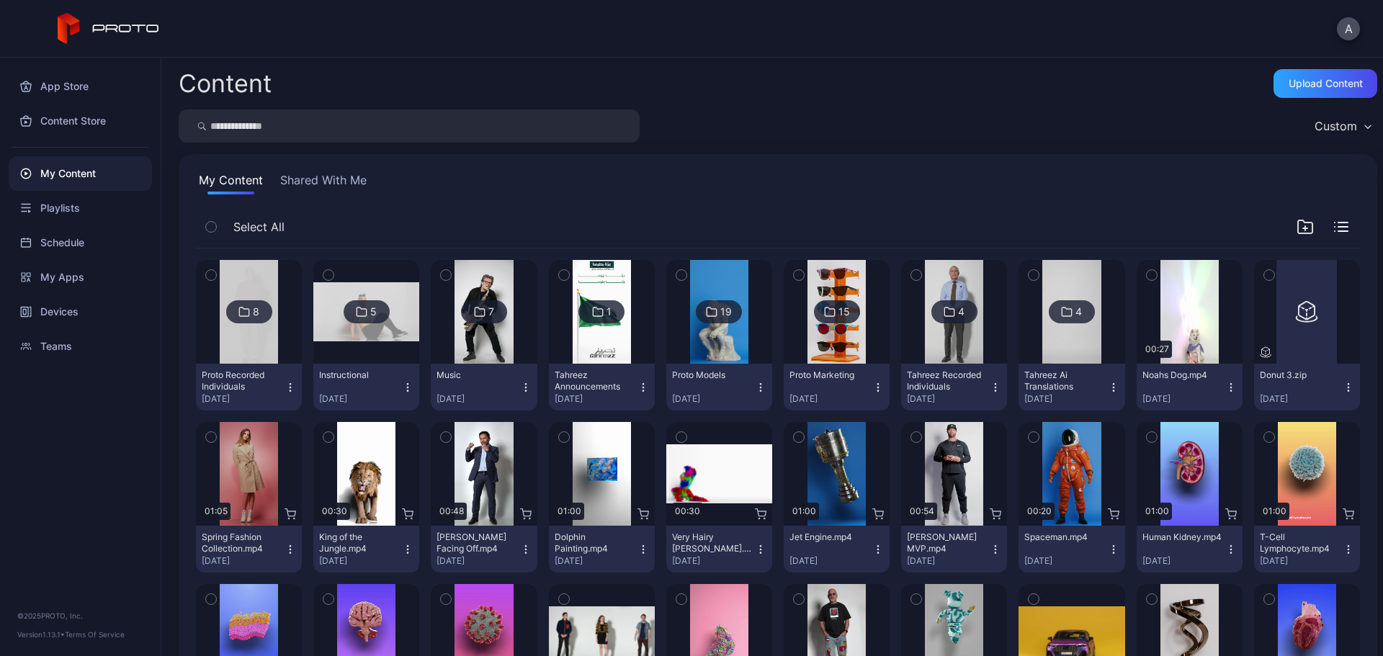
click at [290, 550] on icon "button" at bounding box center [291, 550] width 12 height 12
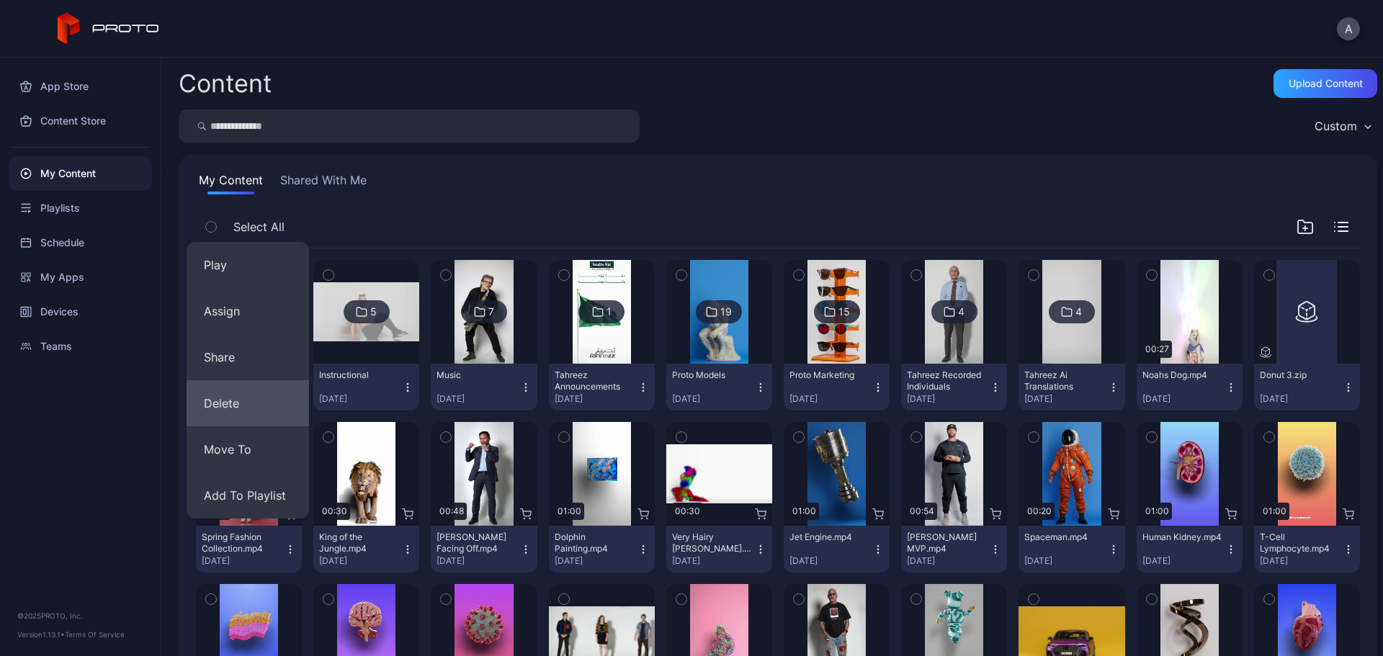
click at [265, 406] on button "Delete" at bounding box center [248, 403] width 122 height 46
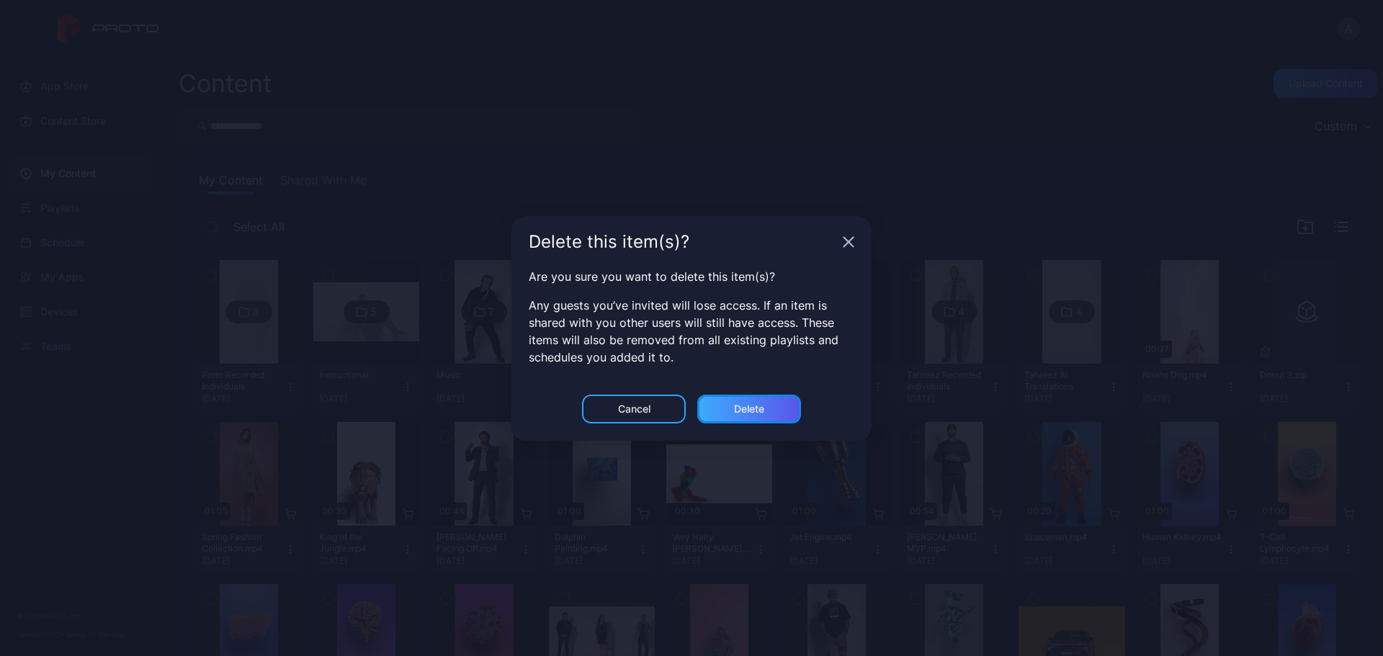
click at [725, 407] on div "Delete" at bounding box center [749, 409] width 104 height 29
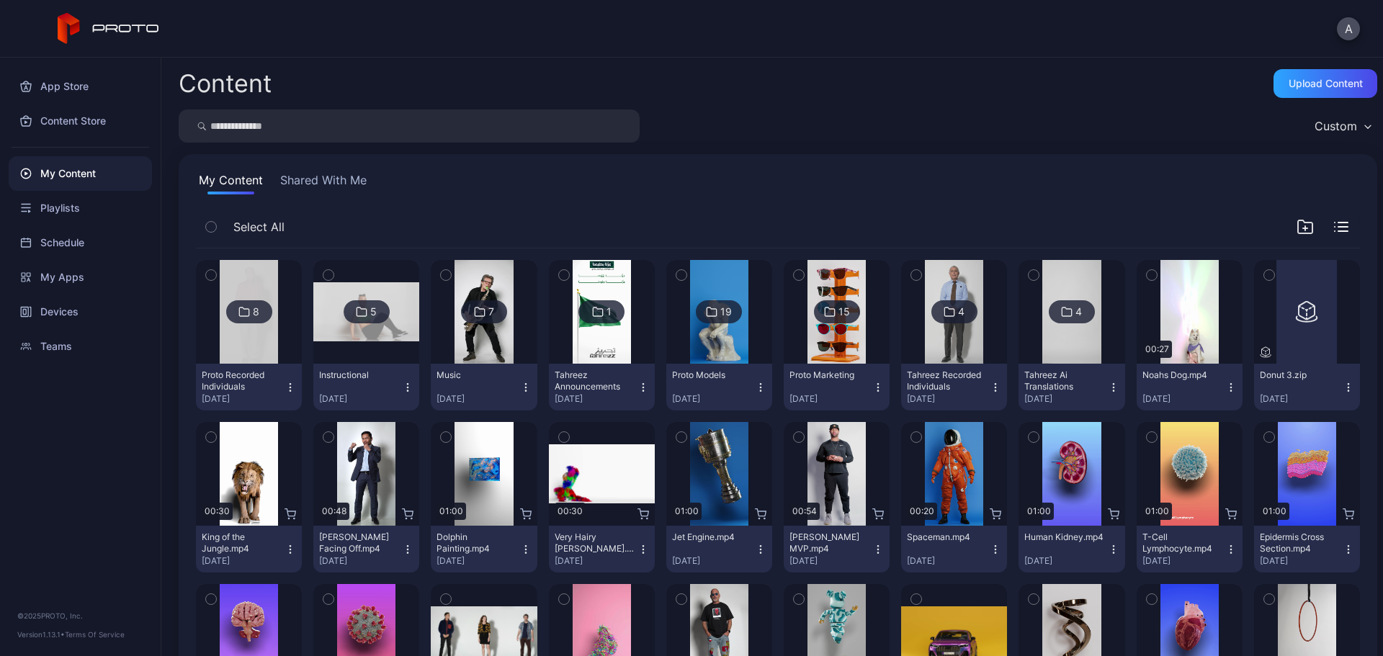
click at [286, 548] on icon "button" at bounding box center [291, 550] width 12 height 12
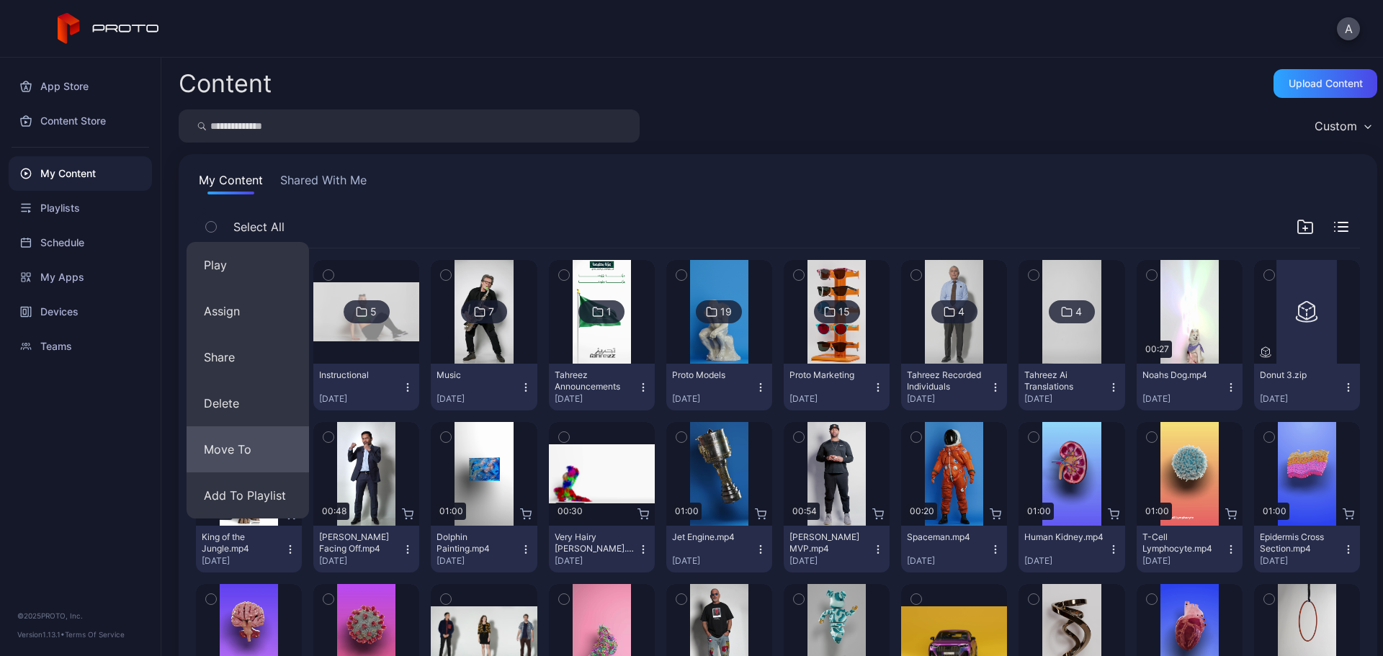
click at [259, 444] on button "Move To" at bounding box center [248, 450] width 122 height 46
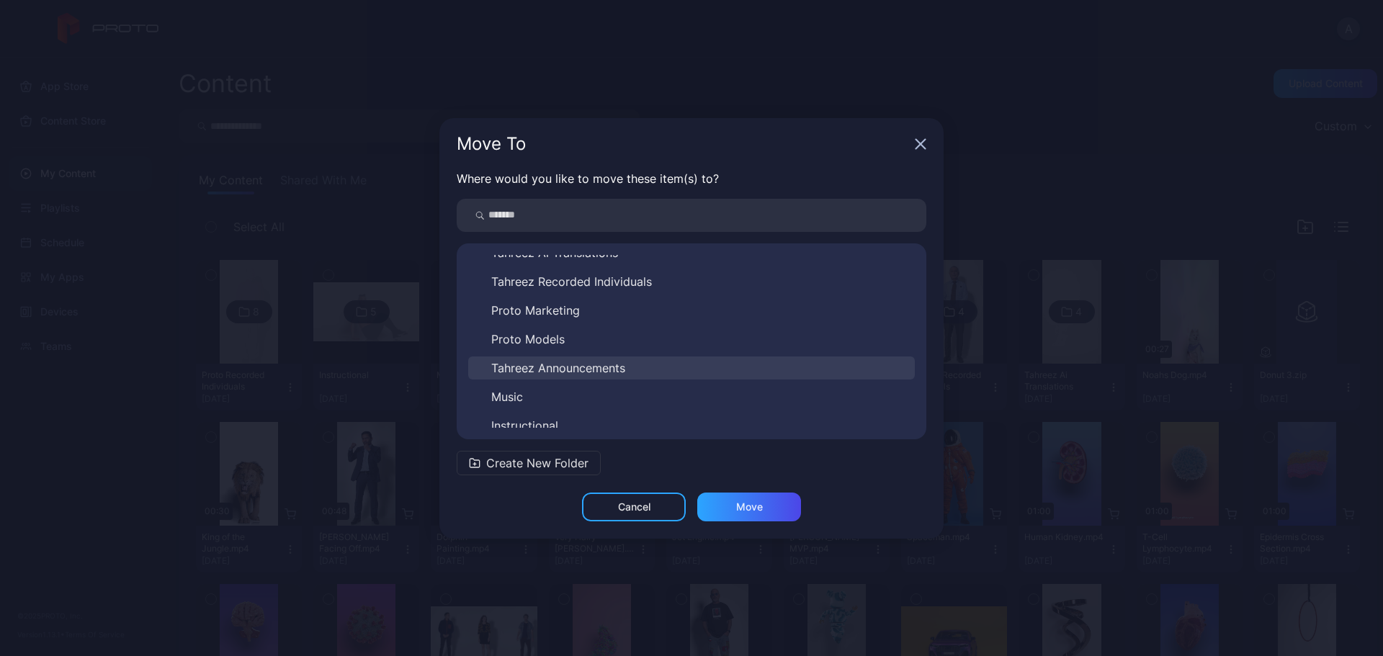
scroll to position [81, 0]
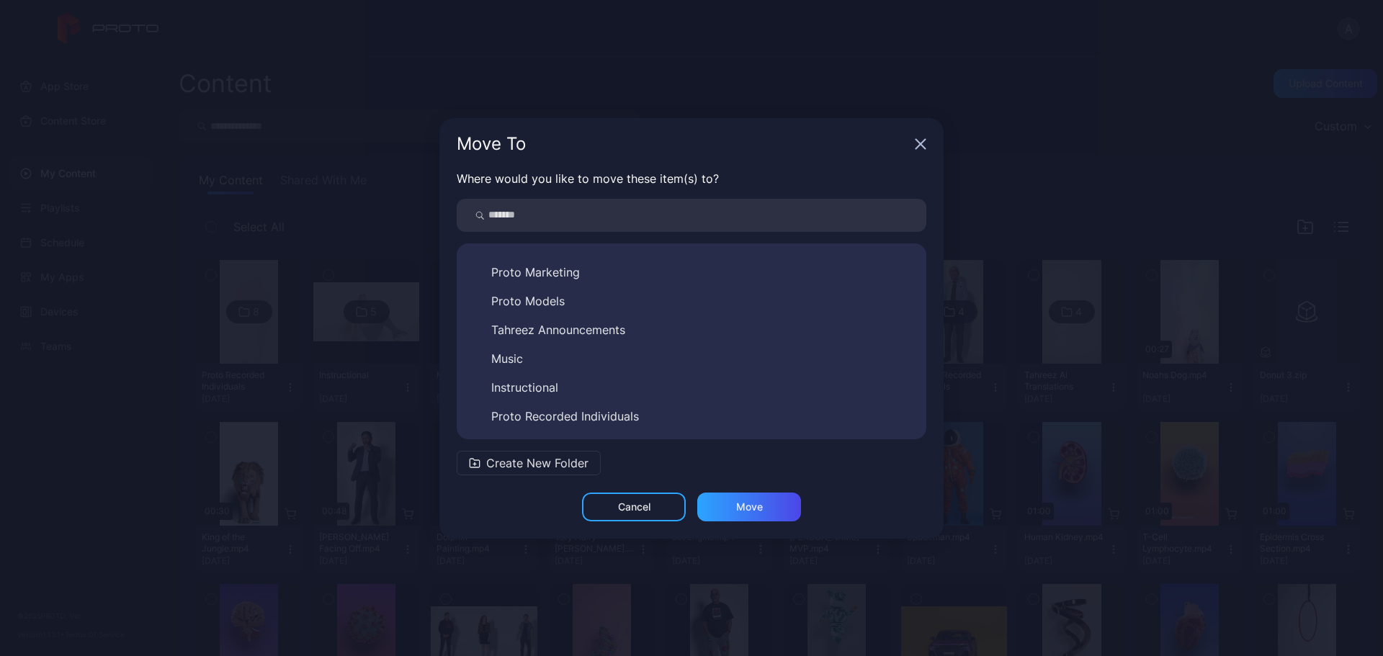
click at [548, 302] on span "Proto Models" at bounding box center [527, 301] width 73 height 17
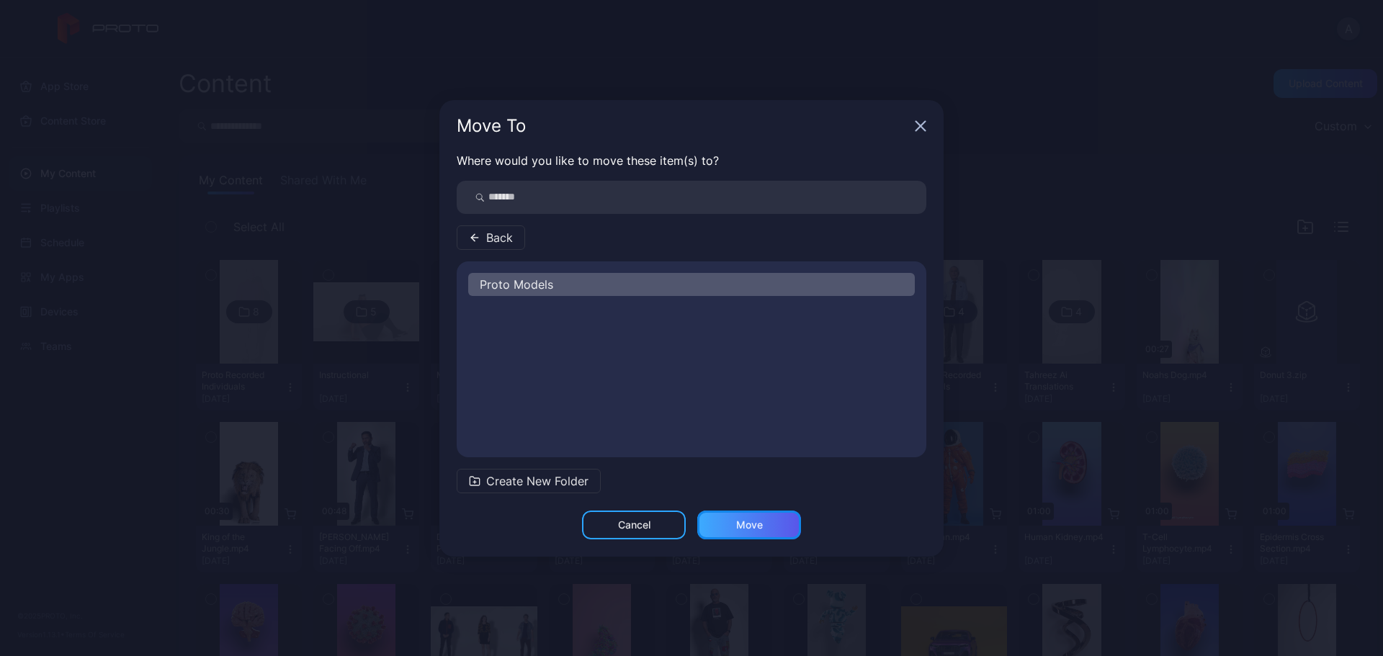
click at [759, 530] on div "Move" at bounding box center [749, 525] width 27 height 12
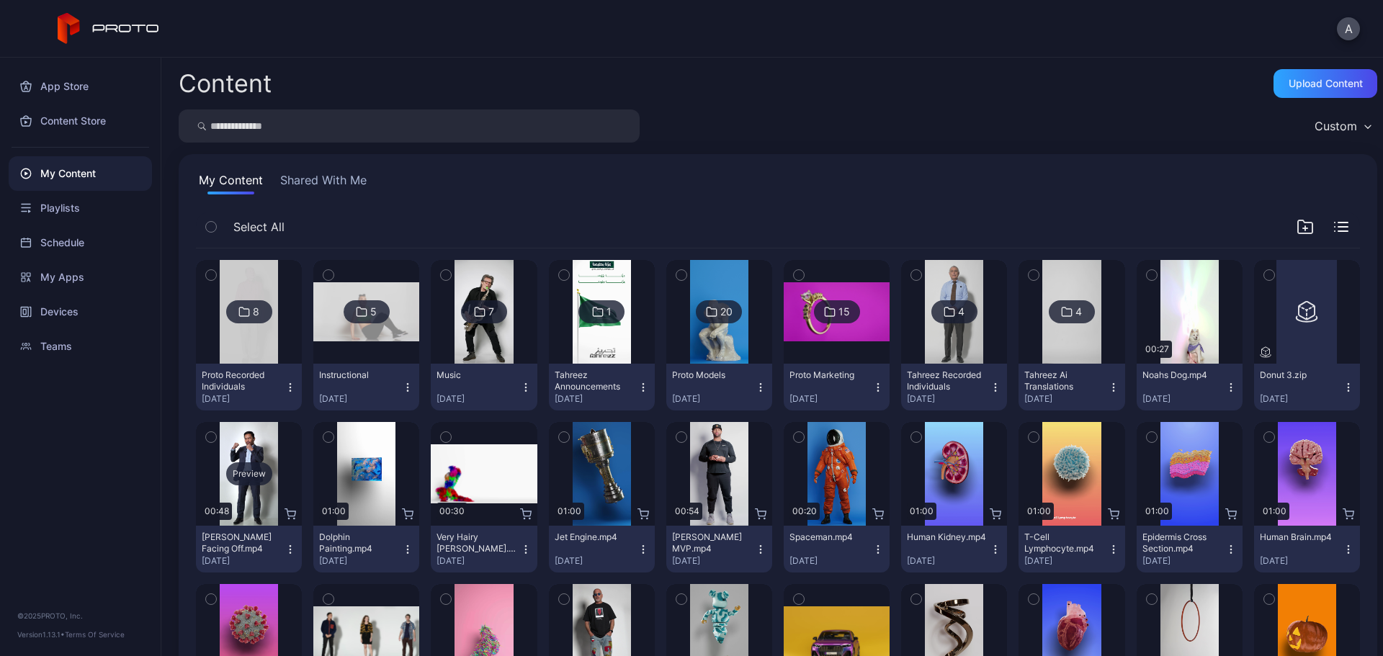
click at [252, 473] on div "Preview" at bounding box center [249, 474] width 46 height 23
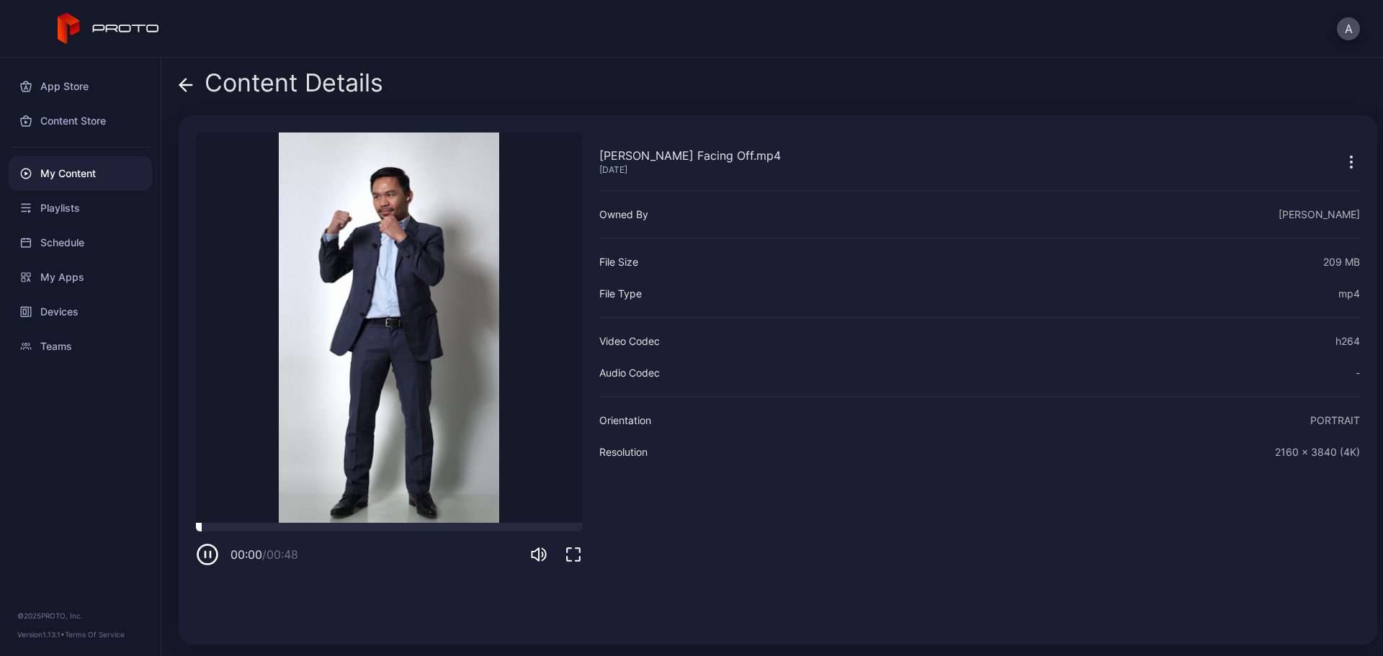
click at [299, 523] on div at bounding box center [389, 527] width 386 height 9
click at [188, 86] on icon at bounding box center [186, 85] width 14 height 14
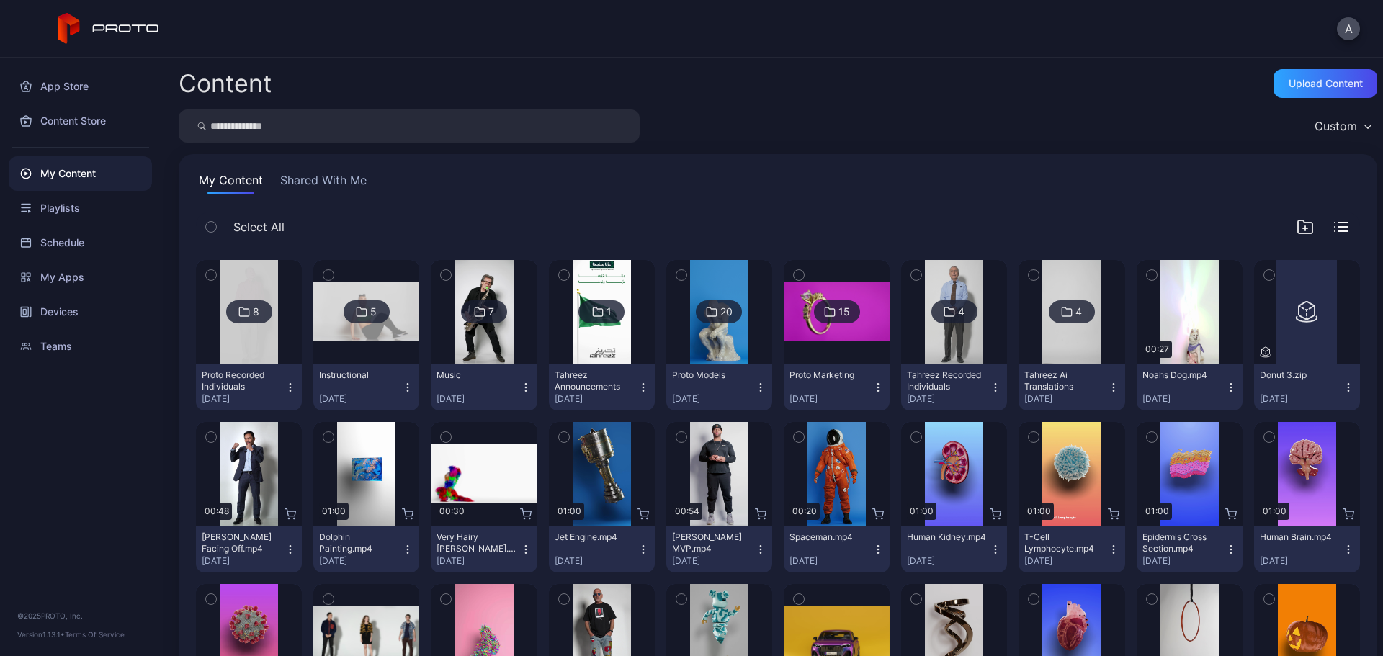
click at [209, 440] on icon "button" at bounding box center [211, 437] width 10 height 16
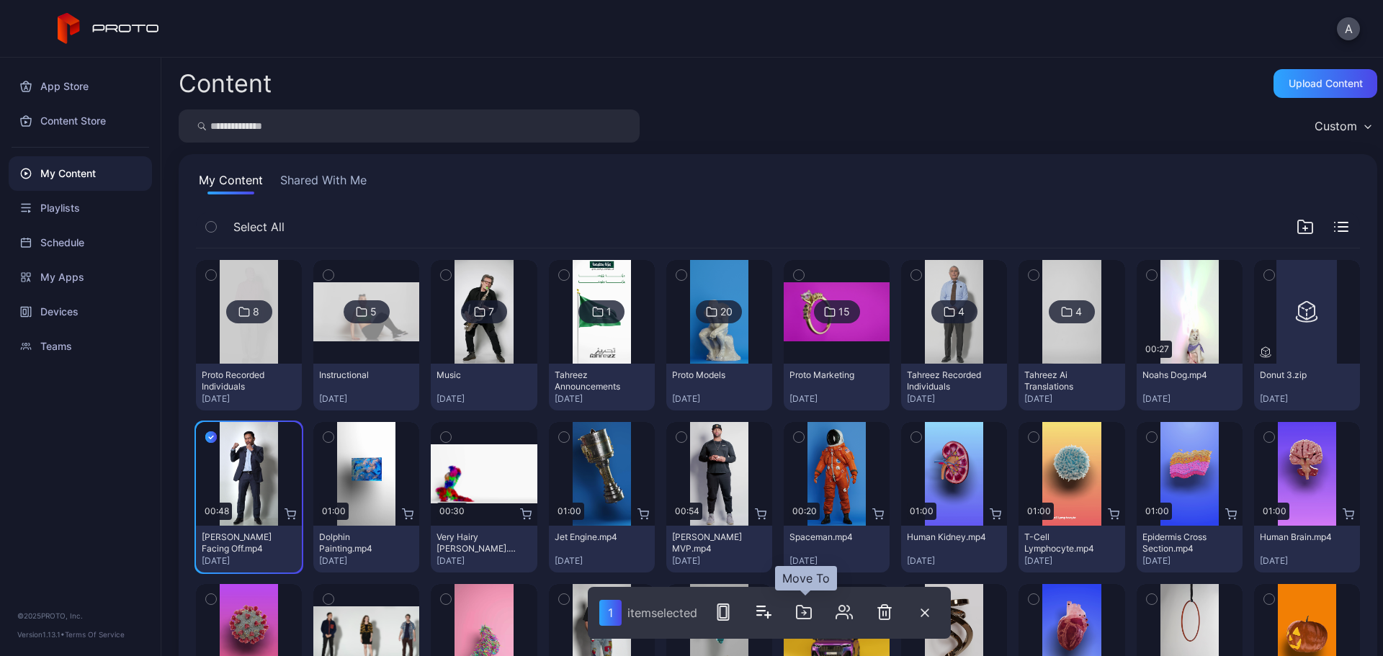
click at [805, 611] on icon "button" at bounding box center [803, 612] width 17 height 17
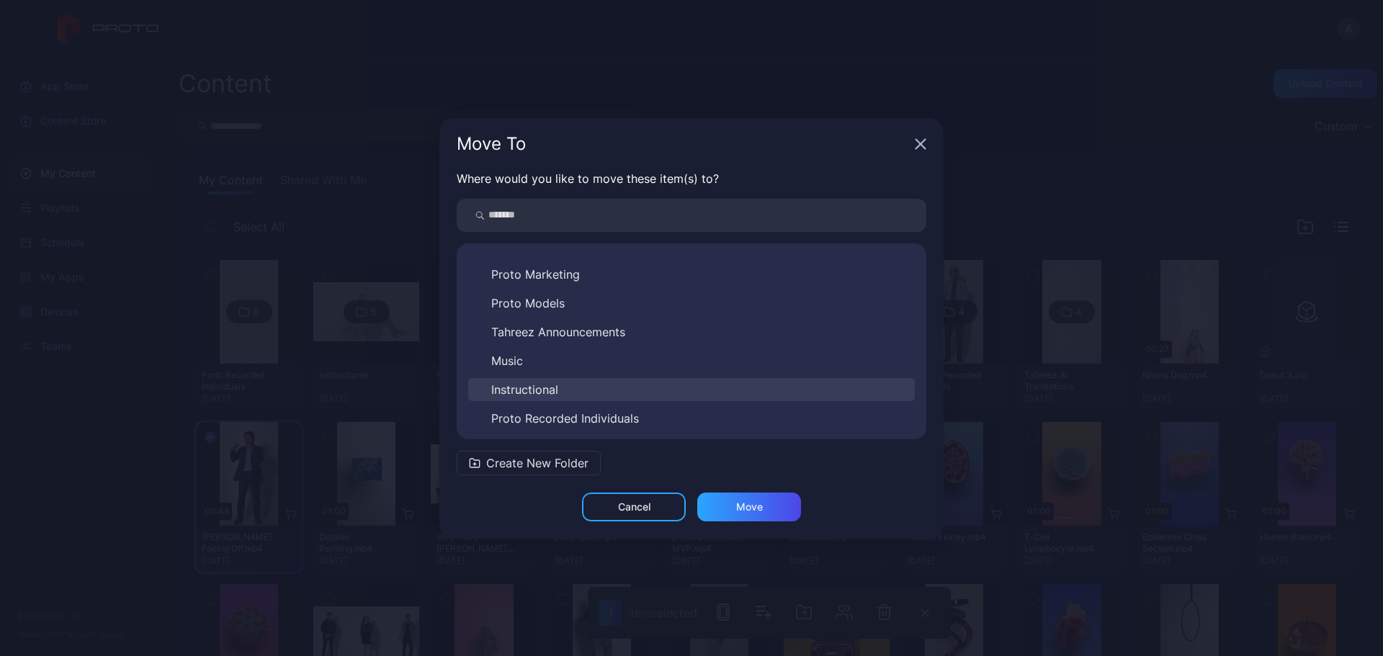
scroll to position [81, 0]
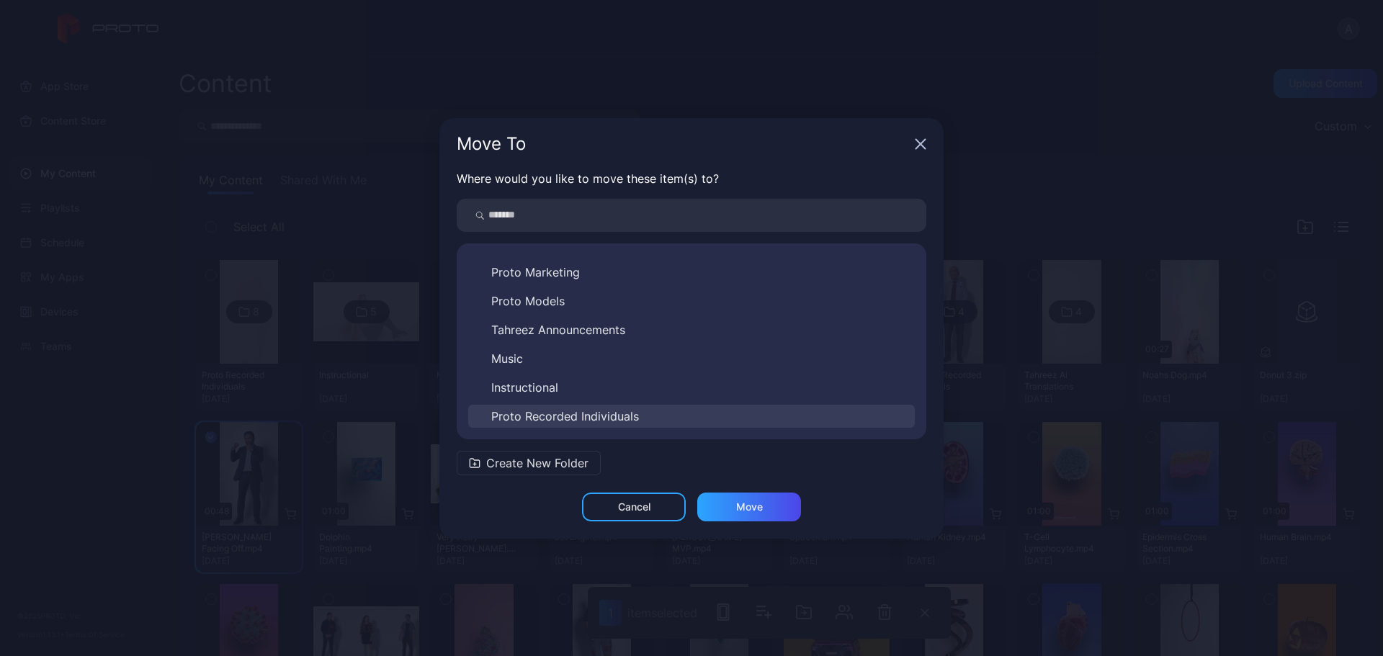
click at [602, 418] on span "Proto Recorded Individuals" at bounding box center [565, 416] width 148 height 17
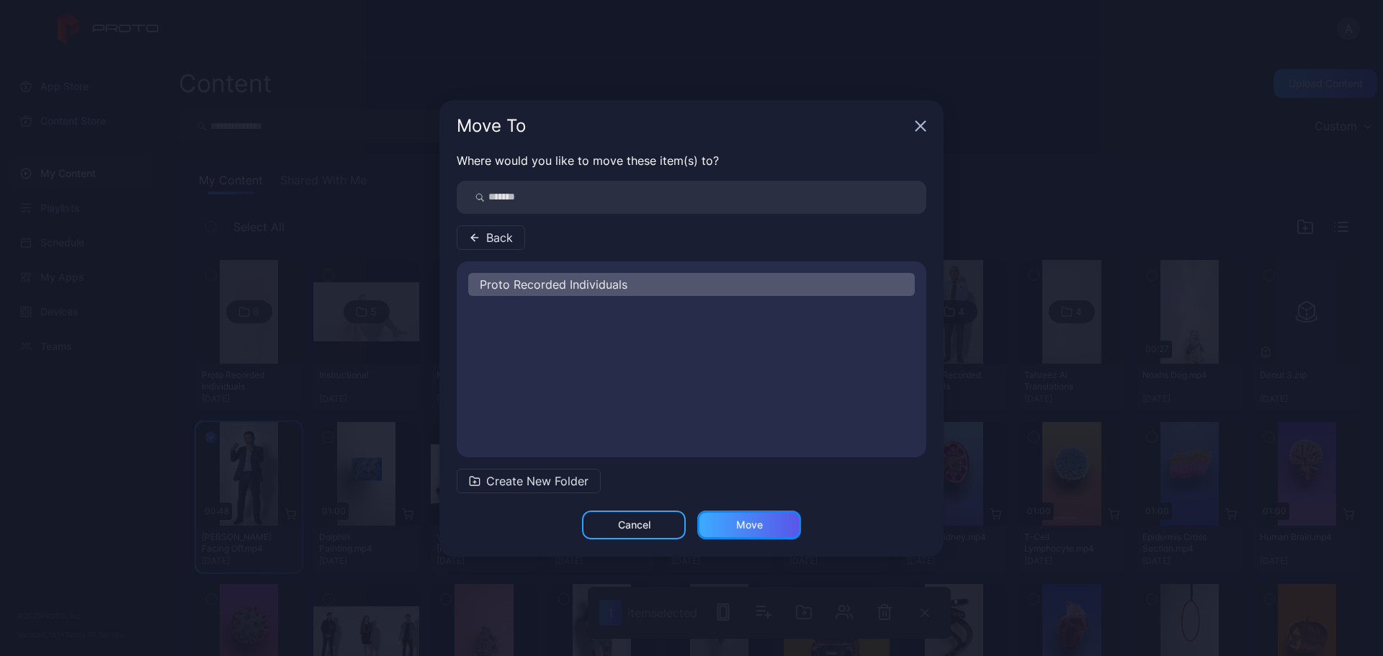
click at [752, 518] on div "Move" at bounding box center [749, 525] width 104 height 29
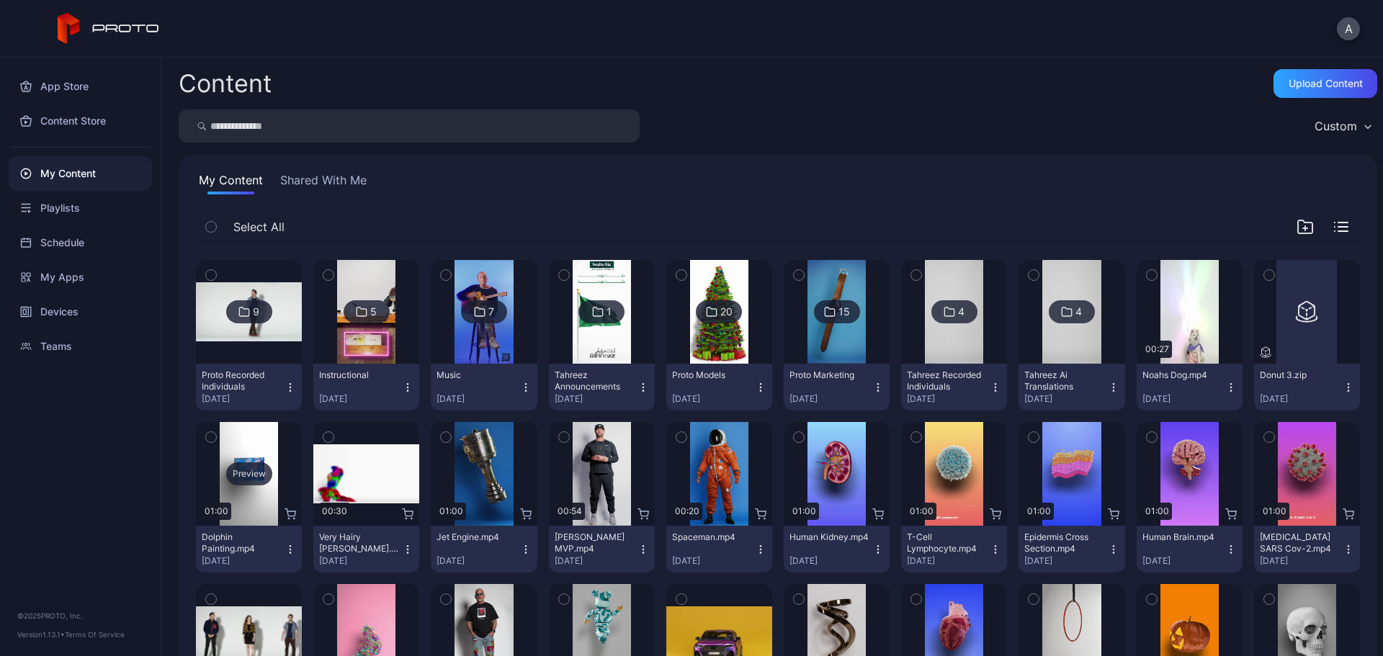
click at [263, 470] on div "Preview" at bounding box center [249, 474] width 46 height 23
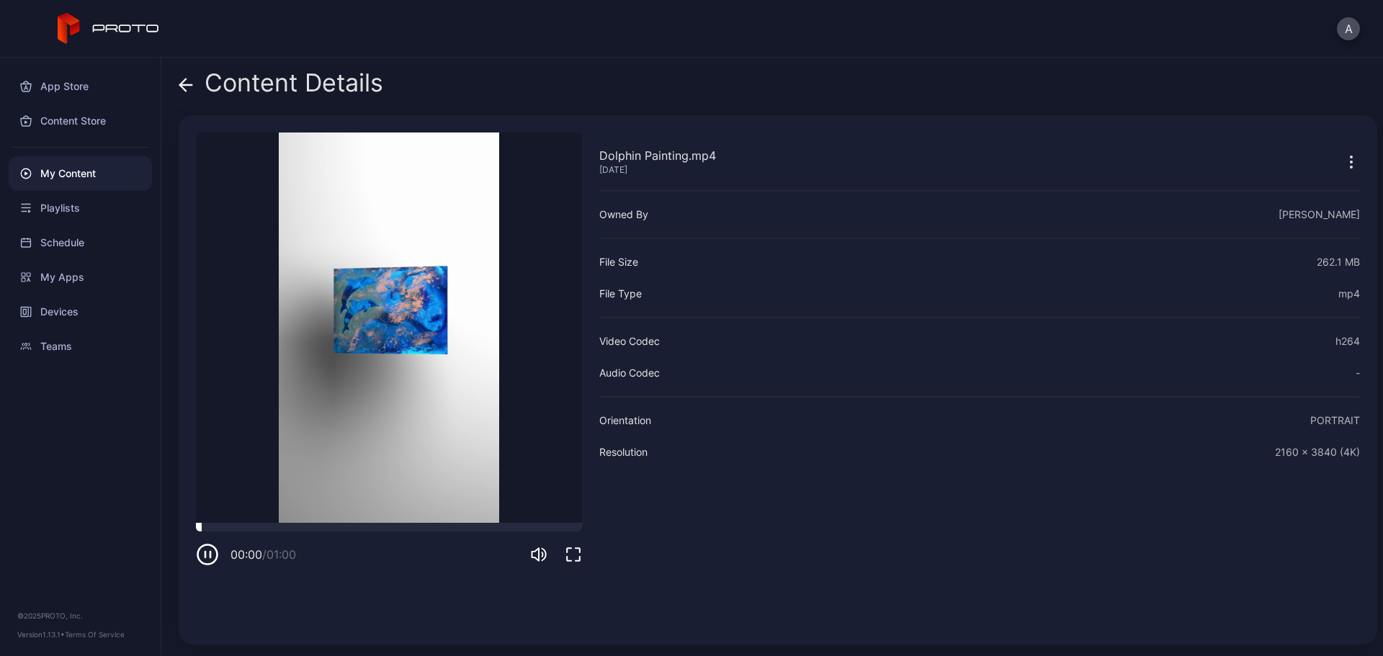
drag, startPoint x: 380, startPoint y: 522, endPoint x: 387, endPoint y: 527, distance: 9.2
click at [383, 524] on div "Dolphin Painting.mp4 [DATE] Sorry, your browser doesn‘t support embedded videos…" at bounding box center [389, 380] width 386 height 495
click at [387, 527] on div at bounding box center [389, 527] width 386 height 9
click at [183, 76] on span at bounding box center [186, 82] width 14 height 27
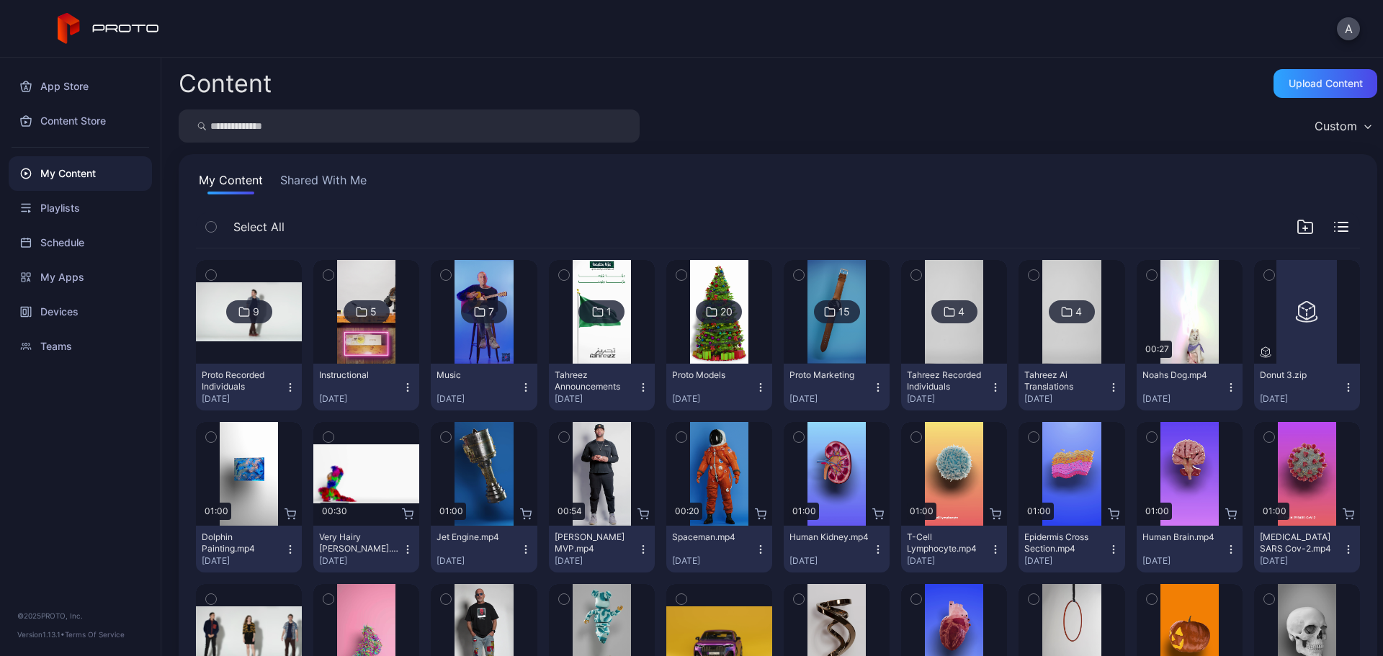
click at [290, 549] on icon "button" at bounding box center [290, 549] width 1 height 1
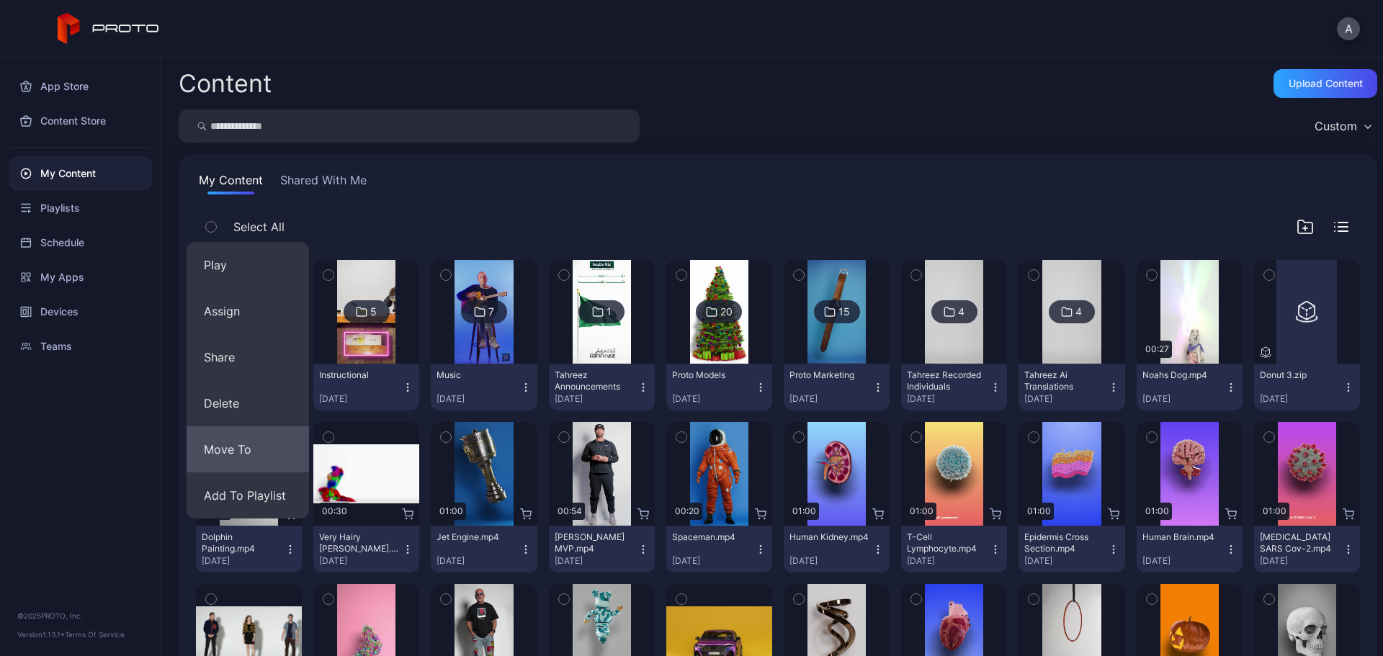
click at [251, 450] on button "Move To" at bounding box center [248, 450] width 122 height 46
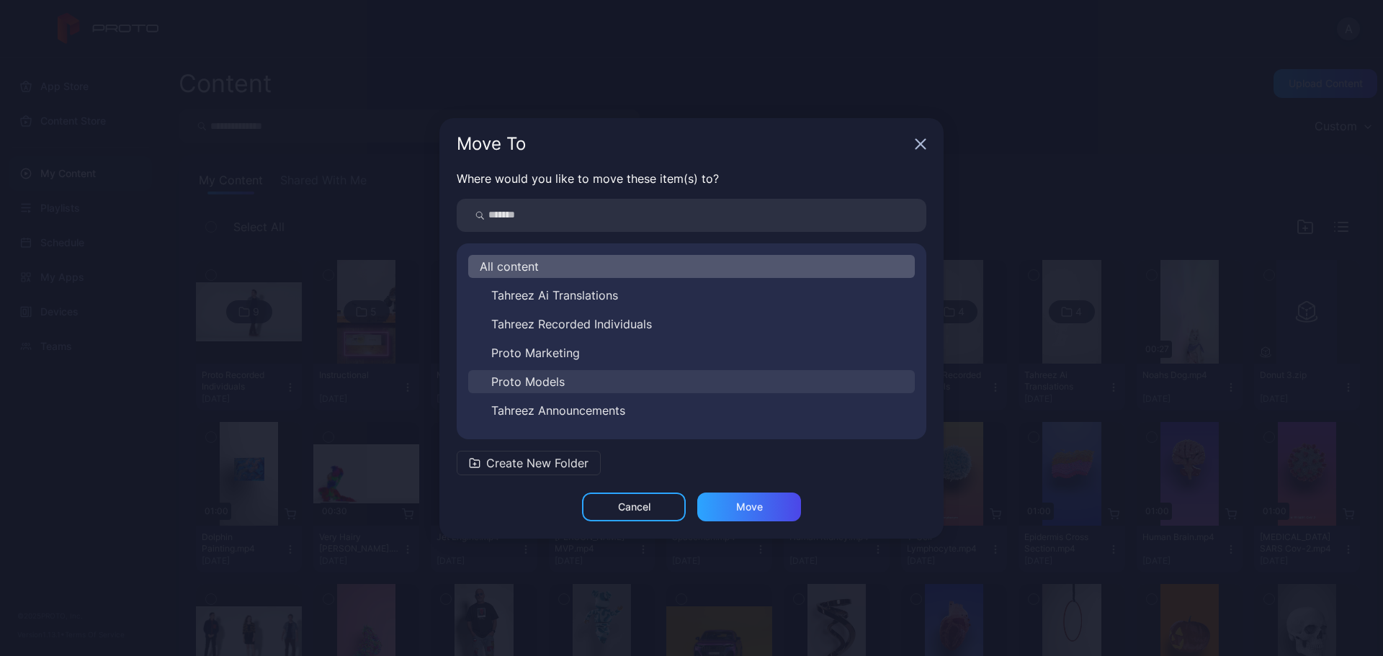
click at [589, 380] on button "Proto Models" at bounding box center [691, 381] width 447 height 23
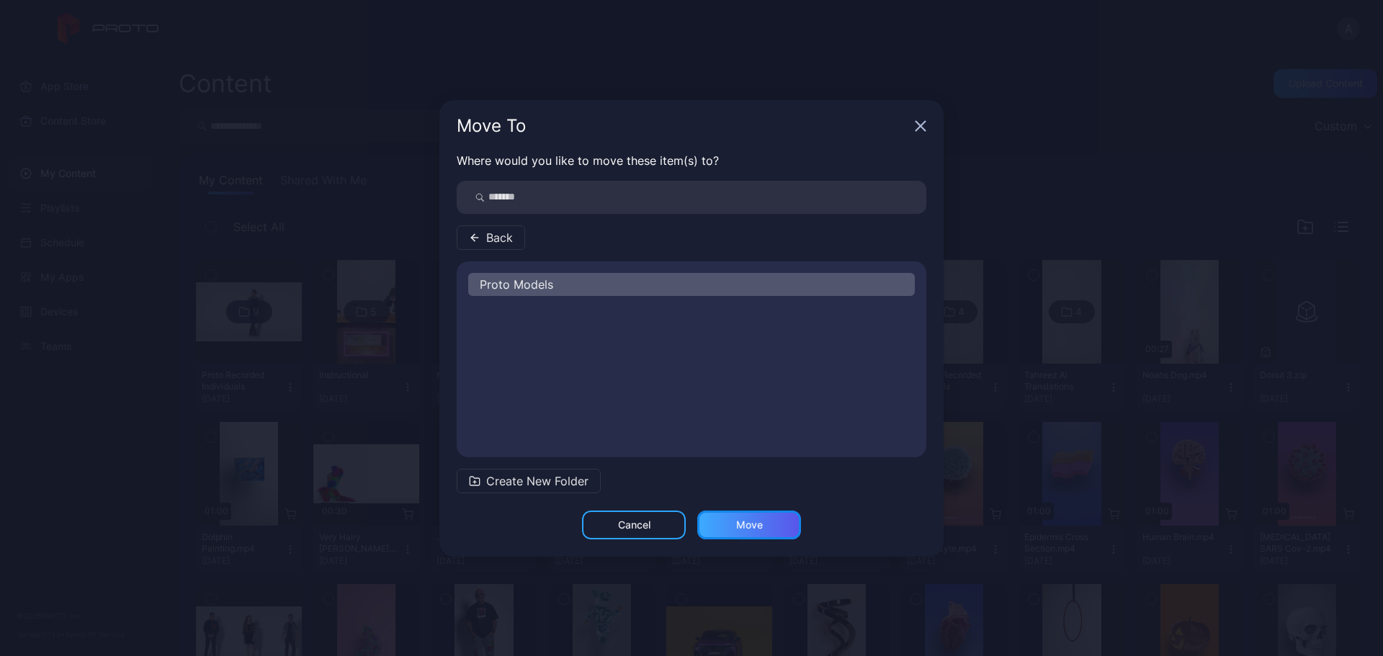
click at [743, 520] on div "Move" at bounding box center [749, 525] width 27 height 12
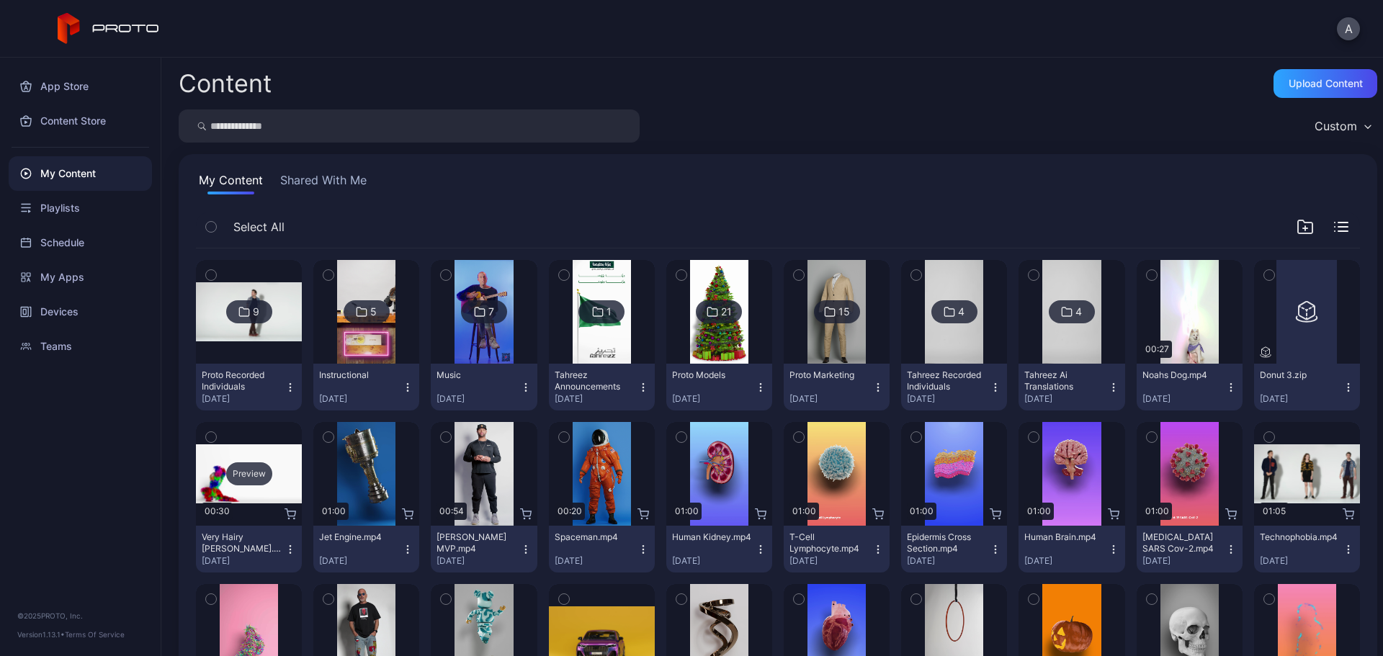
click at [251, 474] on div "Preview" at bounding box center [249, 474] width 46 height 23
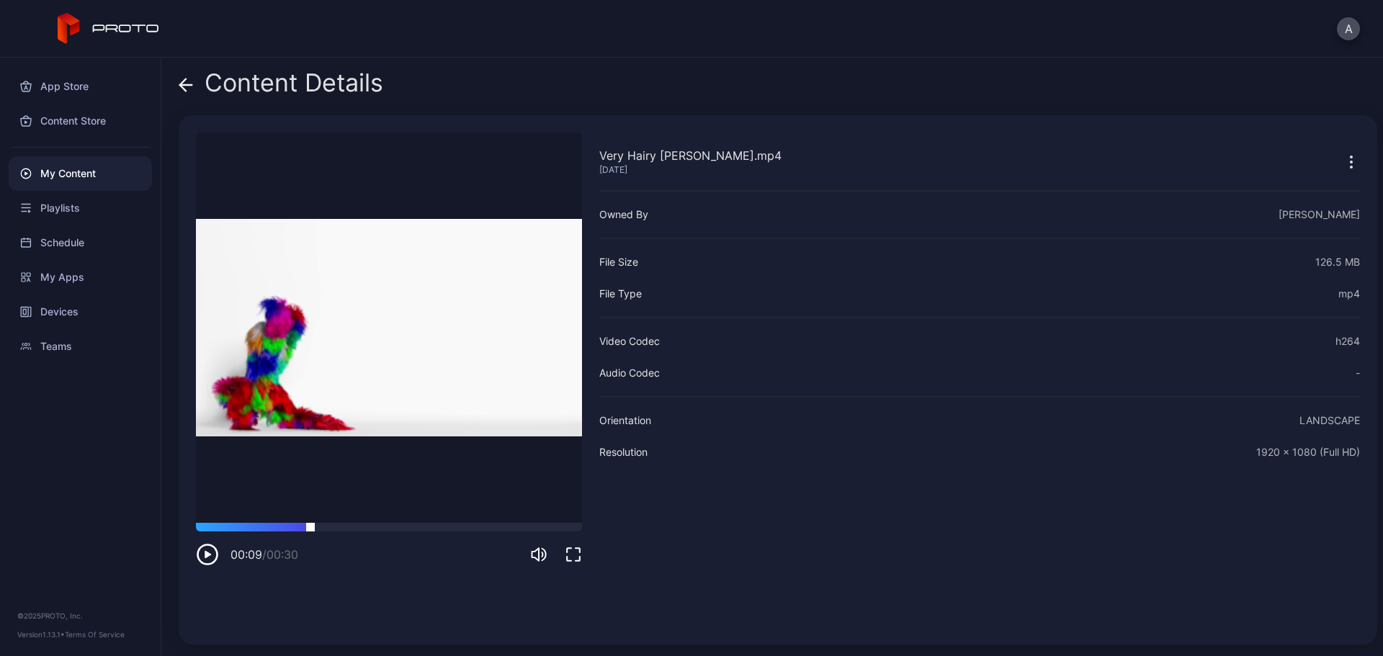
click at [311, 526] on div at bounding box center [389, 527] width 386 height 9
click at [182, 85] on icon at bounding box center [186, 85] width 12 height 0
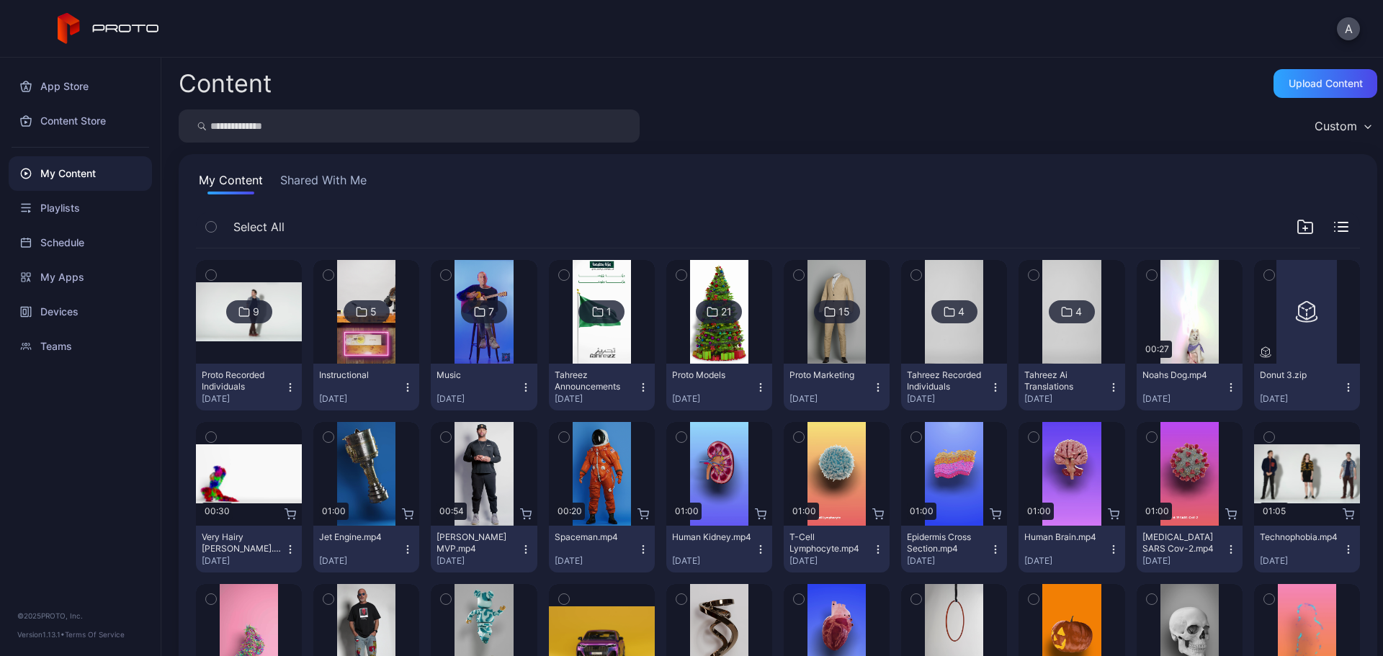
click at [290, 551] on icon "button" at bounding box center [291, 550] width 12 height 12
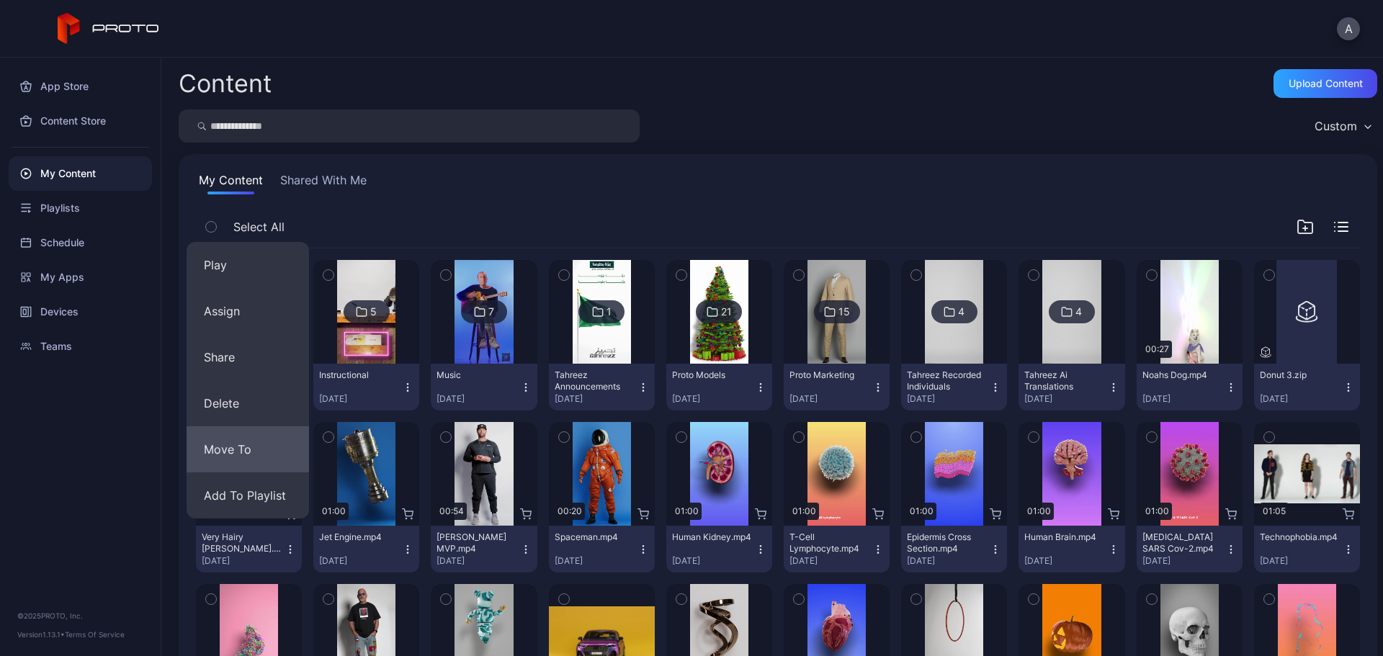
click at [256, 447] on button "Move To" at bounding box center [248, 450] width 122 height 46
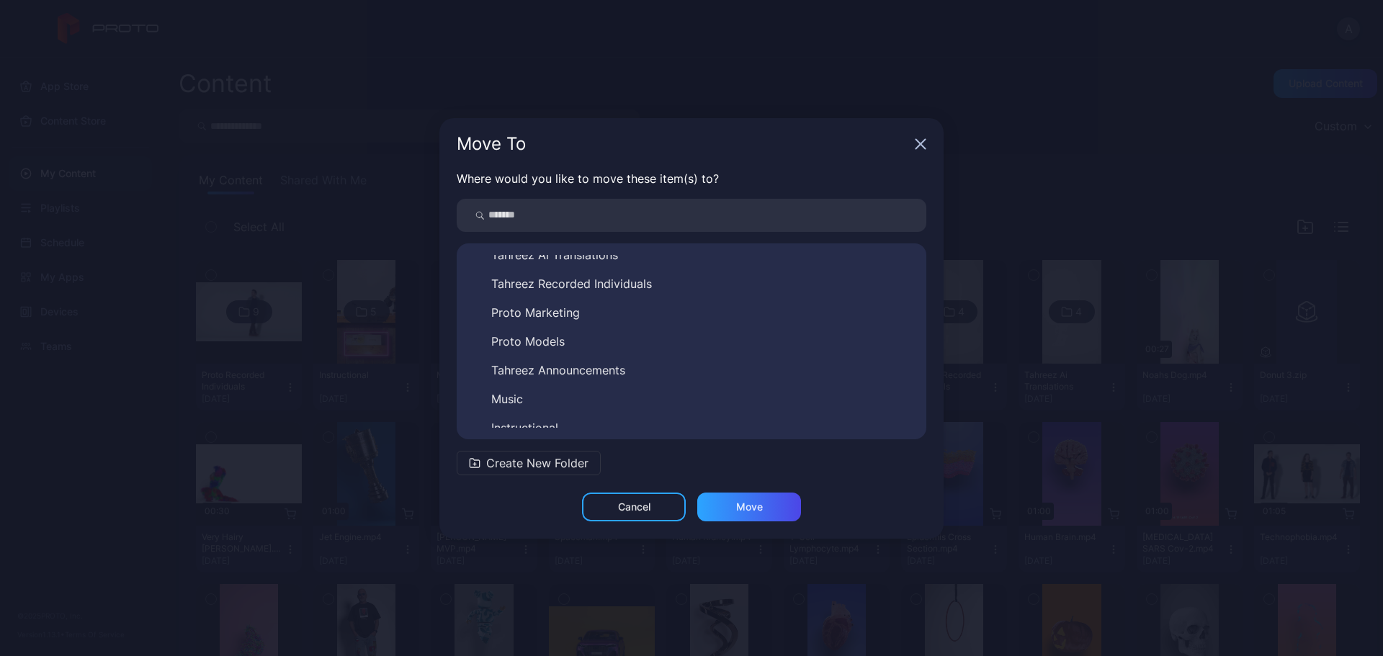
scroll to position [81, 0]
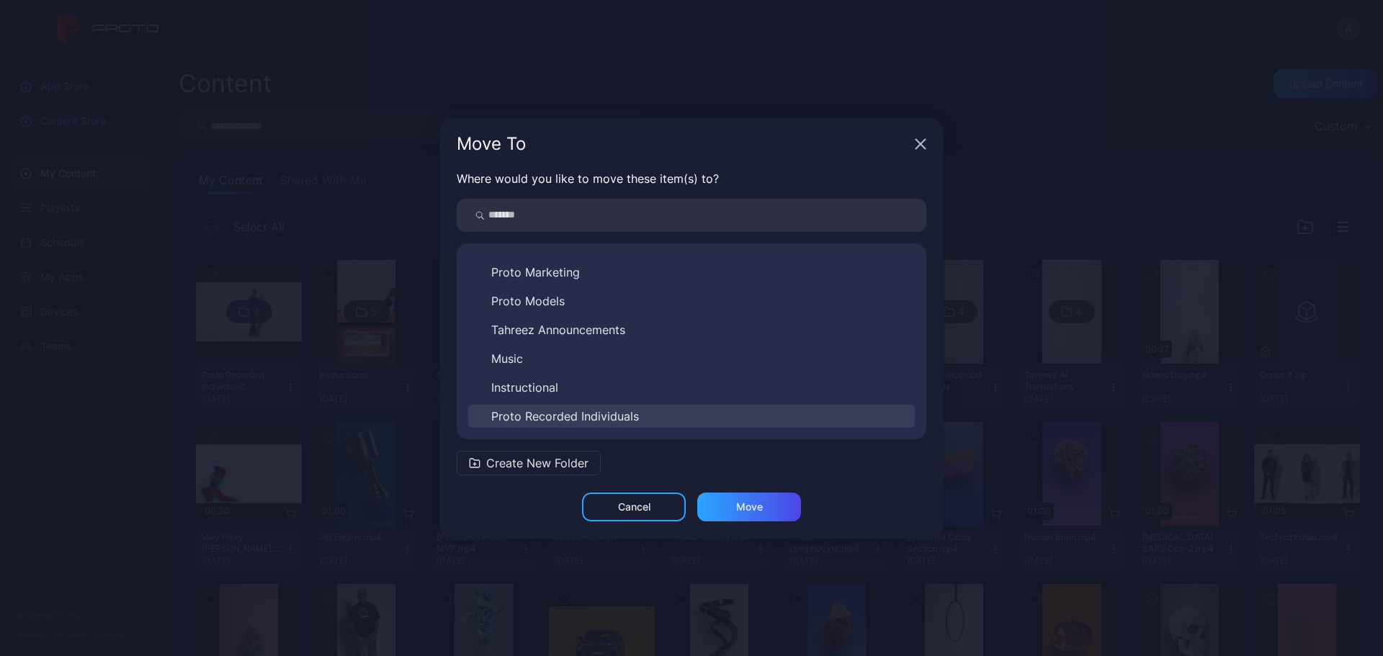
click at [617, 416] on span "Proto Recorded Individuals" at bounding box center [565, 416] width 148 height 17
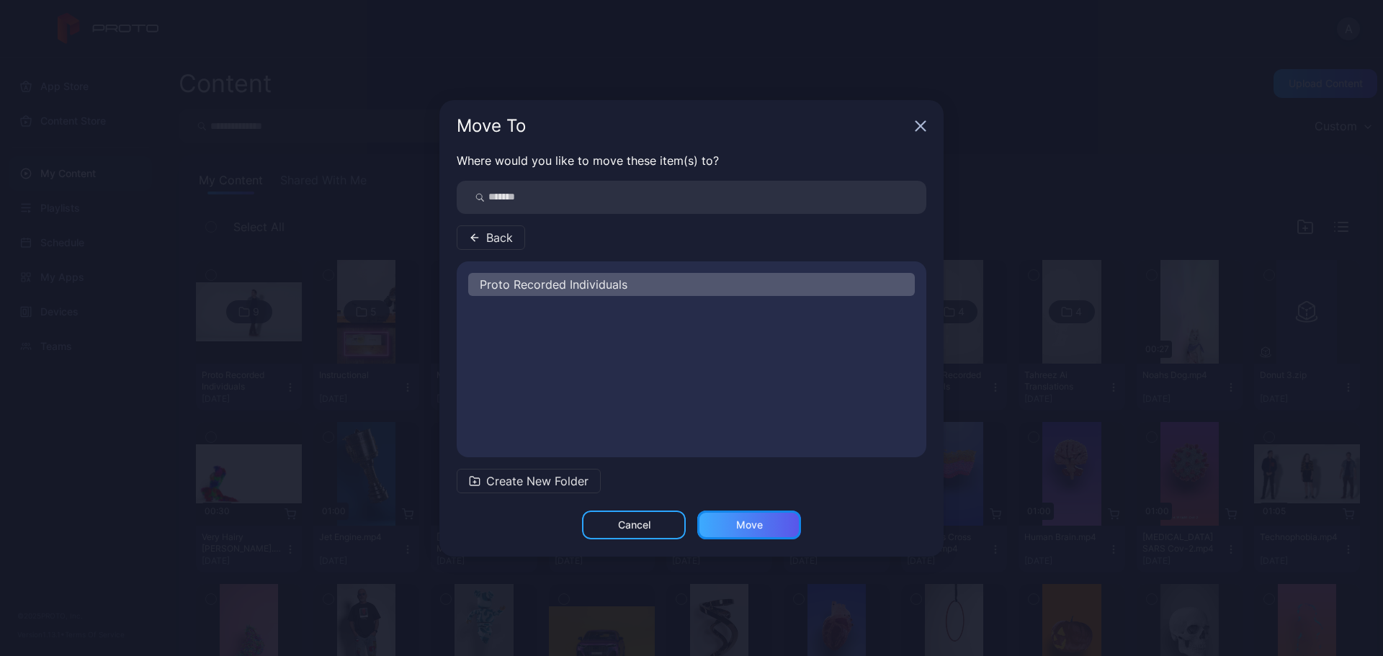
click at [749, 527] on div "Move" at bounding box center [749, 525] width 27 height 12
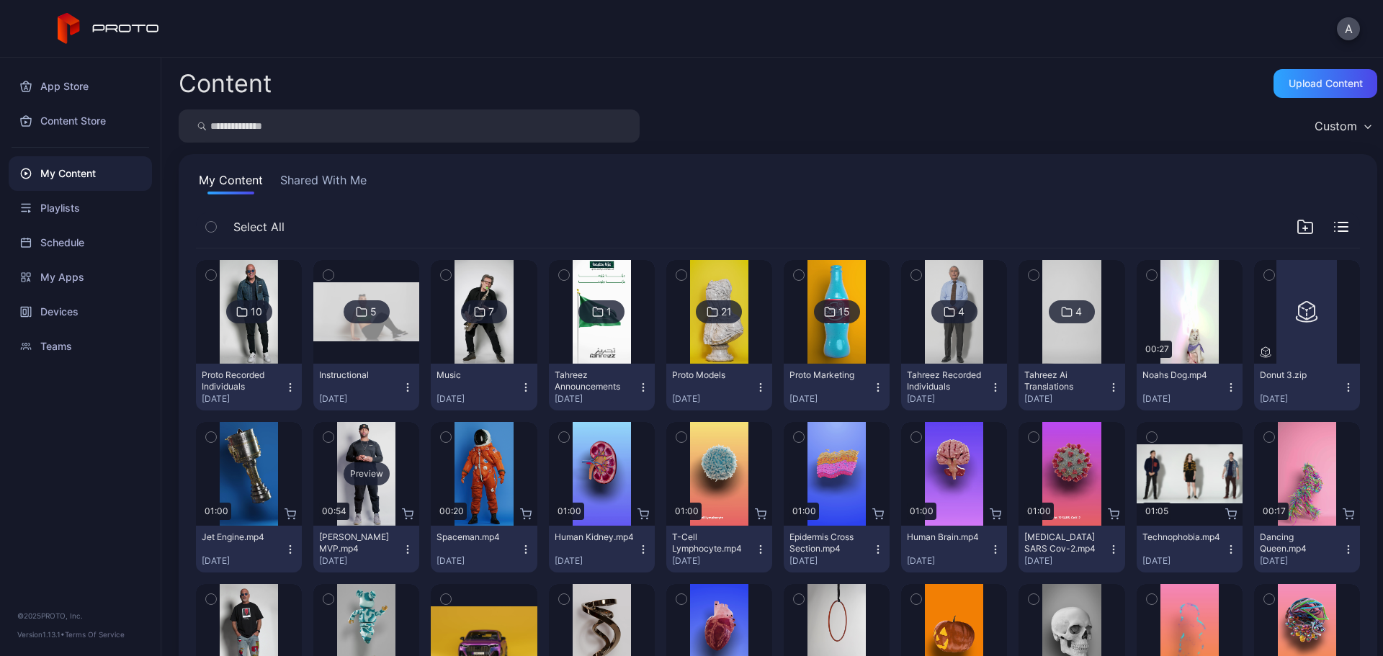
click at [356, 478] on div "Preview" at bounding box center [367, 474] width 46 height 23
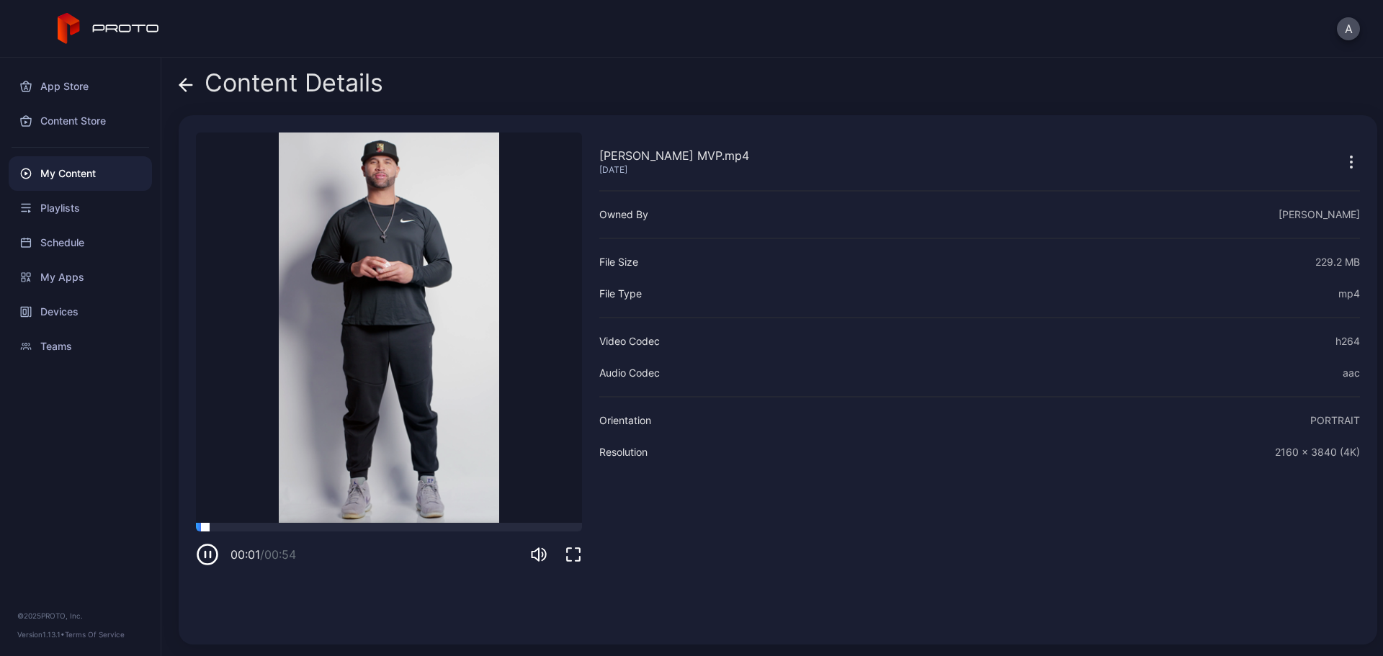
click at [294, 530] on div at bounding box center [389, 527] width 386 height 9
click at [182, 86] on icon at bounding box center [183, 85] width 6 height 12
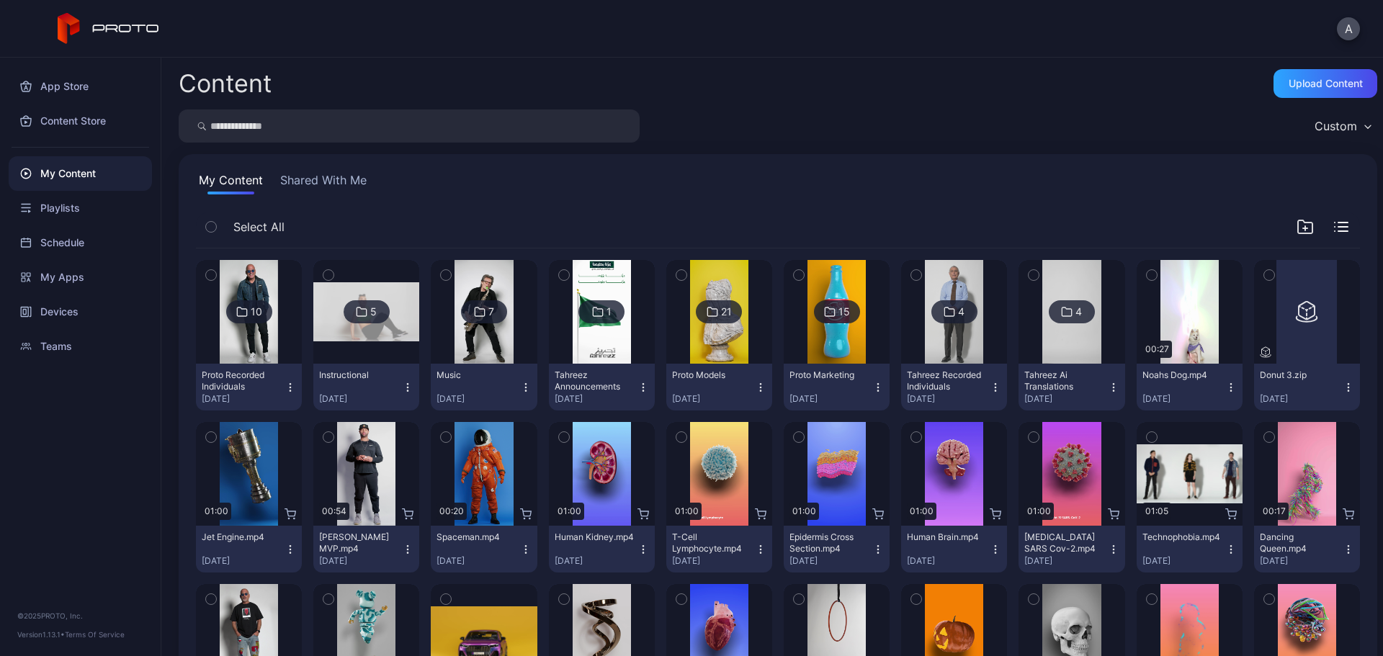
click at [329, 436] on icon "button" at bounding box center [329, 437] width 10 height 16
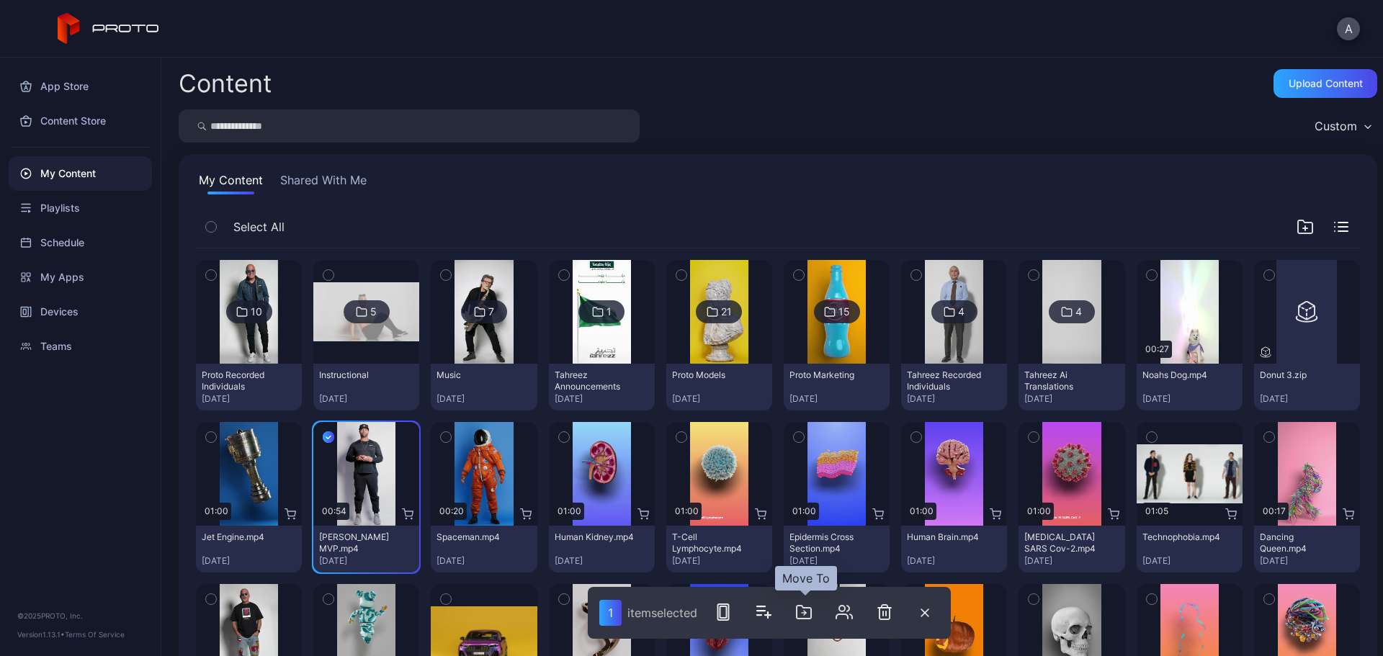
click at [806, 613] on icon "button" at bounding box center [804, 613] width 4 height 0
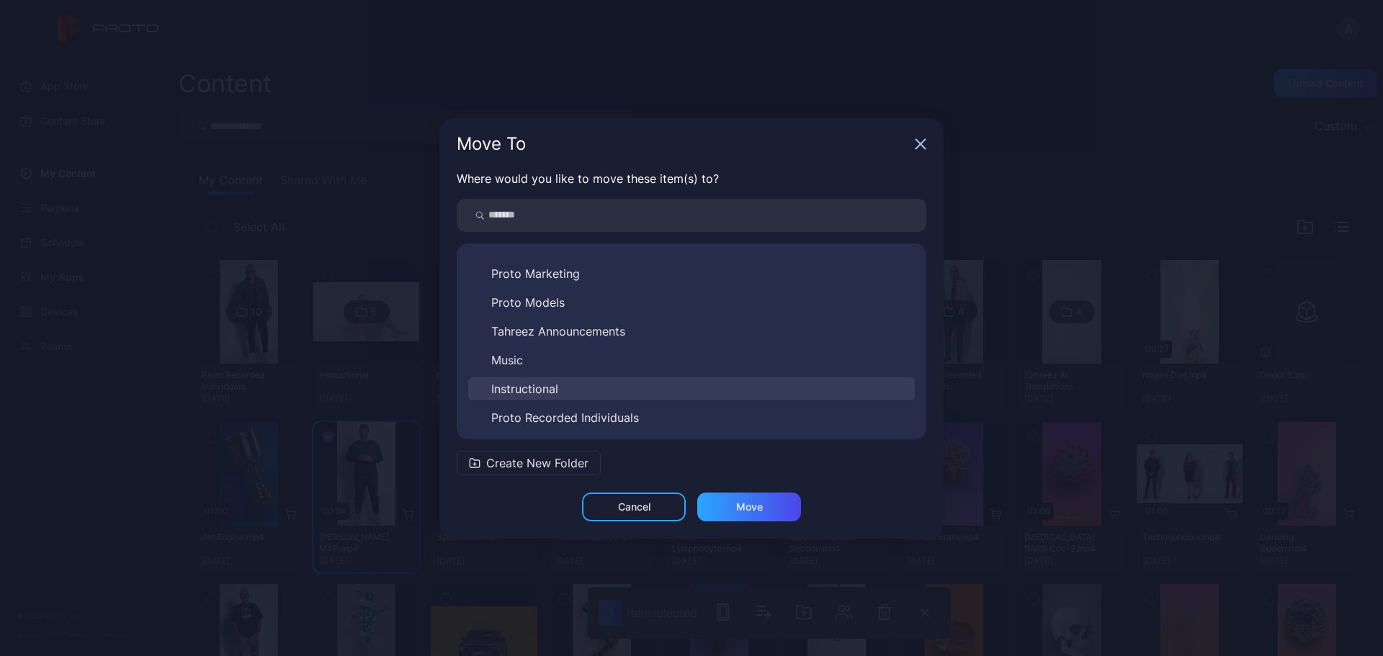
scroll to position [81, 0]
click at [588, 384] on button "Instructional" at bounding box center [691, 387] width 447 height 23
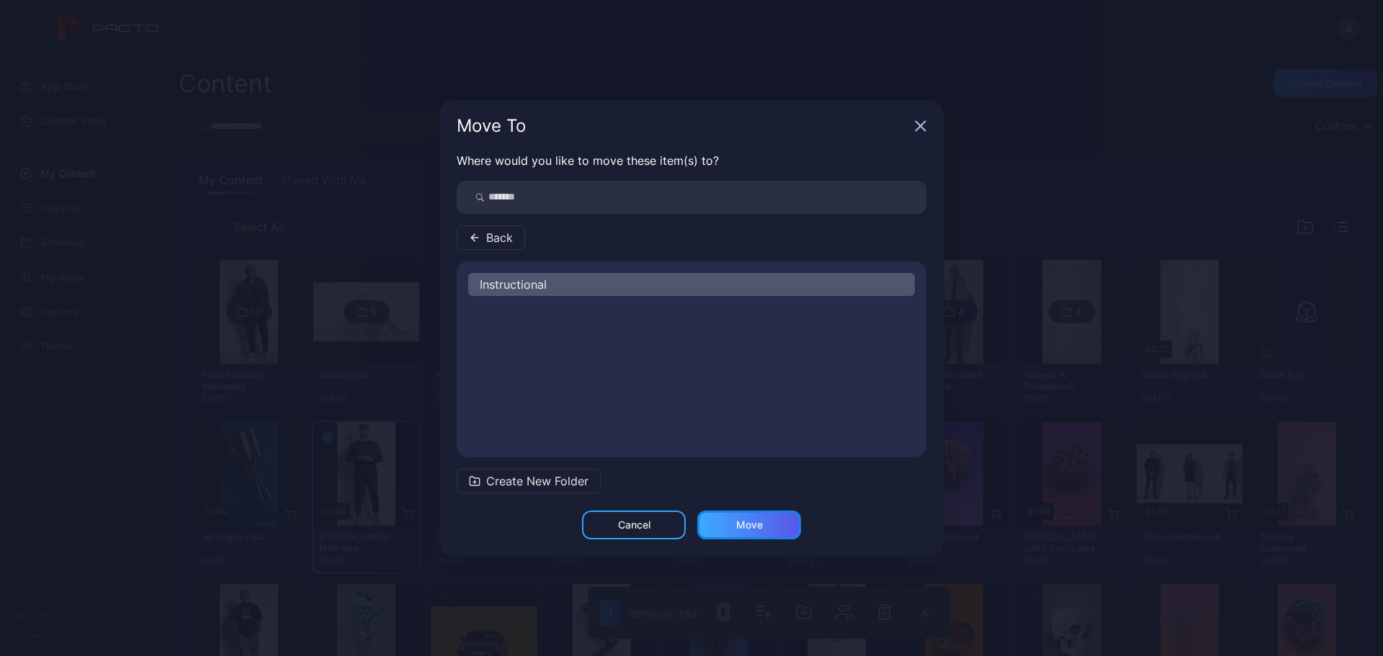
click at [747, 527] on div "Move" at bounding box center [749, 525] width 27 height 12
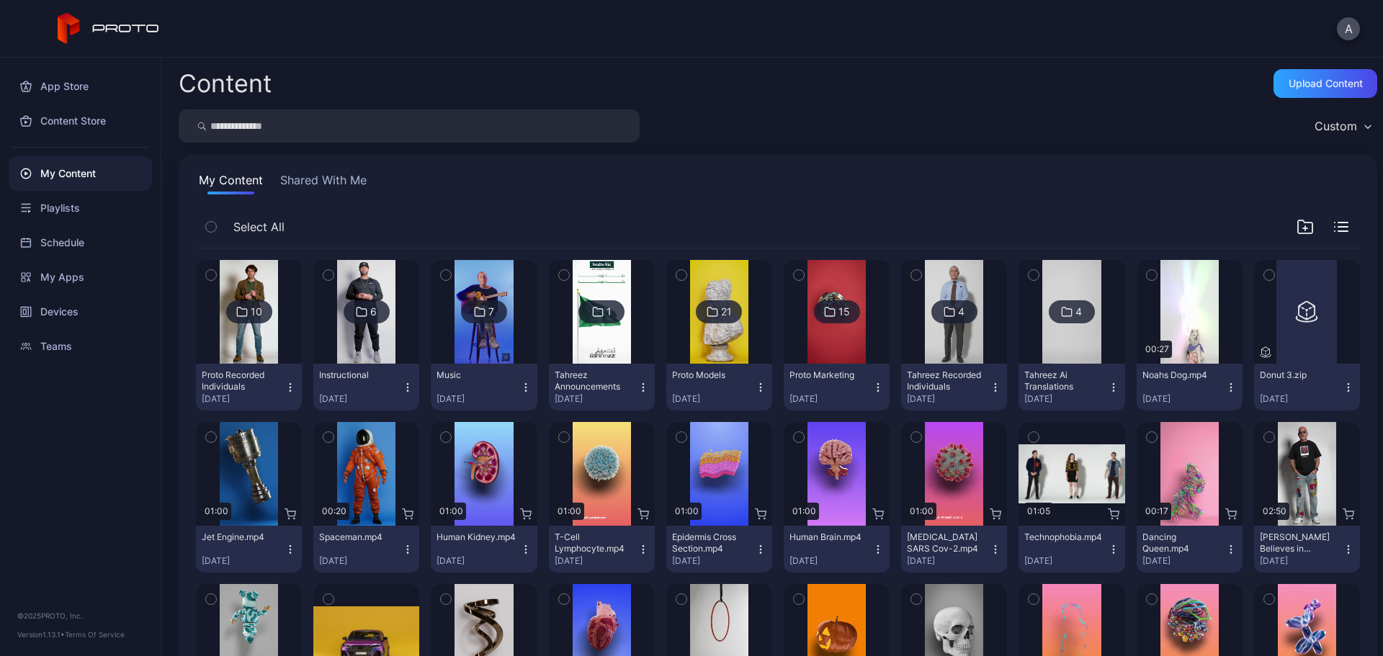
click at [213, 437] on icon "button" at bounding box center [211, 438] width 4 height 2
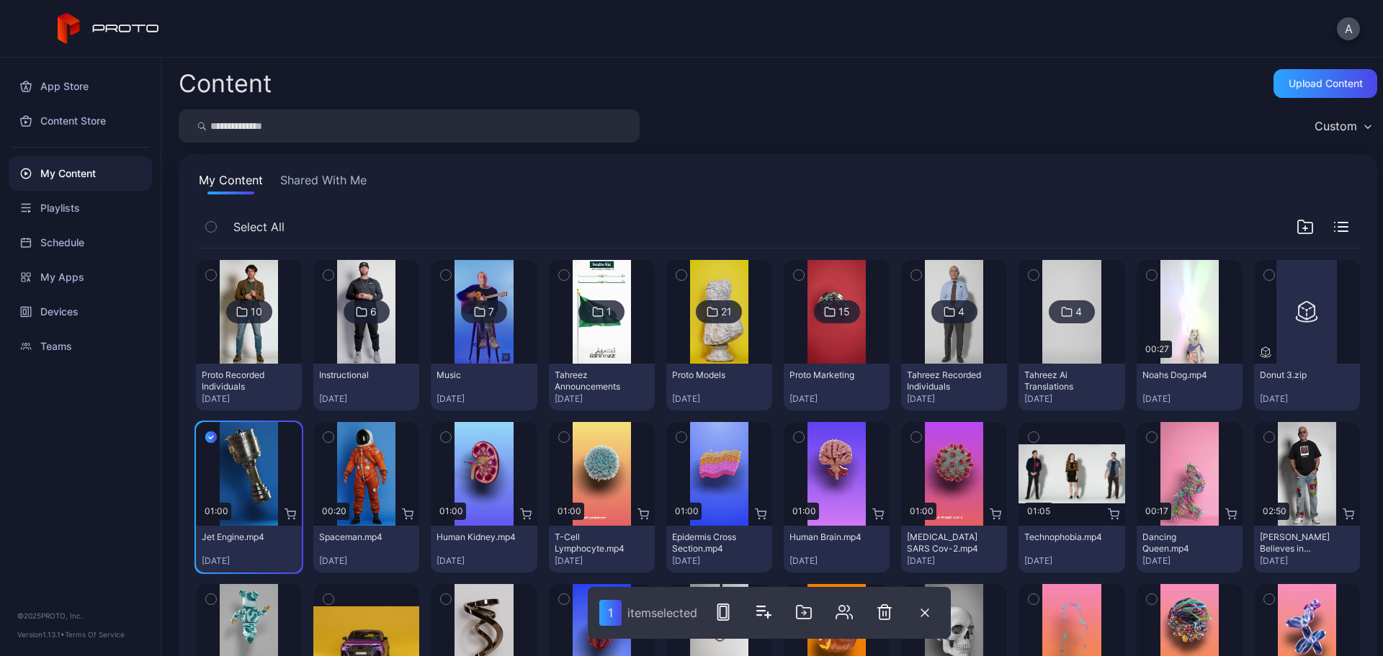
click at [329, 436] on icon "button" at bounding box center [329, 437] width 10 height 16
click at [442, 436] on icon "button" at bounding box center [446, 437] width 10 height 16
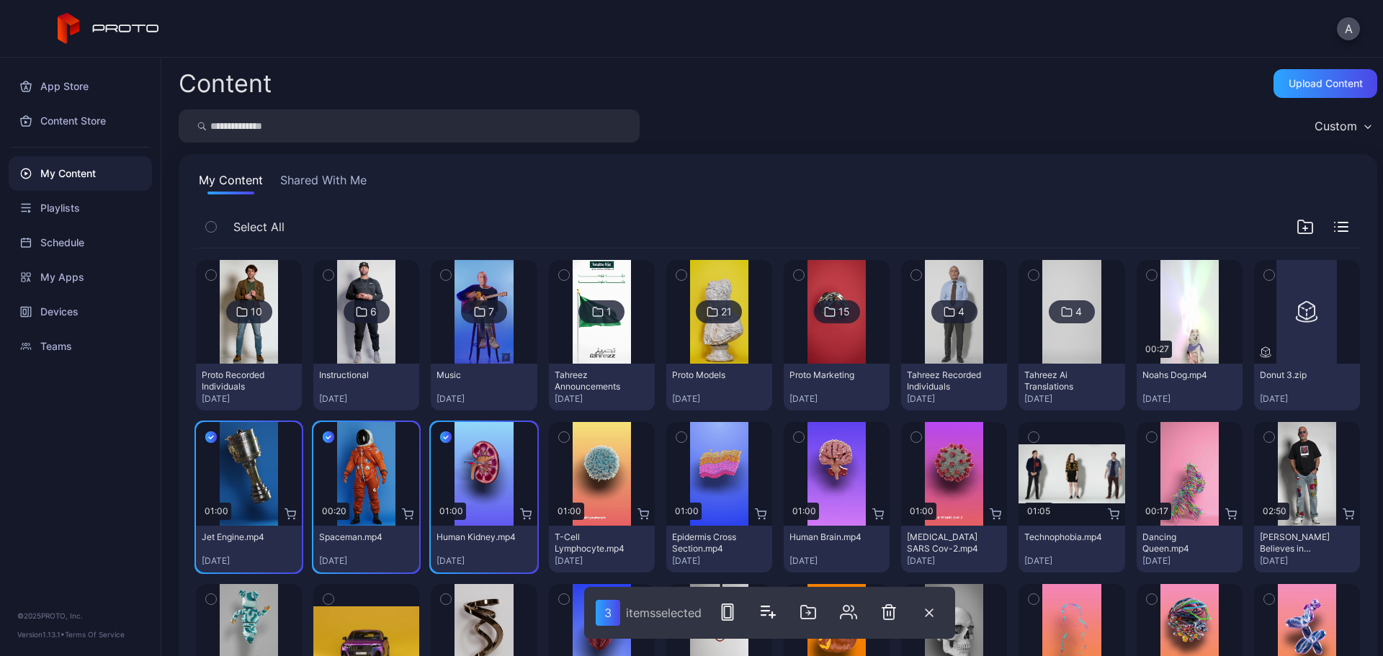
click at [559, 437] on icon "button" at bounding box center [564, 437] width 10 height 16
click at [677, 440] on icon "button" at bounding box center [682, 437] width 10 height 16
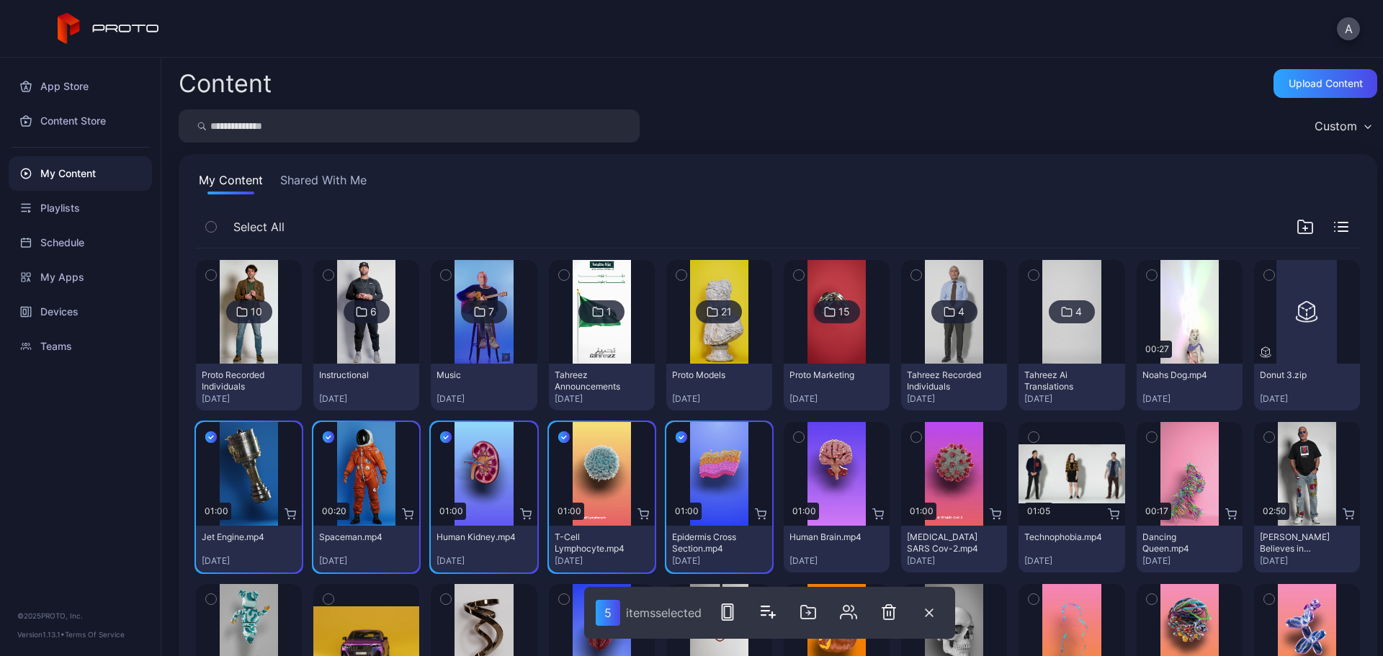
click at [797, 437] on icon "button" at bounding box center [799, 438] width 4 height 2
click at [911, 437] on icon "button" at bounding box center [916, 437] width 10 height 16
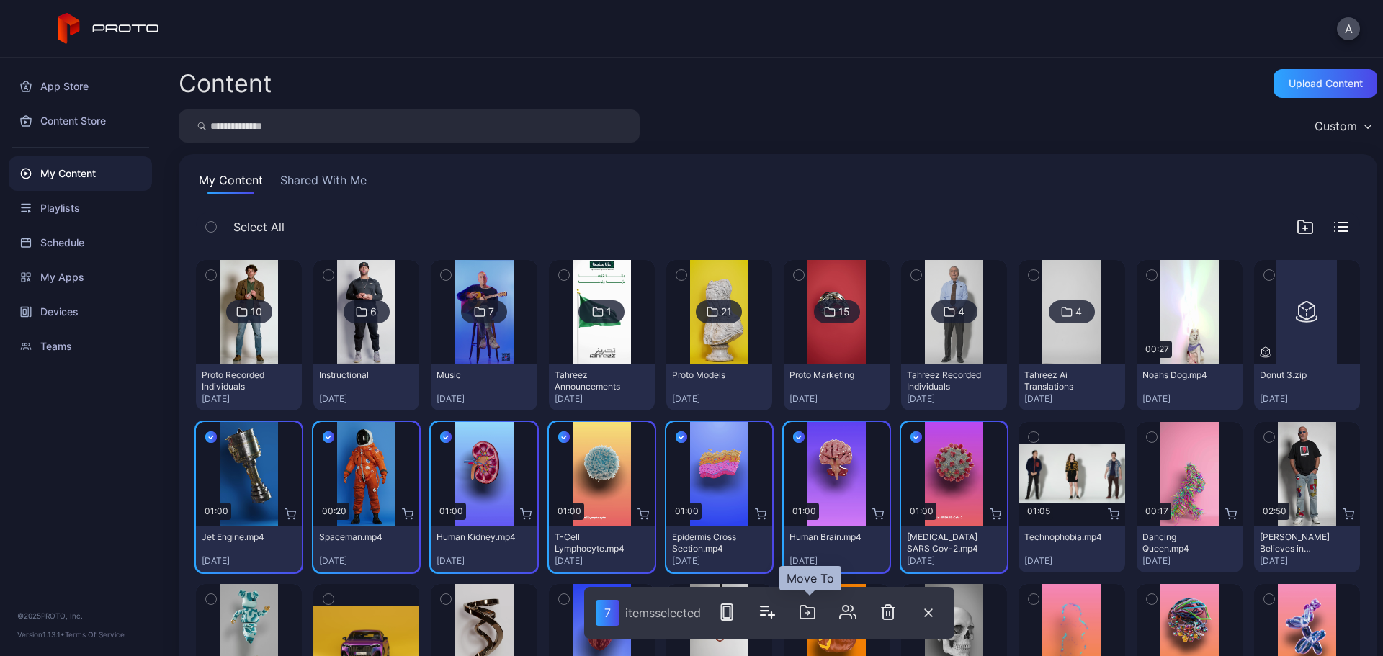
click at [816, 607] on icon "button" at bounding box center [807, 612] width 17 height 17
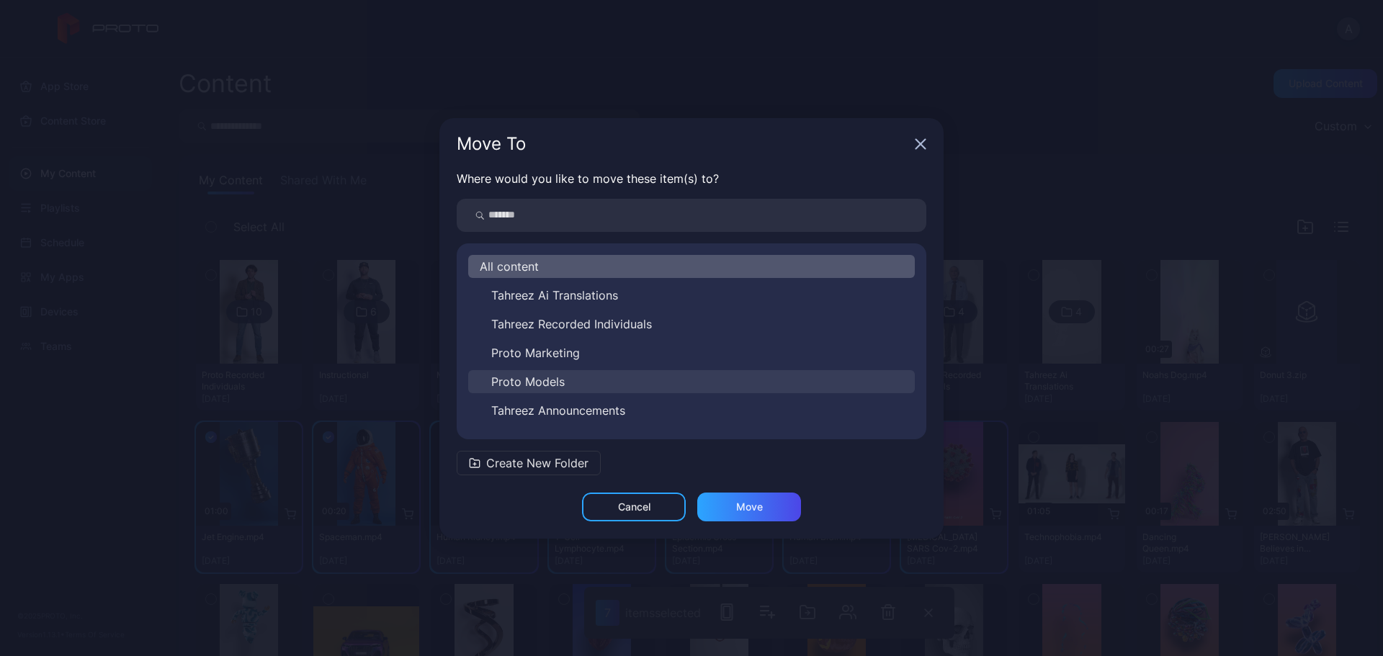
click at [626, 385] on button "Proto Models" at bounding box center [691, 381] width 447 height 23
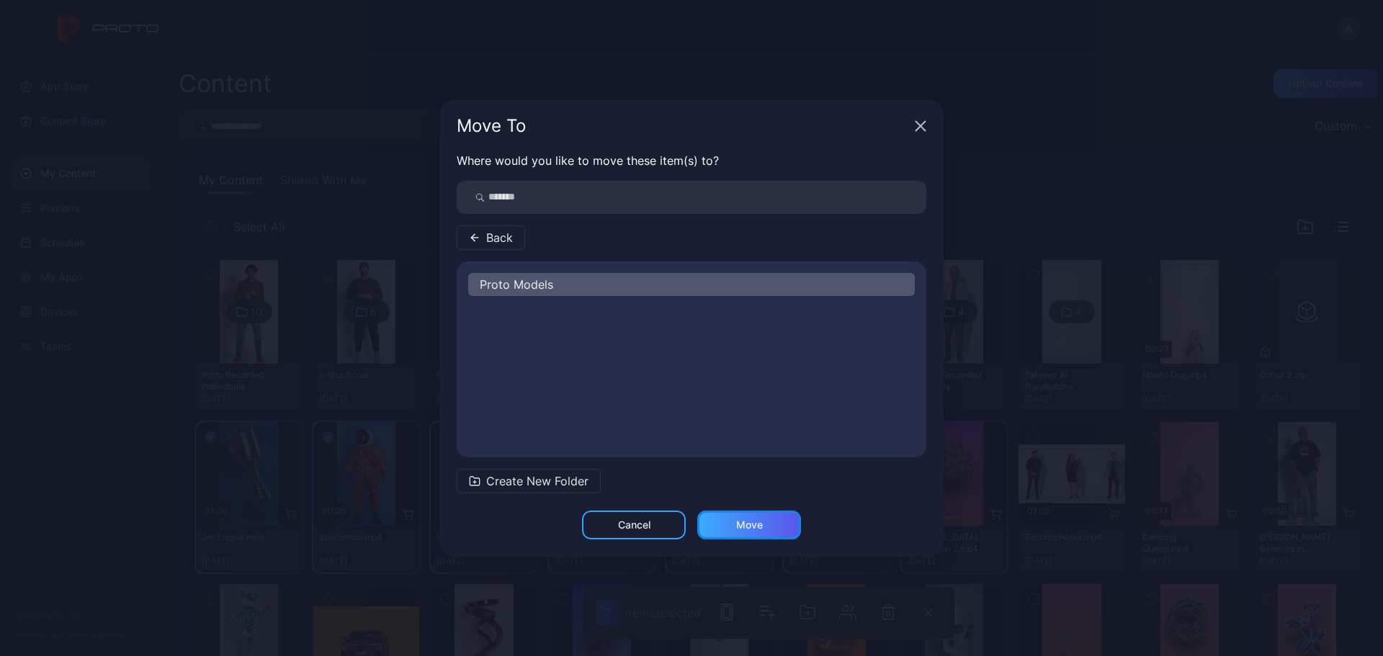
click at [764, 517] on div "Move" at bounding box center [749, 525] width 104 height 29
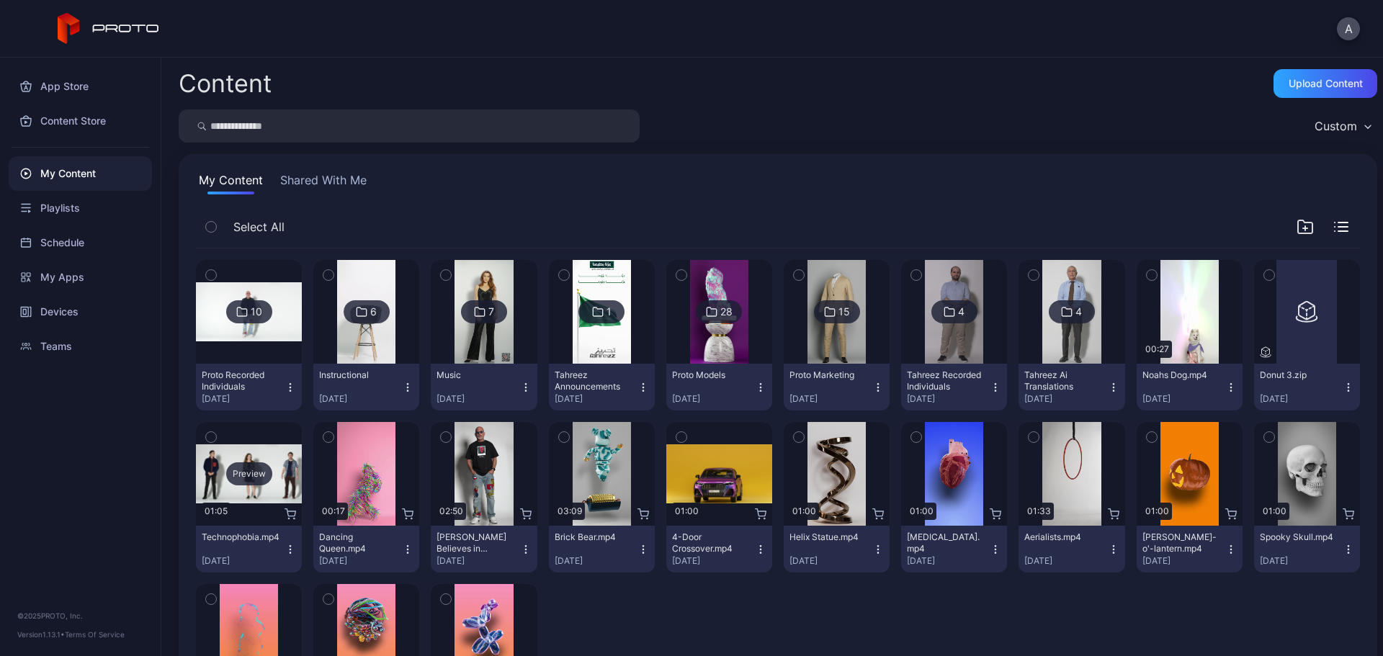
scroll to position [119, 0]
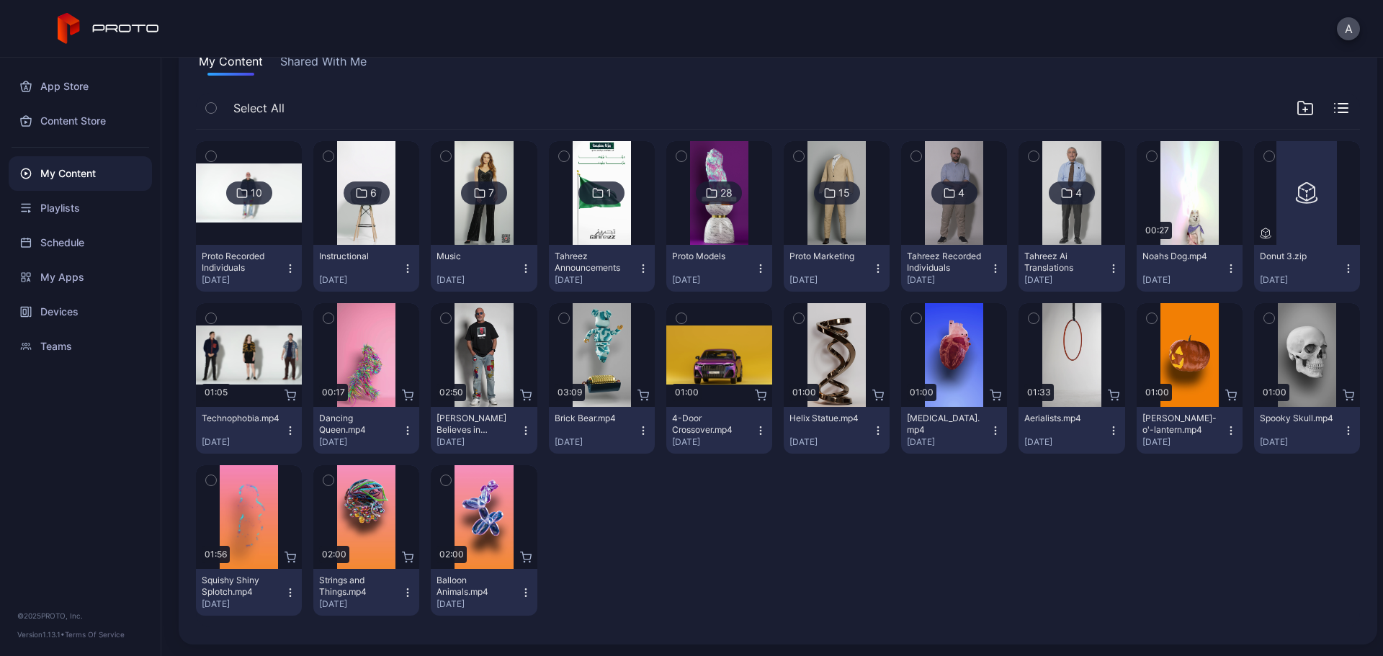
click at [210, 481] on icon "button" at bounding box center [211, 481] width 10 height 16
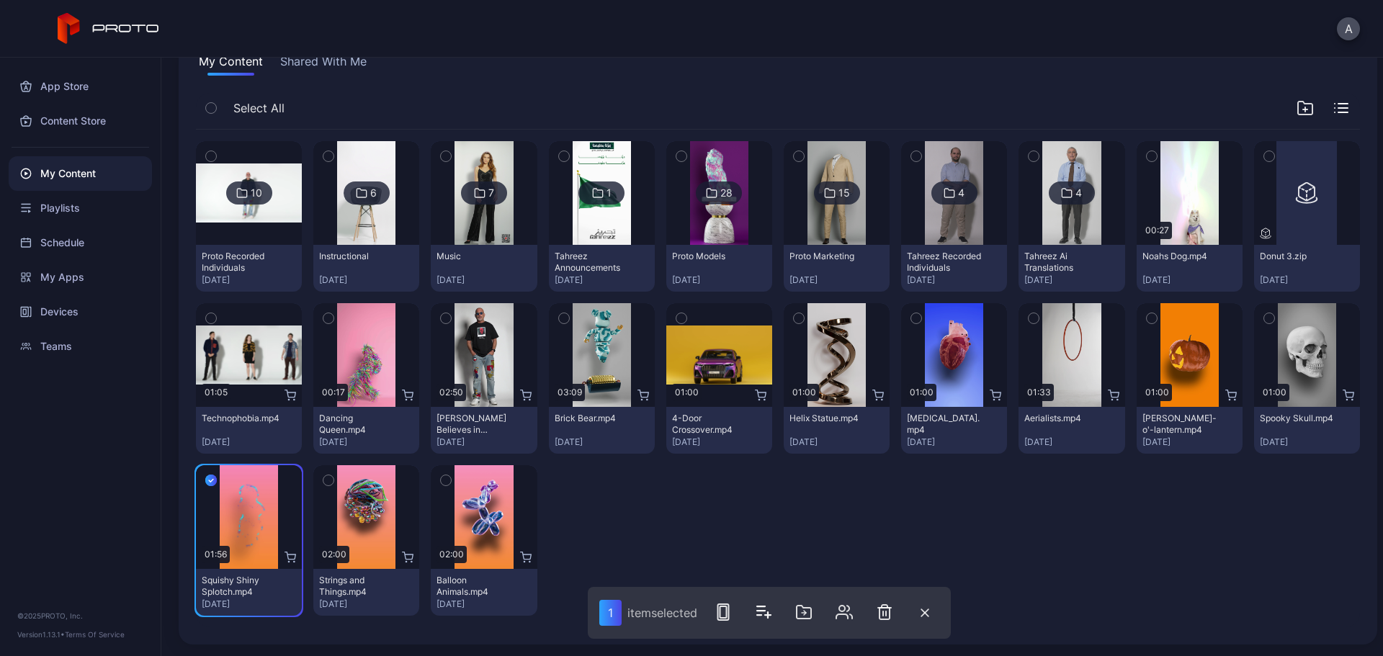
click at [328, 481] on icon "button" at bounding box center [329, 481] width 10 height 16
click at [446, 479] on icon "button" at bounding box center [446, 481] width 10 height 16
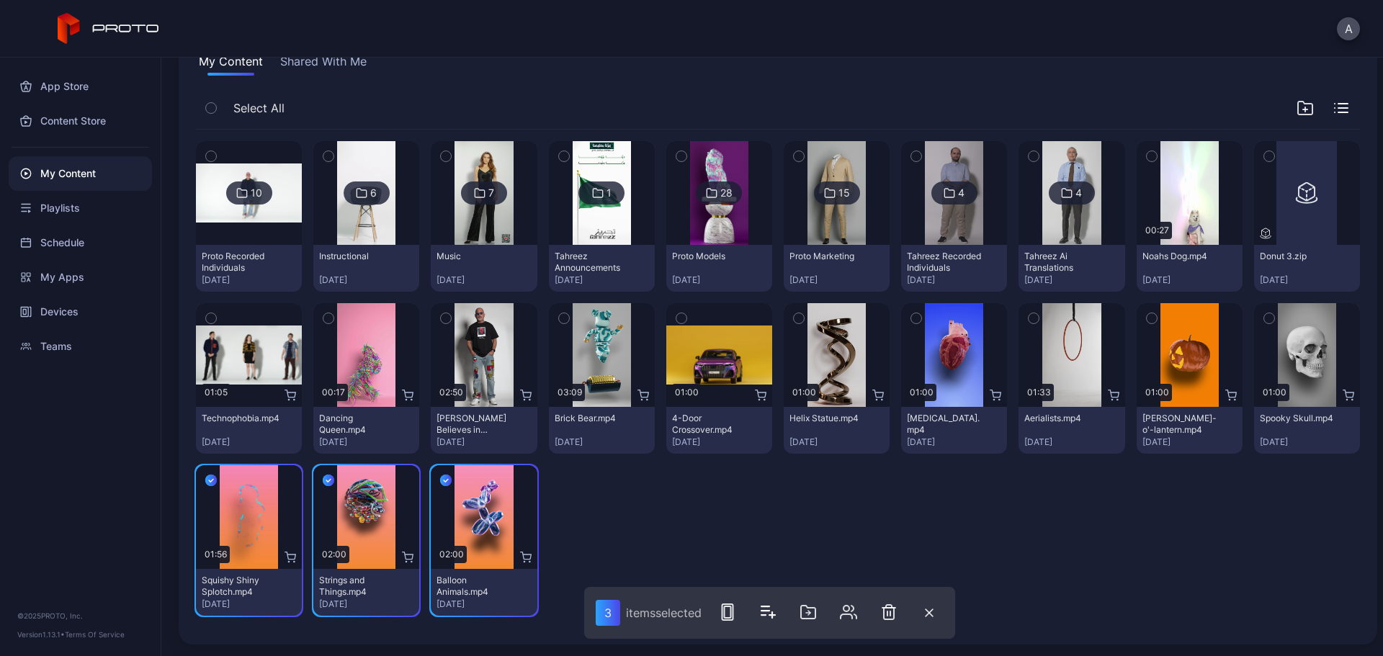
click at [327, 314] on icon "button" at bounding box center [329, 319] width 10 height 16
click at [562, 320] on icon "button" at bounding box center [564, 319] width 4 height 2
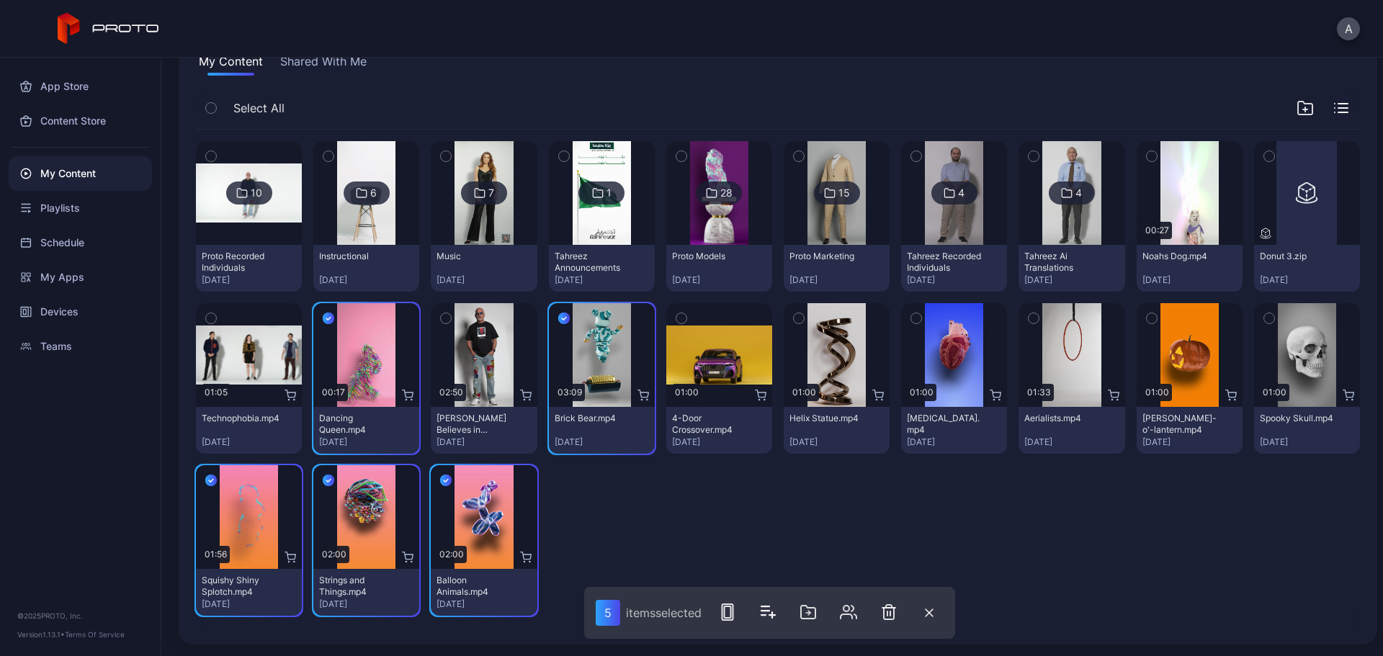
click at [794, 318] on icon "button" at bounding box center [799, 319] width 10 height 16
click at [911, 319] on icon "button" at bounding box center [916, 319] width 10 height 16
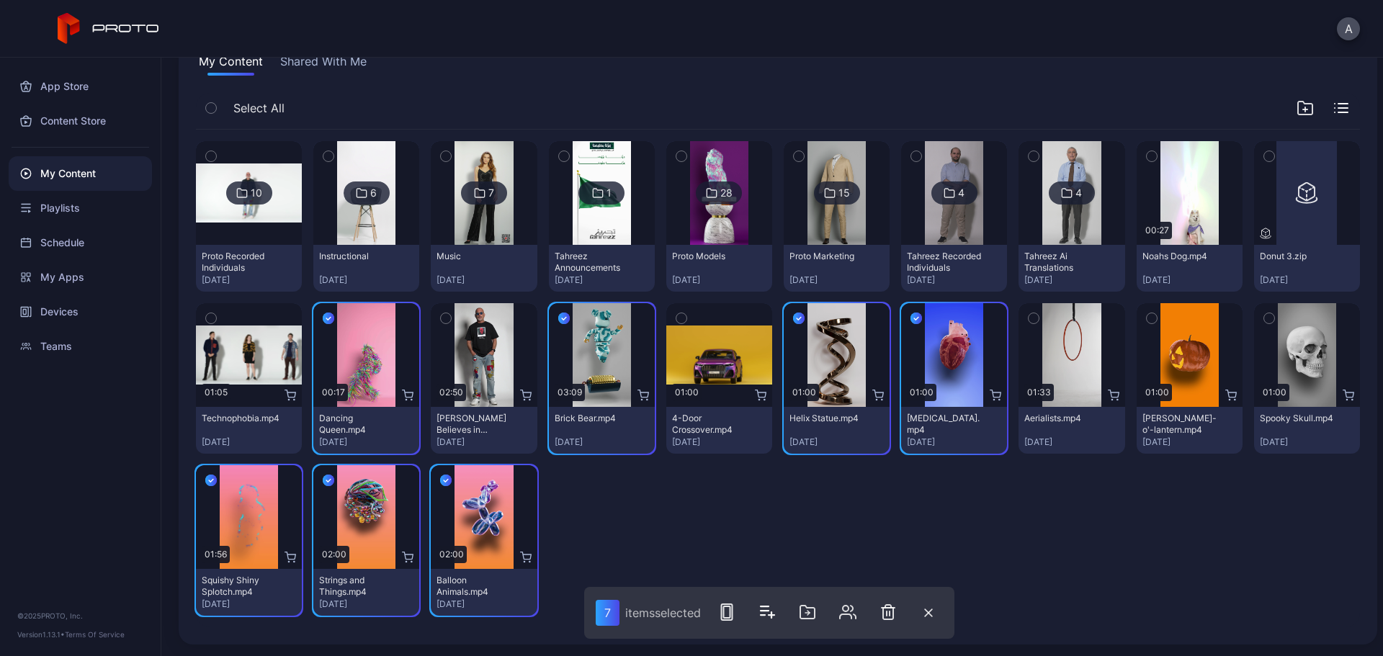
click at [803, 620] on icon "button" at bounding box center [807, 612] width 17 height 17
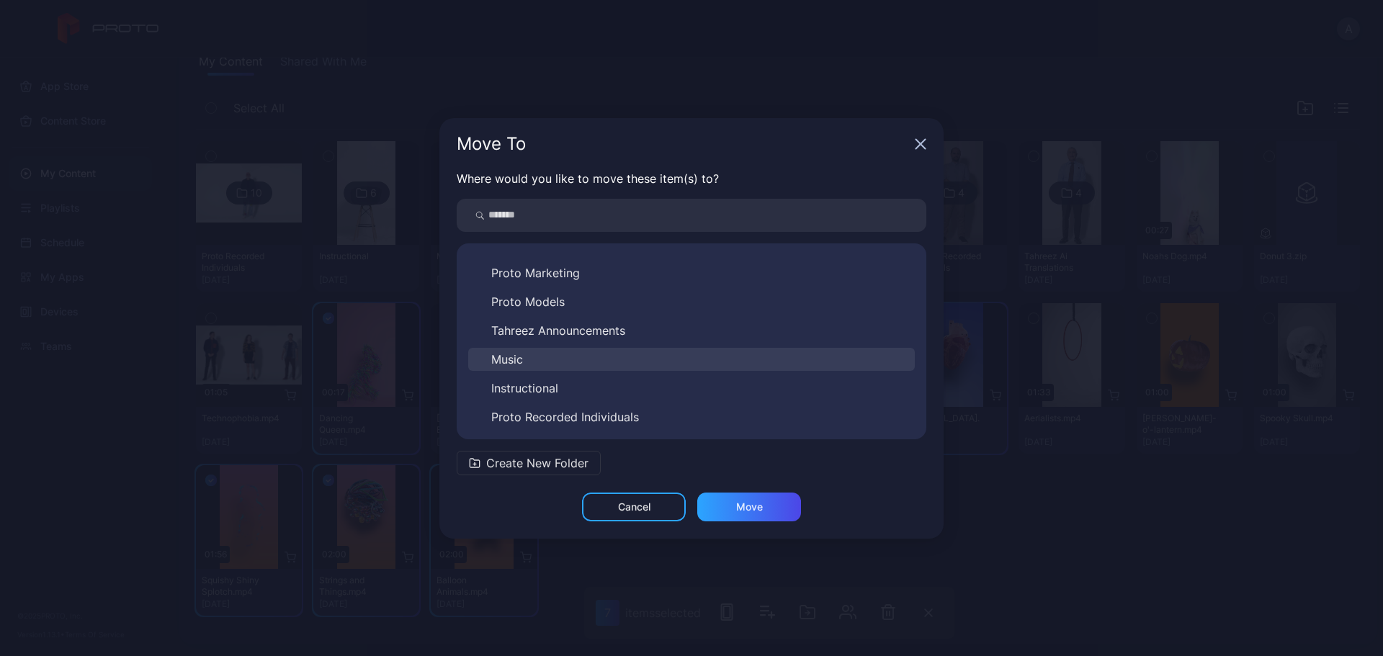
scroll to position [81, 0]
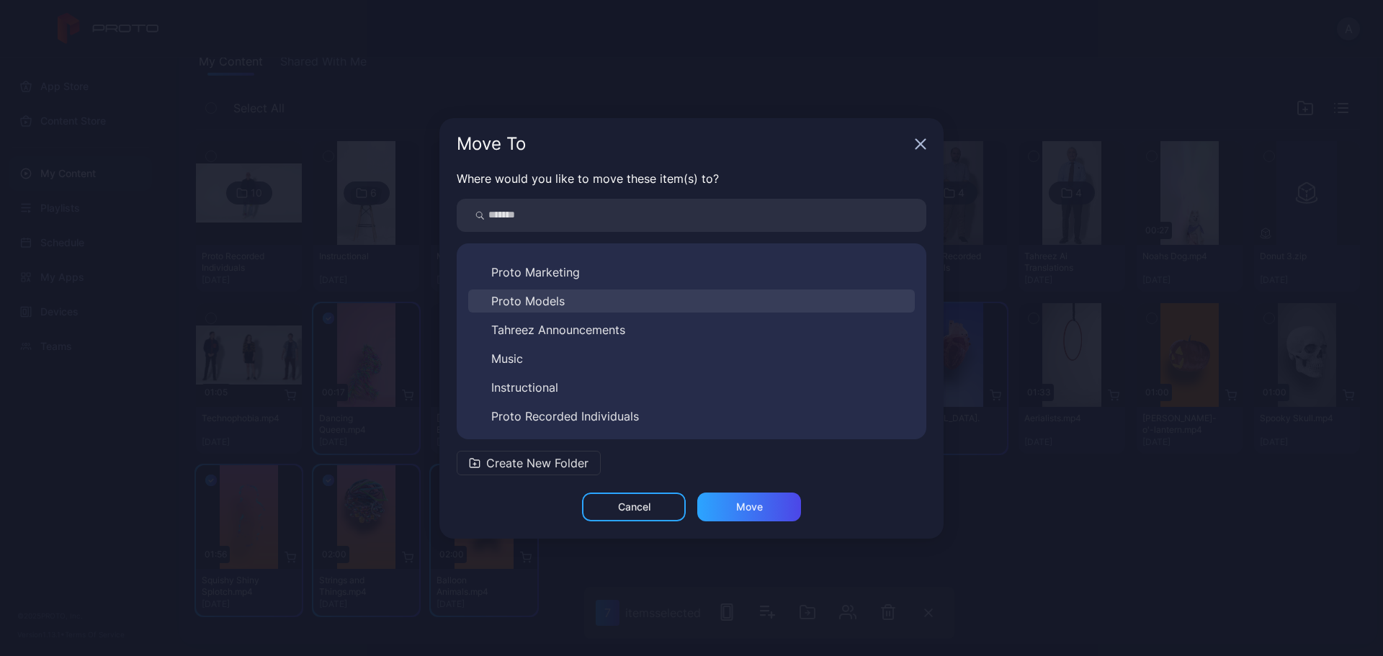
click at [571, 300] on button "Proto Models" at bounding box center [691, 301] width 447 height 23
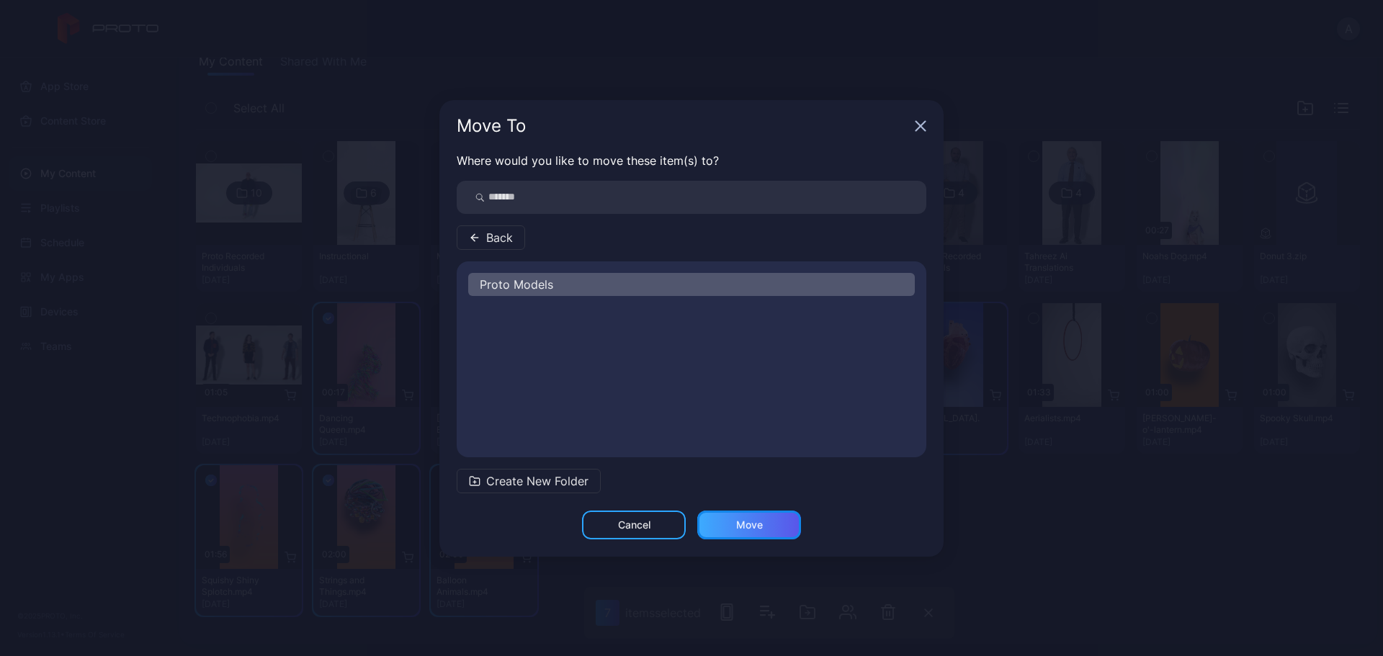
click at [747, 522] on div "Move" at bounding box center [749, 525] width 27 height 12
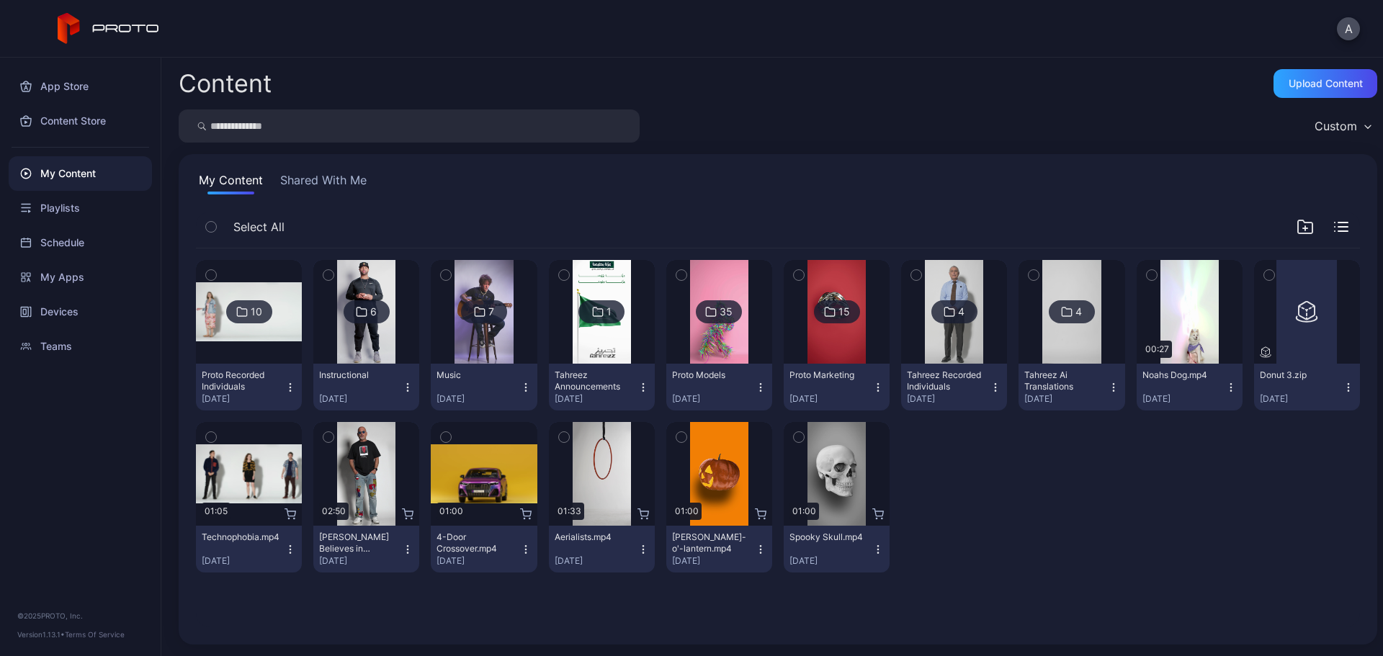
click at [794, 436] on icon "button" at bounding box center [799, 437] width 10 height 16
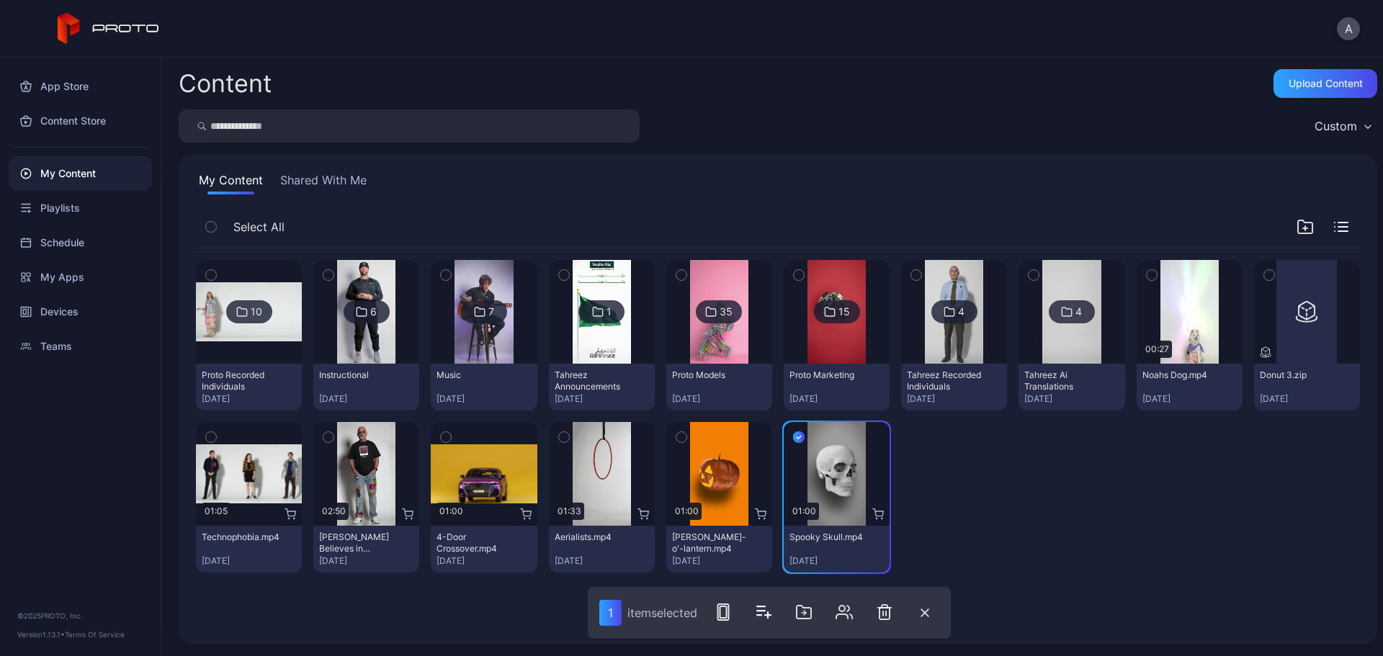
click at [677, 436] on icon "button" at bounding box center [682, 437] width 10 height 16
click at [804, 613] on icon "button" at bounding box center [808, 612] width 17 height 17
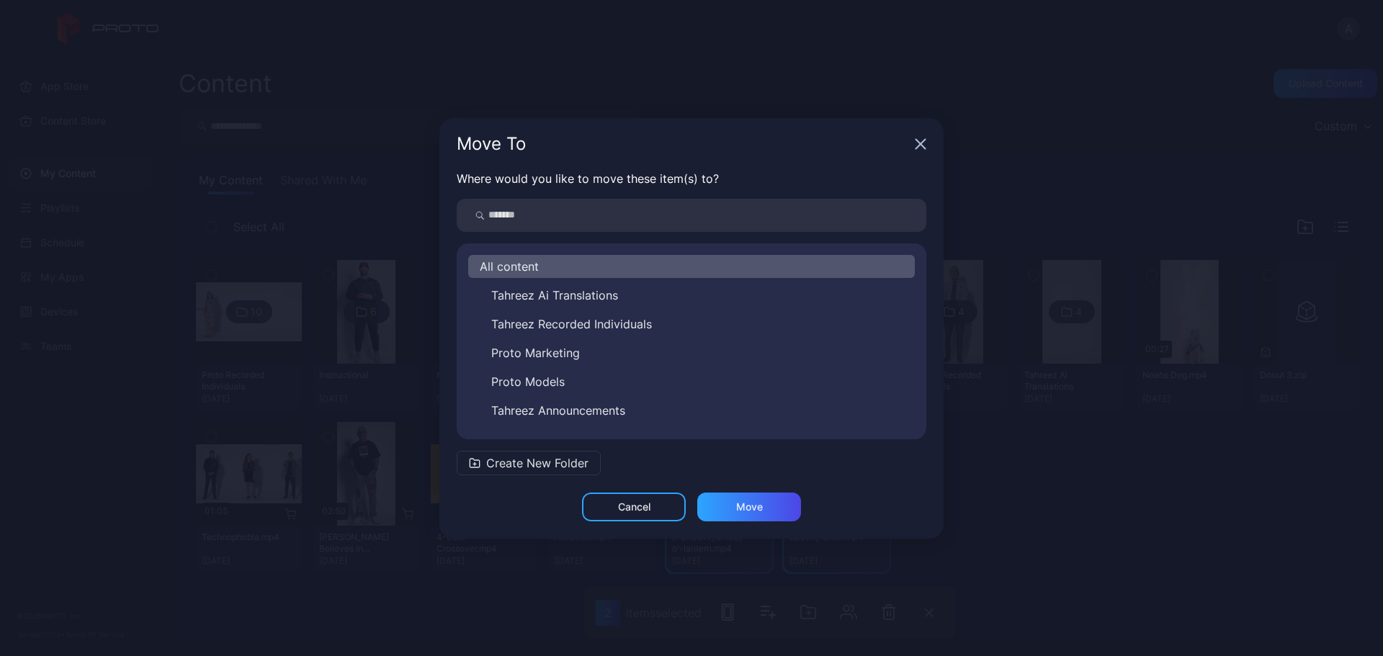
scroll to position [81, 0]
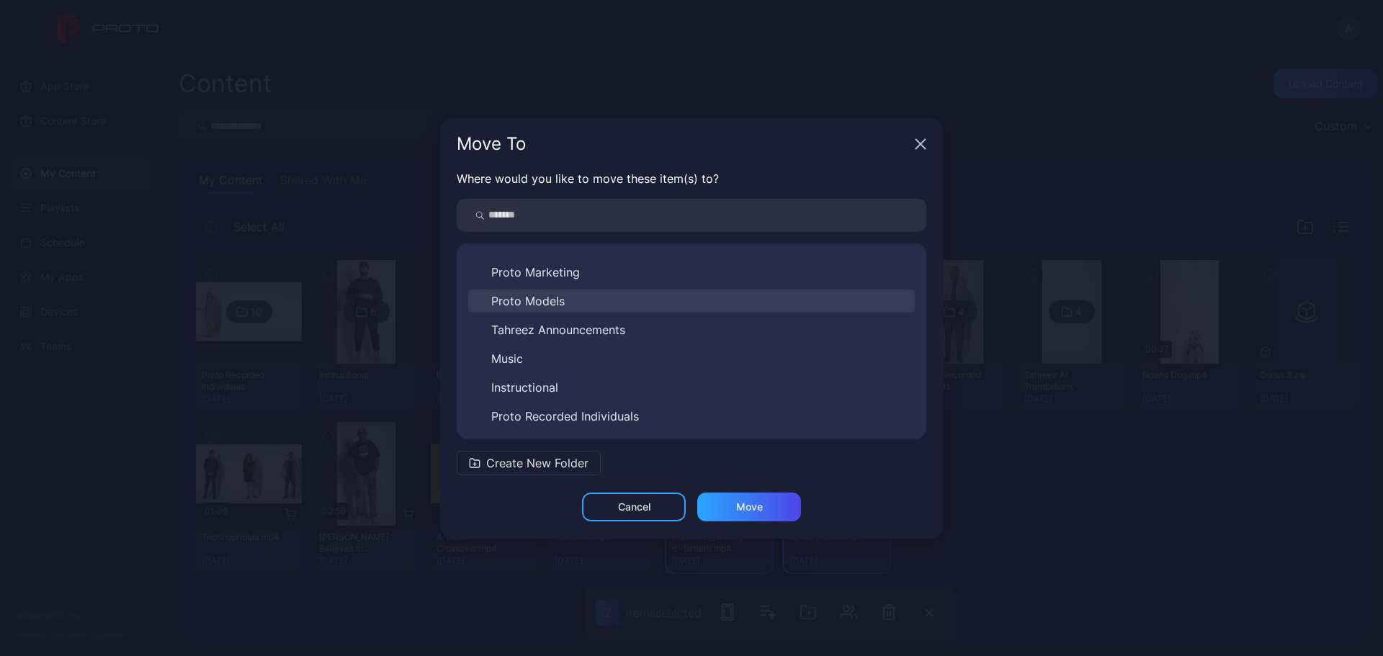
click at [586, 303] on button "Proto Models" at bounding box center [691, 301] width 447 height 23
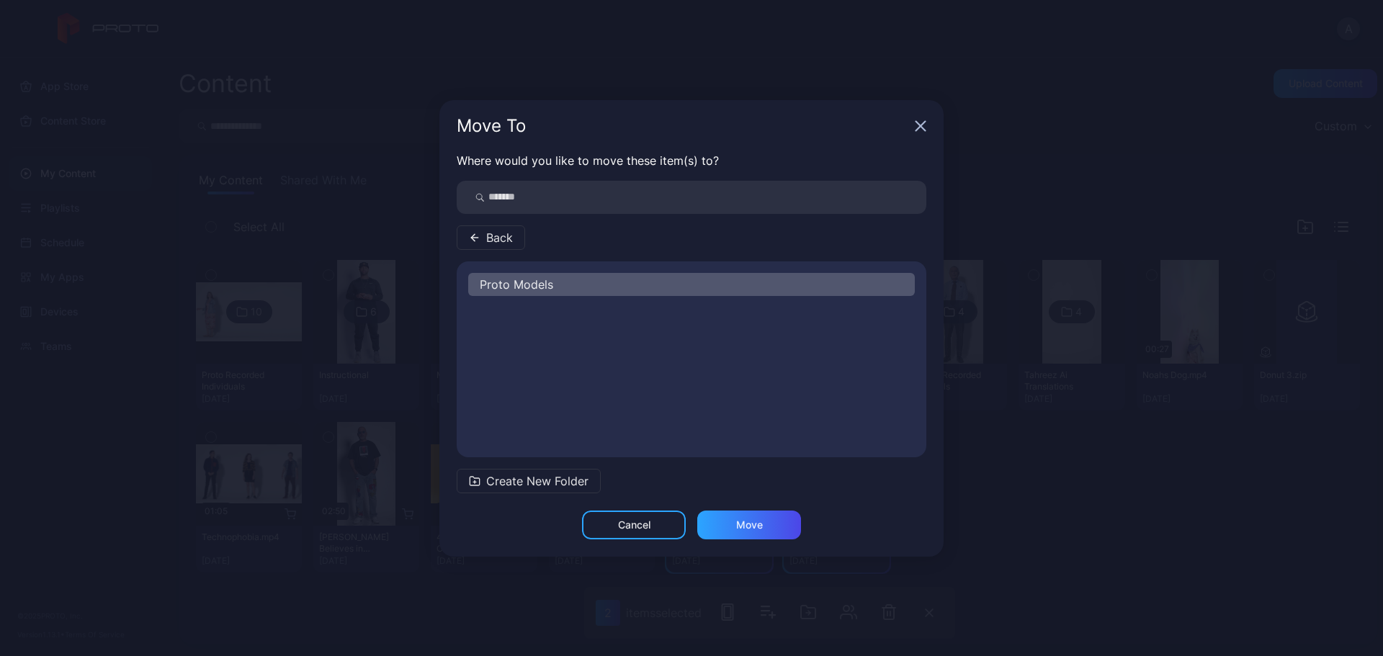
scroll to position [0, 0]
click at [734, 528] on div "Move" at bounding box center [749, 525] width 104 height 29
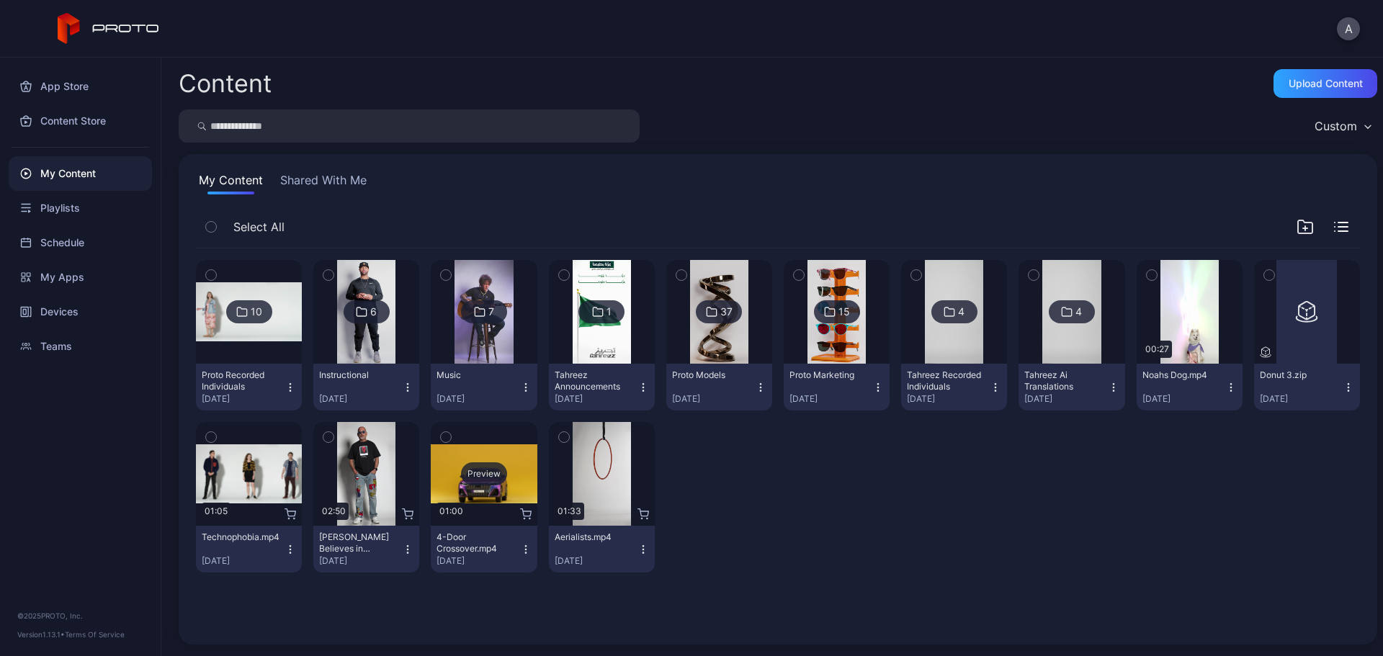
click at [461, 477] on div "Preview" at bounding box center [484, 474] width 46 height 23
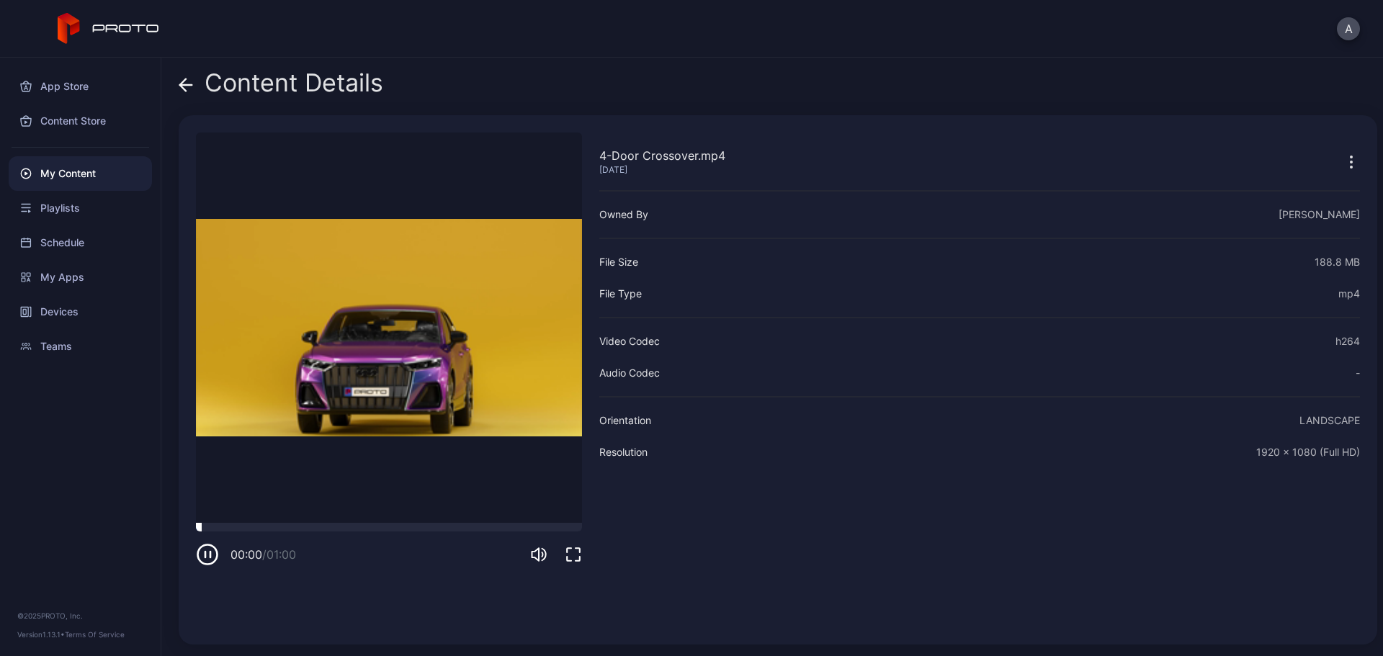
click at [274, 527] on div at bounding box center [389, 527] width 386 height 9
click at [352, 527] on div at bounding box center [389, 527] width 386 height 9
click at [434, 526] on div at bounding box center [389, 527] width 386 height 9
click at [184, 91] on icon at bounding box center [186, 85] width 14 height 14
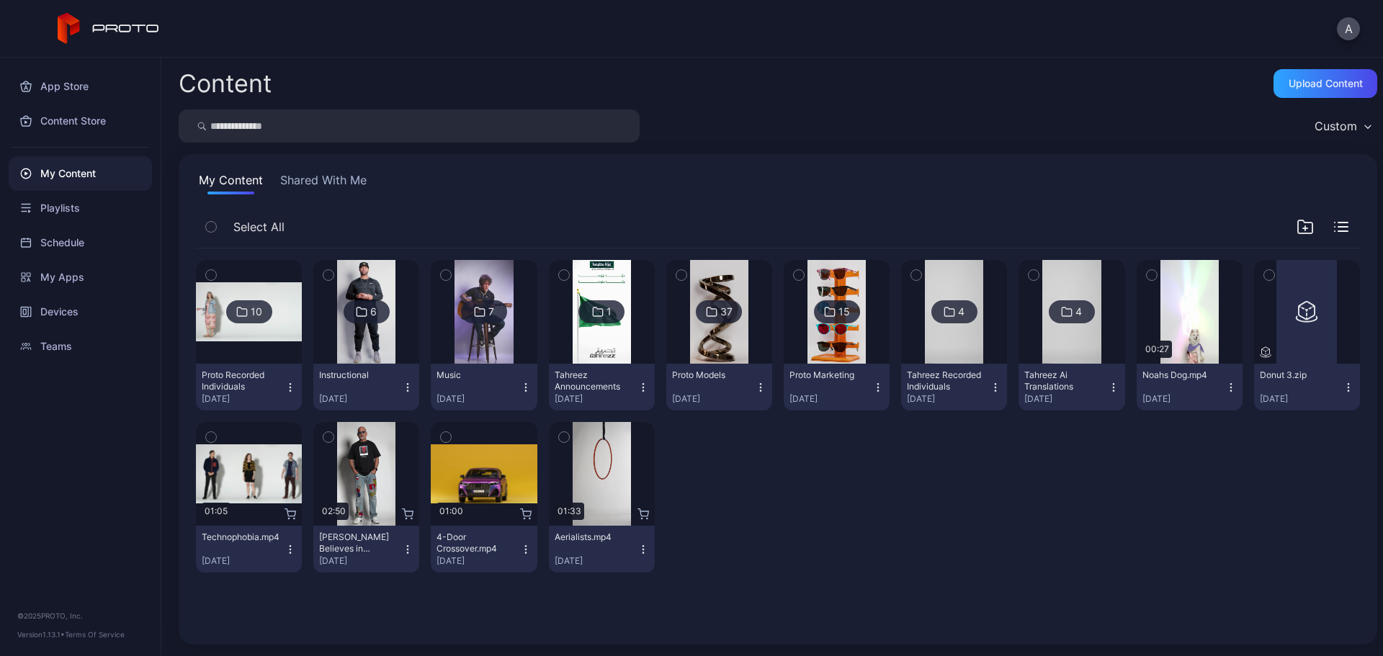
click at [520, 548] on icon "button" at bounding box center [526, 550] width 12 height 12
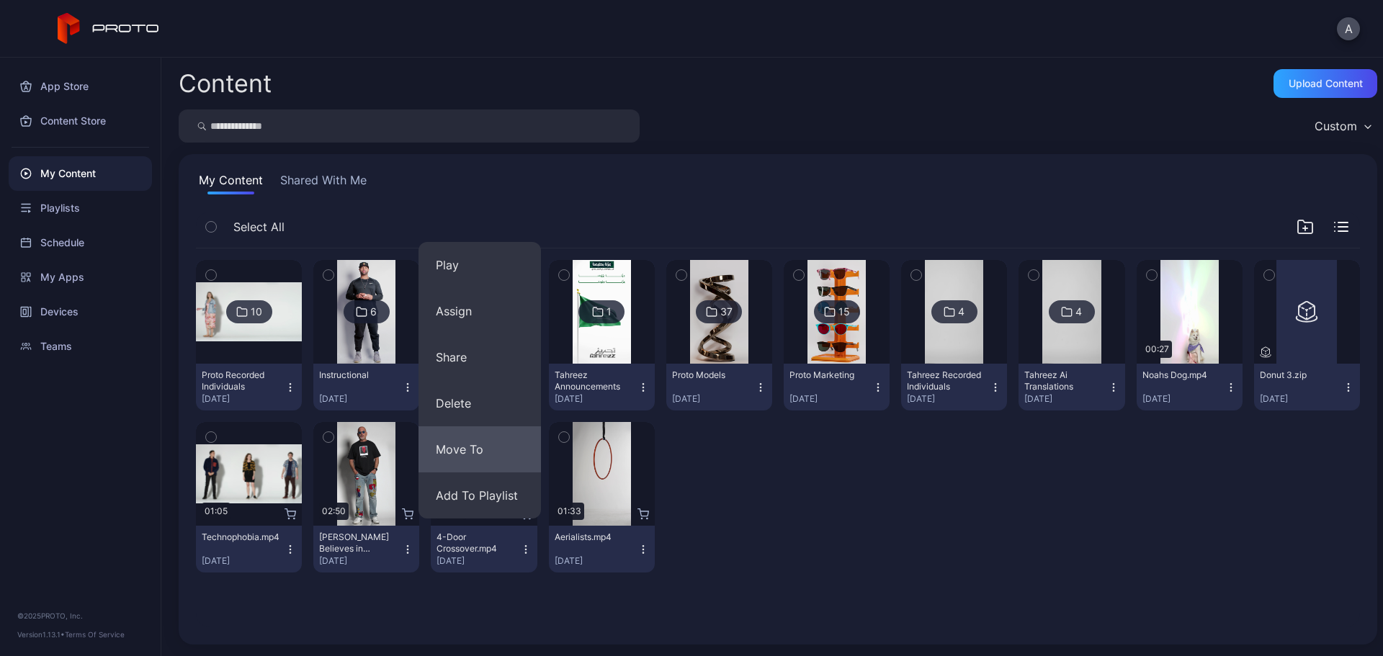
click at [487, 442] on button "Move To" at bounding box center [480, 450] width 122 height 46
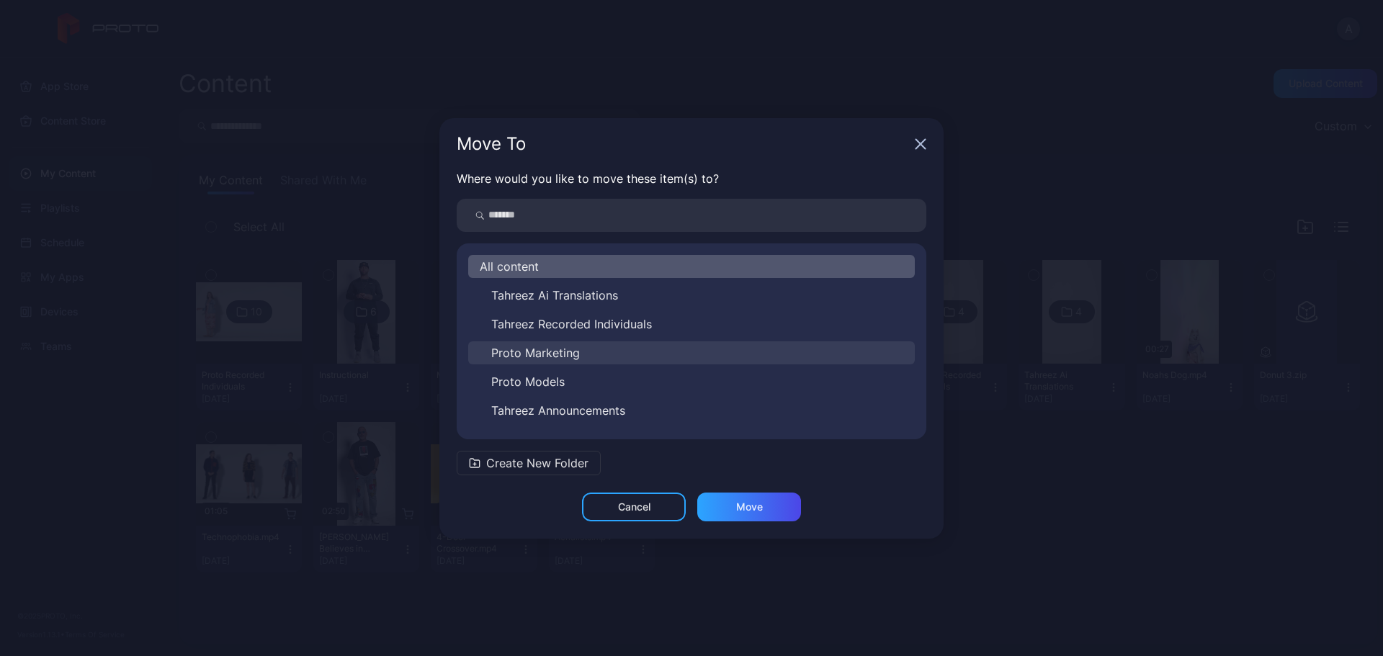
click at [601, 352] on button "Proto Marketing" at bounding box center [691, 353] width 447 height 23
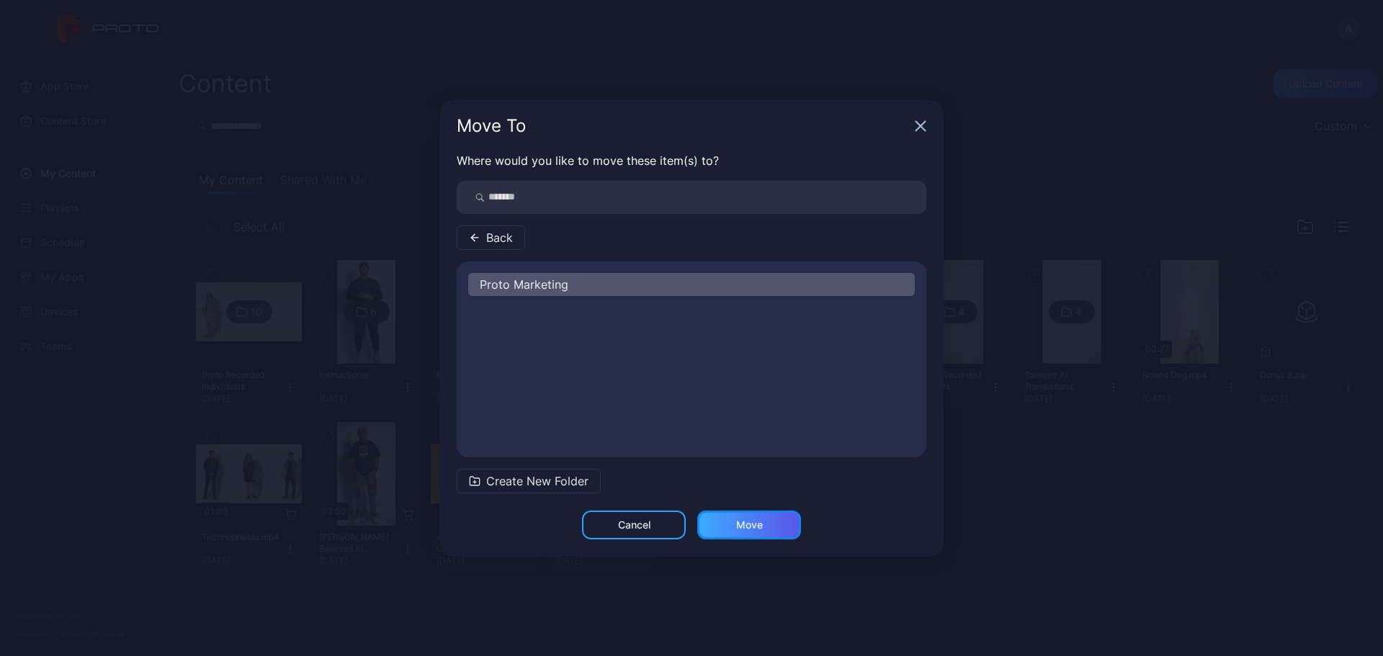
click at [764, 525] on div "Move" at bounding box center [749, 525] width 104 height 29
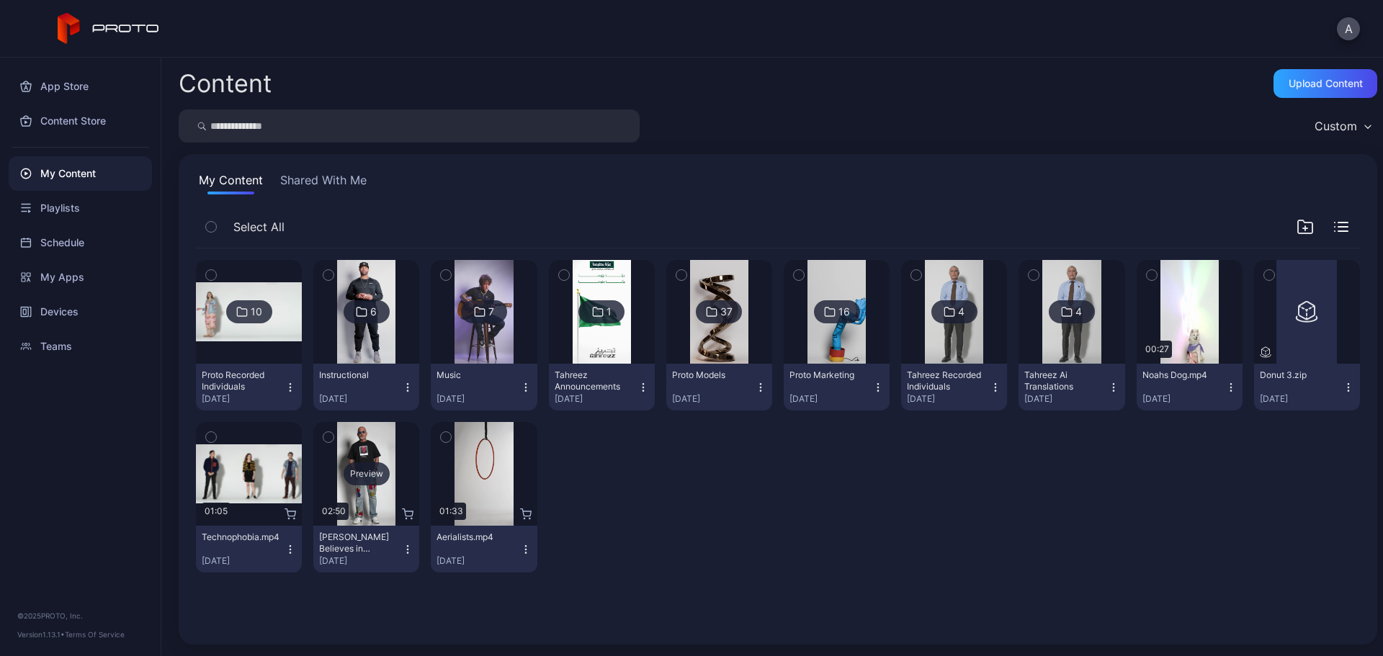
click at [370, 470] on div "Preview" at bounding box center [367, 474] width 46 height 23
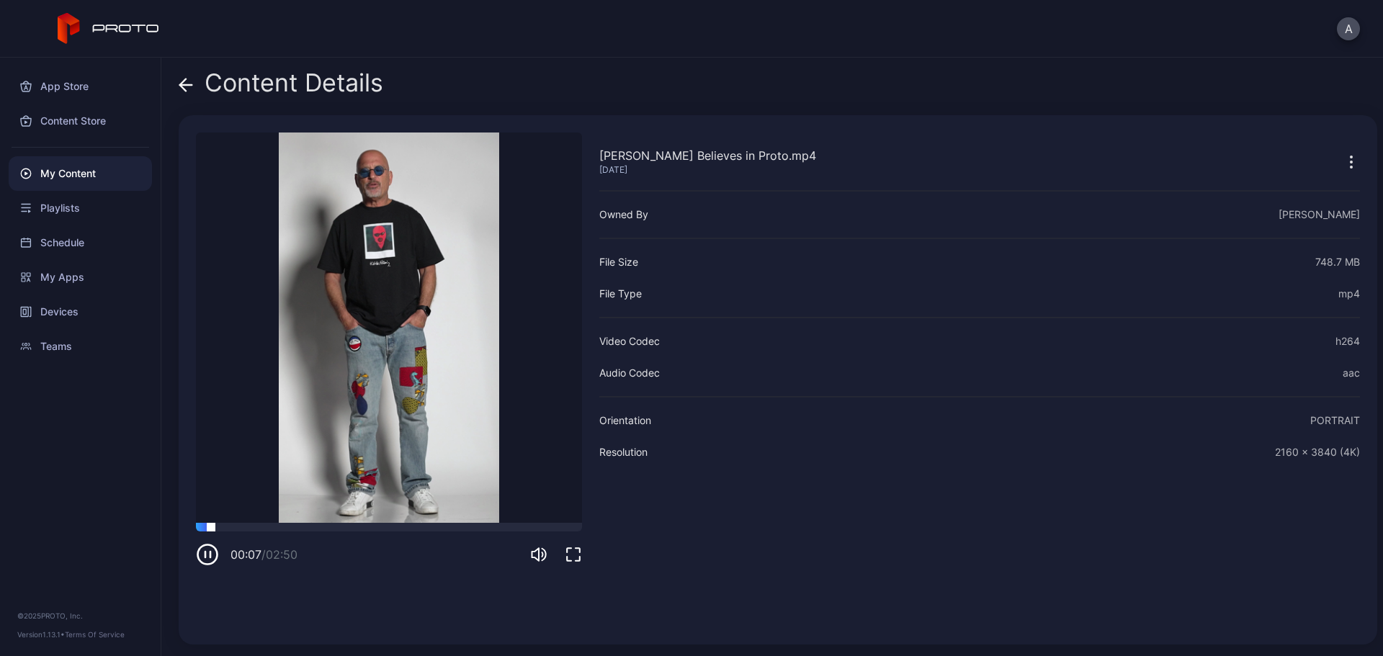
drag, startPoint x: 254, startPoint y: 527, endPoint x: 285, endPoint y: 525, distance: 31.1
click at [256, 527] on div at bounding box center [389, 527] width 386 height 9
click at [187, 86] on icon at bounding box center [186, 85] width 14 height 14
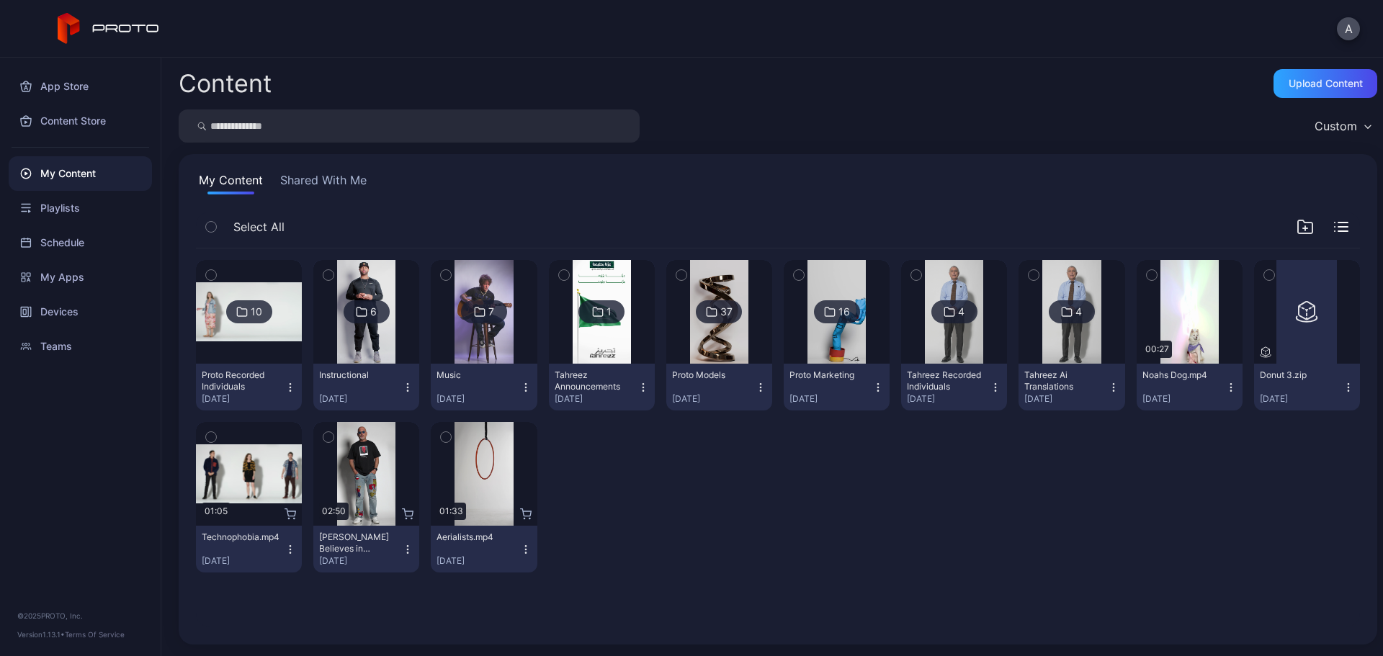
click at [408, 546] on icon "button" at bounding box center [408, 545] width 1 height 1
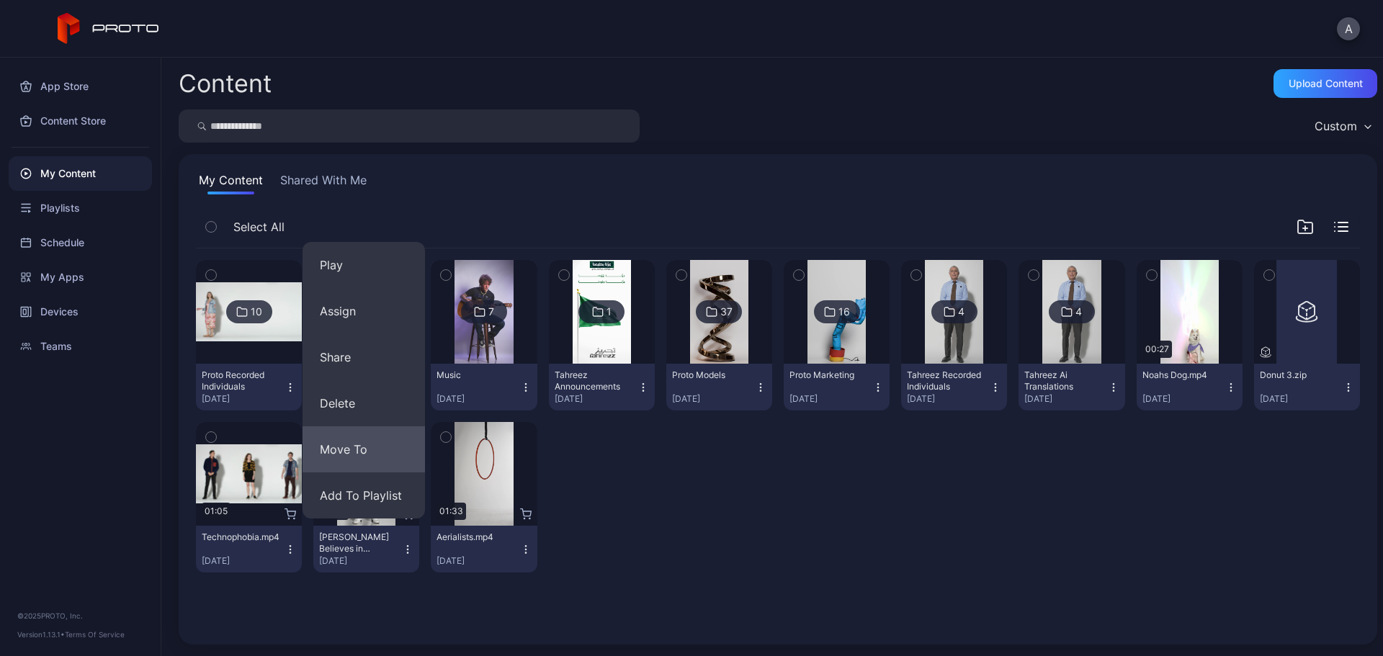
click at [380, 452] on button "Move To" at bounding box center [364, 450] width 122 height 46
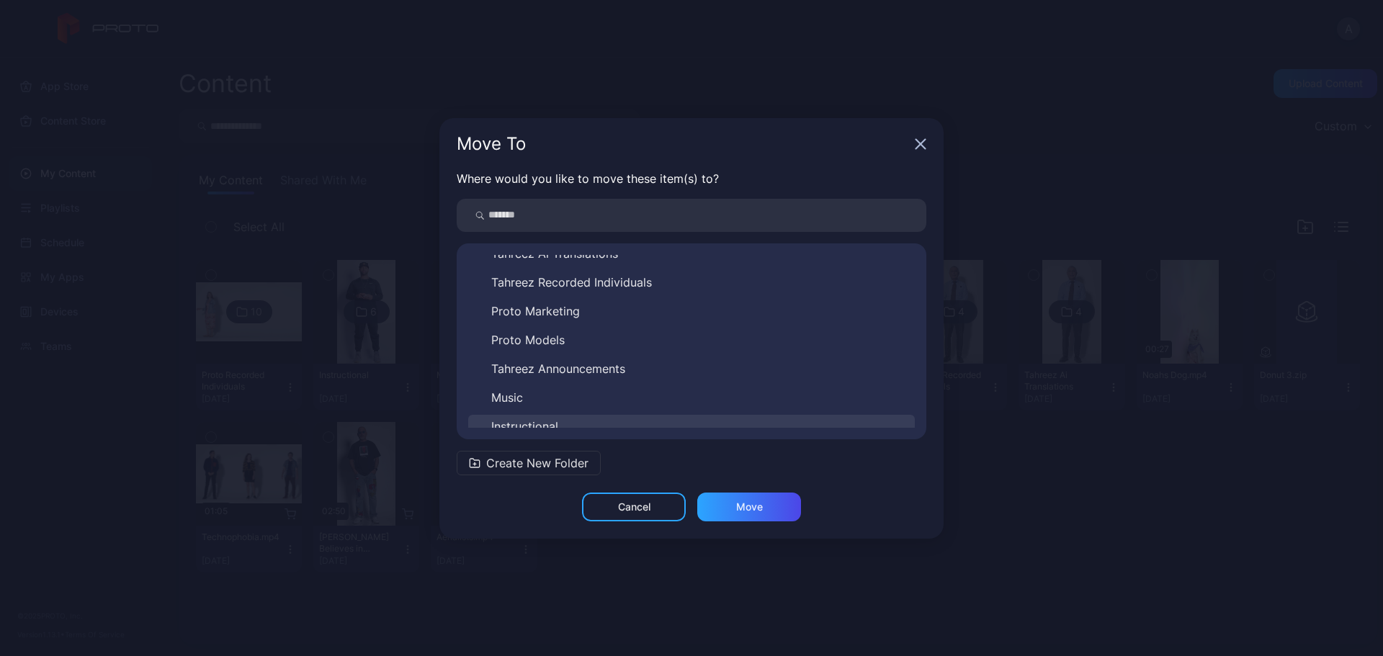
scroll to position [81, 0]
click at [592, 416] on span "Proto Recorded Individuals" at bounding box center [565, 416] width 148 height 17
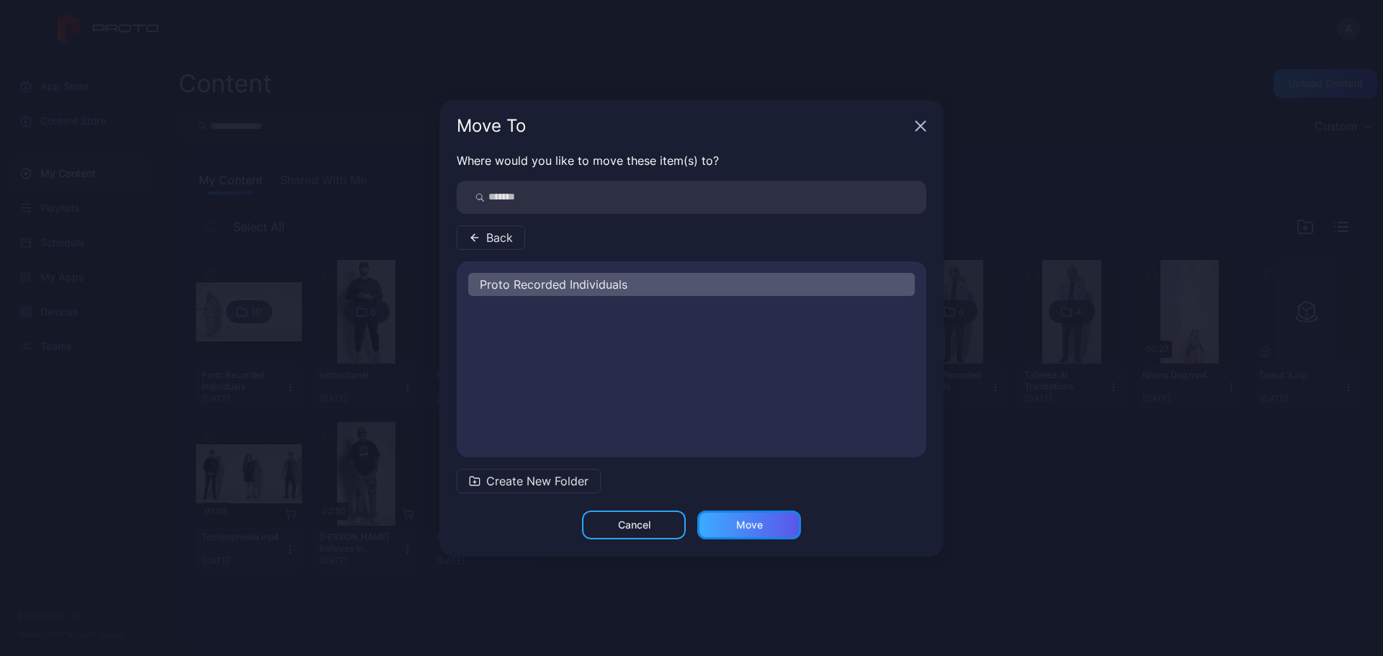
click at [749, 523] on div "Move" at bounding box center [749, 525] width 27 height 12
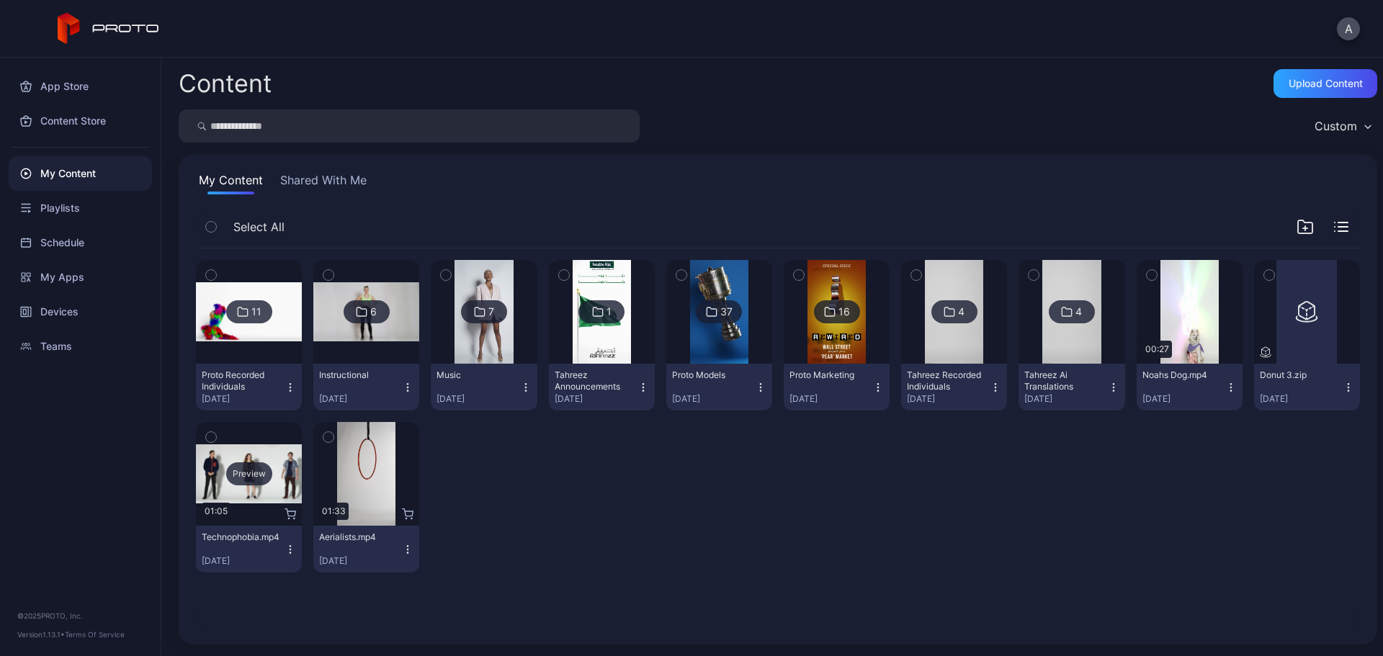
click at [254, 470] on div "Preview" at bounding box center [249, 474] width 46 height 23
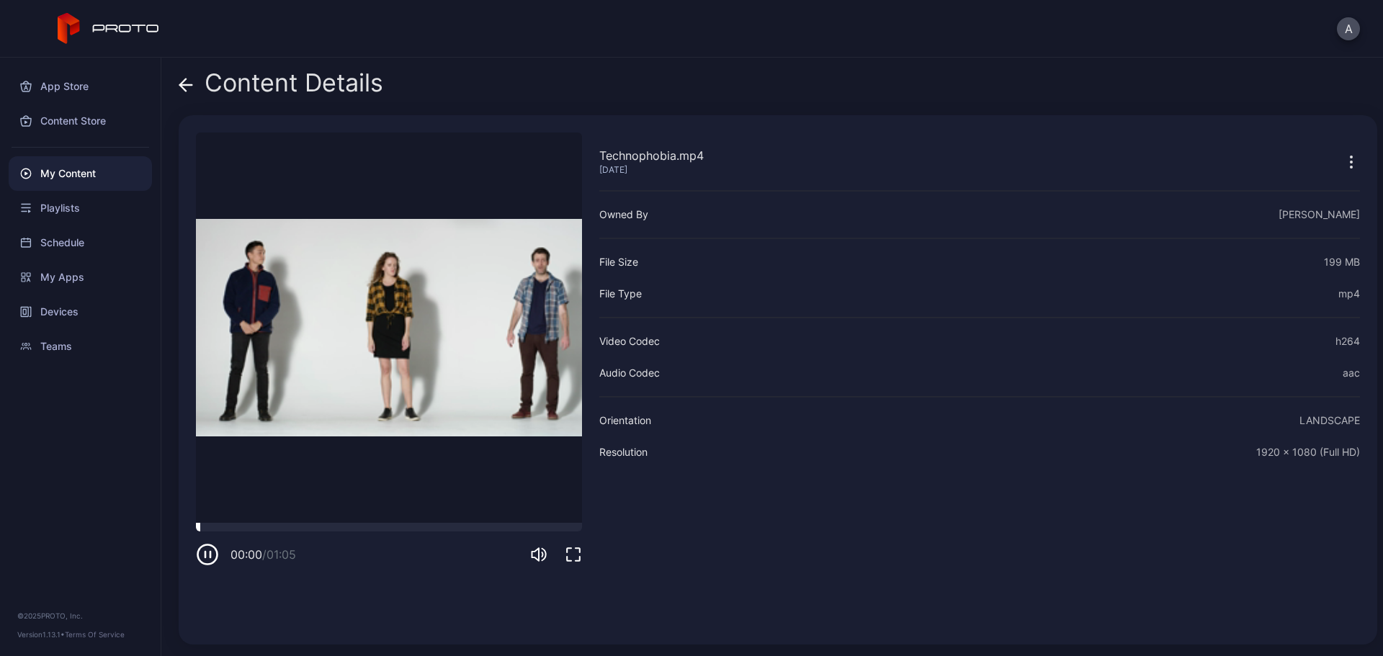
click at [269, 527] on div at bounding box center [389, 527] width 386 height 9
click at [187, 78] on icon at bounding box center [186, 85] width 14 height 14
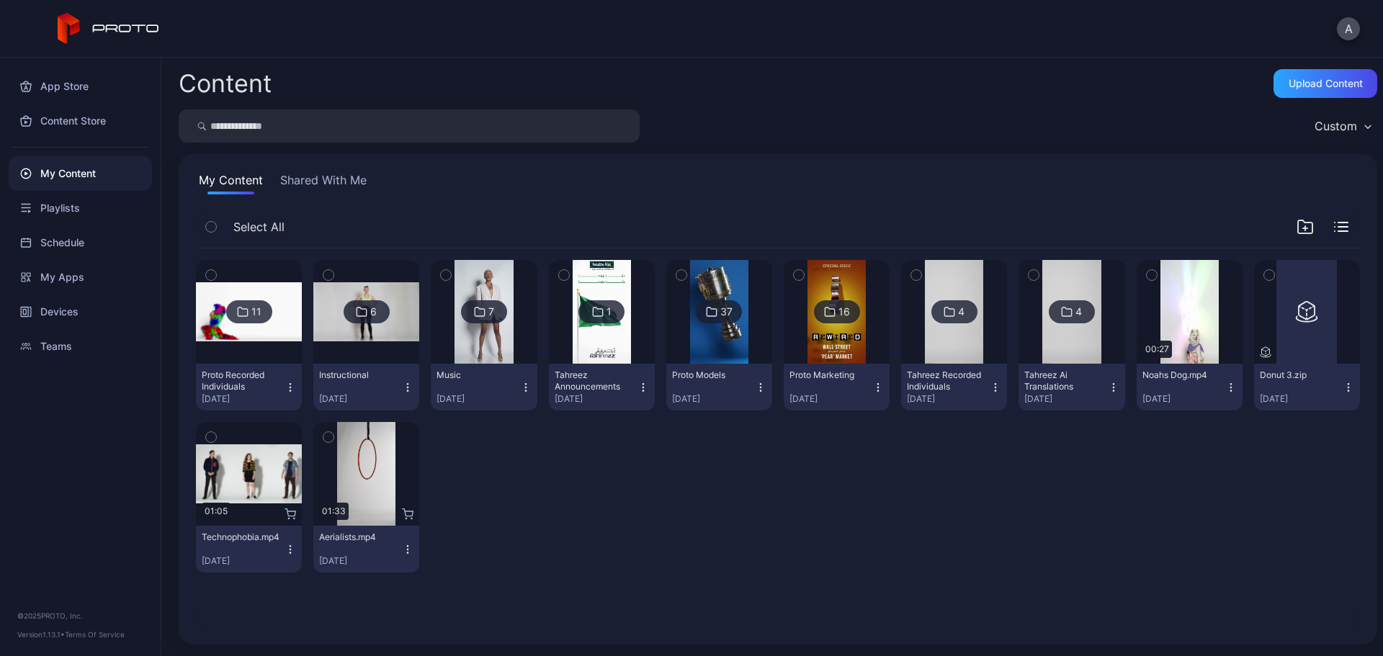
click at [293, 546] on icon "button" at bounding box center [291, 550] width 12 height 12
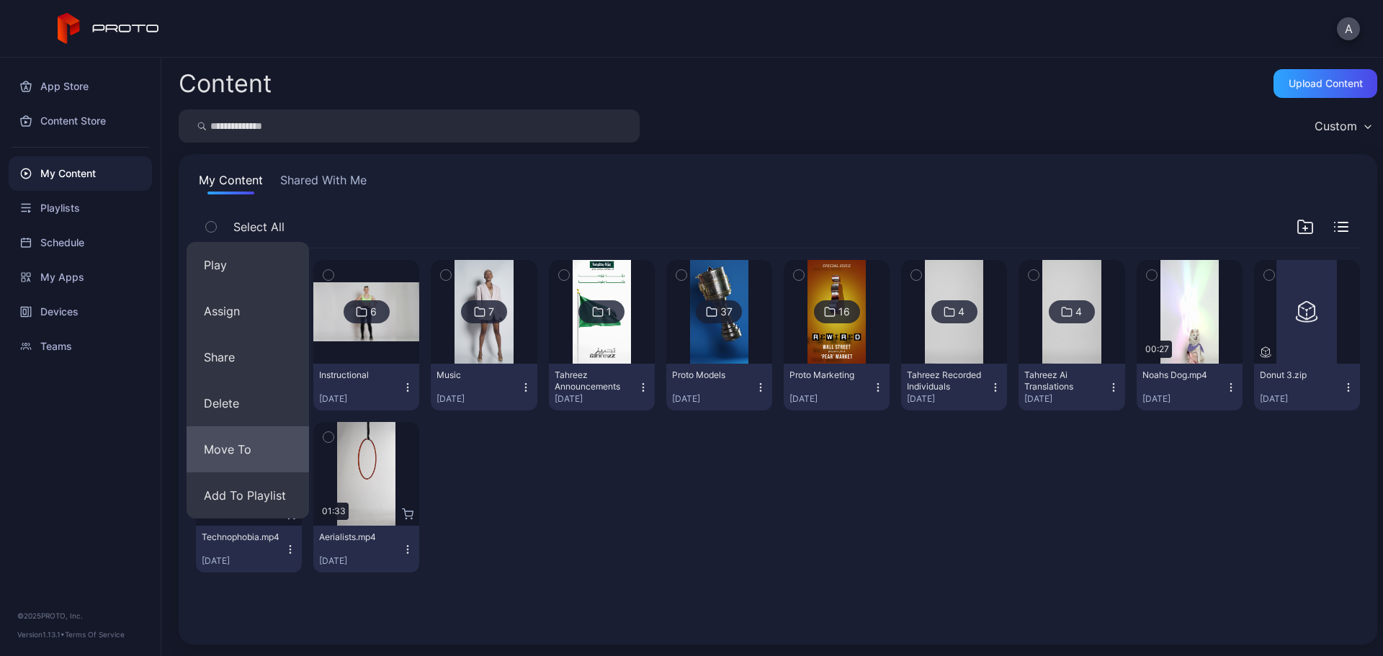
click at [272, 454] on button "Move To" at bounding box center [248, 450] width 122 height 46
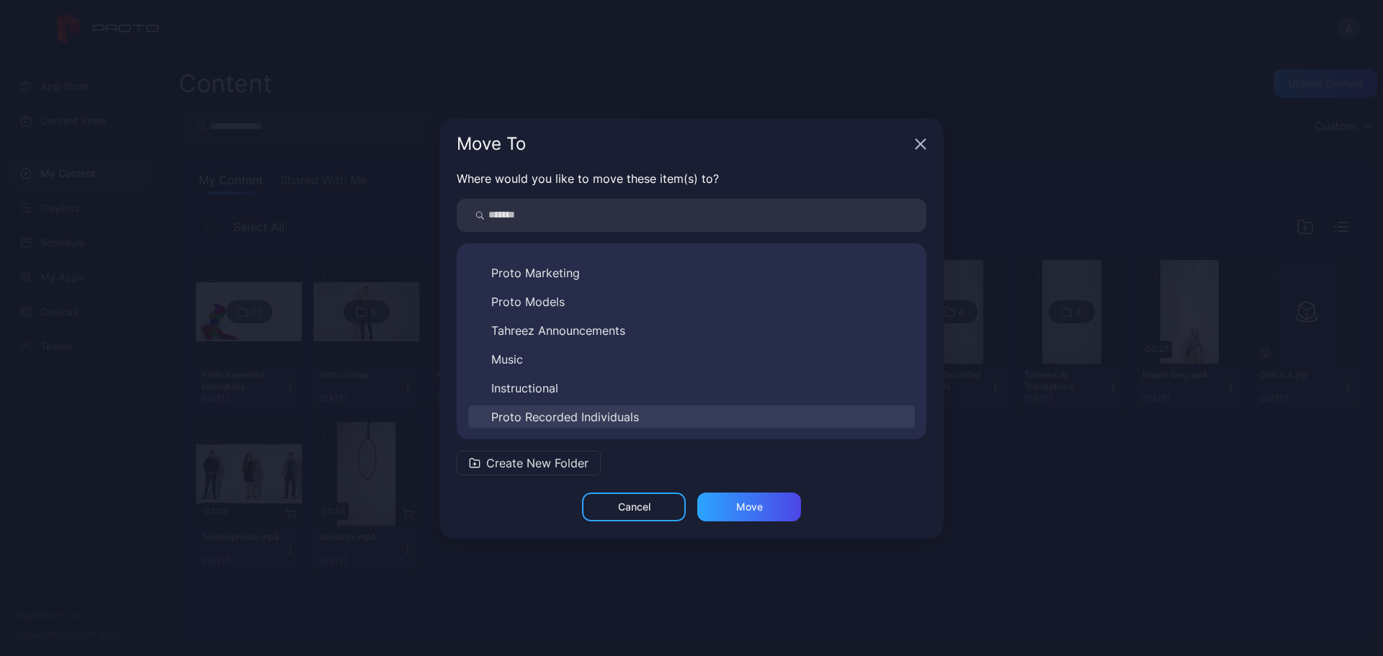
scroll to position [81, 0]
click at [574, 420] on span "Proto Recorded Individuals" at bounding box center [565, 416] width 148 height 17
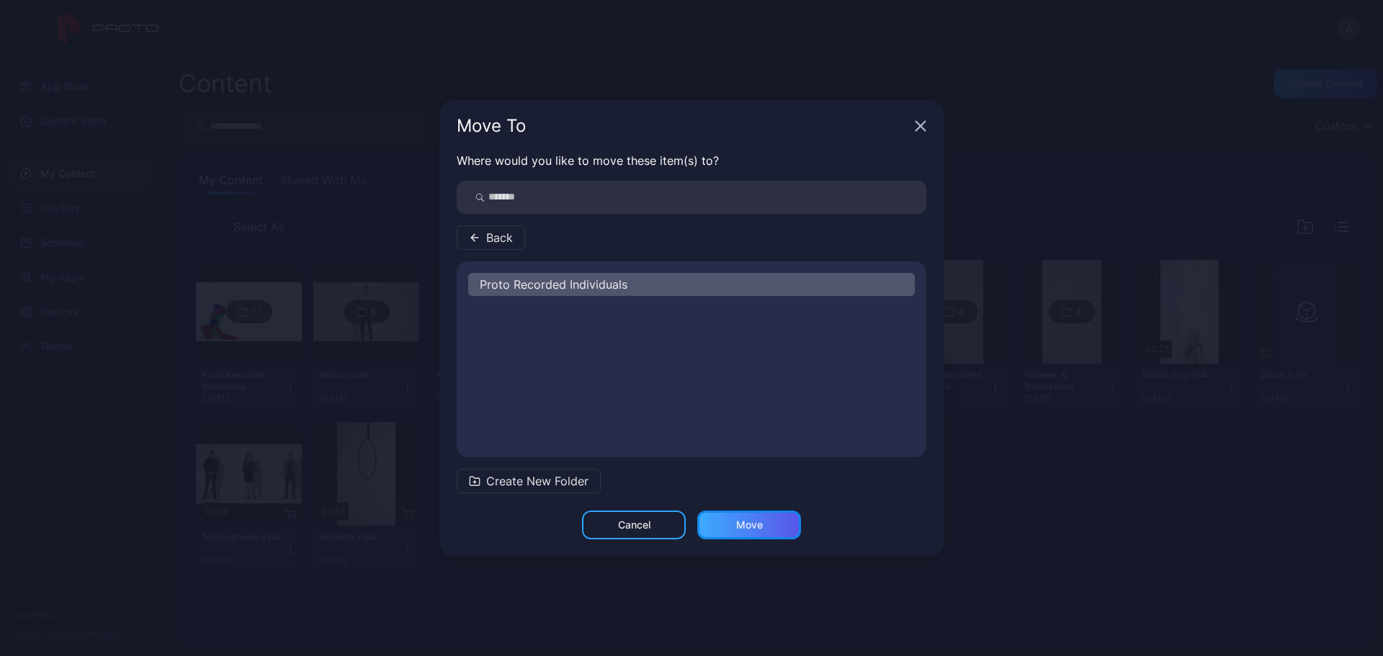
click at [731, 512] on div "Move" at bounding box center [749, 525] width 104 height 29
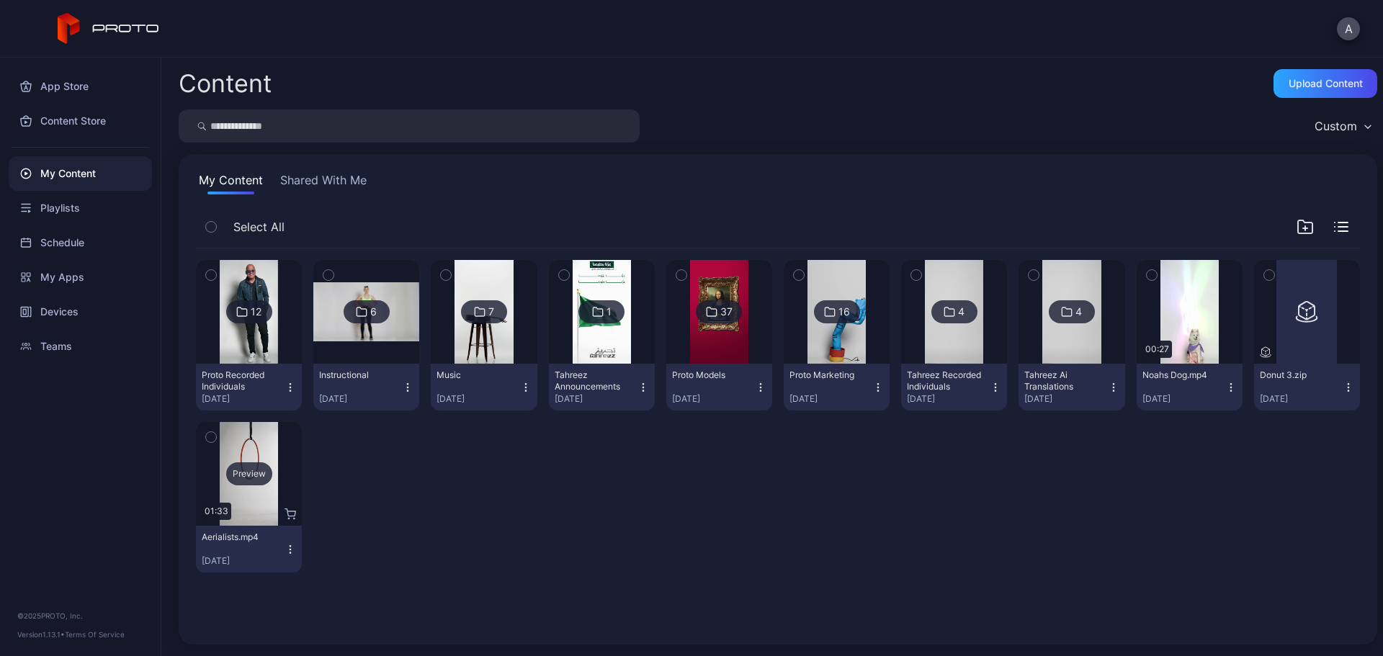
click at [237, 481] on div "Preview" at bounding box center [249, 474] width 46 height 23
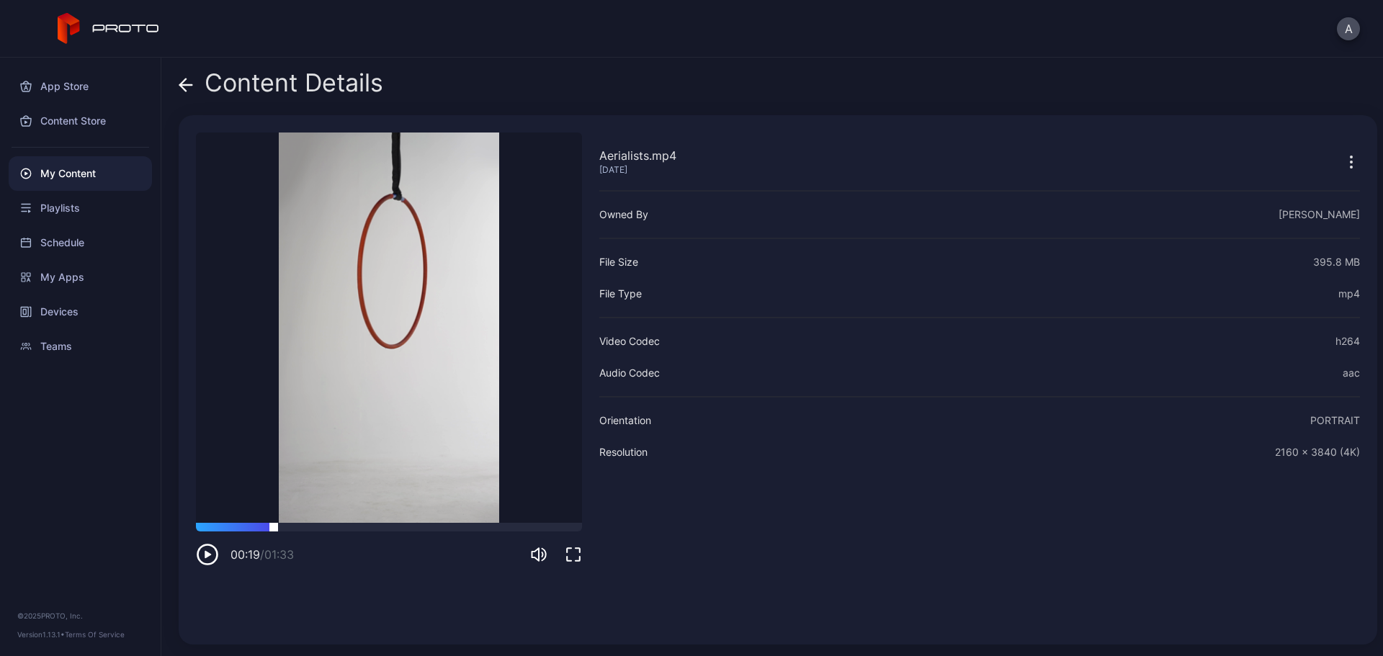
click at [274, 530] on div at bounding box center [389, 527] width 386 height 9
click at [383, 525] on div at bounding box center [389, 527] width 386 height 9
click at [182, 86] on icon at bounding box center [183, 85] width 6 height 12
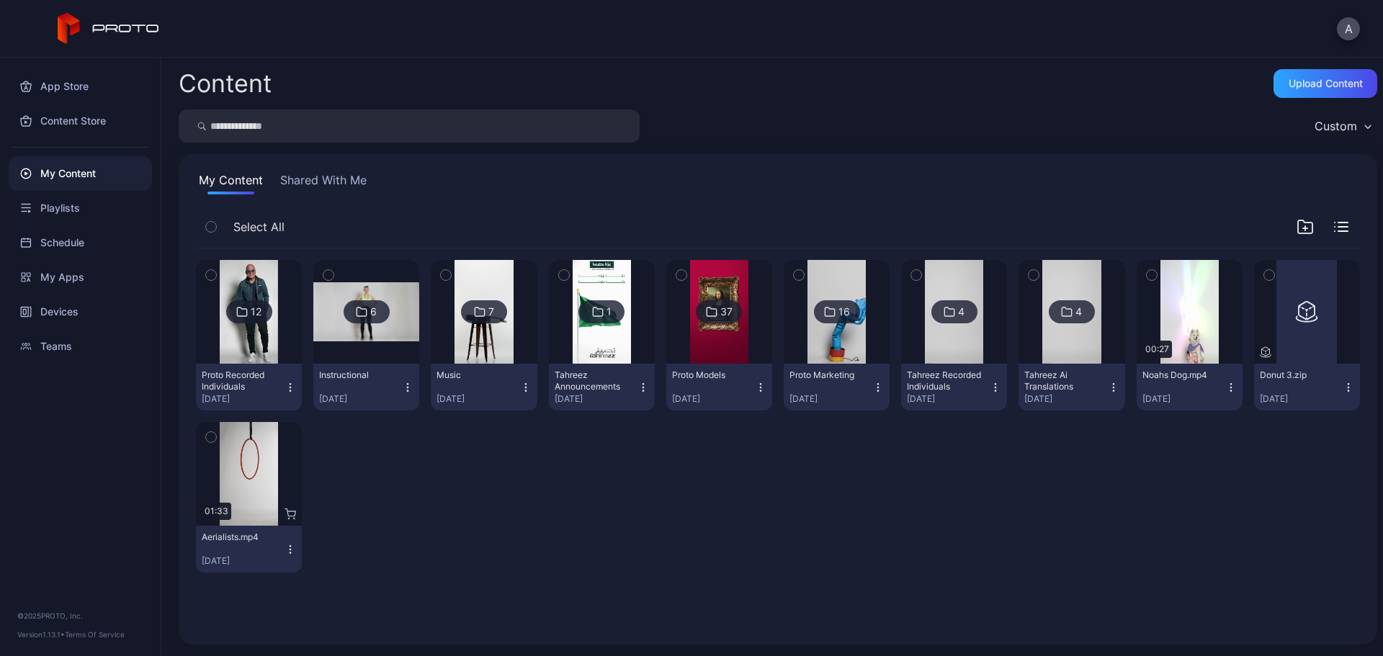
click at [291, 548] on icon "button" at bounding box center [291, 550] width 12 height 12
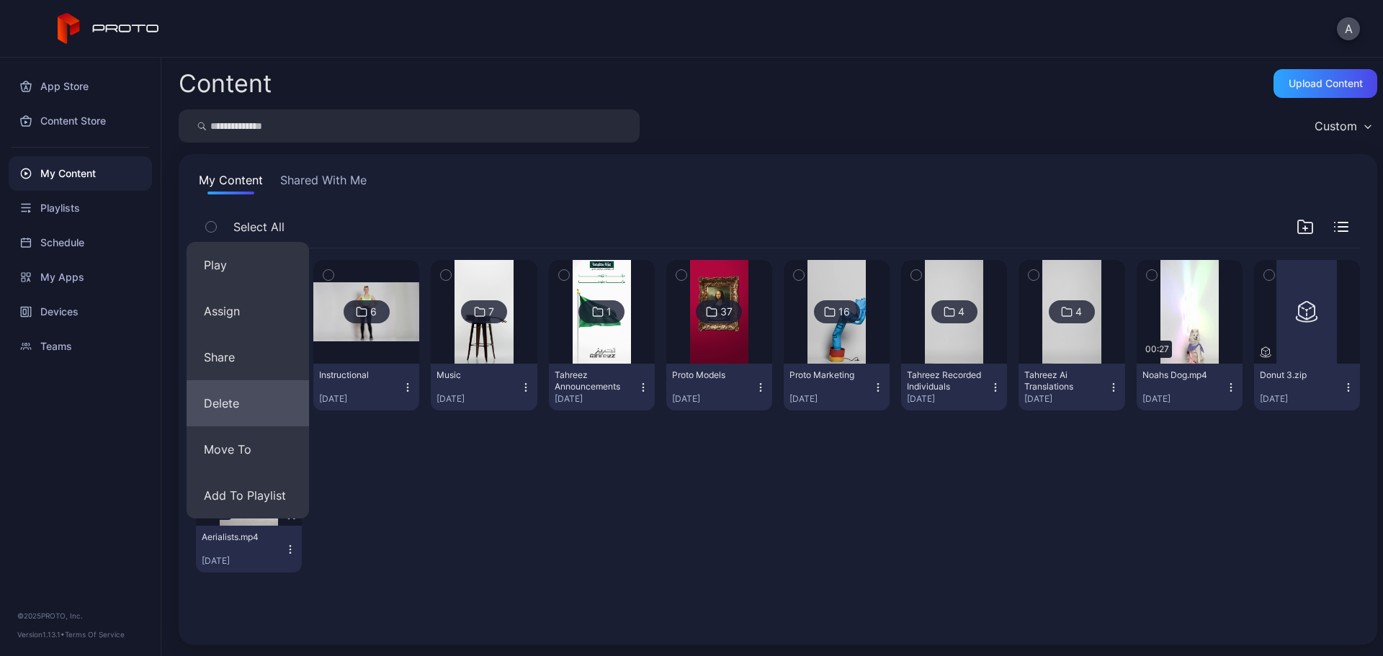
click at [263, 406] on button "Delete" at bounding box center [248, 403] width 122 height 46
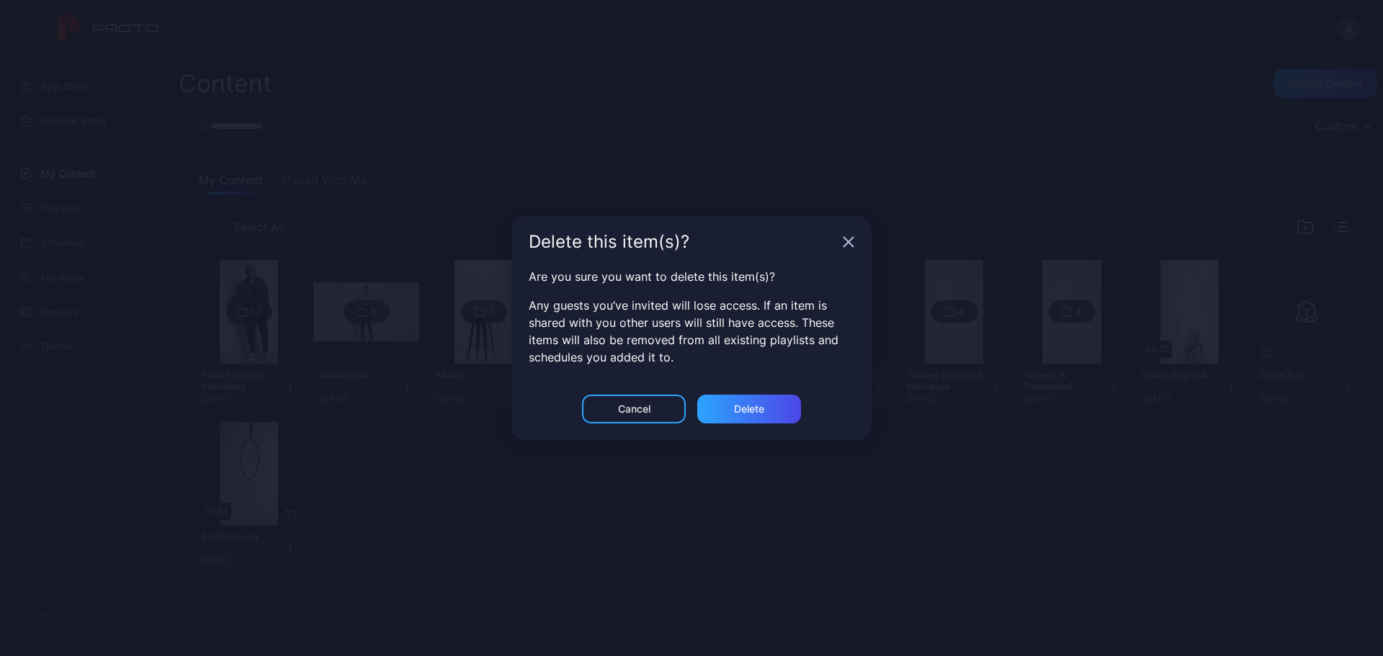
click at [788, 389] on div "Are you sure you want to delete this item(s)? Any guests you’ve invited will lo…" at bounding box center [692, 331] width 360 height 127
click at [771, 409] on div "Delete" at bounding box center [749, 409] width 104 height 29
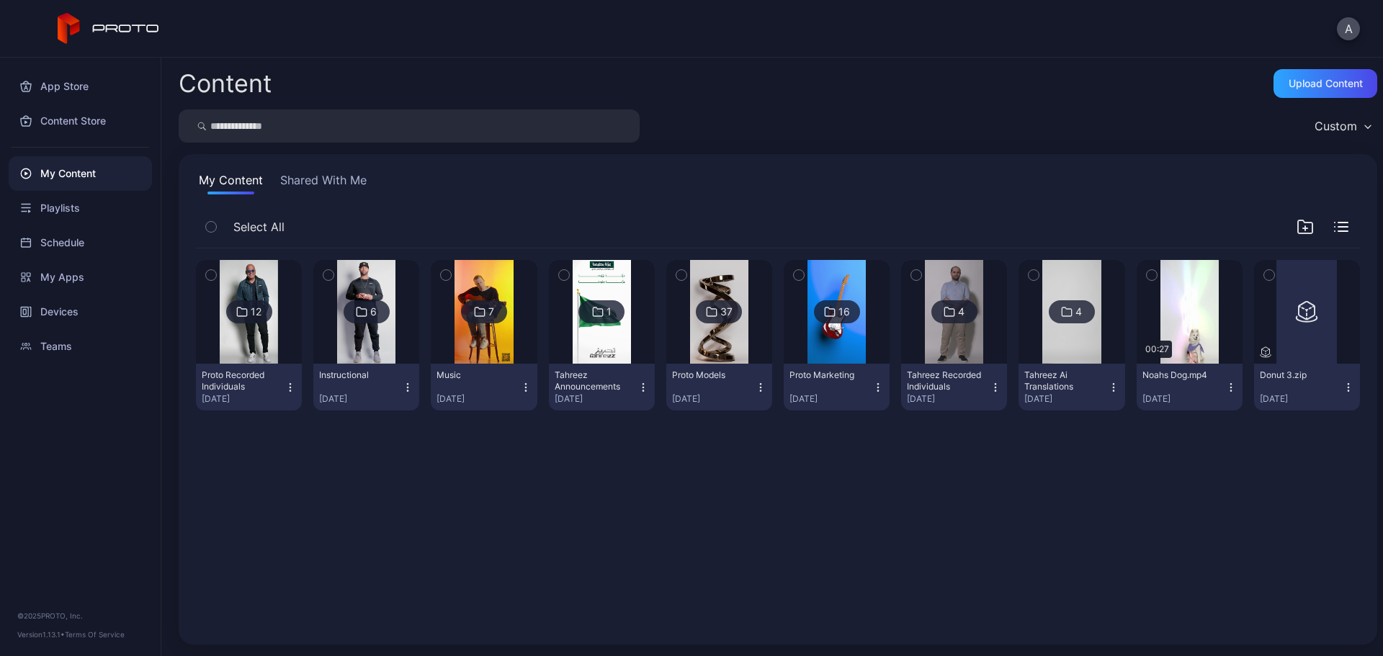
click at [1297, 230] on icon "button" at bounding box center [1305, 226] width 17 height 17
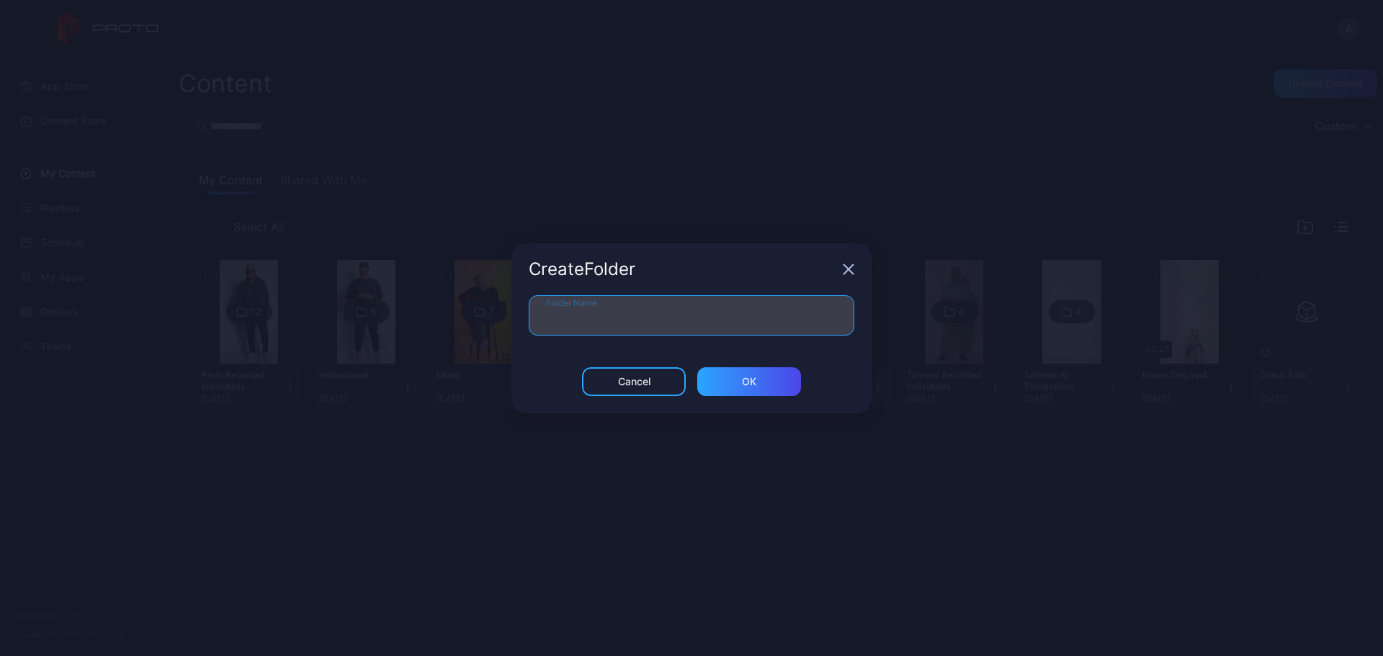
click at [660, 320] on input "Folder Name" at bounding box center [692, 315] width 326 height 40
type input "**********"
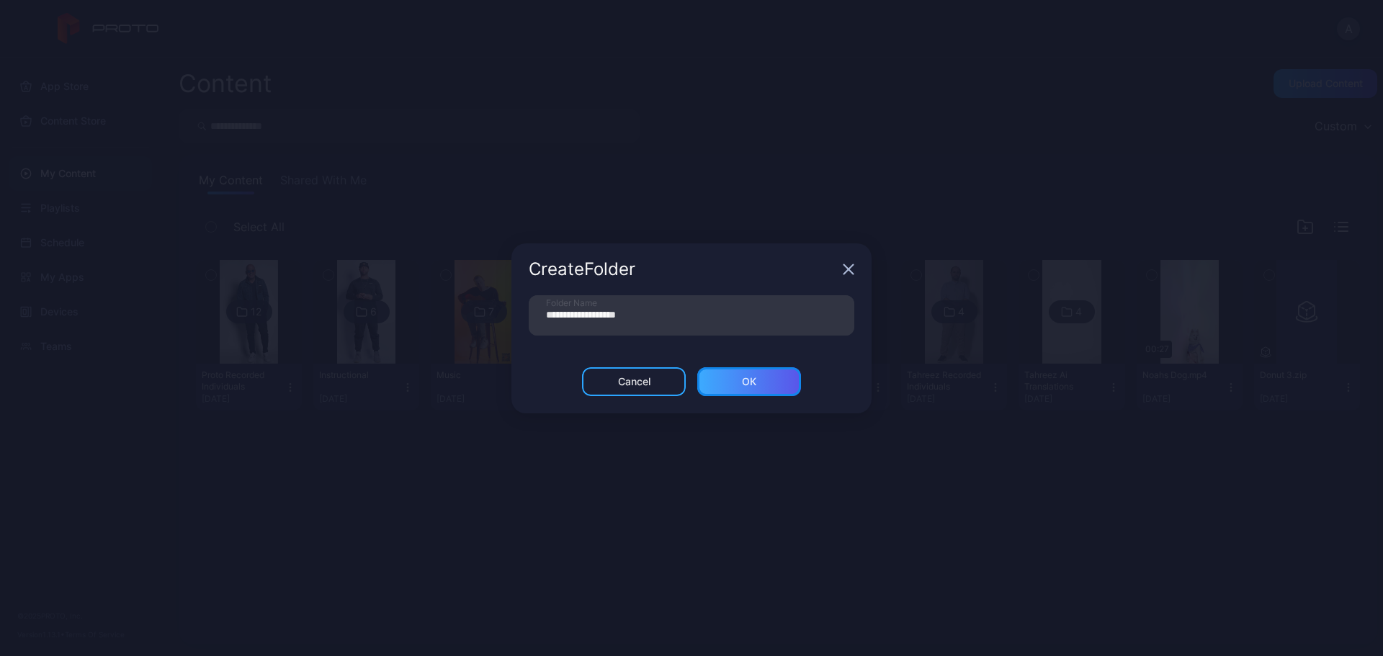
click at [721, 383] on div "ОК" at bounding box center [749, 381] width 104 height 29
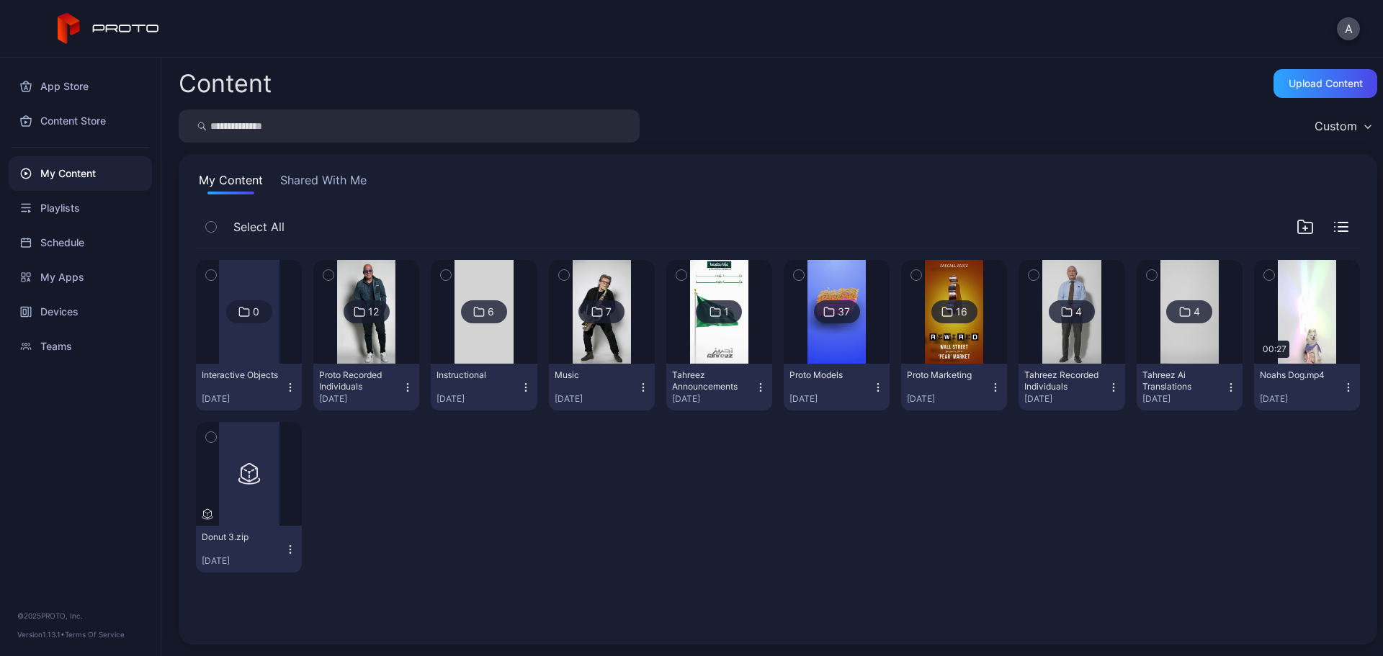
click at [290, 550] on icon "button" at bounding box center [290, 549] width 1 height 1
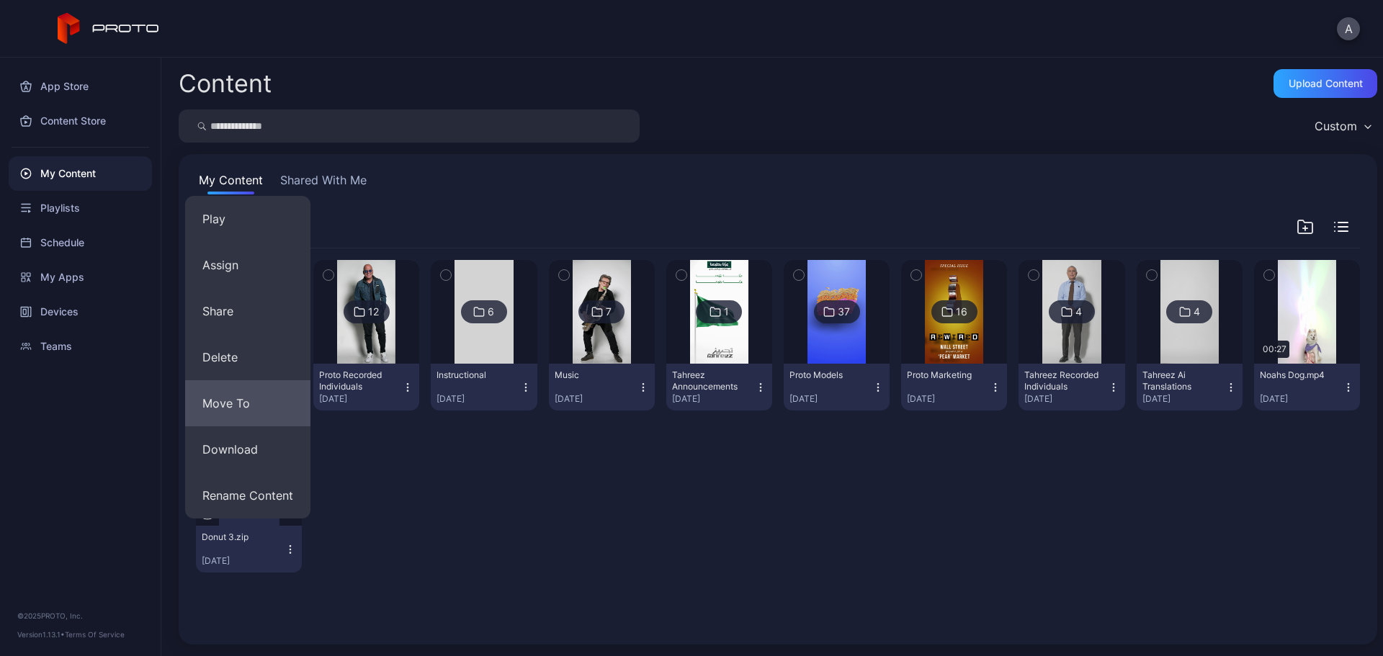
click at [264, 396] on button "Move To" at bounding box center [247, 403] width 125 height 46
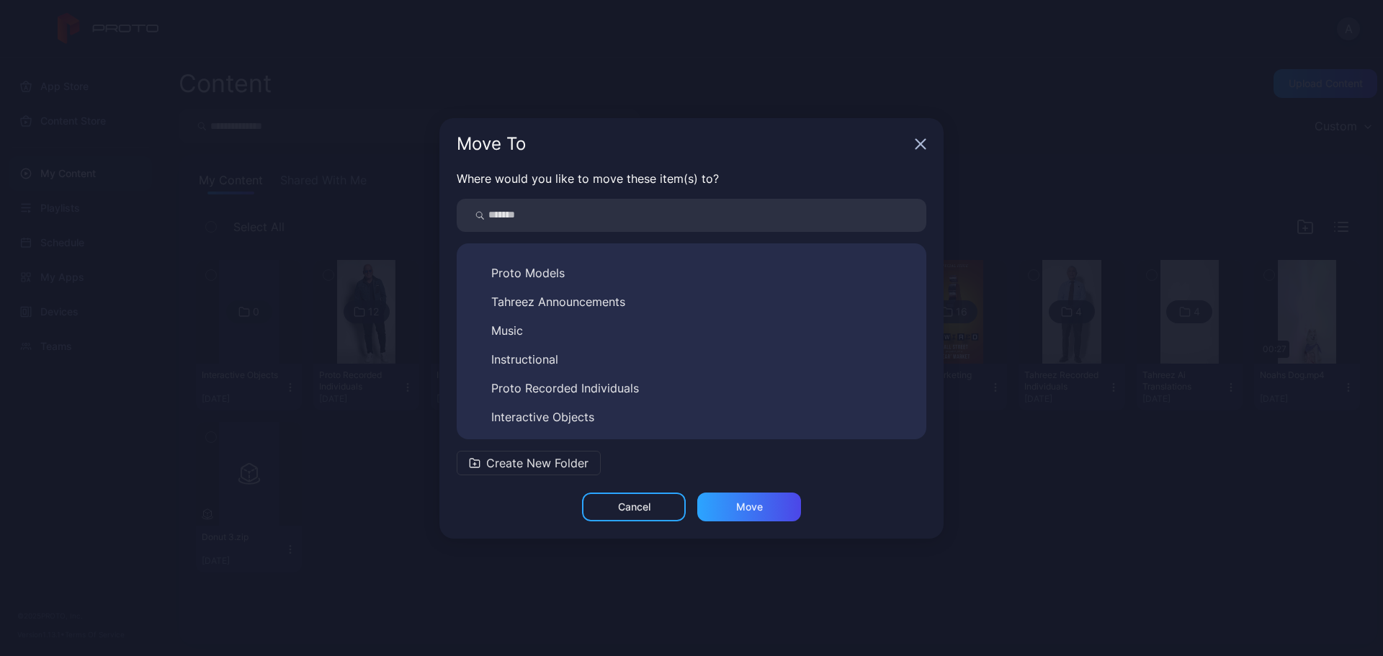
scroll to position [110, 0]
click at [575, 409] on span "Interactive Objects" at bounding box center [542, 416] width 103 height 17
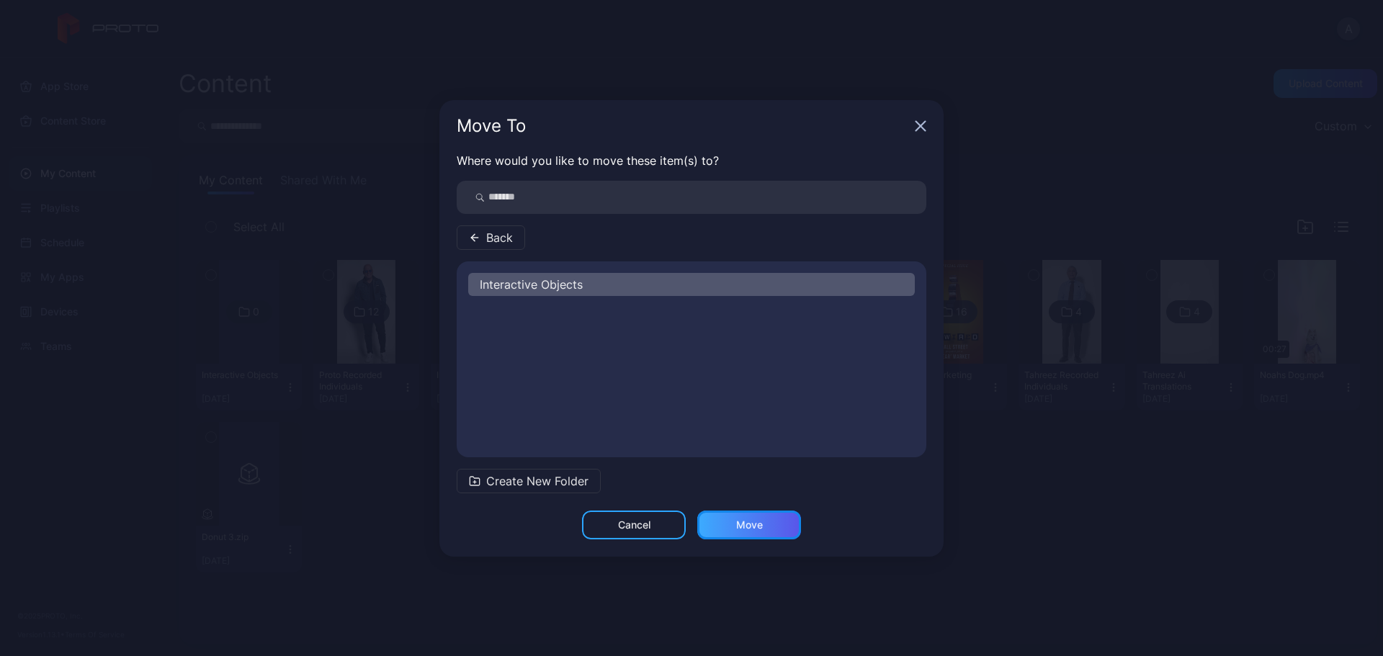
click at [744, 525] on div "Move" at bounding box center [749, 525] width 27 height 12
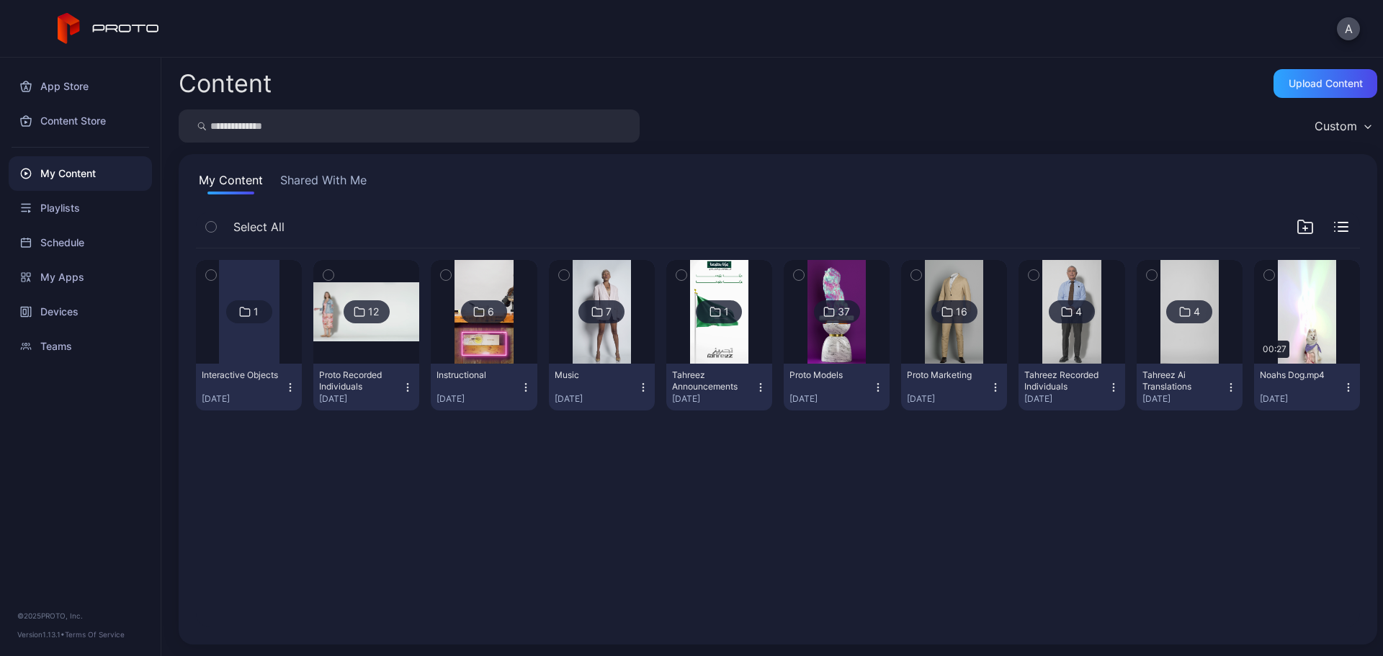
click at [251, 300] on div "1" at bounding box center [249, 312] width 106 height 104
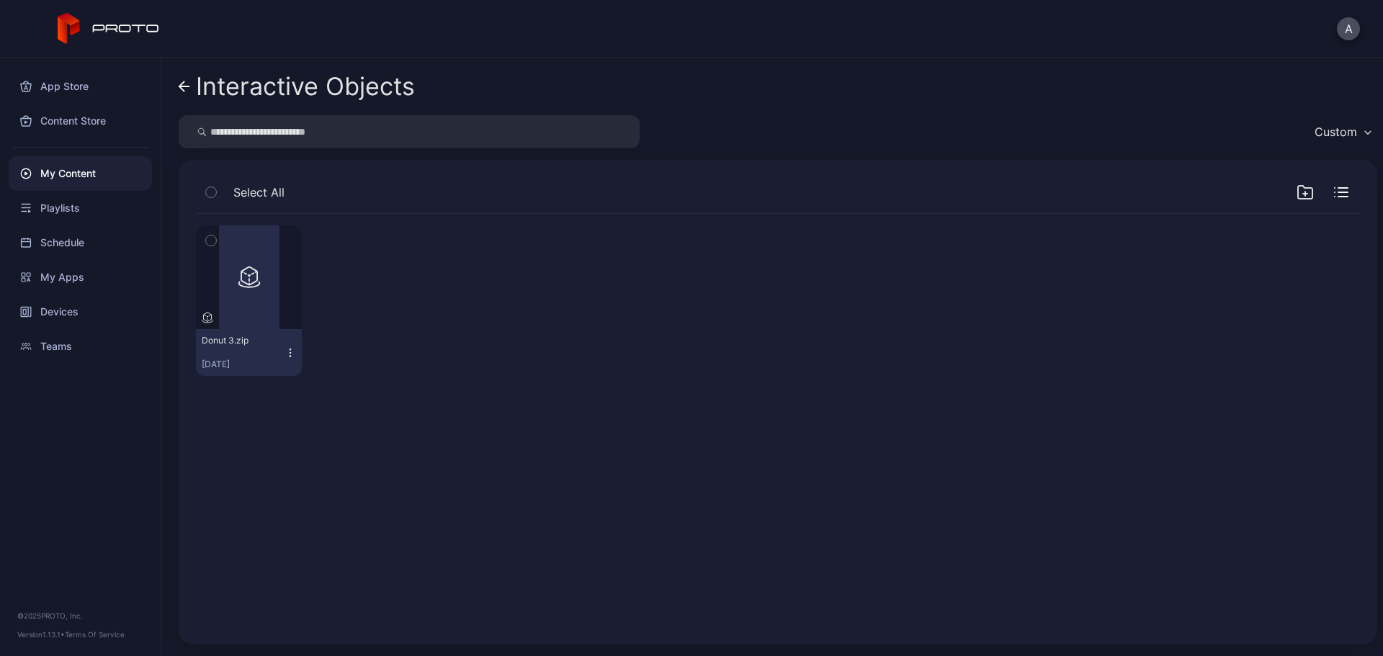
click at [287, 348] on icon "button" at bounding box center [291, 353] width 12 height 12
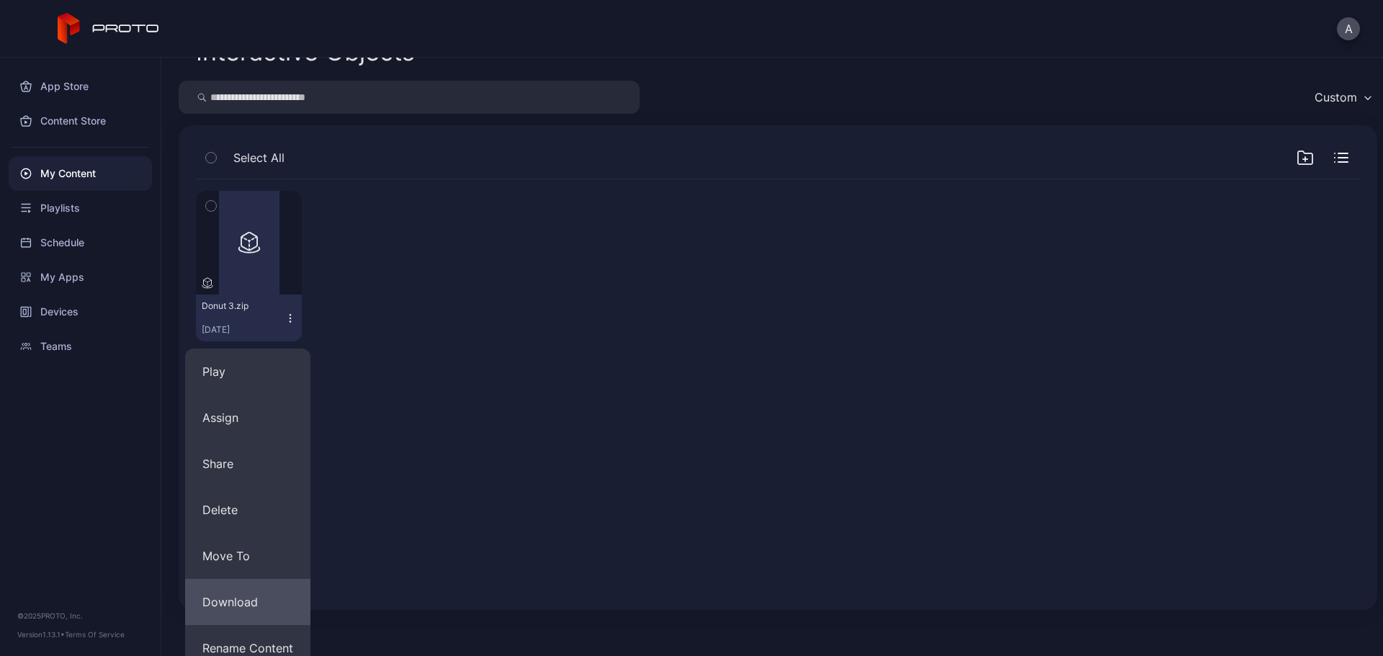
scroll to position [50, 0]
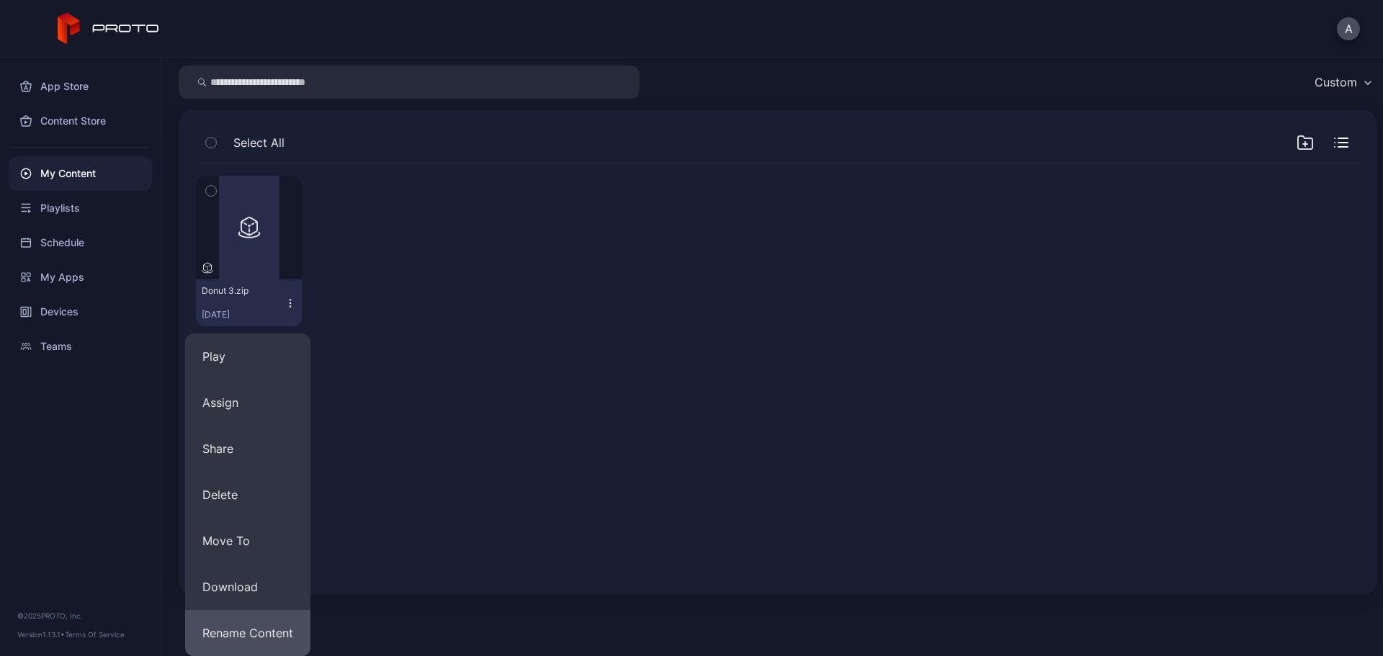
click at [273, 630] on button "Rename Content" at bounding box center [247, 633] width 125 height 46
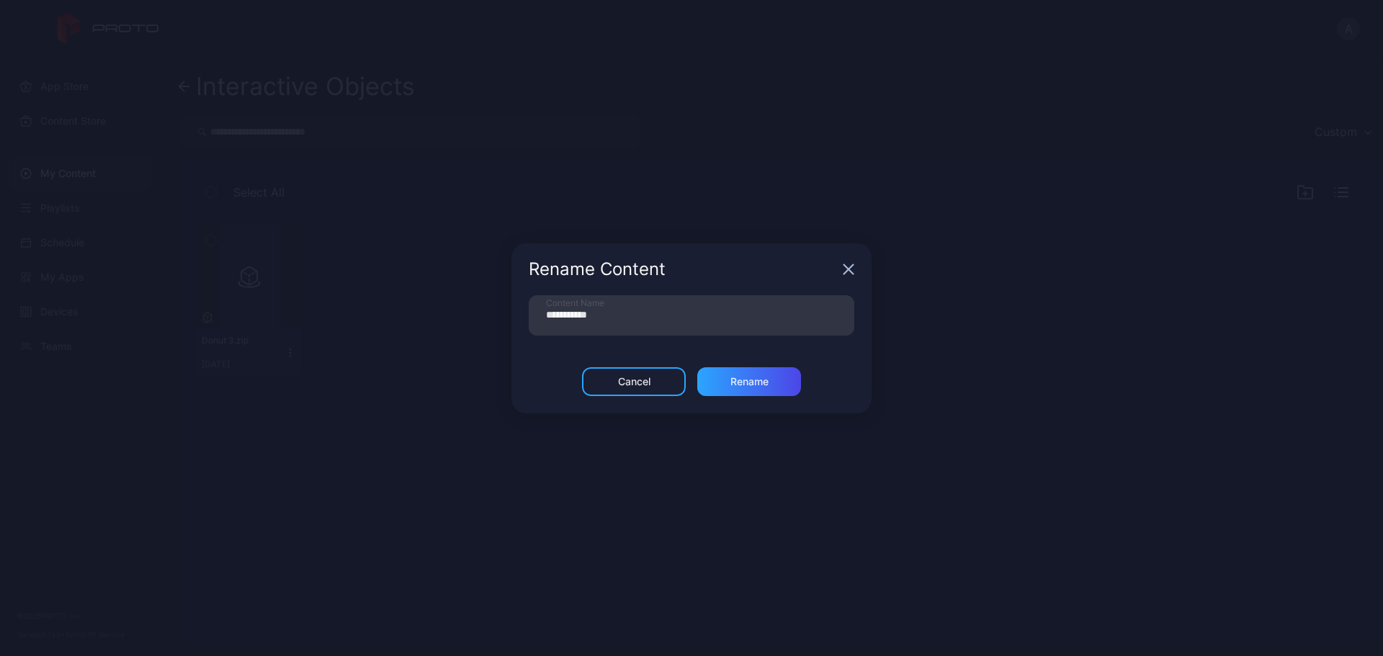
scroll to position [0, 0]
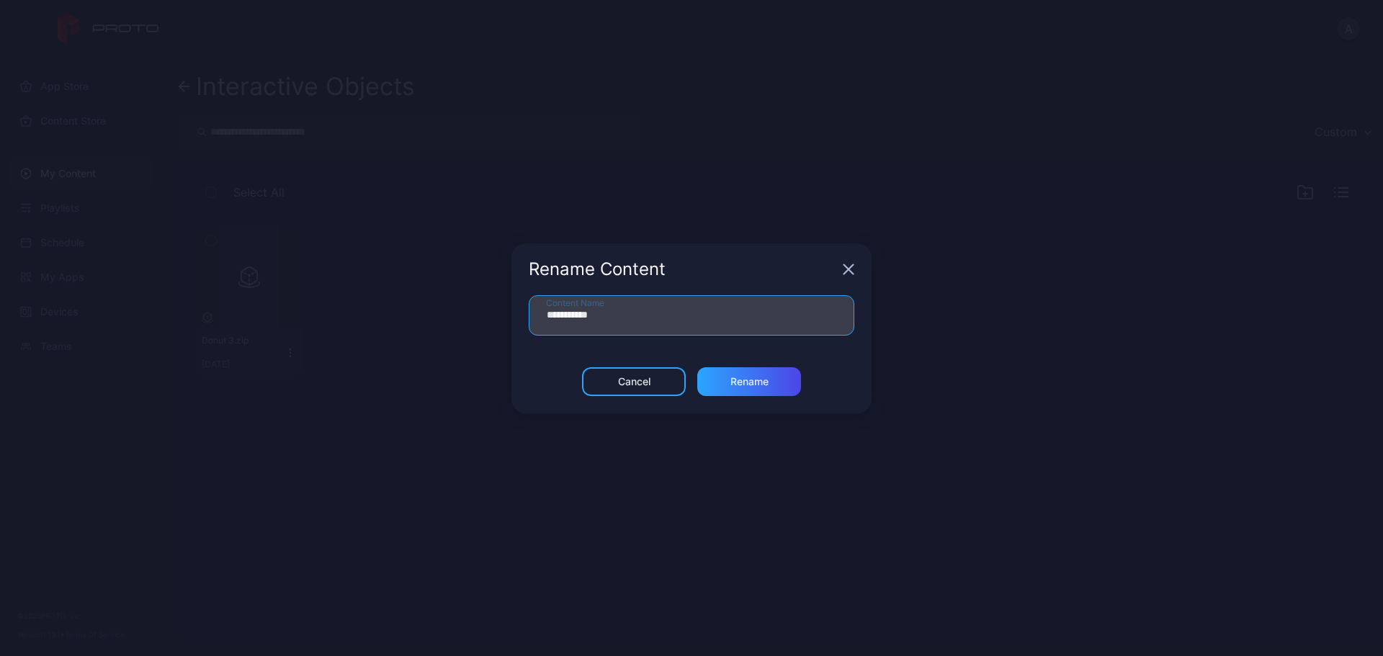
click at [579, 316] on input "**********" at bounding box center [692, 315] width 326 height 40
type input "**********"
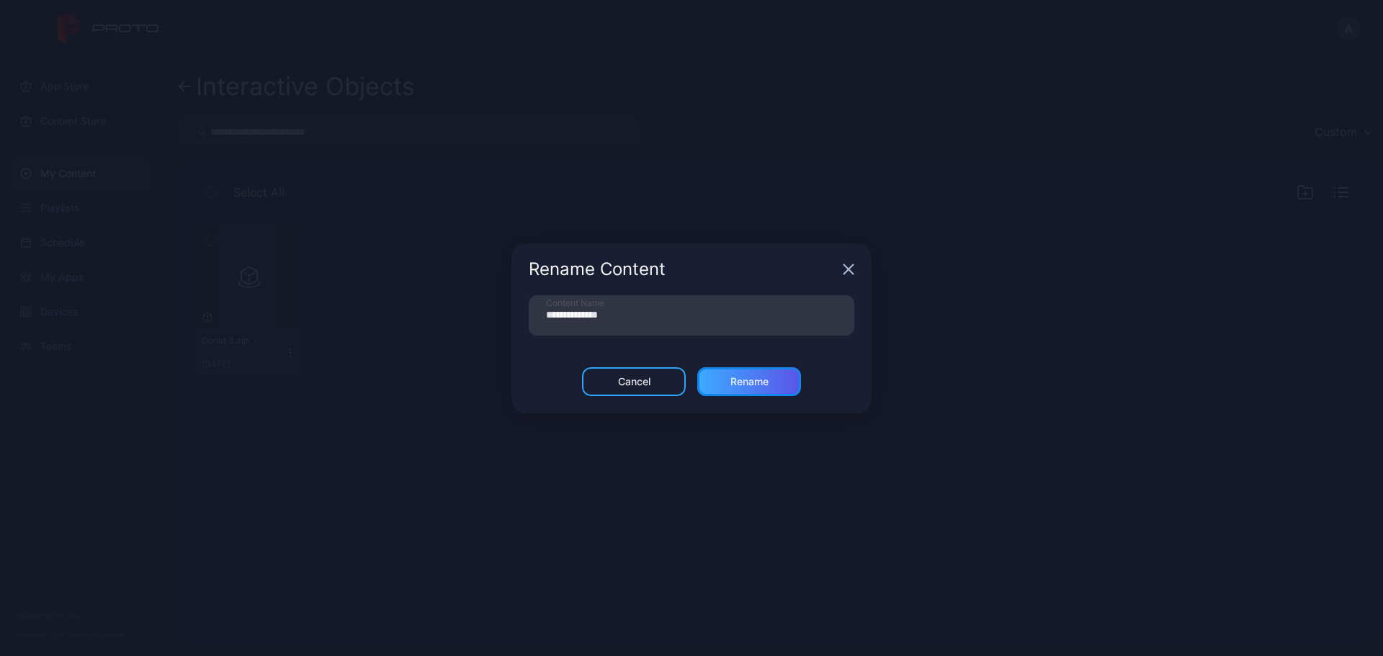
click at [779, 379] on div "Rename" at bounding box center [749, 381] width 104 height 29
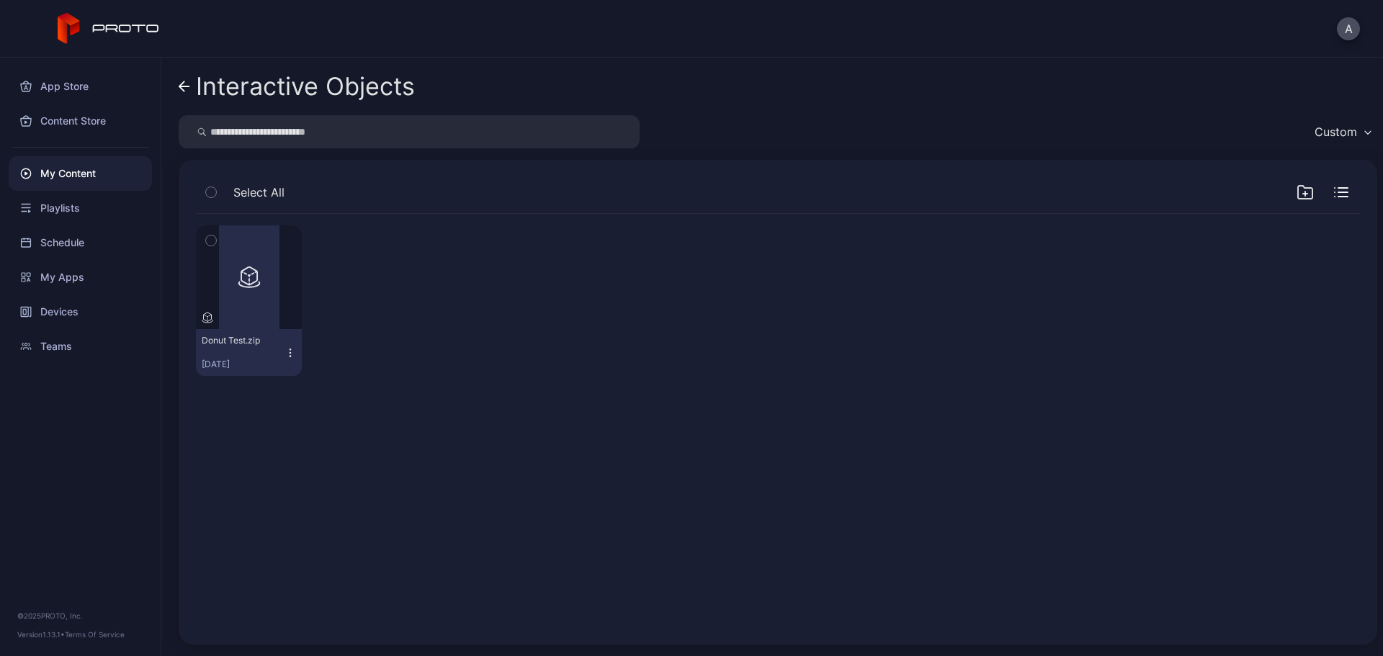
click at [184, 88] on icon at bounding box center [185, 87] width 12 height 12
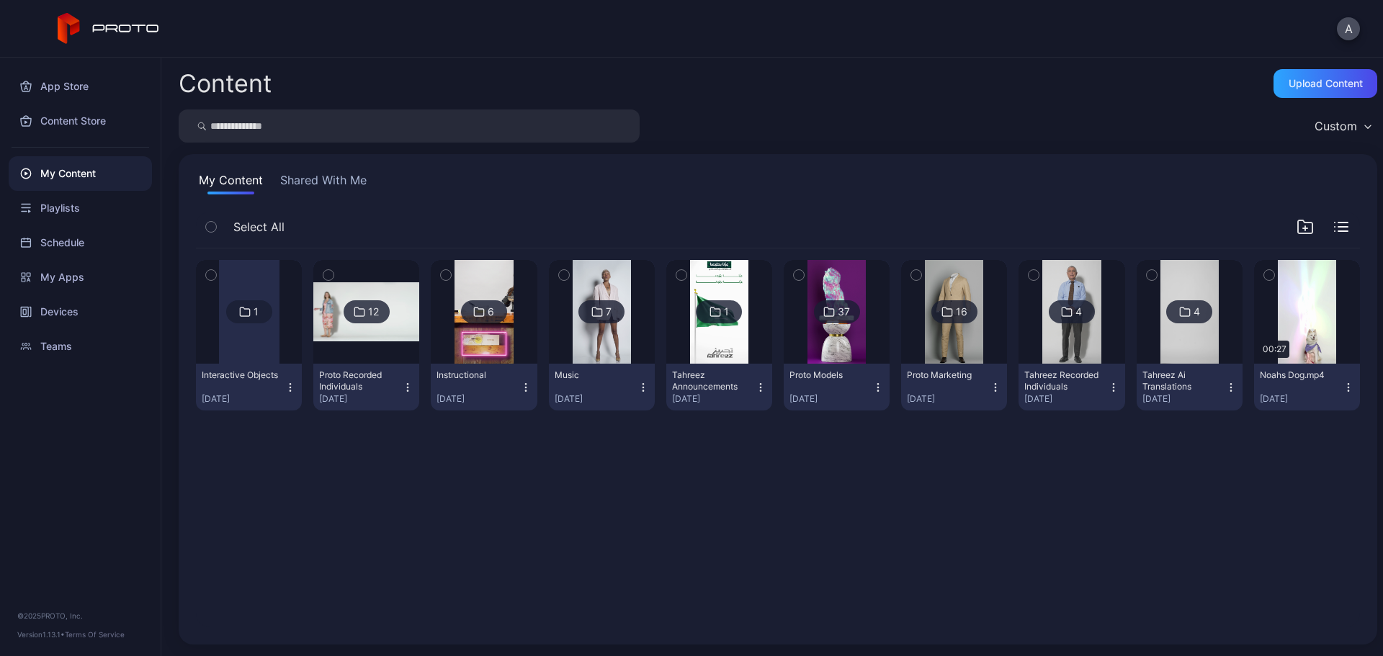
click at [285, 385] on icon "button" at bounding box center [291, 388] width 12 height 12
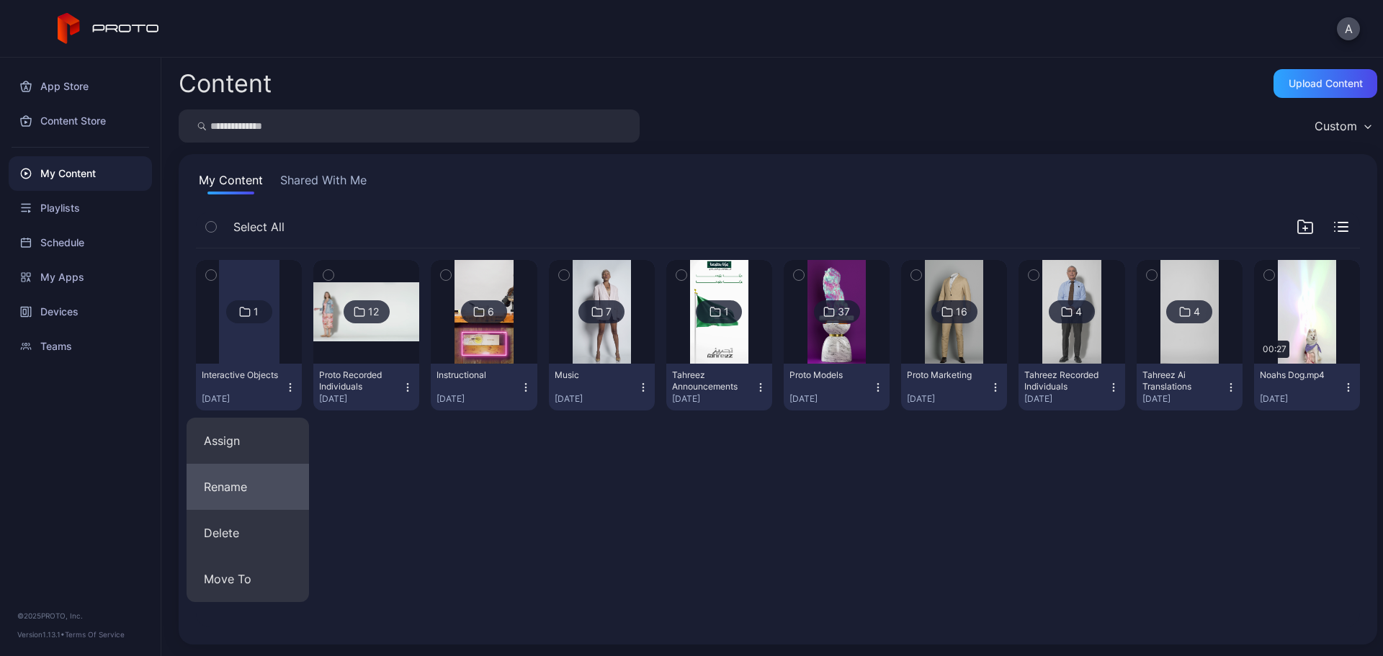
click at [252, 486] on button "Rename" at bounding box center [248, 487] width 122 height 46
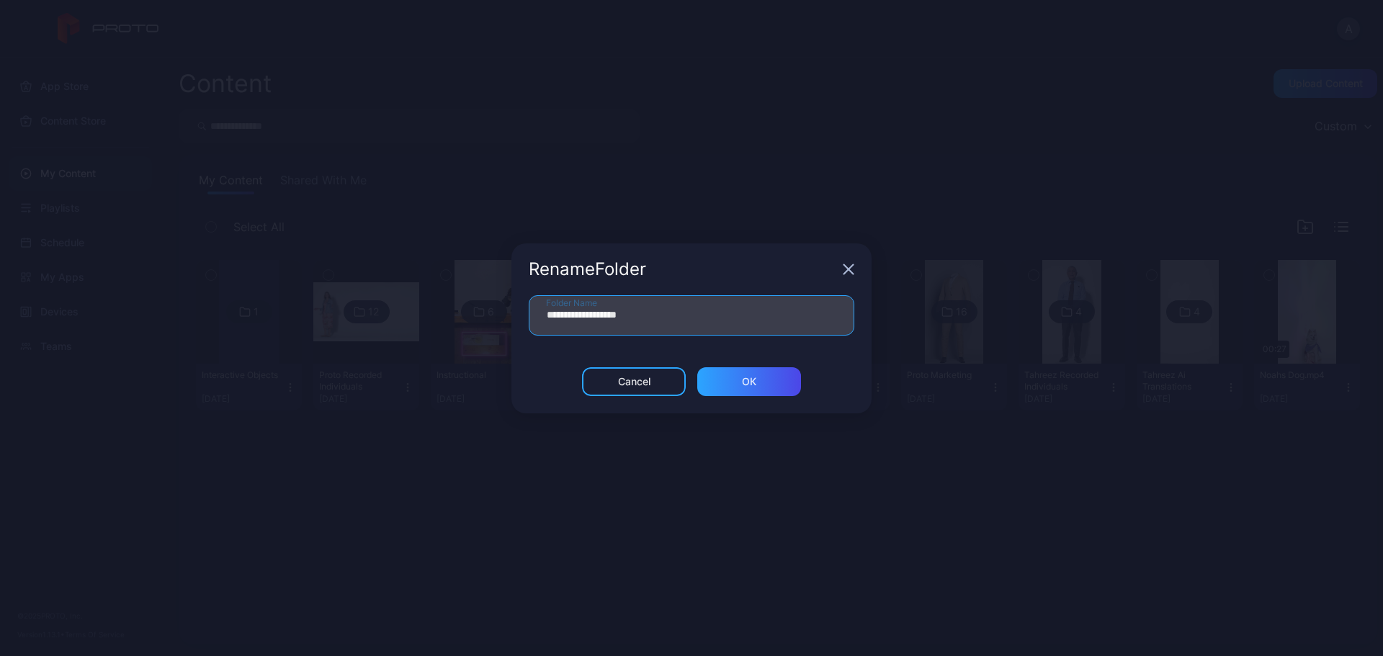
click at [546, 314] on input "**********" at bounding box center [692, 315] width 326 height 40
type input "**********"
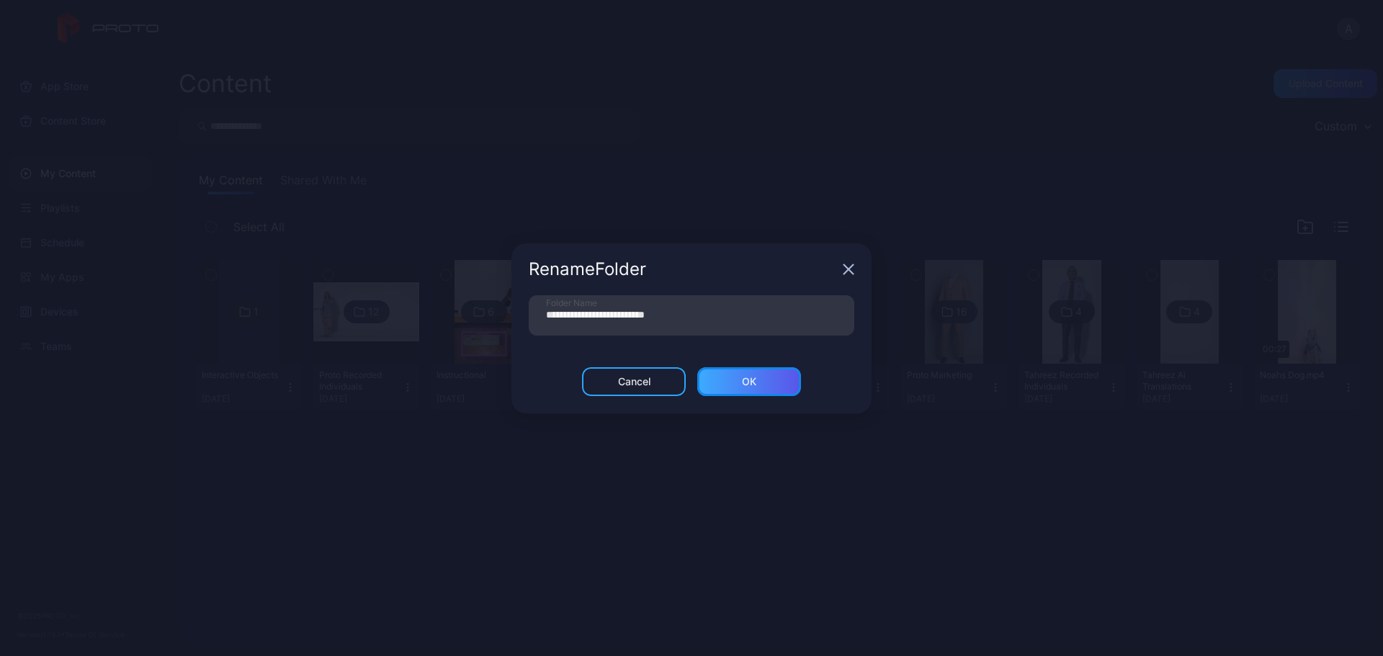
click at [774, 375] on div "ОК" at bounding box center [749, 381] width 104 height 29
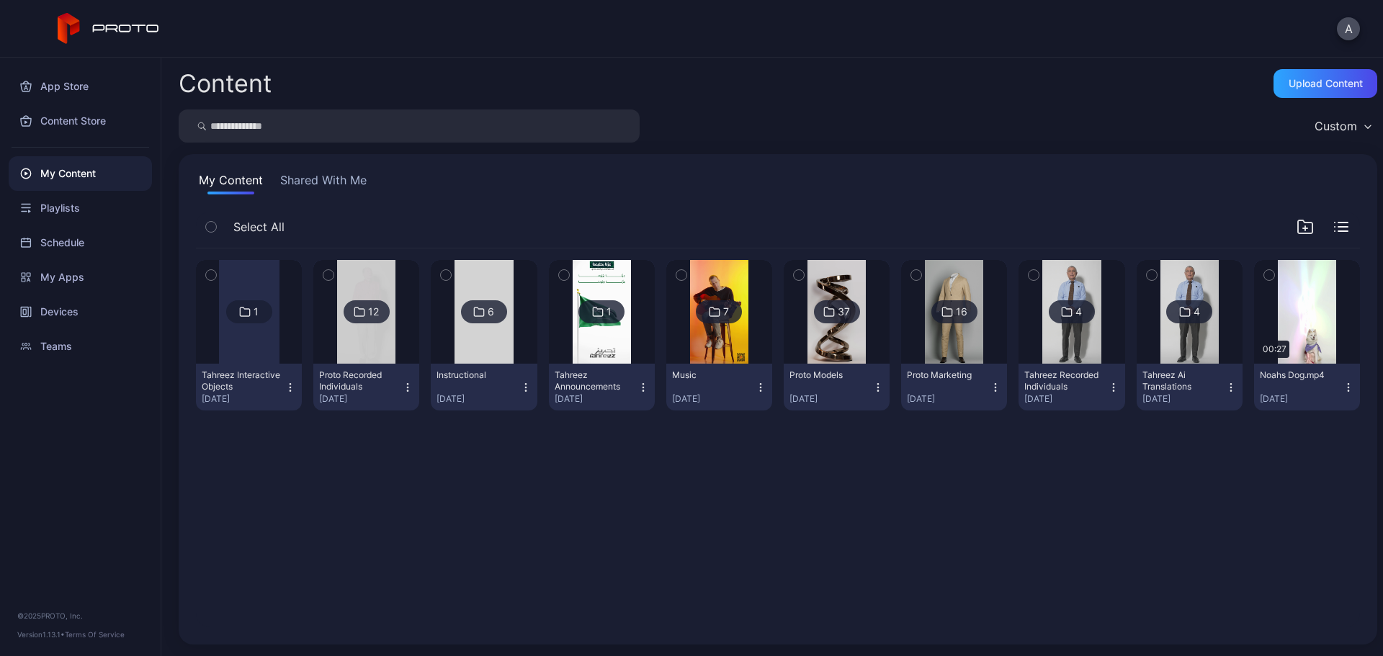
click at [726, 464] on div "1 Tahreez Interactive Objects [DATE] 12 Proto Recorded Individuals [DATE] 6 Ins…" at bounding box center [777, 438] width 1187 height 402
click at [94, 301] on div "Devices" at bounding box center [80, 312] width 143 height 35
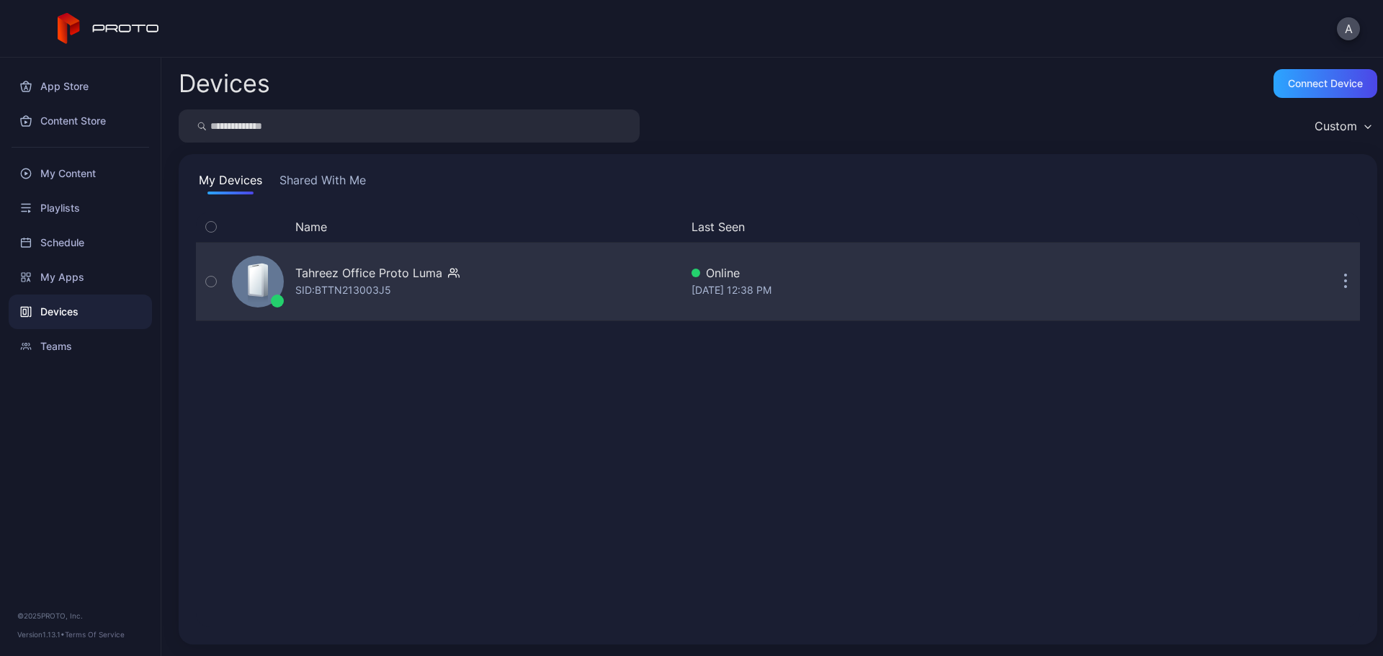
click at [376, 277] on div "Tahreez Office Proto Luma" at bounding box center [368, 272] width 147 height 17
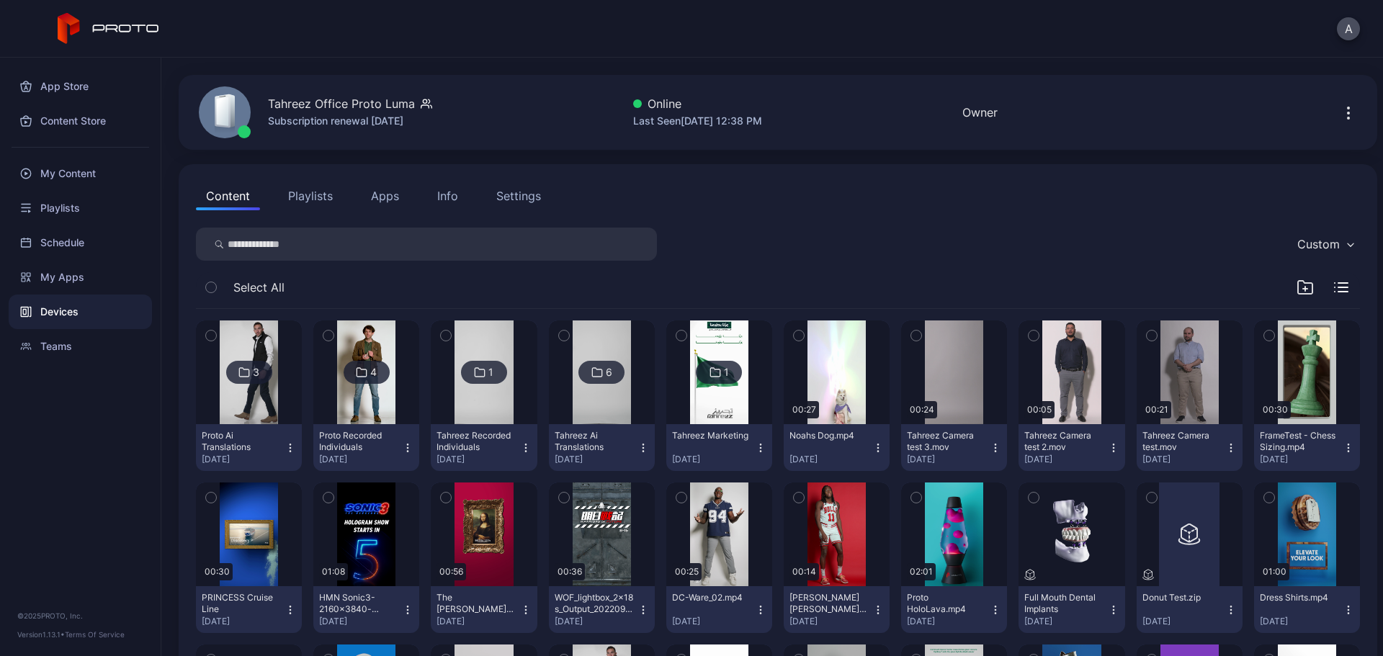
scroll to position [40, 0]
click at [267, 329] on img at bounding box center [249, 373] width 58 height 104
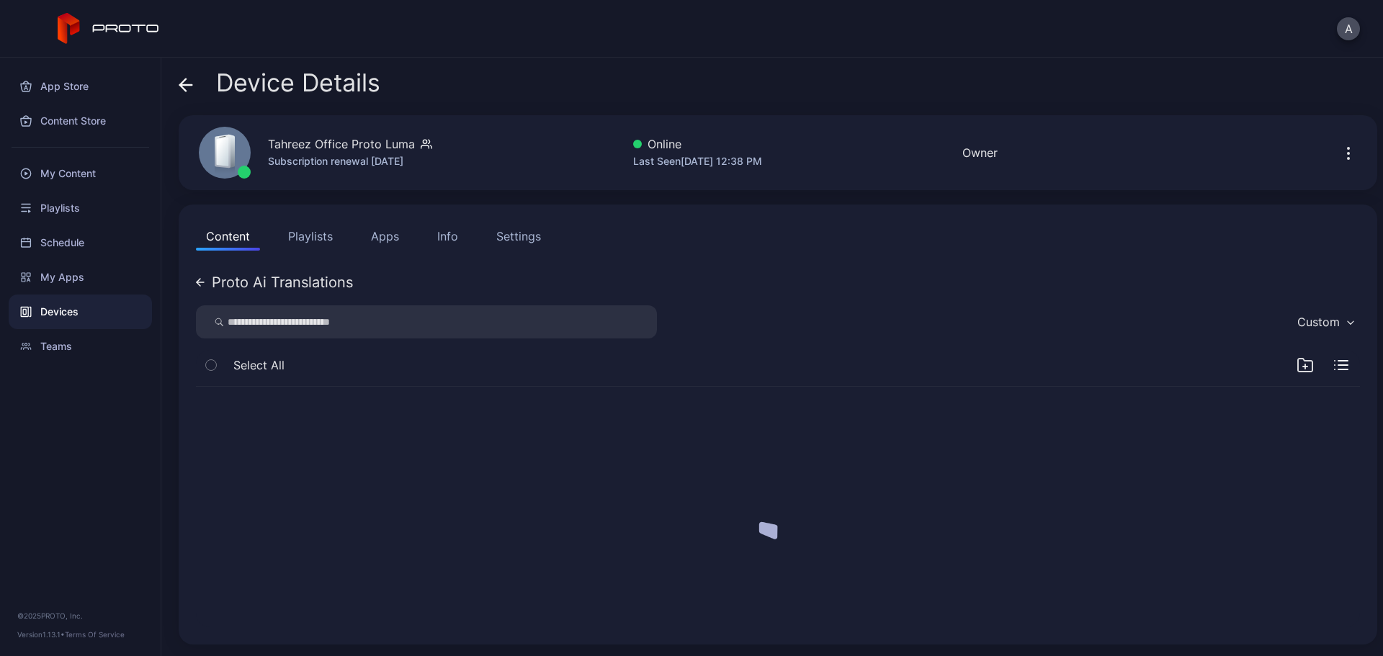
scroll to position [0, 0]
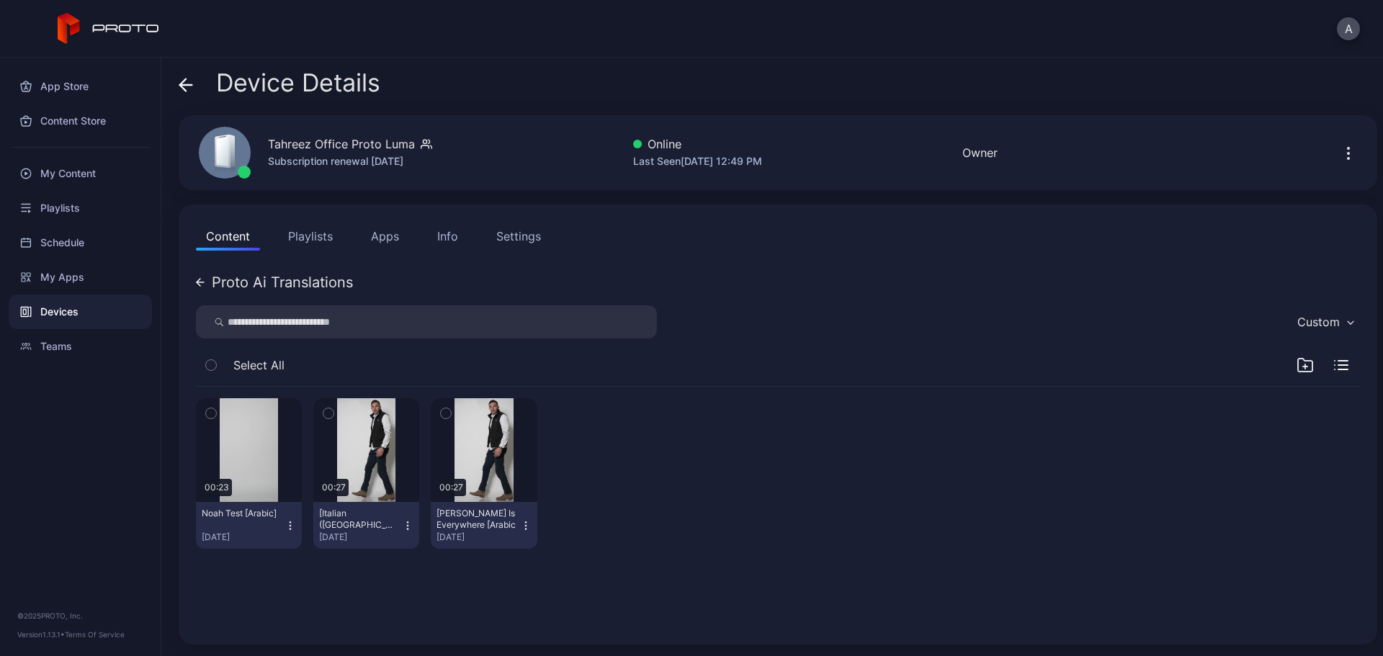
click at [520, 527] on icon "button" at bounding box center [526, 526] width 12 height 12
click at [649, 579] on div "00:23 [PERSON_NAME] [Arabic] [DATE] 00:27 [Italian ([GEOGRAPHIC_DATA])] [PERSON…" at bounding box center [777, 507] width 1187 height 264
click at [184, 84] on icon at bounding box center [186, 85] width 14 height 14
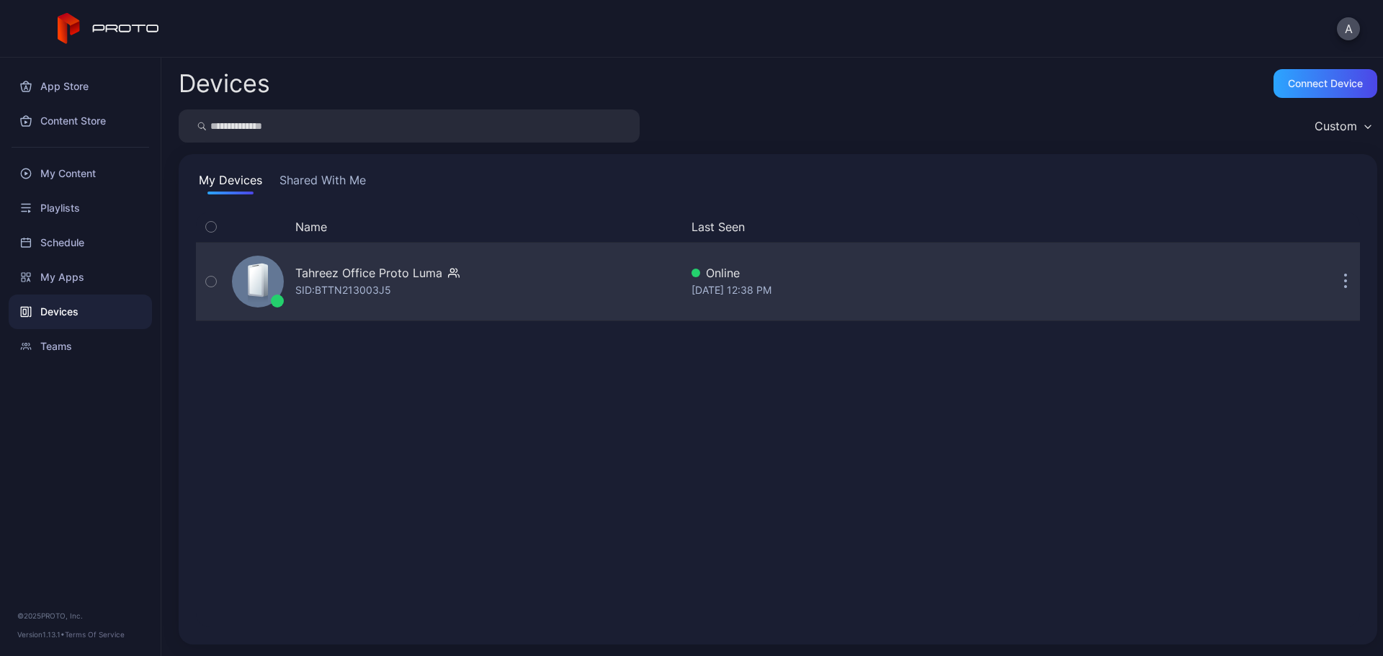
click at [330, 275] on div "Tahreez Office Proto Luma" at bounding box center [368, 272] width 147 height 17
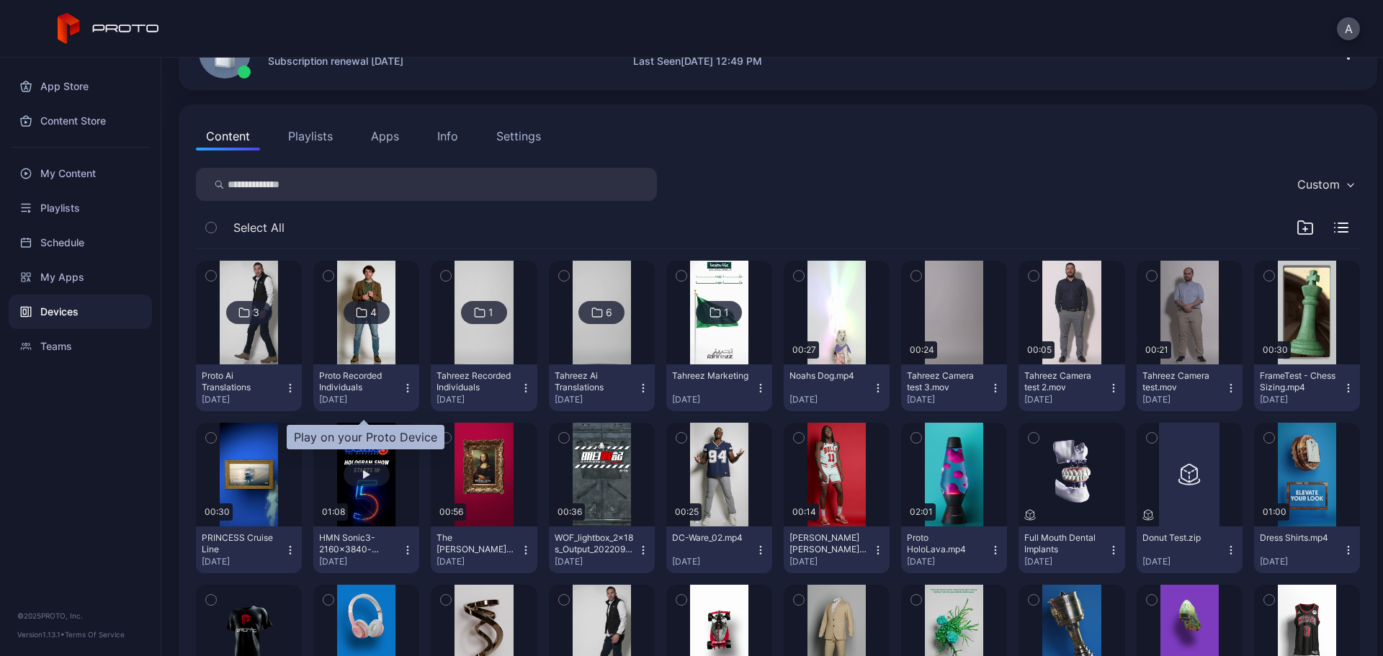
scroll to position [184, 0]
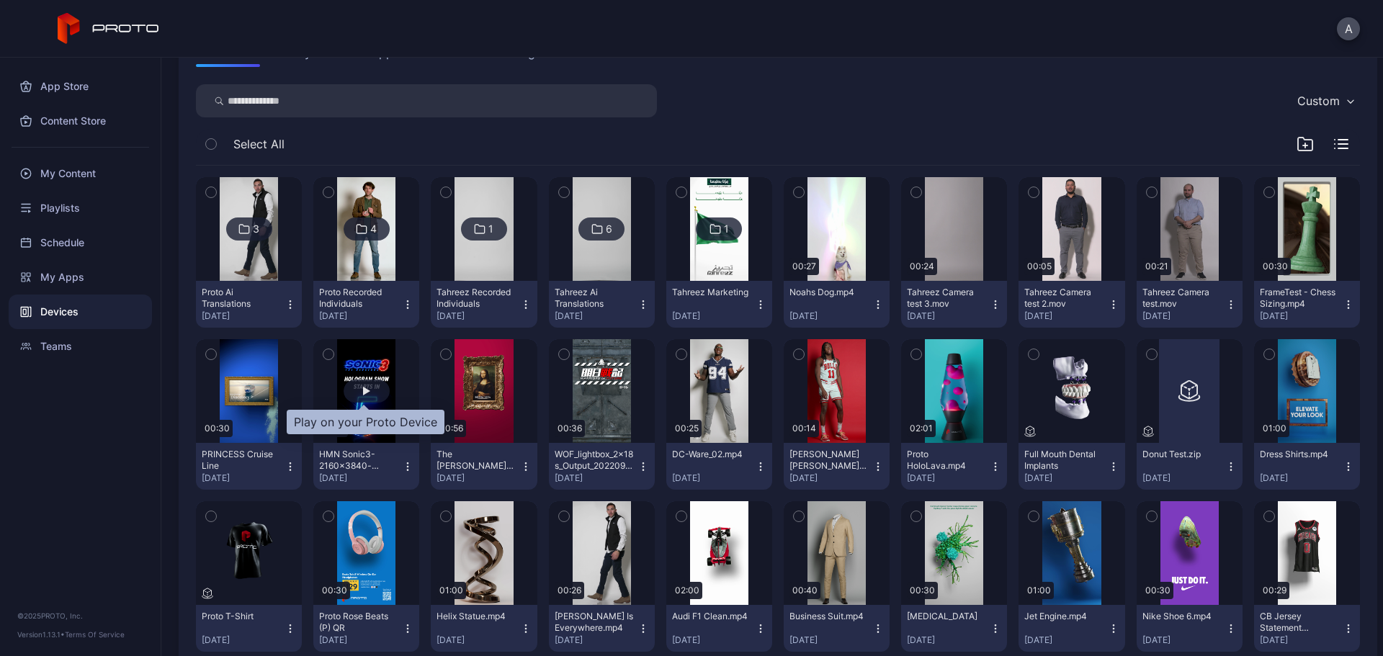
click at [365, 390] on div "button" at bounding box center [366, 391] width 7 height 9
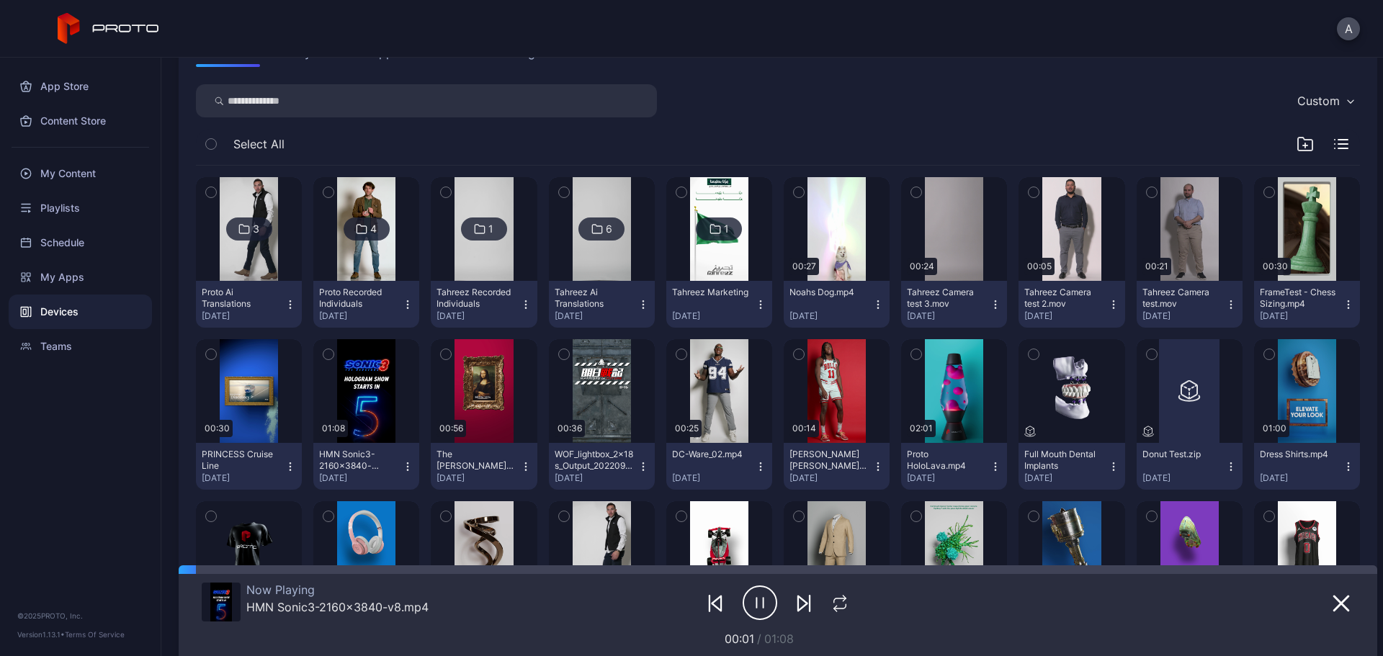
click at [764, 605] on icon "button" at bounding box center [764, 603] width 0 height 10
click at [1333, 608] on icon "button" at bounding box center [1341, 603] width 17 height 17
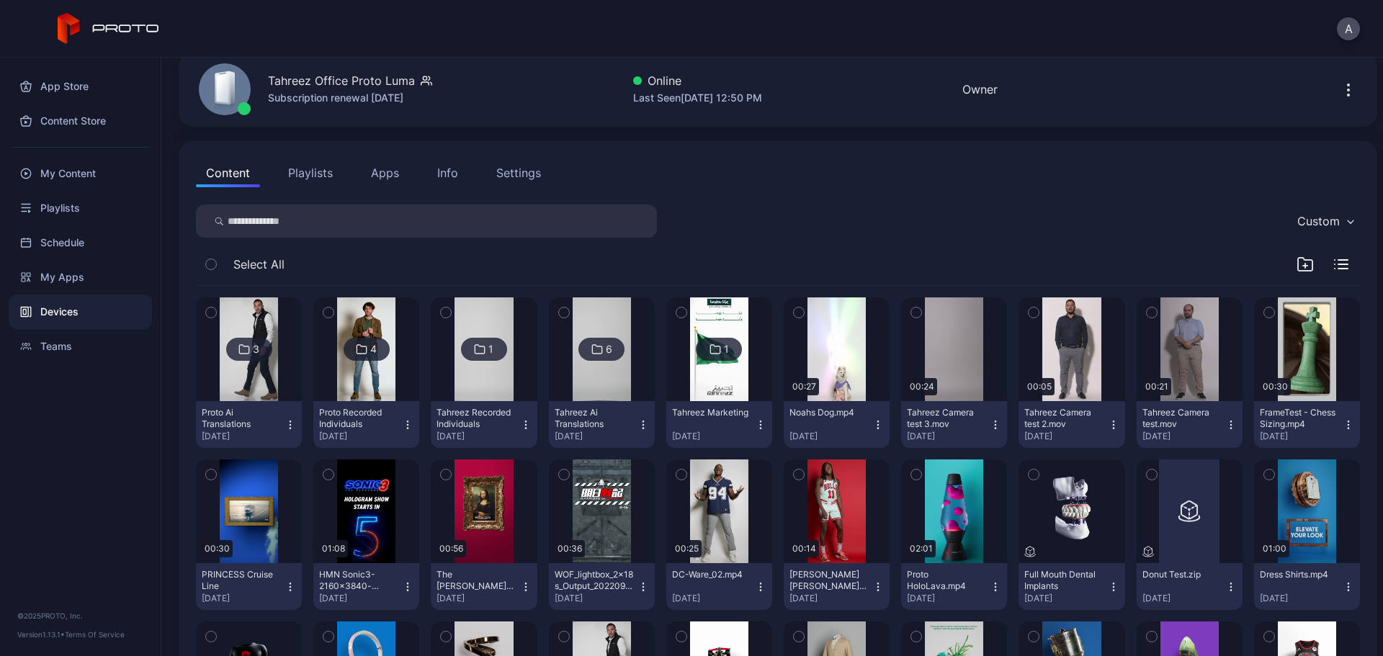
scroll to position [0, 0]
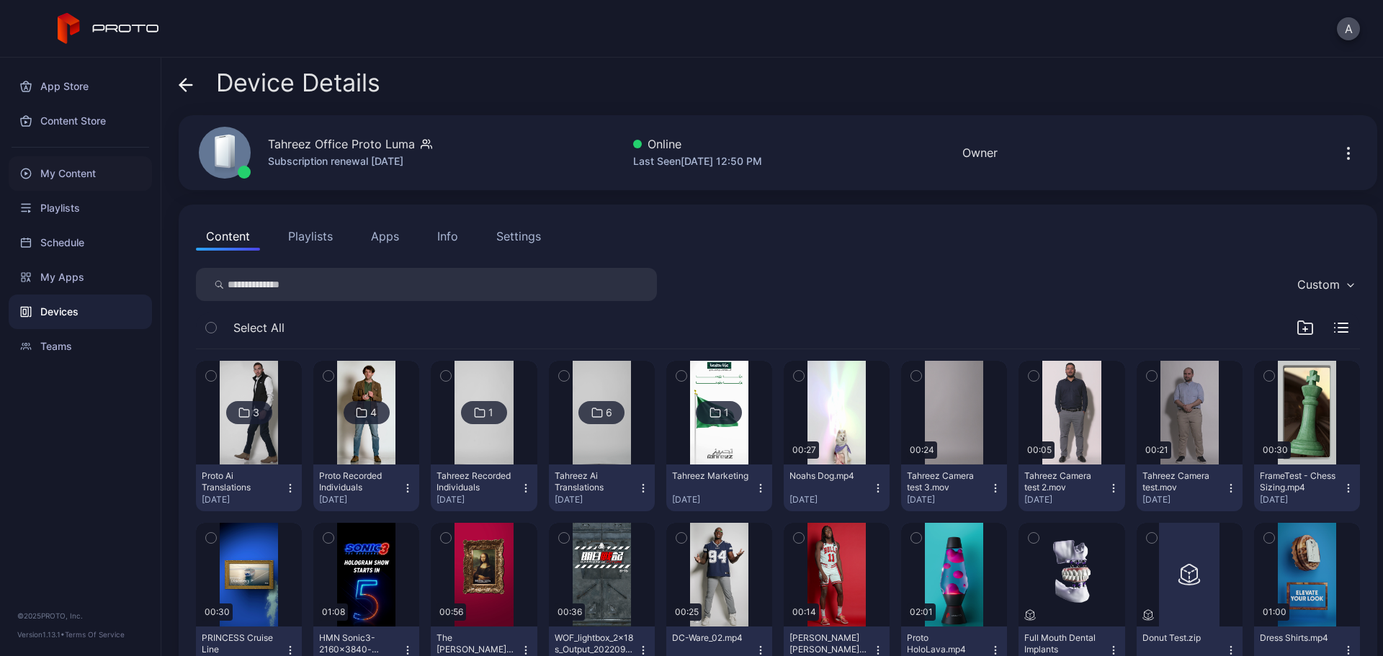
click at [84, 169] on div "My Content" at bounding box center [80, 173] width 143 height 35
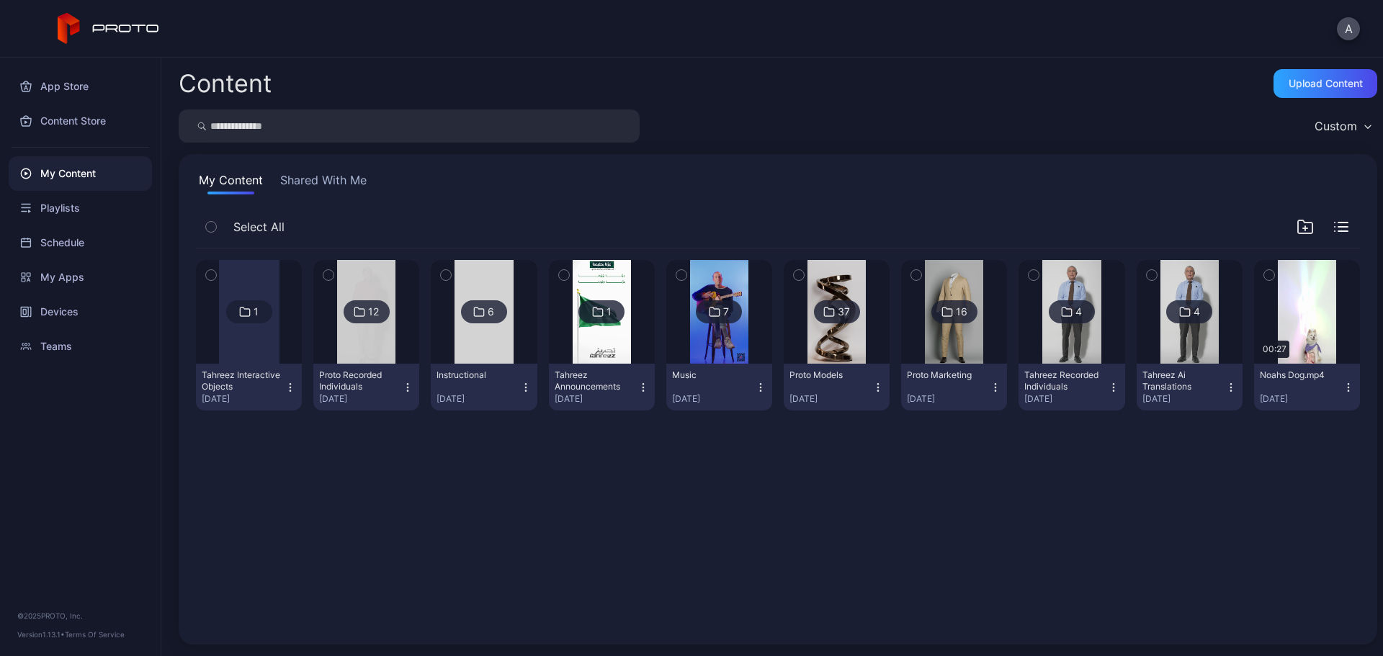
click at [1343, 389] on icon "button" at bounding box center [1349, 388] width 12 height 12
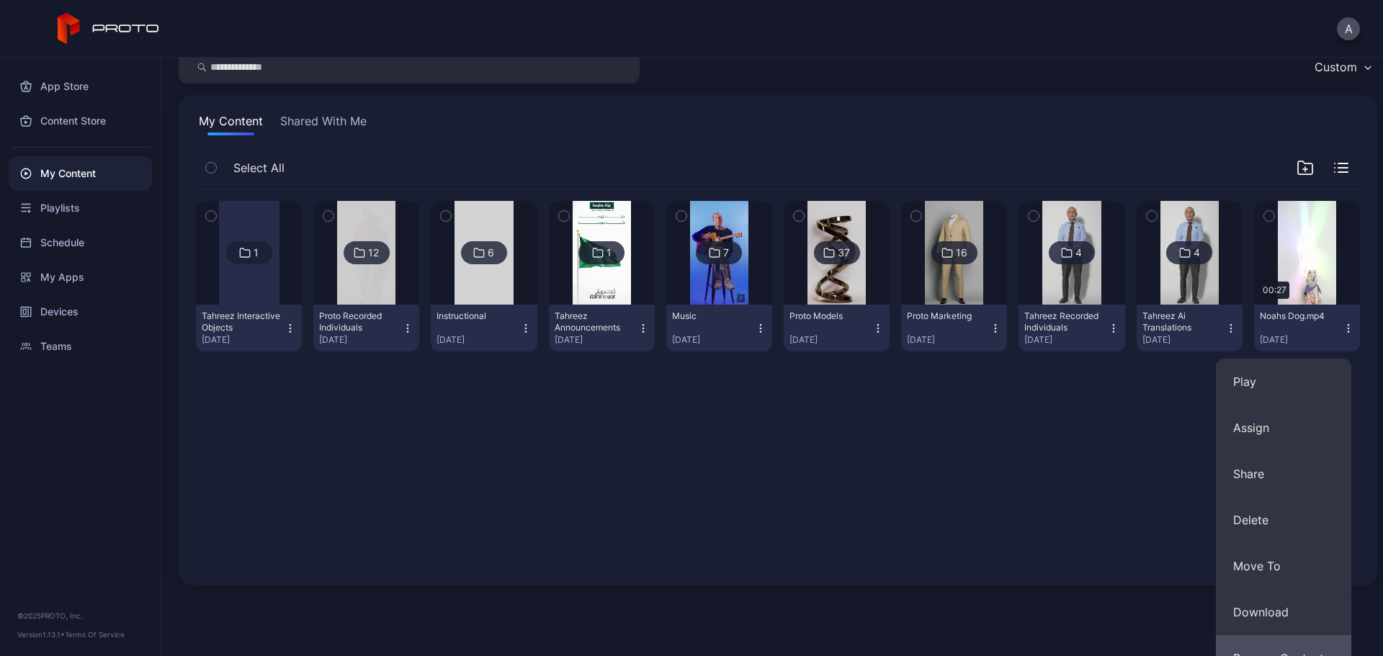
scroll to position [144, 0]
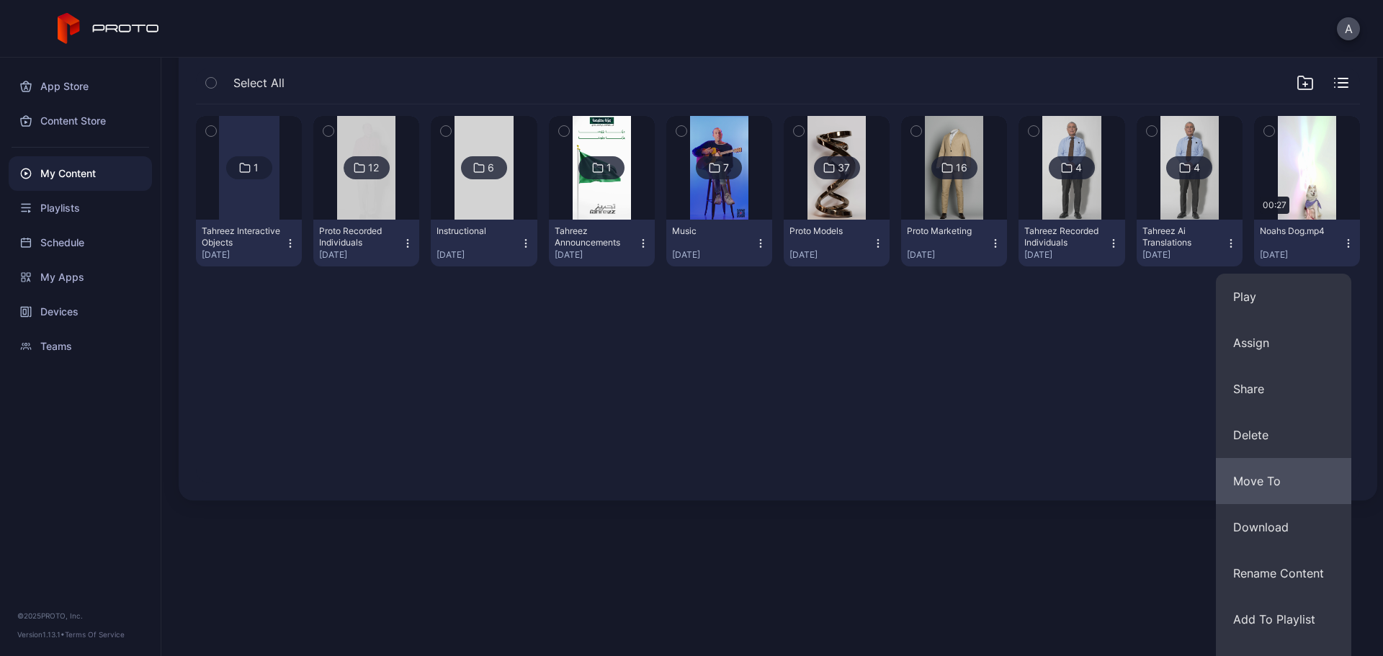
click at [1255, 482] on button "Move To" at bounding box center [1283, 481] width 135 height 46
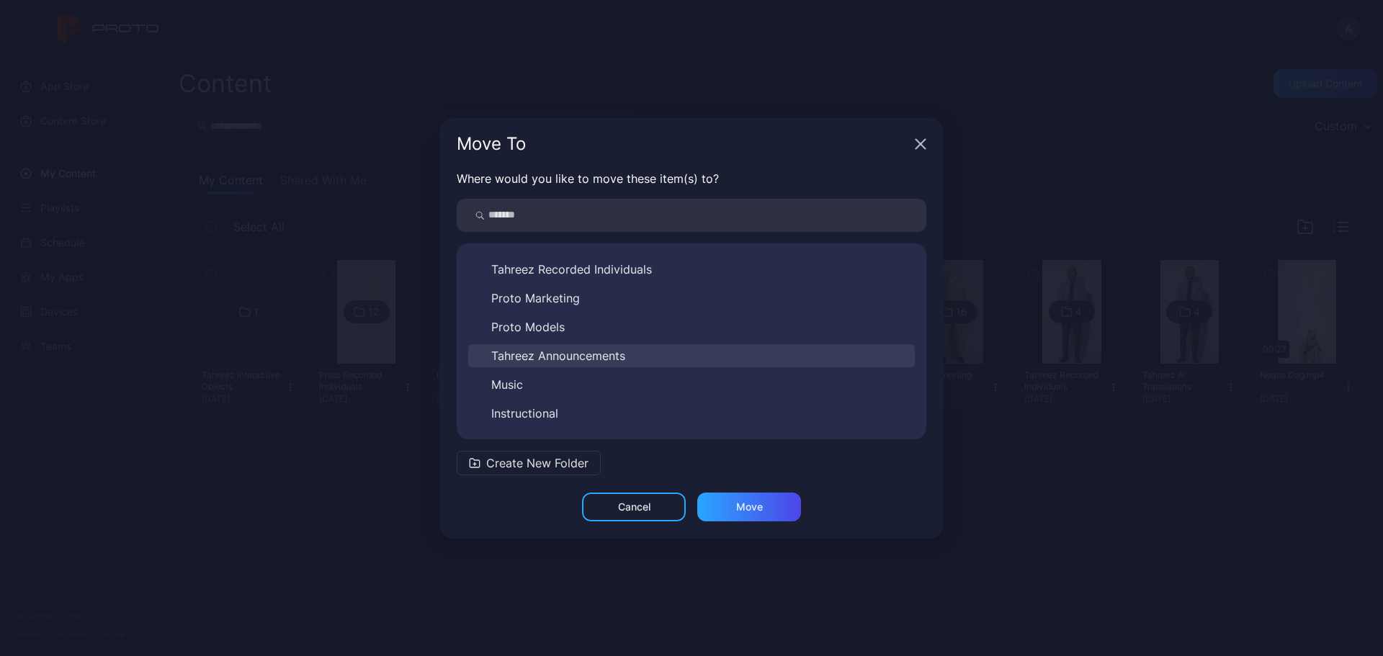
scroll to position [110, 0]
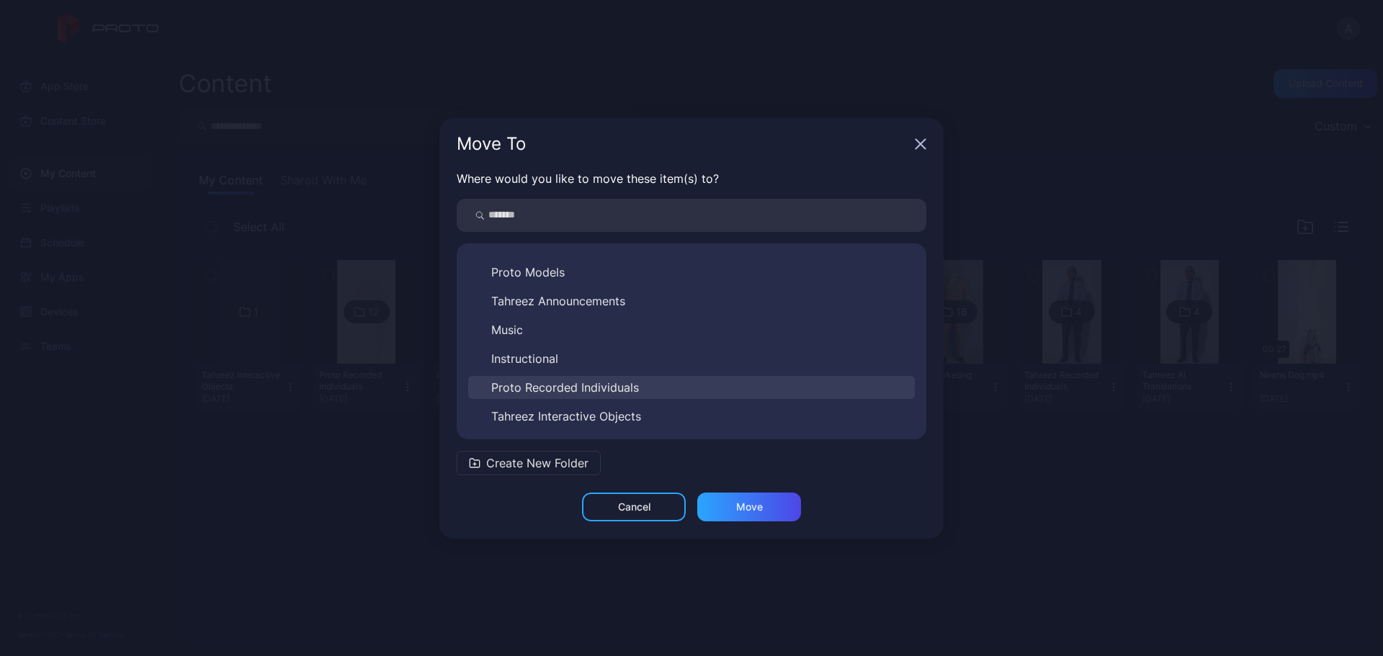
click at [605, 385] on span "Proto Recorded Individuals" at bounding box center [565, 387] width 148 height 17
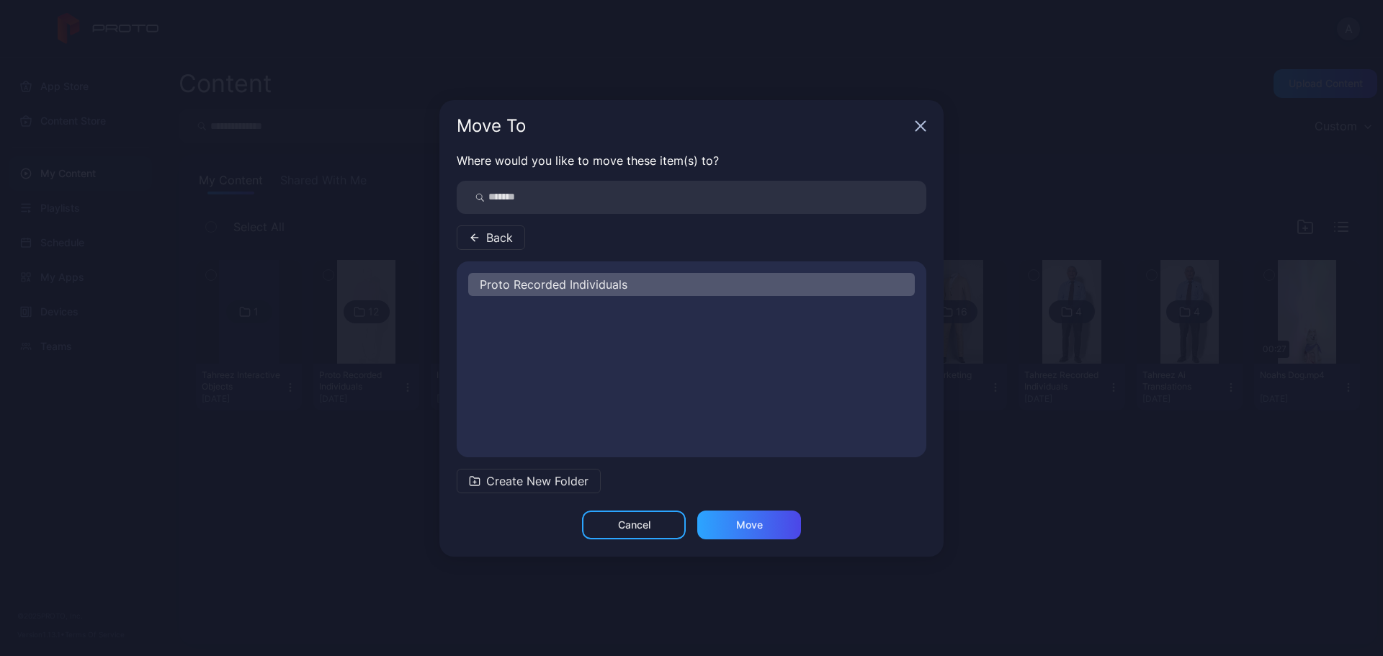
scroll to position [0, 0]
click at [754, 517] on div "Move" at bounding box center [749, 525] width 104 height 29
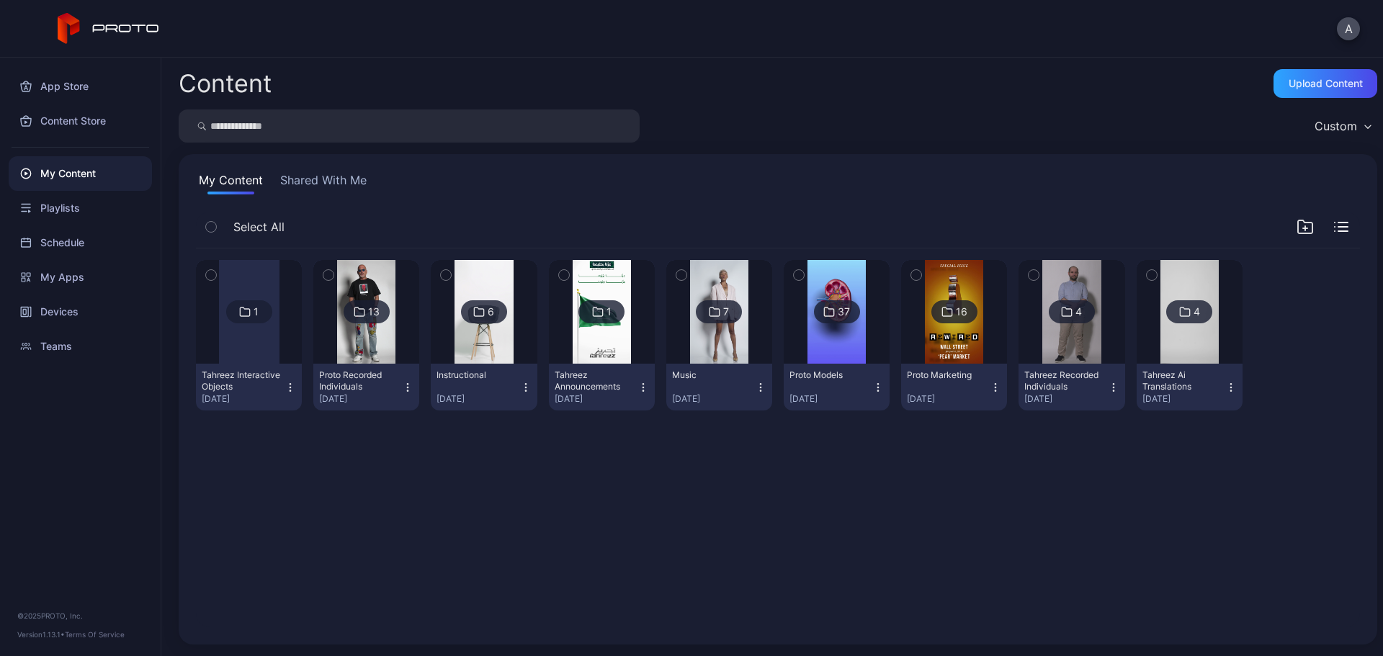
click at [779, 501] on div "1 Tahreez Interactive Objects [DATE] 13 Proto Recorded Individuals [DATE] 6 Ins…" at bounding box center [777, 438] width 1187 height 402
click at [821, 344] on img at bounding box center [837, 312] width 58 height 104
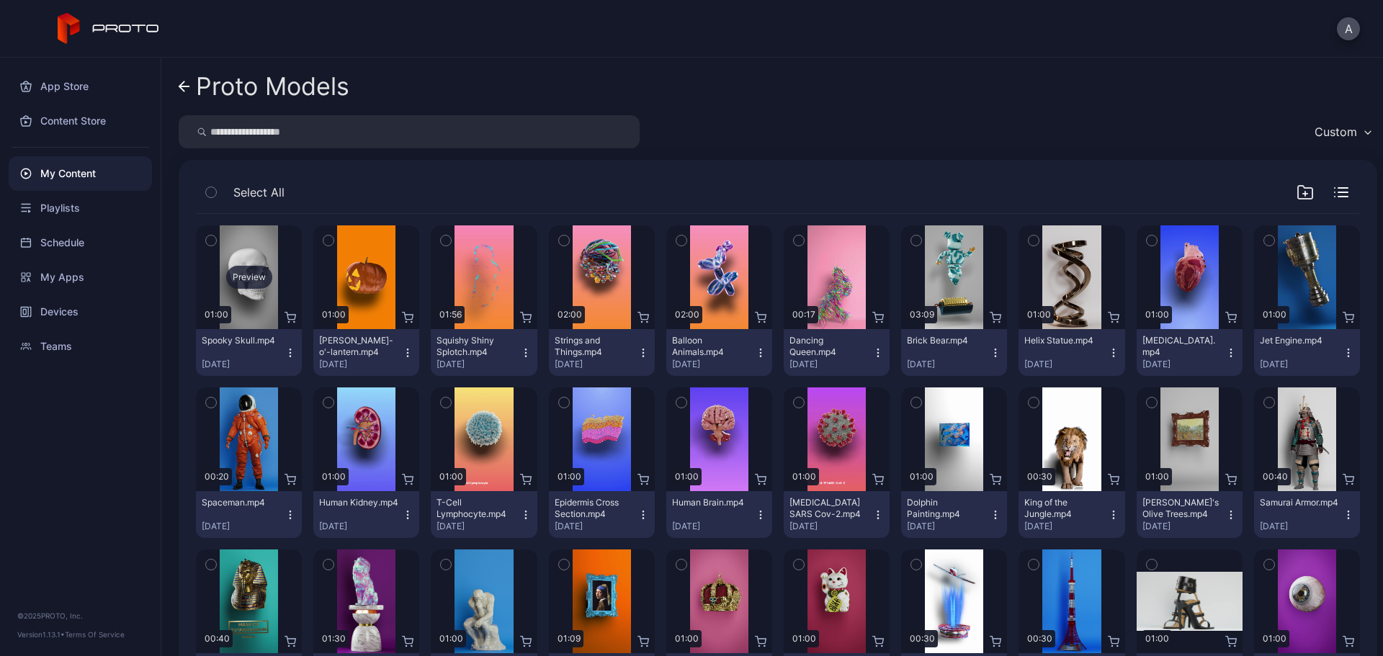
click at [251, 282] on div "Preview" at bounding box center [249, 277] width 46 height 23
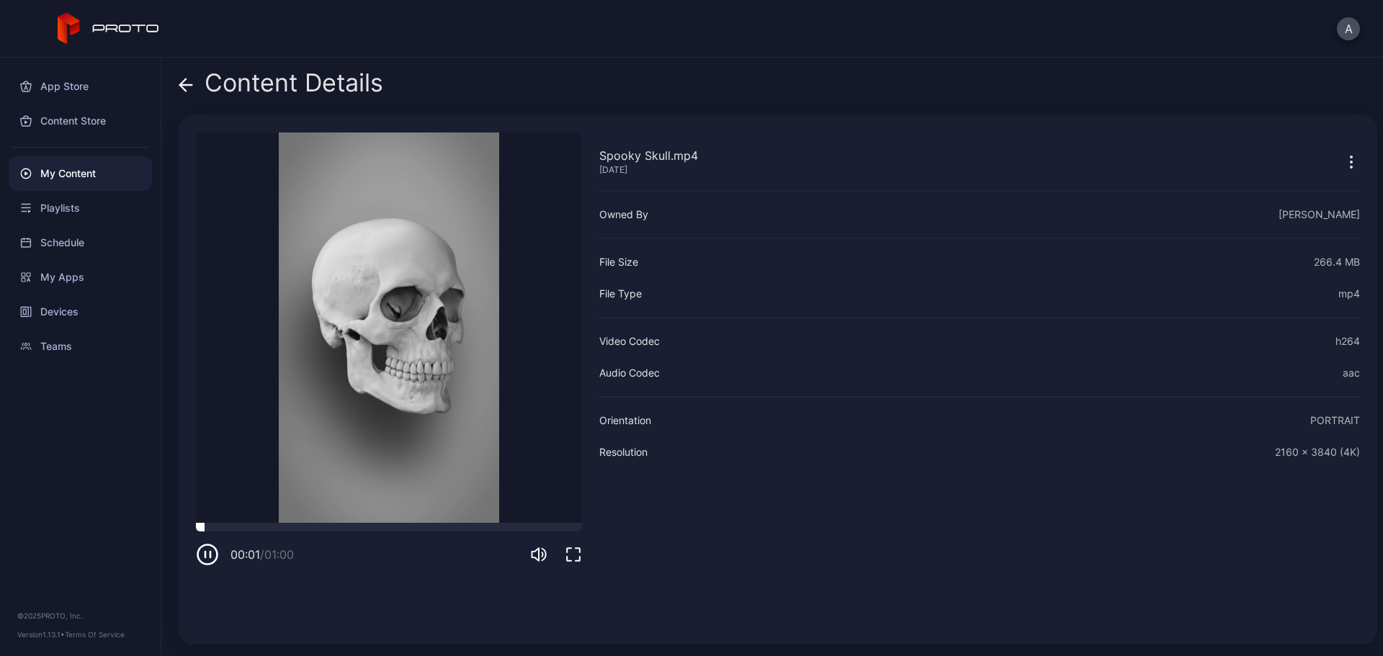
click at [335, 526] on div at bounding box center [389, 527] width 386 height 9
click at [406, 527] on div at bounding box center [389, 527] width 386 height 9
drag, startPoint x: 486, startPoint y: 525, endPoint x: 499, endPoint y: 527, distance: 13.1
click at [486, 525] on div at bounding box center [389, 527] width 386 height 9
click at [189, 93] on span at bounding box center [186, 82] width 14 height 27
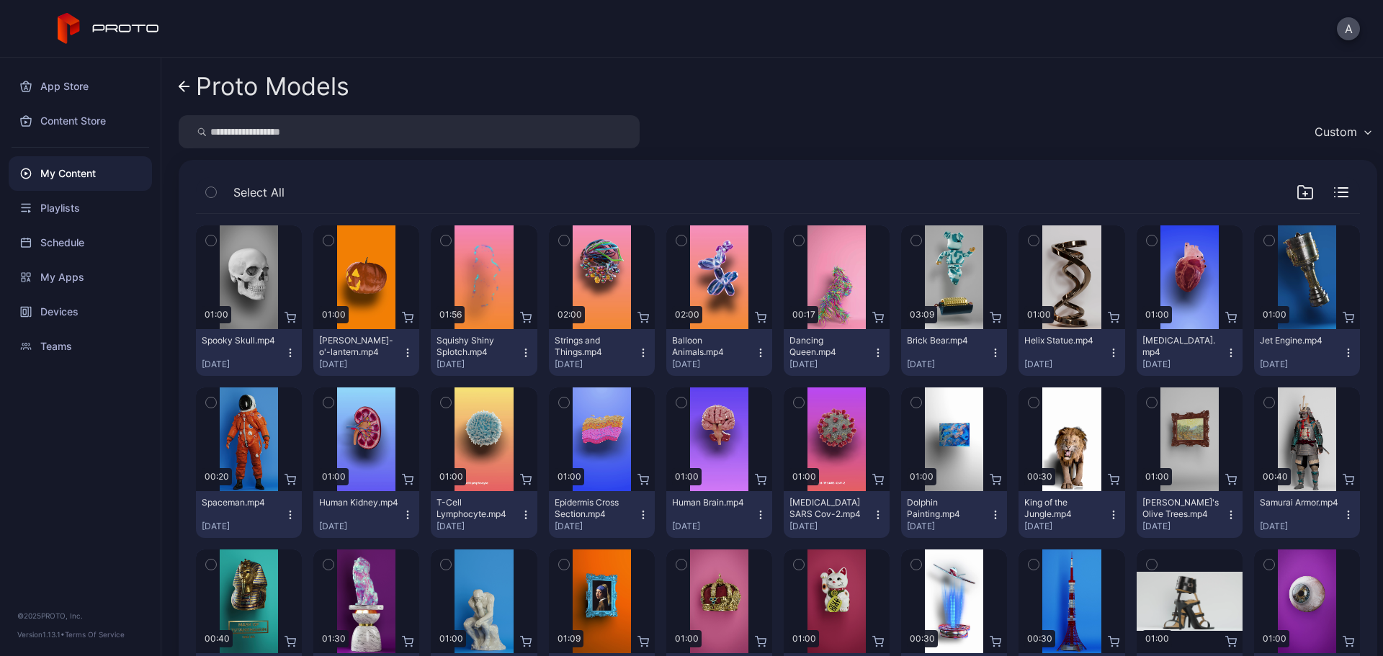
drag, startPoint x: 184, startPoint y: 329, endPoint x: 186, endPoint y: 359, distance: 30.3
click at [186, 359] on div "Preview 01:00 Spooky Skull.mp4 [DATE] Preview 01:00 Jack-o'-lantern.mp4 [DATE] …" at bounding box center [777, 543] width 1187 height 683
click at [607, 275] on div "Preview" at bounding box center [602, 277] width 46 height 23
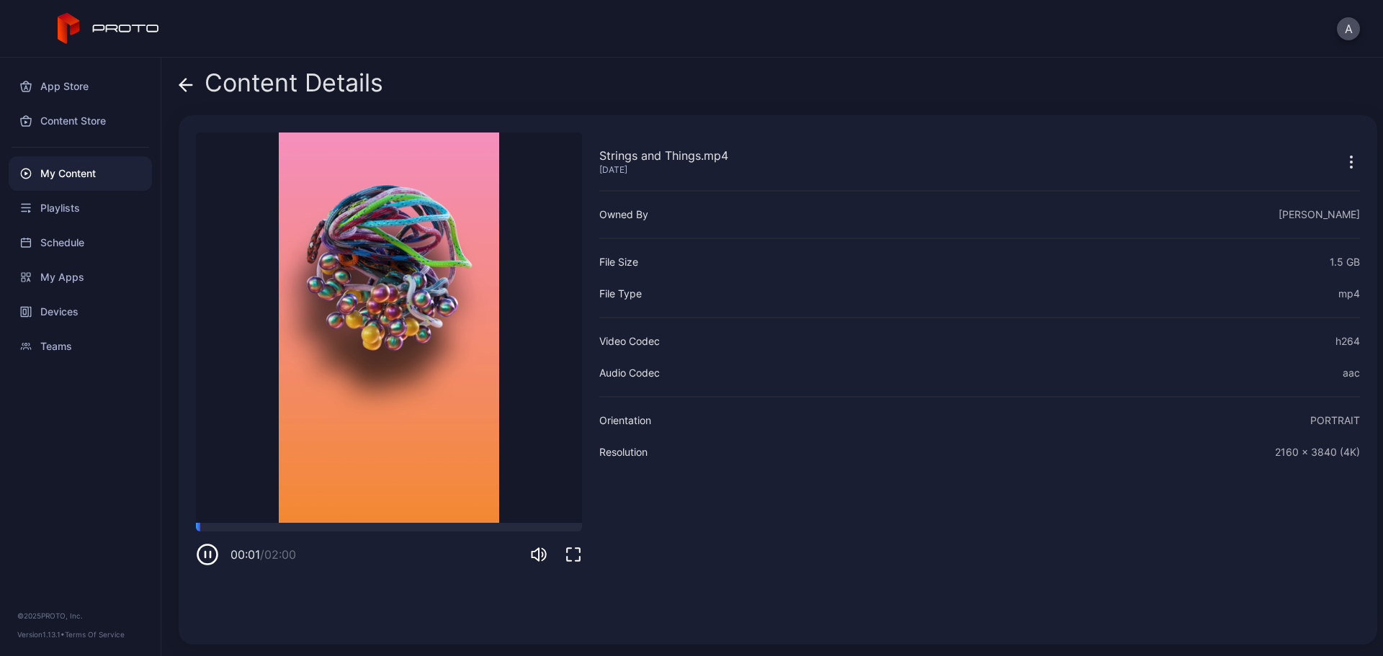
click at [184, 87] on icon at bounding box center [186, 85] width 14 height 14
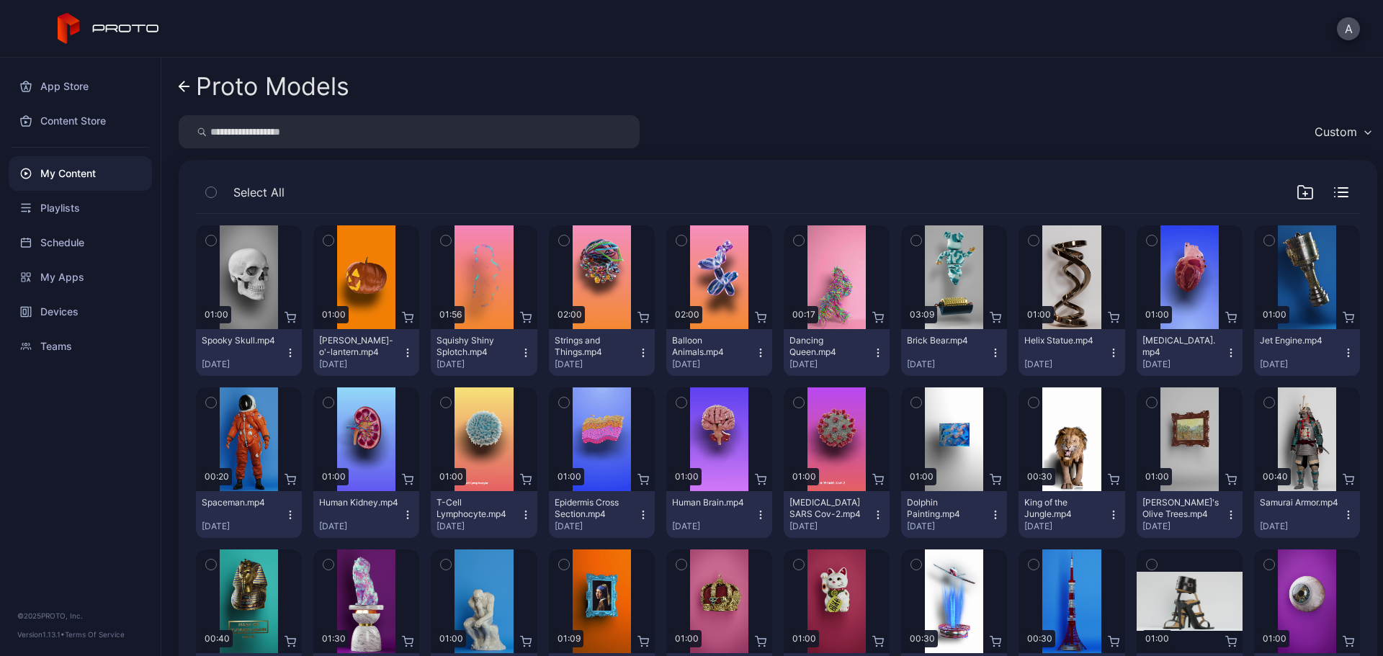
click at [182, 86] on icon at bounding box center [185, 87] width 12 height 12
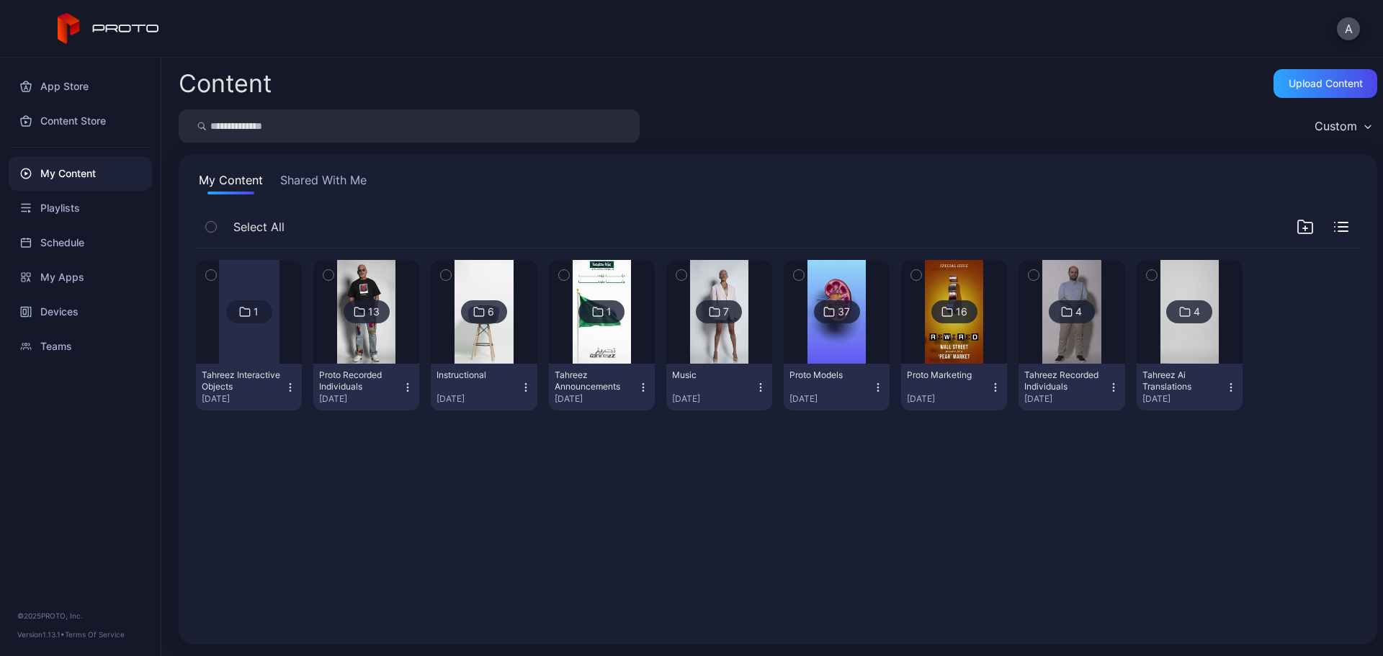
drag, startPoint x: 708, startPoint y: 488, endPoint x: 1110, endPoint y: 447, distance: 404.1
click at [1093, 531] on div "1 Tahreez Interactive Objects [DATE] 13 Proto Recorded Individuals [DATE] 6 Ins…" at bounding box center [777, 438] width 1187 height 402
click at [1297, 223] on icon "button" at bounding box center [1305, 226] width 17 height 17
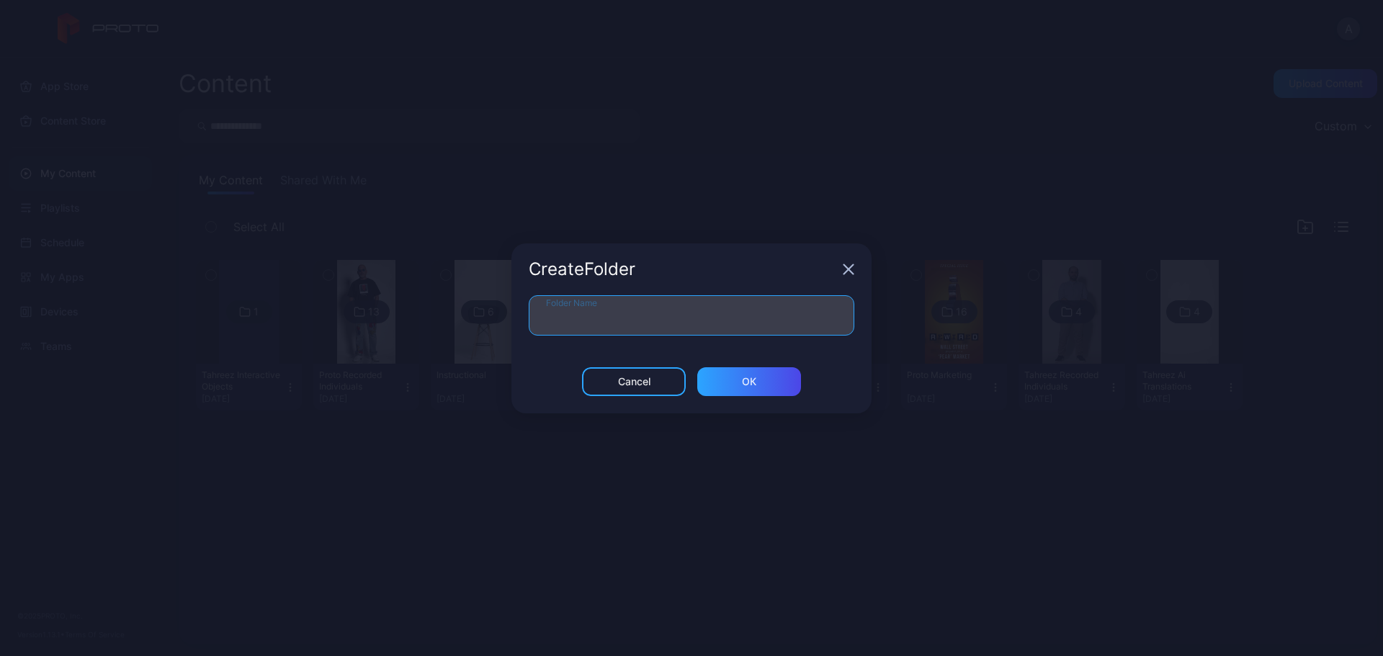
click at [715, 324] on input "Folder Name" at bounding box center [692, 315] width 326 height 40
type input "**********"
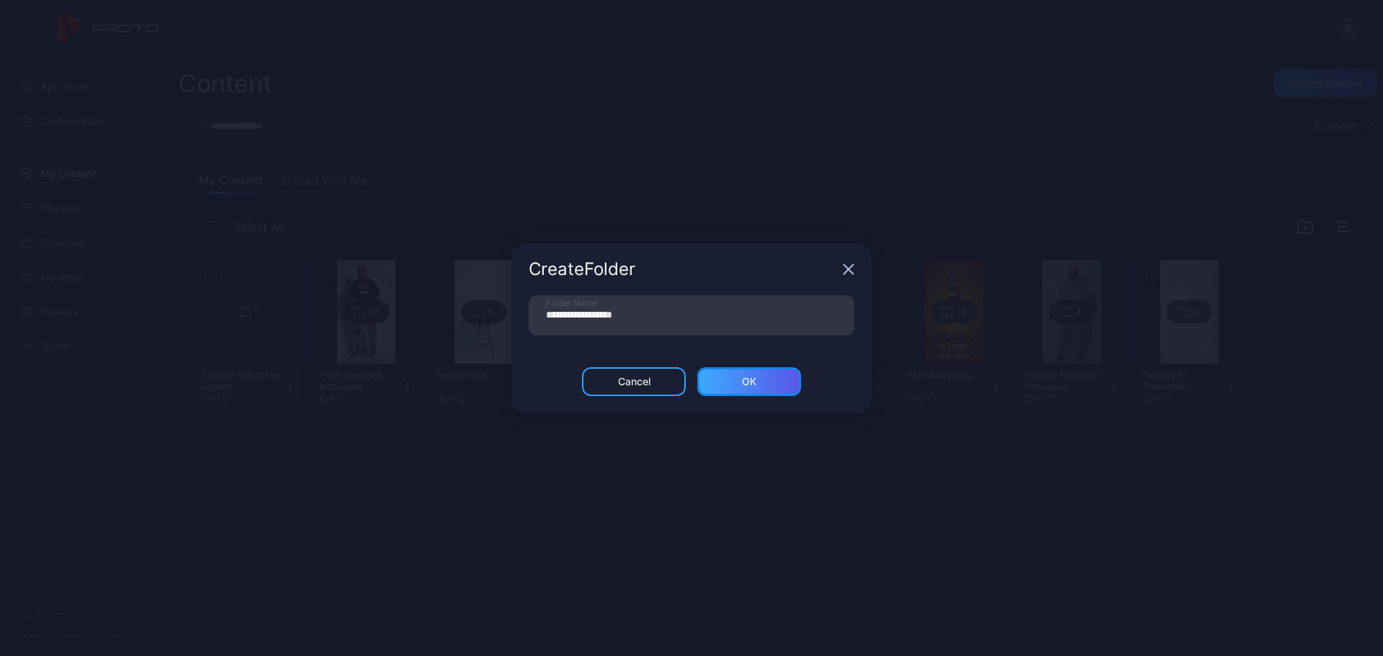
click at [754, 377] on div "ОК" at bounding box center [749, 382] width 14 height 12
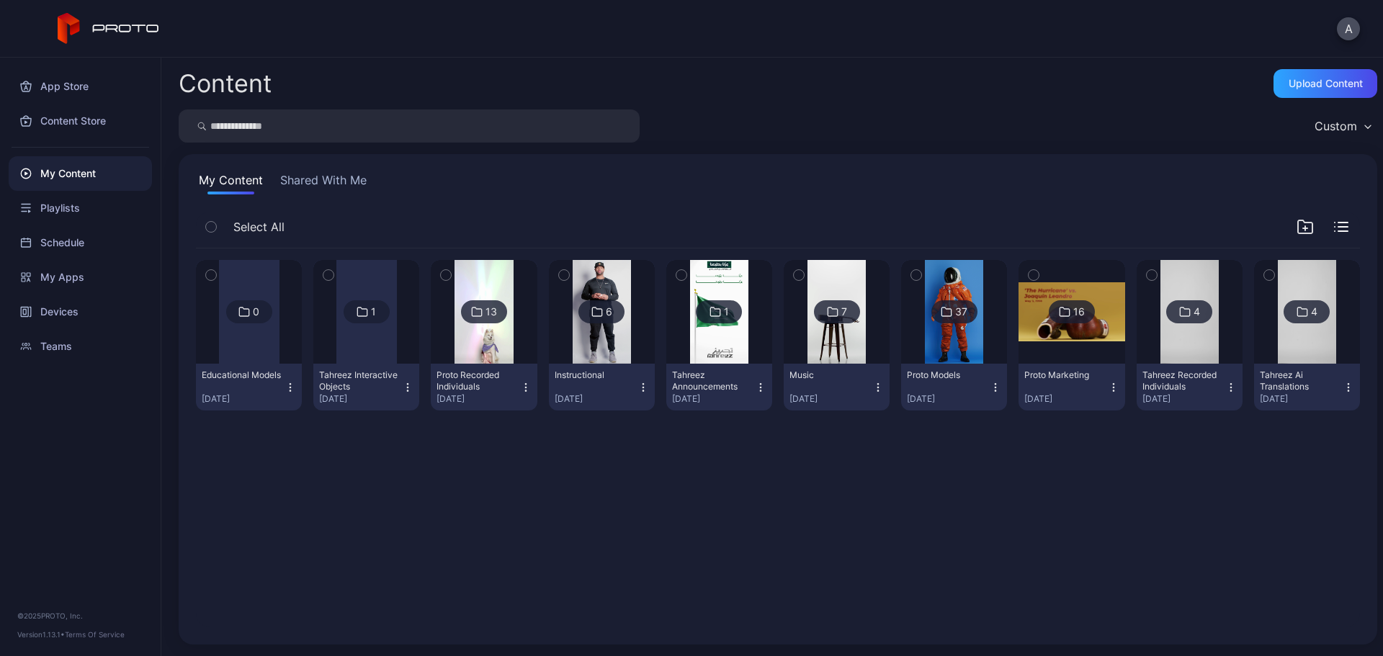
click at [935, 330] on img at bounding box center [954, 312] width 58 height 104
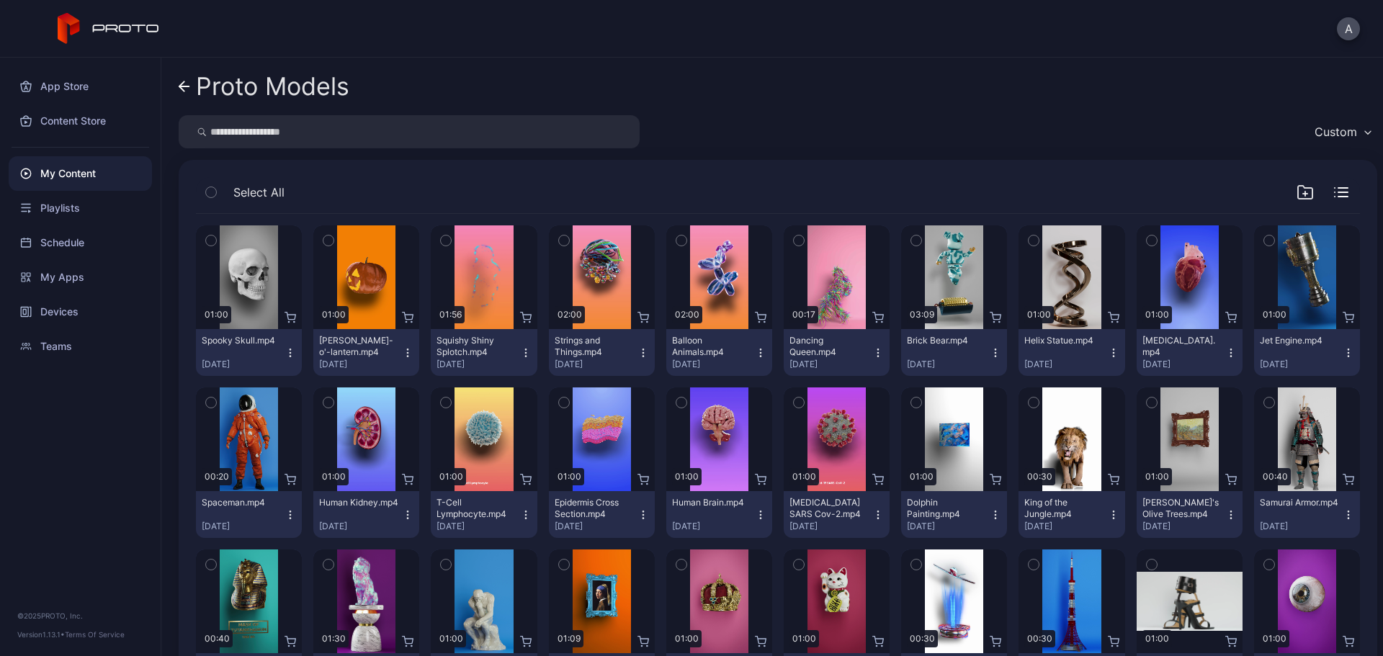
click at [1147, 243] on icon "button" at bounding box center [1152, 241] width 10 height 16
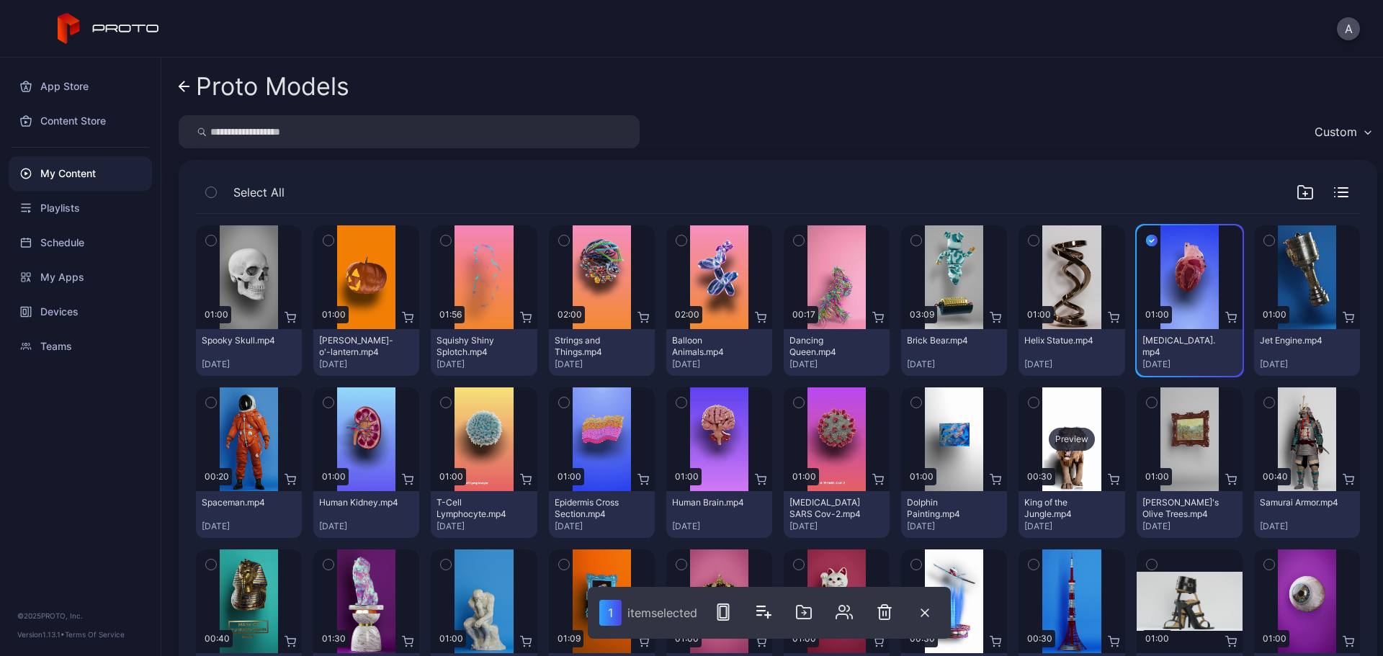
scroll to position [72, 0]
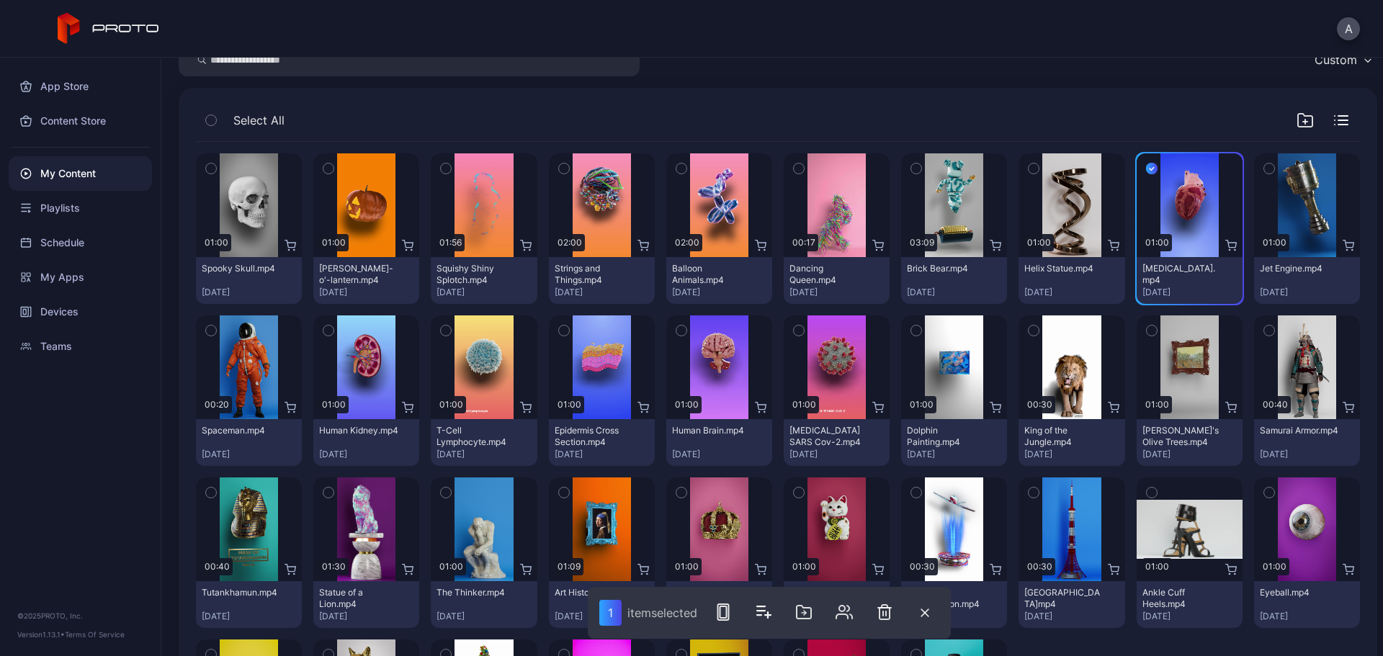
click at [324, 331] on icon "button" at bounding box center [329, 331] width 10 height 16
click at [445, 331] on icon "button" at bounding box center [447, 331] width 4 height 2
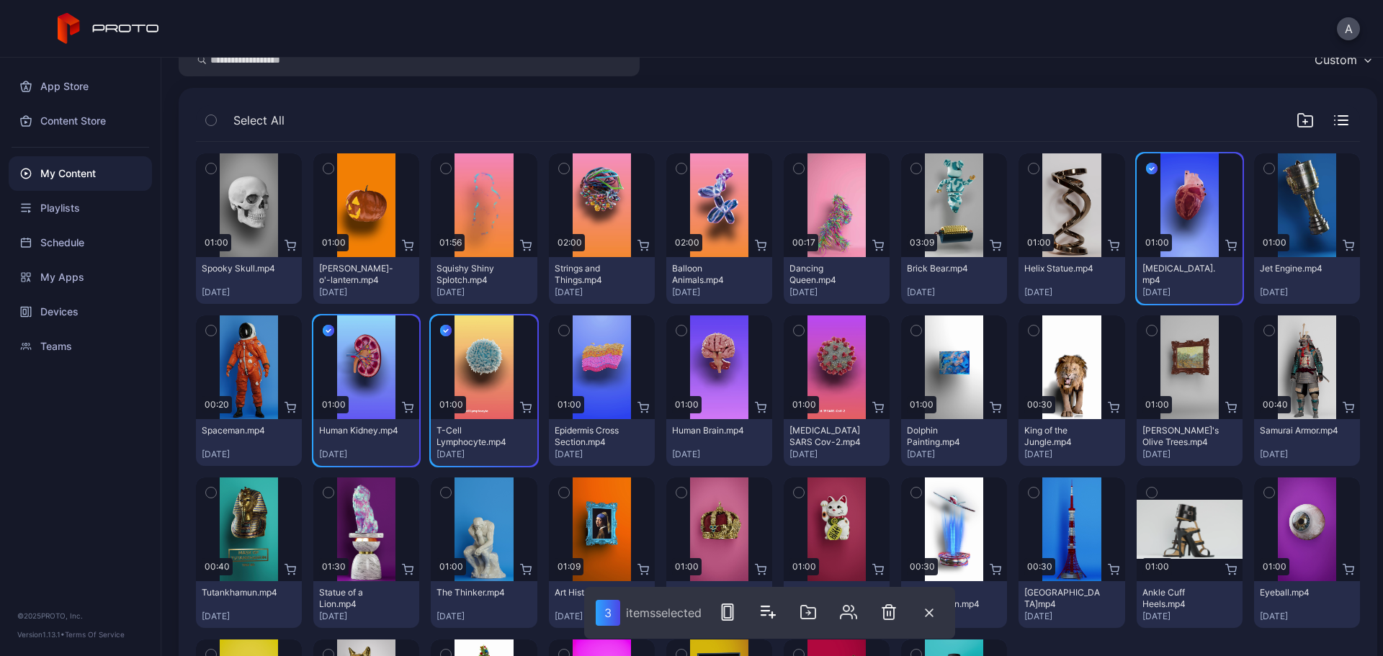
click at [559, 331] on icon "button" at bounding box center [564, 331] width 10 height 16
click at [677, 329] on icon "button" at bounding box center [682, 331] width 10 height 16
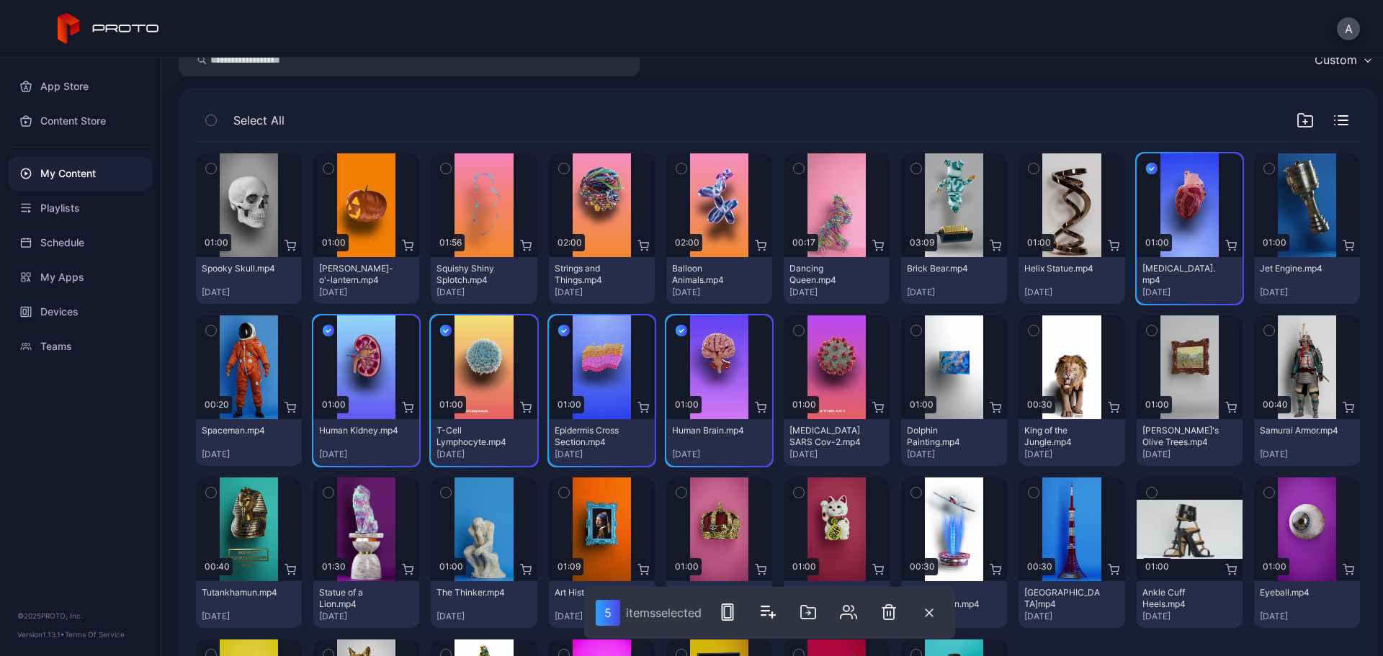
click at [794, 332] on icon "button" at bounding box center [799, 331] width 10 height 16
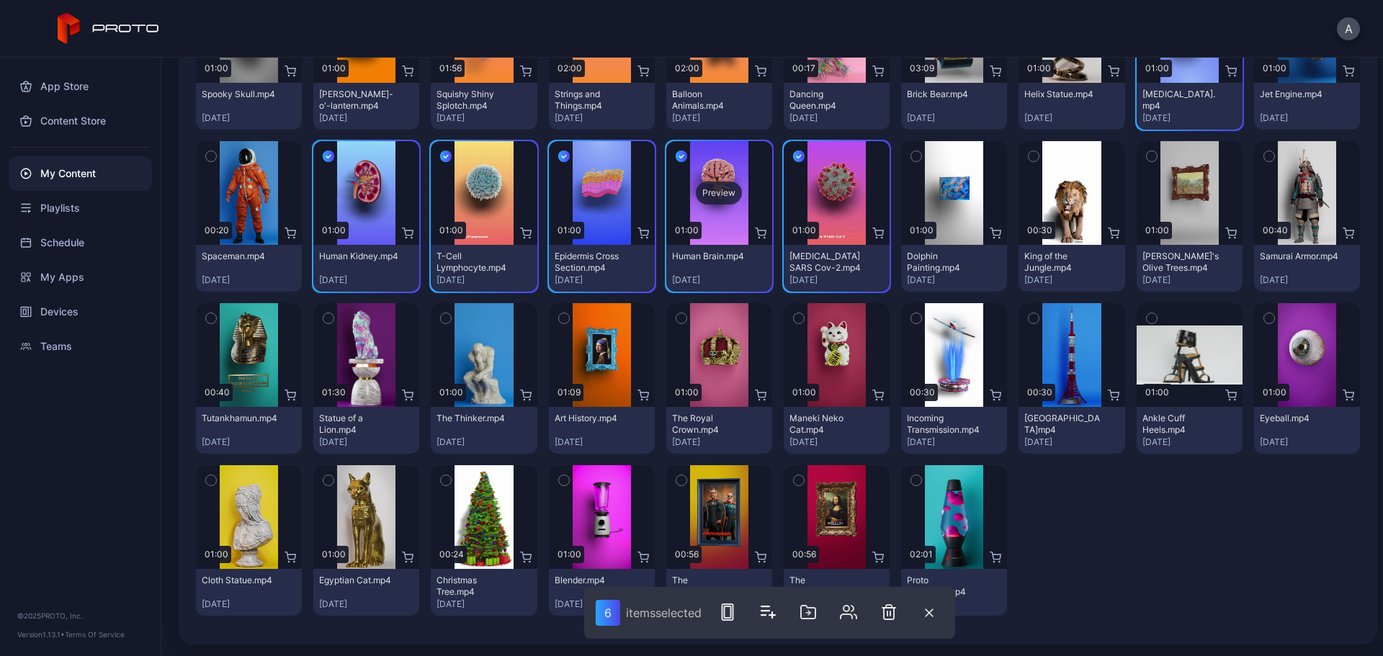
scroll to position [0, 0]
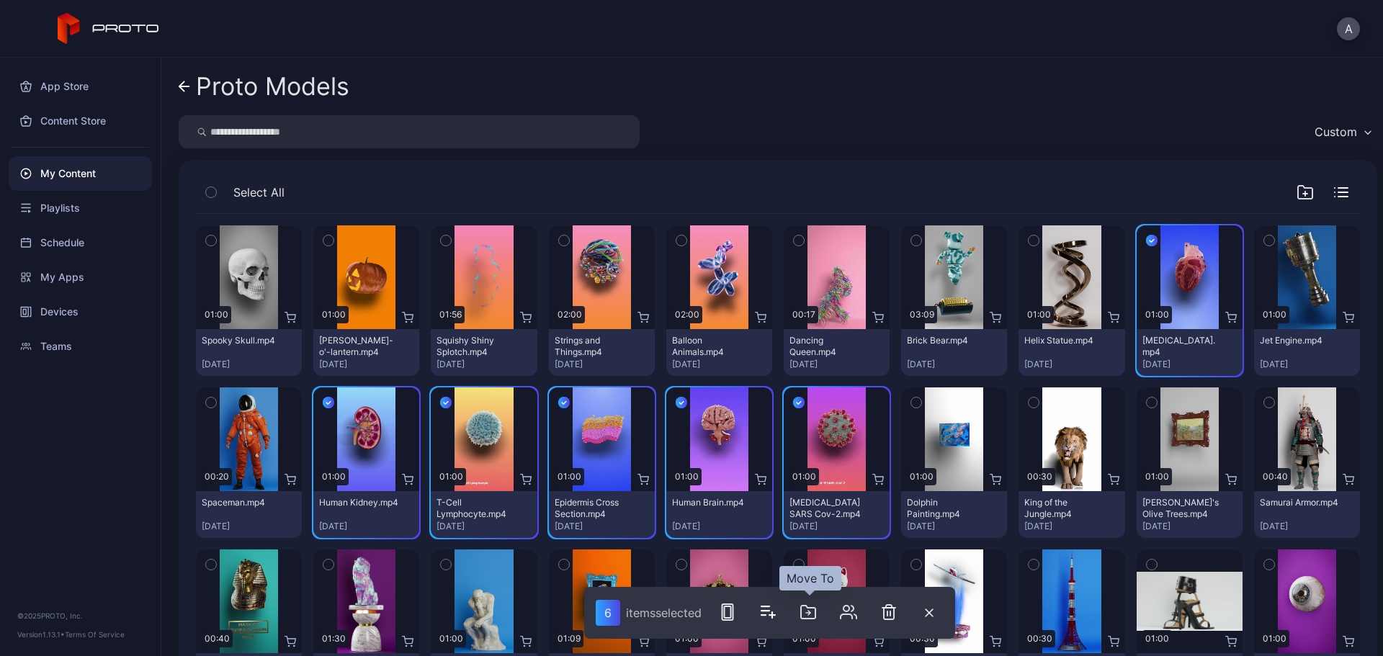
click at [810, 615] on icon "button" at bounding box center [808, 612] width 17 height 17
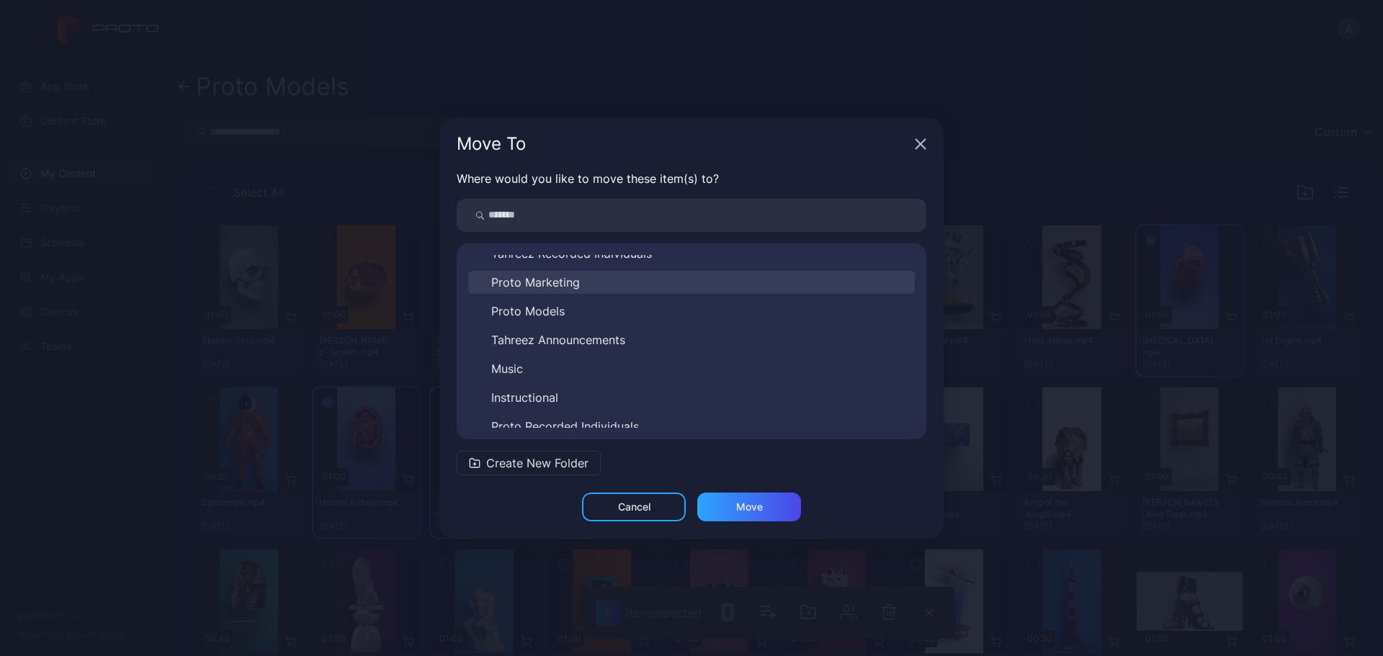
scroll to position [138, 0]
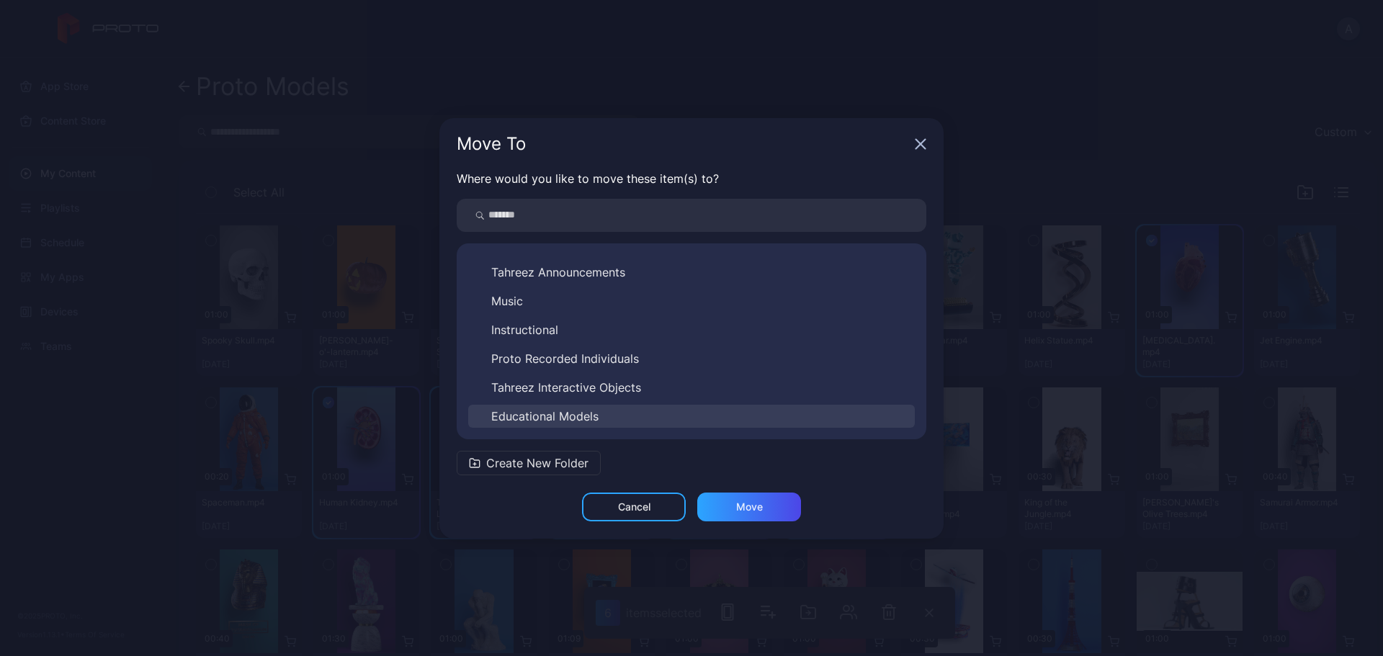
click at [581, 412] on span "Educational Models" at bounding box center [544, 416] width 107 height 17
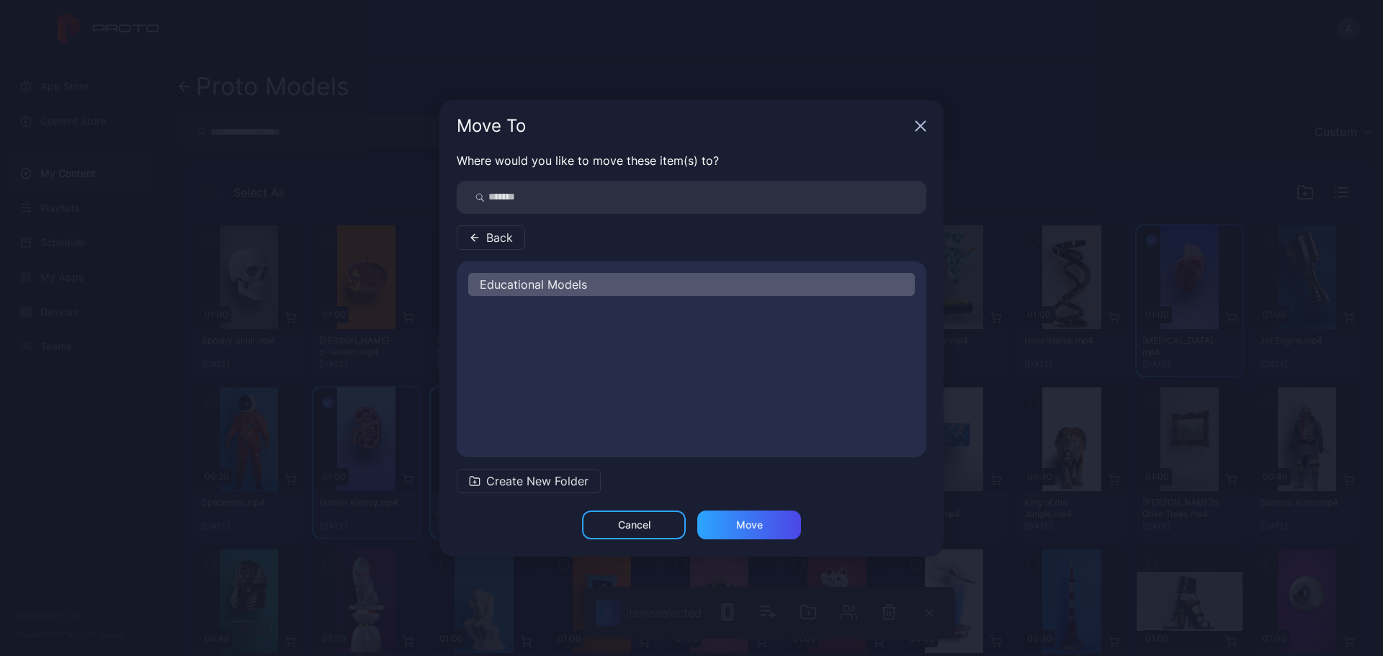
scroll to position [0, 0]
click at [744, 530] on div "Move" at bounding box center [749, 525] width 27 height 12
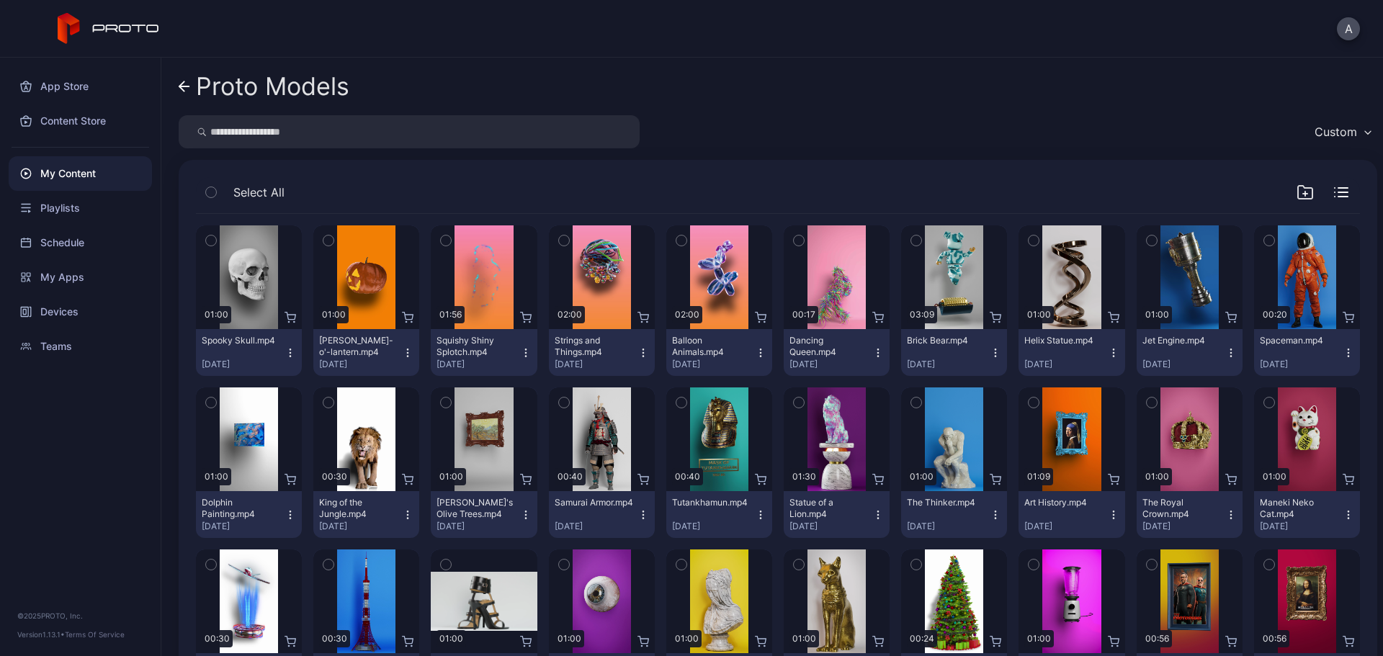
click at [181, 86] on icon at bounding box center [184, 86] width 10 height 0
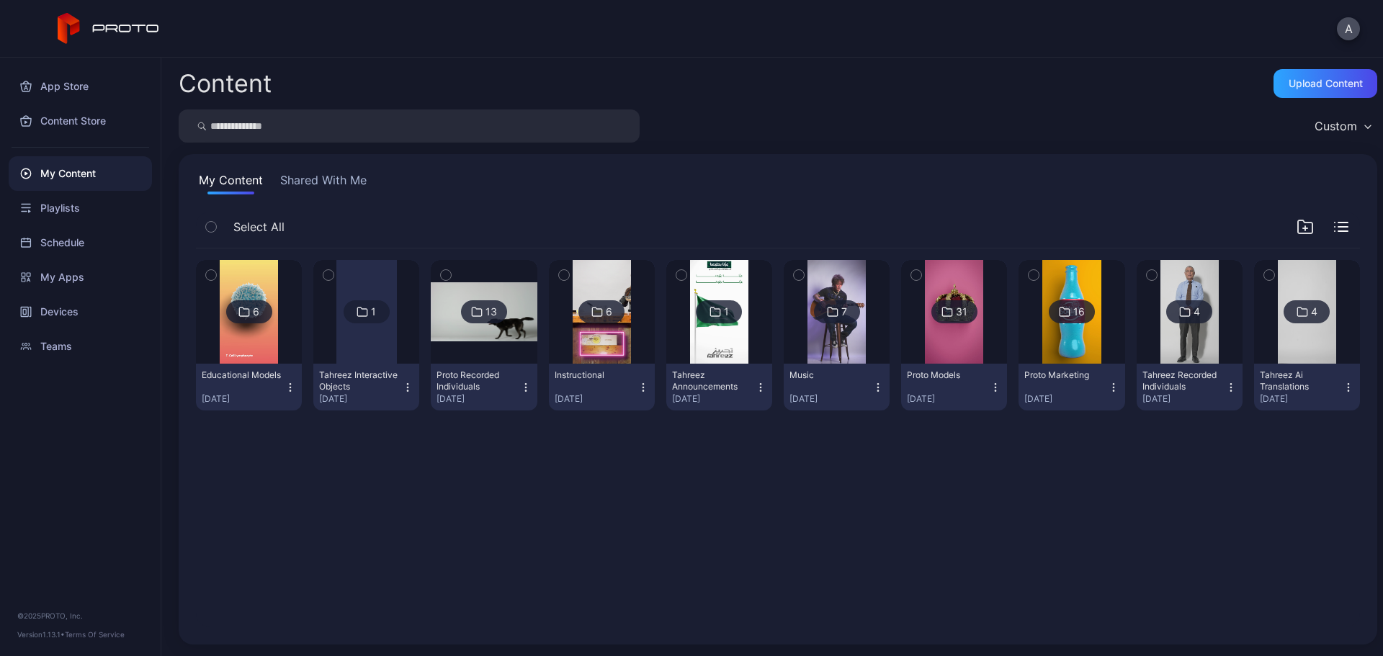
click at [261, 327] on img at bounding box center [249, 312] width 58 height 104
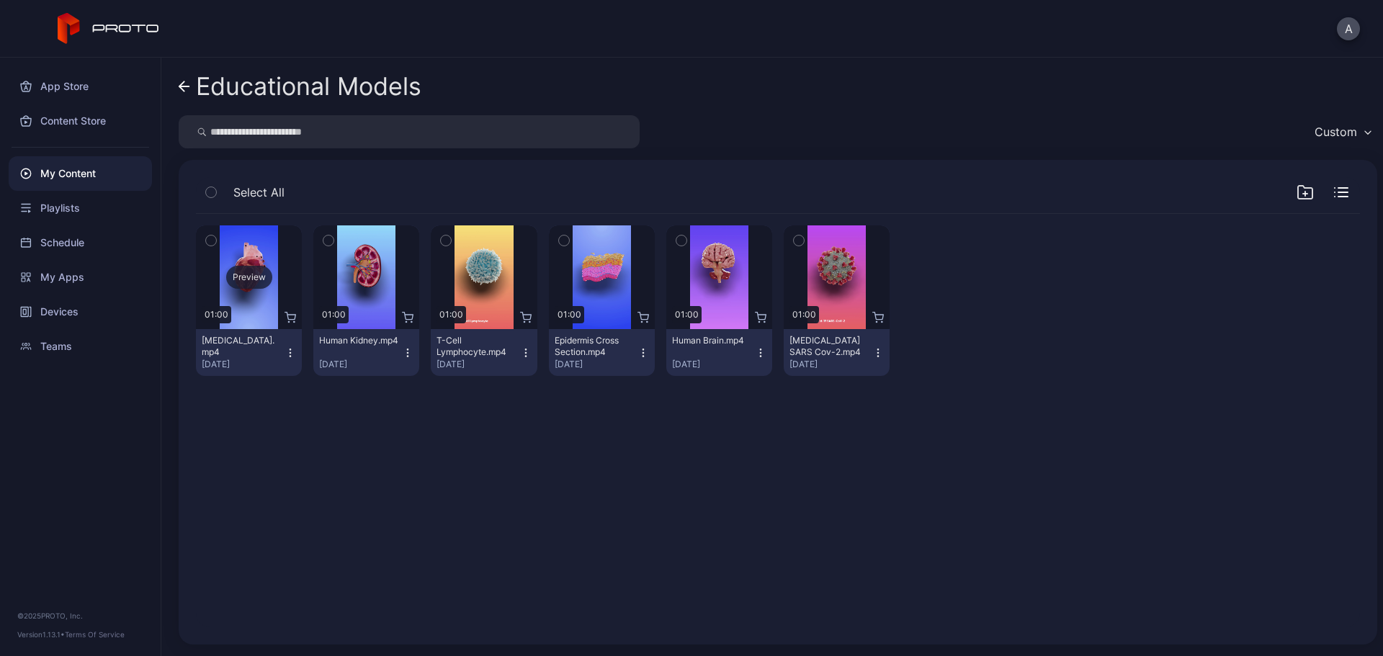
click at [242, 279] on div "Preview" at bounding box center [249, 277] width 46 height 23
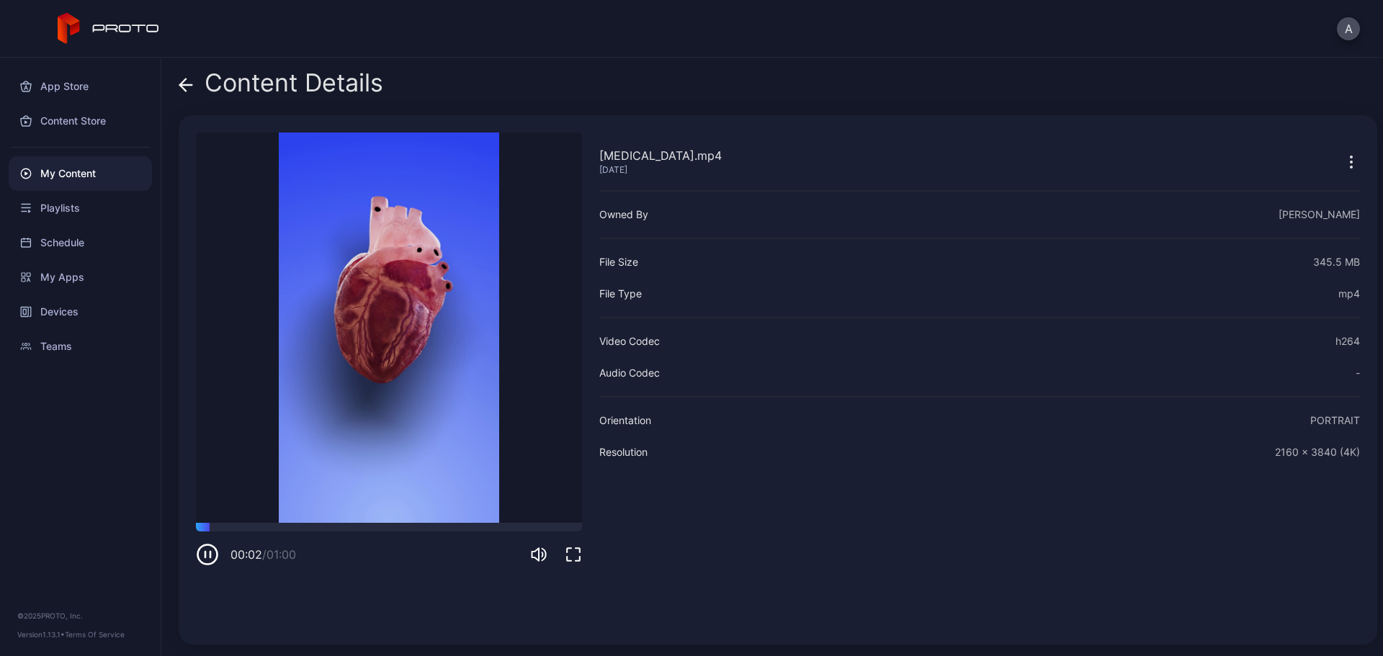
click at [184, 89] on icon at bounding box center [183, 85] width 6 height 12
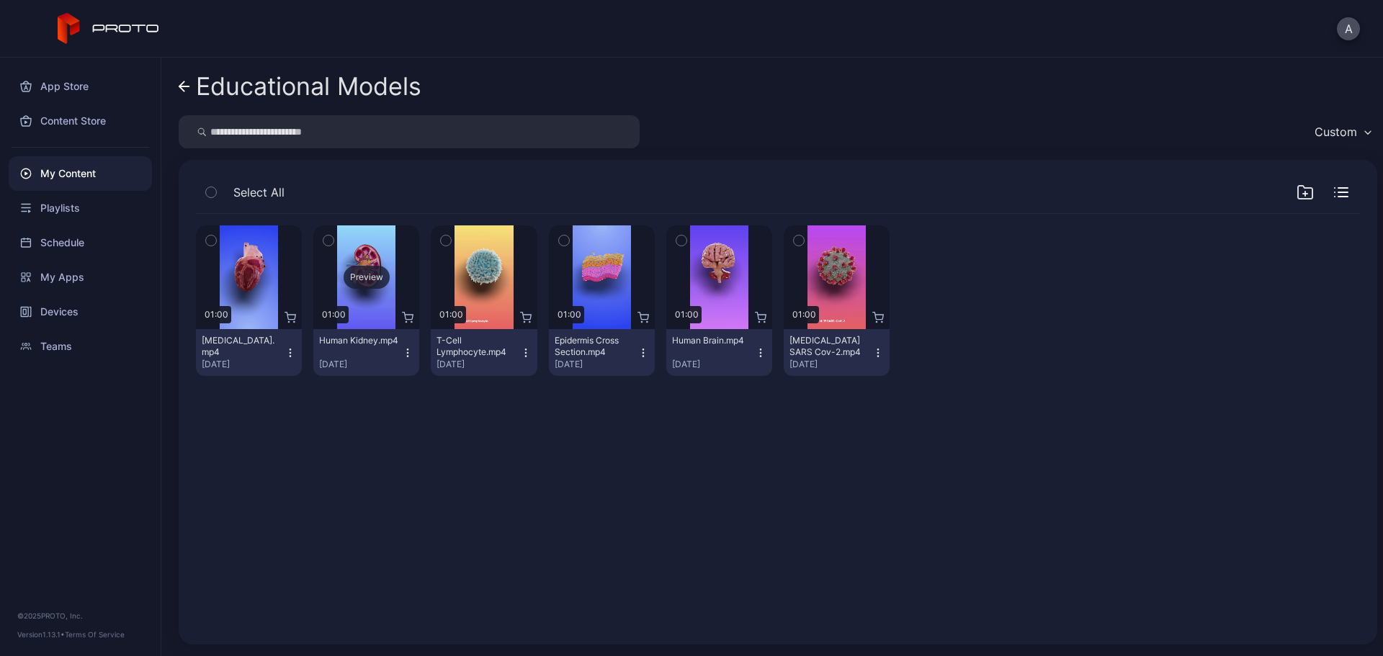
click at [354, 263] on div "Preview" at bounding box center [366, 278] width 106 height 104
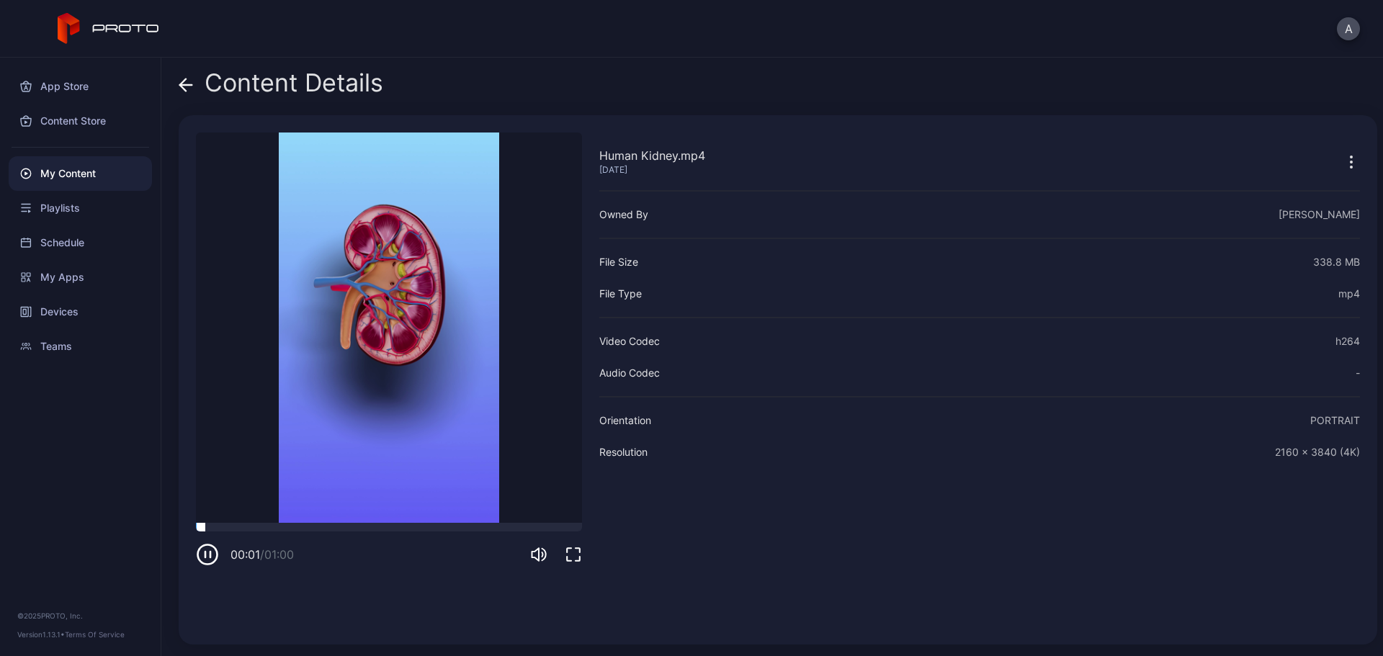
click at [326, 530] on div at bounding box center [389, 527] width 386 height 9
click at [179, 86] on icon at bounding box center [186, 85] width 14 height 14
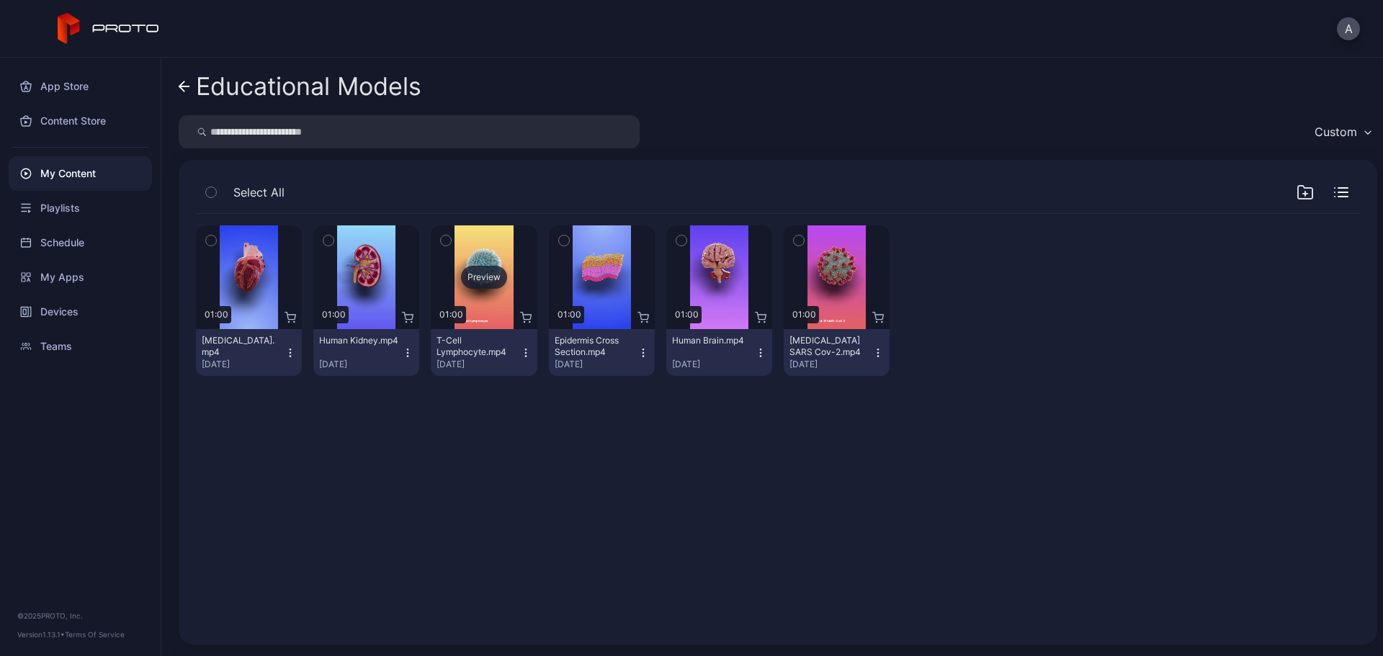
click at [486, 277] on div "Preview" at bounding box center [484, 277] width 46 height 23
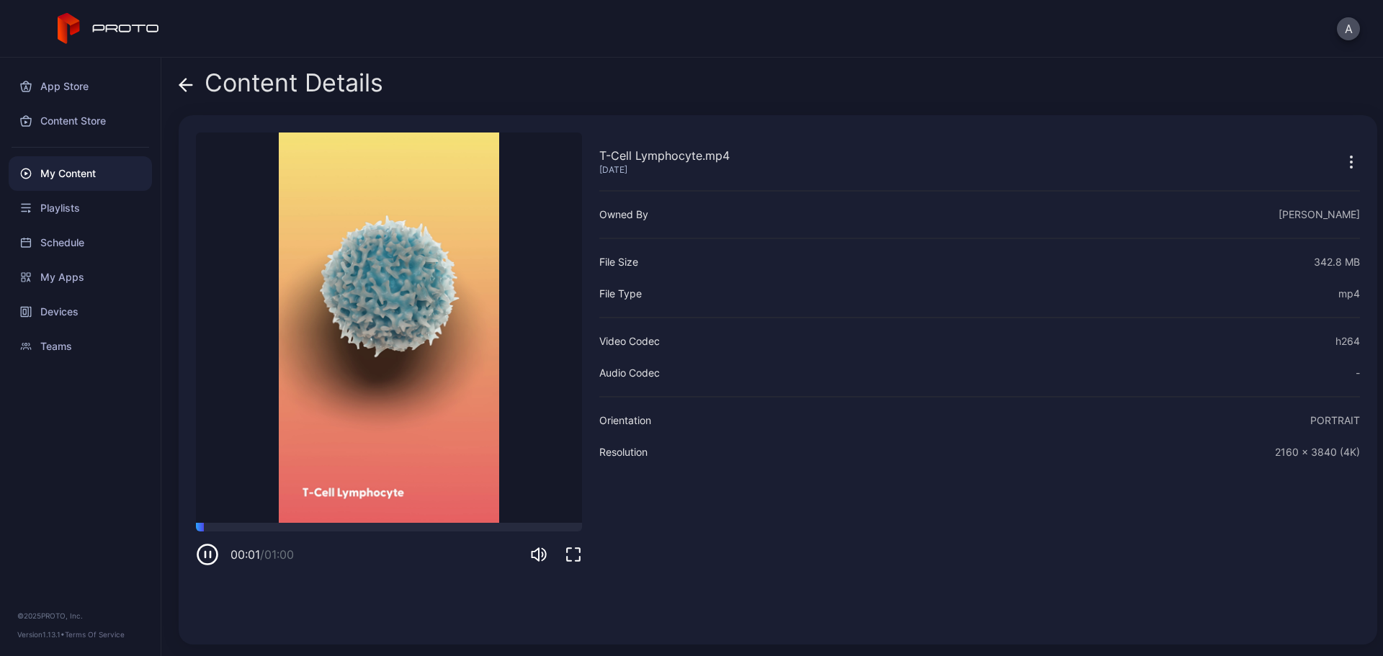
click at [187, 83] on icon at bounding box center [186, 85] width 14 height 14
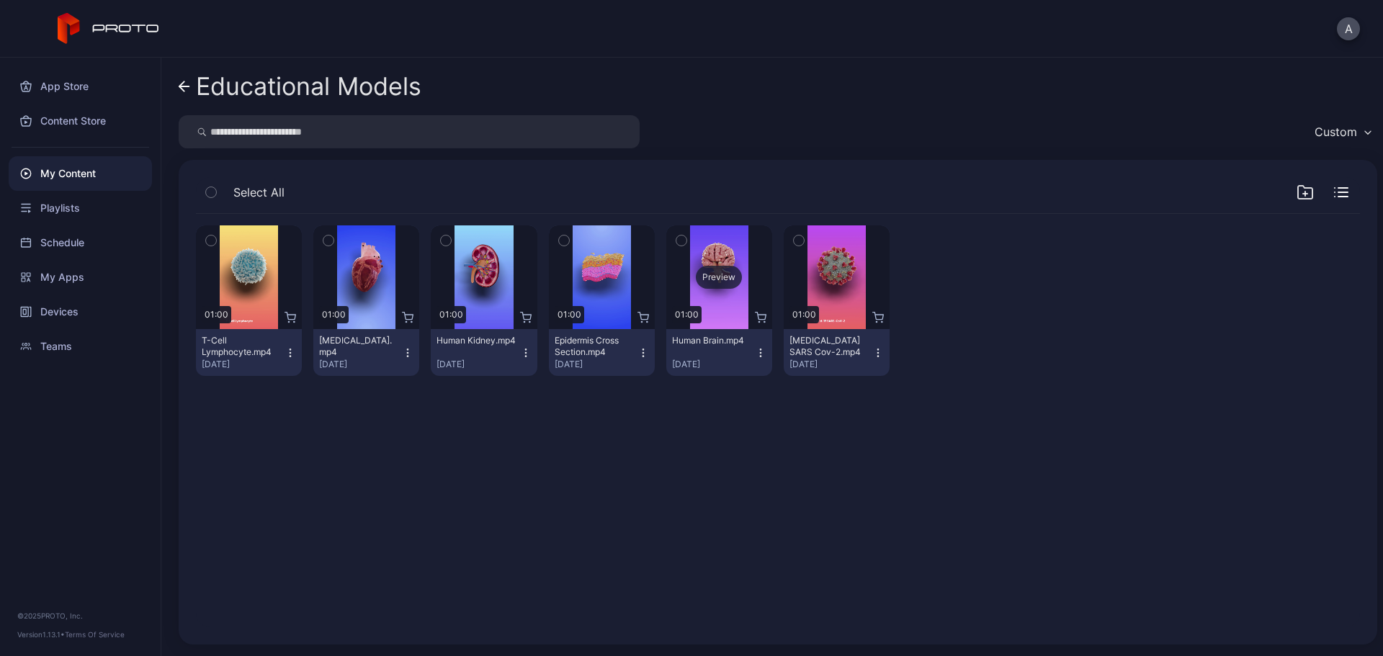
click at [705, 267] on div "Preview" at bounding box center [719, 277] width 46 height 23
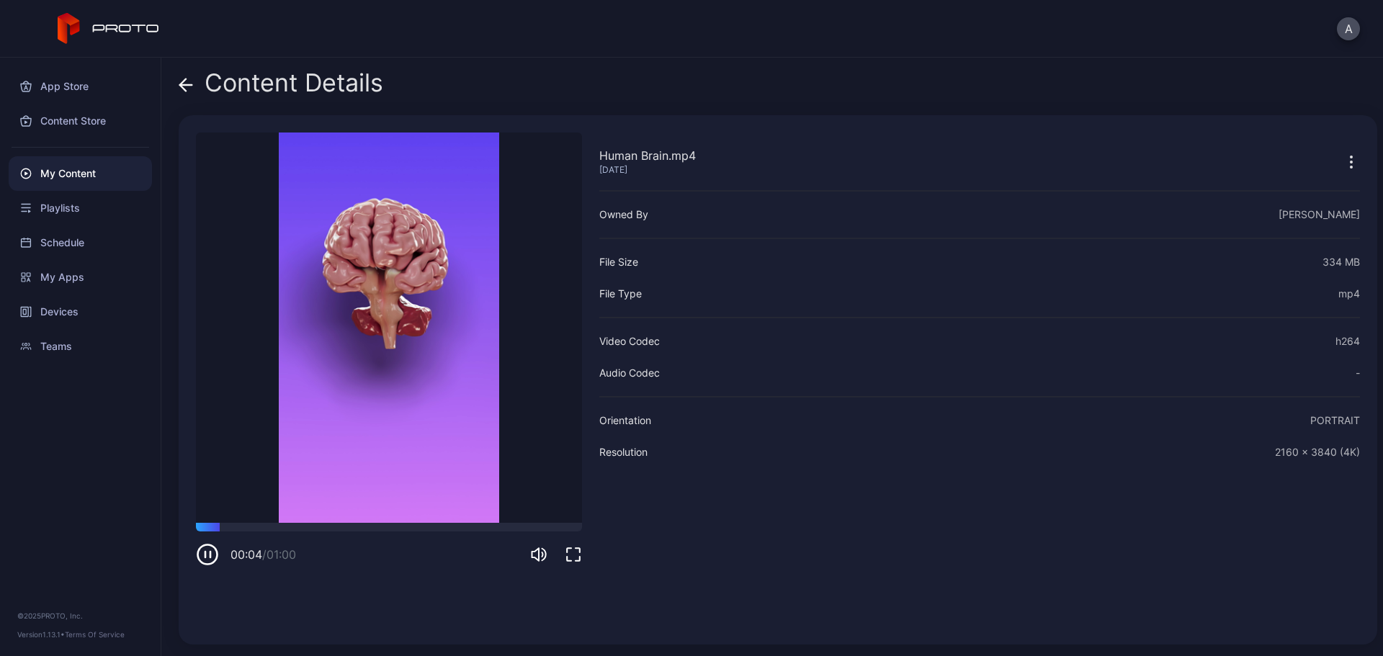
click at [187, 85] on icon at bounding box center [186, 85] width 12 height 0
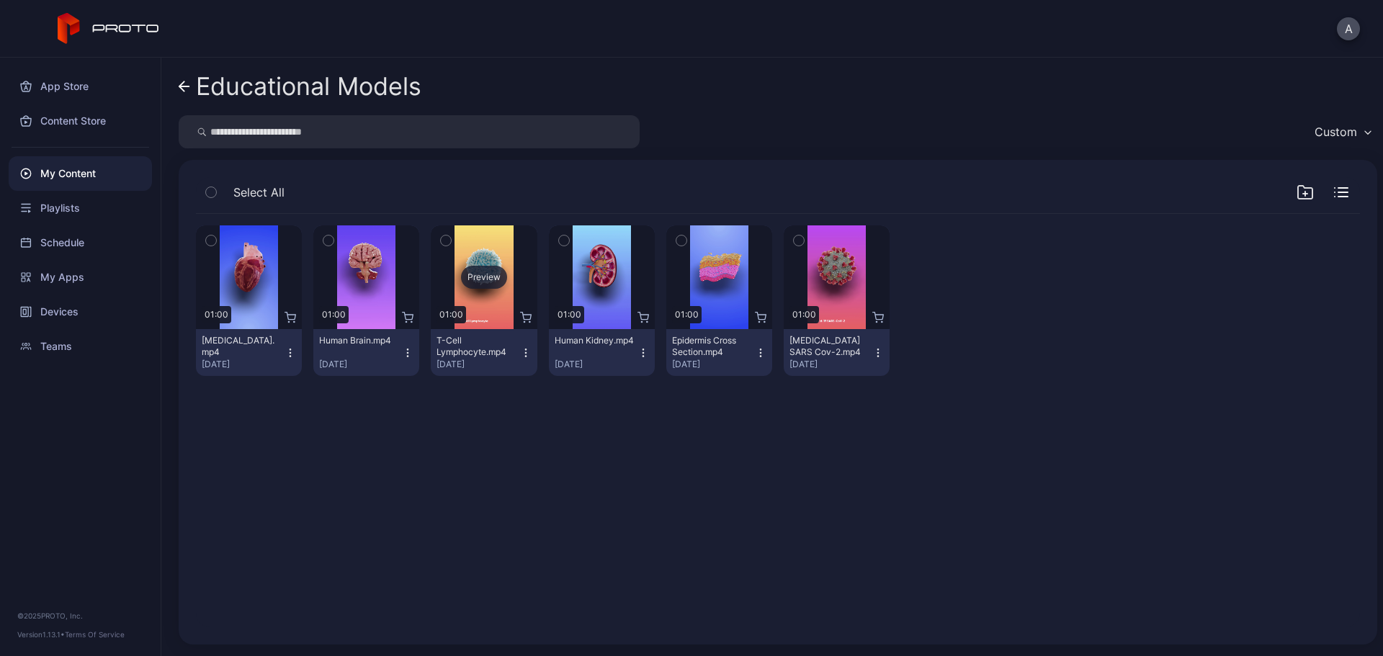
click at [478, 273] on div "Preview" at bounding box center [484, 277] width 46 height 23
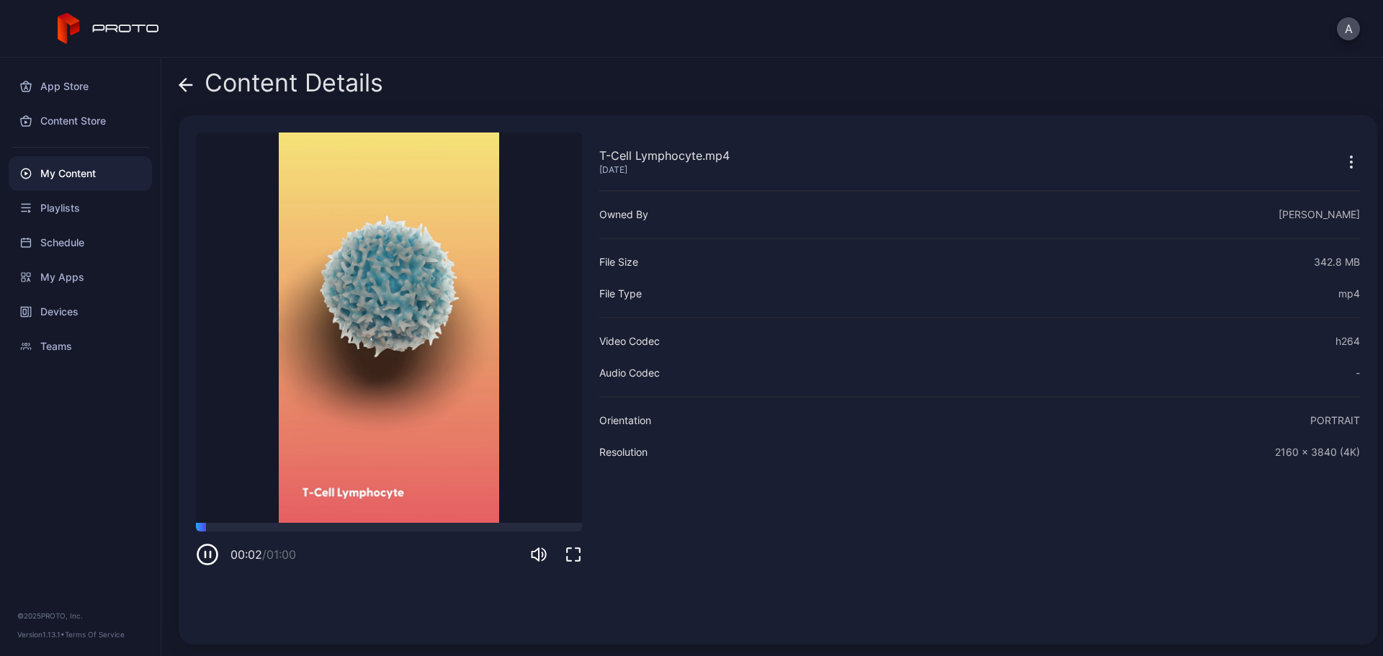
click at [182, 88] on icon at bounding box center [186, 85] width 14 height 14
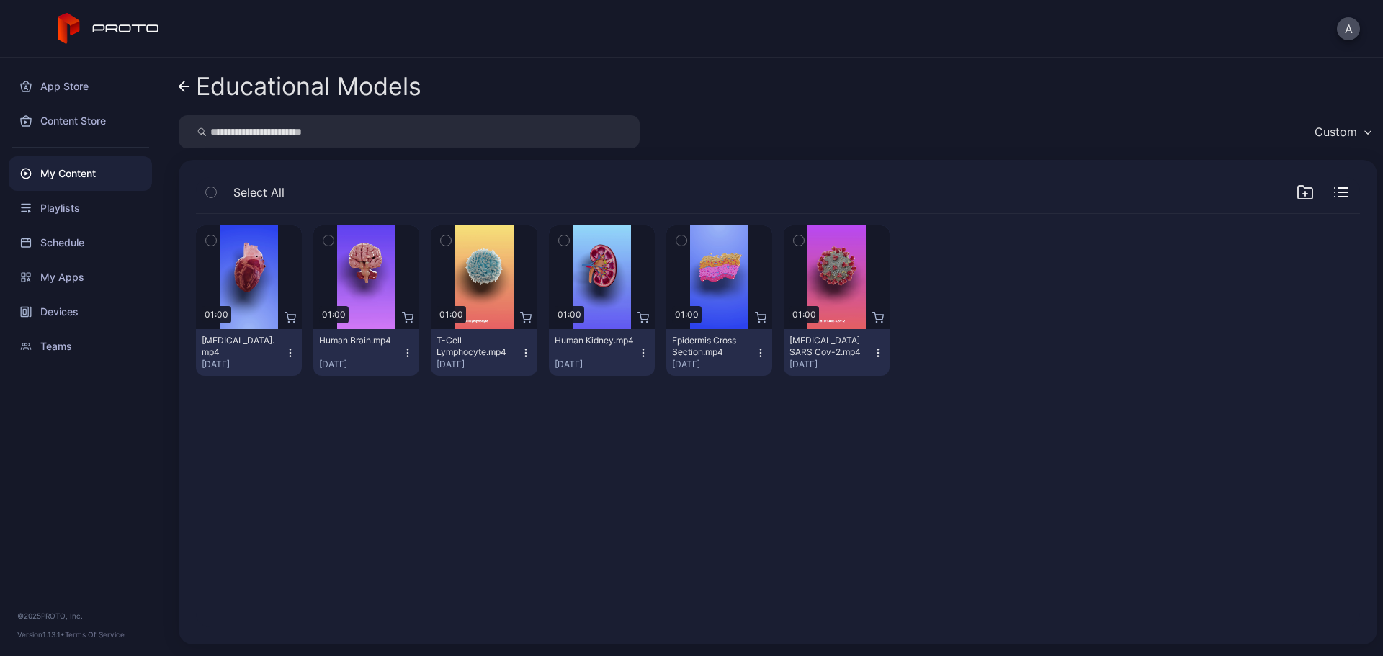
click at [181, 85] on icon at bounding box center [181, 86] width 5 height 10
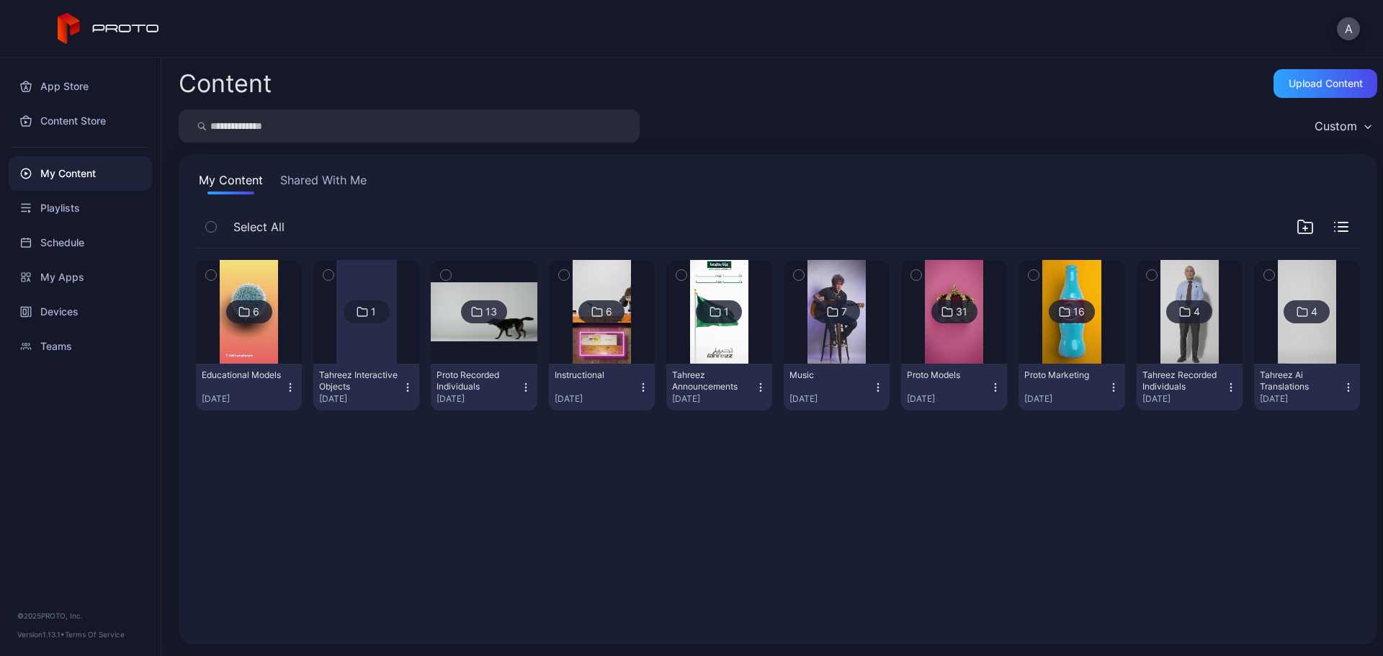
click at [290, 387] on icon "button" at bounding box center [290, 387] width 1 height 1
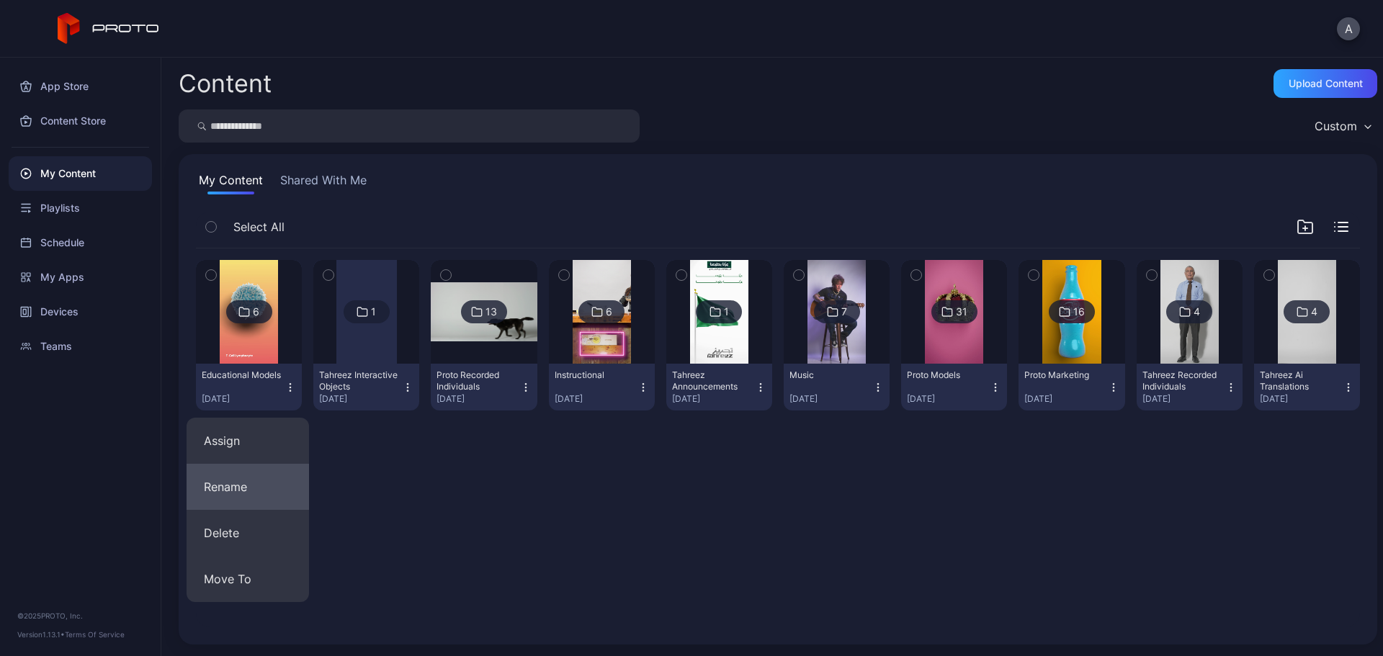
click at [275, 485] on button "Rename" at bounding box center [248, 487] width 122 height 46
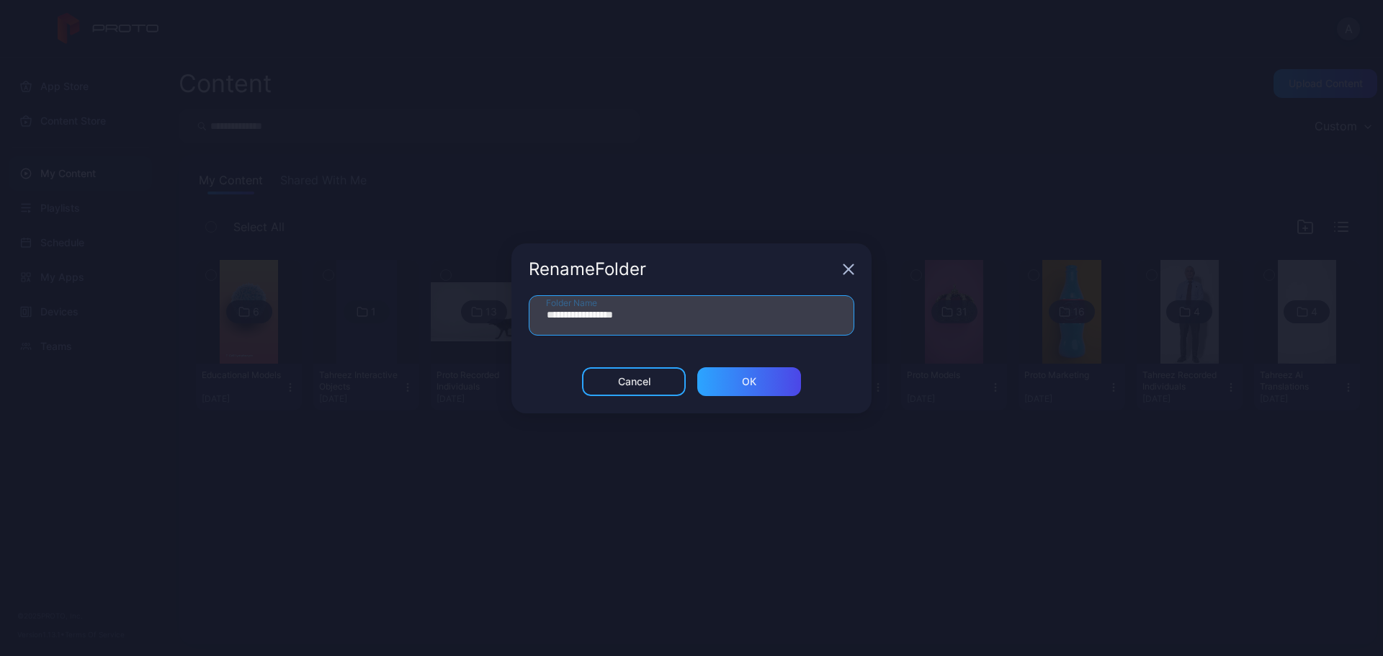
drag, startPoint x: 649, startPoint y: 315, endPoint x: 607, endPoint y: 316, distance: 42.5
click at [607, 316] on input "**********" at bounding box center [692, 315] width 326 height 40
type input "**********"
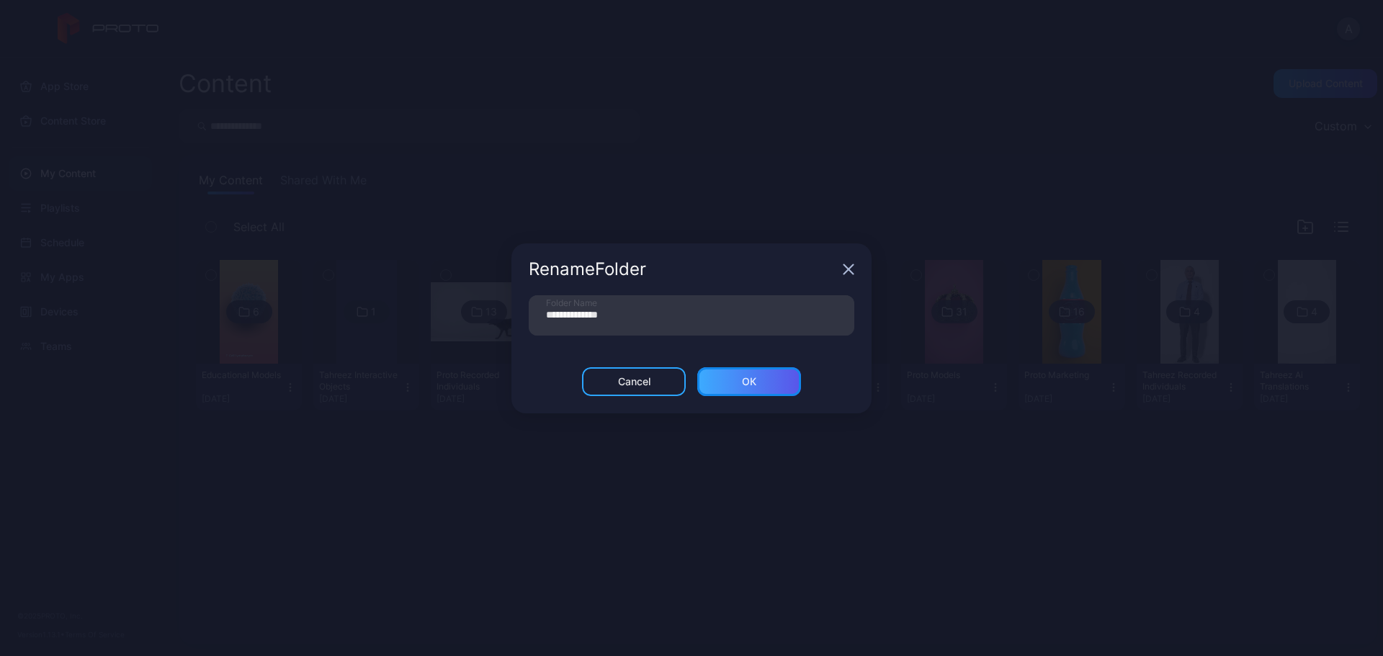
click at [774, 380] on div "ОК" at bounding box center [749, 381] width 104 height 29
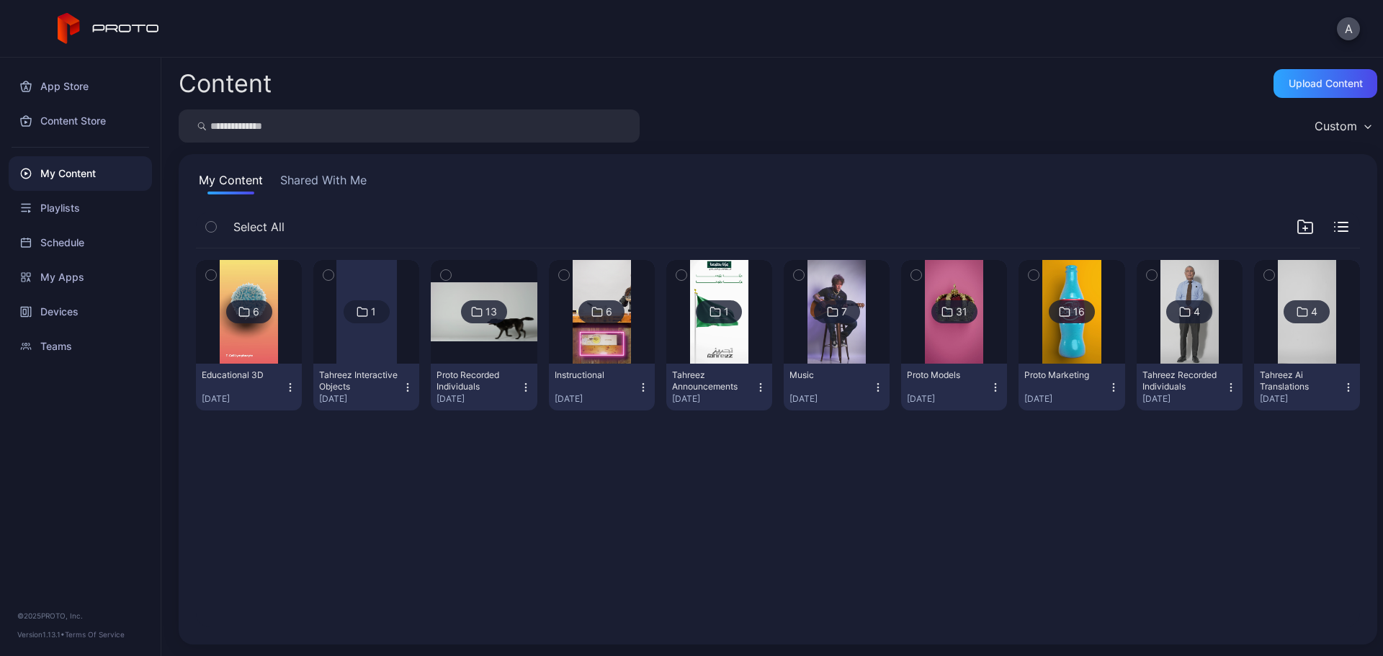
click at [520, 388] on icon "button" at bounding box center [526, 388] width 12 height 12
click at [623, 466] on div "6 Educational 3D [DATE] 1 Tahreez Interactive Objects [DATE] 13 Proto Recorded …" at bounding box center [777, 438] width 1187 height 402
click at [289, 385] on icon "button" at bounding box center [291, 388] width 12 height 12
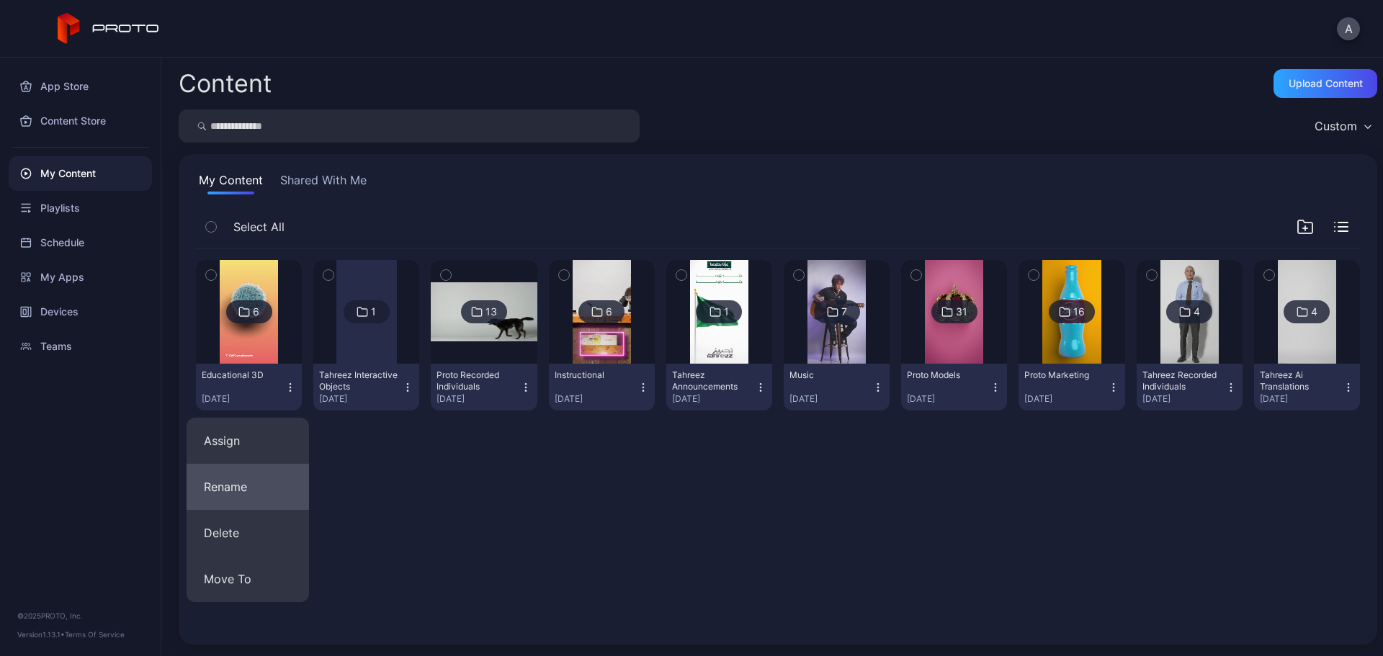
click at [257, 487] on button "Rename" at bounding box center [248, 487] width 122 height 46
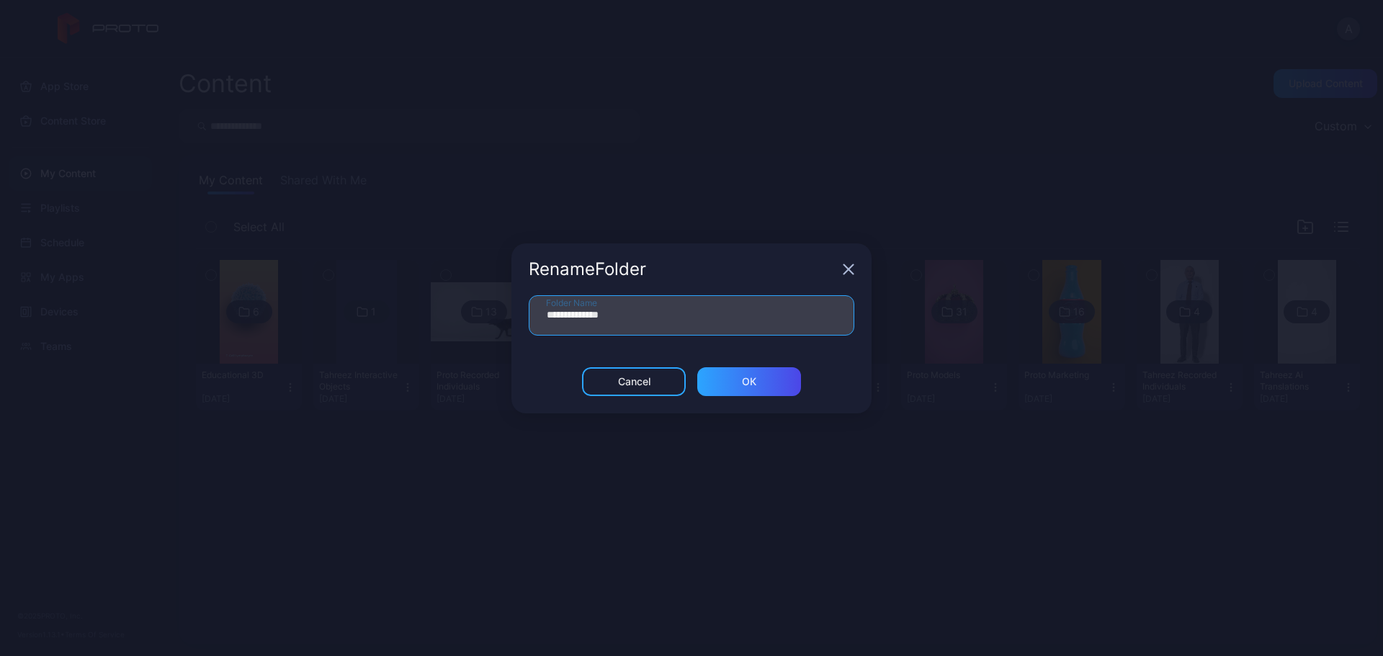
drag, startPoint x: 607, startPoint y: 315, endPoint x: 657, endPoint y: 313, distance: 50.5
click at [656, 313] on input "**********" at bounding box center [692, 315] width 326 height 40
type input "**********"
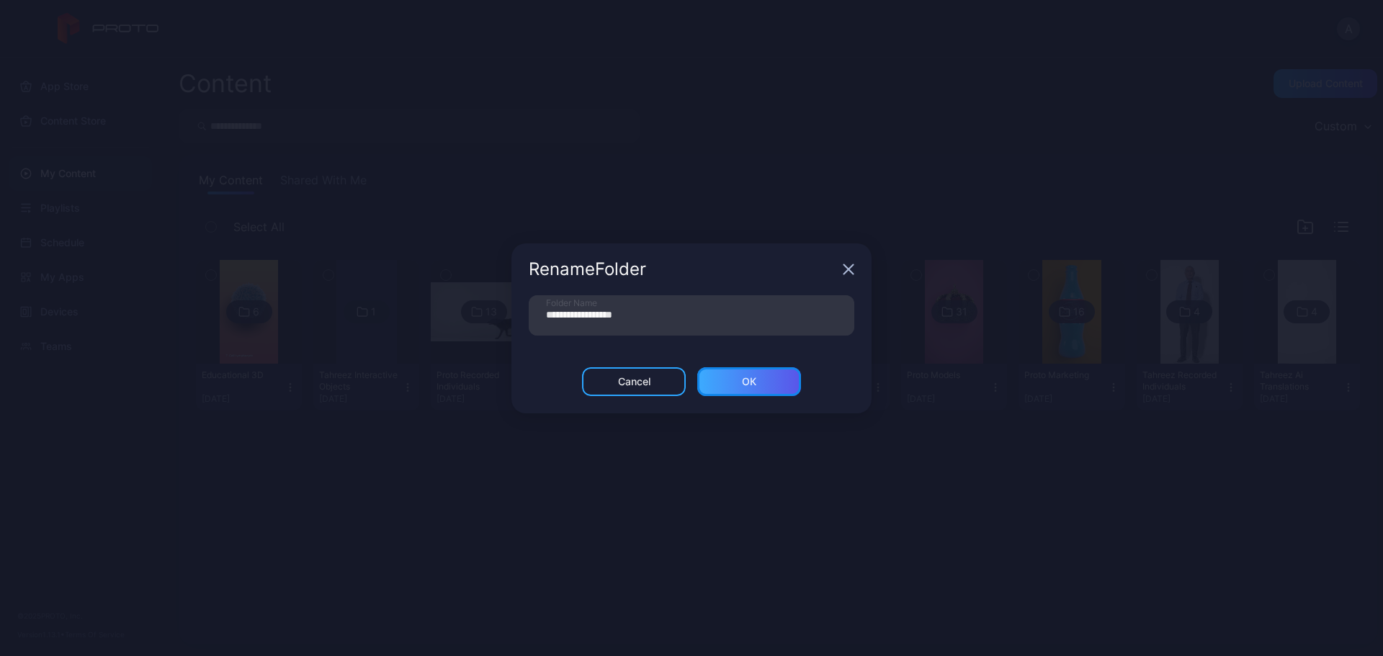
click at [749, 387] on div "ОК" at bounding box center [749, 382] width 14 height 12
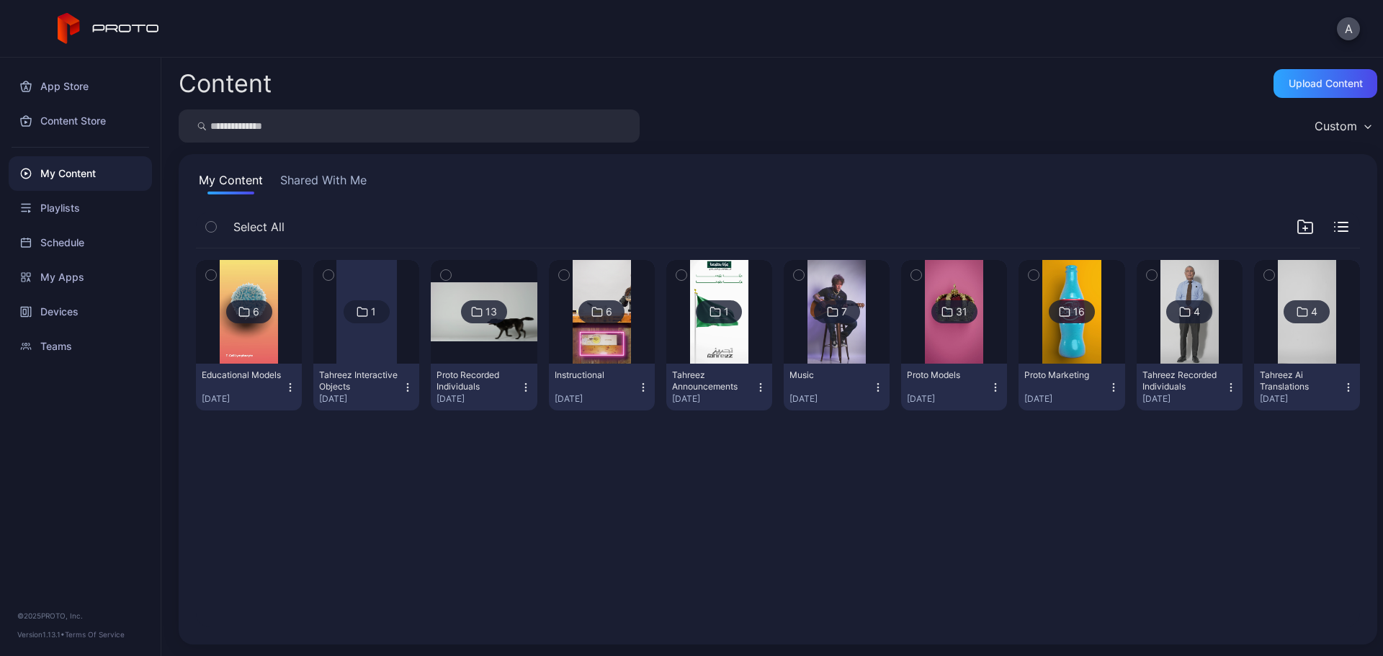
click at [244, 327] on img at bounding box center [249, 312] width 58 height 104
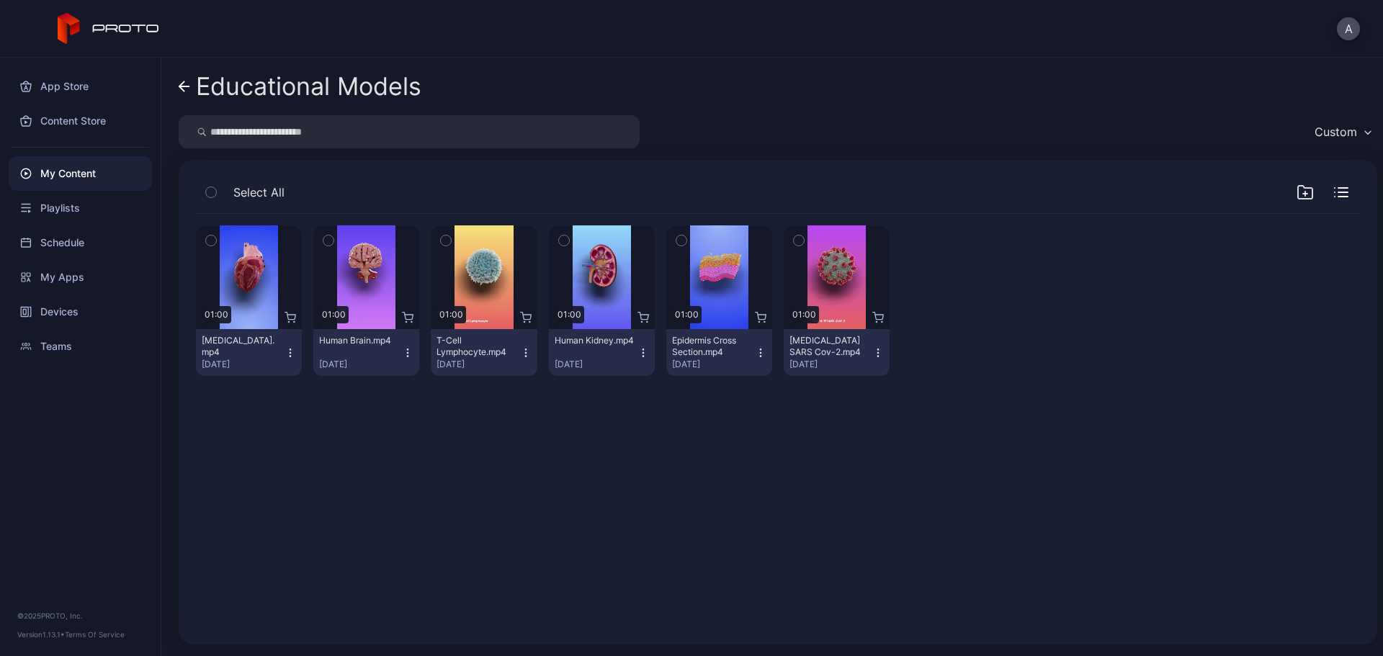
click at [174, 88] on div "Educational Models Custom Select All Preview 01:00 [MEDICAL_DATA].mp4 [DATE] Pr…" at bounding box center [772, 357] width 1222 height 599
click at [183, 86] on icon at bounding box center [184, 86] width 10 height 0
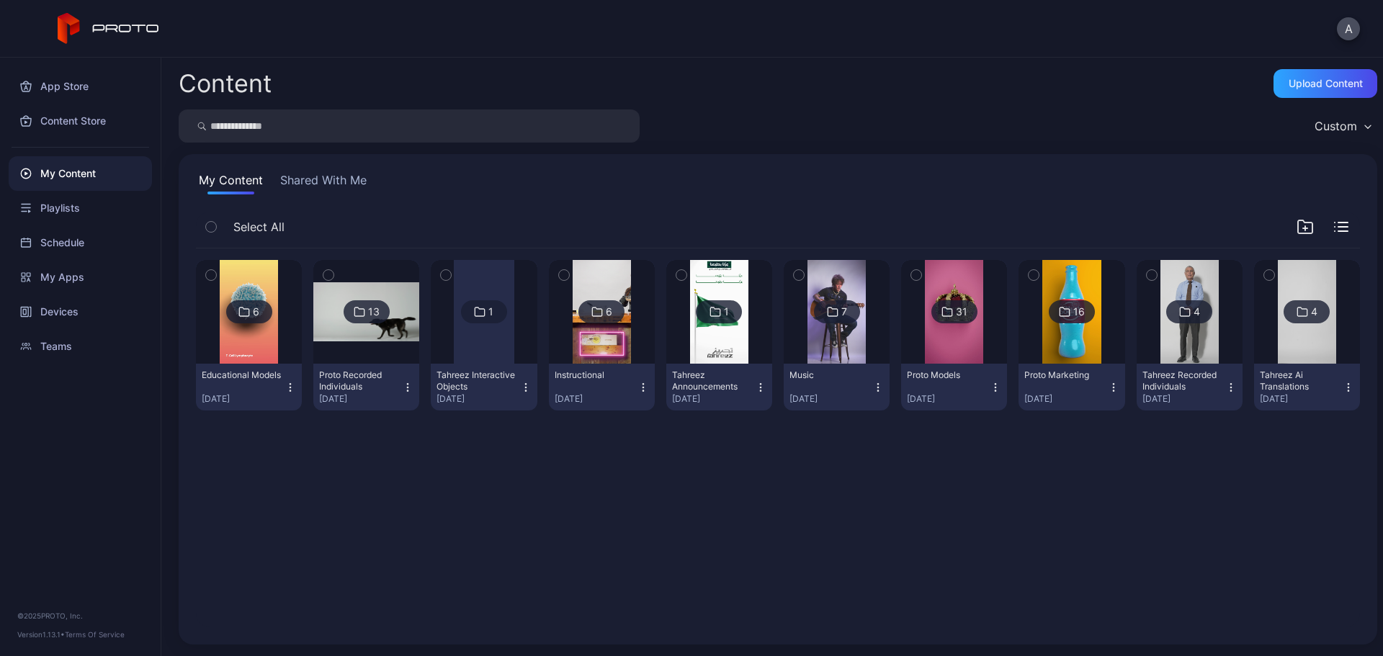
click at [397, 322] on img at bounding box center [366, 312] width 106 height 60
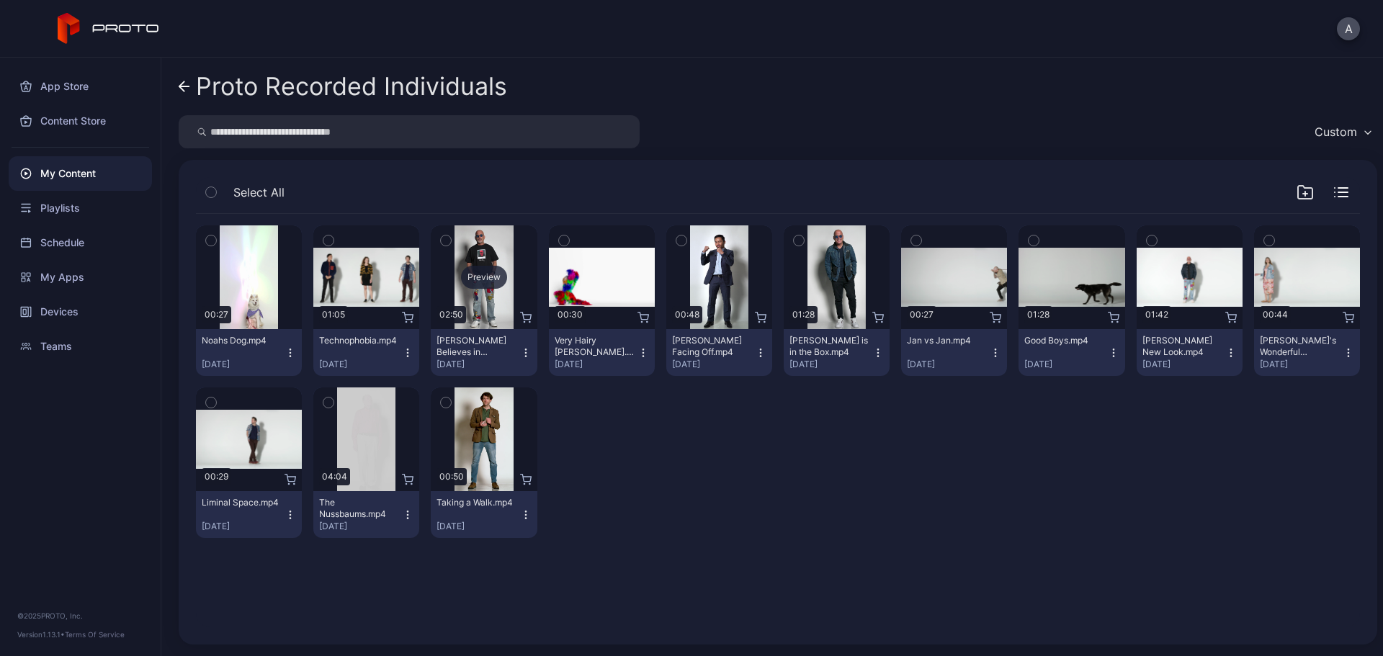
click at [485, 278] on div "Preview" at bounding box center [484, 277] width 46 height 23
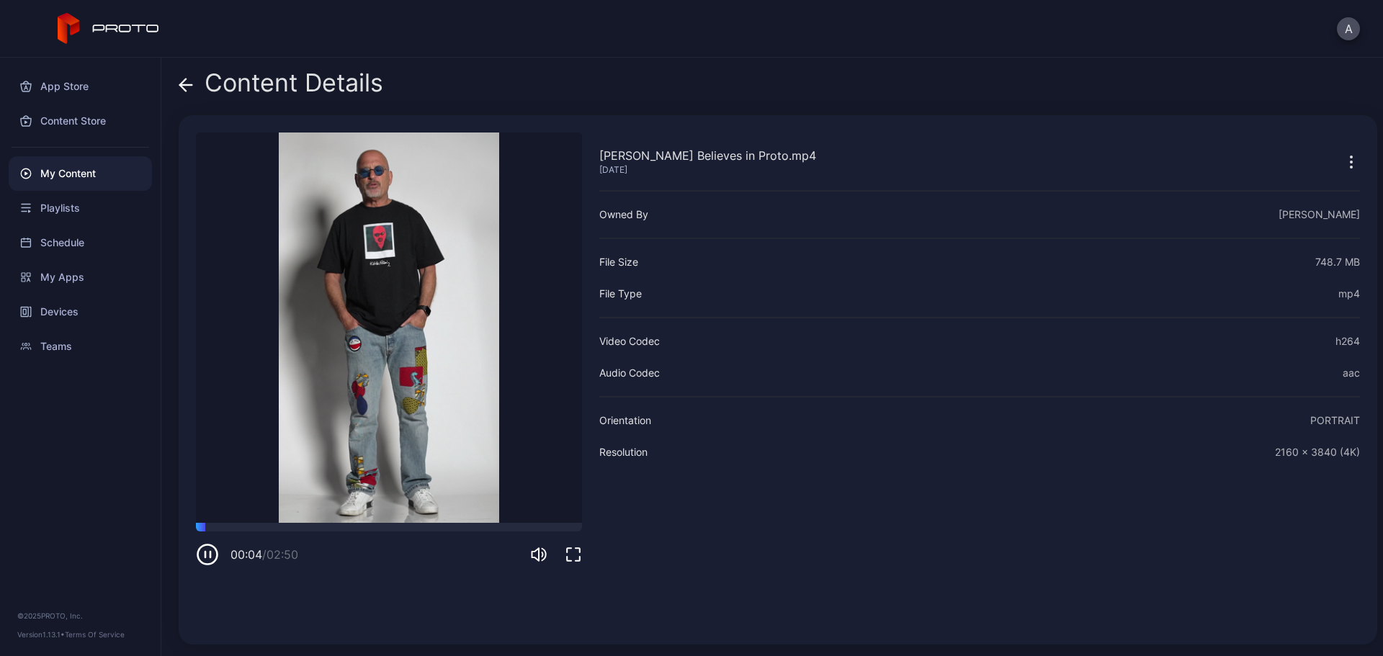
click at [184, 88] on icon at bounding box center [186, 85] width 14 height 14
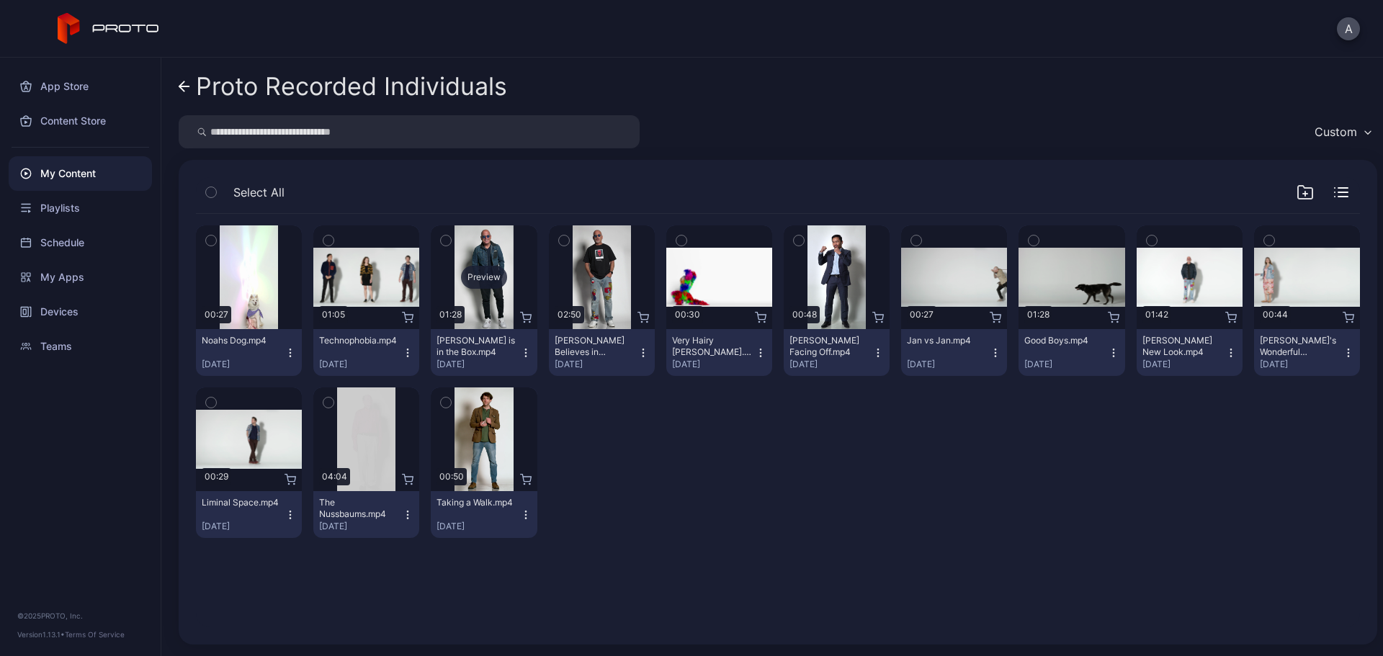
click at [481, 272] on div "Preview" at bounding box center [484, 277] width 46 height 23
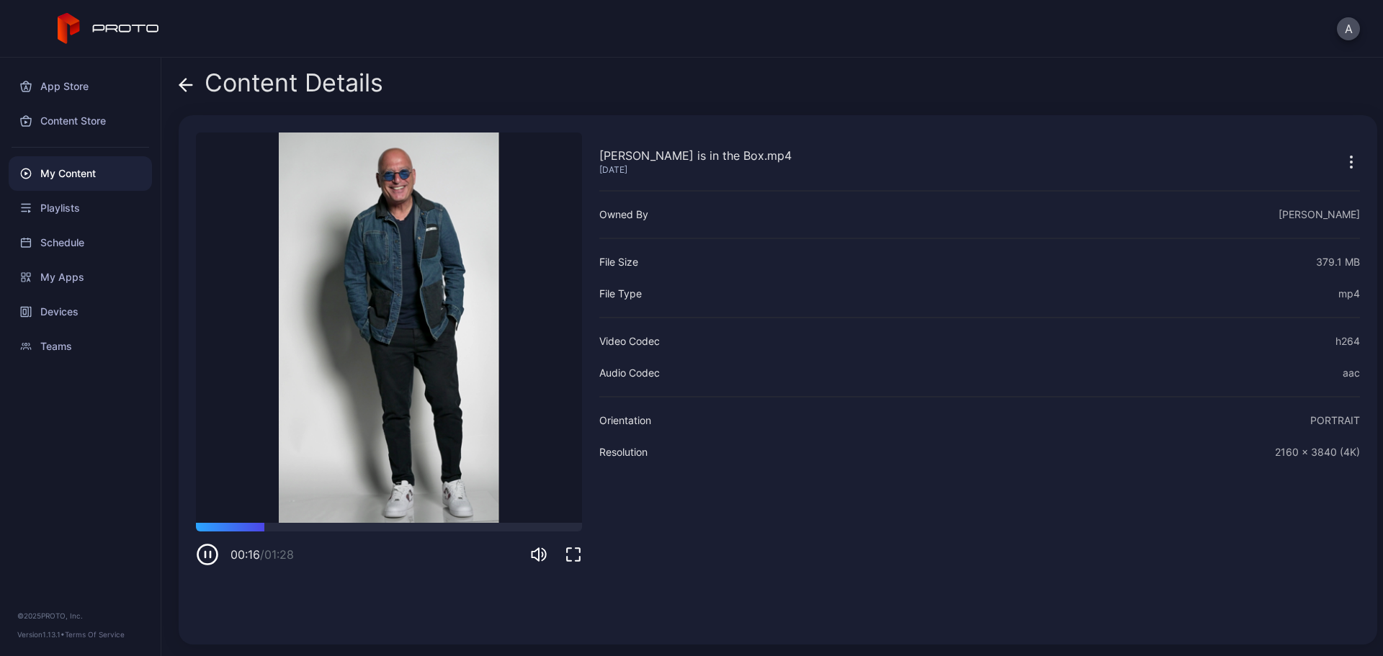
click at [184, 80] on icon at bounding box center [183, 85] width 6 height 12
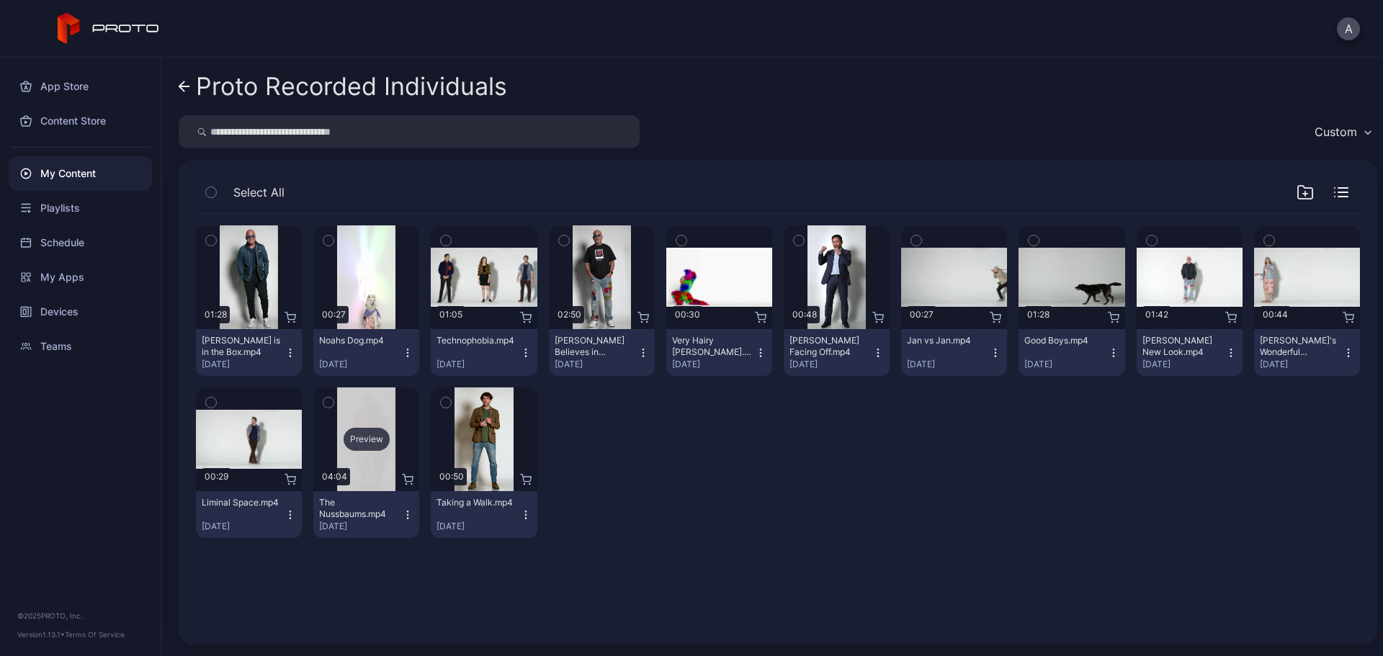
click at [351, 440] on div "Preview" at bounding box center [367, 439] width 46 height 23
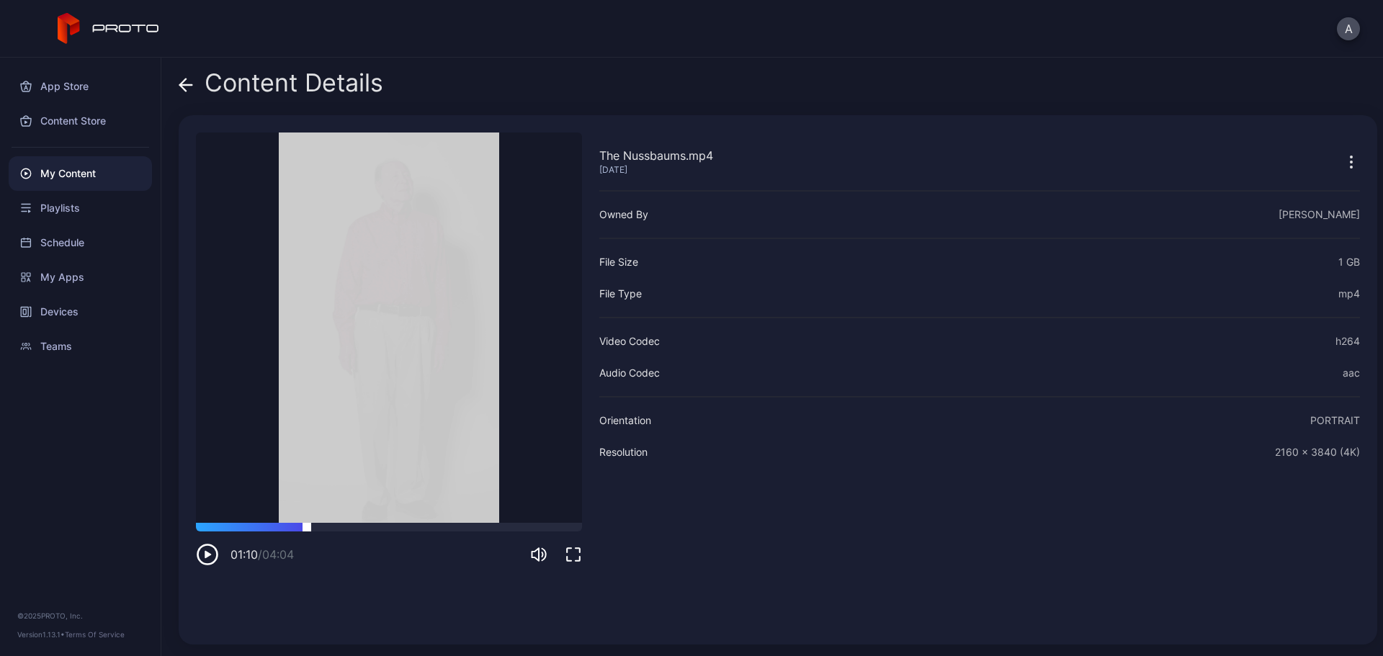
click at [307, 527] on div at bounding box center [389, 527] width 386 height 9
click at [398, 527] on div at bounding box center [389, 527] width 386 height 9
click at [192, 83] on icon at bounding box center [186, 85] width 14 height 14
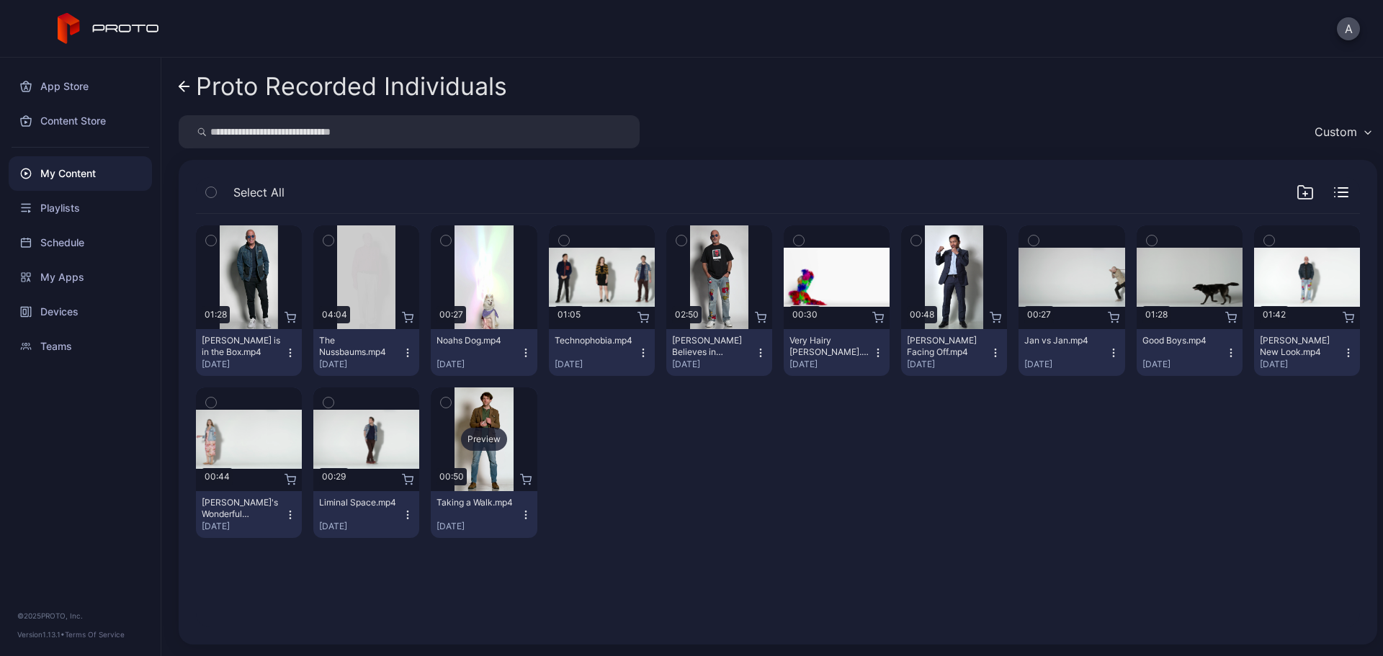
click at [489, 436] on div "Preview" at bounding box center [484, 439] width 46 height 23
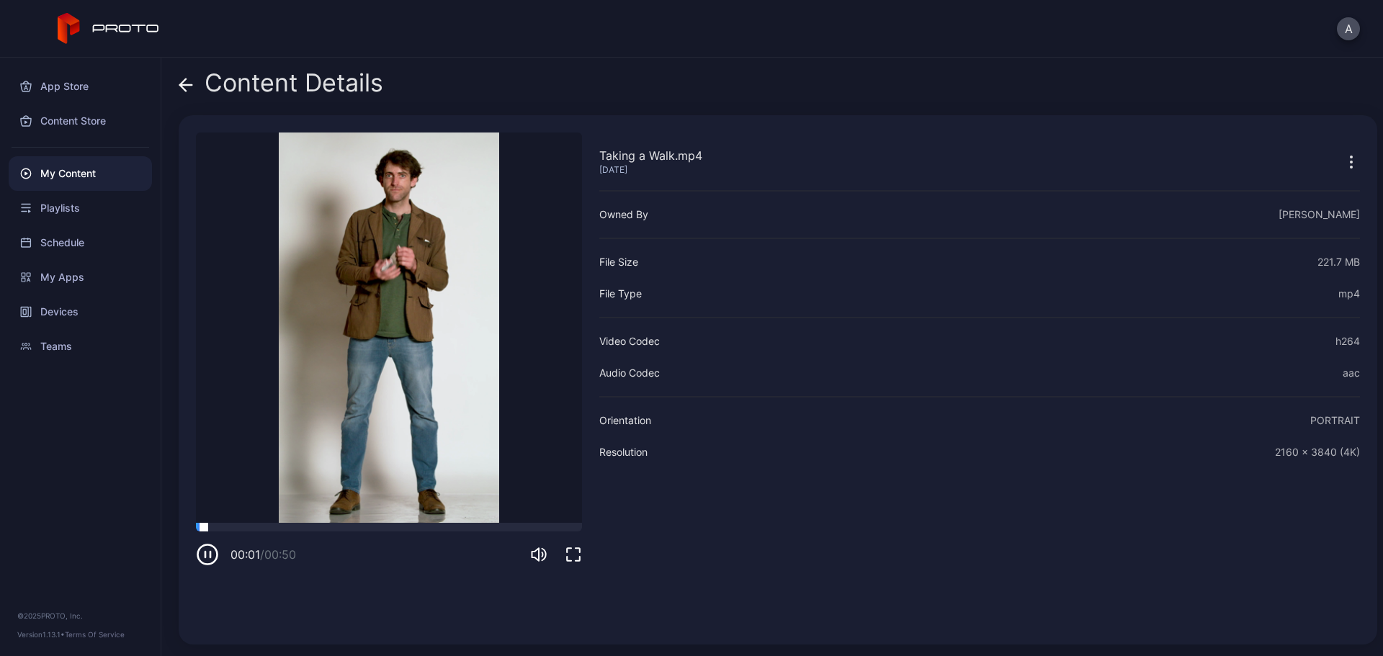
click at [297, 525] on div at bounding box center [389, 527] width 386 height 9
click at [424, 521] on video "Sorry, your browser doesn‘t support embedded videos" at bounding box center [389, 328] width 386 height 391
click at [447, 525] on div at bounding box center [389, 527] width 386 height 9
click at [184, 86] on icon at bounding box center [186, 85] width 14 height 14
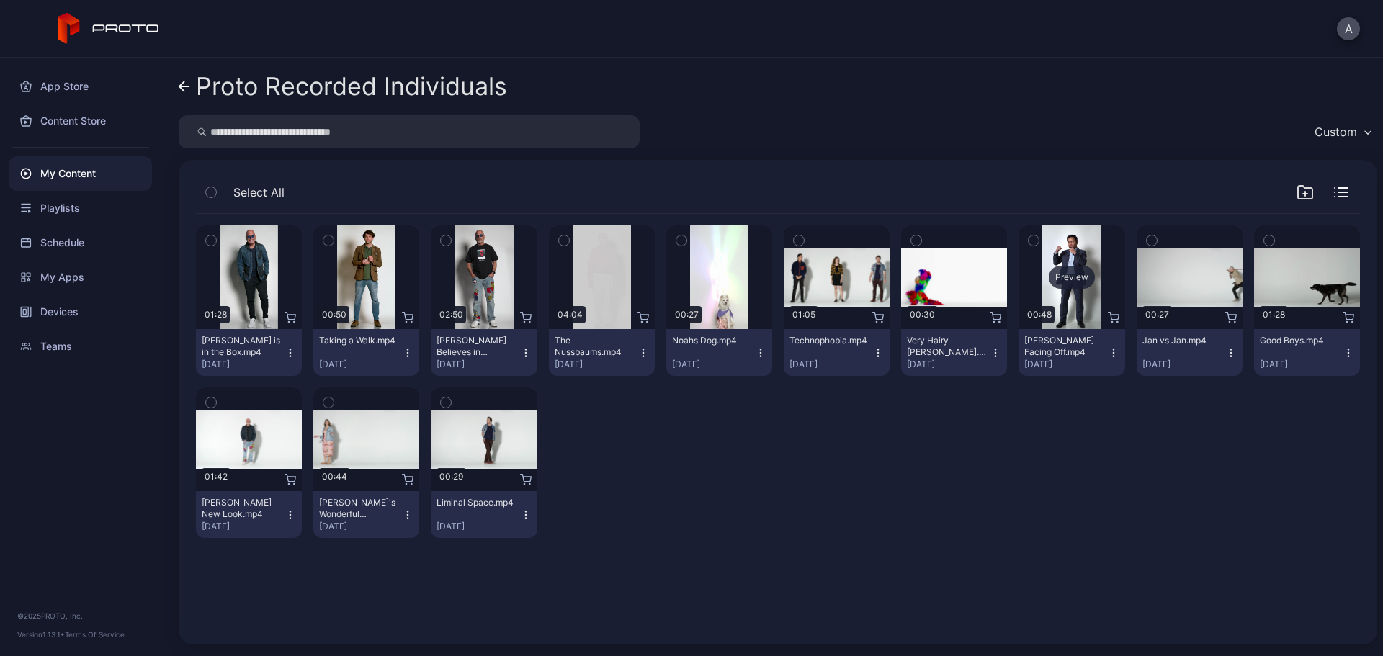
click at [1056, 277] on div "Preview" at bounding box center [1072, 277] width 46 height 23
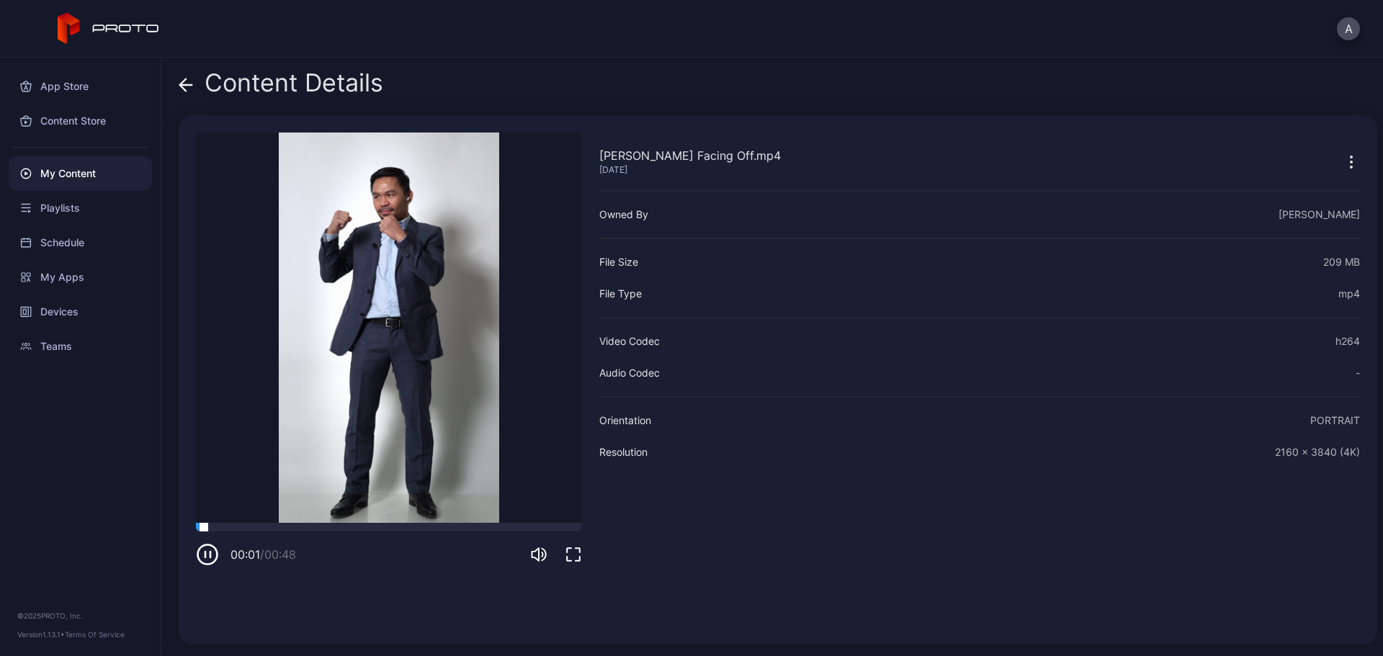
click at [271, 526] on div at bounding box center [389, 527] width 386 height 9
click at [401, 520] on video "Sorry, your browser doesn‘t support embedded videos" at bounding box center [389, 328] width 386 height 391
click at [411, 523] on div at bounding box center [389, 527] width 386 height 9
click at [467, 527] on div at bounding box center [389, 527] width 386 height 9
click at [509, 520] on video "Sorry, your browser doesn‘t support embedded videos" at bounding box center [389, 328] width 386 height 391
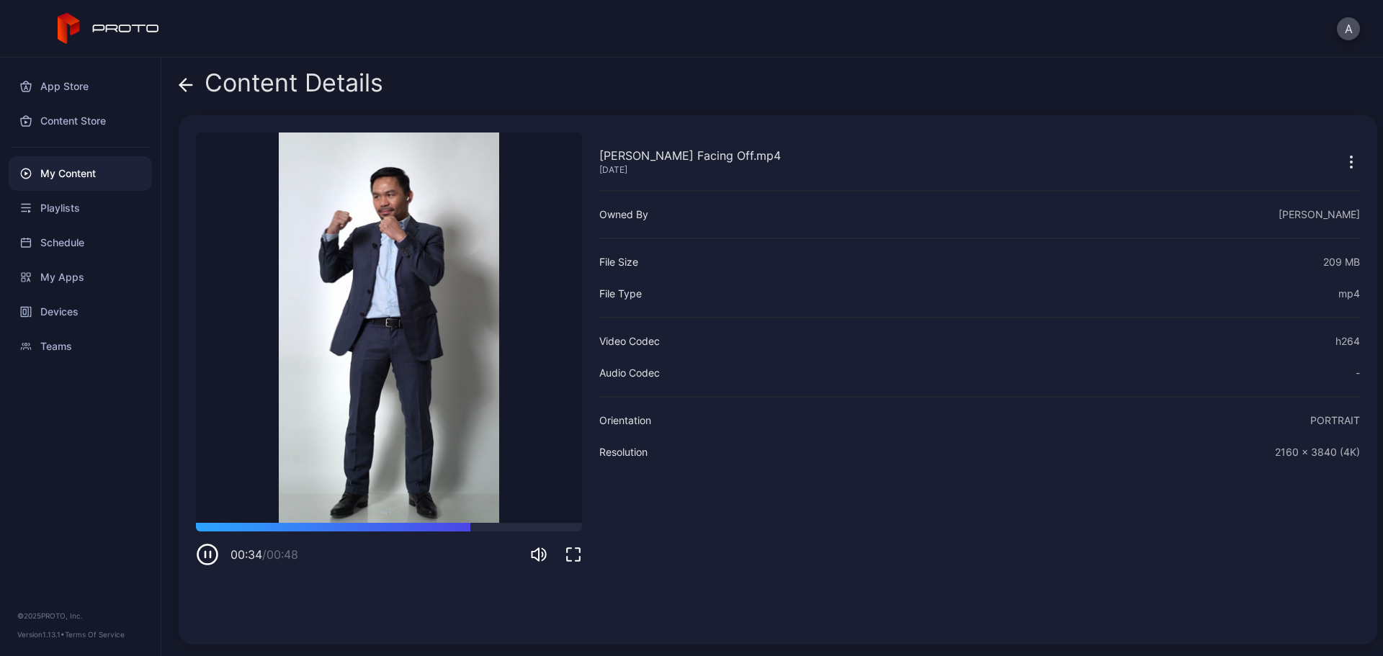
click at [527, 520] on video "Sorry, your browser doesn‘t support embedded videos" at bounding box center [389, 328] width 386 height 391
click at [532, 525] on div at bounding box center [389, 527] width 386 height 9
click at [185, 84] on icon at bounding box center [186, 85] width 14 height 14
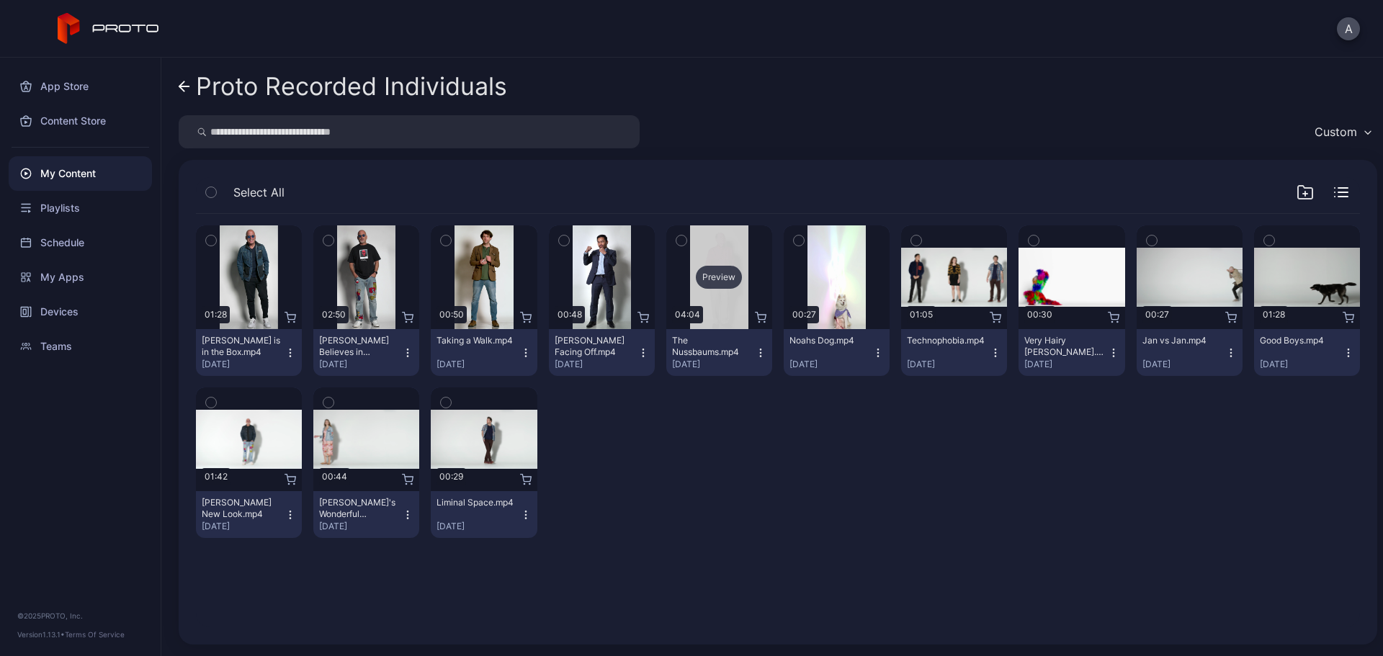
click at [706, 280] on div "Preview" at bounding box center [719, 277] width 46 height 23
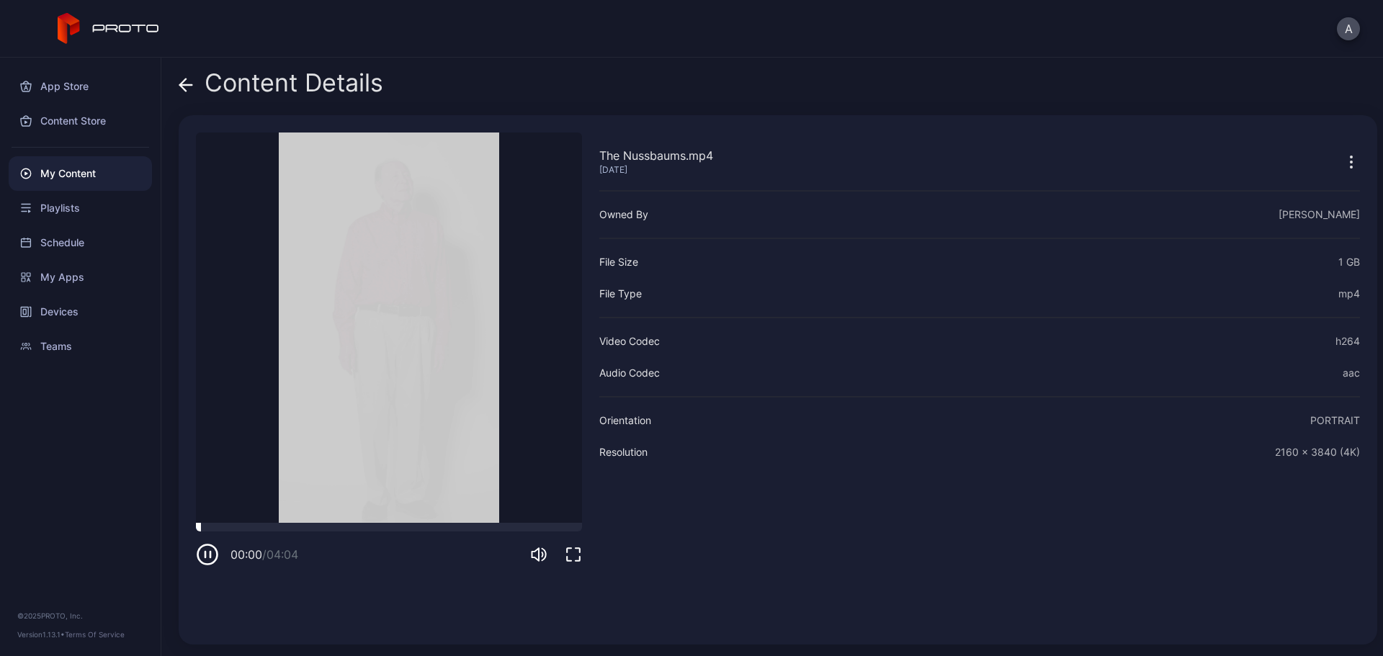
click at [284, 528] on div at bounding box center [389, 527] width 386 height 9
click at [182, 79] on icon at bounding box center [186, 85] width 14 height 14
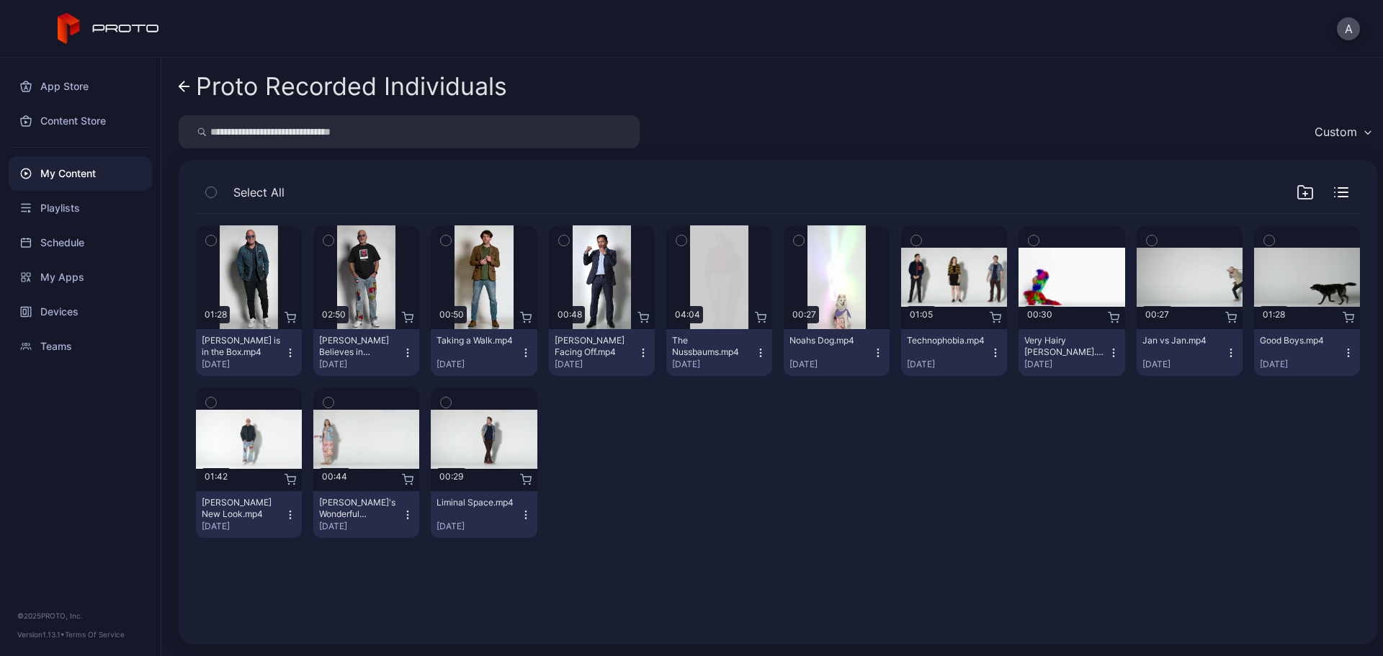
click at [660, 481] on div "Preview 01:28 [PERSON_NAME] is in the Box.mp4 [DATE] Preview 02:50 [PERSON_NAME…" at bounding box center [778, 382] width 1164 height 336
click at [184, 83] on icon at bounding box center [181, 86] width 5 height 10
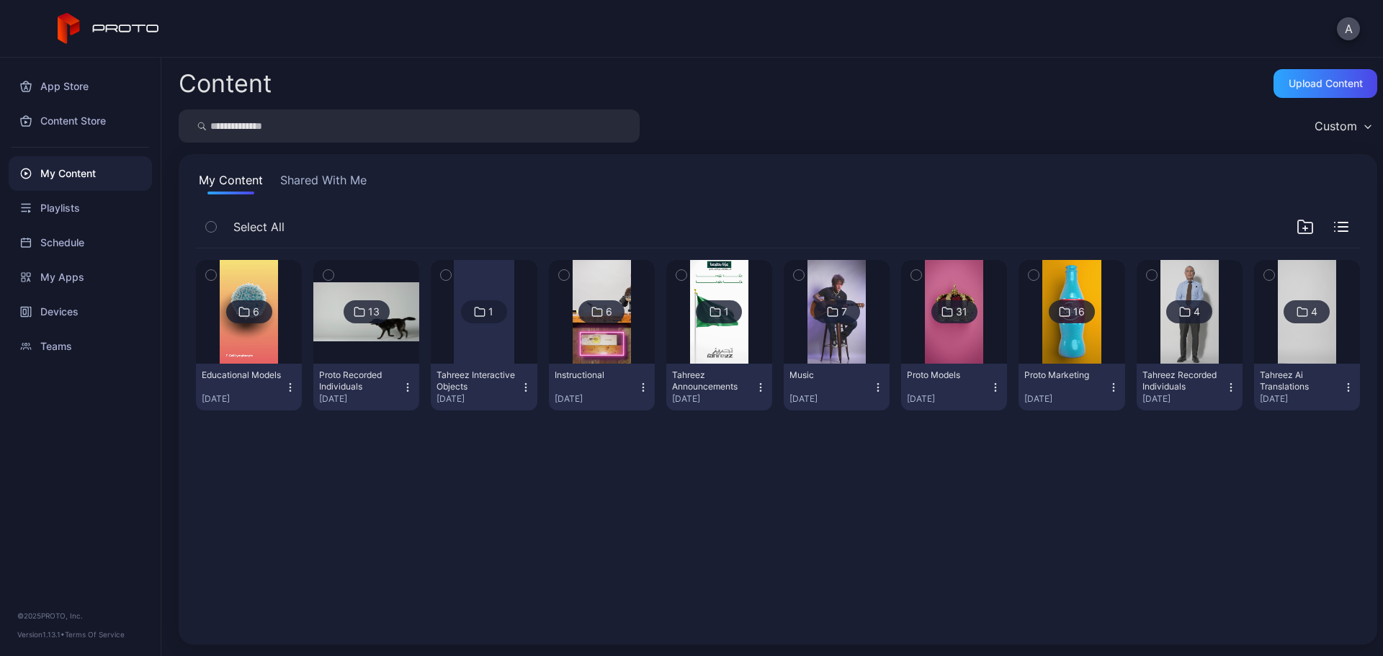
click at [625, 511] on div "6 Educational Models [DATE] 13 Proto Recorded Individuals [DATE] 1 Tahreez Inte…" at bounding box center [777, 438] width 1187 height 402
click at [406, 328] on img at bounding box center [366, 312] width 106 height 60
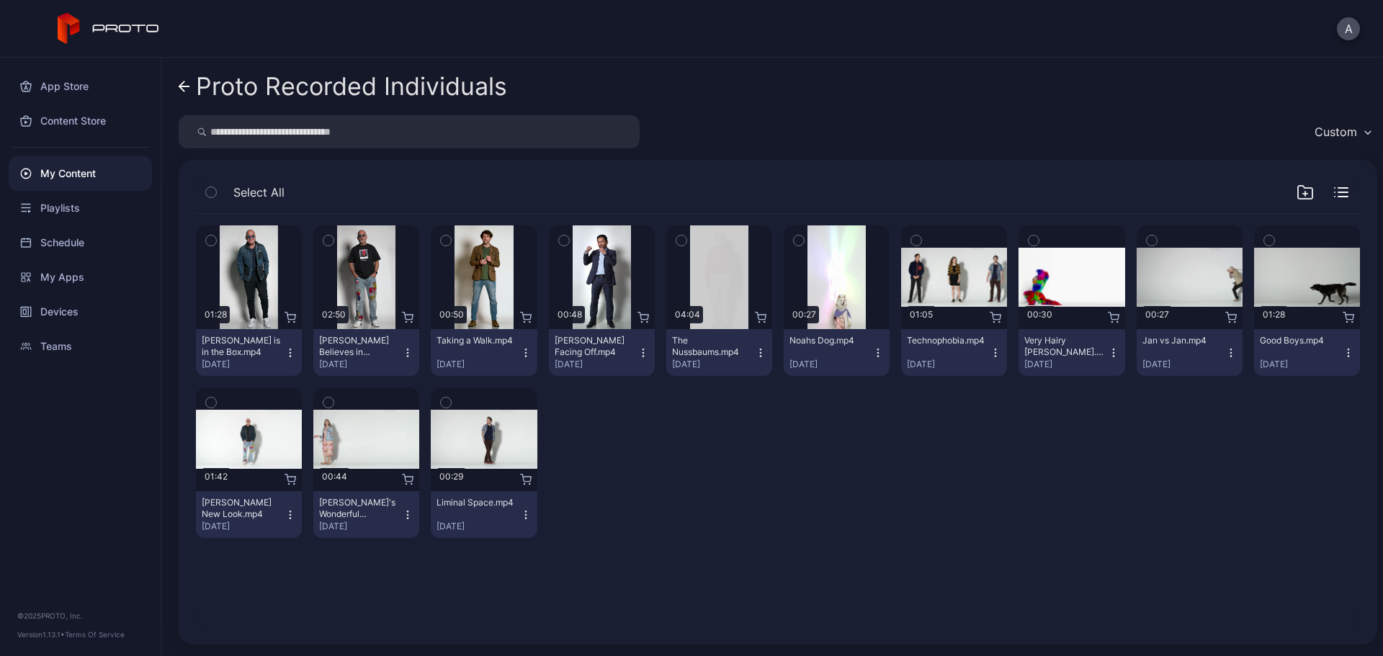
click at [442, 402] on icon "button" at bounding box center [446, 403] width 10 height 16
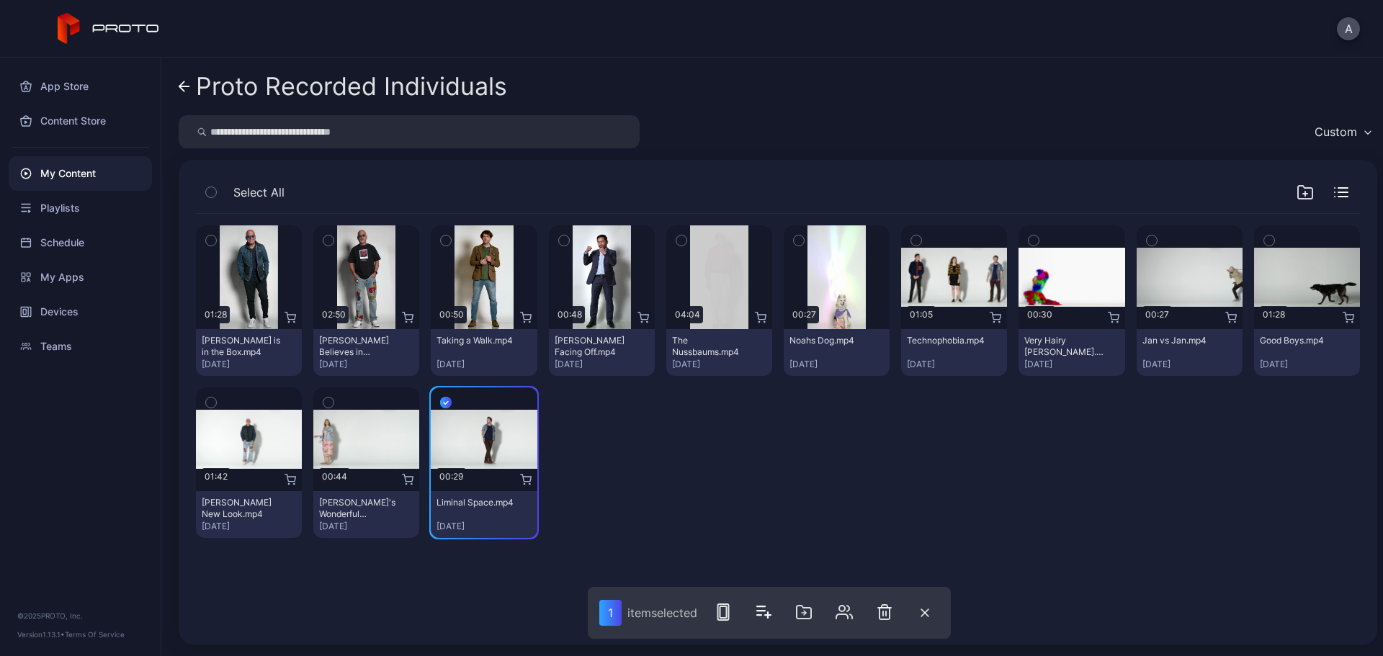
click at [326, 404] on icon "button" at bounding box center [329, 403] width 10 height 16
click at [914, 496] on div "Preview 01:28 [PERSON_NAME] is in the Box.mp4 [DATE] Preview 02:50 [PERSON_NAME…" at bounding box center [778, 382] width 1164 height 336
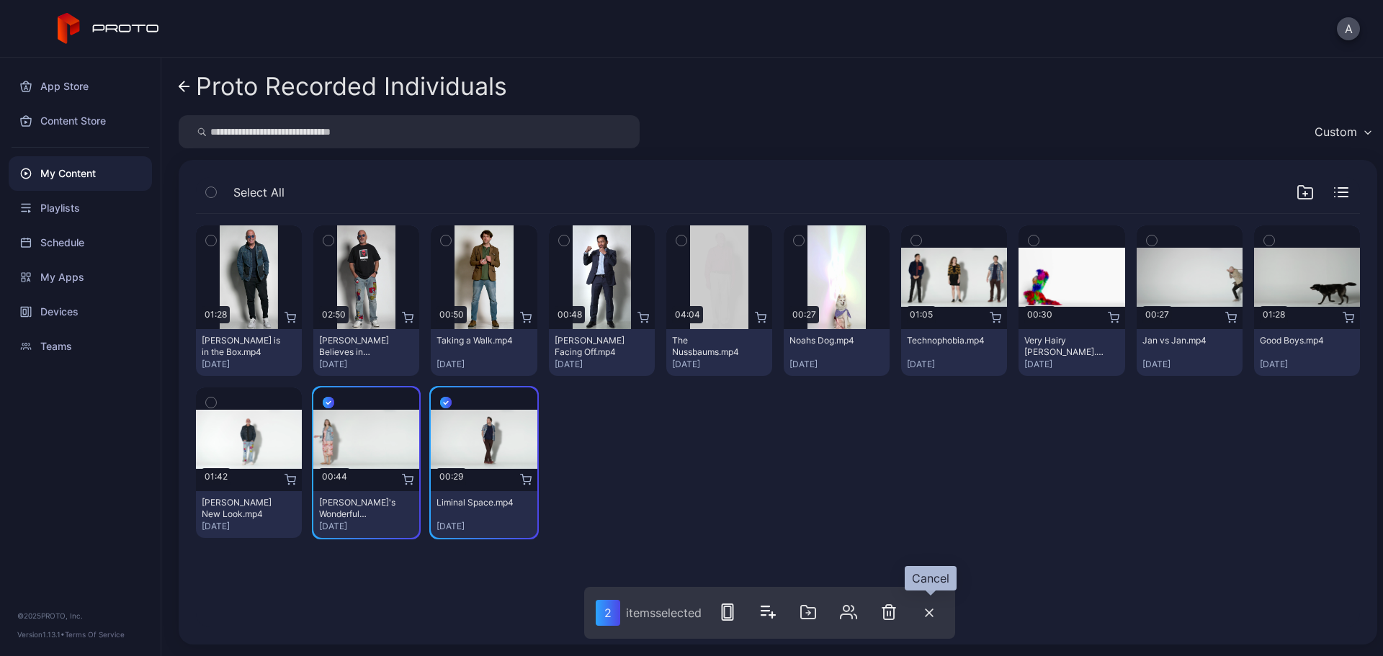
click at [932, 611] on icon "button" at bounding box center [929, 613] width 9 height 9
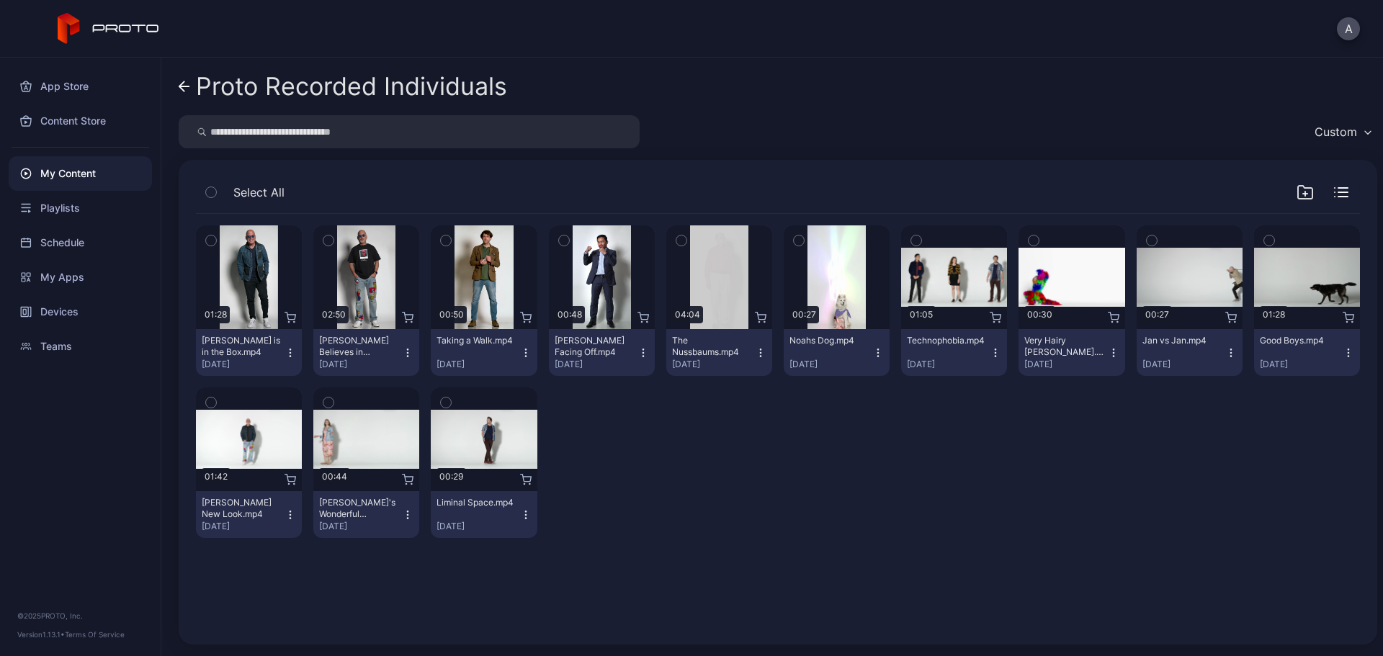
click at [814, 512] on div "Preview 01:28 [PERSON_NAME] is in the Box.mp4 [DATE] Preview 02:50 [PERSON_NAME…" at bounding box center [778, 382] width 1164 height 336
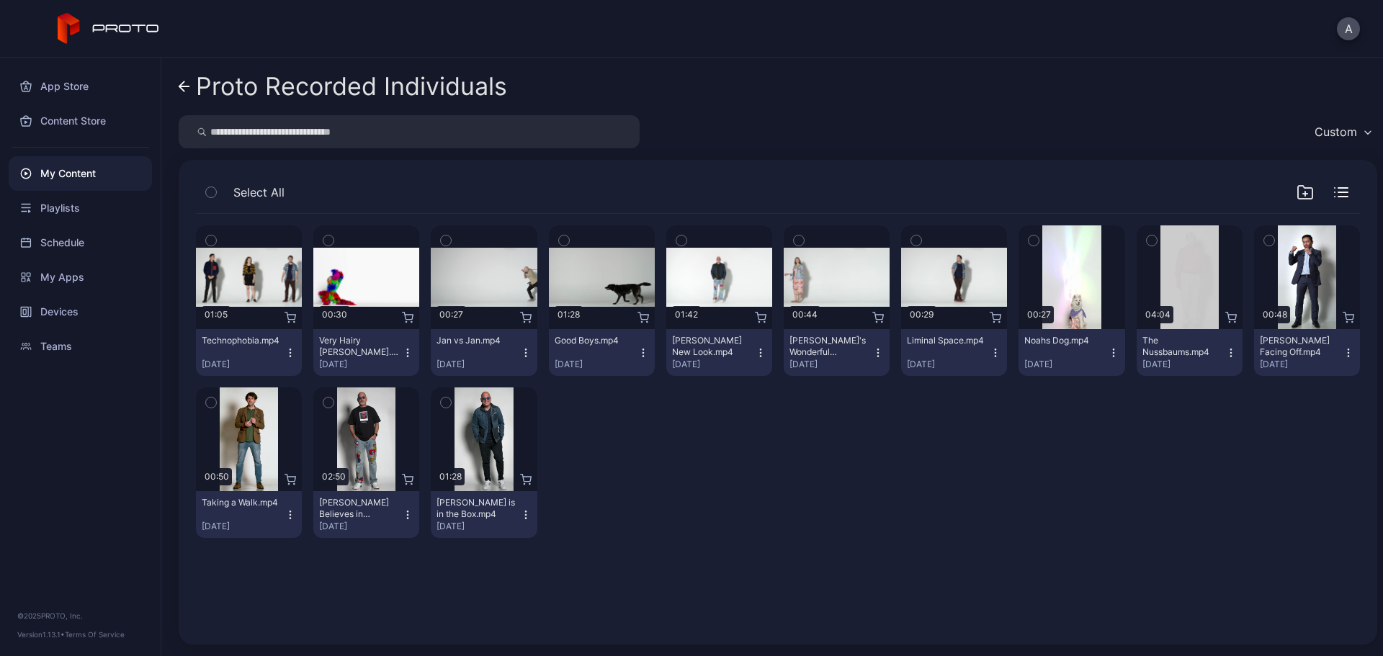
click at [184, 82] on icon at bounding box center [181, 86] width 5 height 10
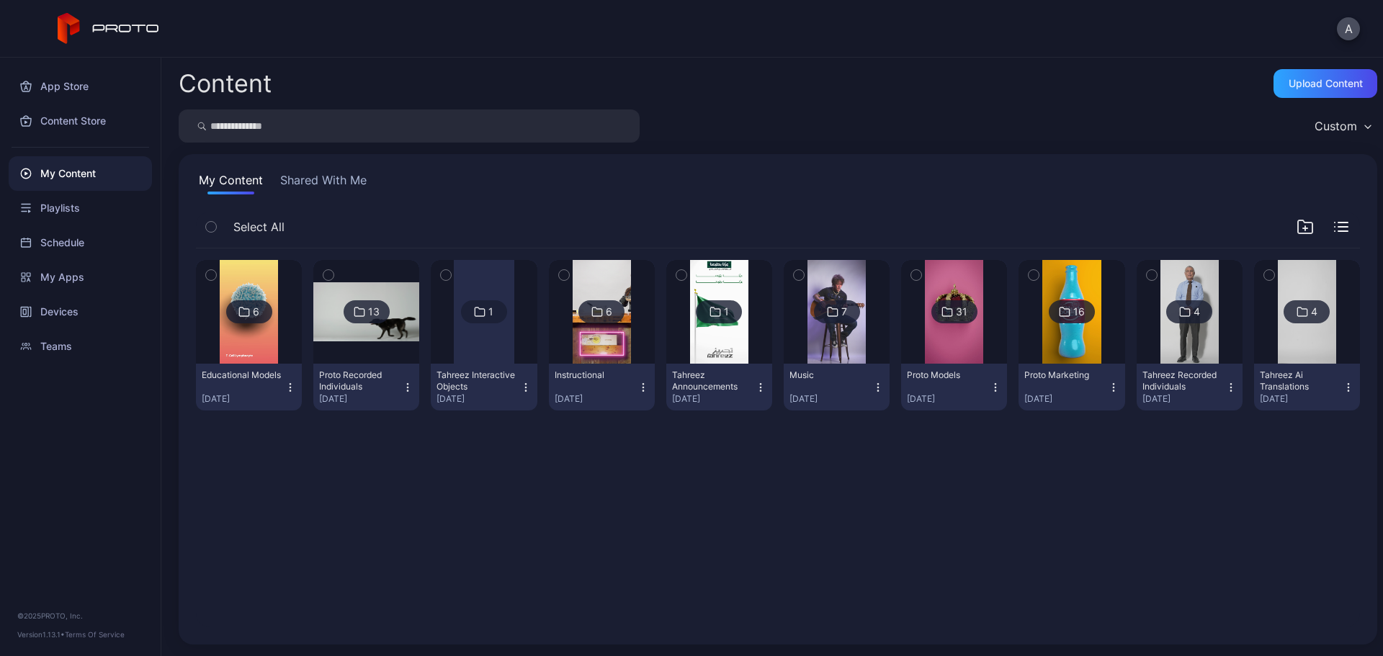
click at [477, 428] on div "6 Educational Models [DATE] 13 Proto Recorded Individuals [DATE] 1 Tahreez Inte…" at bounding box center [778, 341] width 1164 height 185
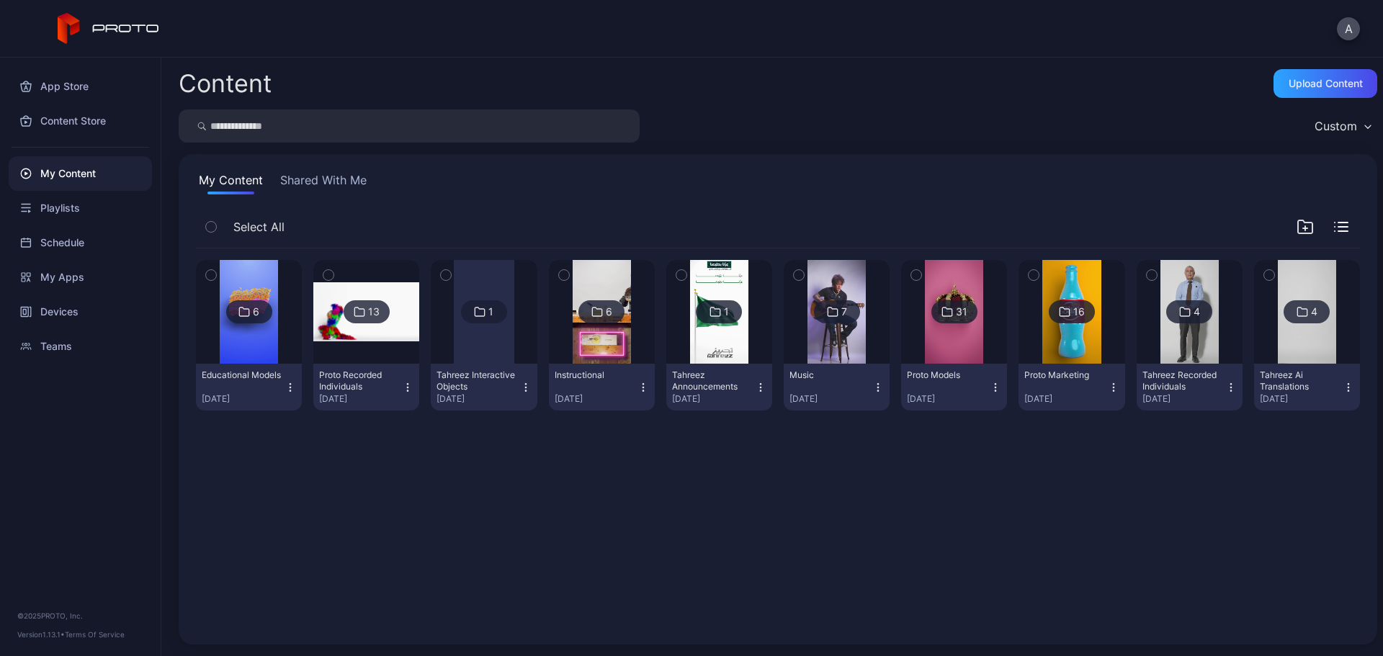
click at [392, 334] on img at bounding box center [366, 312] width 106 height 60
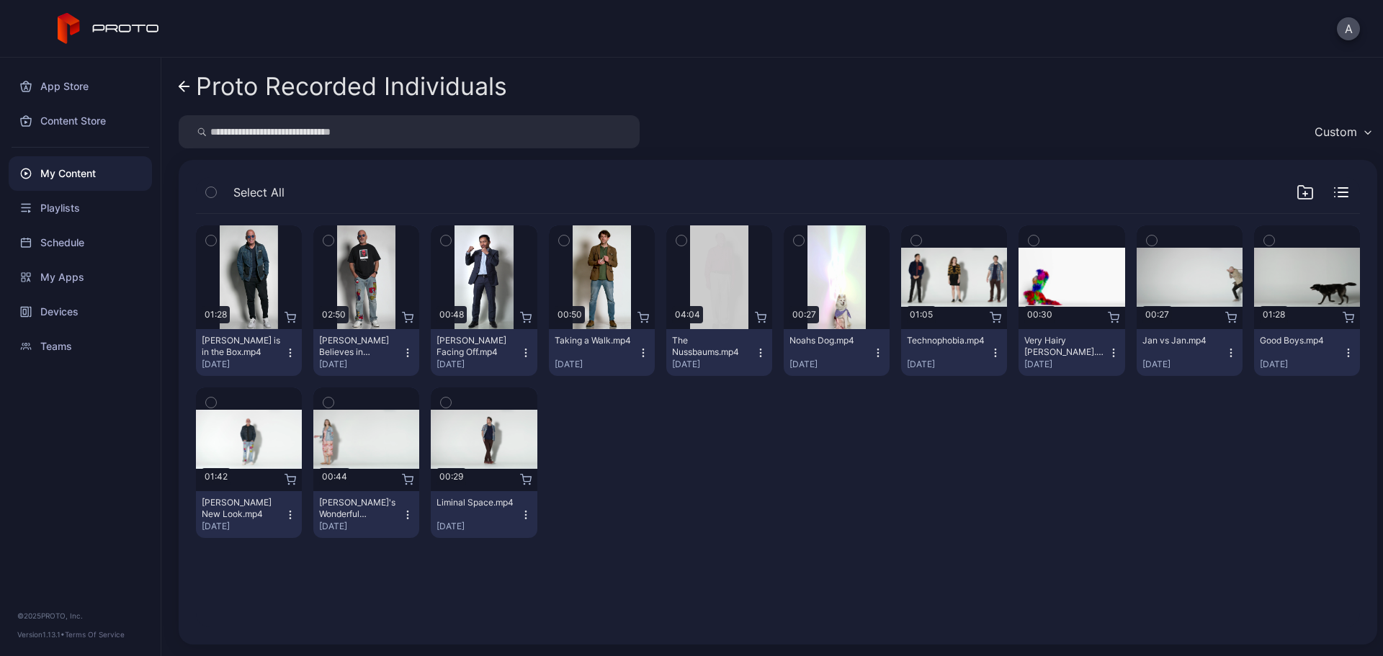
click at [749, 405] on div "Preview 01:28 Howie Mandel is in the Box.mp4 Jun 22, 2025 Preview 02:50 Howie M…" at bounding box center [778, 382] width 1164 height 336
click at [253, 275] on div "Preview" at bounding box center [249, 277] width 46 height 23
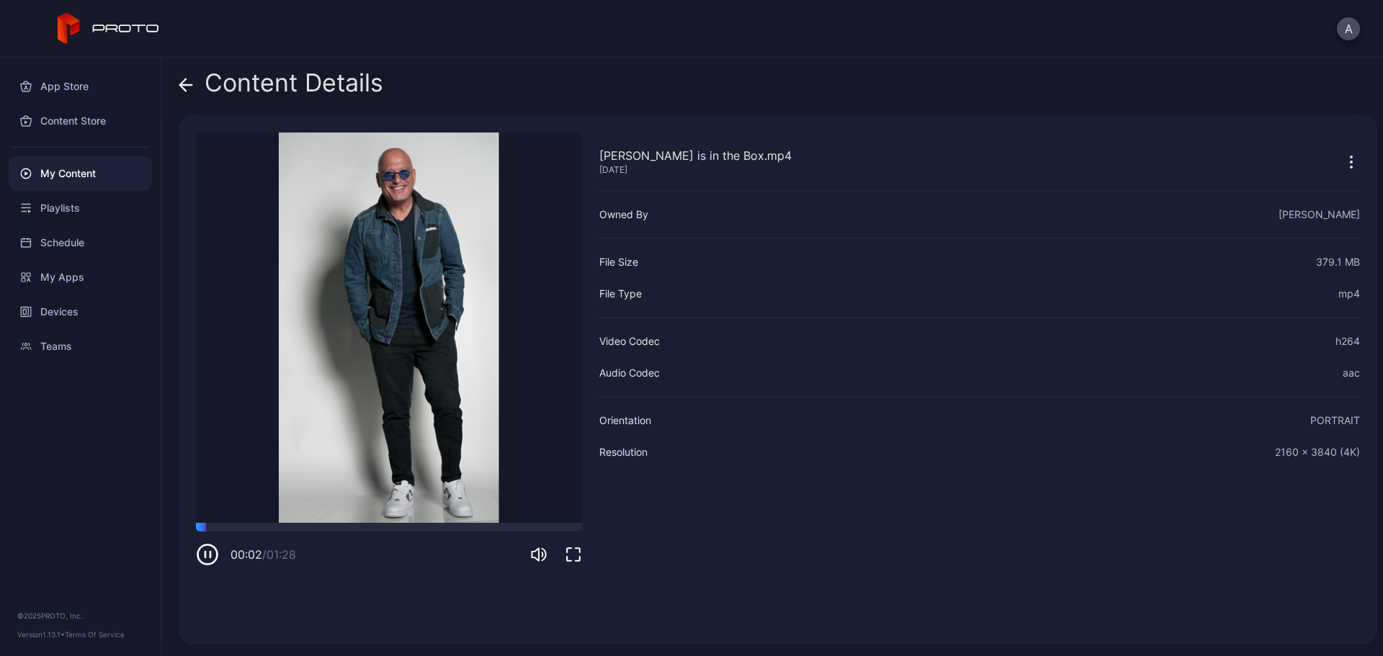
click at [179, 84] on icon at bounding box center [186, 85] width 14 height 14
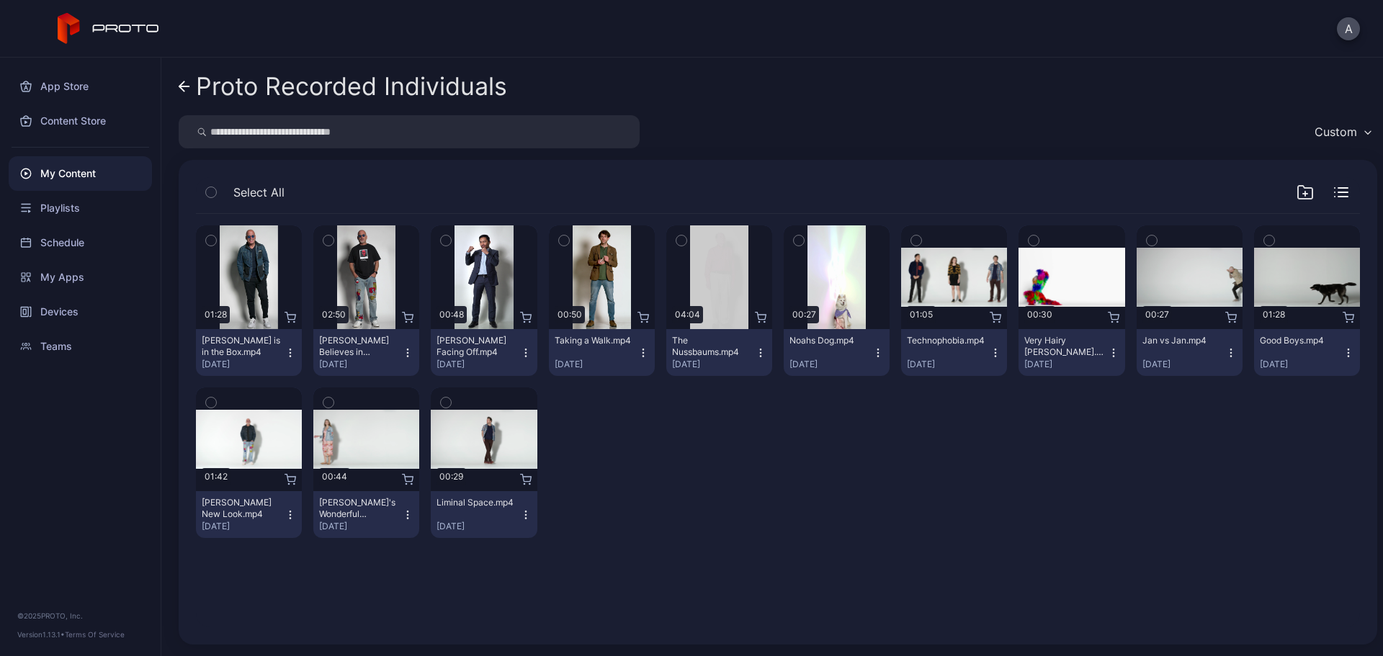
click at [189, 89] on icon at bounding box center [185, 87] width 12 height 12
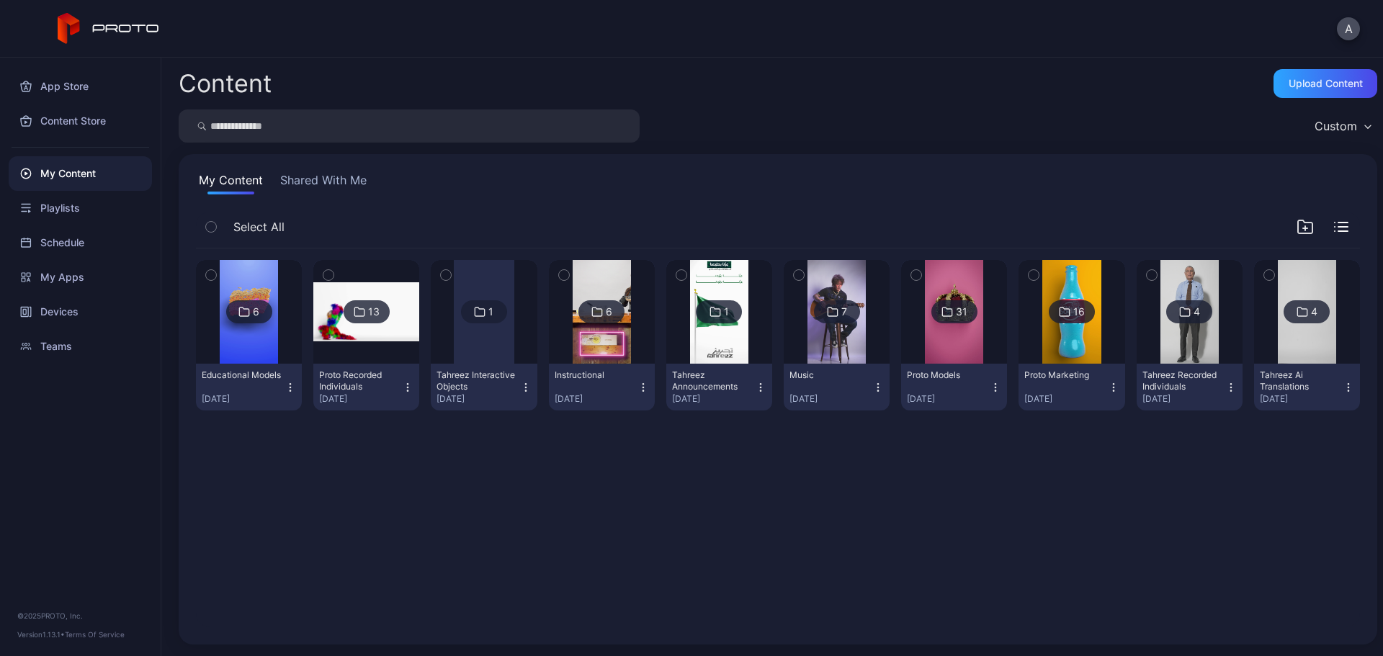
click at [395, 466] on div "6 Educational Models Sep 28, 2025 13 Proto Recorded Individuals Sep 28, 2025 1 …" at bounding box center [777, 438] width 1187 height 402
click at [372, 324] on img at bounding box center [366, 312] width 106 height 60
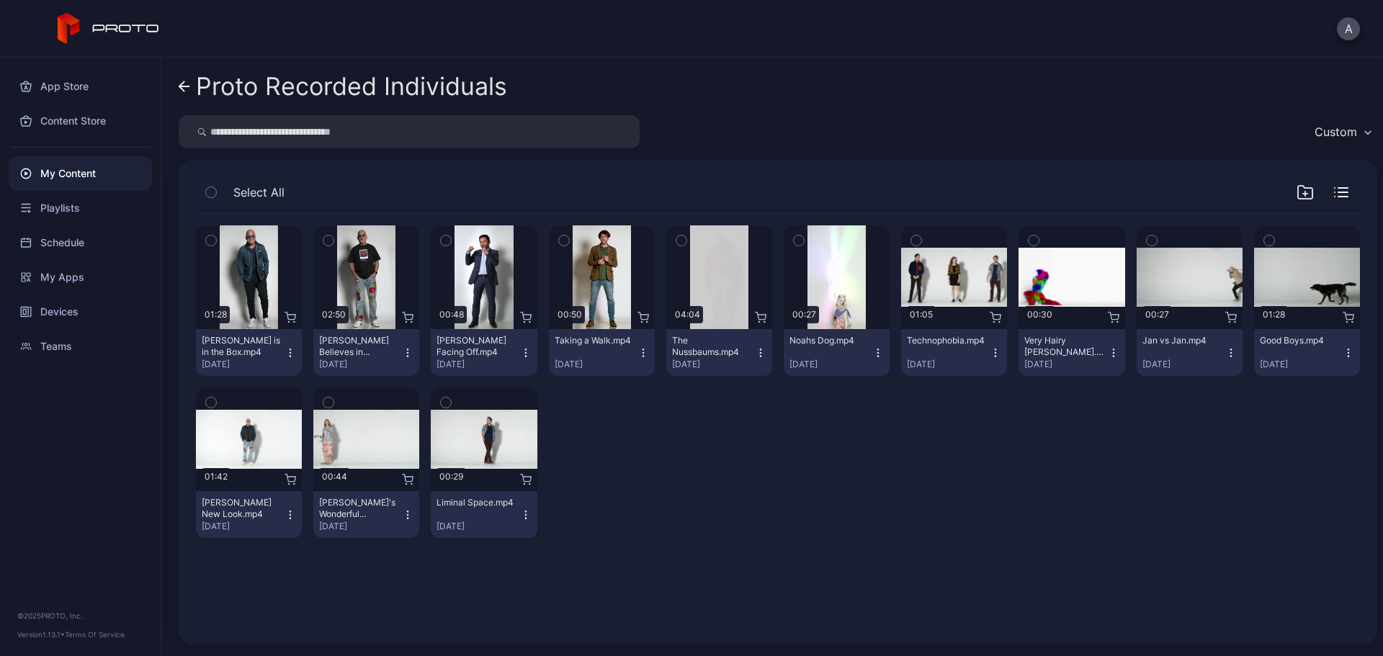
click at [911, 239] on icon "button" at bounding box center [916, 241] width 10 height 16
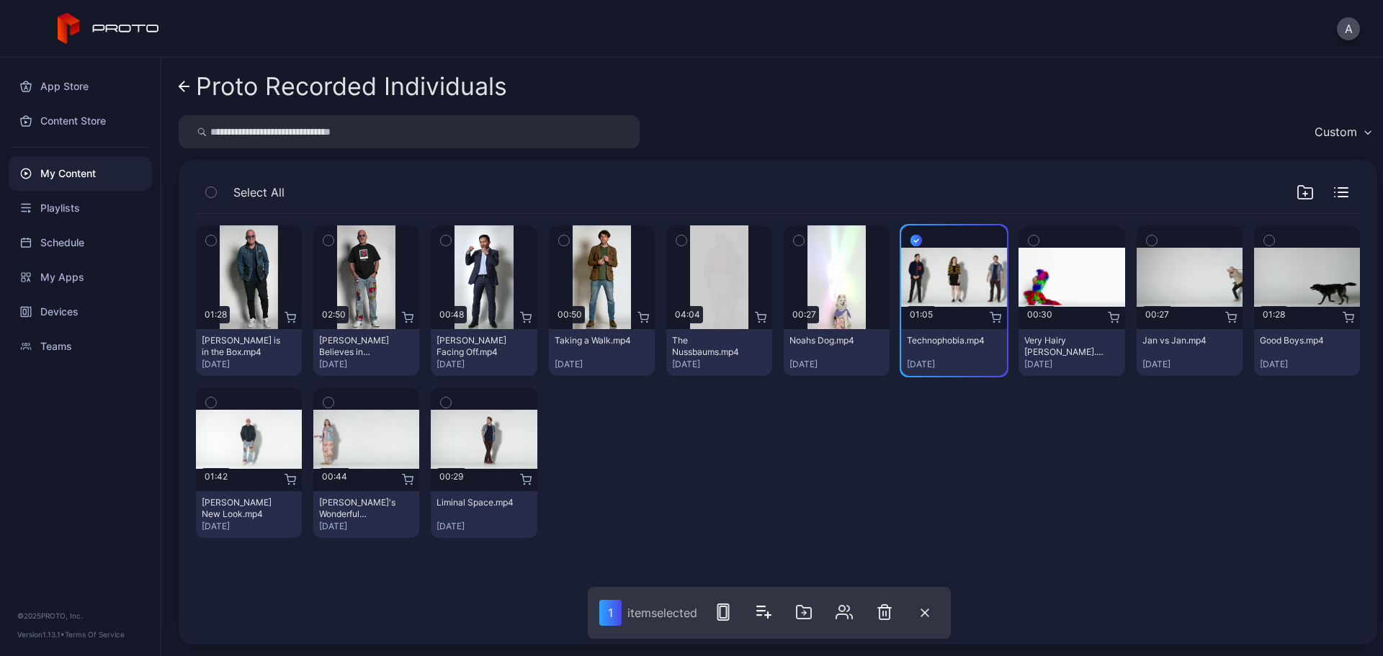
click at [978, 416] on div "Preview 01:28 Howie Mandel is in the Box.mp4 Jun 22, 2025 Preview 02:50 Howie M…" at bounding box center [778, 382] width 1164 height 336
click at [926, 620] on button "button" at bounding box center [925, 613] width 29 height 30
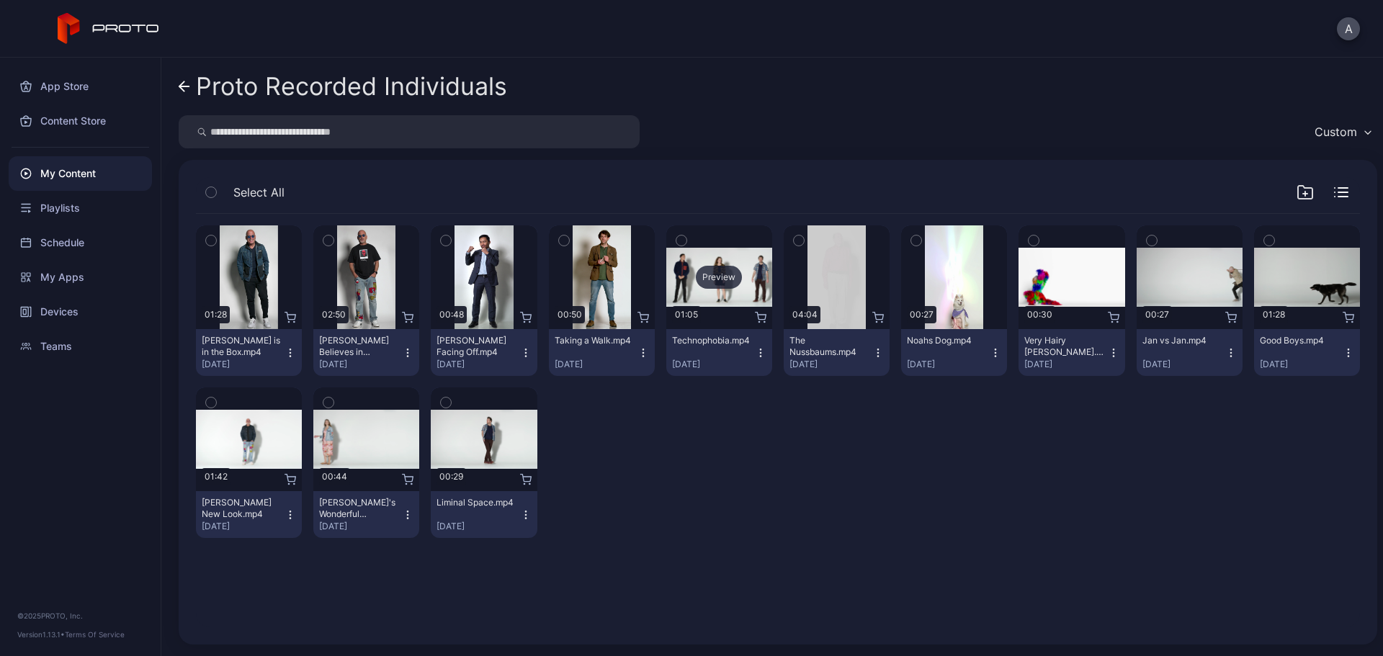
click at [715, 275] on div "Preview" at bounding box center [719, 277] width 46 height 23
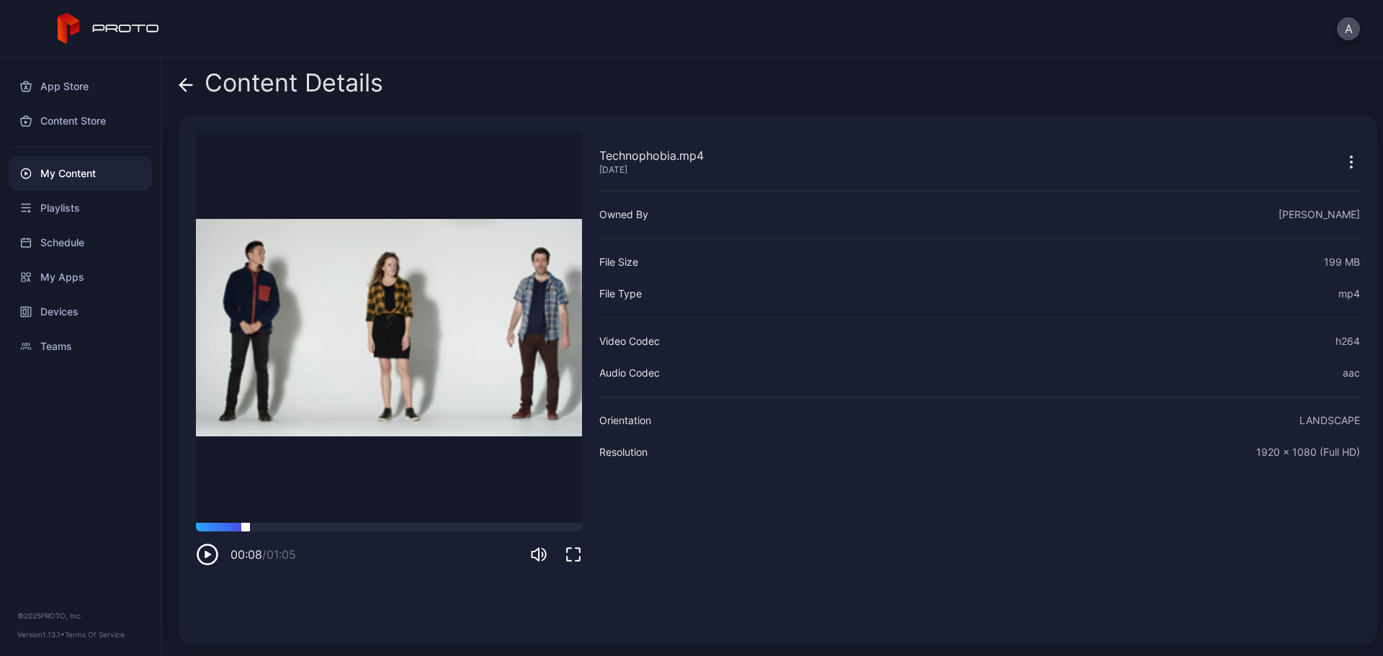
drag, startPoint x: 246, startPoint y: 526, endPoint x: 274, endPoint y: 527, distance: 28.1
click at [246, 526] on div at bounding box center [389, 527] width 386 height 9
click at [186, 86] on icon at bounding box center [186, 85] width 14 height 14
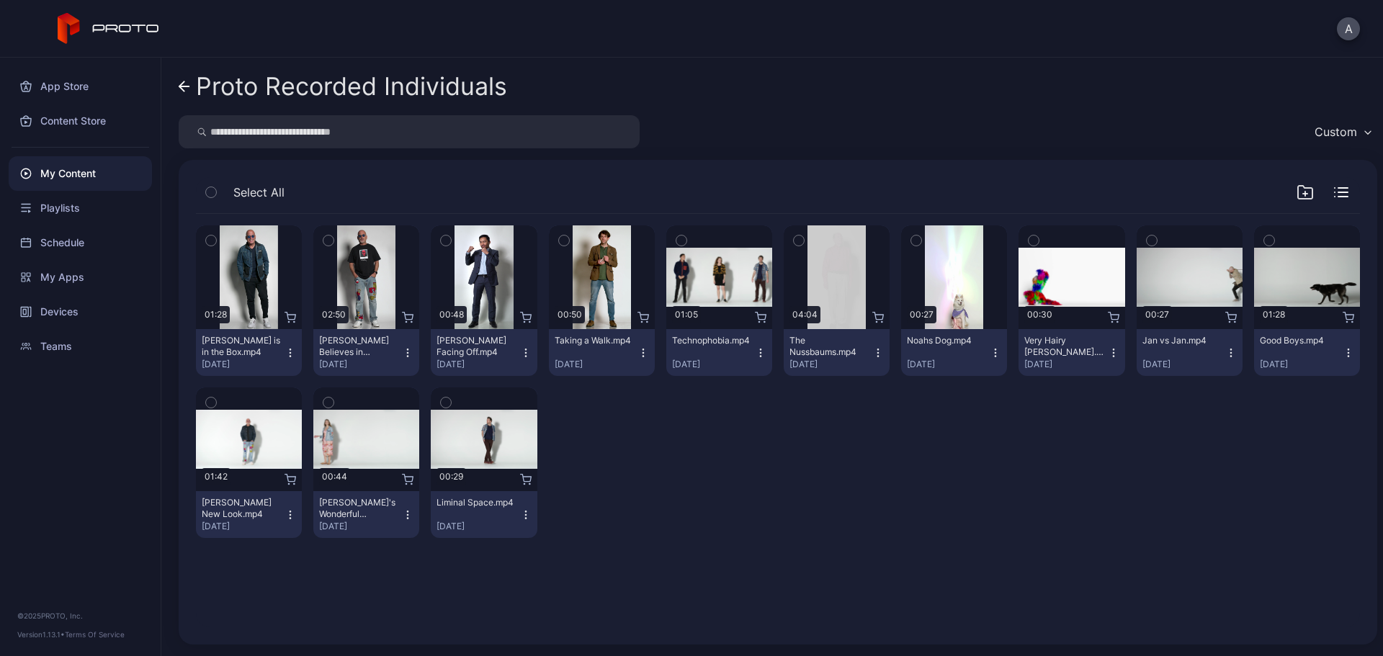
click at [184, 82] on icon at bounding box center [185, 87] width 12 height 12
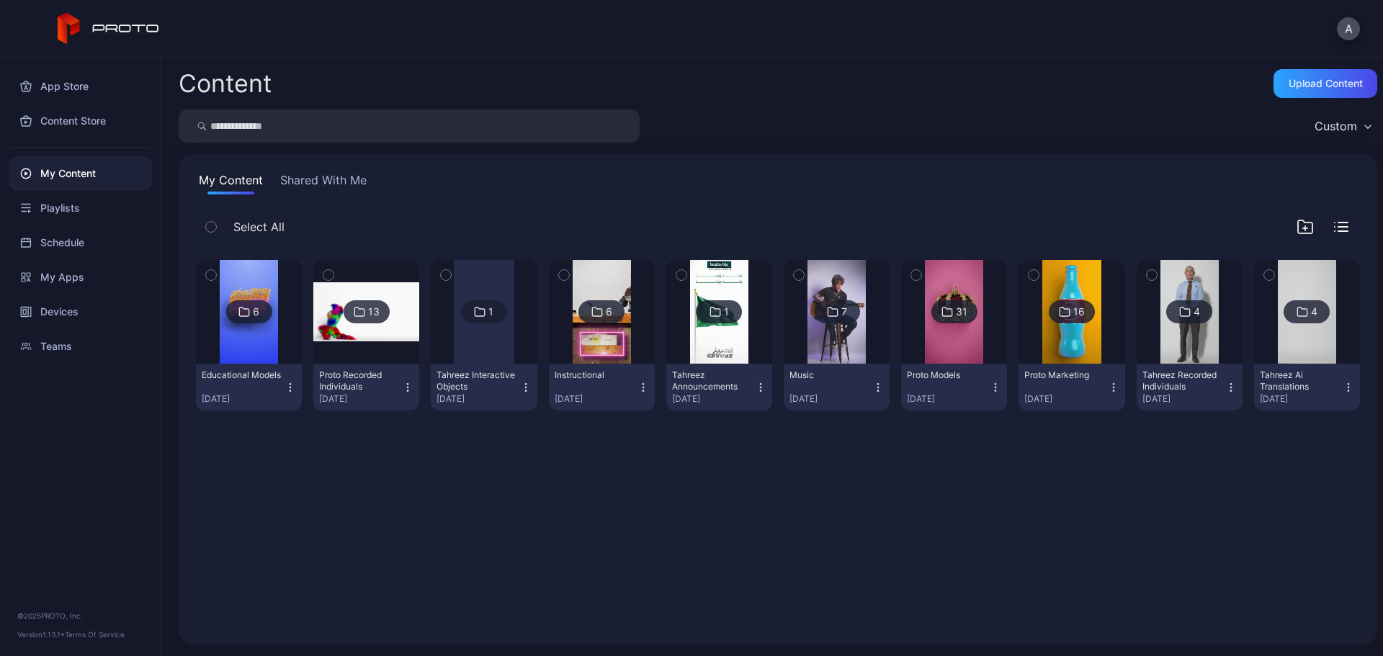
click at [527, 514] on div "6 Educational Models [DATE] 13 Proto Recorded Individuals [DATE] 1 Tahreez Inte…" at bounding box center [777, 438] width 1187 height 402
click at [406, 391] on icon "button" at bounding box center [408, 388] width 12 height 12
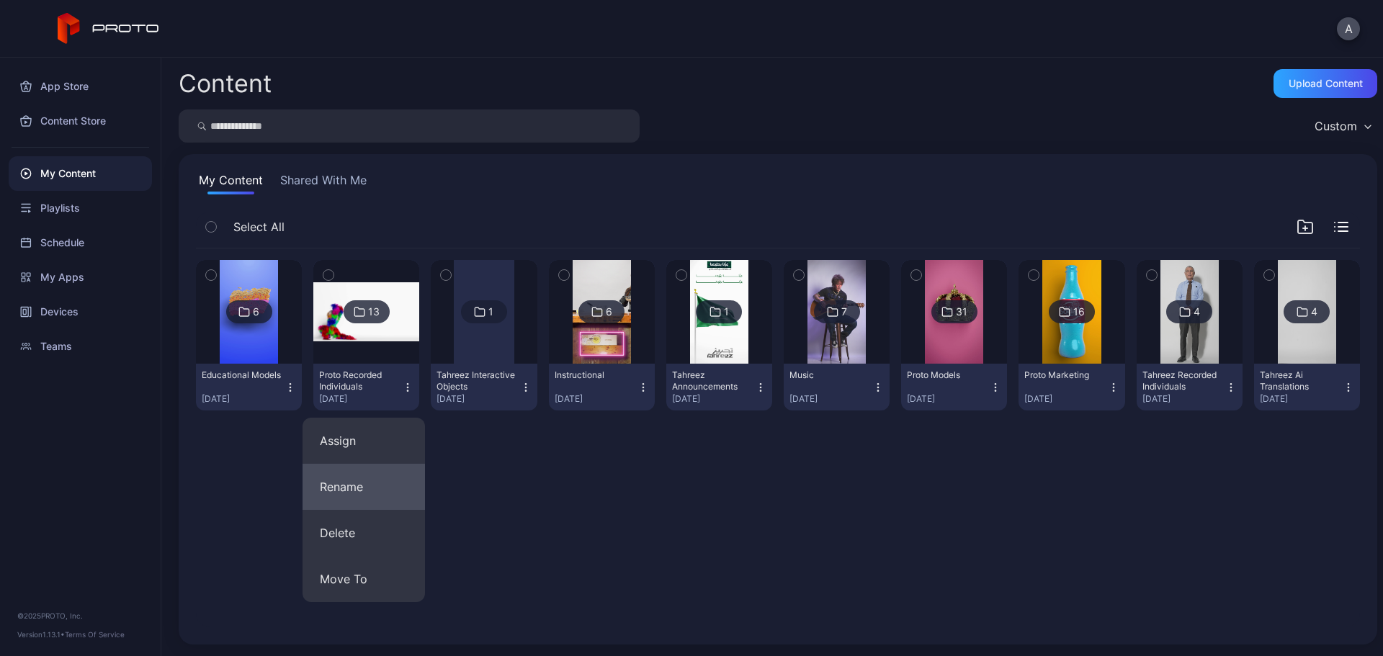
click at [361, 484] on button "Rename" at bounding box center [364, 487] width 122 height 46
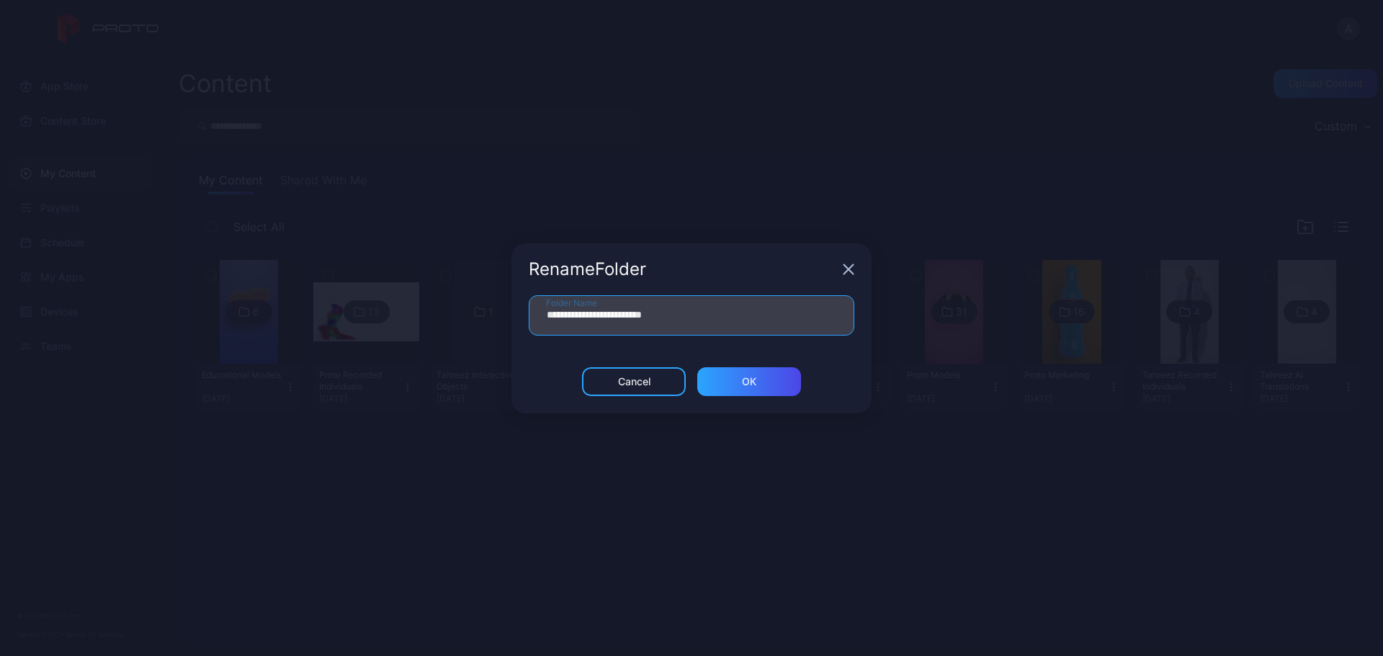
drag, startPoint x: 664, startPoint y: 313, endPoint x: 536, endPoint y: 315, distance: 127.5
click at [536, 315] on input "**********" at bounding box center [692, 315] width 326 height 40
type input "*"
type input "**********"
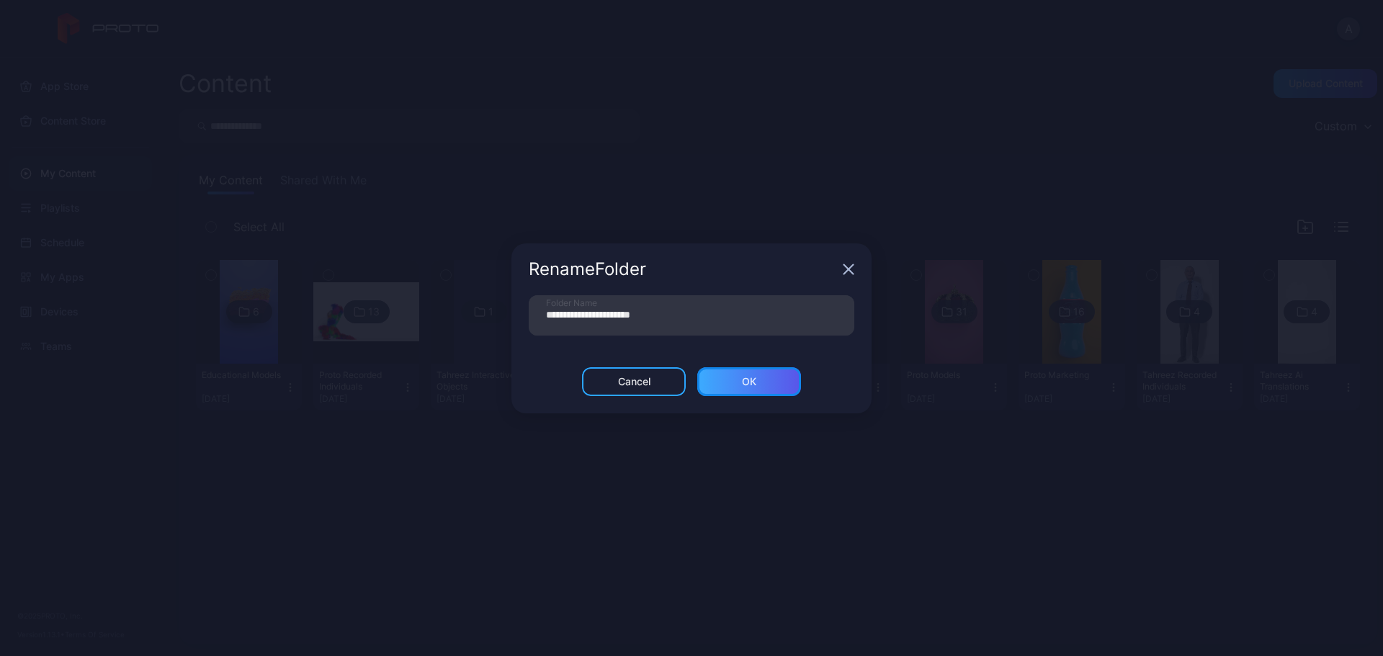
click at [749, 380] on div "ОК" at bounding box center [749, 382] width 14 height 12
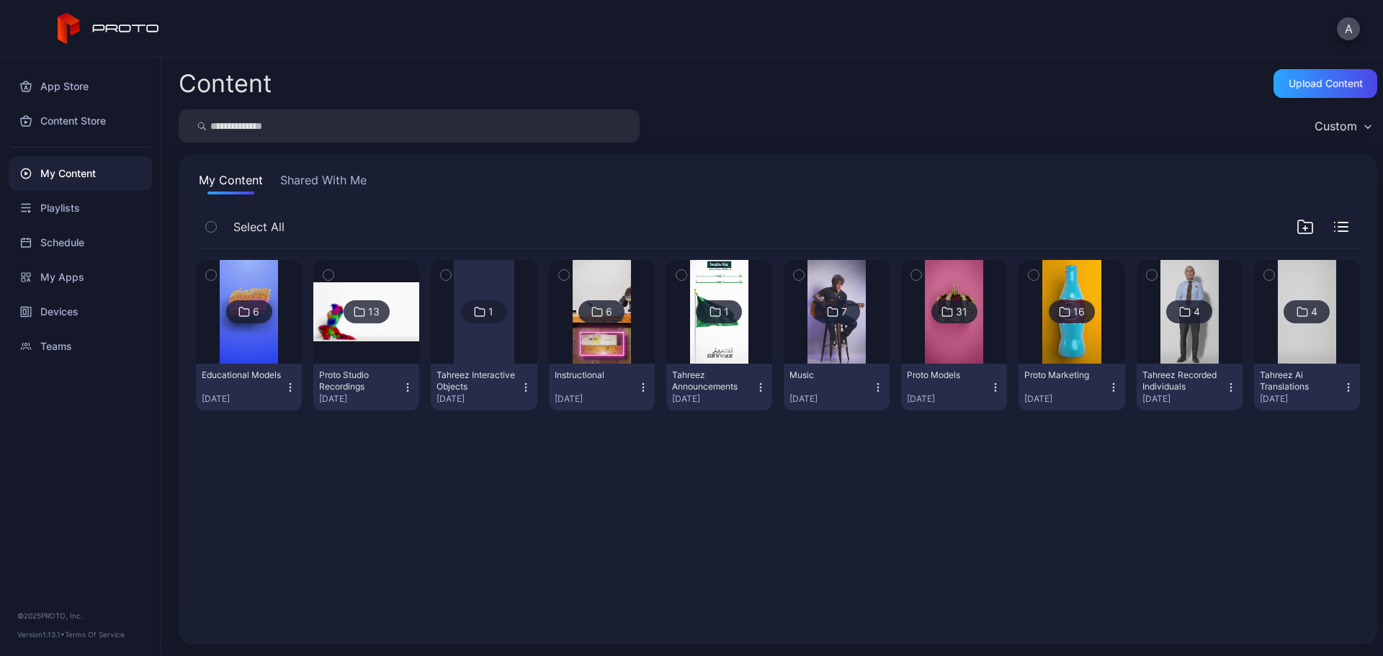
click at [369, 332] on img at bounding box center [366, 312] width 106 height 60
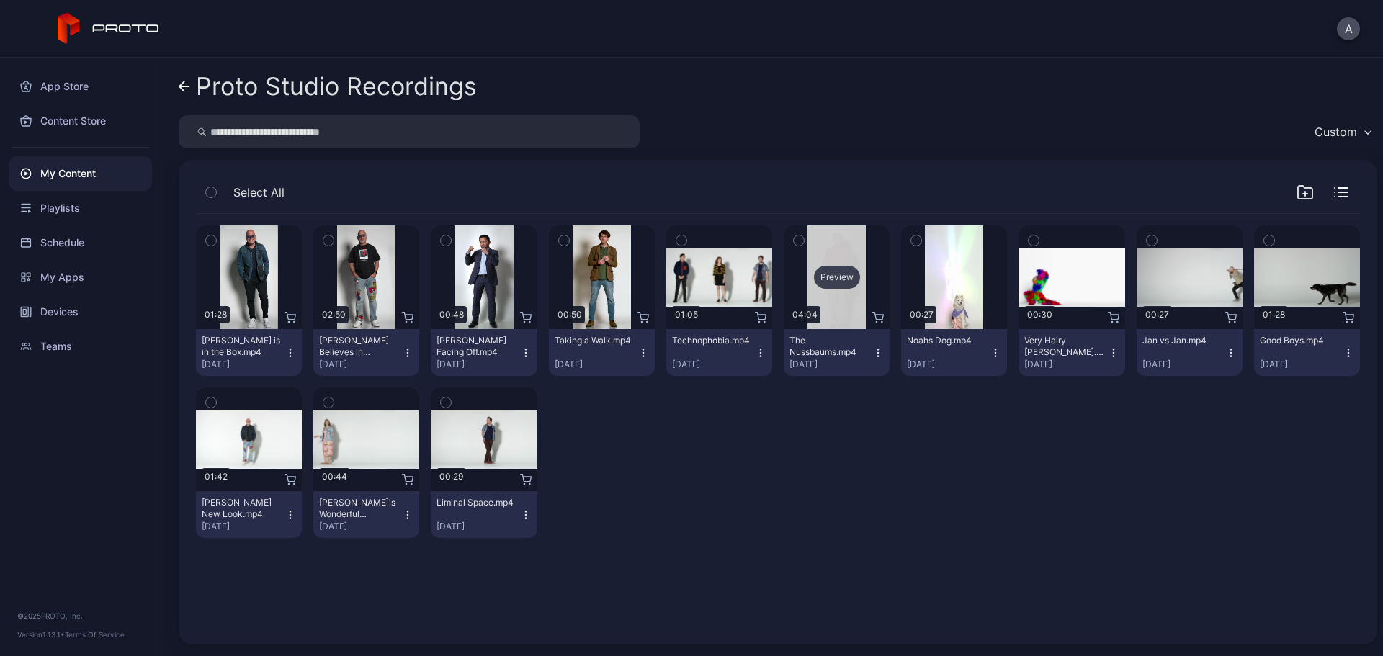
click at [822, 280] on div "Preview" at bounding box center [837, 277] width 46 height 23
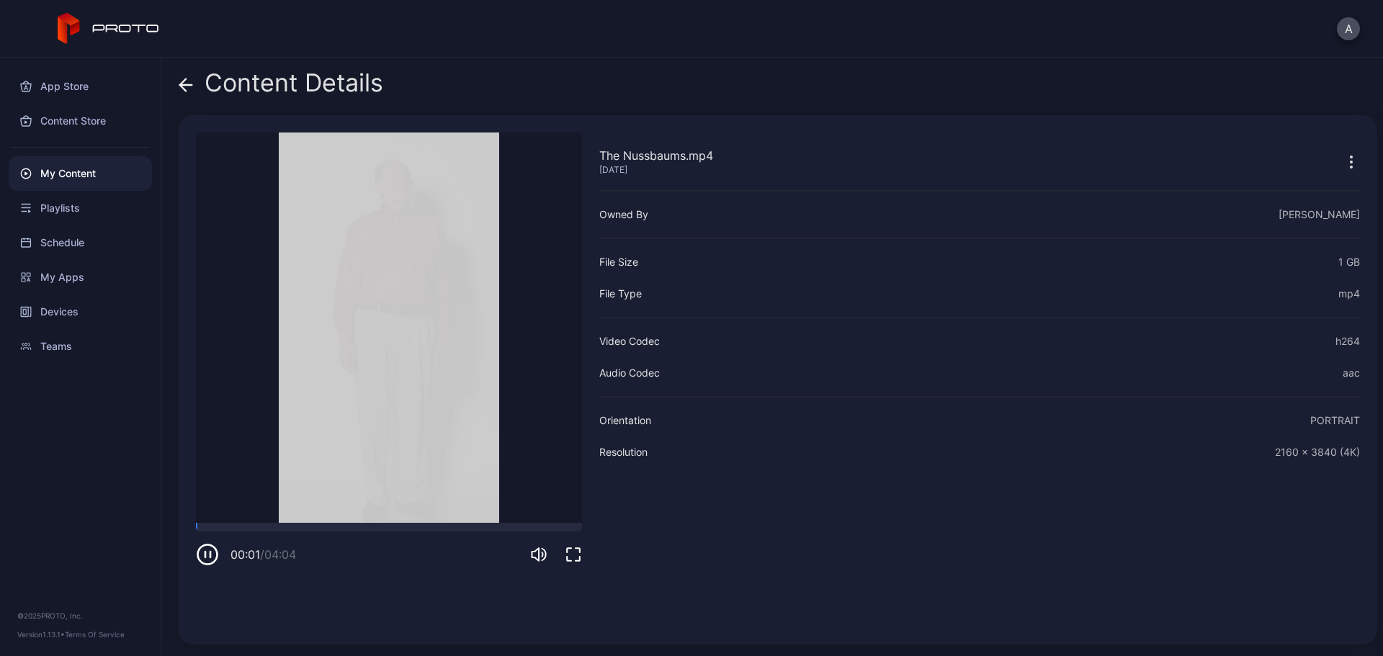
click at [305, 532] on div "00:01 / 04:04" at bounding box center [389, 544] width 386 height 43
click at [311, 529] on div at bounding box center [389, 527] width 386 height 9
click at [187, 81] on icon at bounding box center [186, 85] width 14 height 14
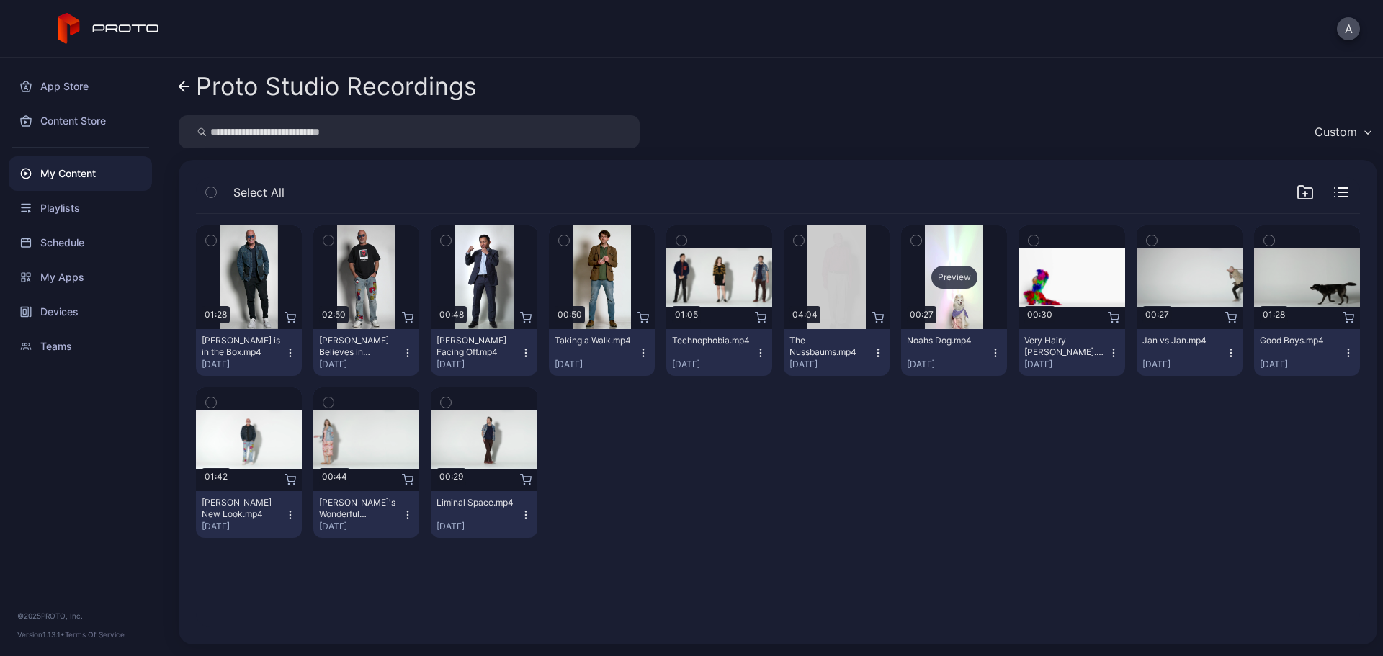
click at [947, 274] on div "Preview" at bounding box center [955, 277] width 46 height 23
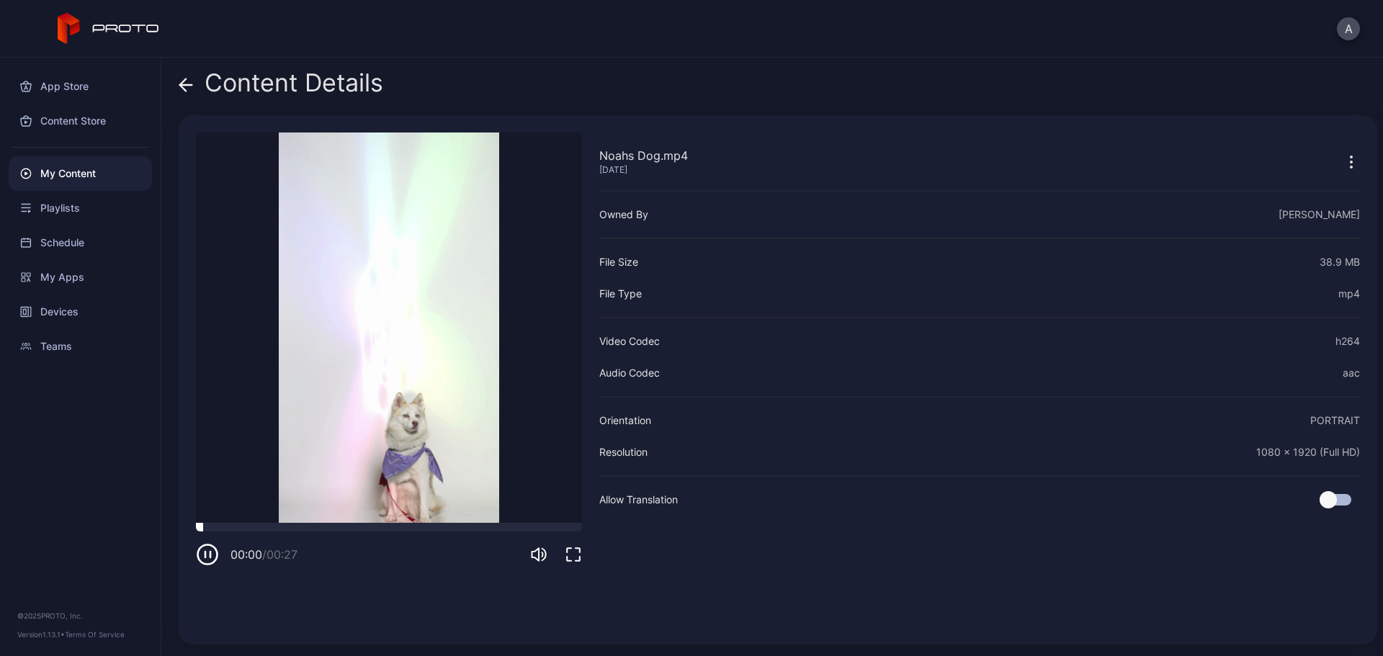
click at [309, 531] on div at bounding box center [389, 527] width 386 height 9
click at [182, 84] on icon at bounding box center [183, 85] width 6 height 12
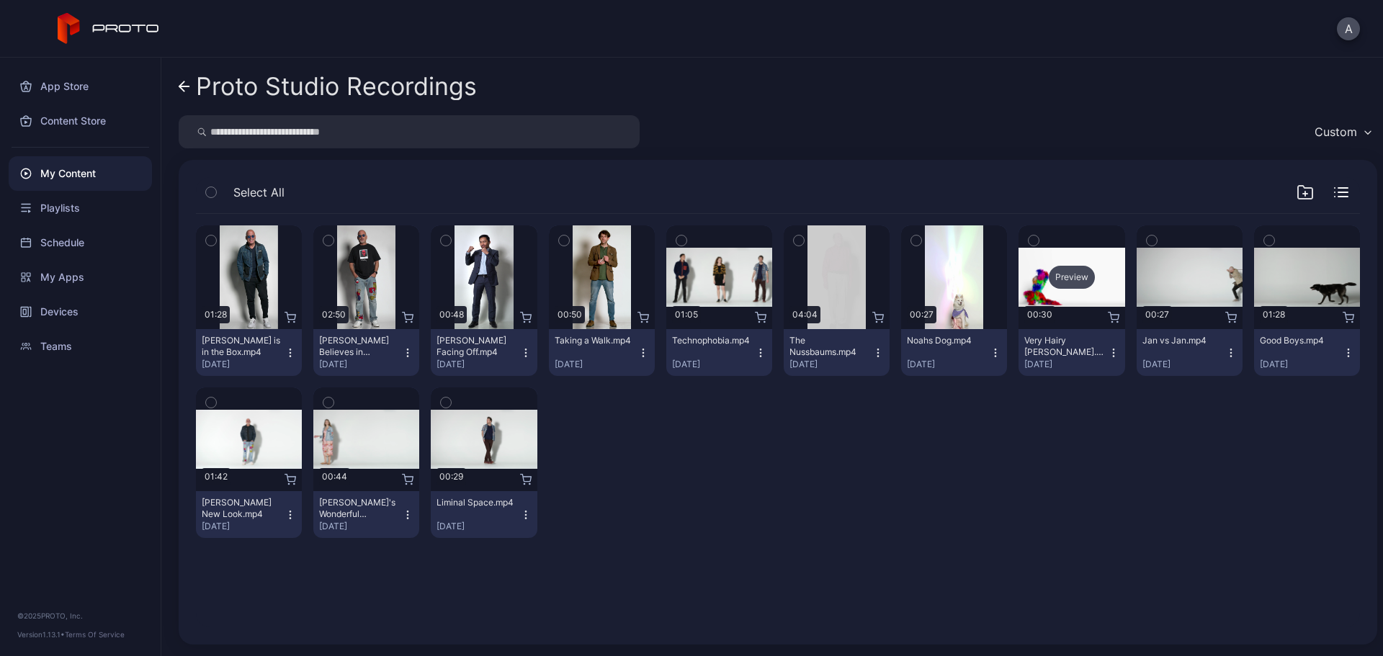
click at [1071, 277] on div "Preview" at bounding box center [1072, 277] width 46 height 23
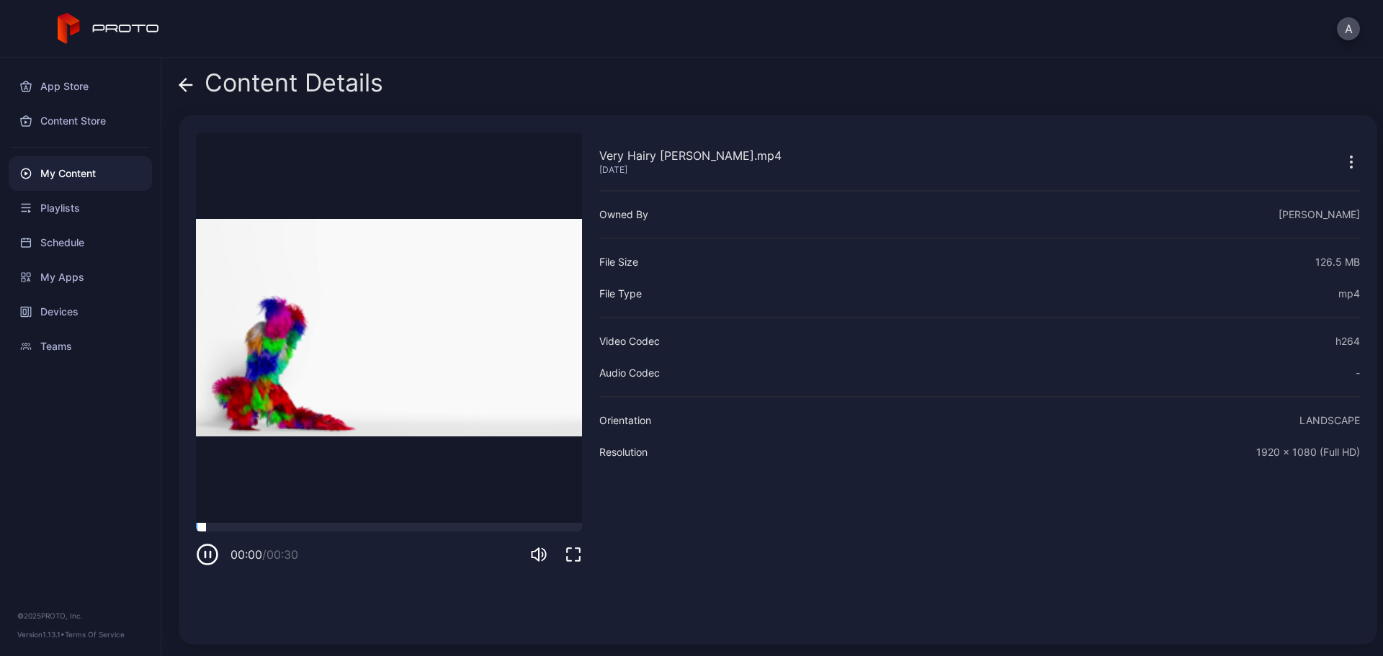
click at [261, 529] on div at bounding box center [389, 527] width 386 height 9
click at [184, 88] on icon at bounding box center [183, 85] width 6 height 12
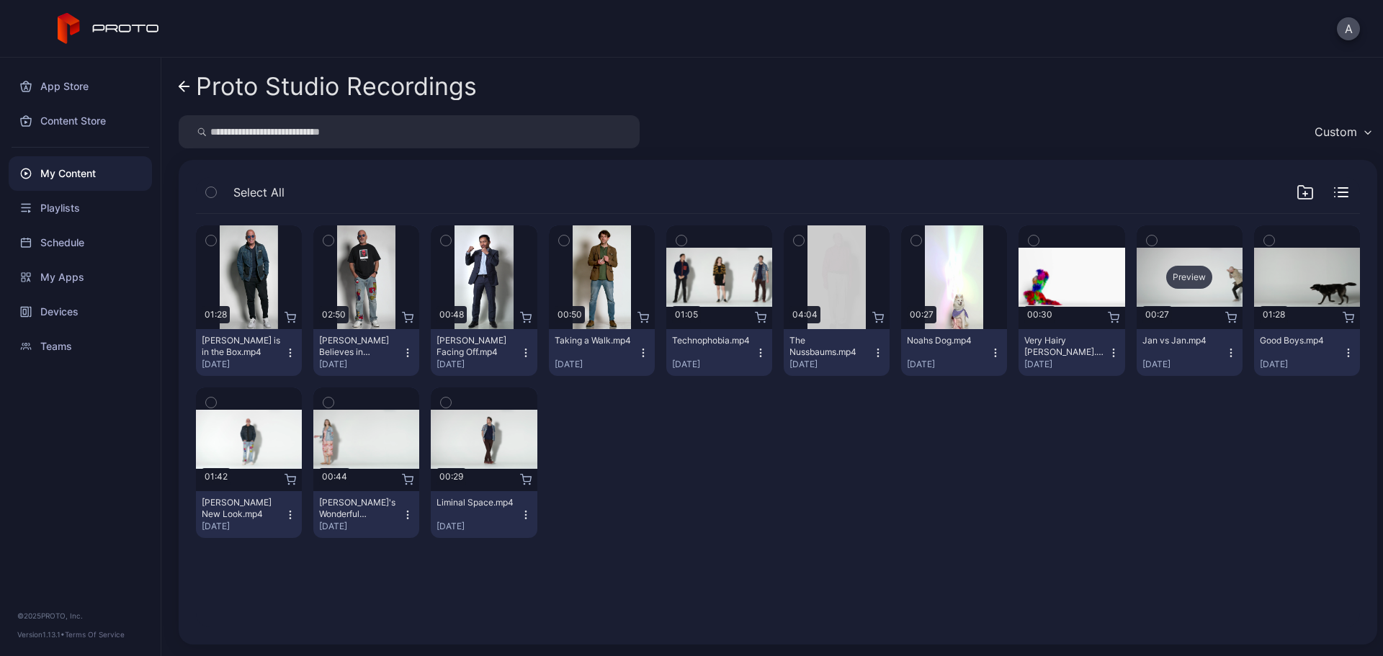
click at [1177, 277] on div "Preview" at bounding box center [1190, 277] width 46 height 23
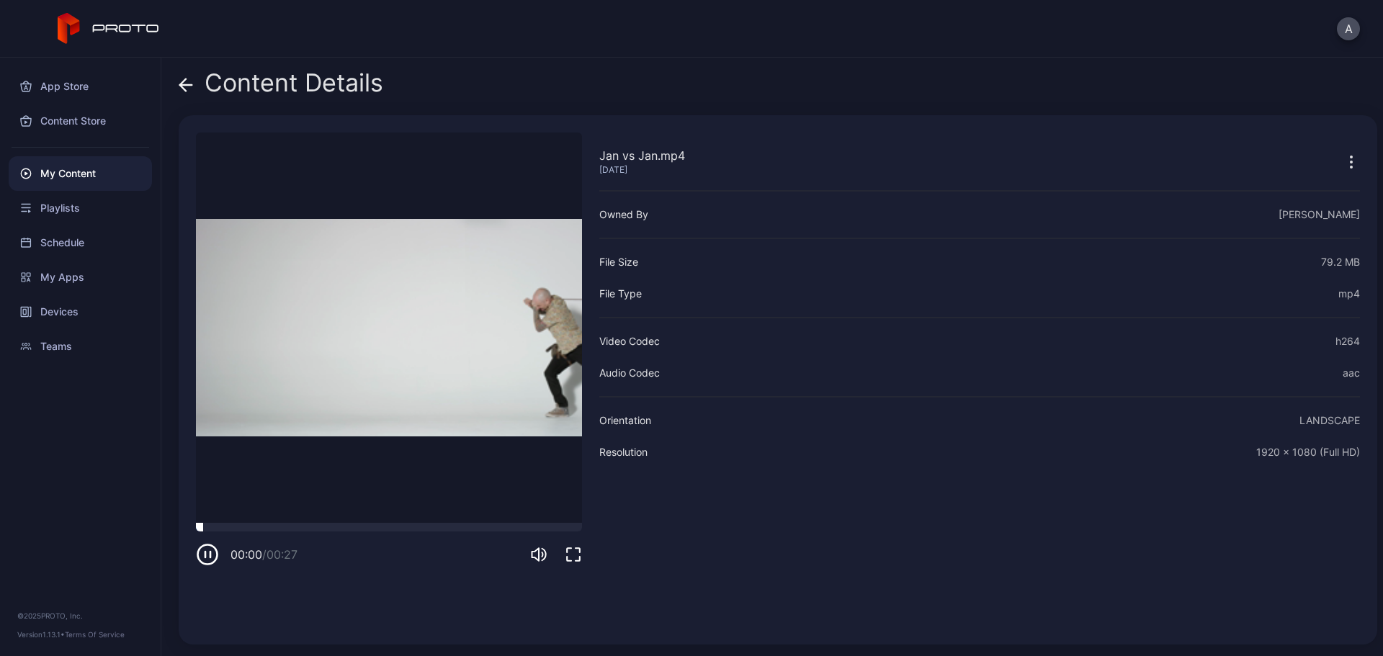
click at [271, 527] on div at bounding box center [389, 527] width 386 height 9
click at [189, 84] on icon at bounding box center [186, 85] width 14 height 14
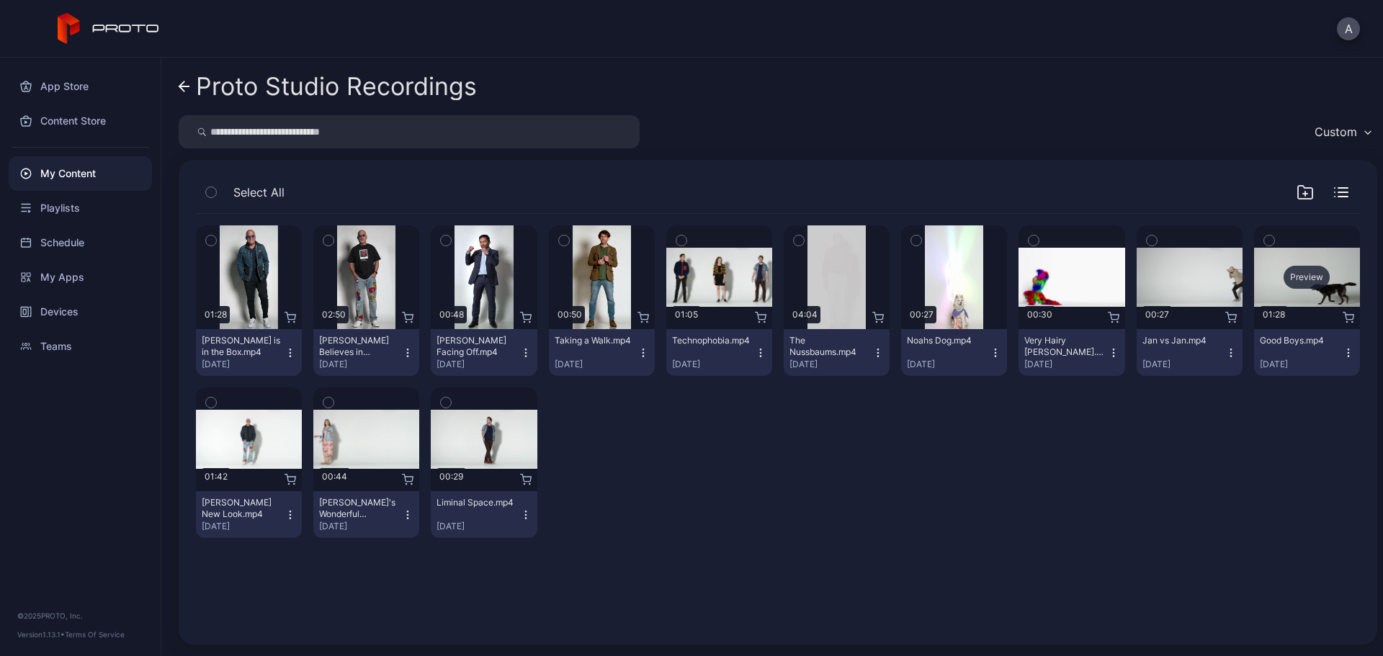
click at [1307, 278] on div "Preview" at bounding box center [1307, 277] width 46 height 23
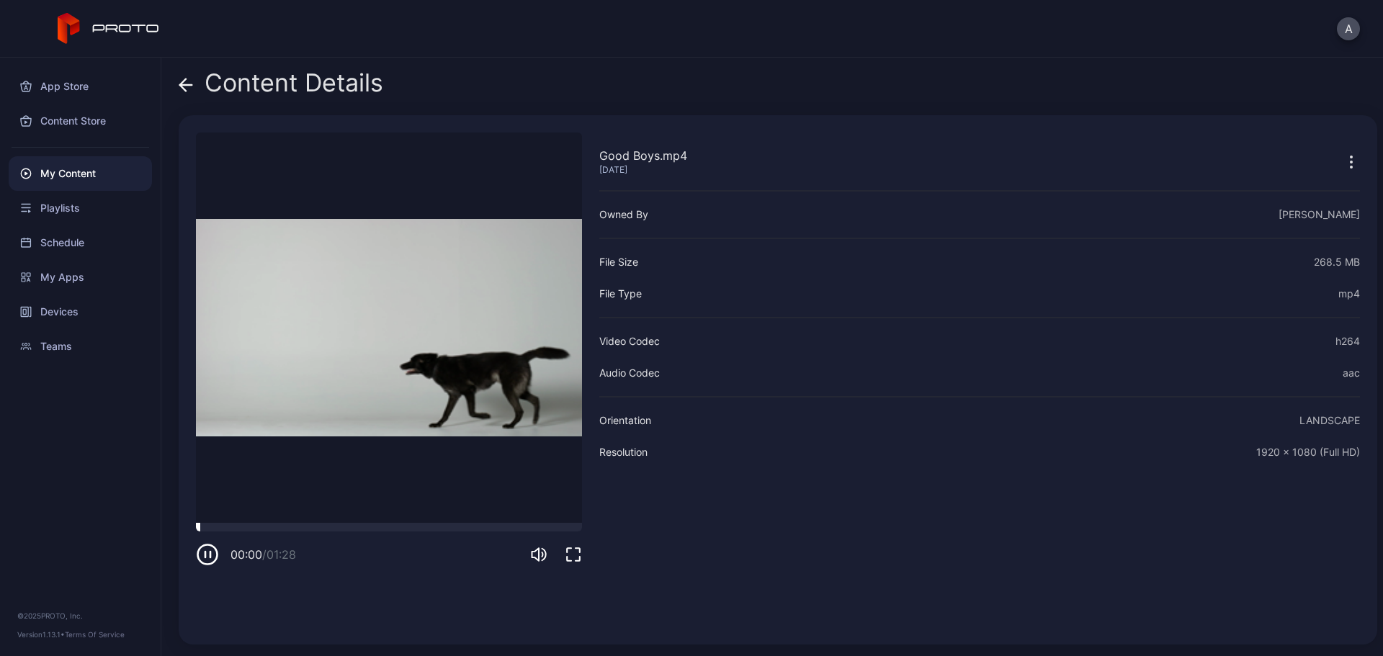
click at [320, 530] on div at bounding box center [389, 527] width 386 height 9
click at [183, 85] on icon at bounding box center [186, 85] width 12 height 0
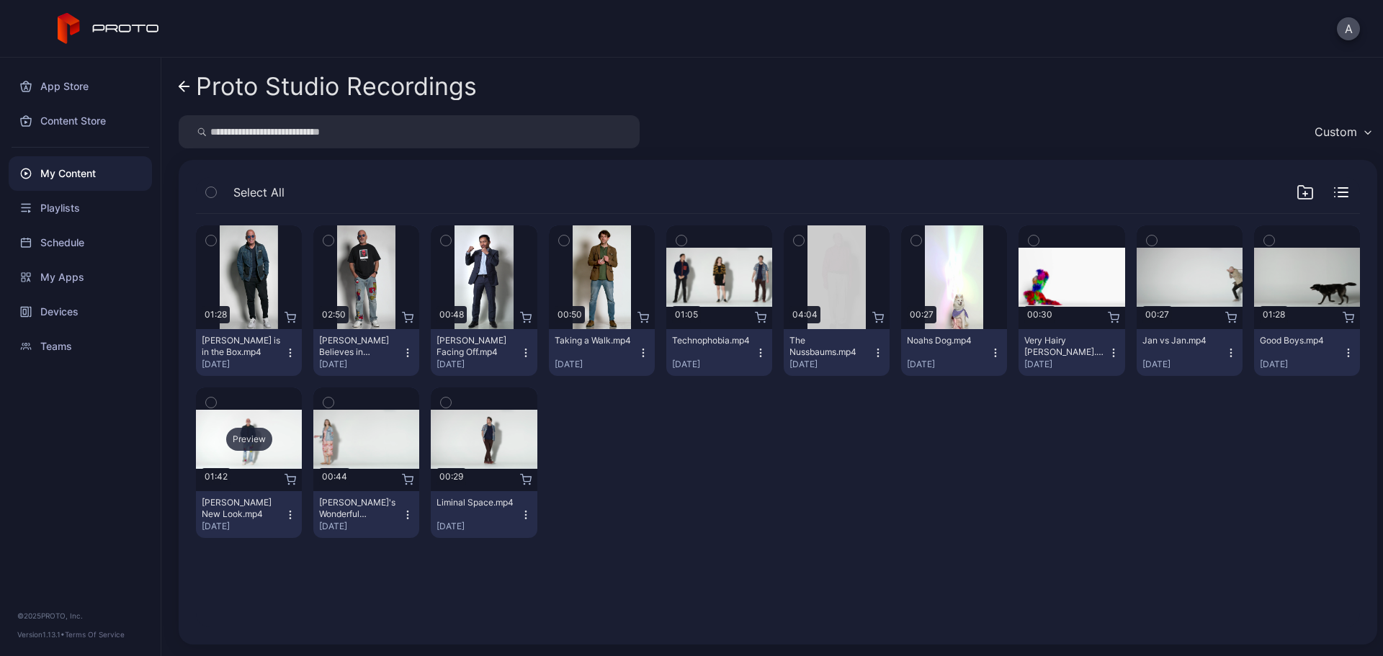
click at [249, 433] on div "Preview" at bounding box center [249, 439] width 46 height 23
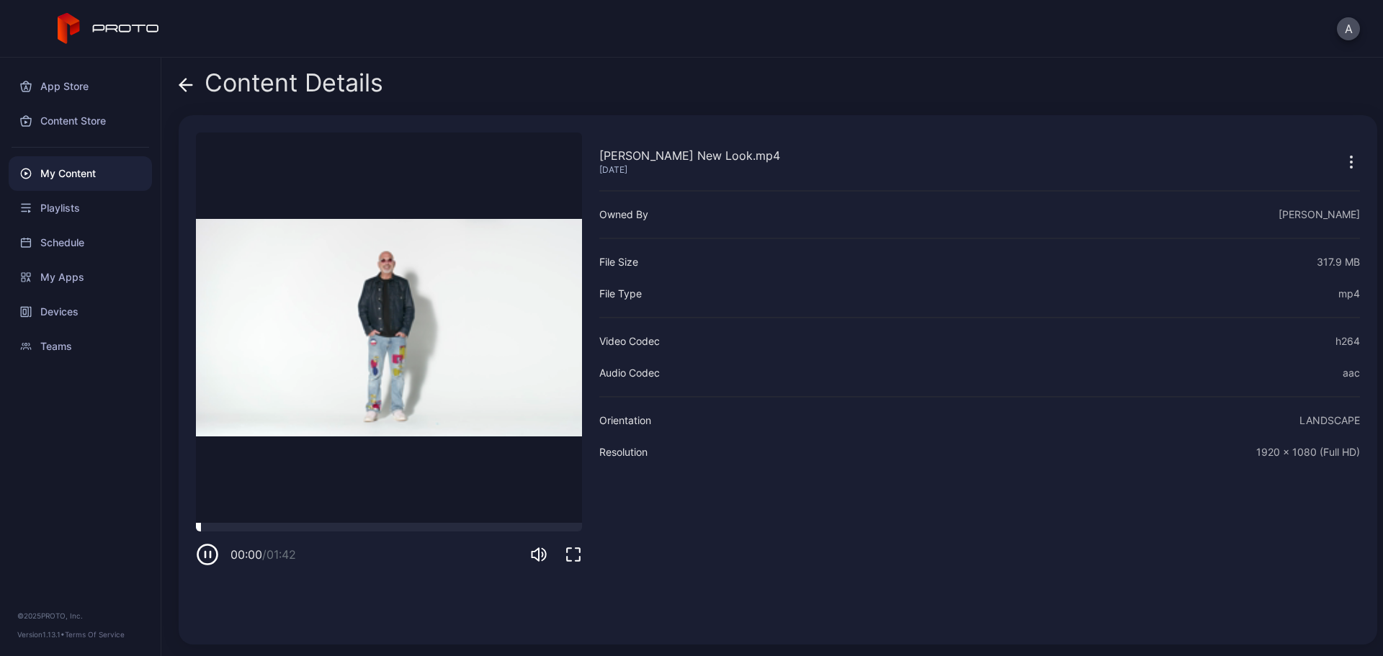
click at [303, 528] on div at bounding box center [389, 527] width 386 height 9
click at [185, 83] on icon at bounding box center [186, 85] width 14 height 14
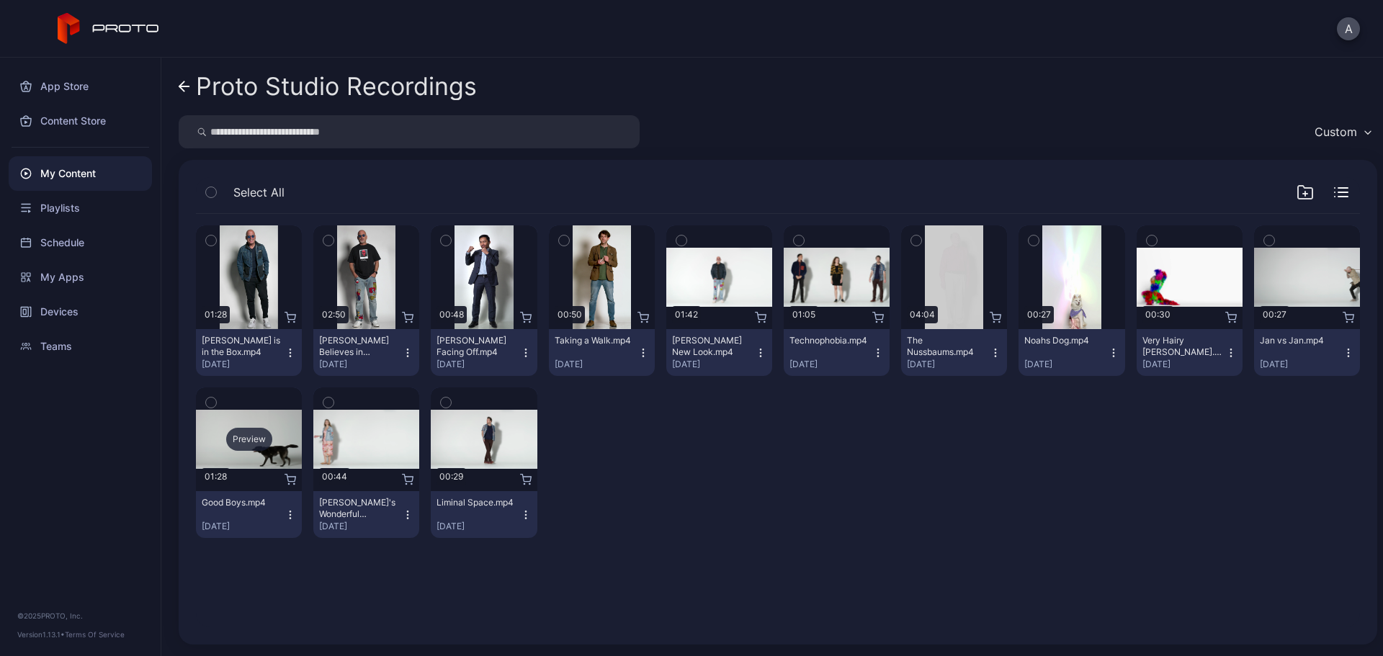
click at [251, 446] on div "Preview" at bounding box center [249, 439] width 46 height 23
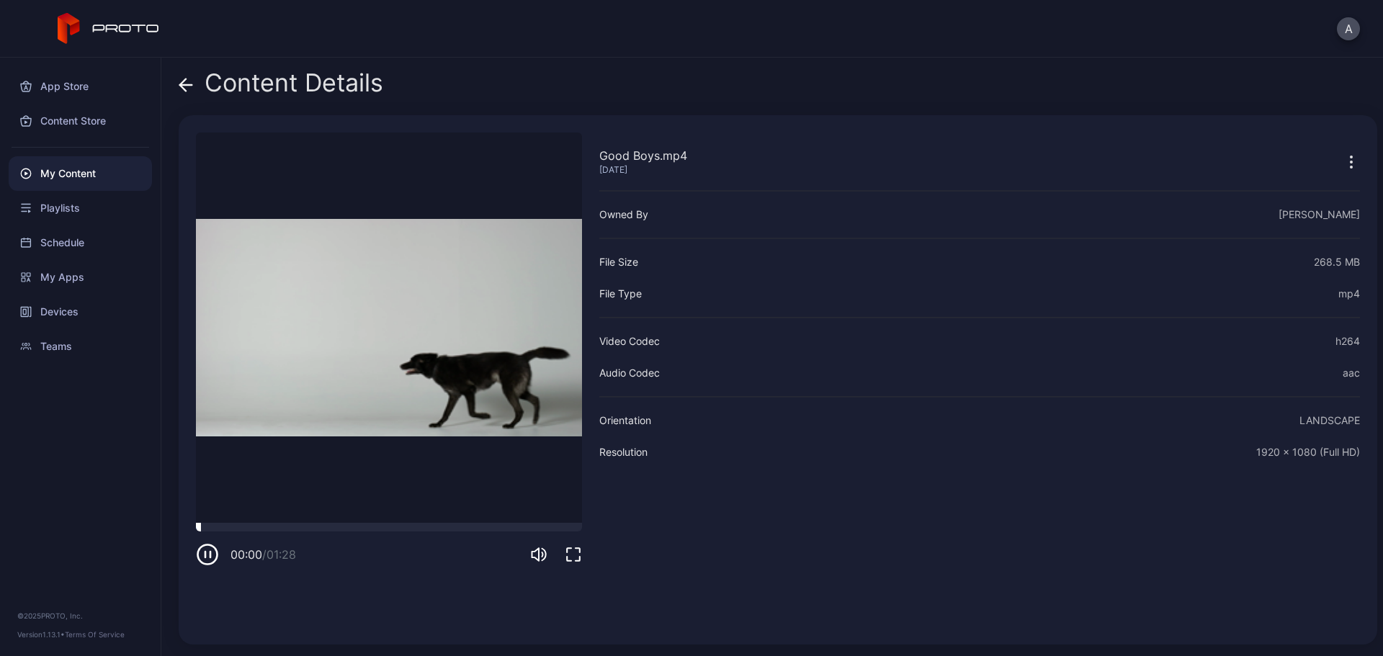
click at [325, 524] on div at bounding box center [389, 527] width 386 height 9
click at [186, 85] on icon at bounding box center [186, 85] width 12 height 0
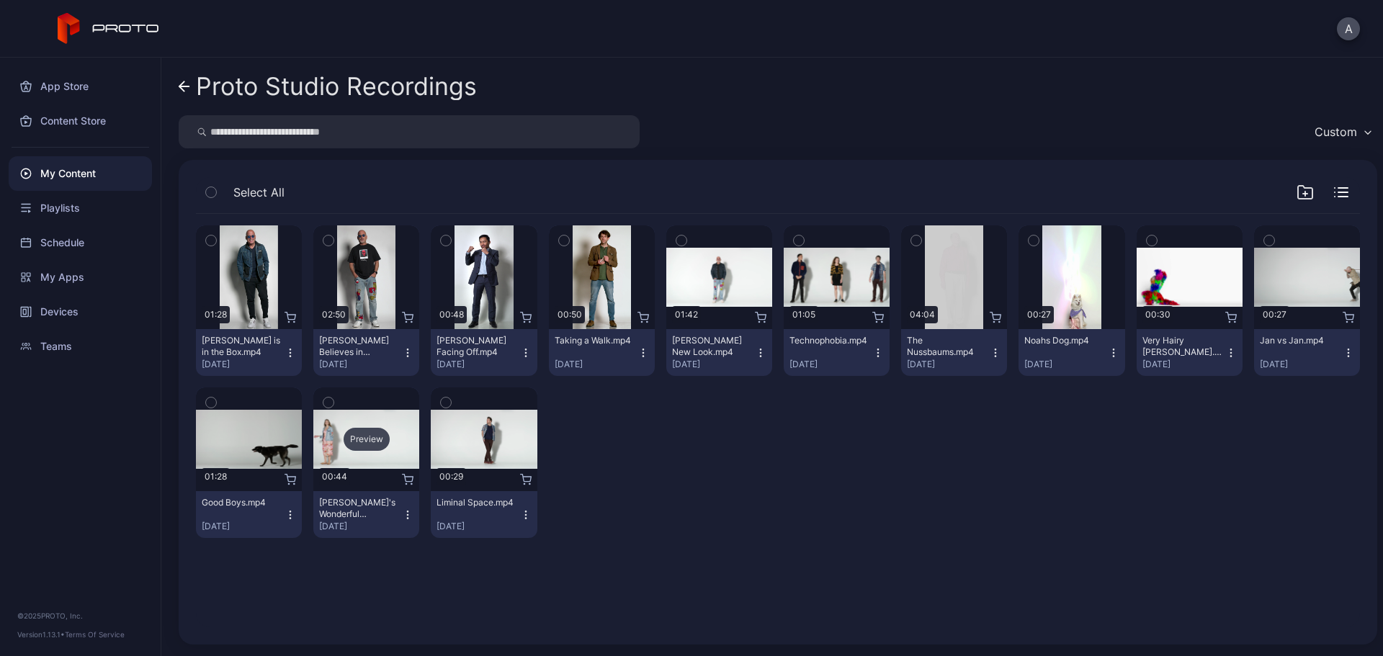
click at [379, 437] on div "Preview" at bounding box center [367, 439] width 46 height 23
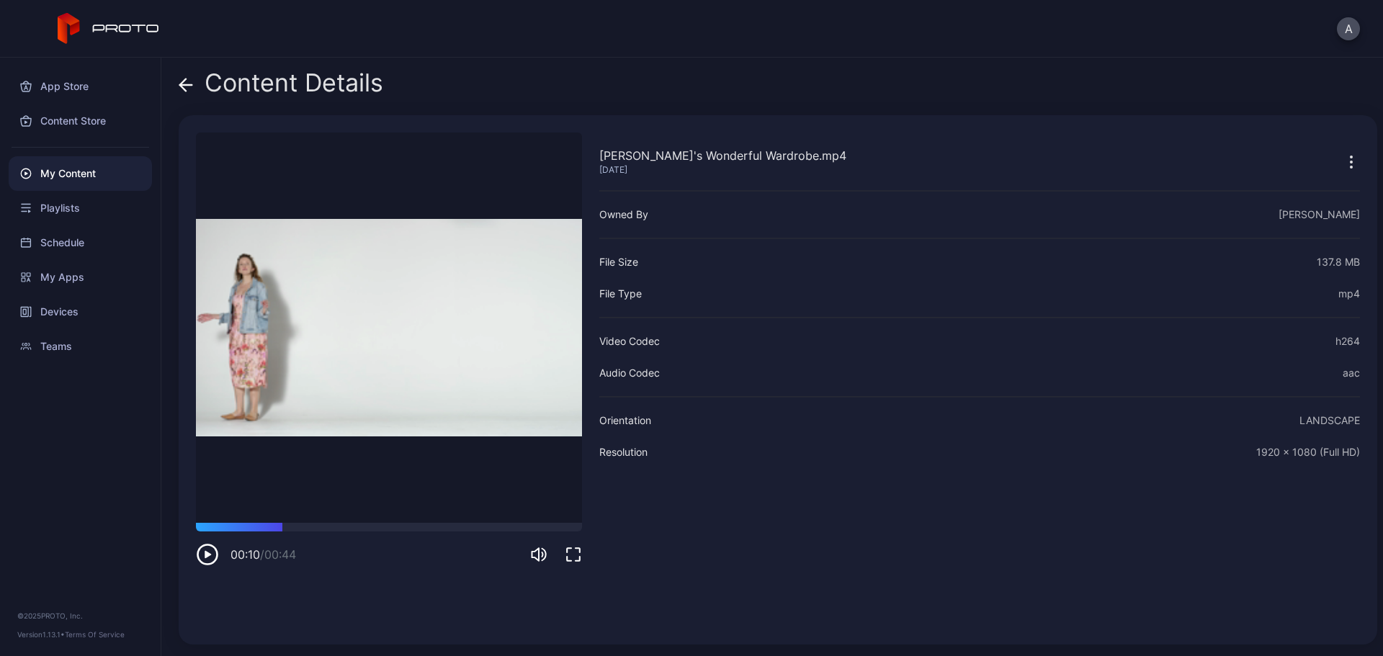
drag, startPoint x: 282, startPoint y: 527, endPoint x: 316, endPoint y: 532, distance: 33.4
click at [283, 527] on div at bounding box center [389, 527] width 386 height 9
click at [180, 79] on icon at bounding box center [186, 85] width 14 height 14
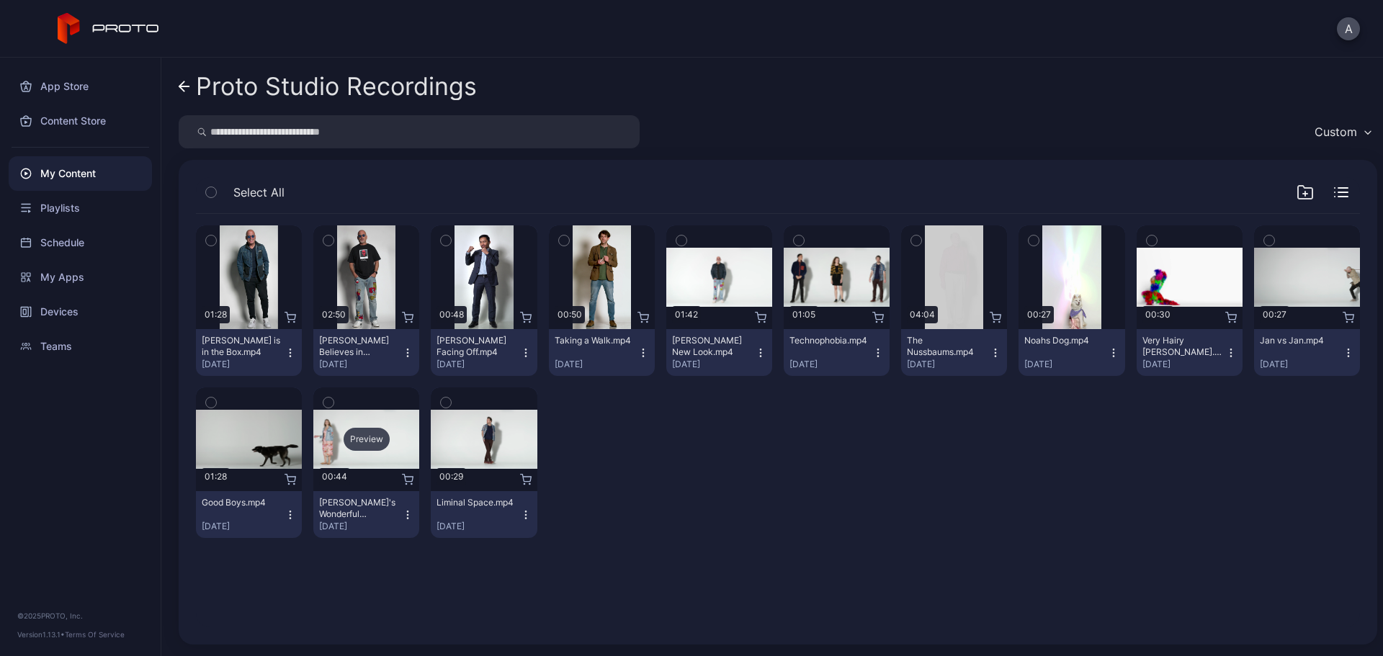
click at [377, 440] on div "Preview" at bounding box center [367, 439] width 46 height 23
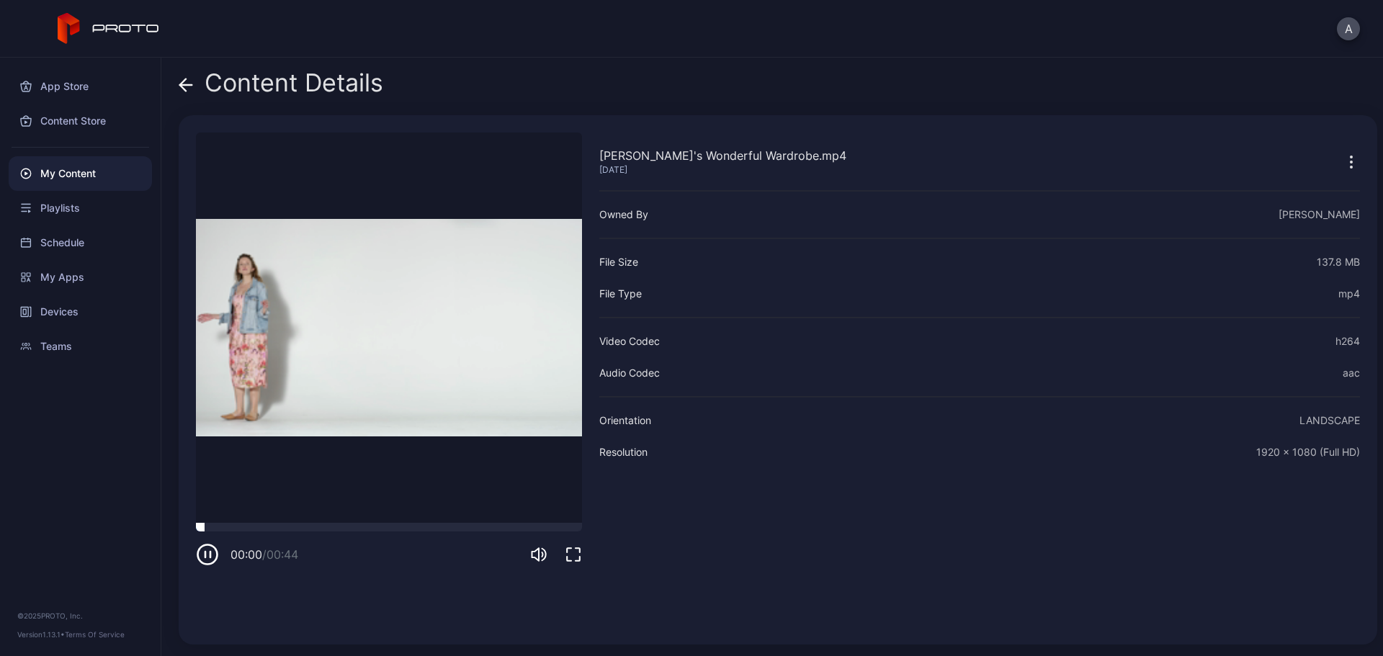
click at [422, 523] on div at bounding box center [389, 527] width 386 height 9
click at [184, 85] on icon at bounding box center [186, 85] width 12 height 0
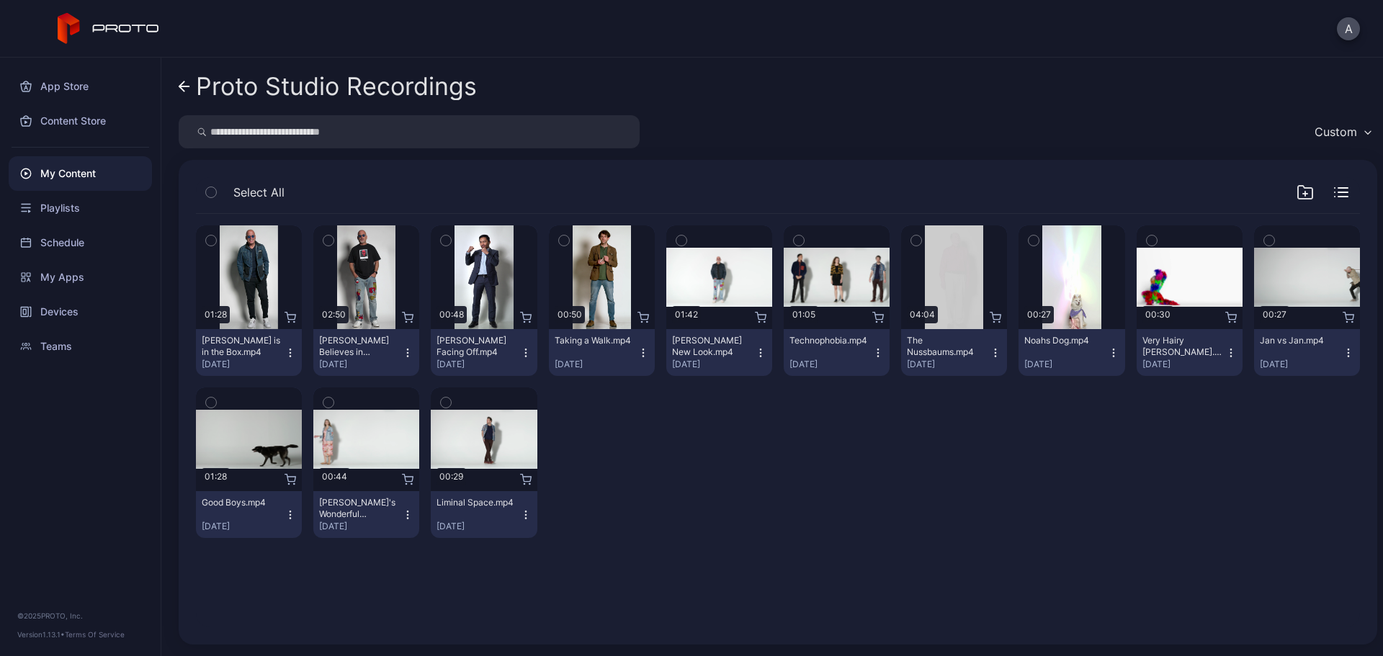
click at [406, 514] on icon "button" at bounding box center [408, 515] width 12 height 12
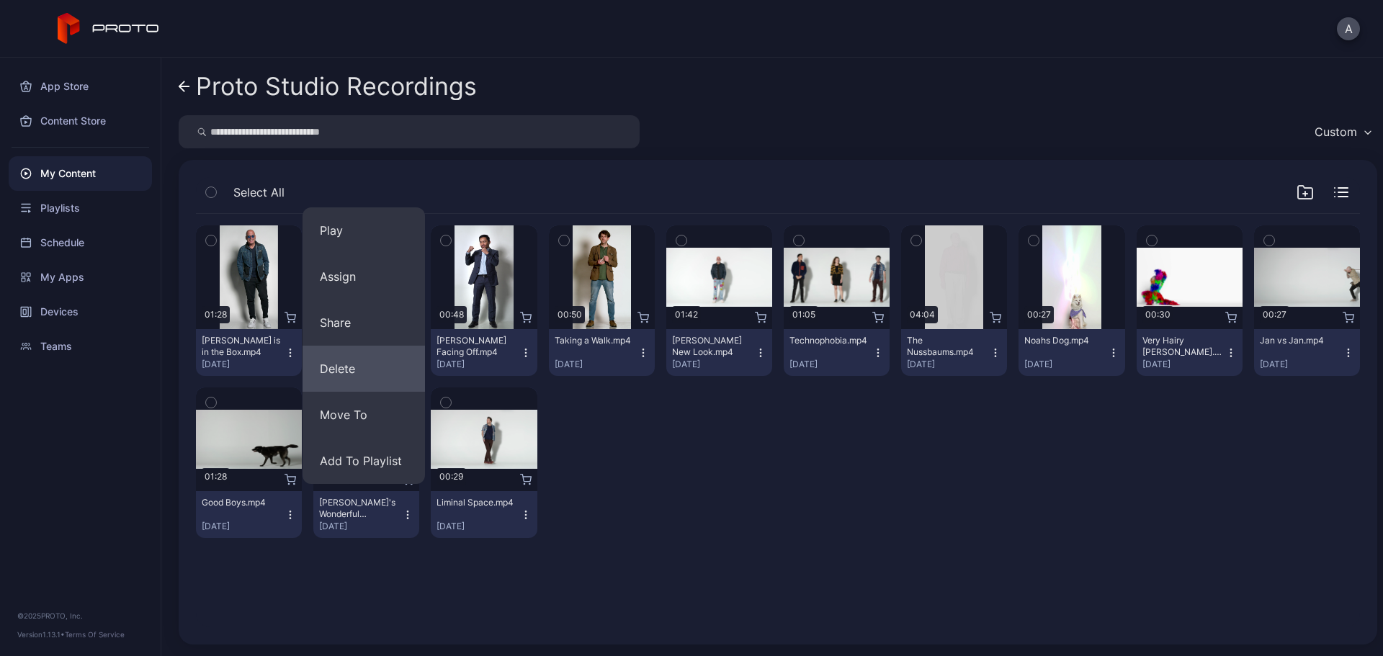
click at [368, 356] on button "Delete" at bounding box center [364, 369] width 122 height 46
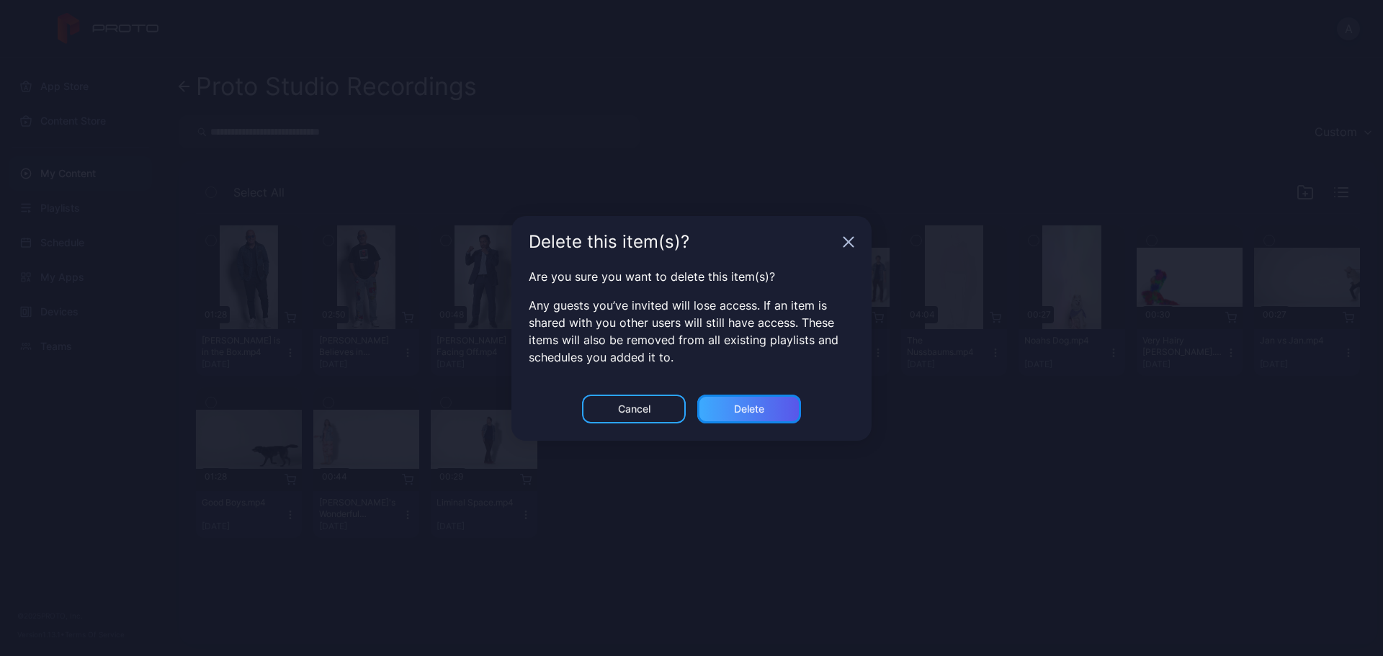
click at [730, 409] on div "Delete" at bounding box center [749, 409] width 104 height 29
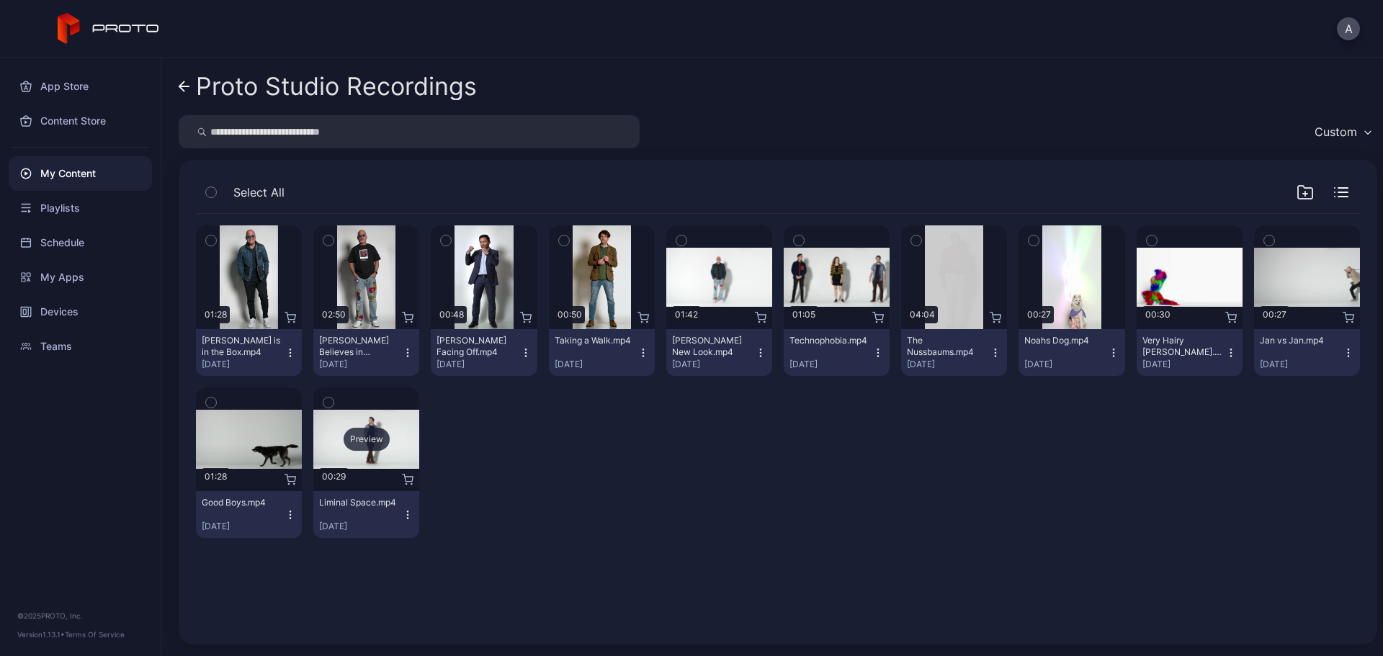
click at [362, 435] on div "Preview" at bounding box center [367, 439] width 46 height 23
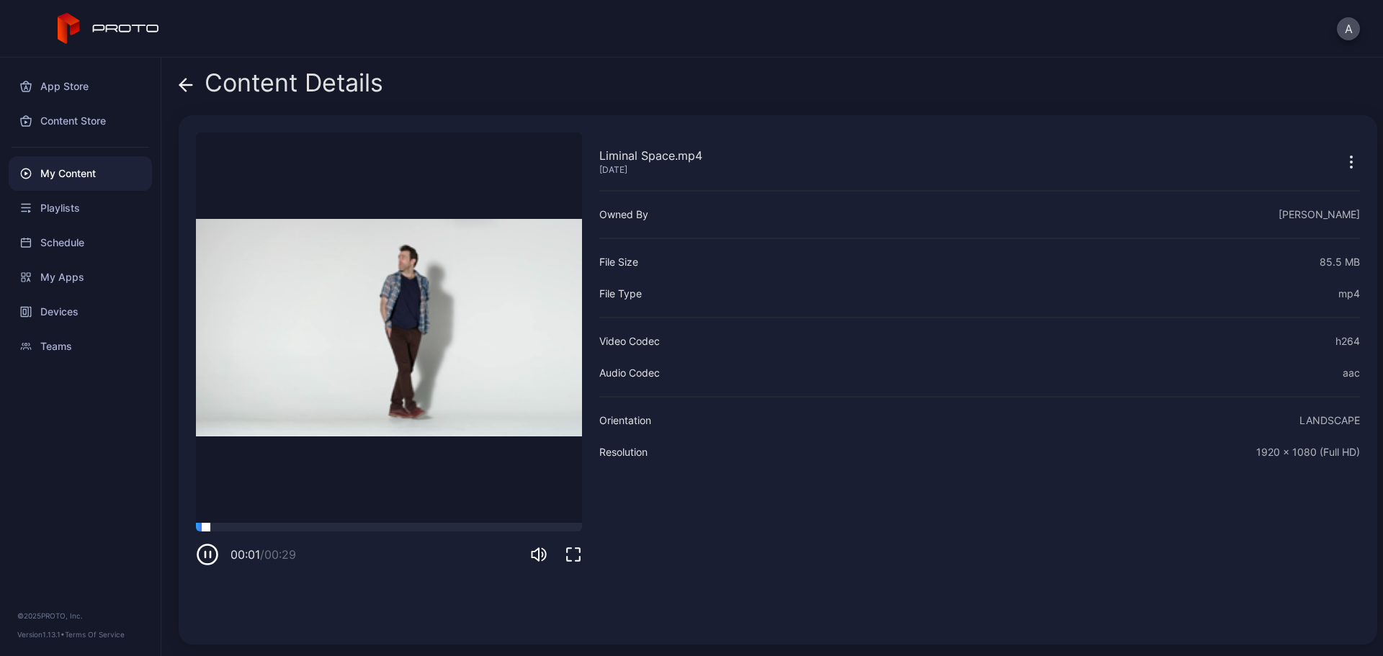
click at [268, 530] on div at bounding box center [389, 527] width 386 height 9
click at [433, 539] on div "00:06 / 00:29" at bounding box center [389, 544] width 386 height 43
click at [448, 532] on div "00:06 / 00:29" at bounding box center [389, 544] width 386 height 43
click at [458, 527] on div at bounding box center [389, 527] width 386 height 9
click at [181, 81] on icon at bounding box center [186, 85] width 14 height 14
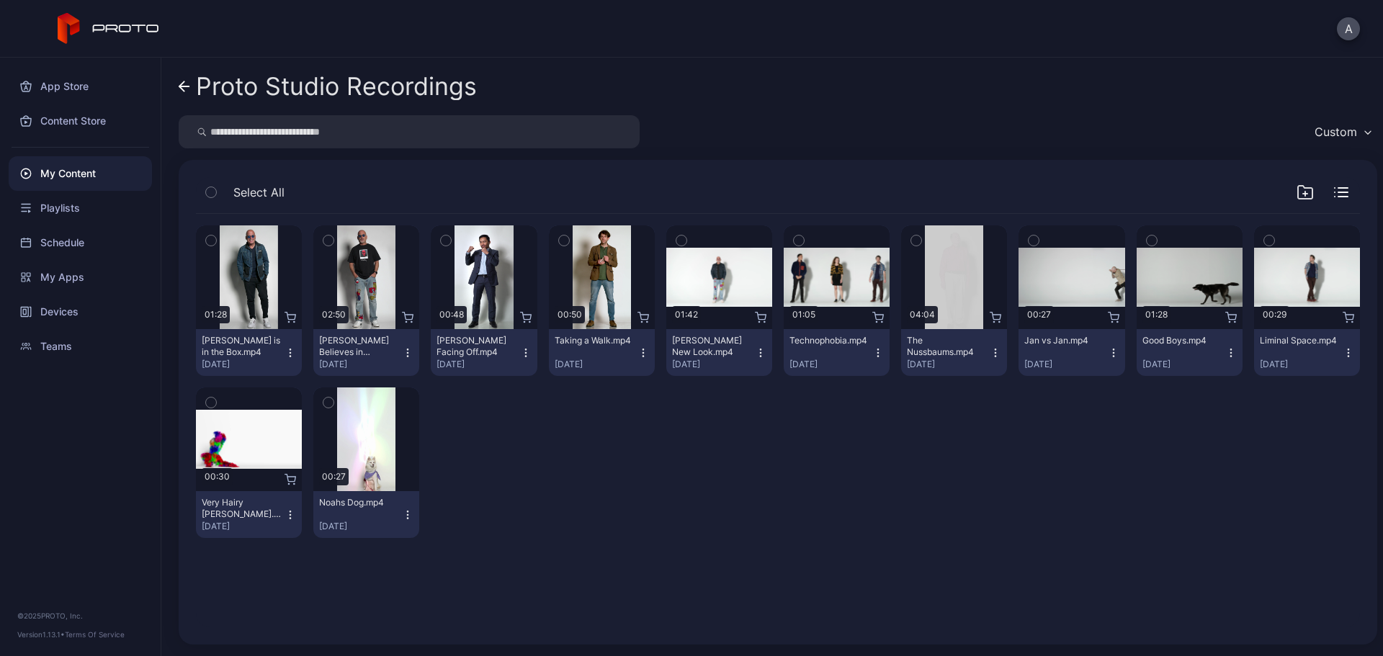
drag, startPoint x: 951, startPoint y: 448, endPoint x: 930, endPoint y: 445, distance: 21.2
click at [947, 450] on div "Preview 01:28 Howie Mandel is in the Box.mp4 Jun 22, 2025 Preview 02:50 Howie M…" at bounding box center [778, 382] width 1164 height 336
click at [186, 89] on icon at bounding box center [185, 87] width 12 height 12
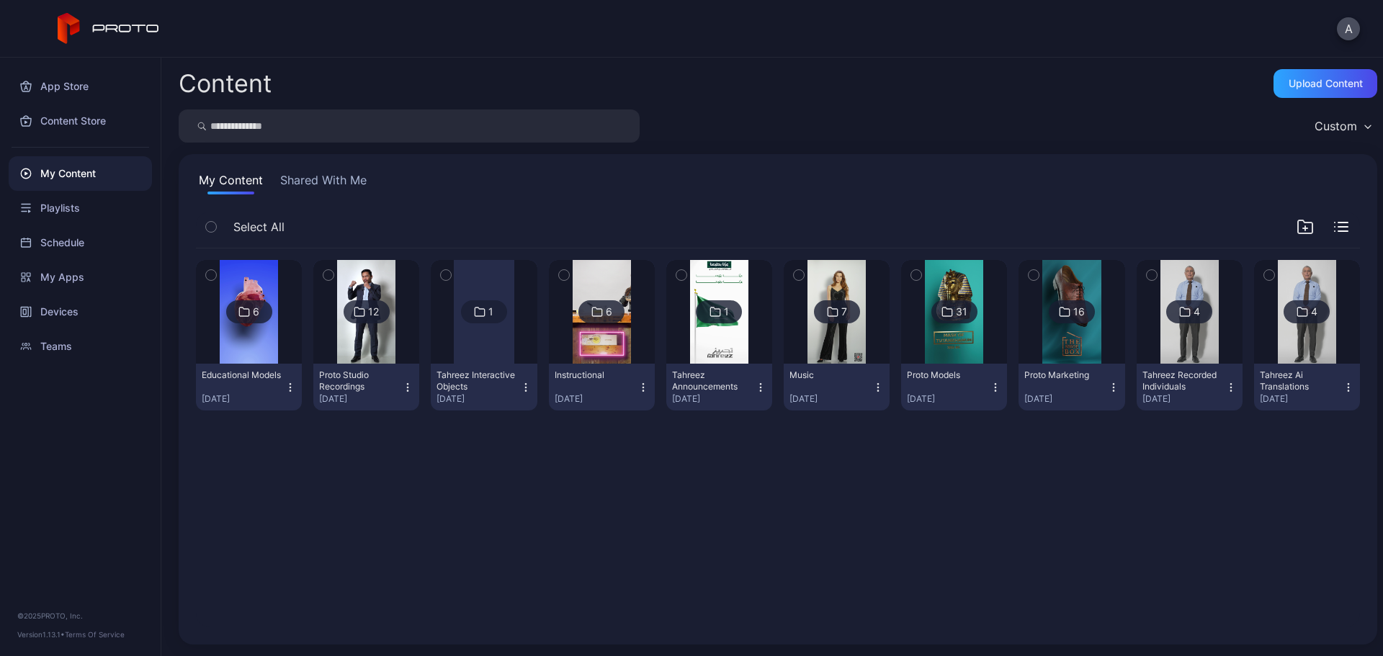
click at [401, 476] on div "6 Educational Models [DATE] 12 Proto Studio Recordings [DATE] 1 Tahreez Interac…" at bounding box center [777, 438] width 1187 height 402
drag, startPoint x: 238, startPoint y: 442, endPoint x: 687, endPoint y: 404, distance: 451.2
click at [689, 403] on div "6 Educational Models Sep 28, 2025 12 Proto Studio Recordings Sep 28, 2025 1 Tah…" at bounding box center [777, 438] width 1187 height 402
drag, startPoint x: 1348, startPoint y: 298, endPoint x: 1090, endPoint y: 423, distance: 286.8
click at [1090, 423] on div "6 Educational Models Sep 28, 2025 12 Proto Studio Recordings Sep 28, 2025 1 Tah…" at bounding box center [777, 438] width 1187 height 402
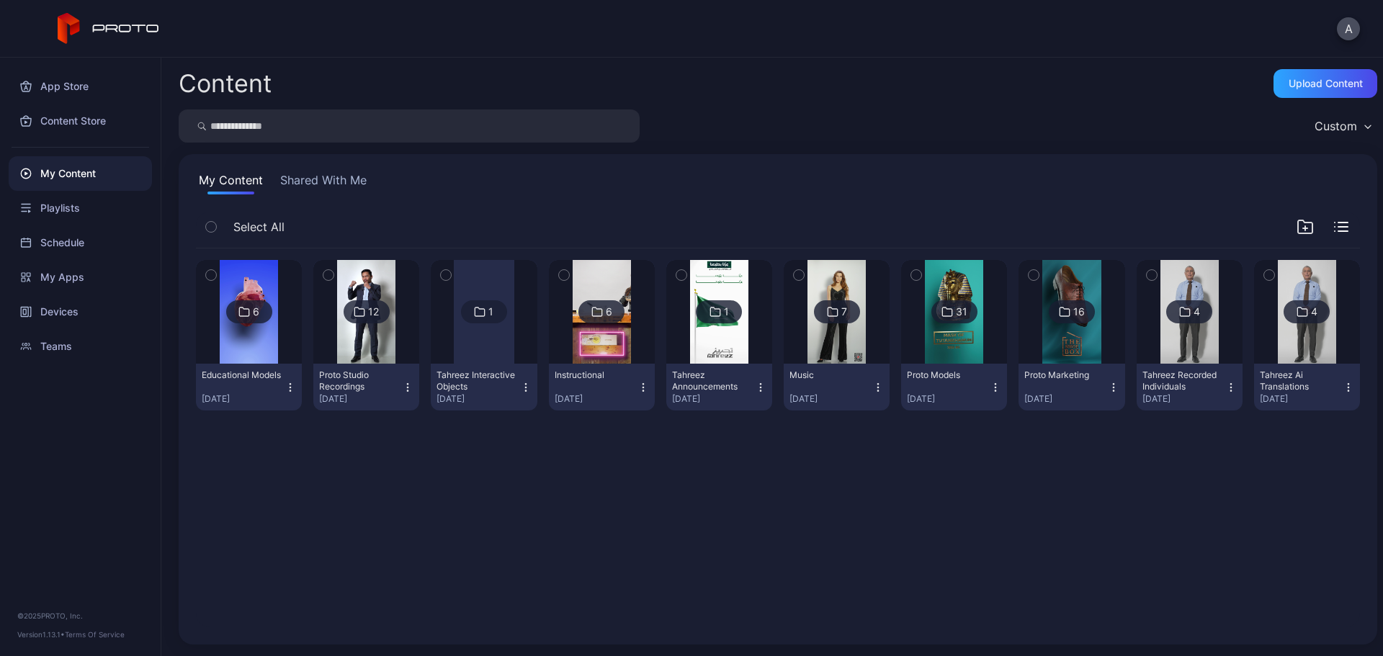
click at [1076, 440] on div "6 Educational Models Sep 28, 2025 12 Proto Studio Recordings Sep 28, 2025 1 Tah…" at bounding box center [777, 438] width 1187 height 402
click at [609, 351] on img at bounding box center [602, 312] width 58 height 104
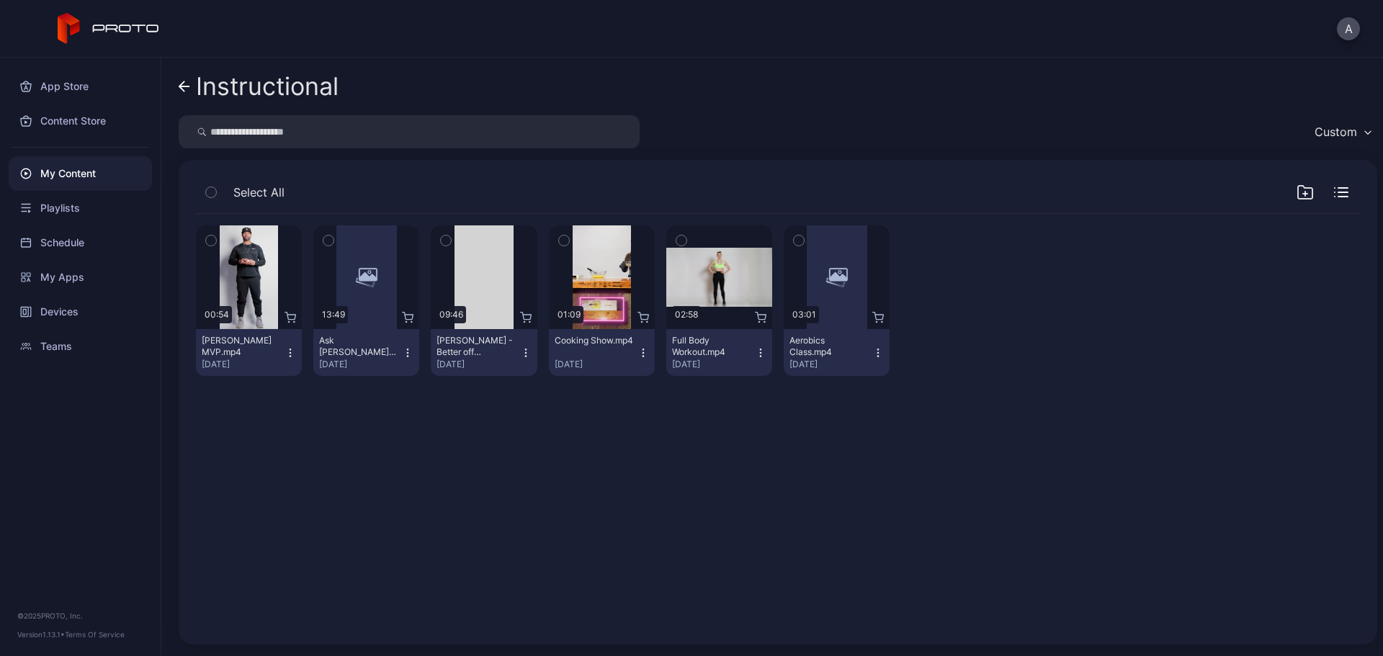
click at [181, 84] on icon at bounding box center [181, 86] width 5 height 10
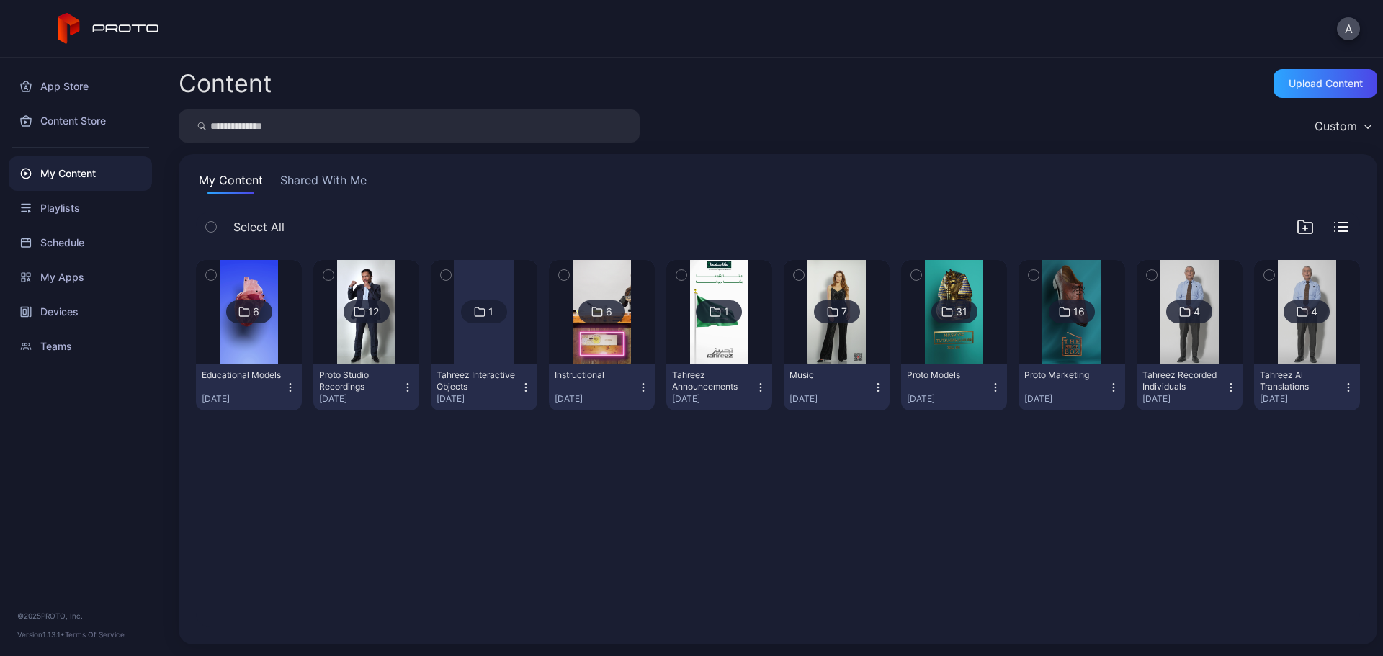
click at [604, 343] on img at bounding box center [602, 312] width 58 height 104
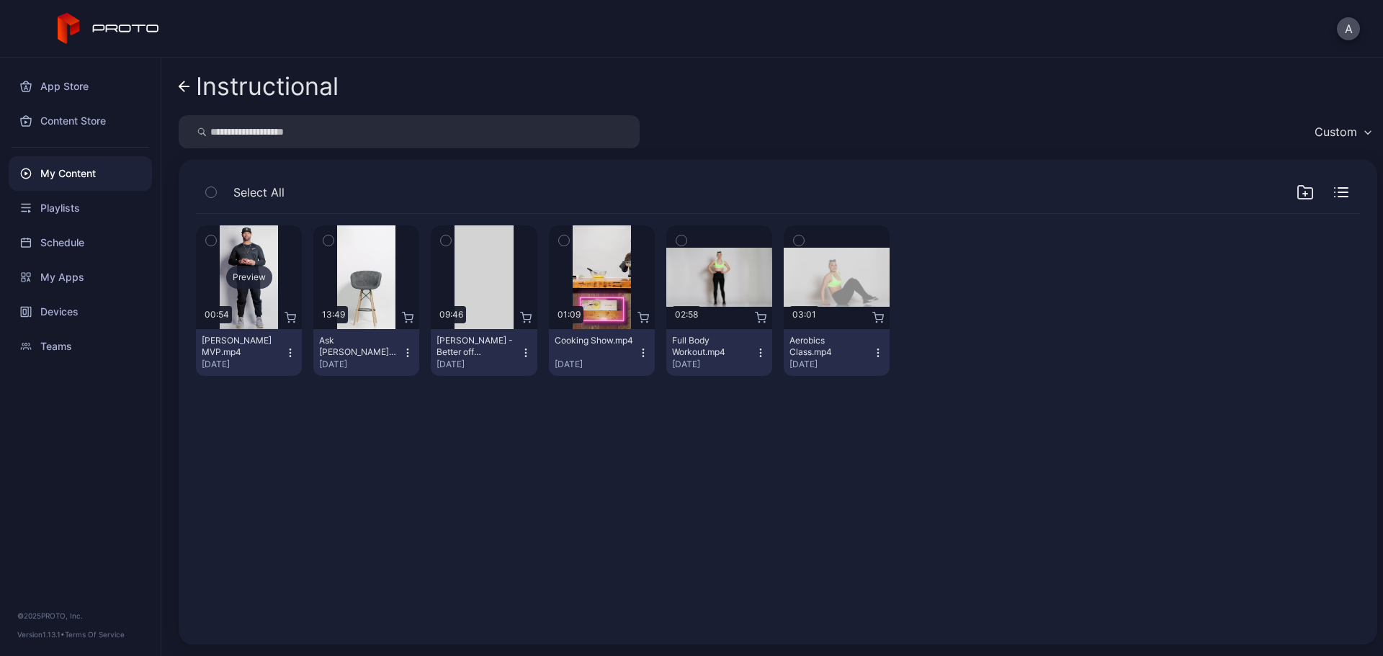
click at [246, 280] on div "Preview" at bounding box center [249, 277] width 46 height 23
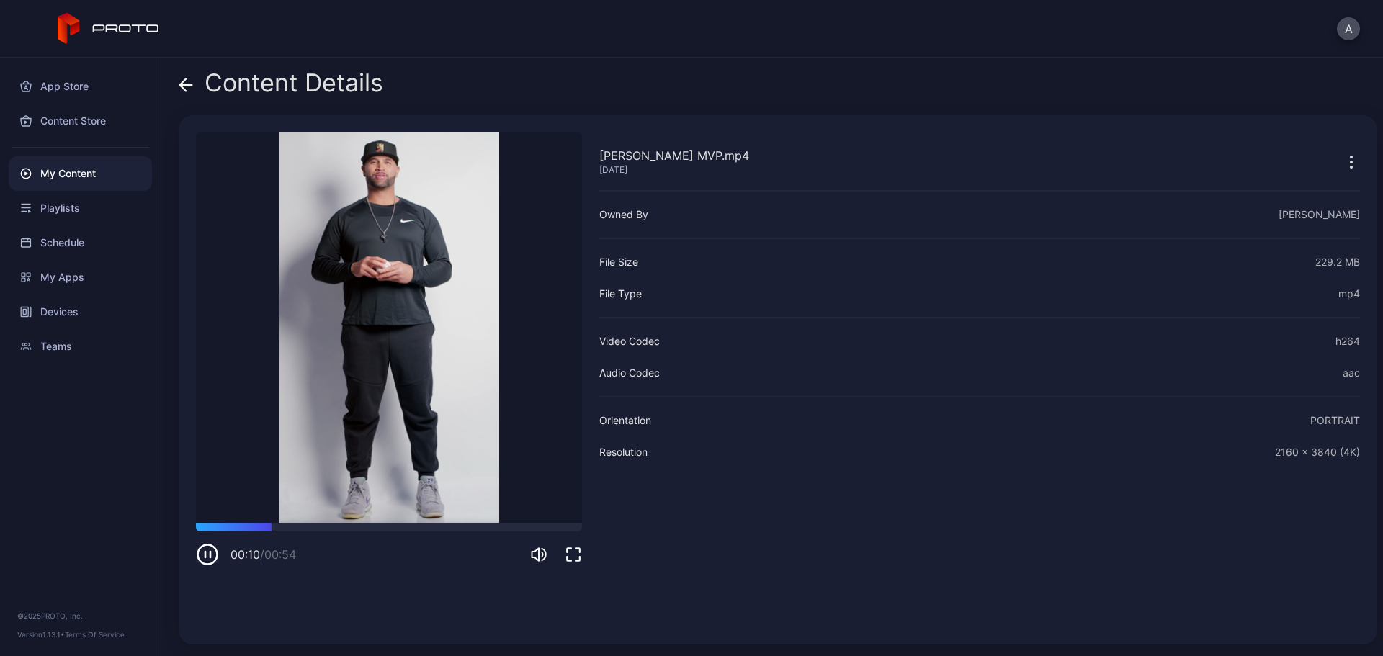
click at [184, 89] on icon at bounding box center [183, 85] width 6 height 12
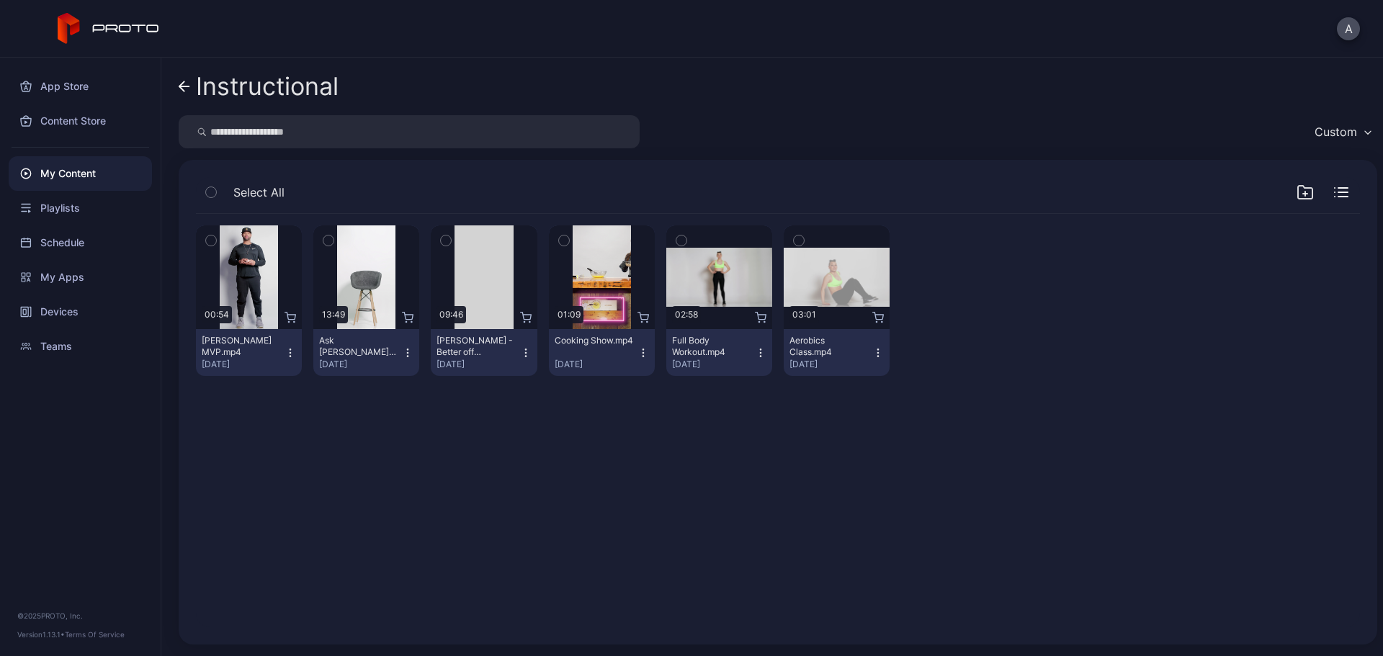
click at [185, 96] on link "Instructional" at bounding box center [259, 86] width 160 height 35
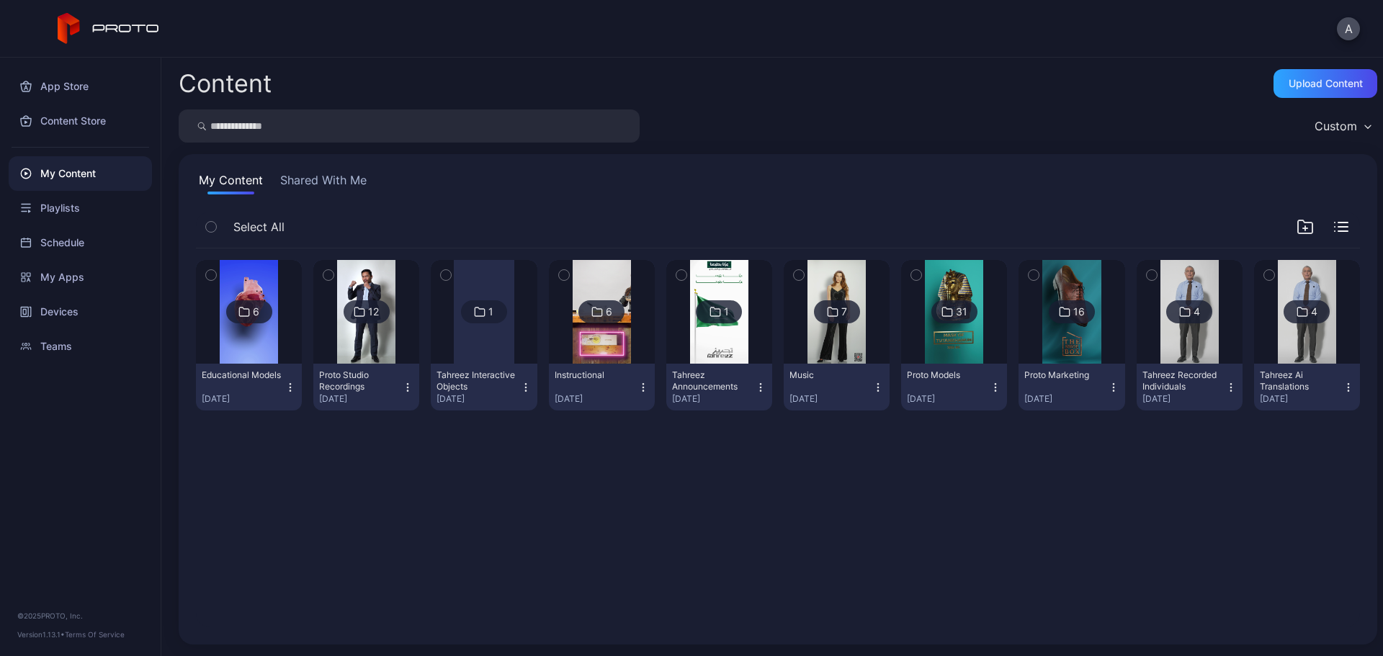
click at [373, 347] on img at bounding box center [366, 312] width 58 height 104
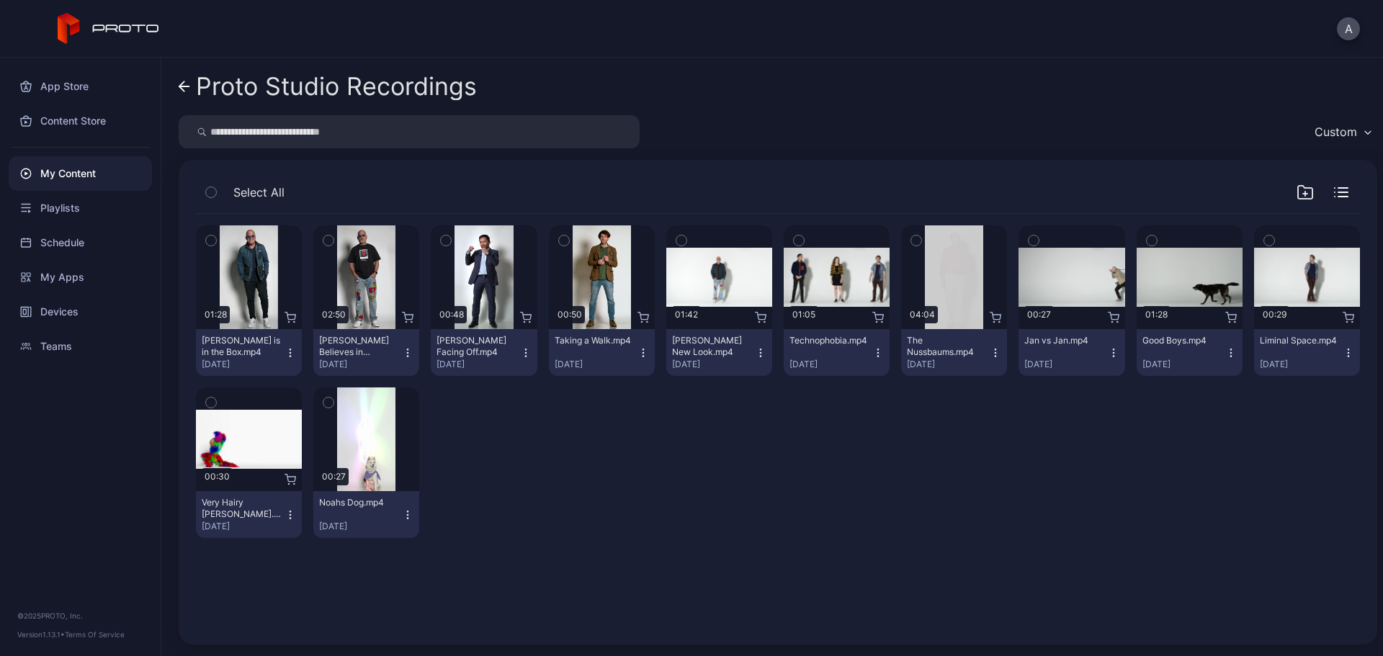
click at [182, 85] on icon at bounding box center [185, 87] width 12 height 12
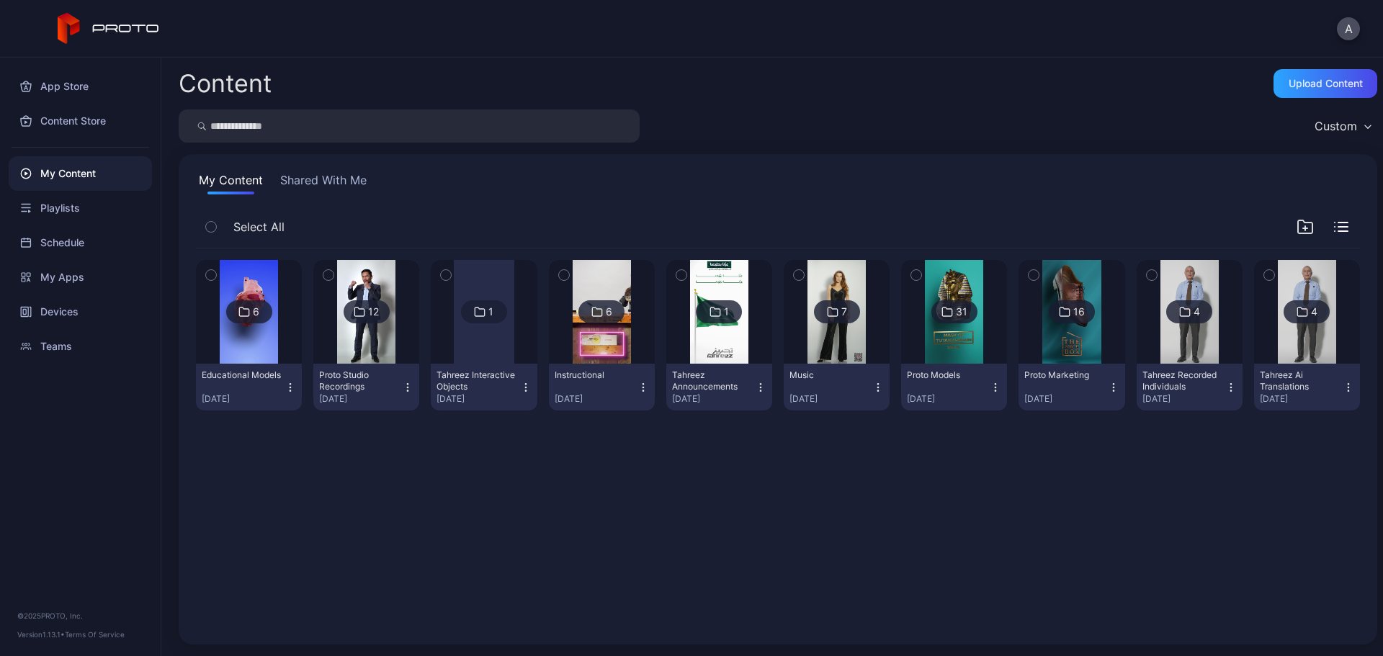
click at [377, 329] on img at bounding box center [366, 312] width 58 height 104
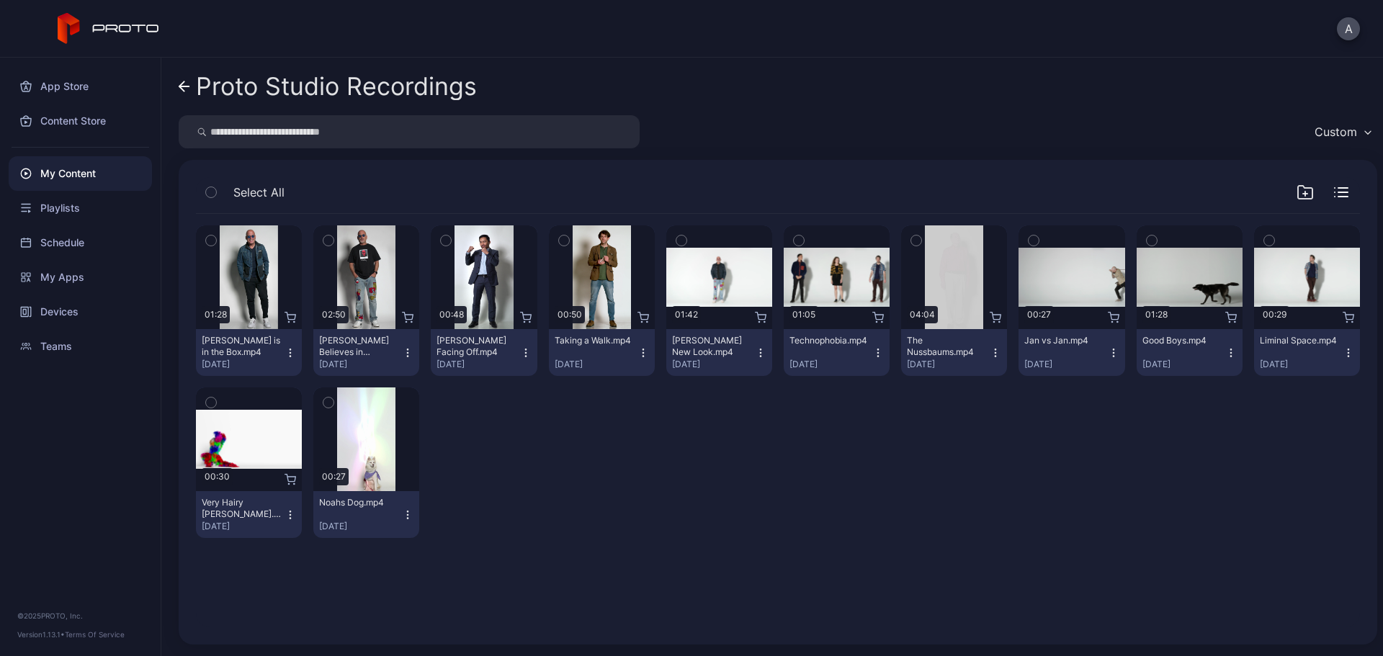
click at [182, 89] on icon at bounding box center [181, 86] width 5 height 10
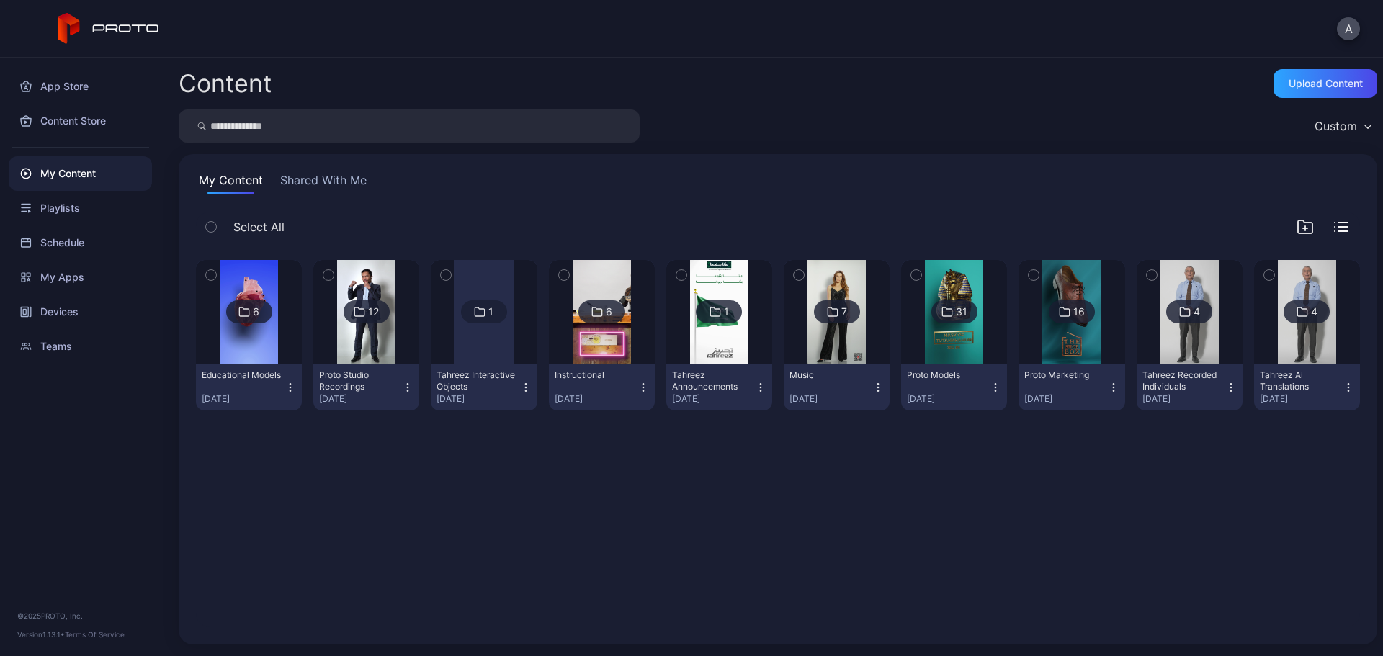
click at [483, 335] on div at bounding box center [484, 312] width 61 height 104
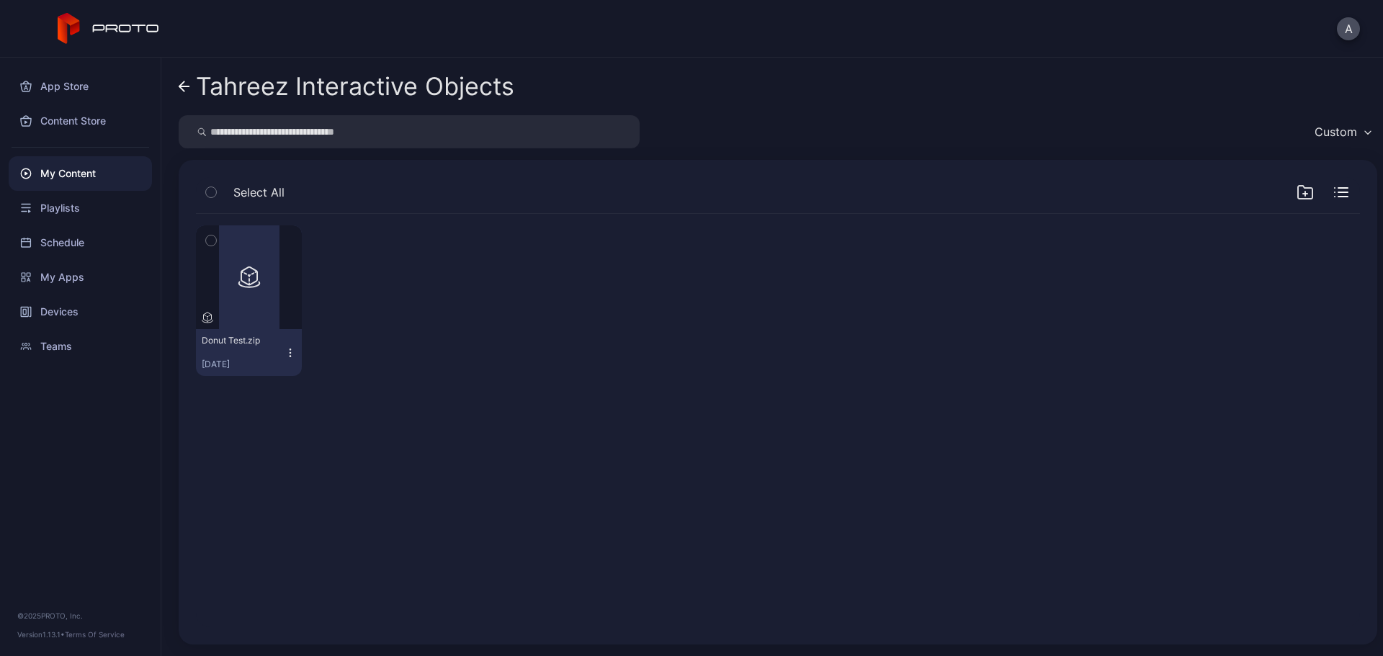
click at [185, 87] on icon at bounding box center [185, 87] width 12 height 12
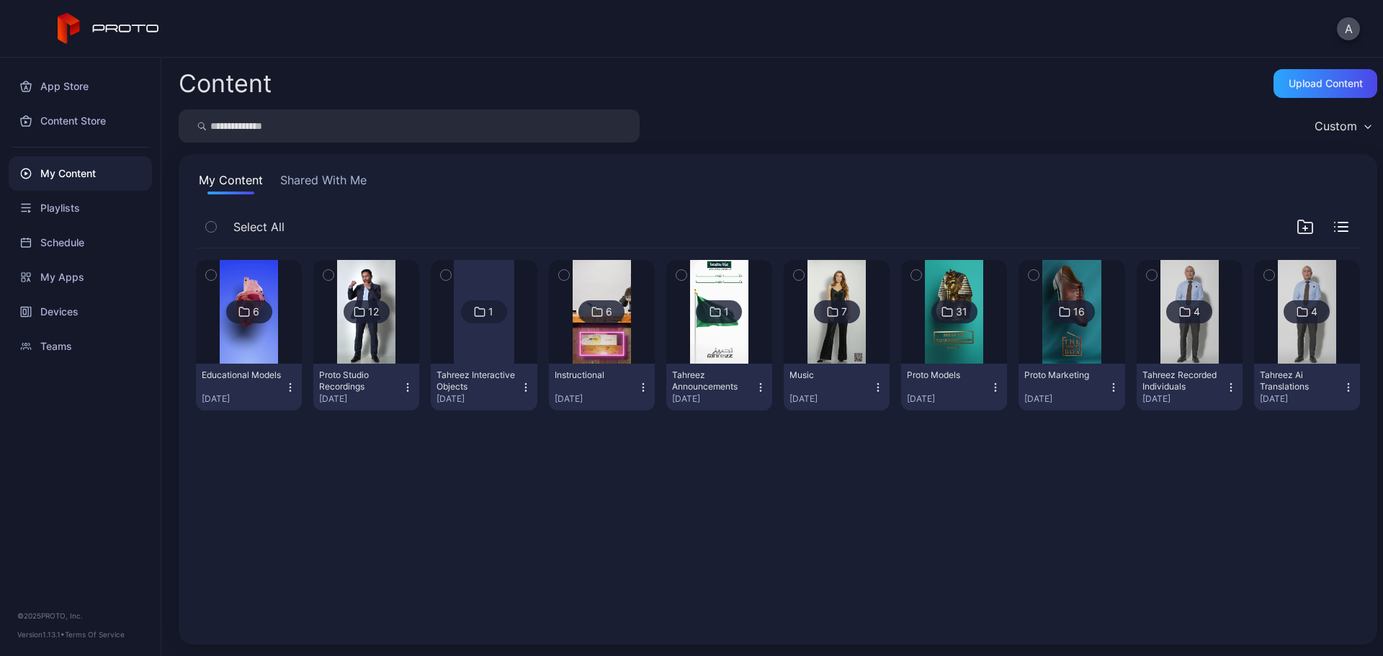
drag, startPoint x: 553, startPoint y: 494, endPoint x: 1040, endPoint y: 505, distance: 487.2
click at [1040, 505] on div "6 Educational Models Sep 28, 2025 12 Proto Studio Recordings Sep 28, 2025 1 Tah…" at bounding box center [777, 438] width 1187 height 402
click at [496, 327] on div at bounding box center [484, 312] width 61 height 104
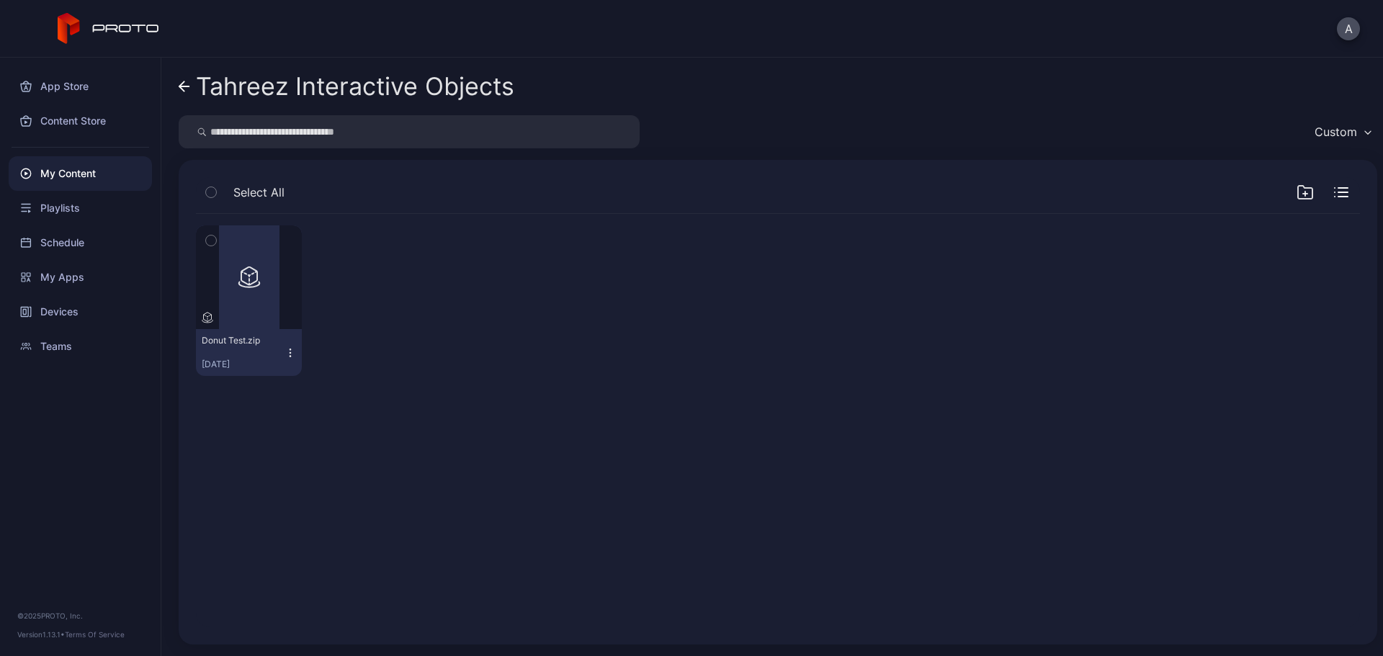
click at [180, 84] on icon at bounding box center [185, 87] width 12 height 12
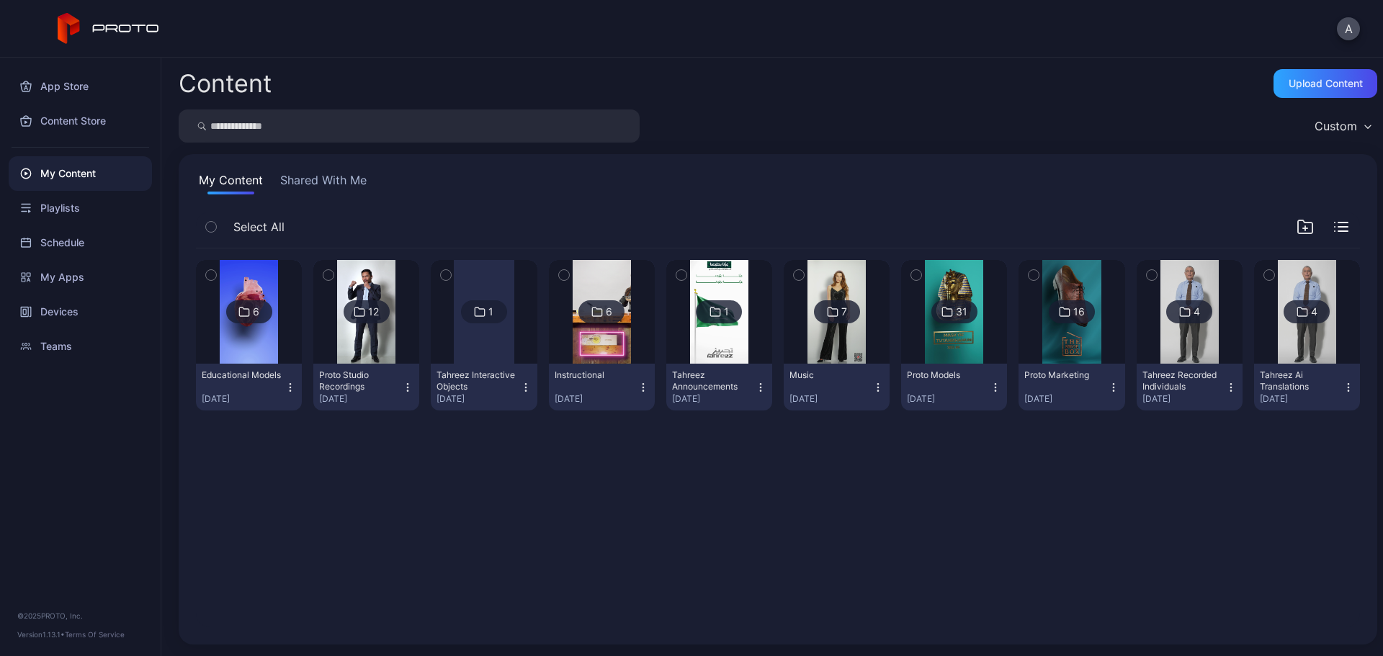
click at [607, 331] on img at bounding box center [602, 312] width 58 height 104
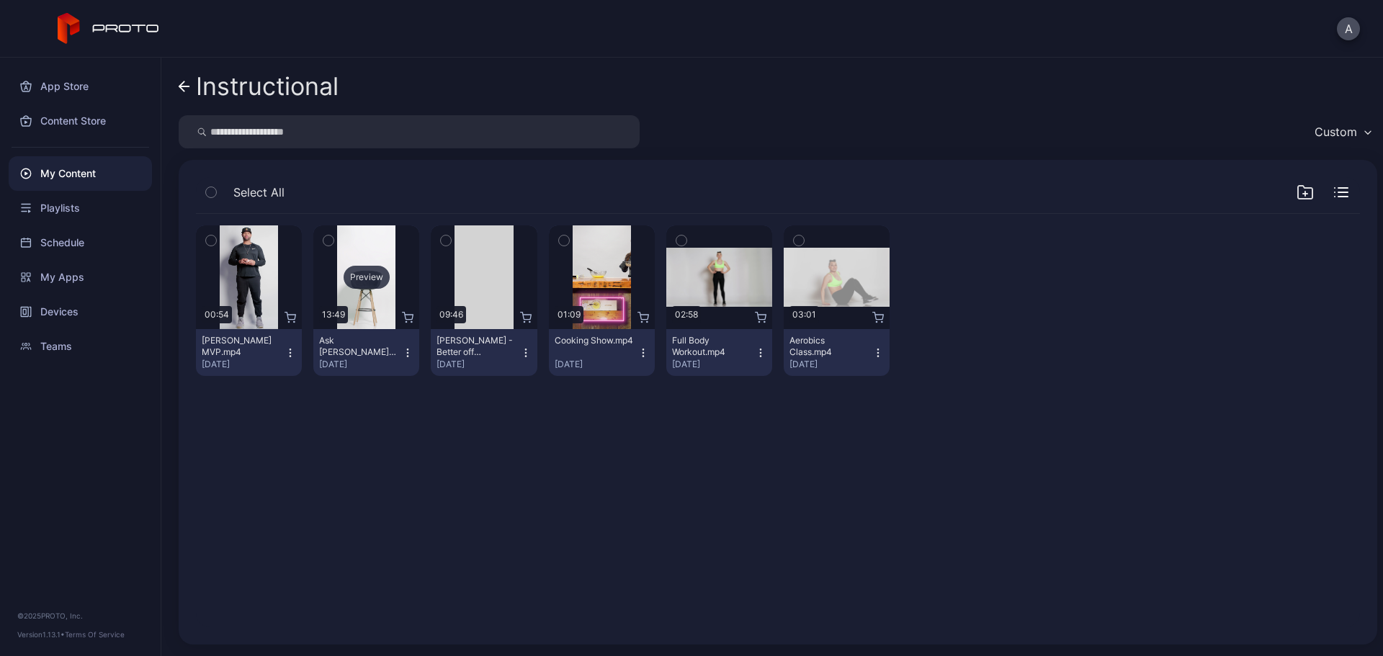
click at [375, 280] on div "Preview" at bounding box center [367, 277] width 46 height 23
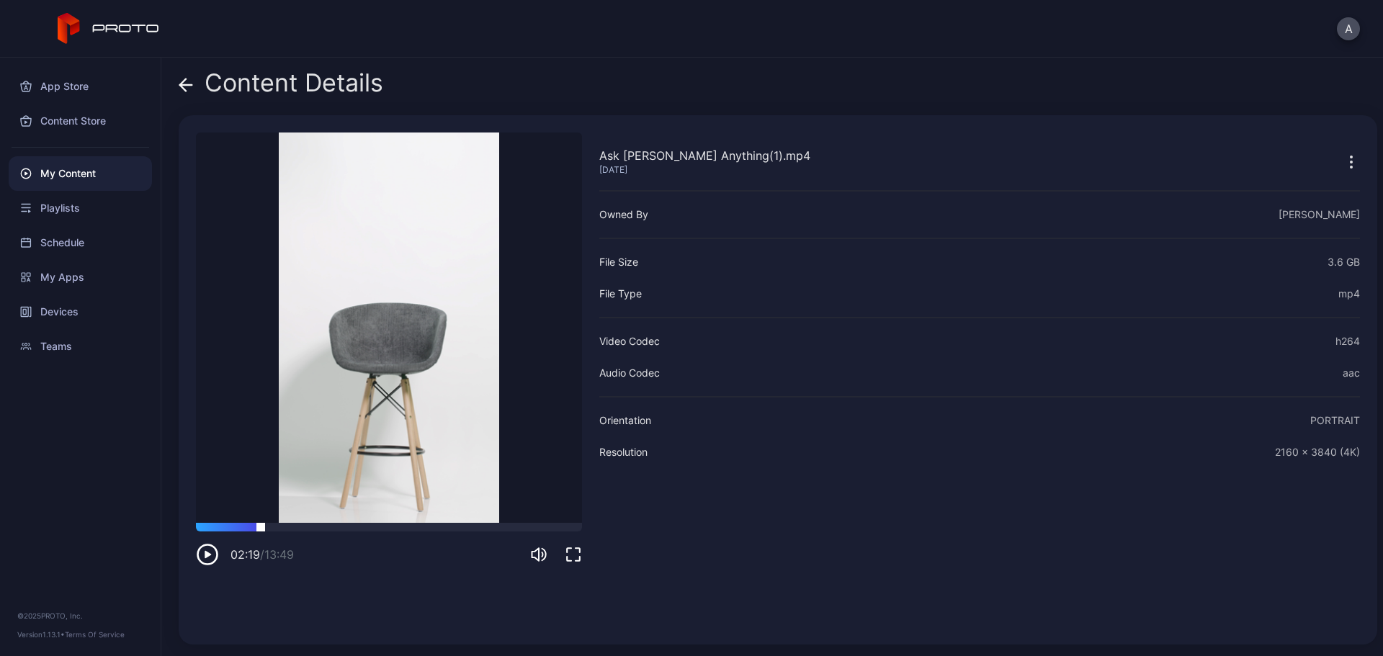
drag, startPoint x: 261, startPoint y: 525, endPoint x: 274, endPoint y: 526, distance: 13.0
click at [262, 526] on div at bounding box center [389, 527] width 386 height 9
click at [342, 526] on div at bounding box center [389, 527] width 386 height 9
click at [181, 83] on icon at bounding box center [183, 85] width 6 height 12
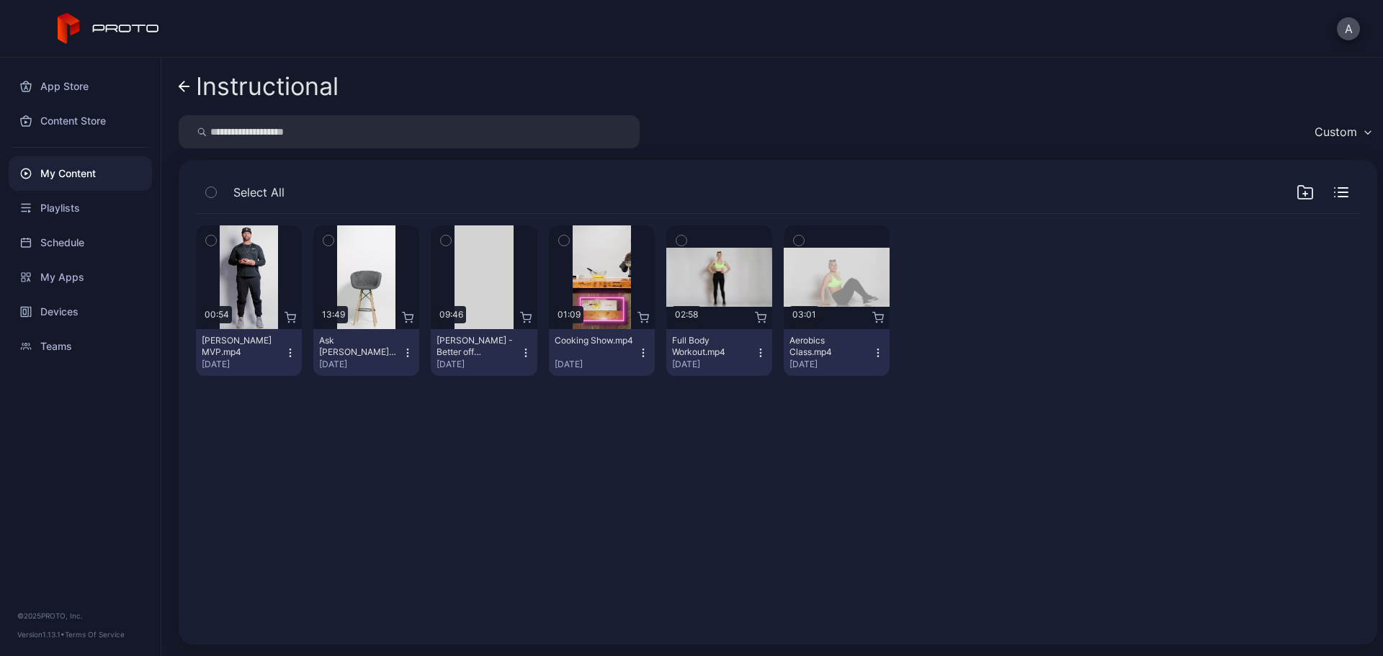
click at [180, 92] on icon at bounding box center [185, 87] width 12 height 12
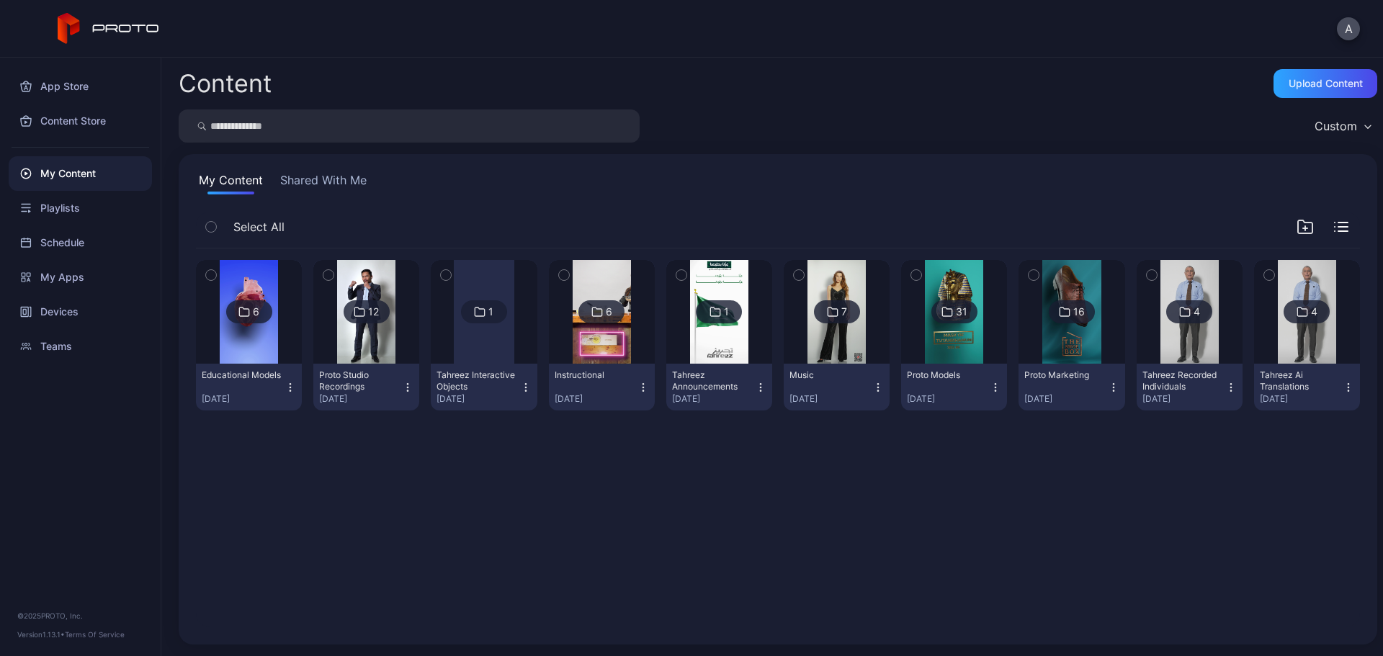
click at [594, 287] on img at bounding box center [602, 312] width 58 height 104
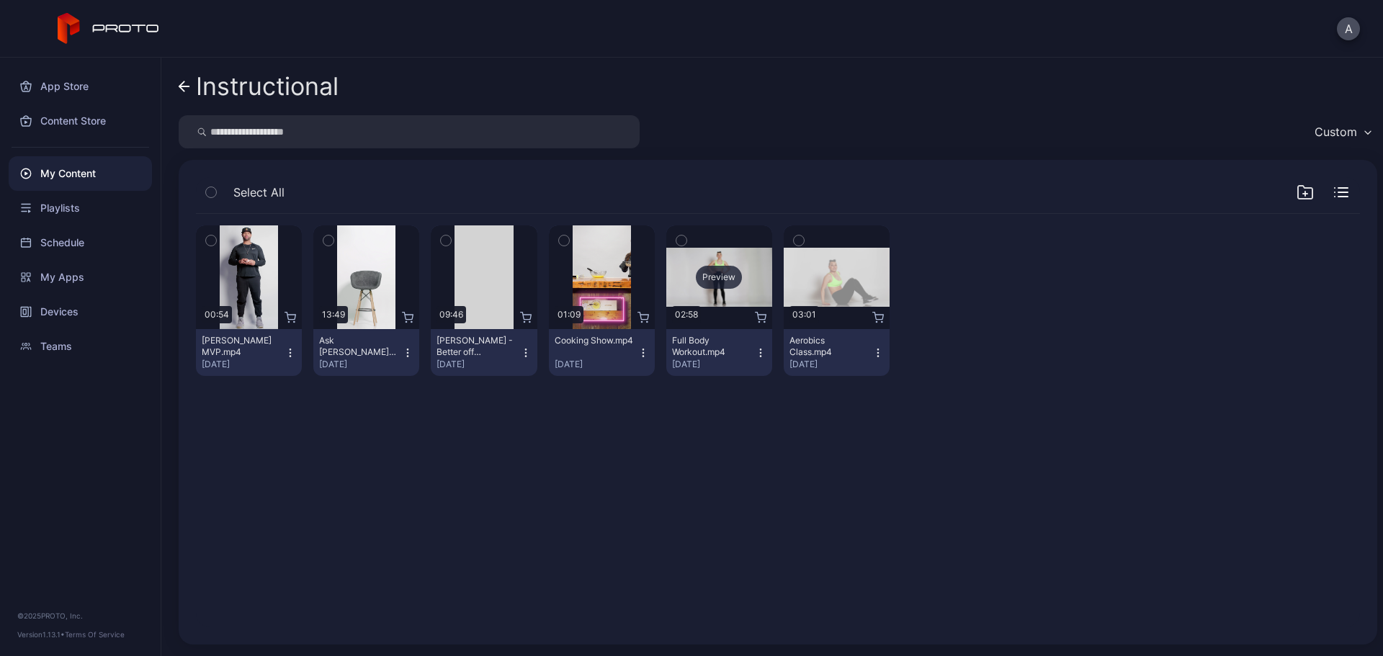
click at [701, 279] on div "Preview" at bounding box center [719, 277] width 46 height 23
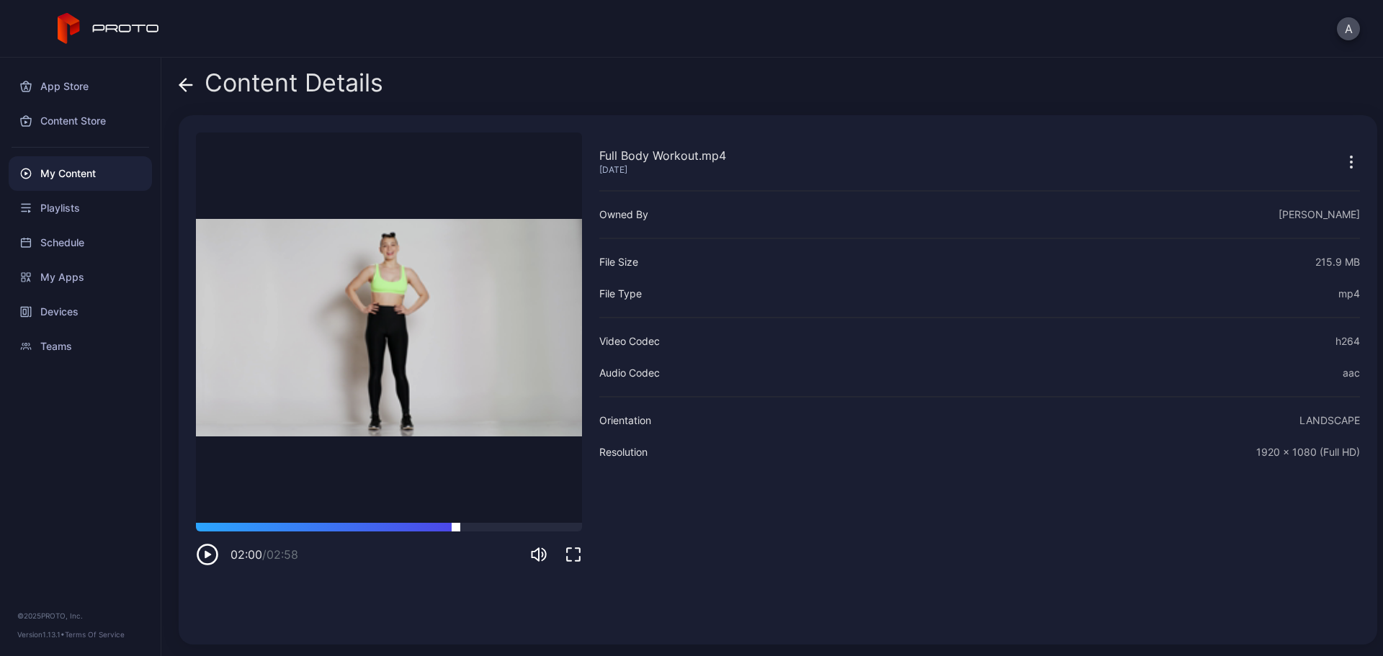
click at [456, 525] on div at bounding box center [389, 527] width 386 height 9
click at [189, 85] on icon at bounding box center [186, 85] width 12 height 0
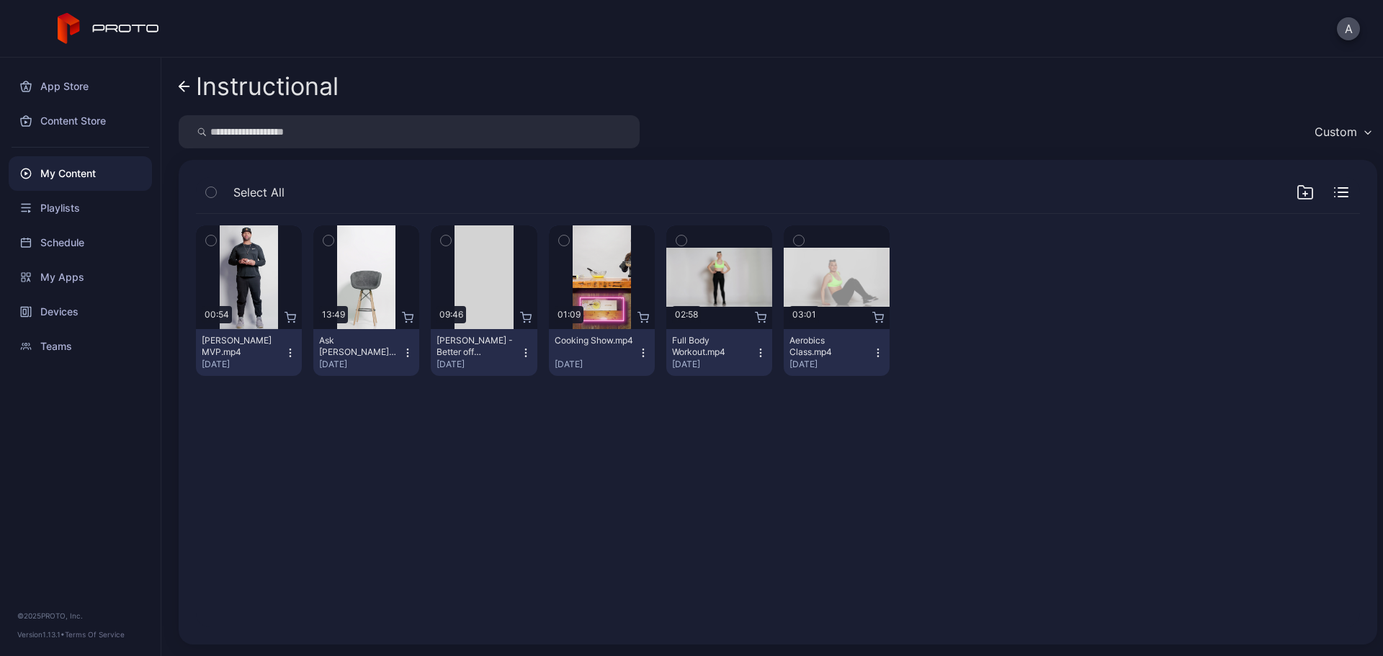
click at [679, 241] on icon "button" at bounding box center [681, 241] width 4 height 2
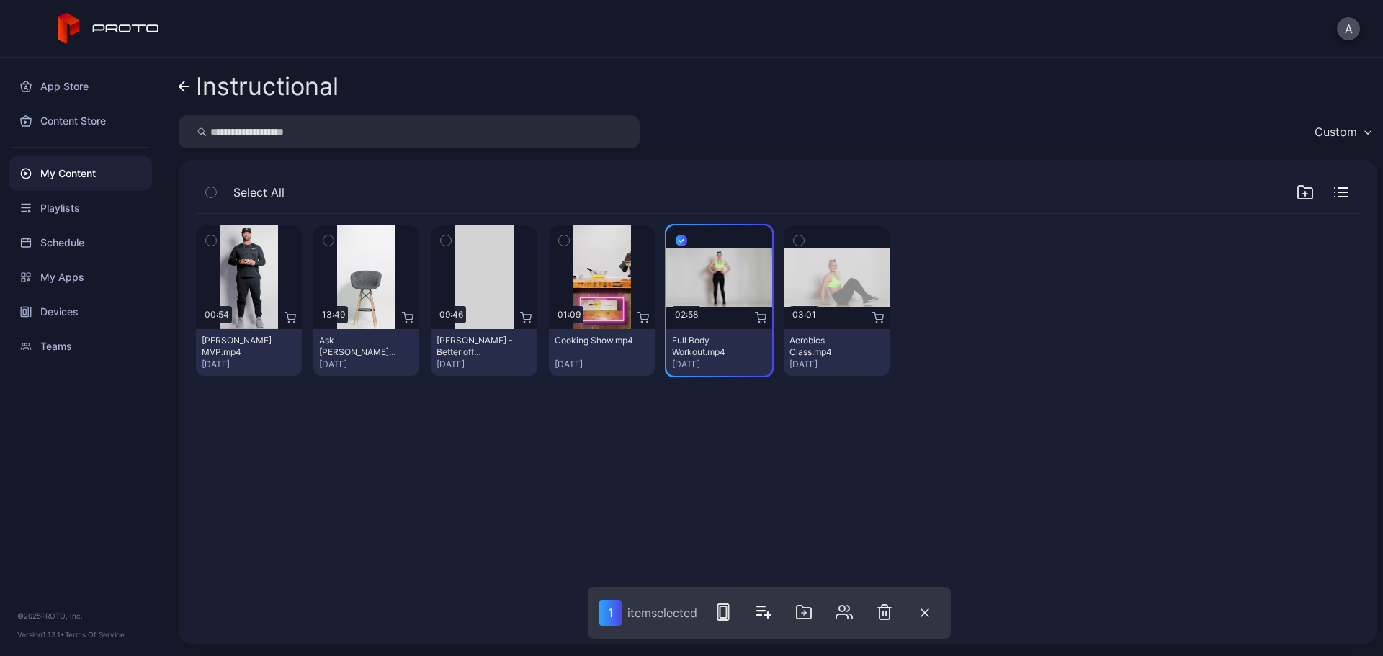
click at [794, 240] on icon "button" at bounding box center [799, 241] width 10 height 16
click at [894, 614] on icon "button" at bounding box center [889, 612] width 10 height 14
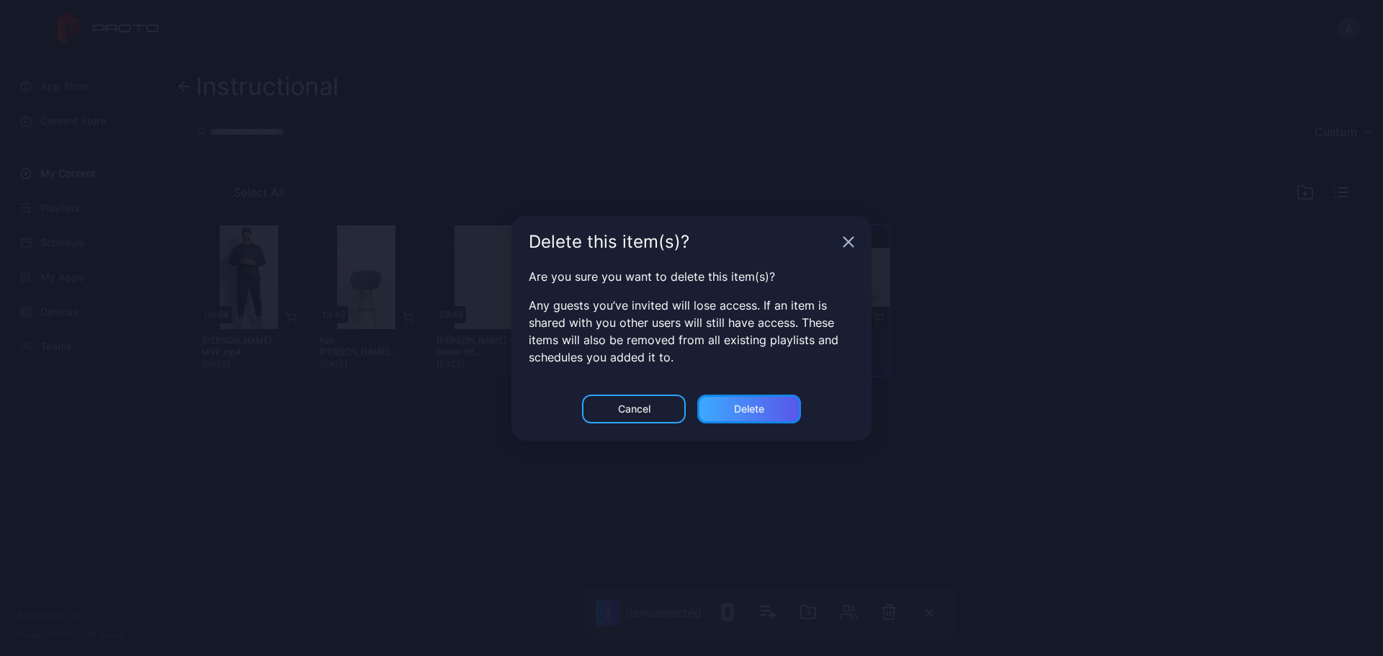
click at [723, 406] on div "Delete" at bounding box center [749, 409] width 104 height 29
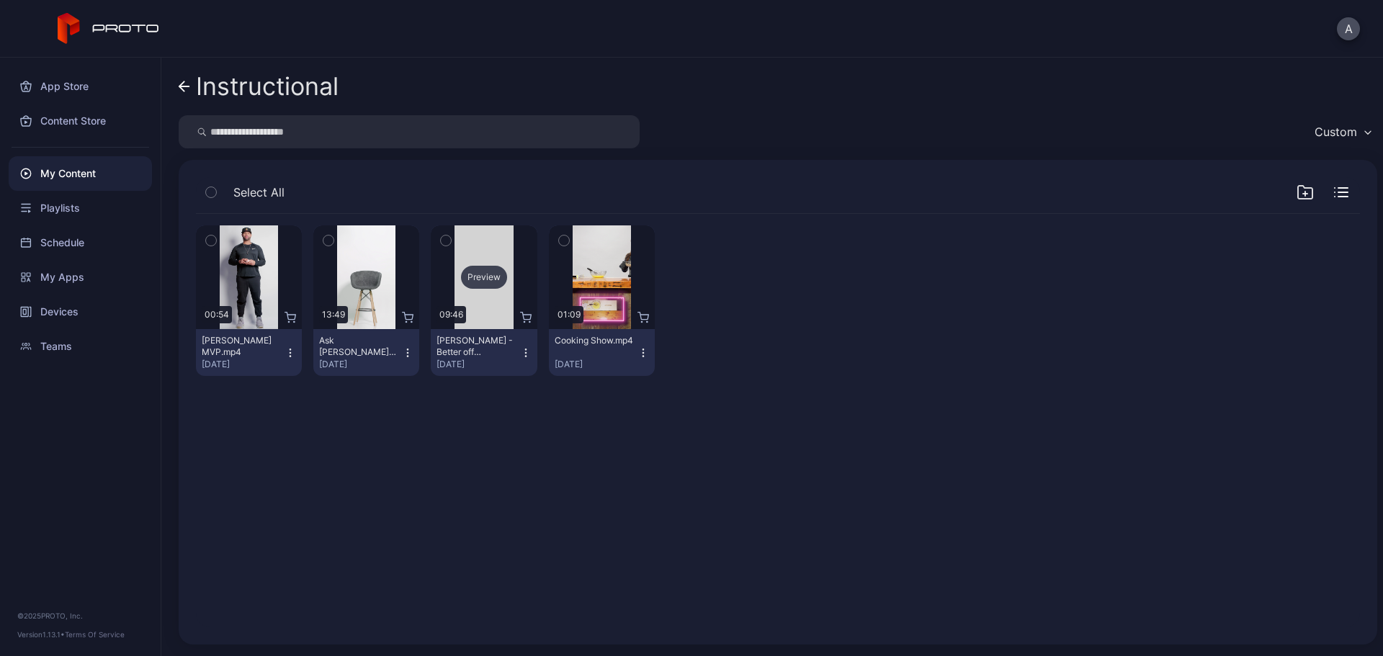
click at [474, 276] on div "Preview" at bounding box center [484, 277] width 46 height 23
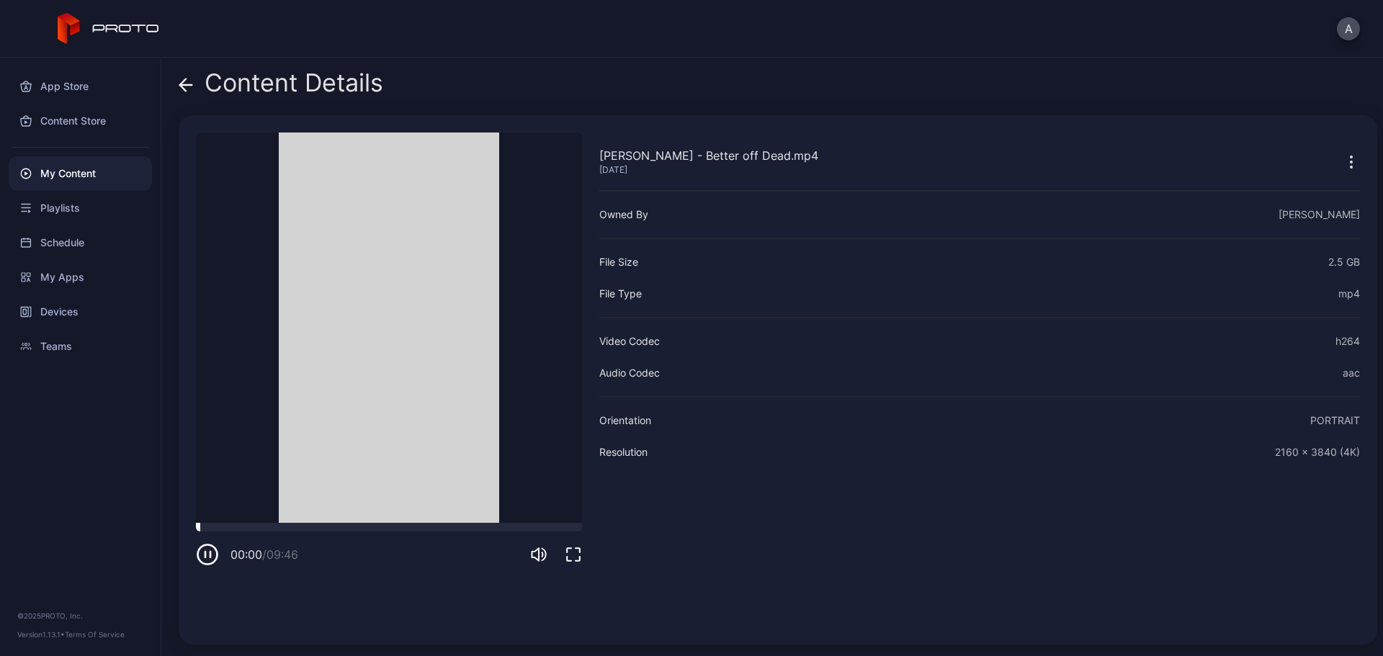
click at [247, 527] on div at bounding box center [389, 527] width 386 height 9
click at [187, 84] on icon at bounding box center [186, 85] width 14 height 14
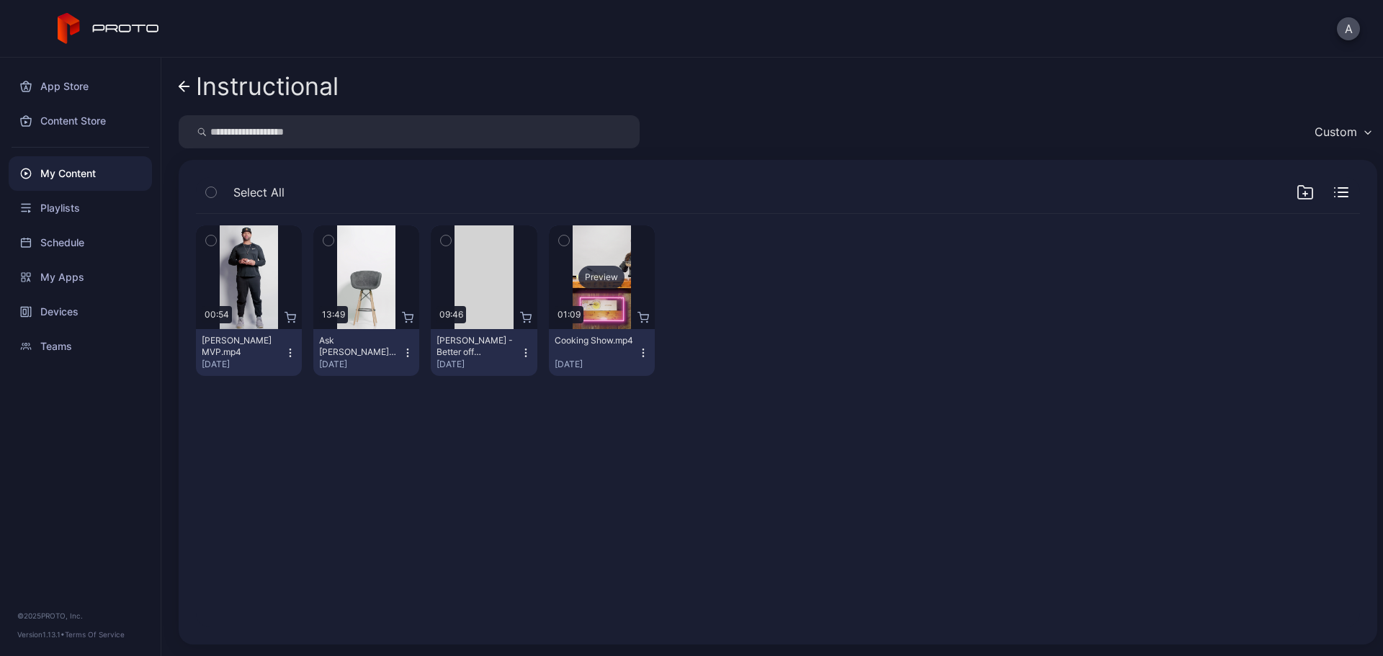
click at [588, 275] on div "Preview" at bounding box center [602, 277] width 46 height 23
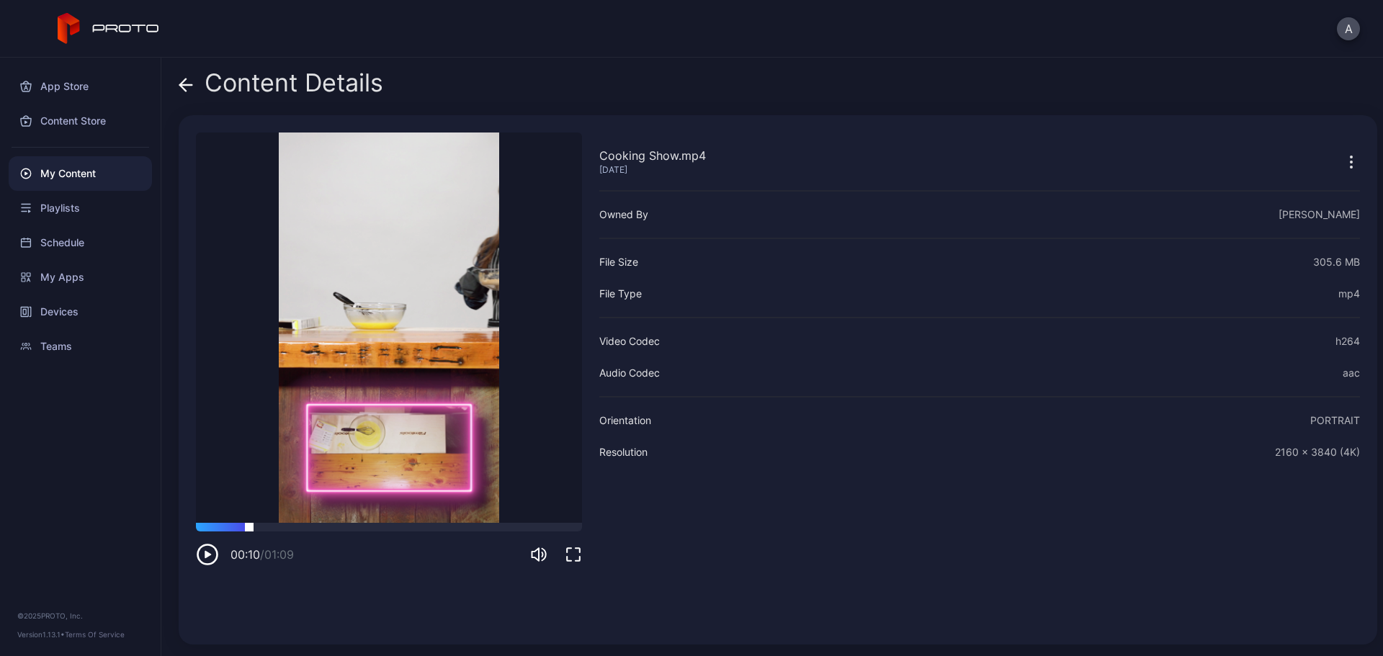
drag, startPoint x: 249, startPoint y: 530, endPoint x: 275, endPoint y: 527, distance: 25.3
click at [250, 530] on div at bounding box center [389, 527] width 386 height 9
click at [379, 523] on div at bounding box center [389, 527] width 386 height 9
click at [437, 522] on video "Sorry, your browser doesn‘t support embedded videos" at bounding box center [389, 328] width 386 height 391
click at [483, 525] on div at bounding box center [389, 527] width 386 height 9
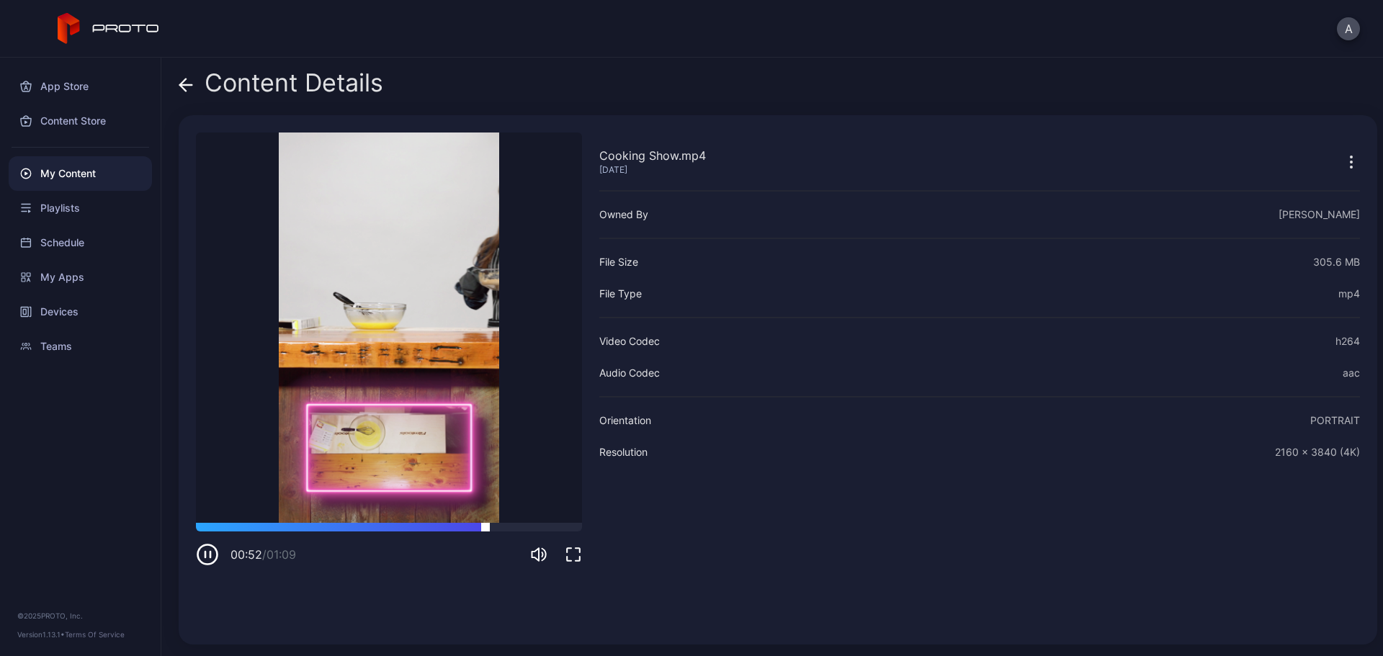
click at [525, 525] on div at bounding box center [389, 527] width 386 height 9
click at [184, 84] on icon at bounding box center [186, 85] width 14 height 14
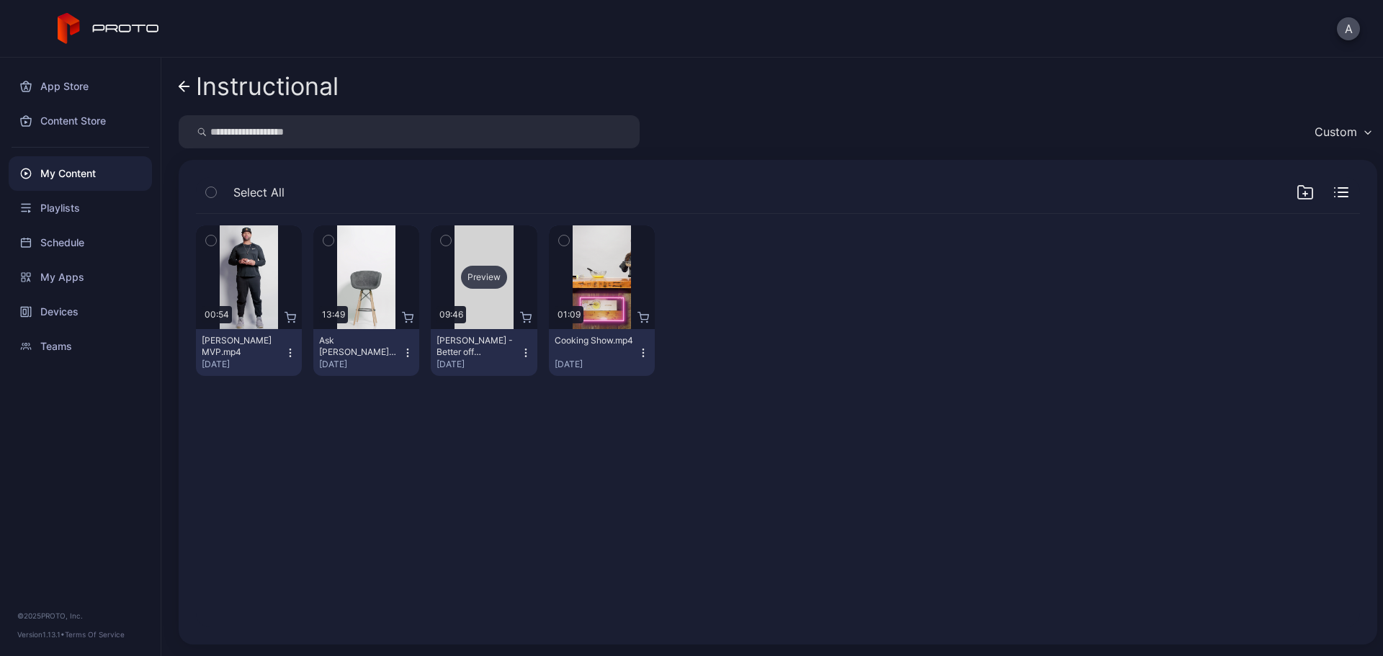
click at [486, 275] on div "Preview" at bounding box center [484, 277] width 46 height 23
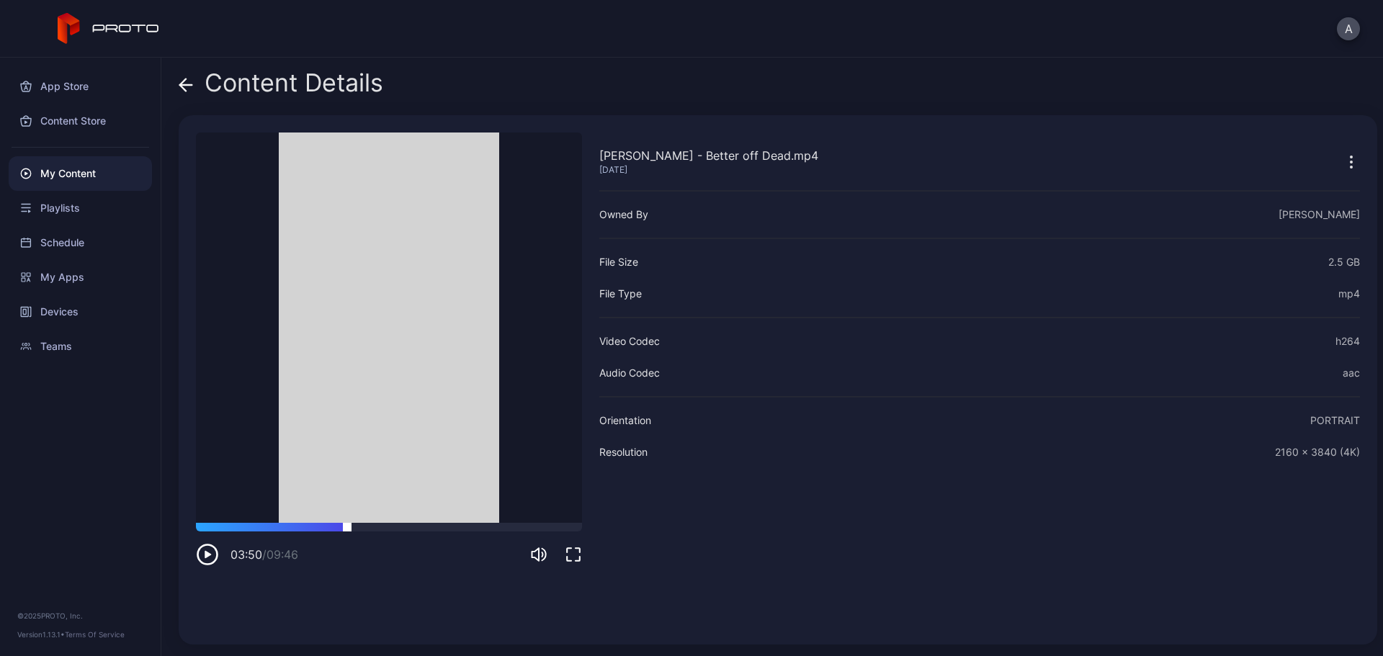
click at [347, 524] on div at bounding box center [389, 527] width 386 height 9
click at [212, 529] on div at bounding box center [389, 527] width 386 height 9
click at [189, 87] on icon at bounding box center [186, 85] width 14 height 14
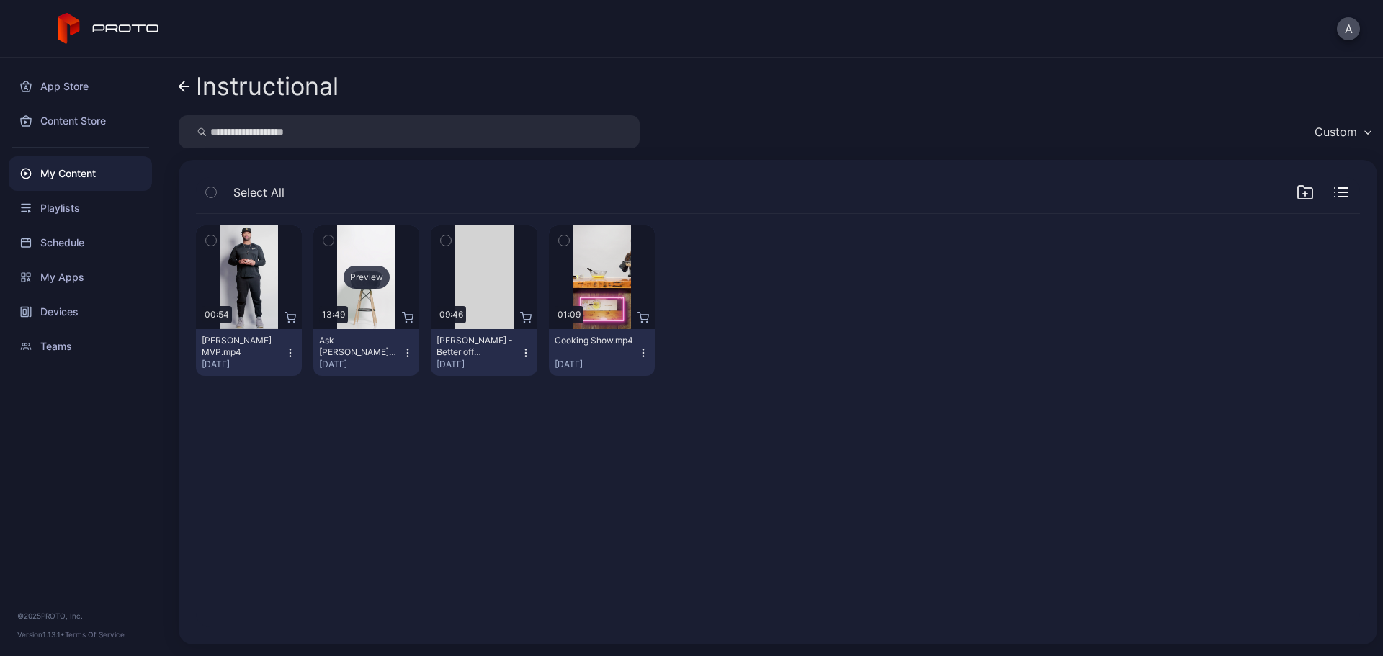
click at [362, 275] on div "Preview" at bounding box center [367, 277] width 46 height 23
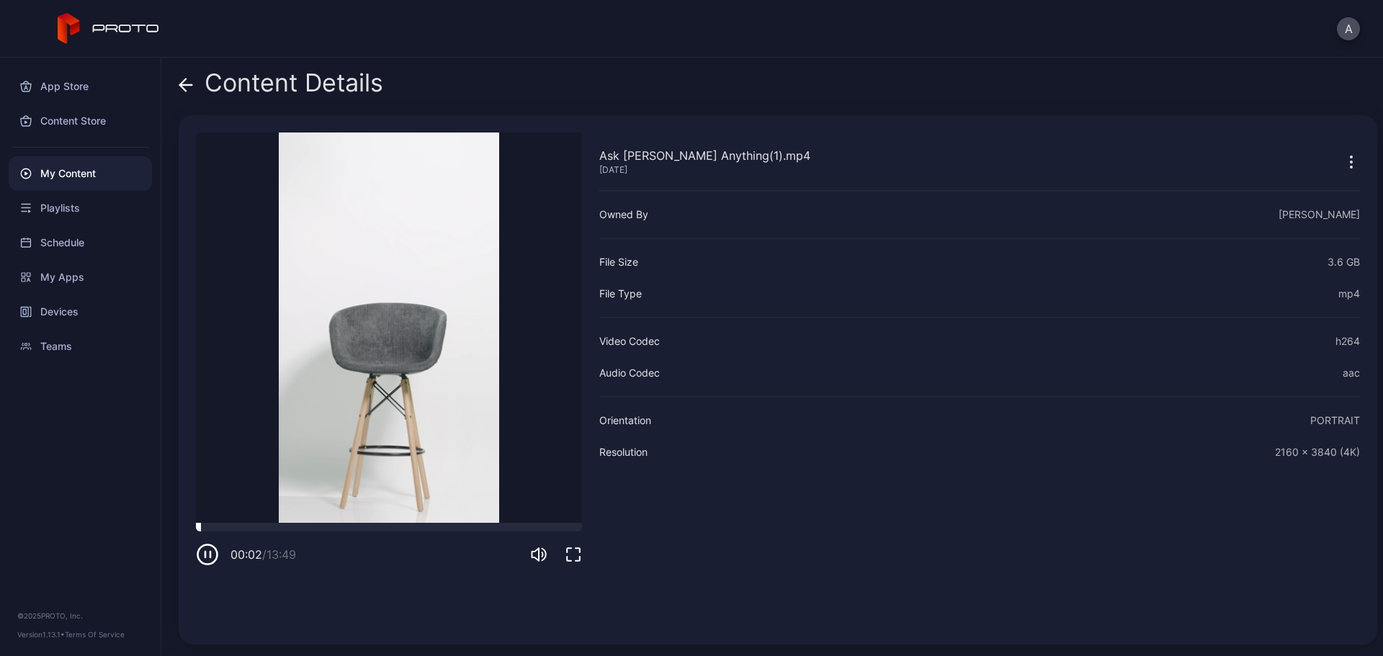
click at [251, 528] on div at bounding box center [389, 527] width 386 height 9
click at [180, 83] on icon at bounding box center [186, 85] width 14 height 14
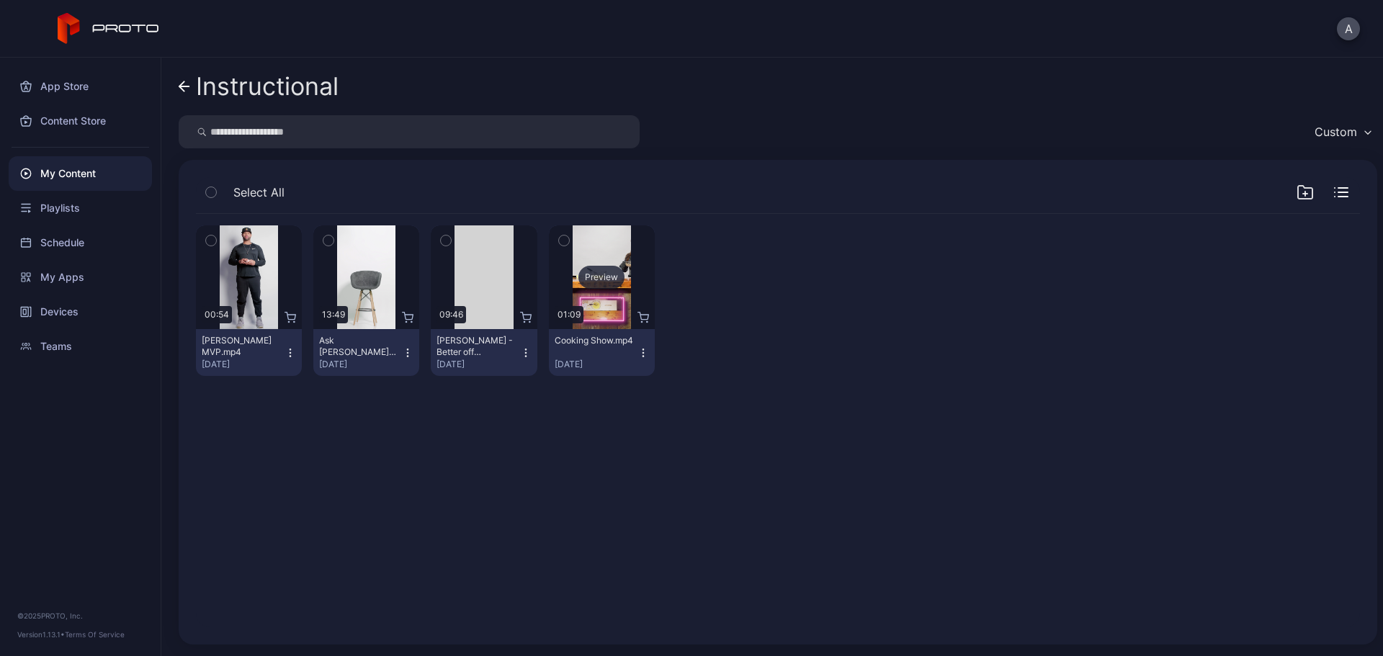
click at [590, 273] on div "Preview" at bounding box center [602, 277] width 46 height 23
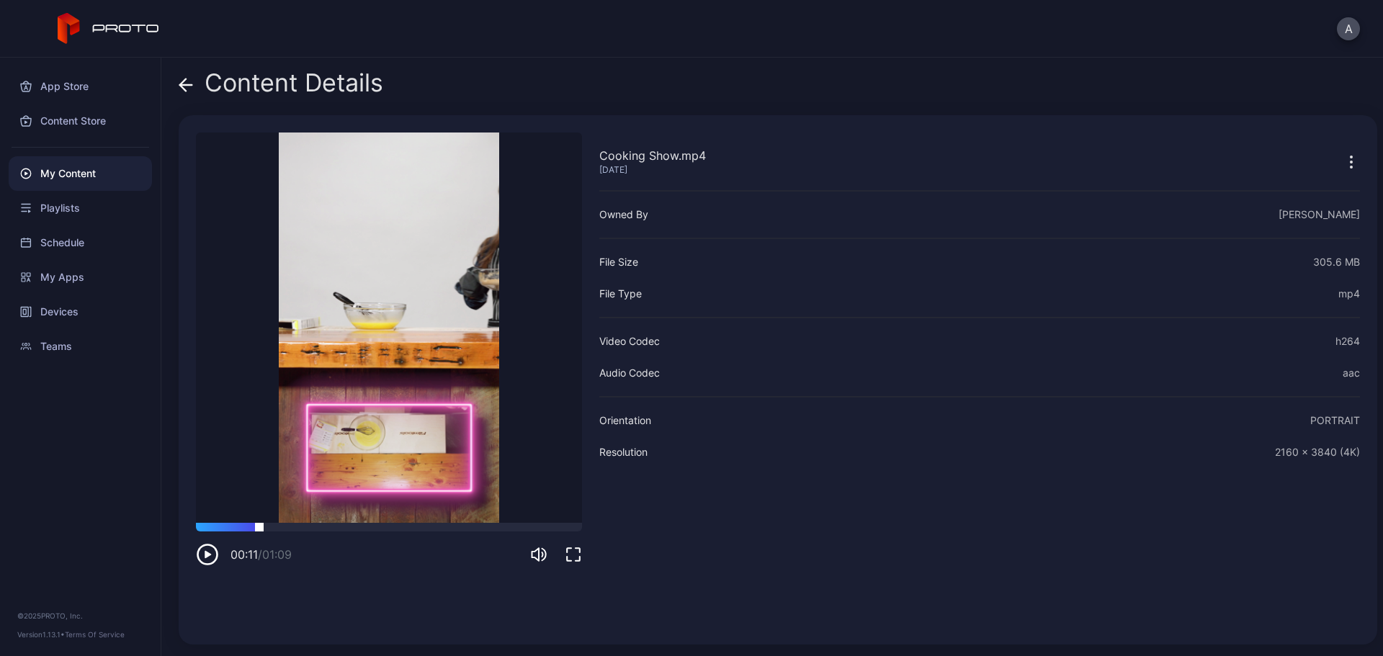
drag, startPoint x: 259, startPoint y: 526, endPoint x: 306, endPoint y: 527, distance: 46.9
click at [259, 527] on div at bounding box center [389, 527] width 386 height 9
click at [181, 86] on icon at bounding box center [186, 85] width 14 height 14
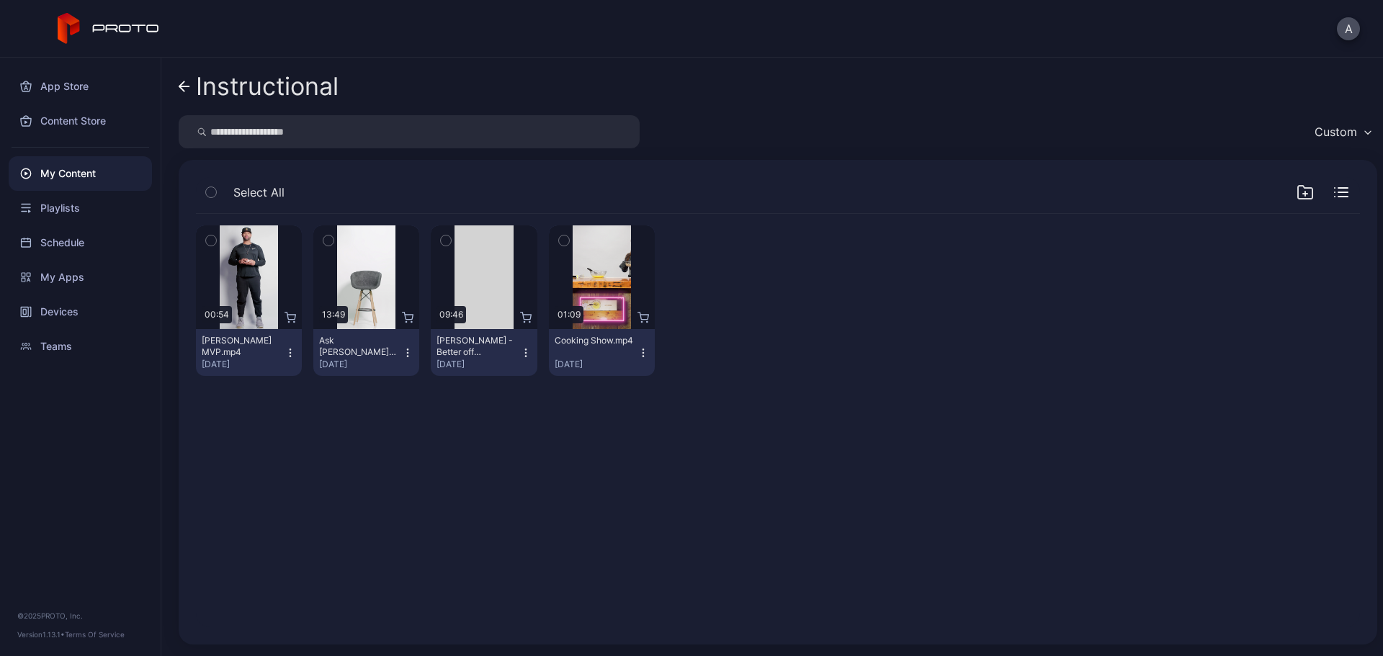
click at [182, 86] on icon at bounding box center [185, 87] width 12 height 12
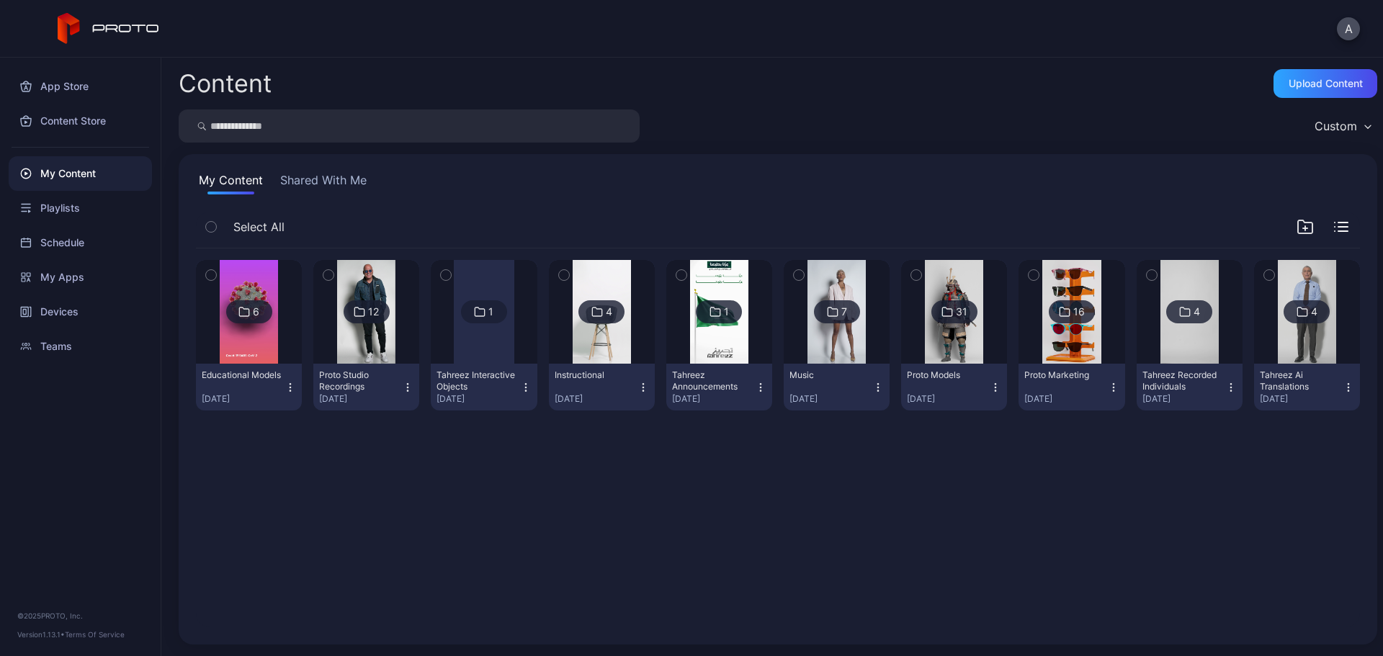
click at [834, 341] on img at bounding box center [837, 312] width 58 height 104
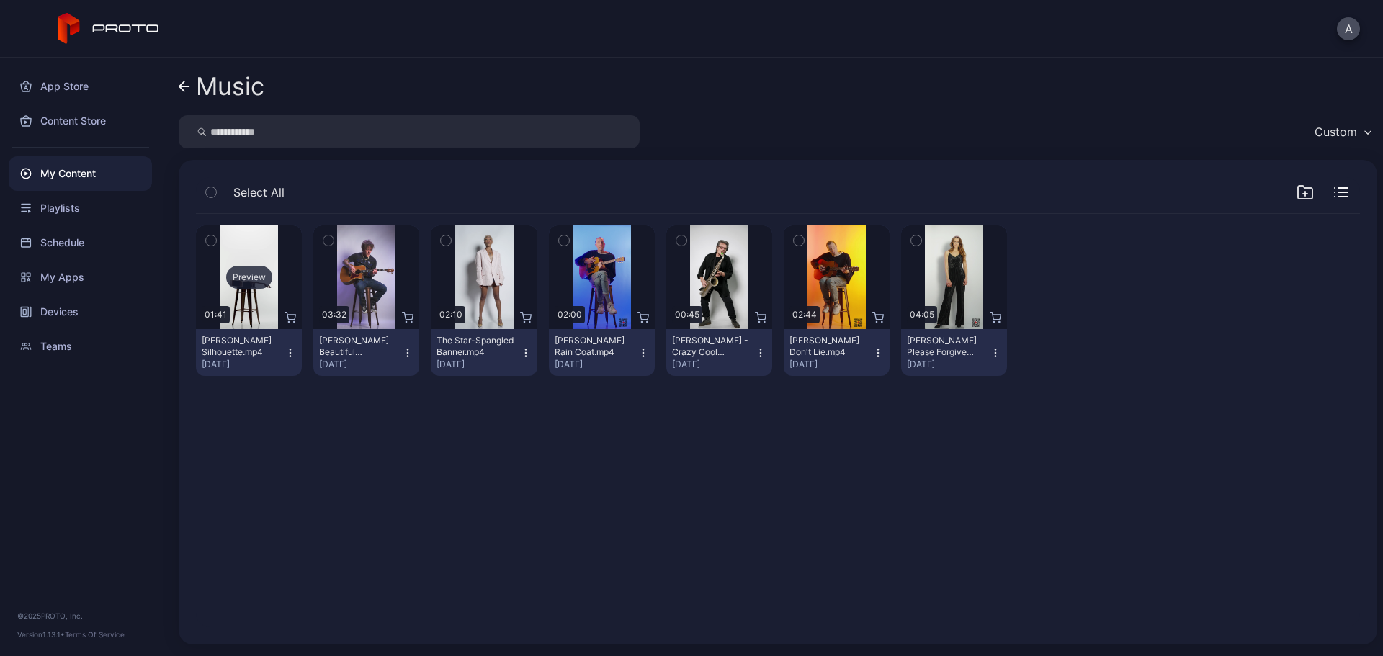
click at [245, 282] on div "Preview" at bounding box center [249, 277] width 46 height 23
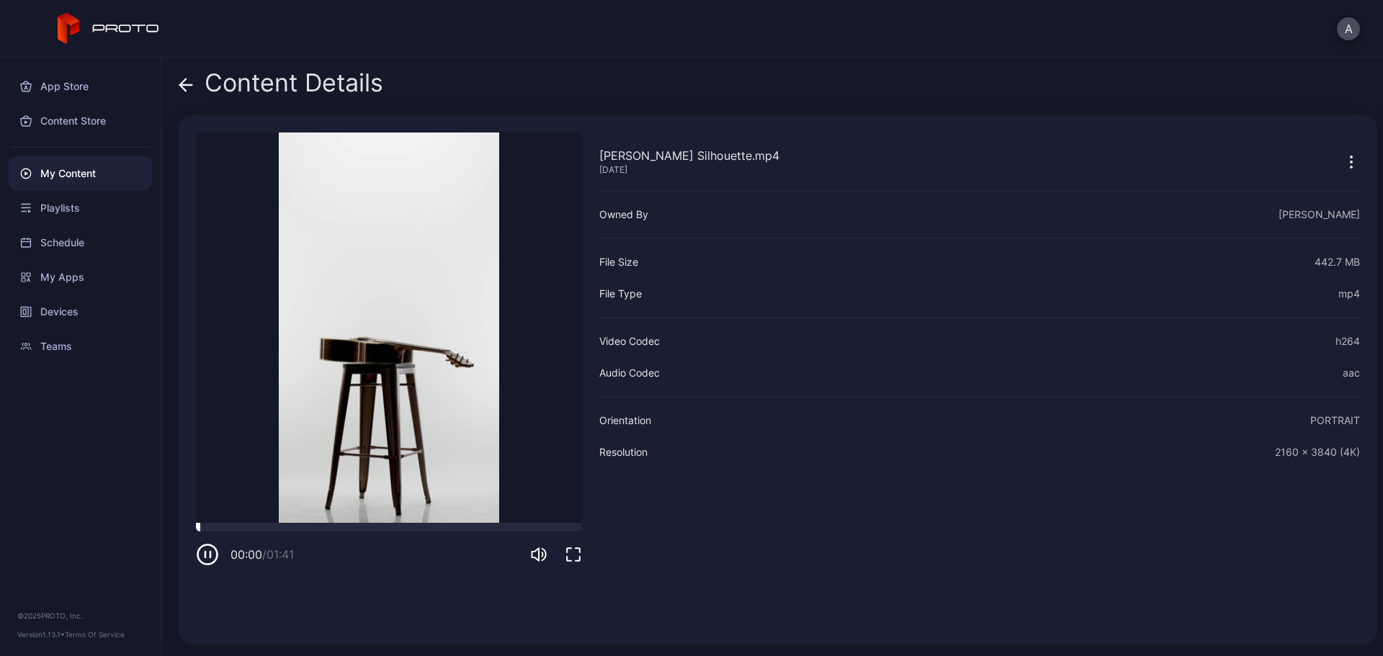
click at [238, 524] on div at bounding box center [389, 527] width 386 height 9
click at [353, 526] on div at bounding box center [389, 527] width 386 height 9
click at [185, 85] on icon at bounding box center [186, 85] width 12 height 0
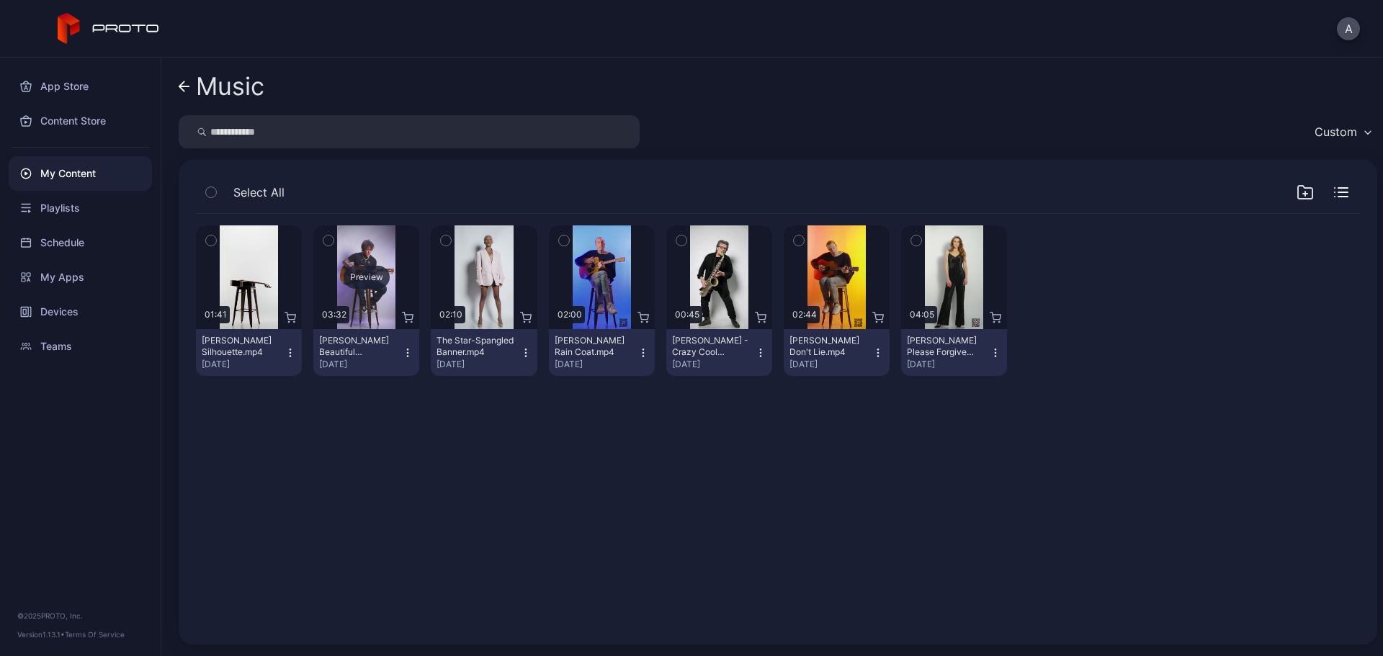
click at [360, 275] on div "Preview" at bounding box center [367, 277] width 46 height 23
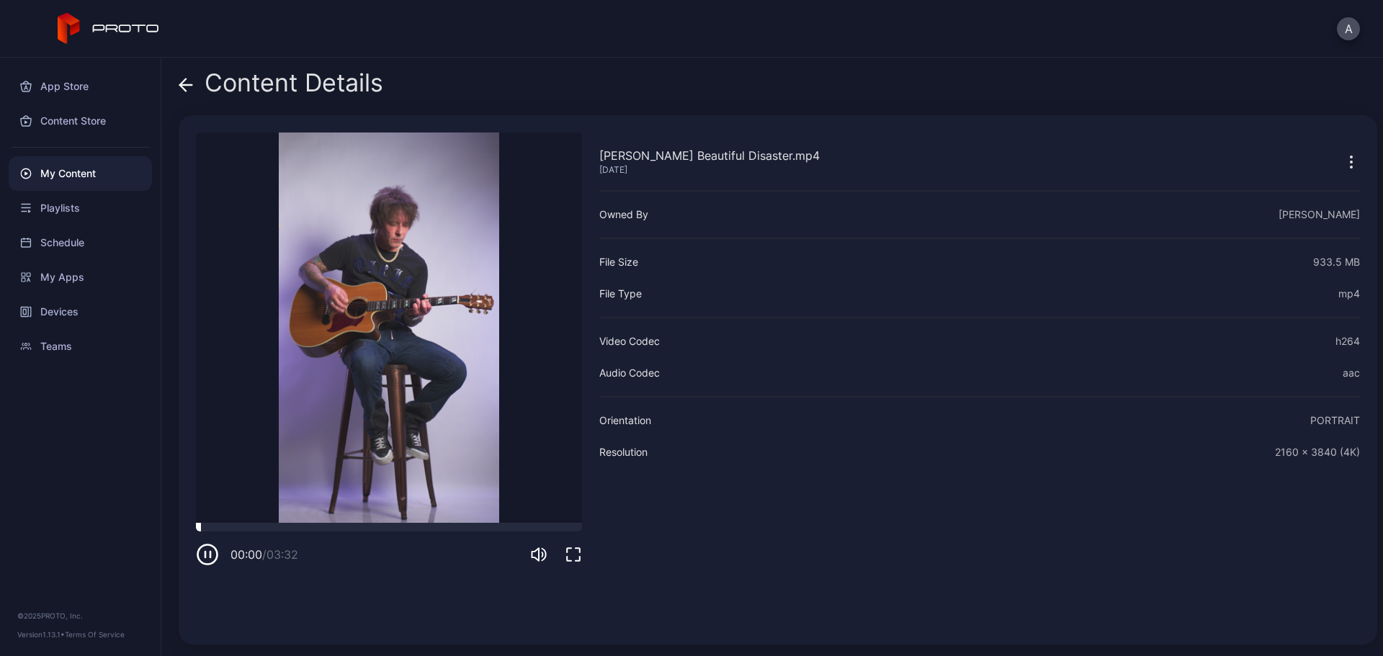
click at [298, 526] on div at bounding box center [389, 527] width 386 height 9
click at [181, 84] on icon at bounding box center [183, 85] width 6 height 12
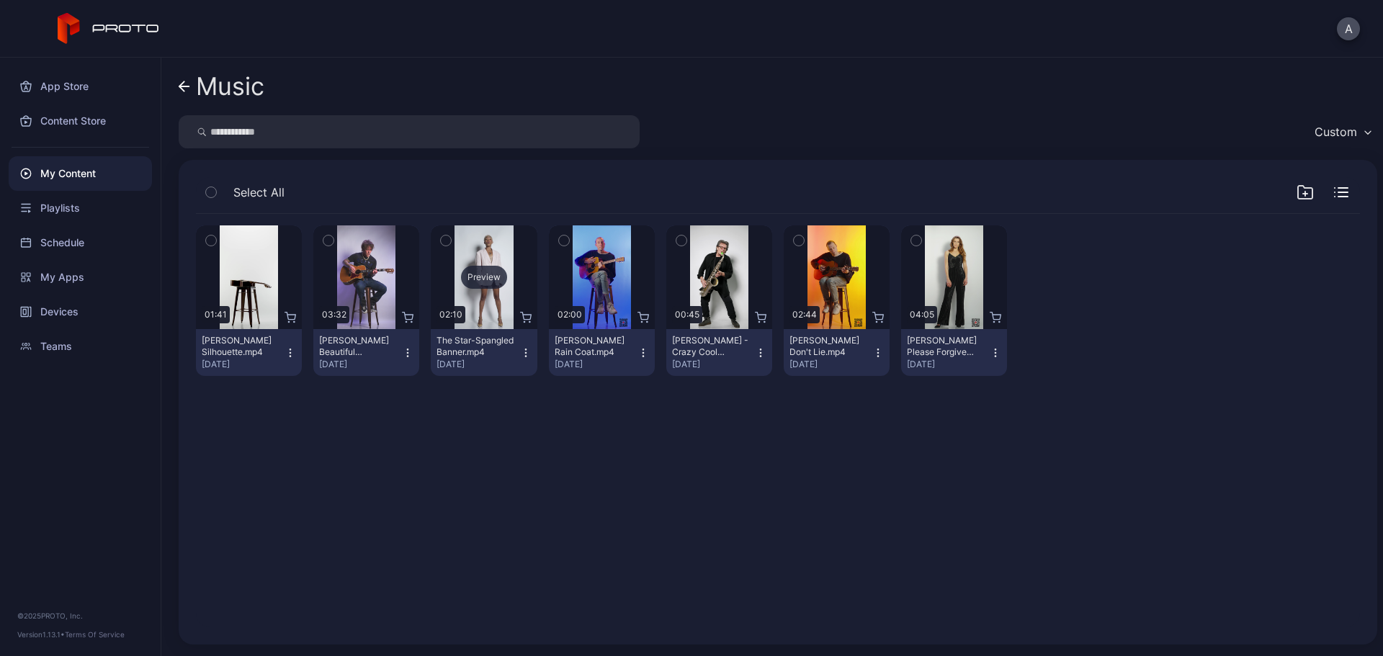
click at [473, 281] on div "Preview" at bounding box center [484, 277] width 46 height 23
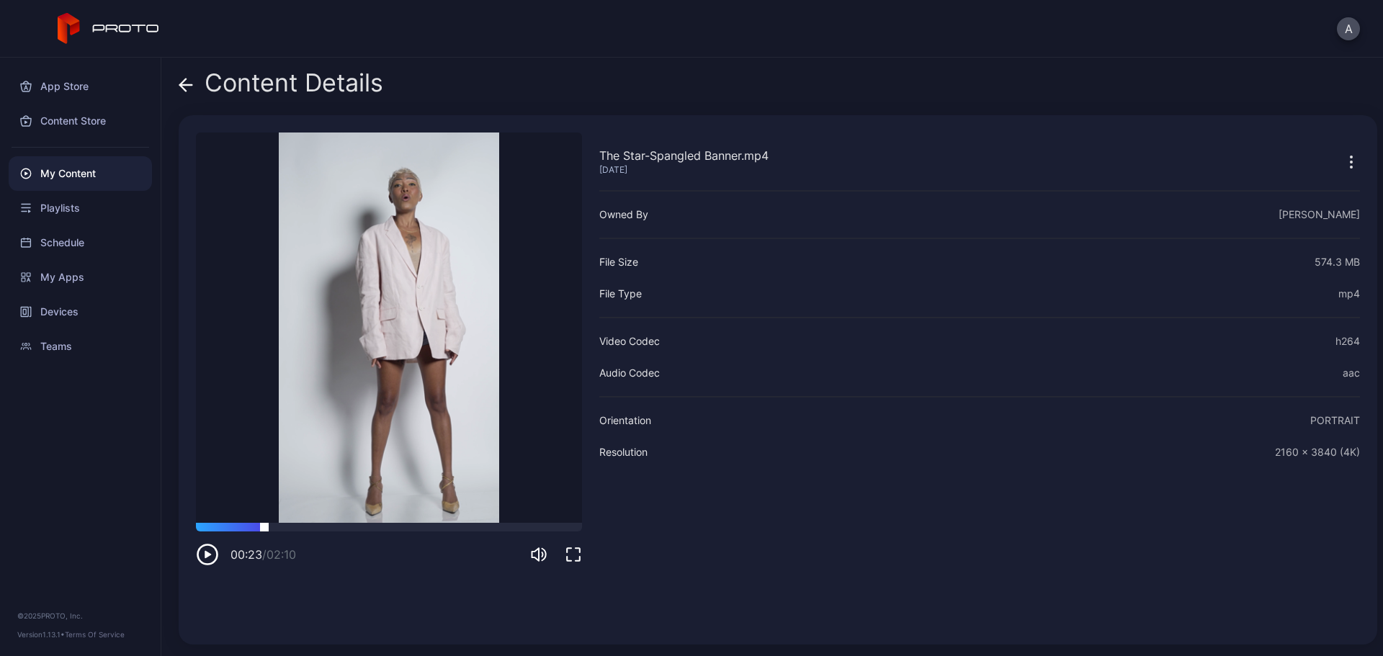
click at [264, 528] on div at bounding box center [389, 527] width 386 height 9
click at [187, 85] on icon at bounding box center [186, 85] width 12 height 0
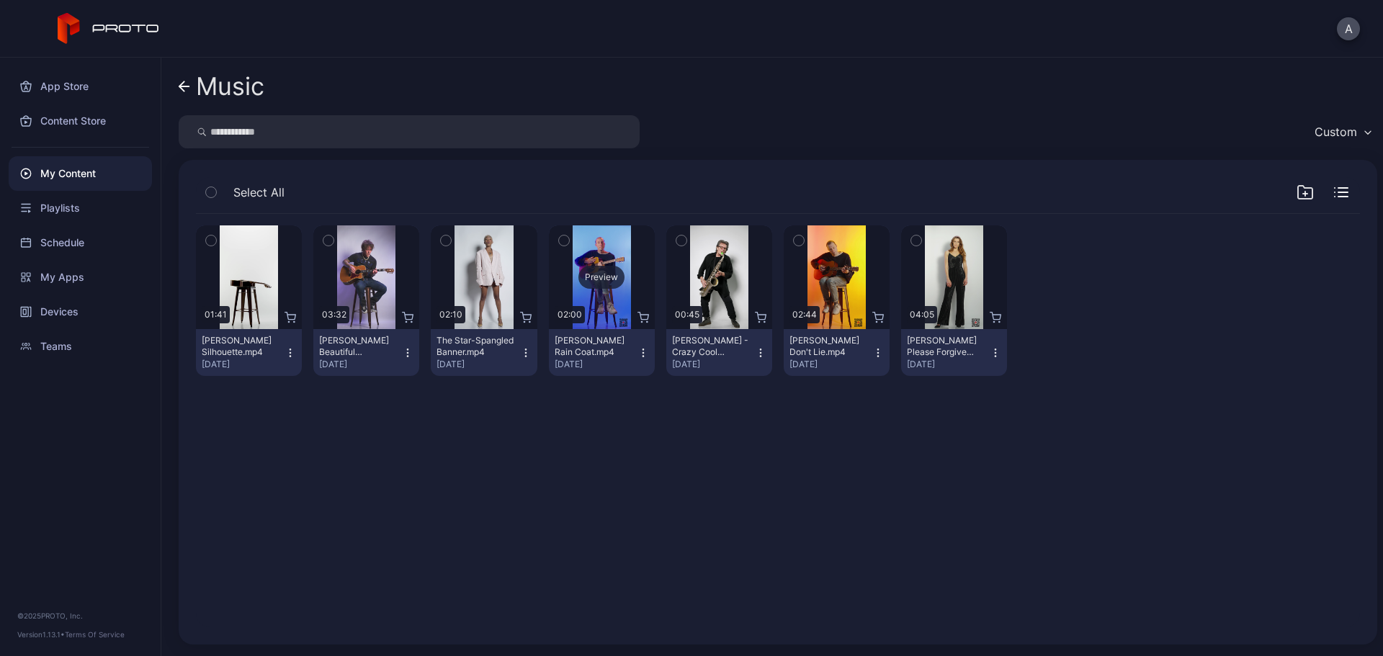
click at [589, 280] on div "Preview" at bounding box center [602, 277] width 46 height 23
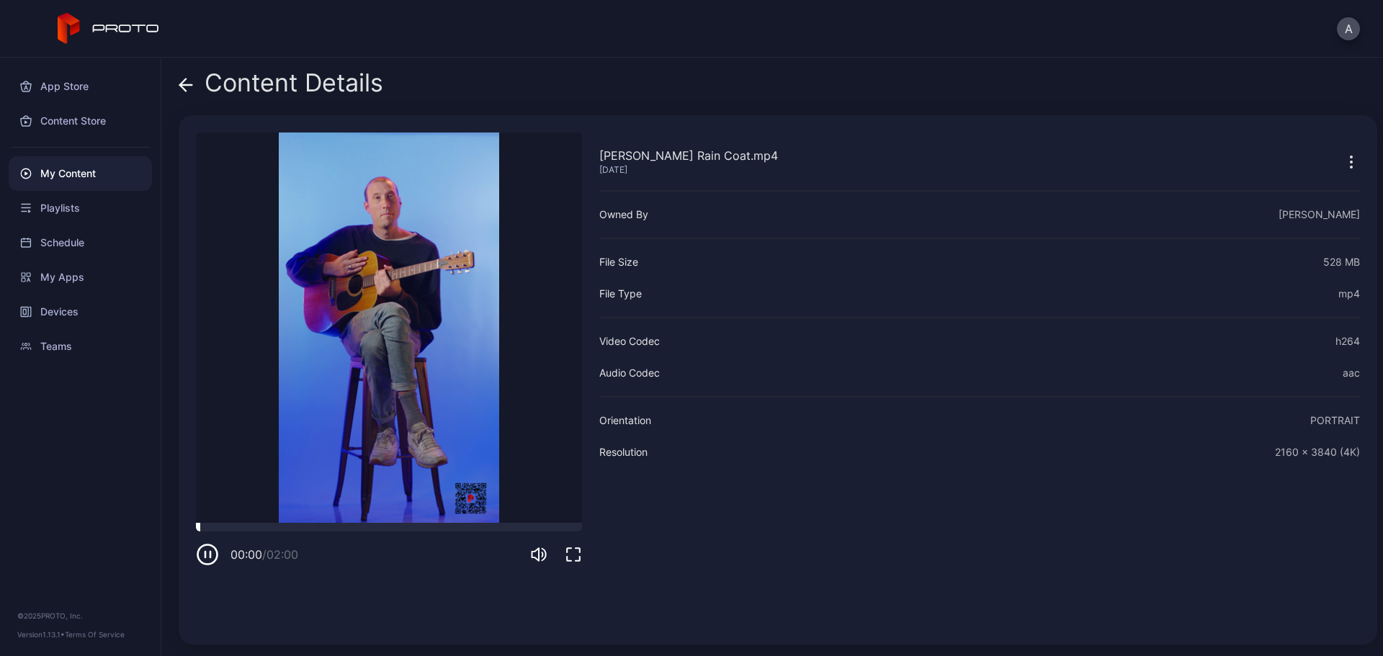
click at [280, 527] on div at bounding box center [389, 527] width 386 height 9
click at [178, 84] on div "Content Details Ryan Pollie's Rain Coat.mp4 Jun 22, 2025 Sorry, your browser do…" at bounding box center [772, 357] width 1222 height 599
click at [189, 89] on icon at bounding box center [186, 85] width 14 height 14
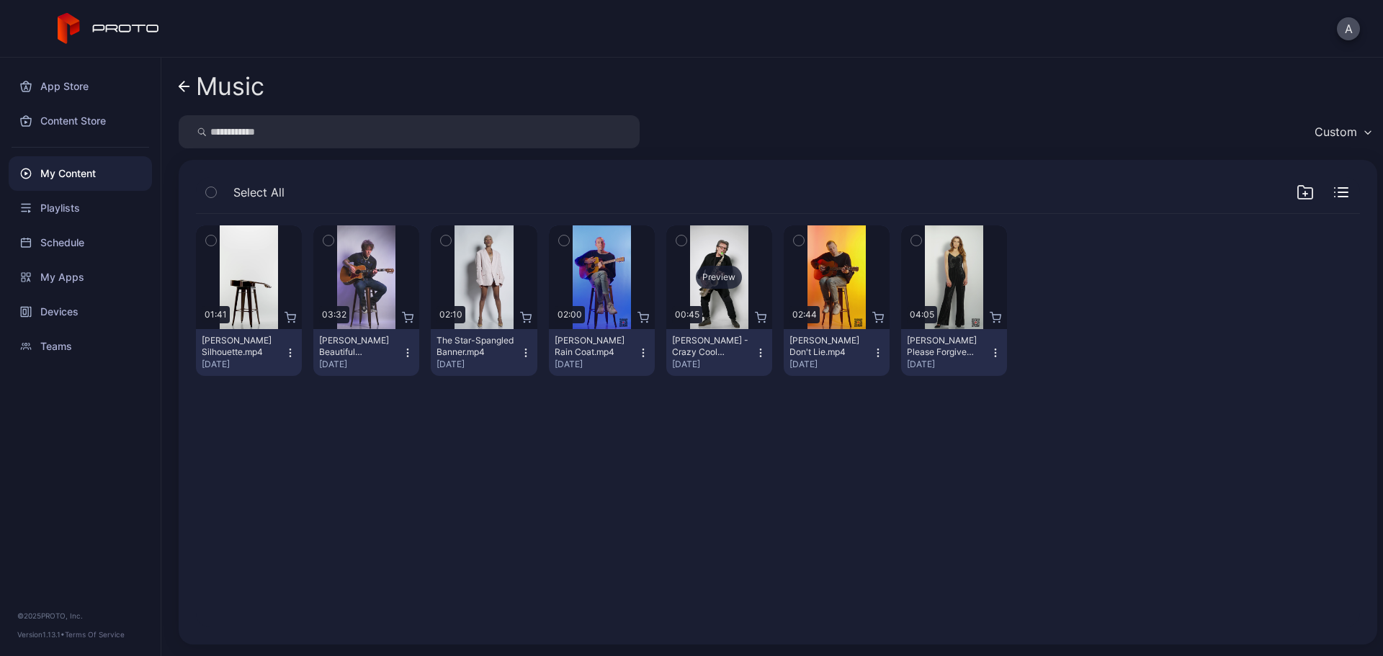
click at [716, 270] on div "Preview" at bounding box center [719, 277] width 46 height 23
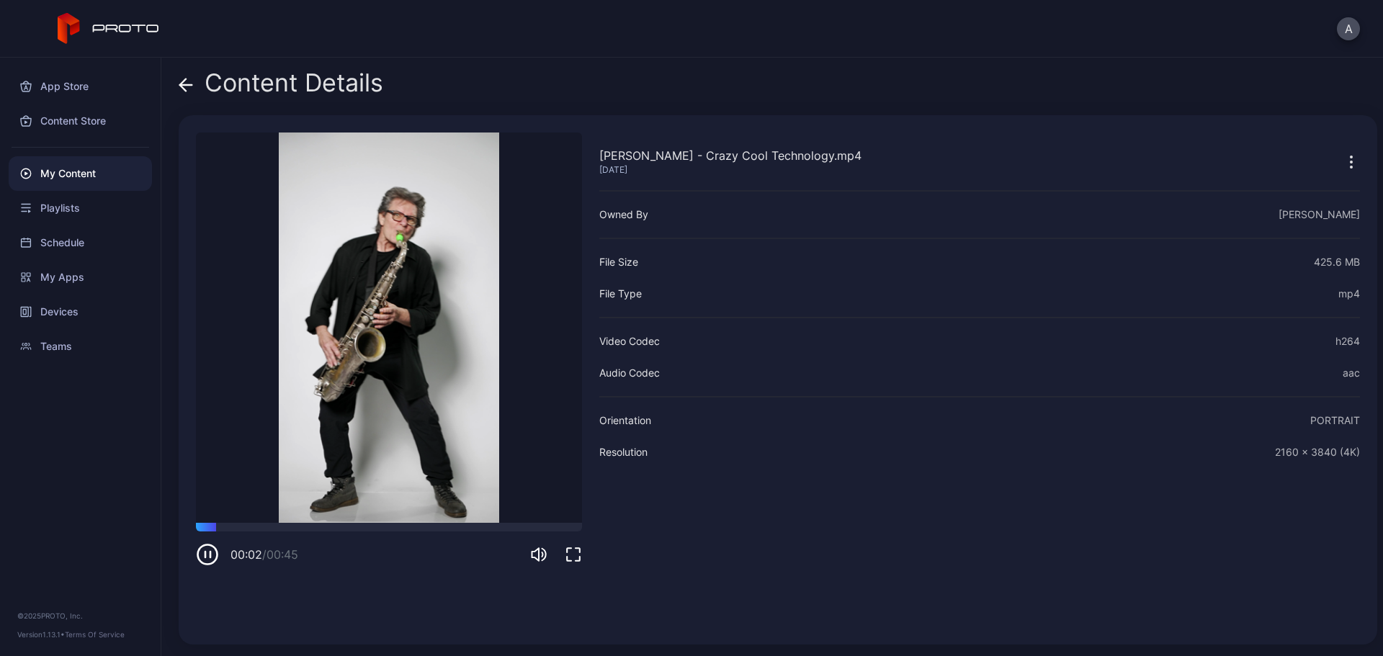
click at [185, 81] on icon at bounding box center [186, 85] width 14 height 14
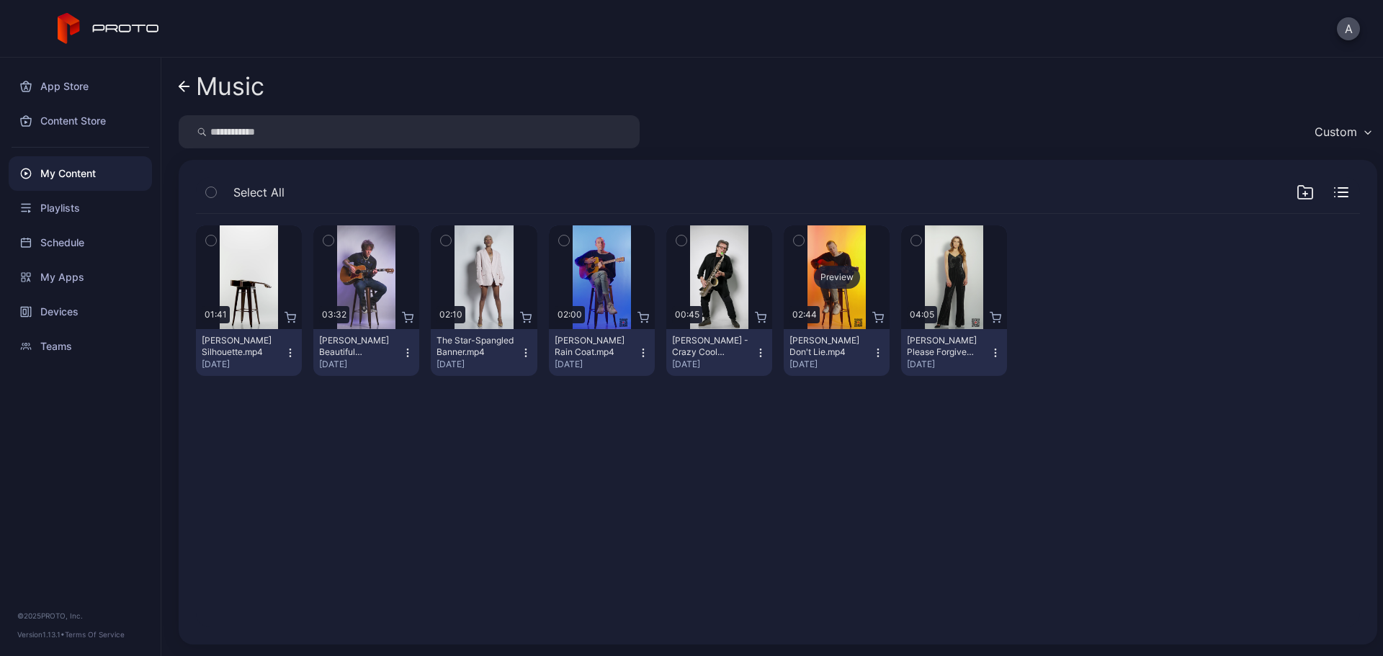
click at [824, 271] on div "Preview" at bounding box center [837, 277] width 46 height 23
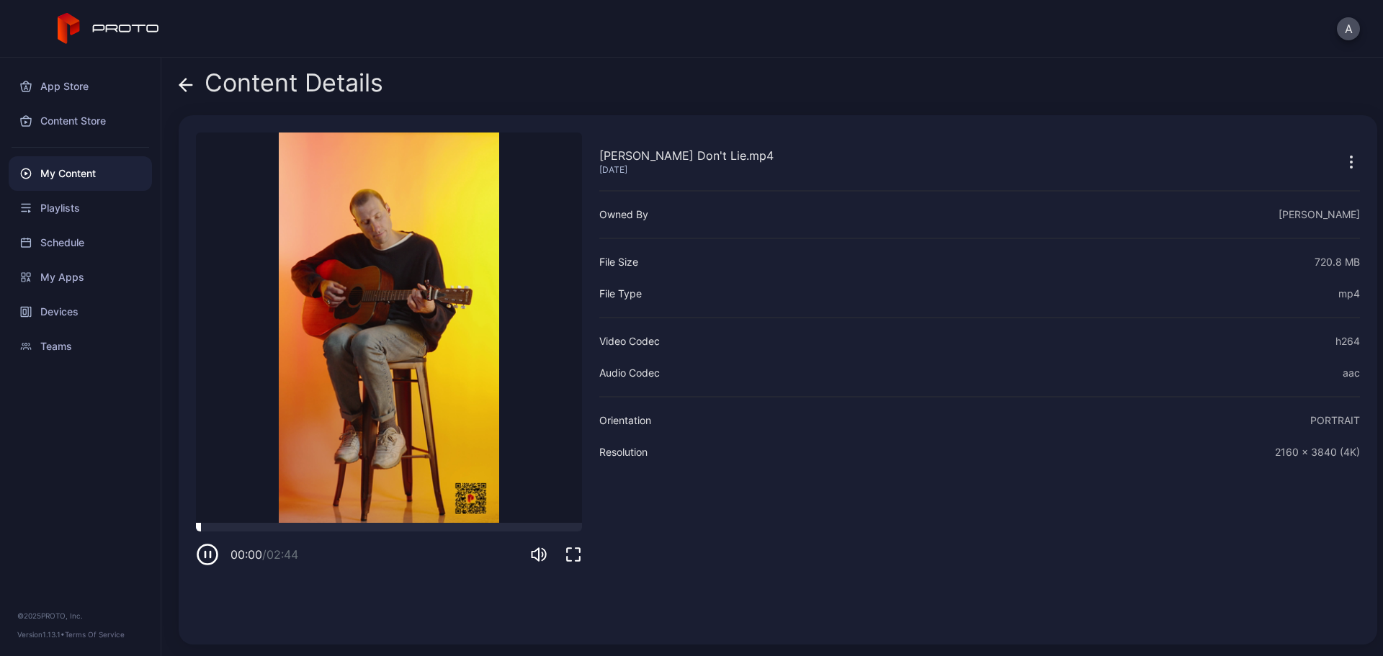
click at [298, 530] on div at bounding box center [389, 527] width 386 height 9
click at [185, 86] on icon at bounding box center [186, 85] width 14 height 14
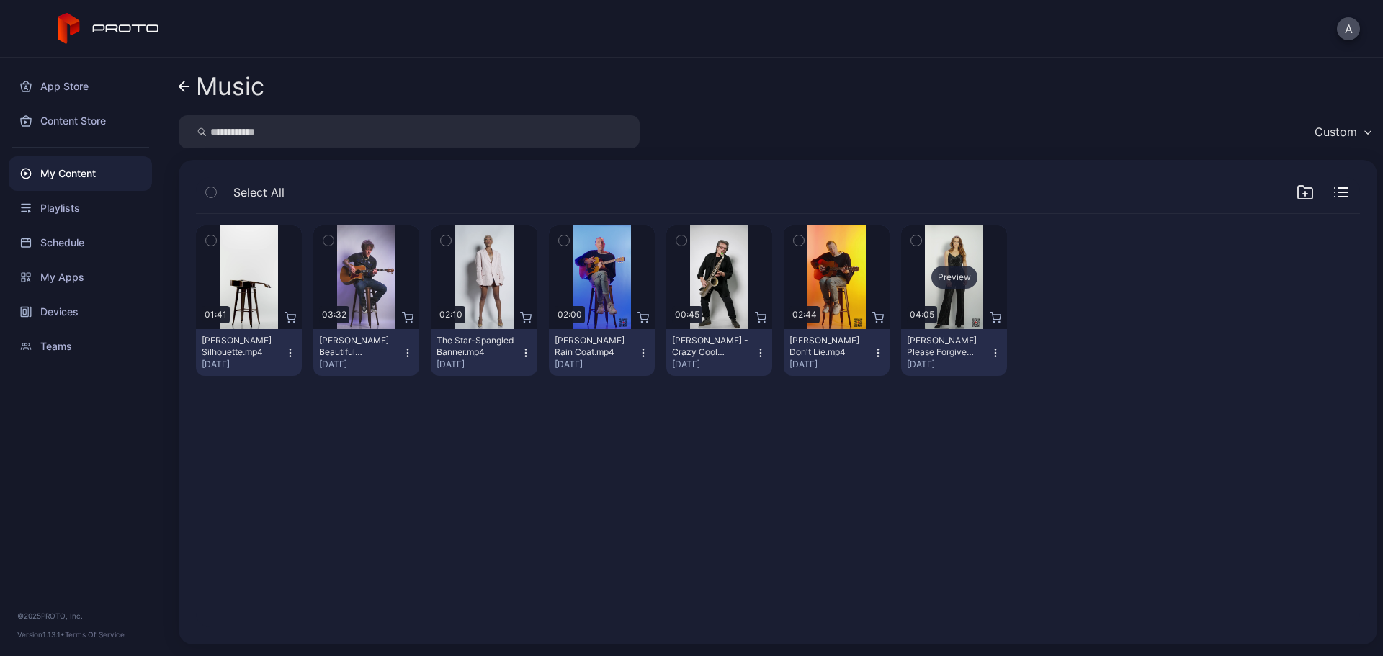
click at [943, 282] on div "Preview" at bounding box center [955, 277] width 46 height 23
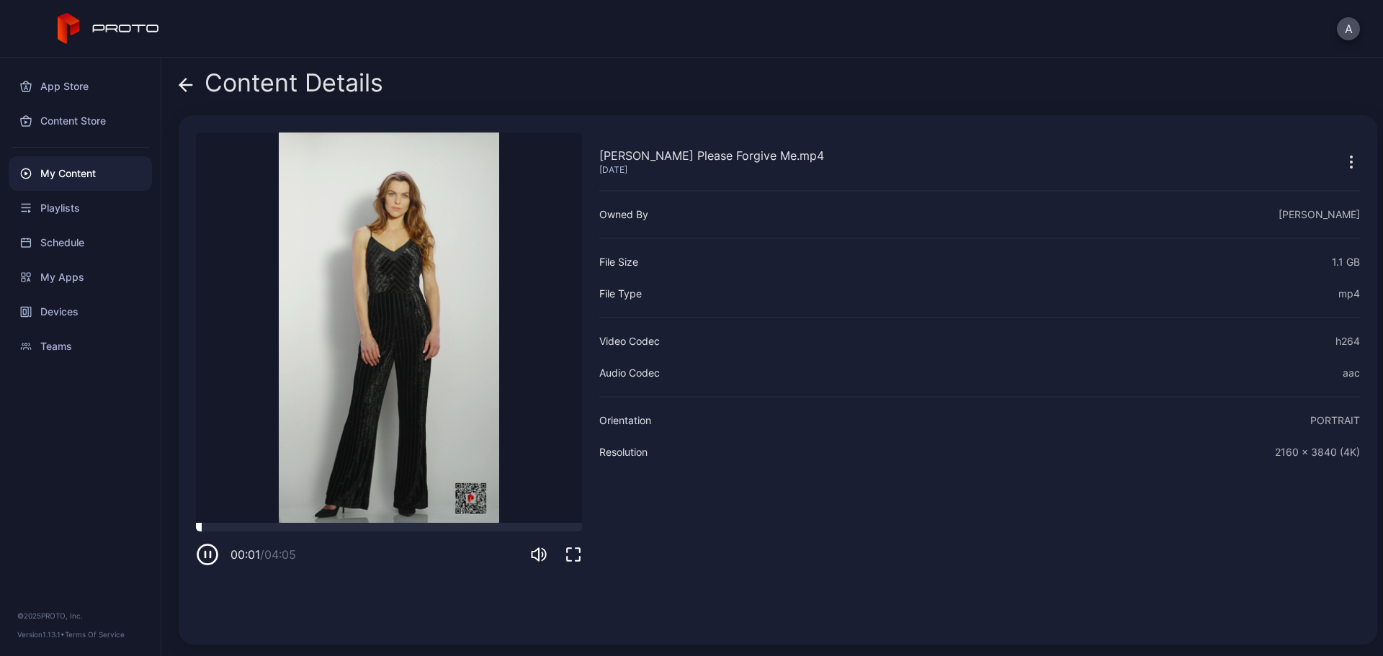
click at [218, 527] on div at bounding box center [389, 527] width 386 height 9
click at [314, 530] on div at bounding box center [389, 527] width 386 height 9
click at [178, 84] on div "Content Details Adeline Mocke's Please Forgive Me.mp4 Jun 22, 2025 Sorry, your …" at bounding box center [772, 357] width 1222 height 599
click at [186, 87] on icon at bounding box center [186, 85] width 14 height 14
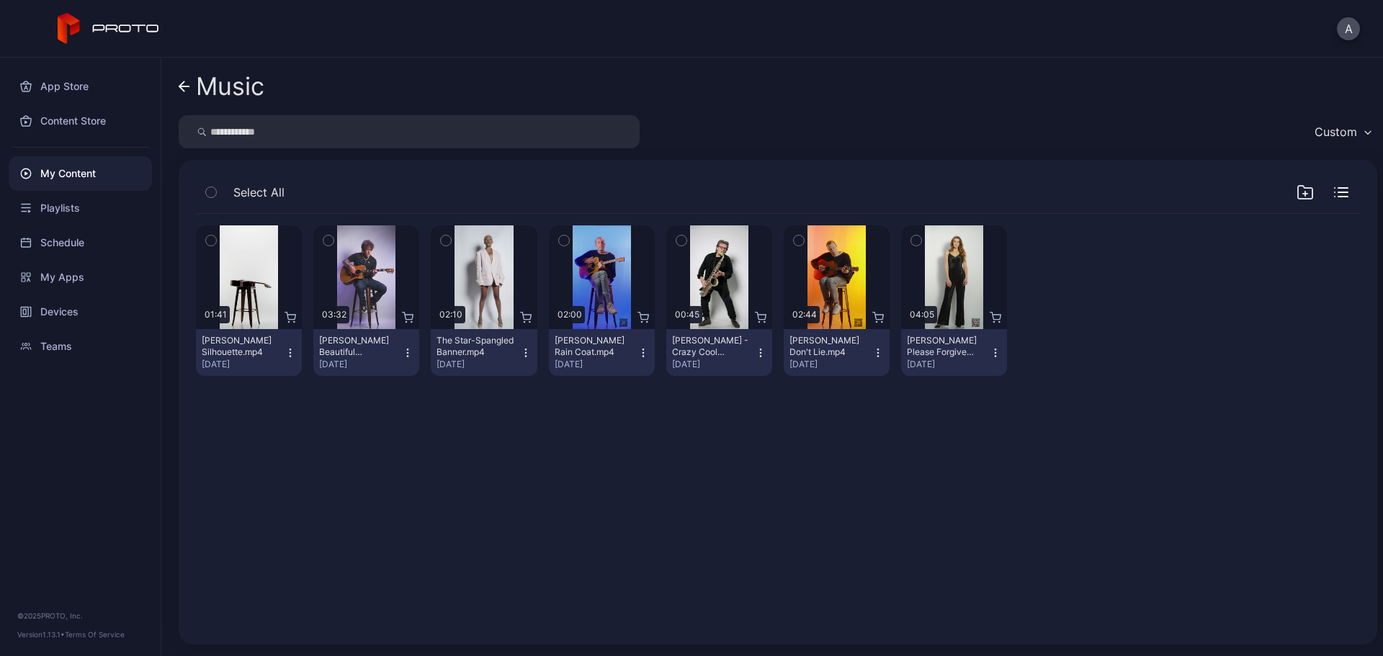
click at [184, 89] on icon at bounding box center [185, 87] width 12 height 12
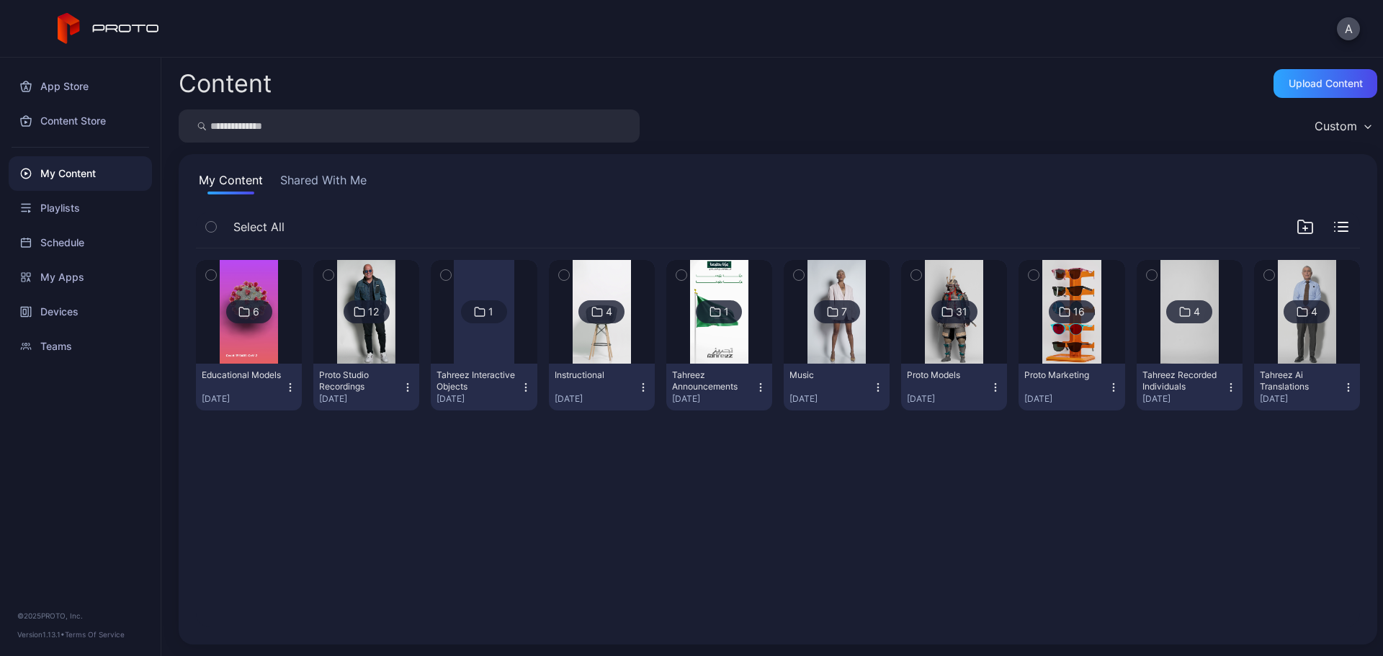
click at [873, 387] on icon "button" at bounding box center [879, 388] width 12 height 12
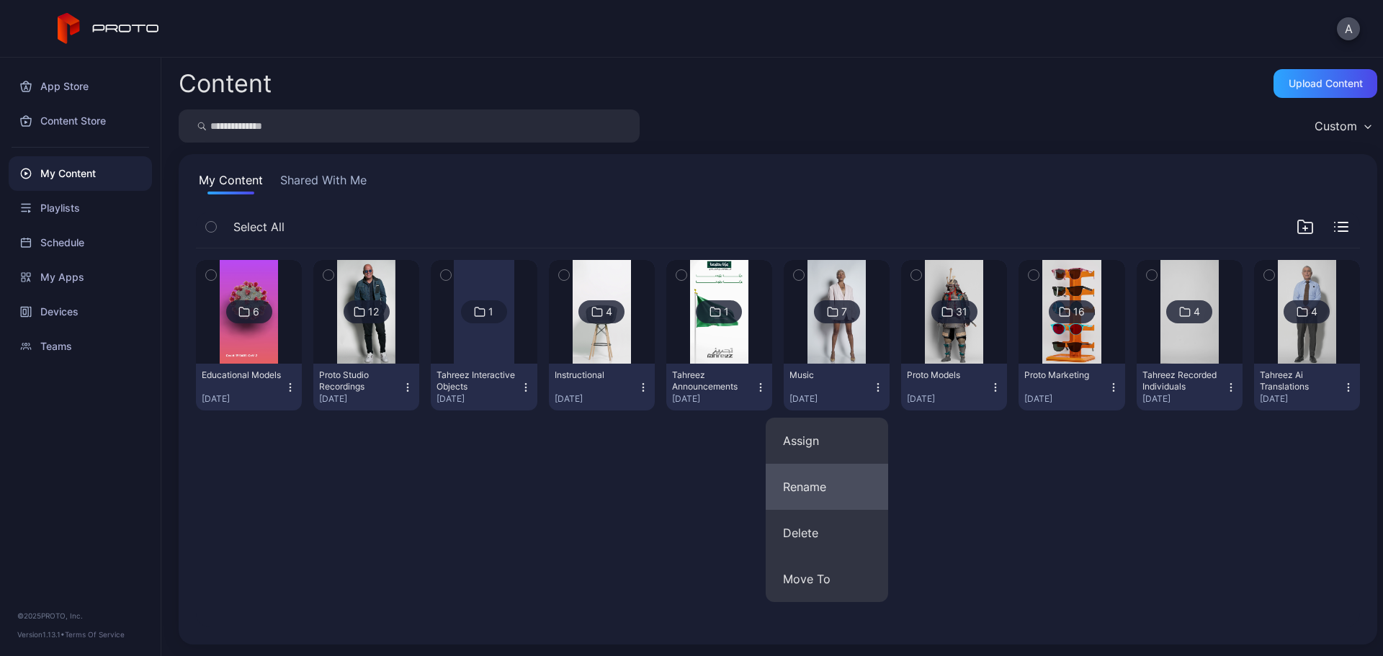
click at [823, 495] on button "Rename" at bounding box center [827, 487] width 122 height 46
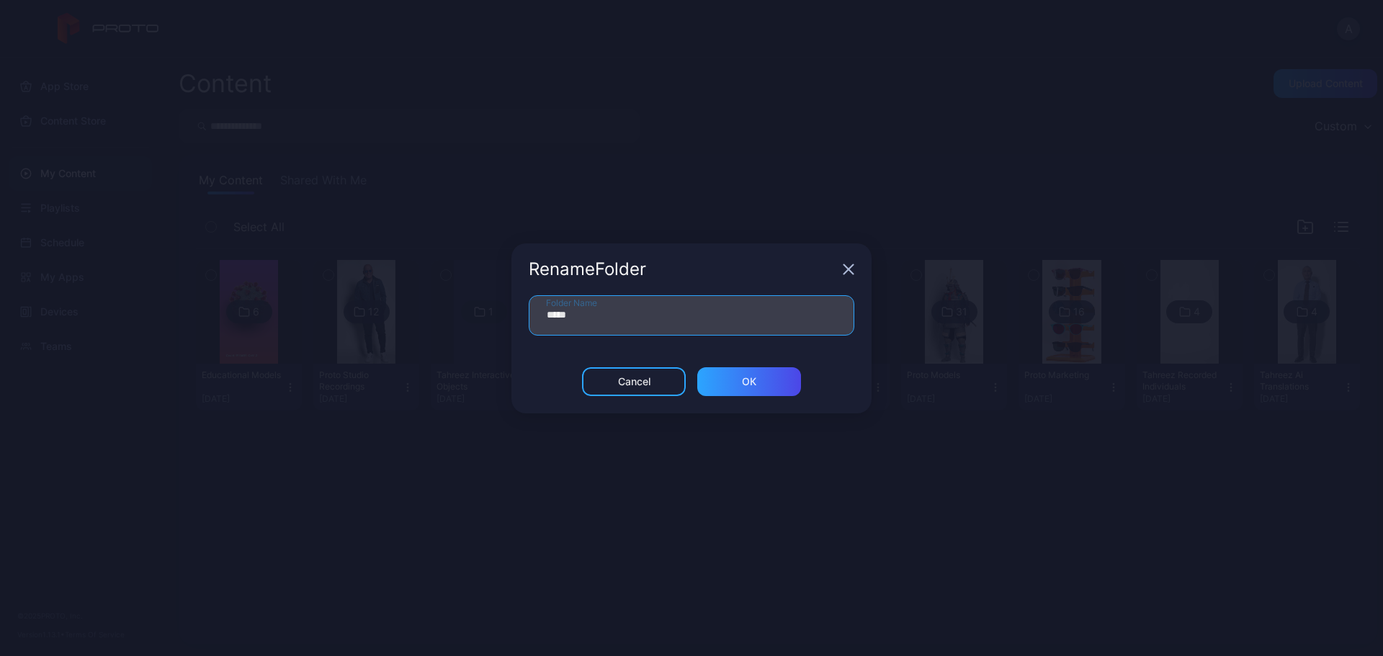
click at [618, 318] on input "*****" at bounding box center [692, 315] width 326 height 40
click at [566, 308] on input "**********" at bounding box center [692, 315] width 326 height 40
type input "**********"
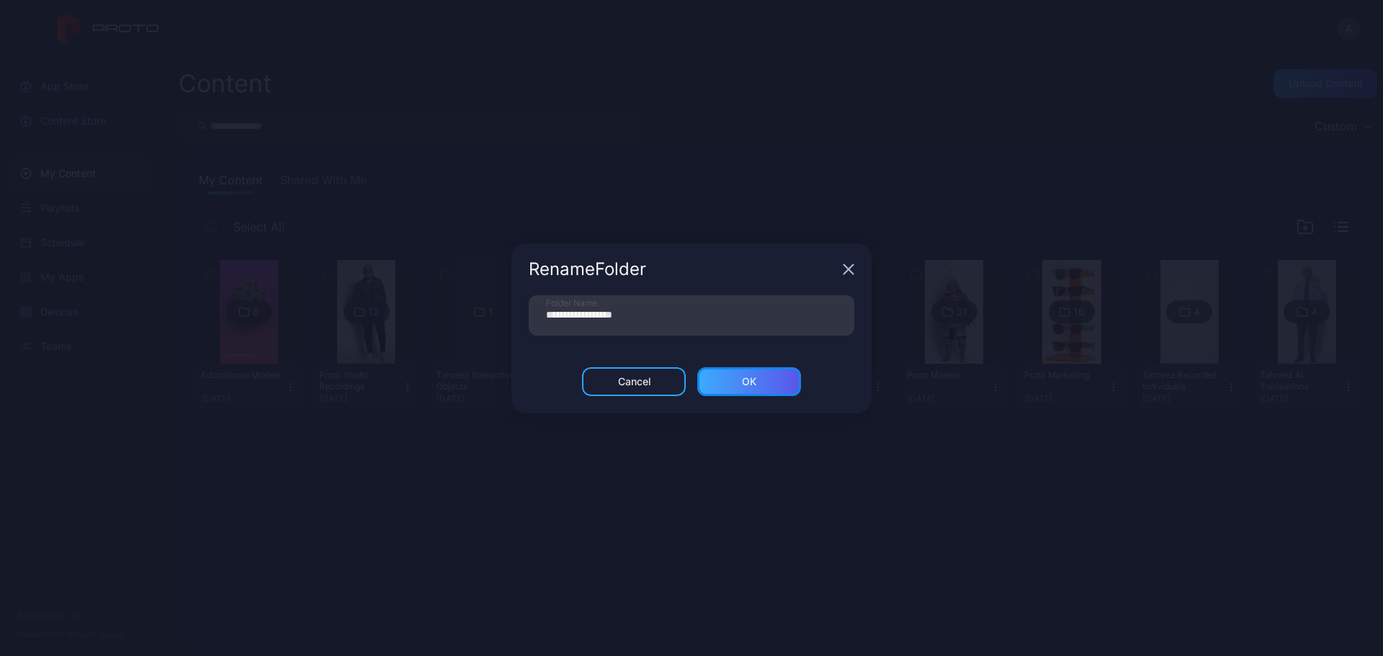
click at [736, 383] on div "ОК" at bounding box center [749, 381] width 104 height 29
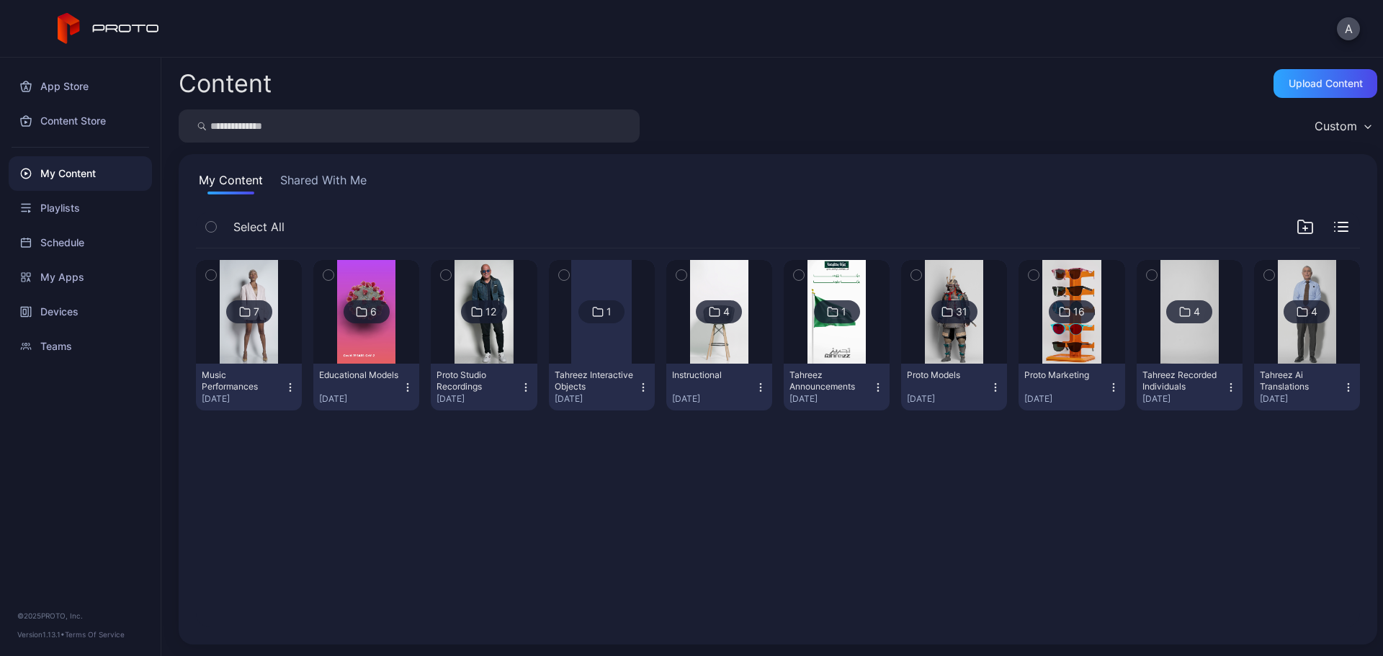
click at [950, 460] on div "7 Music Performances Sep 28, 2025 6 Educational Models Sep 28, 2025 12 Proto St…" at bounding box center [777, 438] width 1187 height 402
click at [1306, 230] on icon "button" at bounding box center [1306, 228] width 0 height 4
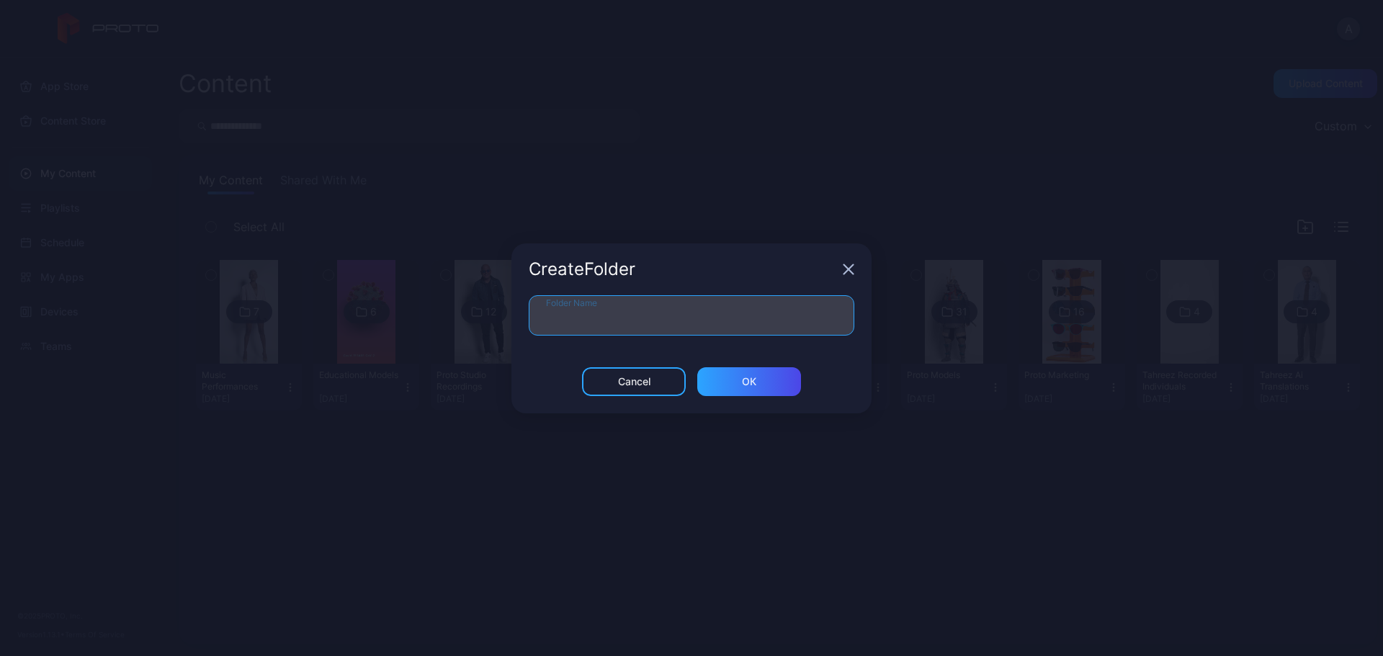
click at [663, 308] on input "Folder Name" at bounding box center [692, 315] width 326 height 40
type input "**********"
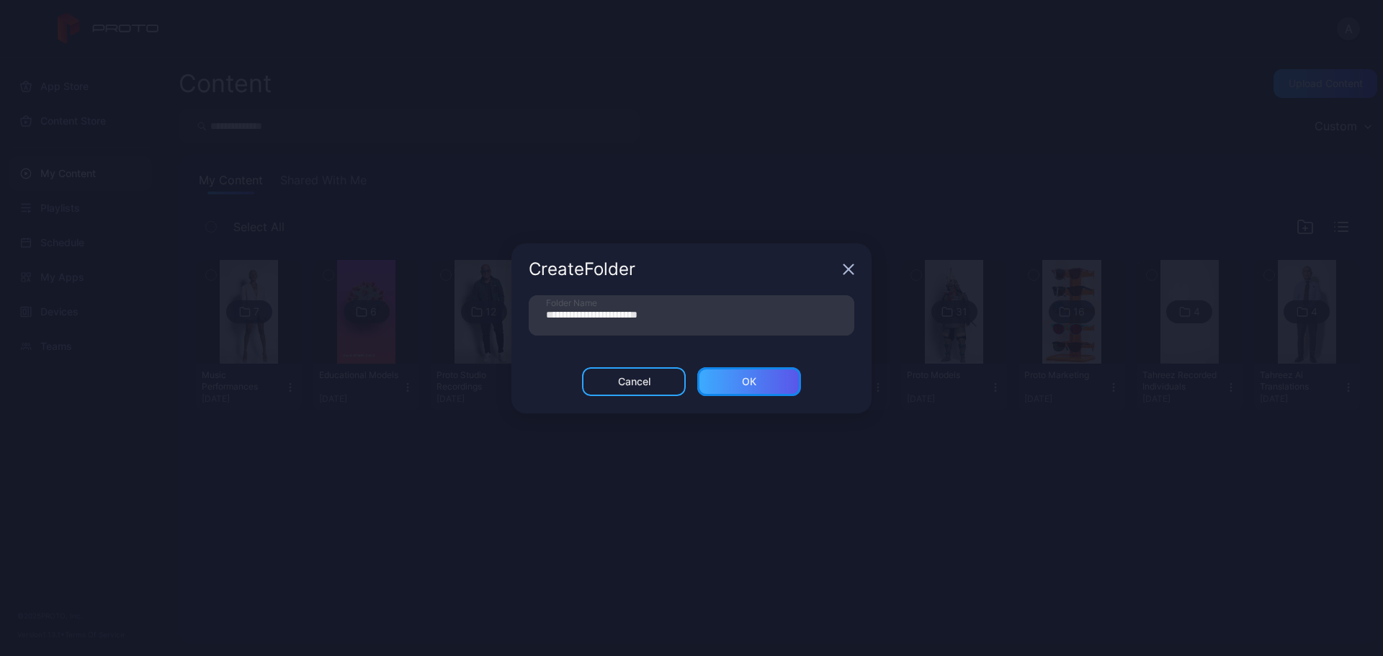
click at [776, 388] on div "ОК" at bounding box center [749, 381] width 104 height 29
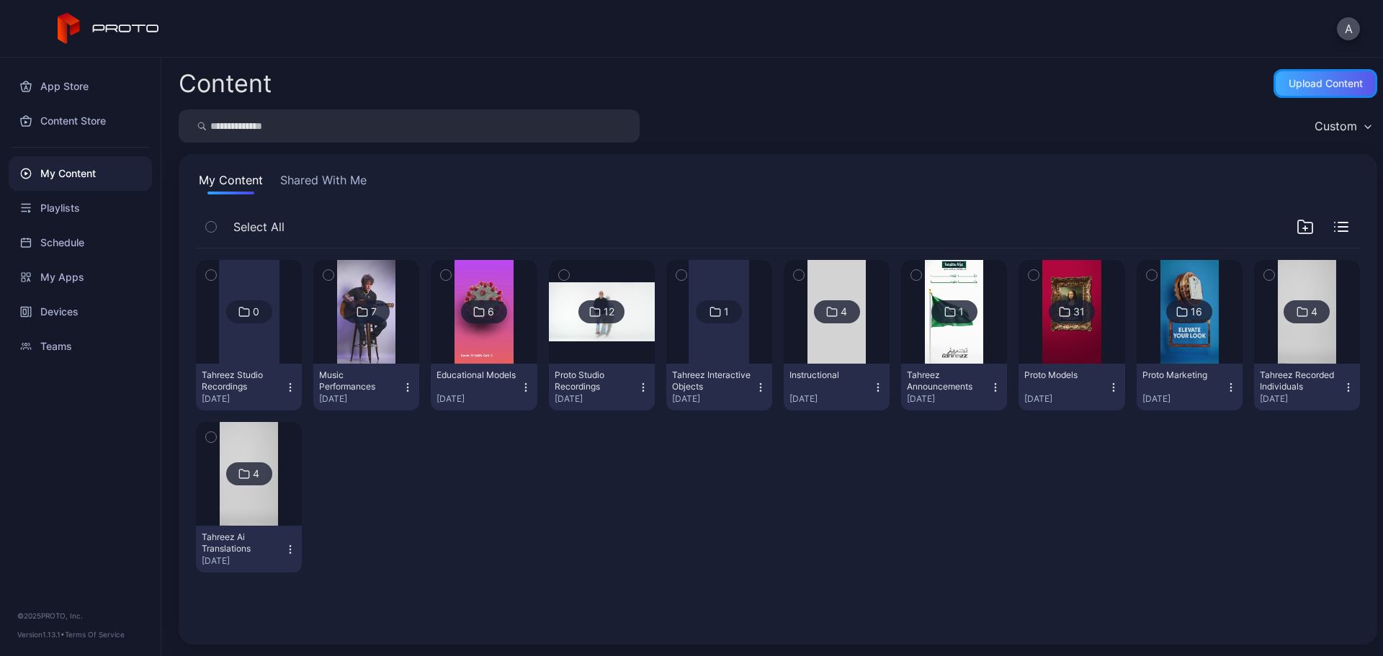
click at [1319, 82] on div "Upload Content" at bounding box center [1326, 84] width 74 height 12
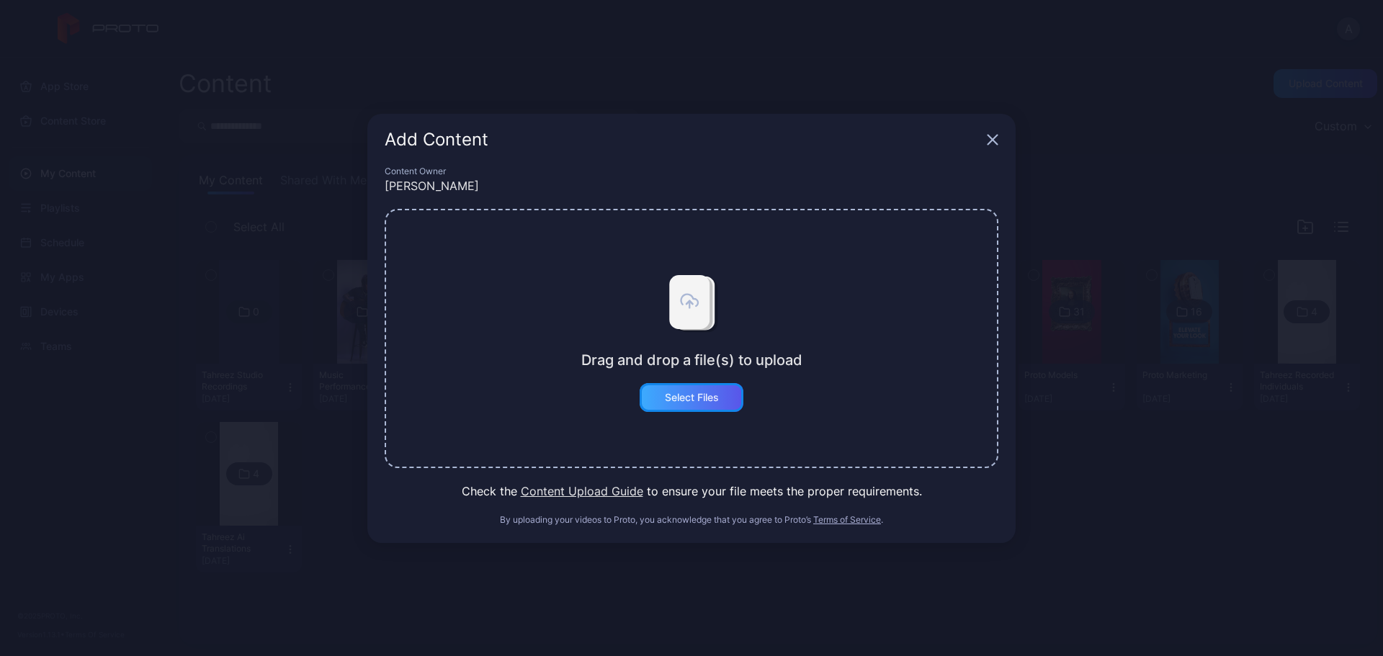
click at [687, 399] on div "Select Files" at bounding box center [692, 398] width 54 height 12
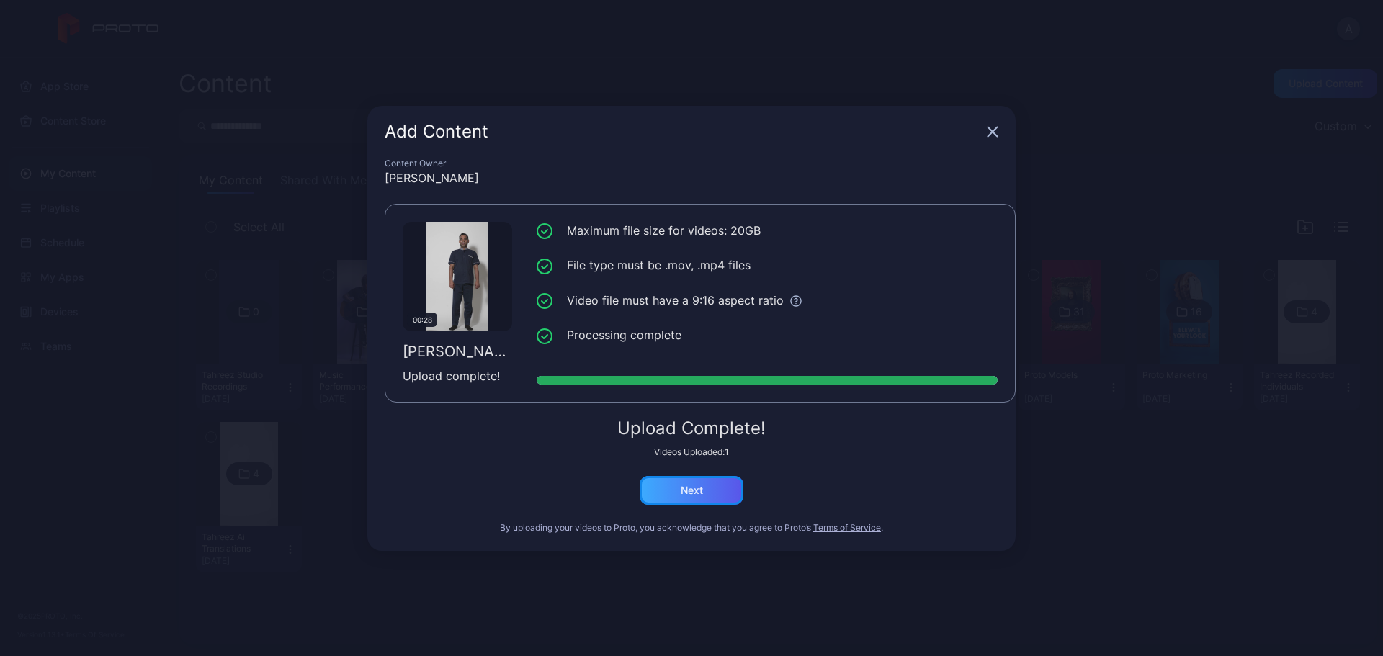
click at [702, 488] on div "Next" at bounding box center [692, 491] width 22 height 12
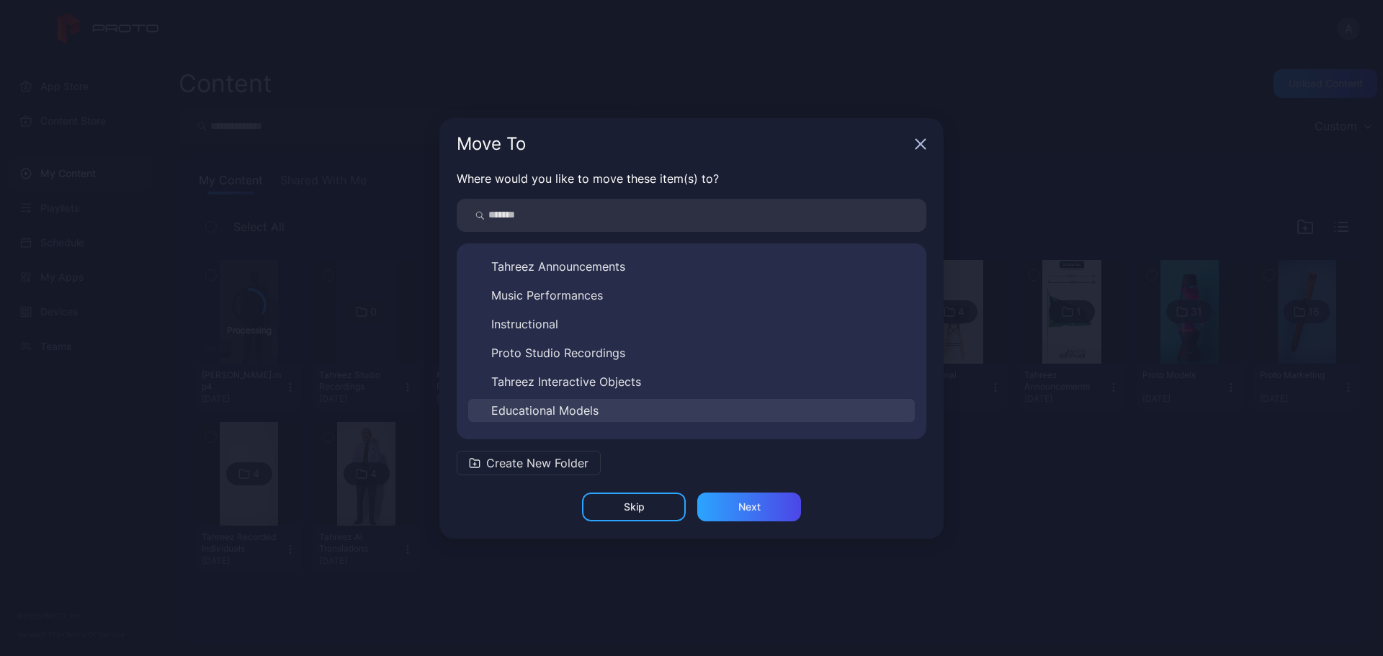
scroll to position [167, 0]
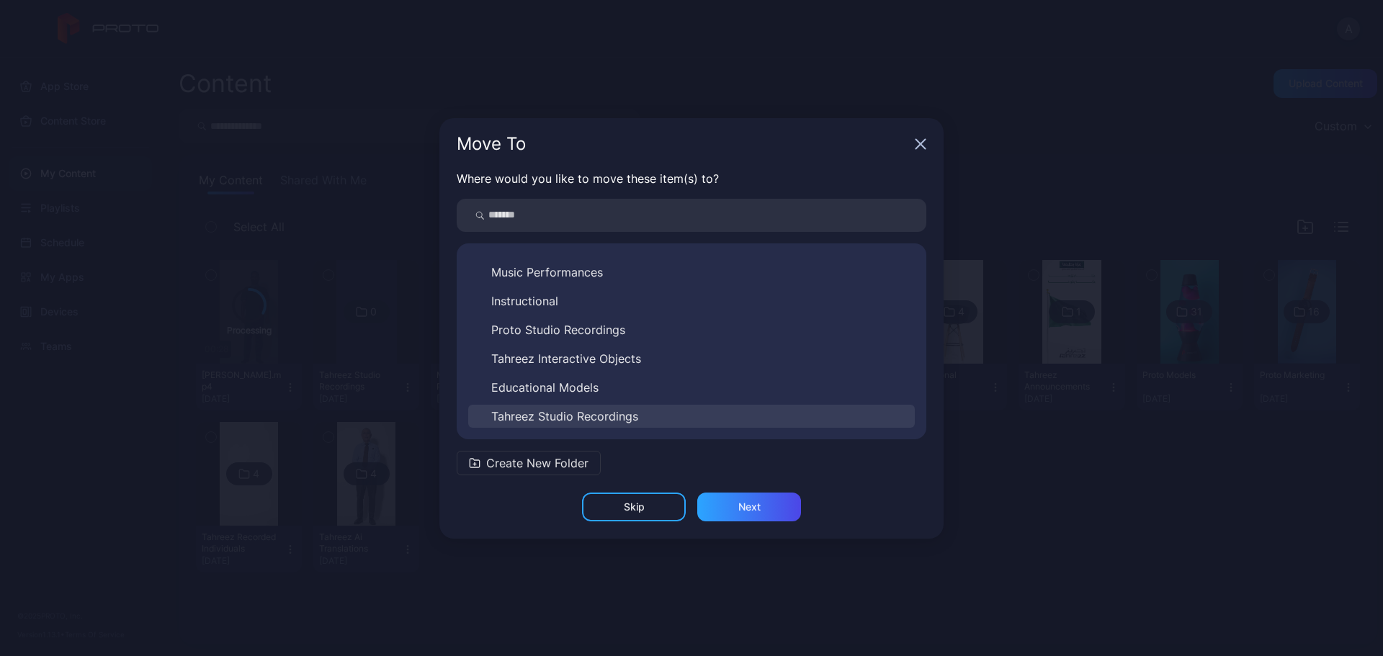
click at [648, 419] on button "Tahreez Studio Recordings" at bounding box center [691, 416] width 447 height 23
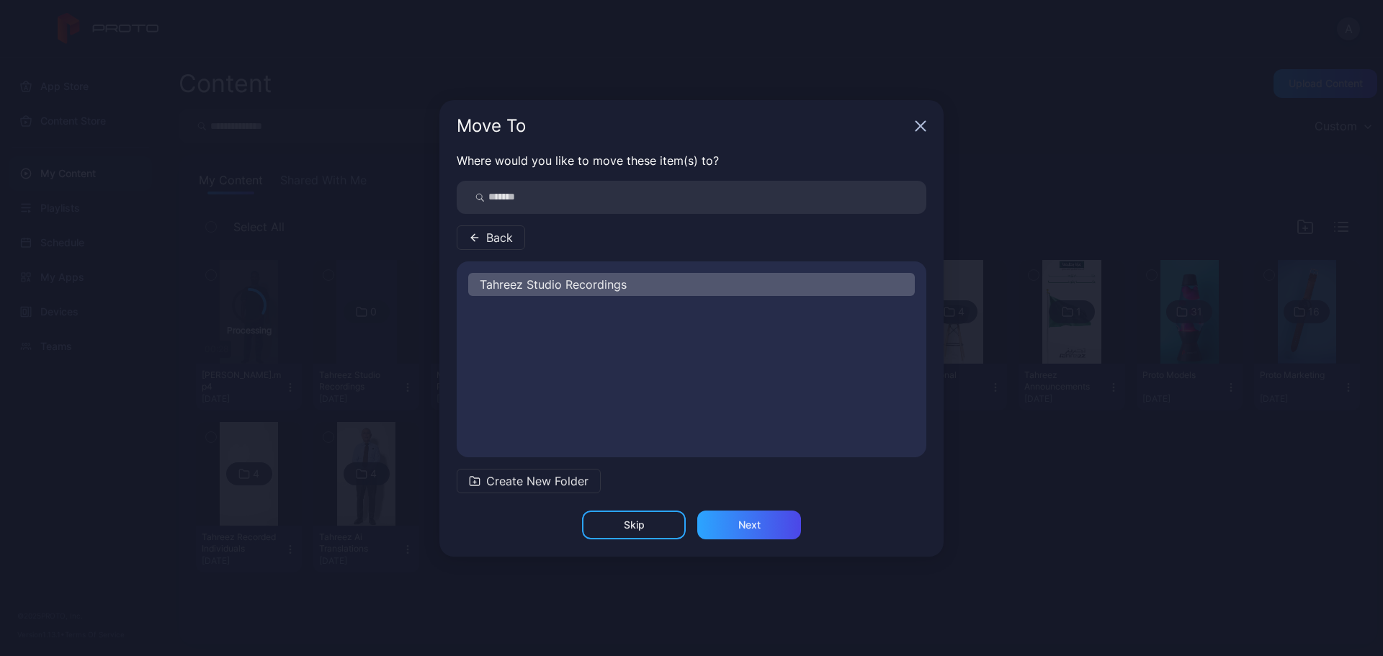
scroll to position [0, 0]
click at [736, 535] on div "Next" at bounding box center [749, 525] width 104 height 29
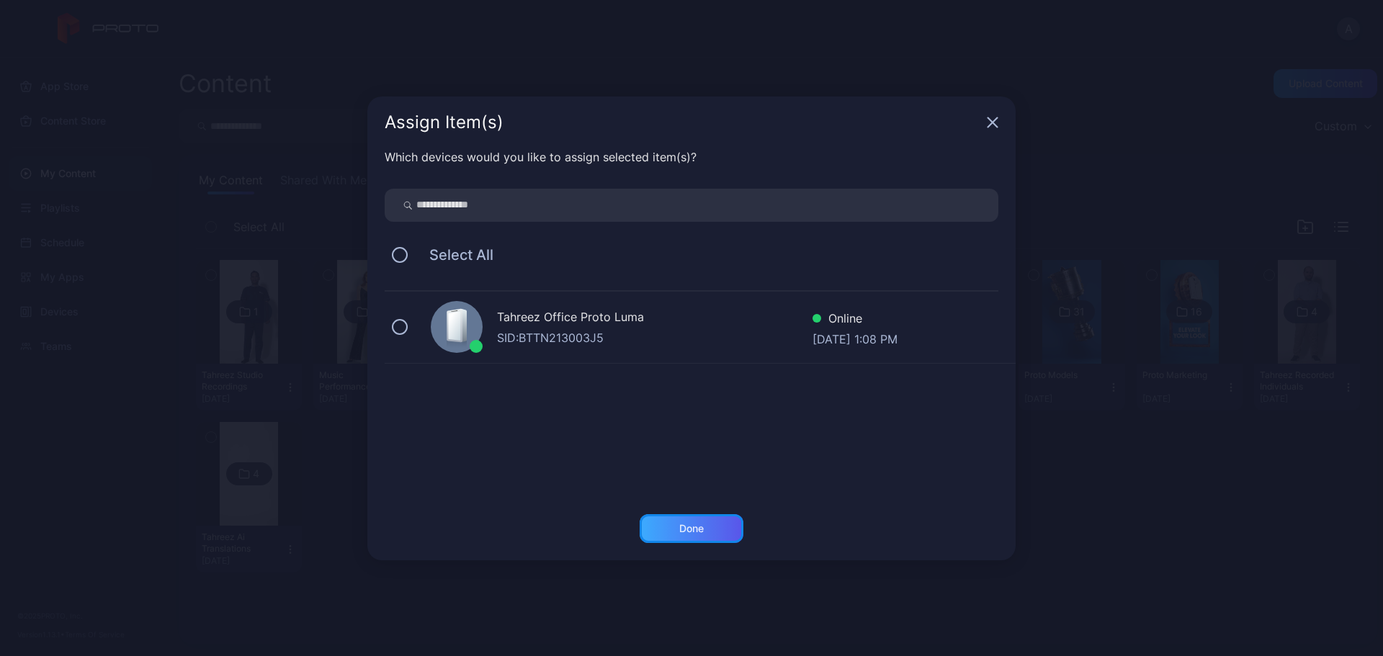
click at [709, 531] on div "Done" at bounding box center [692, 528] width 104 height 29
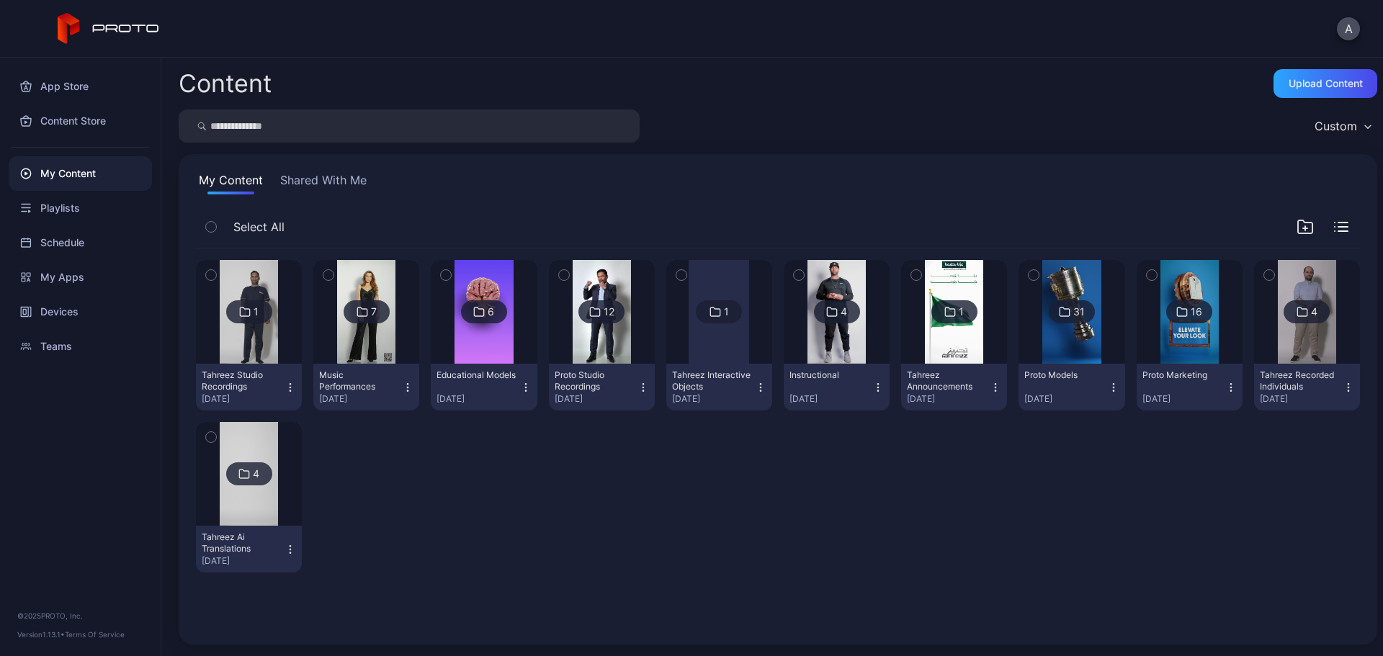
click at [274, 339] on img at bounding box center [249, 312] width 58 height 104
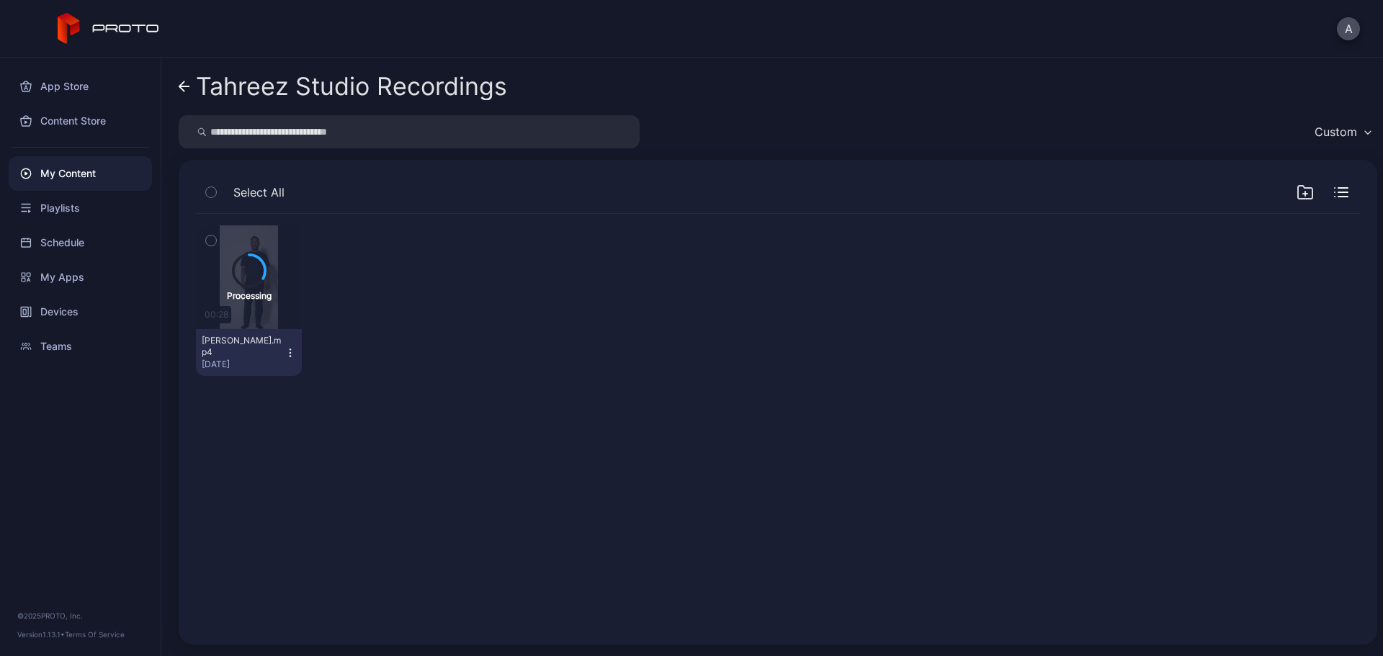
click at [181, 79] on link "Tahreez Studio Recordings" at bounding box center [343, 86] width 329 height 35
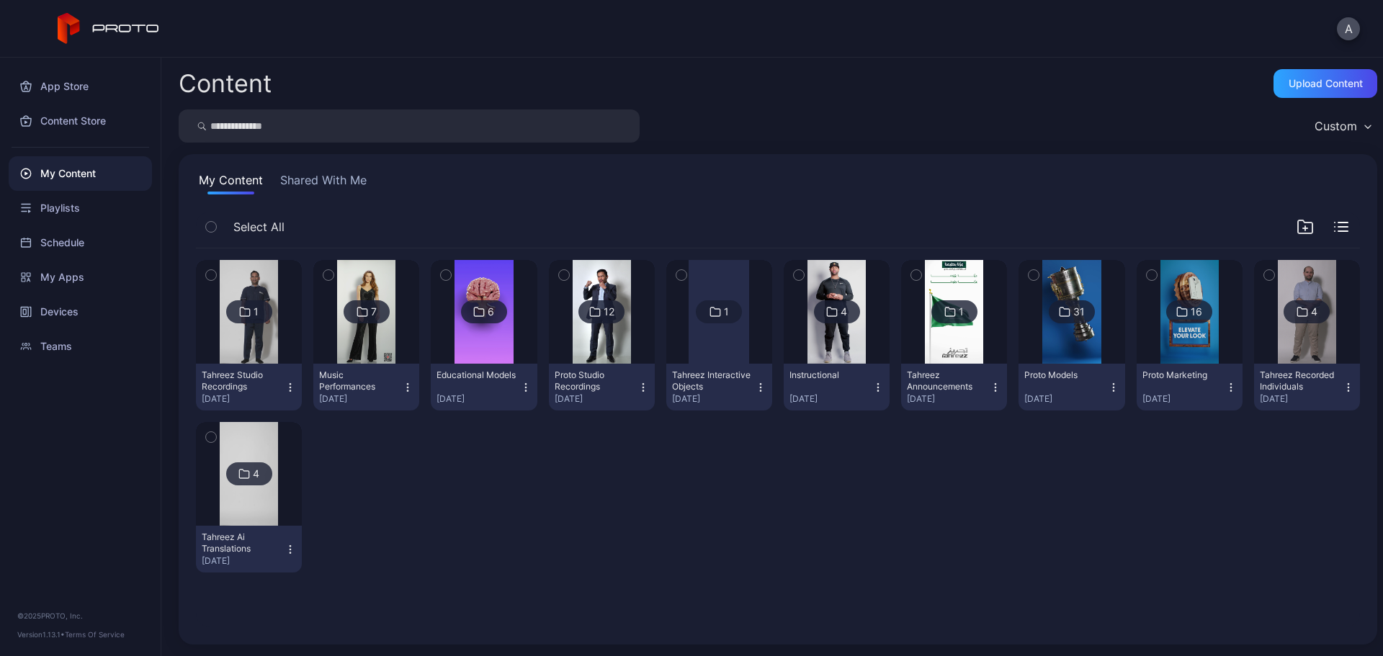
click at [264, 274] on img at bounding box center [249, 312] width 58 height 104
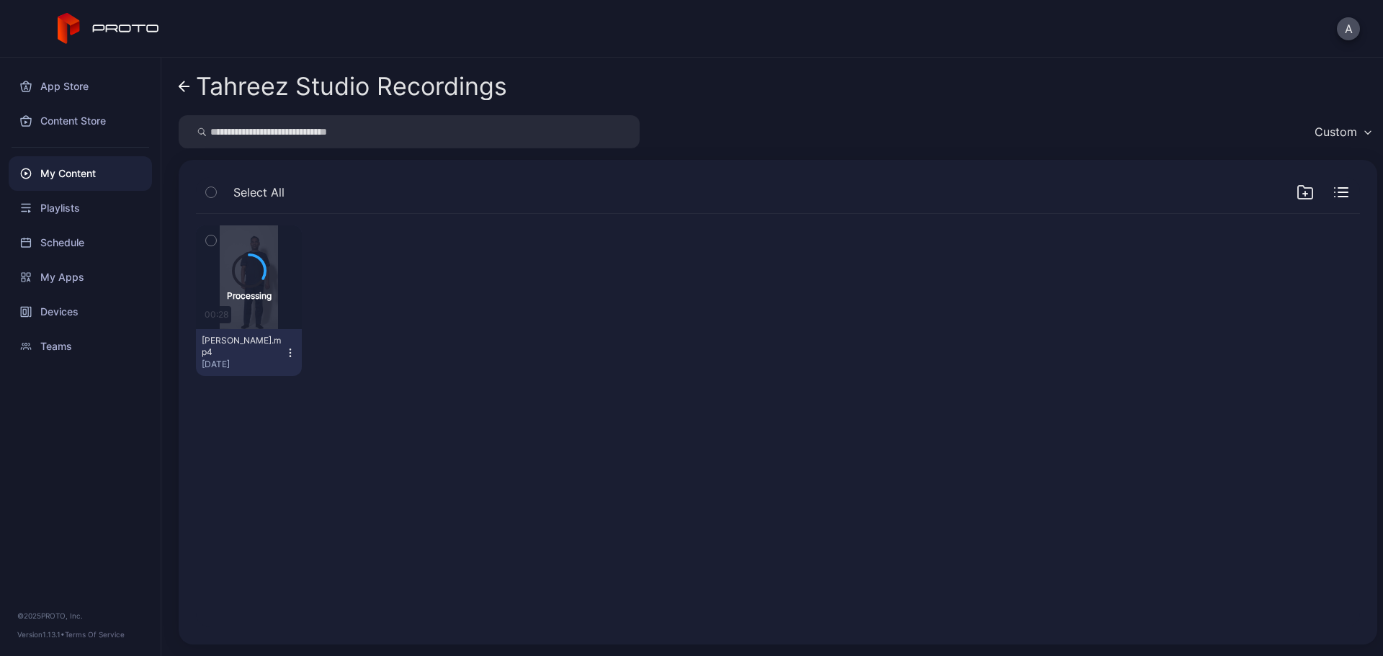
click at [182, 85] on icon at bounding box center [181, 86] width 5 height 10
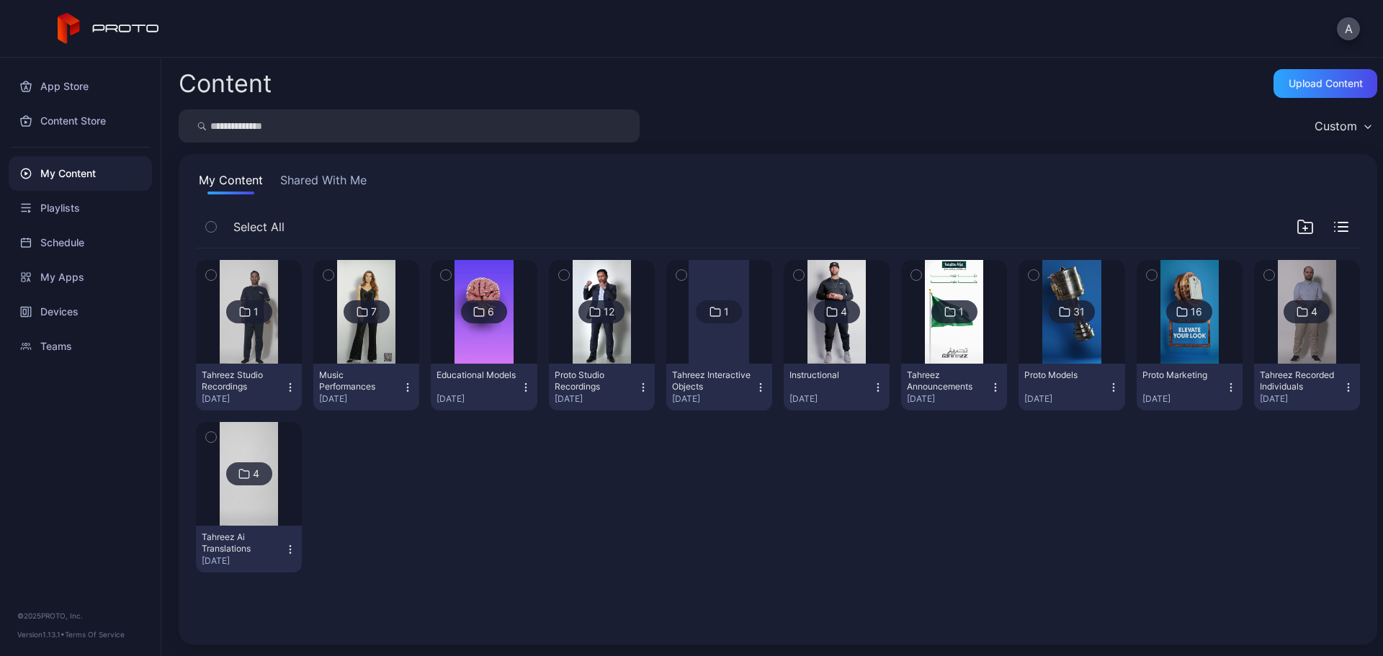
click at [262, 277] on img at bounding box center [249, 312] width 58 height 104
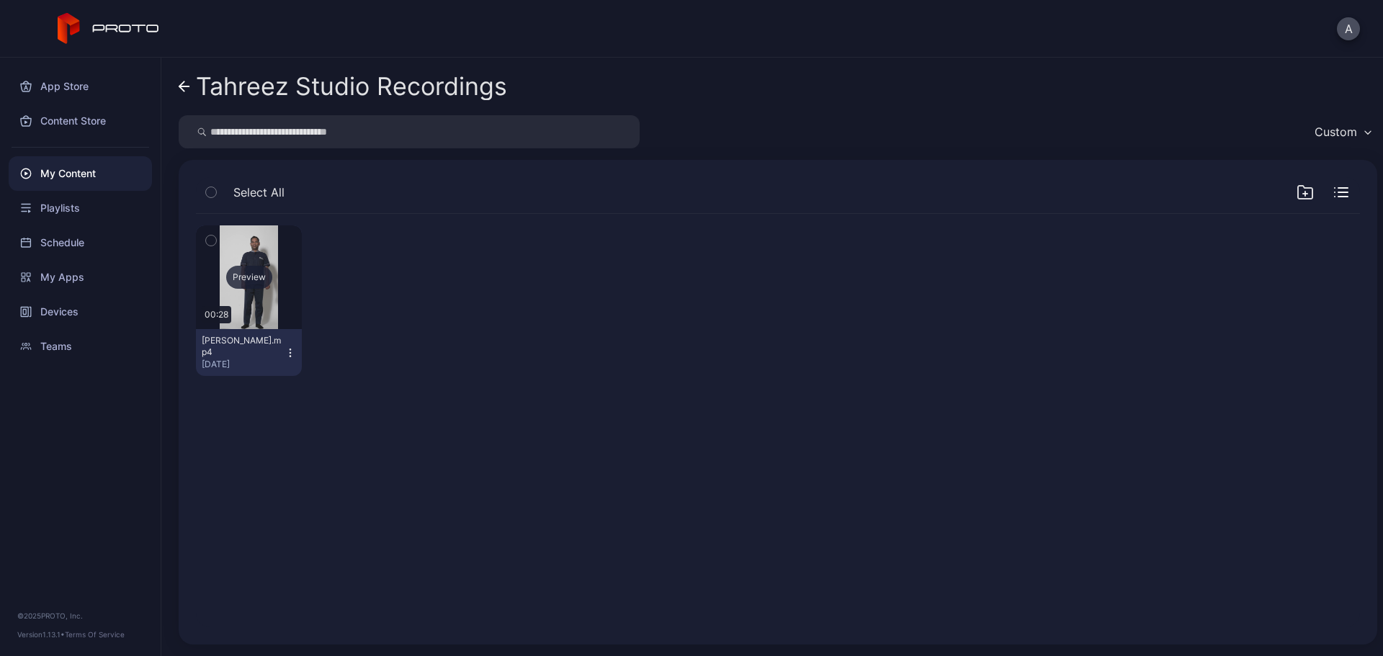
click at [256, 275] on div "Preview" at bounding box center [249, 277] width 46 height 23
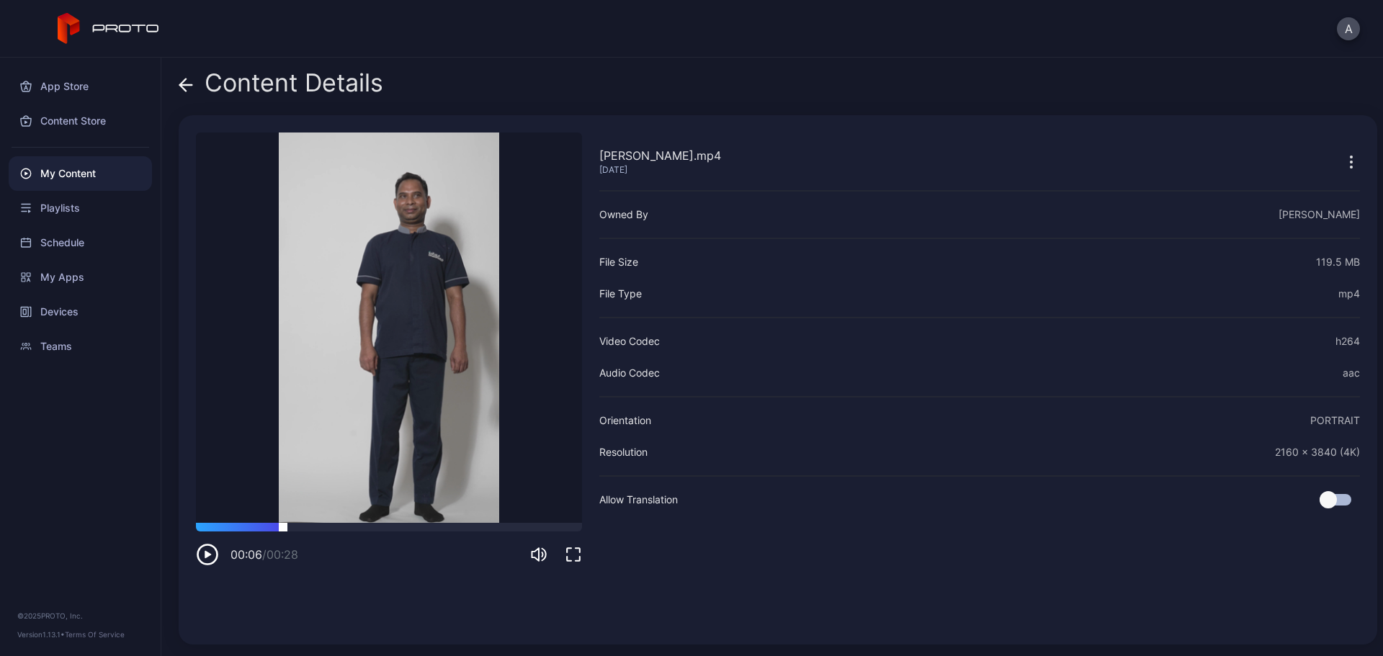
click at [283, 525] on div at bounding box center [389, 527] width 386 height 9
click at [428, 522] on video "Sorry, your browser doesn‘t support embedded videos" at bounding box center [389, 328] width 386 height 391
click at [459, 524] on div at bounding box center [389, 527] width 386 height 9
click at [193, 91] on div "Content Details" at bounding box center [281, 86] width 205 height 35
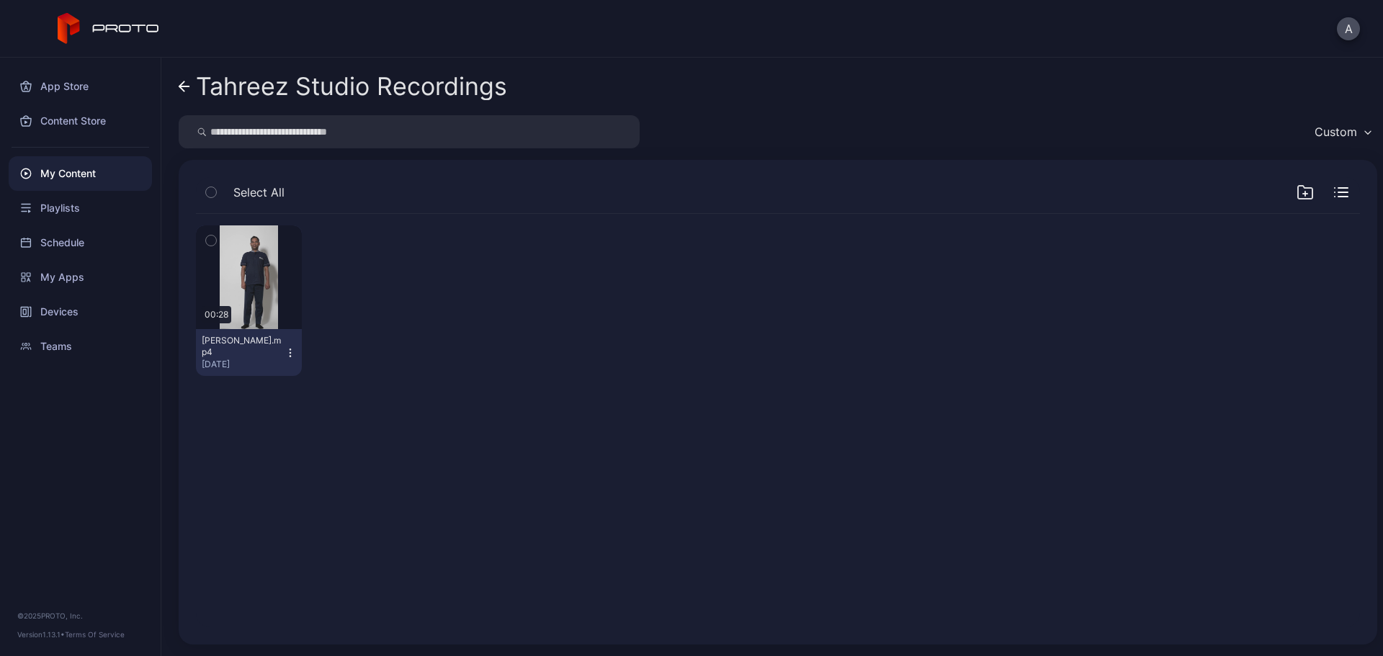
click at [182, 86] on icon at bounding box center [184, 86] width 10 height 0
